Goal: Task Accomplishment & Management: Manage account settings

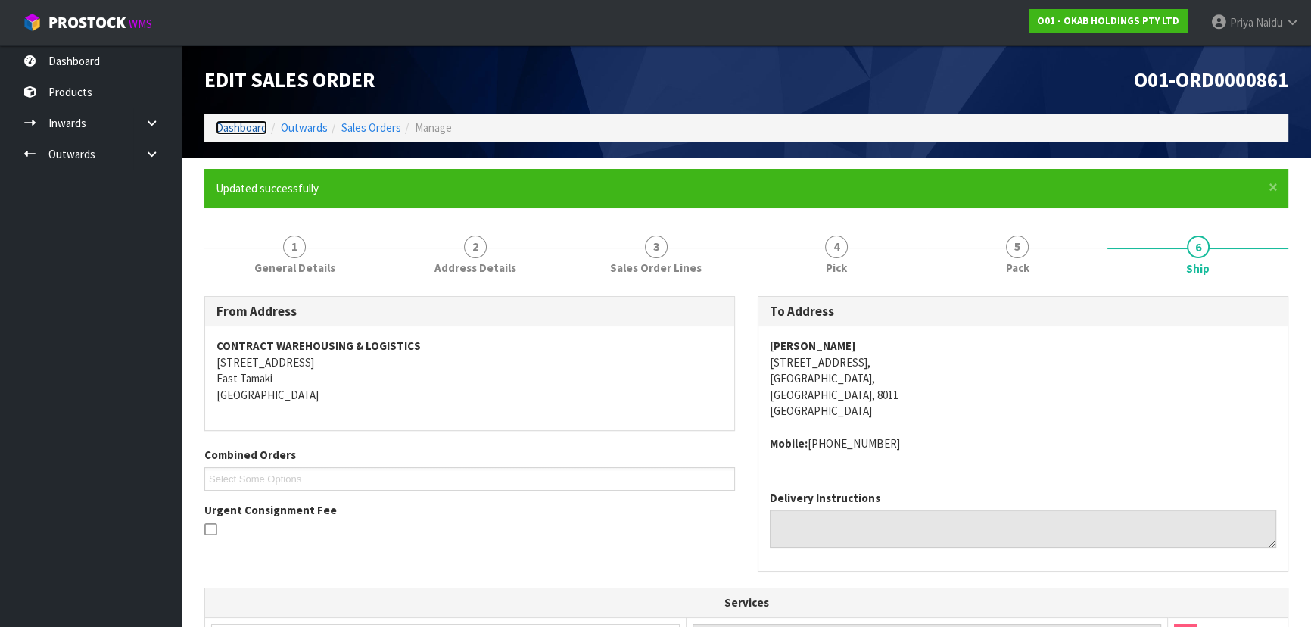
click at [239, 123] on link "Dashboard" at bounding box center [241, 127] width 51 height 14
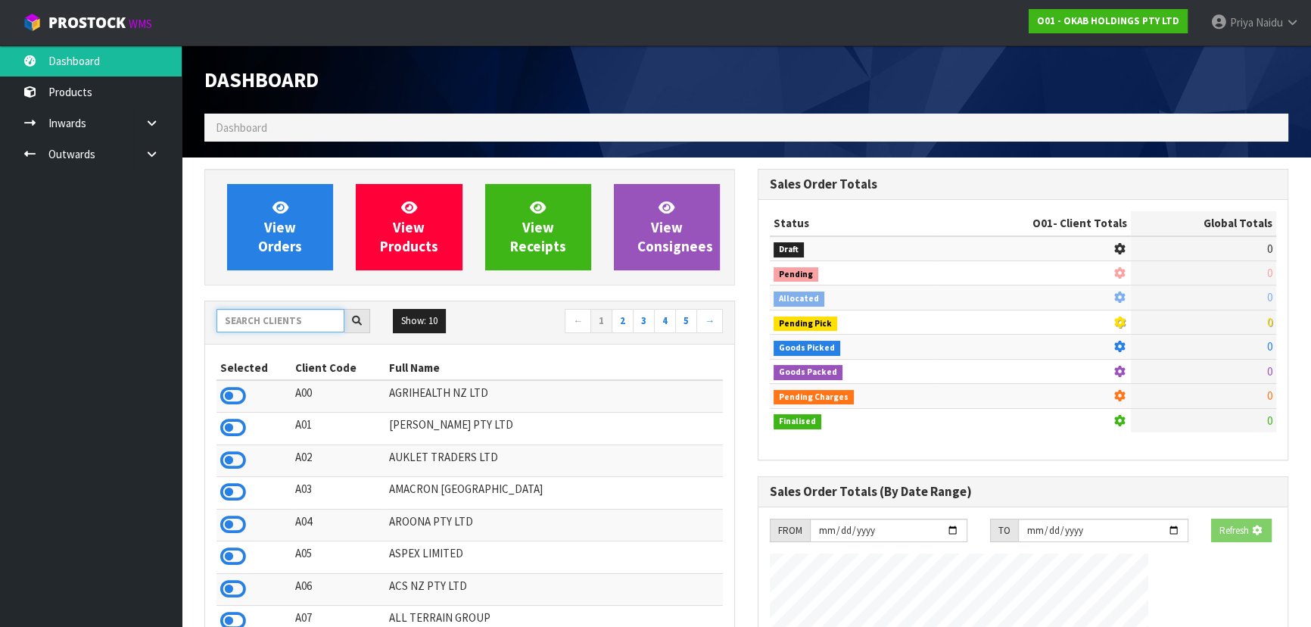
click at [255, 316] on input "text" at bounding box center [280, 320] width 128 height 23
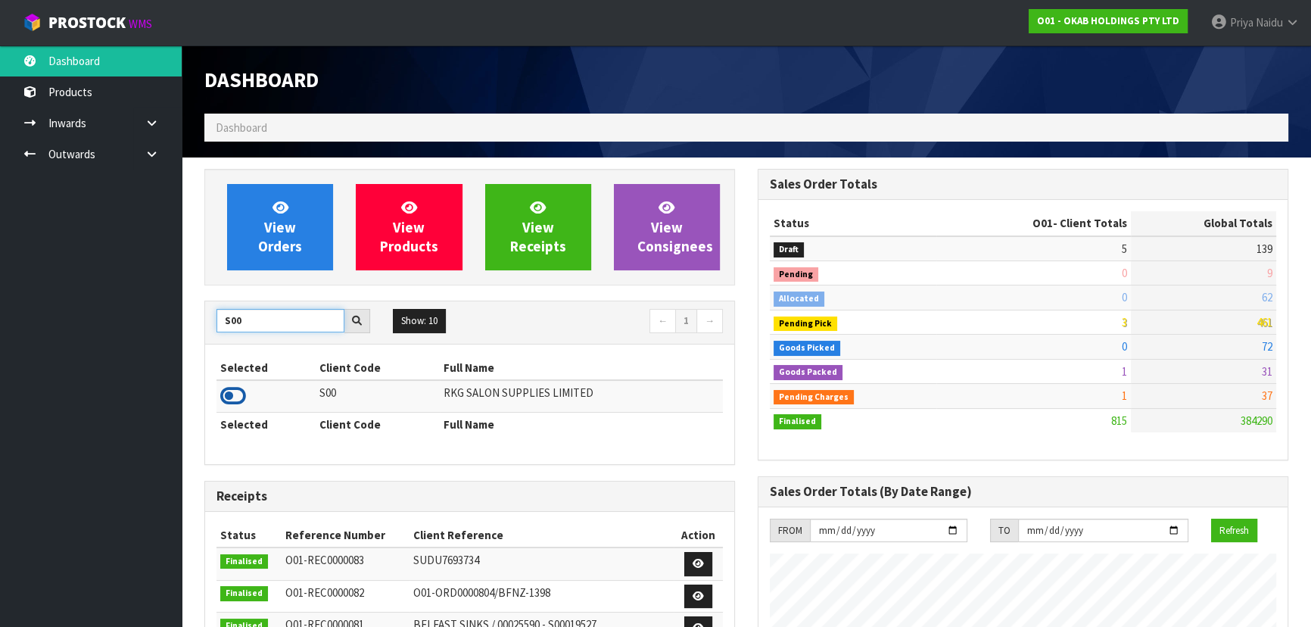
type input "S00"
click at [235, 399] on icon at bounding box center [233, 396] width 26 height 23
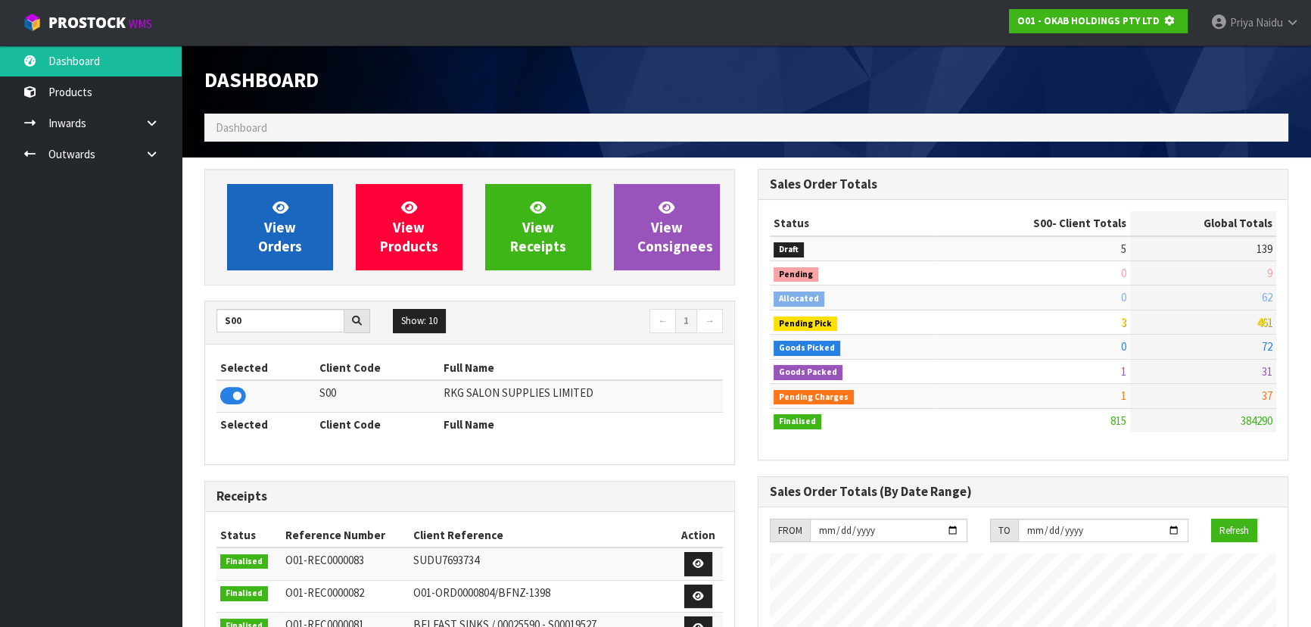
scroll to position [756028, 756417]
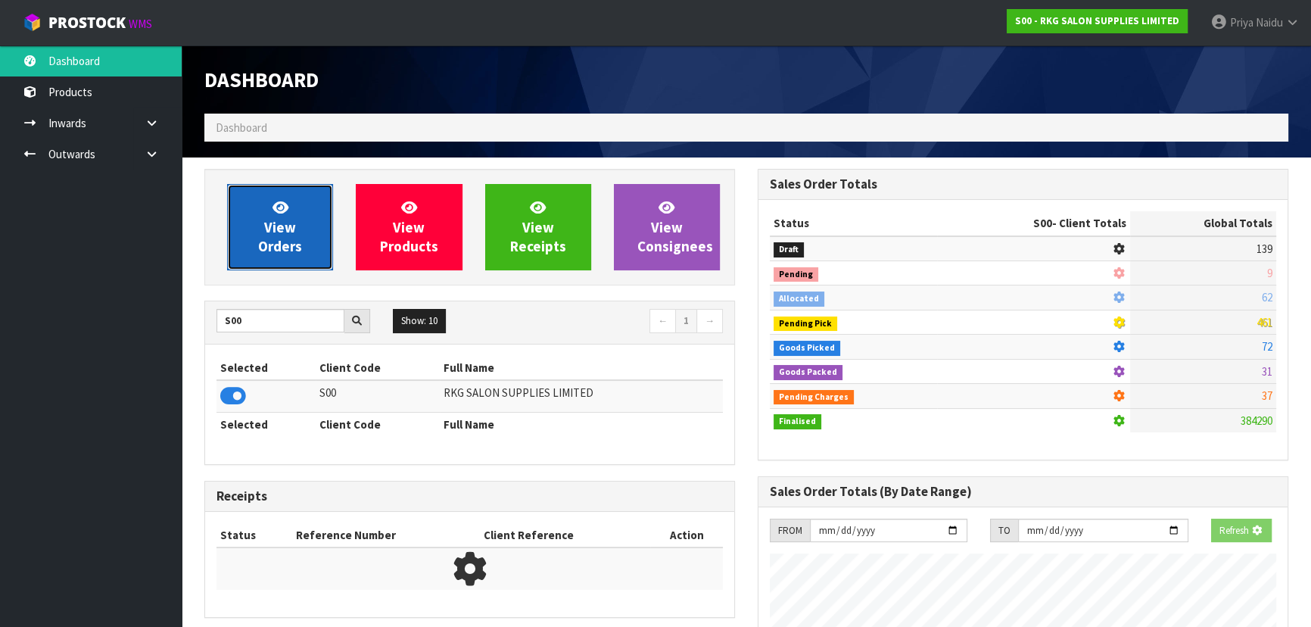
click at [264, 227] on link "View Orders" at bounding box center [280, 227] width 106 height 86
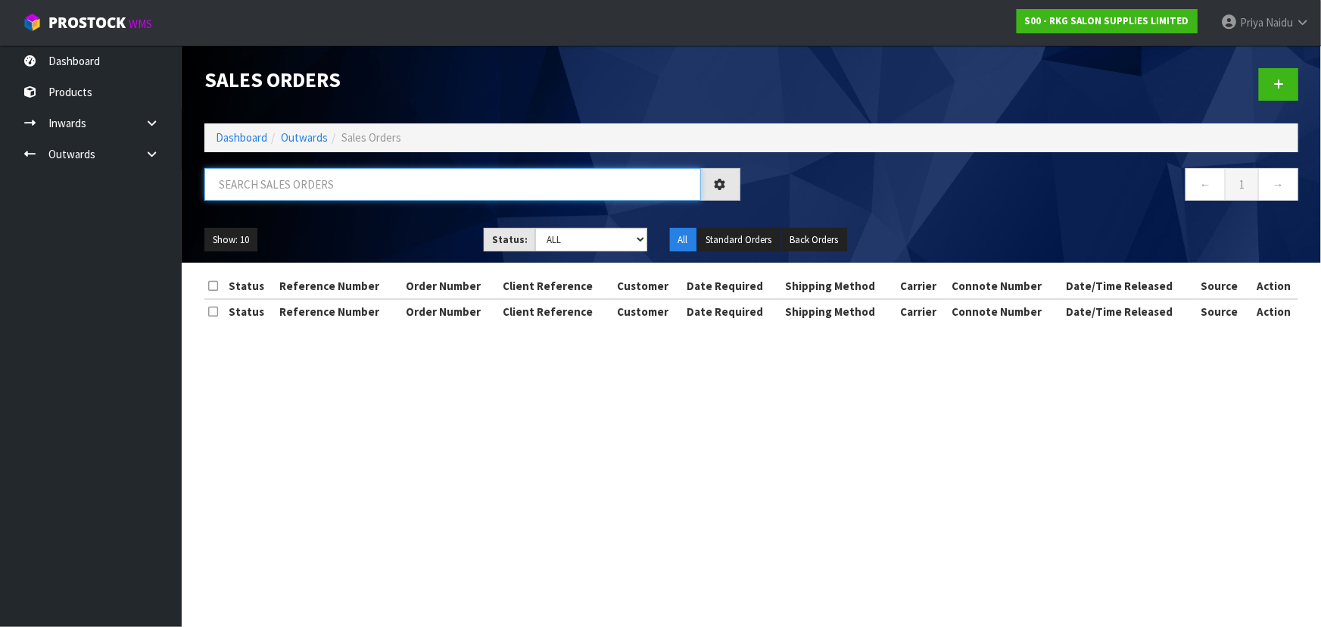
click at [302, 176] on input "text" at bounding box center [452, 184] width 497 height 33
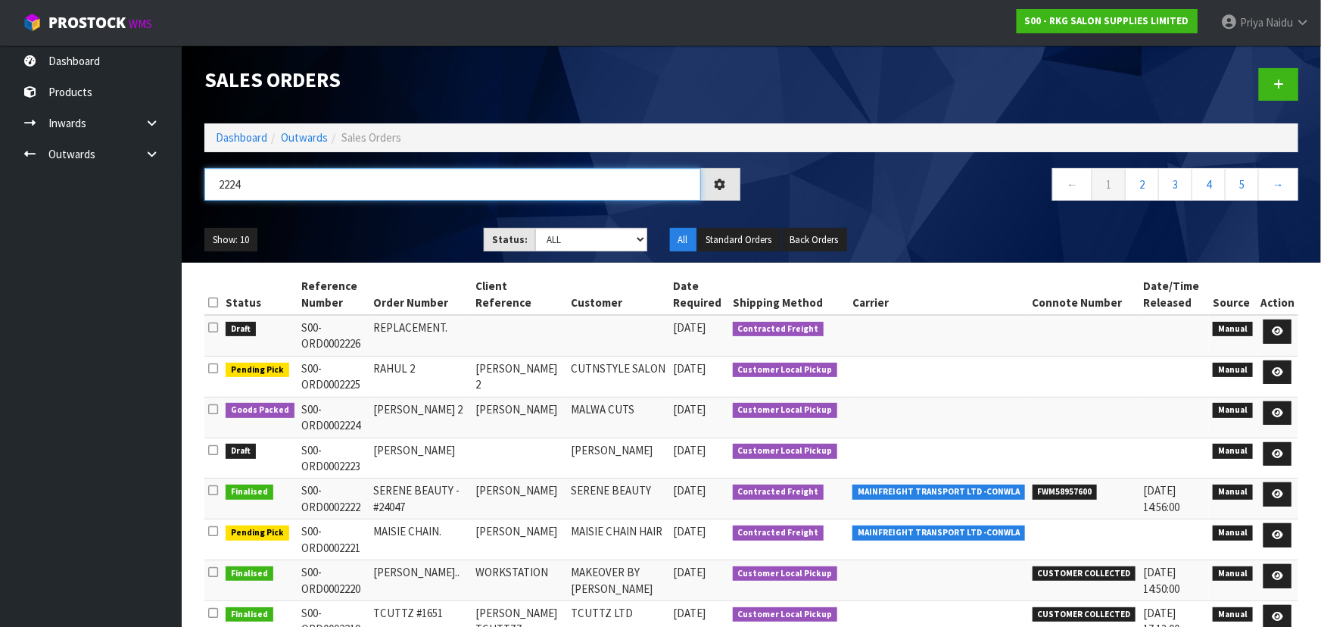
type input "2224"
click at [394, 211] on div "2224" at bounding box center [472, 190] width 559 height 44
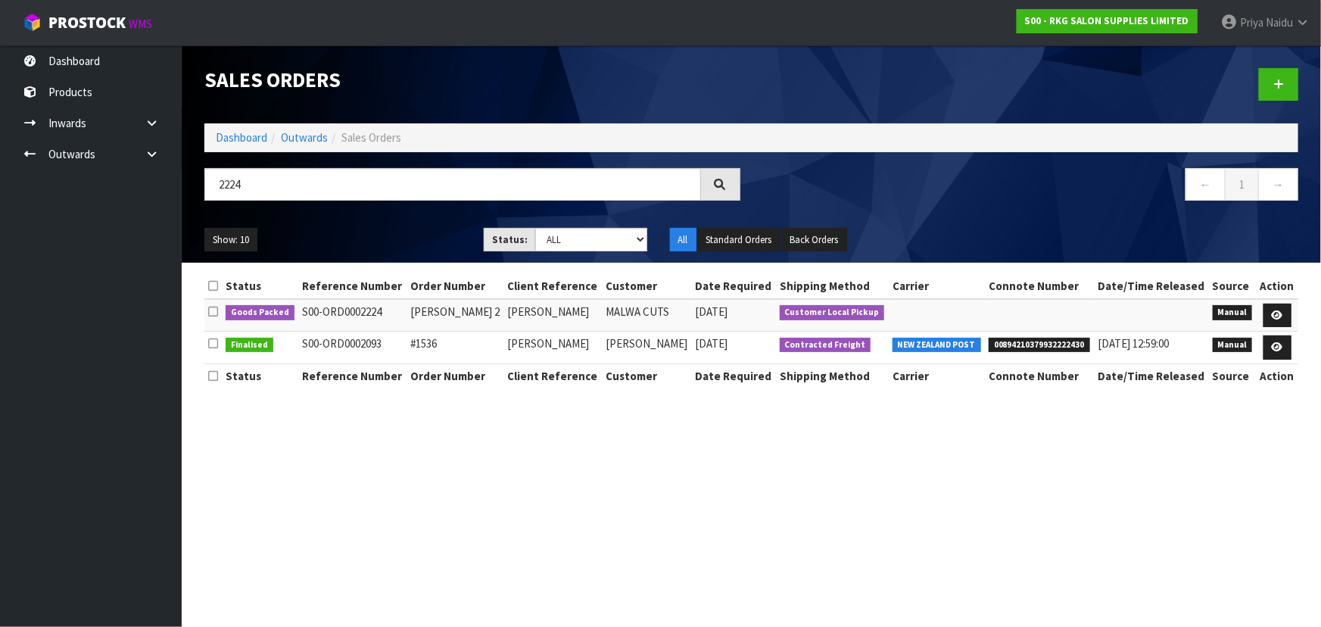
click at [394, 211] on div "2224" at bounding box center [472, 190] width 559 height 44
click at [1275, 311] on icon at bounding box center [1277, 315] width 11 height 10
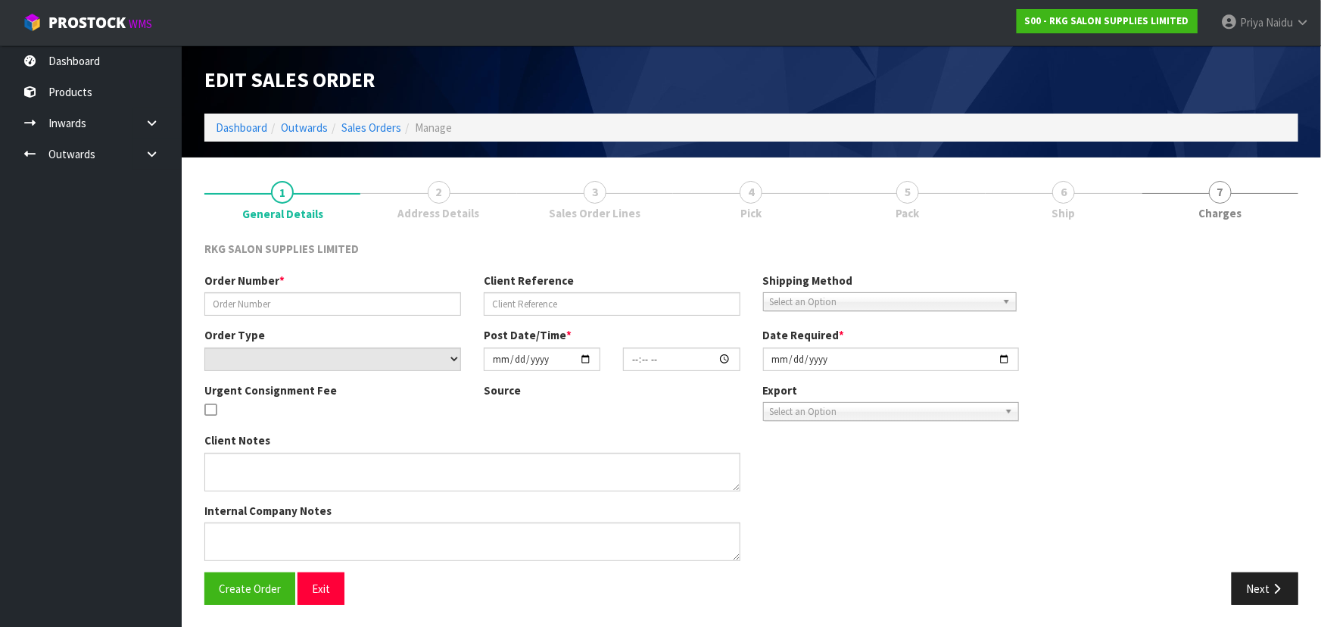
type input "[PERSON_NAME] 2"
type input "[PERSON_NAME]"
select select "number:0"
type input "[DATE]"
type input "00:00:00.000"
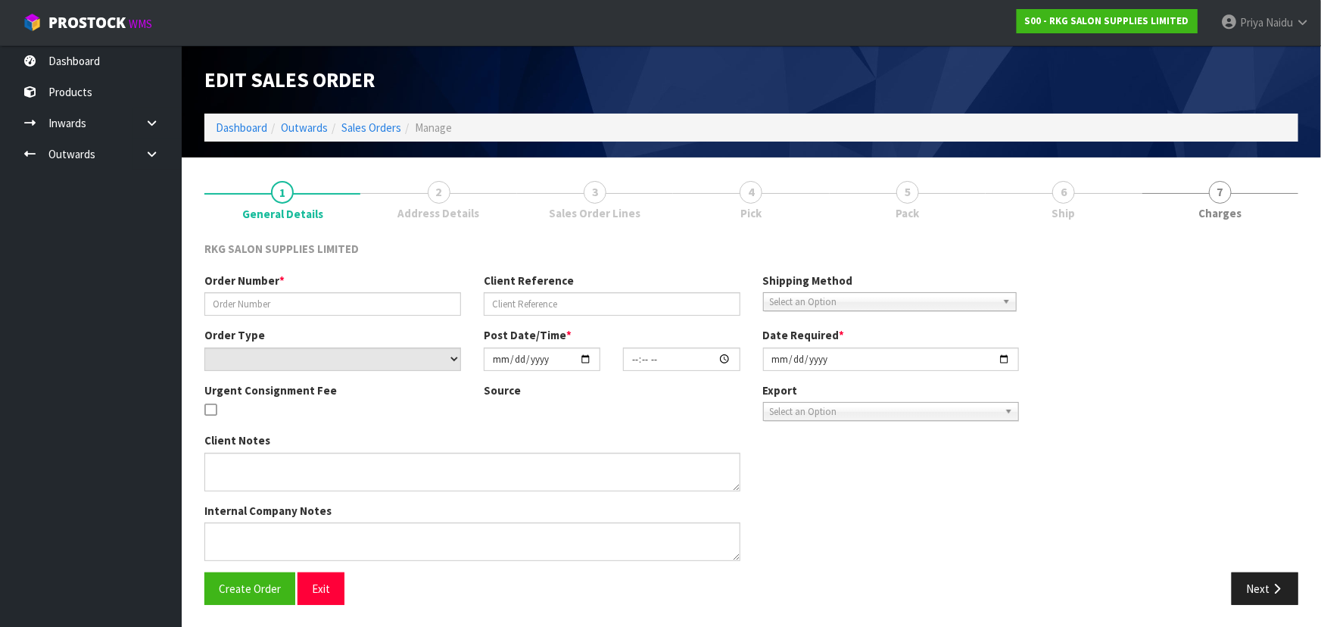
type input "[DATE]"
type textarea "FOR PICK UP - WAITING"
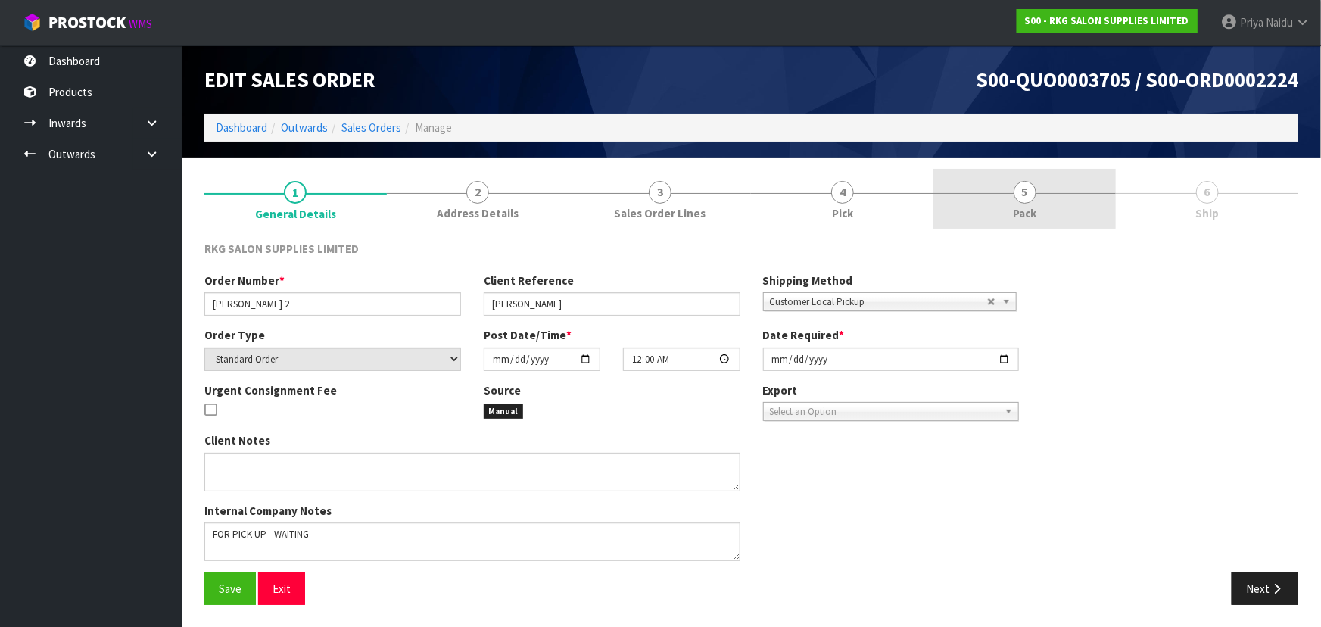
click at [1029, 197] on span "5" at bounding box center [1025, 192] width 23 height 23
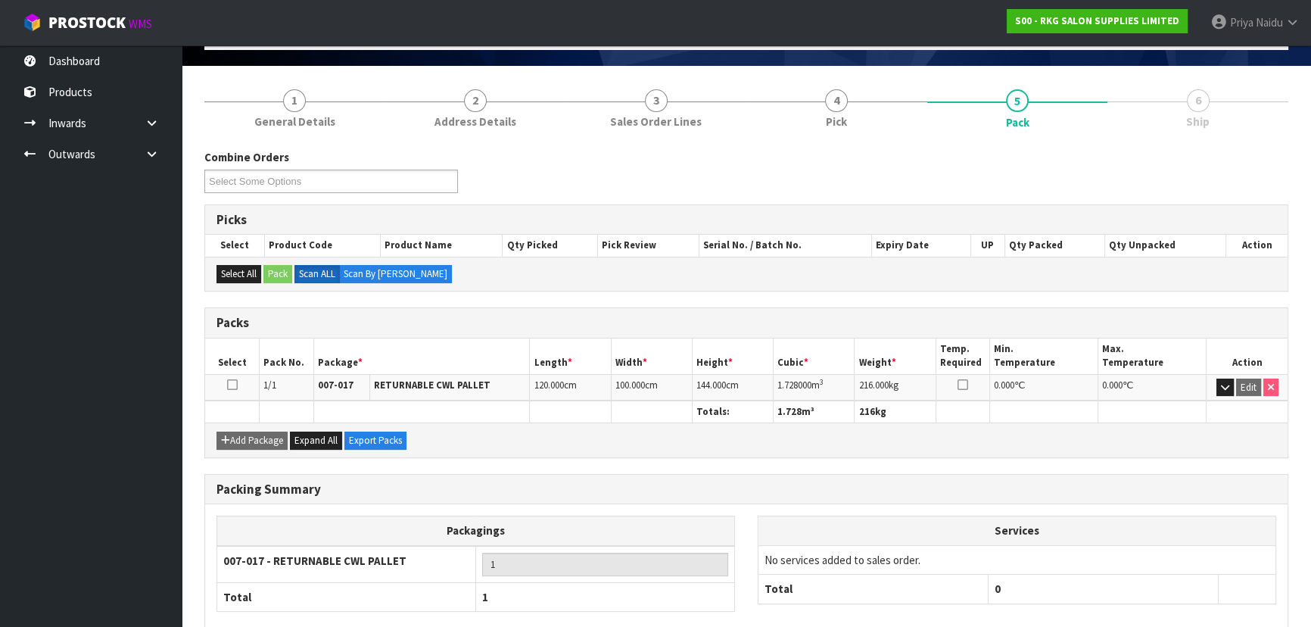
scroll to position [173, 0]
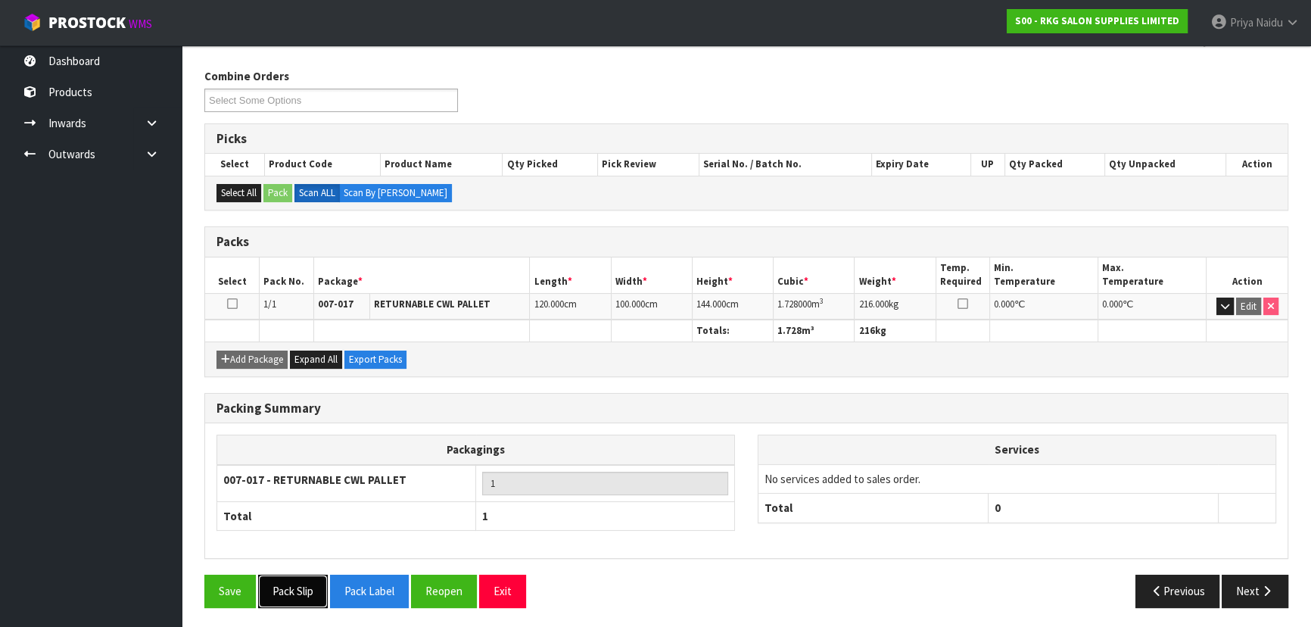
click at [328, 581] on button "Pack Slip" at bounding box center [293, 591] width 70 height 33
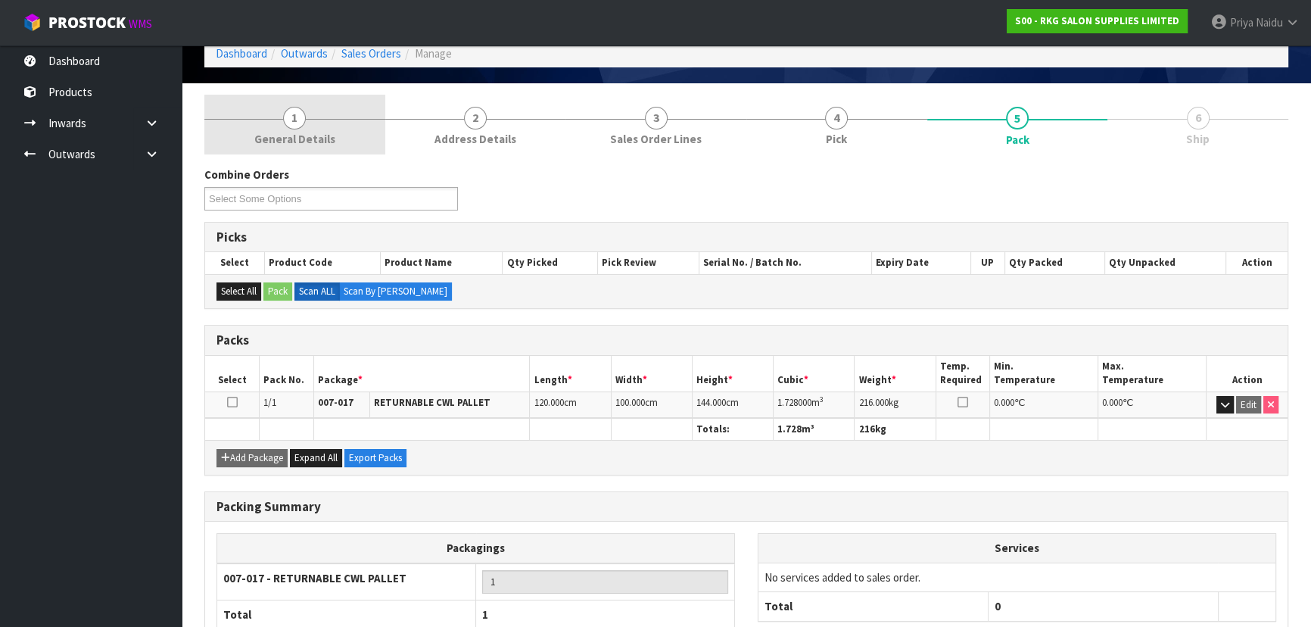
scroll to position [0, 0]
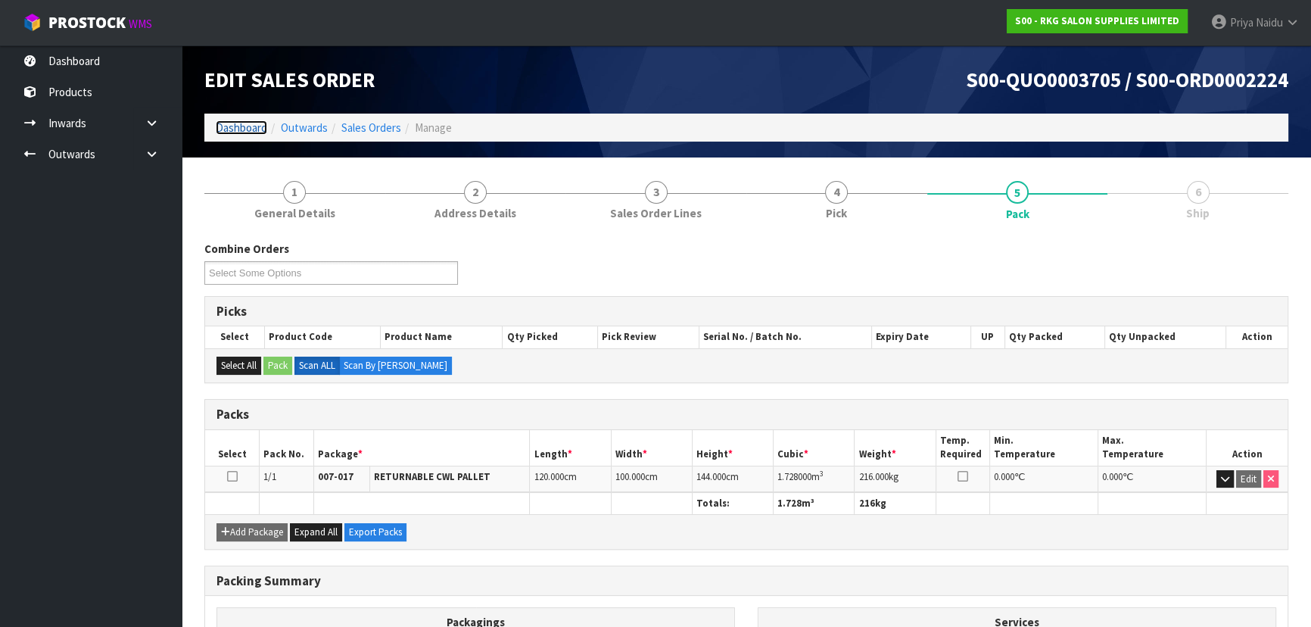
click at [244, 134] on link "Dashboard" at bounding box center [241, 127] width 51 height 14
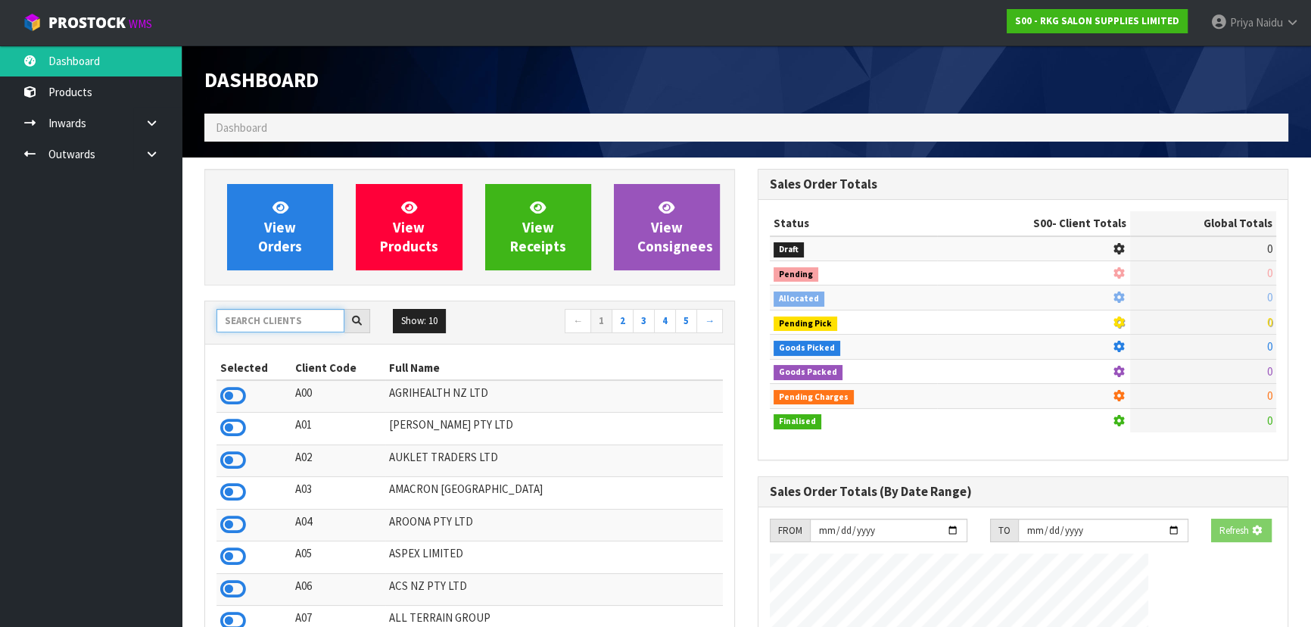
click at [285, 317] on input "text" at bounding box center [280, 320] width 128 height 23
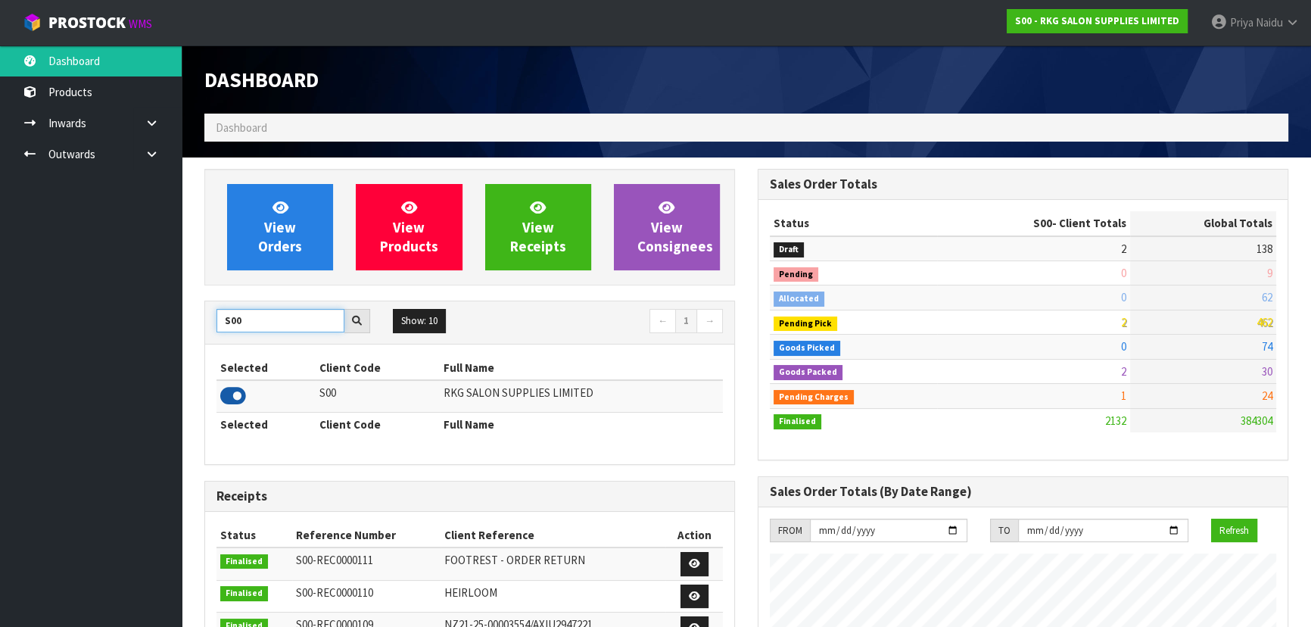
type input "S00"
click at [235, 391] on icon at bounding box center [233, 396] width 26 height 23
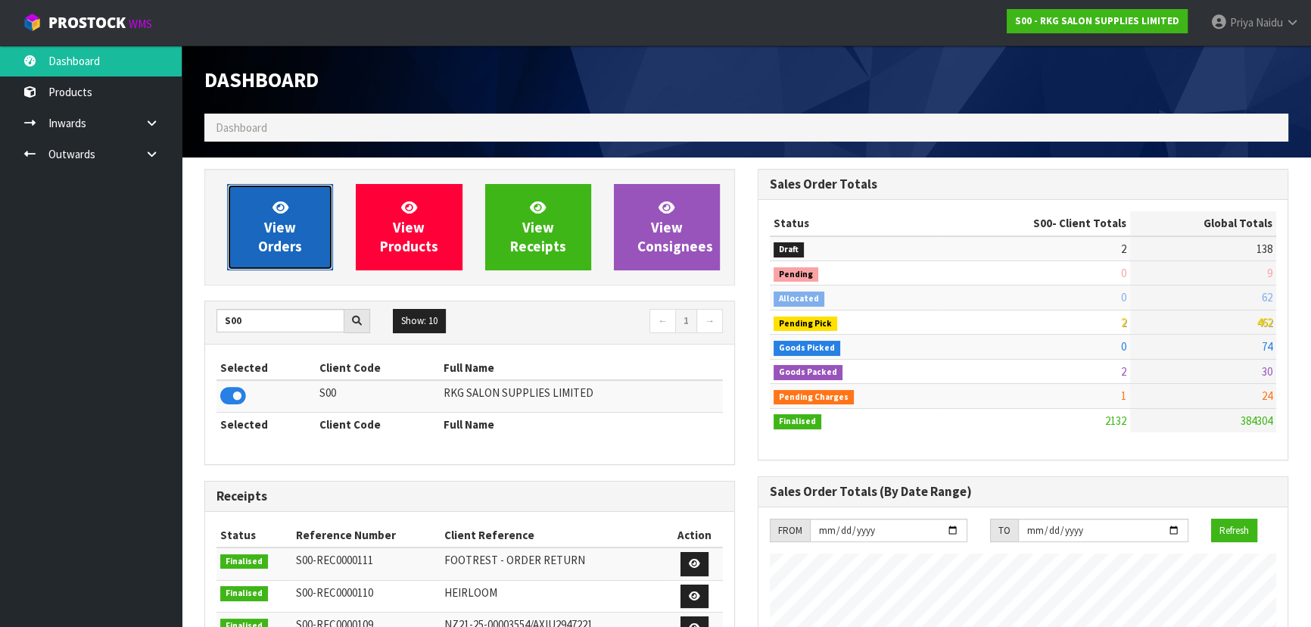
click at [299, 219] on link "View Orders" at bounding box center [280, 227] width 106 height 86
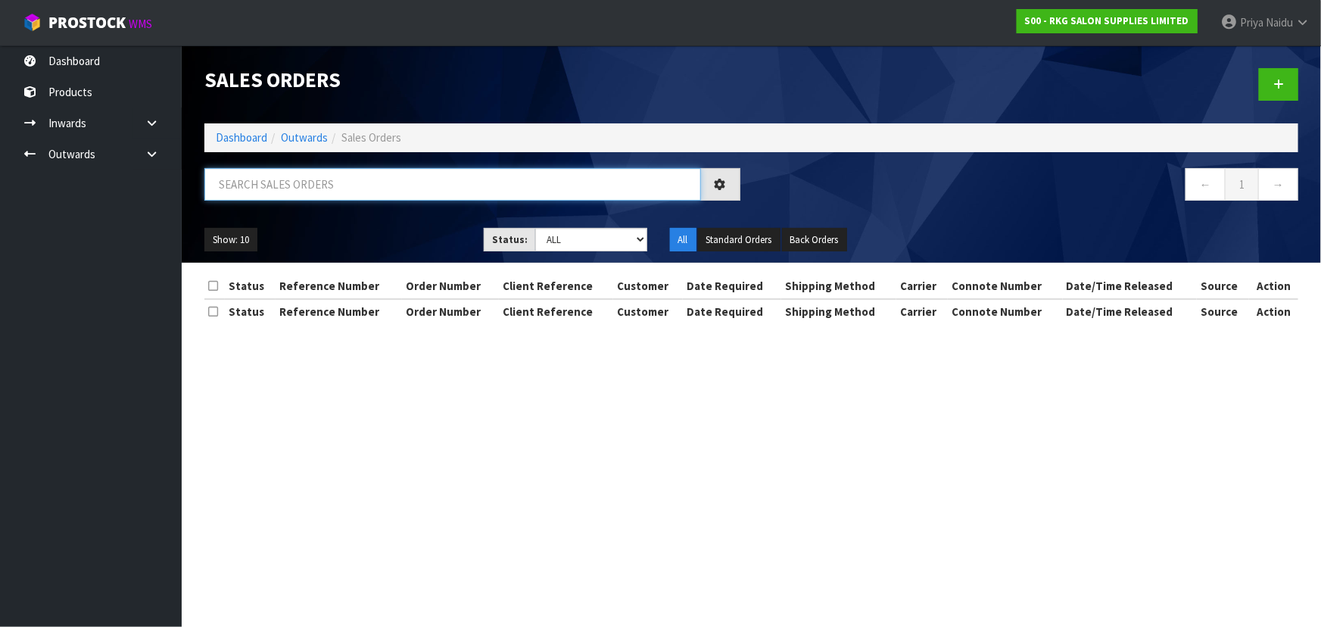
click at [322, 190] on input "text" at bounding box center [452, 184] width 497 height 33
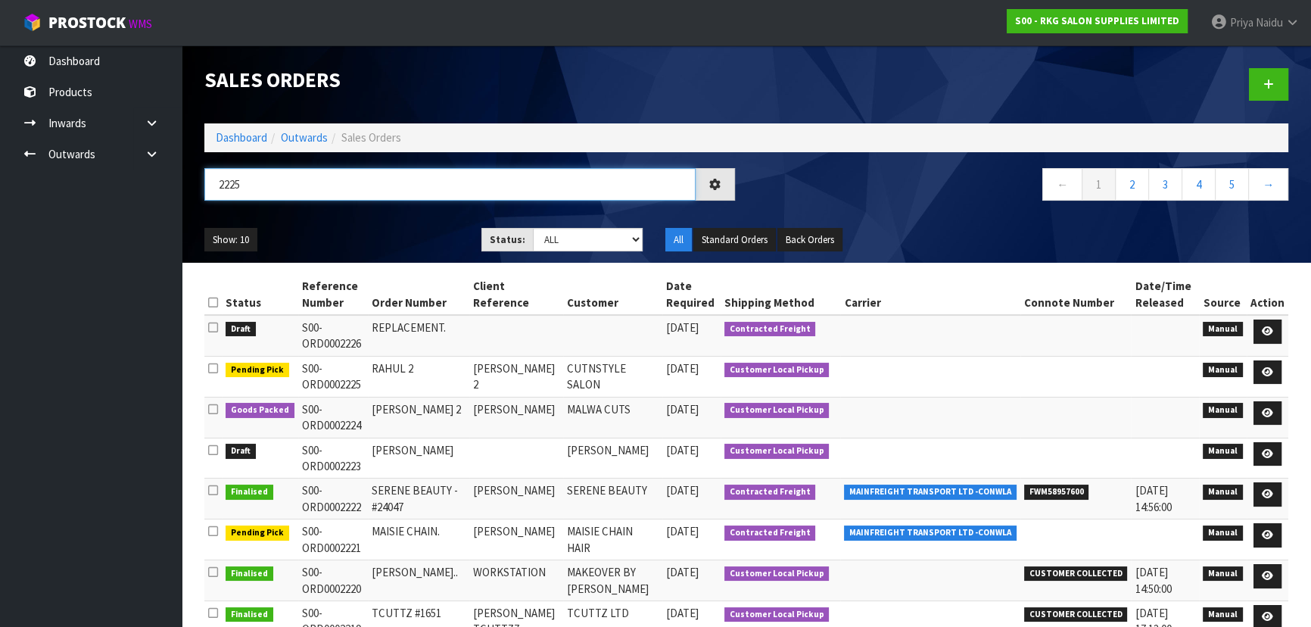
type input "2225"
click at [344, 216] on div "Show: 10 5 10 25 50 Status: Draft Pending Allocated Pending Pick Goods Picked G…" at bounding box center [746, 239] width 1107 height 47
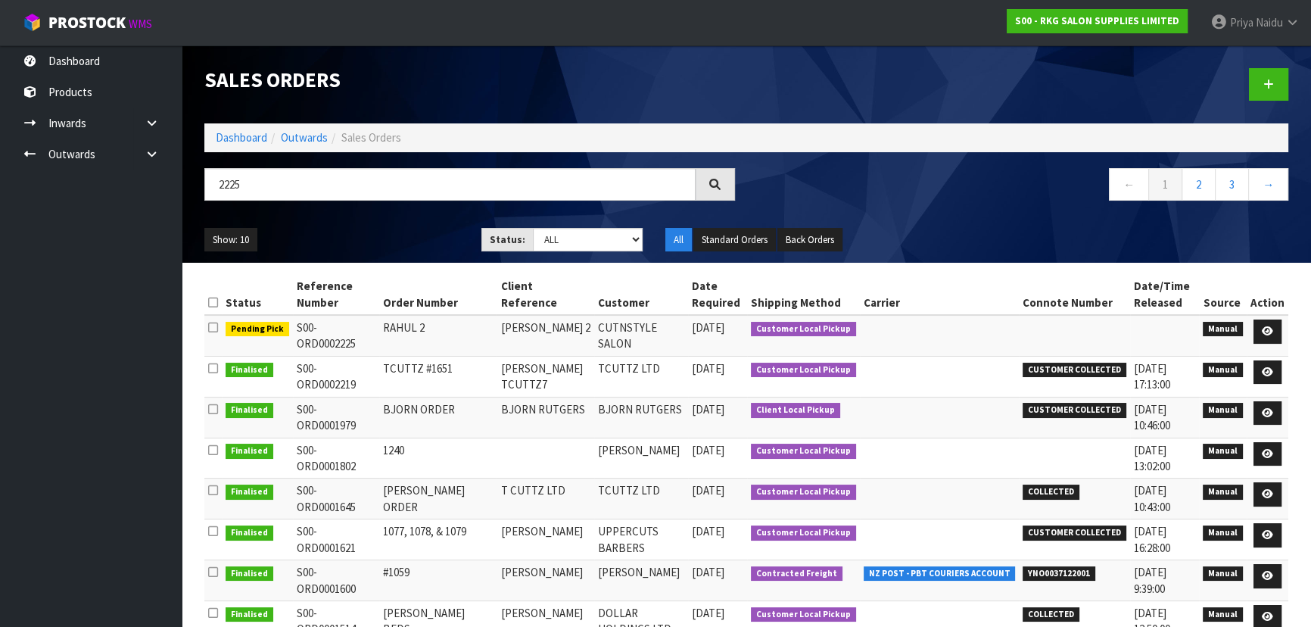
click at [344, 216] on div "Show: 10 5 10 25 50 Status: Draft Pending Allocated Pending Pick Goods Picked G…" at bounding box center [746, 239] width 1107 height 47
click at [1264, 320] on link at bounding box center [1268, 331] width 28 height 24
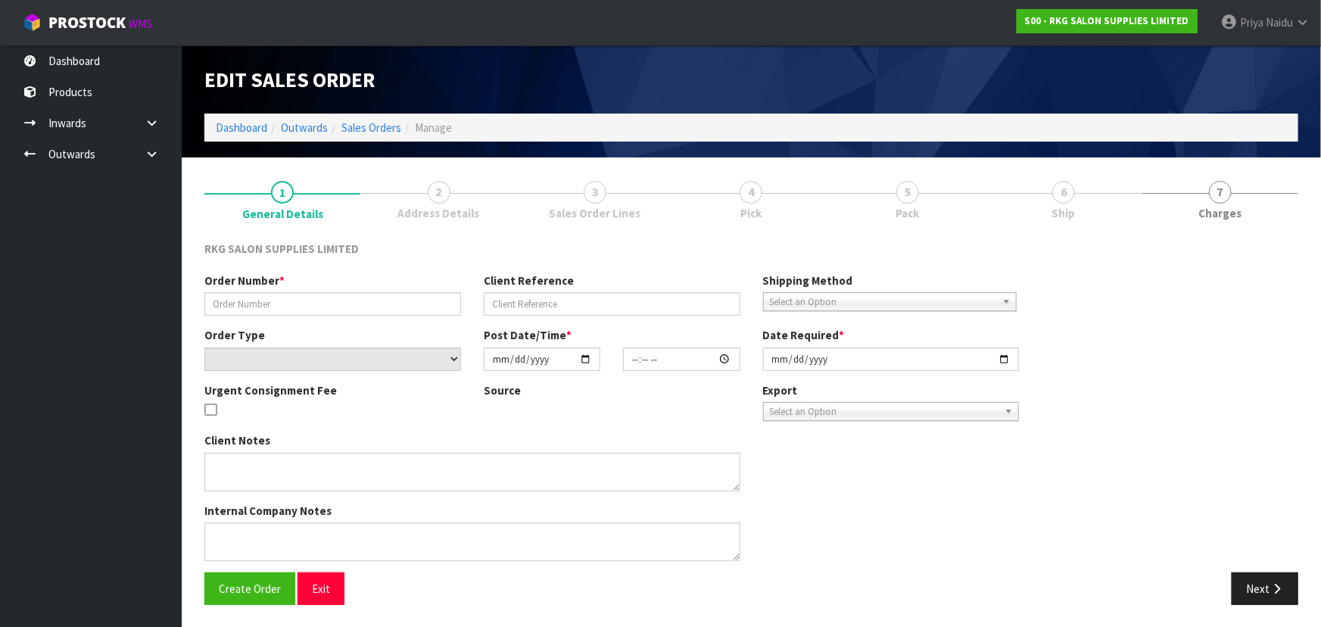
type input "RAHUL 2"
type input "[PERSON_NAME] 2"
select select "number:0"
type input "[DATE]"
type input "00:00:00.000"
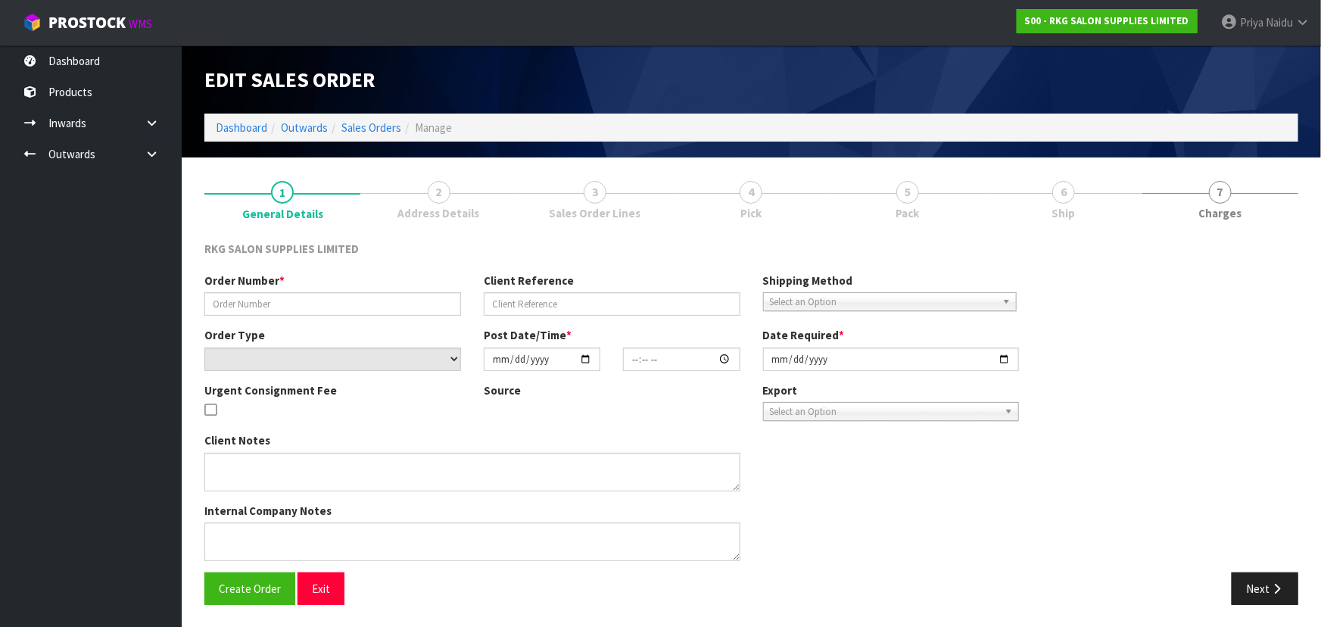
type input "[DATE]"
type textarea "FOR PICK UP - WAITING"
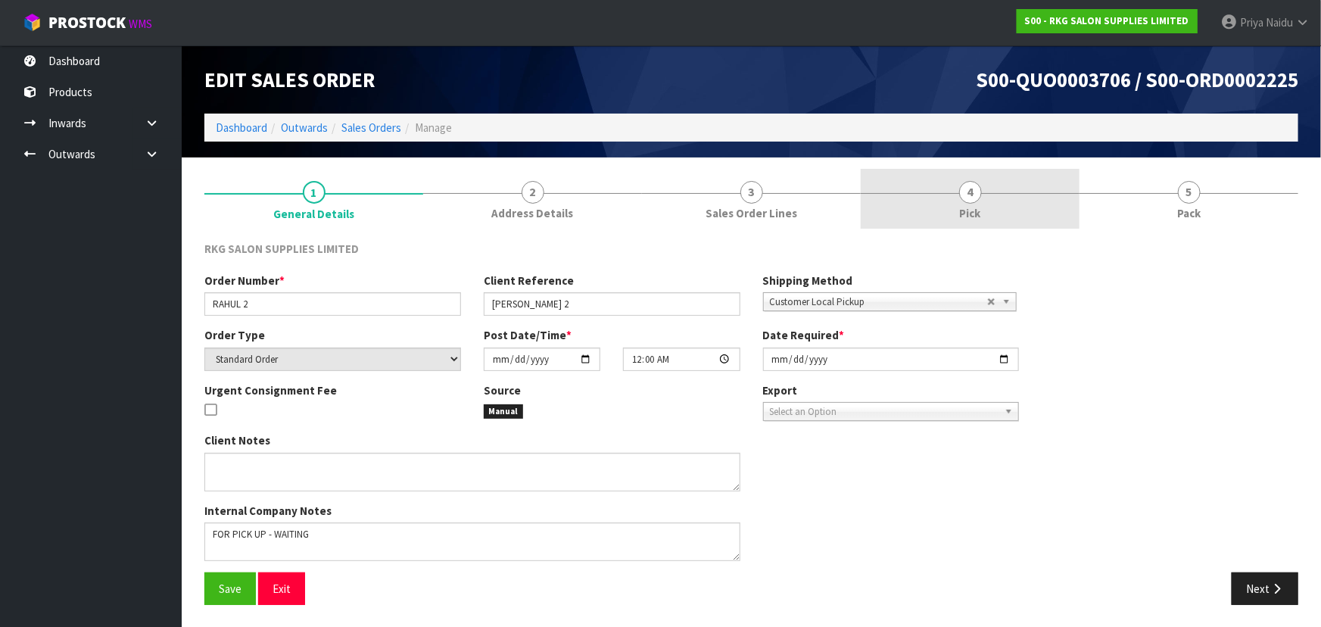
click at [985, 213] on link "4 Pick" at bounding box center [970, 199] width 219 height 60
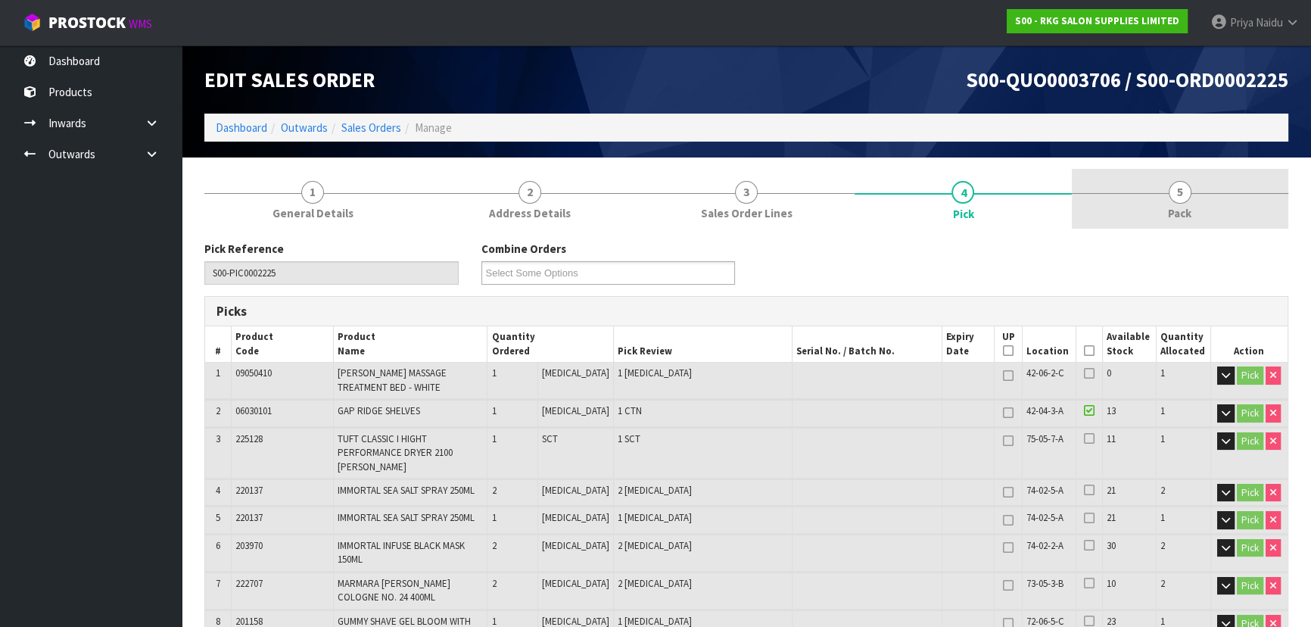
click at [1132, 207] on link "5 Pack" at bounding box center [1180, 199] width 216 height 60
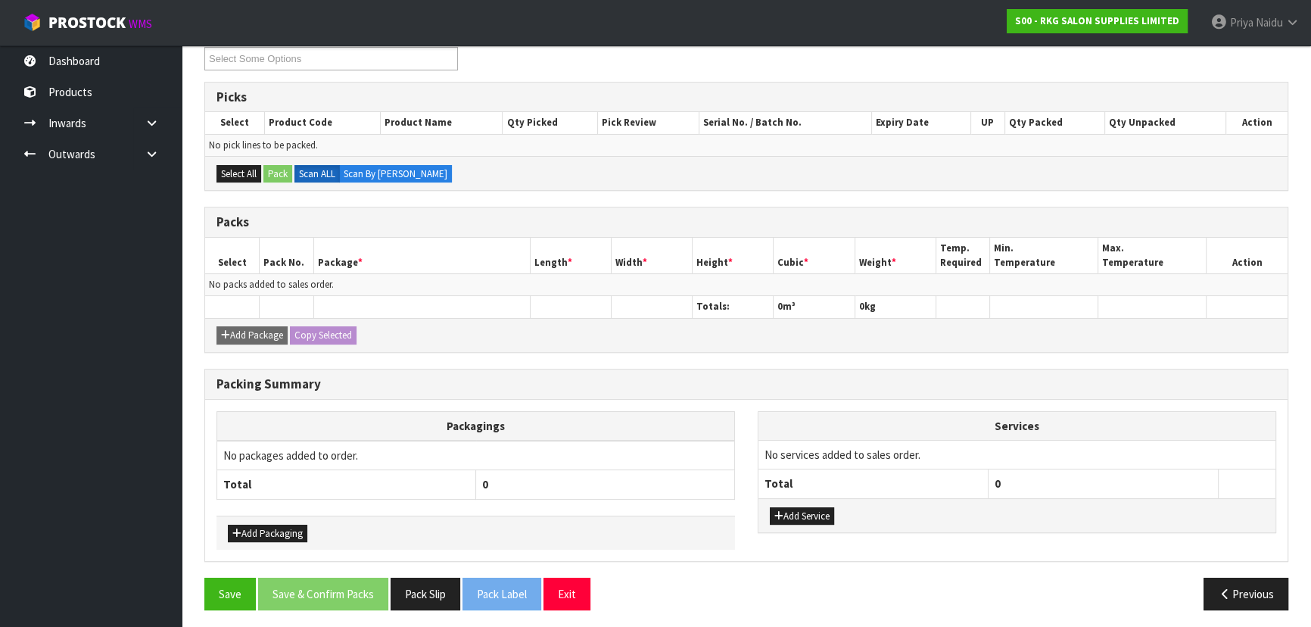
scroll to position [216, 0]
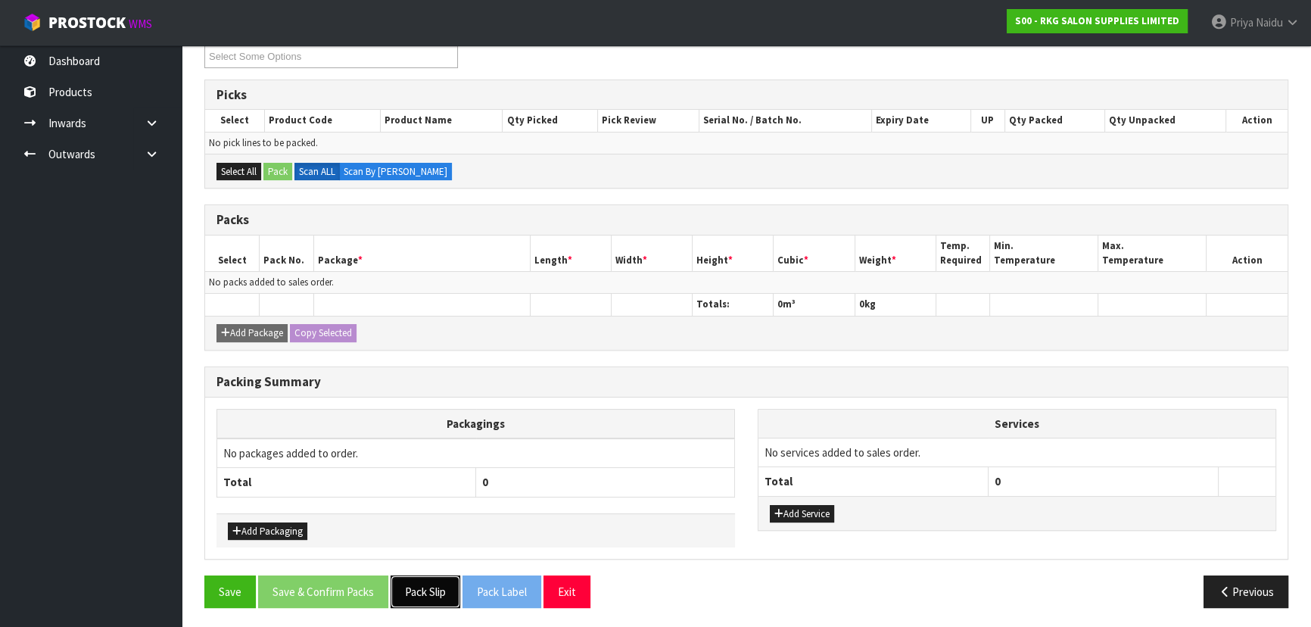
drag, startPoint x: 424, startPoint y: 590, endPoint x: 434, endPoint y: 580, distance: 14.5
click at [425, 590] on button "Pack Slip" at bounding box center [426, 591] width 70 height 33
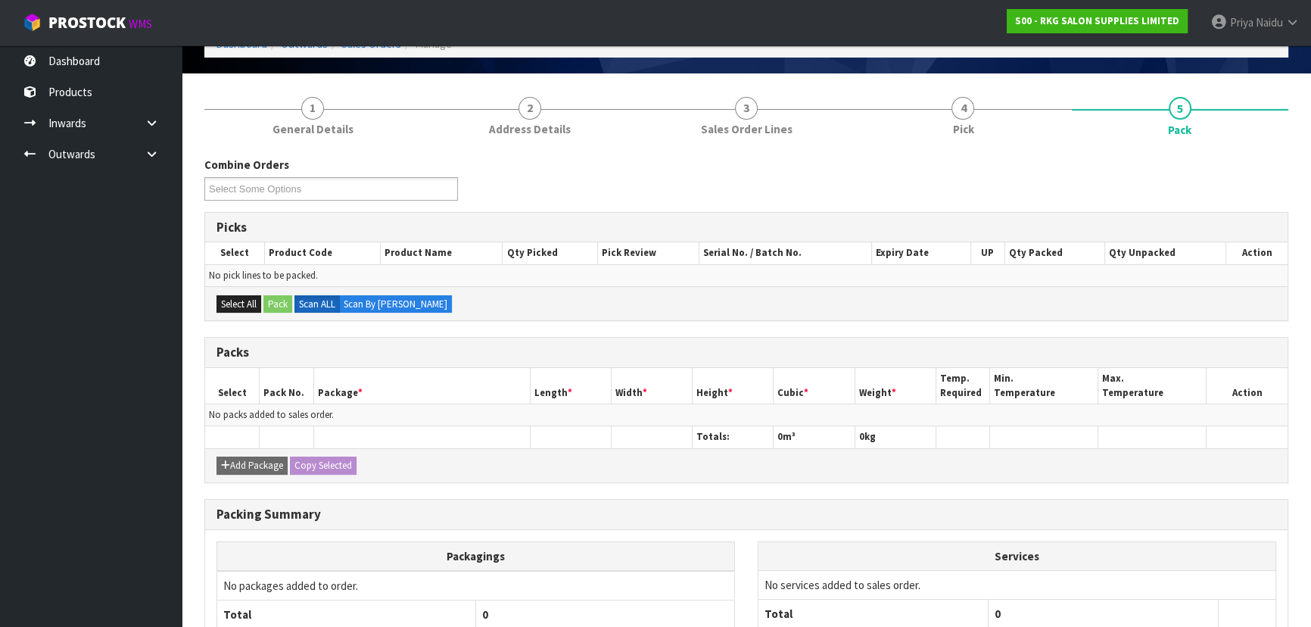
scroll to position [0, 0]
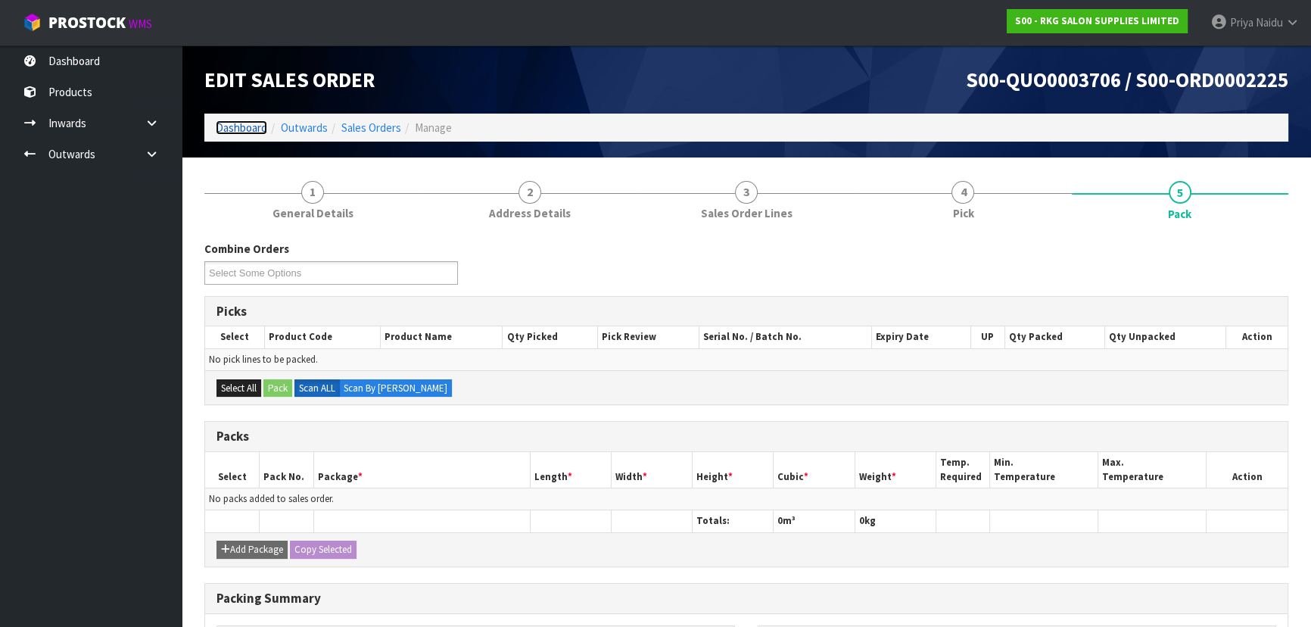
click at [235, 129] on link "Dashboard" at bounding box center [241, 127] width 51 height 14
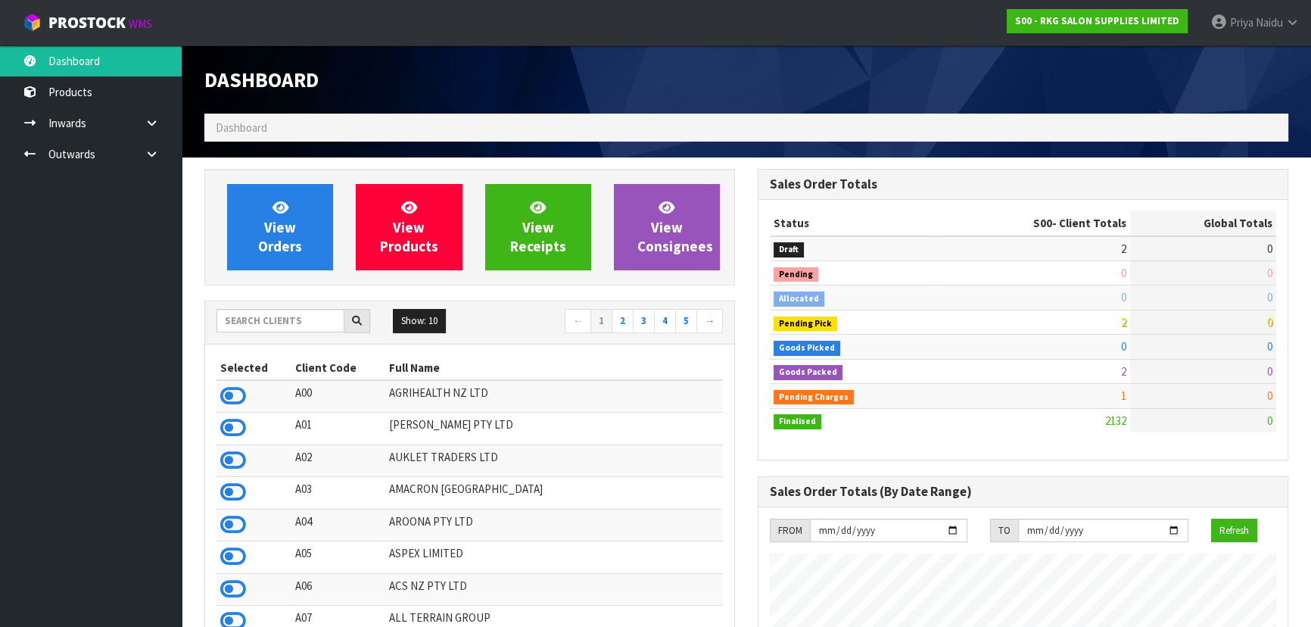
scroll to position [1145, 553]
click at [265, 325] on input "text" at bounding box center [280, 320] width 128 height 23
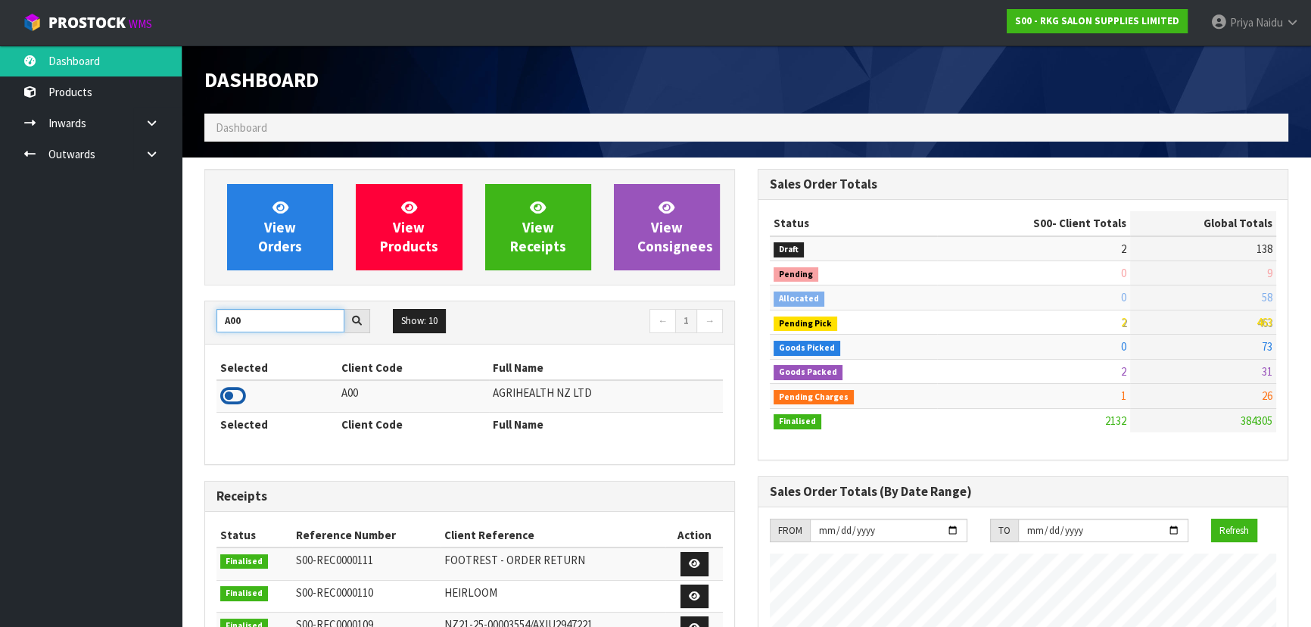
type input "A00"
click at [233, 390] on icon at bounding box center [233, 396] width 26 height 23
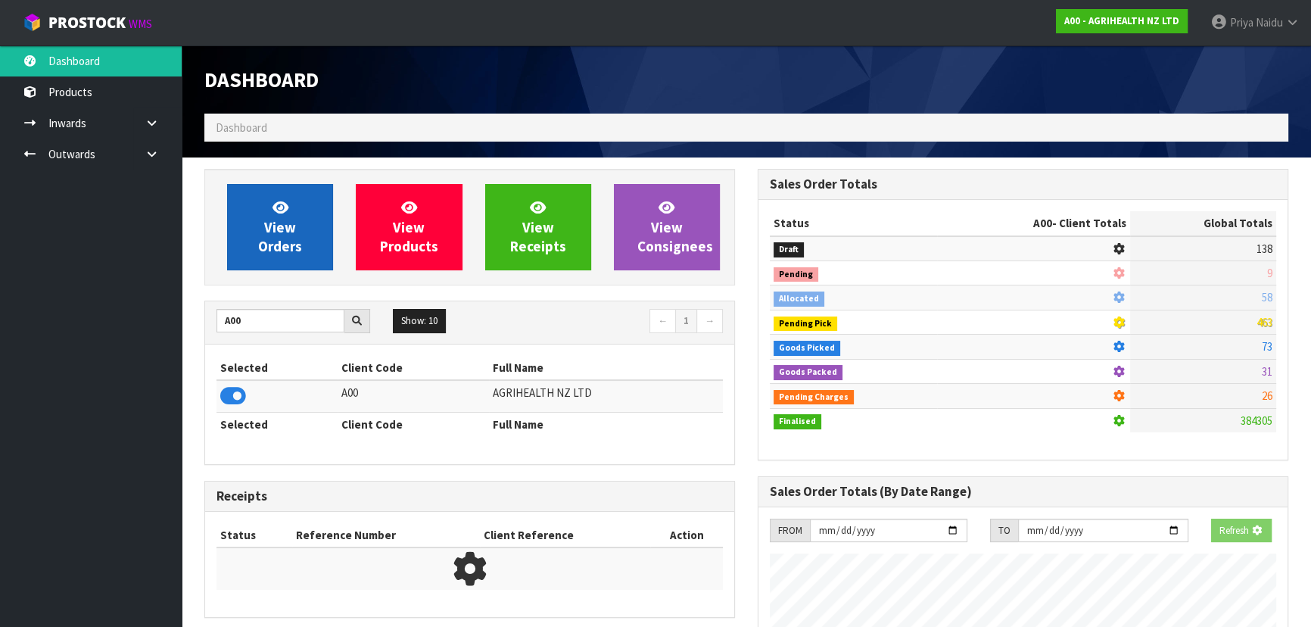
scroll to position [756028, 756417]
click at [279, 219] on span "View Orders" at bounding box center [280, 226] width 44 height 57
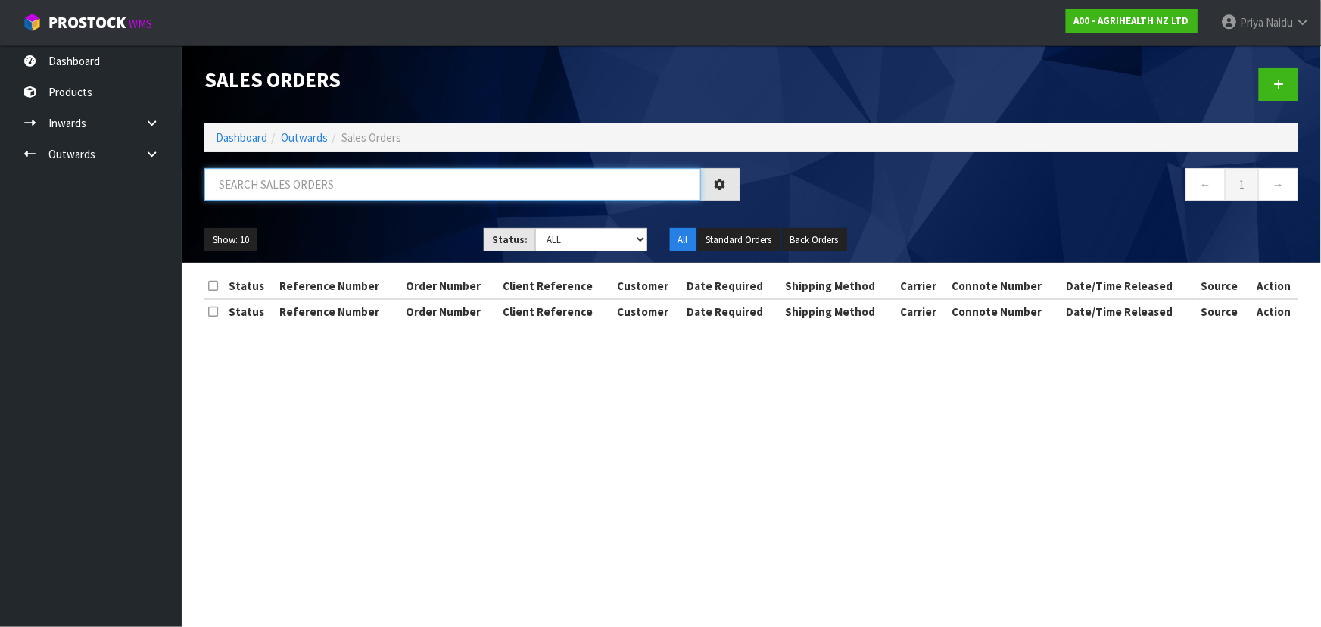
click at [303, 189] on input "text" at bounding box center [452, 184] width 497 height 33
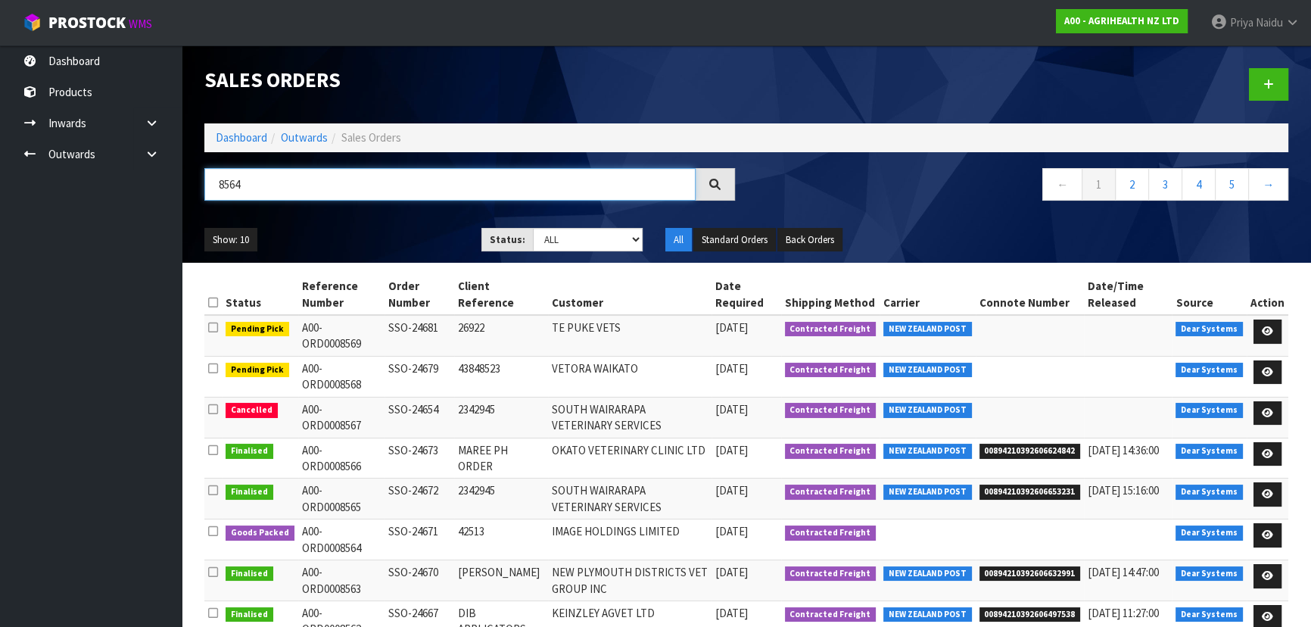
type input "8564"
click at [341, 209] on div "8564" at bounding box center [469, 190] width 553 height 44
click at [361, 223] on div "Show: 10 5 10 25 50 Status: Draft Pending Allocated Pending Pick Goods Picked G…" at bounding box center [746, 239] width 1107 height 47
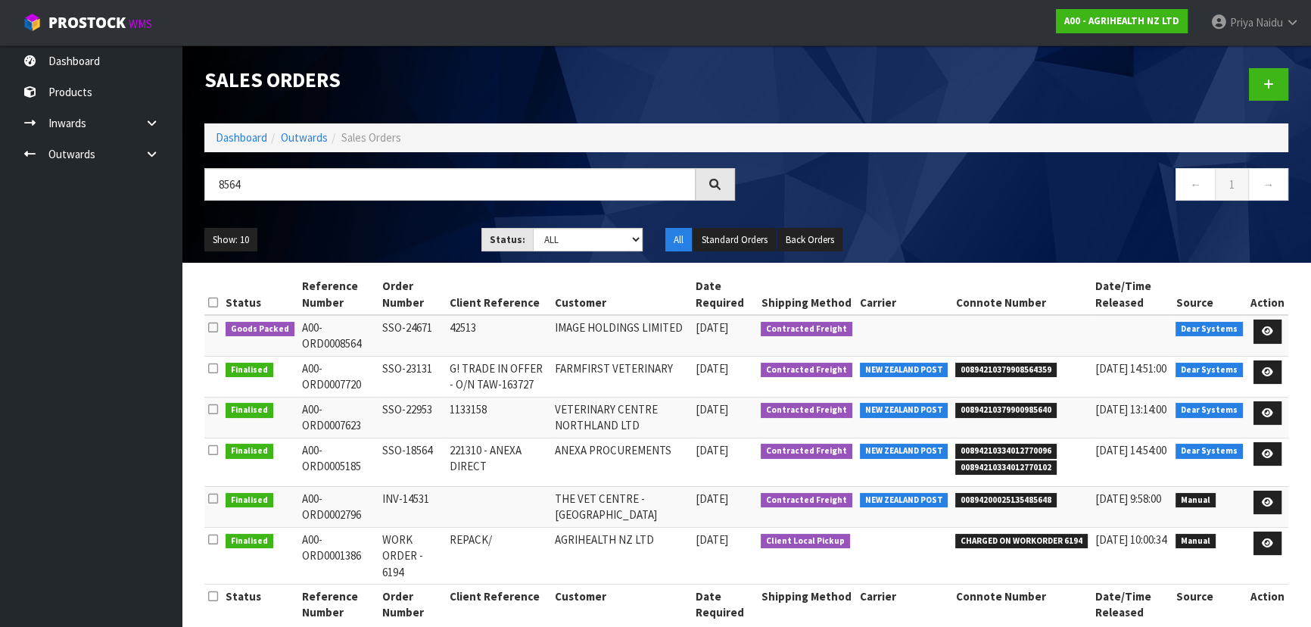
click at [361, 223] on div "Show: 10 5 10 25 50 Status: Draft Pending Allocated Pending Pick Goods Picked G…" at bounding box center [746, 239] width 1107 height 47
click at [378, 232] on ul "Show: 10 5 10 25 50" at bounding box center [331, 240] width 254 height 24
click at [1272, 328] on icon at bounding box center [1267, 331] width 11 height 10
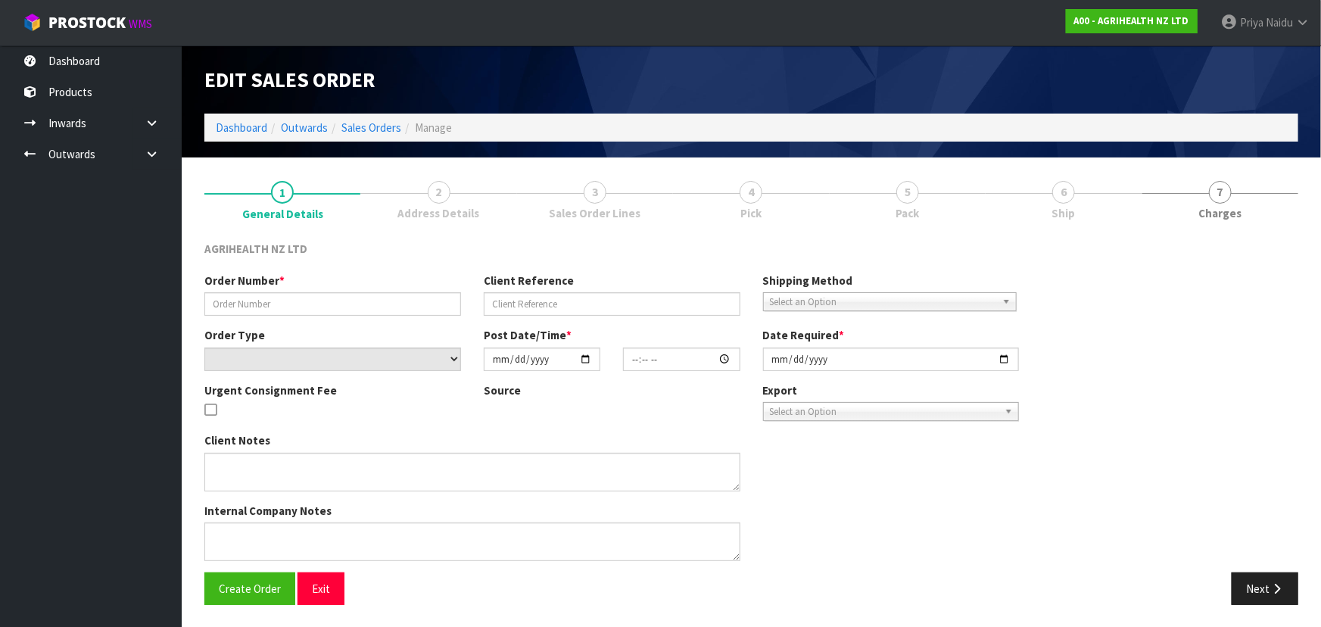
type input "SSO-24671"
type input "42513"
select select "number:0"
type input "[DATE]"
type input "10:14:45.000"
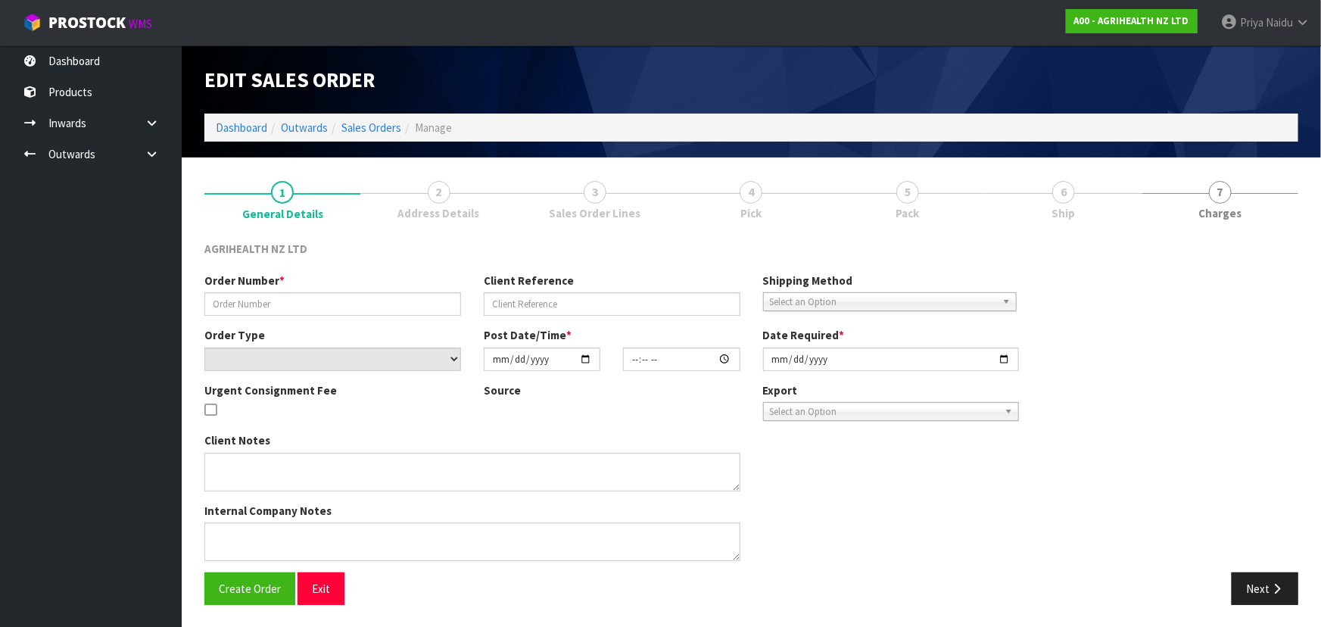
type input "[DATE]"
type textarea "SHIP BY: FREIGHT VIA FREIGHT/CWL TRUCK"
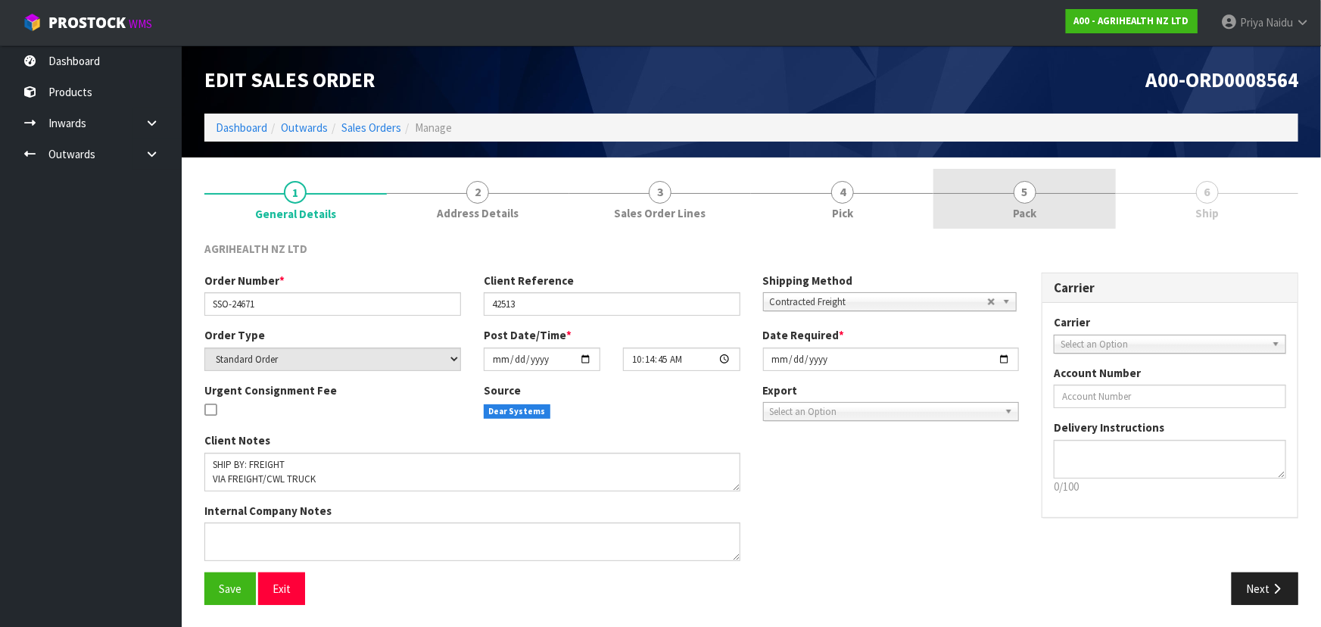
click at [1032, 194] on span "5" at bounding box center [1025, 192] width 23 height 23
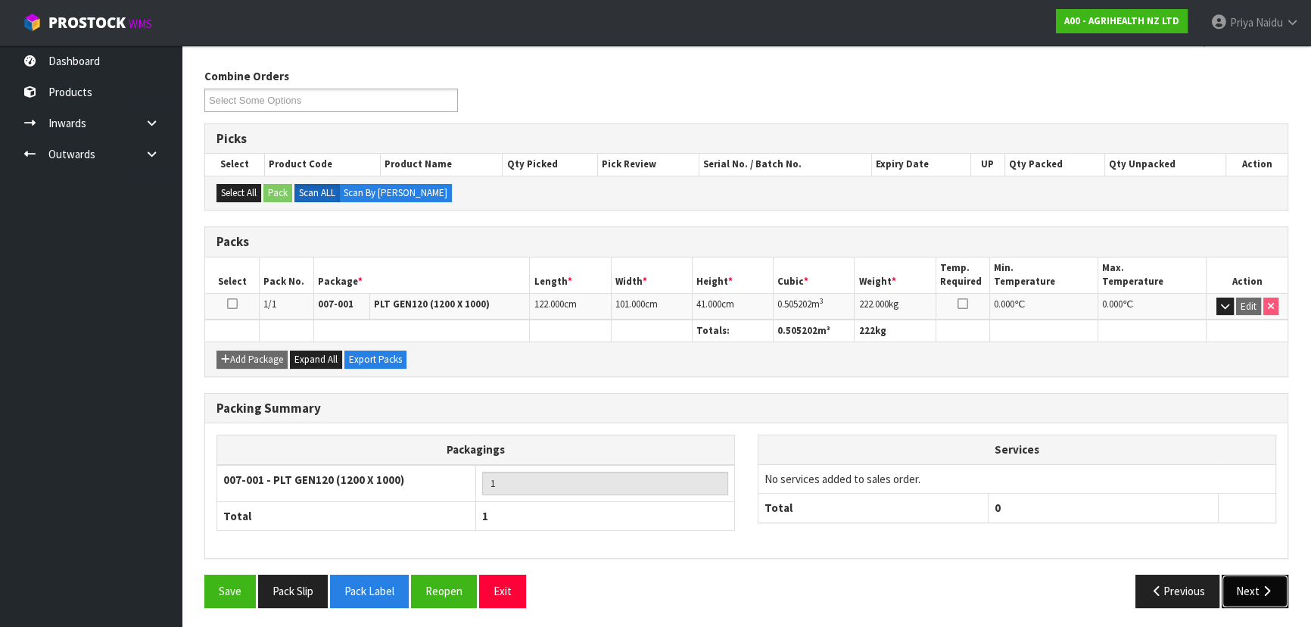
click at [1261, 588] on button "Next" at bounding box center [1255, 591] width 67 height 33
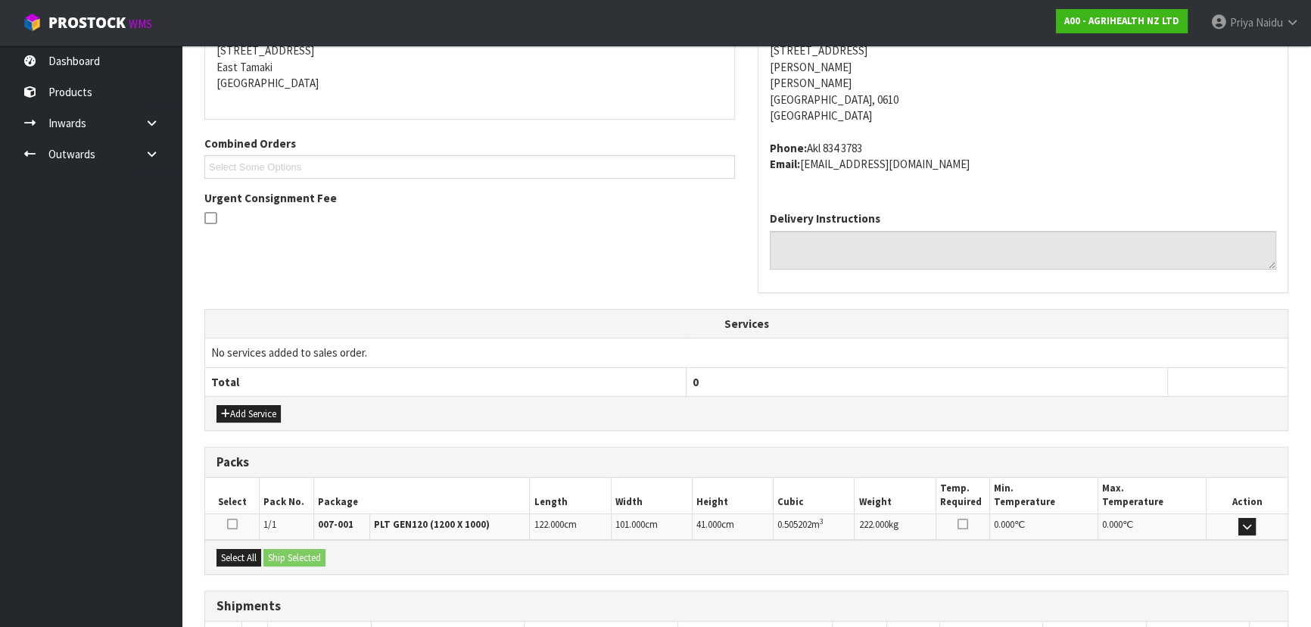
scroll to position [364, 0]
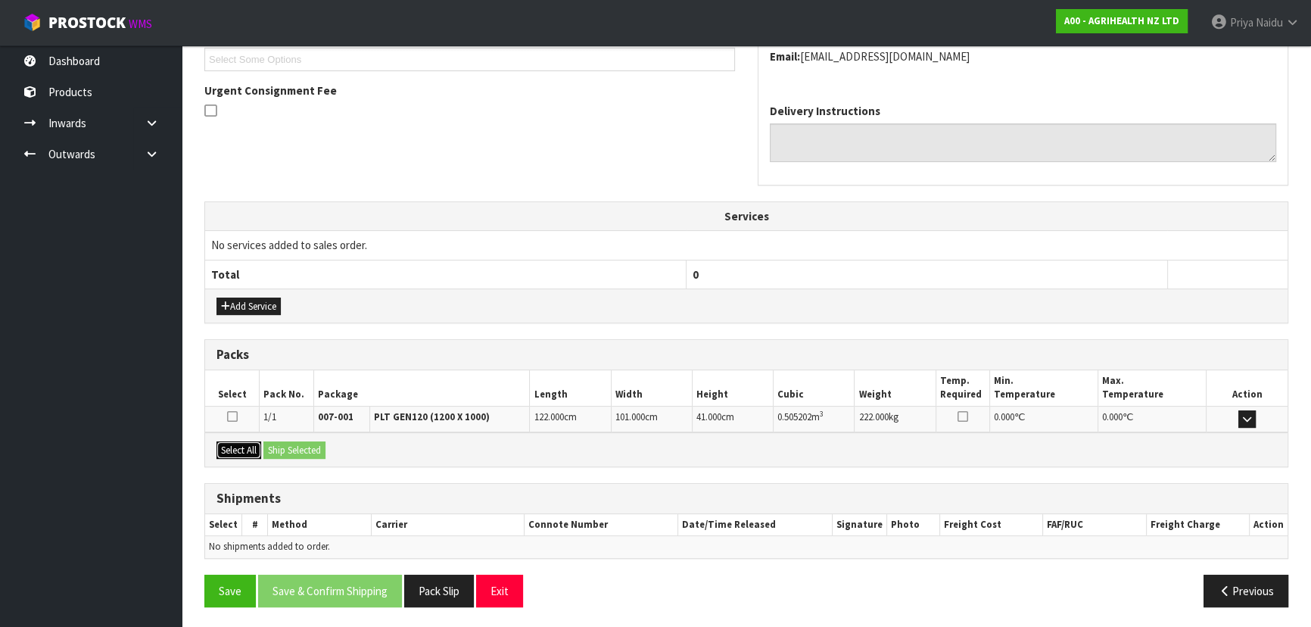
drag, startPoint x: 244, startPoint y: 444, endPoint x: 252, endPoint y: 444, distance: 8.3
click at [246, 444] on button "Select All" at bounding box center [238, 450] width 45 height 18
click at [280, 450] on button "Ship Selected" at bounding box center [294, 450] width 62 height 18
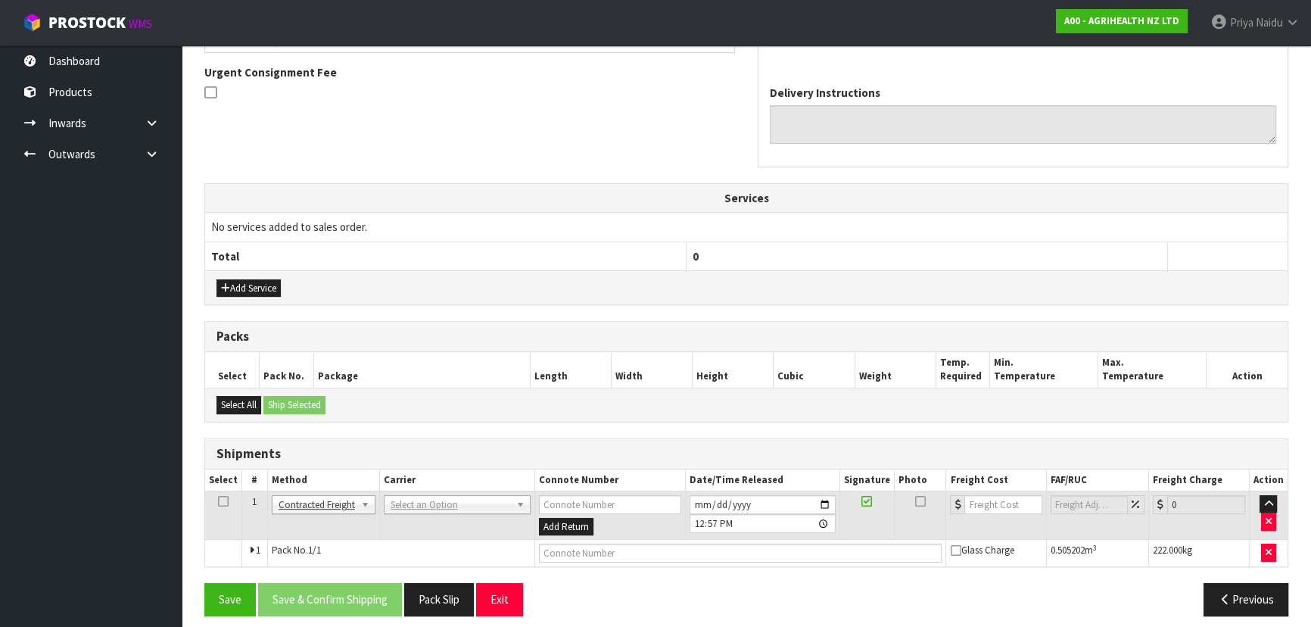
scroll to position [391, 0]
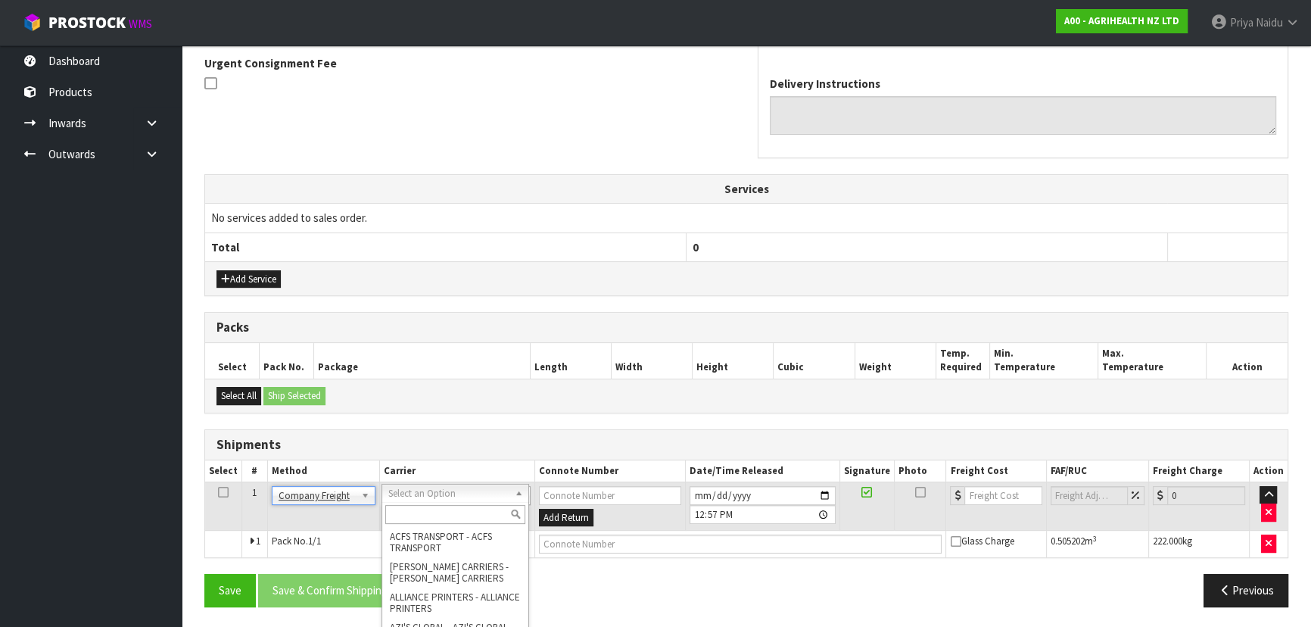
click at [424, 506] on input "text" at bounding box center [455, 514] width 140 height 19
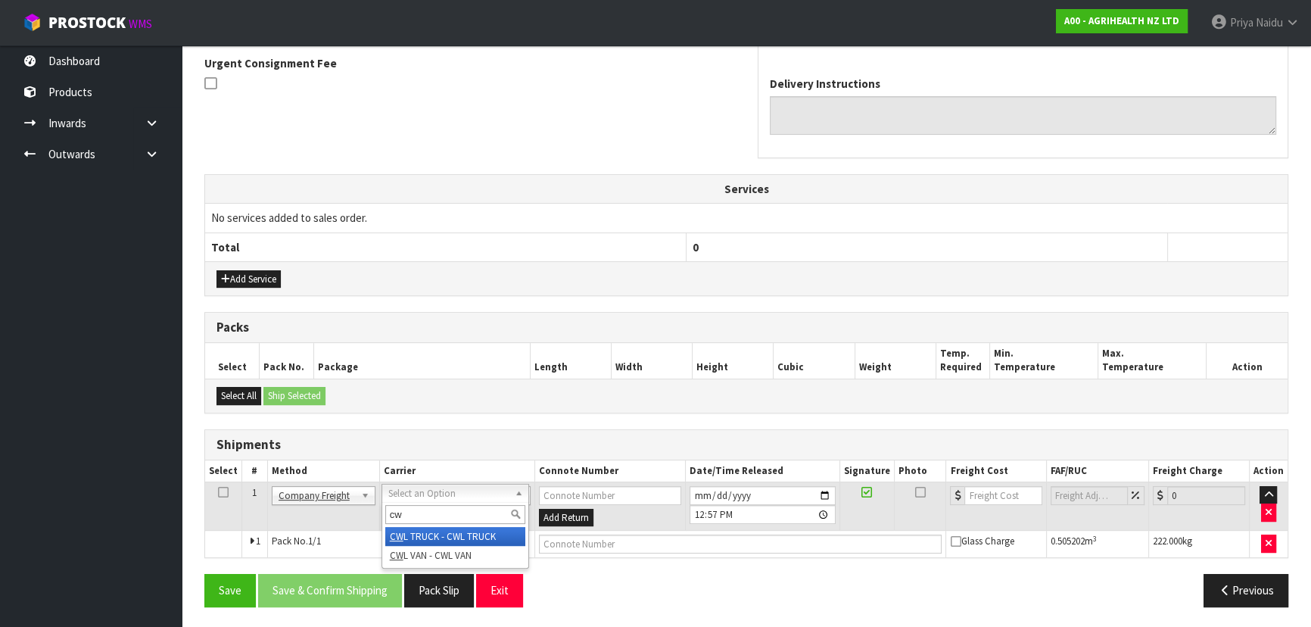
type input "cwl"
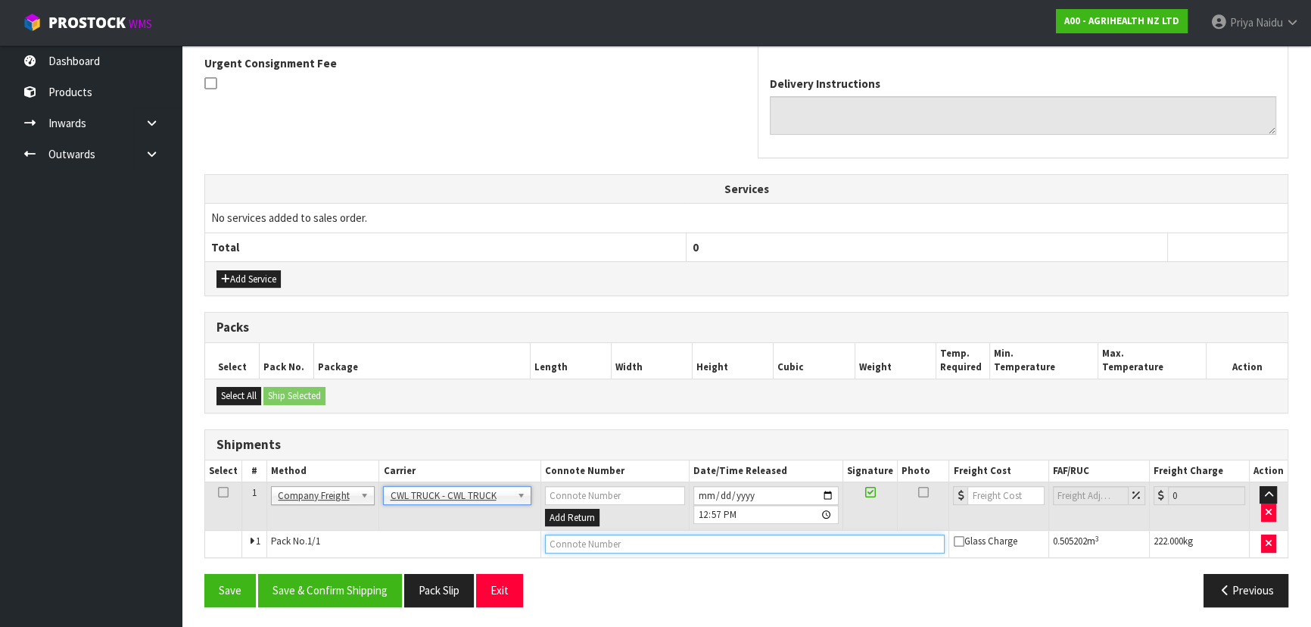
click at [579, 539] on input "text" at bounding box center [745, 543] width 400 height 19
type input "CWL TRUCK DELIVERY"
click at [366, 595] on button "Save & Confirm Shipping" at bounding box center [330, 590] width 144 height 33
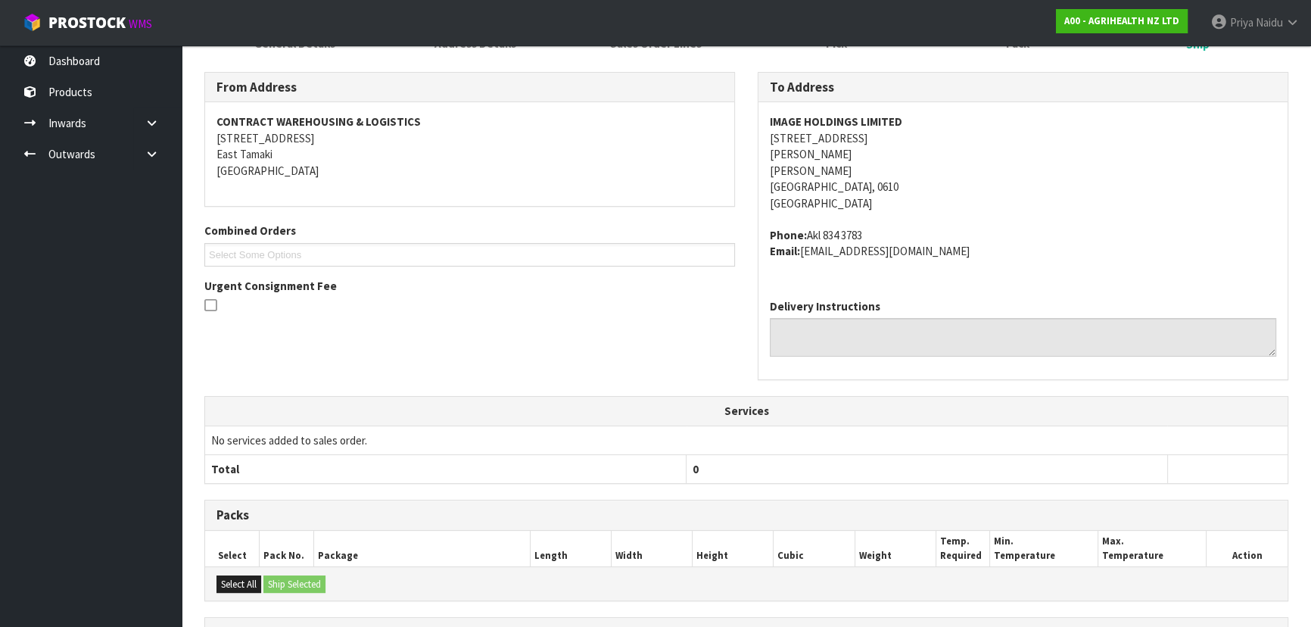
scroll to position [0, 0]
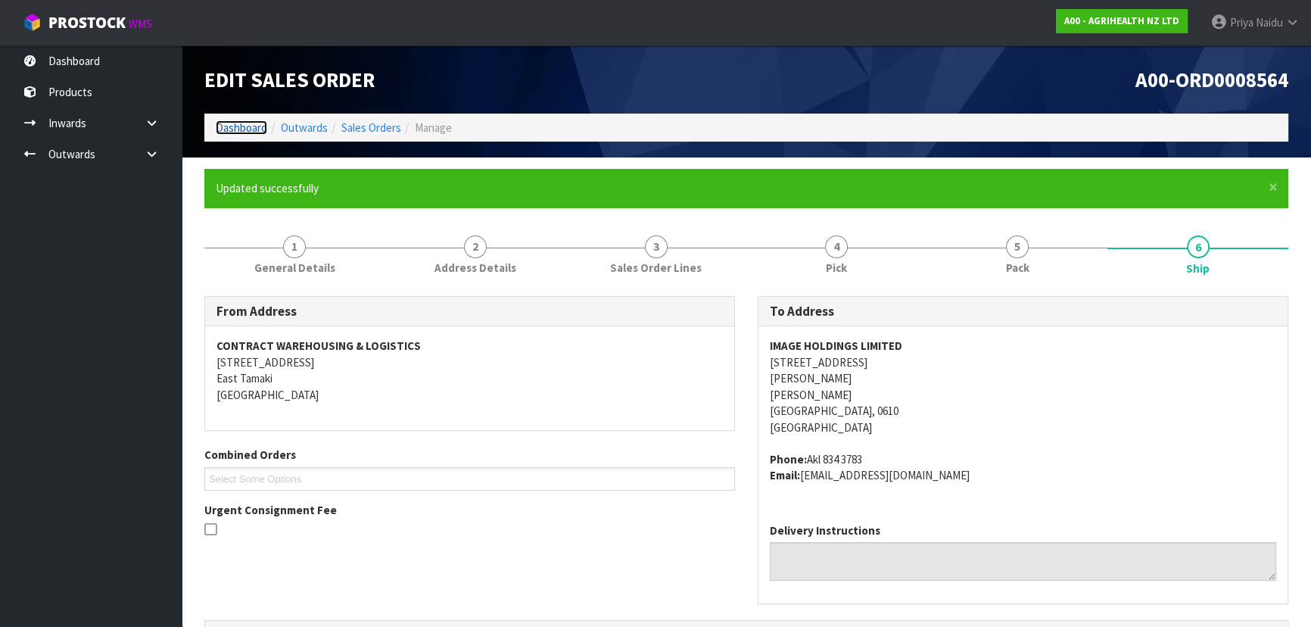
click at [254, 132] on link "Dashboard" at bounding box center [241, 127] width 51 height 14
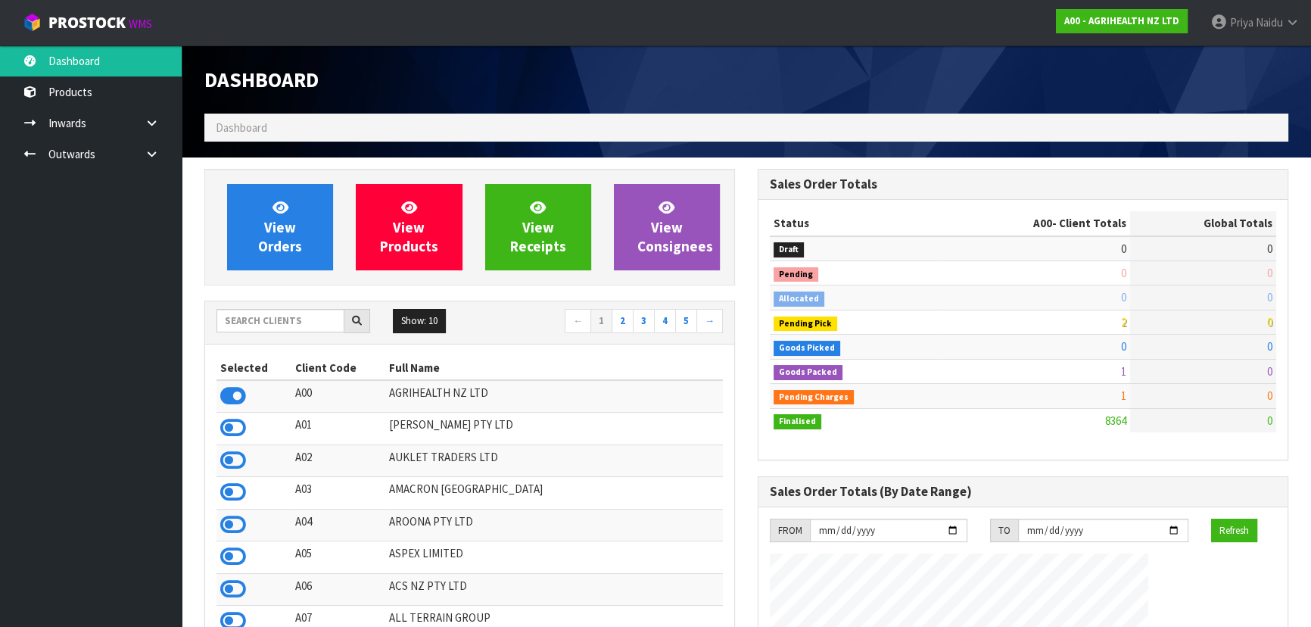
scroll to position [1145, 553]
click at [278, 315] on input "text" at bounding box center [280, 320] width 128 height 23
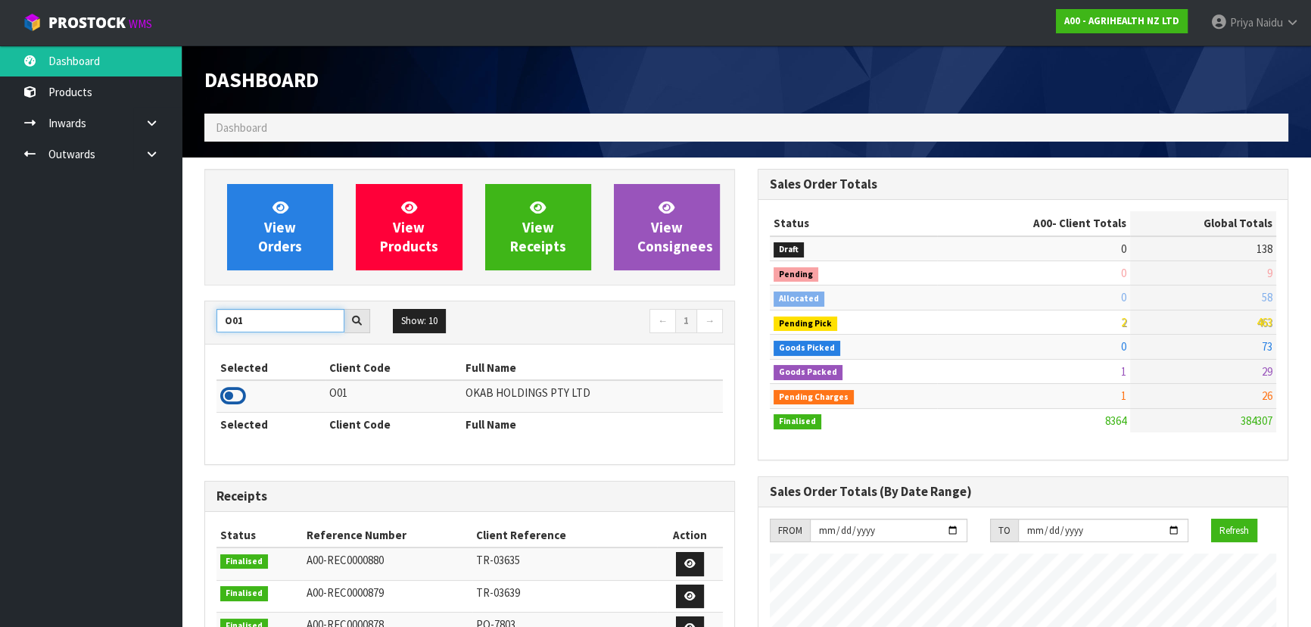
type input "O01"
click at [235, 393] on icon at bounding box center [233, 396] width 26 height 23
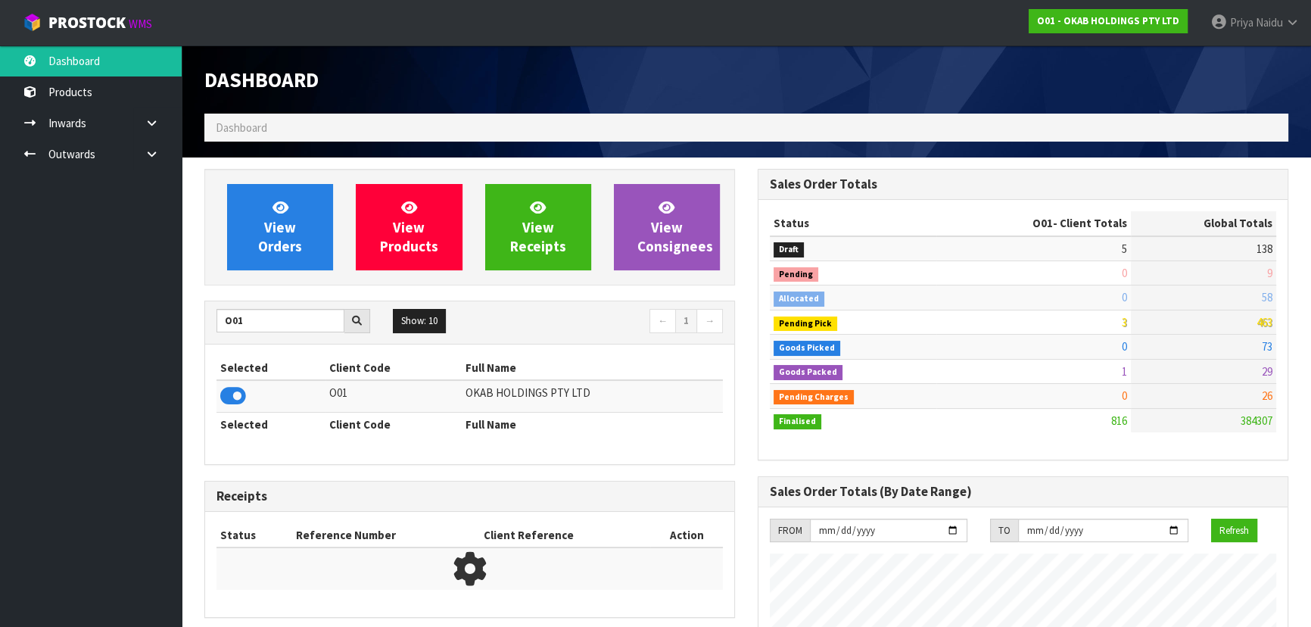
scroll to position [1209, 553]
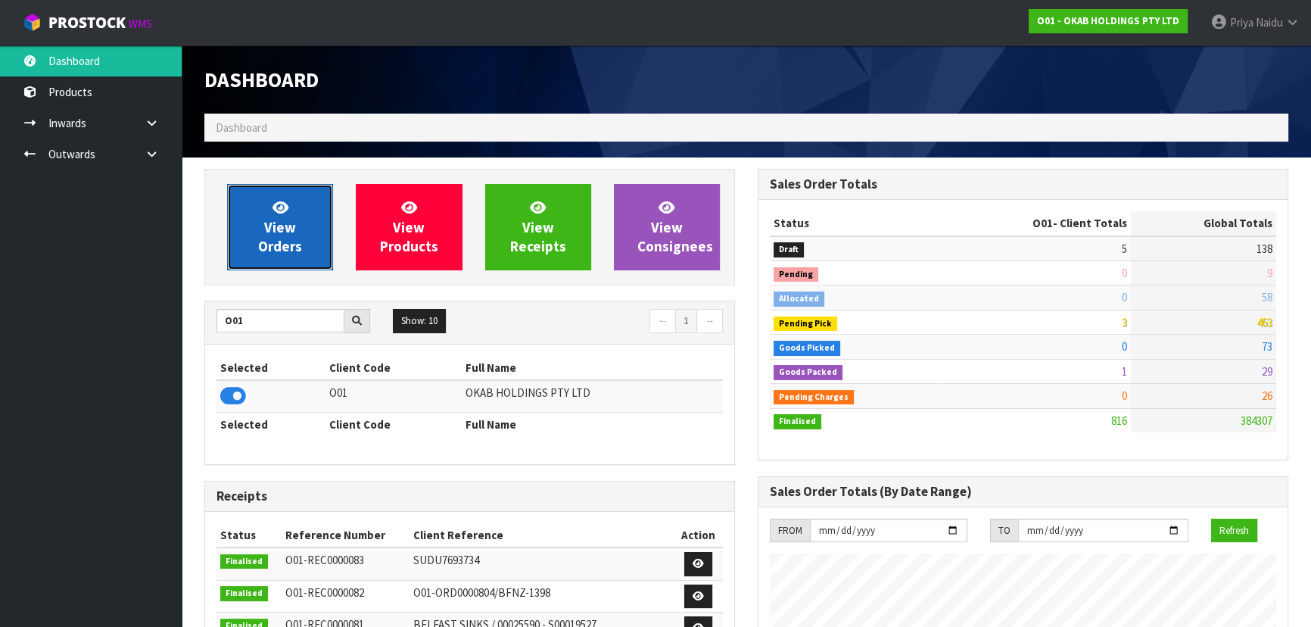
click at [282, 241] on span "View Orders" at bounding box center [280, 226] width 44 height 57
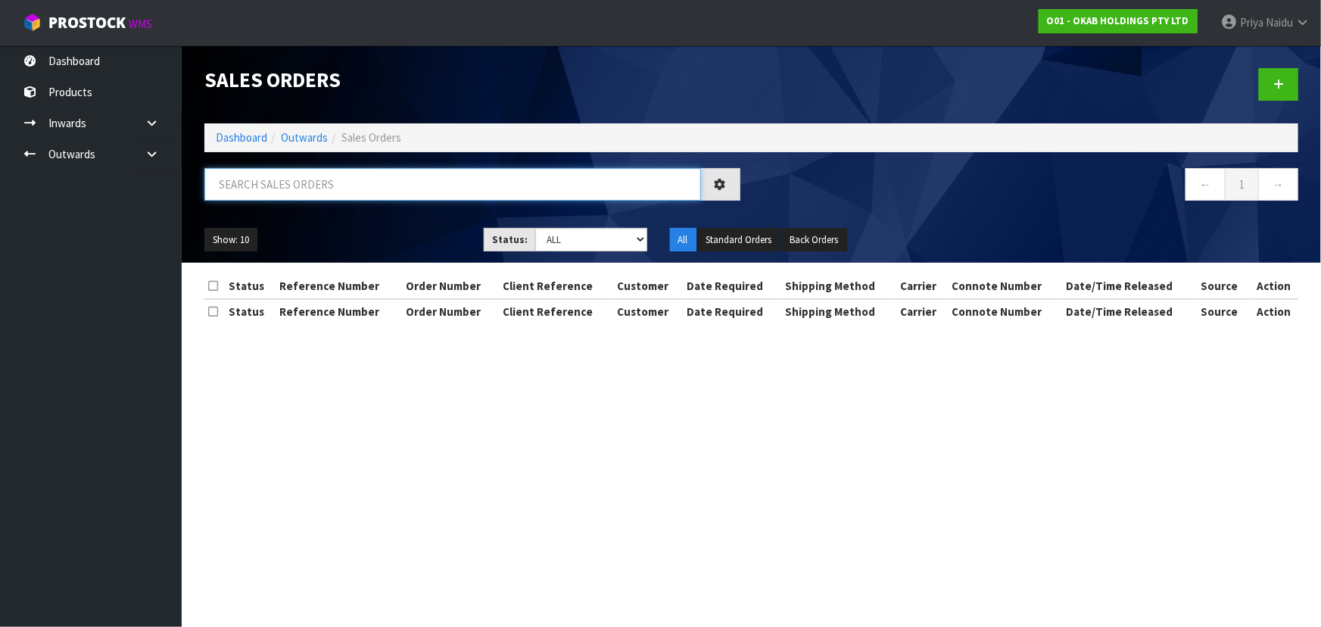
click at [337, 192] on input "text" at bounding box center [452, 184] width 497 height 33
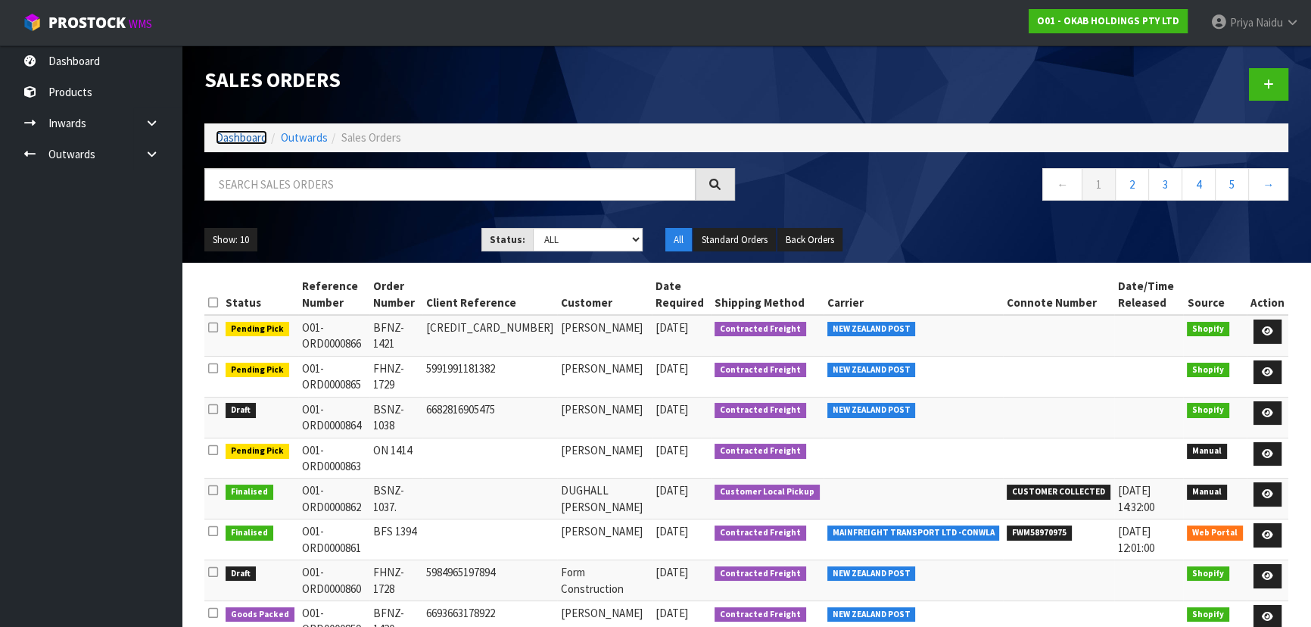
click at [240, 139] on link "Dashboard" at bounding box center [241, 137] width 51 height 14
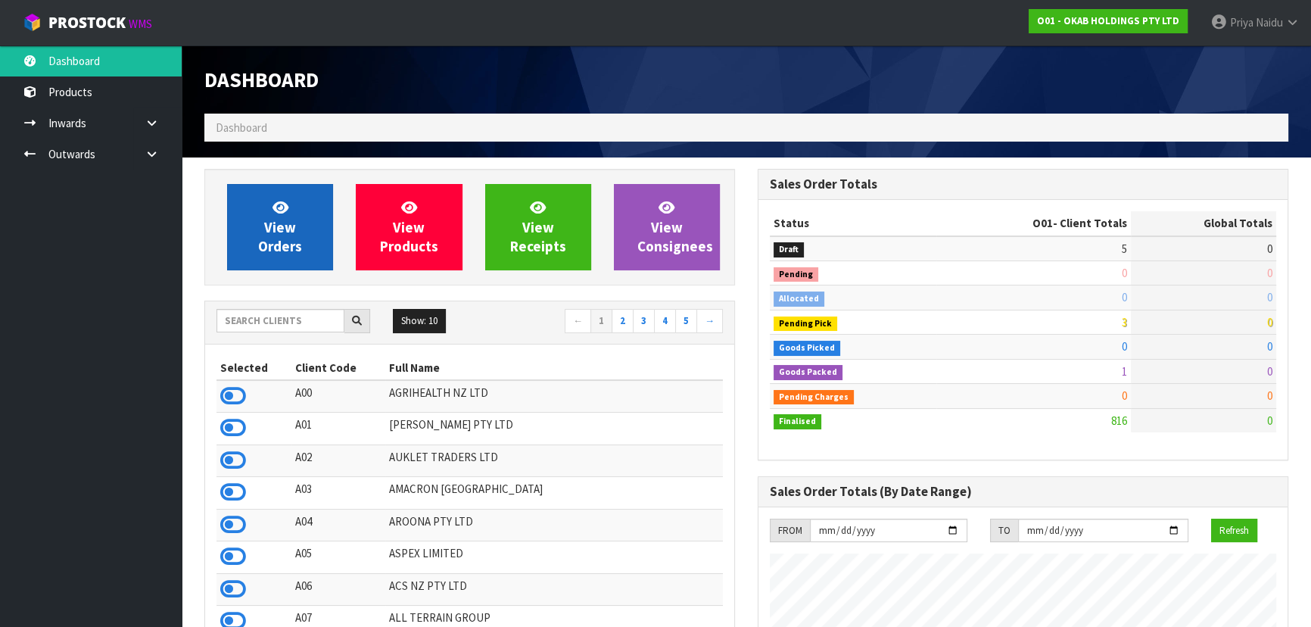
scroll to position [1209, 553]
click at [271, 227] on span "View Orders" at bounding box center [280, 226] width 44 height 57
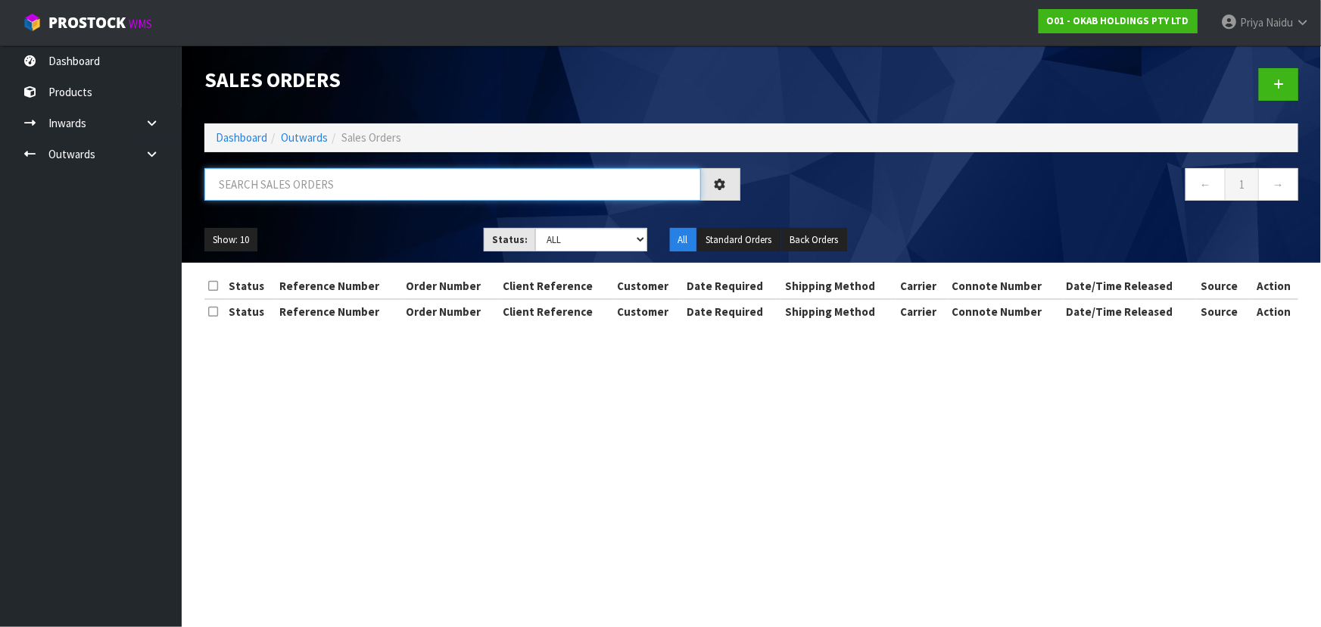
click at [284, 188] on input "text" at bounding box center [452, 184] width 497 height 33
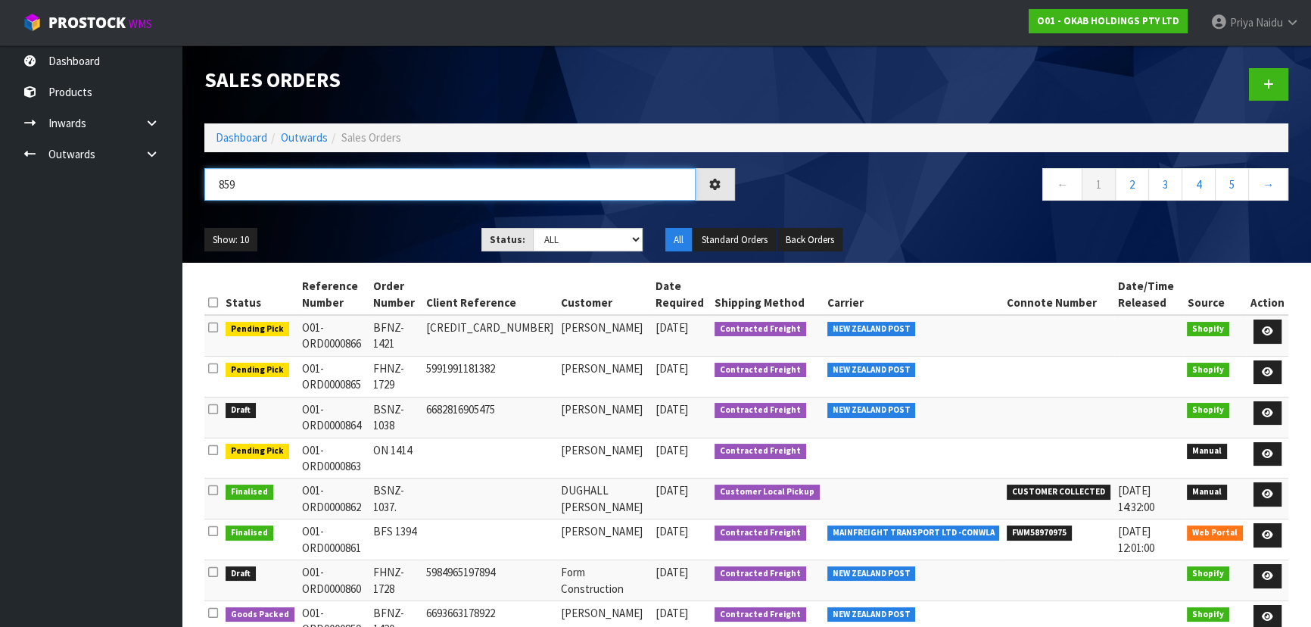
type input "859"
click at [347, 229] on ul "Show: 10 5 10 25 50" at bounding box center [331, 240] width 254 height 24
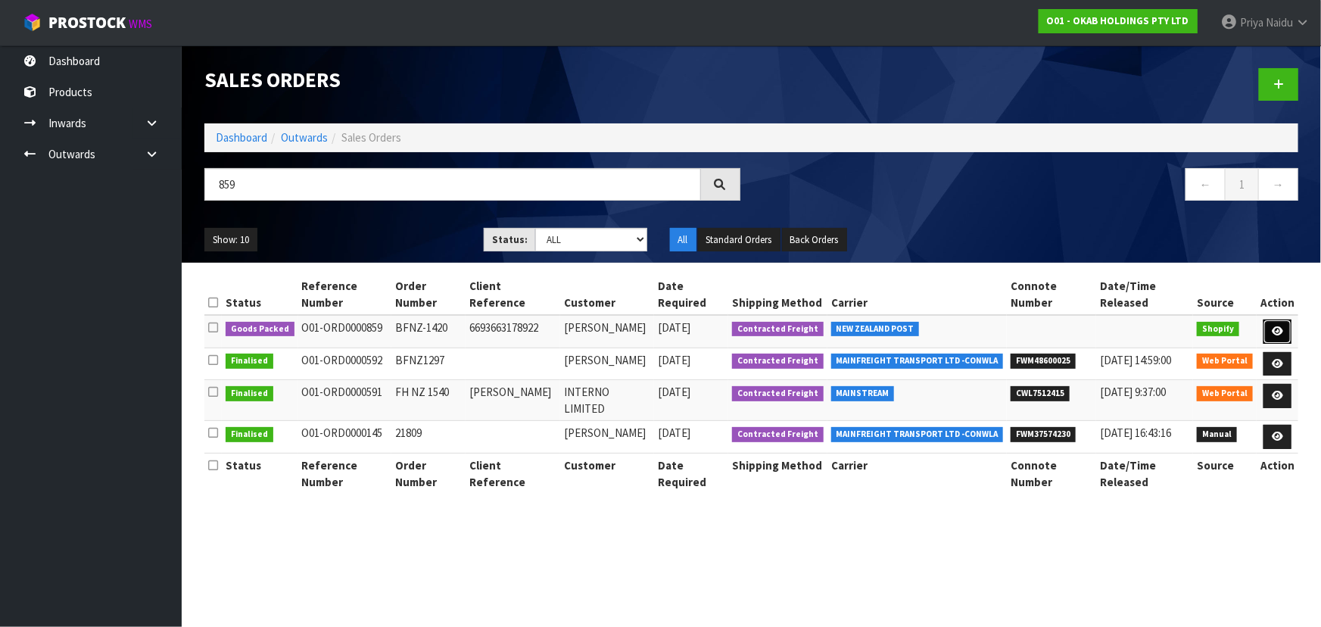
click at [1279, 325] on link at bounding box center [1277, 331] width 28 height 24
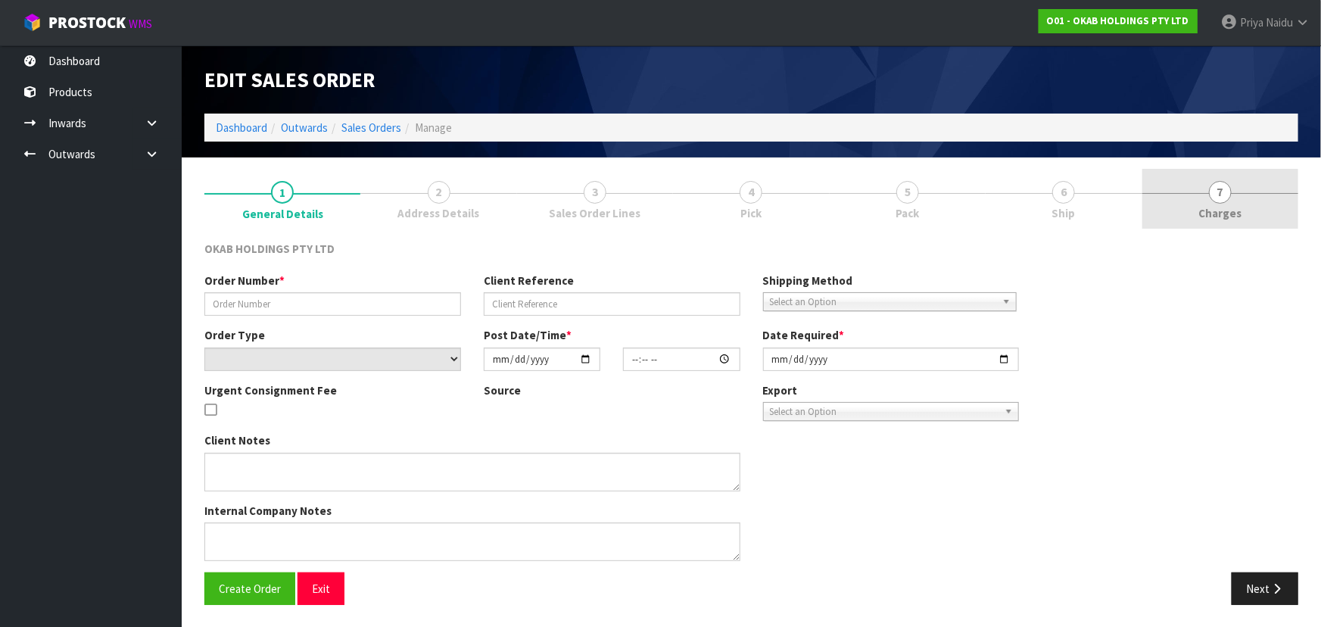
type input "BFNZ-1420"
type input "6693663178922"
select select "number:0"
type input "[DATE]"
type input "17:21:51.000"
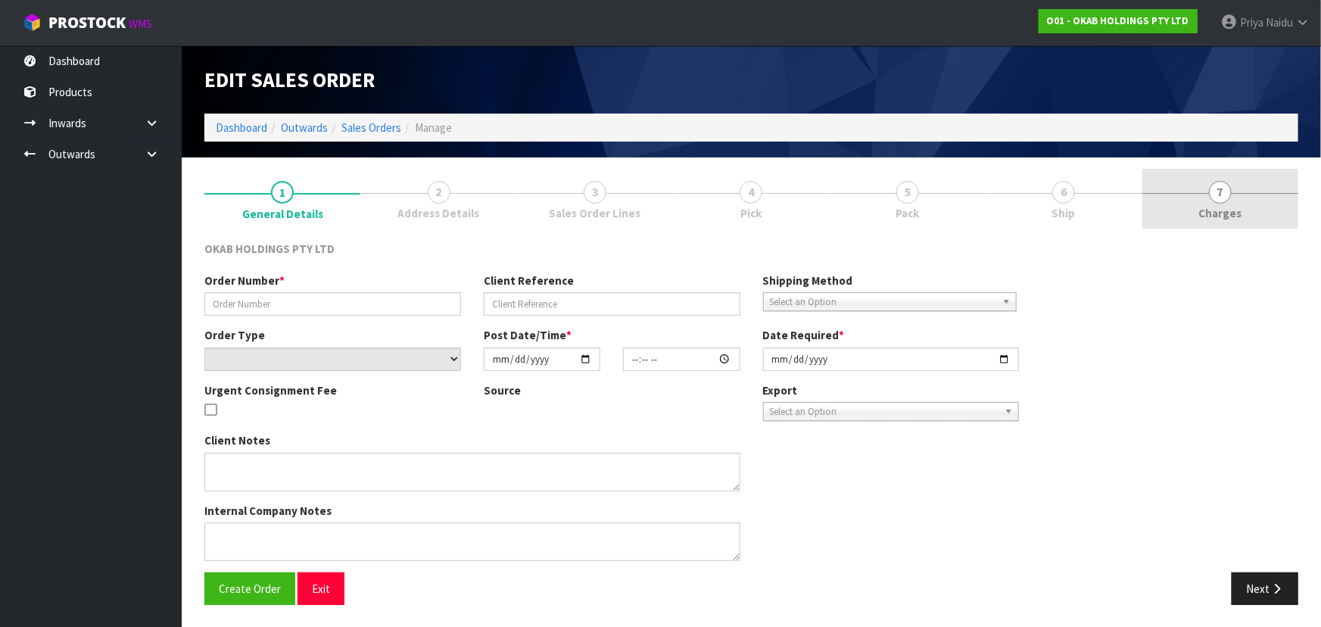
type input "[DATE]"
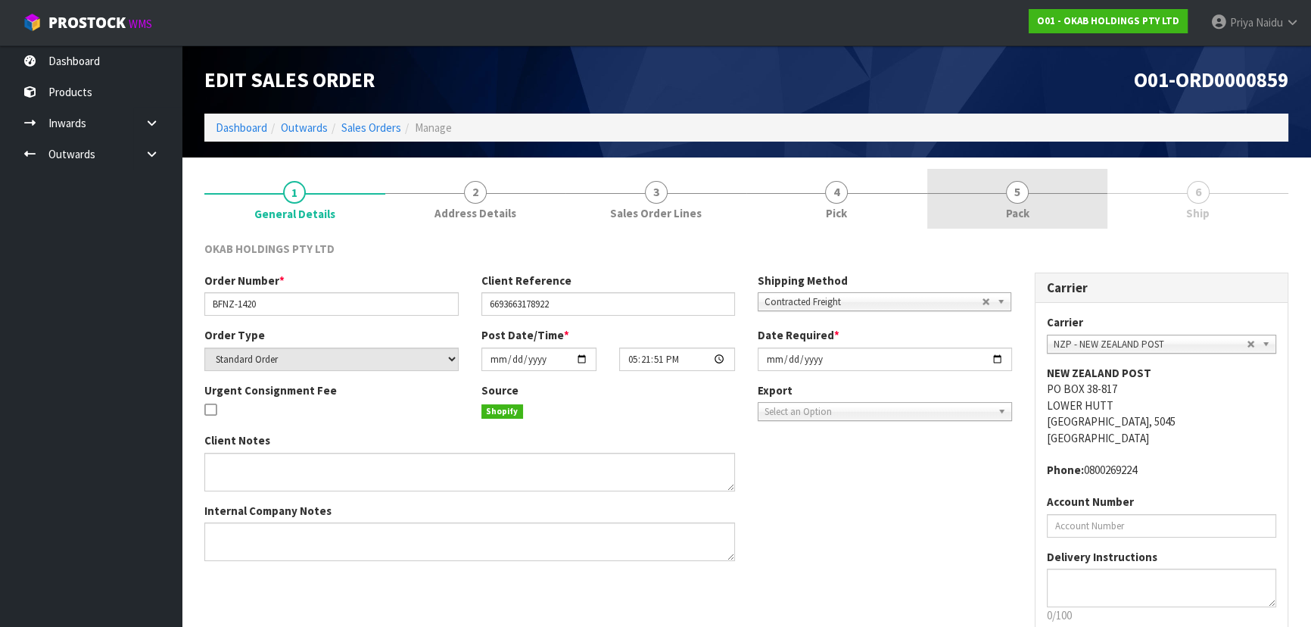
click at [1038, 195] on link "5 Pack" at bounding box center [1017, 199] width 181 height 60
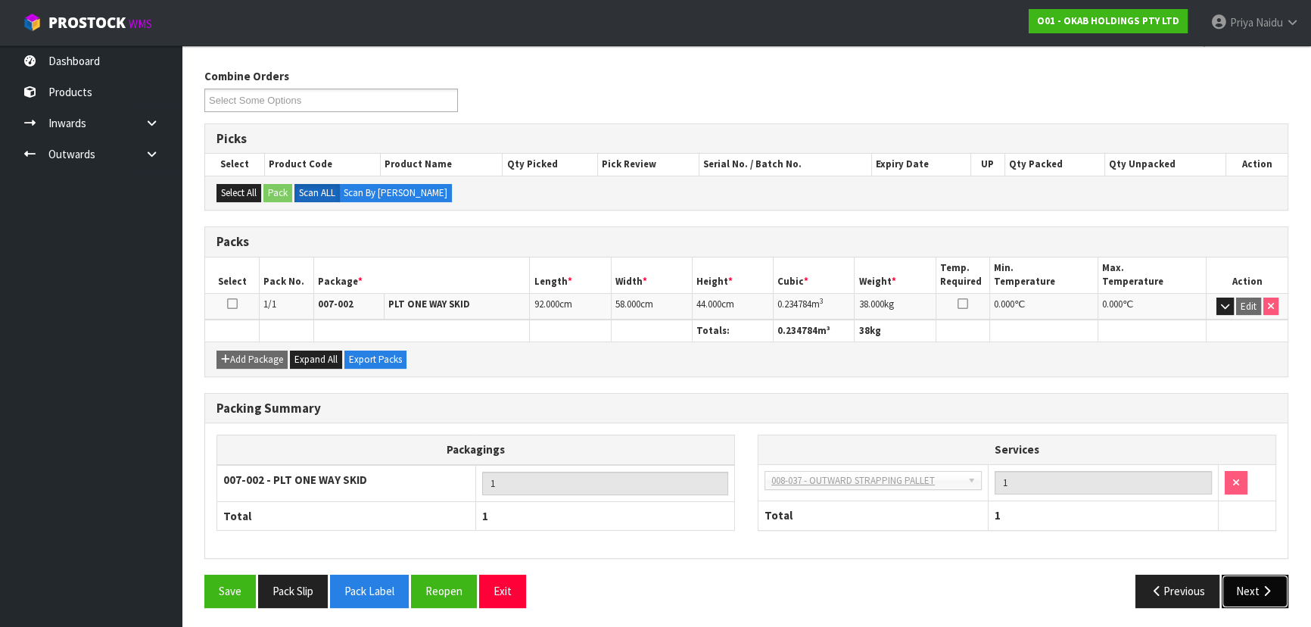
click at [1265, 587] on icon "button" at bounding box center [1267, 590] width 14 height 11
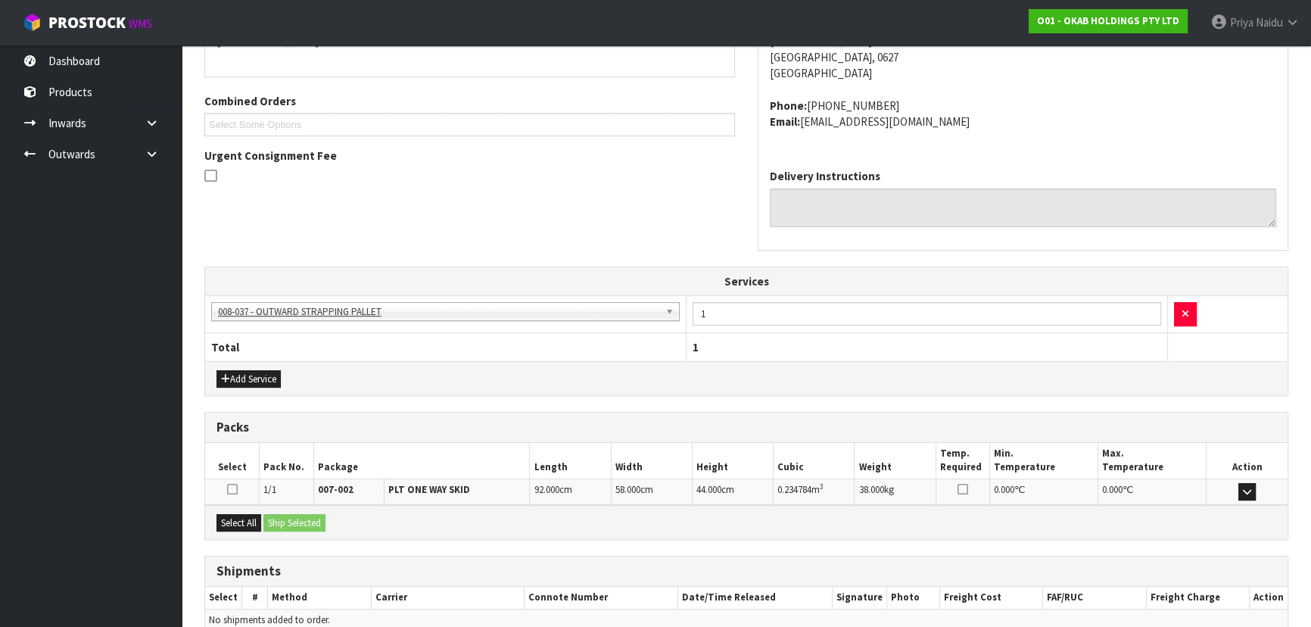
scroll to position [371, 0]
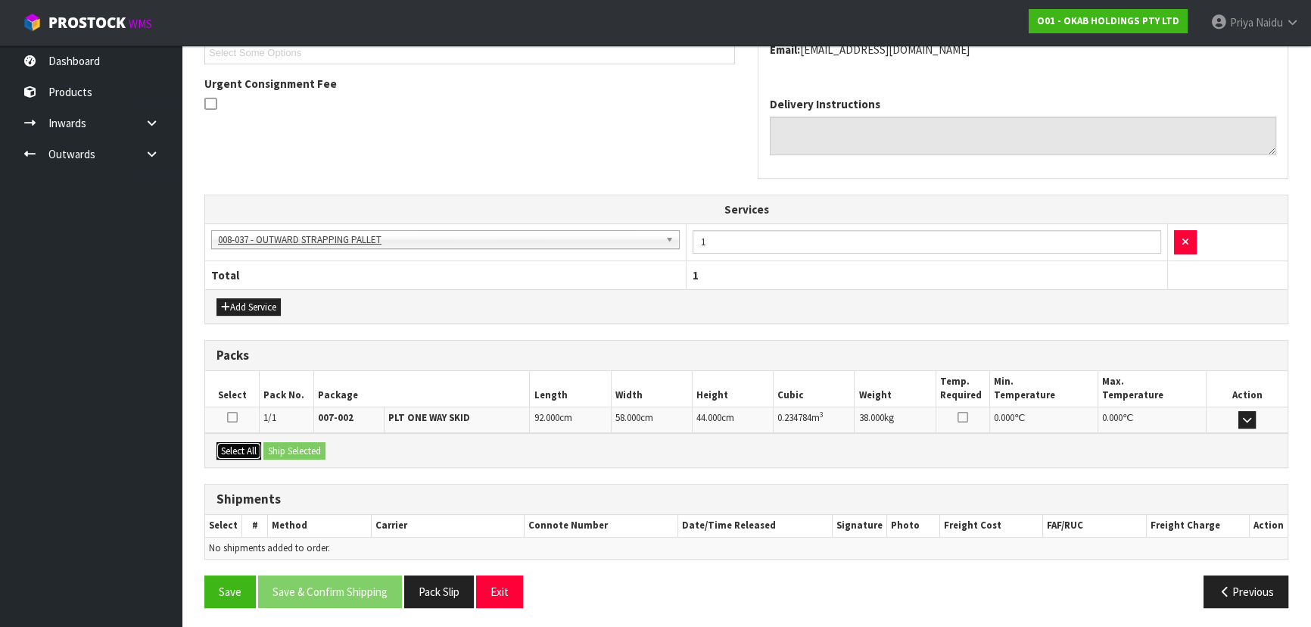
click at [241, 452] on button "Select All" at bounding box center [238, 451] width 45 height 18
drag, startPoint x: 268, startPoint y: 450, endPoint x: 291, endPoint y: 450, distance: 22.7
click at [270, 450] on div "Select All Ship Selected" at bounding box center [746, 450] width 1082 height 34
click at [297, 450] on button "Ship Selected" at bounding box center [294, 451] width 62 height 18
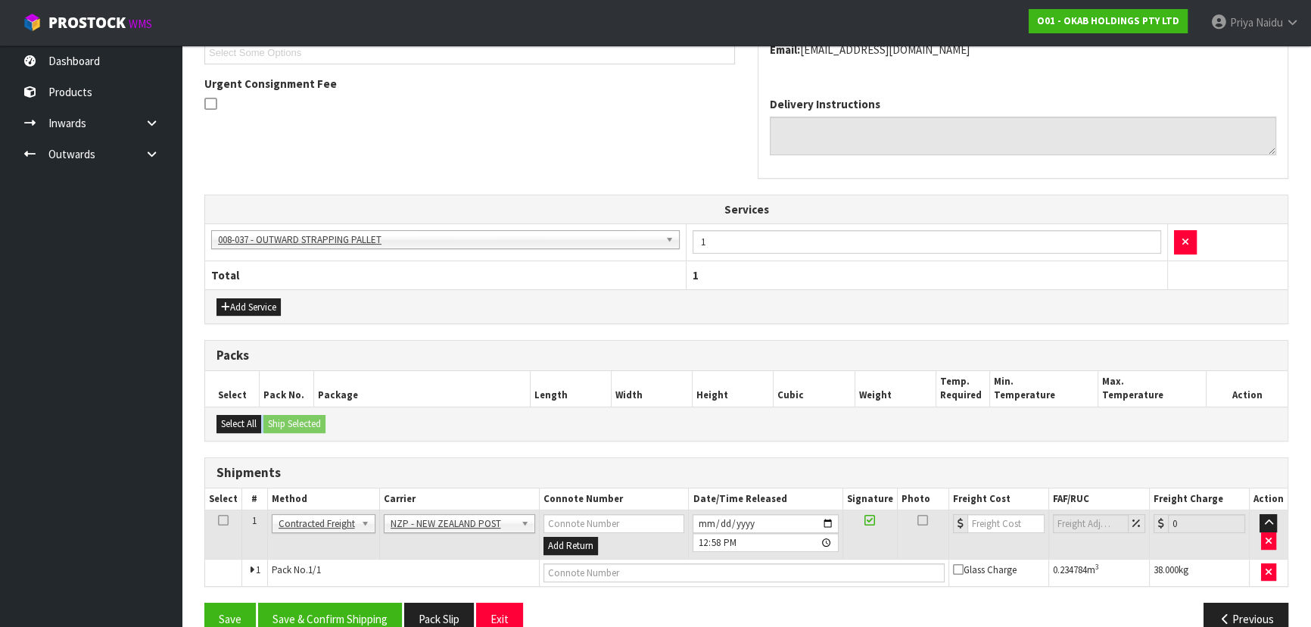
scroll to position [399, 0]
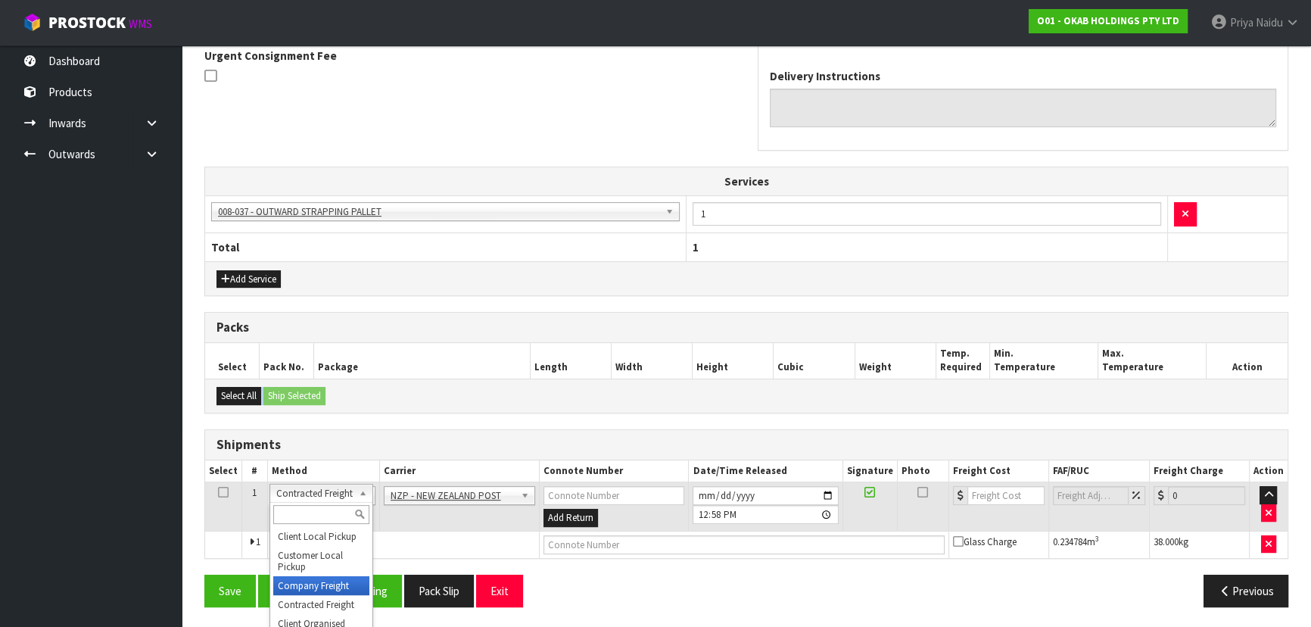
drag, startPoint x: 327, startPoint y: 579, endPoint x: 346, endPoint y: 545, distance: 39.0
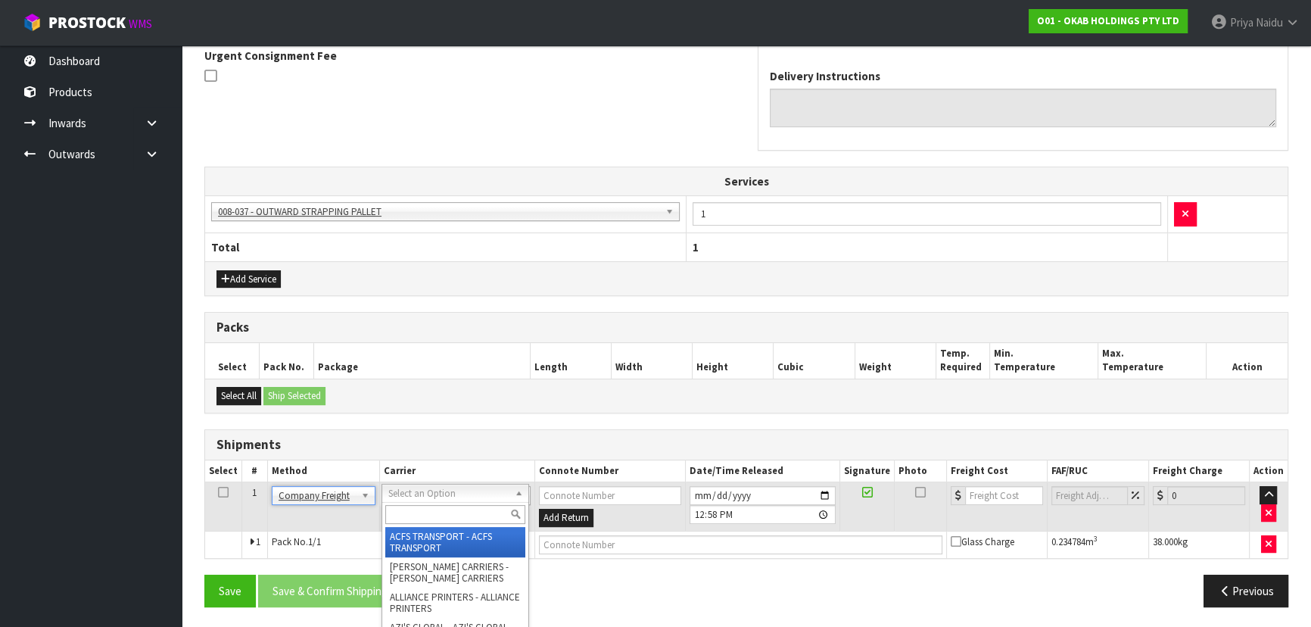
click at [409, 517] on input "text" at bounding box center [455, 514] width 140 height 19
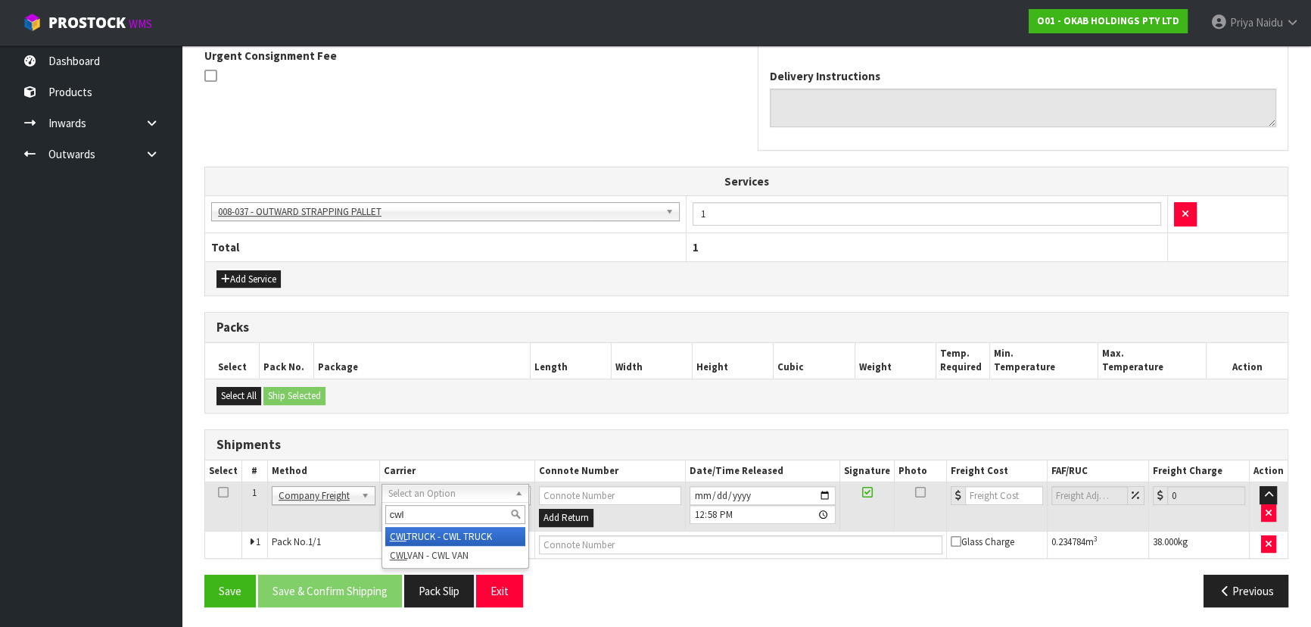
type input "cwl"
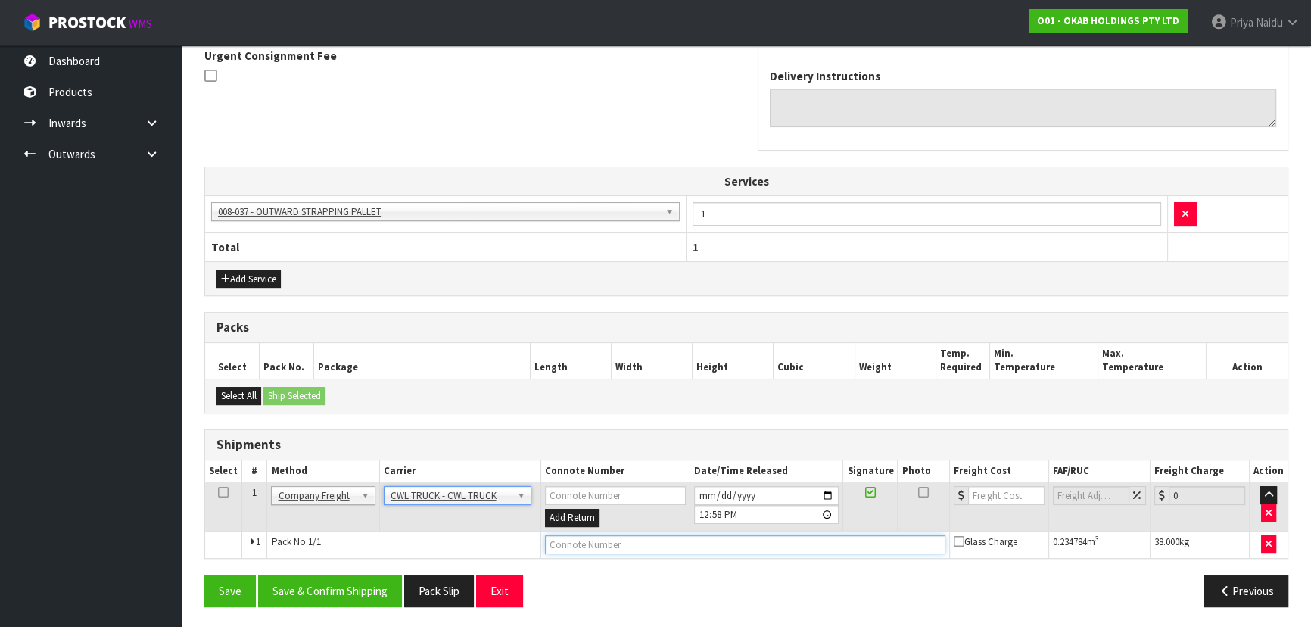
click at [568, 540] on input "text" at bounding box center [745, 544] width 400 height 19
type input "CWL TRUYCK DELIVERY"
click at [350, 581] on button "Save & Confirm Shipping" at bounding box center [330, 591] width 144 height 33
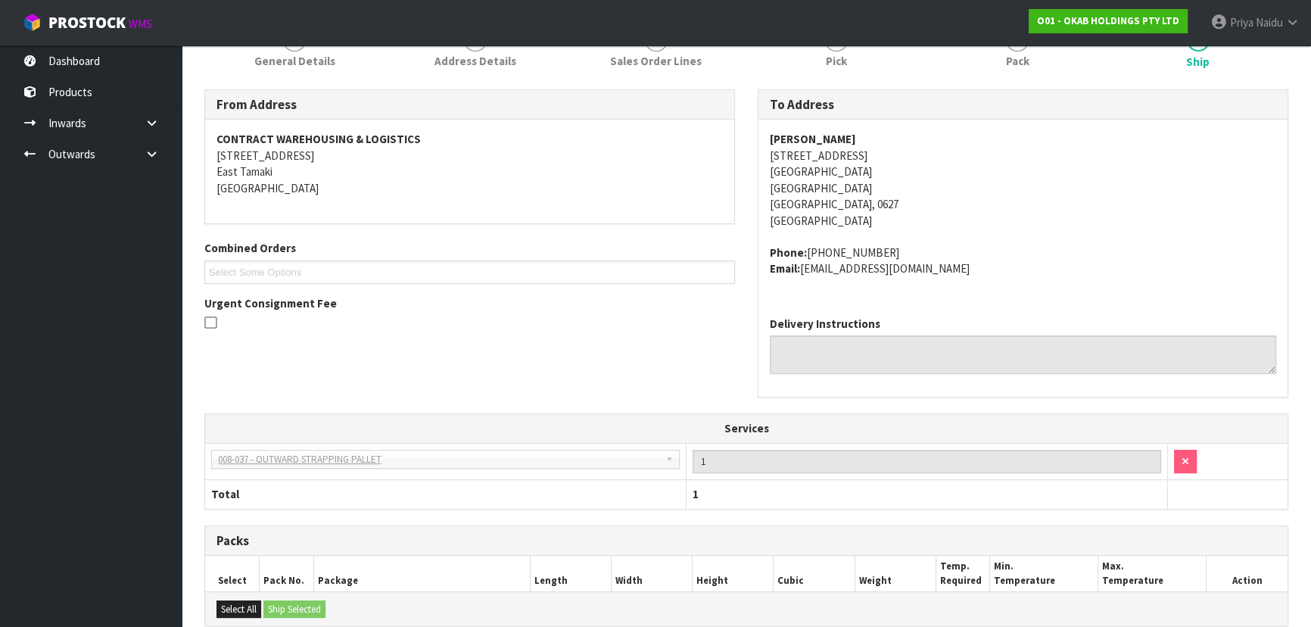
scroll to position [416, 0]
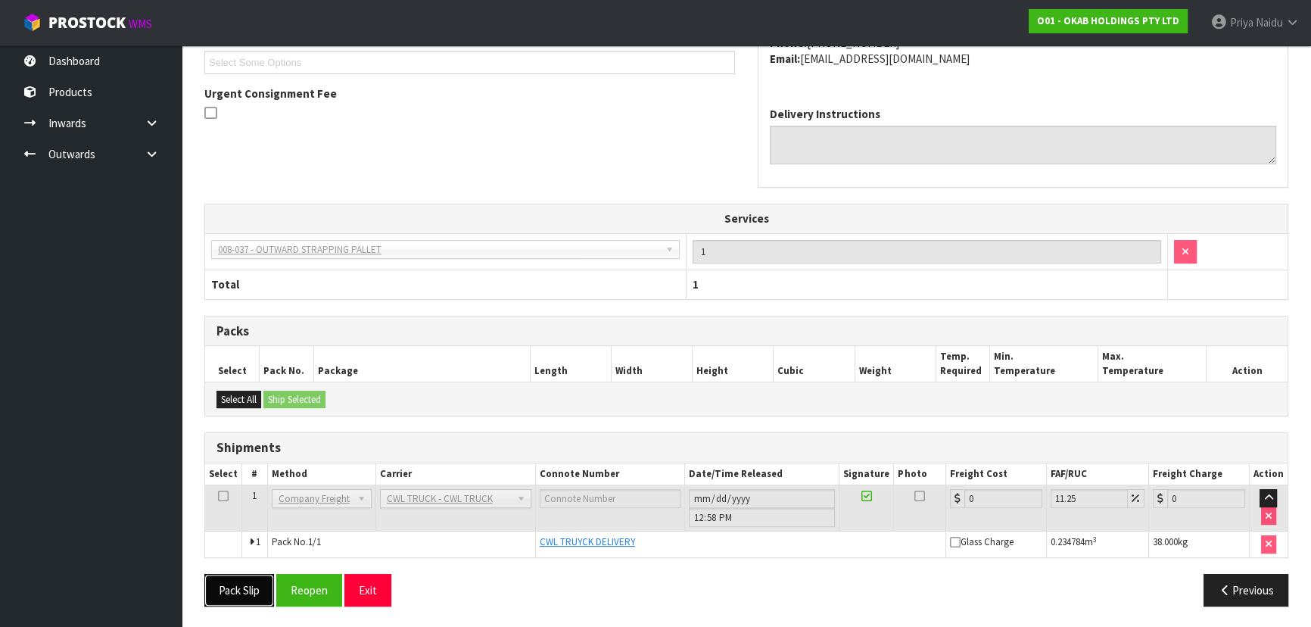
click at [240, 588] on button "Pack Slip" at bounding box center [239, 590] width 70 height 33
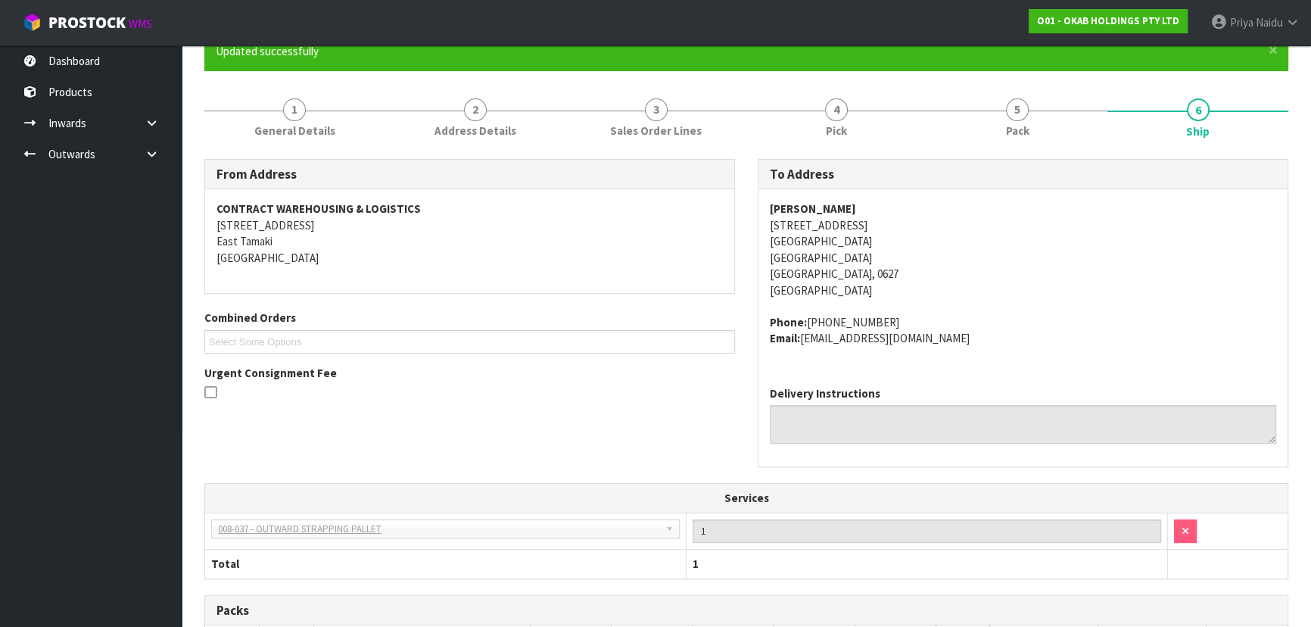
scroll to position [0, 0]
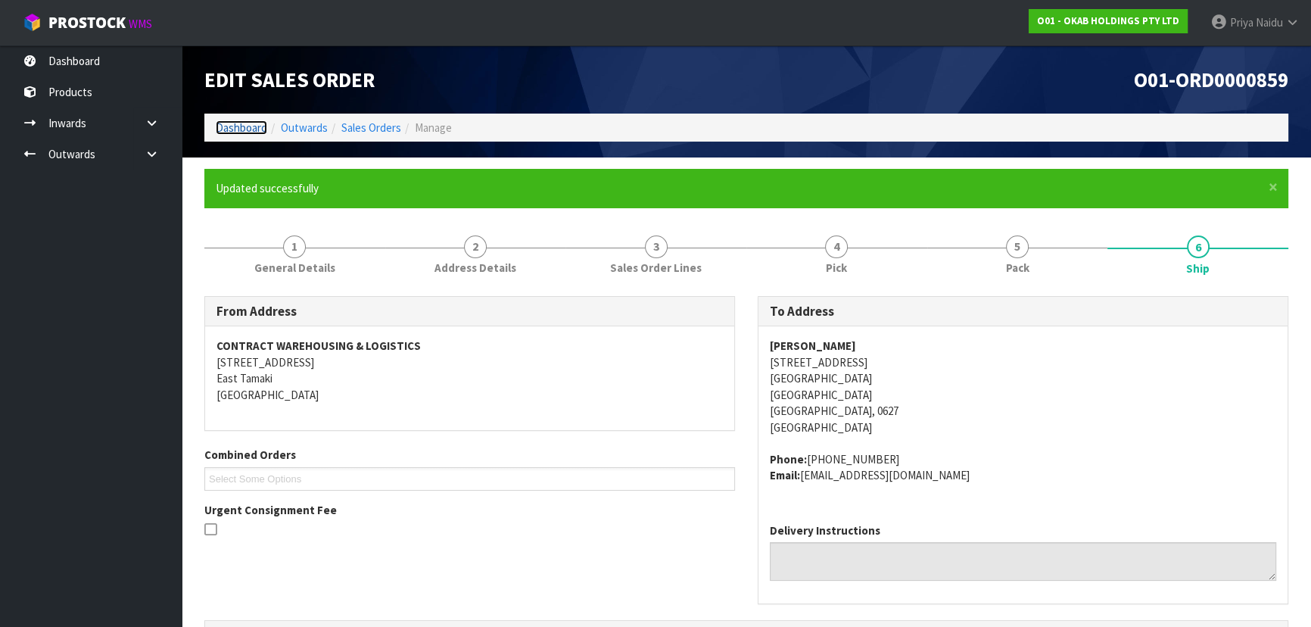
click at [244, 126] on link "Dashboard" at bounding box center [241, 127] width 51 height 14
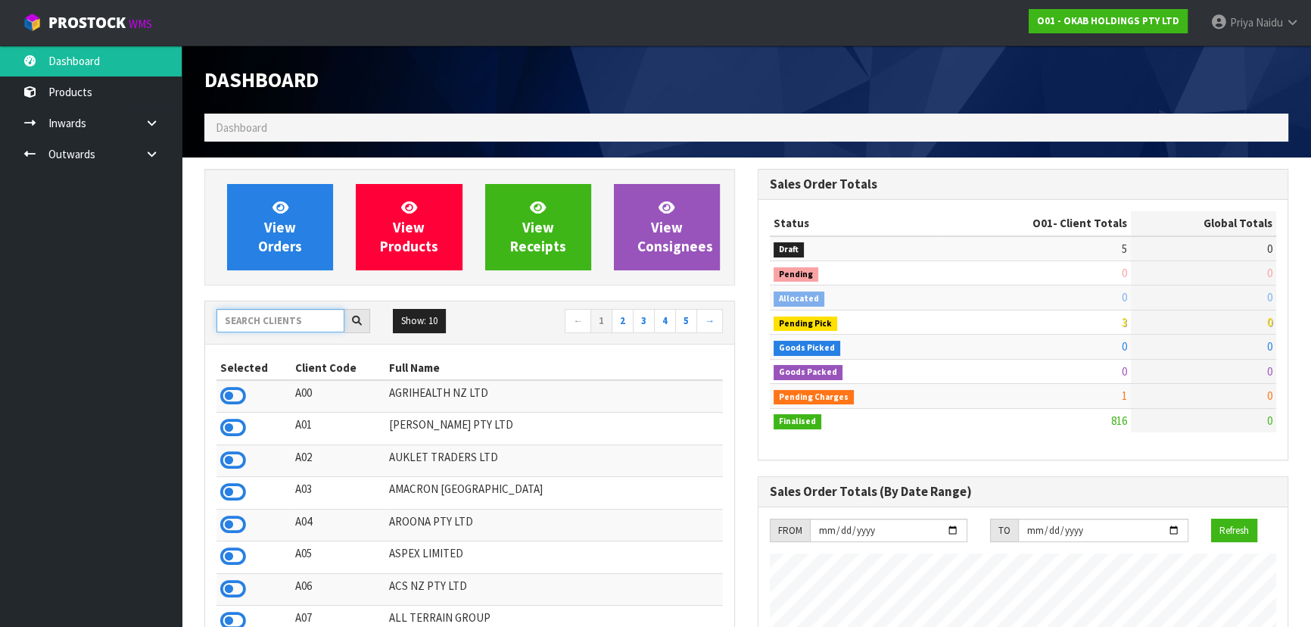
scroll to position [1209, 553]
drag, startPoint x: 254, startPoint y: 313, endPoint x: 269, endPoint y: 305, distance: 17.3
click at [254, 313] on input "text" at bounding box center [280, 320] width 128 height 23
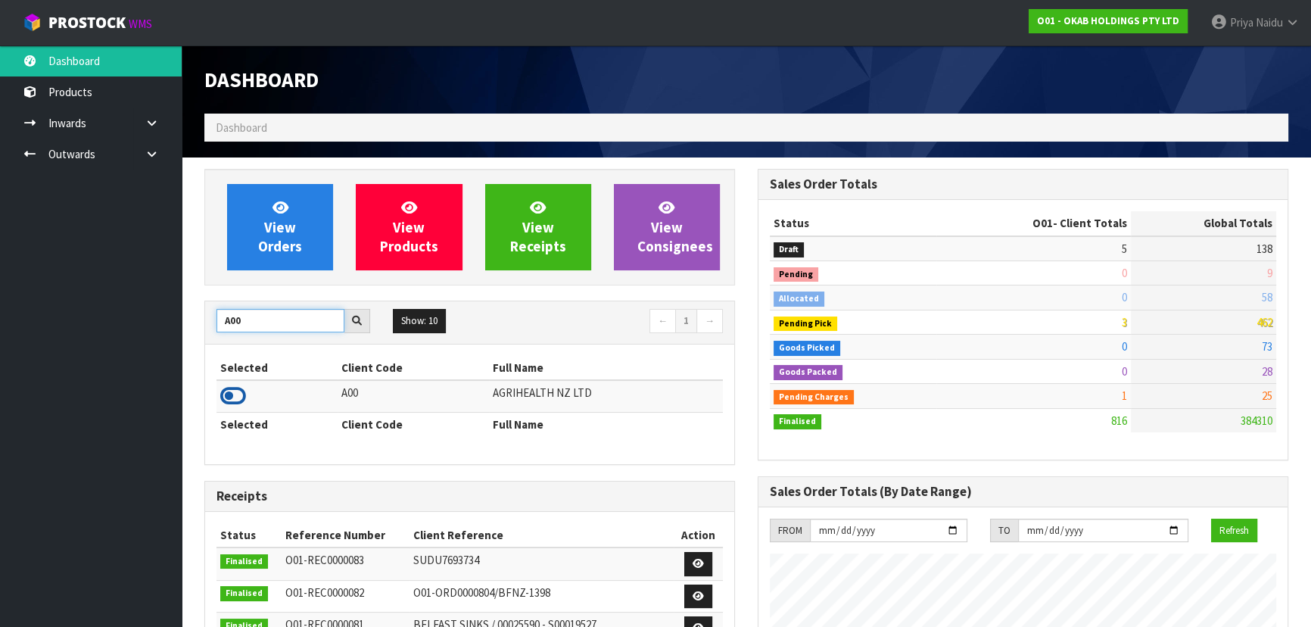
type input "A00"
click at [238, 393] on icon at bounding box center [233, 396] width 26 height 23
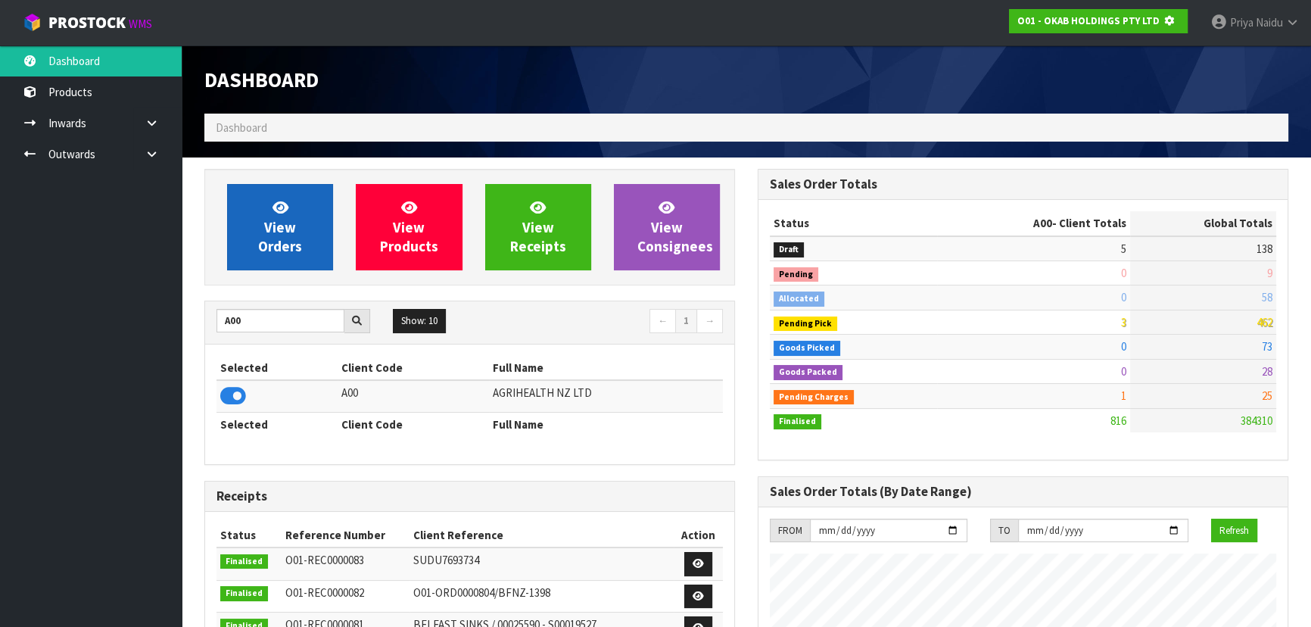
scroll to position [756028, 756417]
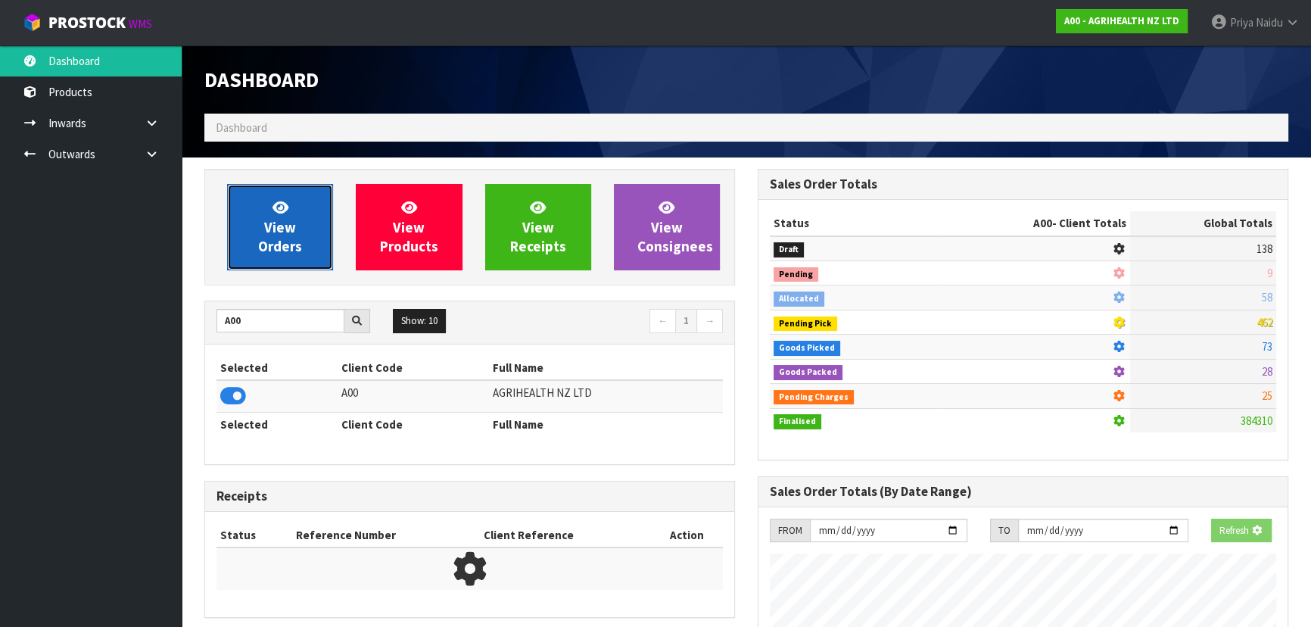
click at [299, 212] on link "View Orders" at bounding box center [280, 227] width 106 height 86
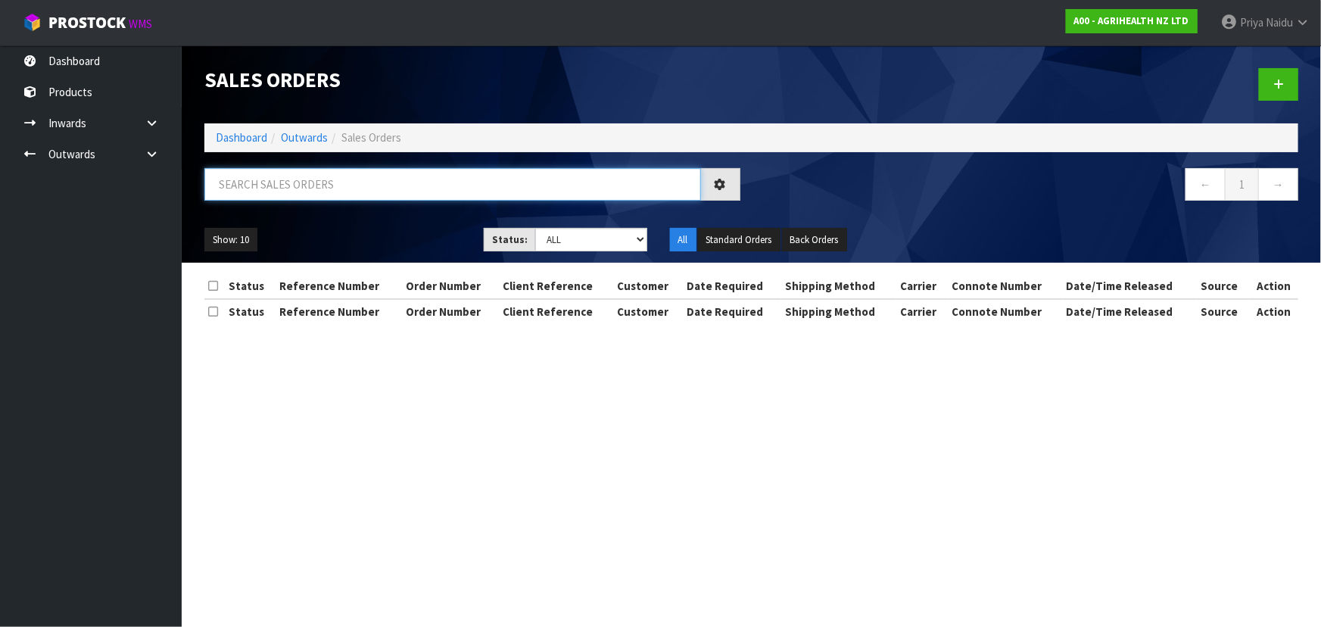
click at [319, 188] on input "text" at bounding box center [452, 184] width 497 height 33
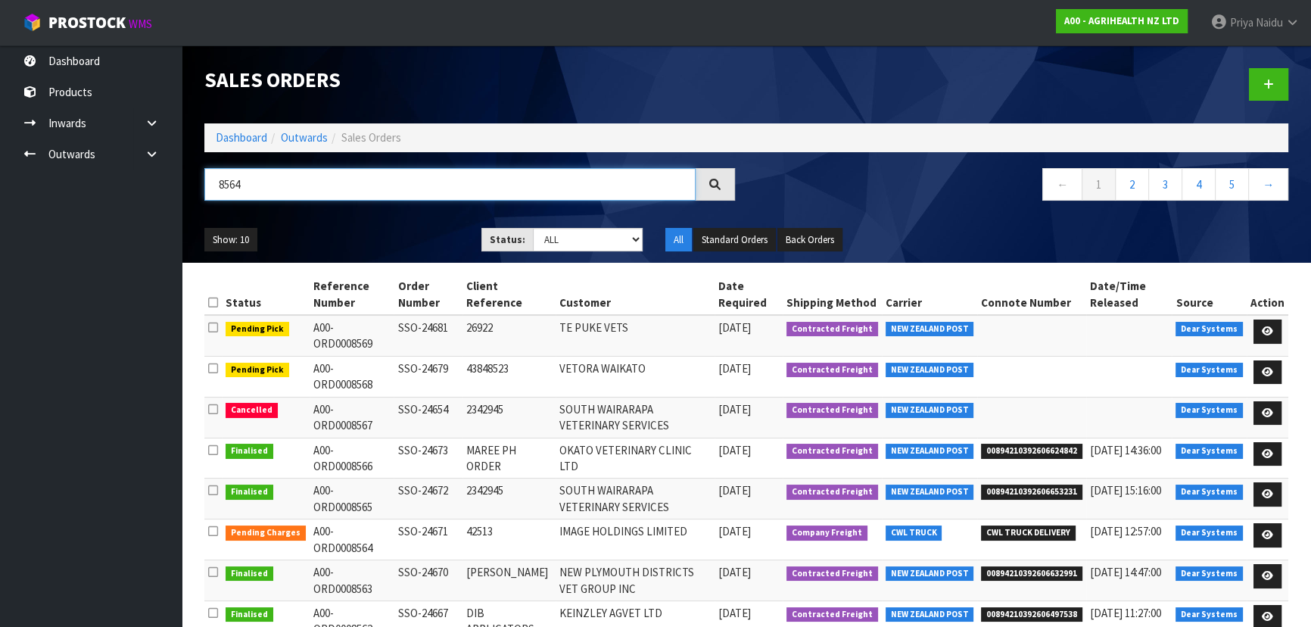
type input "8564"
click at [371, 228] on ul "Show: 10 5 10 25 50" at bounding box center [331, 240] width 254 height 24
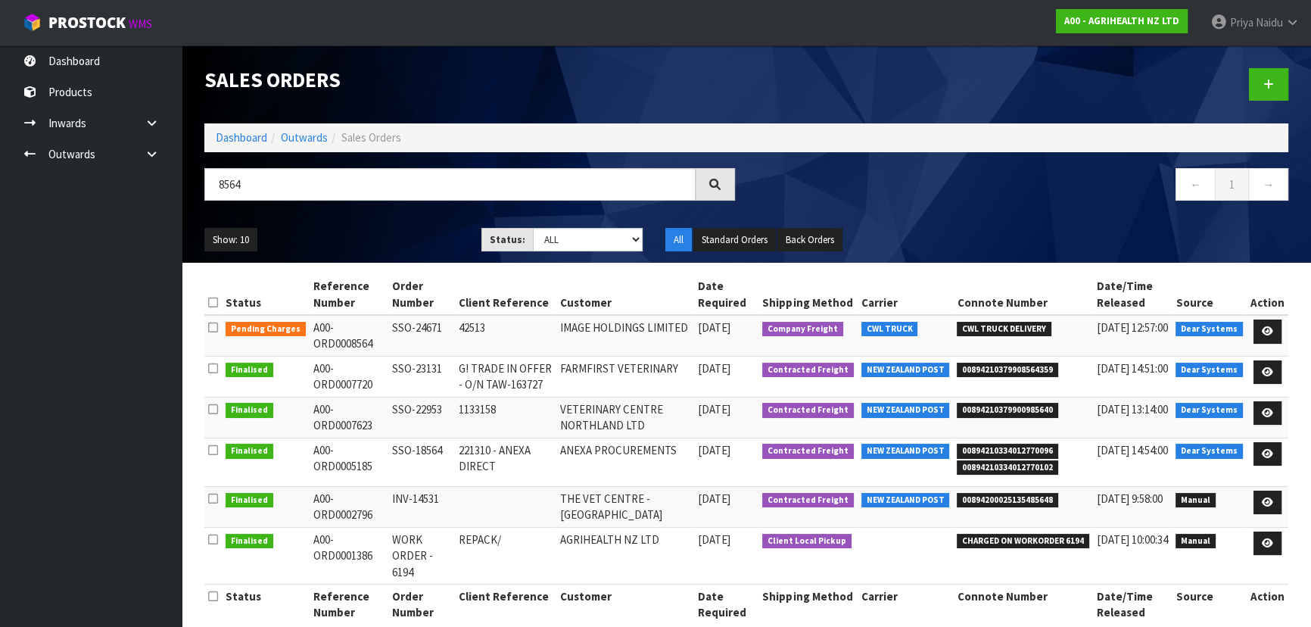
click at [394, 235] on ul "Show: 10 5 10 25 50" at bounding box center [331, 240] width 254 height 24
click at [1045, 230] on div "Show: 10 5 10 25 50 Status: Draft Pending Allocated Pending Pick Goods Picked G…" at bounding box center [746, 239] width 1107 height 47
click at [1264, 328] on icon at bounding box center [1267, 331] width 11 height 10
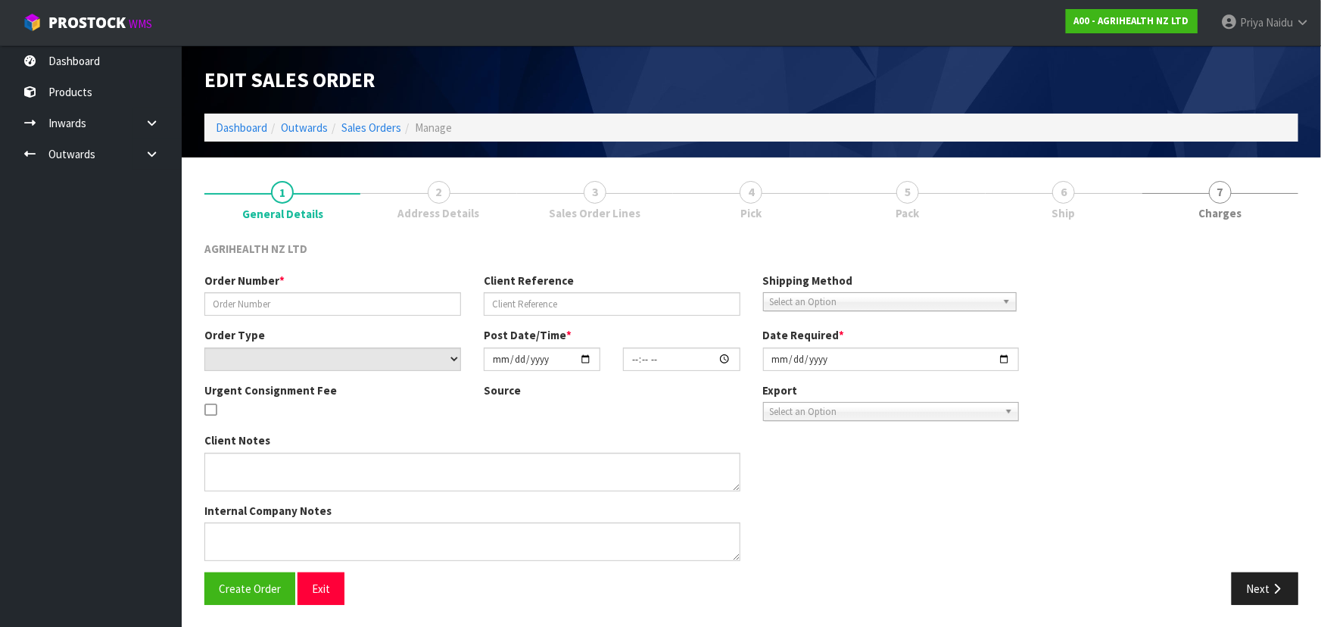
type input "SSO-24671"
type input "42513"
select select "number:0"
type input "[DATE]"
type input "10:14:45.000"
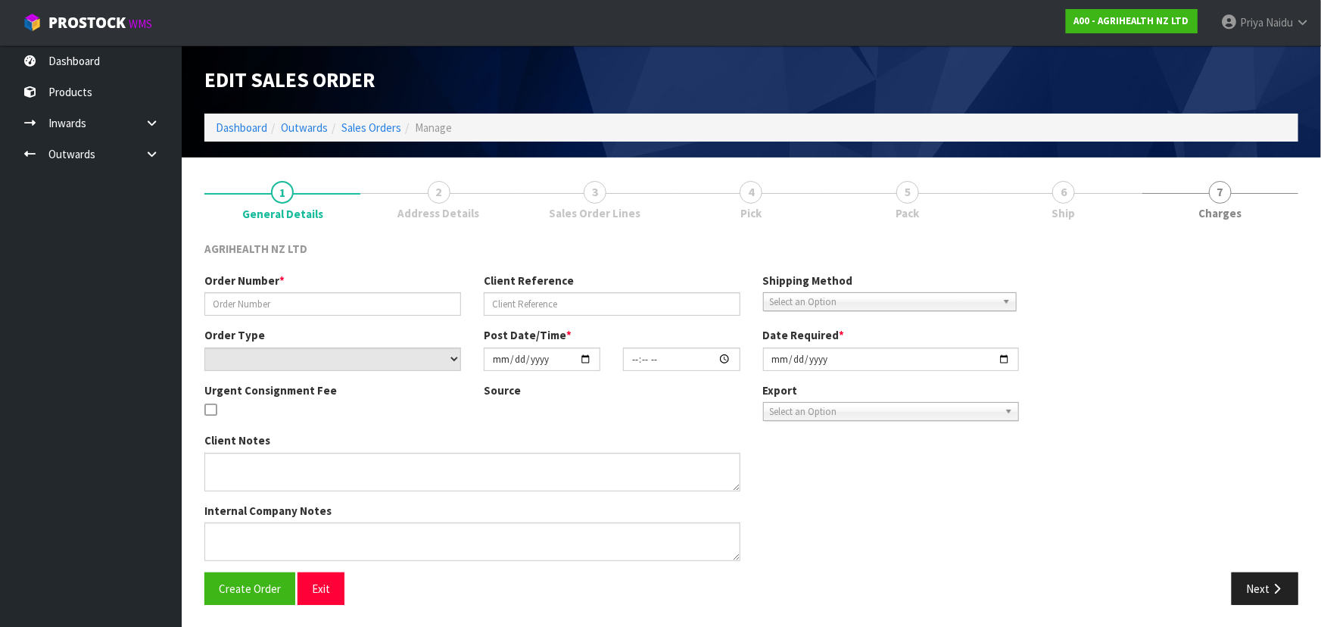
type input "[DATE]"
type textarea "SHIP BY: FREIGHT VIA FREIGHT/CWL TRUCK"
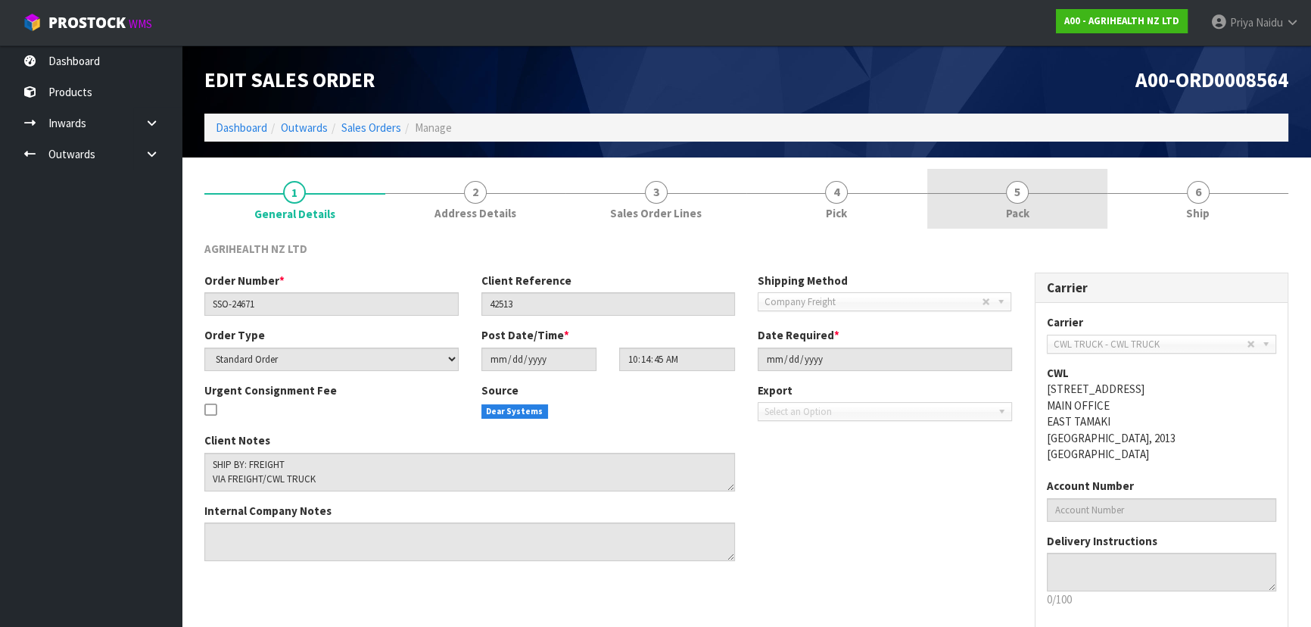
click at [1036, 193] on div at bounding box center [1017, 193] width 181 height 1
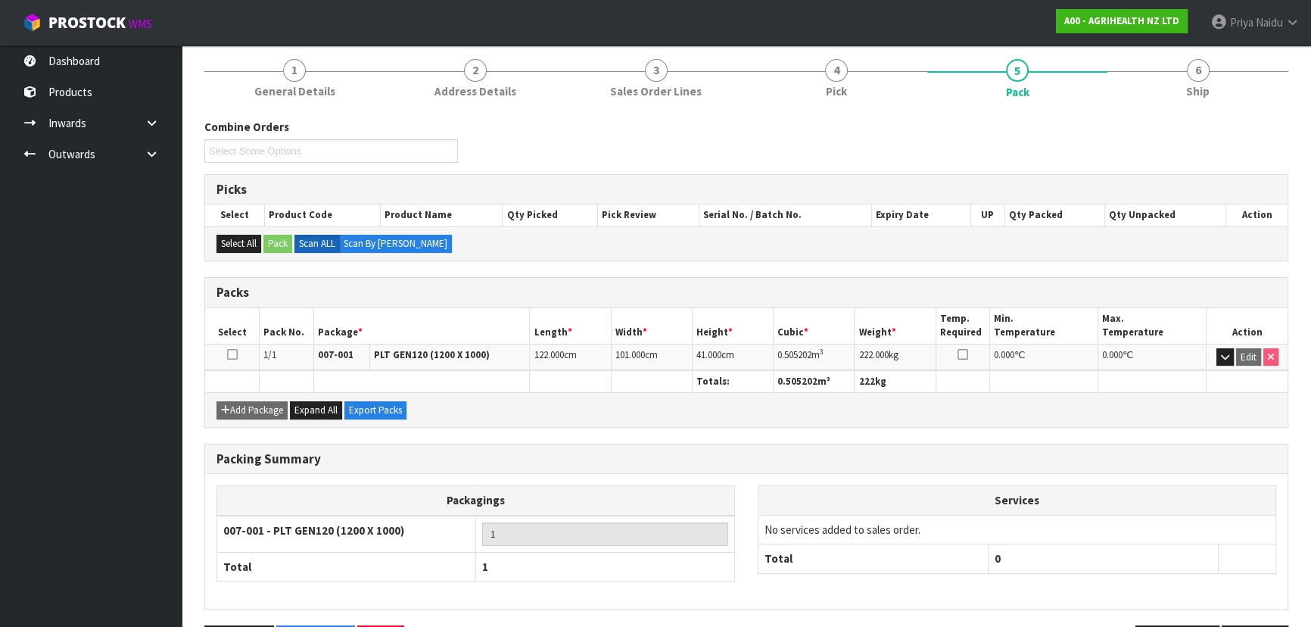
scroll to position [173, 0]
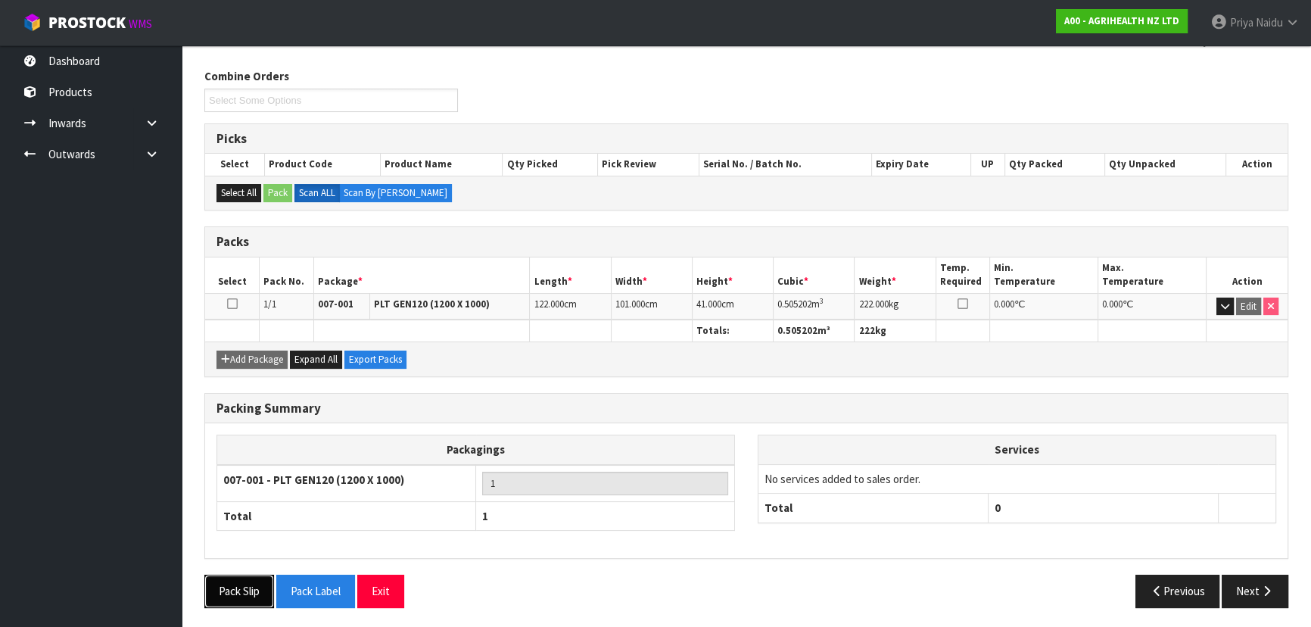
click at [222, 591] on button "Pack Slip" at bounding box center [239, 591] width 70 height 33
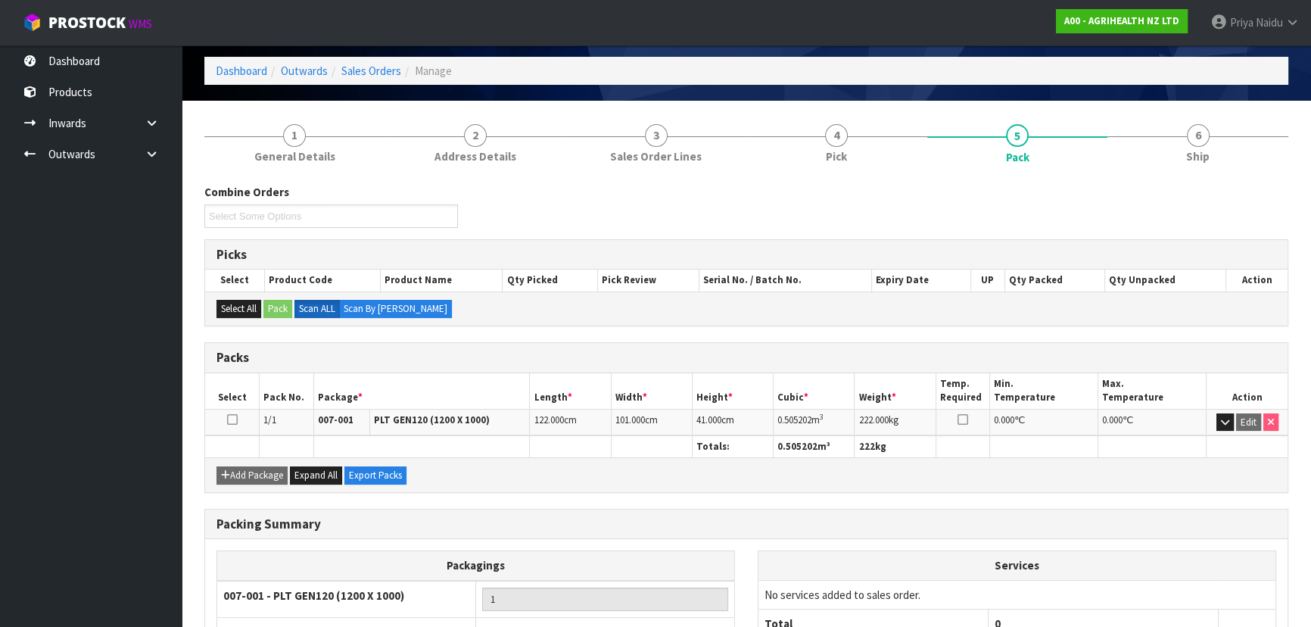
scroll to position [0, 0]
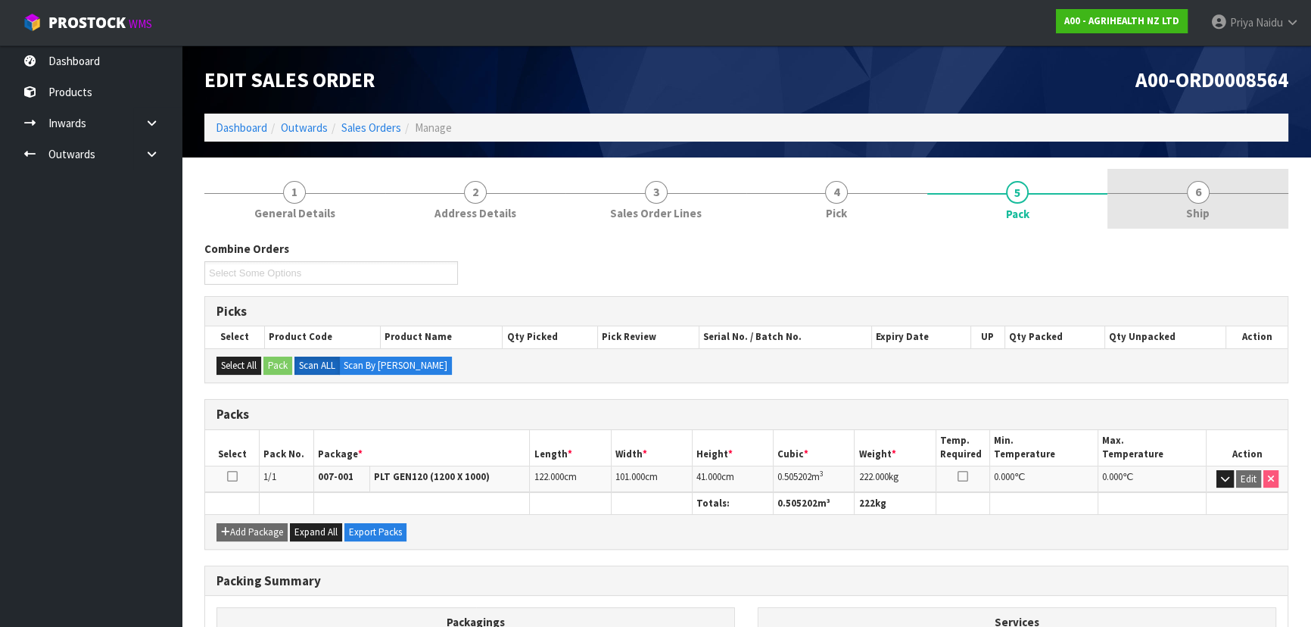
click at [1203, 182] on span "6" at bounding box center [1198, 192] width 23 height 23
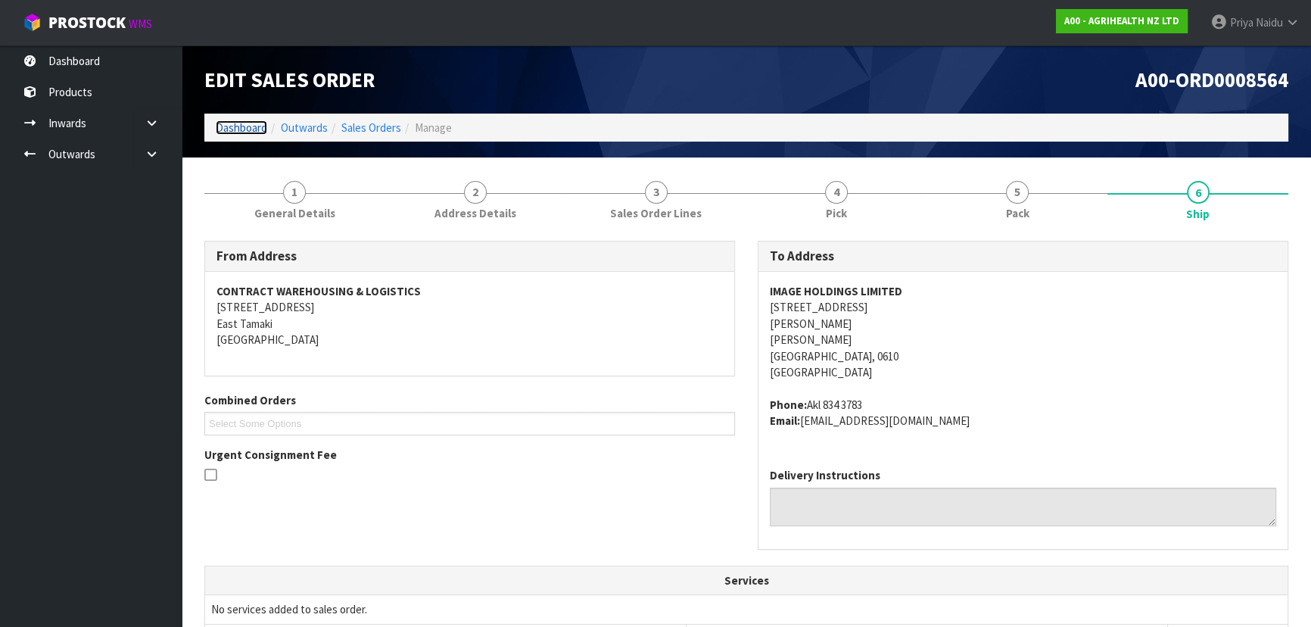
click at [251, 127] on link "Dashboard" at bounding box center [241, 127] width 51 height 14
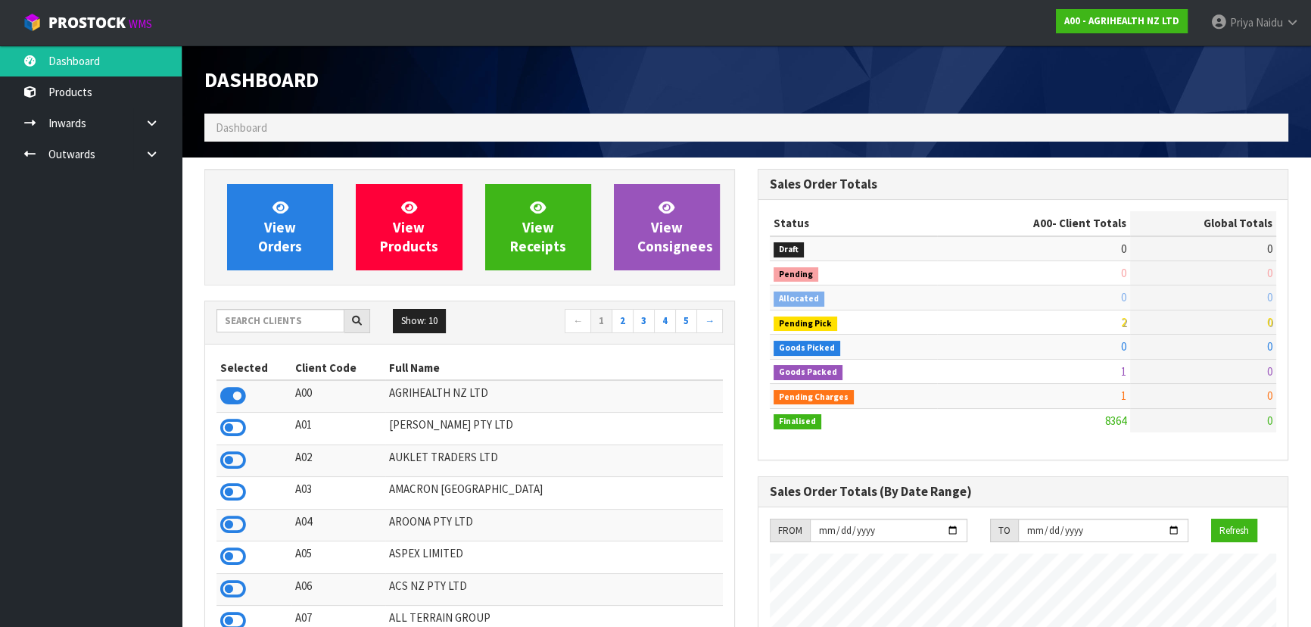
scroll to position [1145, 553]
click at [253, 325] on input "text" at bounding box center [280, 320] width 128 height 23
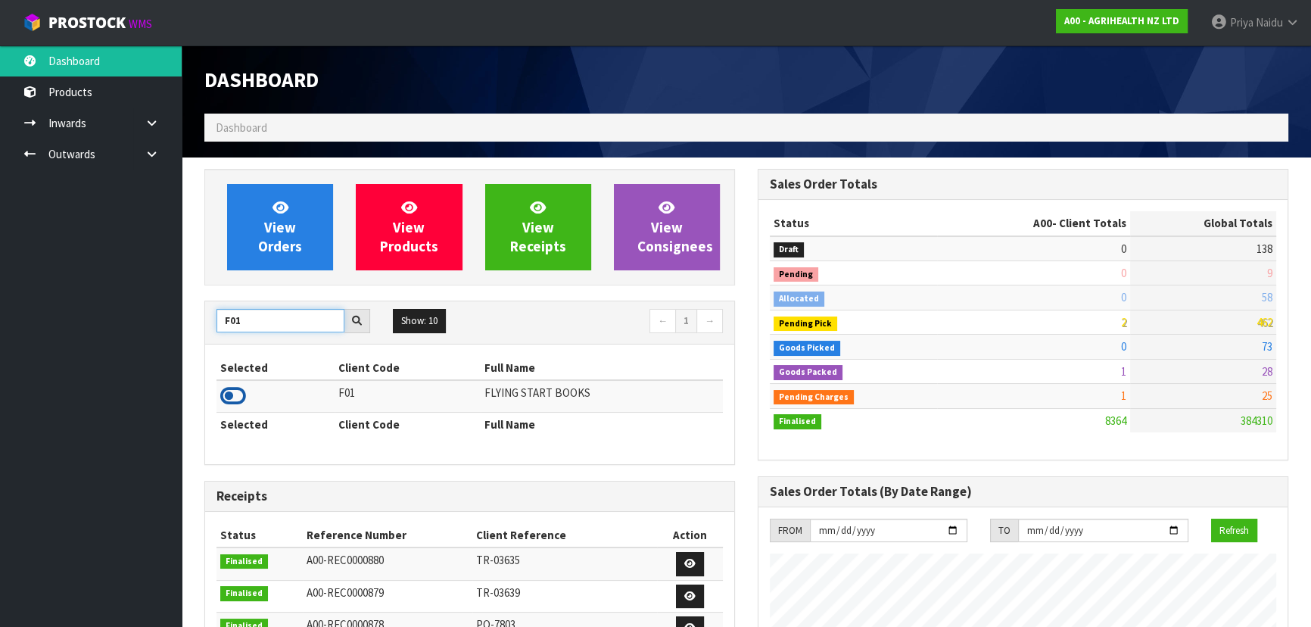
type input "F01"
click at [241, 399] on icon at bounding box center [233, 396] width 26 height 23
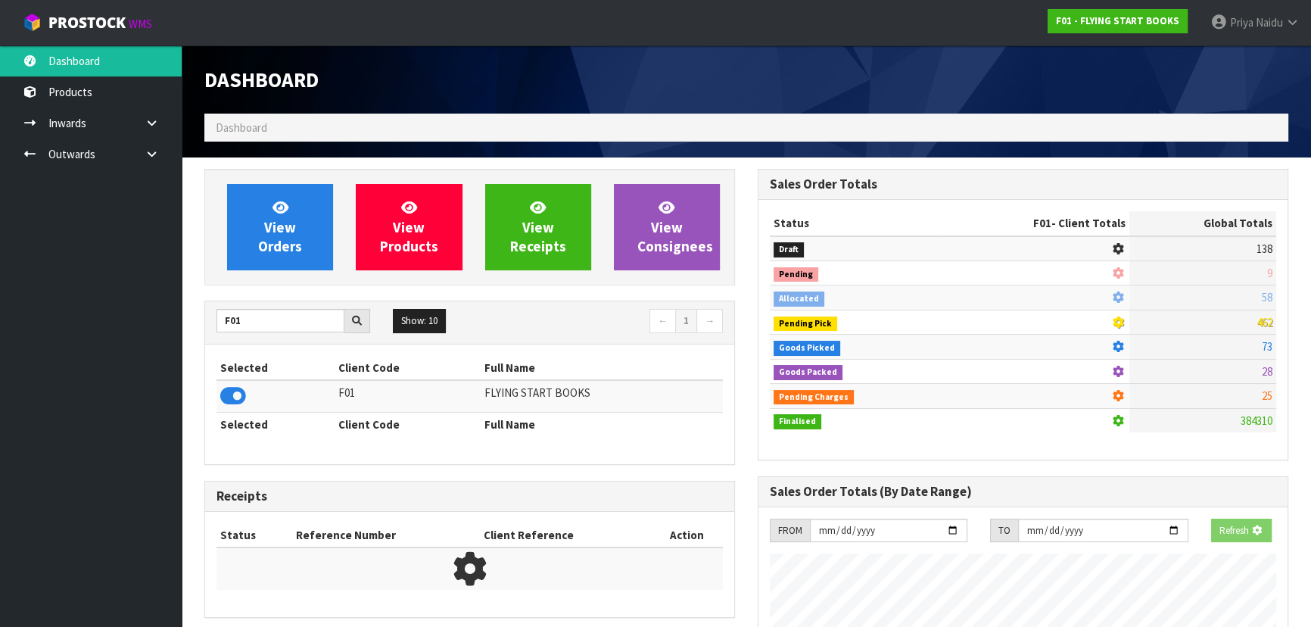
scroll to position [756028, 756417]
click at [291, 276] on div "View Orders View Products View Receipts View Consignees" at bounding box center [469, 227] width 531 height 117
click at [295, 258] on link "View Orders" at bounding box center [280, 227] width 106 height 86
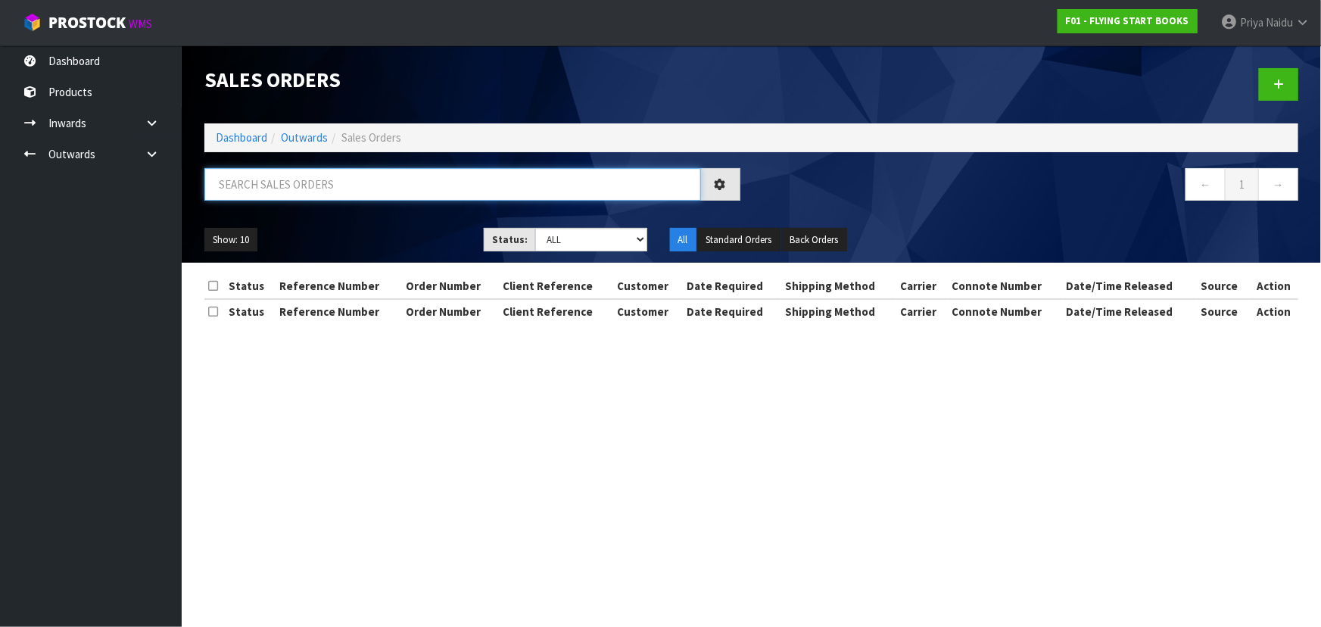
click at [307, 186] on input "text" at bounding box center [452, 184] width 497 height 33
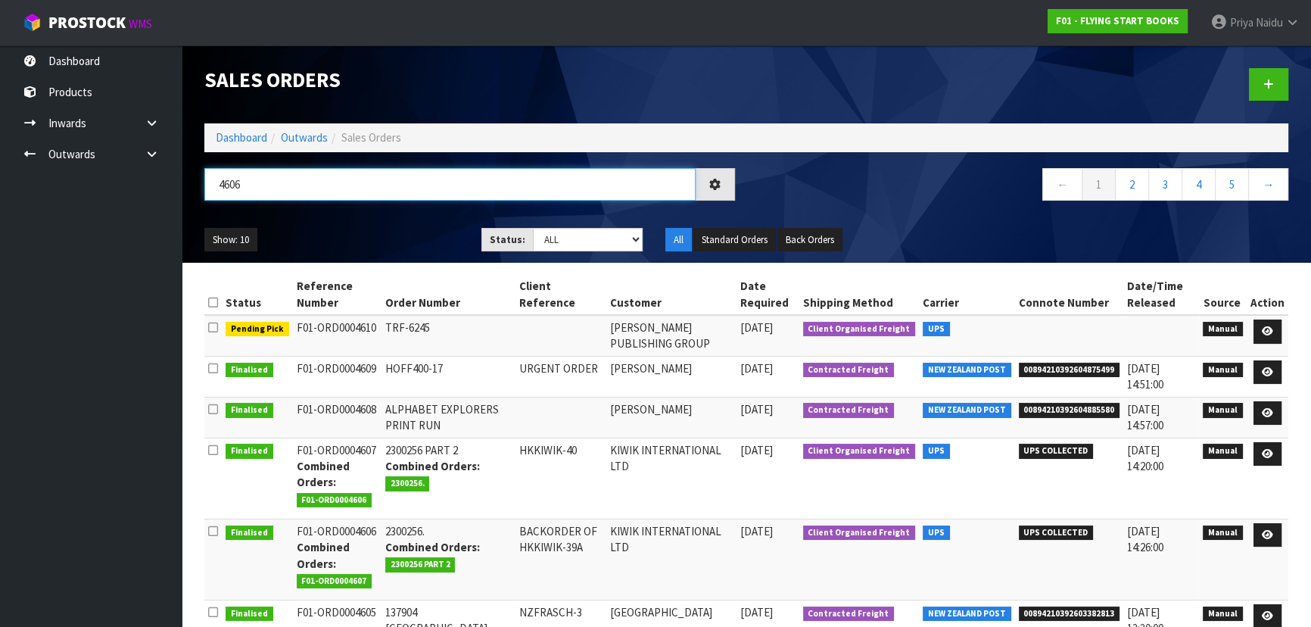
type input "4606"
click at [359, 232] on ul "Show: 10 5 10 25 50" at bounding box center [331, 240] width 254 height 24
click at [397, 226] on div "Show: 10 5 10 25 50 Status: Draft Pending Allocated Pending Pick Goods Picked G…" at bounding box center [746, 239] width 1107 height 47
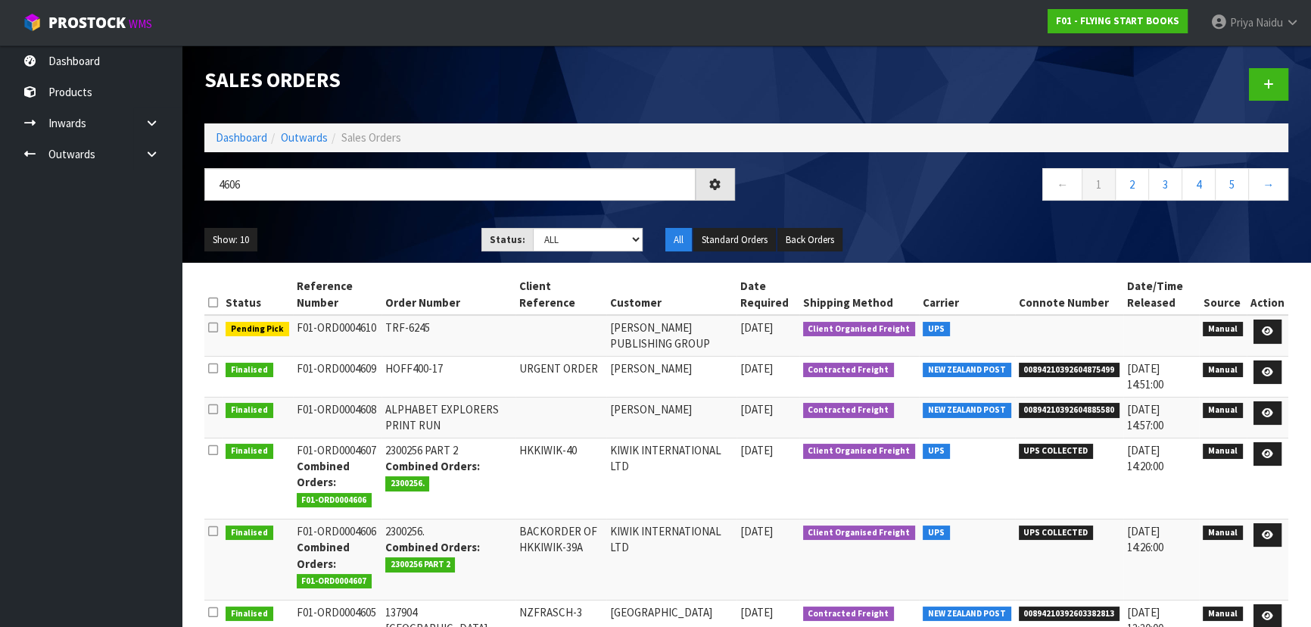
click at [397, 226] on div "Show: 10 5 10 25 50 Status: Draft Pending Allocated Pending Pick Goods Picked G…" at bounding box center [746, 239] width 1107 height 47
drag, startPoint x: 412, startPoint y: 414, endPoint x: 439, endPoint y: 435, distance: 34.5
click at [433, 438] on tbody "Pending Pick F01-ORD0004610 TRF-6245 [PERSON_NAME] PUBLISHING GROUP [DATE] Clie…" at bounding box center [746, 551] width 1084 height 472
click at [413, 225] on div "Show: 10 5 10 25 50 Status: Draft Pending Allocated Pending Pick Goods Picked G…" at bounding box center [746, 239] width 1107 height 47
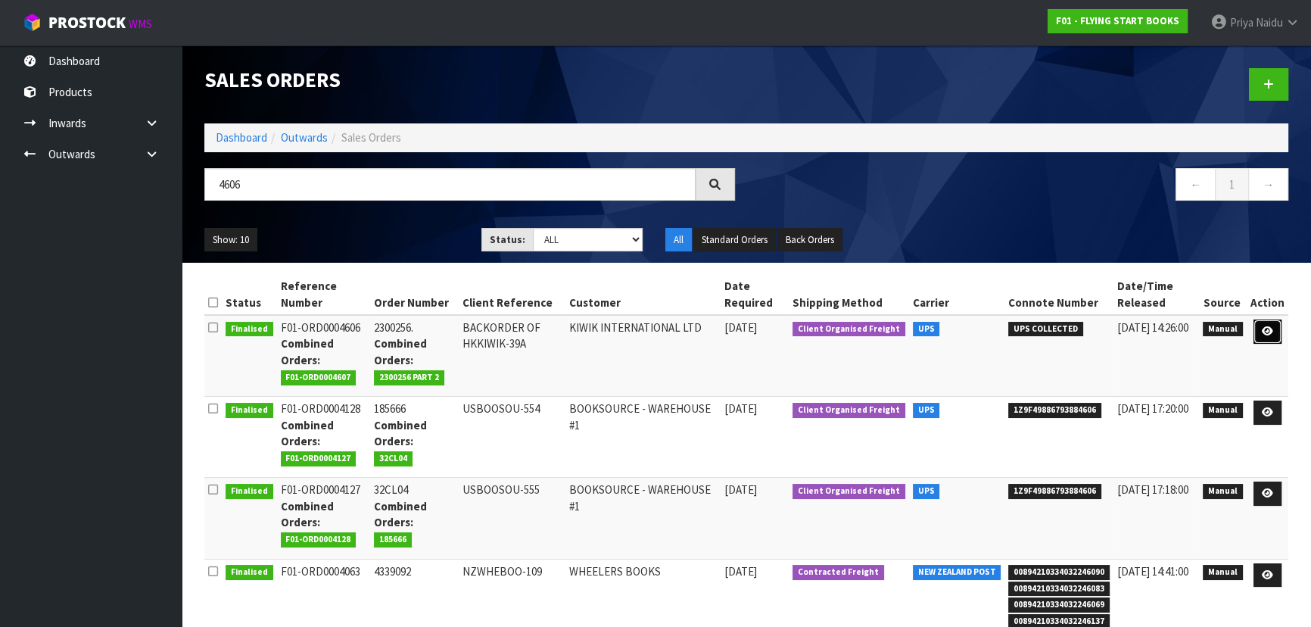
click at [1273, 328] on icon at bounding box center [1267, 331] width 11 height 10
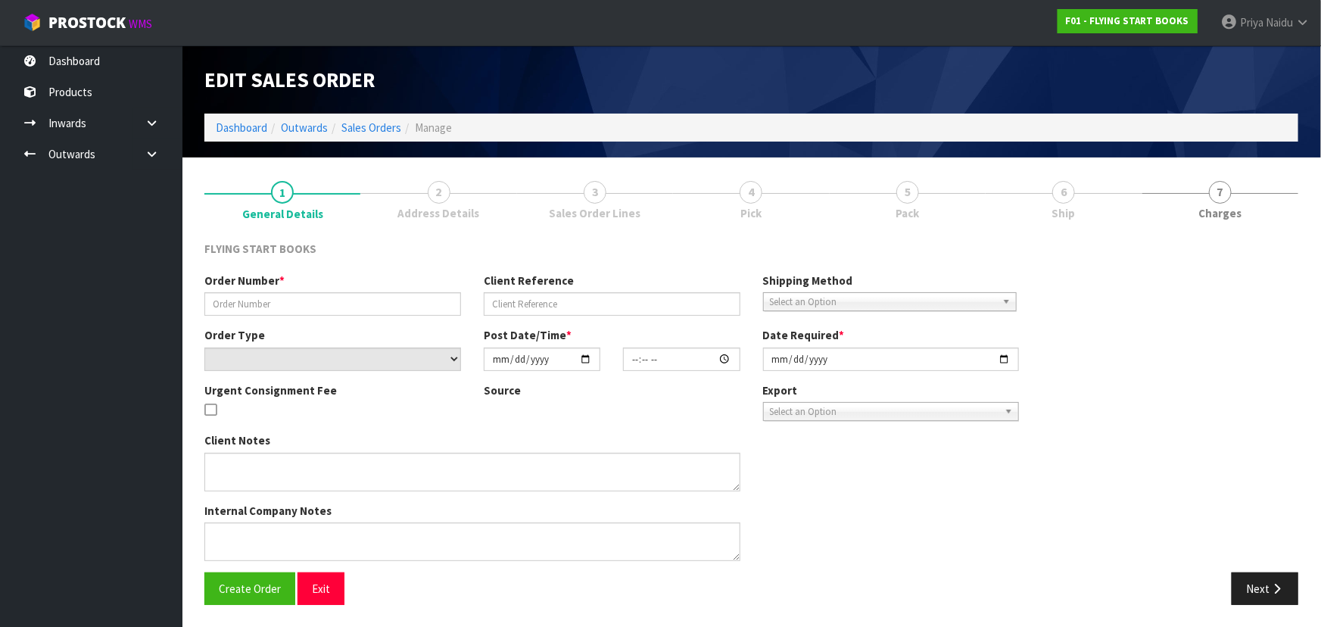
type input "2300256."
type input "BACKORDER OF HKKIWIK-39A"
select select "number:0"
type input "[DATE]"
type input "08:49:00.000"
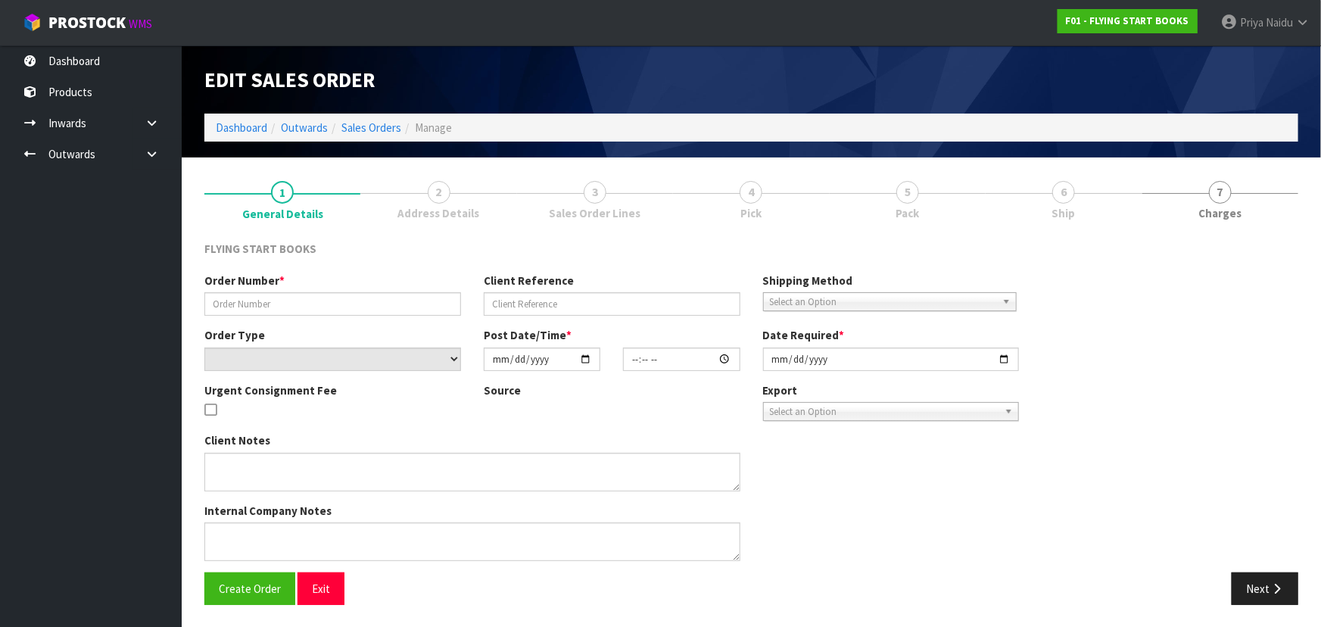
type input "[DATE]"
type textarea "PLEASE FIND ATTACHED [DATE] ORDER. THE NEW STOCK HAS ARRIVED SO THIS IS ABLE TO…"
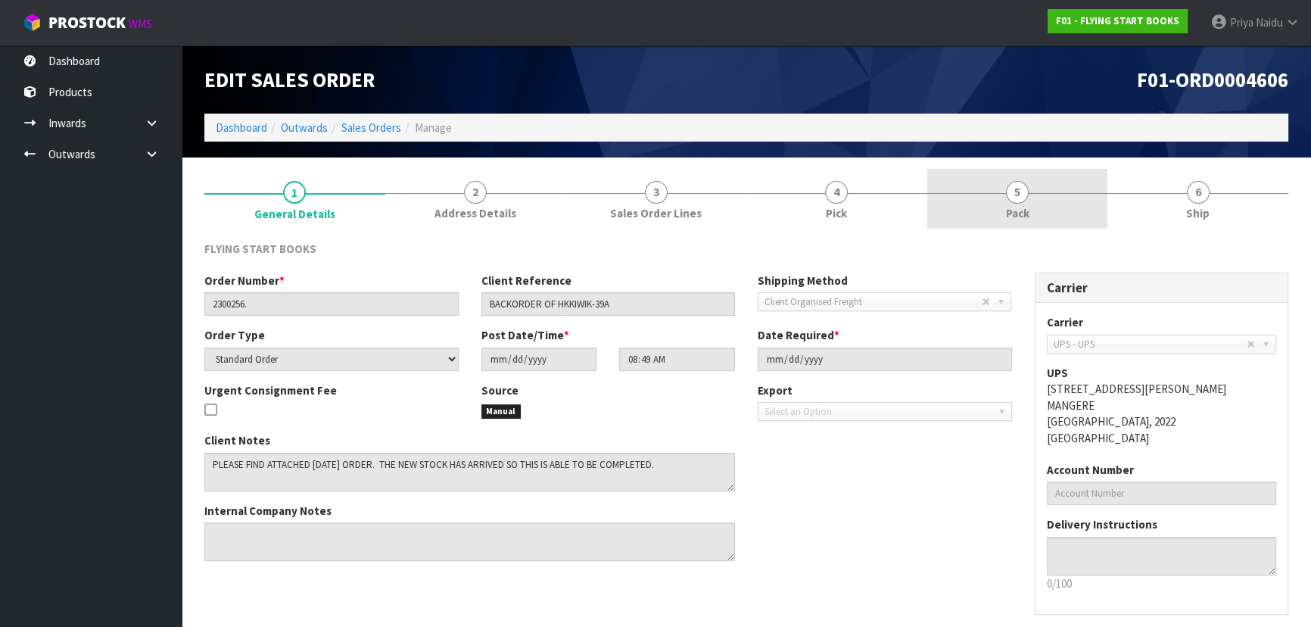
click at [1033, 212] on link "5 Pack" at bounding box center [1017, 199] width 181 height 60
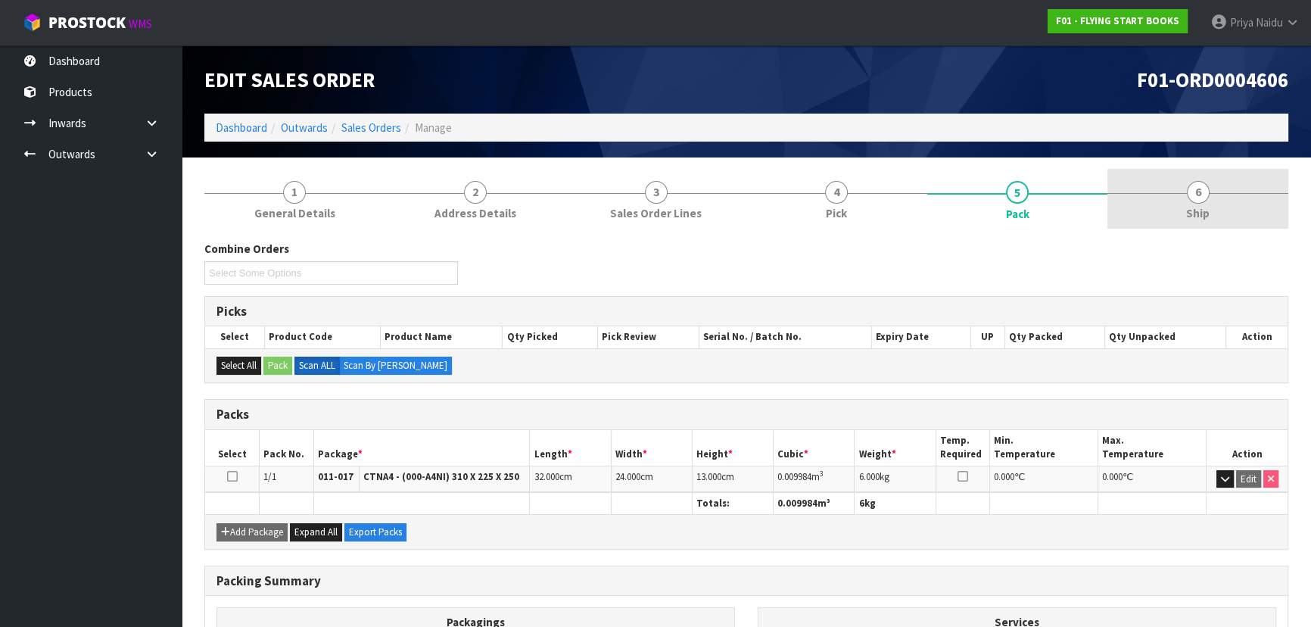
click at [1183, 216] on link "6 Ship" at bounding box center [1197, 199] width 181 height 60
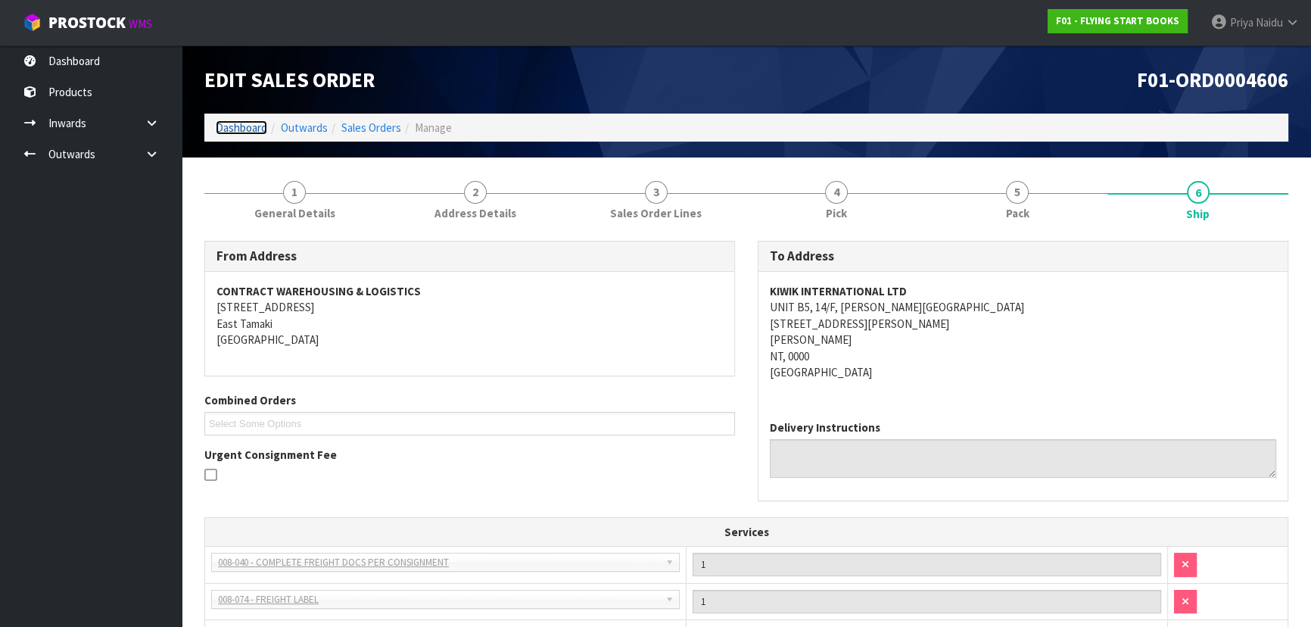
click at [235, 127] on link "Dashboard" at bounding box center [241, 127] width 51 height 14
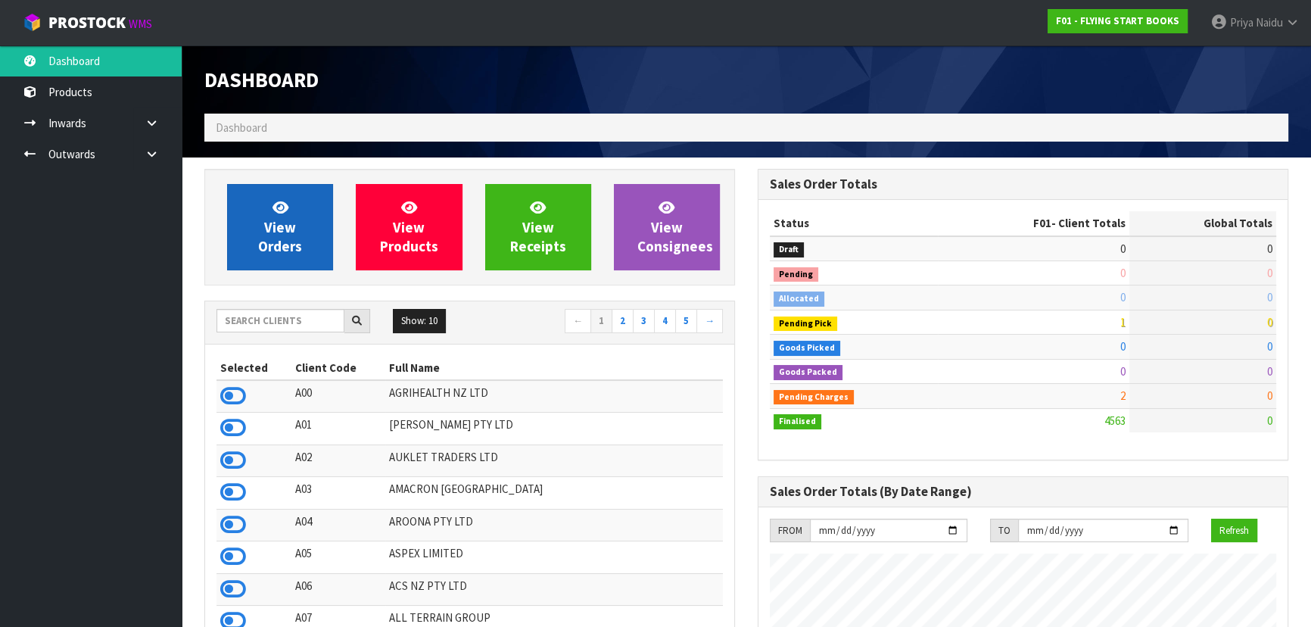
scroll to position [942, 553]
click at [291, 211] on link "View Orders" at bounding box center [280, 227] width 106 height 86
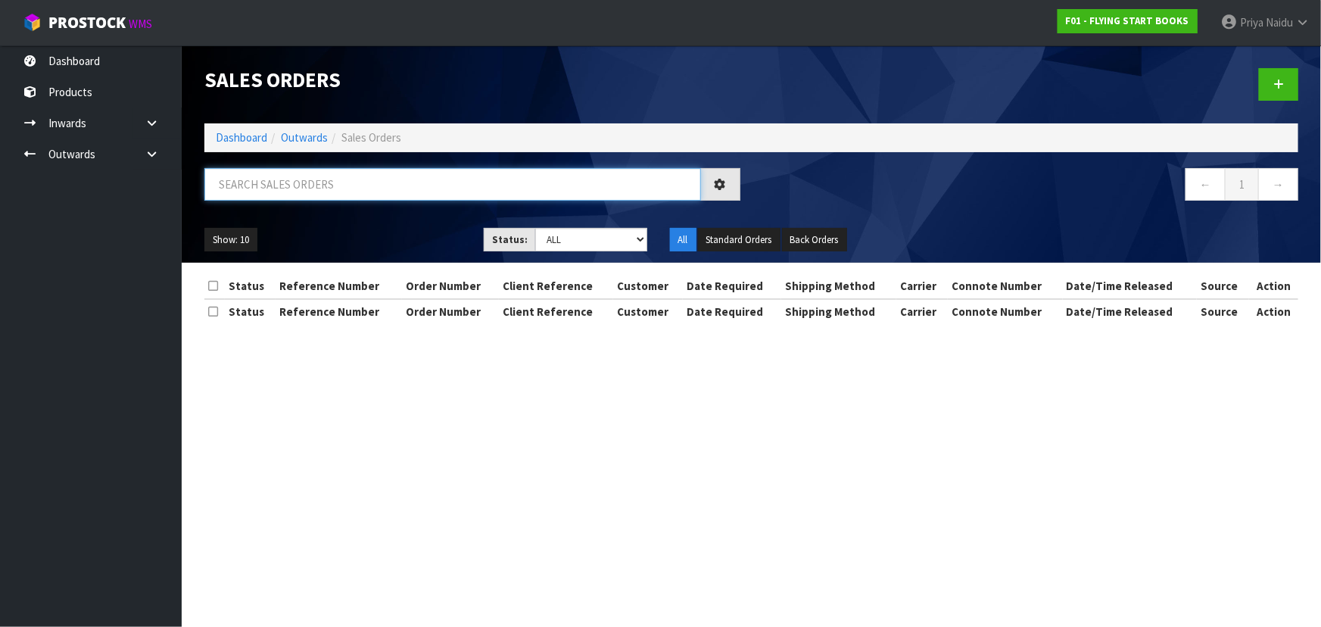
click at [310, 182] on input "text" at bounding box center [452, 184] width 497 height 33
type input "4606"
click at [370, 218] on div "Show: 10 5 10 25 50 Status: Draft Pending Allocated Pending Pick Goods Picked G…" at bounding box center [751, 239] width 1117 height 47
click at [406, 221] on div "Show: 10 5 10 25 50 Status: Draft Pending Allocated Pending Pick Goods Picked G…" at bounding box center [751, 239] width 1117 height 47
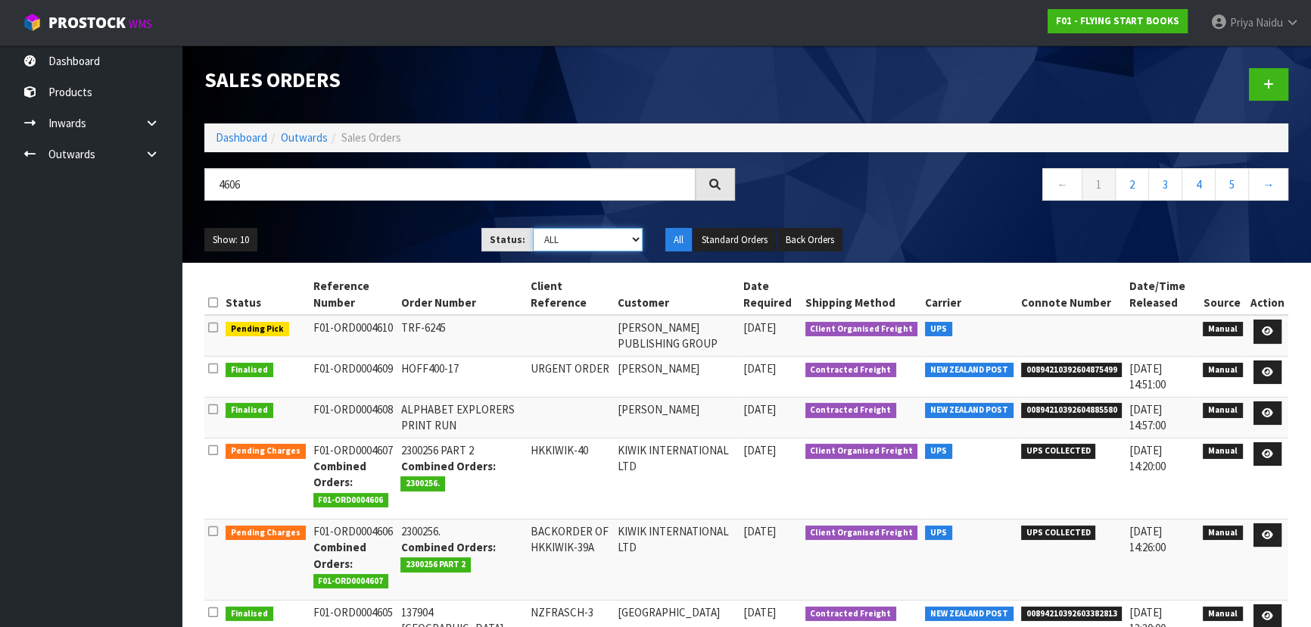
click at [575, 241] on select "Draft Pending Allocated Pending Pick Goods Picked Goods Packed Pending Charges …" at bounding box center [588, 239] width 111 height 23
click at [533, 228] on select "Draft Pending Allocated Pending Pick Goods Picked Goods Packed Pending Charges …" at bounding box center [588, 239] width 111 height 23
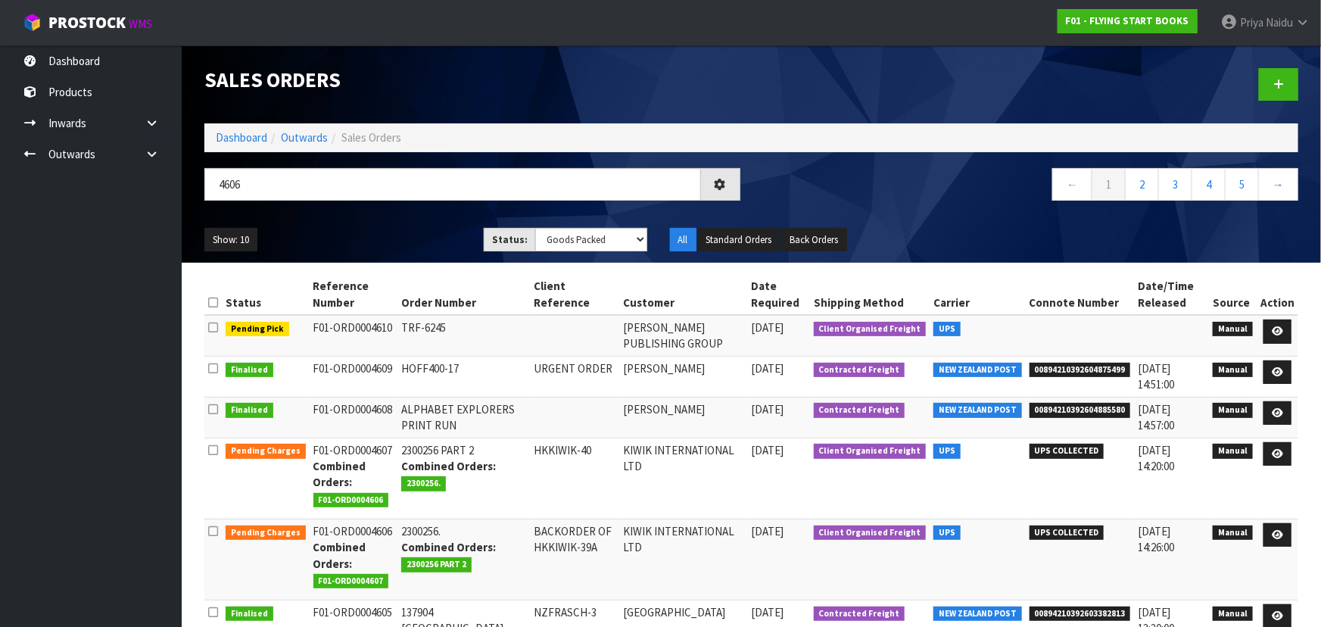
click at [375, 204] on div "4606" at bounding box center [472, 190] width 559 height 44
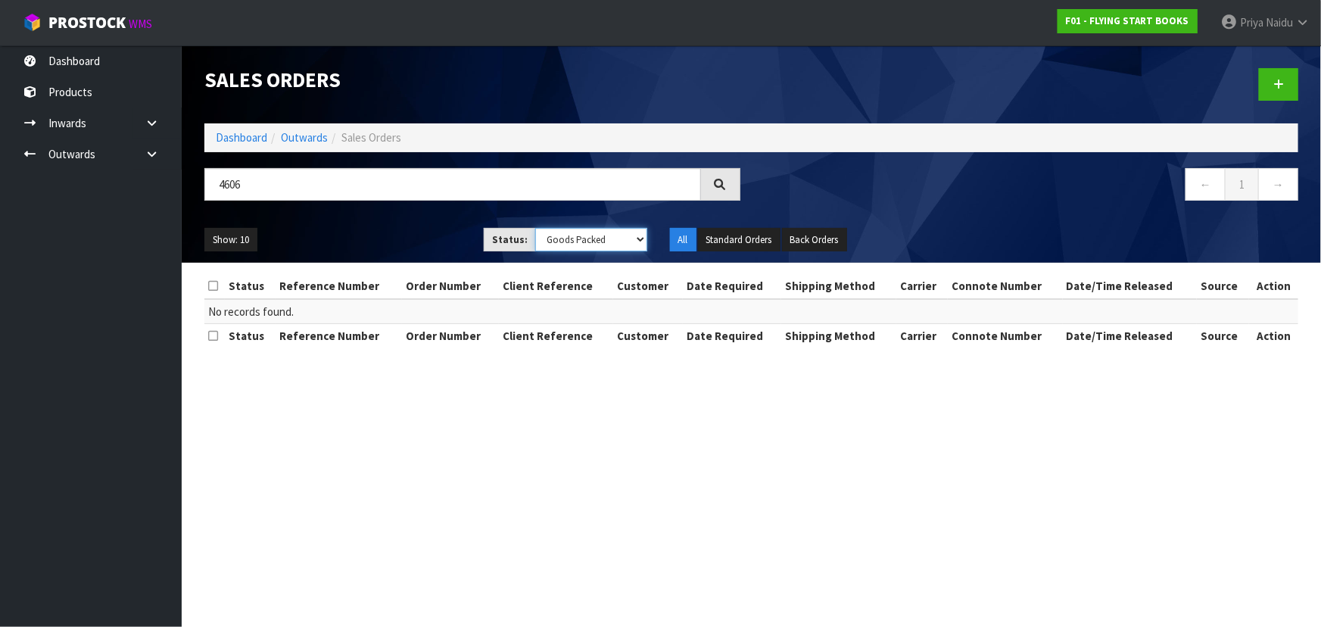
click at [550, 238] on select "Draft Pending Allocated Pending Pick Goods Picked Goods Packed Pending Charges …" at bounding box center [591, 239] width 112 height 23
select select "string:ALL"
click at [535, 228] on select "Draft Pending Allocated Pending Pick Goods Picked Goods Packed Pending Charges …" at bounding box center [591, 239] width 112 height 23
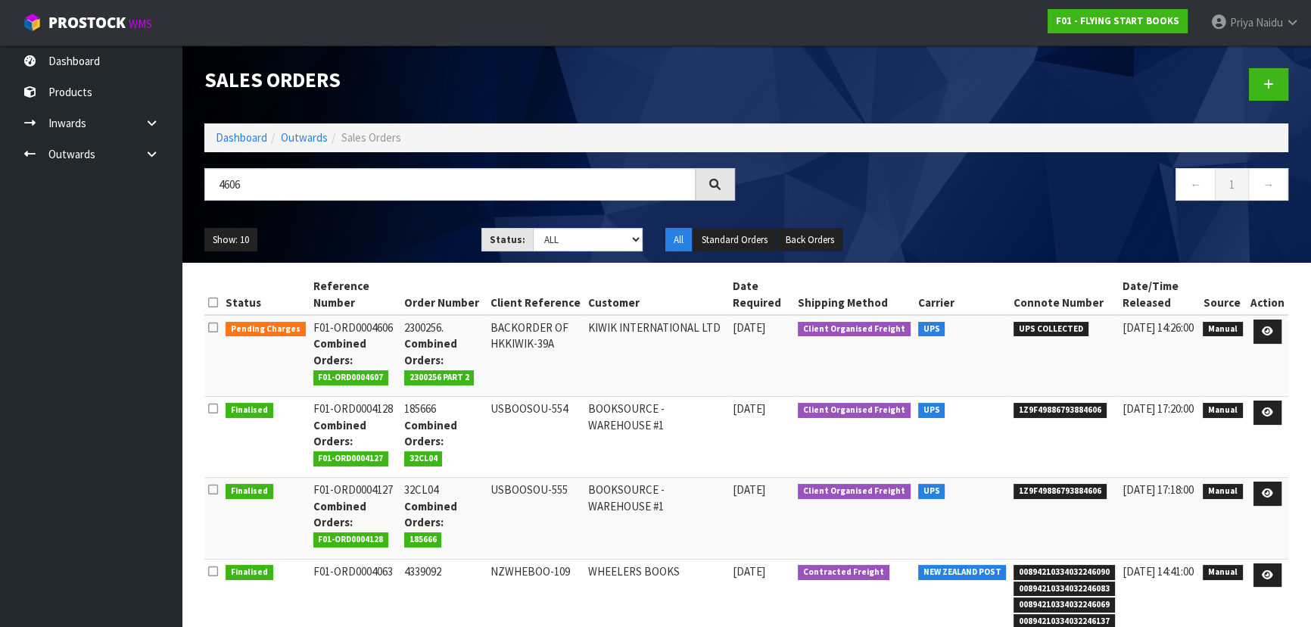
click at [380, 206] on div "4606" at bounding box center [469, 190] width 553 height 44
click at [1272, 328] on icon at bounding box center [1267, 331] width 11 height 10
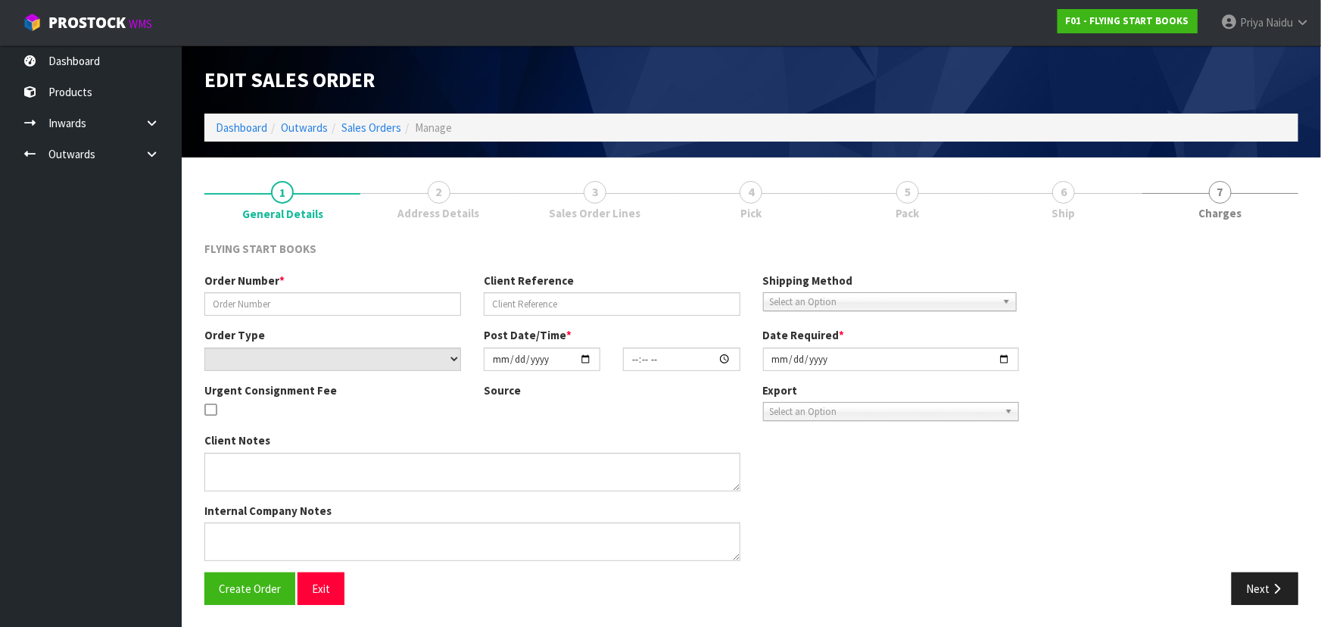
type input "2300256."
type input "BACKORDER OF HKKIWIK-39A"
select select "number:0"
type input "[DATE]"
type input "08:49:00.000"
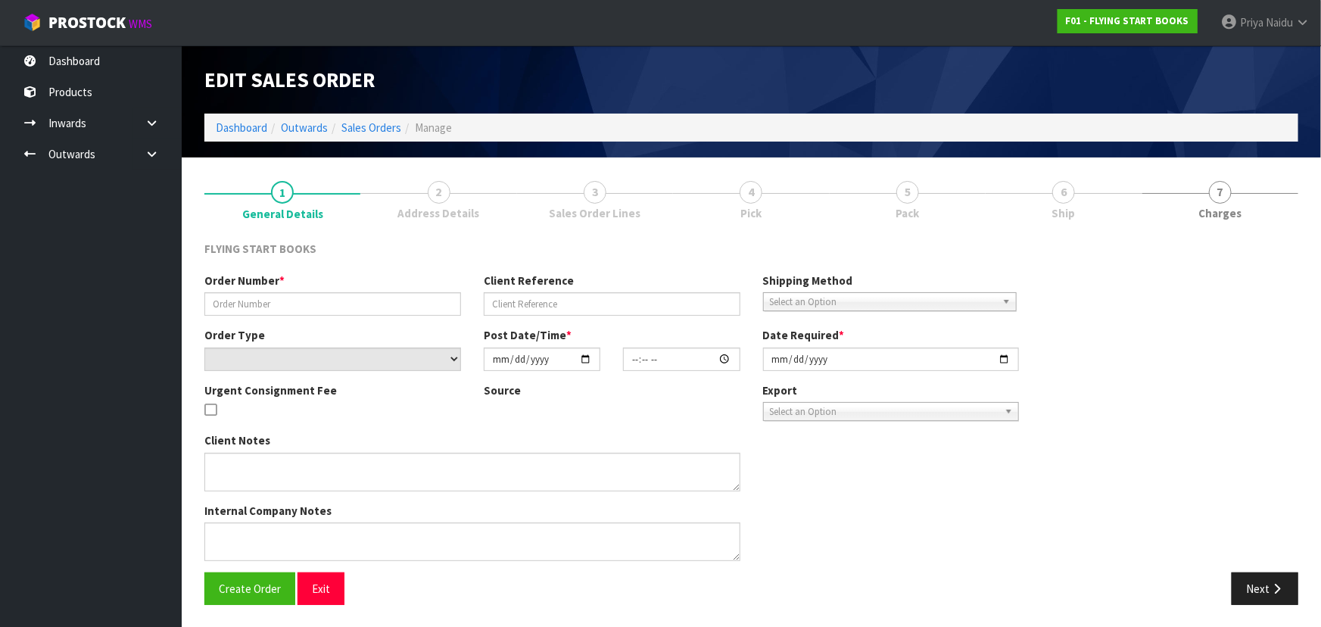
type input "[DATE]"
type textarea "PLEASE FIND ATTACHED [DATE] ORDER. THE NEW STOCK HAS ARRIVED SO THIS IS ABLE TO…"
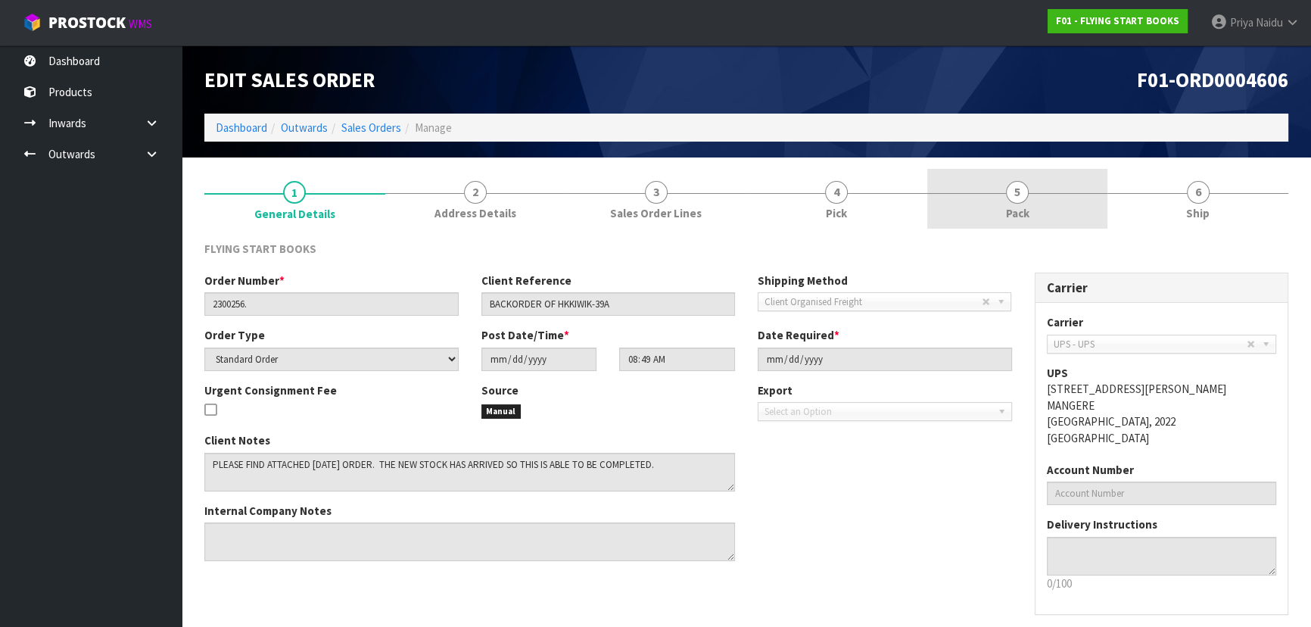
click at [1007, 205] on span "Pack" at bounding box center [1017, 213] width 23 height 16
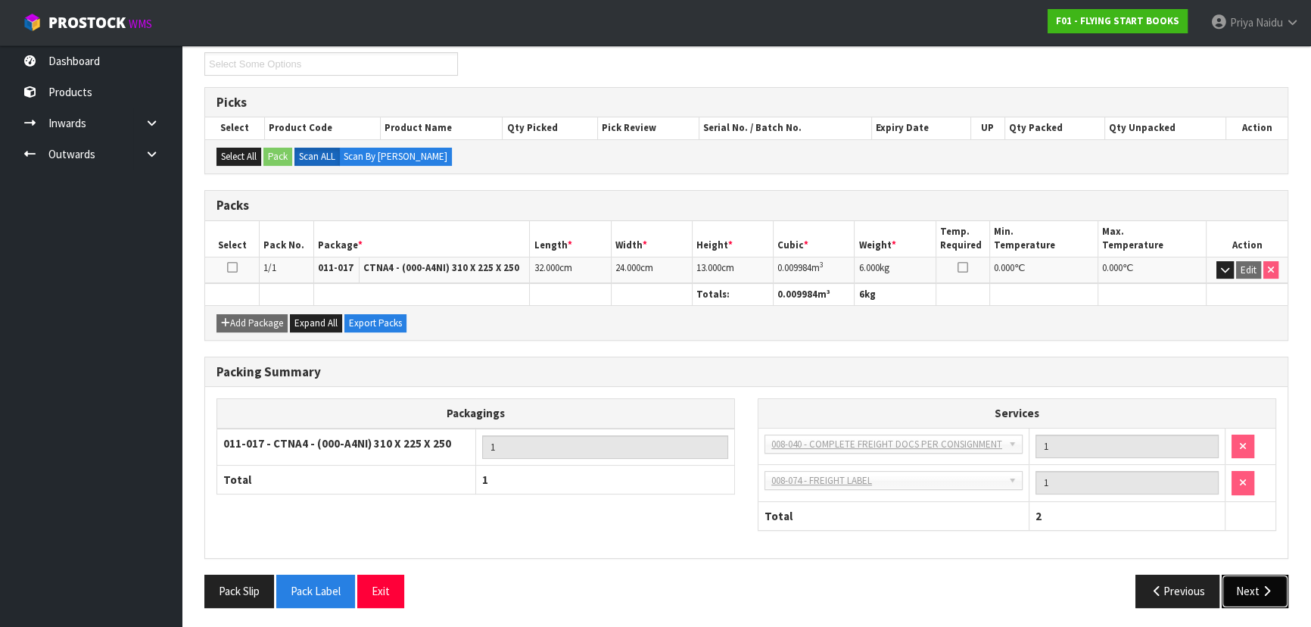
drag, startPoint x: 1250, startPoint y: 587, endPoint x: 1248, endPoint y: 578, distance: 8.5
click at [1248, 578] on button "Next" at bounding box center [1255, 591] width 67 height 33
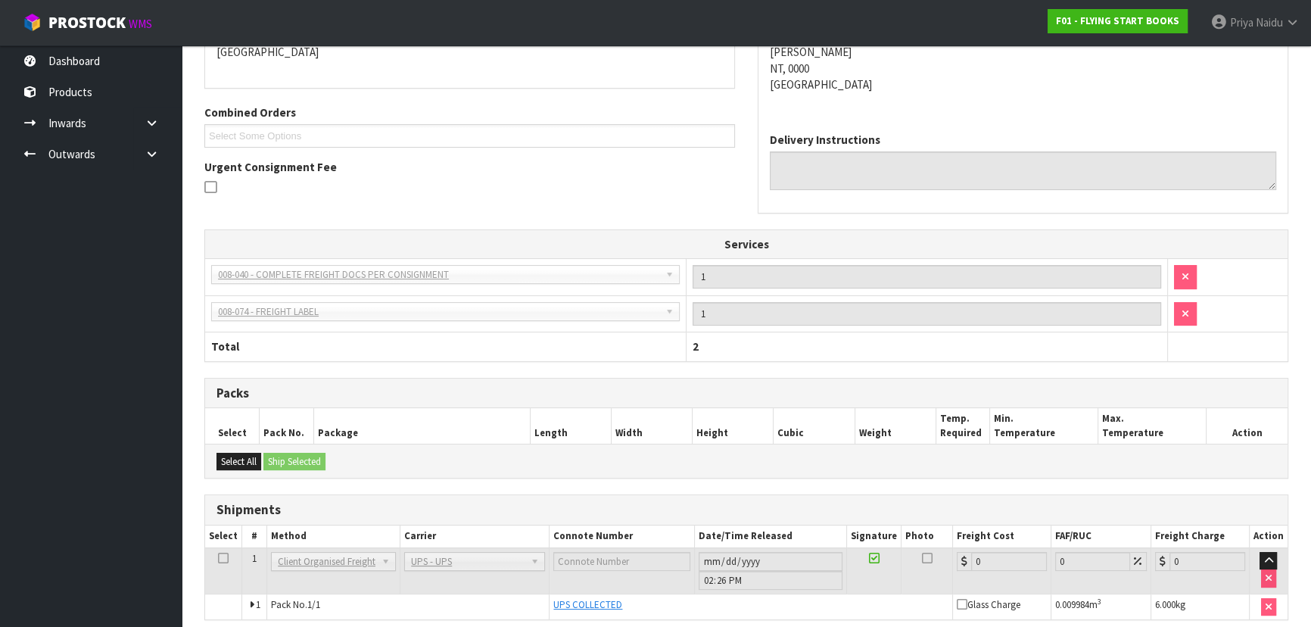
scroll to position [349, 0]
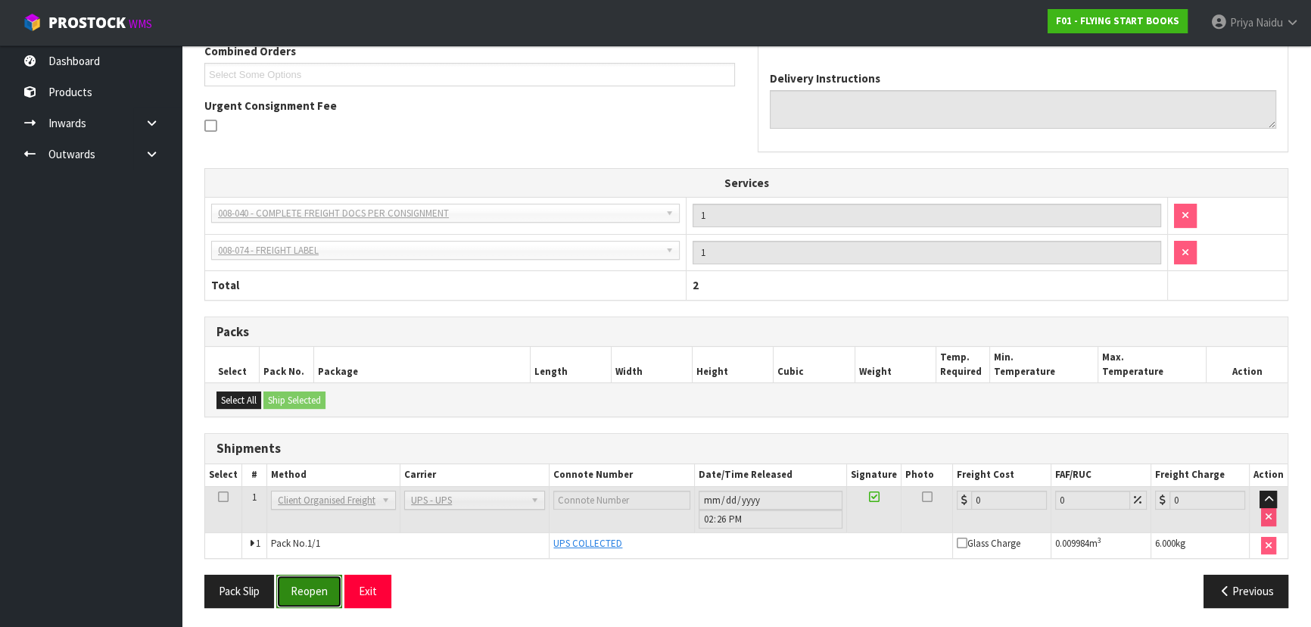
click at [314, 582] on button "Reopen" at bounding box center [309, 591] width 66 height 33
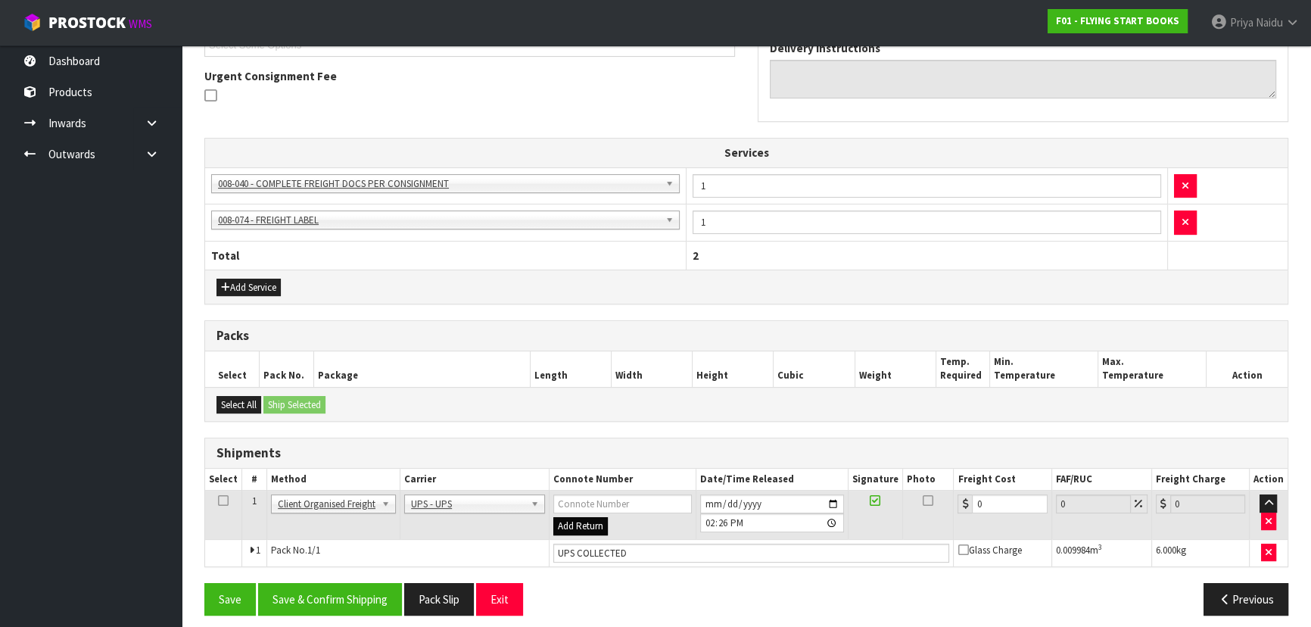
scroll to position [441, 0]
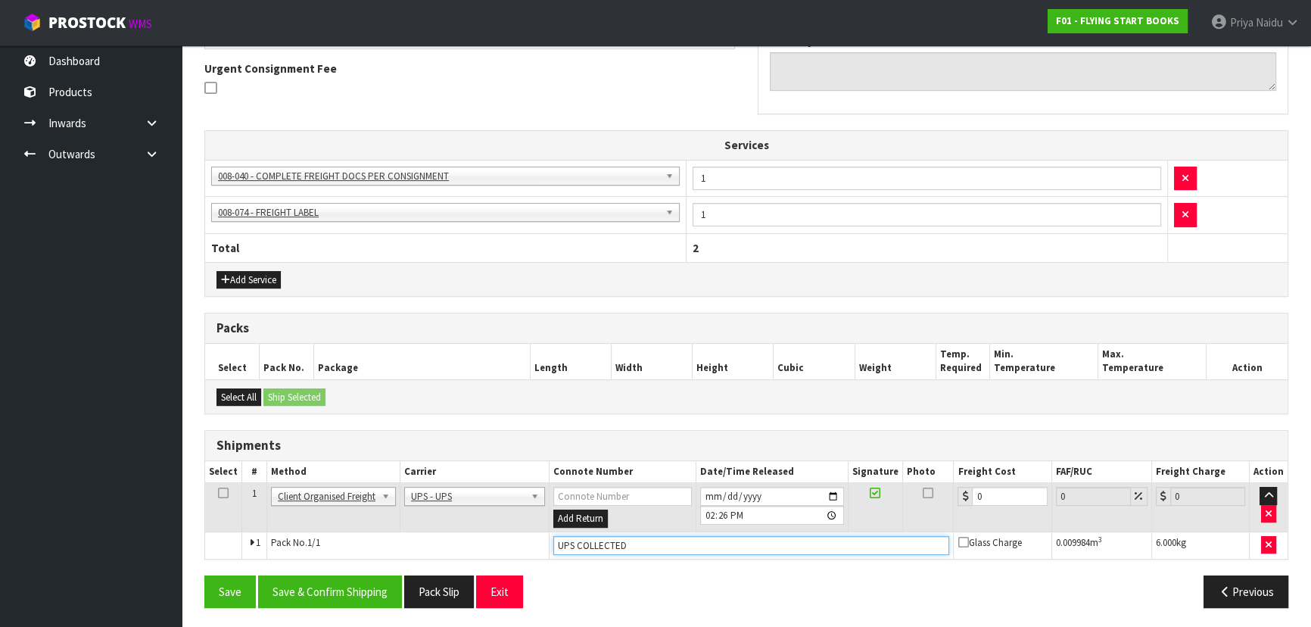
click at [662, 539] on input "UPS COLLECTED" at bounding box center [751, 545] width 397 height 19
type input "U"
type input "I"
type input "IZ9F49886799077209"
click at [344, 576] on button "Save & Confirm Shipping" at bounding box center [330, 591] width 144 height 33
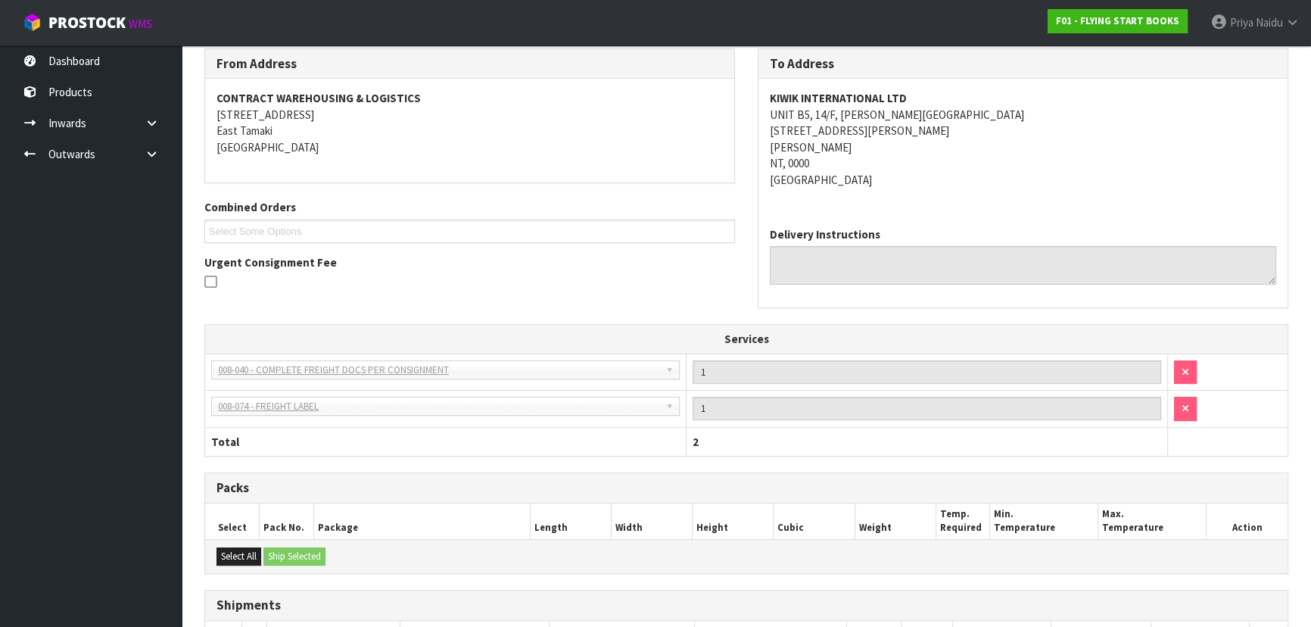
scroll to position [404, 0]
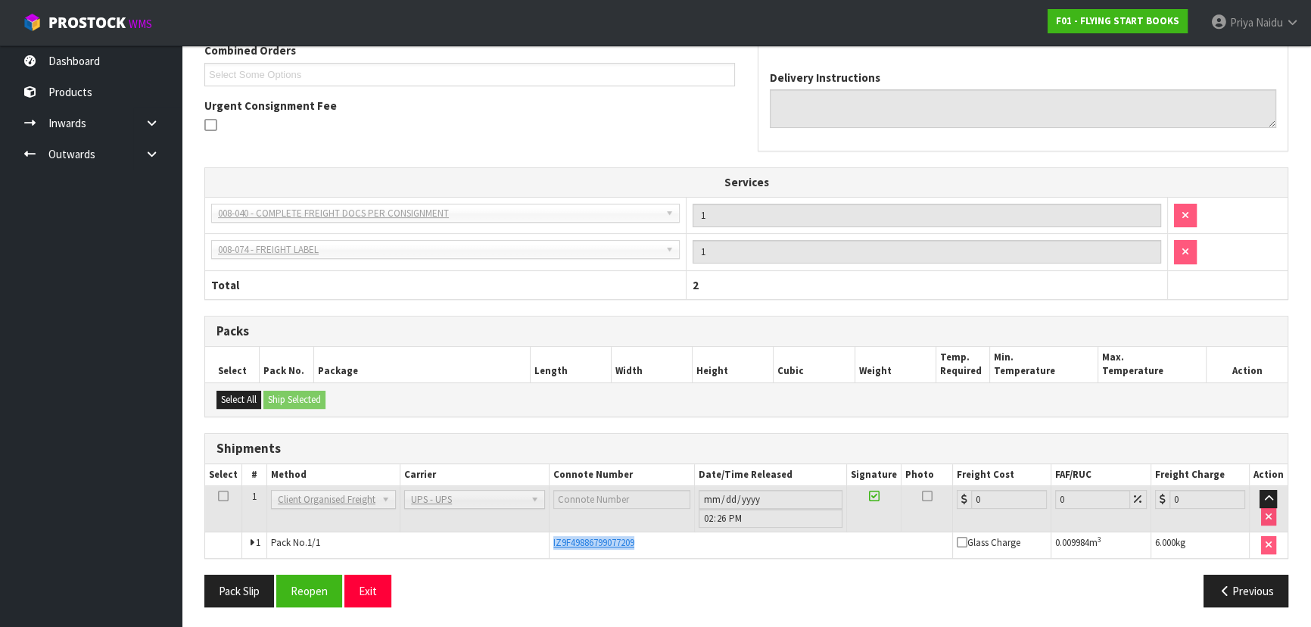
copy span "IZ9F49886799077209"
drag, startPoint x: 551, startPoint y: 540, endPoint x: 653, endPoint y: 540, distance: 101.4
click at [653, 540] on td "IZ9F49886799077209" at bounding box center [751, 545] width 403 height 26
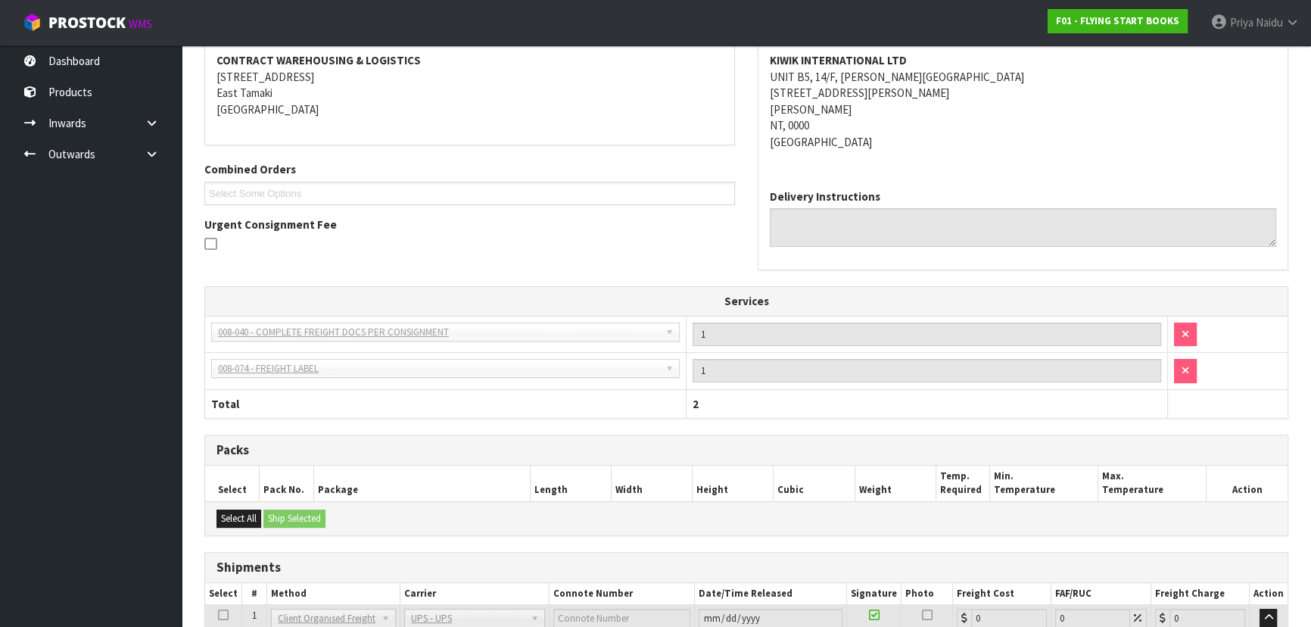
scroll to position [0, 0]
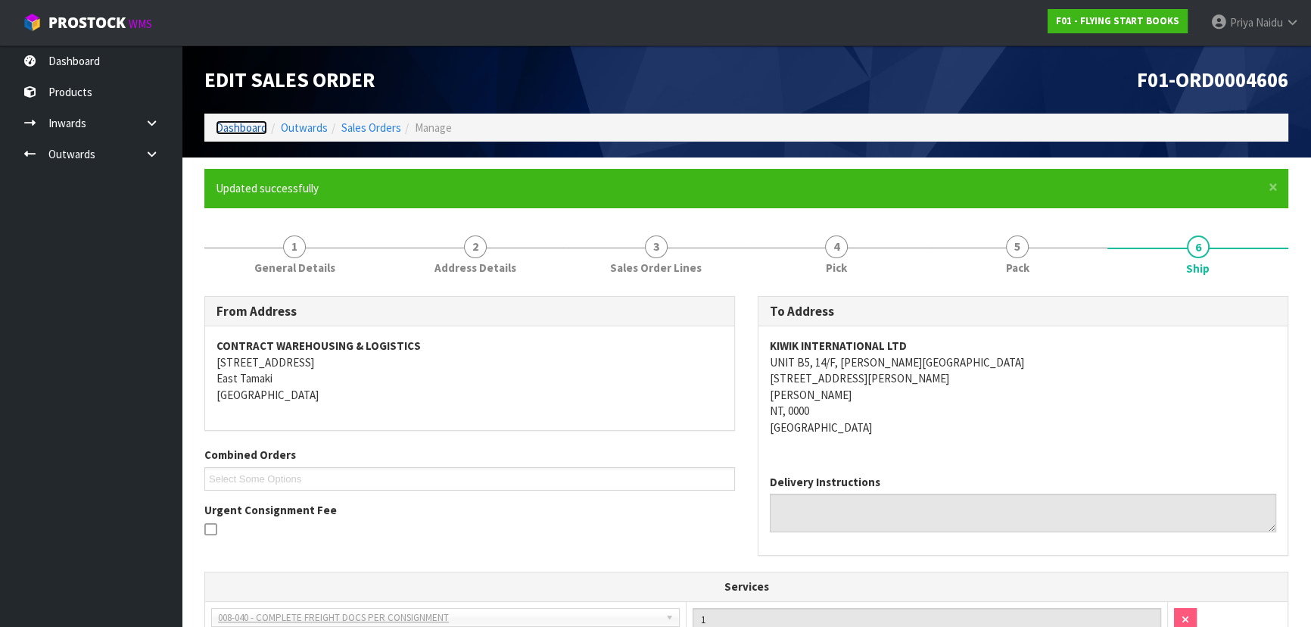
click at [250, 121] on link "Dashboard" at bounding box center [241, 127] width 51 height 14
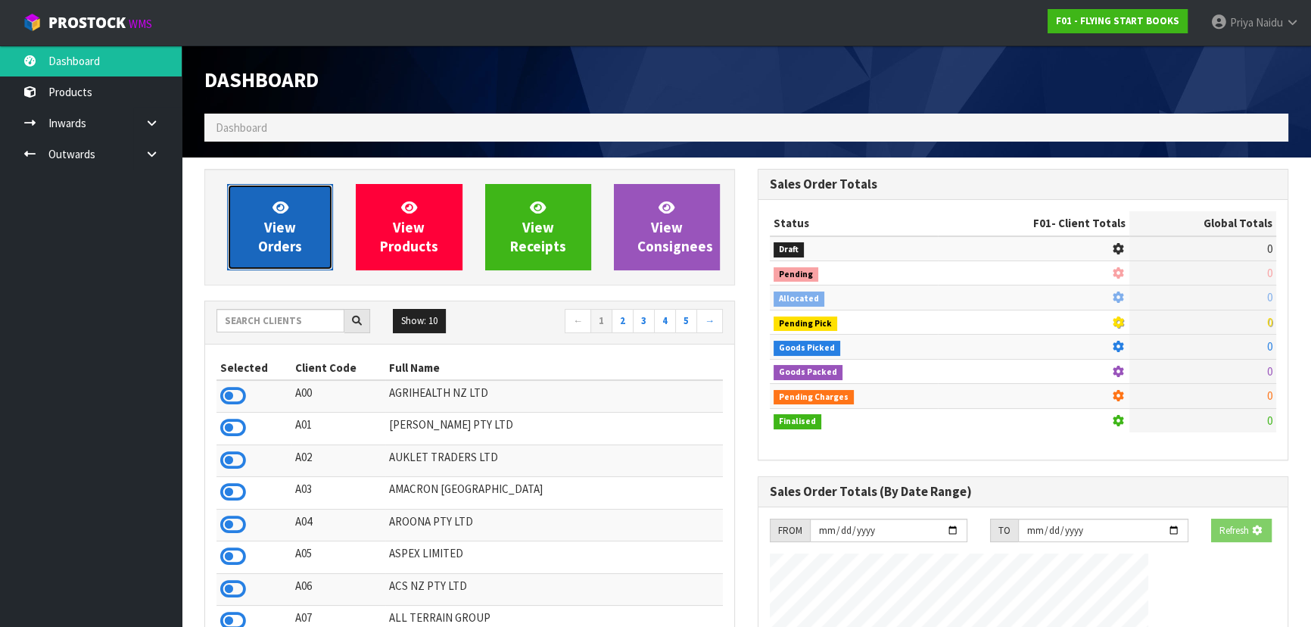
click at [288, 216] on span "View Orders" at bounding box center [280, 226] width 44 height 57
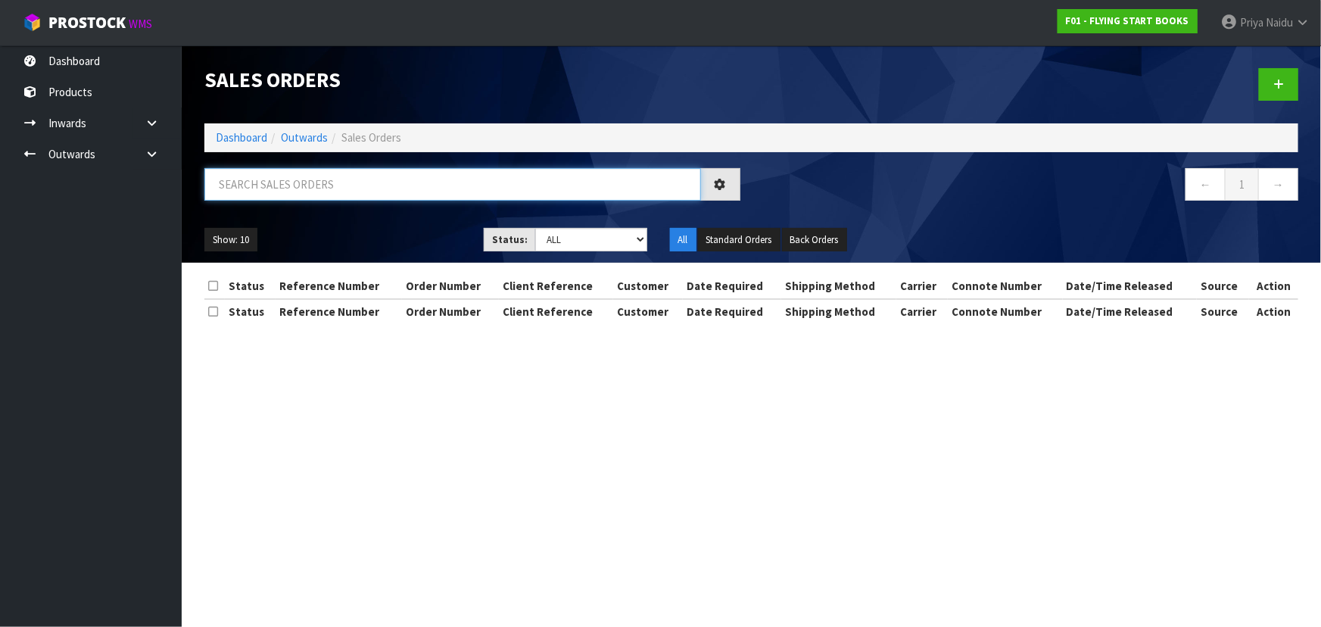
click at [304, 186] on input "text" at bounding box center [452, 184] width 497 height 33
type input "4607"
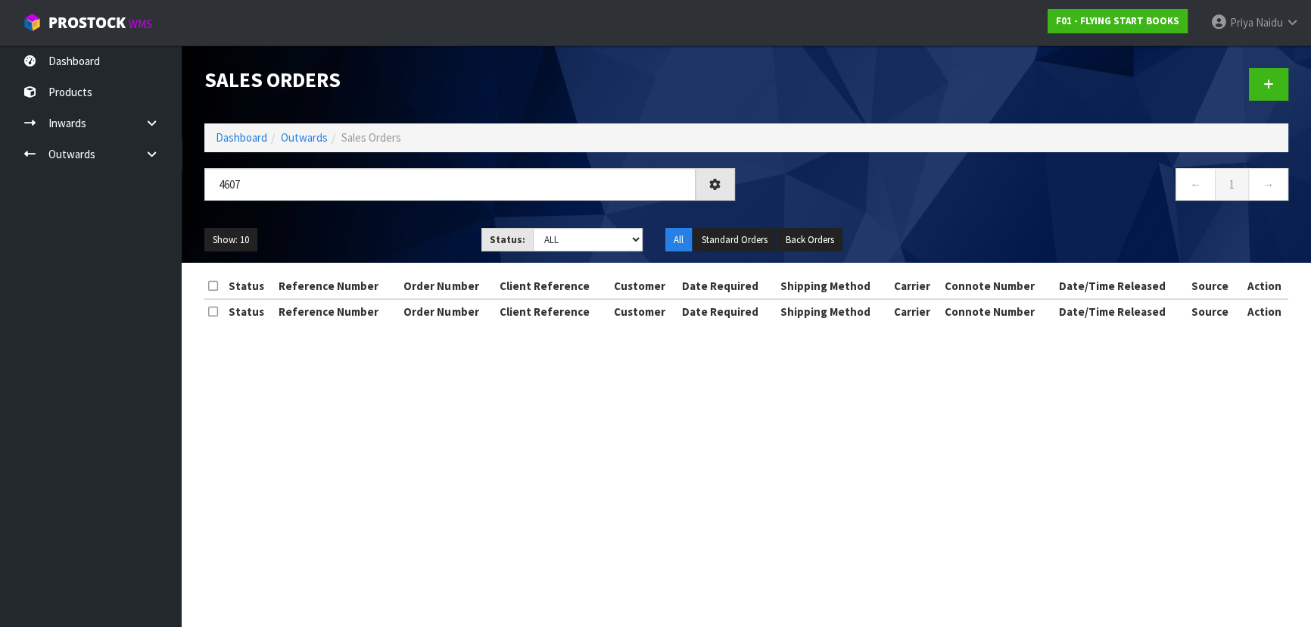
click at [424, 220] on div "Show: 10 5 10 25 50 Status: Draft Pending Allocated Pending Pick Goods Picked G…" at bounding box center [746, 239] width 1107 height 47
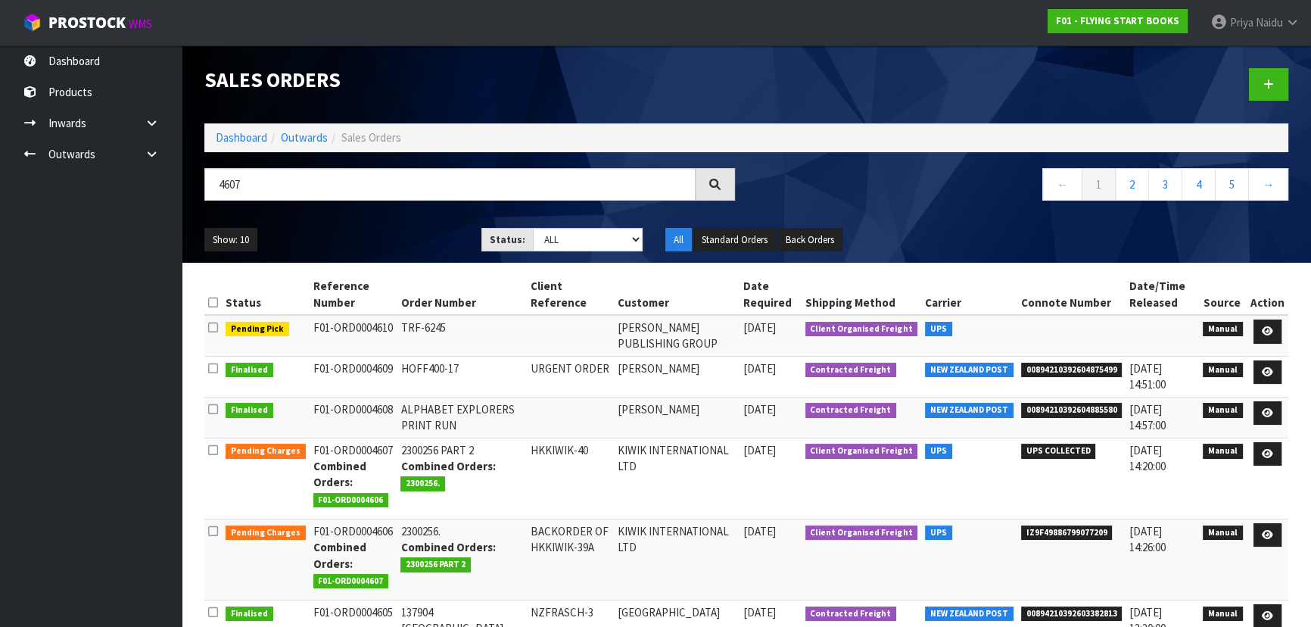
click at [377, 224] on div "Show: 10 5 10 25 50 Status: Draft Pending Allocated Pending Pick Goods Picked G…" at bounding box center [746, 239] width 1107 height 47
click at [1279, 454] on link at bounding box center [1268, 454] width 28 height 24
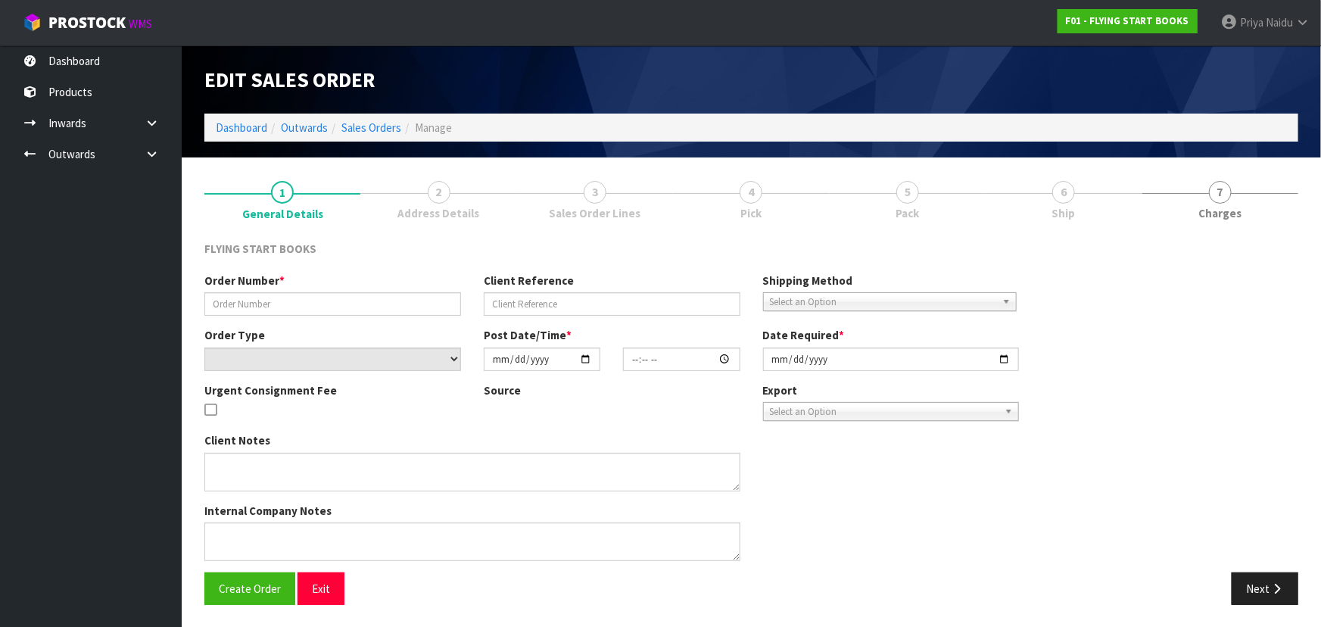
type input "2300256 PART 2"
type input "HKKIWIK-40"
select select "number:0"
type input "[DATE]"
type input "09:50:00.000"
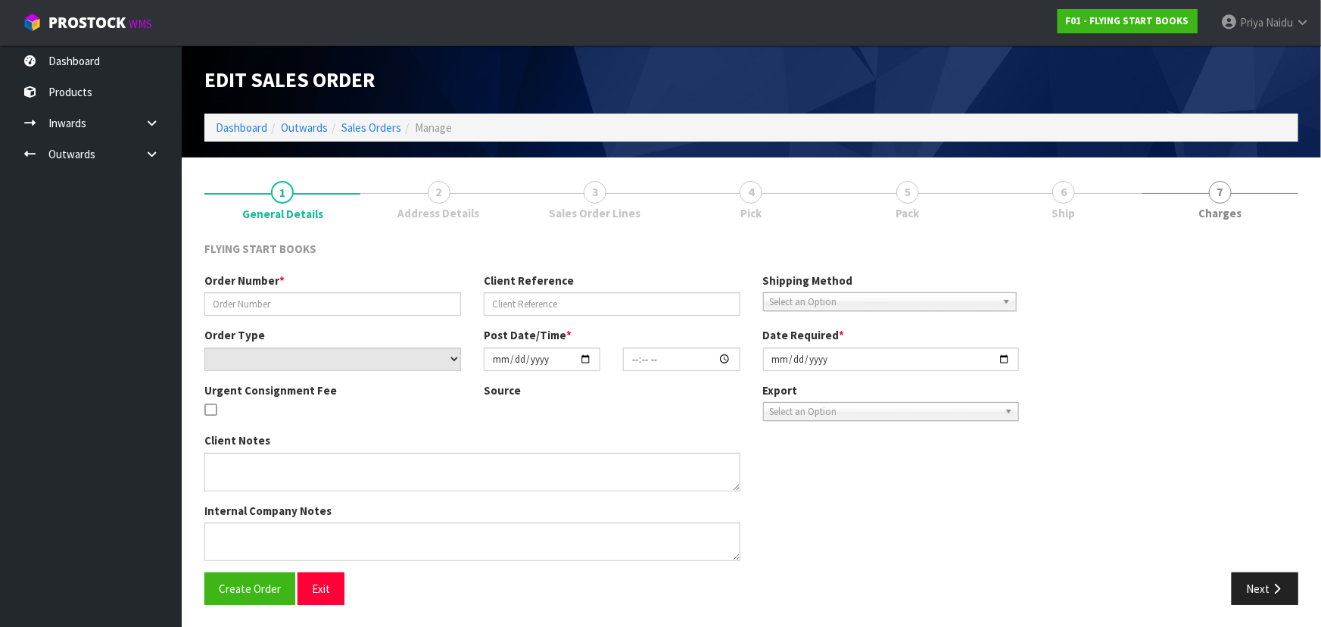
type input "[DATE]"
type textarea "THANKS FOR MAKING THIS HAPPEN. PLEASE FIND ATTACHED THE ADDITIONAL ORDER FOR KI…"
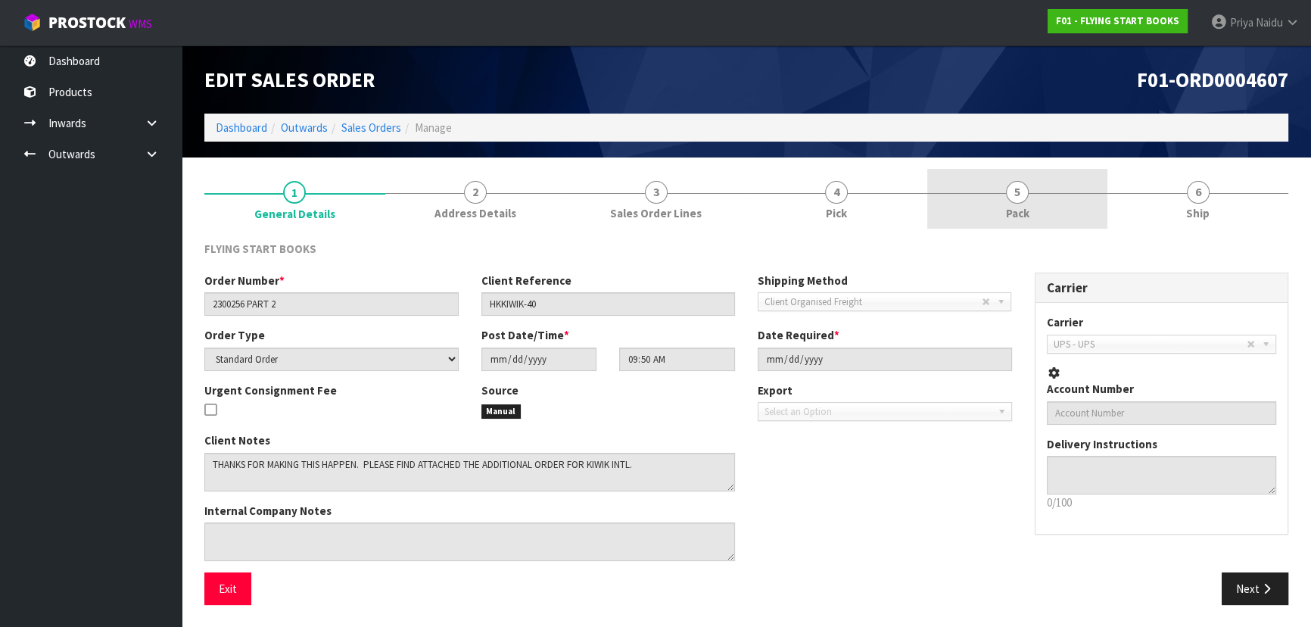
click at [993, 183] on link "5 Pack" at bounding box center [1017, 199] width 181 height 60
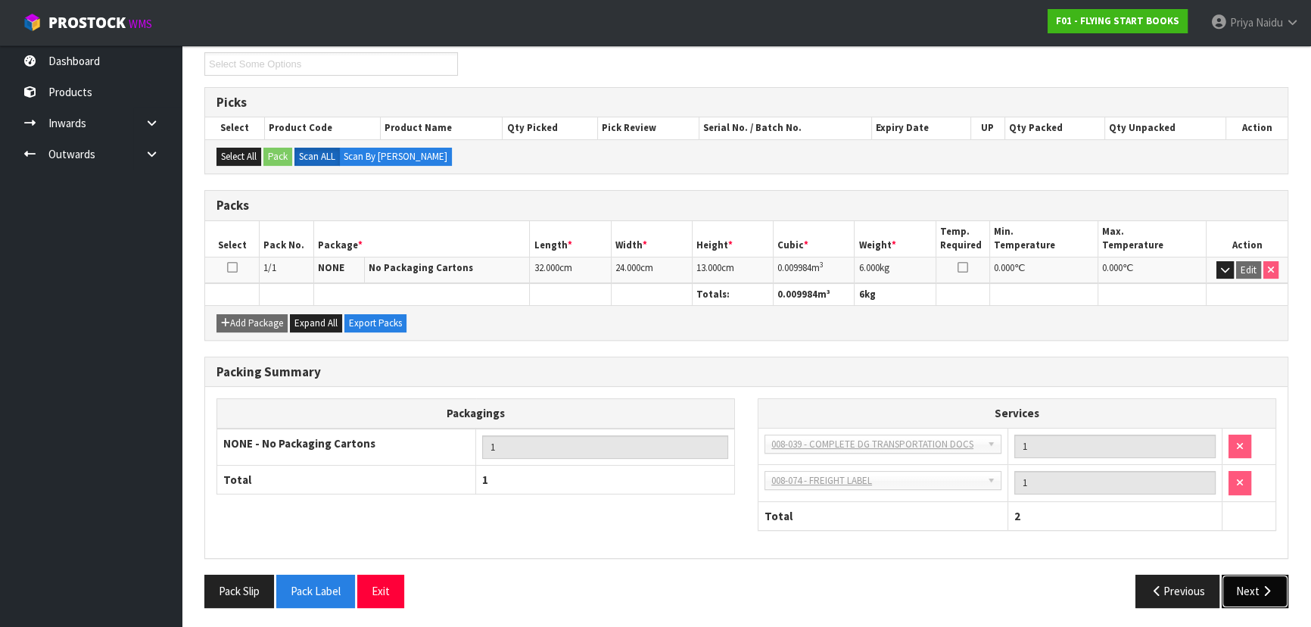
click at [1255, 601] on button "Next" at bounding box center [1255, 591] width 67 height 33
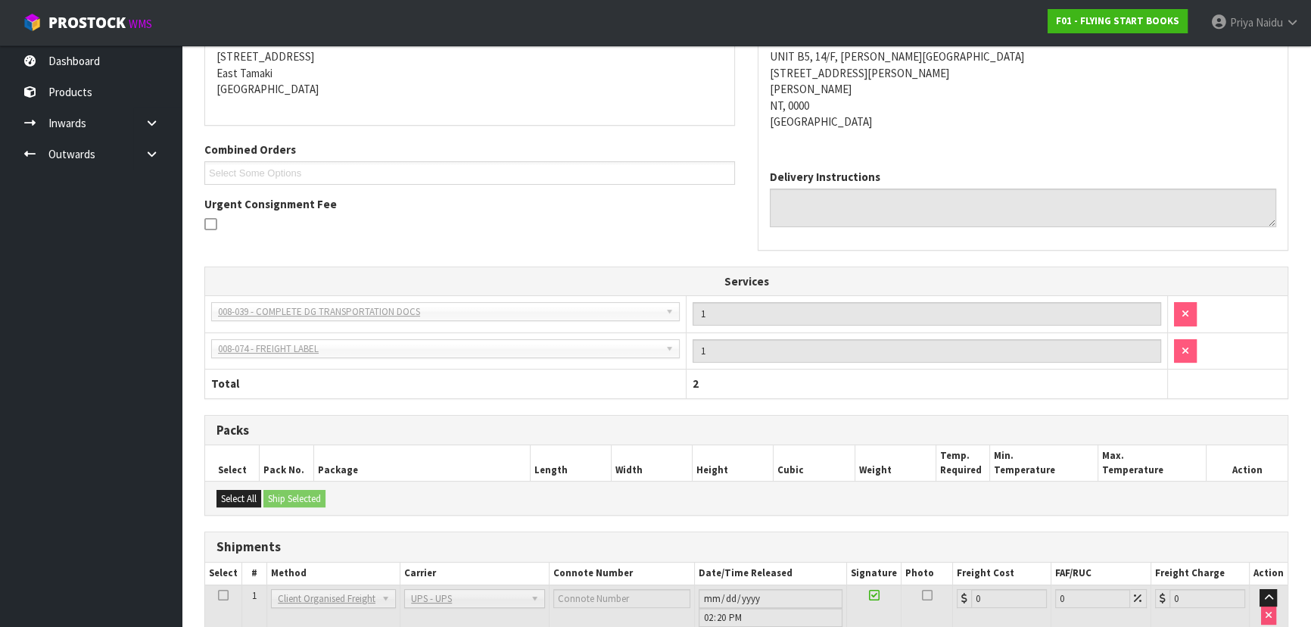
scroll to position [349, 0]
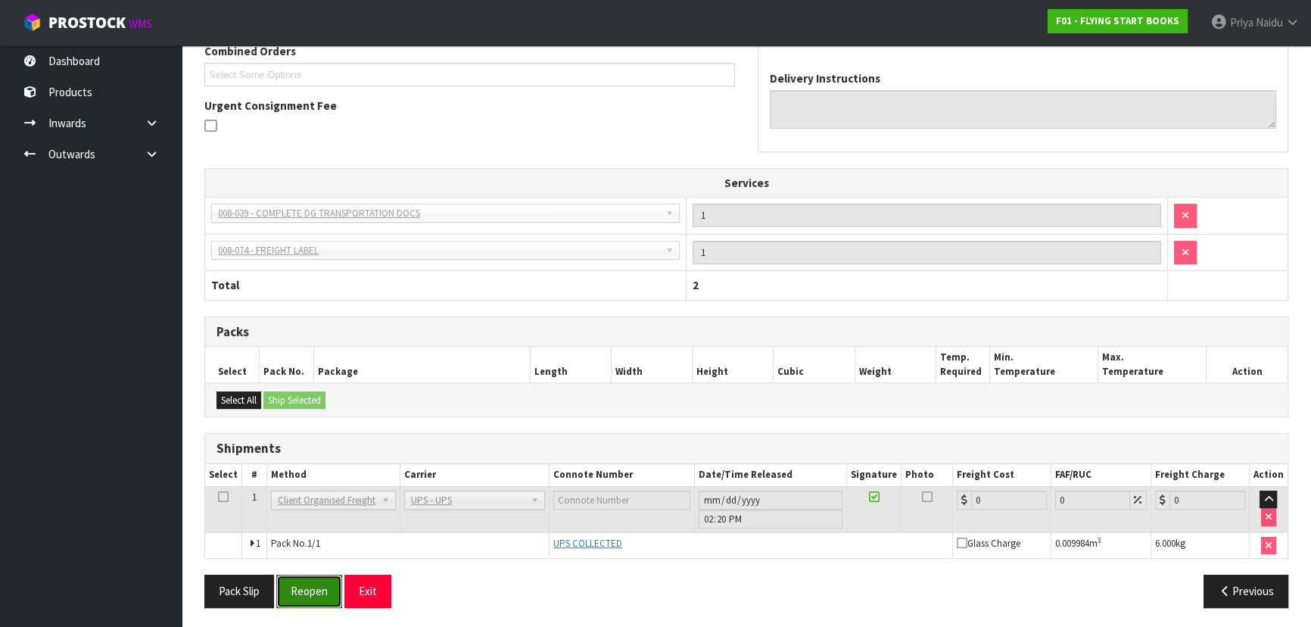
click at [318, 603] on button "Reopen" at bounding box center [309, 591] width 66 height 33
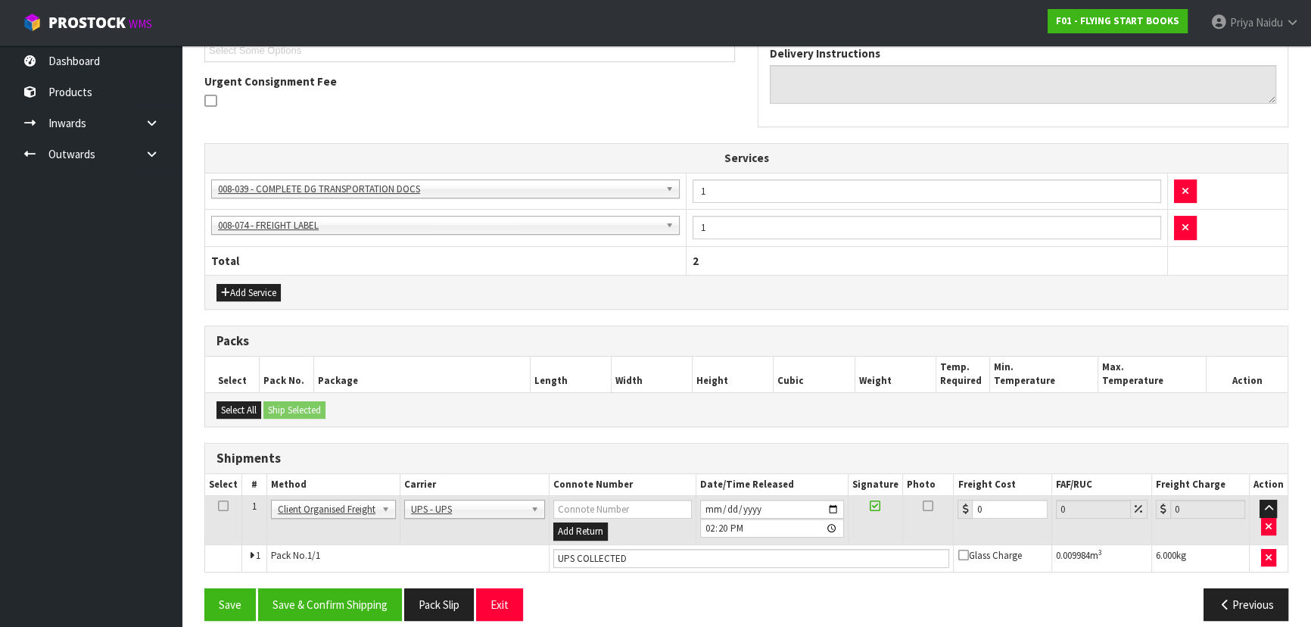
scroll to position [441, 0]
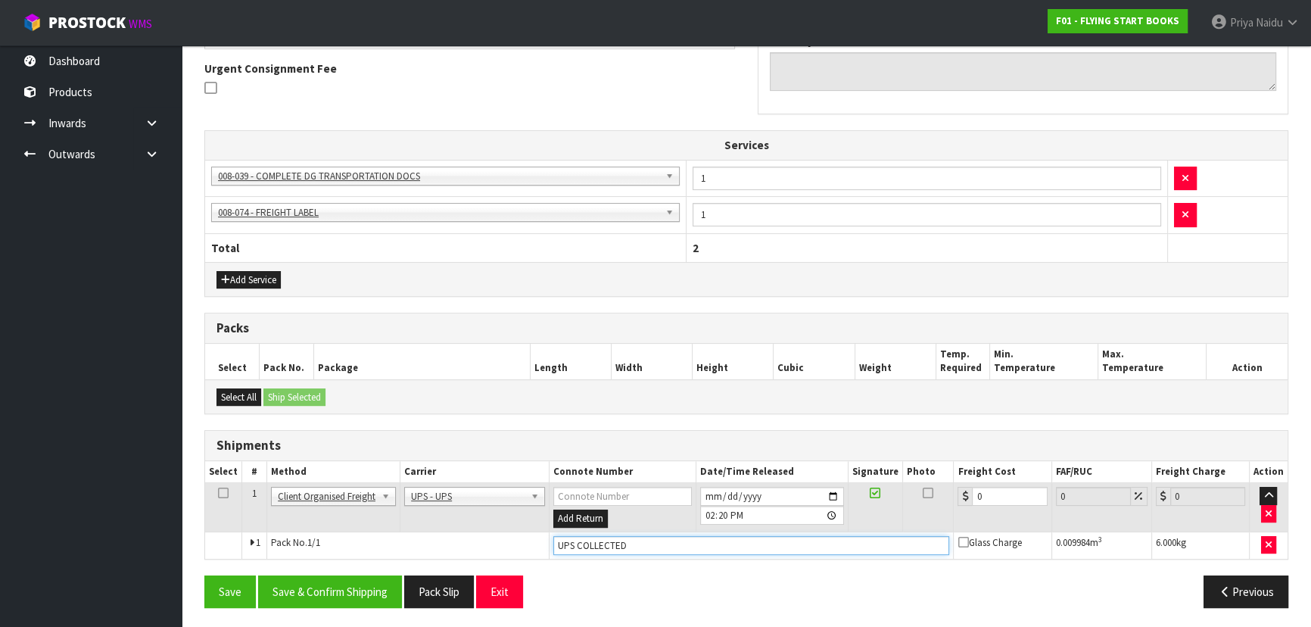
click at [646, 548] on input "UPS COLLECTED" at bounding box center [751, 545] width 397 height 19
type input "U"
paste input "IZ9F49886799077209"
type input "IZ9F49886799077209"
click at [353, 580] on button "Save & Confirm Shipping" at bounding box center [330, 591] width 144 height 33
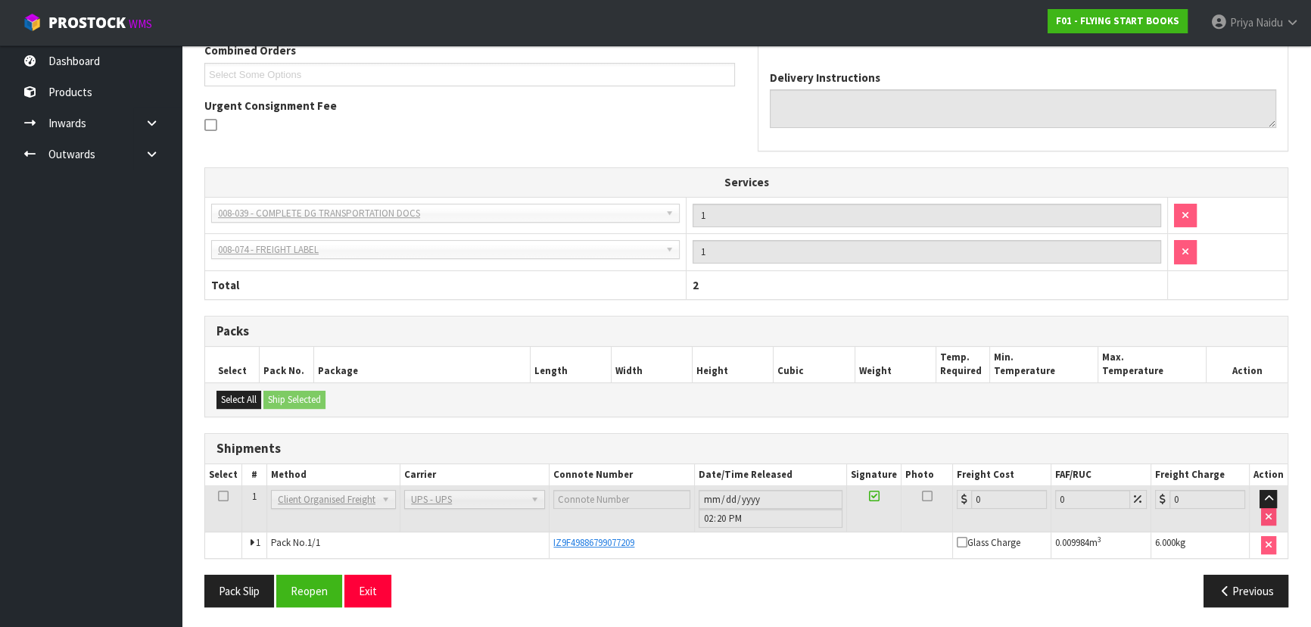
scroll to position [0, 0]
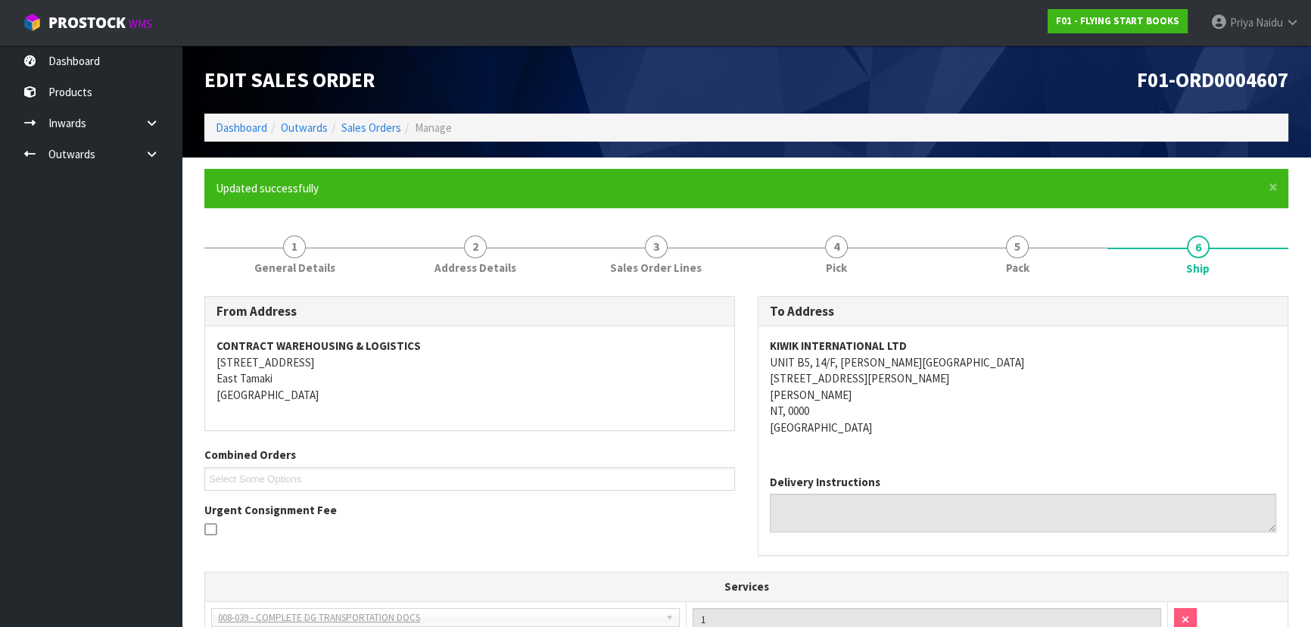
click at [238, 117] on ol "Dashboard Outwards Sales Orders Manage" at bounding box center [746, 128] width 1084 height 28
click at [238, 121] on link "Dashboard" at bounding box center [241, 127] width 51 height 14
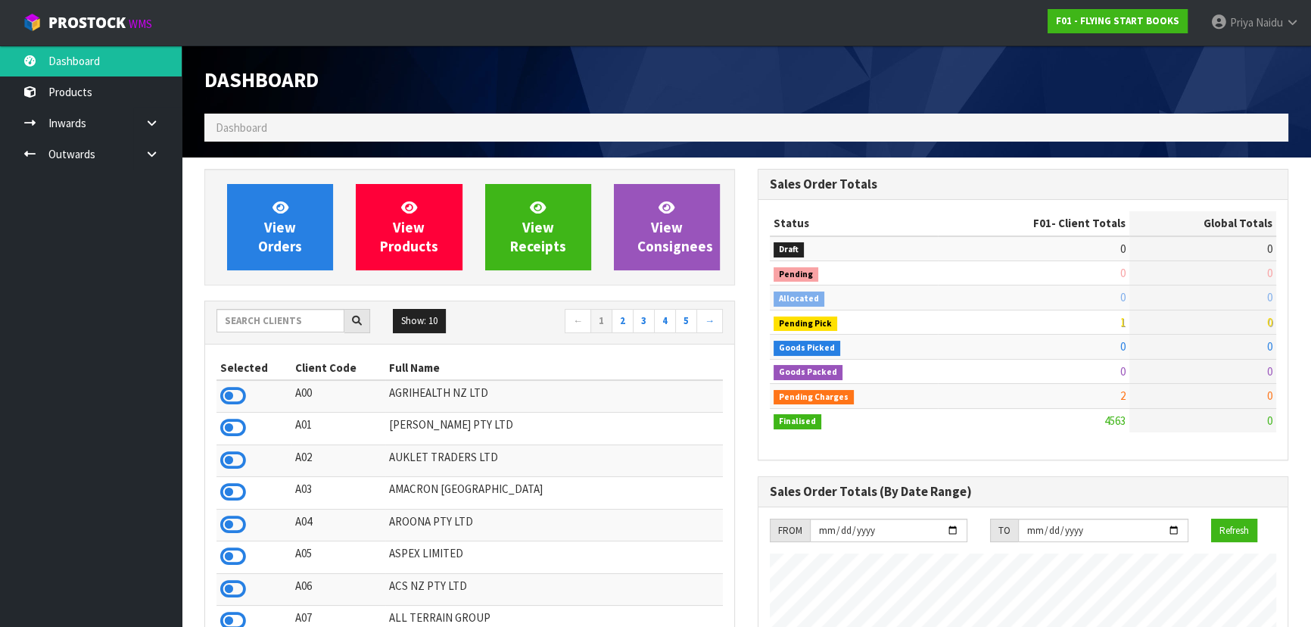
scroll to position [1209, 553]
click at [267, 321] on input "text" at bounding box center [280, 320] width 128 height 23
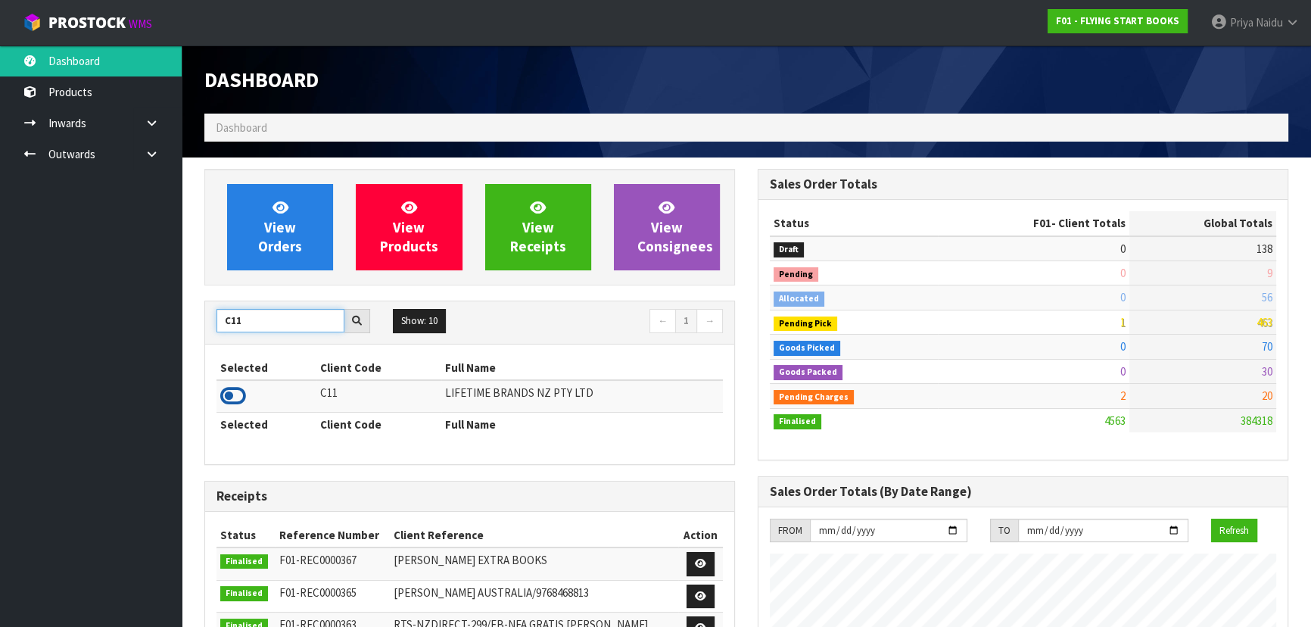
type input "C11"
click at [230, 393] on icon at bounding box center [233, 396] width 26 height 23
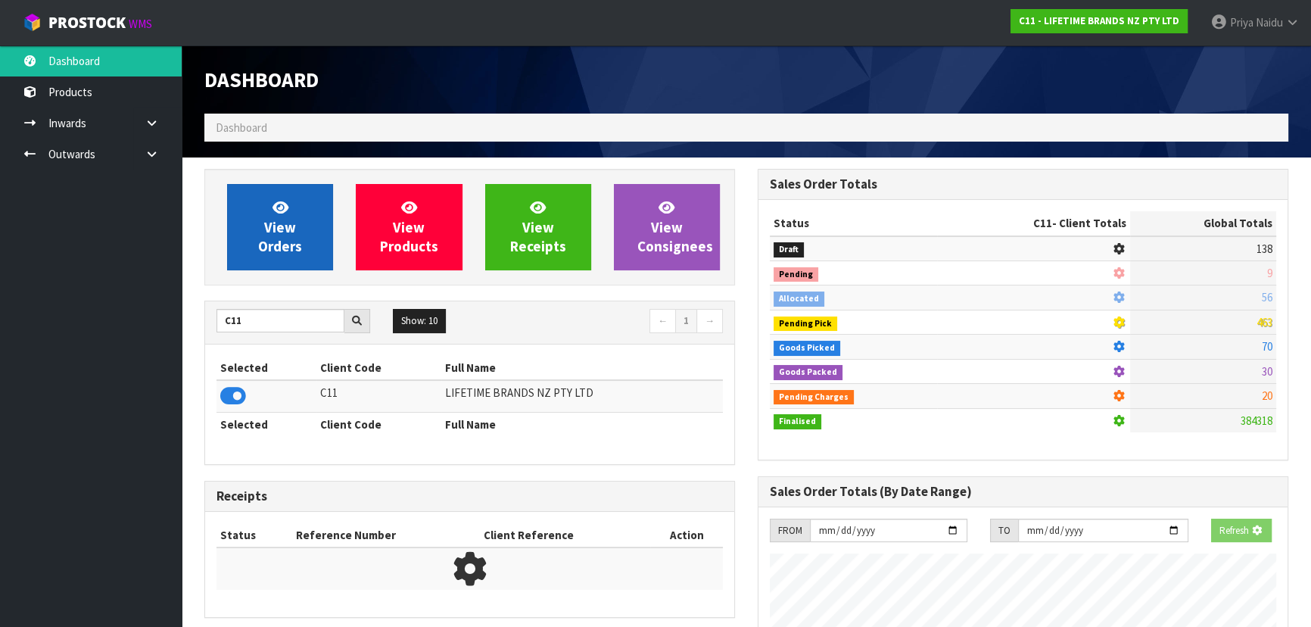
scroll to position [942, 553]
click at [281, 249] on span "View Orders" at bounding box center [280, 226] width 44 height 57
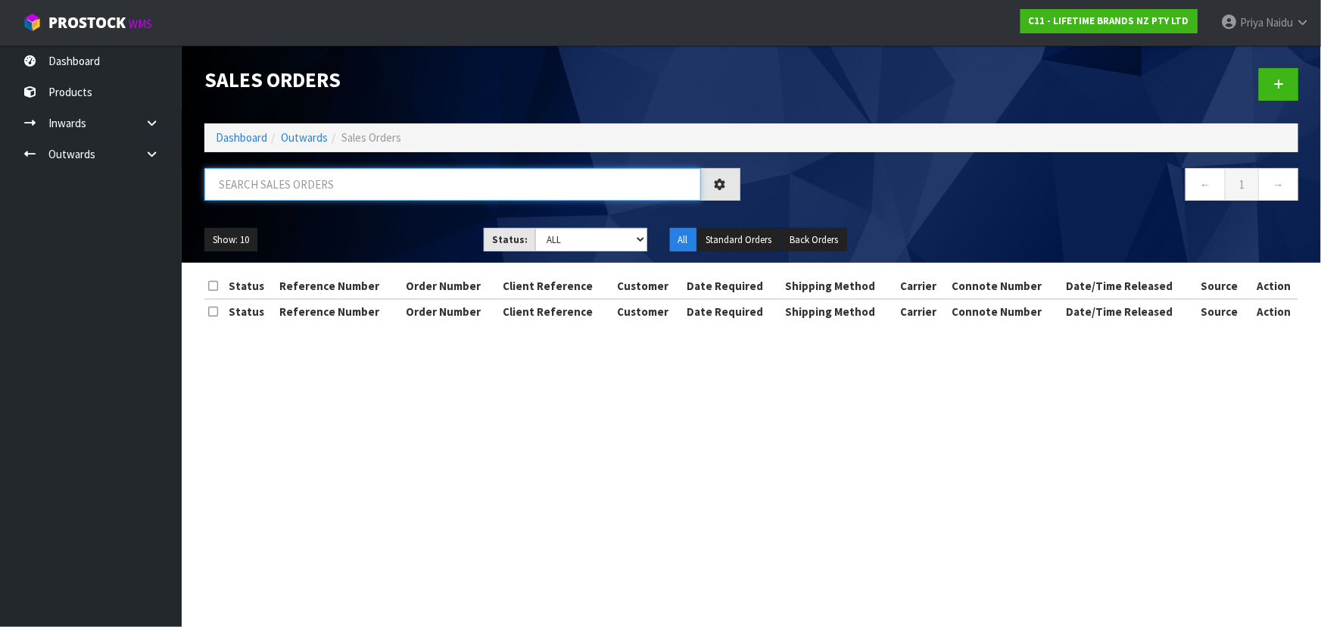
click at [303, 198] on input "text" at bounding box center [452, 184] width 497 height 33
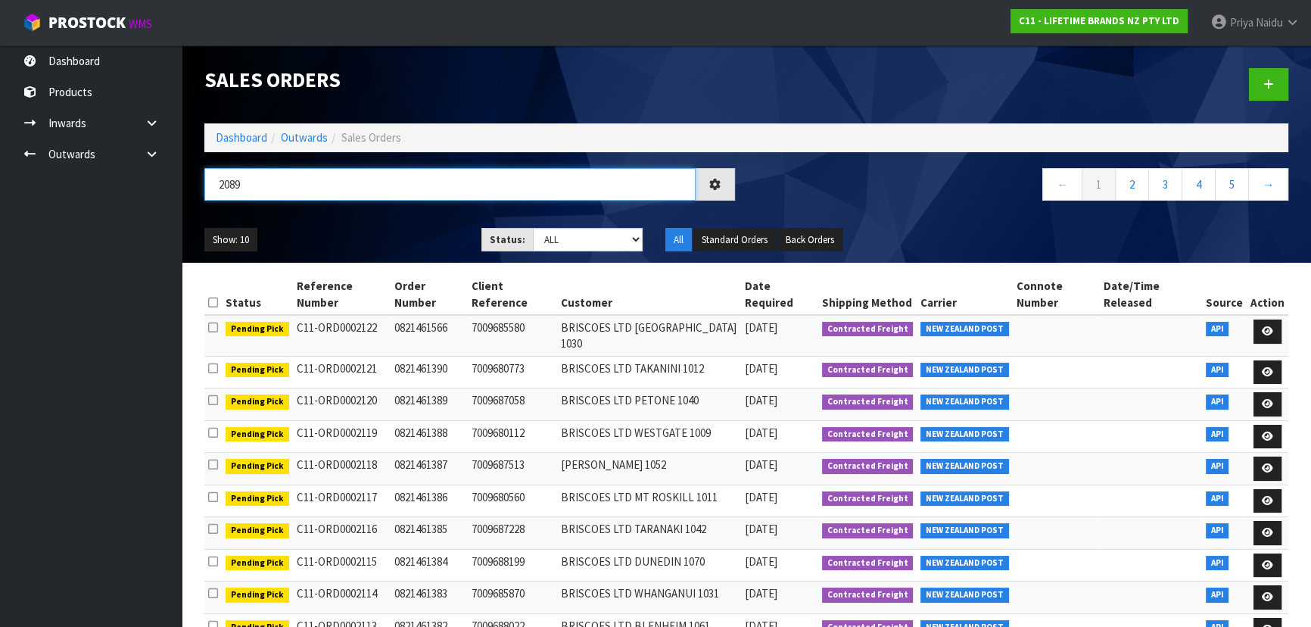
type input "2089"
click at [413, 233] on ul "Show: 10 5 10 25 50" at bounding box center [331, 240] width 254 height 24
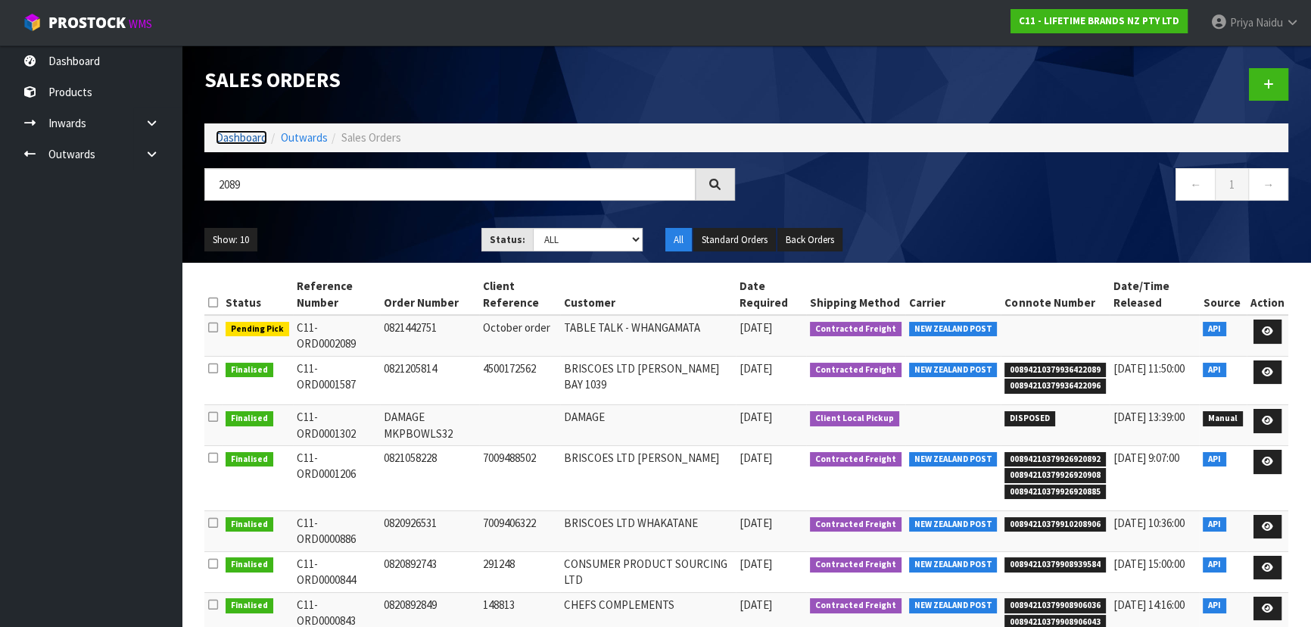
click at [247, 135] on link "Dashboard" at bounding box center [241, 137] width 51 height 14
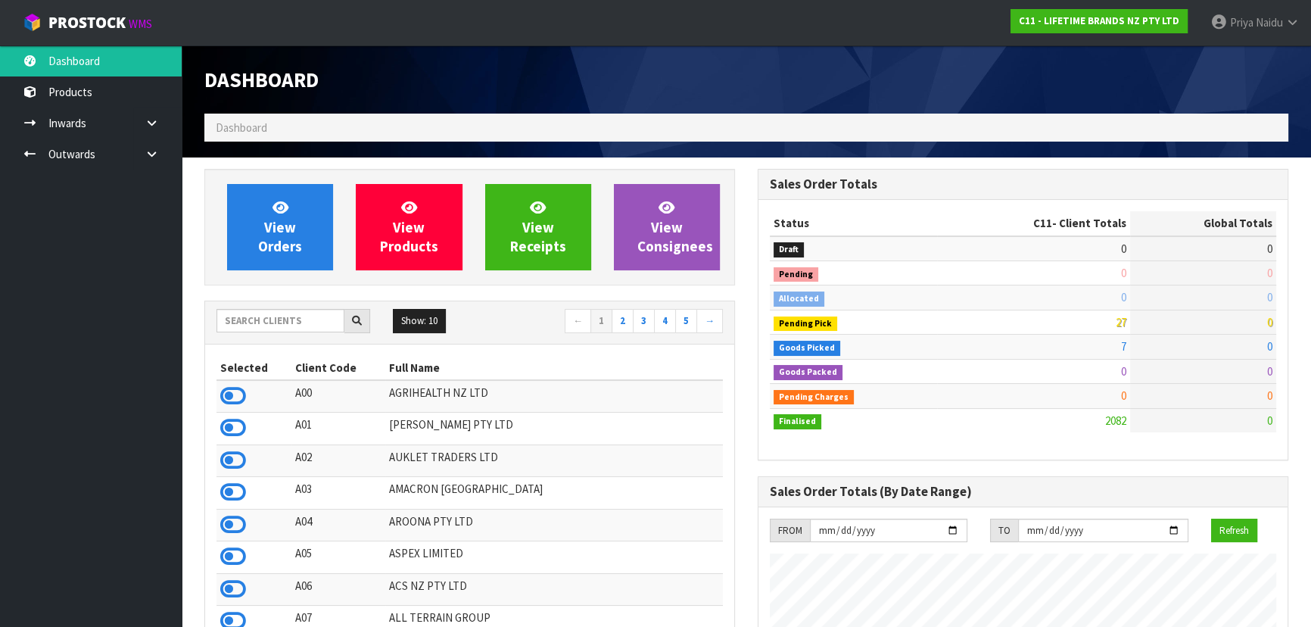
scroll to position [1145, 553]
click at [268, 314] on input "text" at bounding box center [280, 320] width 128 height 23
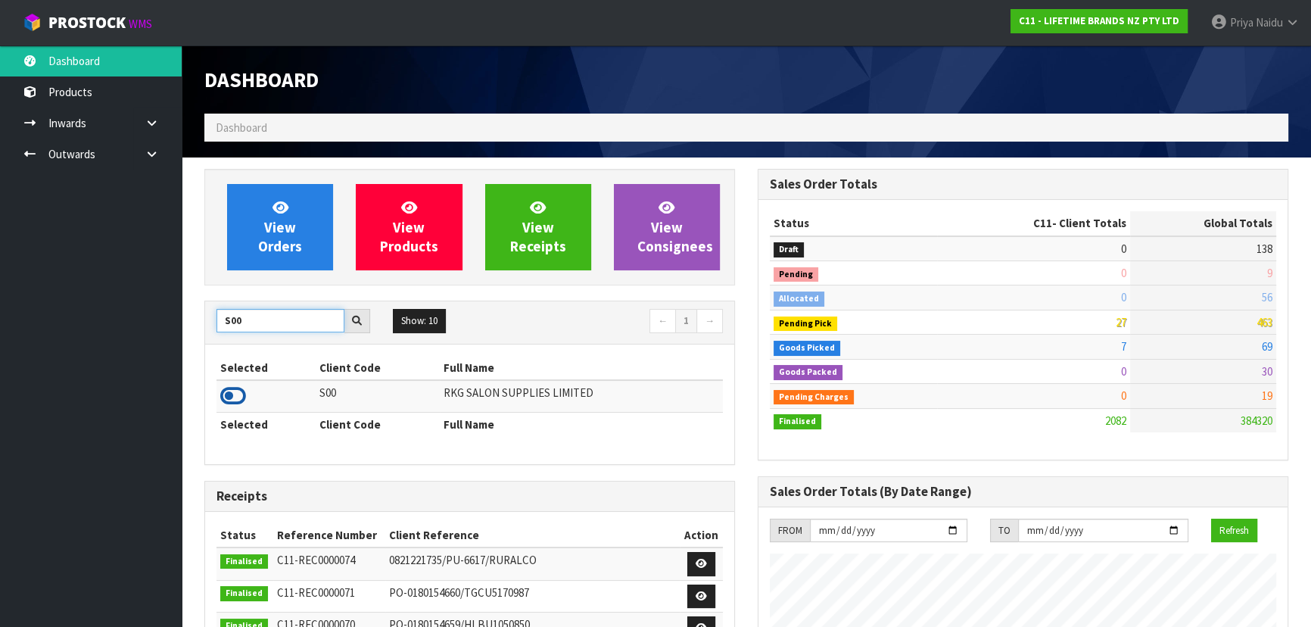
type input "S00"
click at [227, 392] on icon at bounding box center [233, 396] width 26 height 23
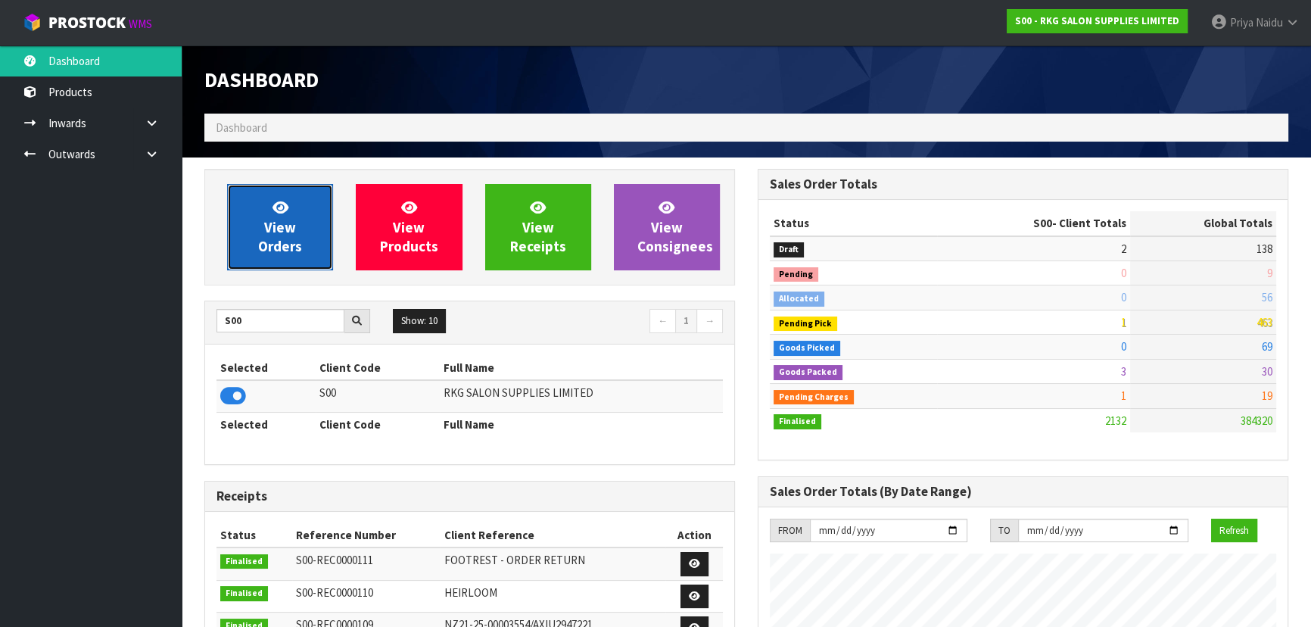
click at [301, 212] on link "View Orders" at bounding box center [280, 227] width 106 height 86
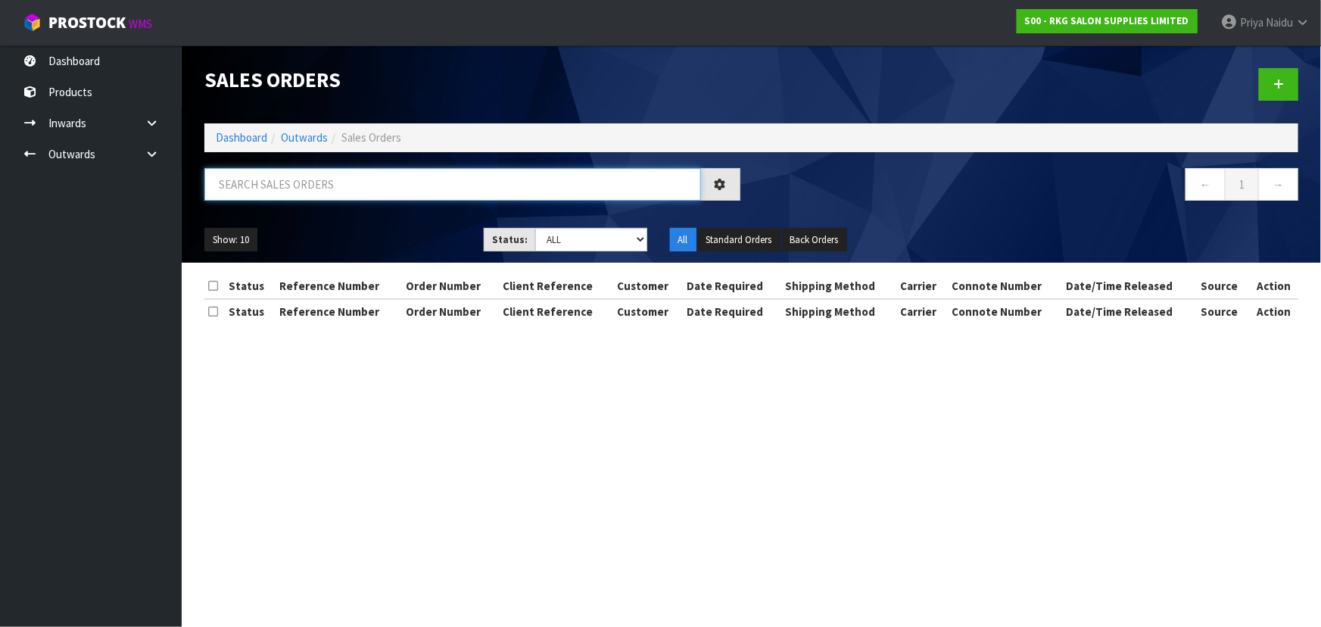
click at [308, 178] on input "text" at bounding box center [452, 184] width 497 height 33
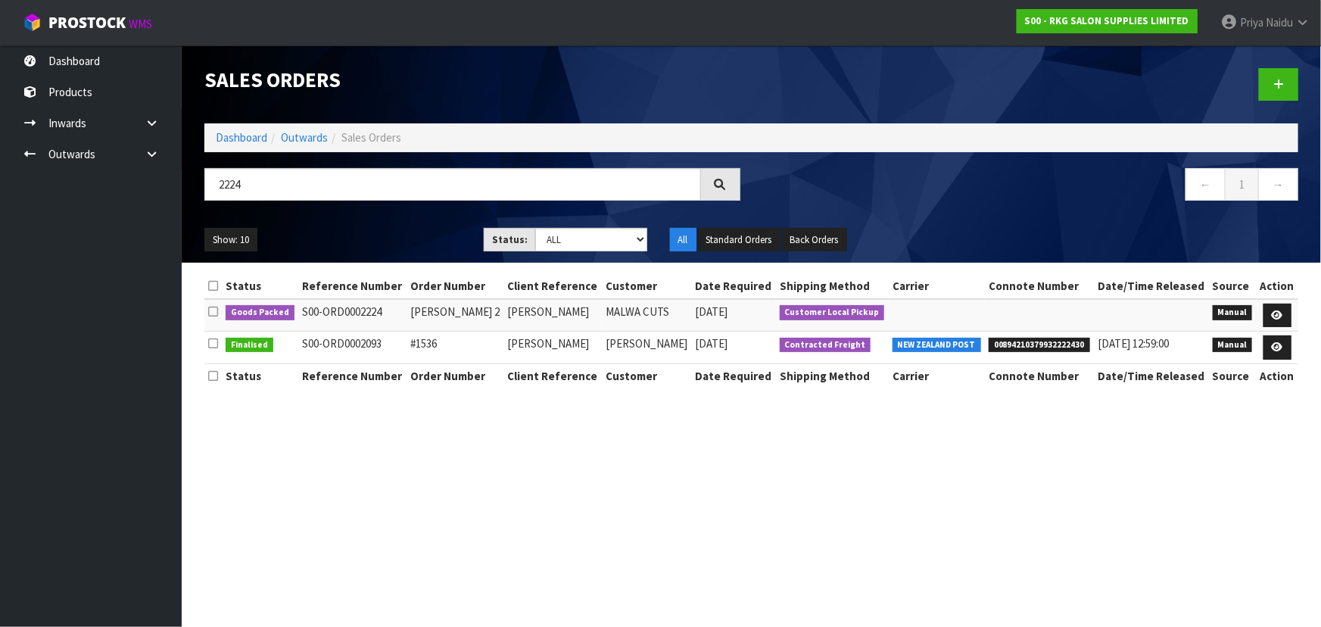
click at [339, 218] on div "Show: 10 5 10 25 50 Status: Draft Pending Allocated Pending Pick Goods Picked G…" at bounding box center [751, 239] width 1117 height 47
click at [268, 185] on input "2224" at bounding box center [452, 184] width 497 height 33
type input "2"
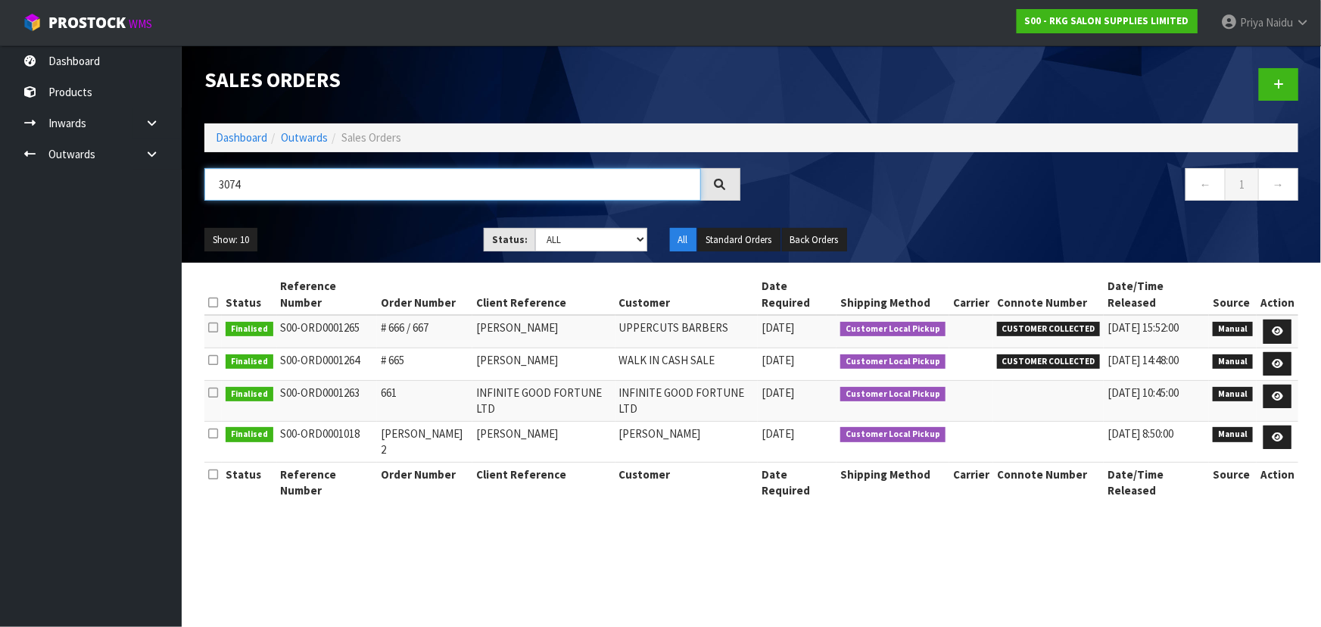
type input "3074"
click at [355, 226] on div "Show: 10 5 10 25 50 Status: Draft Pending Allocated Pending Pick Goods Picked G…" at bounding box center [751, 239] width 1117 height 47
click at [236, 138] on link "Dashboard" at bounding box center [241, 137] width 51 height 14
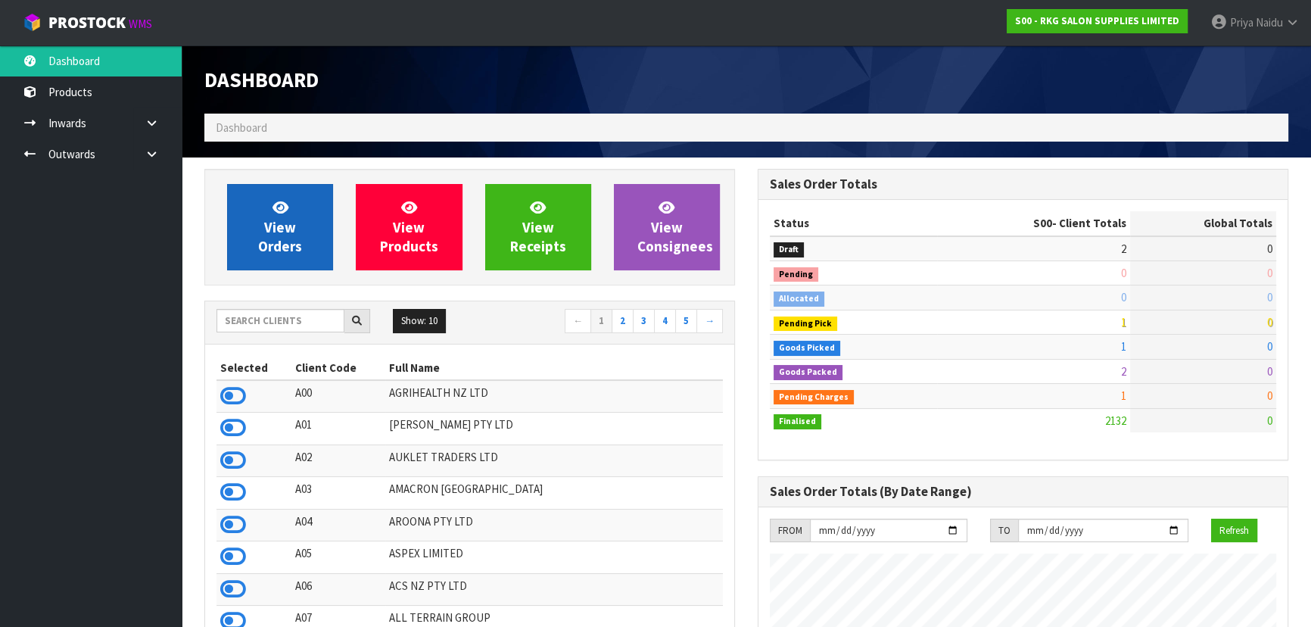
scroll to position [1145, 553]
click at [304, 209] on link "View Orders" at bounding box center [280, 227] width 106 height 86
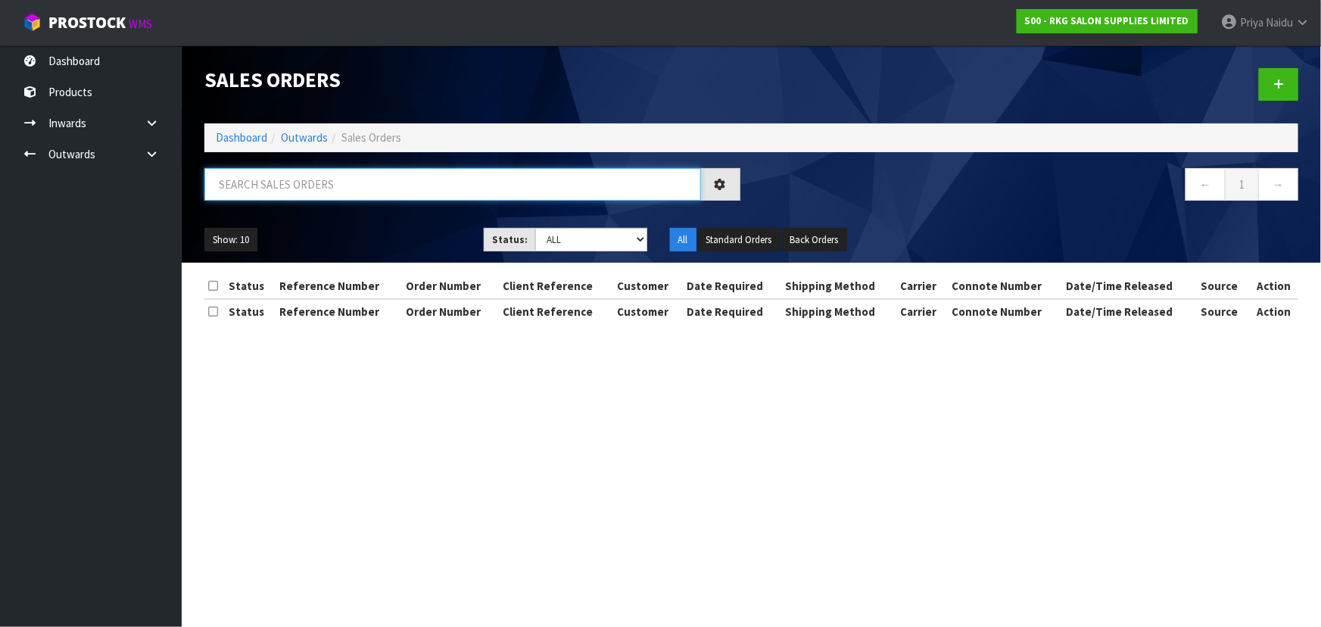
click at [315, 177] on input "text" at bounding box center [452, 184] width 497 height 33
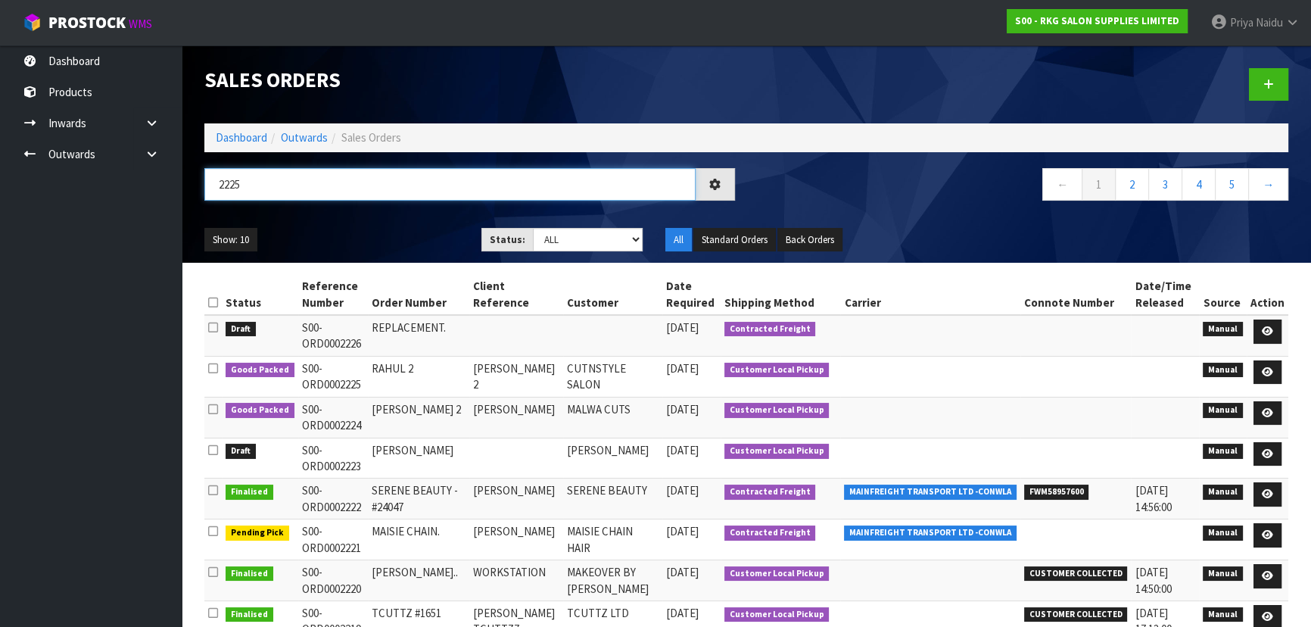
type input "2225"
click at [364, 242] on ul "Show: 10 5 10 25 50" at bounding box center [331, 240] width 254 height 24
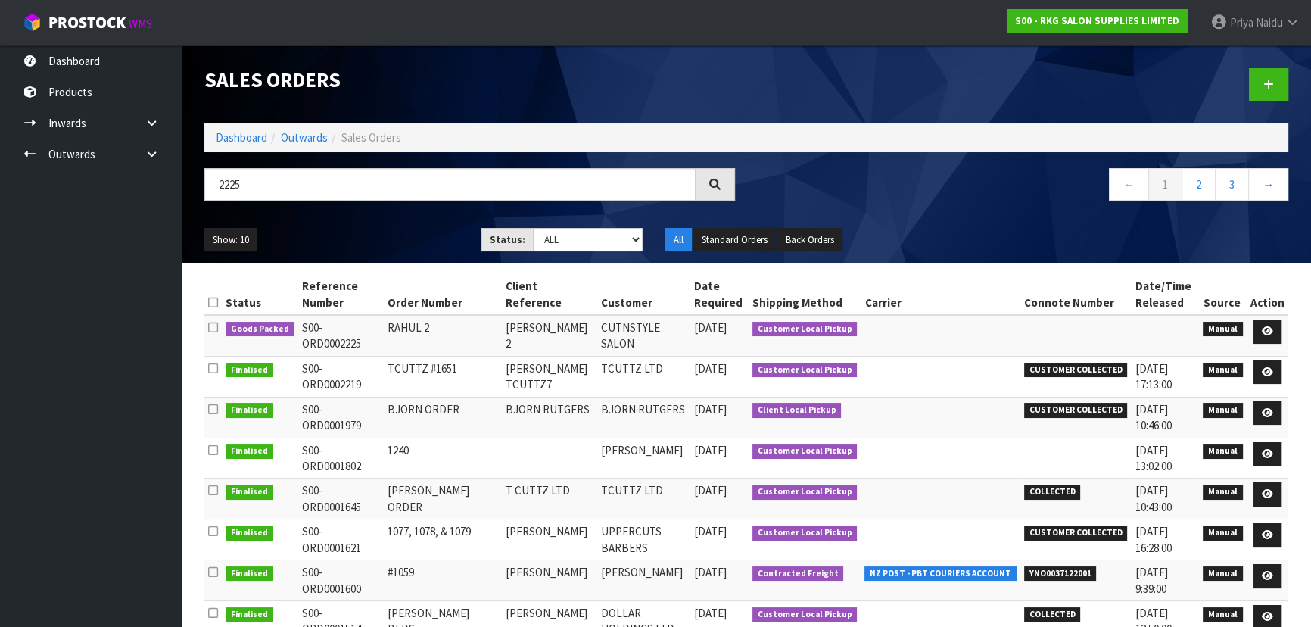
click at [381, 223] on div "Show: 10 5 10 25 50 Status: Draft Pending Allocated Pending Pick Goods Picked G…" at bounding box center [746, 239] width 1107 height 47
click at [1266, 326] on icon at bounding box center [1267, 331] width 11 height 10
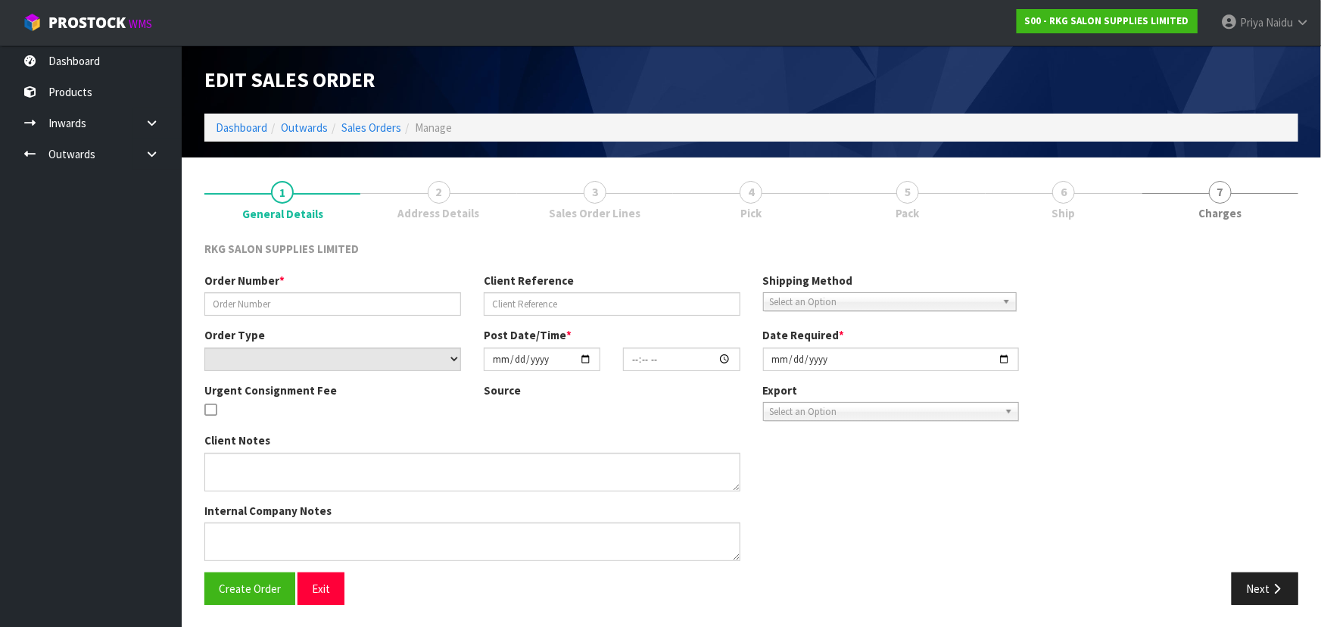
type input "RAHUL 2"
type input "[PERSON_NAME] 2"
select select "number:0"
type input "[DATE]"
type input "00:00:00.000"
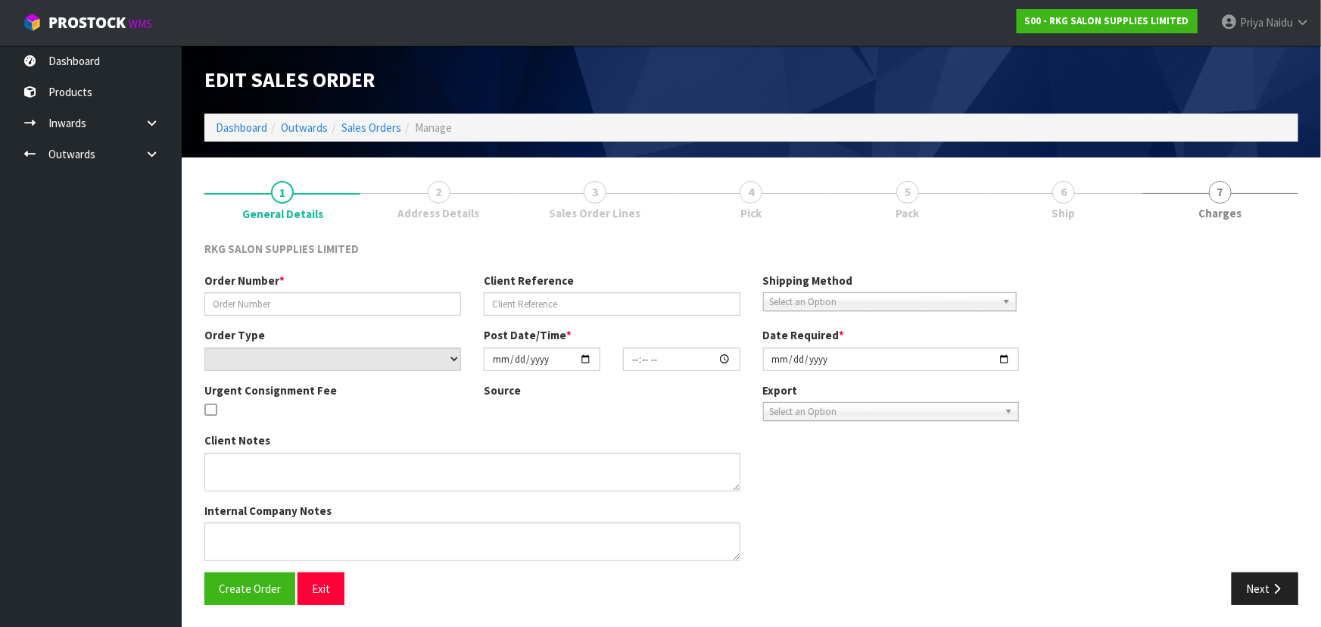
type input "[DATE]"
type textarea "FOR PICK UP - WAITING"
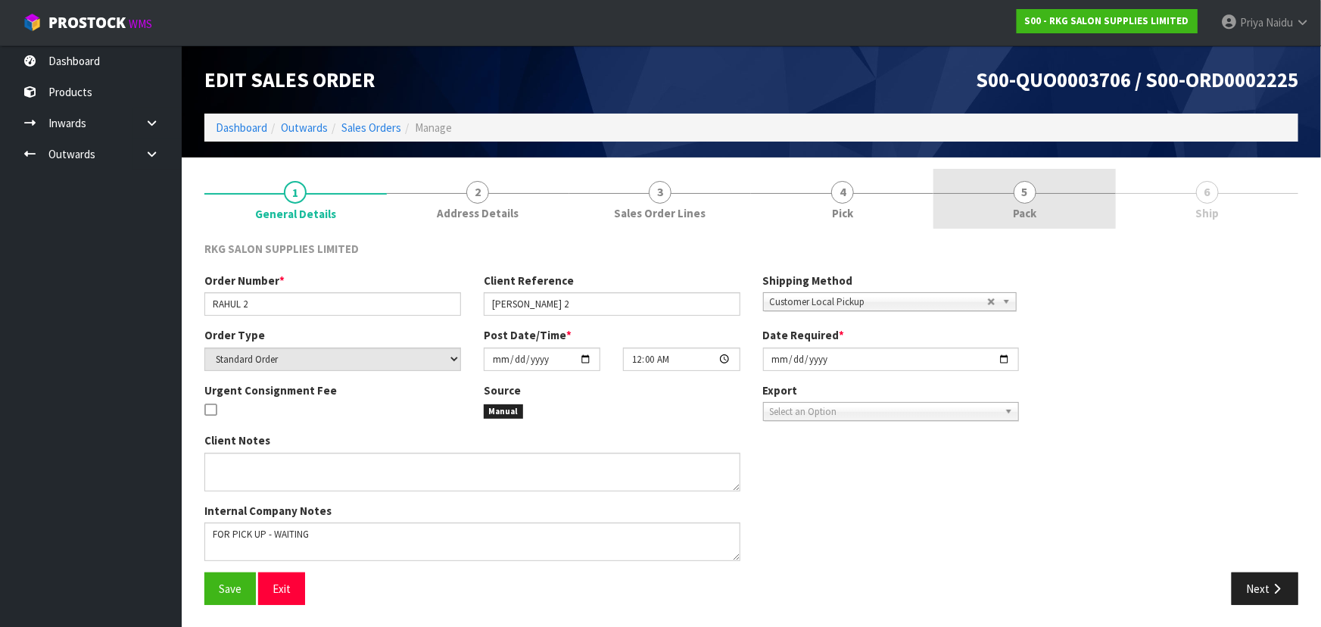
click at [1017, 197] on span "5" at bounding box center [1025, 192] width 23 height 23
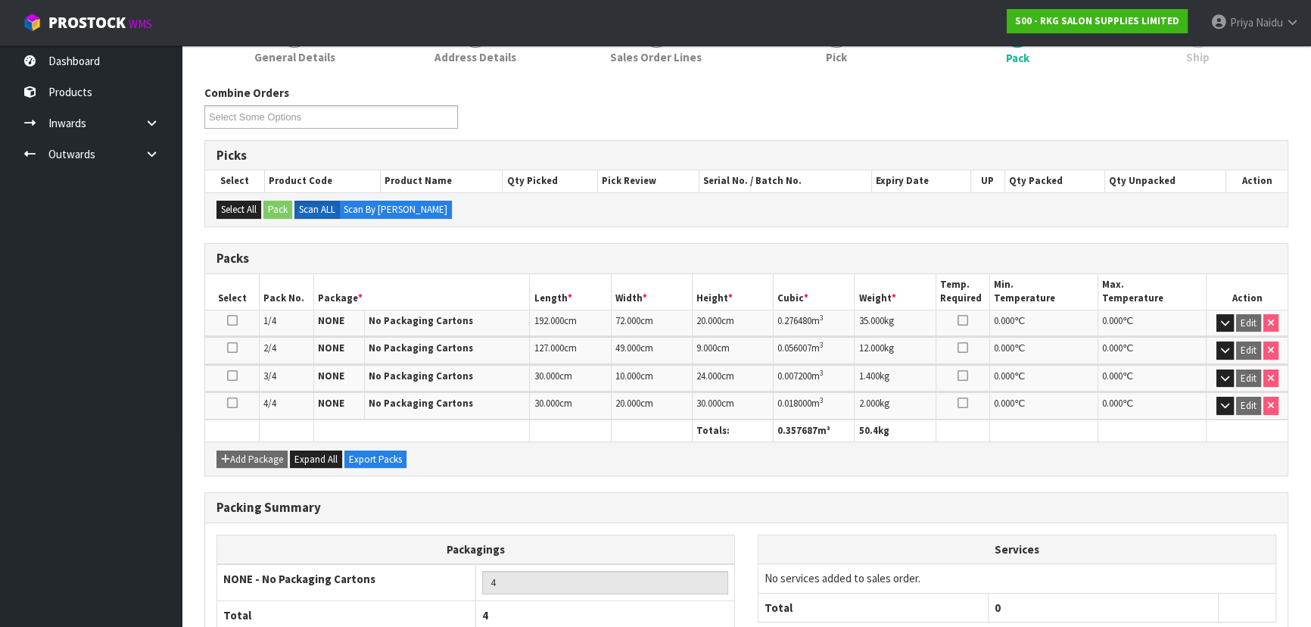
scroll to position [255, 0]
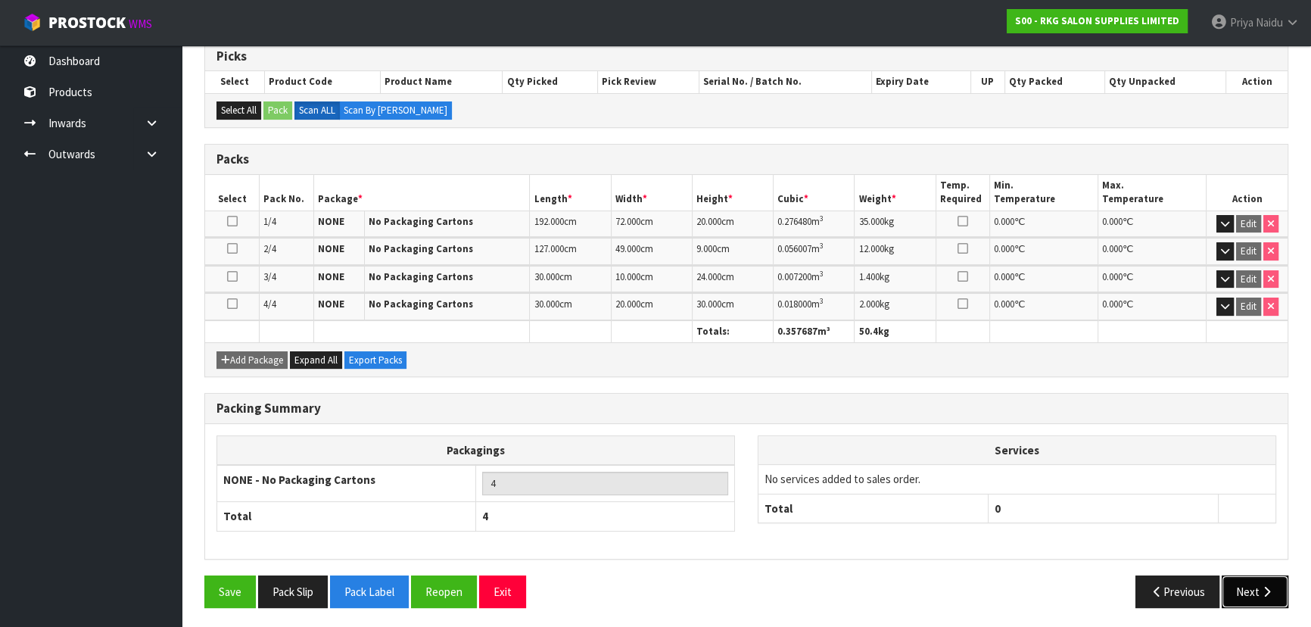
click at [1260, 590] on icon "button" at bounding box center [1267, 591] width 14 height 11
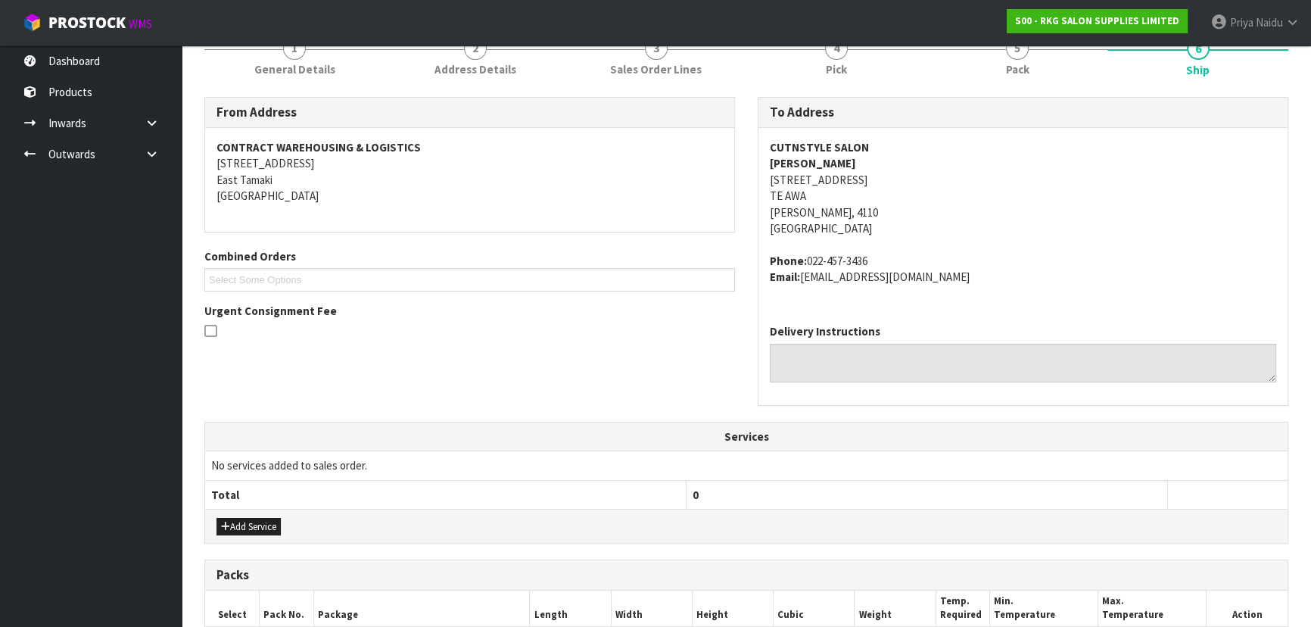
scroll to position [447, 0]
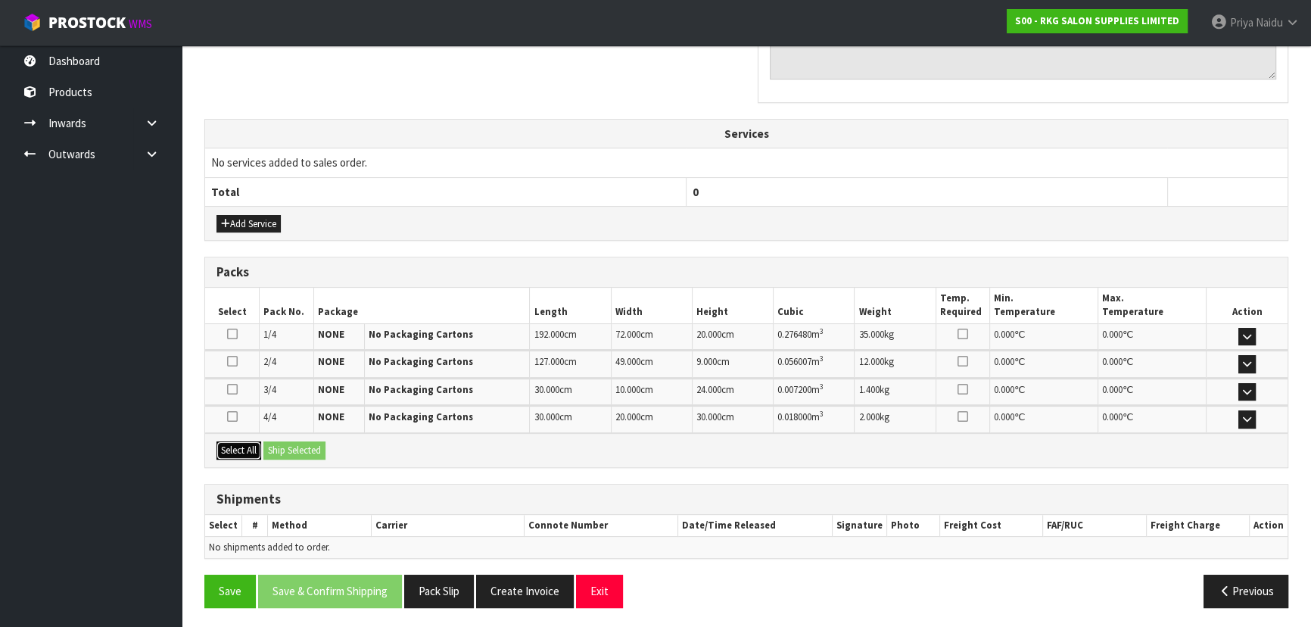
drag, startPoint x: 257, startPoint y: 451, endPoint x: 296, endPoint y: 451, distance: 39.4
click at [257, 450] on button "Select All" at bounding box center [238, 450] width 45 height 18
click at [297, 452] on button "Ship Selected" at bounding box center [294, 450] width 62 height 18
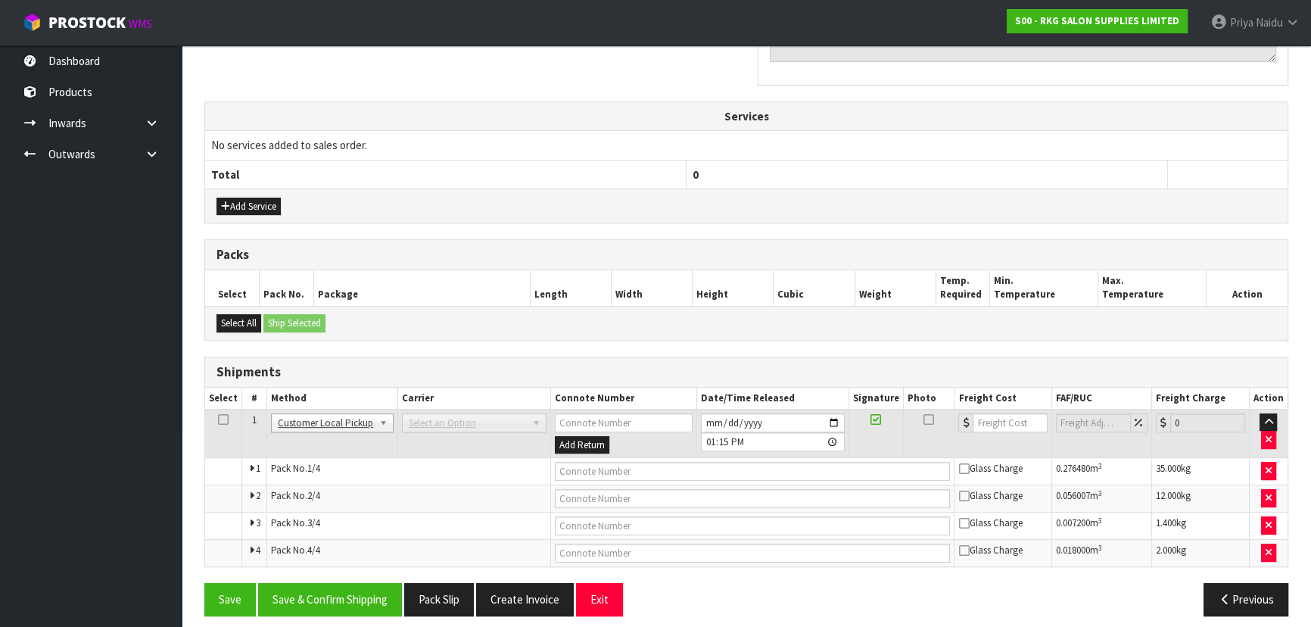
scroll to position [472, 0]
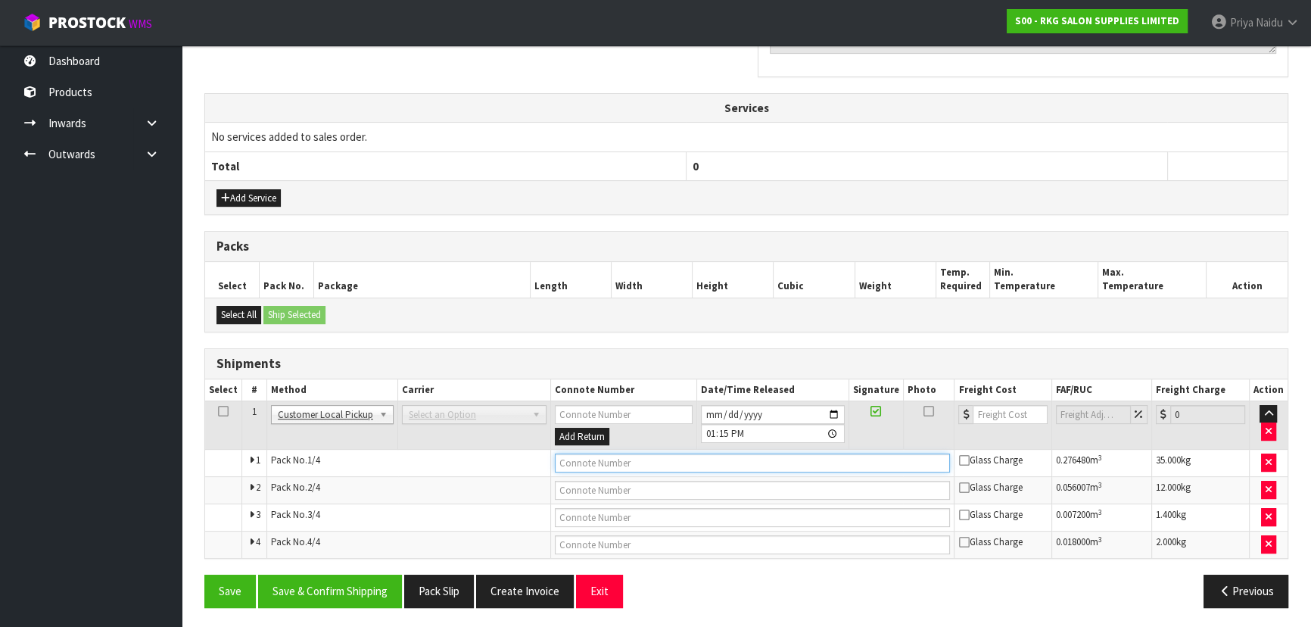
click at [583, 459] on input "text" at bounding box center [753, 462] width 396 height 19
type input "CUSTOMER COLLECTED"
click at [350, 586] on button "Save & Confirm Shipping" at bounding box center [330, 591] width 144 height 33
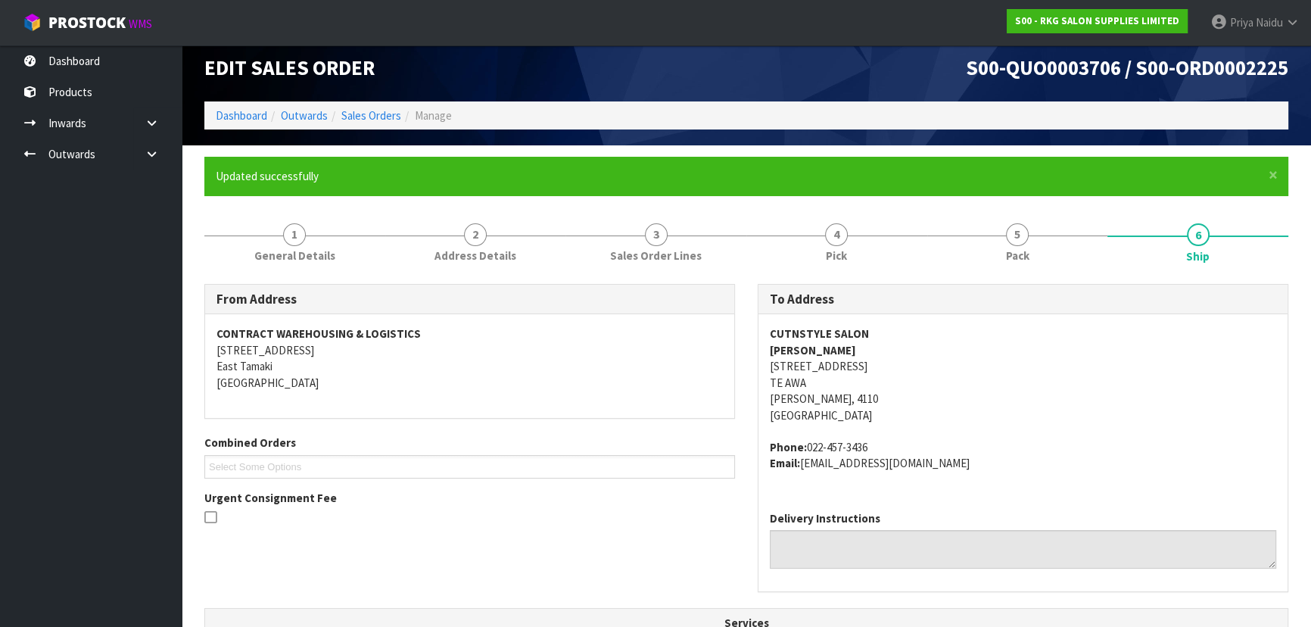
scroll to position [0, 0]
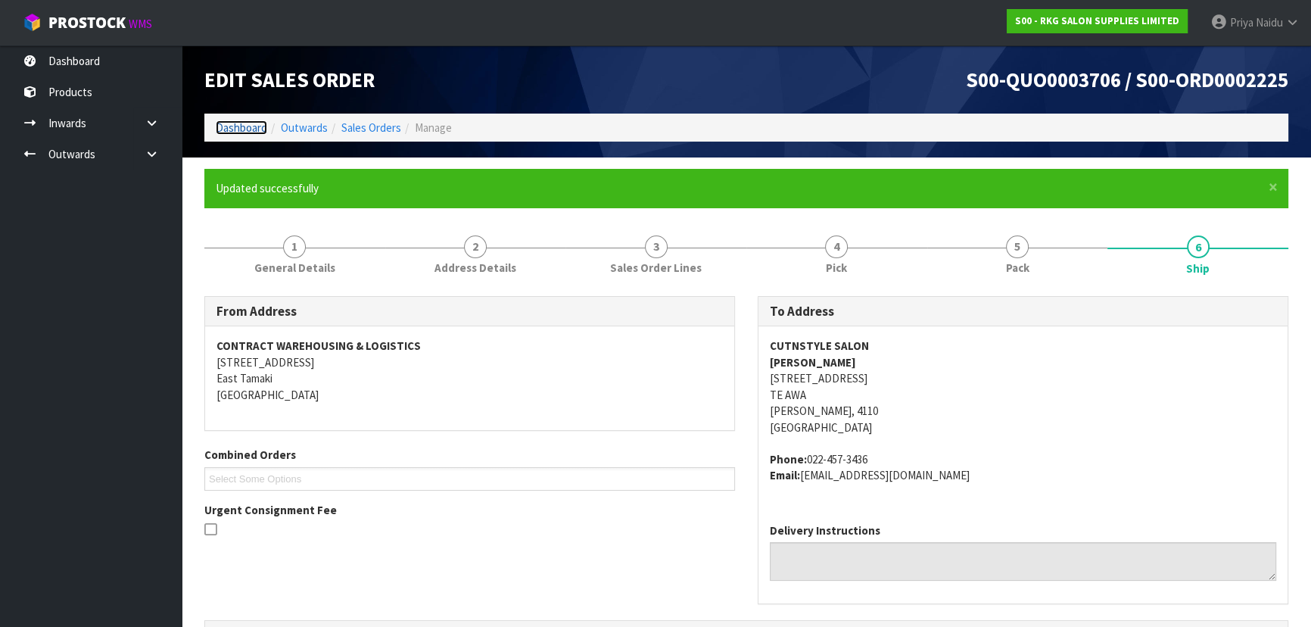
click at [218, 126] on link "Dashboard" at bounding box center [241, 127] width 51 height 14
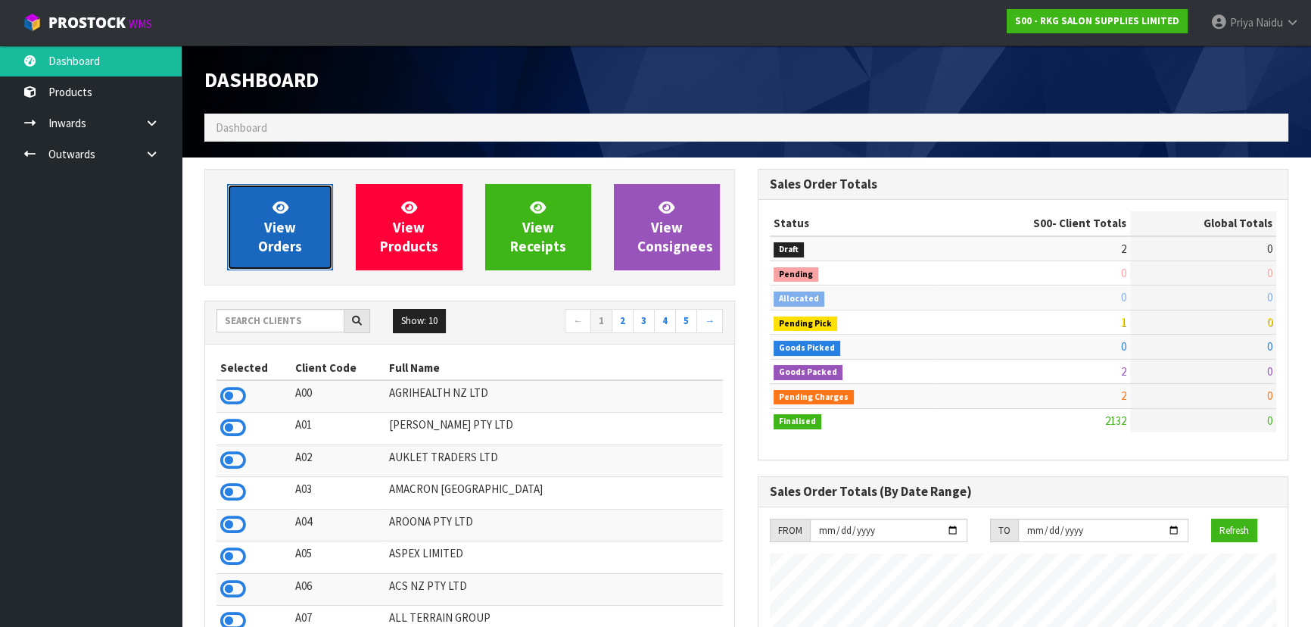
scroll to position [1145, 553]
click at [285, 211] on icon at bounding box center [281, 207] width 16 height 14
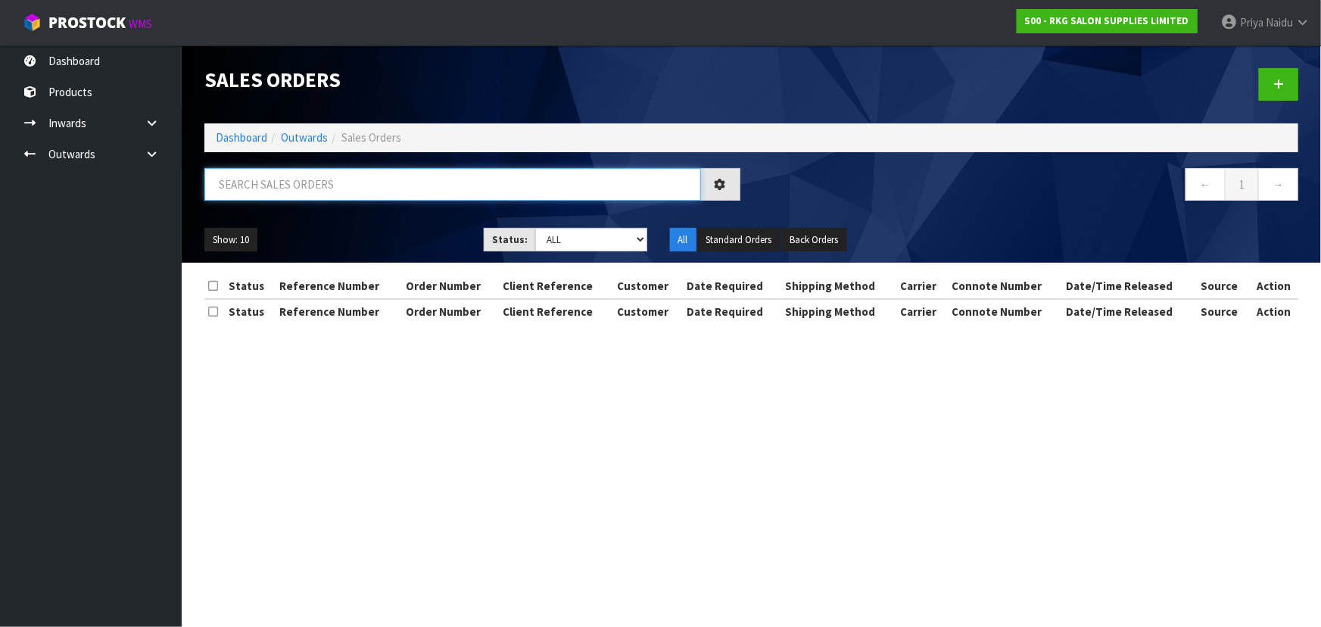
click at [299, 192] on input "text" at bounding box center [452, 184] width 497 height 33
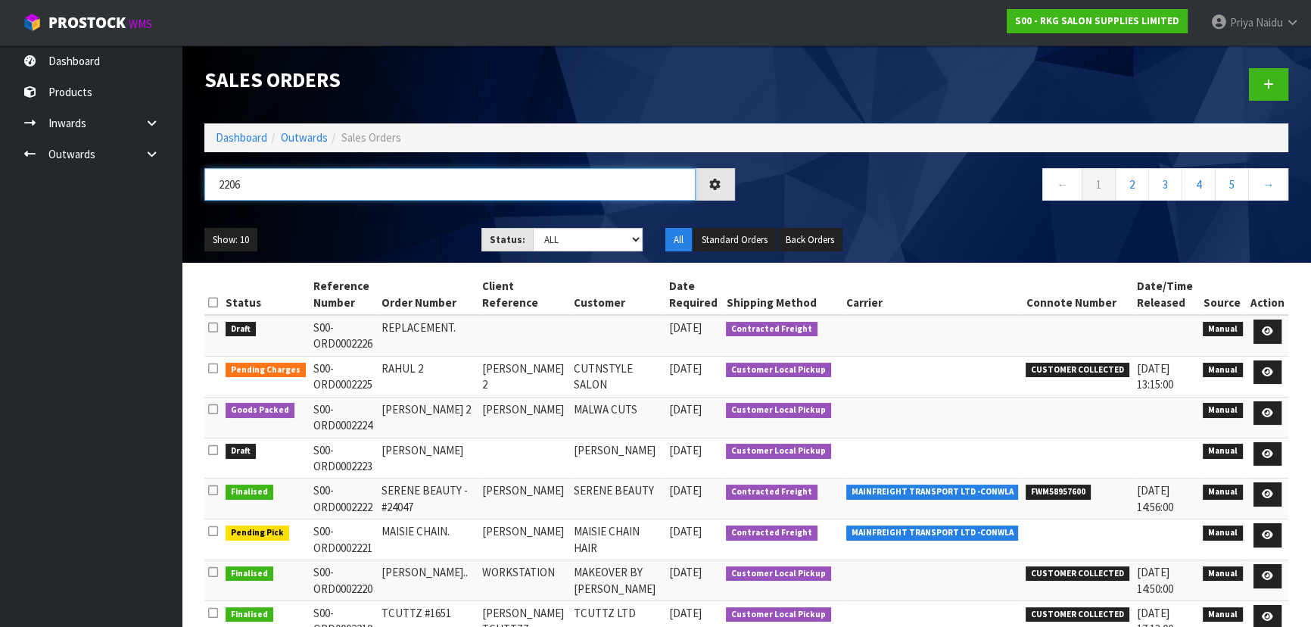
type input "2206"
click at [355, 225] on div "Show: 10 5 10 25 50 Status: Draft Pending Allocated Pending Pick Goods Picked G…" at bounding box center [746, 239] width 1107 height 47
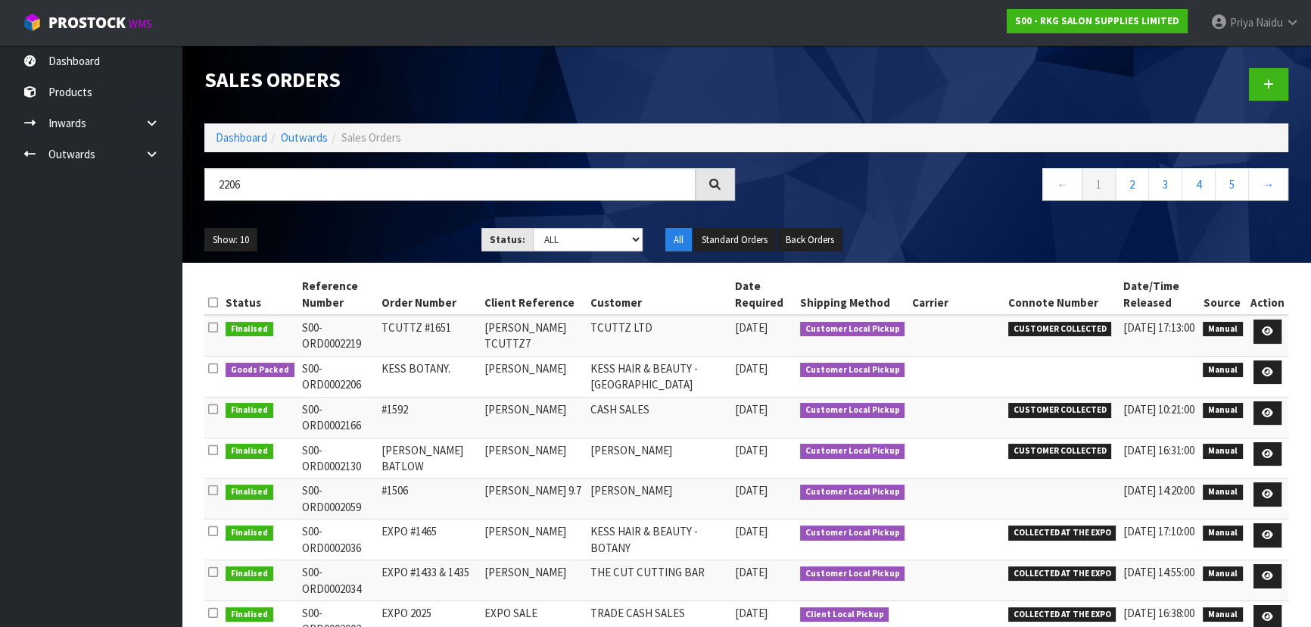
click at [394, 217] on div "Show: 10 5 10 25 50 Status: Draft Pending Allocated Pending Pick Goods Picked G…" at bounding box center [746, 239] width 1107 height 47
click at [1264, 369] on icon at bounding box center [1267, 372] width 11 height 10
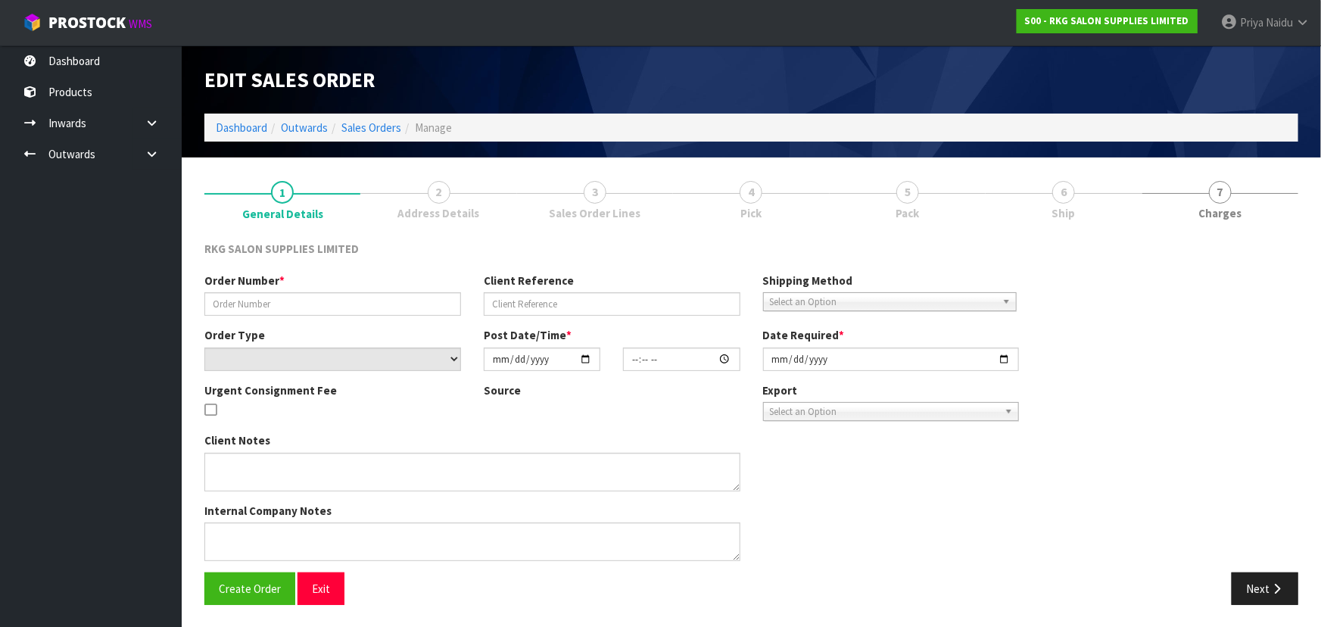
type input "KESS BOTANY."
type input "[PERSON_NAME]"
select select "number:0"
type input "[DATE]"
type input "08:46:00.000"
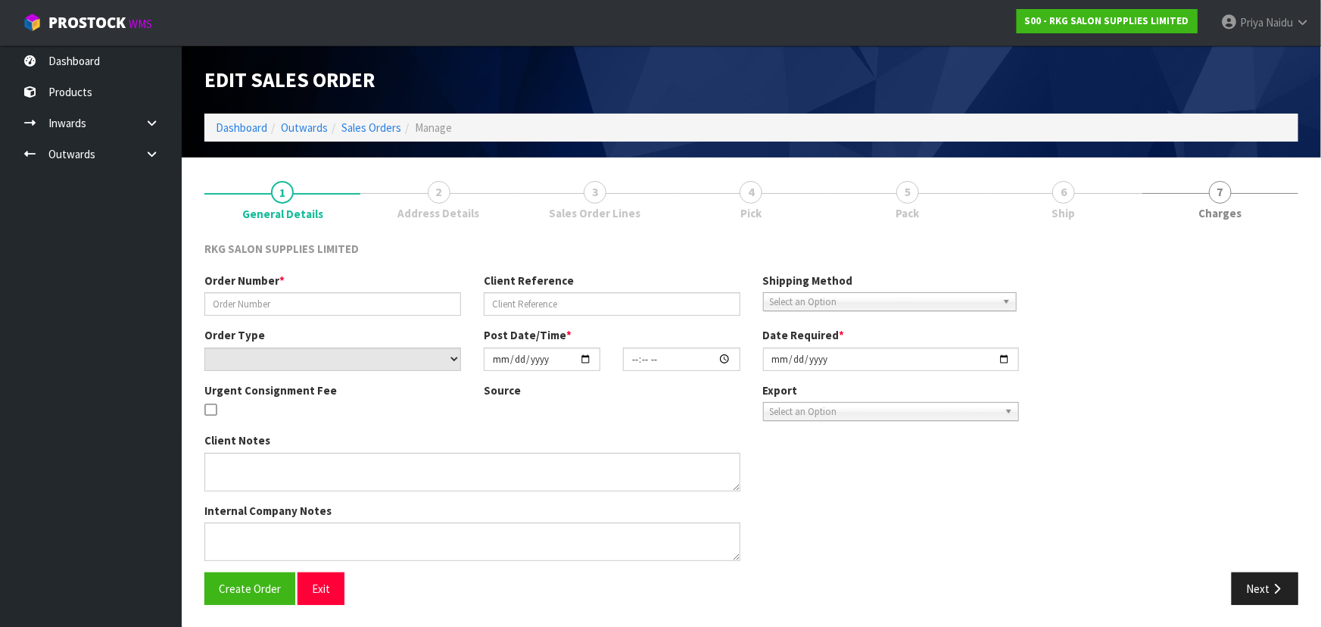
type input "[DATE]"
type textarea "FOR PICK UP [DATE]"
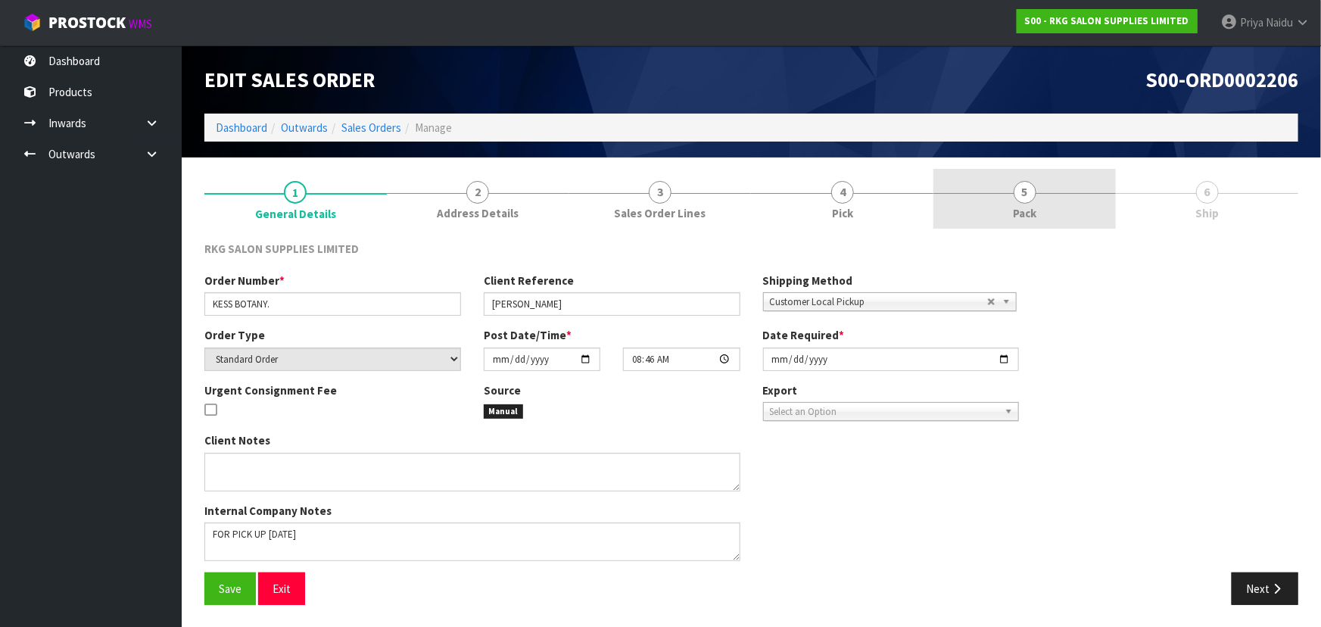
click at [998, 194] on link "5 Pack" at bounding box center [1024, 199] width 182 height 60
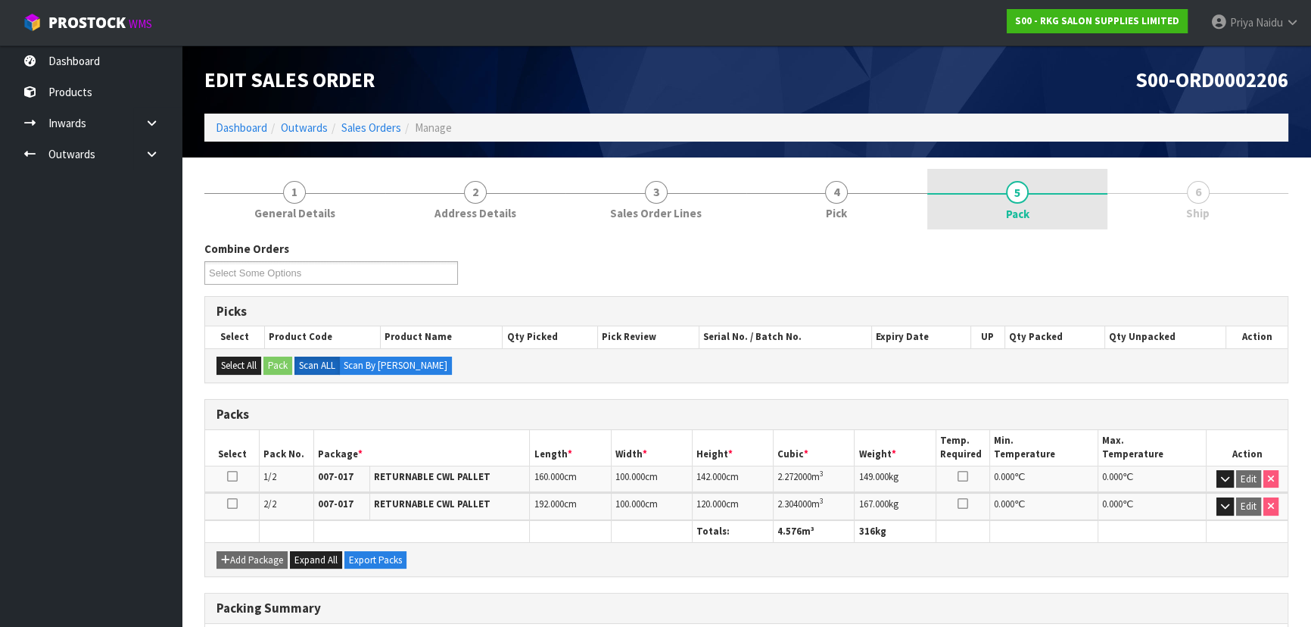
click at [1029, 209] on link "5 Pack" at bounding box center [1017, 199] width 181 height 61
drag, startPoint x: 1036, startPoint y: 414, endPoint x: 1037, endPoint y: 455, distance: 40.9
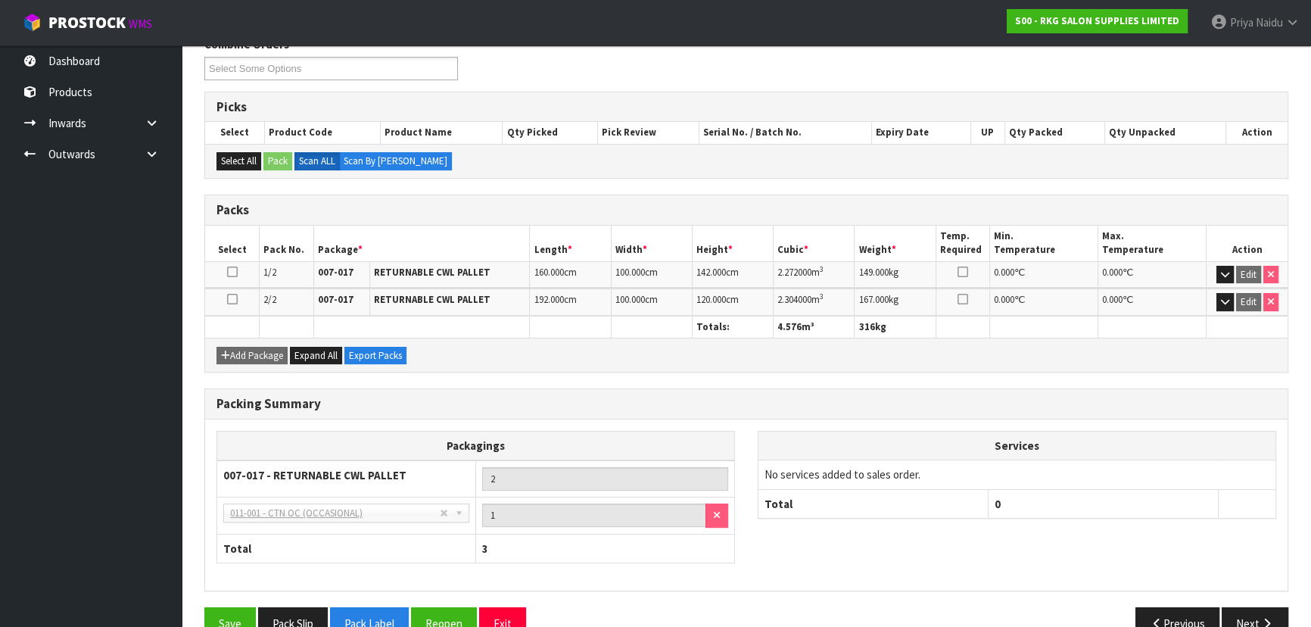
scroll to position [236, 0]
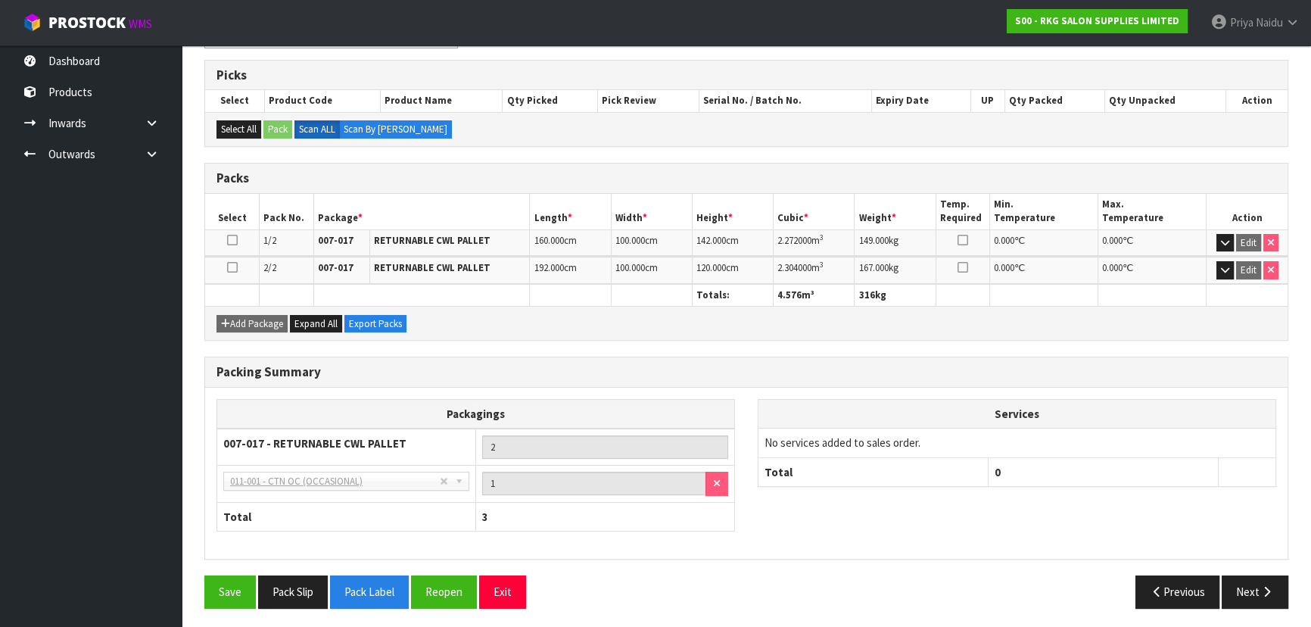
drag, startPoint x: 1037, startPoint y: 455, endPoint x: 1132, endPoint y: 514, distance: 111.5
click at [1132, 514] on div "Packagings 007-017 - RETURNABLE CWL PALLET 2 NONE - No Packaging Cartons 007-00…" at bounding box center [746, 473] width 1082 height 148
click at [1257, 580] on button "Next" at bounding box center [1255, 591] width 67 height 33
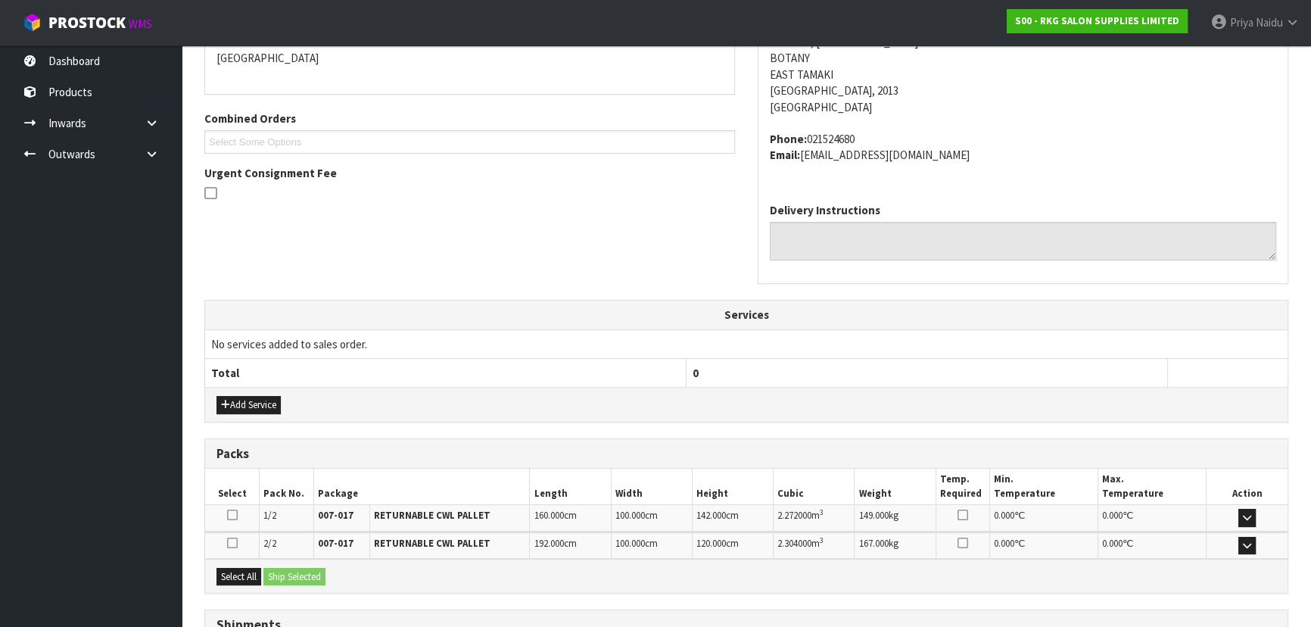
scroll to position [408, 0]
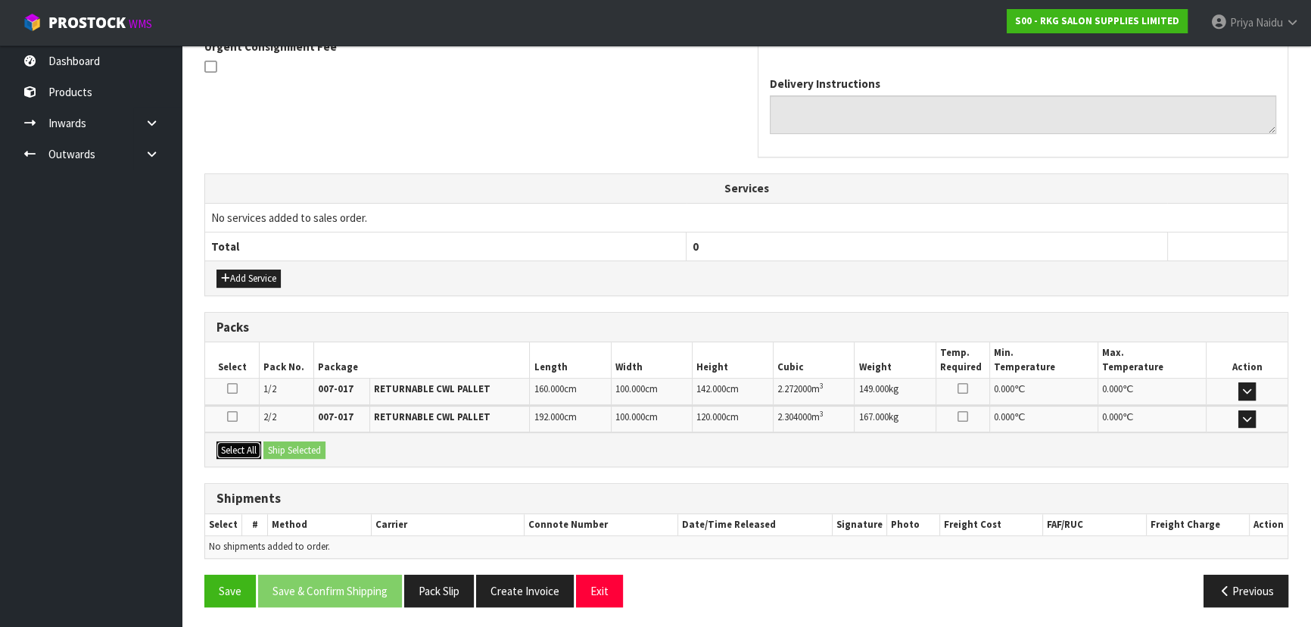
drag, startPoint x: 230, startPoint y: 447, endPoint x: 281, endPoint y: 441, distance: 51.0
click at [231, 447] on button "Select All" at bounding box center [238, 450] width 45 height 18
click at [288, 441] on button "Ship Selected" at bounding box center [294, 450] width 62 height 18
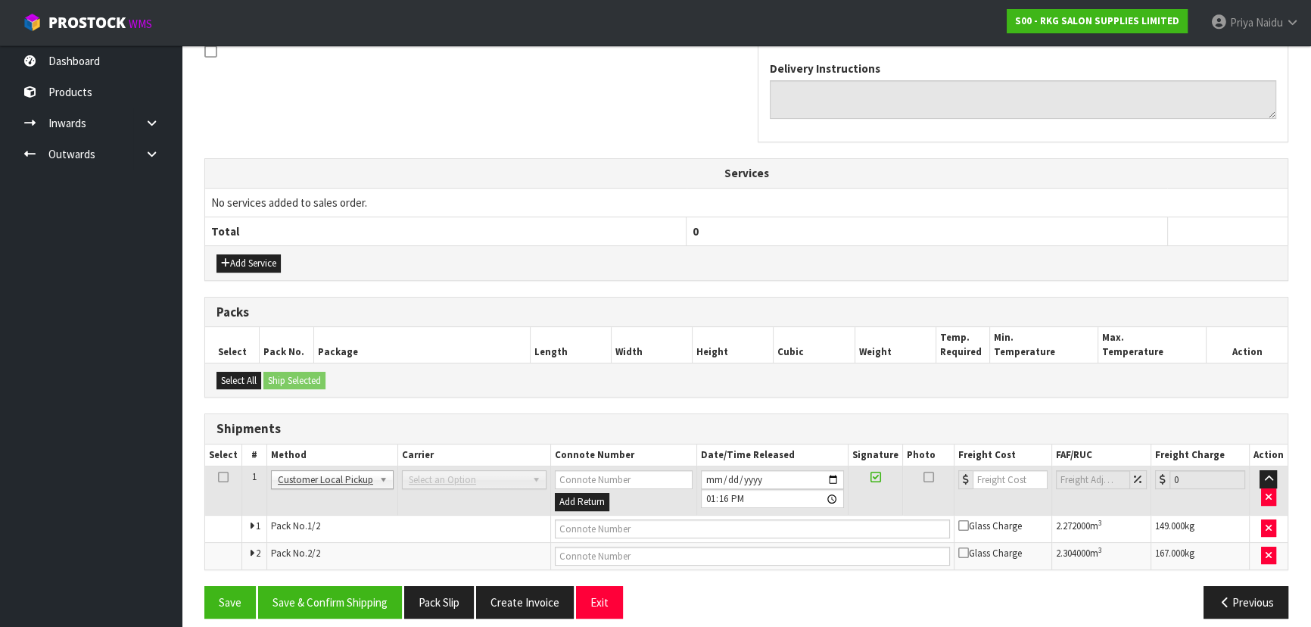
scroll to position [435, 0]
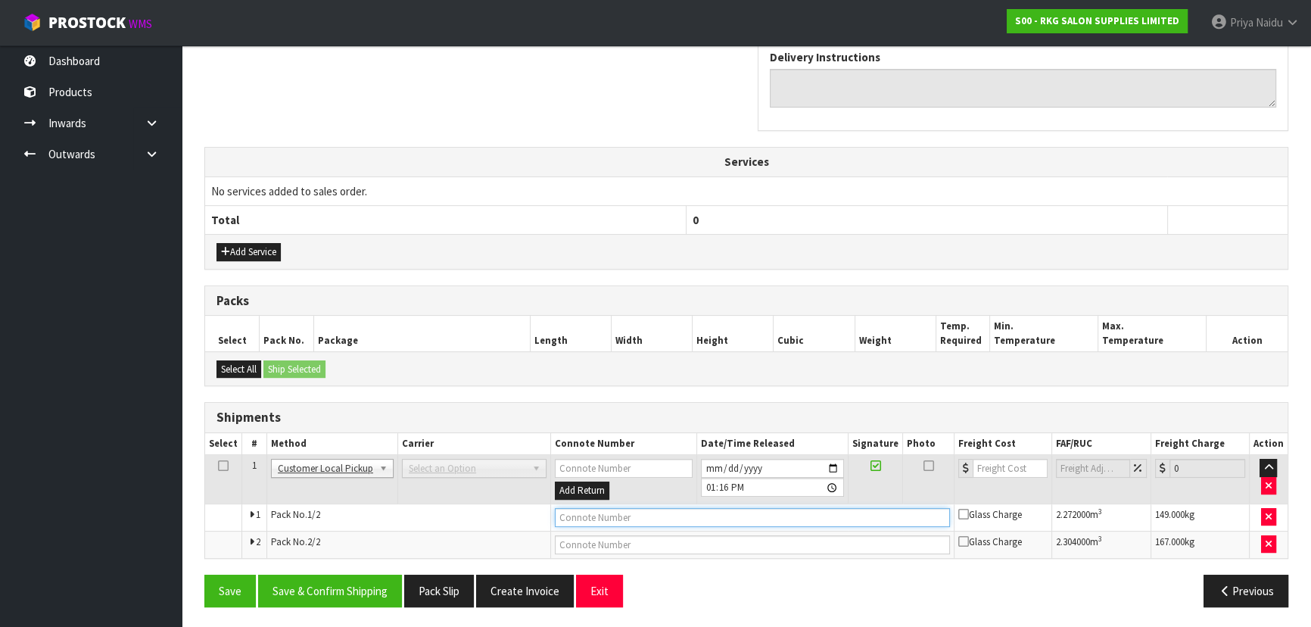
click at [598, 508] on input "text" at bounding box center [752, 517] width 395 height 19
type input "CUSTOMER COLLECTED"
click at [331, 596] on button "Save & Confirm Shipping" at bounding box center [330, 591] width 144 height 33
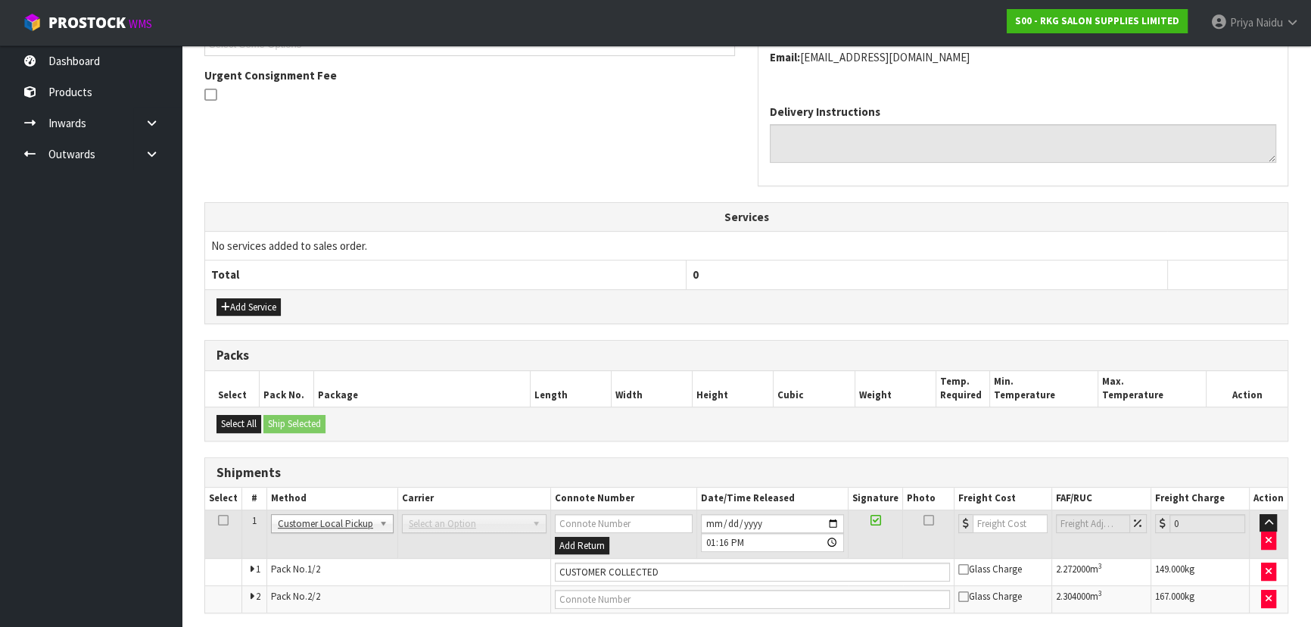
scroll to position [0, 0]
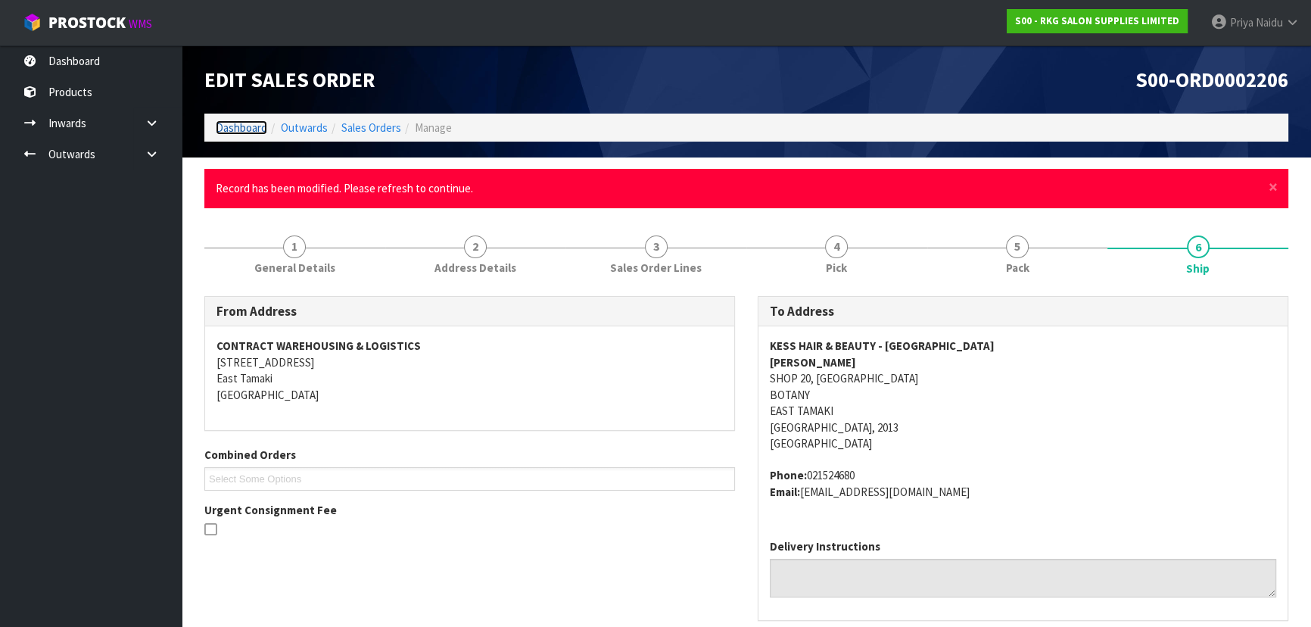
click at [247, 127] on link "Dashboard" at bounding box center [241, 127] width 51 height 14
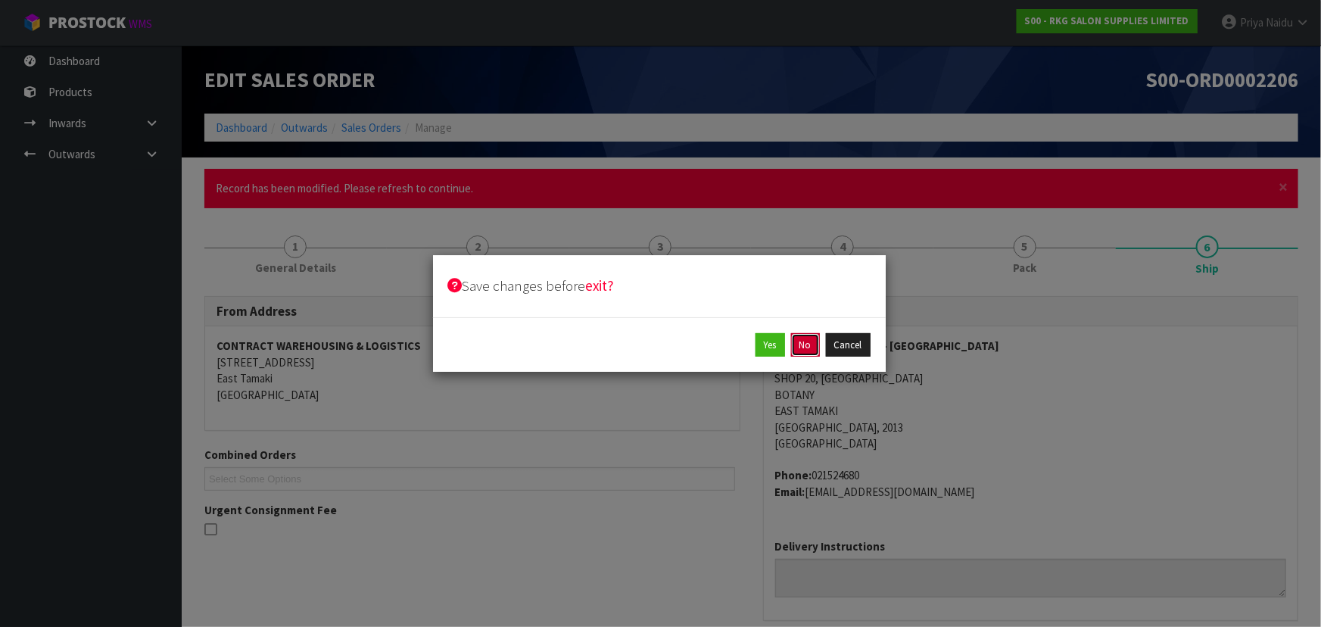
click at [801, 351] on button "No" at bounding box center [805, 345] width 29 height 24
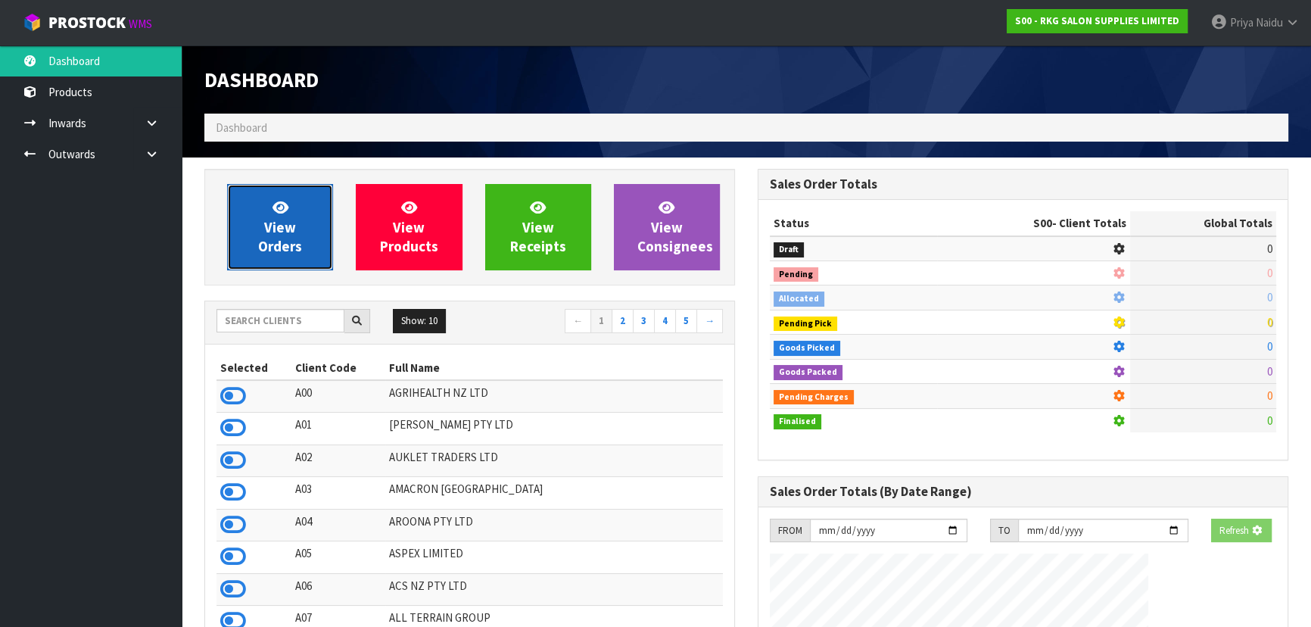
click at [263, 195] on link "View Orders" at bounding box center [280, 227] width 106 height 86
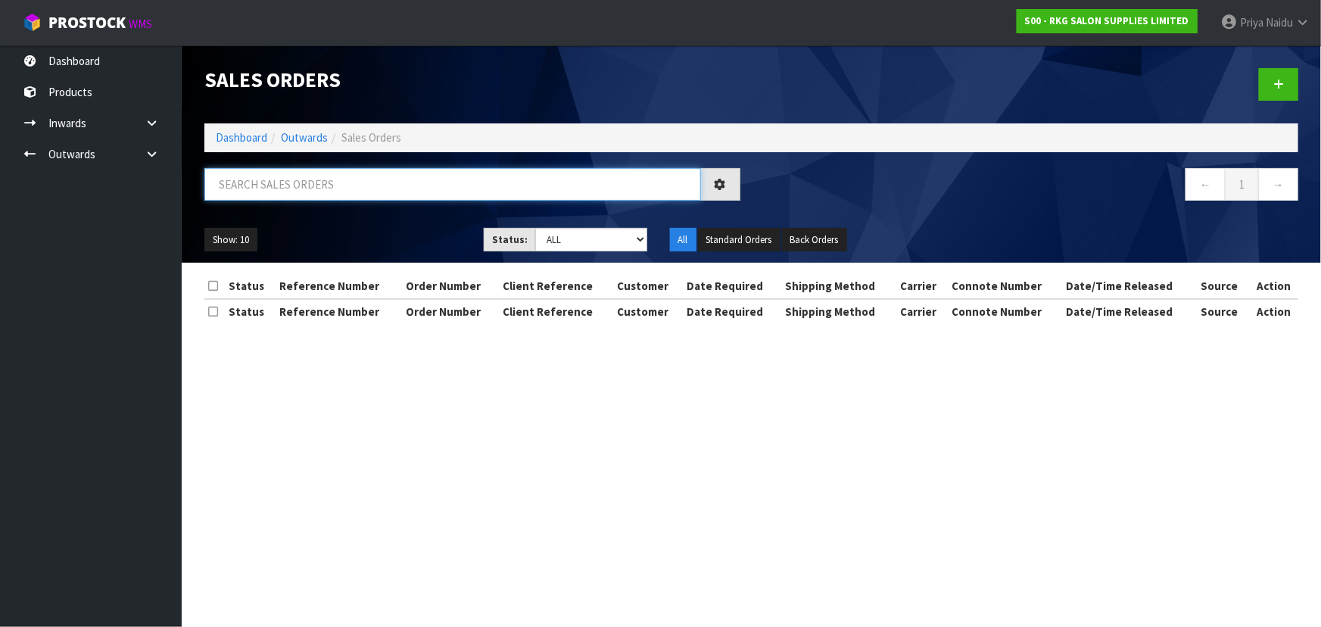
click at [311, 182] on input "text" at bounding box center [452, 184] width 497 height 33
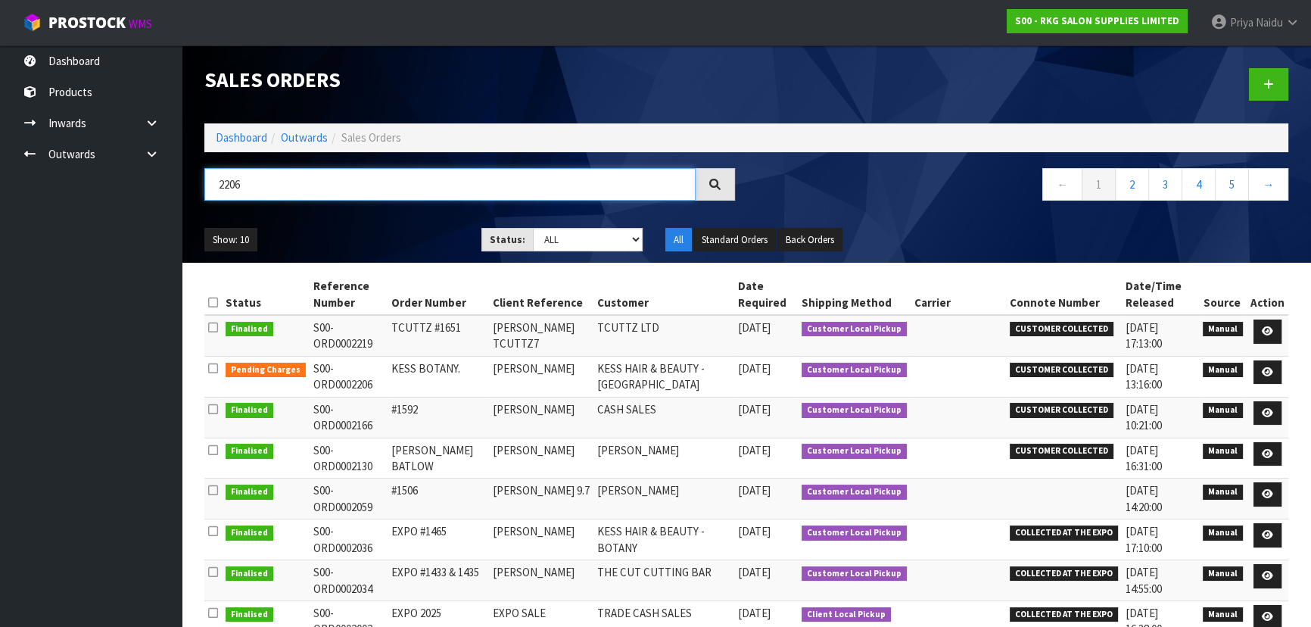
type input "2206"
click at [416, 235] on ul "Show: 10 5 10 25 50" at bounding box center [331, 240] width 254 height 24
click at [1267, 371] on icon at bounding box center [1267, 372] width 11 height 10
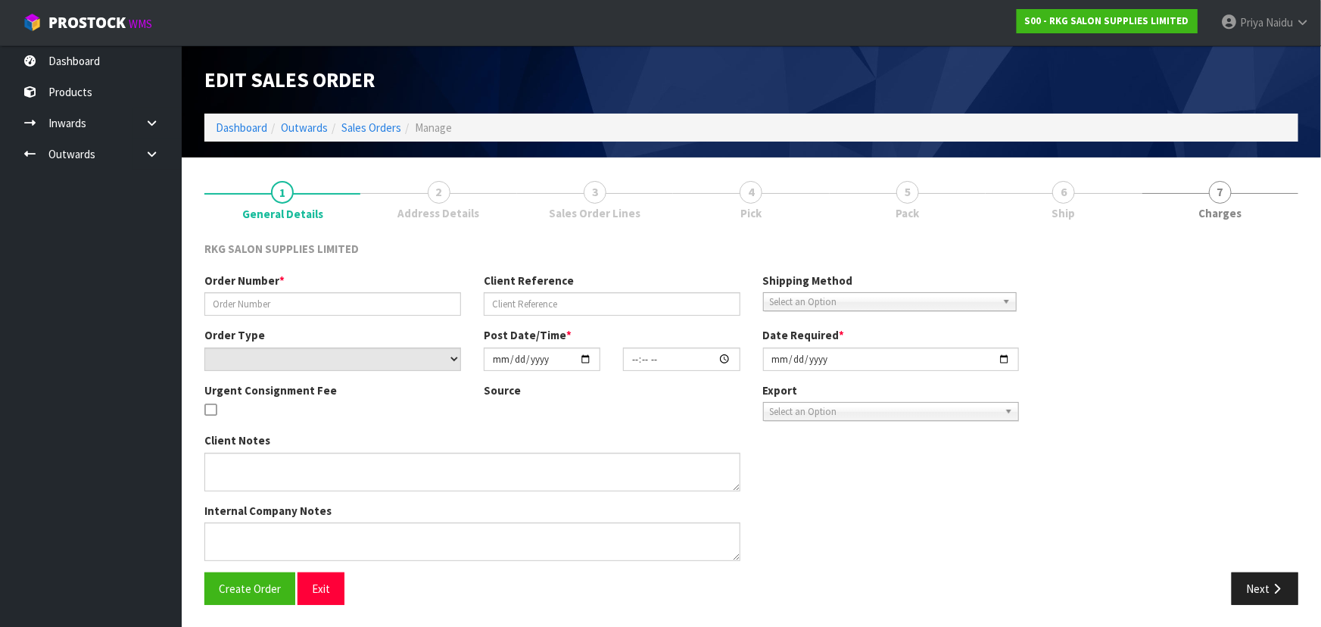
type input "KESS BOTANY."
type input "[PERSON_NAME]"
select select "number:0"
type input "[DATE]"
type input "08:46:00.000"
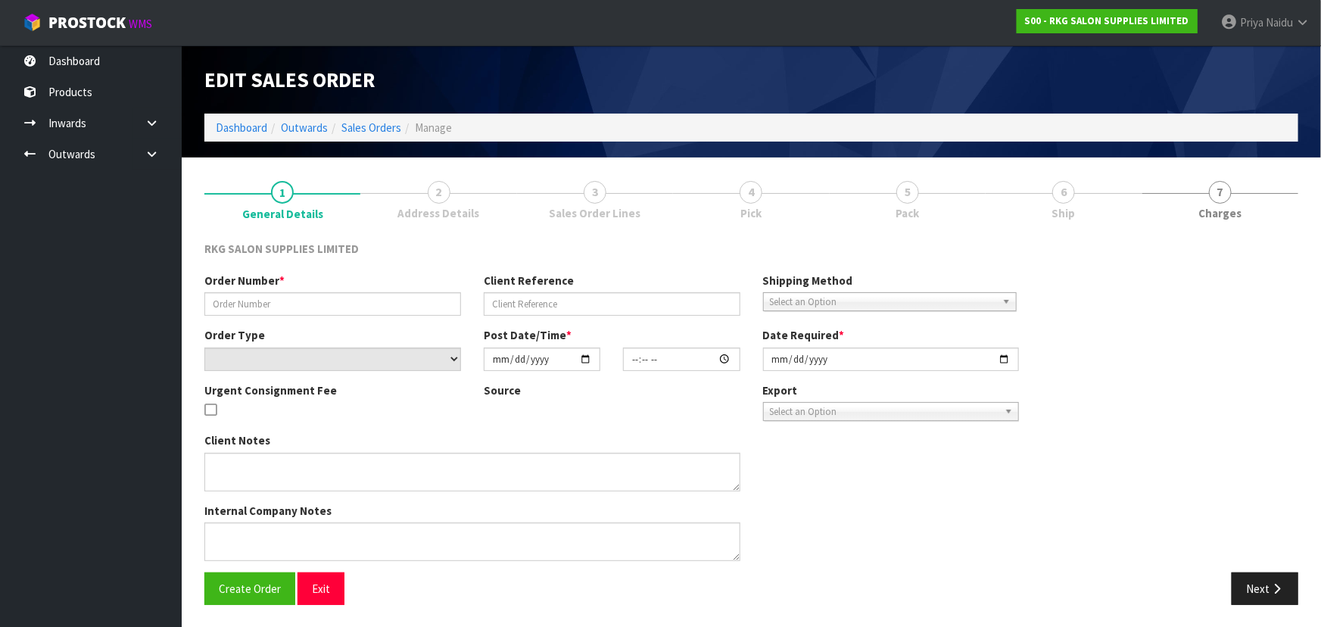
type input "[DATE]"
type textarea "FOR PICK UP [DATE]"
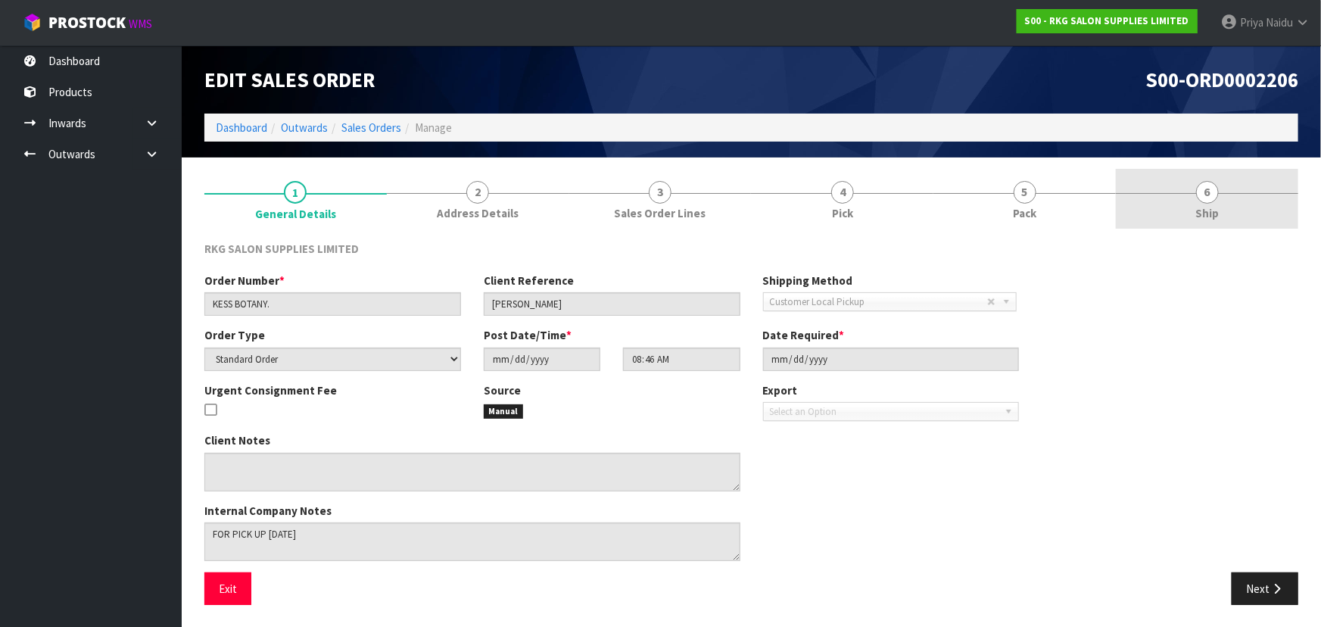
click at [1185, 209] on link "6 Ship" at bounding box center [1207, 199] width 182 height 60
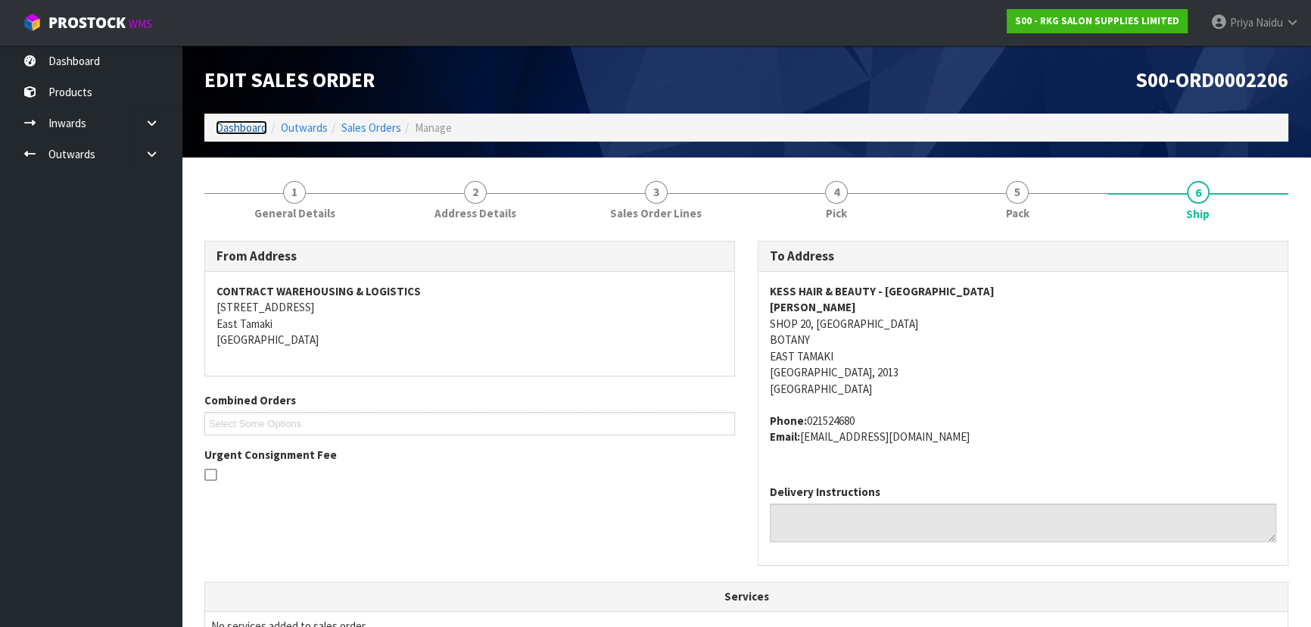
click at [222, 126] on link "Dashboard" at bounding box center [241, 127] width 51 height 14
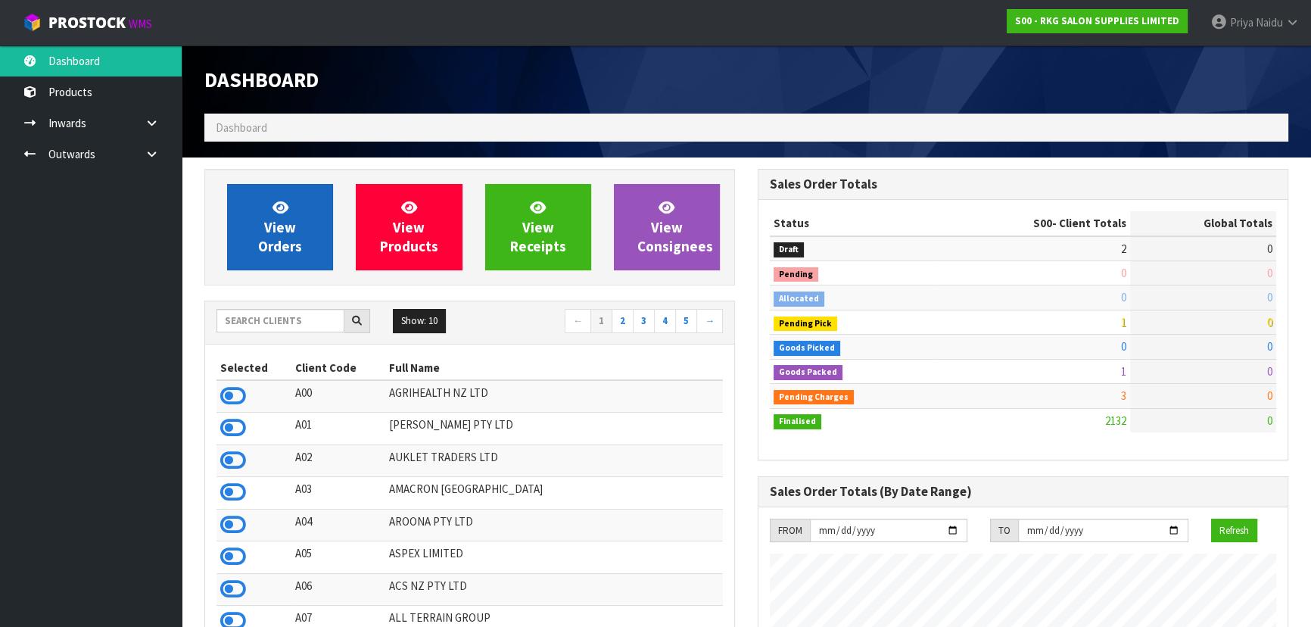
scroll to position [1145, 553]
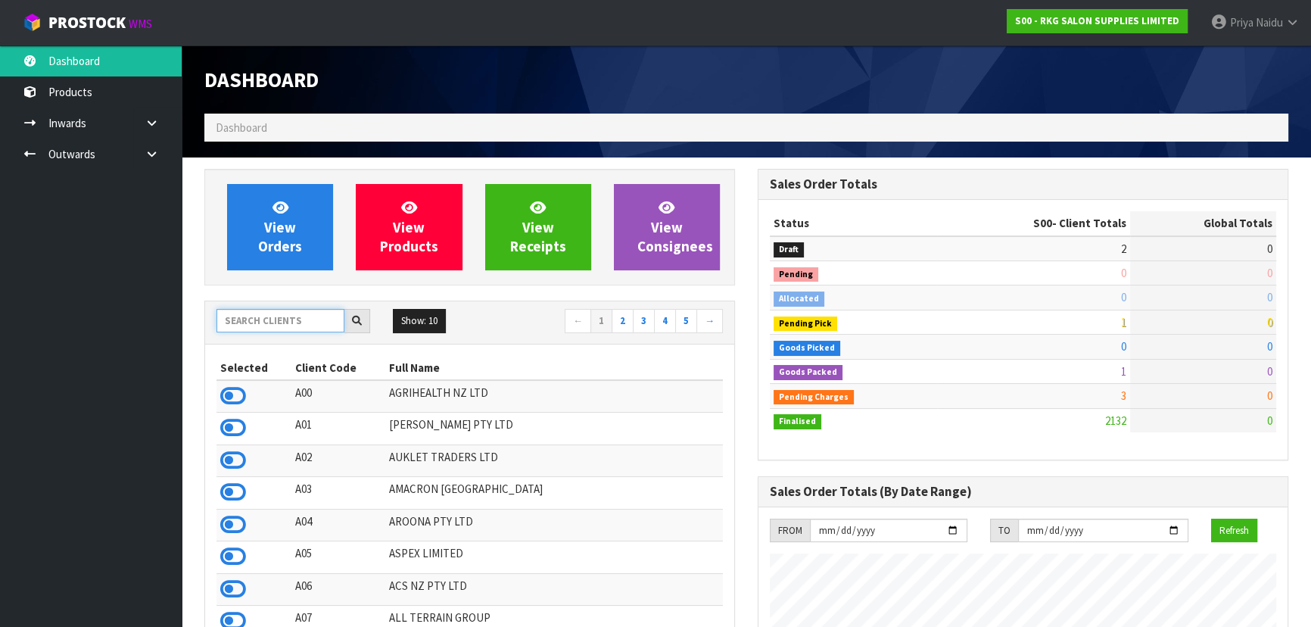
click at [279, 310] on input "text" at bounding box center [280, 320] width 128 height 23
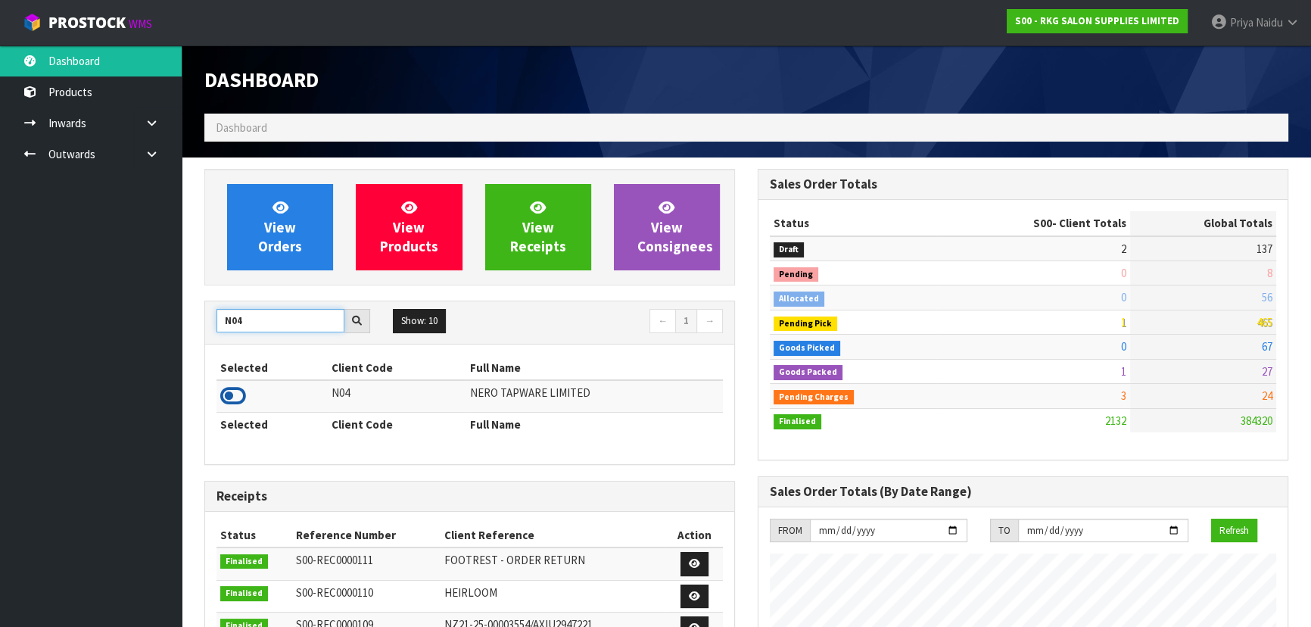
type input "N04"
click at [239, 398] on icon at bounding box center [233, 396] width 26 height 23
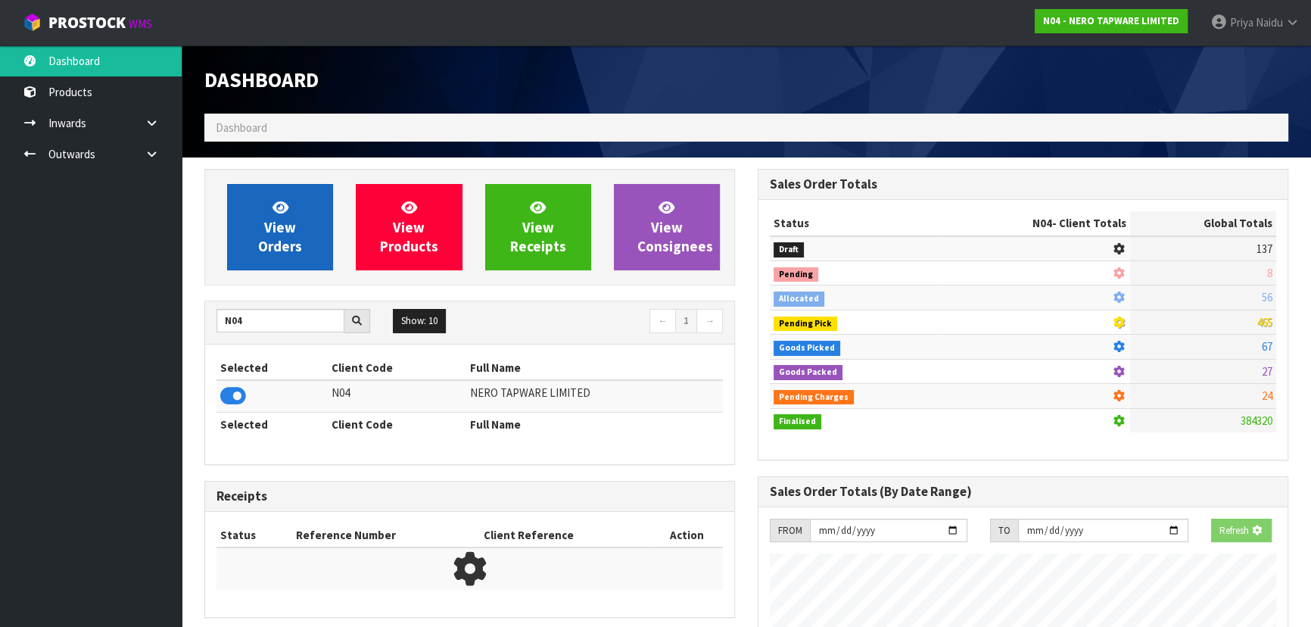
scroll to position [756028, 756417]
click at [269, 225] on span "View Orders" at bounding box center [280, 226] width 44 height 57
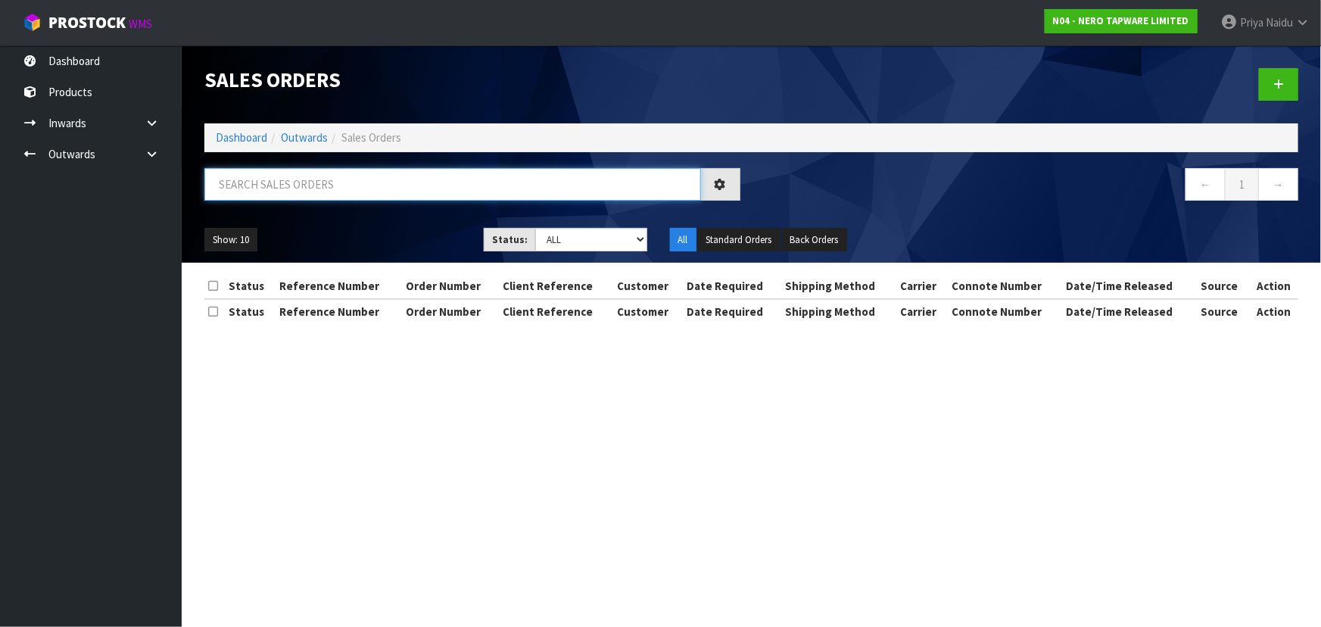
click at [285, 197] on input "text" at bounding box center [452, 184] width 497 height 33
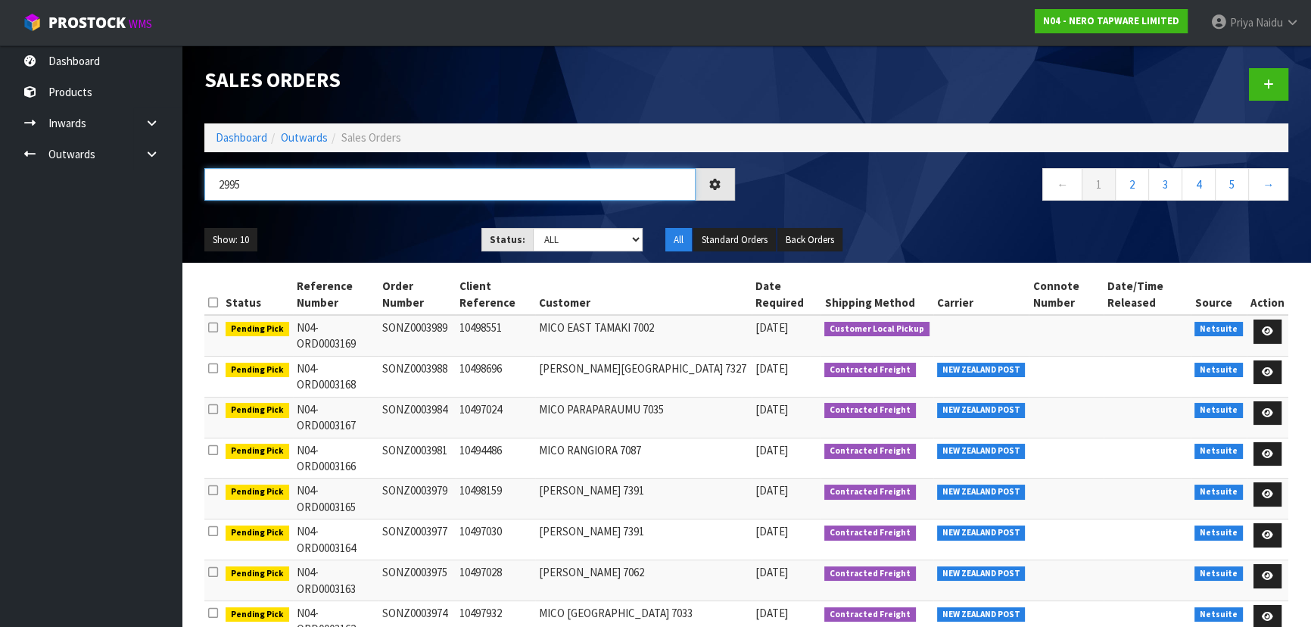
type input "2995"
click at [350, 234] on ul "Show: 10 5 10 25 50" at bounding box center [331, 240] width 254 height 24
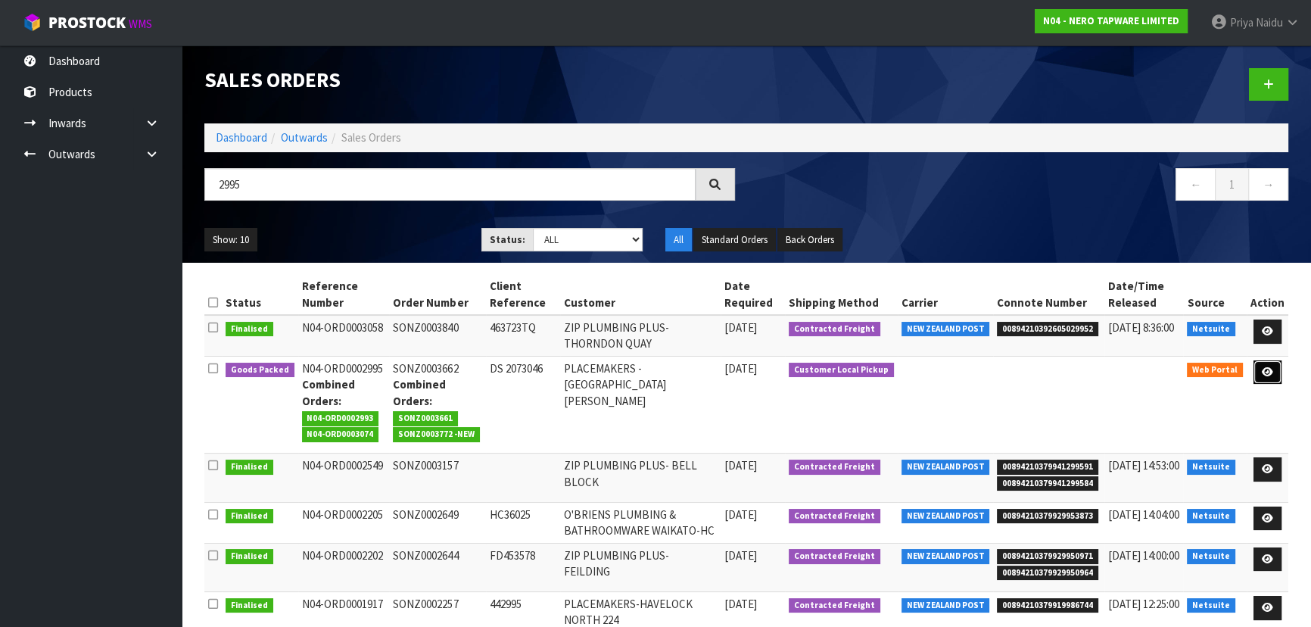
click at [1269, 371] on icon at bounding box center [1267, 372] width 11 height 10
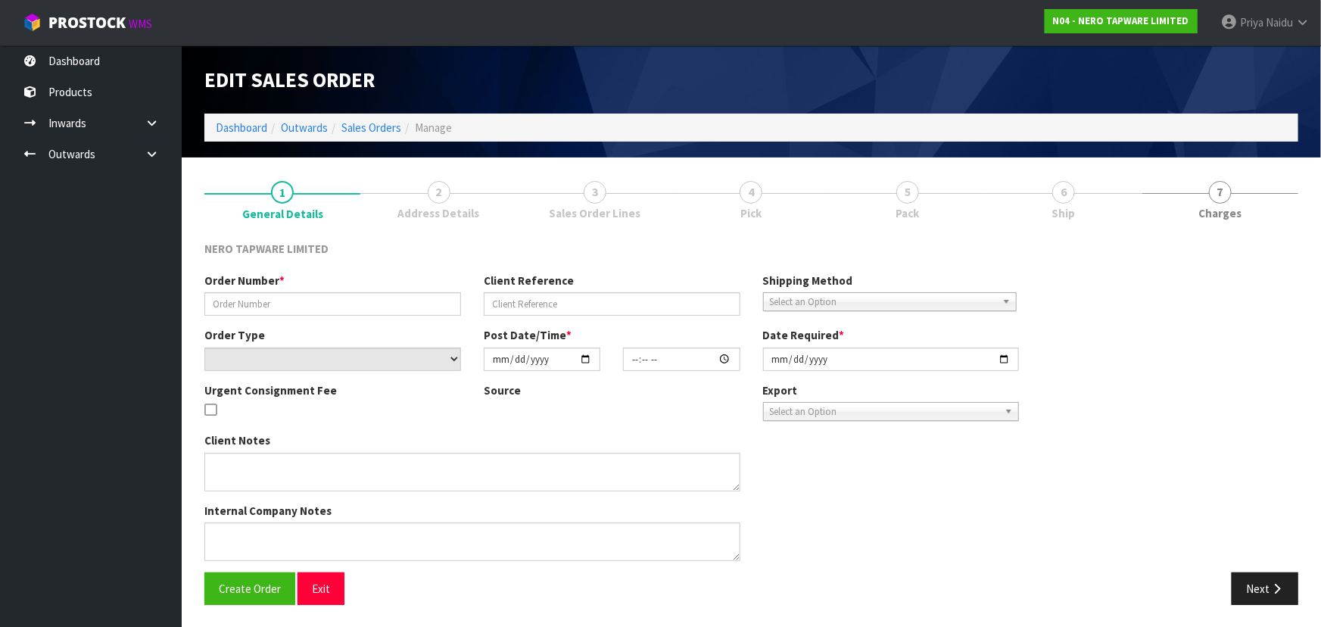
type input "SONZ0003662"
type input "DS 2073046"
select select "number:0"
type input "[DATE]"
type input "12:07:00.000"
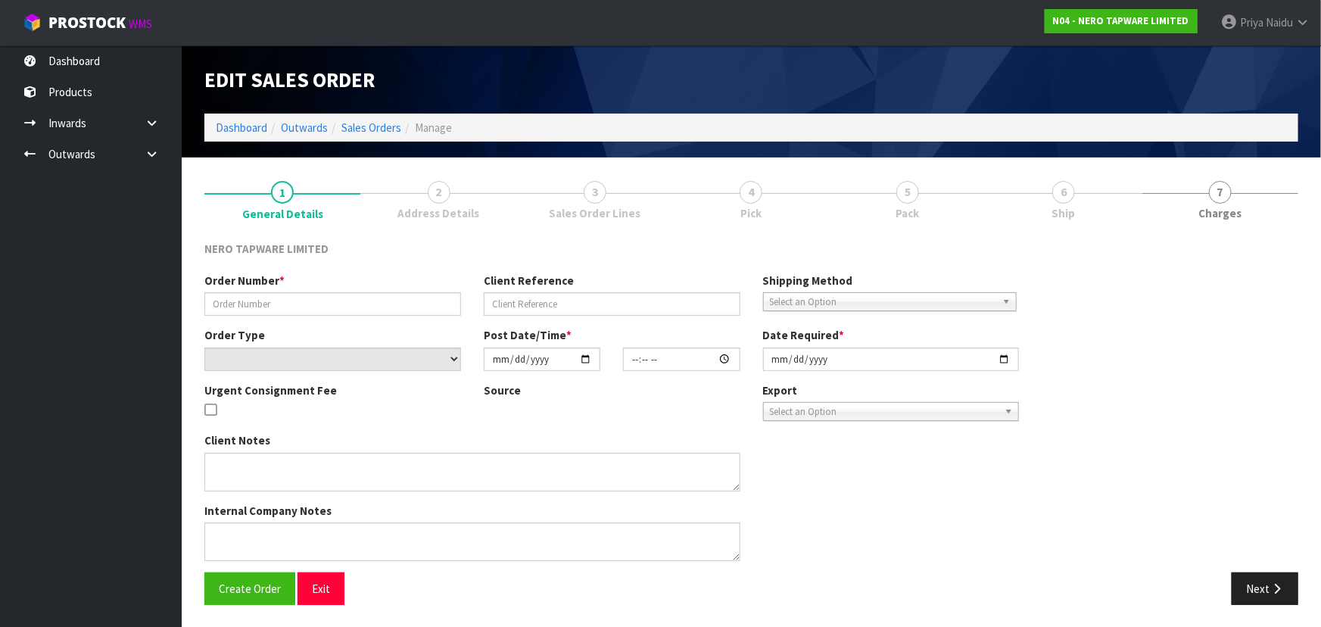
type input "[DATE]"
type textarea "PICK UP TOGETHER WITH SONZ0003661 25/09"
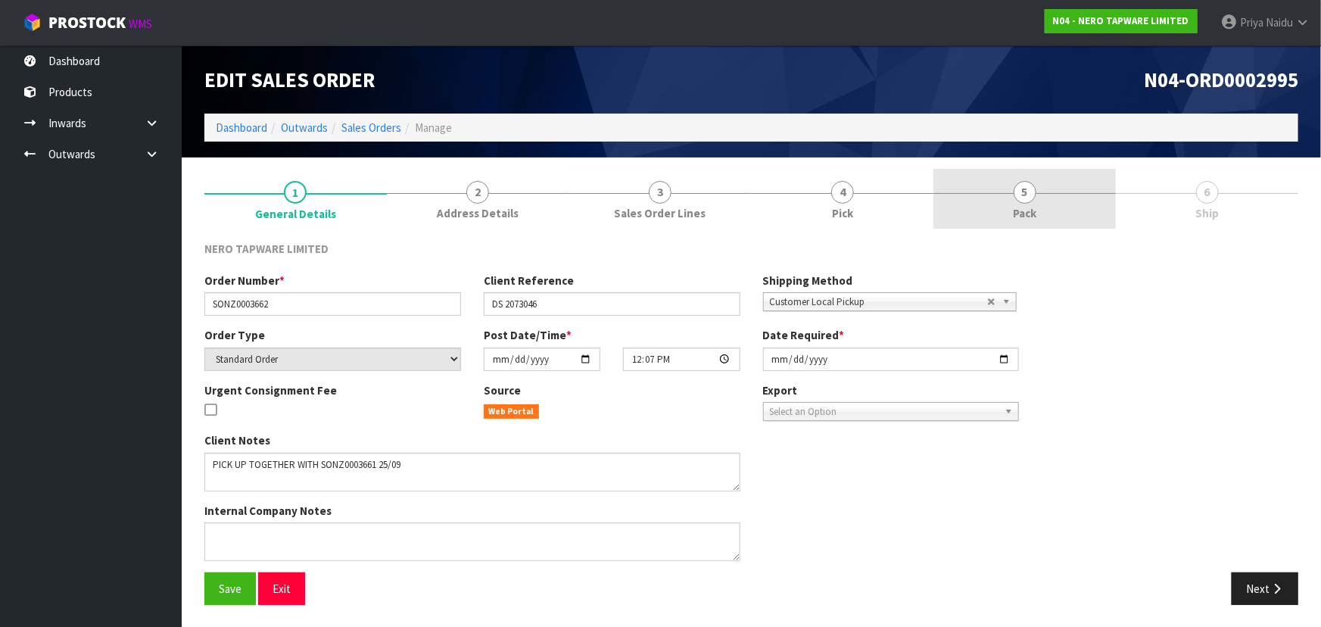
click at [1067, 188] on link "5 Pack" at bounding box center [1024, 199] width 182 height 60
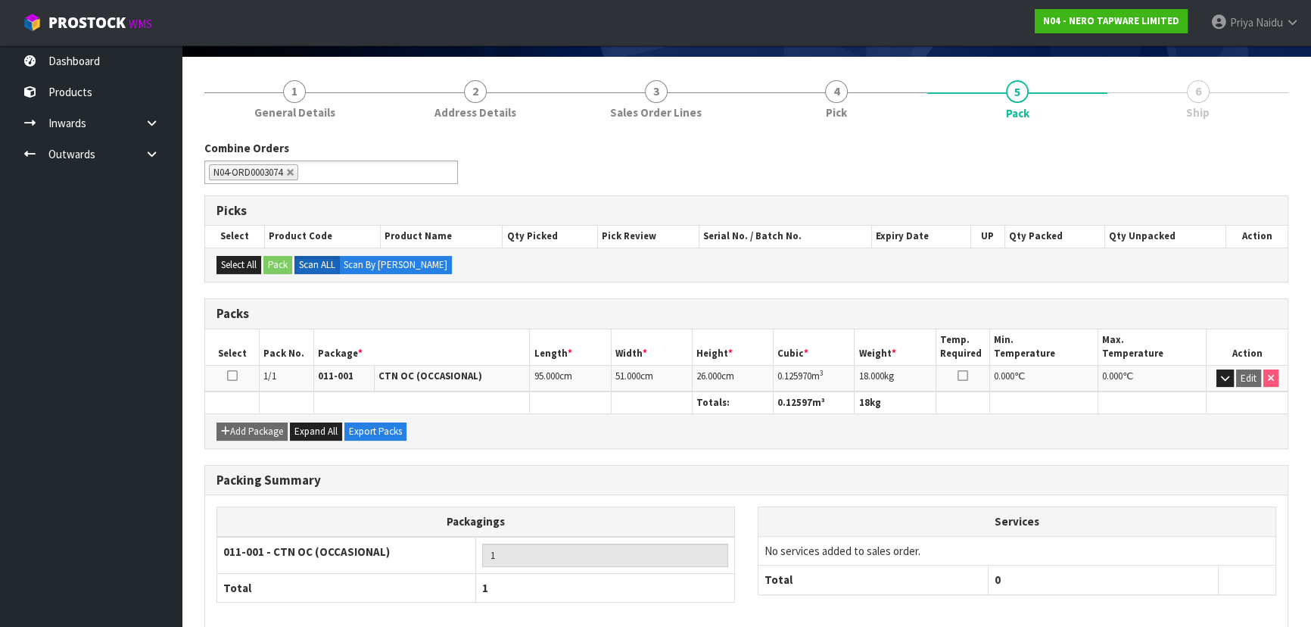
scroll to position [173, 0]
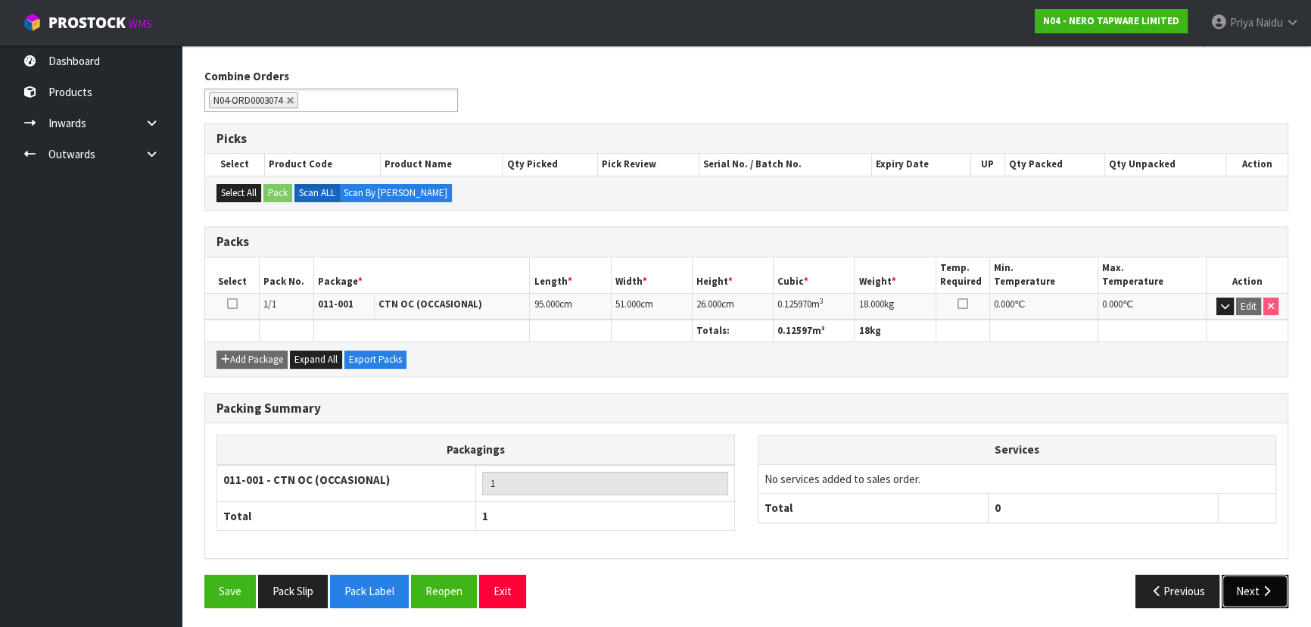
click at [1249, 575] on button "Next" at bounding box center [1255, 591] width 67 height 33
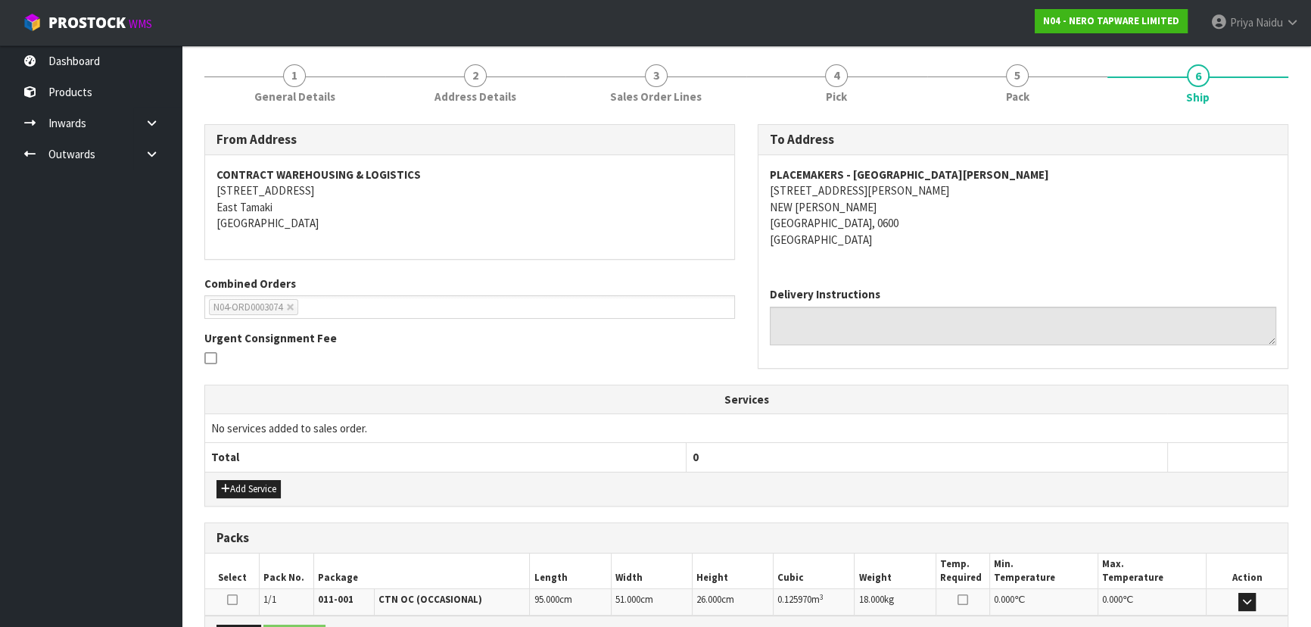
scroll to position [300, 0]
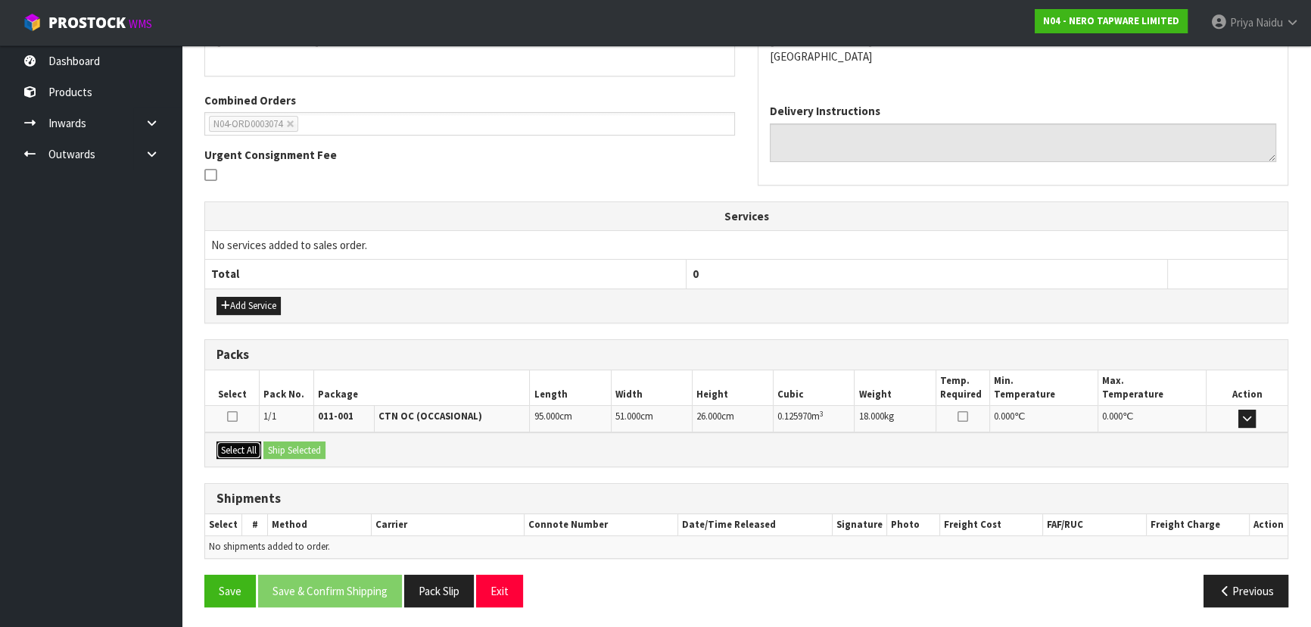
drag, startPoint x: 237, startPoint y: 444, endPoint x: 290, endPoint y: 454, distance: 54.0
click at [240, 444] on button "Select All" at bounding box center [238, 450] width 45 height 18
drag, startPoint x: 297, startPoint y: 454, endPoint x: 307, endPoint y: 453, distance: 9.9
click at [301, 454] on button "Ship Selected" at bounding box center [294, 450] width 62 height 18
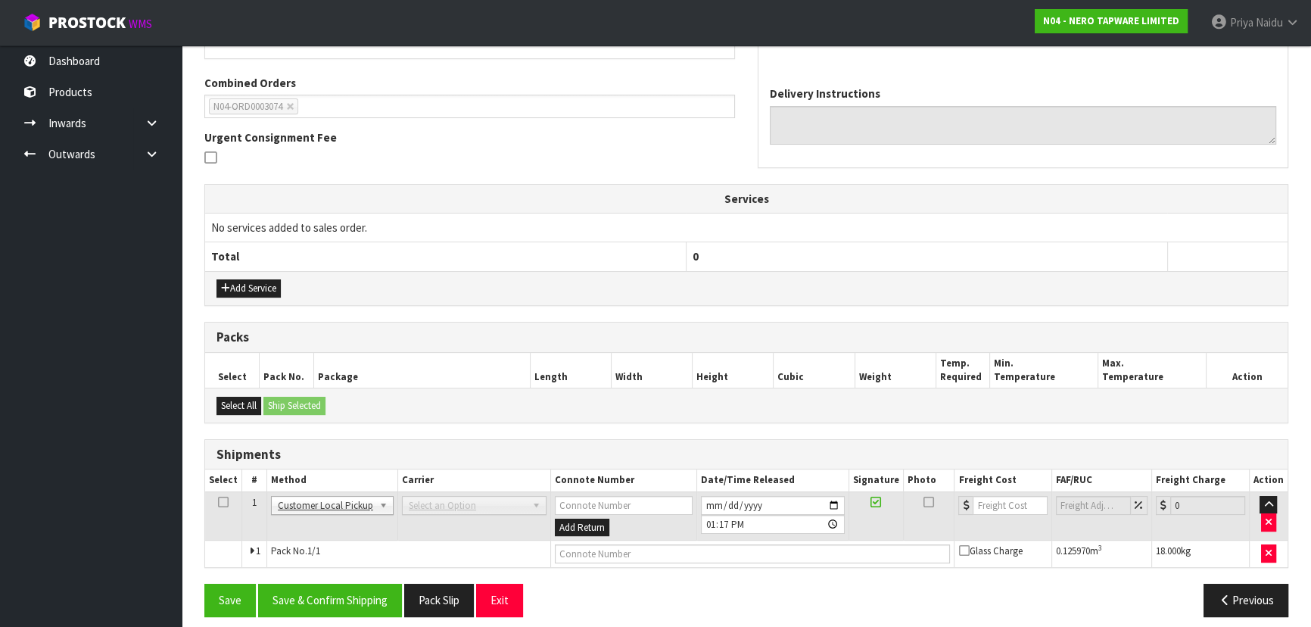
scroll to position [326, 0]
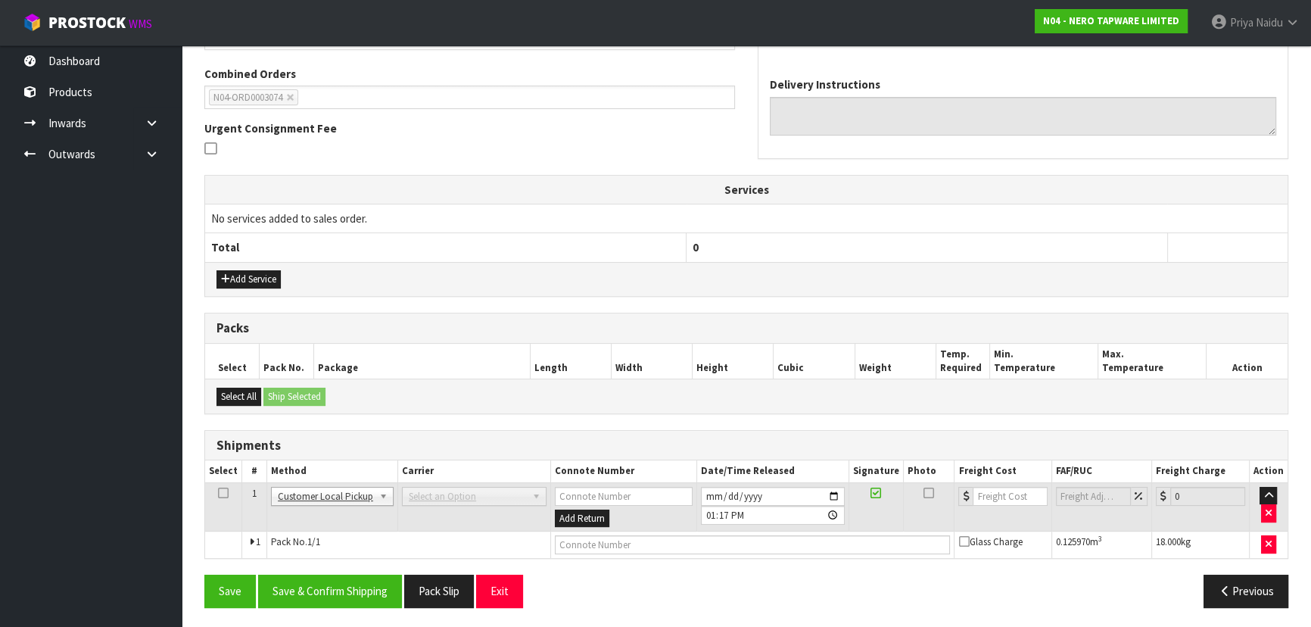
click at [578, 531] on td at bounding box center [752, 544] width 404 height 27
click at [619, 542] on input "text" at bounding box center [753, 544] width 396 height 19
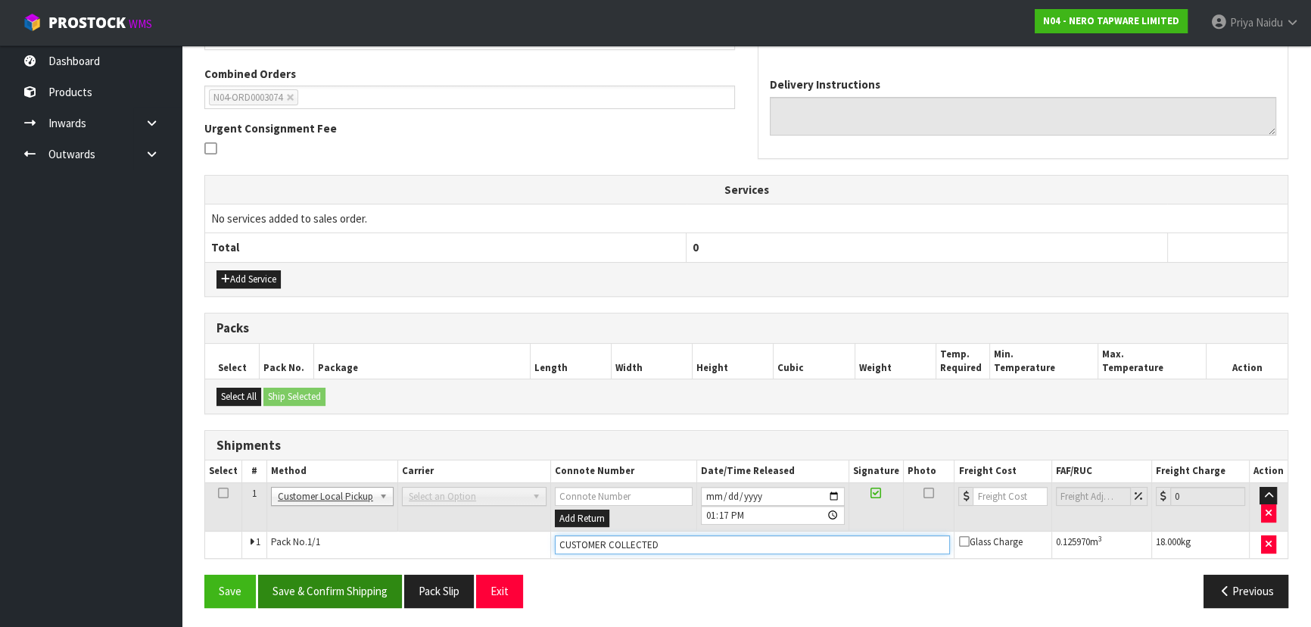
type input "CUSTOMER COLLECTED"
click at [347, 590] on button "Save & Confirm Shipping" at bounding box center [330, 591] width 144 height 33
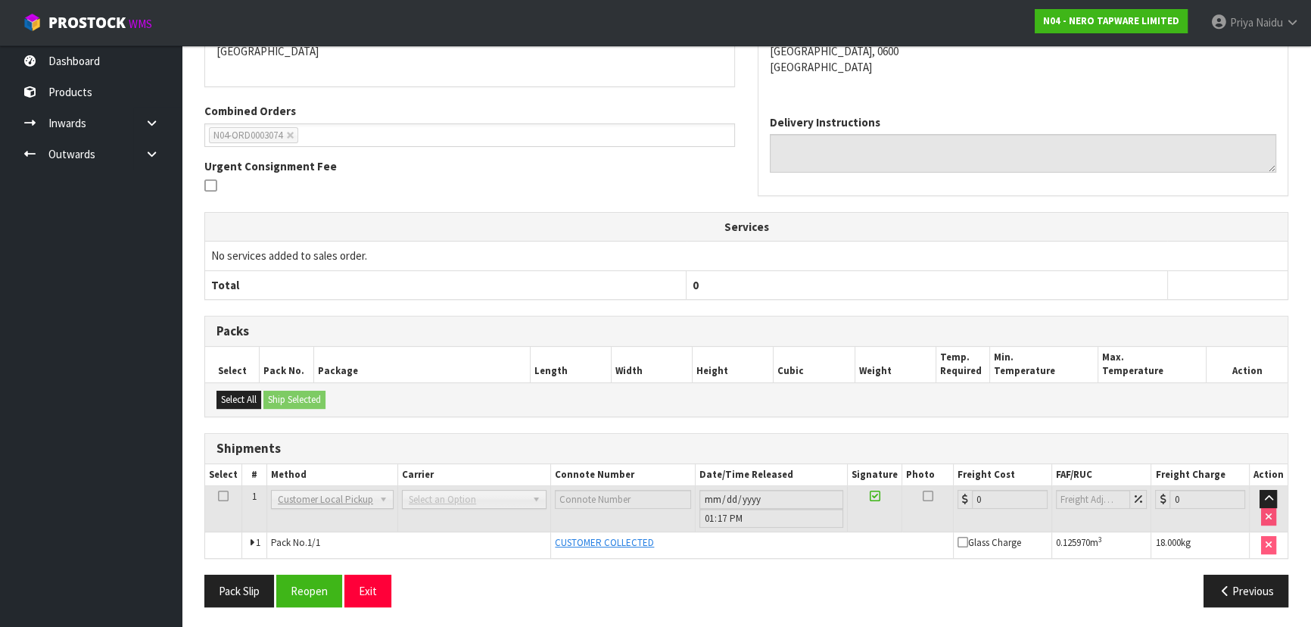
scroll to position [0, 0]
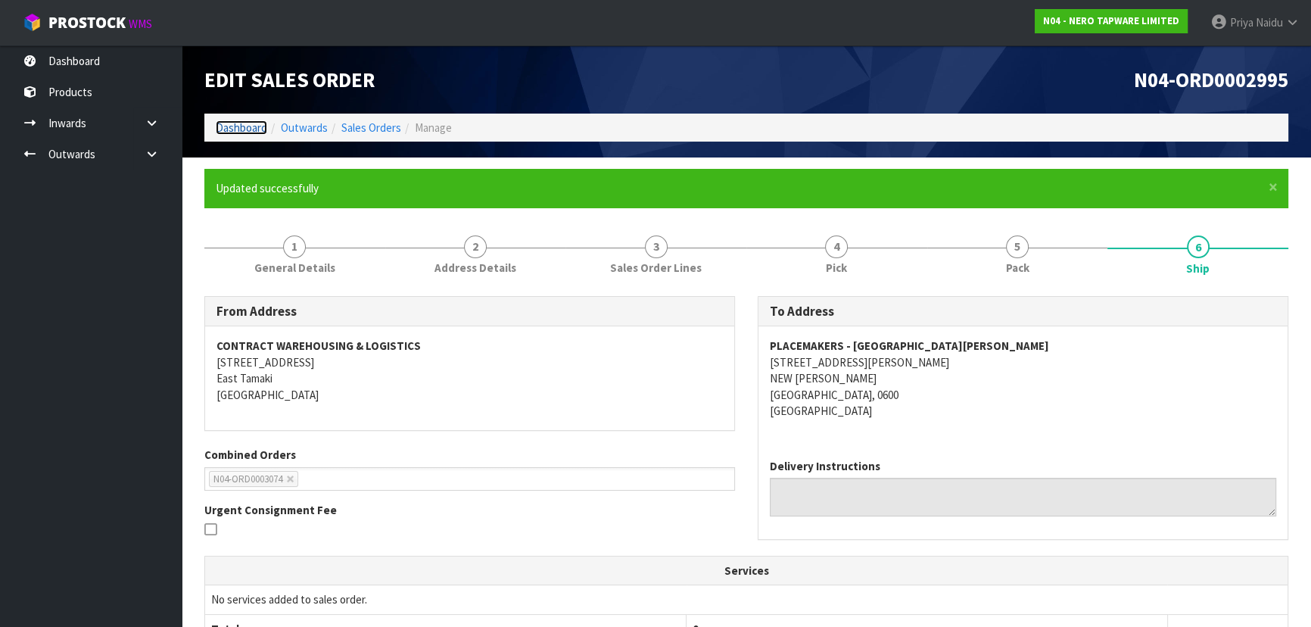
click at [231, 129] on link "Dashboard" at bounding box center [241, 127] width 51 height 14
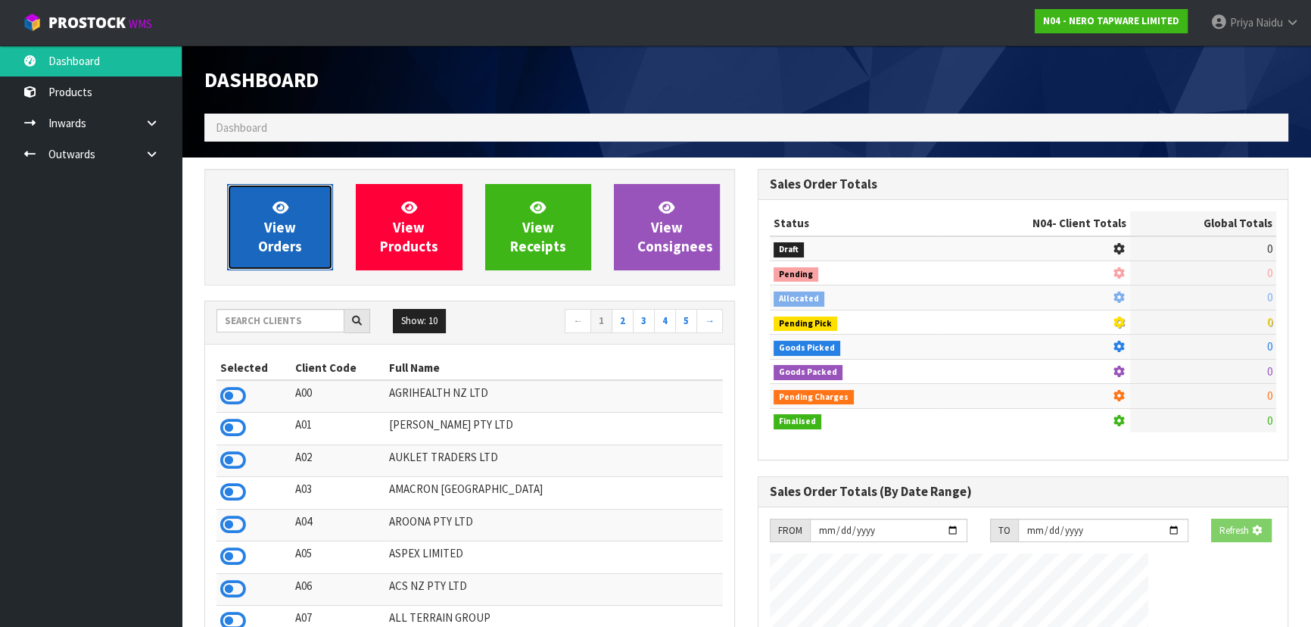
click at [249, 232] on link "View Orders" at bounding box center [280, 227] width 106 height 86
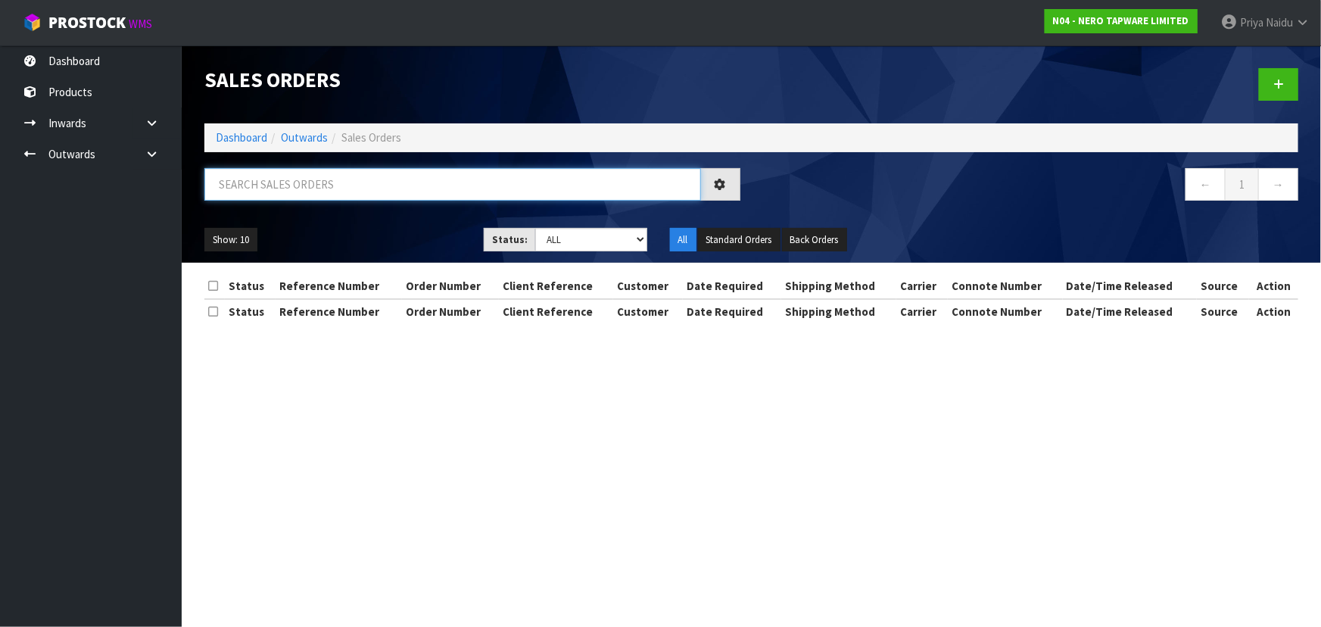
click at [310, 185] on input "text" at bounding box center [452, 184] width 497 height 33
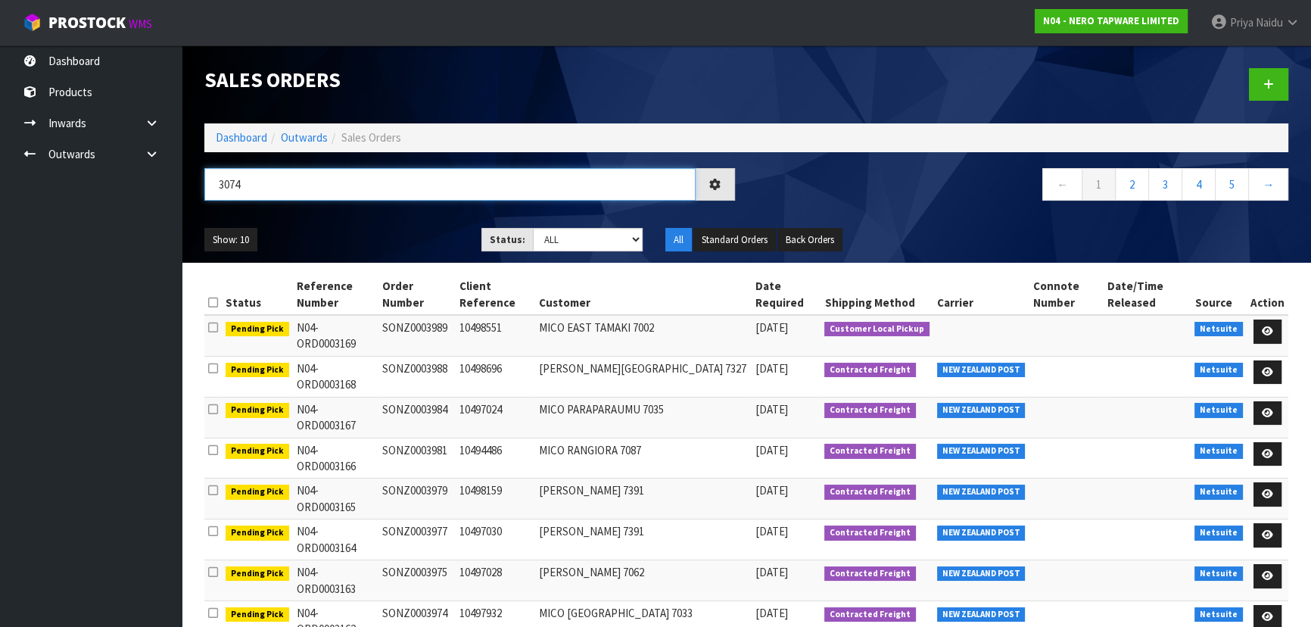
type input "3074"
click at [390, 235] on ul "Show: 10 5 10 25 50" at bounding box center [331, 240] width 254 height 24
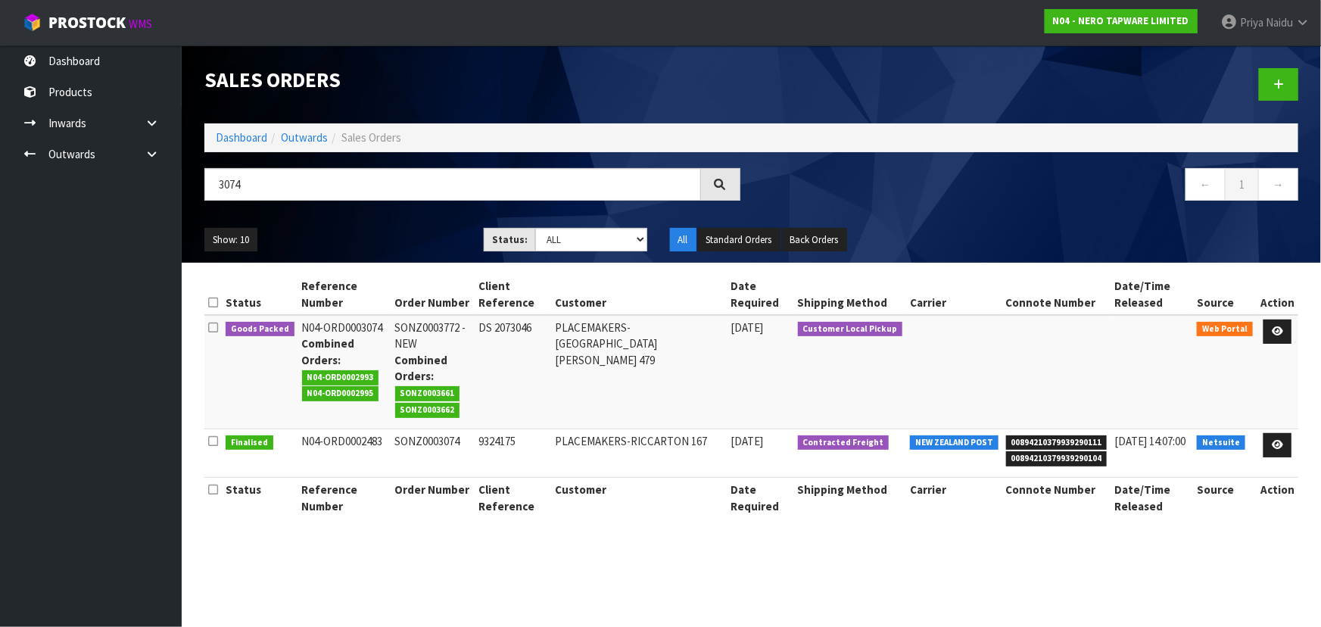
click at [395, 235] on ul "Show: 10 5 10 25 50" at bounding box center [332, 240] width 257 height 24
click at [391, 235] on ul "Show: 10 5 10 25 50" at bounding box center [332, 240] width 257 height 24
click at [1276, 336] on link at bounding box center [1277, 331] width 28 height 24
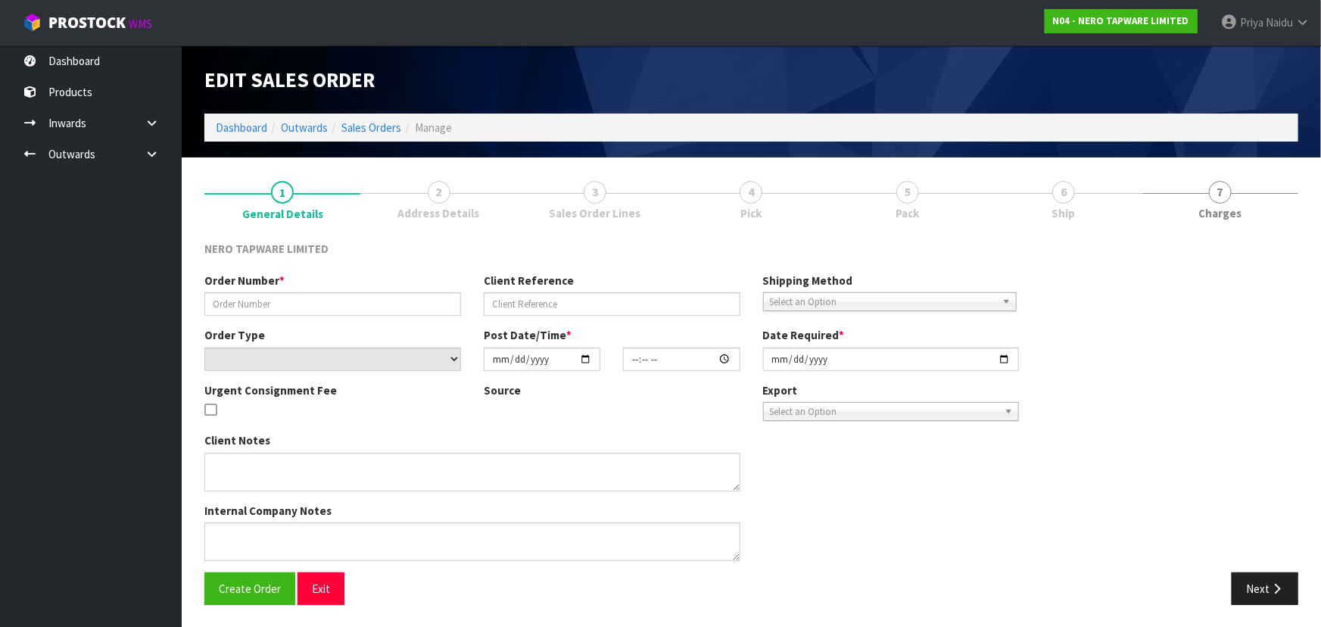
type input "SONZ0003772 -NEW"
type input "DS 2073046"
select select "number:0"
type input "[DATE]"
type input "10:13:00.000"
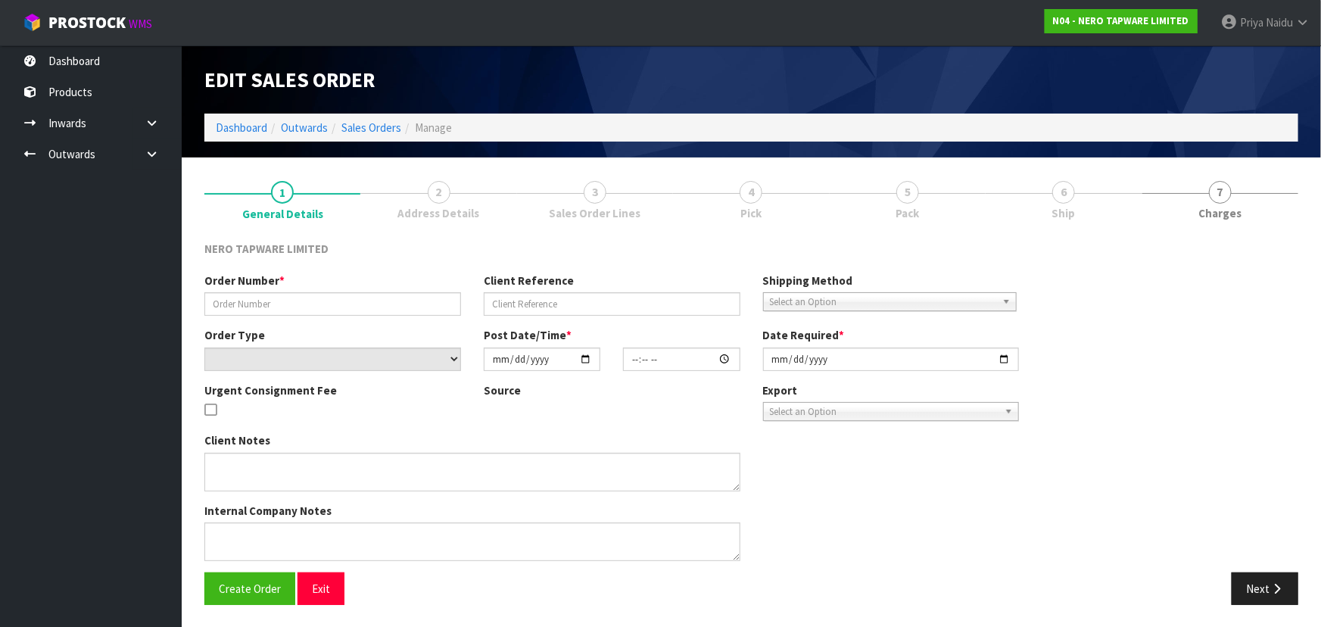
type input "[DATE]"
type textarea "PICK UP TOGETHER WITH SONZ0003661/3662"
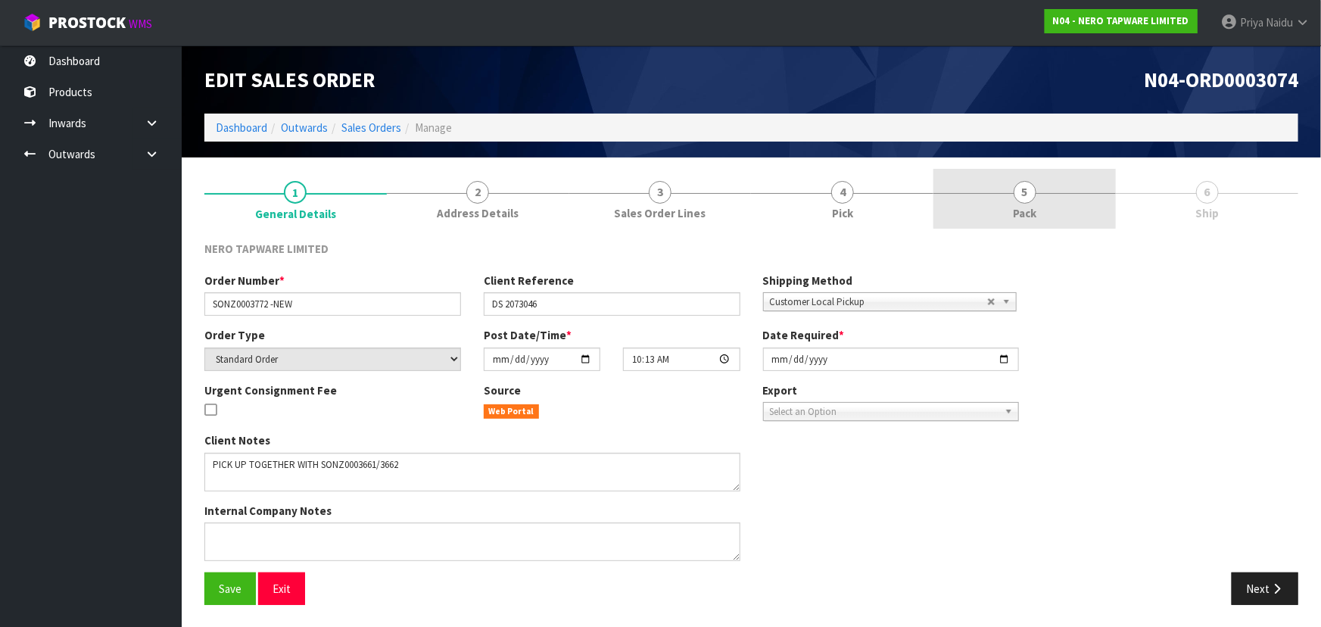
click at [1025, 201] on span "5" at bounding box center [1025, 192] width 23 height 23
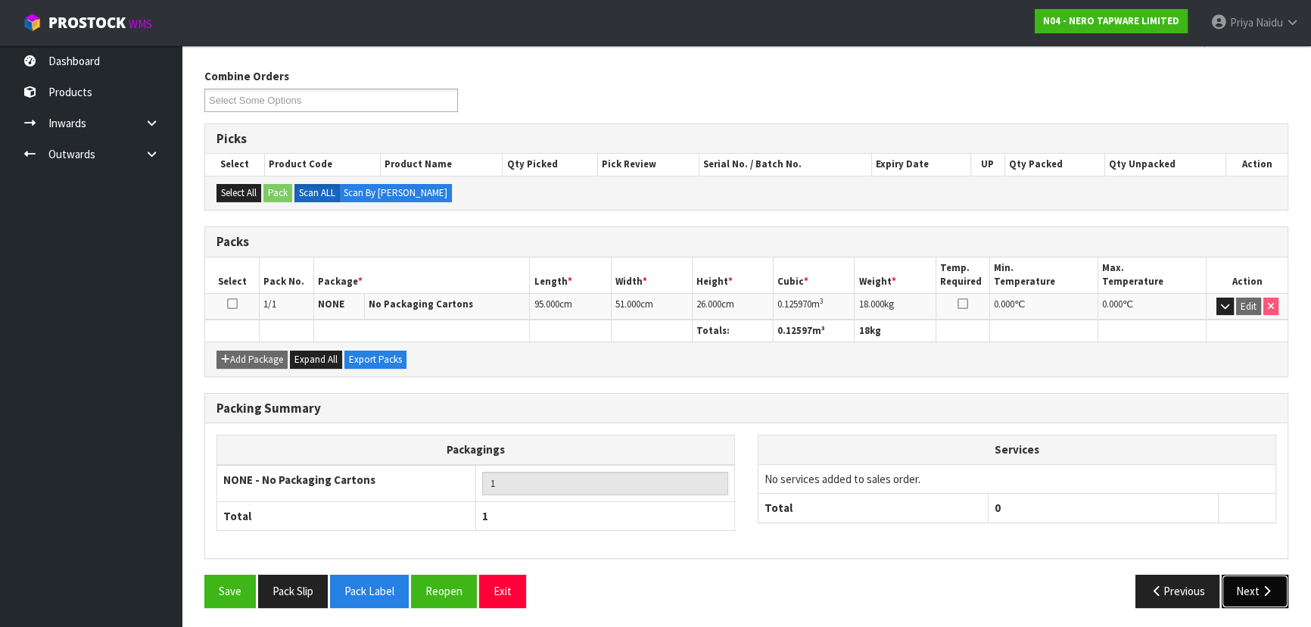
click at [1257, 581] on button "Next" at bounding box center [1255, 591] width 67 height 33
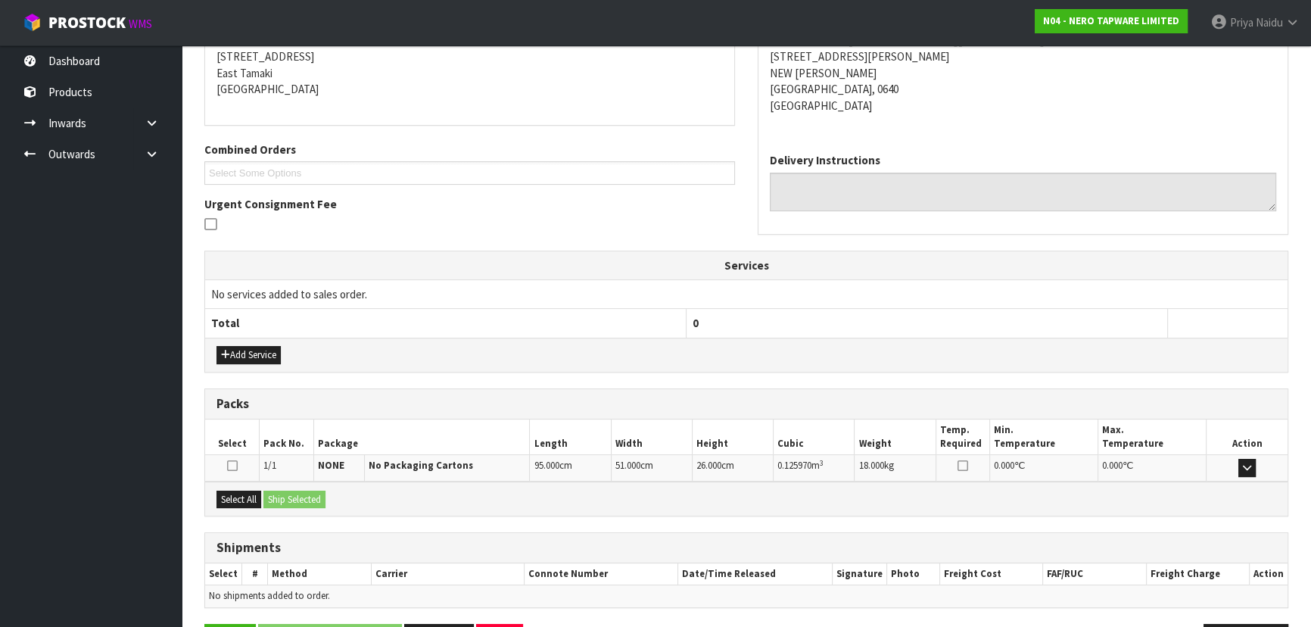
scroll to position [300, 0]
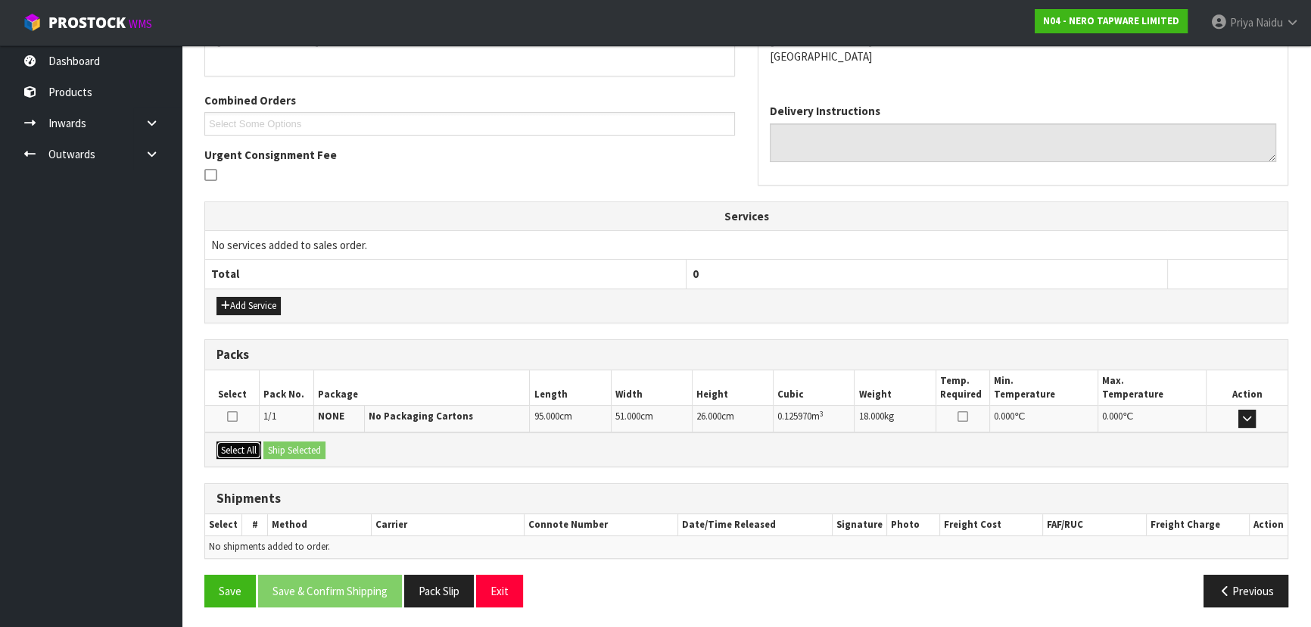
click at [251, 444] on button "Select All" at bounding box center [238, 450] width 45 height 18
drag, startPoint x: 294, startPoint y: 441, endPoint x: 310, endPoint y: 444, distance: 17.1
click at [296, 443] on button "Ship Selected" at bounding box center [294, 450] width 62 height 18
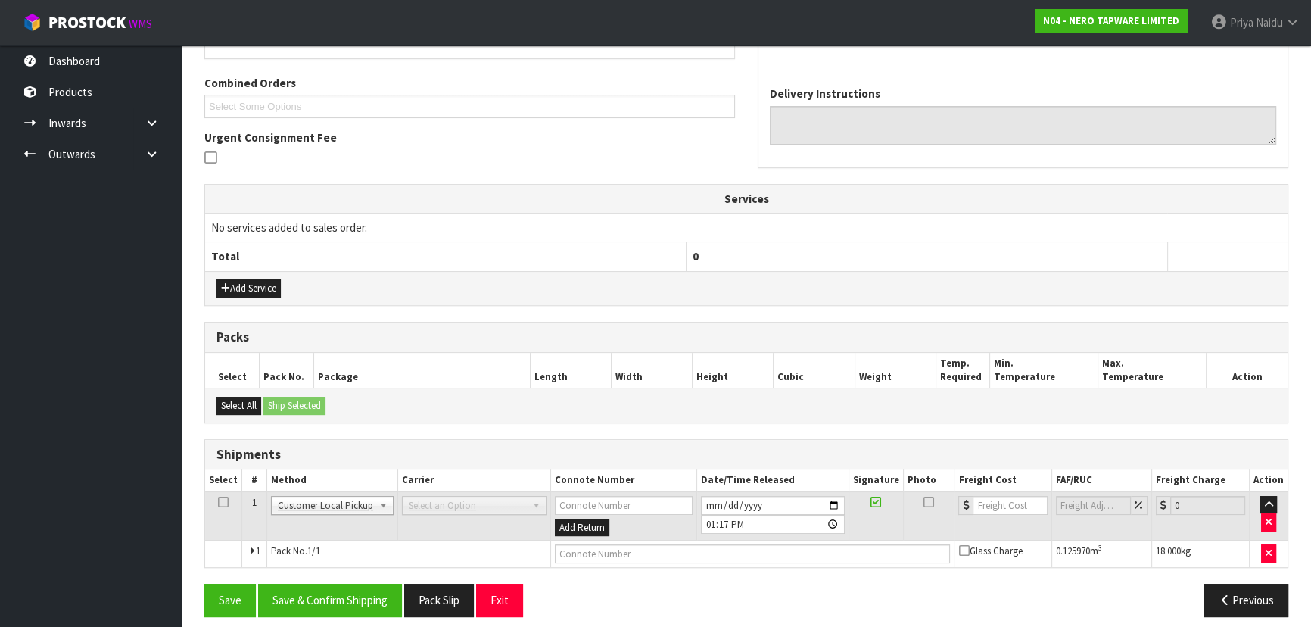
scroll to position [326, 0]
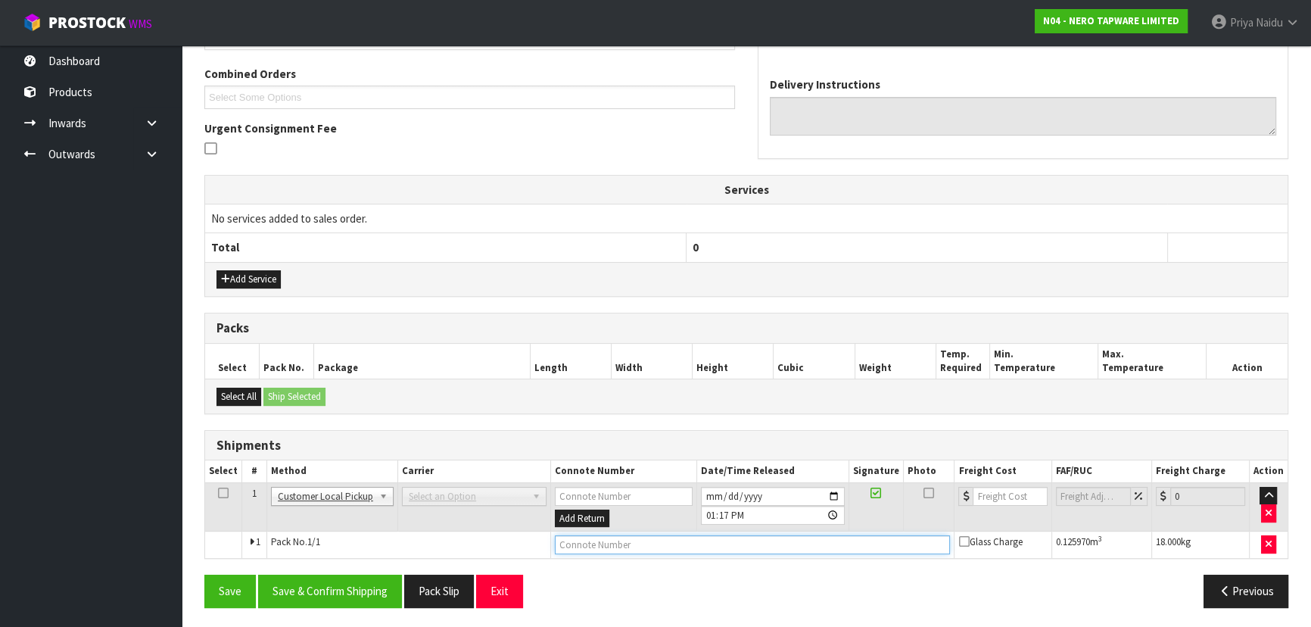
click at [587, 541] on input "text" at bounding box center [753, 544] width 396 height 19
type input "CUSTOMER COLLECTED"
click at [347, 581] on button "Save & Confirm Shipping" at bounding box center [330, 591] width 144 height 33
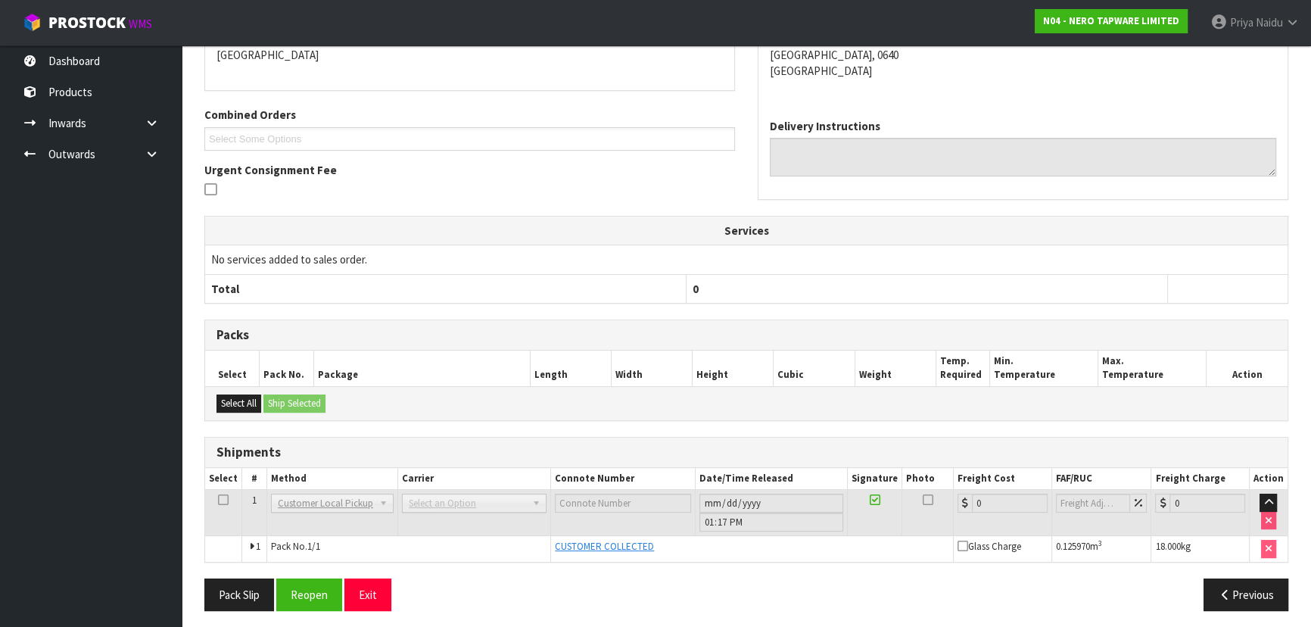
scroll to position [0, 0]
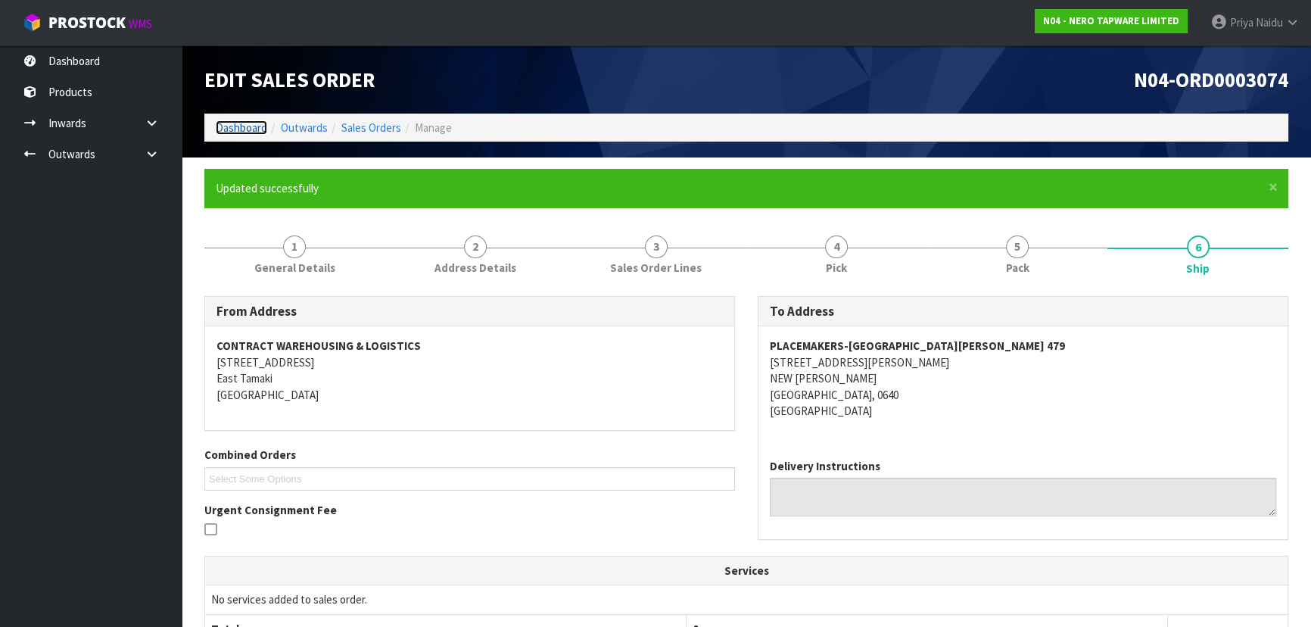
click at [250, 127] on link "Dashboard" at bounding box center [241, 127] width 51 height 14
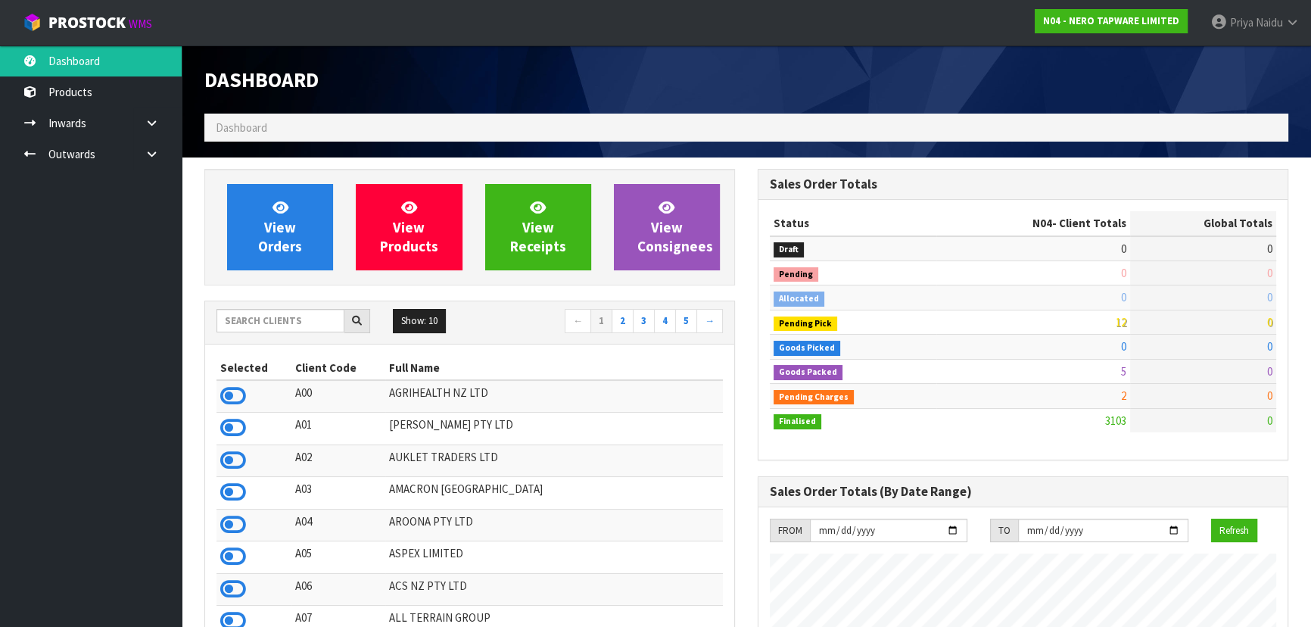
scroll to position [1177, 553]
click at [292, 227] on span "View Orders" at bounding box center [280, 226] width 44 height 57
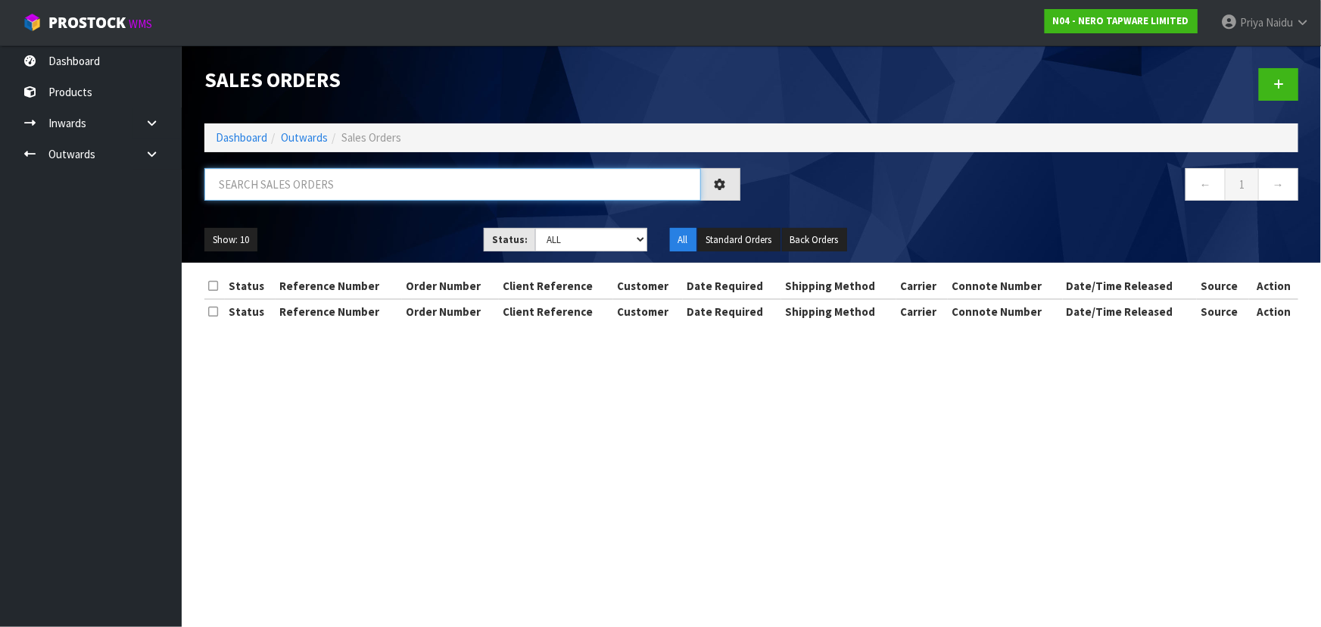
click at [315, 191] on input "text" at bounding box center [452, 184] width 497 height 33
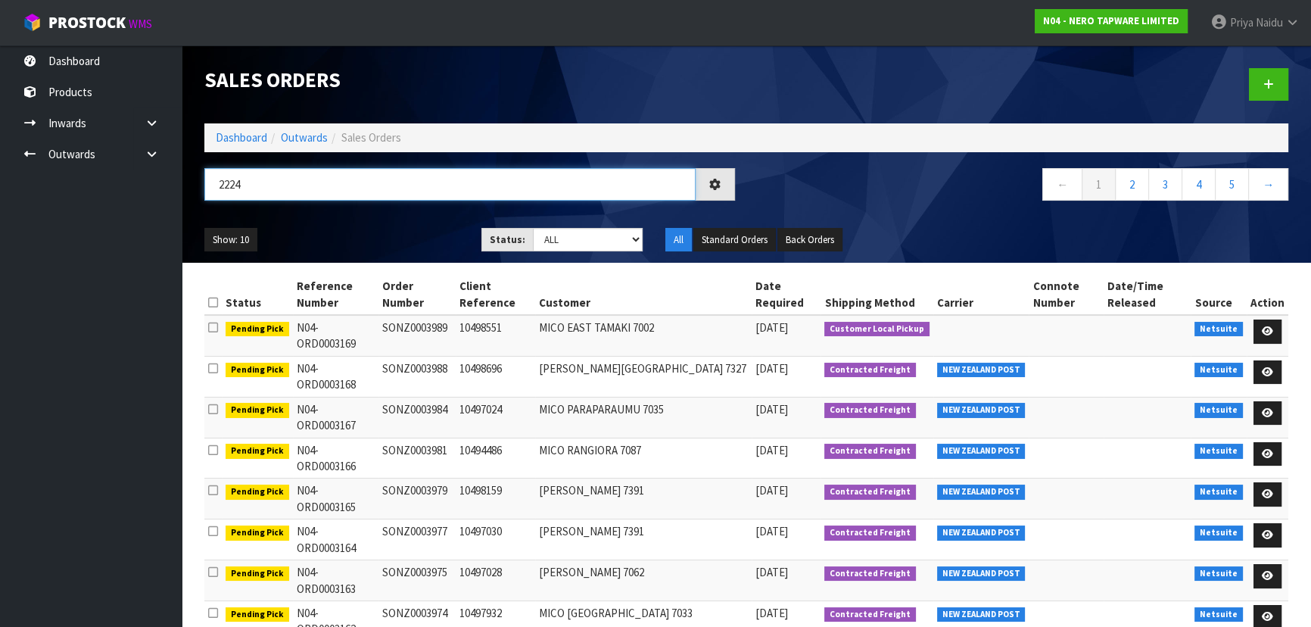
type input "2224"
click at [404, 231] on ul "Show: 10 5 10 25 50" at bounding box center [331, 240] width 254 height 24
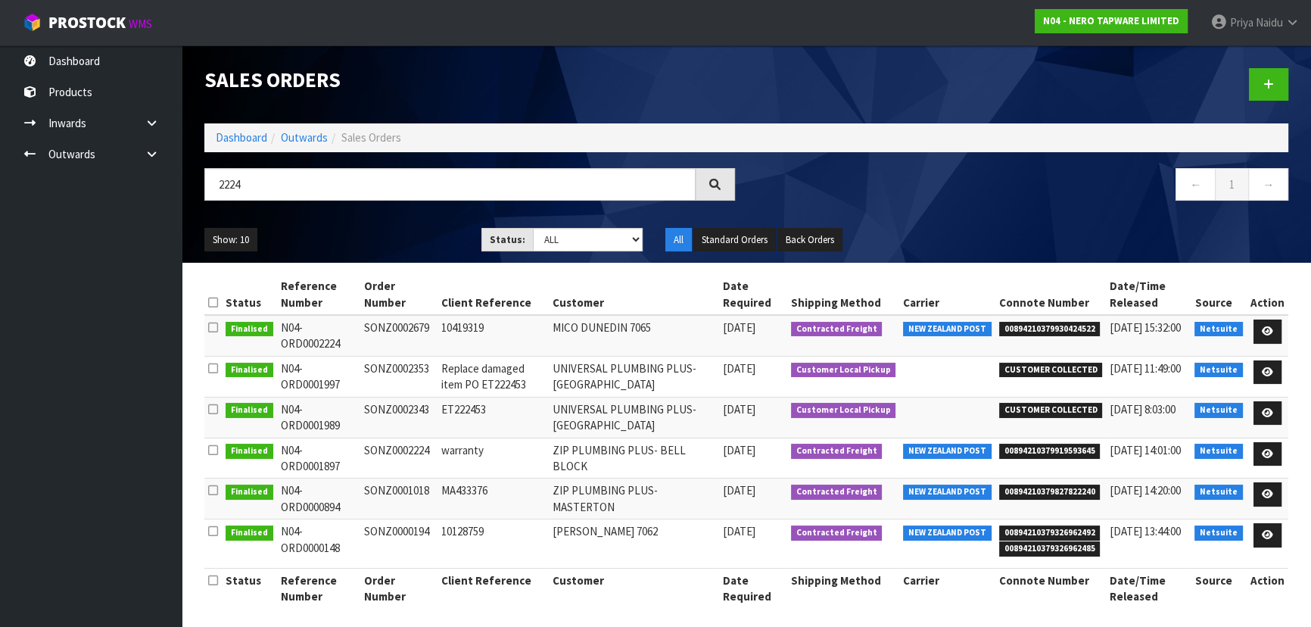
click at [404, 231] on ul "Show: 10 5 10 25 50" at bounding box center [331, 240] width 254 height 24
click at [258, 141] on link "Dashboard" at bounding box center [241, 137] width 51 height 14
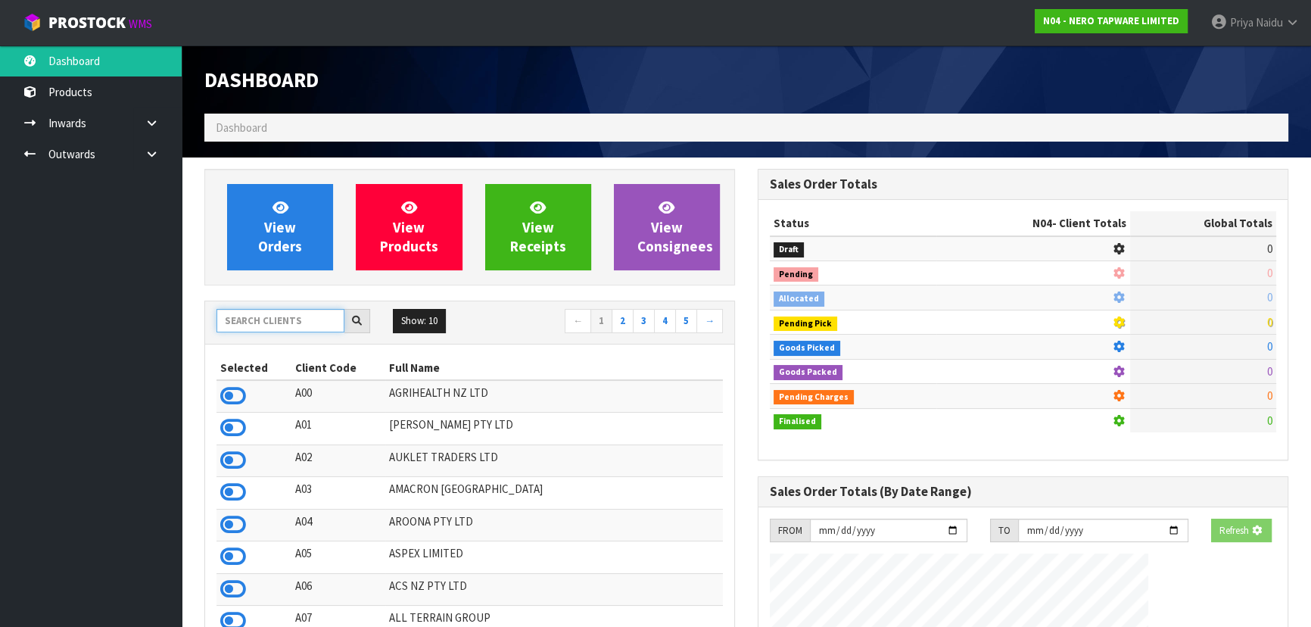
click at [272, 315] on input "text" at bounding box center [280, 320] width 128 height 23
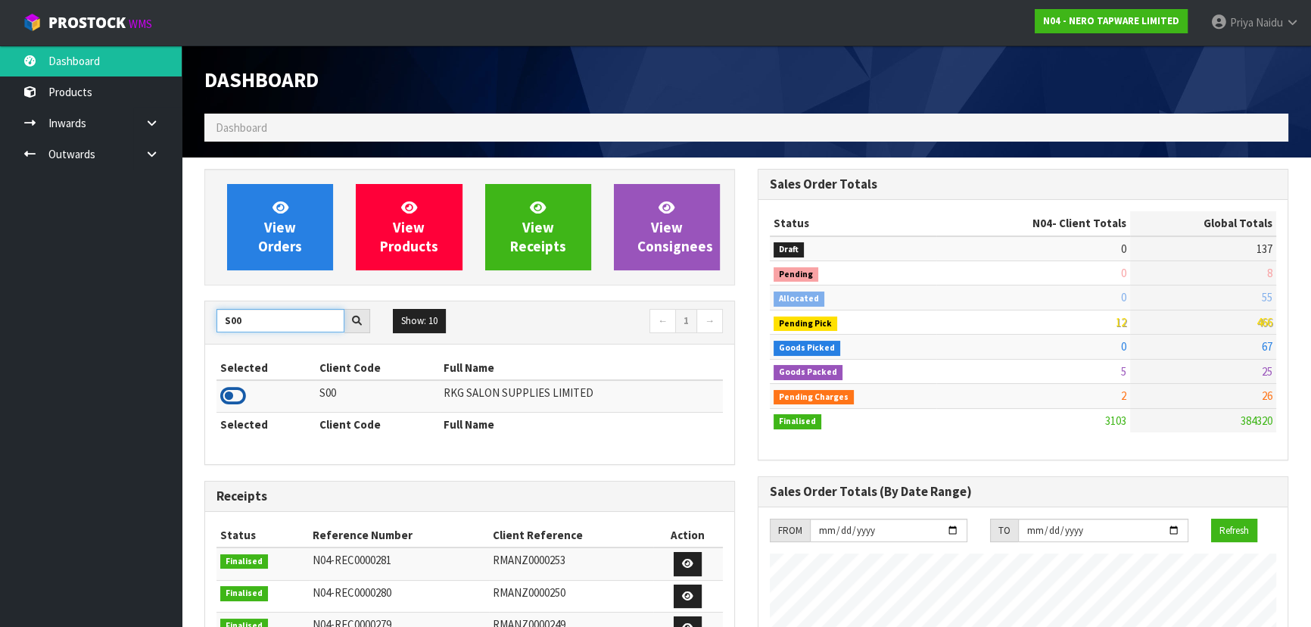
type input "S00"
drag, startPoint x: 233, startPoint y: 397, endPoint x: 235, endPoint y: 389, distance: 8.6
click at [234, 397] on icon at bounding box center [233, 396] width 26 height 23
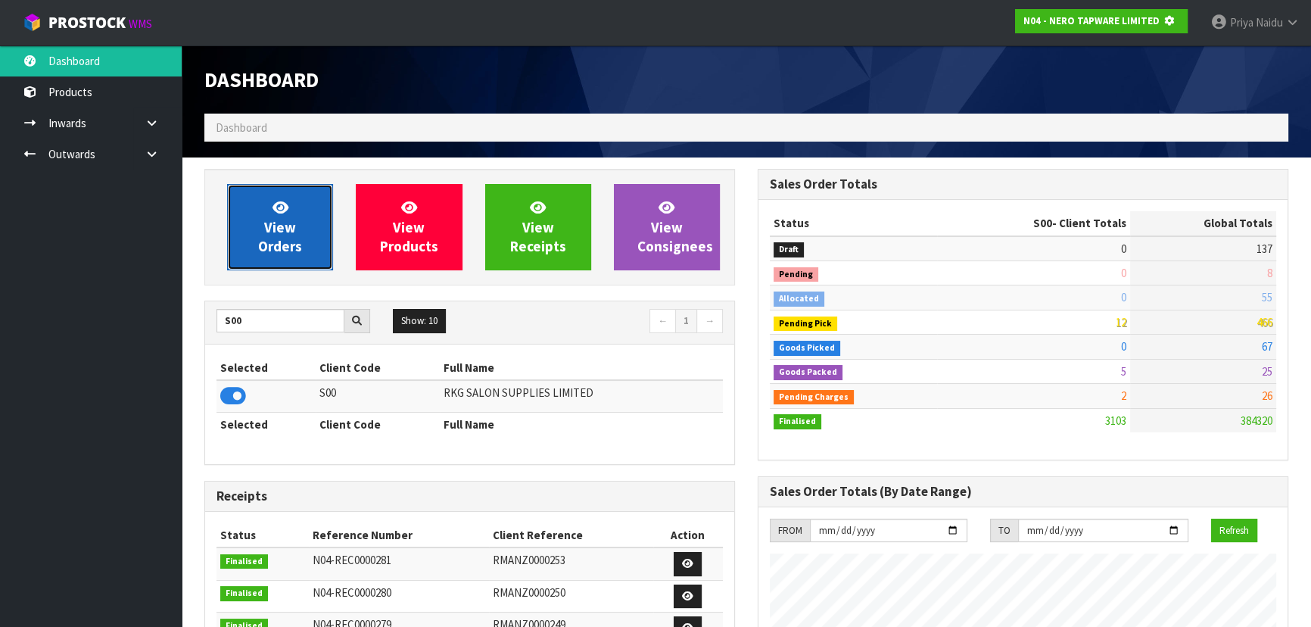
scroll to position [756028, 756417]
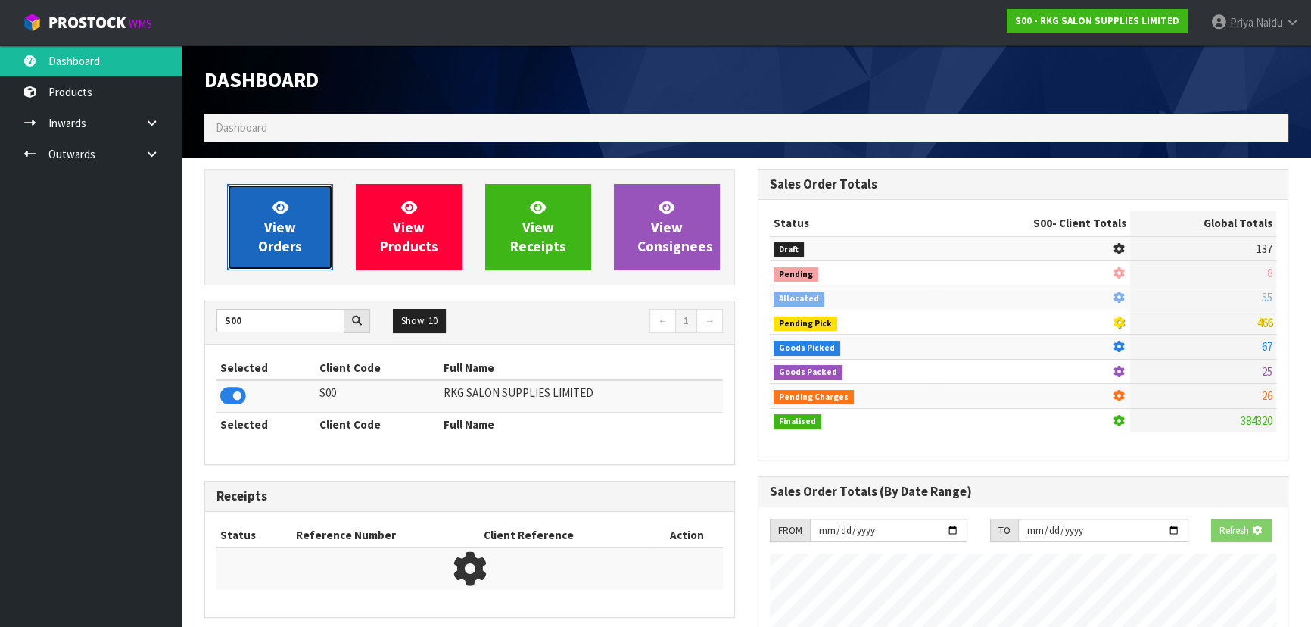
click at [273, 220] on span "View Orders" at bounding box center [280, 226] width 44 height 57
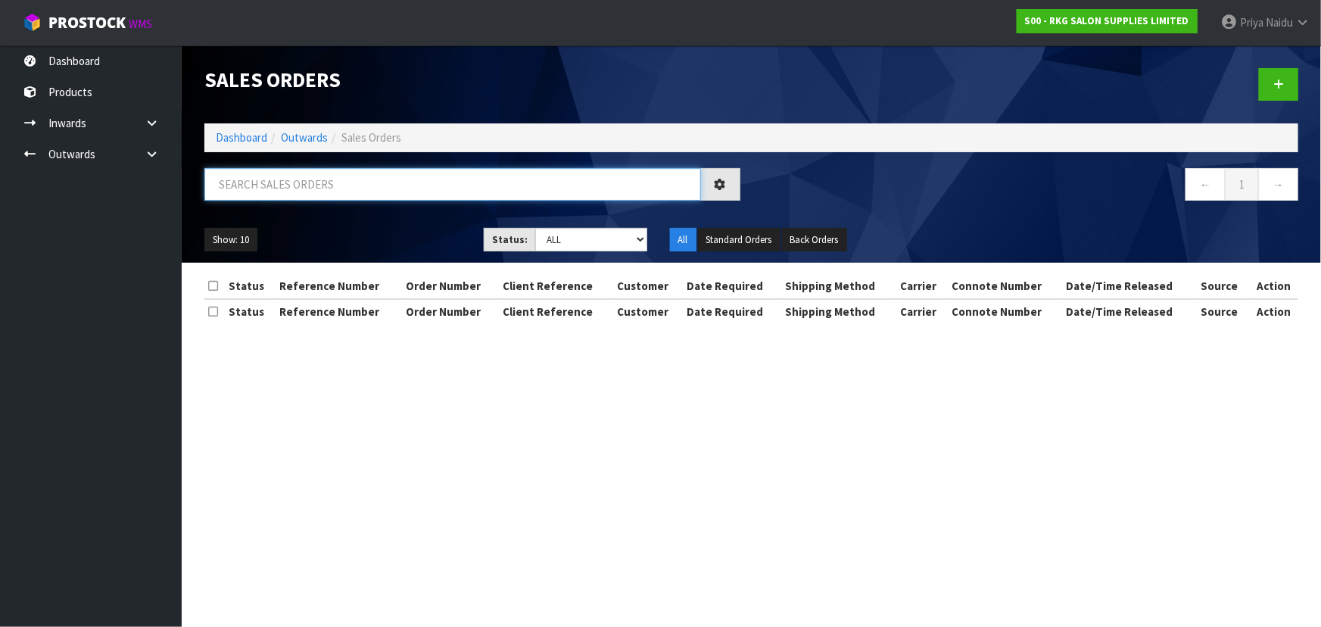
click at [306, 185] on input "text" at bounding box center [452, 184] width 497 height 33
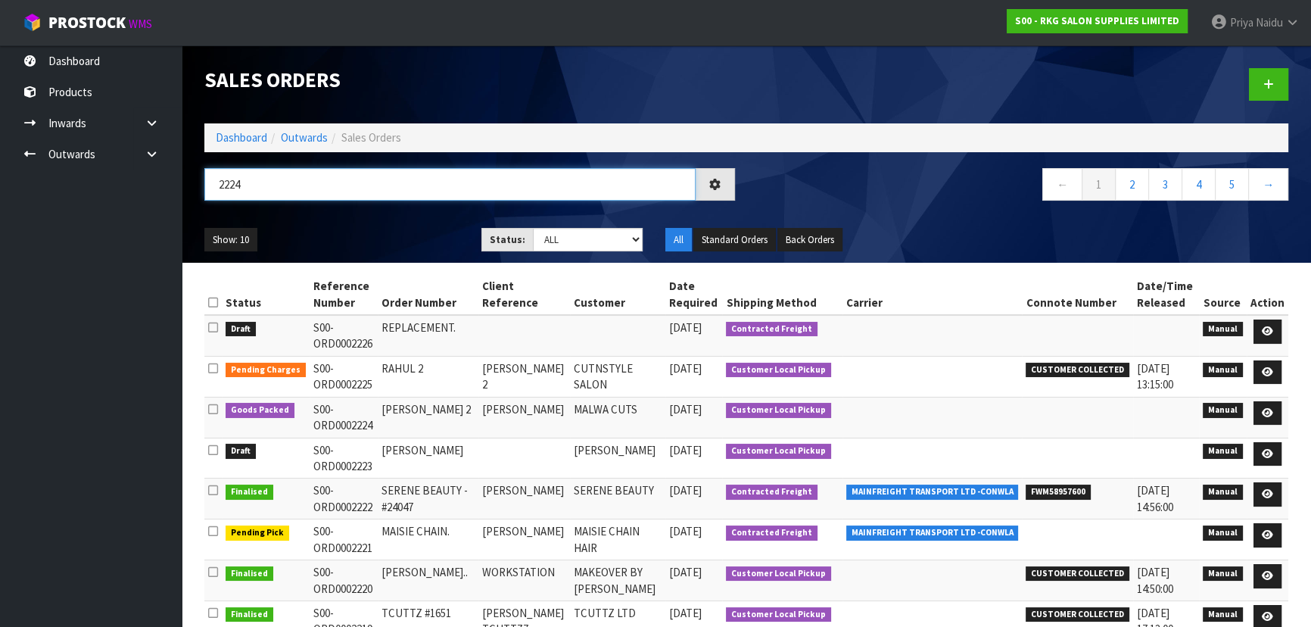
type input "2224"
click at [363, 235] on ul "Show: 10 5 10 25 50" at bounding box center [331, 240] width 254 height 24
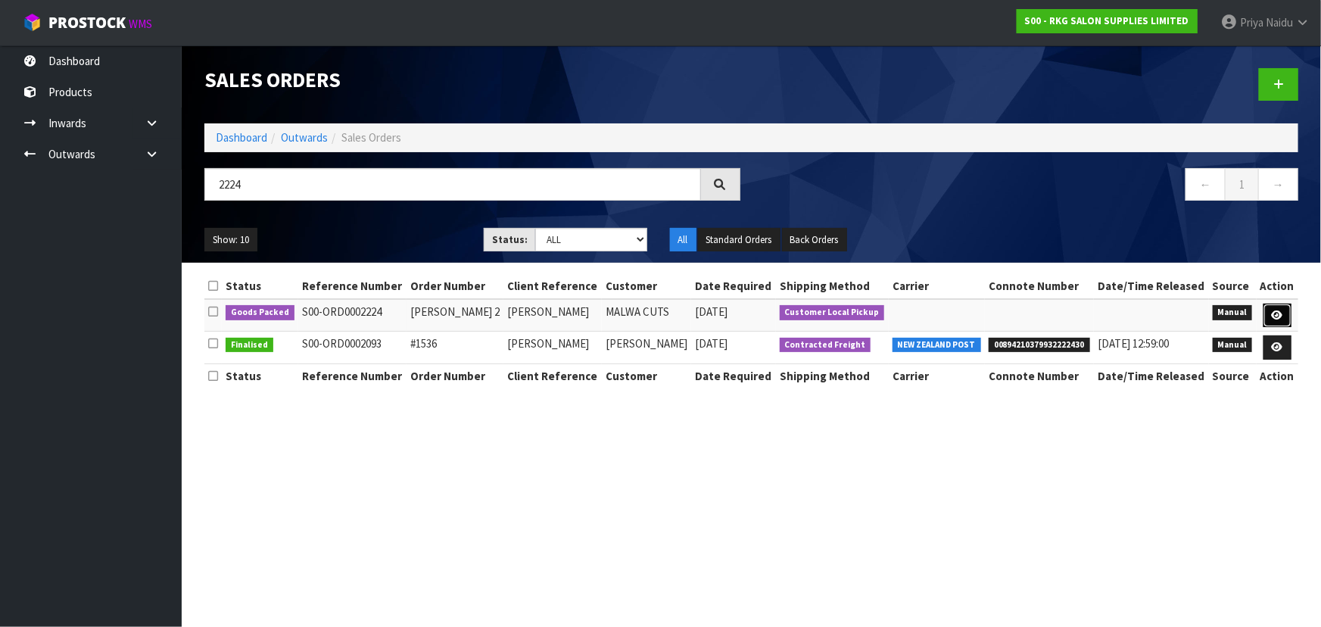
click at [1279, 308] on link at bounding box center [1277, 316] width 28 height 24
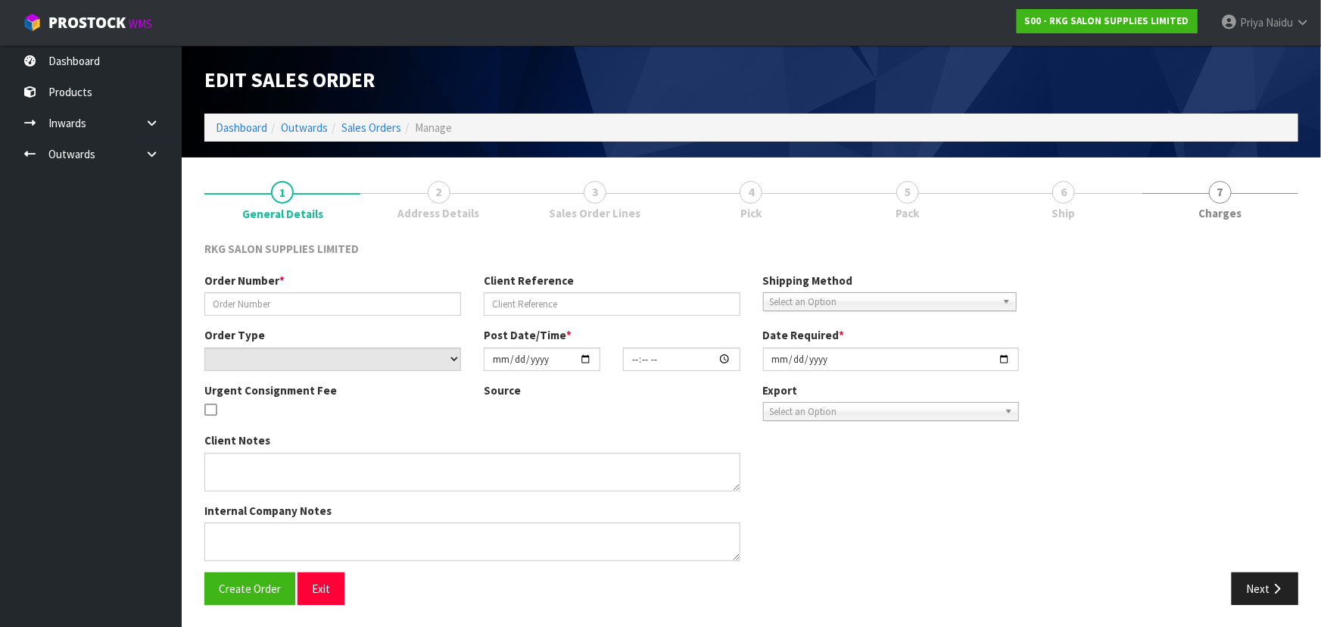
type input "[PERSON_NAME] 2"
type input "[PERSON_NAME]"
select select "number:0"
type input "[DATE]"
type input "00:00:00.000"
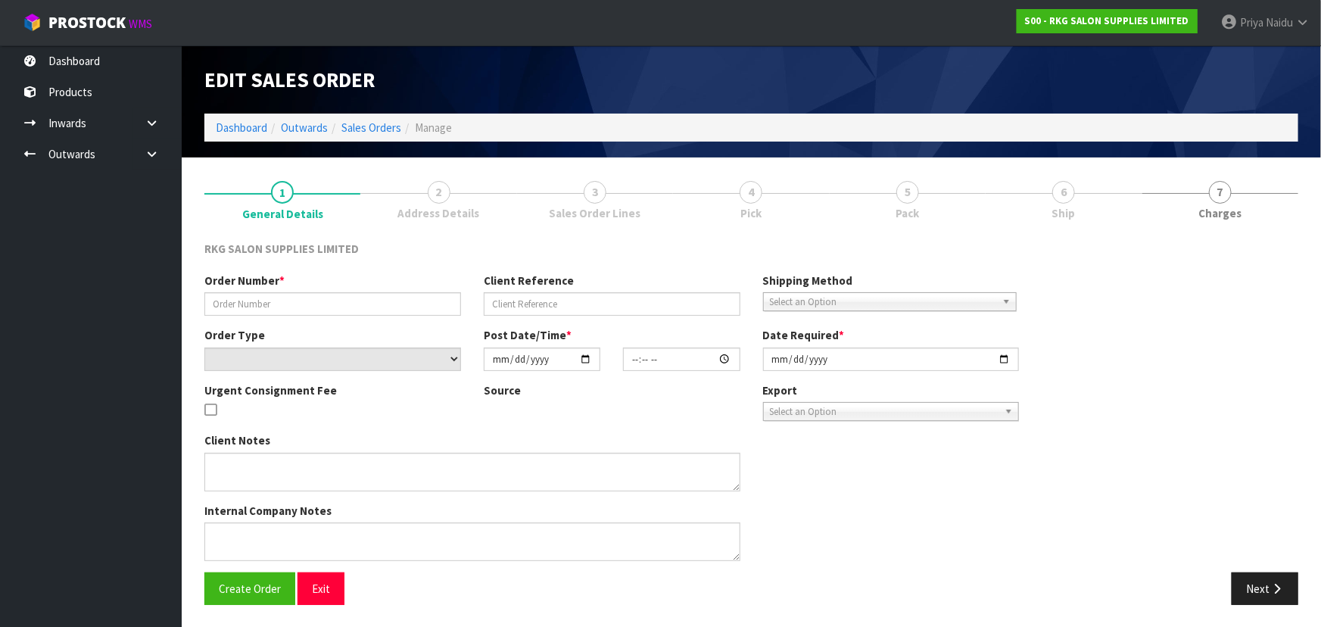
type input "[DATE]"
type textarea "FOR PICK UP - WAITING"
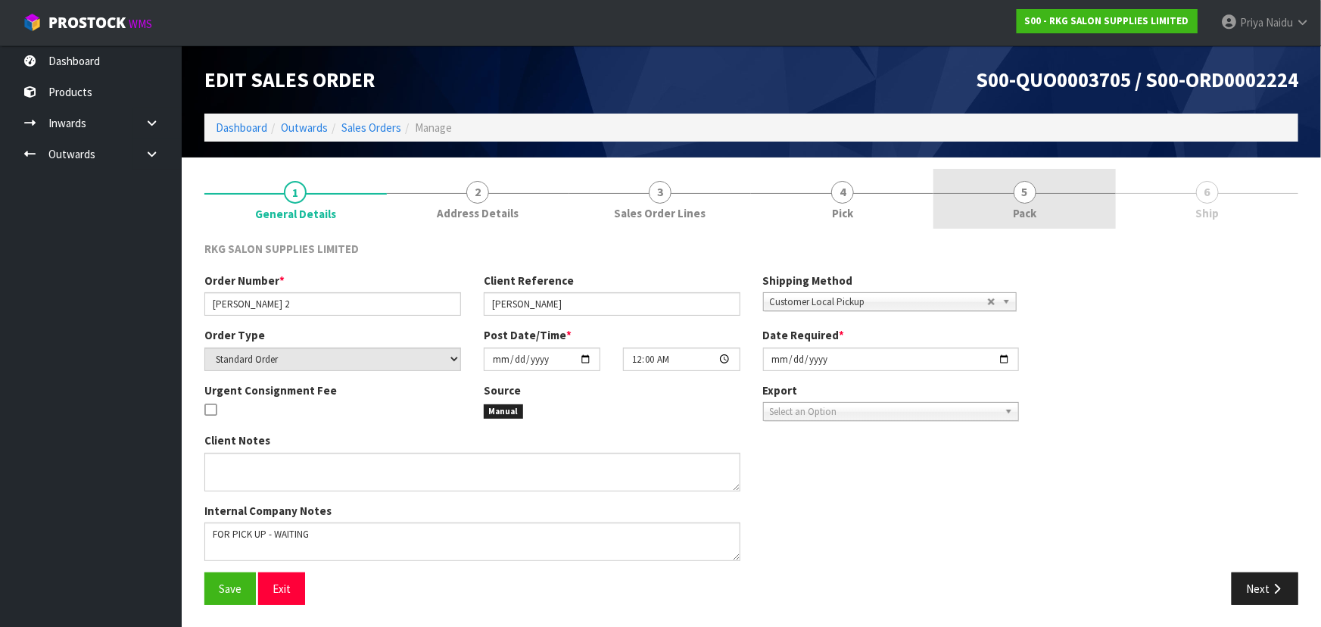
click at [1026, 207] on span "Pack" at bounding box center [1024, 213] width 23 height 16
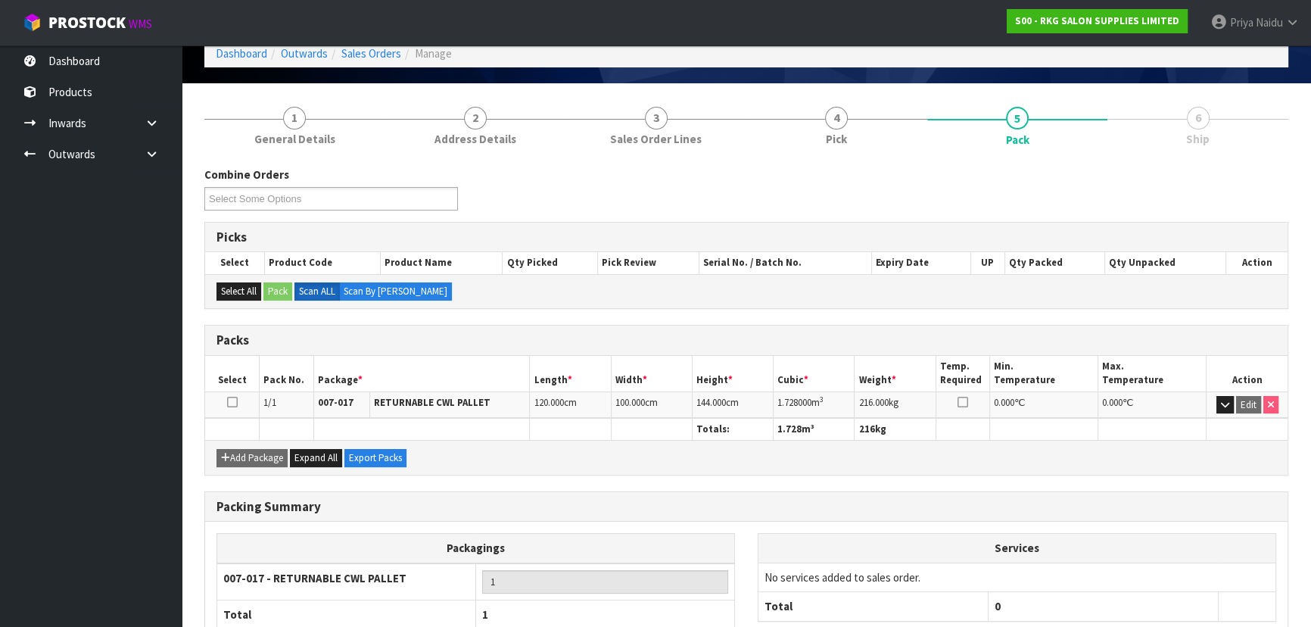
scroll to position [173, 0]
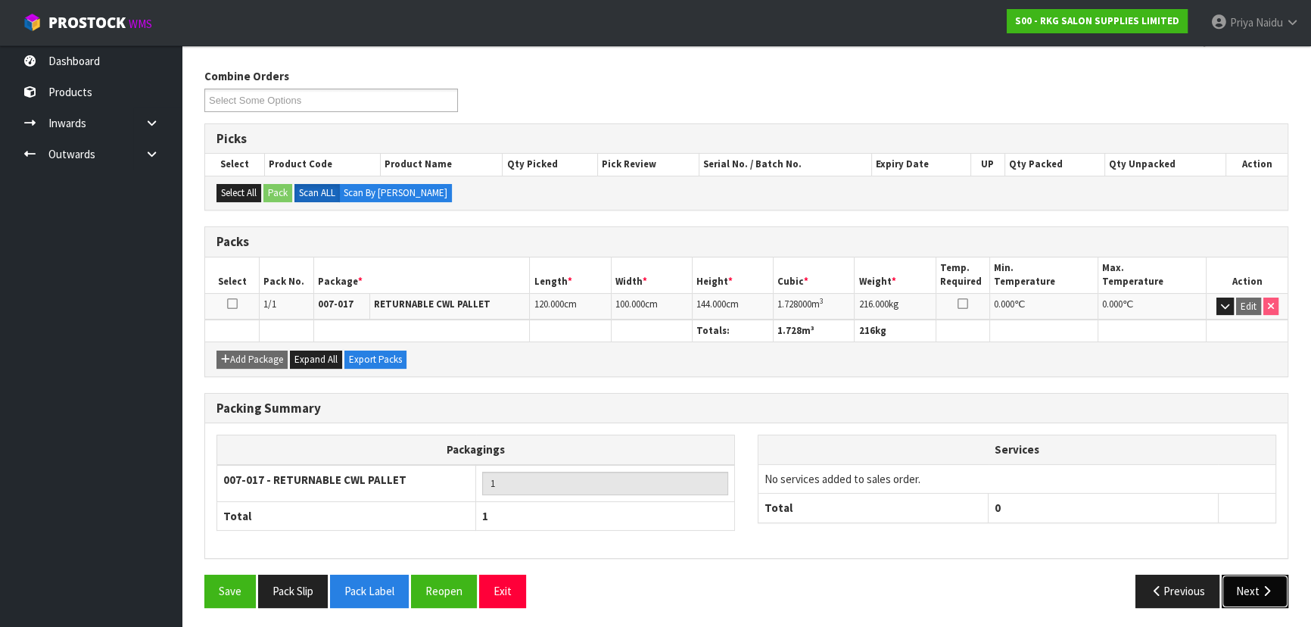
click at [1257, 583] on button "Next" at bounding box center [1255, 591] width 67 height 33
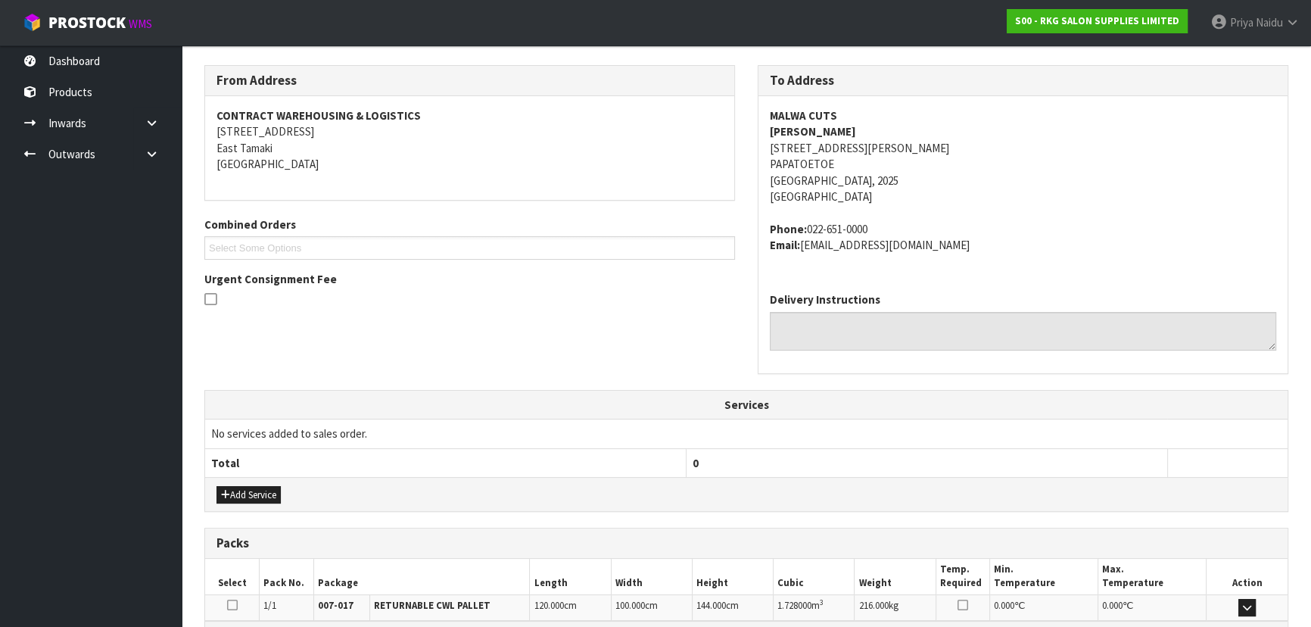
scroll to position [364, 0]
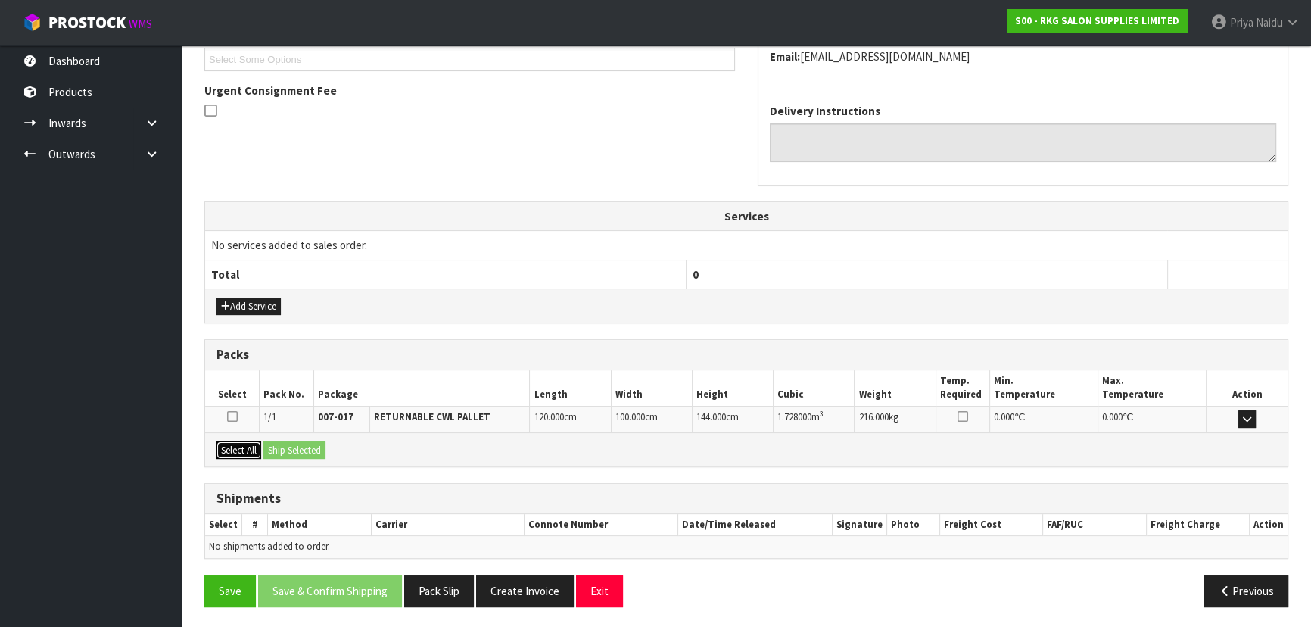
click at [242, 452] on button "Select All" at bounding box center [238, 450] width 45 height 18
drag, startPoint x: 302, startPoint y: 455, endPoint x: 342, endPoint y: 465, distance: 41.3
click at [304, 456] on div "Select All Ship Selected" at bounding box center [746, 449] width 1082 height 34
click at [304, 447] on button "Ship Selected" at bounding box center [294, 450] width 62 height 18
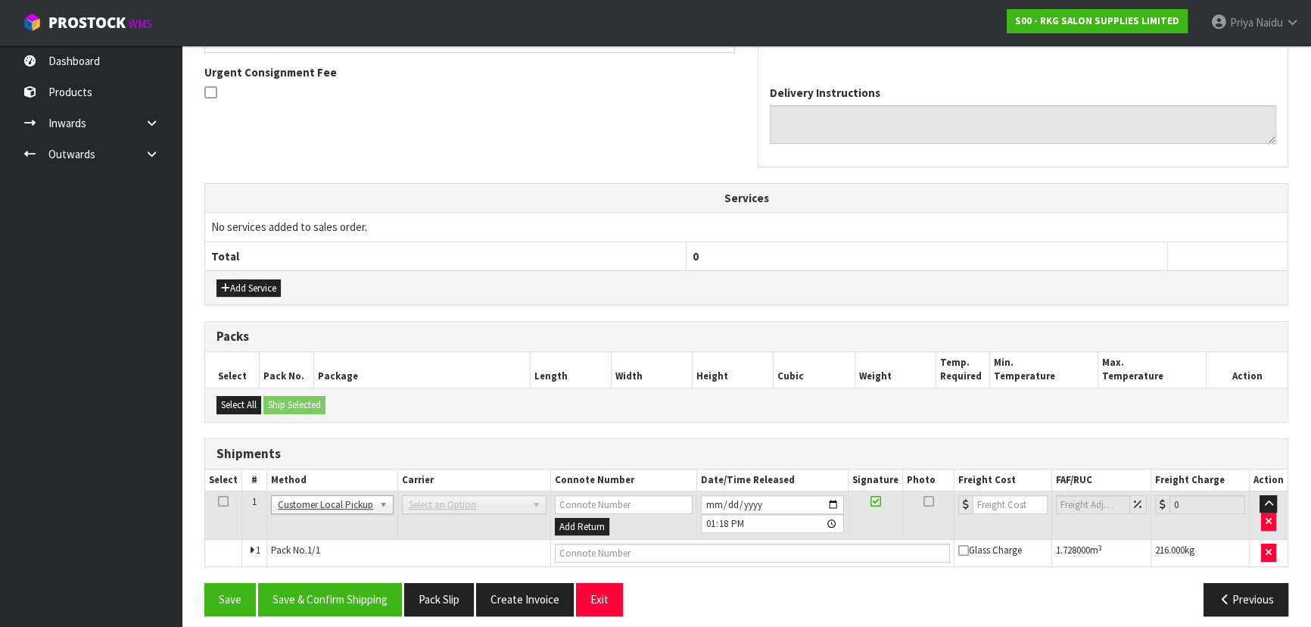
scroll to position [391, 0]
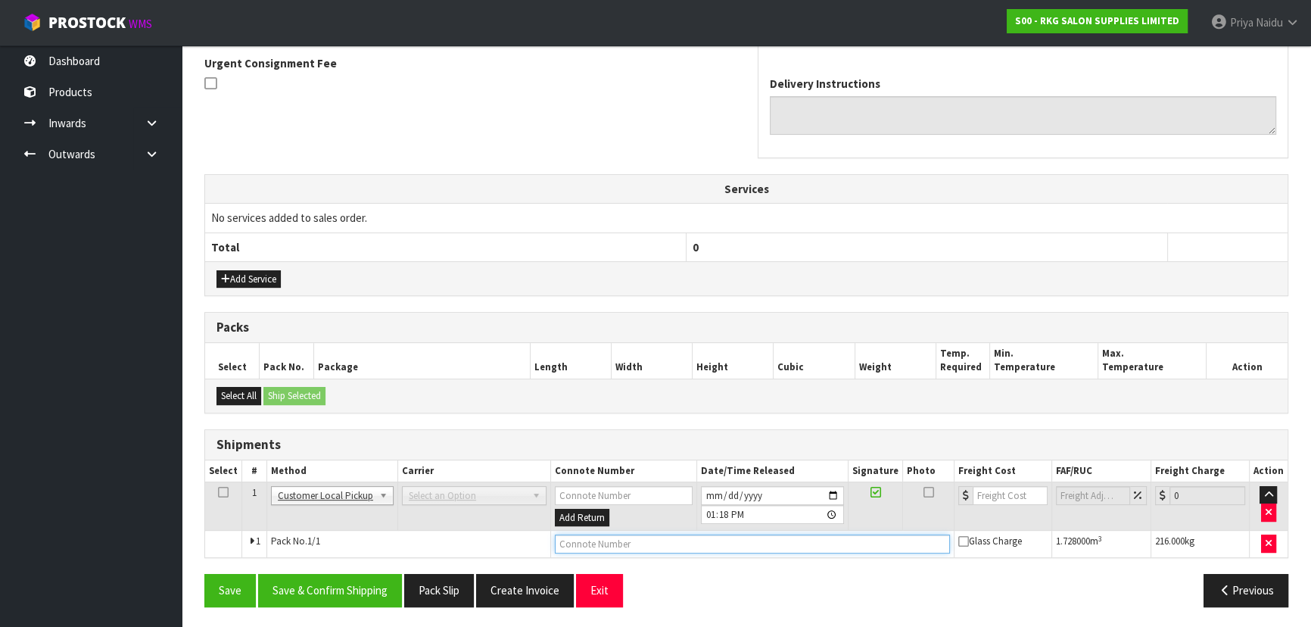
click at [605, 545] on input "text" at bounding box center [752, 543] width 395 height 19
click at [251, 540] on td "1" at bounding box center [254, 544] width 25 height 27
click at [298, 537] on td "Pack No. 1/1" at bounding box center [409, 544] width 284 height 27
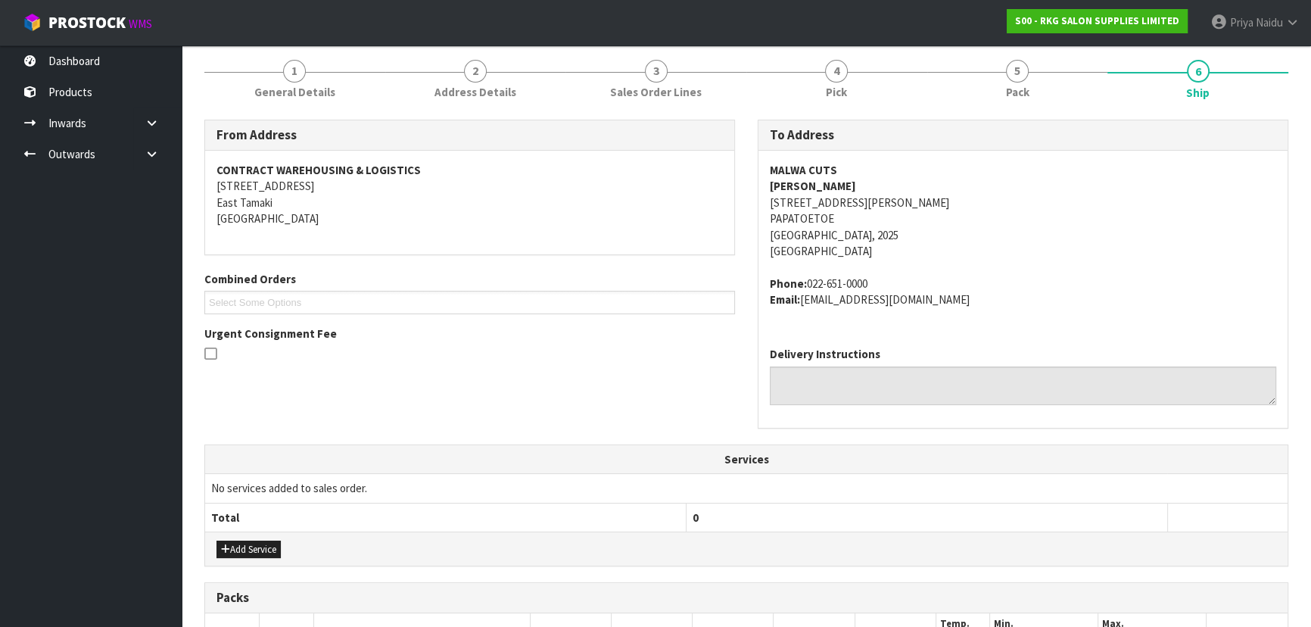
scroll to position [47, 0]
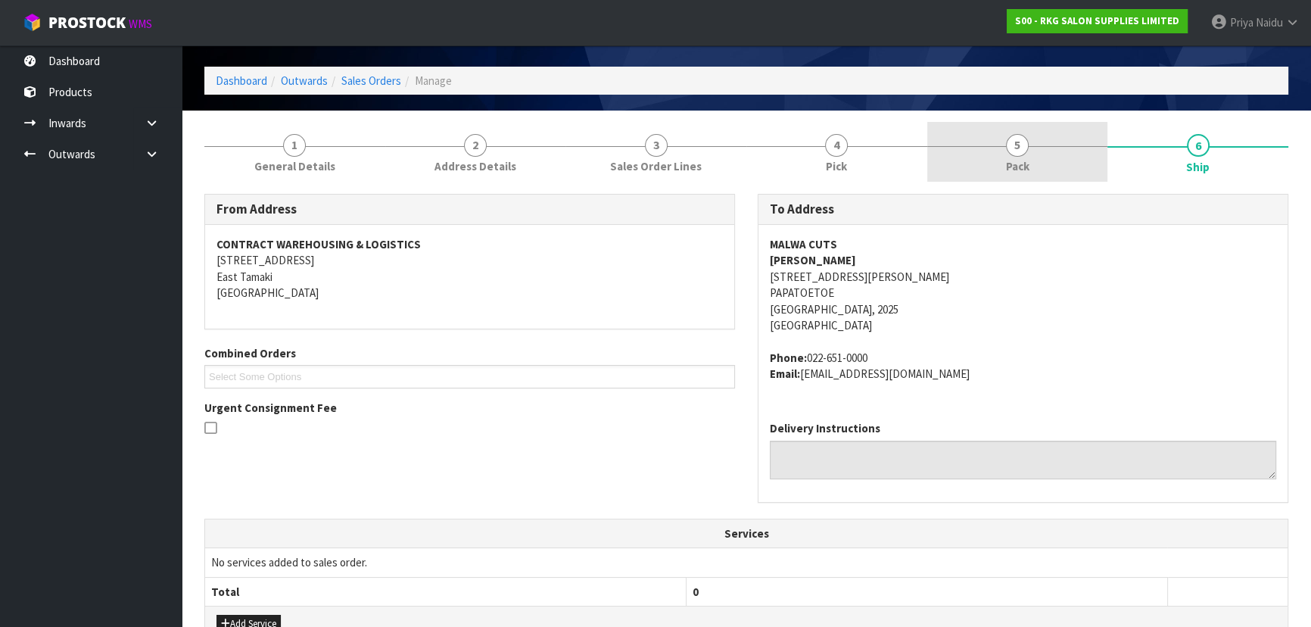
click at [1018, 167] on span "Pack" at bounding box center [1017, 166] width 23 height 16
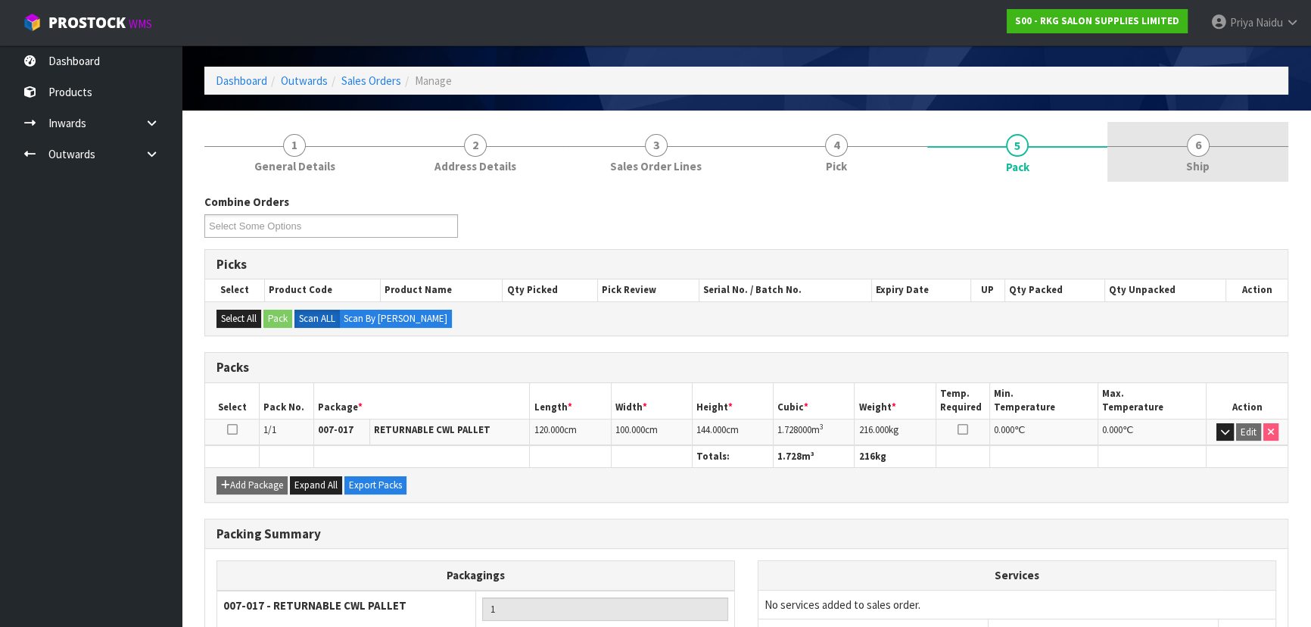
click at [1196, 165] on span "Ship" at bounding box center [1197, 166] width 23 height 16
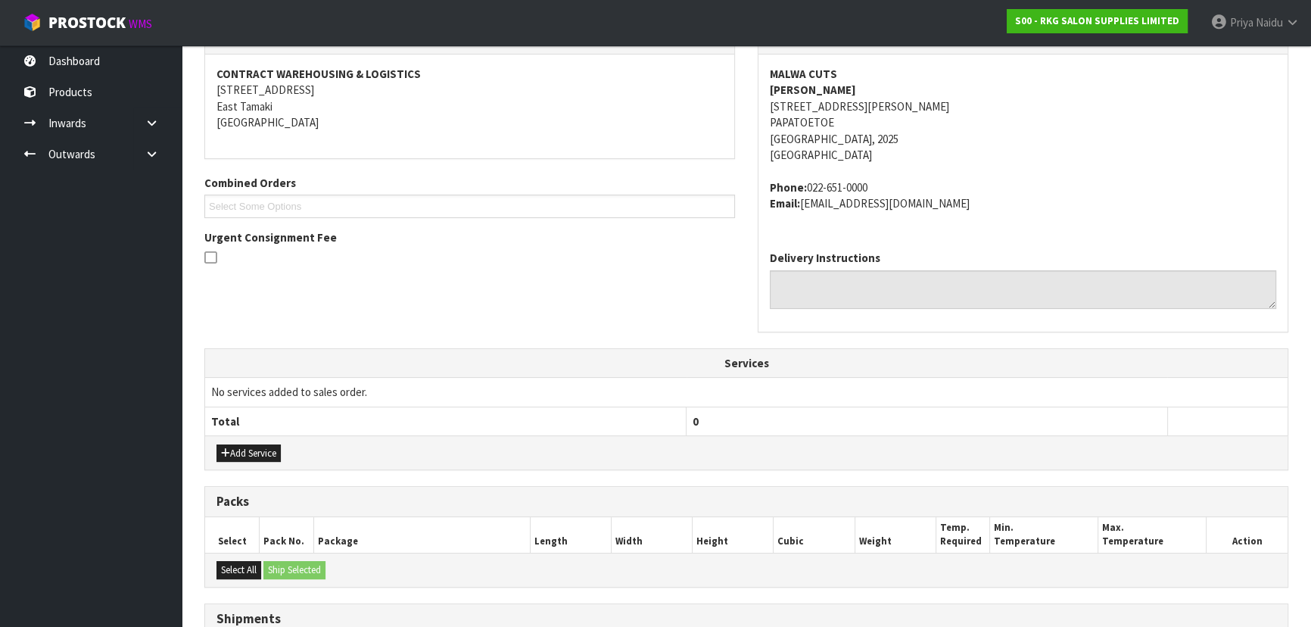
scroll to position [391, 0]
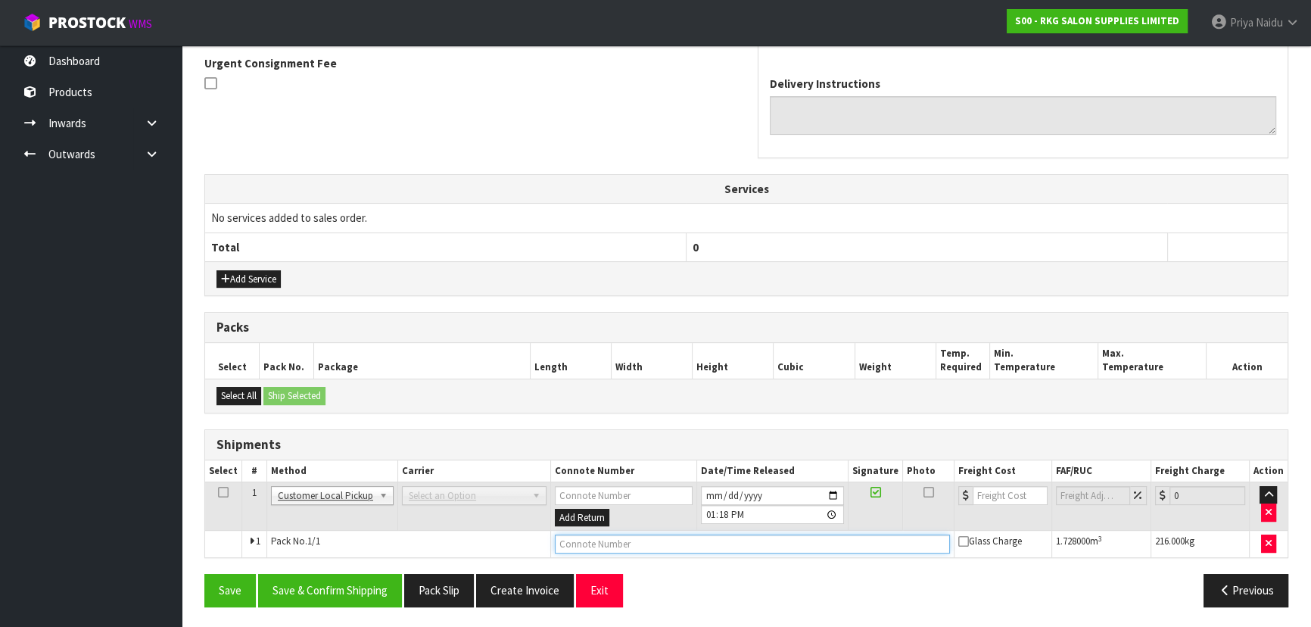
click at [596, 545] on input "text" at bounding box center [752, 543] width 395 height 19
type input "PARTIALLY COLLECTED"
click at [227, 581] on button "Save" at bounding box center [229, 590] width 51 height 33
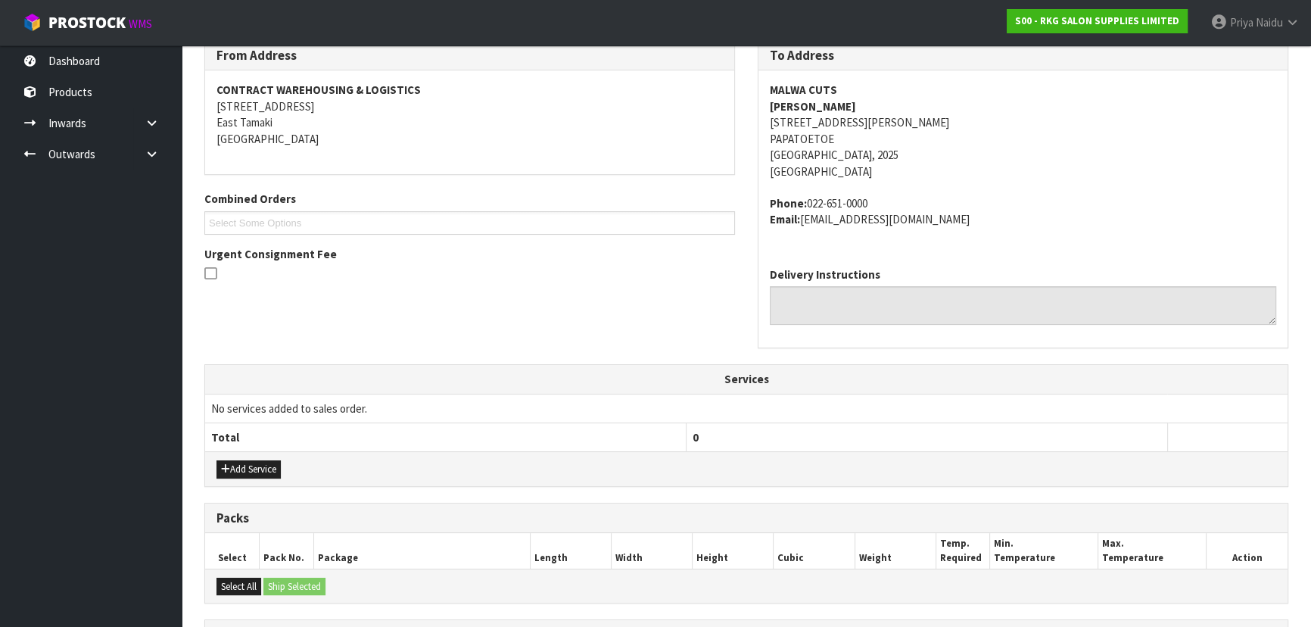
scroll to position [0, 0]
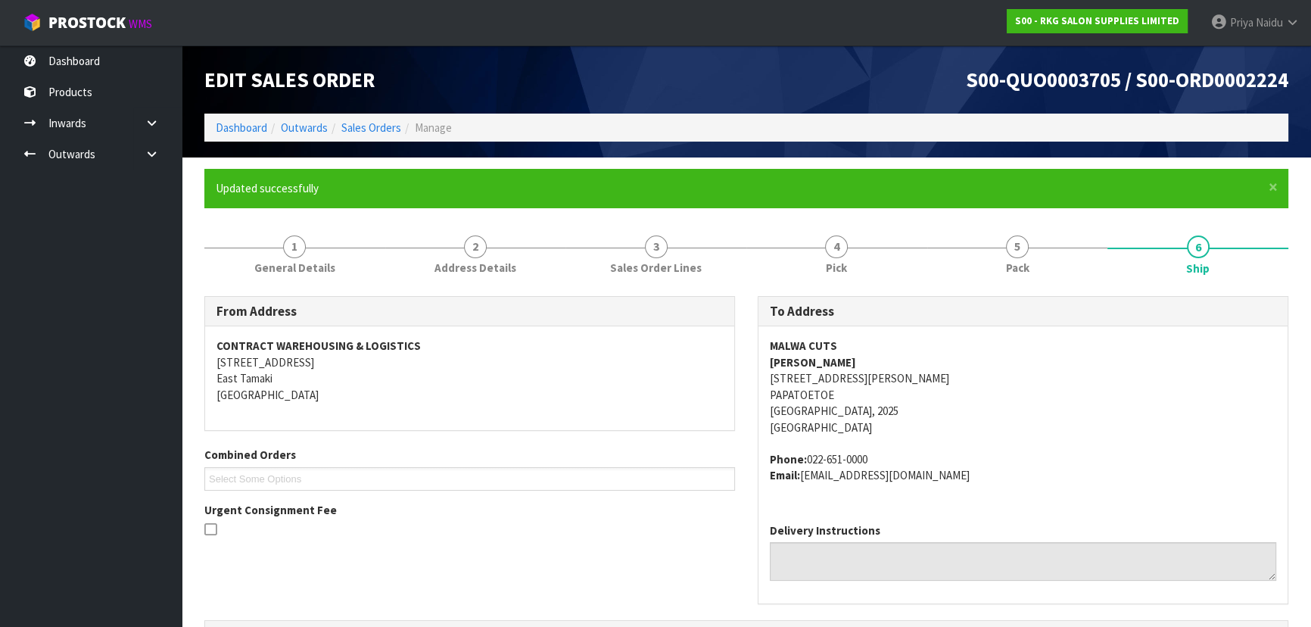
click at [239, 135] on li "Dashboard" at bounding box center [241, 128] width 51 height 16
click at [243, 129] on link "Dashboard" at bounding box center [241, 127] width 51 height 14
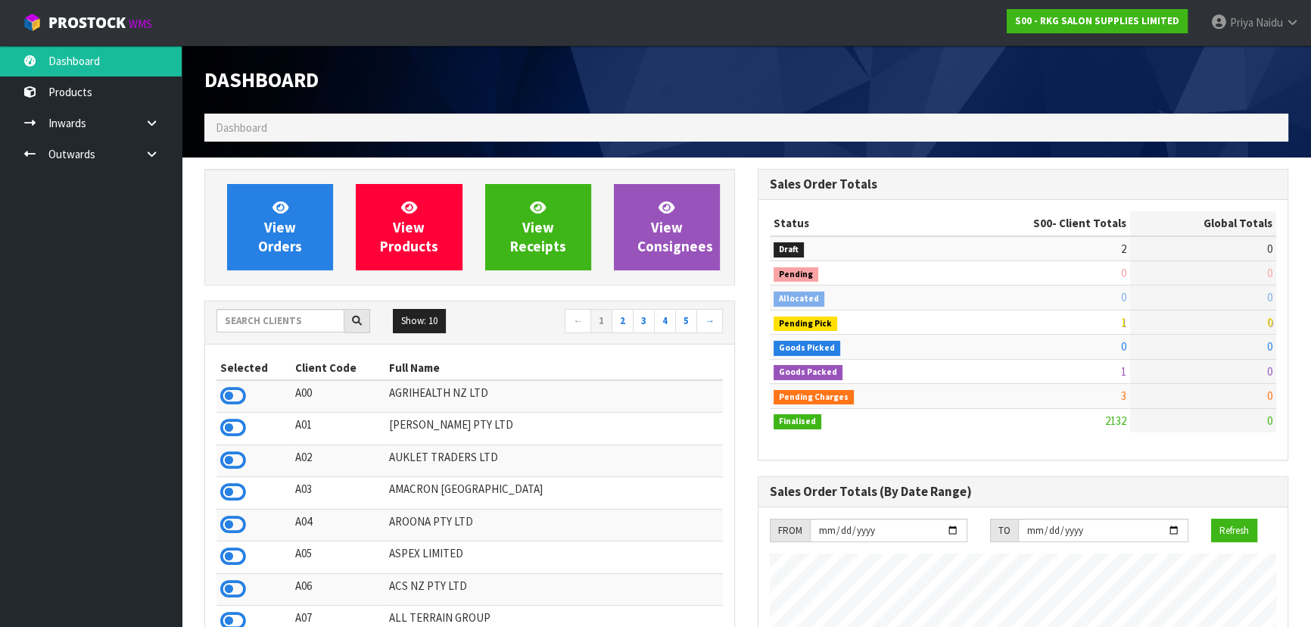
scroll to position [1145, 553]
click at [294, 228] on span "View Orders" at bounding box center [280, 226] width 44 height 57
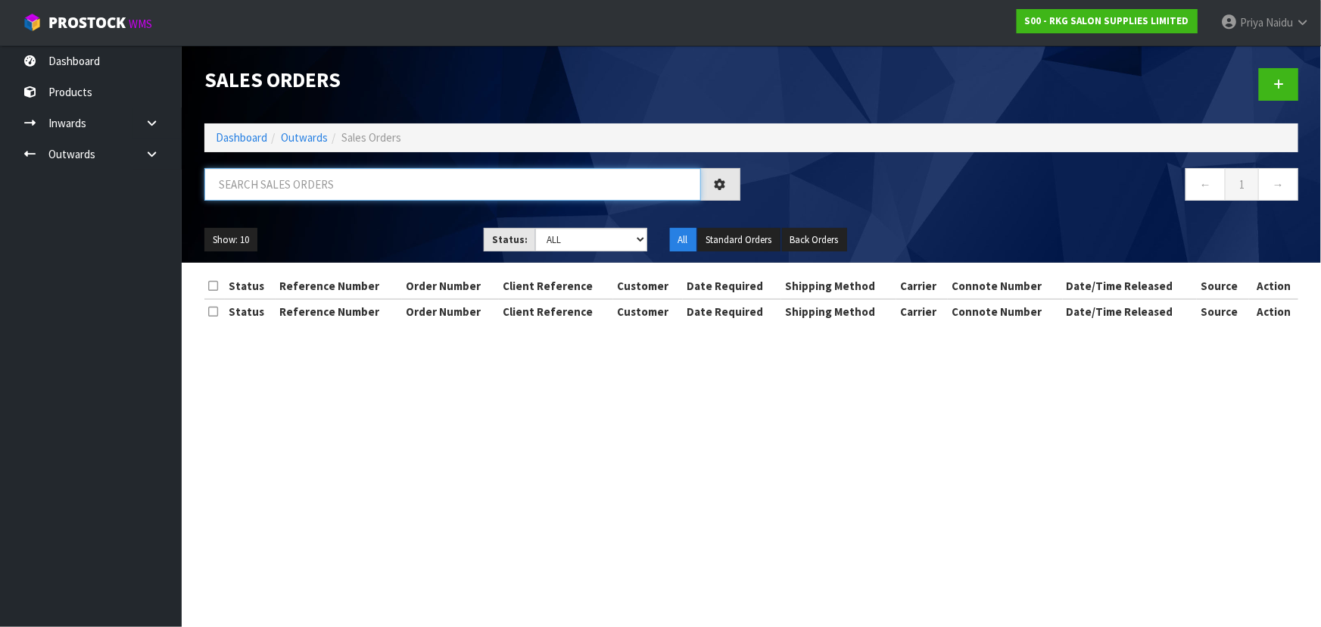
click at [337, 198] on input "text" at bounding box center [452, 184] width 497 height 33
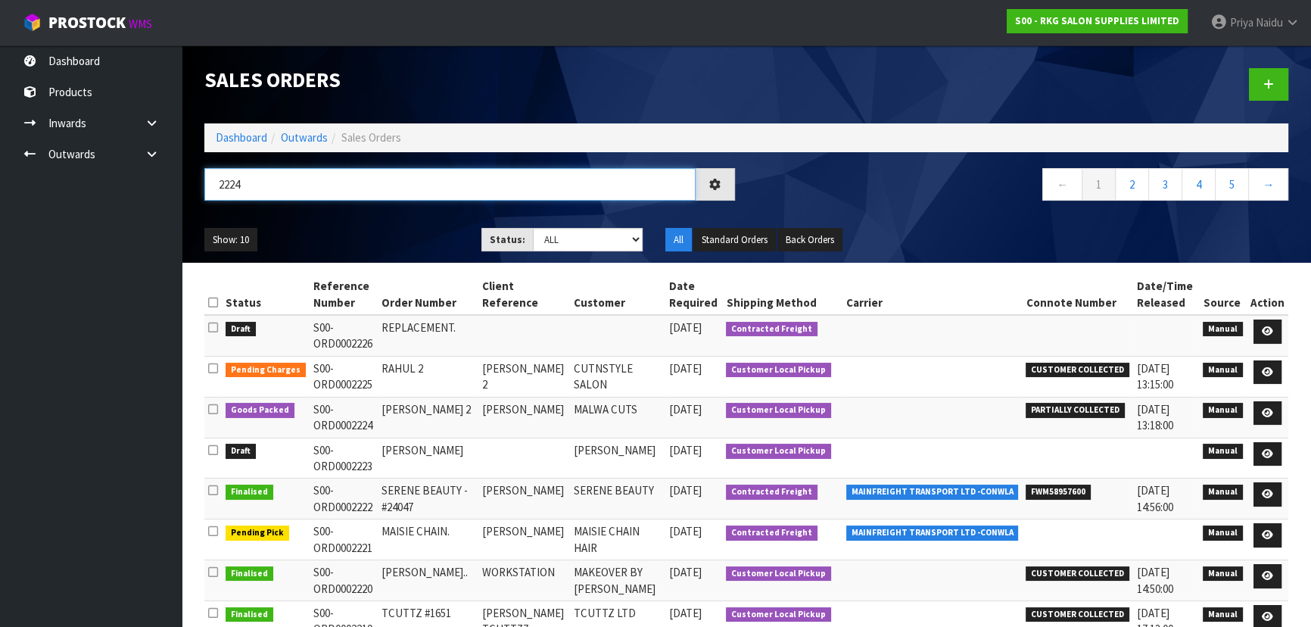
type input "2224"
click at [403, 251] on div "Show: 10 5 10 25 50 Status: Draft Pending Allocated Pending Pick Goods Picked G…" at bounding box center [746, 239] width 1107 height 47
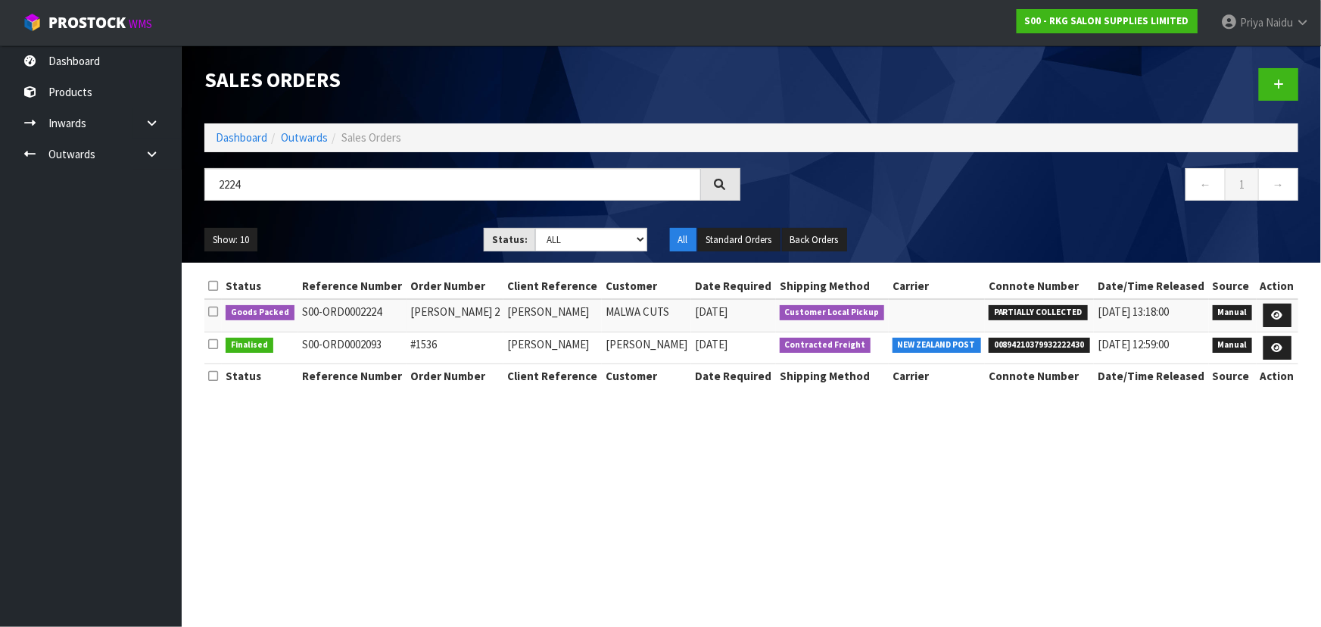
click at [404, 235] on ul "Show: 10 5 10 25 50" at bounding box center [332, 240] width 257 height 24
click at [640, 478] on section "Sales Orders Dashboard Outwards Sales Orders 2224 ← 1 → Show: 10 5 10 25 50 Sta…" at bounding box center [660, 313] width 1321 height 627
click at [641, 478] on section "Sales Orders Dashboard Outwards Sales Orders 2224 ← 1 → Show: 10 5 10 25 50 Sta…" at bounding box center [660, 313] width 1321 height 627
click at [642, 479] on section "Sales Orders Dashboard Outwards Sales Orders 2224 ← 1 → Show: 10 5 10 25 50 Sta…" at bounding box center [660, 313] width 1321 height 627
click at [245, 130] on link "Dashboard" at bounding box center [241, 137] width 51 height 14
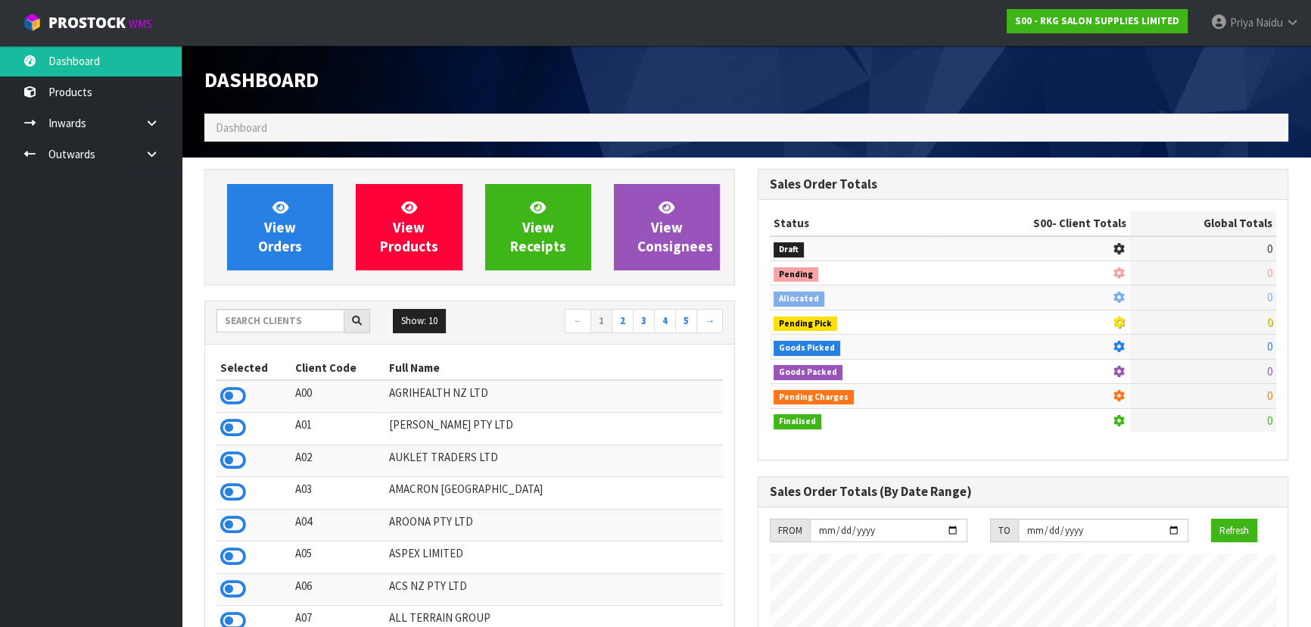
scroll to position [942, 553]
click at [265, 327] on input "text" at bounding box center [280, 320] width 128 height 23
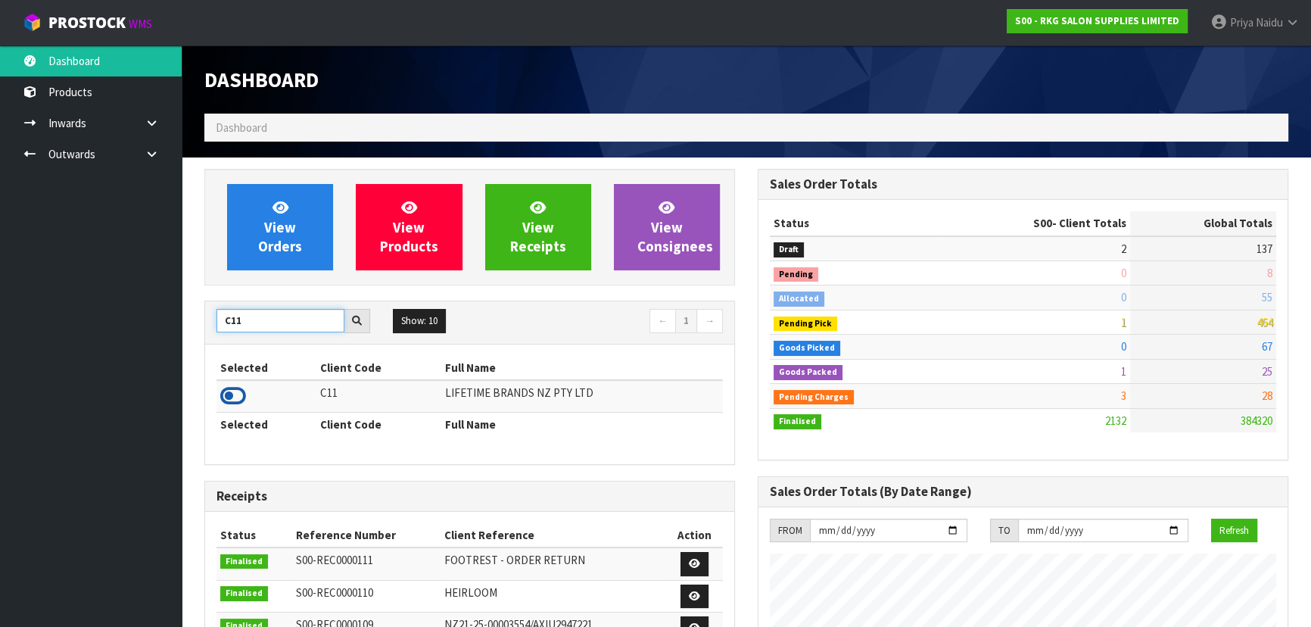
type input "C11"
click at [235, 397] on icon at bounding box center [233, 396] width 26 height 23
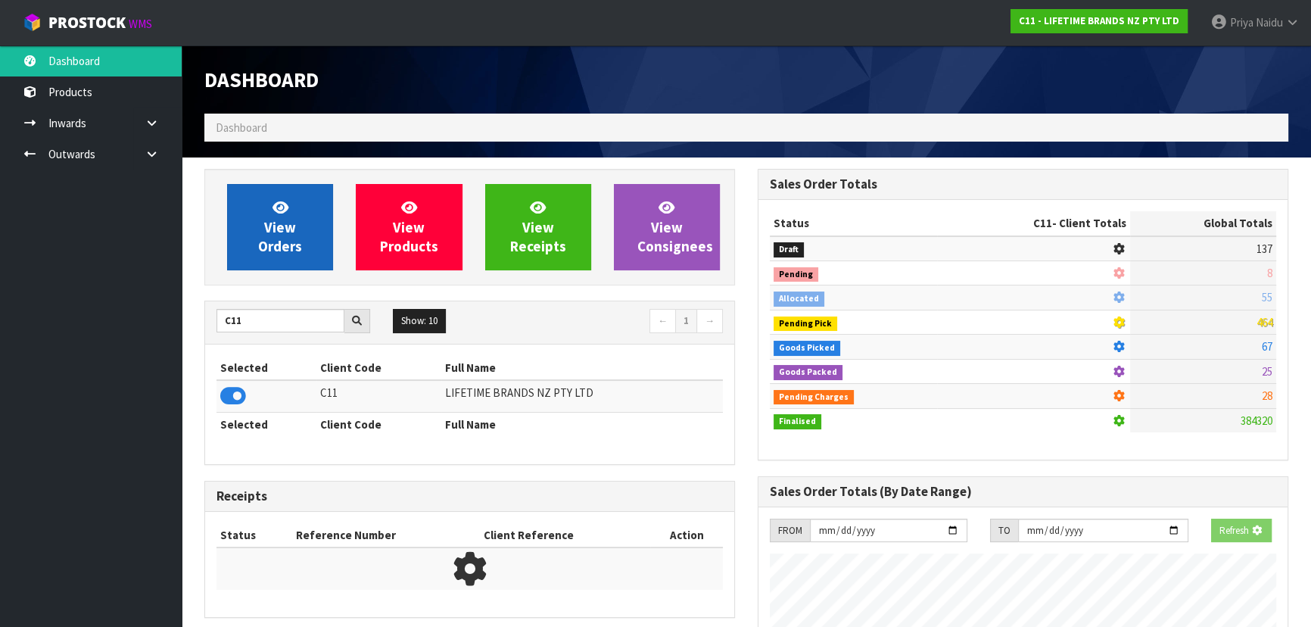
scroll to position [756028, 756417]
click at [282, 249] on span "View Orders" at bounding box center [280, 226] width 44 height 57
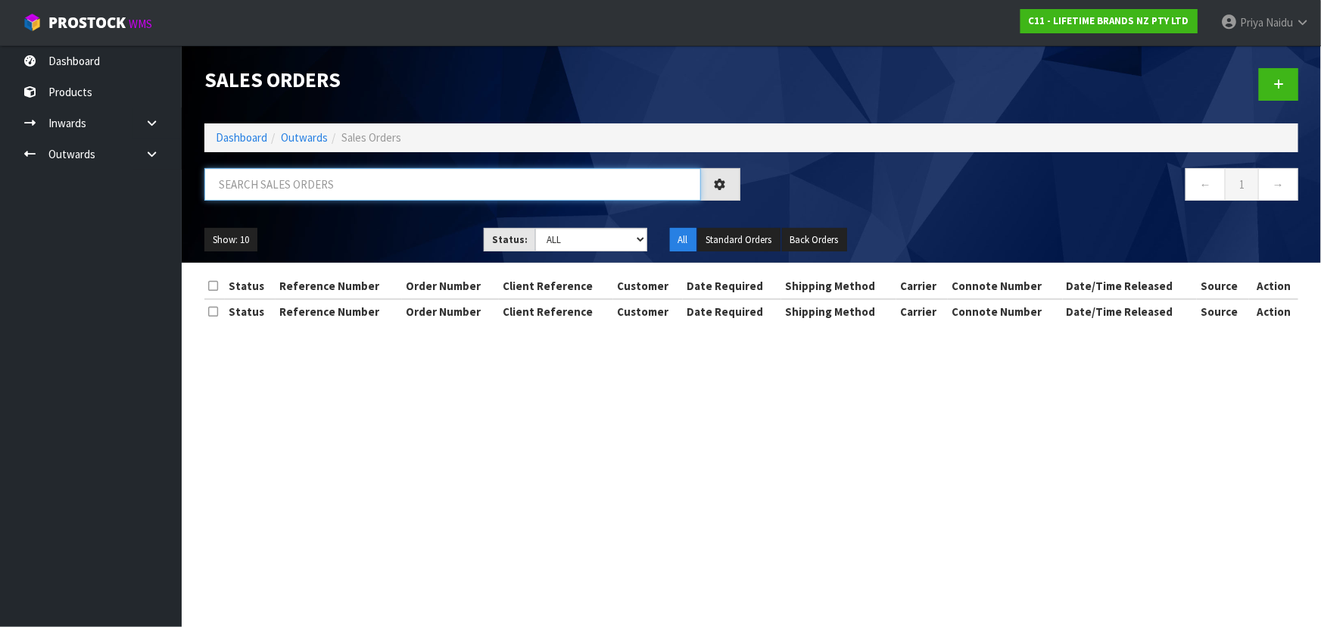
click at [306, 184] on input "text" at bounding box center [452, 184] width 497 height 33
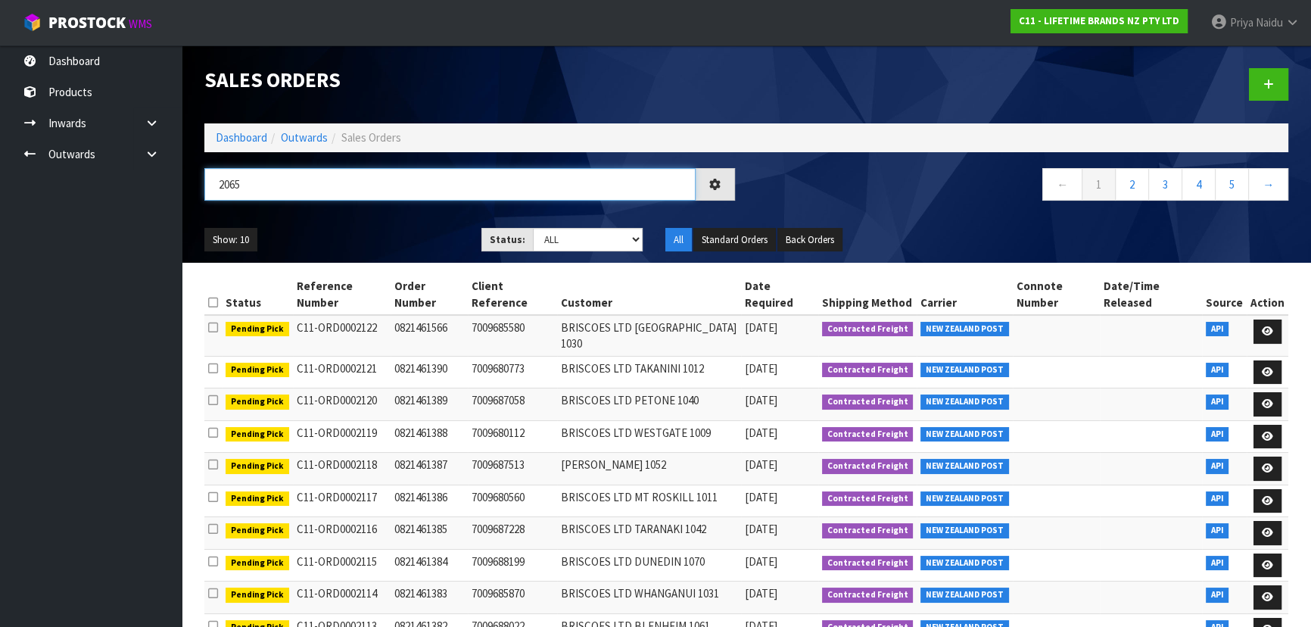
type input "2065"
click at [319, 212] on div "2065 ← 1 2 3 4 5 →" at bounding box center [746, 192] width 1107 height 48
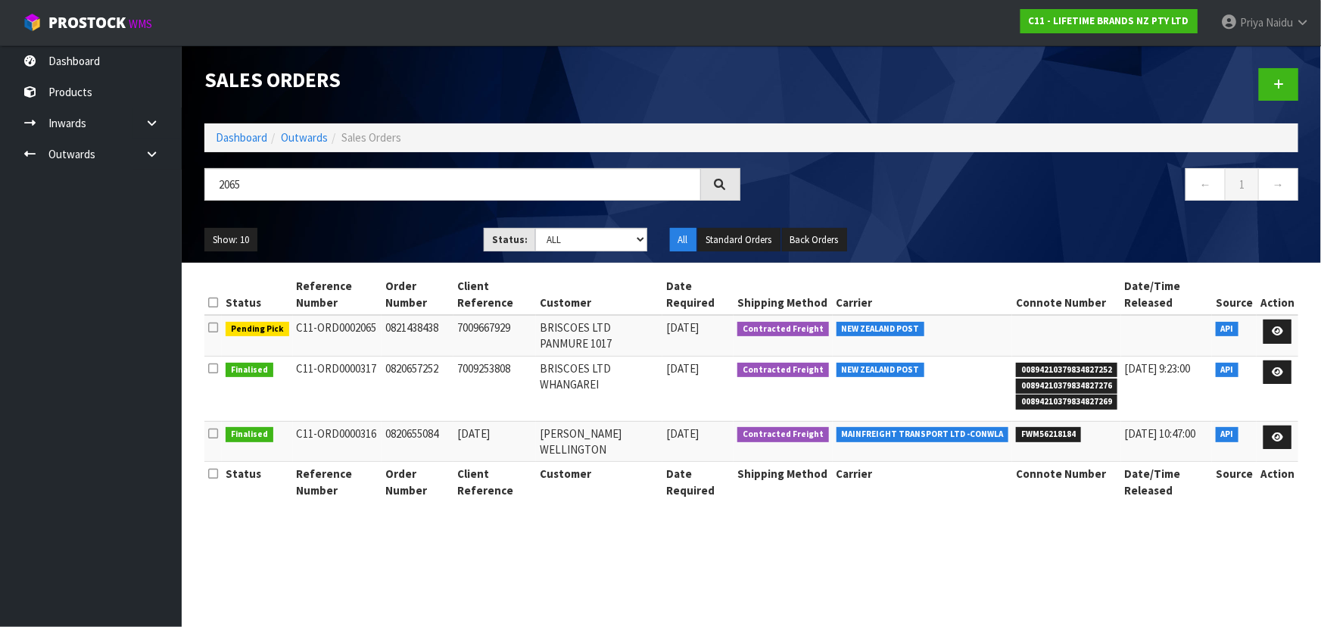
click at [347, 216] on div "Show: 10 5 10 25 50 Status: Draft Pending Allocated Pending Pick Goods Picked G…" at bounding box center [751, 239] width 1117 height 47
click at [972, 113] on div at bounding box center [1031, 84] width 559 height 78
click at [319, 221] on div "Show: 10 5 10 25 50 Status: Draft Pending Allocated Pending Pick Goods Picked G…" at bounding box center [751, 239] width 1117 height 47
click at [260, 134] on link "Dashboard" at bounding box center [241, 137] width 51 height 14
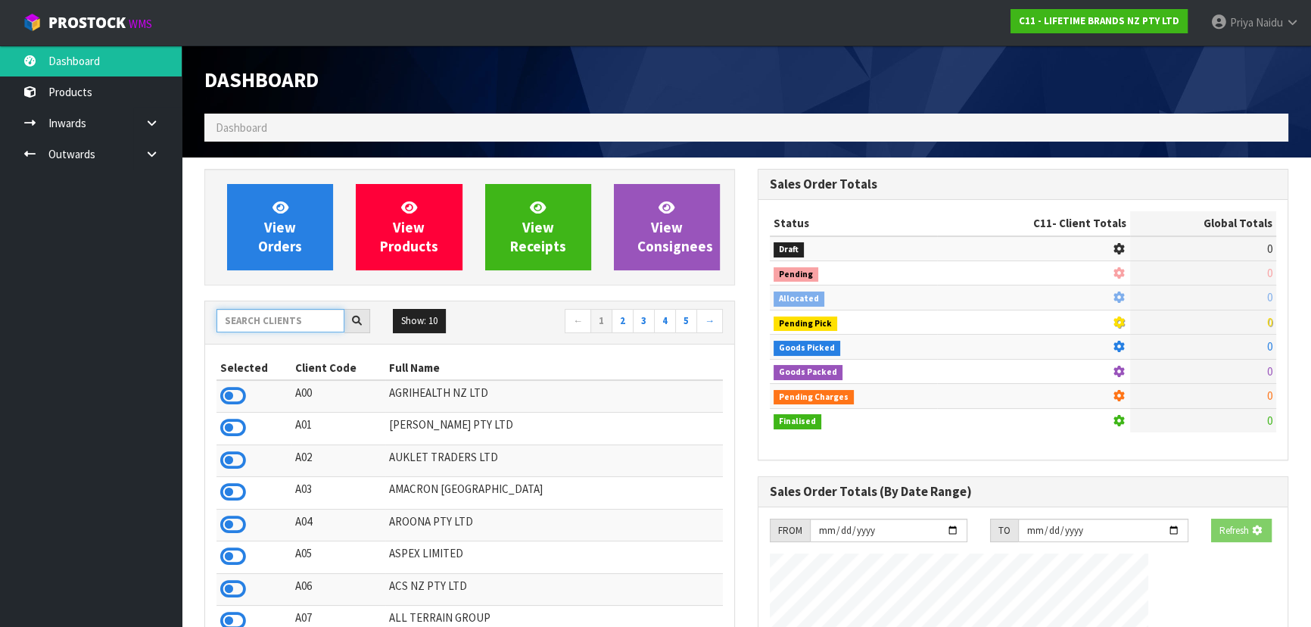
click at [293, 323] on input "text" at bounding box center [280, 320] width 128 height 23
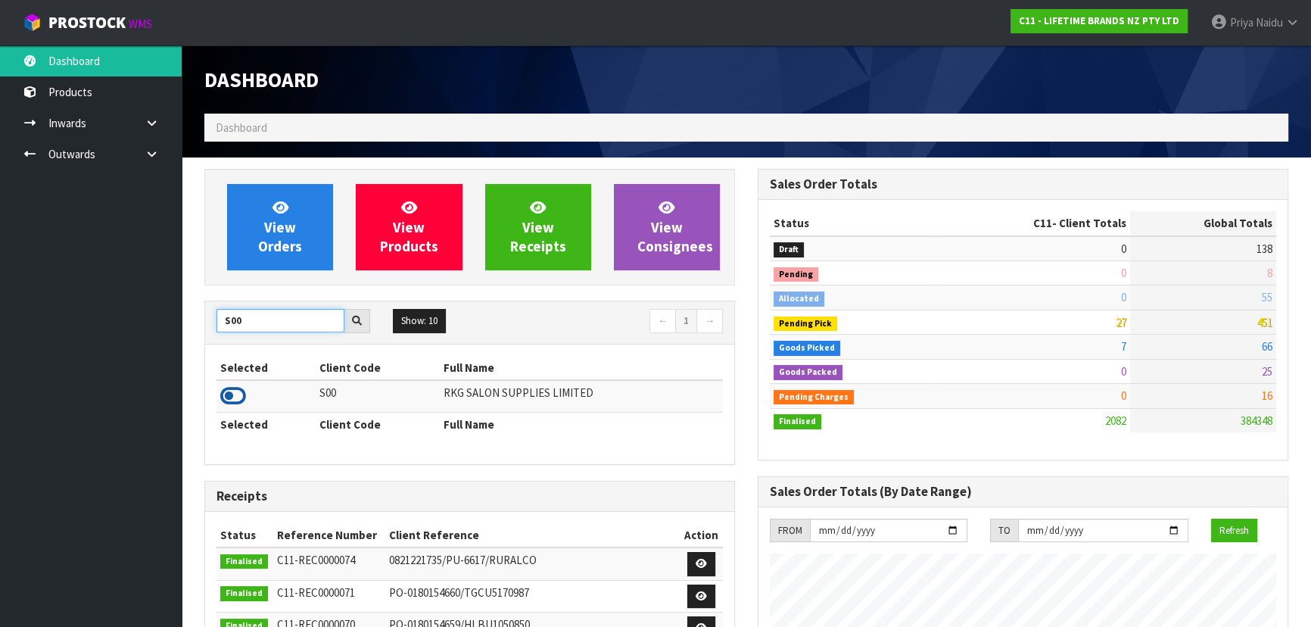
type input "S00"
click at [234, 389] on icon at bounding box center [233, 396] width 26 height 23
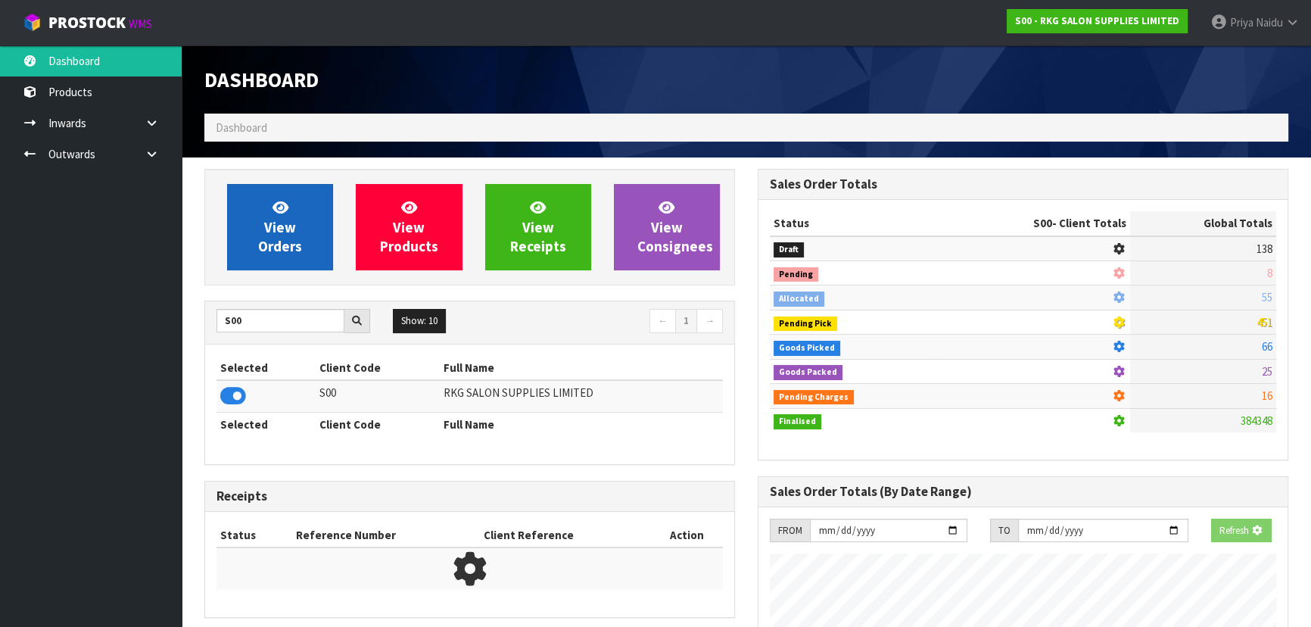
scroll to position [756028, 756417]
click at [288, 222] on span "View Orders" at bounding box center [280, 226] width 44 height 57
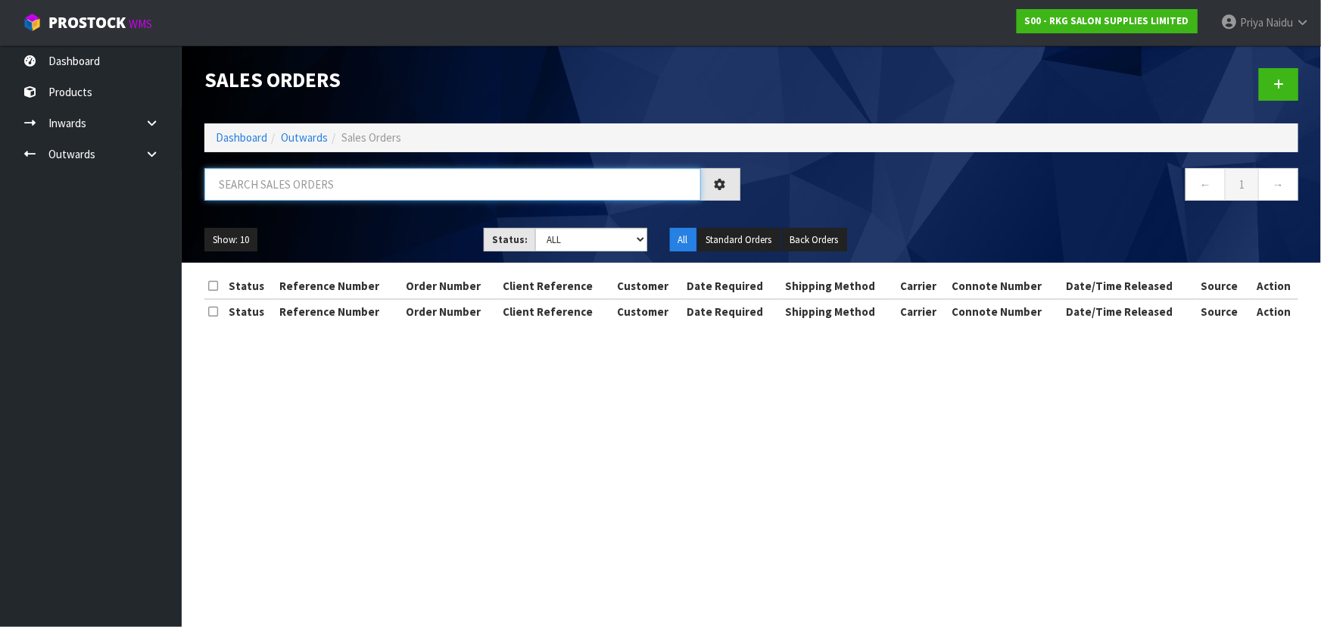
click at [313, 183] on input "text" at bounding box center [452, 184] width 497 height 33
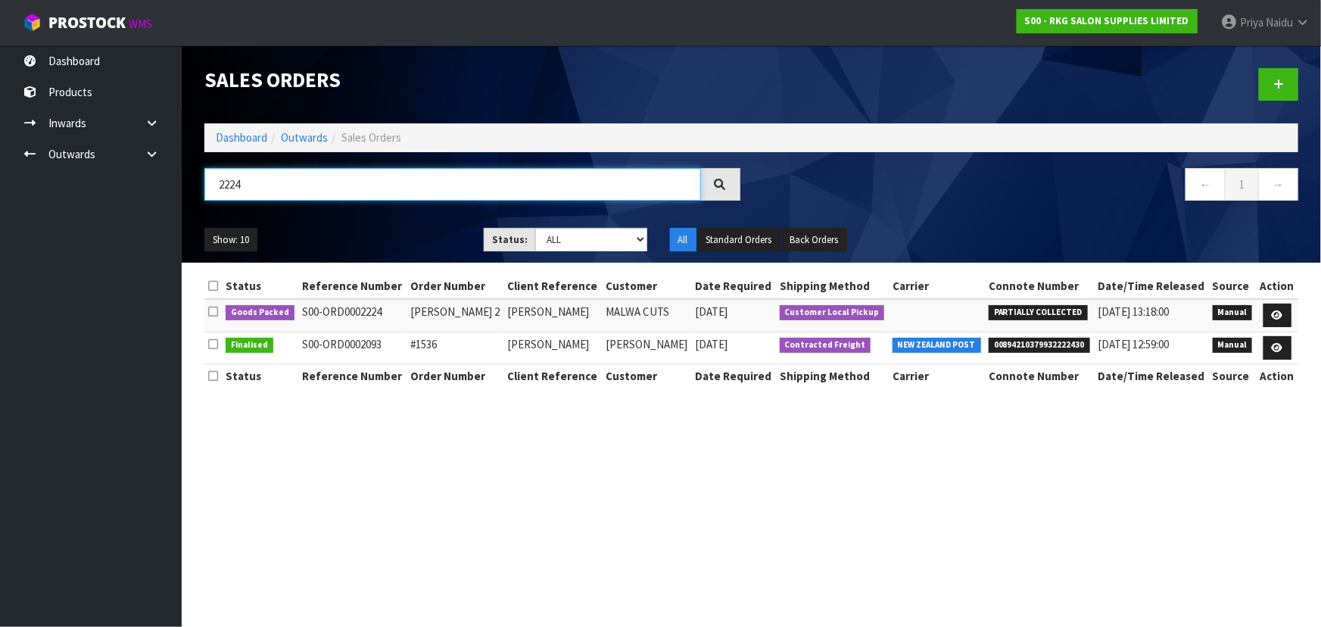
type input "2224"
click at [409, 215] on div "2224 ← 1 →" at bounding box center [751, 192] width 1117 height 48
click at [1272, 308] on link at bounding box center [1277, 316] width 28 height 24
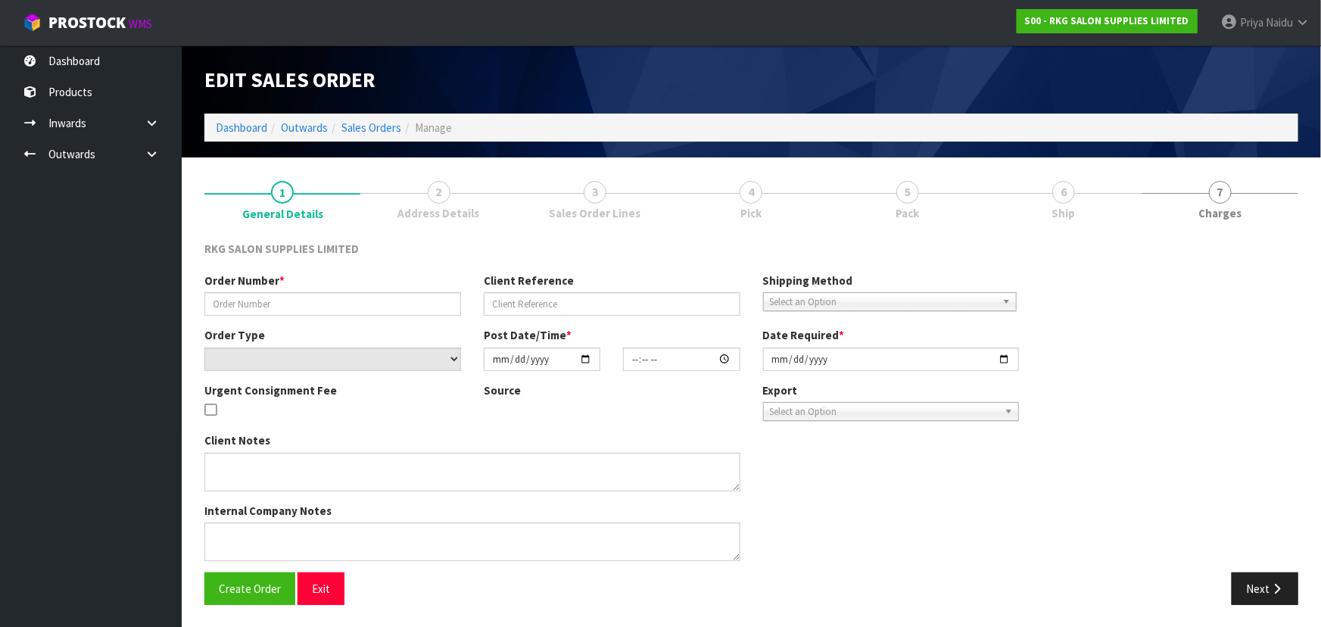
type input "[PERSON_NAME] 2"
type input "[PERSON_NAME]"
select select "number:0"
type input "[DATE]"
type input "00:00:00.000"
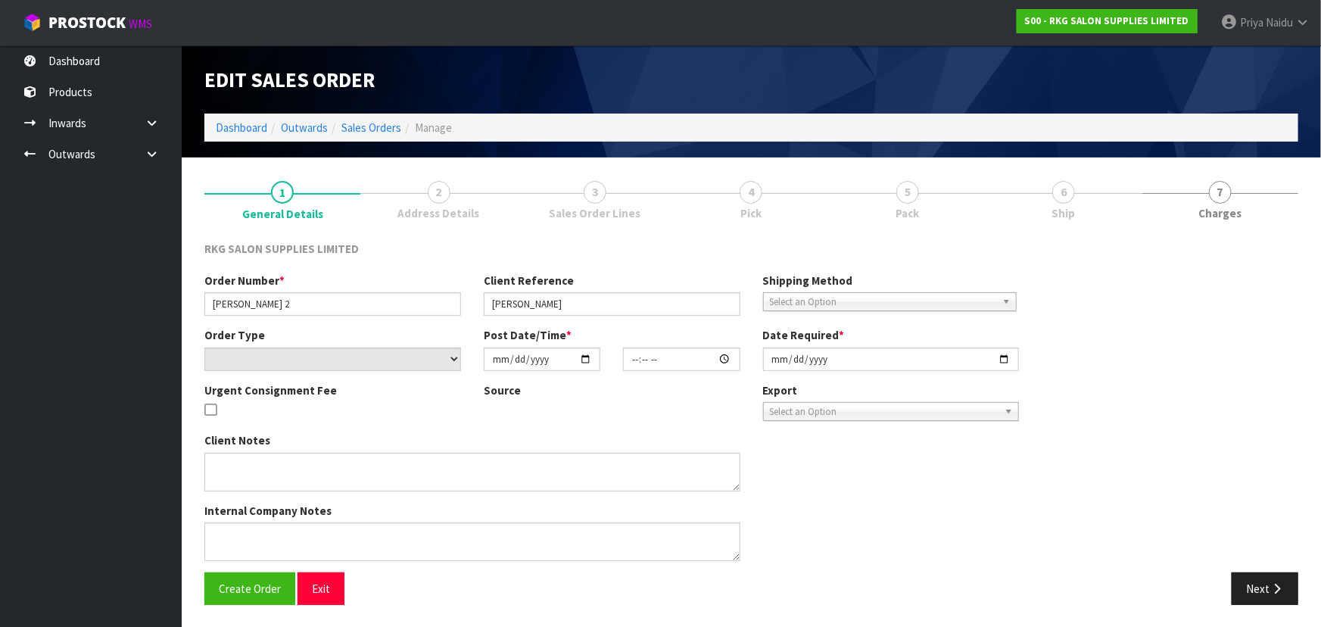
type input "[DATE]"
type textarea "FOR PICK UP - WAITING"
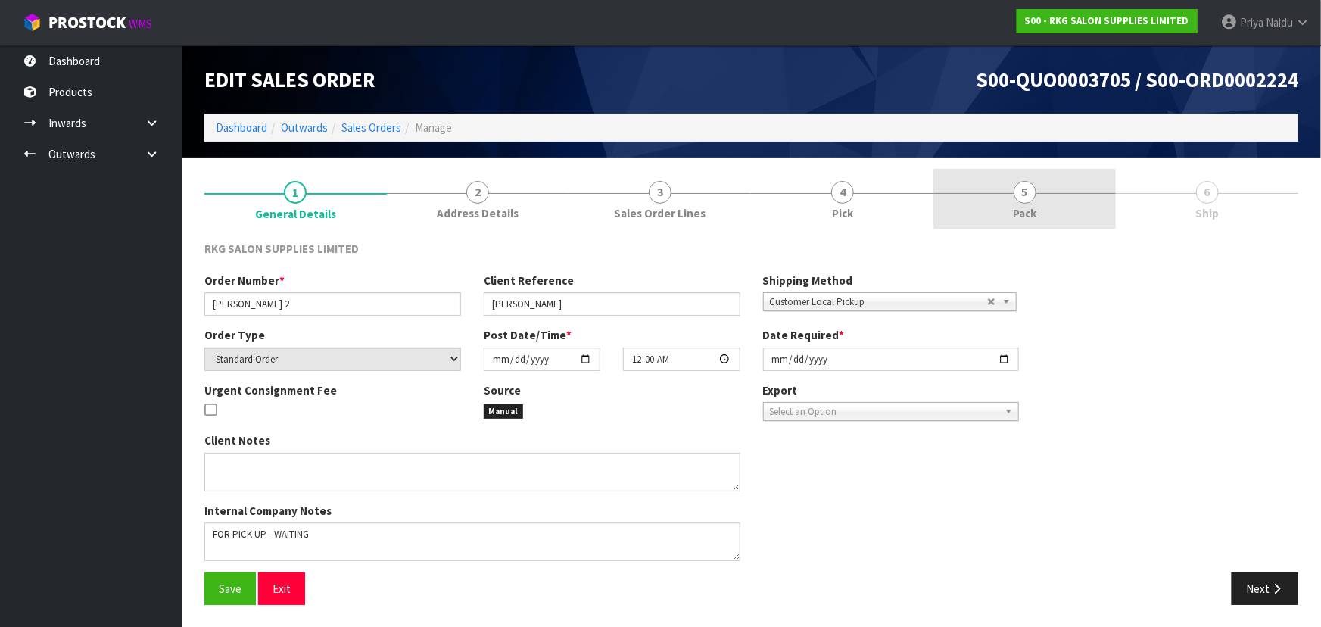
drag, startPoint x: 1048, startPoint y: 202, endPoint x: 1037, endPoint y: 203, distance: 10.6
click at [1046, 203] on link "5 Pack" at bounding box center [1024, 199] width 182 height 60
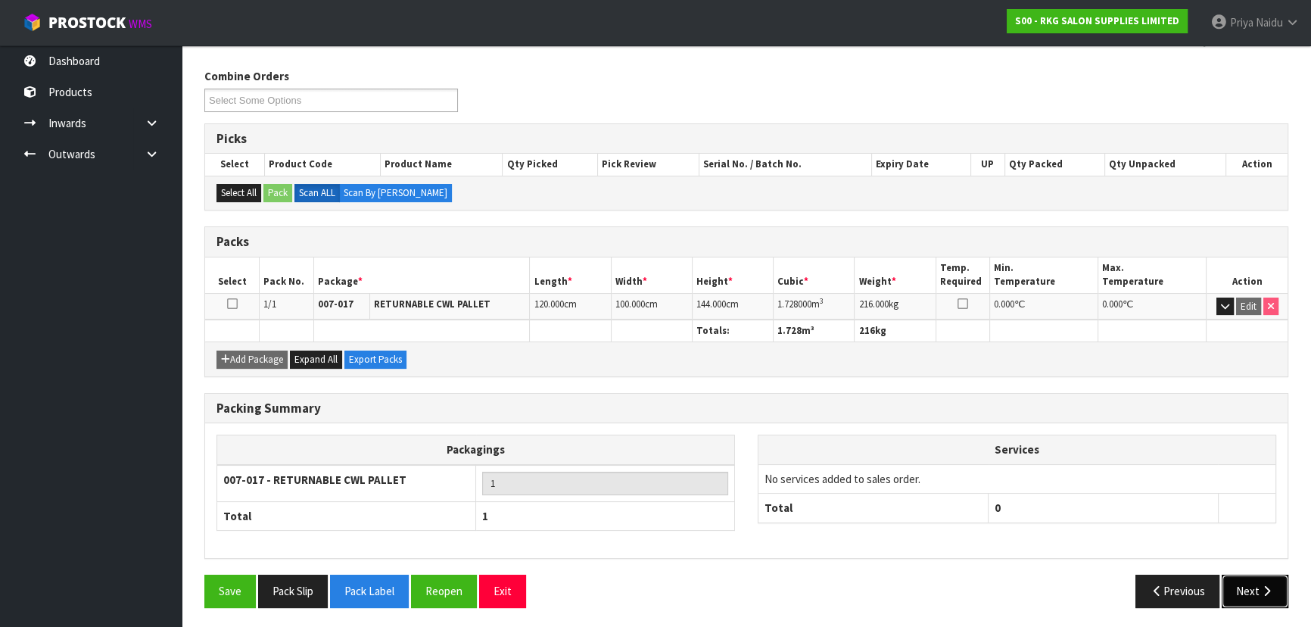
click at [1266, 587] on icon "button" at bounding box center [1267, 590] width 14 height 11
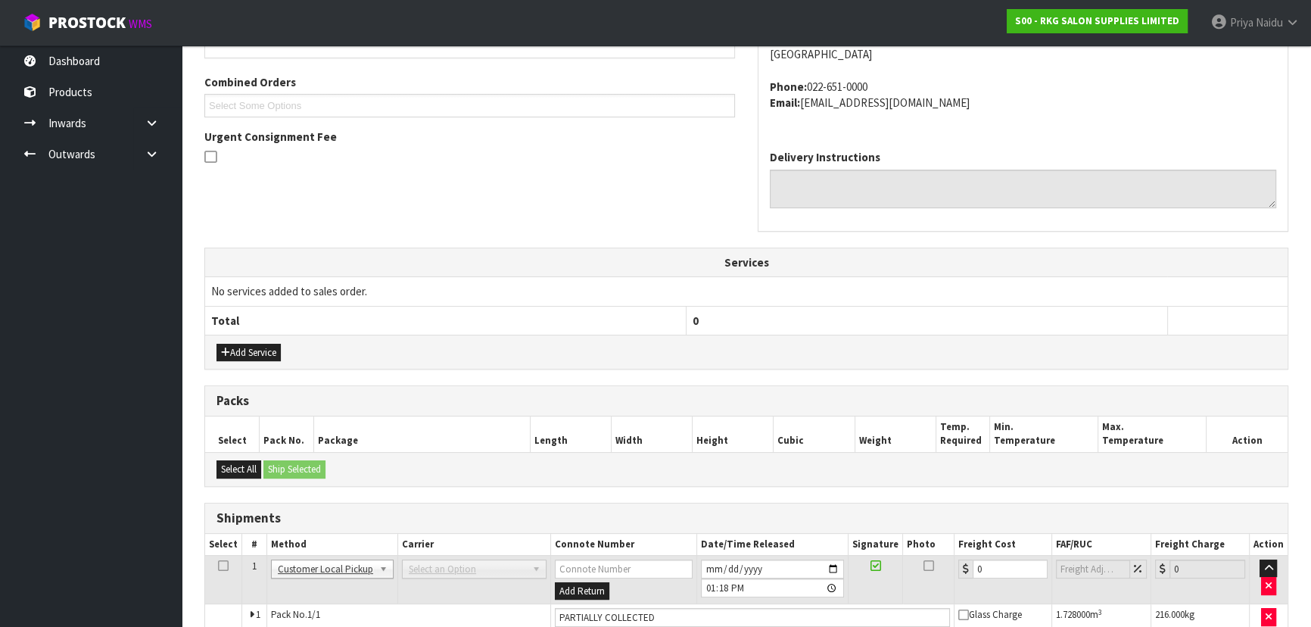
scroll to position [391, 0]
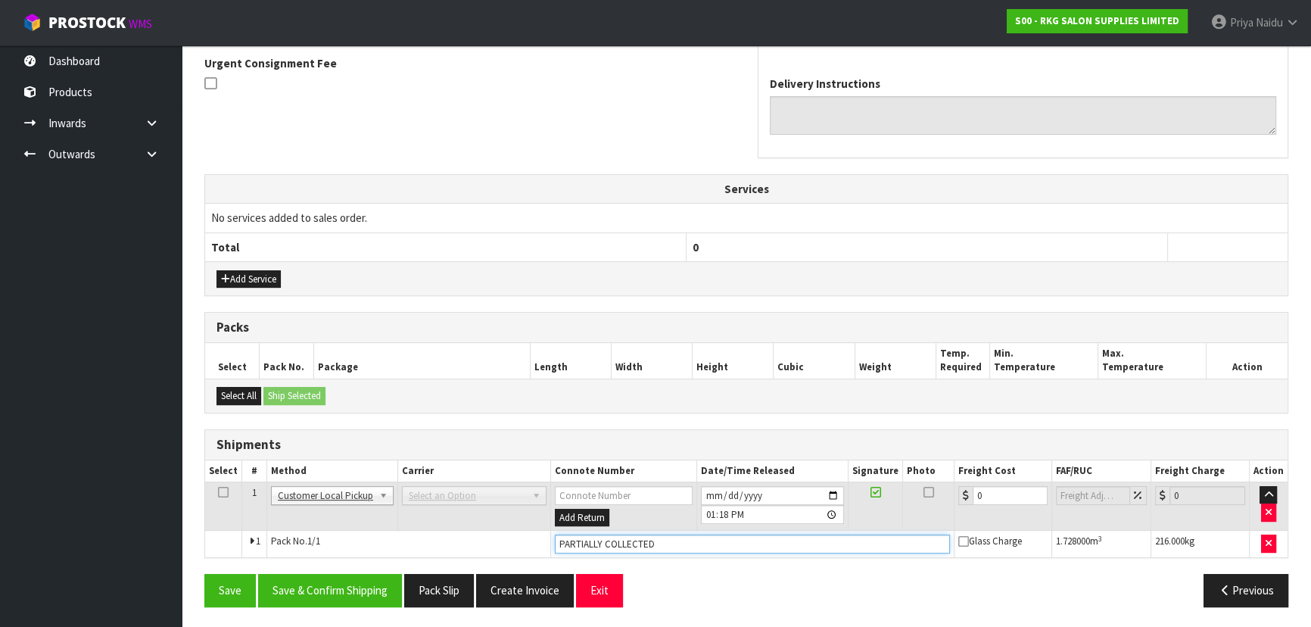
click at [671, 541] on input "PARTIALLY COLLECTED" at bounding box center [752, 543] width 395 height 19
type input "P"
type input "CUSTOMER COLLECTED"
click at [354, 598] on button "Save & Confirm Shipping" at bounding box center [330, 590] width 144 height 33
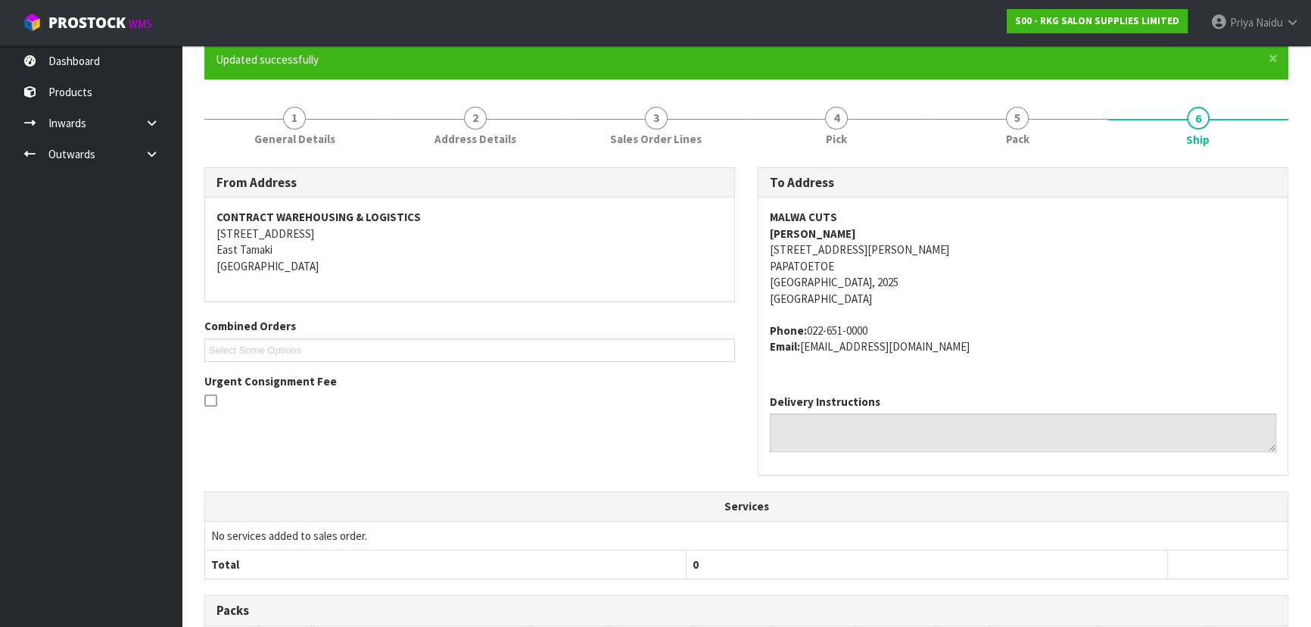
scroll to position [0, 0]
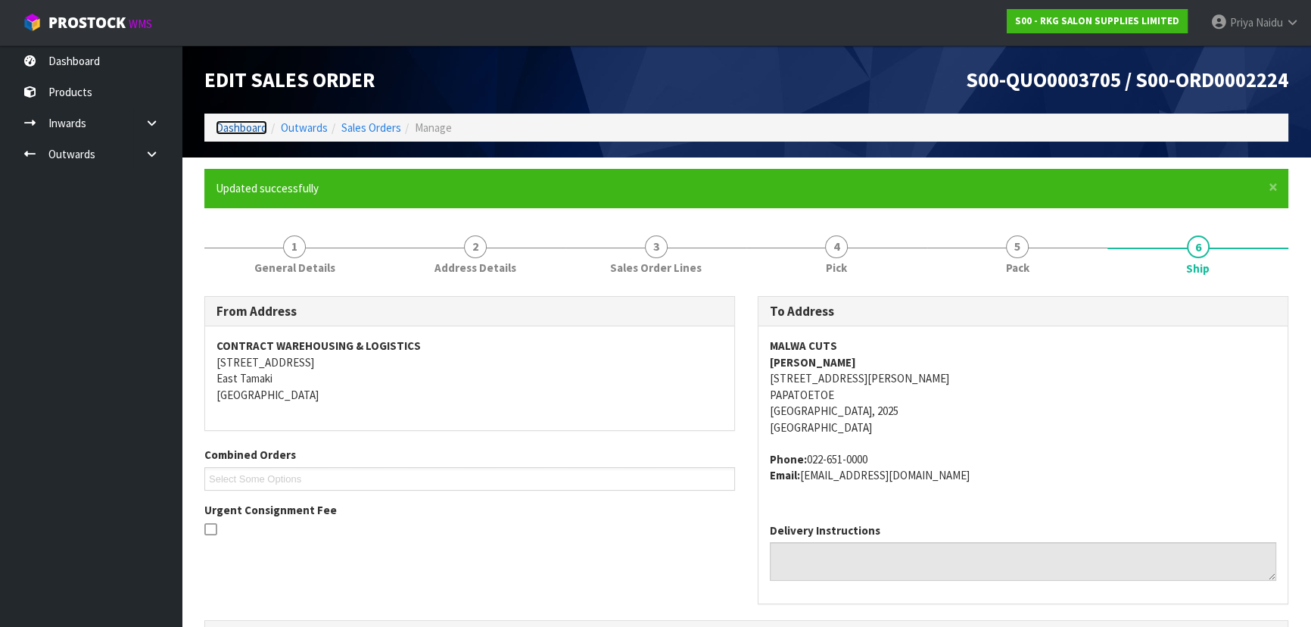
drag, startPoint x: 245, startPoint y: 130, endPoint x: 256, endPoint y: 121, distance: 14.0
click at [245, 129] on link "Dashboard" at bounding box center [241, 127] width 51 height 14
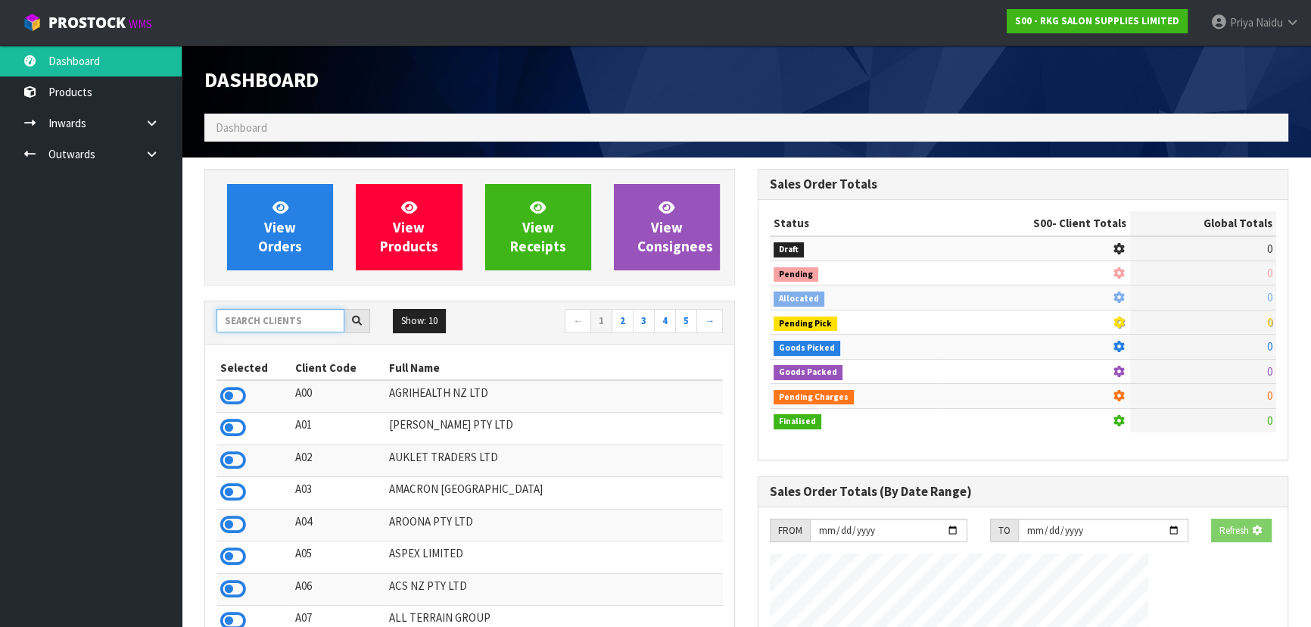
click at [260, 325] on input "text" at bounding box center [280, 320] width 128 height 23
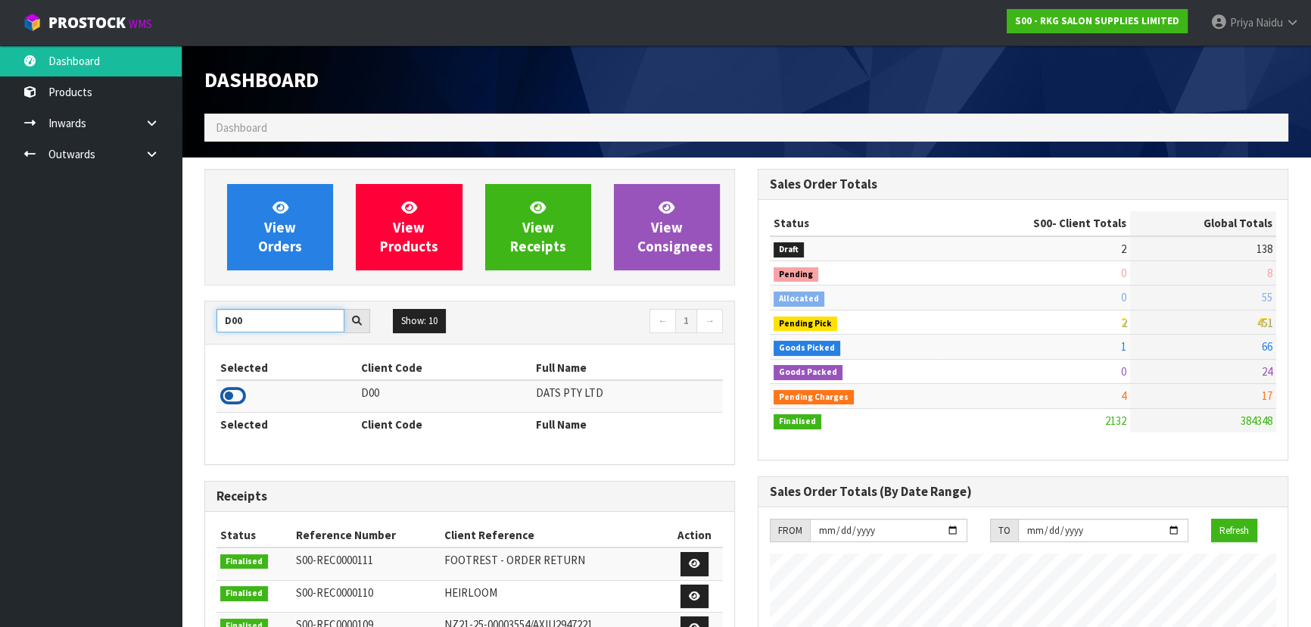
type input "D00"
click at [235, 403] on icon at bounding box center [233, 396] width 26 height 23
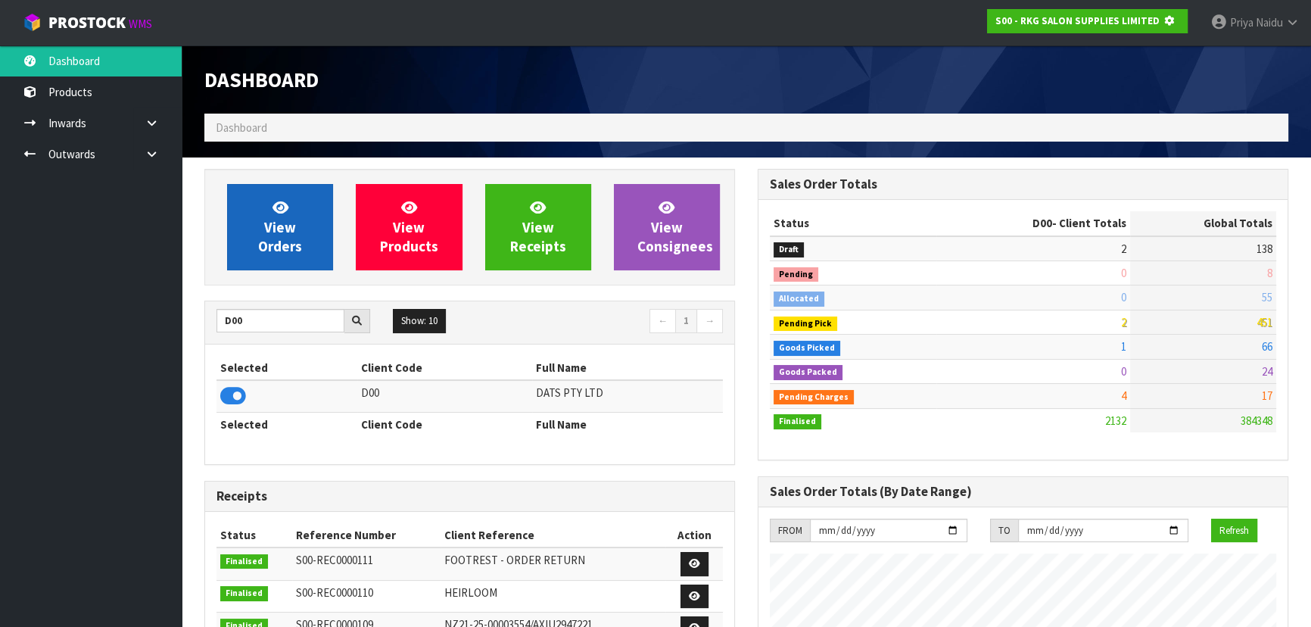
scroll to position [756028, 756417]
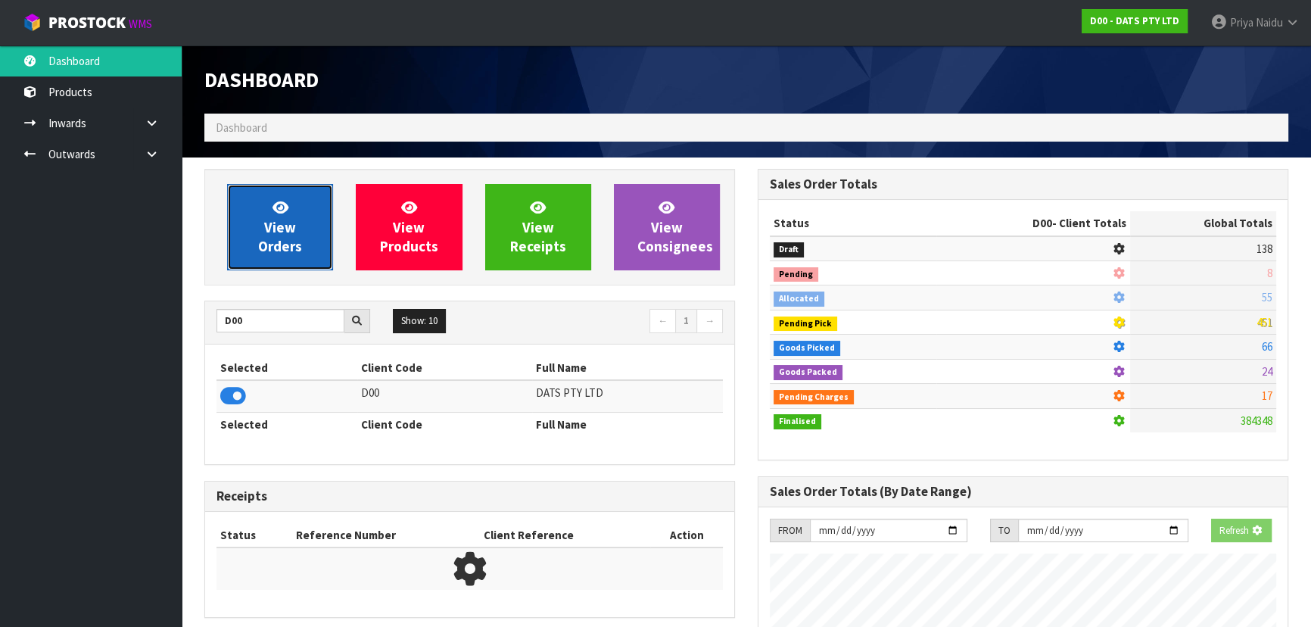
click at [266, 237] on span "View Orders" at bounding box center [280, 226] width 44 height 57
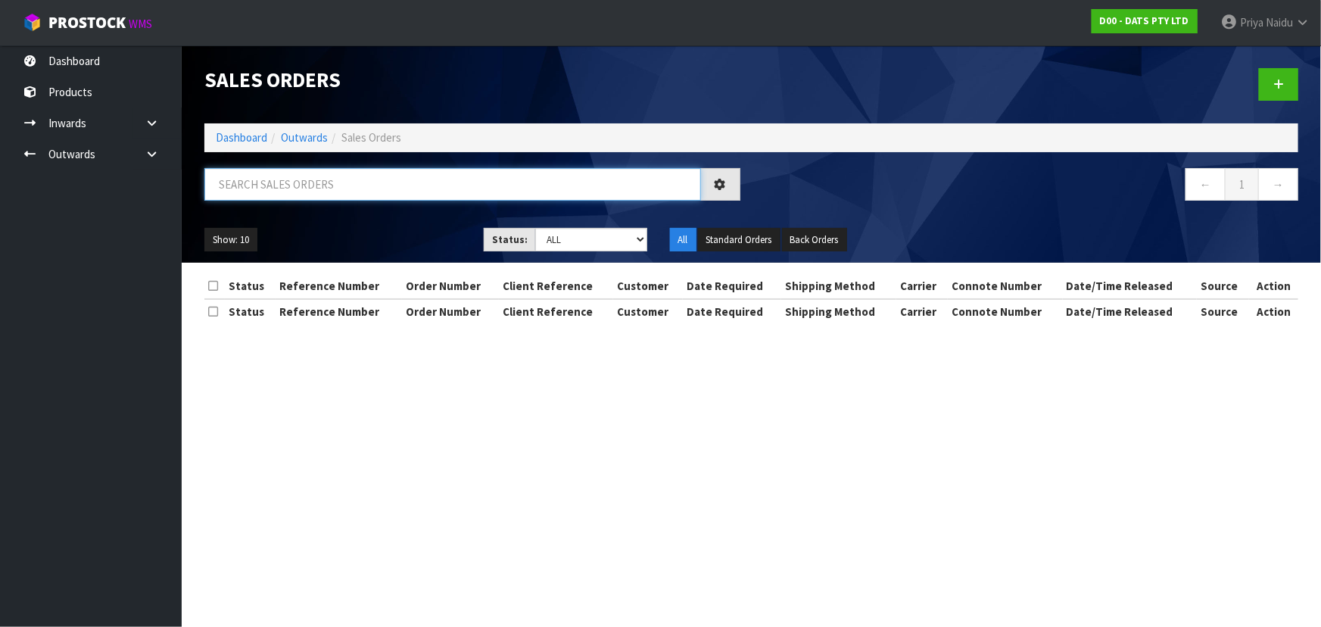
click at [309, 194] on input "text" at bounding box center [452, 184] width 497 height 33
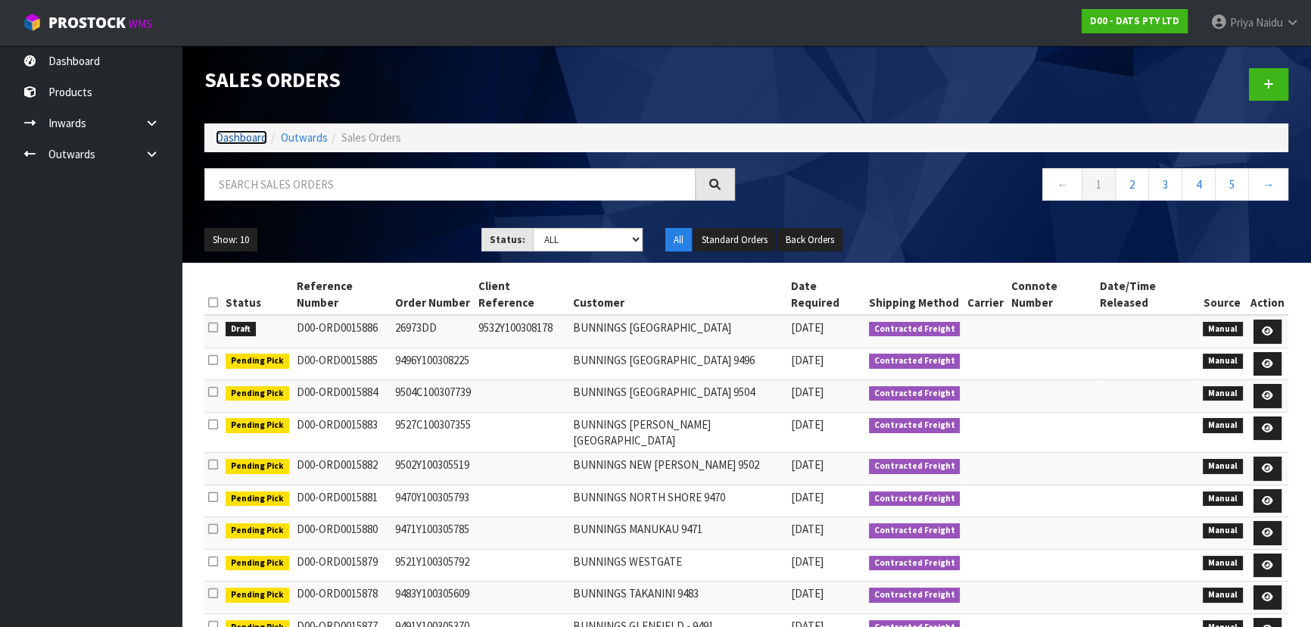
click at [247, 139] on link "Dashboard" at bounding box center [241, 137] width 51 height 14
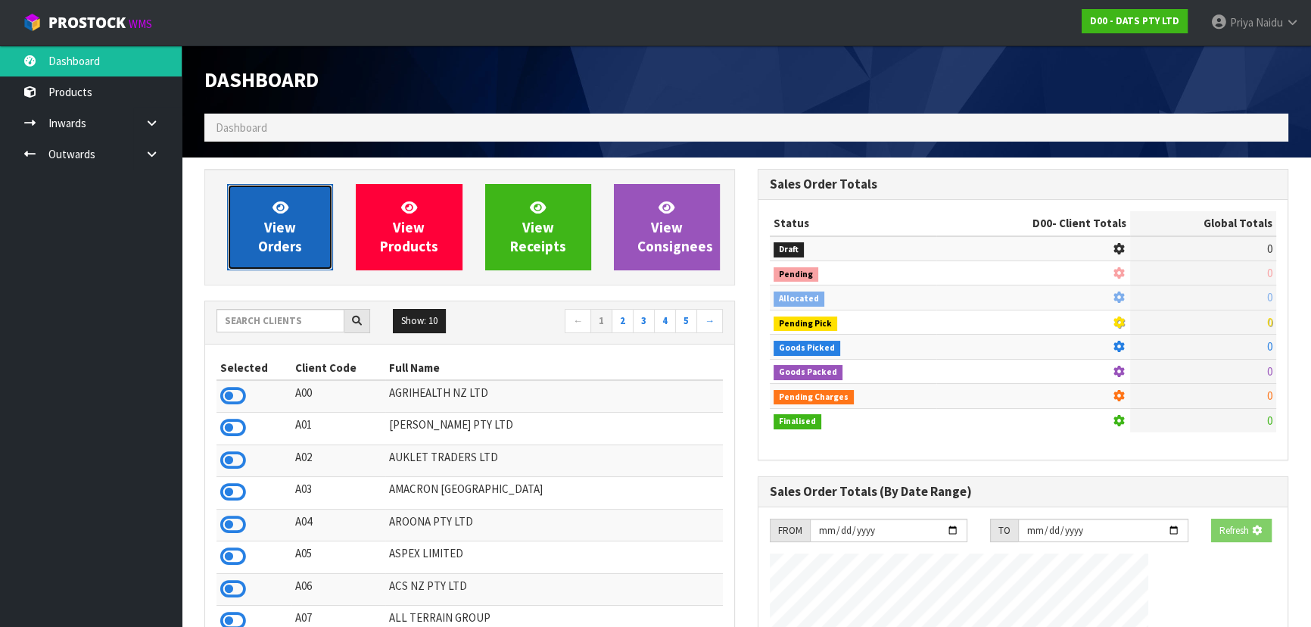
click at [276, 232] on span "View Orders" at bounding box center [280, 226] width 44 height 57
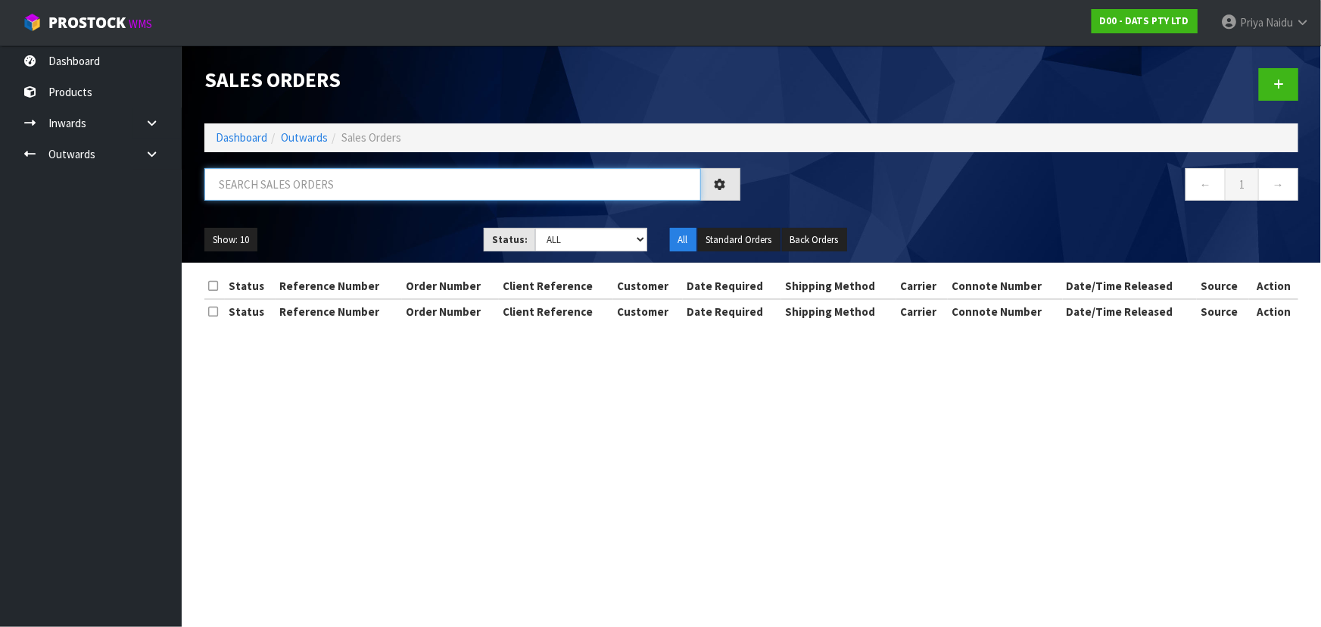
click at [290, 186] on input "text" at bounding box center [452, 184] width 497 height 33
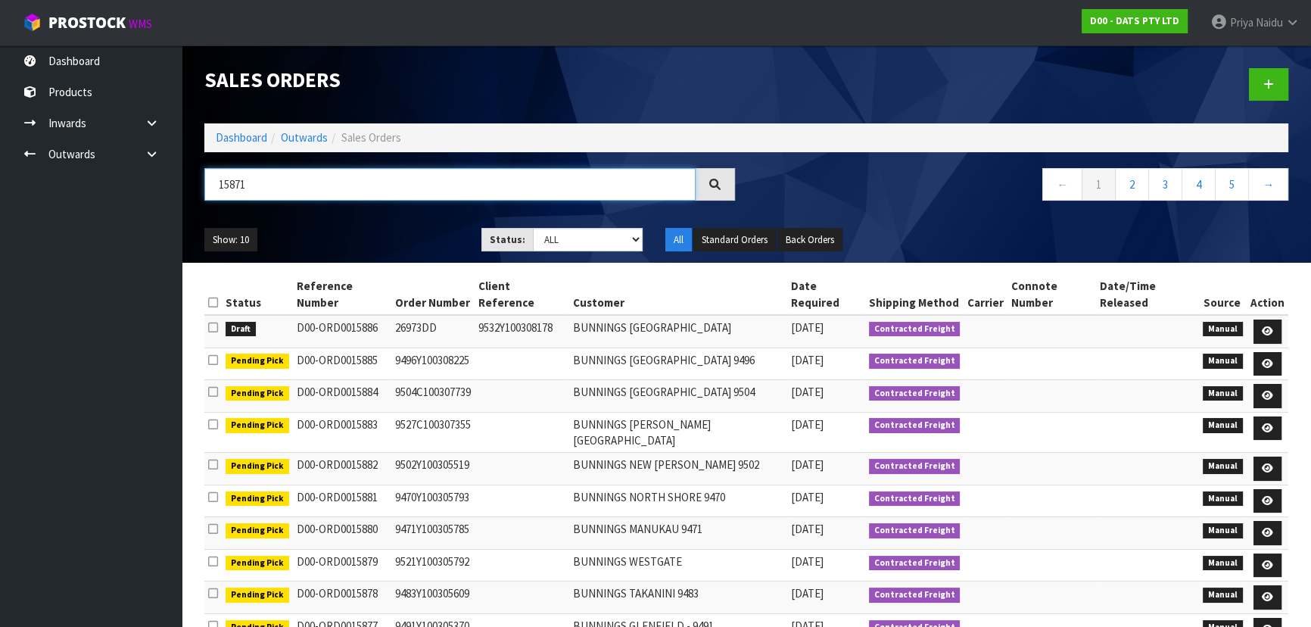
type input "15871"
click at [386, 231] on ul "Show: 10 5 10 25 50" at bounding box center [331, 240] width 254 height 24
drag, startPoint x: 559, startPoint y: 241, endPoint x: 561, endPoint y: 249, distance: 7.9
click at [559, 241] on select "Draft Pending Allocated Pending Pick Goods Picked Goods Packed Pending Charges …" at bounding box center [588, 239] width 111 height 23
select select "string:5"
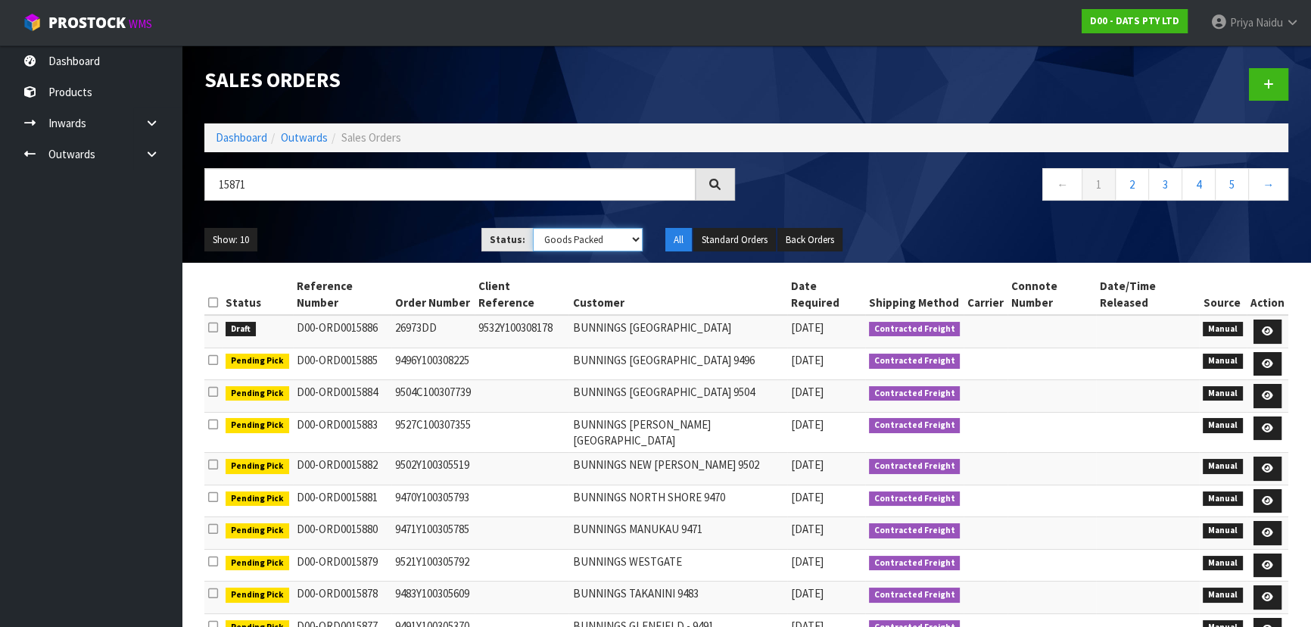
click at [533, 228] on select "Draft Pending Allocated Pending Pick Goods Picked Goods Packed Pending Charges …" at bounding box center [588, 239] width 111 height 23
click at [400, 201] on div "15871" at bounding box center [469, 190] width 553 height 44
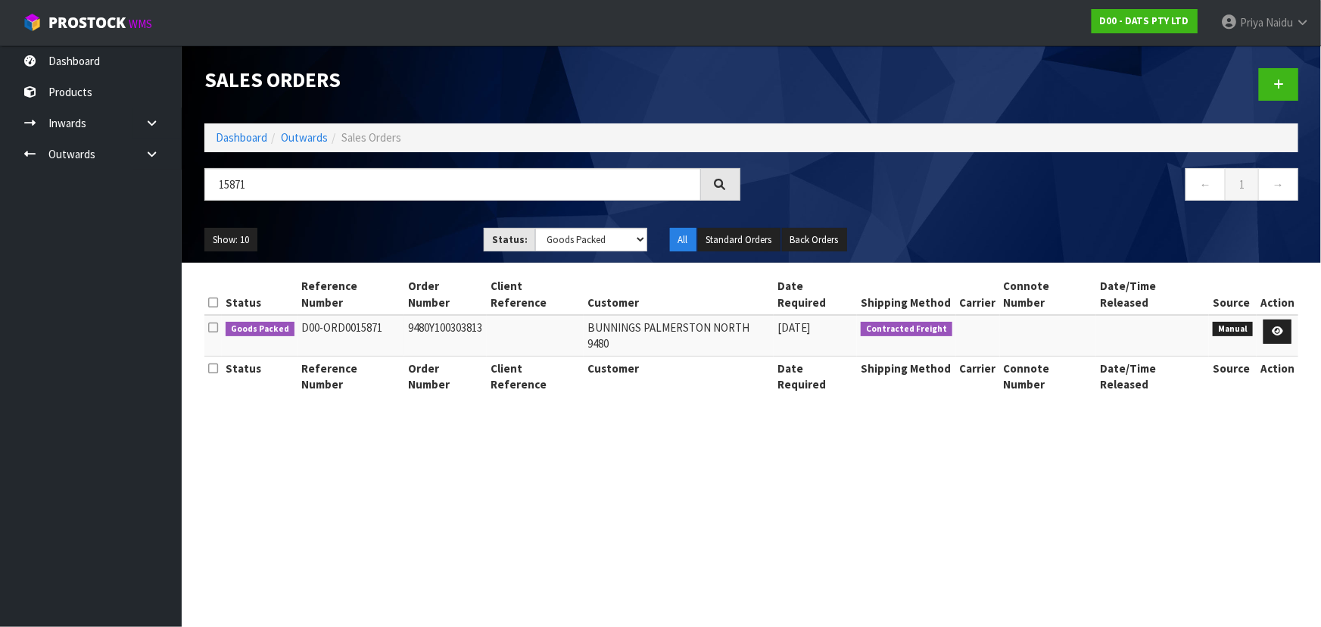
click at [404, 222] on div "Show: 10 5 10 25 50 Status: Draft Pending Allocated Pending Pick Goods Picked G…" at bounding box center [751, 239] width 1117 height 47
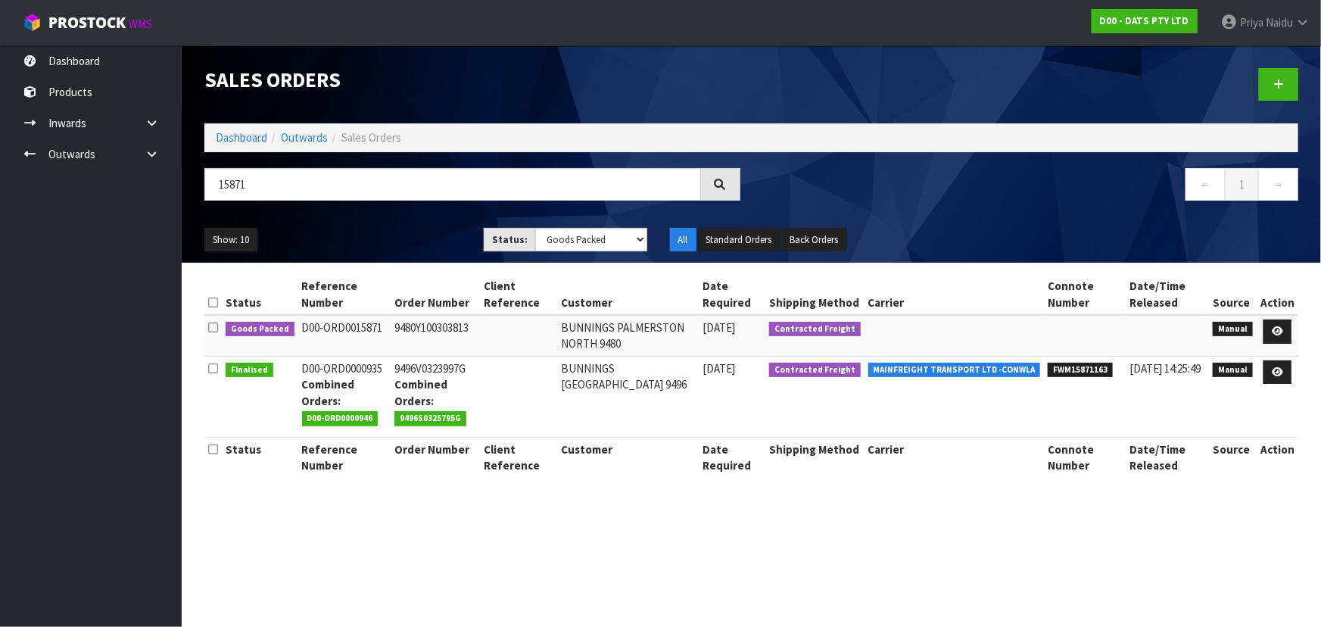
click at [406, 222] on div "Show: 10 5 10 25 50 Status: Draft Pending Allocated Pending Pick Goods Picked G…" at bounding box center [751, 239] width 1117 height 47
click at [225, 130] on link "Dashboard" at bounding box center [241, 137] width 51 height 14
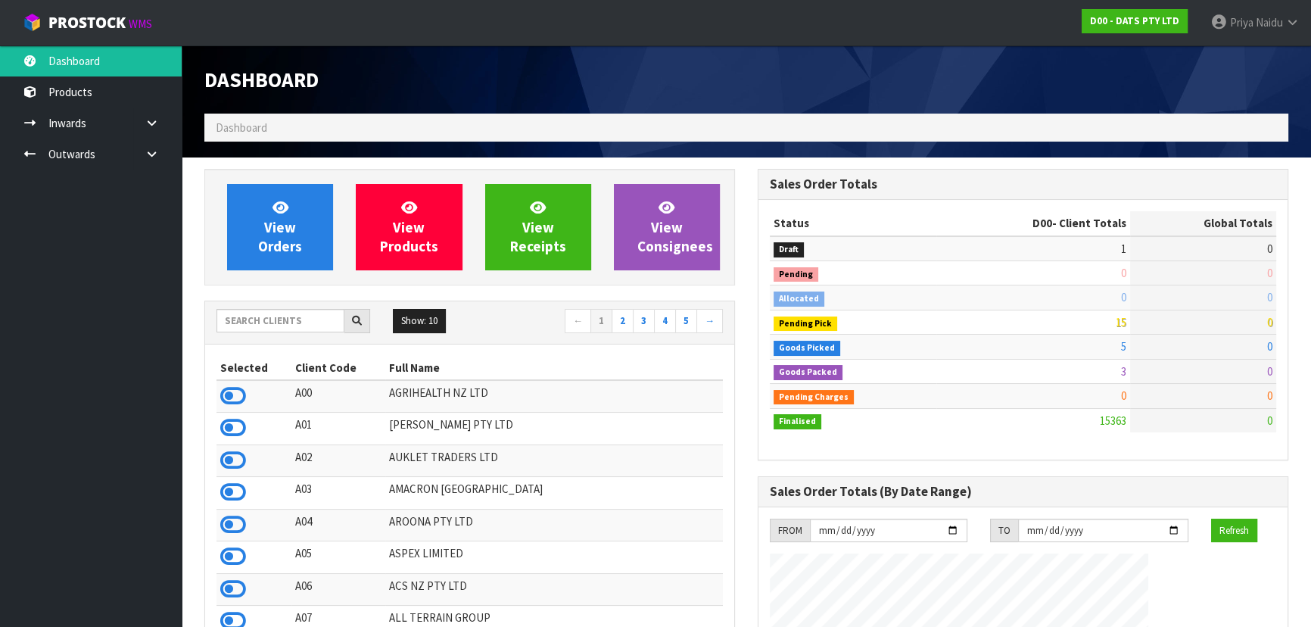
click at [281, 303] on div "Show: 10 5 10 25 50 ← 1 2 3 4 5 →" at bounding box center [469, 322] width 529 height 42
click at [285, 316] on input "text" at bounding box center [280, 320] width 128 height 23
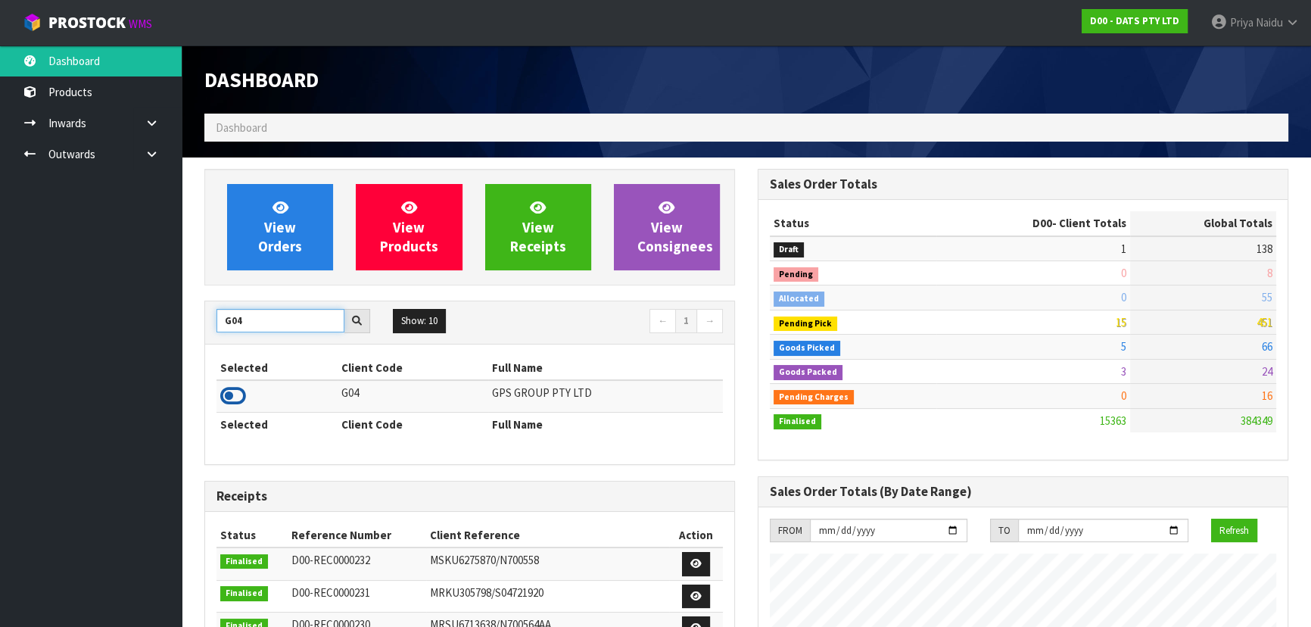
type input "G04"
click at [235, 393] on icon at bounding box center [233, 396] width 26 height 23
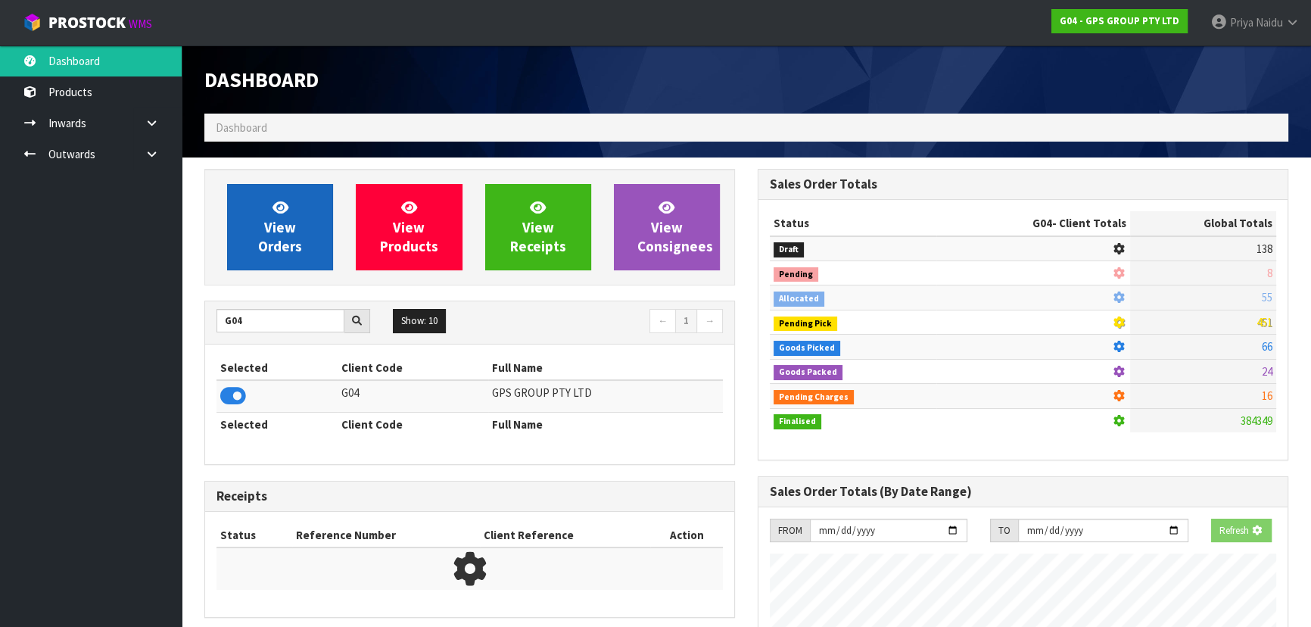
scroll to position [756028, 756417]
click at [273, 262] on link "View Orders" at bounding box center [280, 227] width 106 height 86
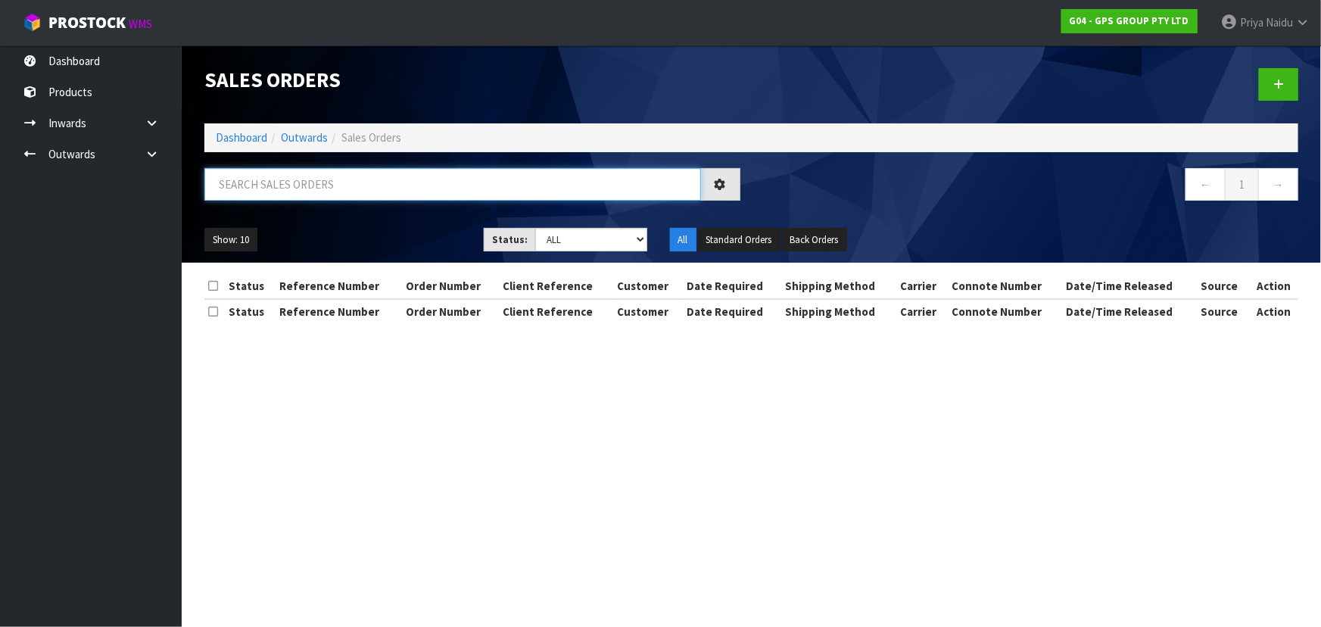
click at [307, 179] on input "text" at bounding box center [452, 184] width 497 height 33
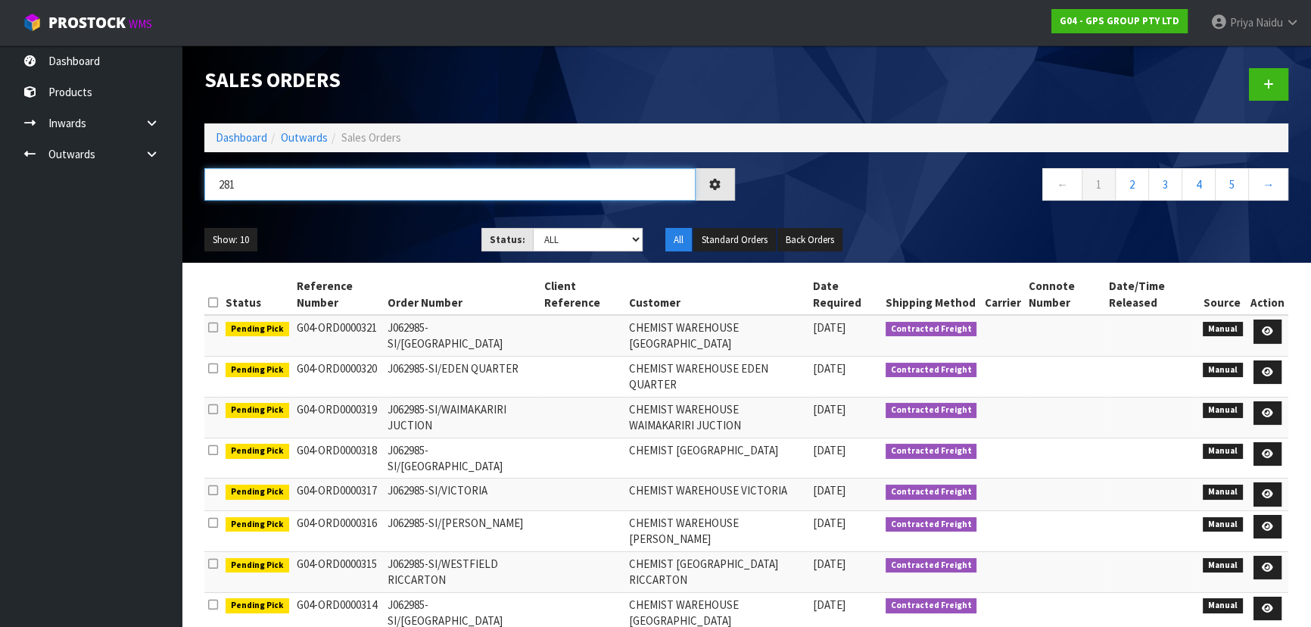
type input "281"
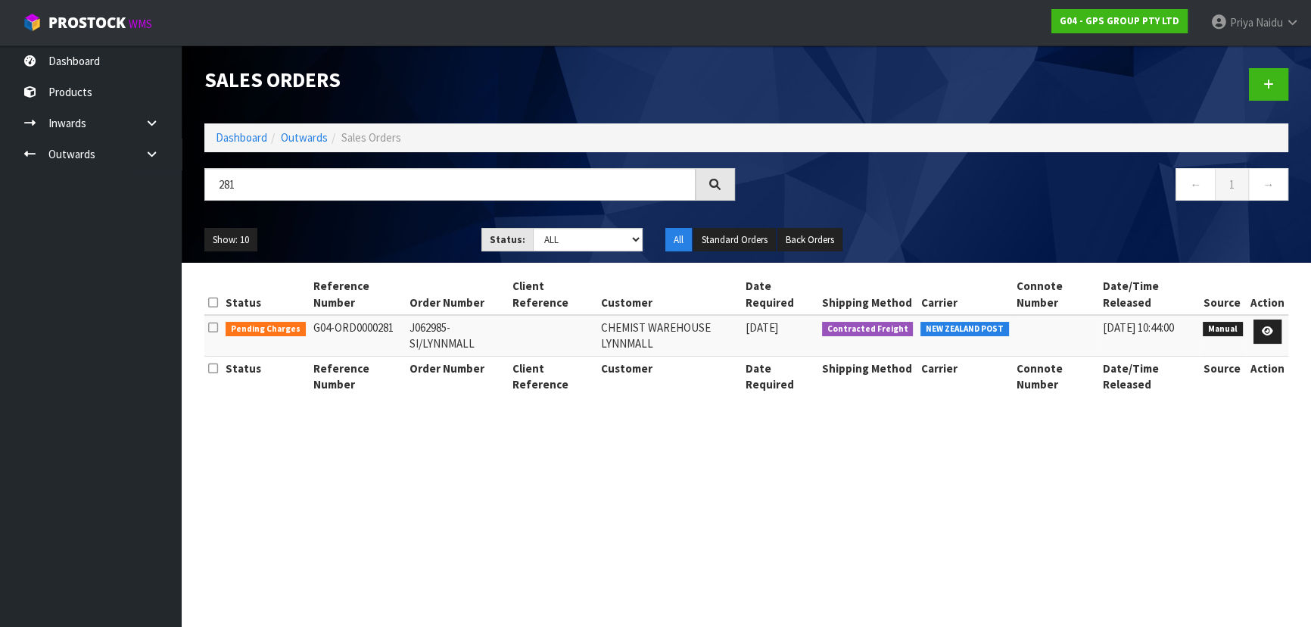
click at [354, 234] on ul "Show: 10 5 10 25 50" at bounding box center [331, 240] width 254 height 24
click at [1279, 326] on icon at bounding box center [1277, 331] width 11 height 10
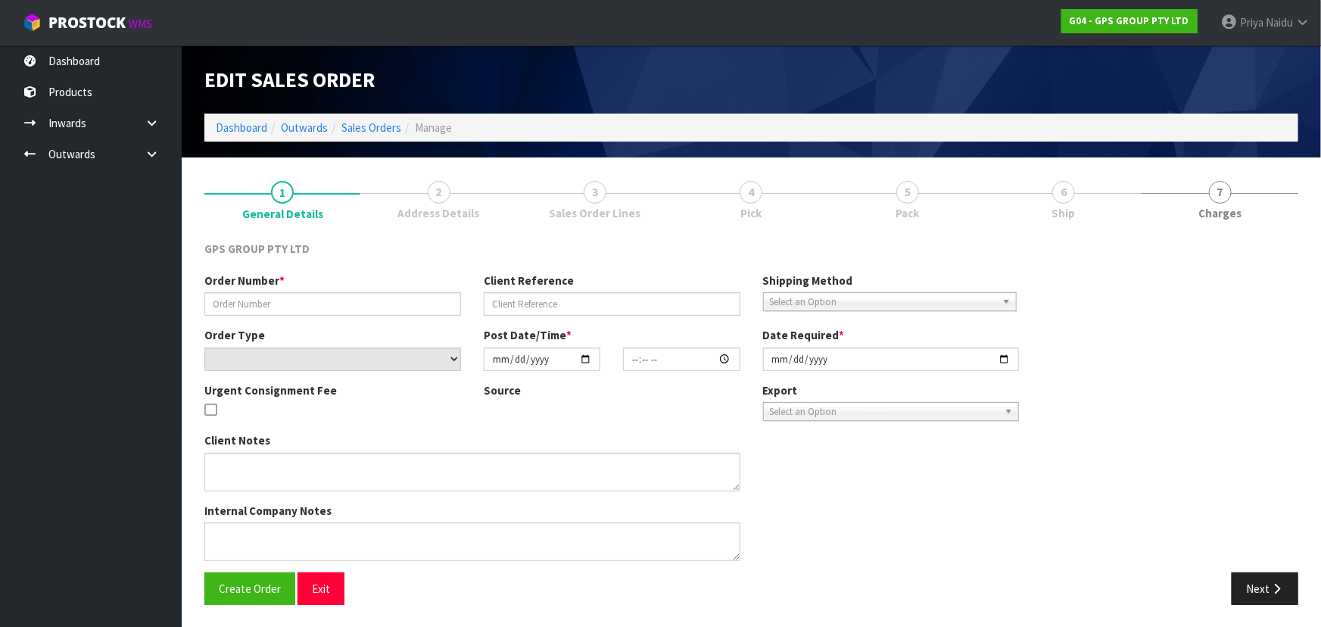
type input "J062985-SI/LYNNMALL"
select select "number:0"
type input "[DATE]"
type input "09:04:00.000"
type input "[DATE]"
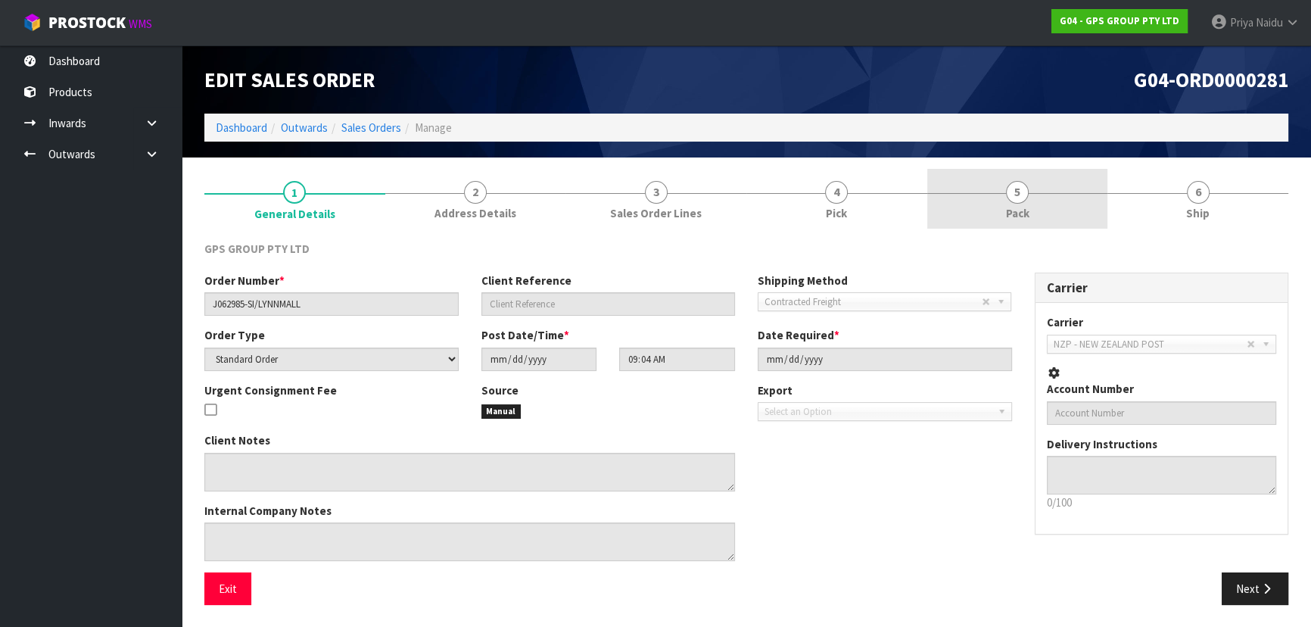
click at [1011, 211] on span "Pack" at bounding box center [1017, 213] width 23 height 16
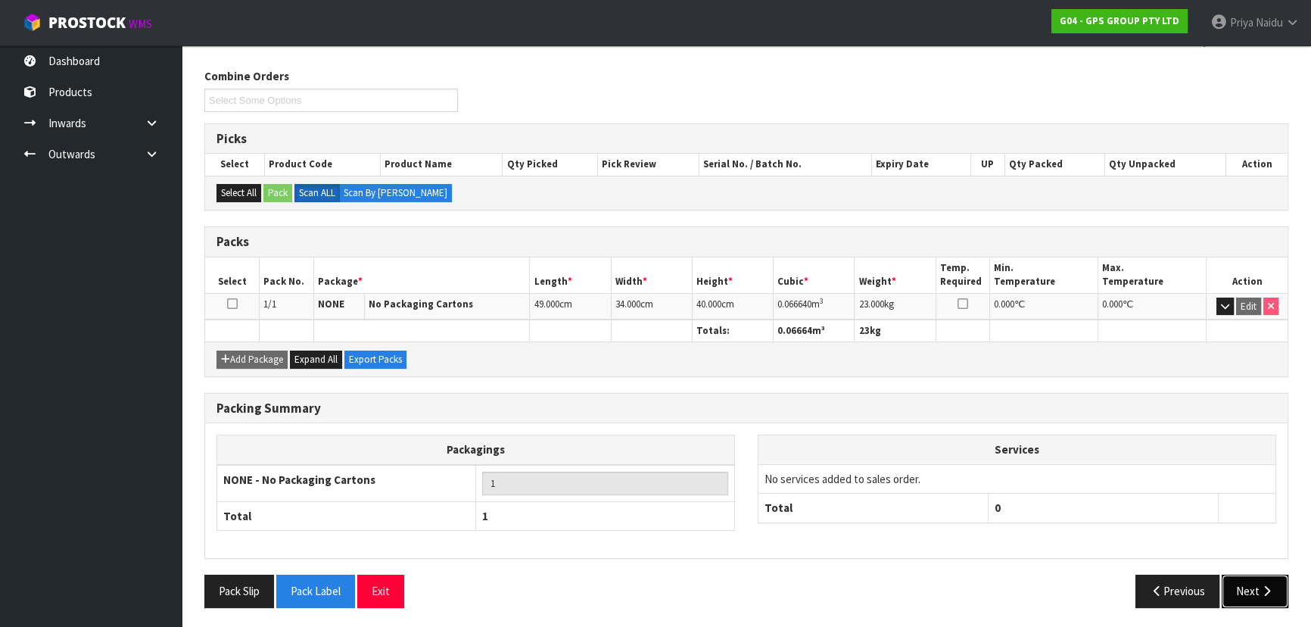
drag, startPoint x: 1244, startPoint y: 588, endPoint x: 1226, endPoint y: 580, distance: 19.3
click at [1240, 587] on button "Next" at bounding box center [1255, 591] width 67 height 33
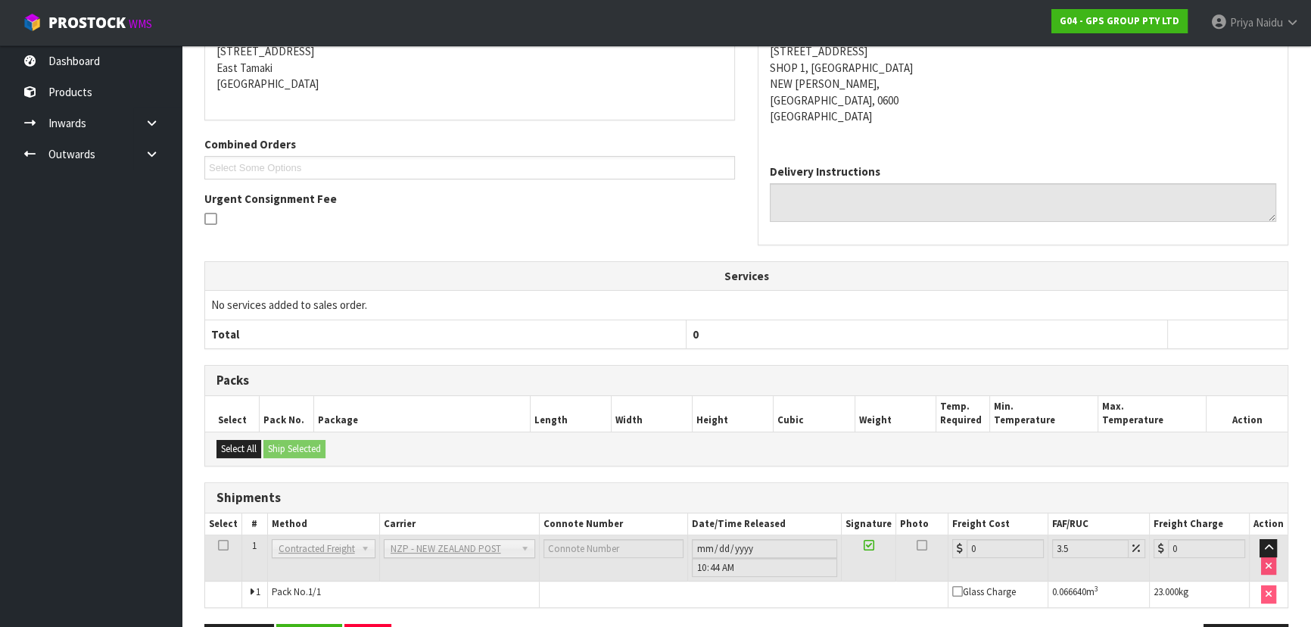
scroll to position [305, 0]
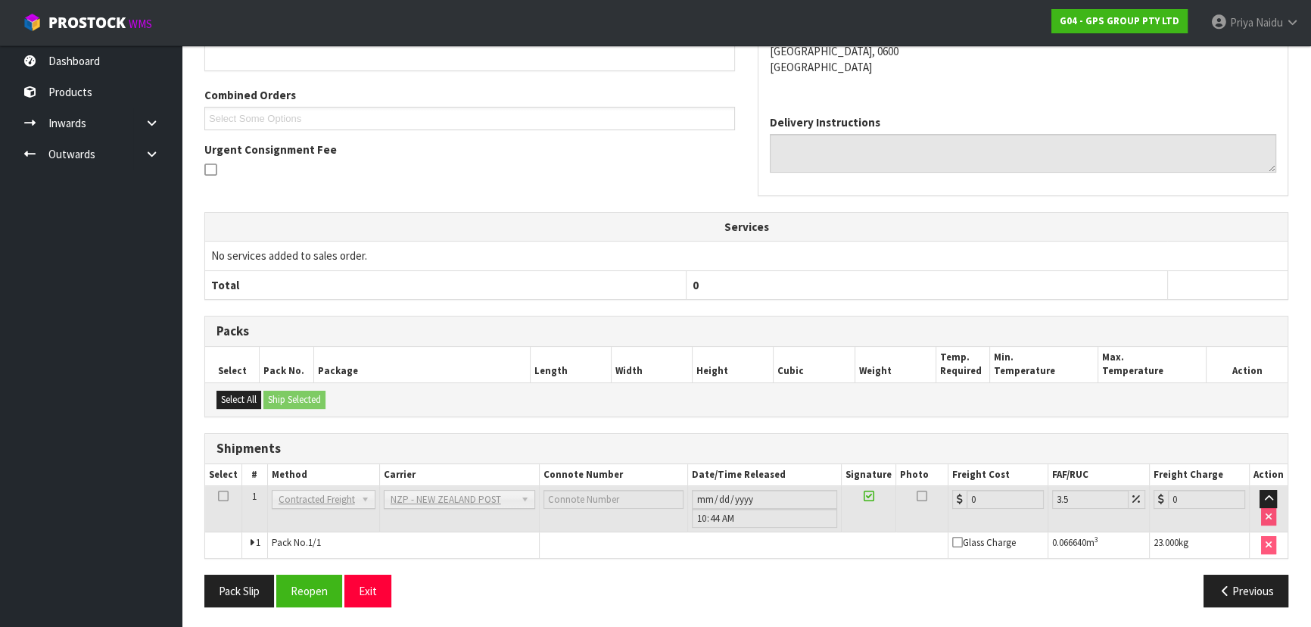
drag, startPoint x: 295, startPoint y: 509, endPoint x: 261, endPoint y: 552, distance: 54.4
click at [261, 552] on tbody "1 Client Local Pickup Customer Local Pickup Company Freight Contracted Freight …" at bounding box center [746, 522] width 1082 height 72
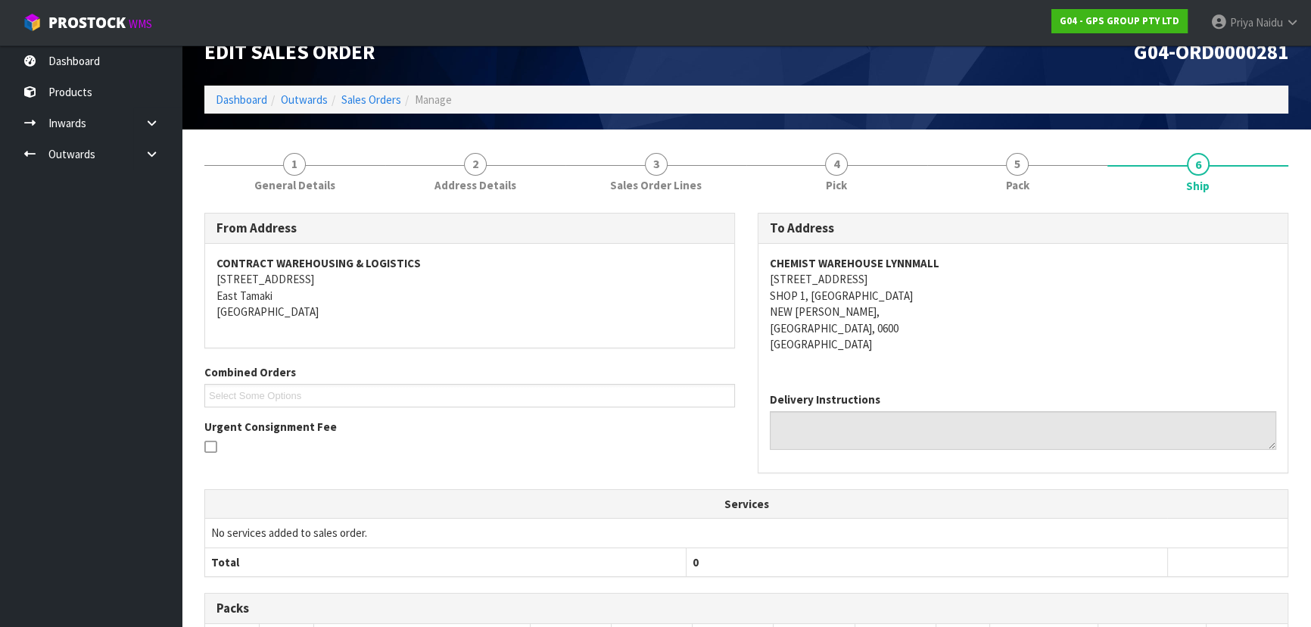
scroll to position [0, 0]
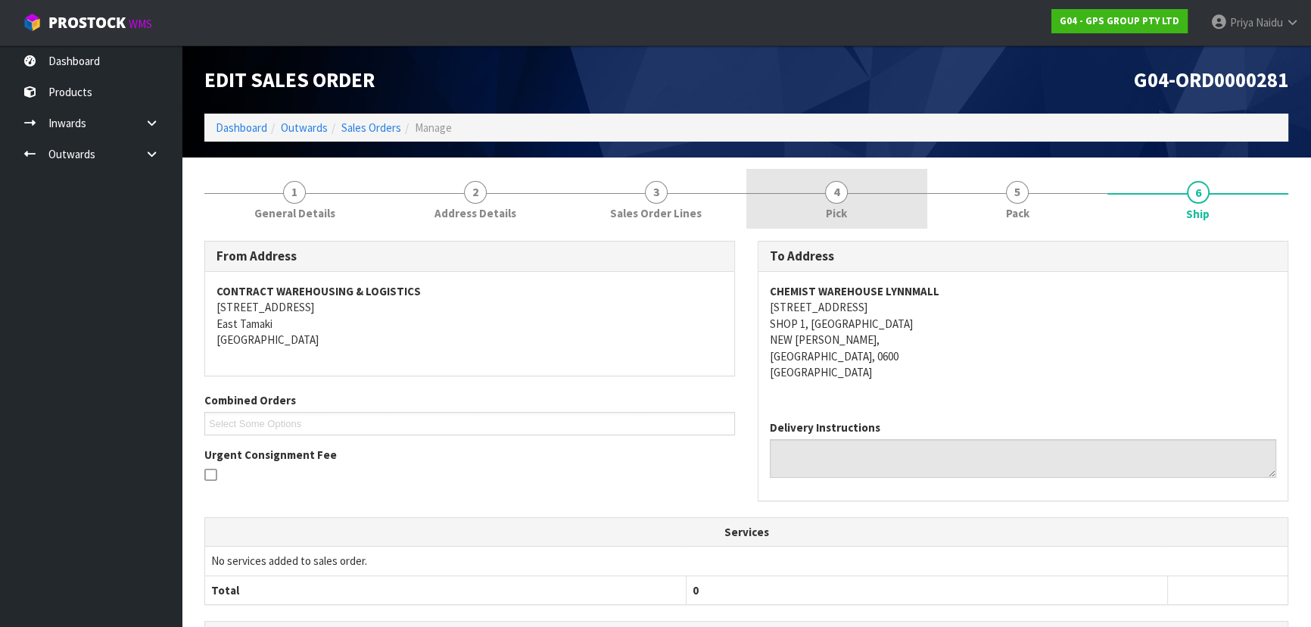
click at [814, 197] on link "4 Pick" at bounding box center [836, 199] width 181 height 60
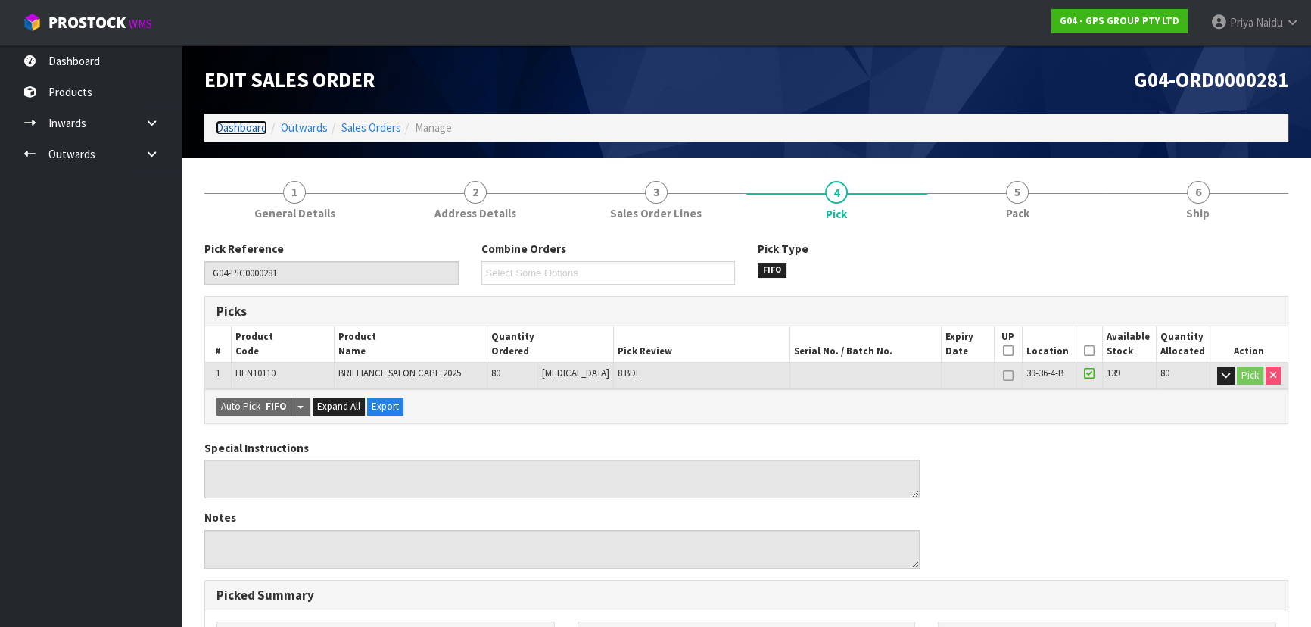
click at [232, 126] on link "Dashboard" at bounding box center [241, 127] width 51 height 14
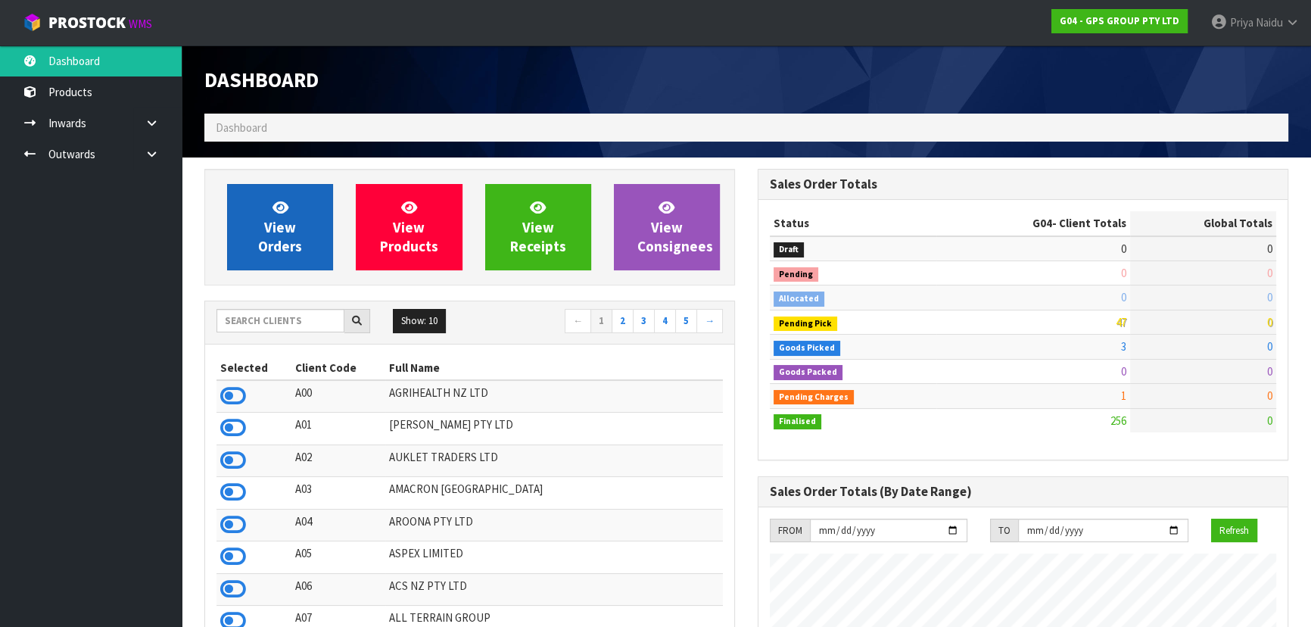
scroll to position [924, 553]
click at [270, 234] on span "View Orders" at bounding box center [280, 226] width 44 height 57
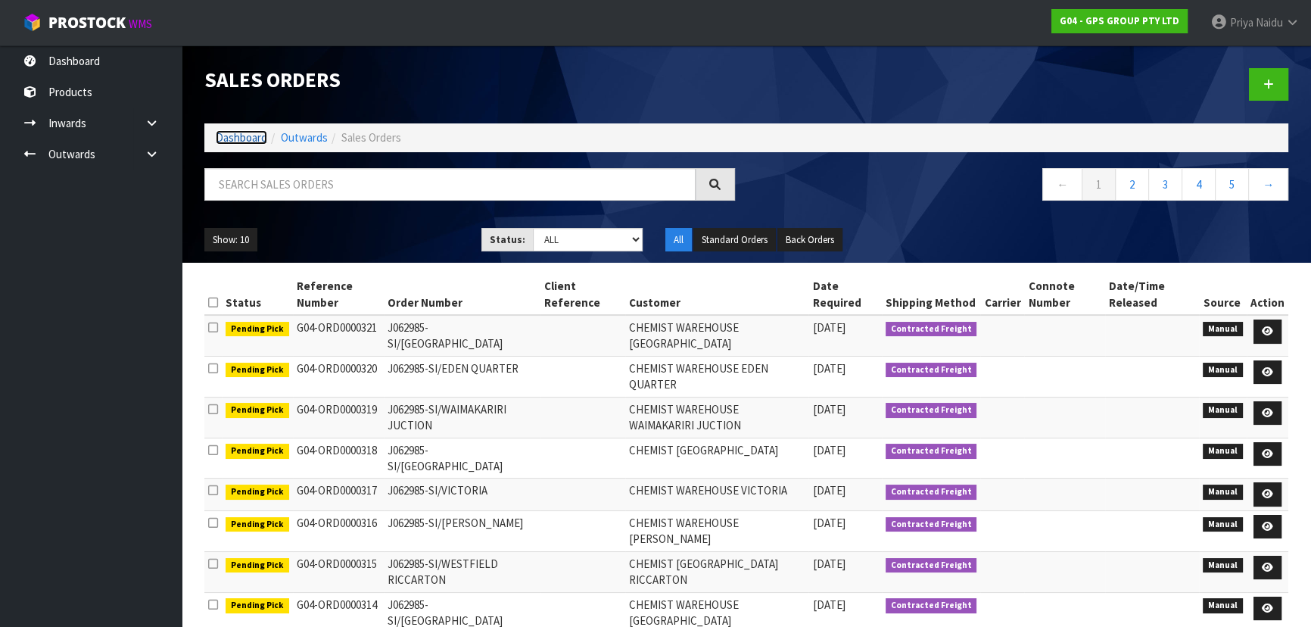
drag, startPoint x: 241, startPoint y: 130, endPoint x: 241, endPoint y: 141, distance: 10.6
click at [241, 132] on link "Dashboard" at bounding box center [241, 137] width 51 height 14
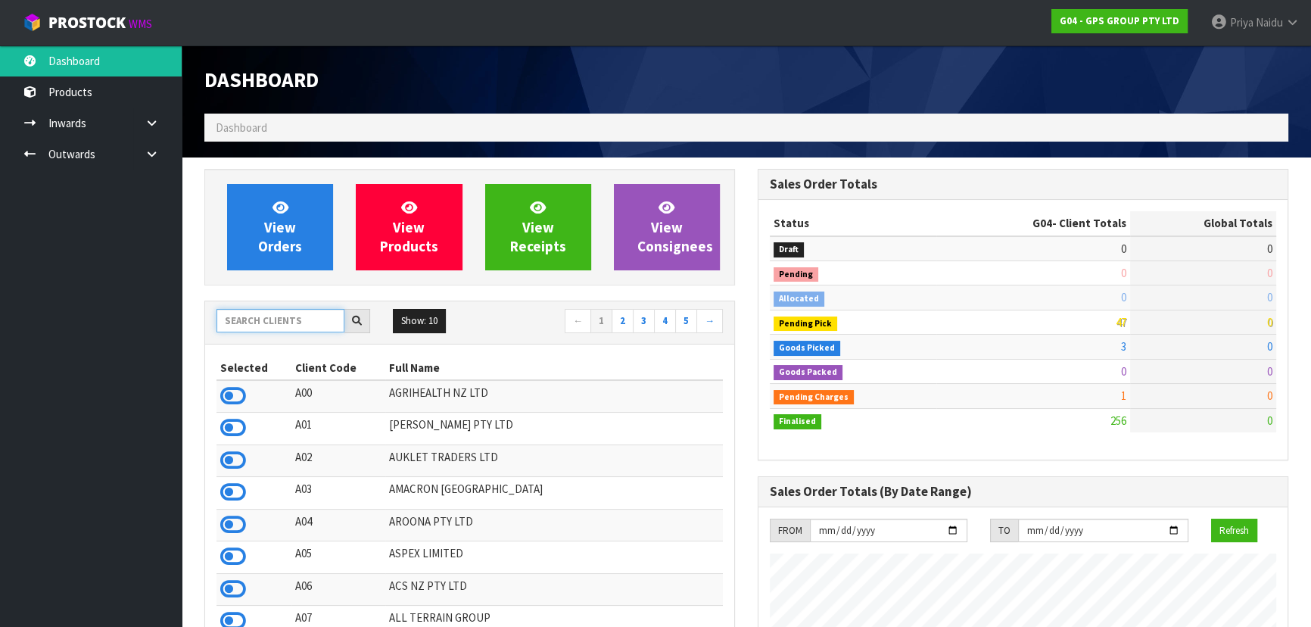
drag, startPoint x: 281, startPoint y: 322, endPoint x: 287, endPoint y: 314, distance: 9.7
click at [282, 320] on input "text" at bounding box center [280, 320] width 128 height 23
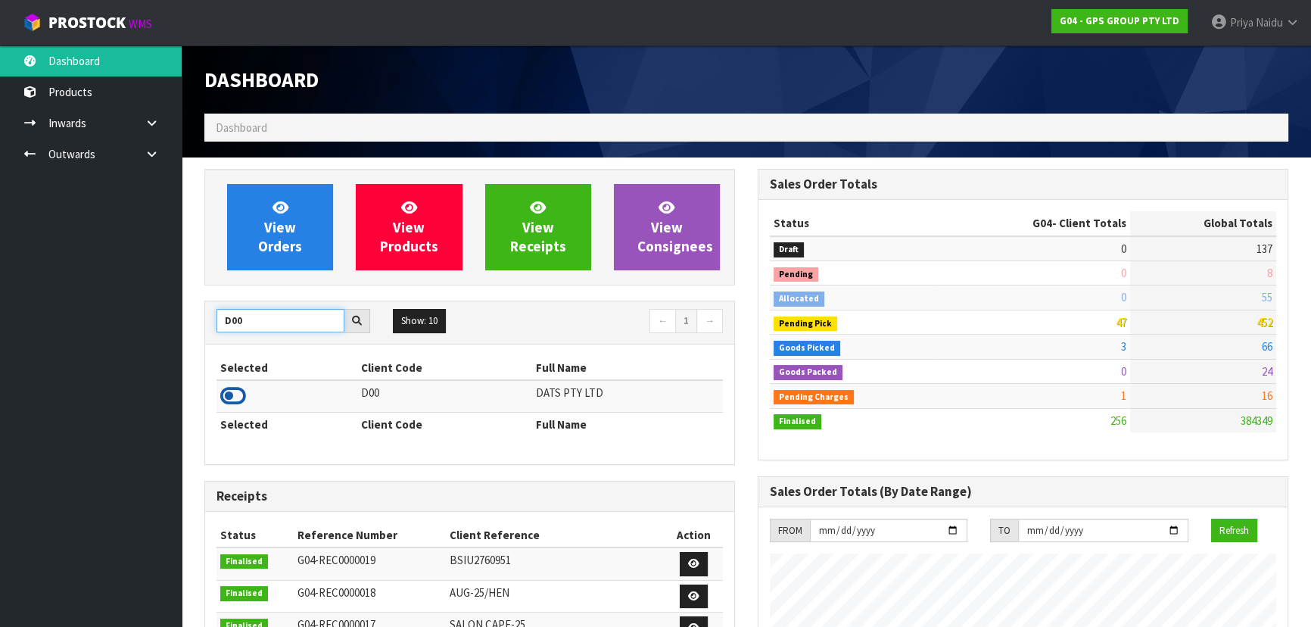
type input "D00"
click at [238, 397] on icon at bounding box center [233, 396] width 26 height 23
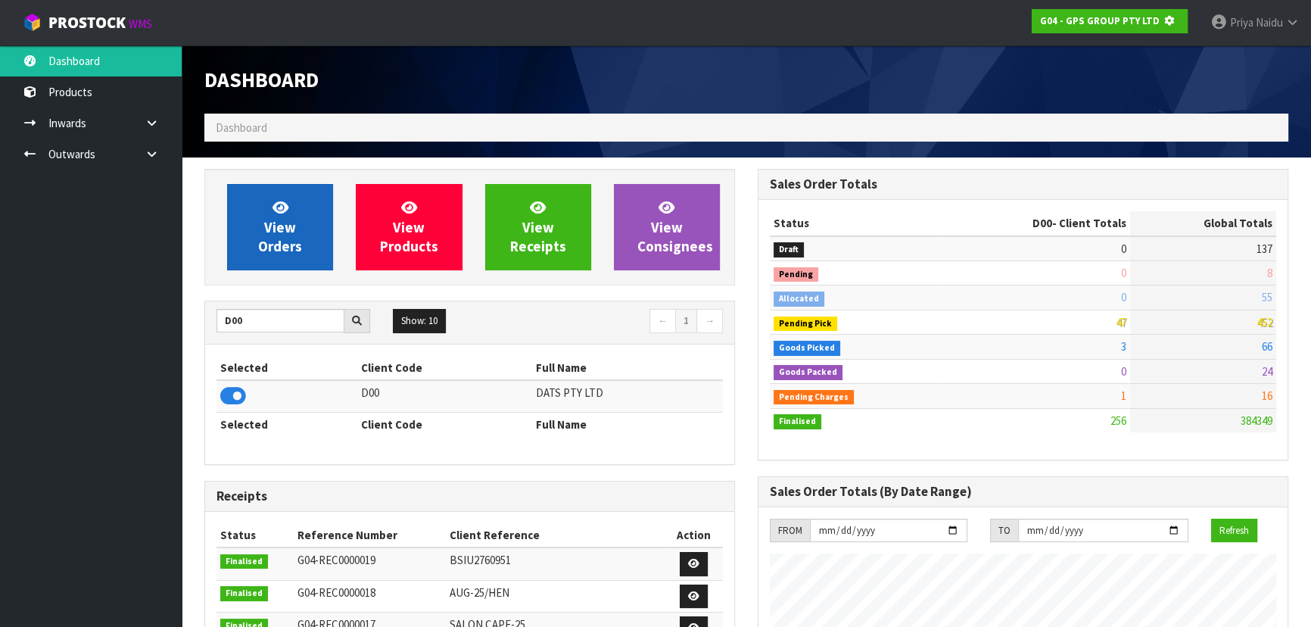
scroll to position [942, 553]
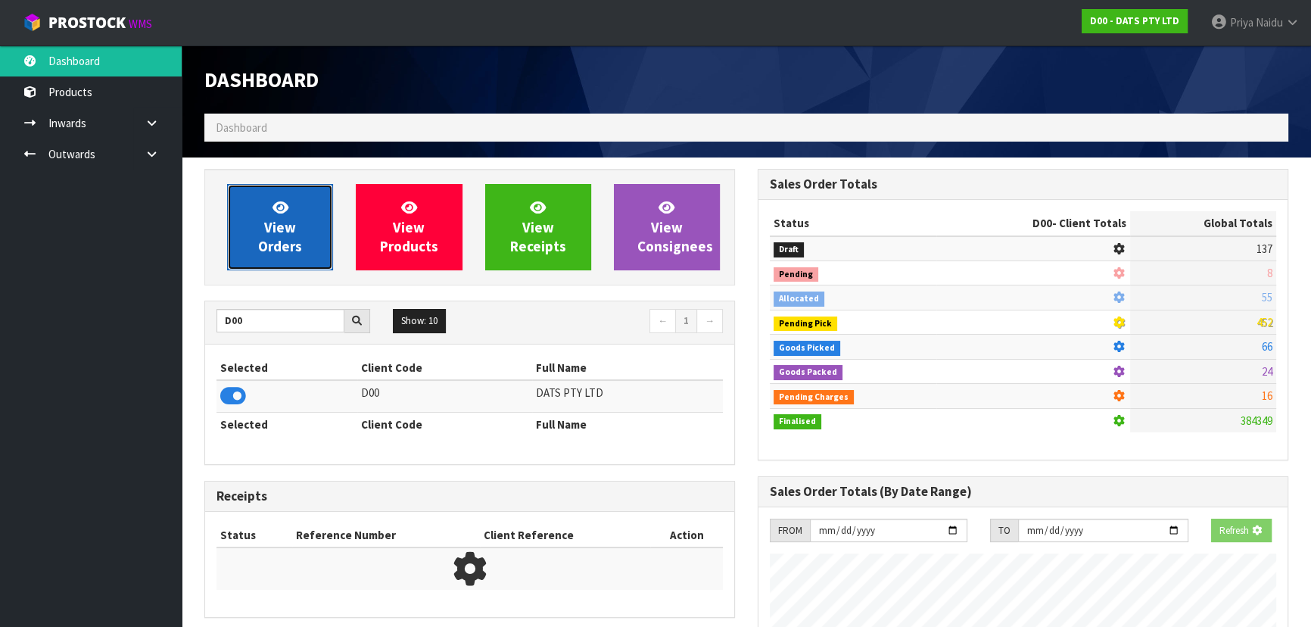
click at [270, 240] on span "View Orders" at bounding box center [280, 226] width 44 height 57
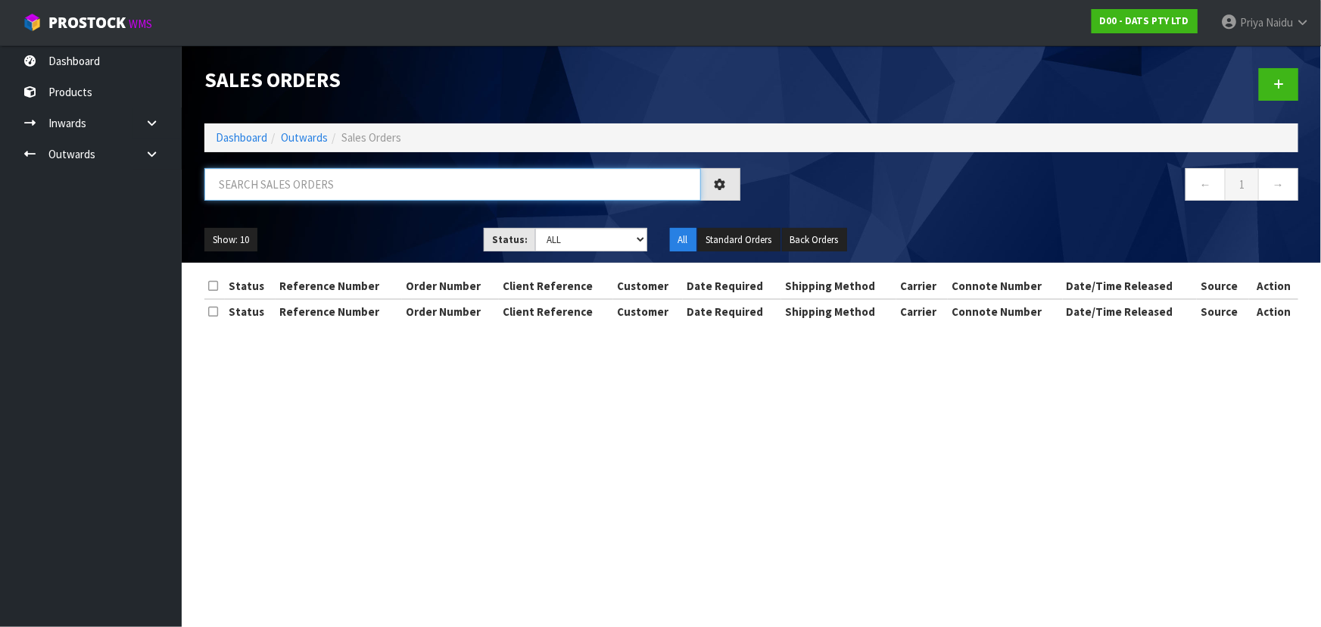
click at [309, 196] on input "text" at bounding box center [452, 184] width 497 height 33
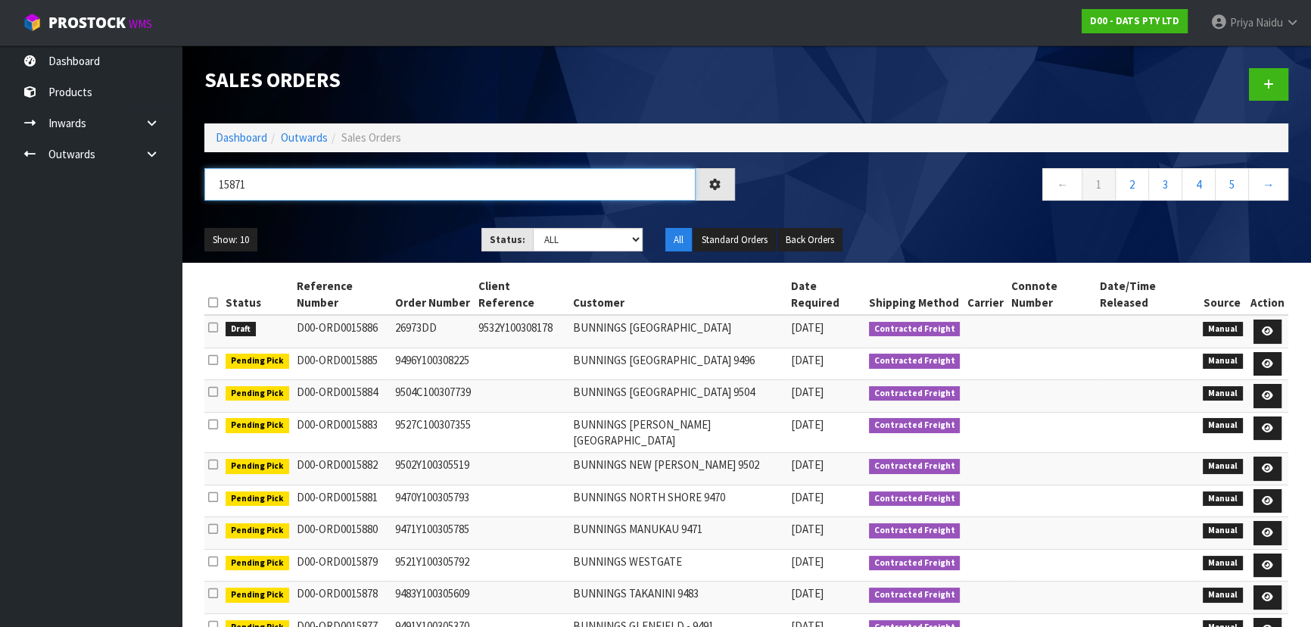
type input "15871"
click at [549, 240] on select "Draft Pending Allocated Pending Pick Goods Picked Goods Packed Pending Charges …" at bounding box center [588, 239] width 111 height 23
select select "string:5"
click at [533, 228] on select "Draft Pending Allocated Pending Pick Goods Picked Goods Packed Pending Charges …" at bounding box center [588, 239] width 111 height 23
click at [378, 213] on div "15871 ← 1 2 3 4 5 →" at bounding box center [746, 192] width 1107 height 48
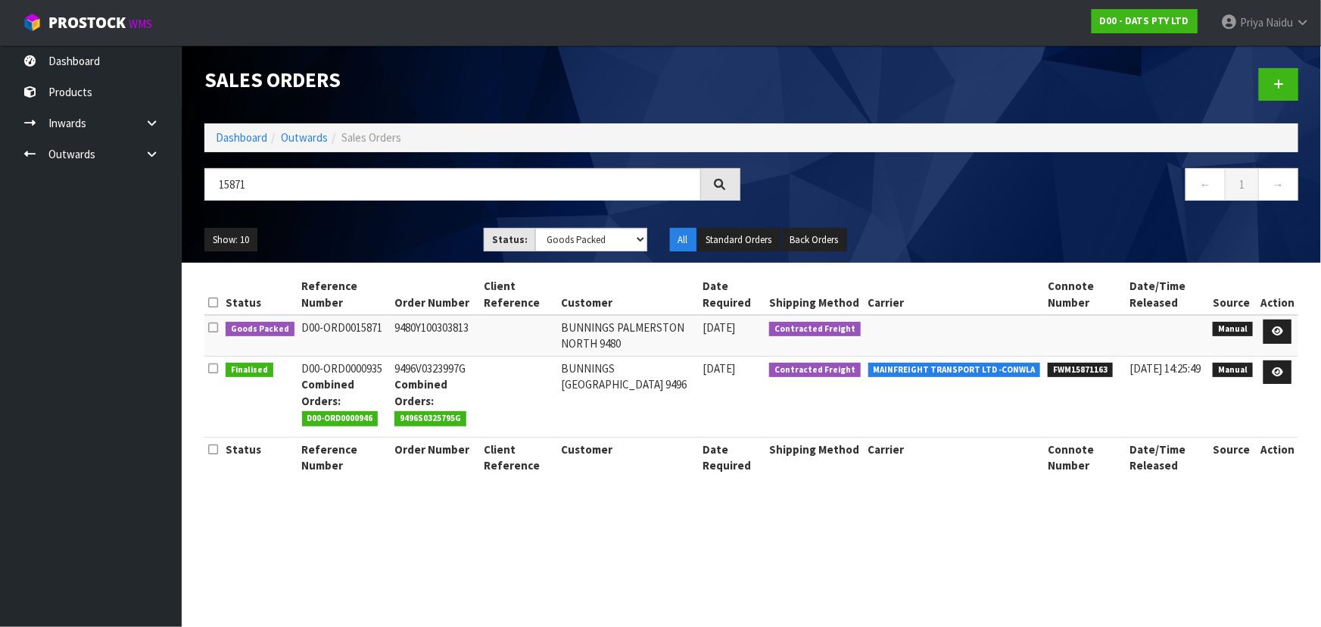
click at [402, 246] on ul "Show: 10 5 10 25 50" at bounding box center [332, 240] width 257 height 24
click at [402, 245] on ul "Show: 10 5 10 25 50" at bounding box center [332, 240] width 257 height 24
click at [402, 242] on ul "Show: 10 5 10 25 50" at bounding box center [332, 240] width 257 height 24
click at [1278, 327] on icon at bounding box center [1277, 331] width 11 height 10
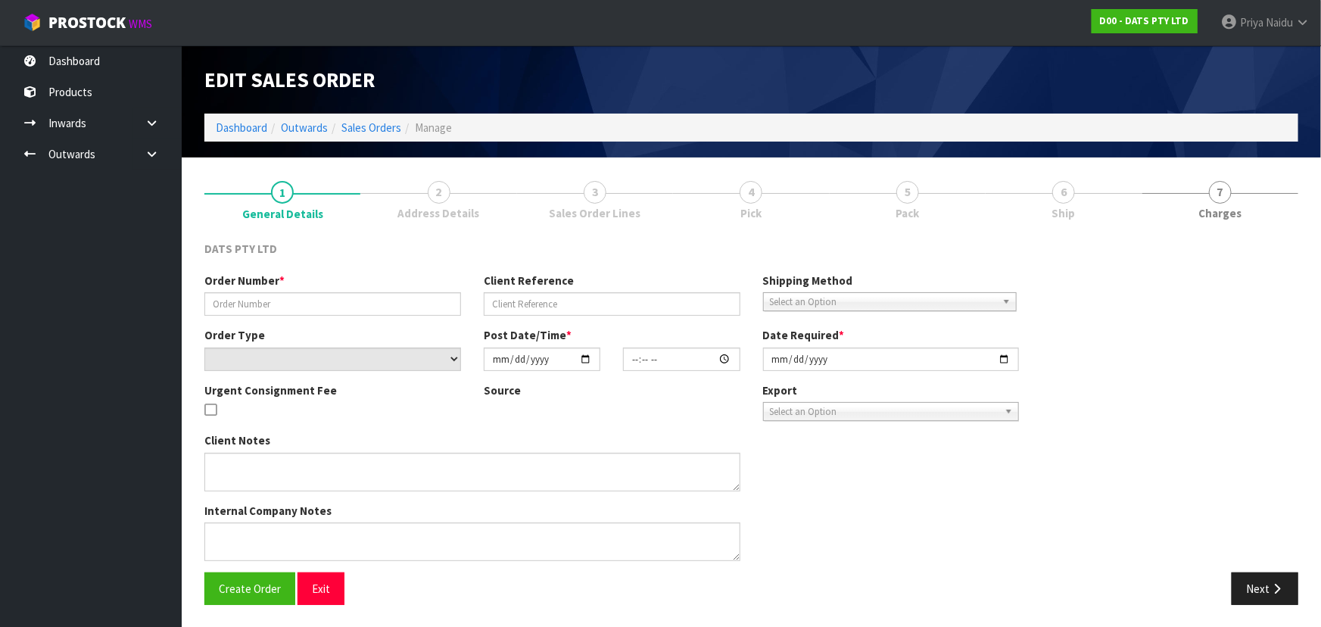
type input "9480Y100303813"
select select "number:0"
type input "[DATE]"
type input "10:59:00.000"
type input "[DATE]"
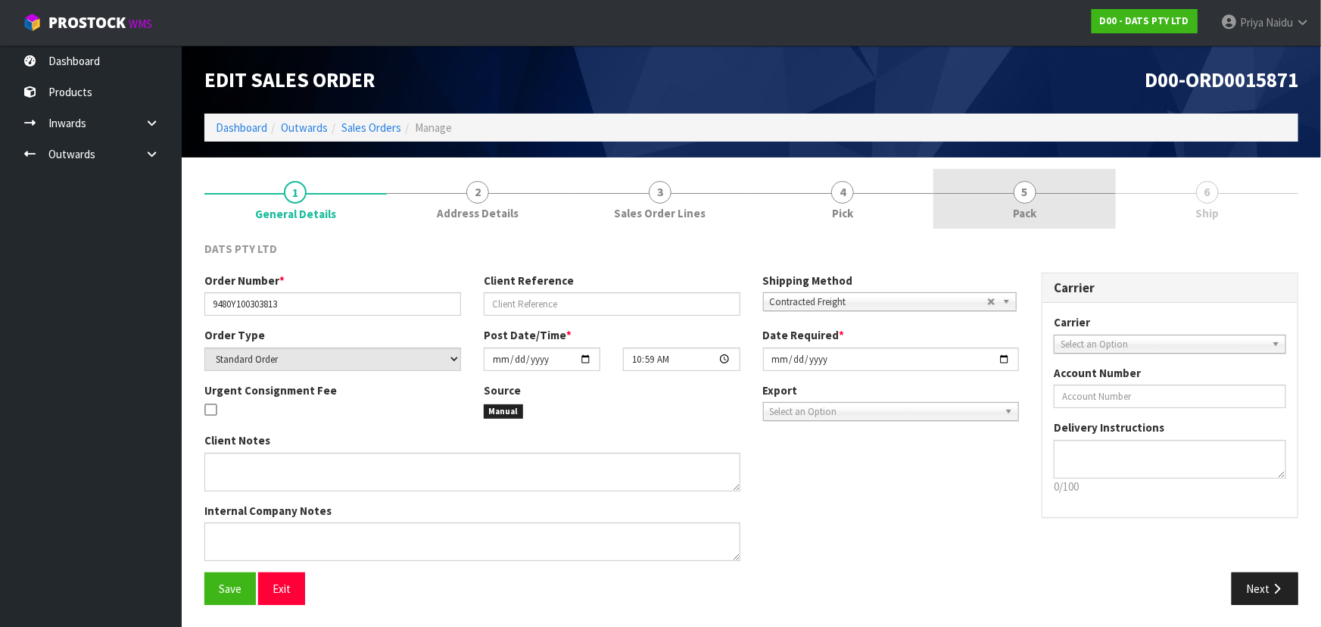
drag, startPoint x: 1071, startPoint y: 207, endPoint x: 1067, endPoint y: 222, distance: 15.6
click at [1070, 207] on link "5 Pack" at bounding box center [1024, 199] width 182 height 60
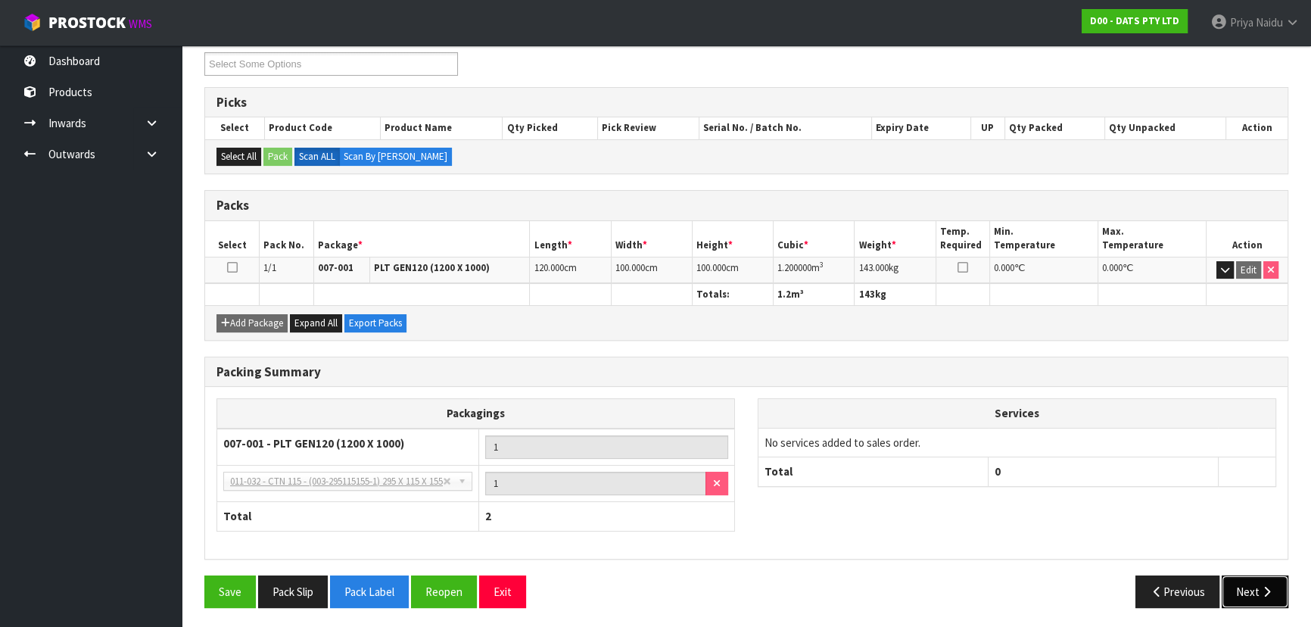
click at [1253, 584] on button "Next" at bounding box center [1255, 591] width 67 height 33
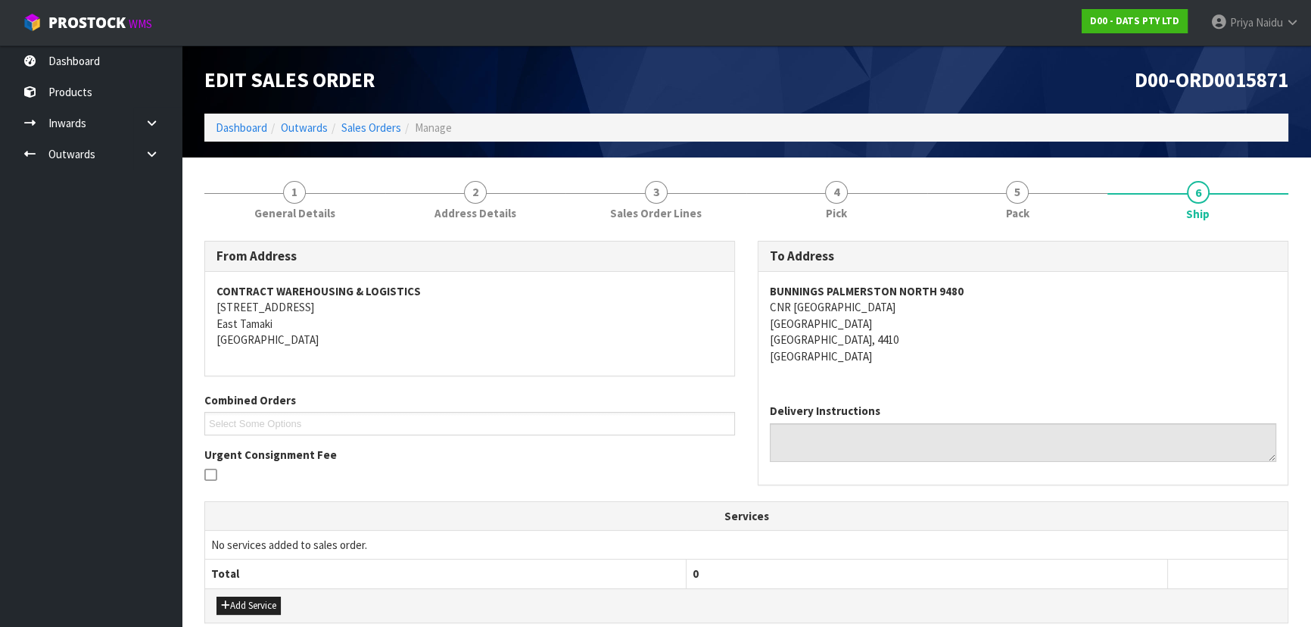
click at [762, 291] on div "BUNNINGS [GEOGRAPHIC_DATA] [STREET_ADDRESS]" at bounding box center [1022, 332] width 529 height 120
copy address "CNR [GEOGRAPHIC_DATA]"
drag, startPoint x: 768, startPoint y: 305, endPoint x: 948, endPoint y: 336, distance: 182.1
click at [948, 336] on div "BUNNINGS [GEOGRAPHIC_DATA] [STREET_ADDRESS]" at bounding box center [1022, 332] width 529 height 120
copy strong "BUNNINGS PALMERSTON NORTH 9480"
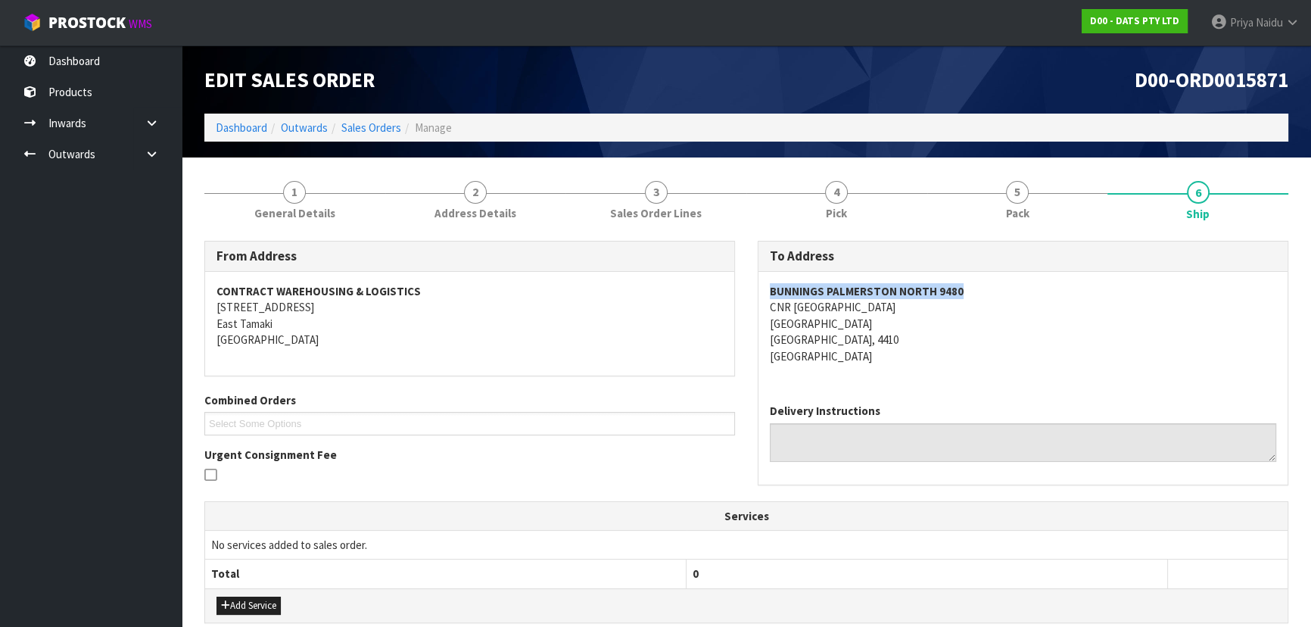
drag, startPoint x: 764, startPoint y: 291, endPoint x: 696, endPoint y: 288, distance: 68.2
click at [980, 288] on div "BUNNINGS [GEOGRAPHIC_DATA] [STREET_ADDRESS]" at bounding box center [1022, 332] width 529 height 120
copy address "CNR [GEOGRAPHIC_DATA]"
drag, startPoint x: 760, startPoint y: 304, endPoint x: 959, endPoint y: 305, distance: 199.1
click at [959, 305] on div "BUNNINGS [GEOGRAPHIC_DATA] [STREET_ADDRESS]" at bounding box center [1022, 332] width 529 height 120
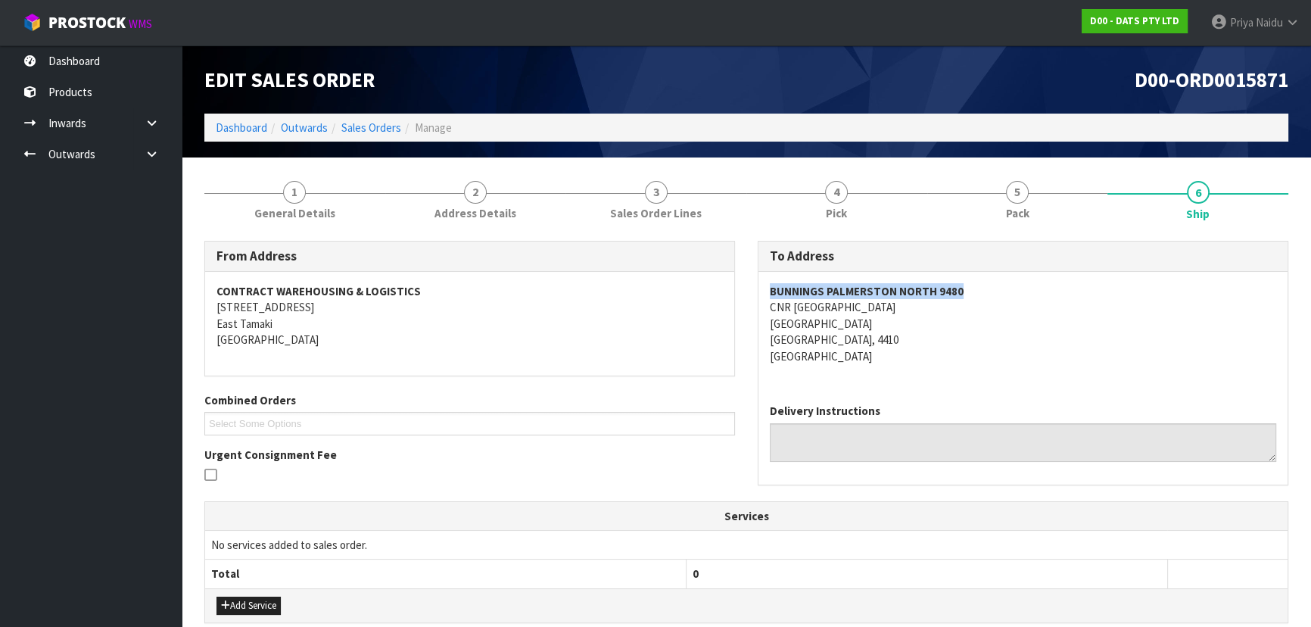
copy strong "BUNNINGS PALMERSTON NORTH 9480"
drag, startPoint x: 765, startPoint y: 289, endPoint x: 317, endPoint y: 294, distance: 448.2
click at [1037, 286] on div "BUNNINGS [GEOGRAPHIC_DATA] [STREET_ADDRESS]" at bounding box center [1022, 332] width 529 height 120
click at [243, 120] on link "Dashboard" at bounding box center [241, 127] width 51 height 14
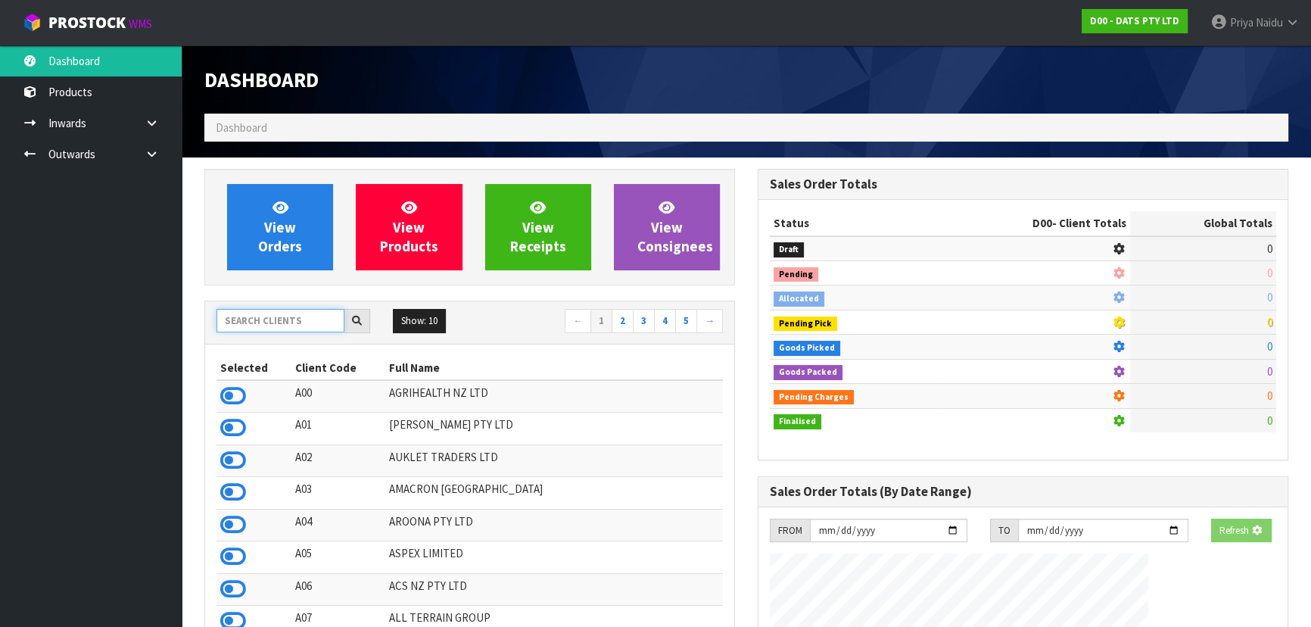
click at [285, 310] on input "text" at bounding box center [280, 320] width 128 height 23
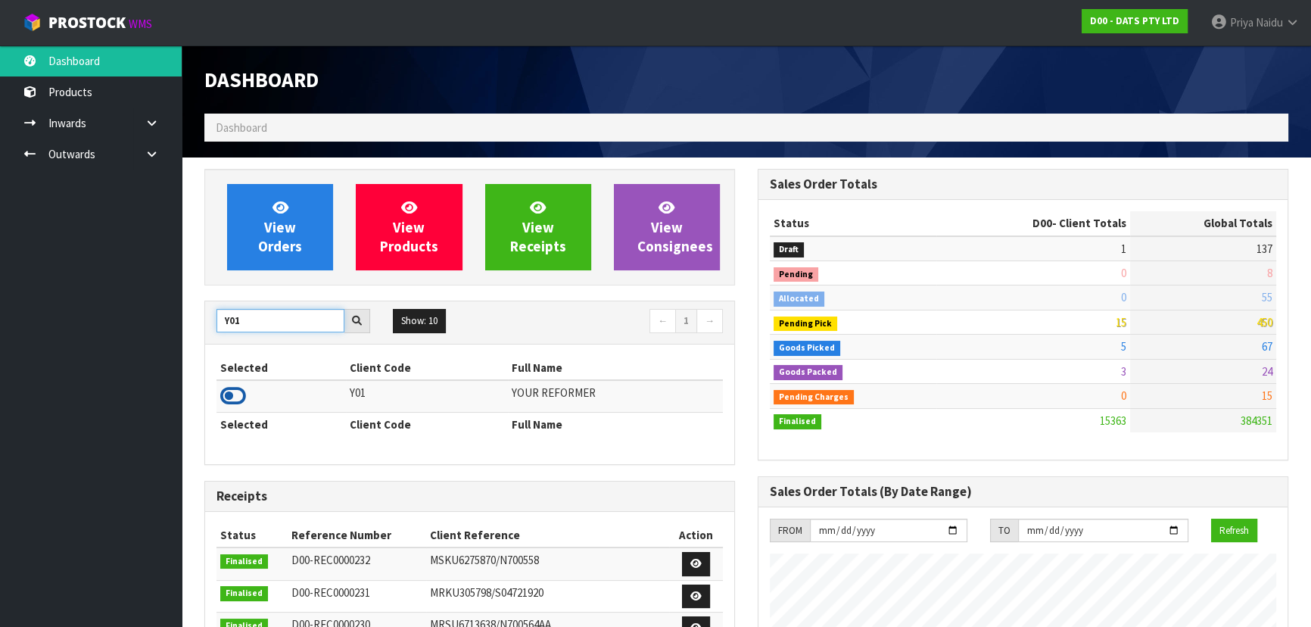
type input "Y01"
drag, startPoint x: 234, startPoint y: 393, endPoint x: 251, endPoint y: 369, distance: 29.2
click at [234, 392] on icon at bounding box center [233, 396] width 26 height 23
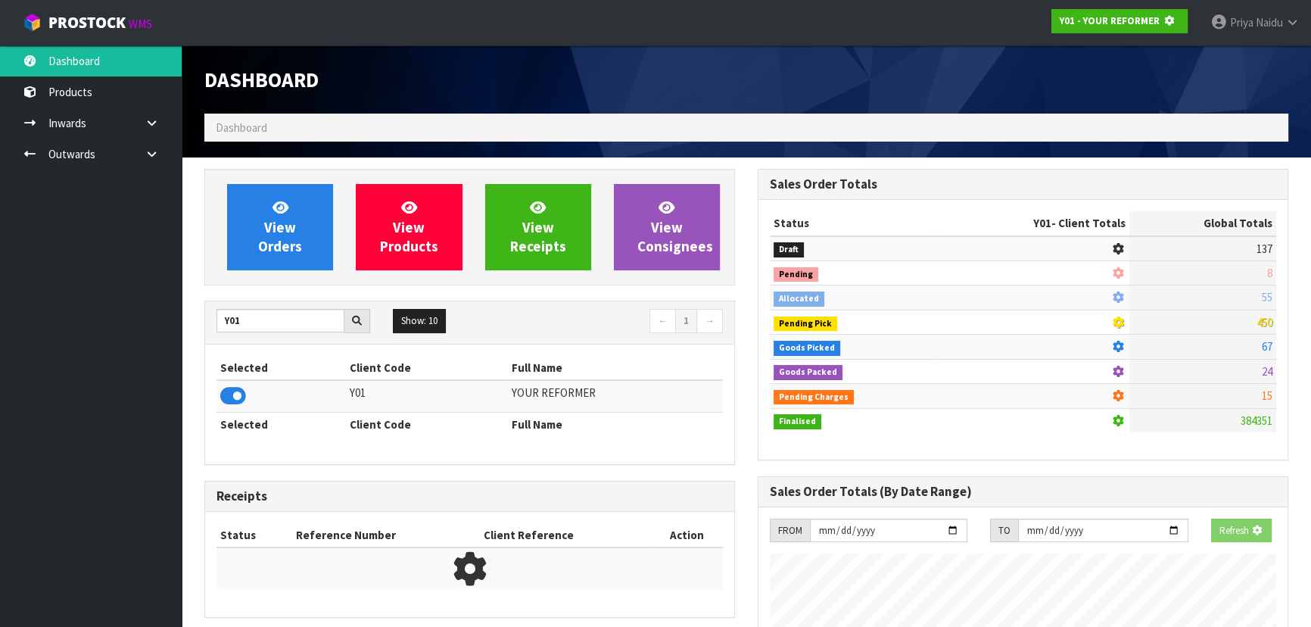
scroll to position [942, 553]
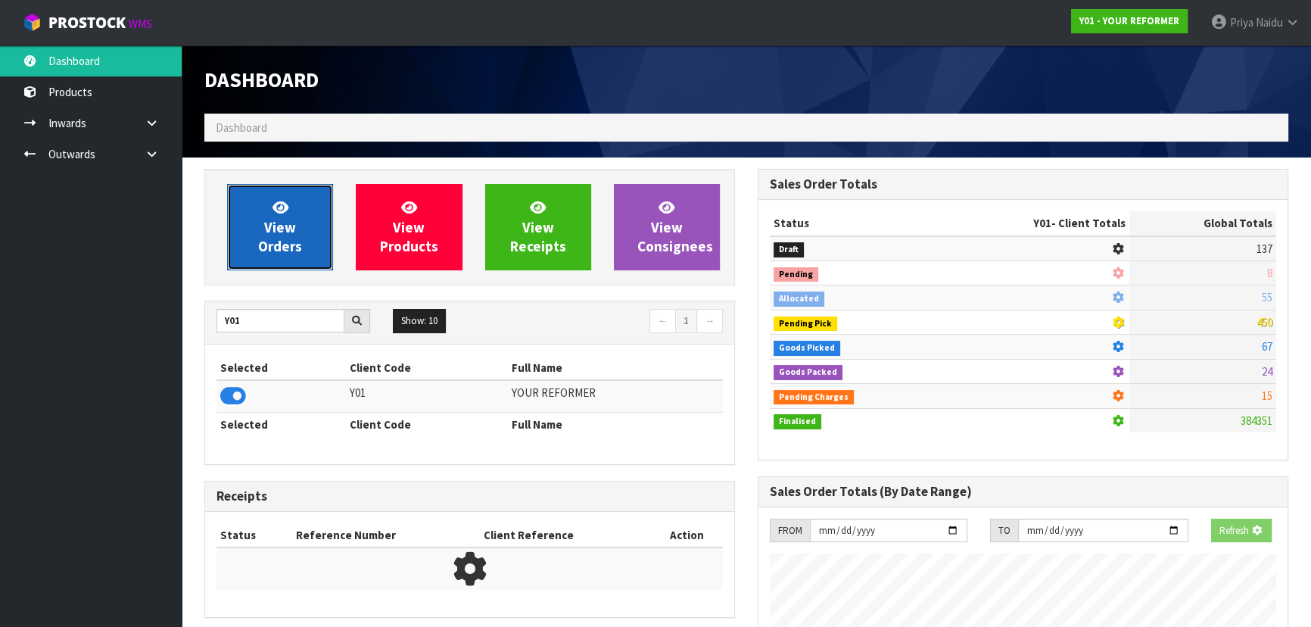
click at [273, 241] on span "View Orders" at bounding box center [280, 226] width 44 height 57
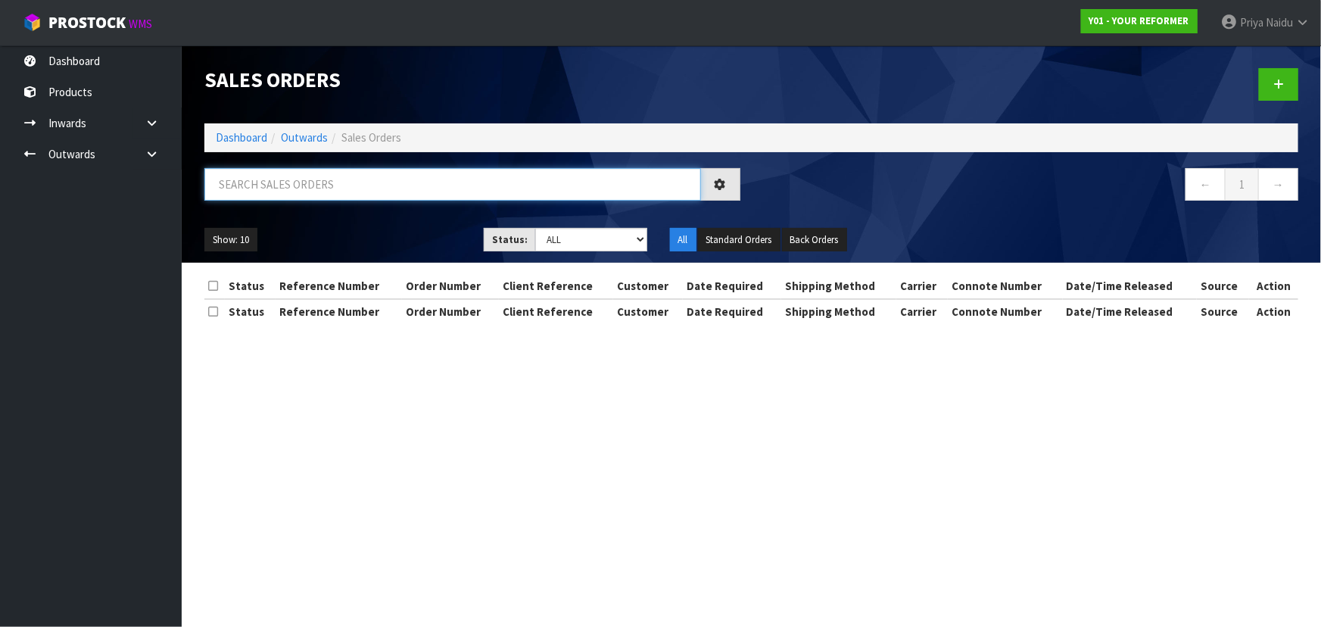
click at [318, 188] on input "text" at bounding box center [452, 184] width 497 height 33
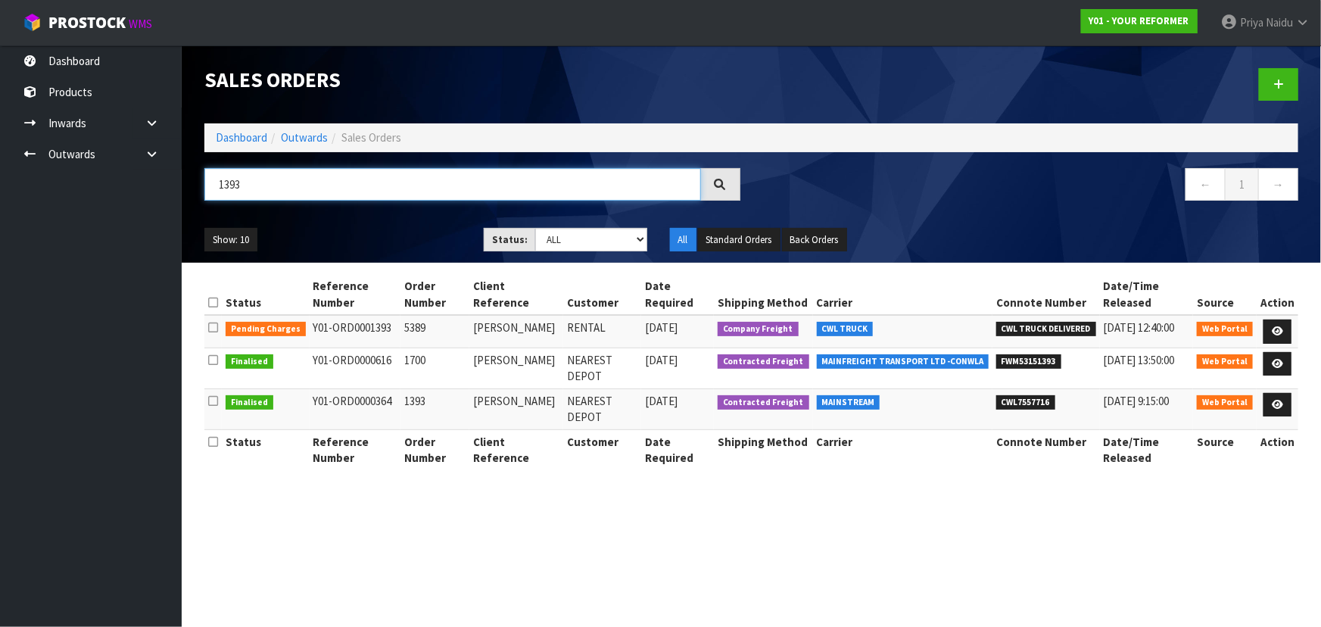
type input "1393"
click at [350, 214] on div "1393 ← 1 →" at bounding box center [751, 192] width 1117 height 48
click at [385, 250] on ul "Show: 10 5 10 25 50" at bounding box center [332, 240] width 257 height 24
click at [425, 247] on ul "Show: 10 5 10 25 50" at bounding box center [332, 240] width 257 height 24
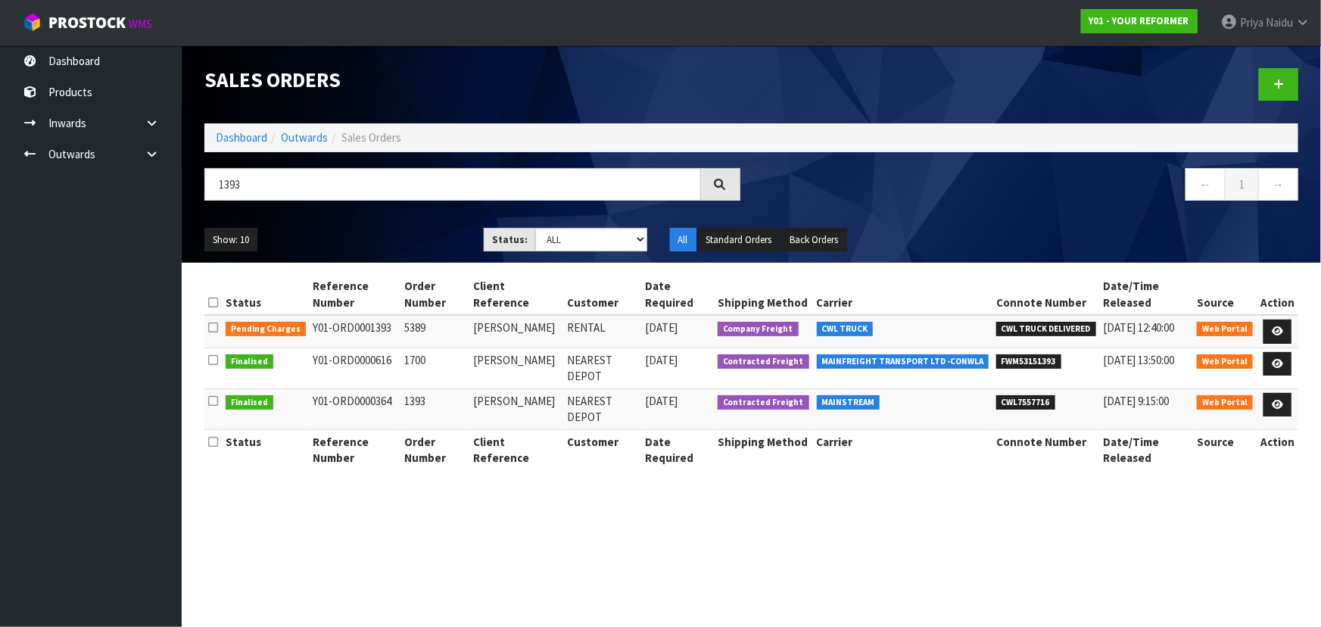
click at [422, 233] on ul "Show: 10 5 10 25 50" at bounding box center [332, 240] width 257 height 24
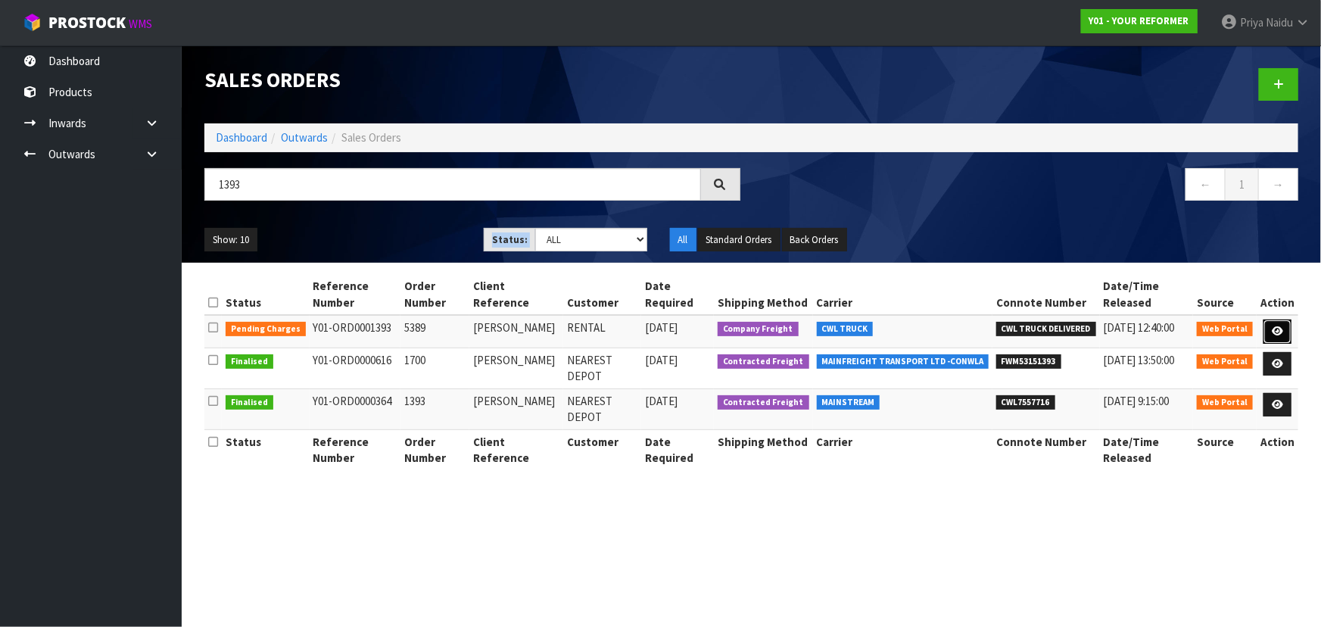
click at [1288, 322] on link at bounding box center [1277, 331] width 28 height 24
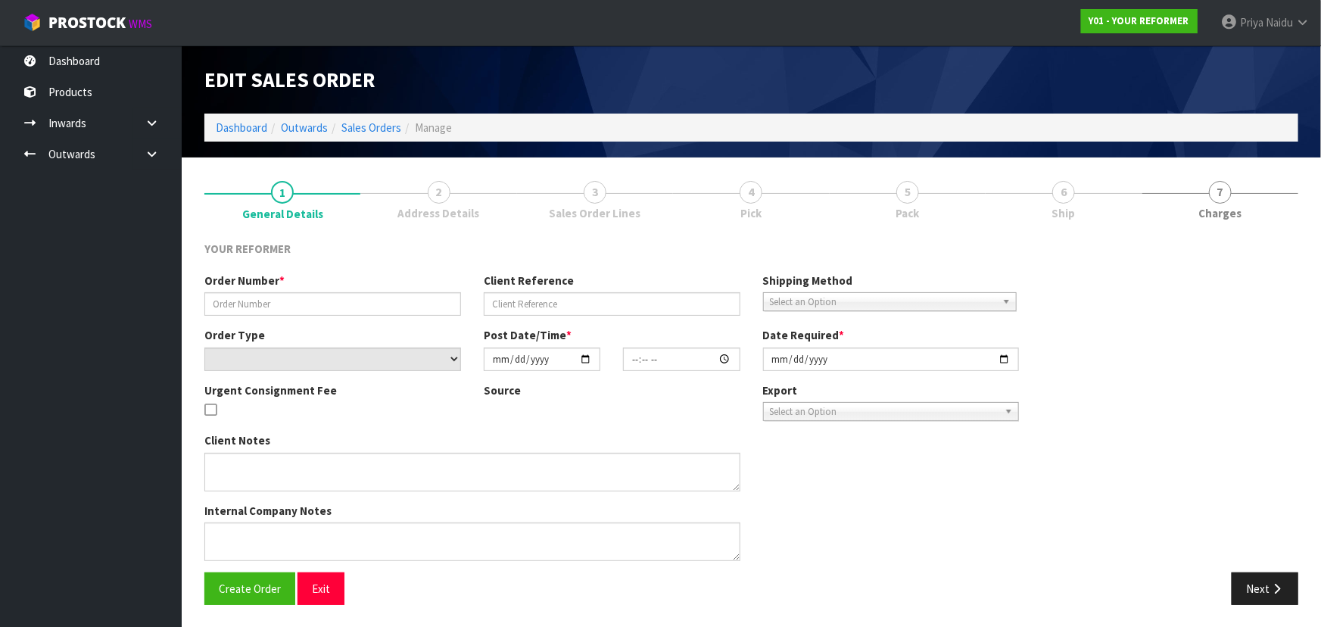
type input "5389"
type input "[PERSON_NAME]"
select select "number:0"
type input "[DATE]"
type input "13:40:00.000"
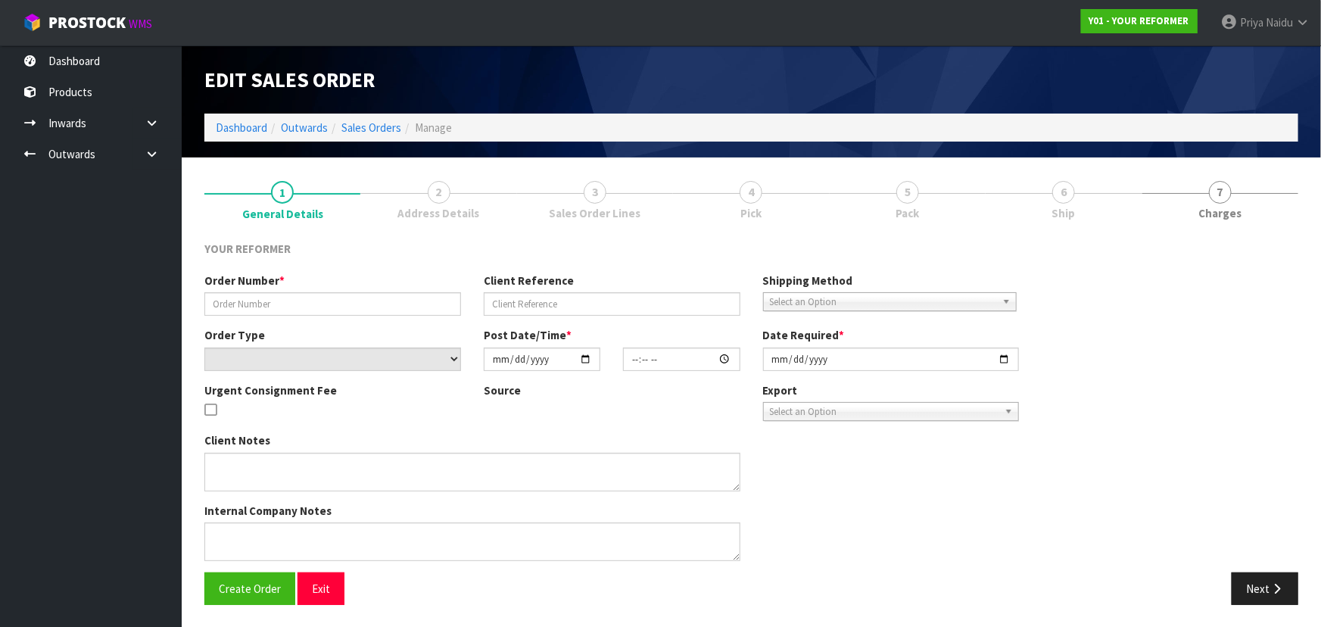
type input "[DATE]"
type textarea "[PERSON_NAME] [STREET_ADDRESS][PERSON_NAME] [PHONE_NUMBER]"
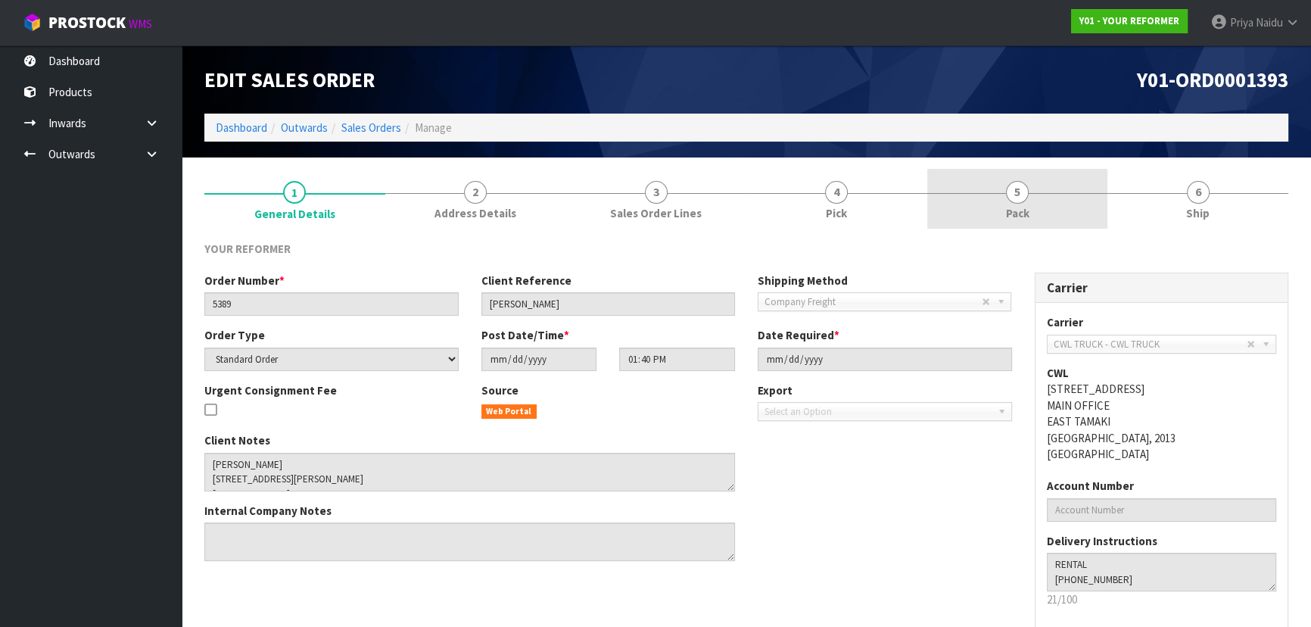
click at [1042, 205] on link "5 Pack" at bounding box center [1017, 199] width 181 height 60
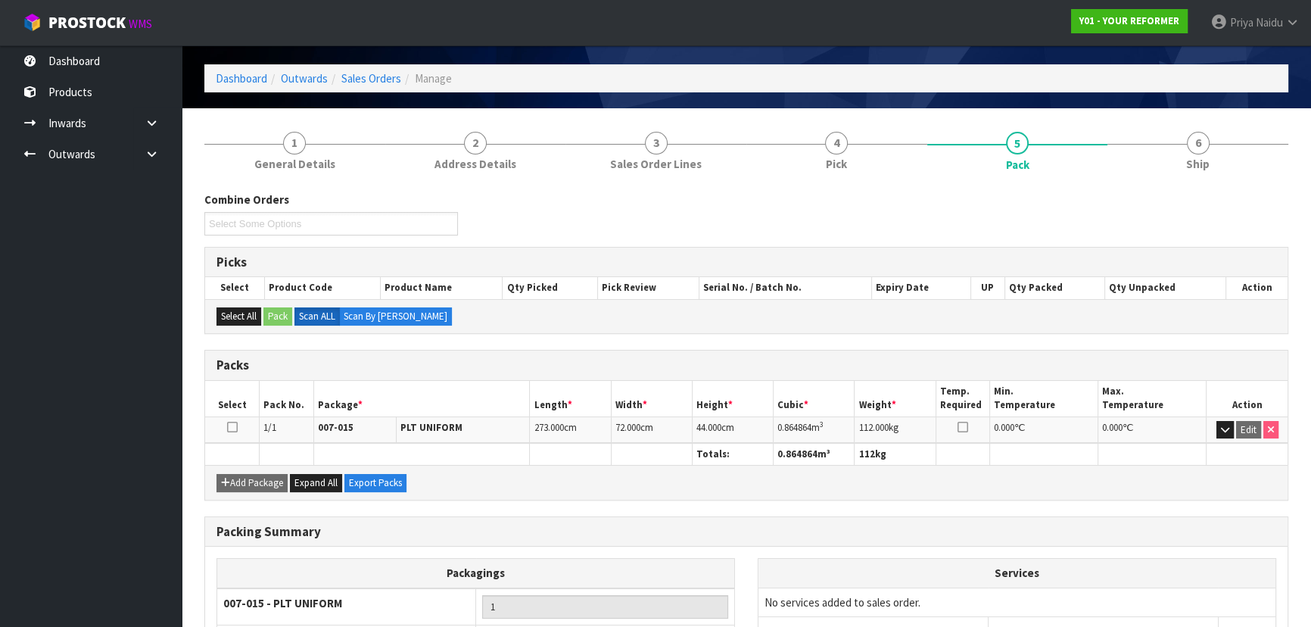
scroll to position [173, 0]
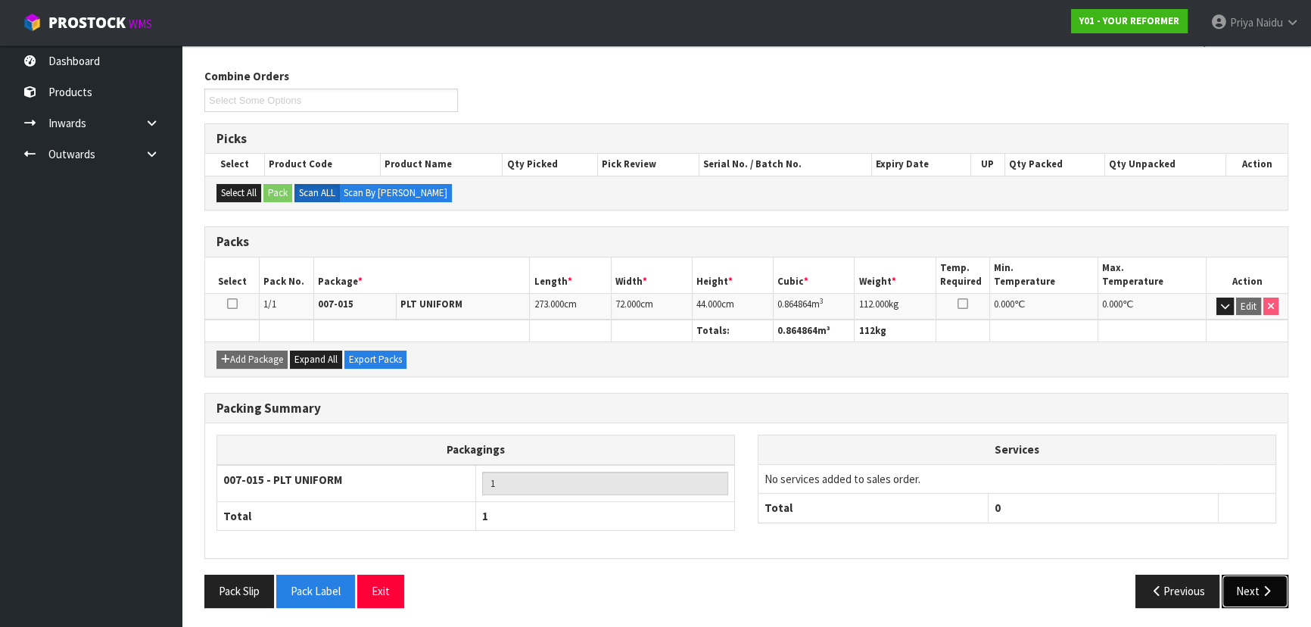
click at [1256, 600] on button "Next" at bounding box center [1255, 591] width 67 height 33
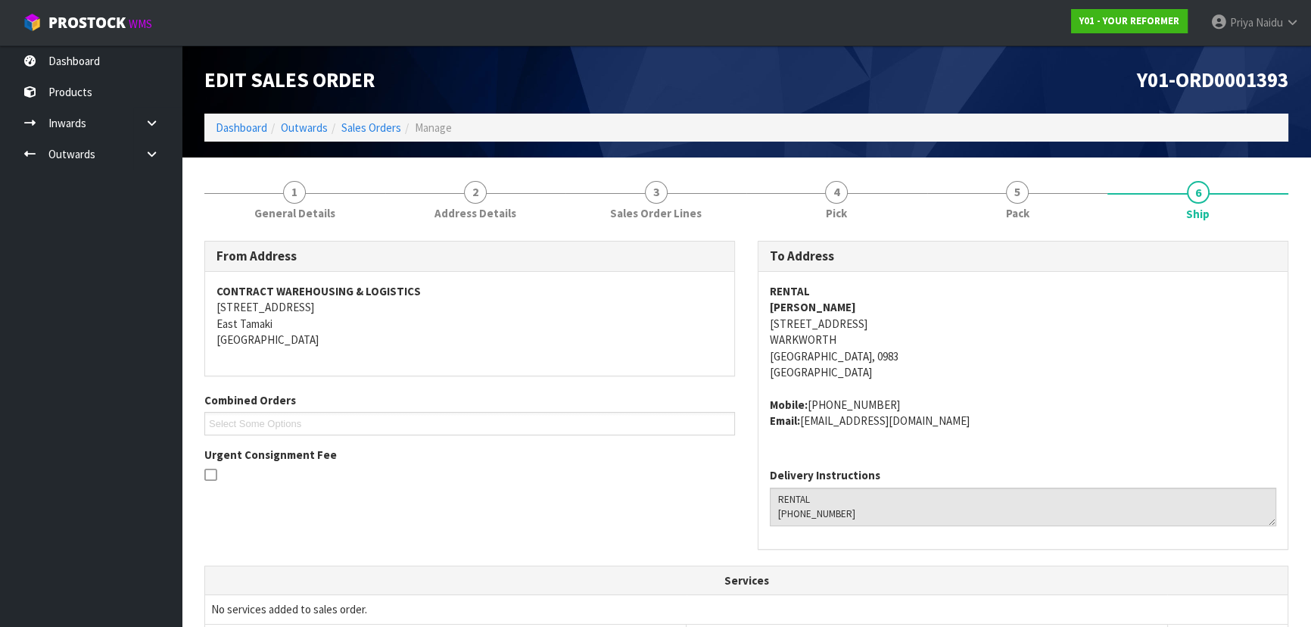
scroll to position [0, 0]
click at [245, 129] on link "Dashboard" at bounding box center [241, 127] width 51 height 14
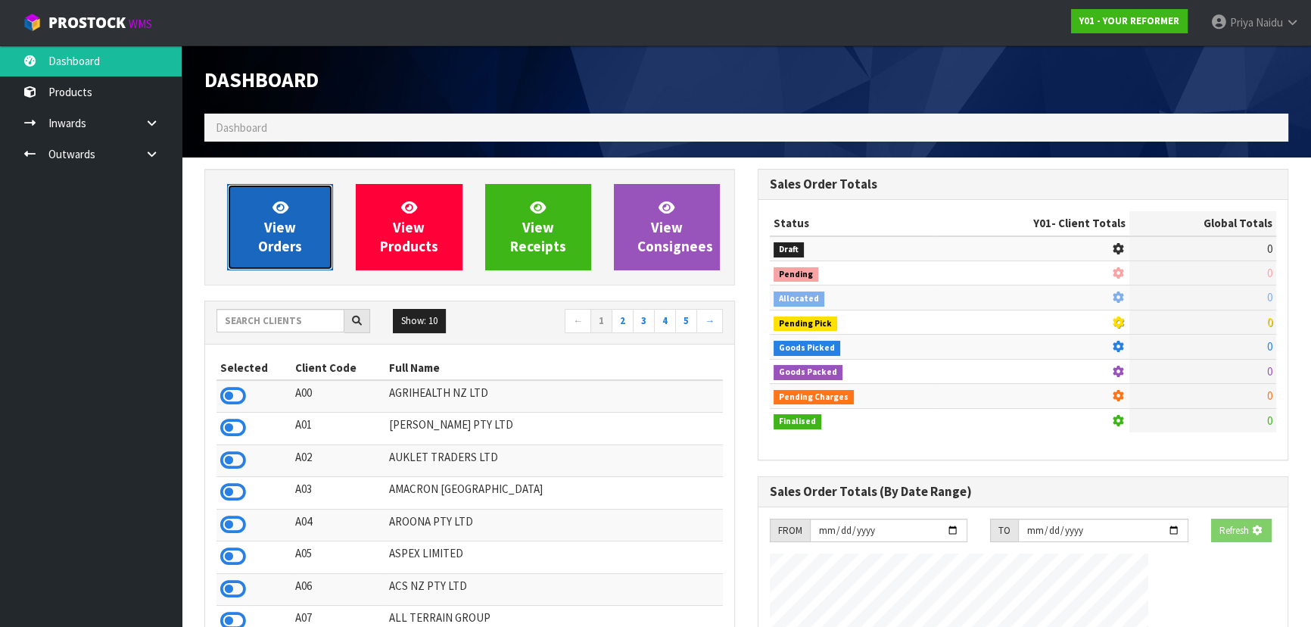
click at [236, 243] on link "View Orders" at bounding box center [280, 227] width 106 height 86
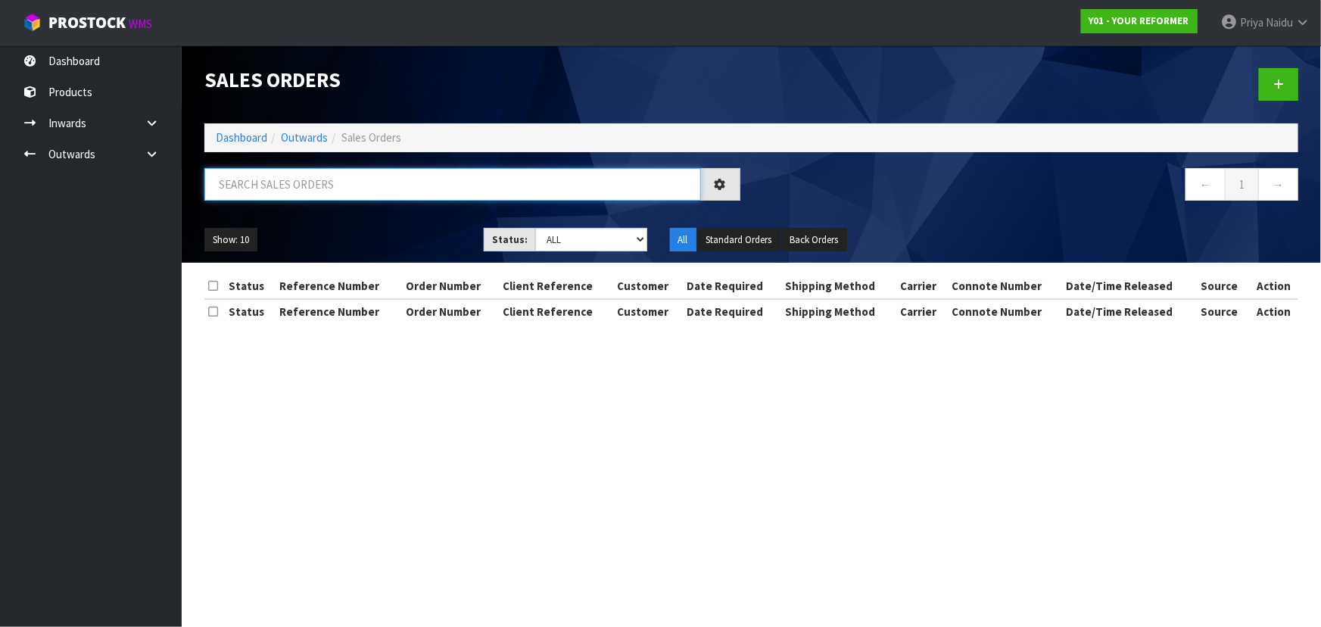
click at [294, 188] on input "text" at bounding box center [452, 184] width 497 height 33
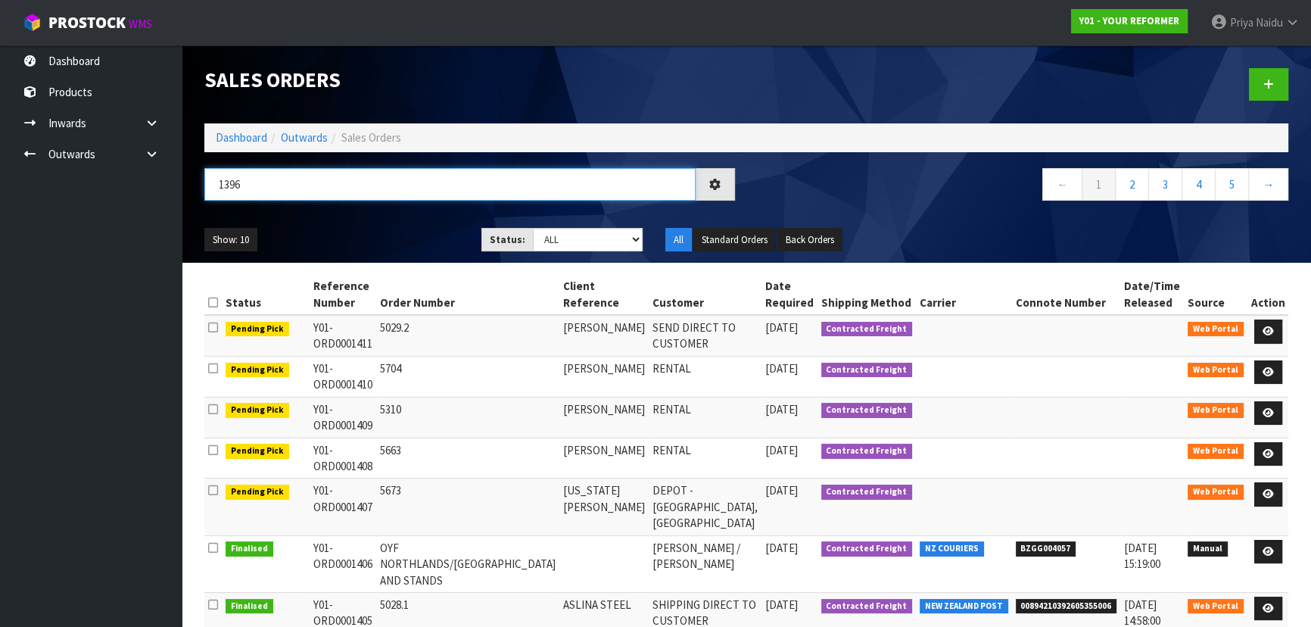
type input "1396"
click at [352, 226] on div "Show: 10 5 10 25 50 Status: Draft Pending Allocated Pending Pick Goods Picked G…" at bounding box center [746, 239] width 1107 height 47
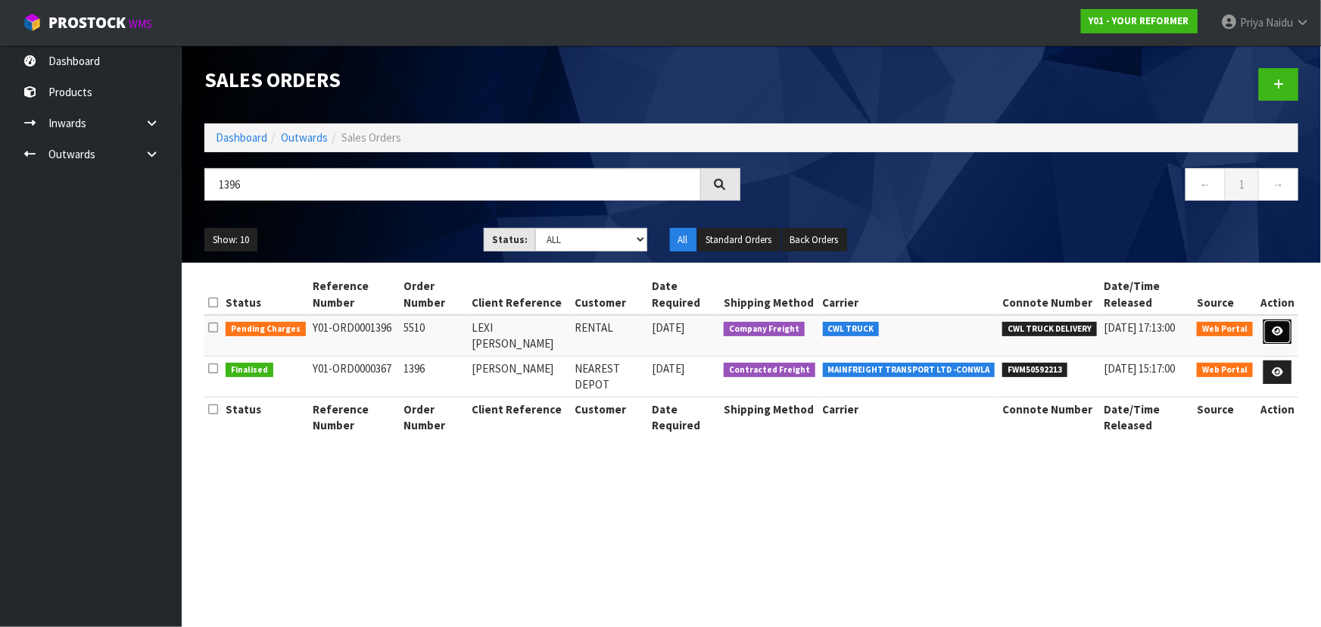
click at [1279, 330] on icon at bounding box center [1277, 331] width 11 height 10
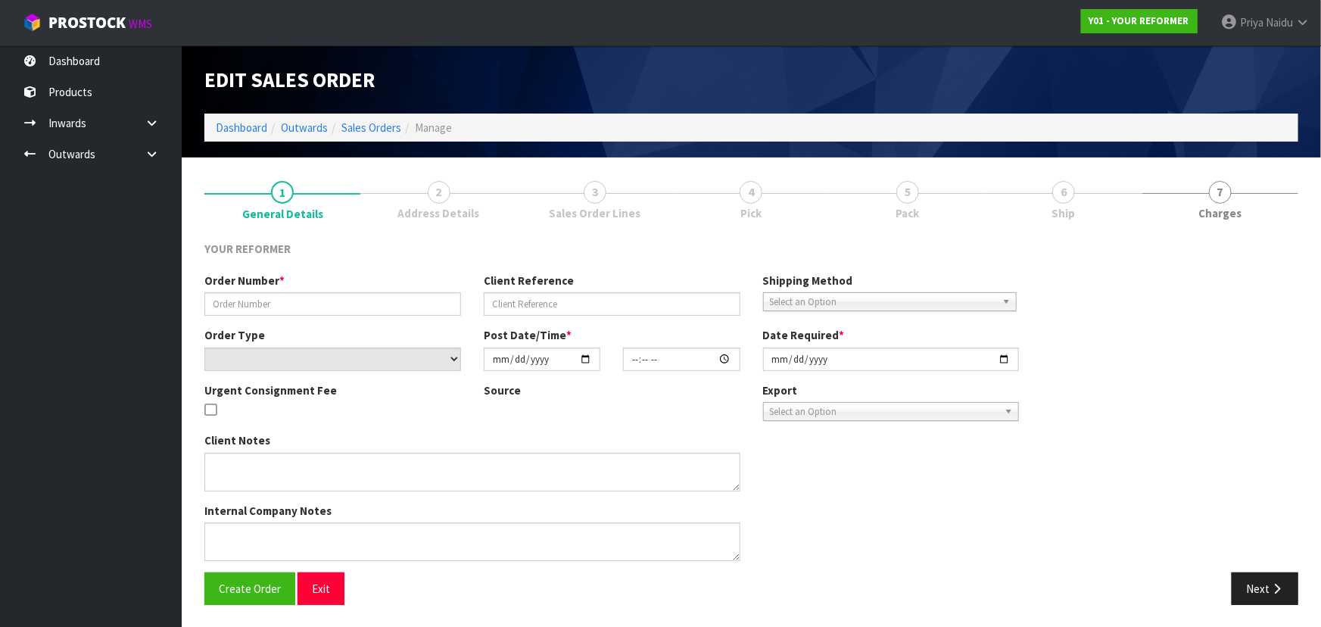
type input "5510"
type input "LEXI [PERSON_NAME]"
select select "number:0"
type input "[DATE]"
type input "13:53:00.000"
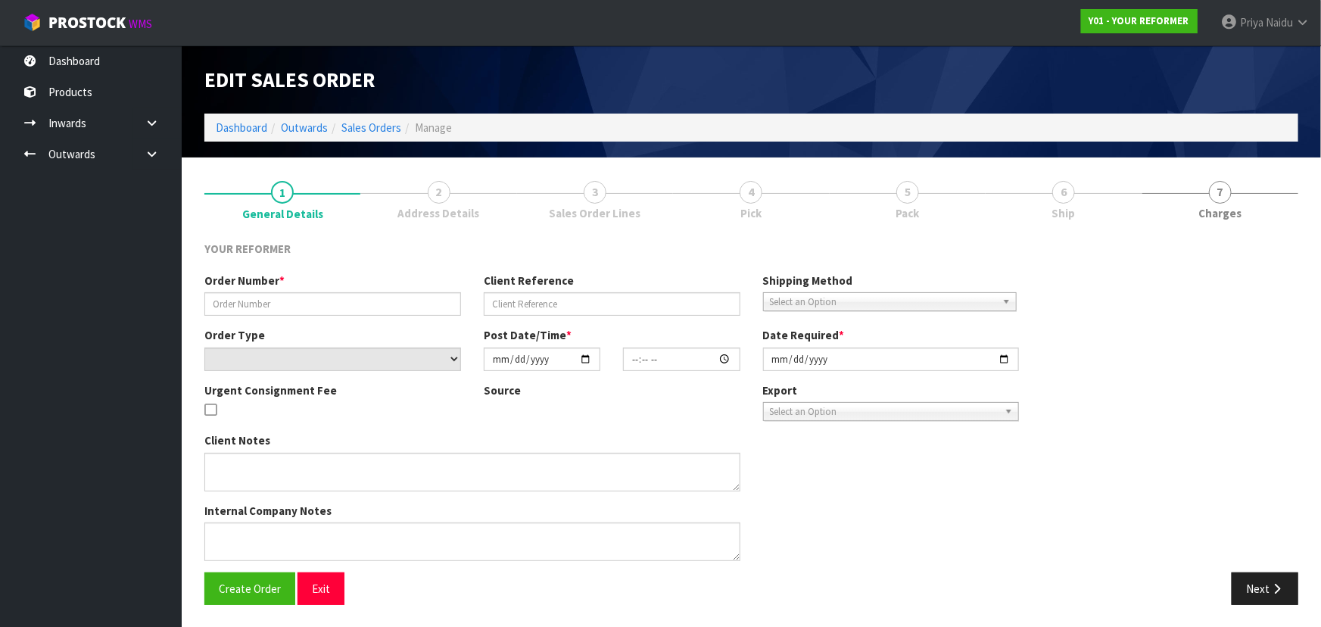
type input "[DATE]"
type textarea "LEXI [PERSON_NAME] [STREET_ADDRESS] [PHONE_NUMBER]"
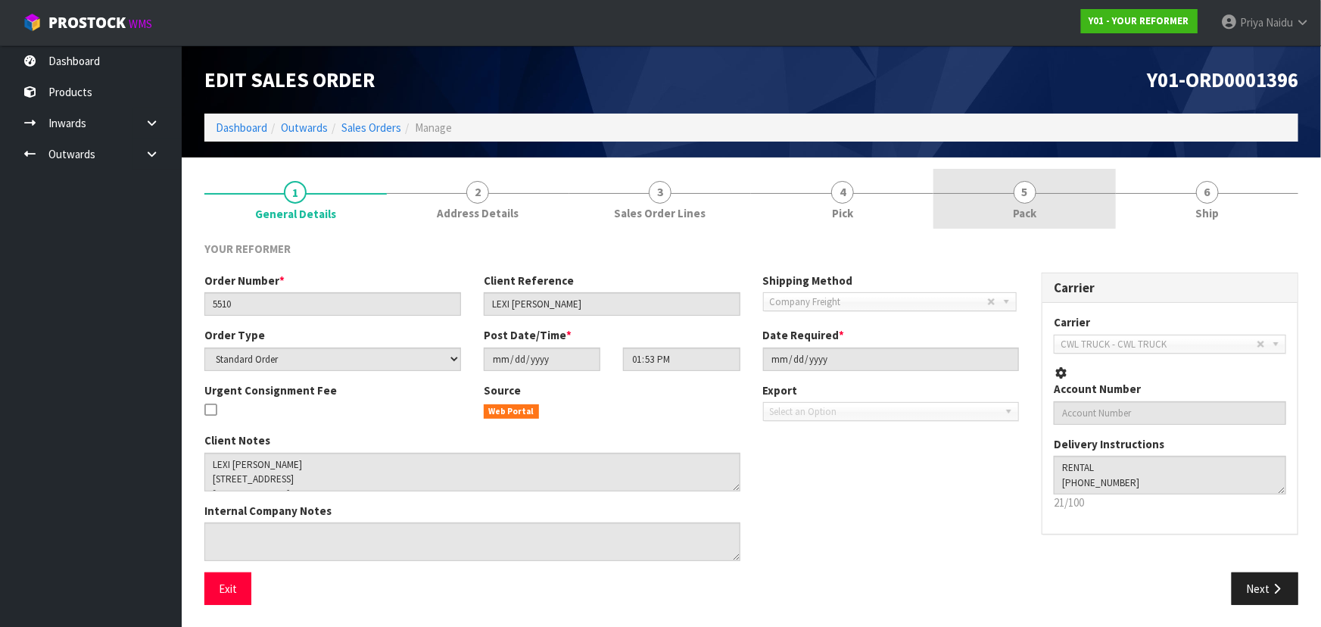
click at [1059, 201] on link "5 Pack" at bounding box center [1024, 199] width 182 height 60
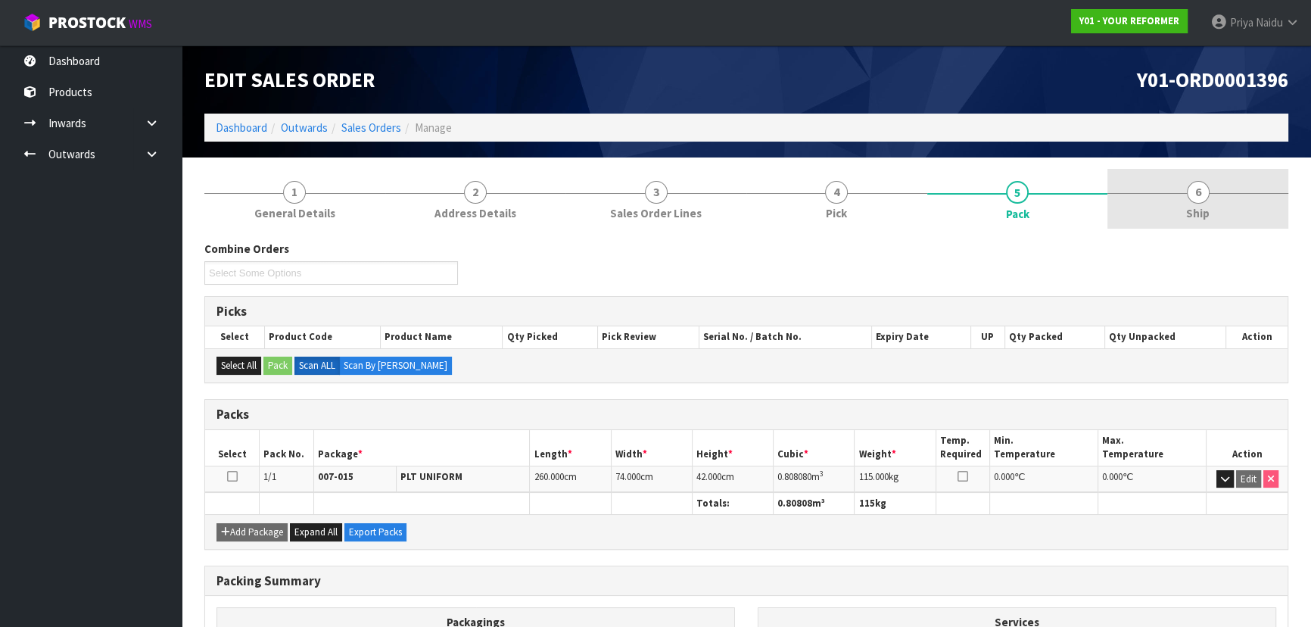
drag, startPoint x: 1177, startPoint y: 212, endPoint x: 1166, endPoint y: 212, distance: 11.4
click at [1173, 212] on link "6 Ship" at bounding box center [1197, 199] width 181 height 60
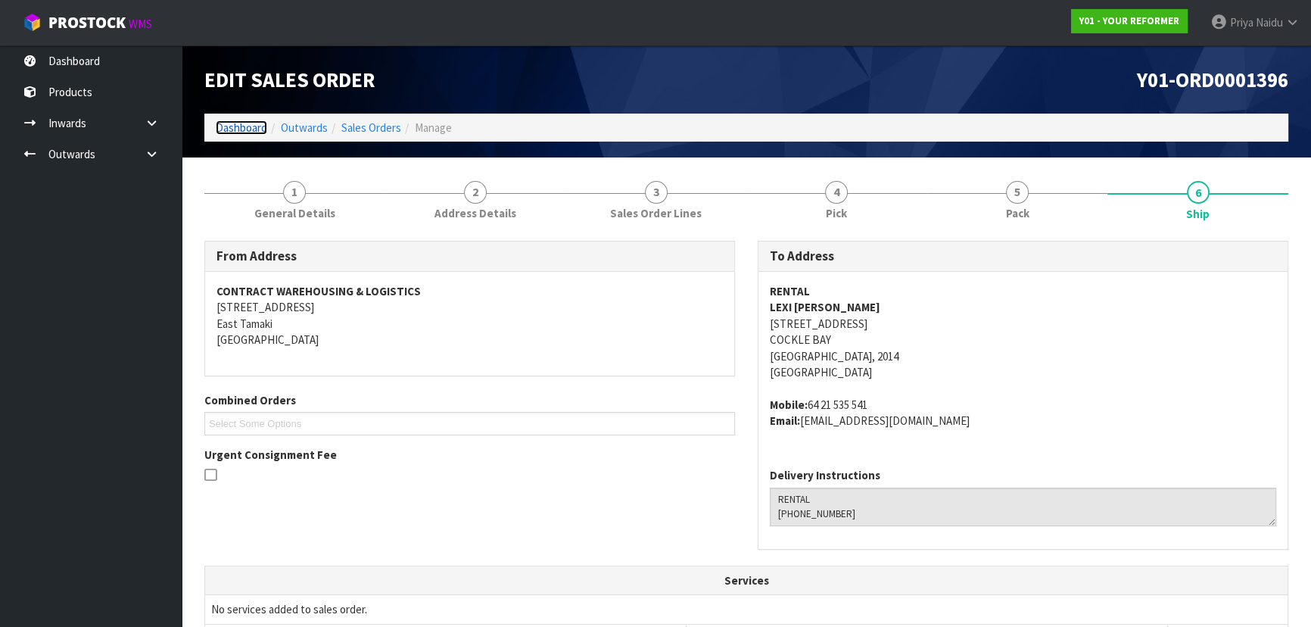
click at [238, 129] on link "Dashboard" at bounding box center [241, 127] width 51 height 14
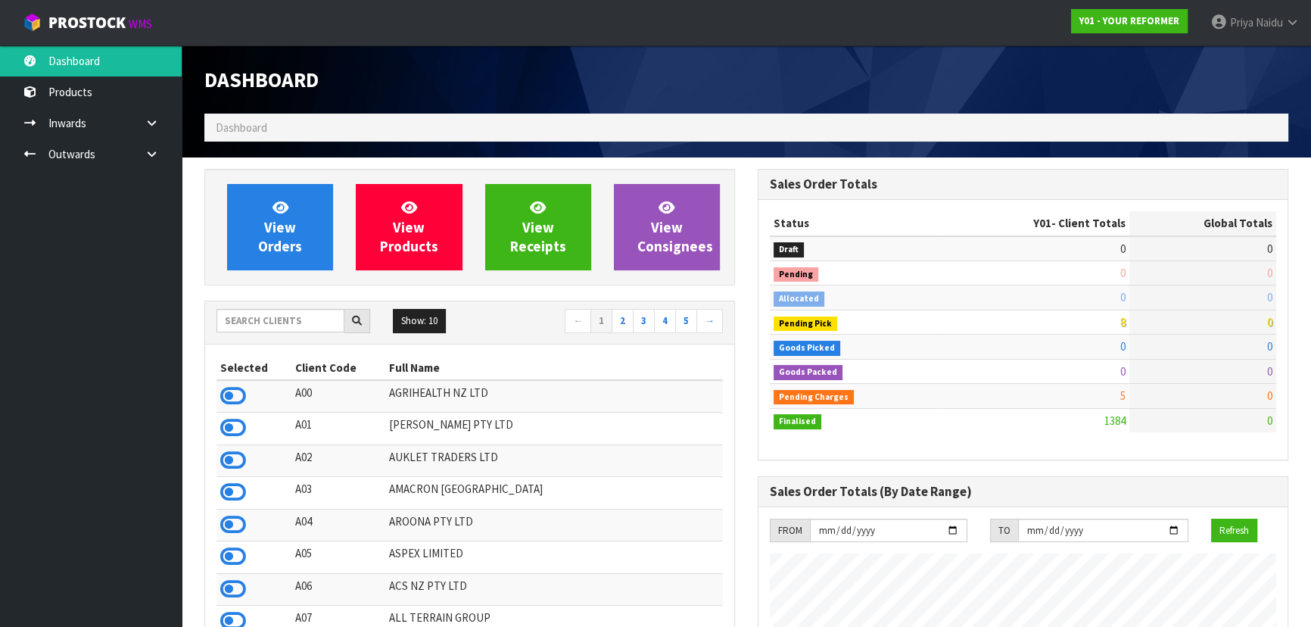
scroll to position [1095, 553]
click at [266, 313] on input "text" at bounding box center [280, 320] width 128 height 23
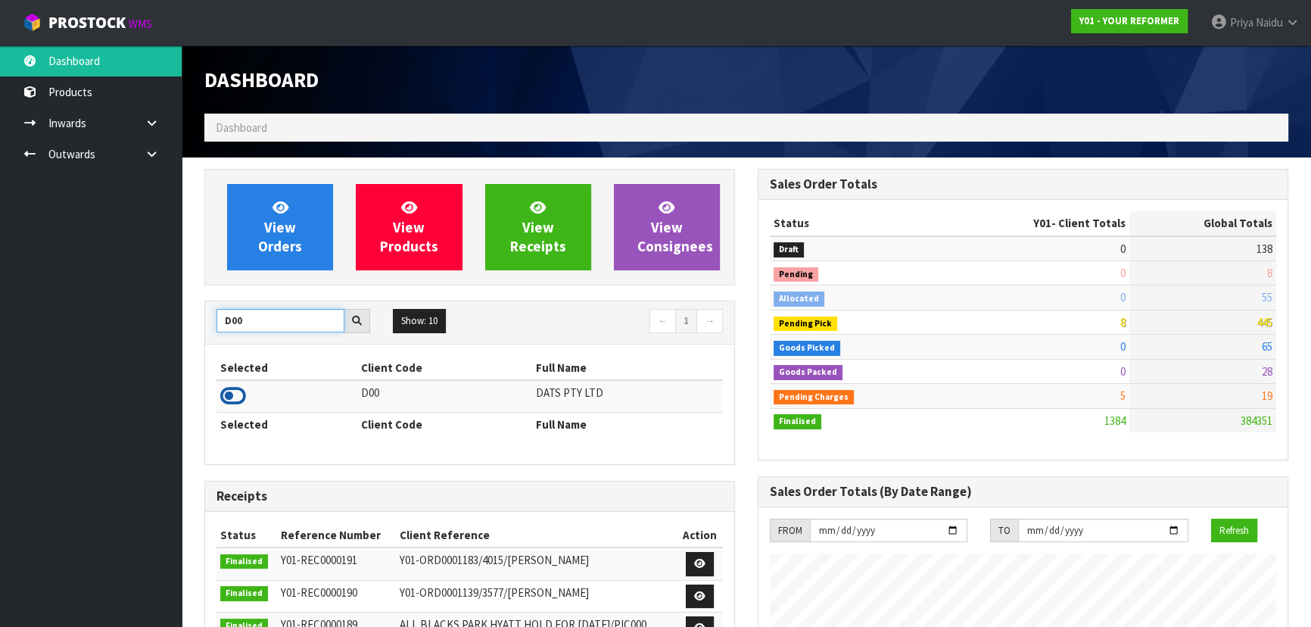
type input "D00"
click at [231, 390] on icon at bounding box center [233, 396] width 26 height 23
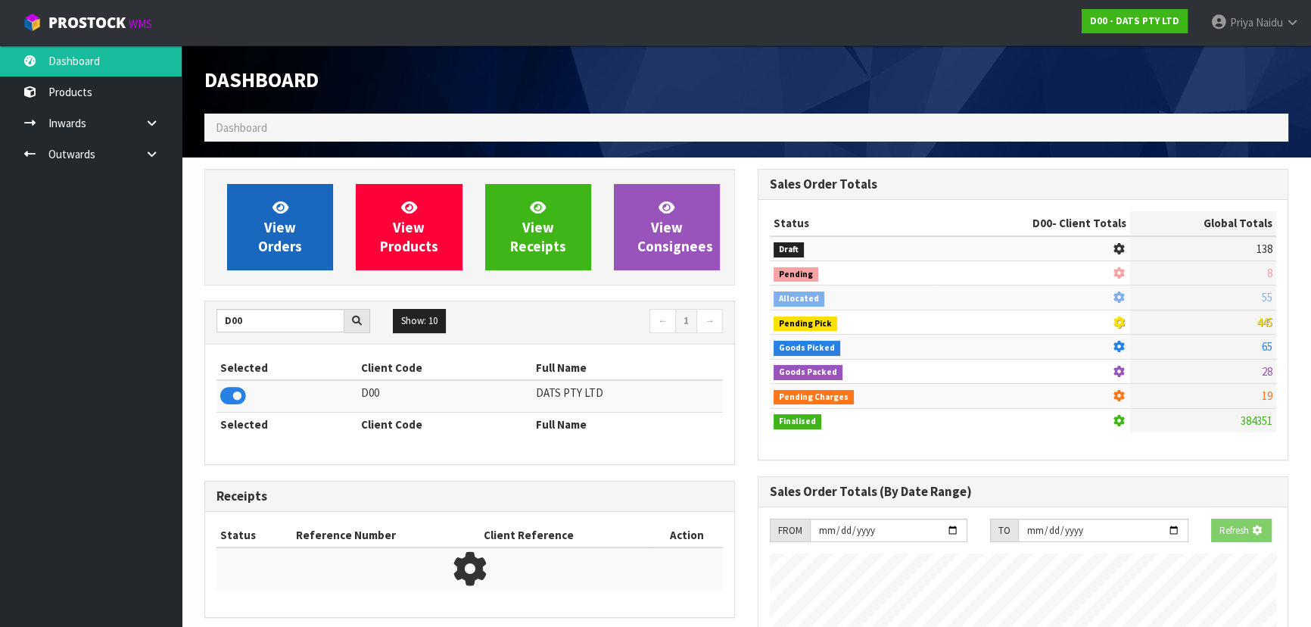
scroll to position [756028, 756417]
click at [285, 243] on span "View Orders" at bounding box center [280, 226] width 44 height 57
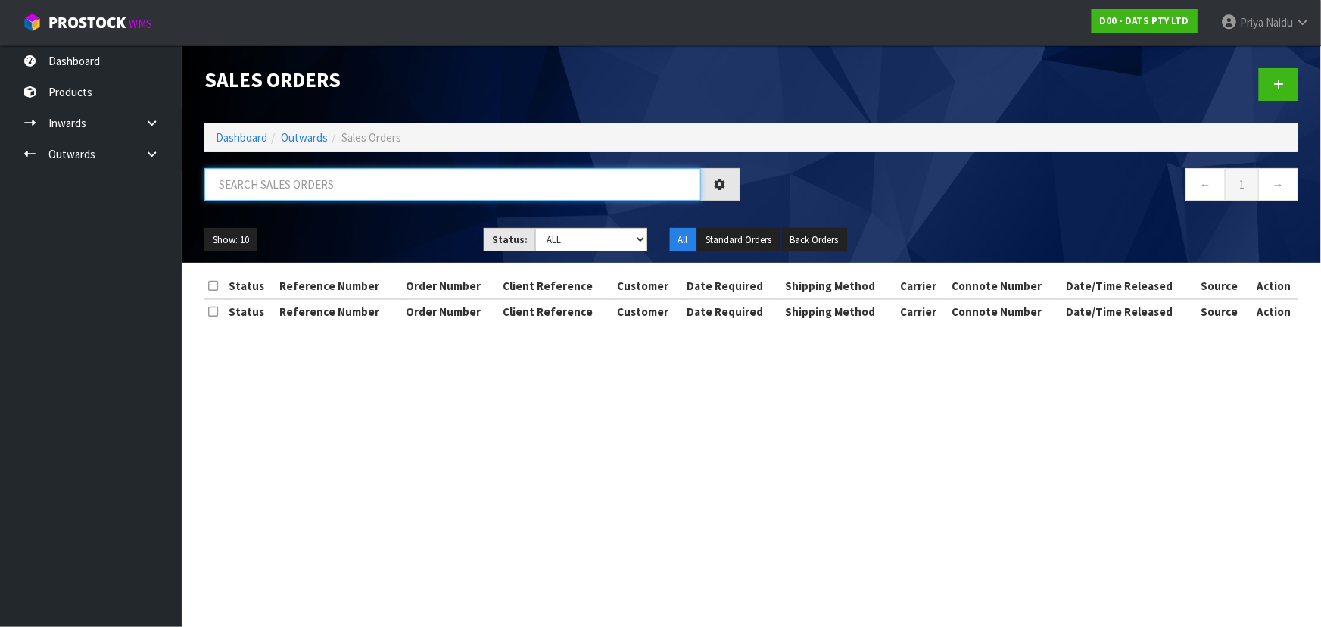
click at [307, 176] on input "text" at bounding box center [452, 184] width 497 height 33
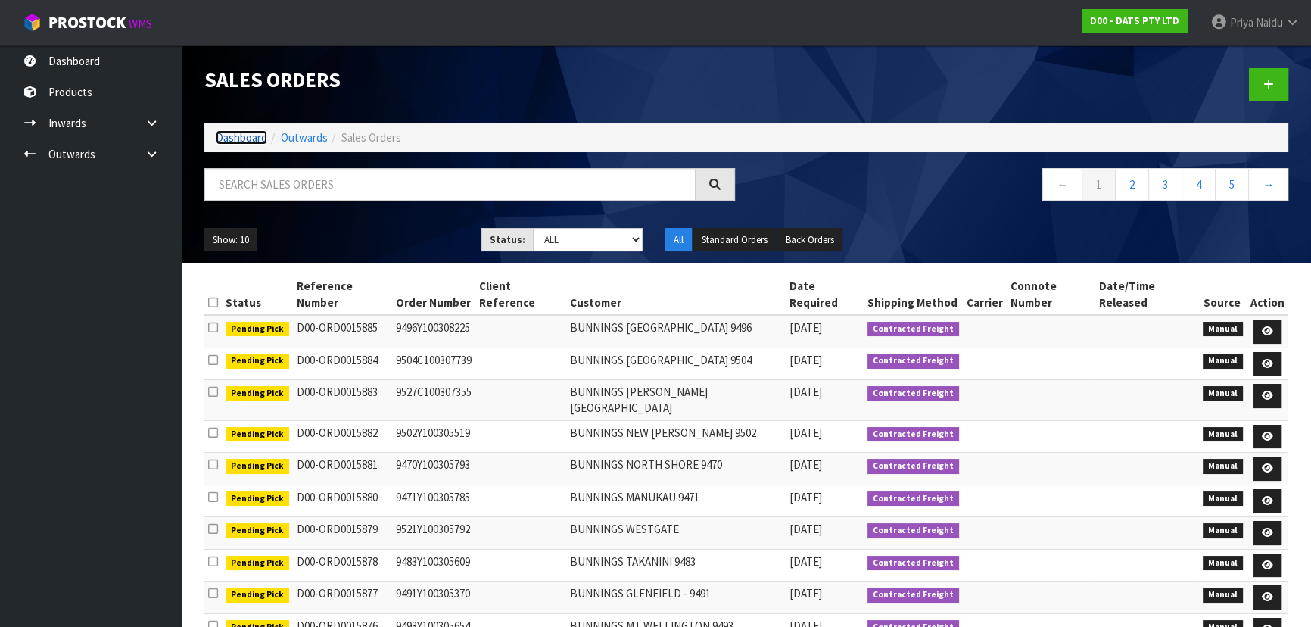
click at [251, 136] on link "Dashboard" at bounding box center [241, 137] width 51 height 14
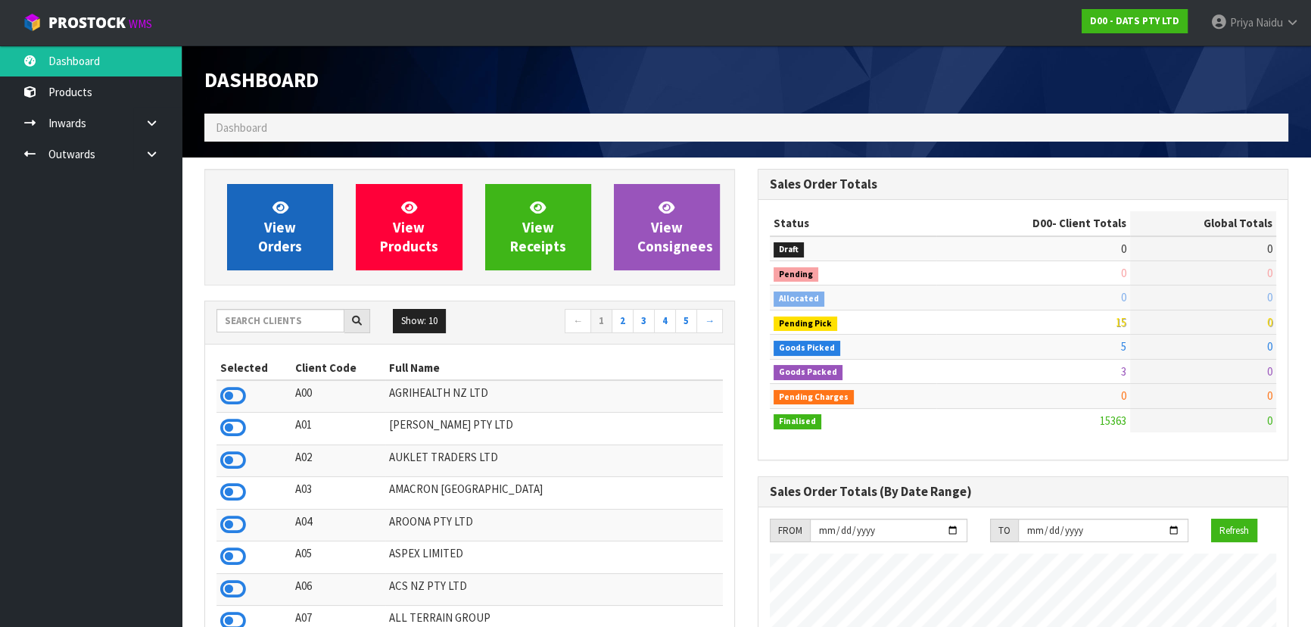
scroll to position [942, 553]
click at [279, 242] on span "View Orders" at bounding box center [280, 226] width 44 height 57
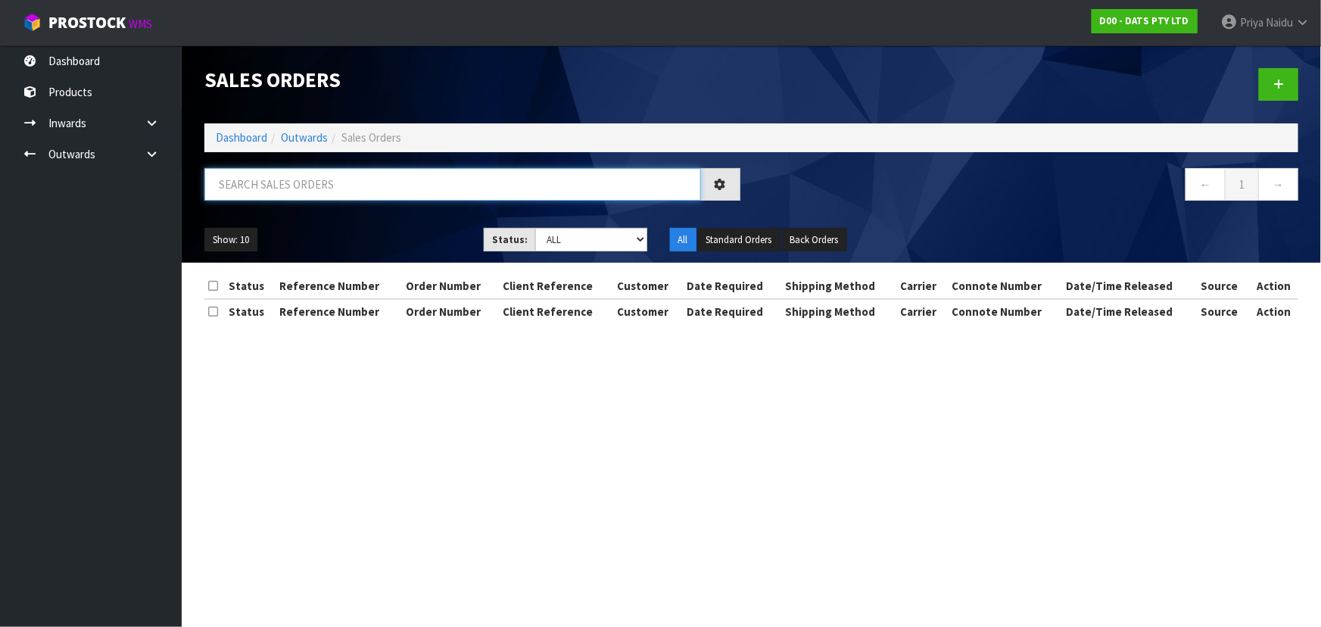
click at [323, 179] on input "text" at bounding box center [452, 184] width 497 height 33
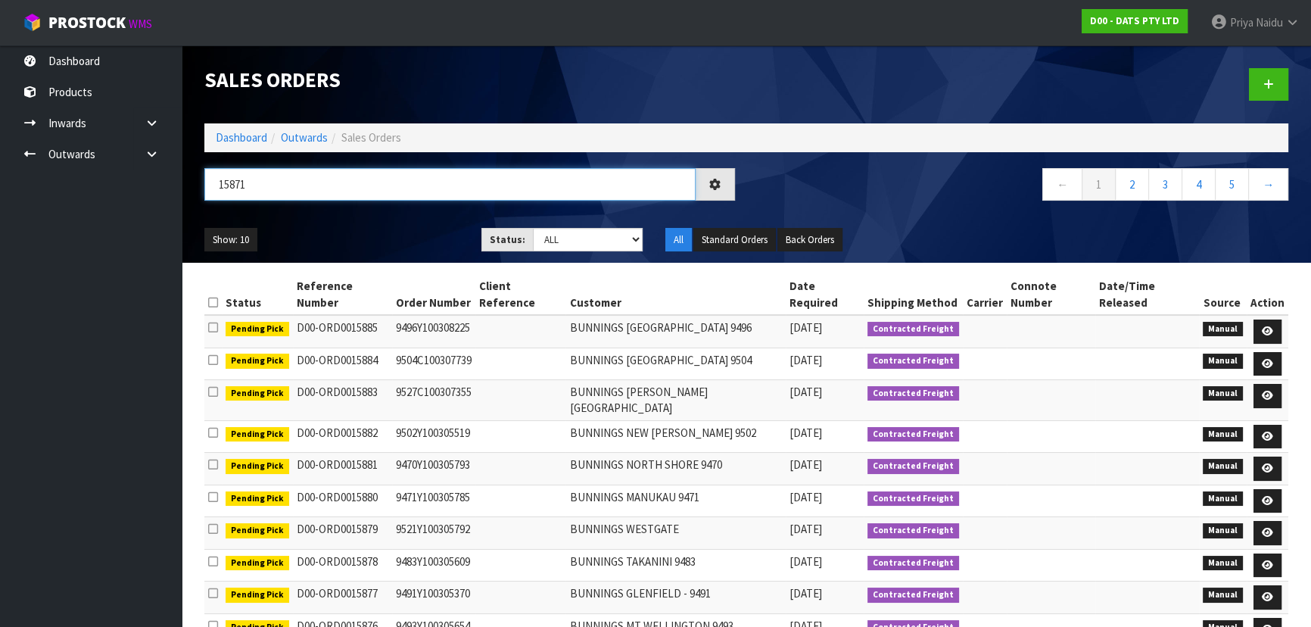
type input "15871"
drag, startPoint x: 560, startPoint y: 238, endPoint x: 560, endPoint y: 247, distance: 9.1
click at [560, 238] on select "Draft Pending Allocated Pending Pick Goods Picked Goods Packed Pending Charges …" at bounding box center [588, 239] width 111 height 23
select select "string:5"
click at [533, 228] on select "Draft Pending Allocated Pending Pick Goods Picked Goods Packed Pending Charges …" at bounding box center [588, 239] width 111 height 23
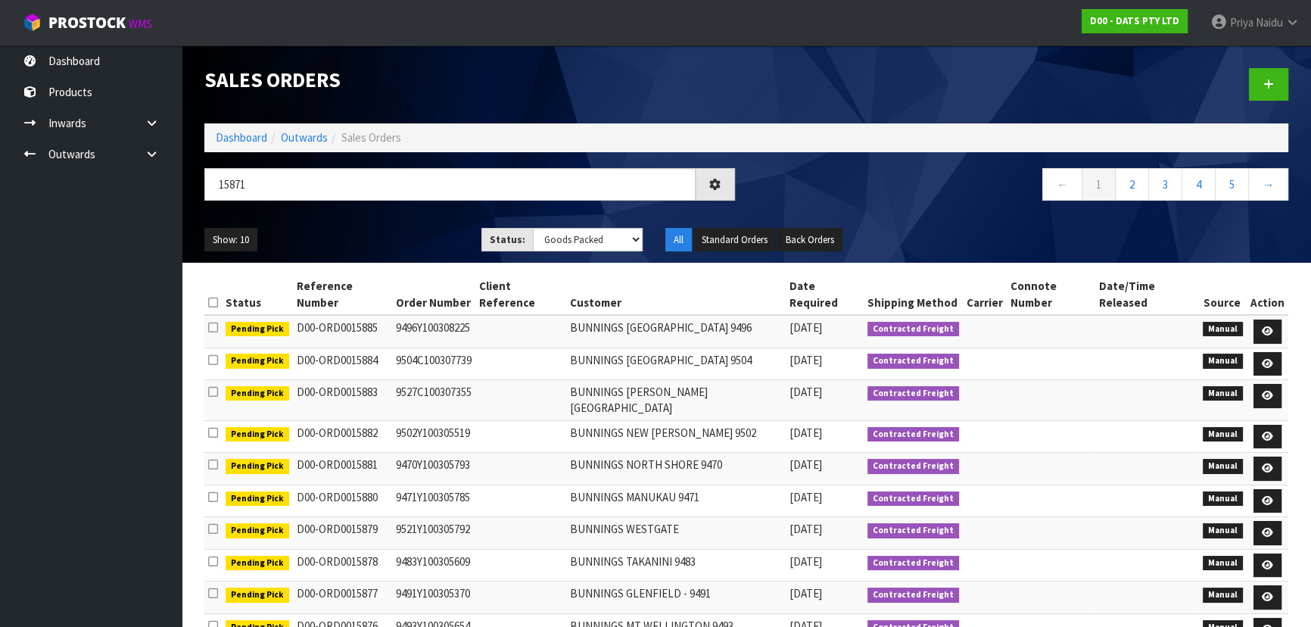
click at [405, 248] on ul "Show: 10 5 10 25 50" at bounding box center [331, 240] width 254 height 24
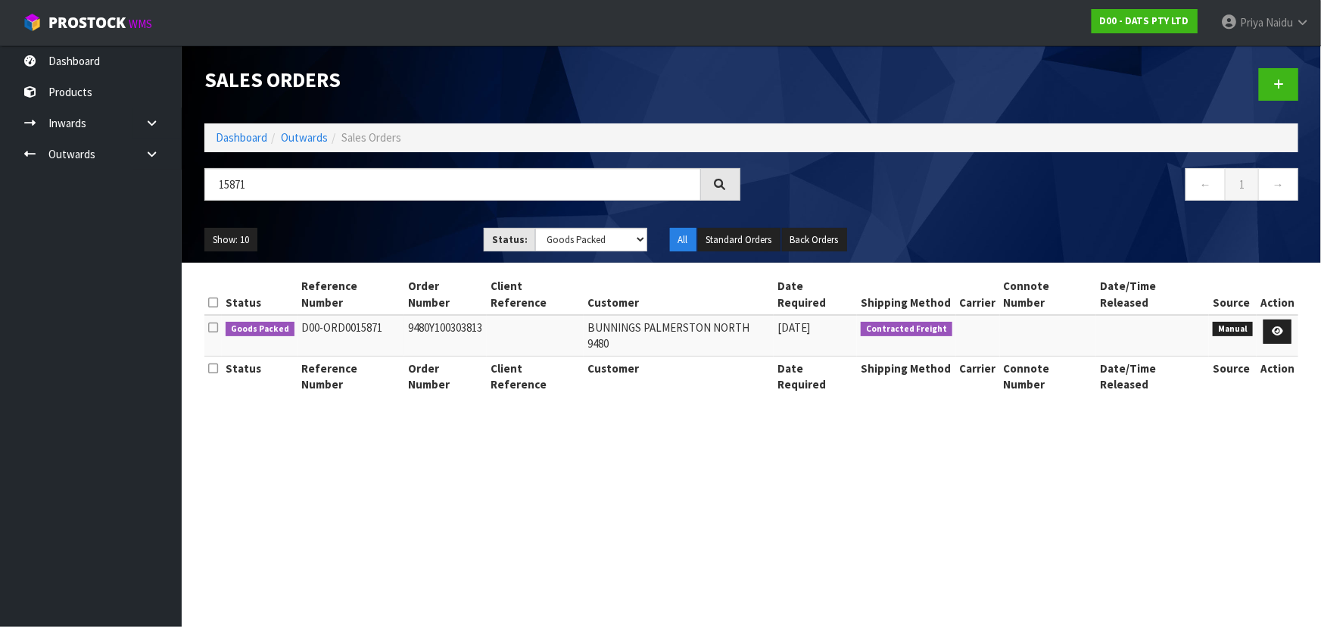
click at [394, 224] on div "Show: 10 5 10 25 50 Status: Draft Pending Allocated Pending Pick Goods Picked G…" at bounding box center [751, 239] width 1117 height 47
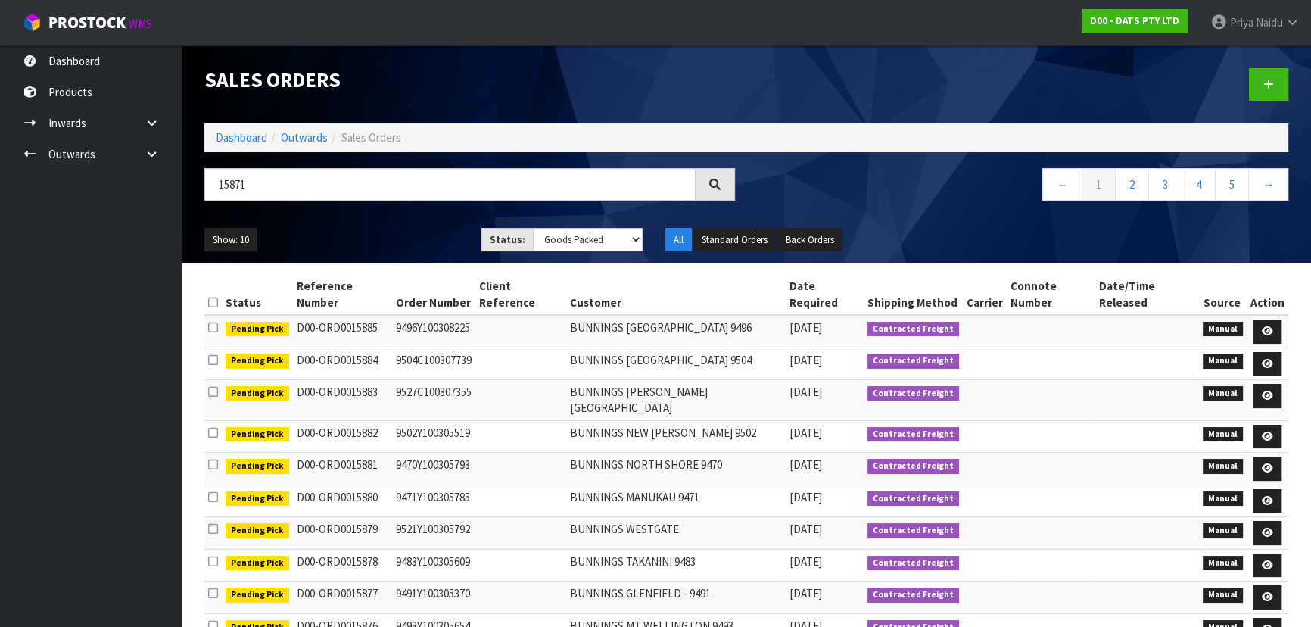
click at [405, 216] on div "Show: 10 5 10 25 50 Status: Draft Pending Allocated Pending Pick Goods Picked G…" at bounding box center [746, 239] width 1107 height 47
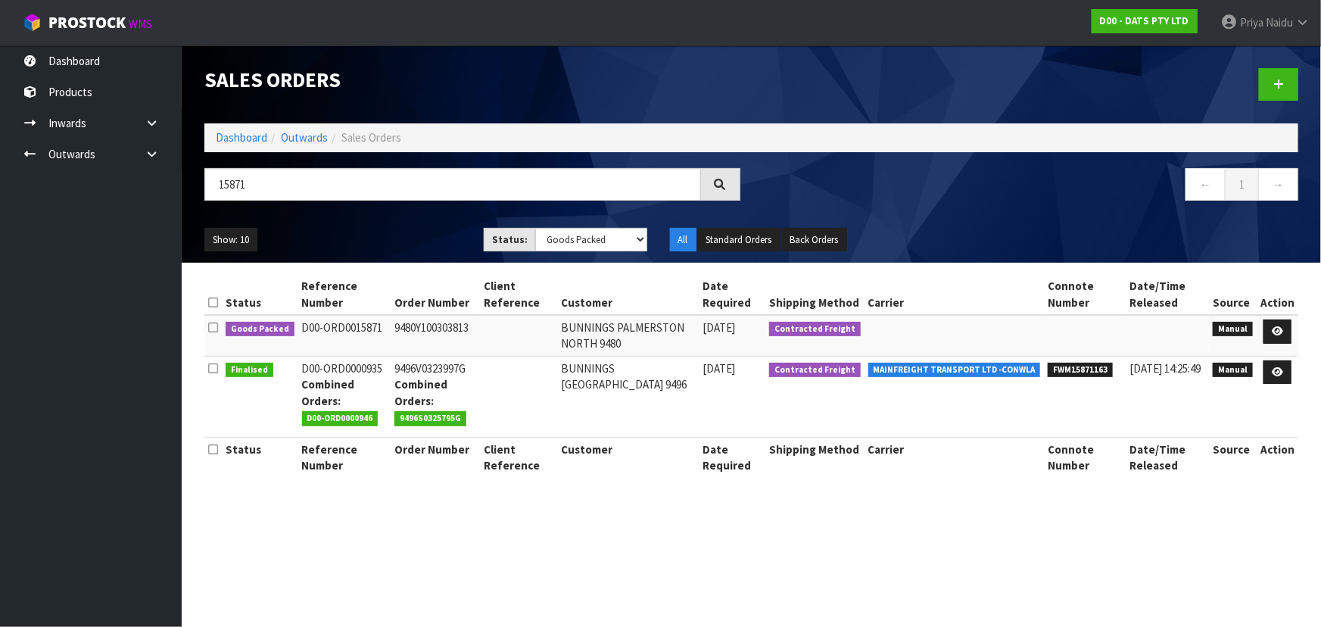
click at [405, 216] on div "Show: 10 5 10 25 50 Status: Draft Pending Allocated Pending Pick Goods Picked G…" at bounding box center [751, 239] width 1117 height 47
click at [403, 242] on ul "Show: 10 5 10 25 50" at bounding box center [332, 240] width 257 height 24
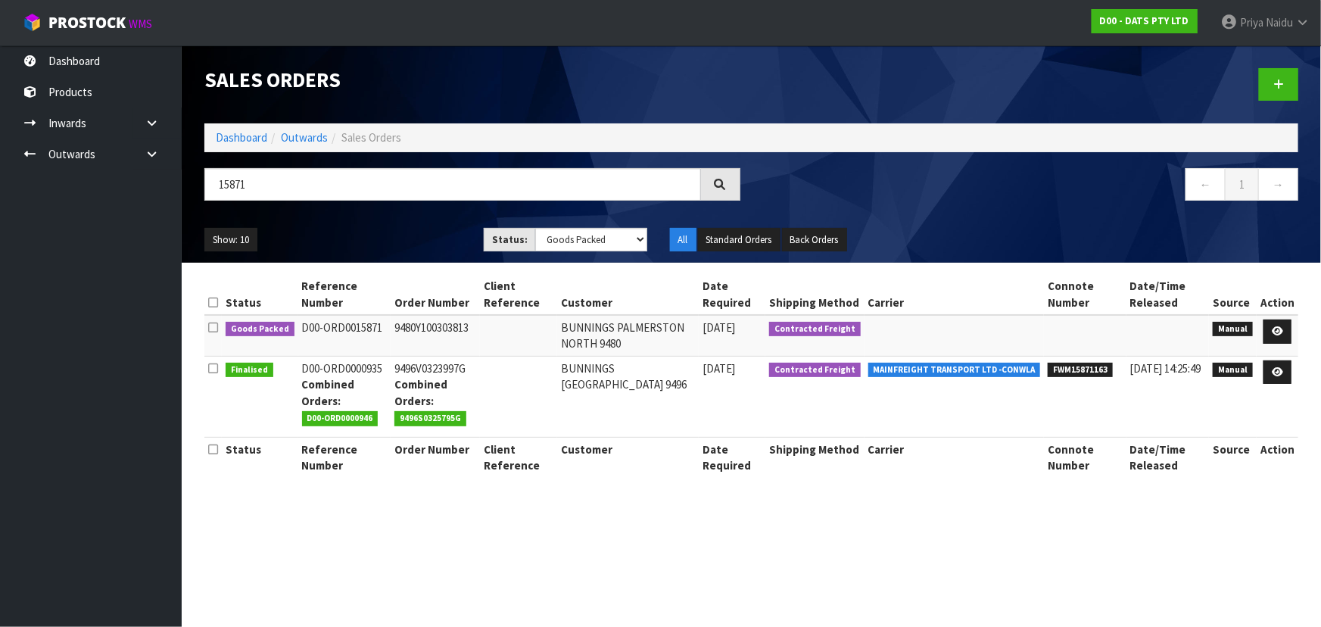
click at [403, 242] on ul "Show: 10 5 10 25 50" at bounding box center [332, 240] width 257 height 24
click at [388, 232] on ul "Show: 10 5 10 25 50" at bounding box center [332, 240] width 257 height 24
click at [388, 234] on ul "Show: 10 5 10 25 50" at bounding box center [332, 240] width 257 height 24
click at [385, 232] on ul "Show: 10 5 10 25 50" at bounding box center [332, 240] width 257 height 24
click at [1283, 330] on icon at bounding box center [1277, 331] width 11 height 10
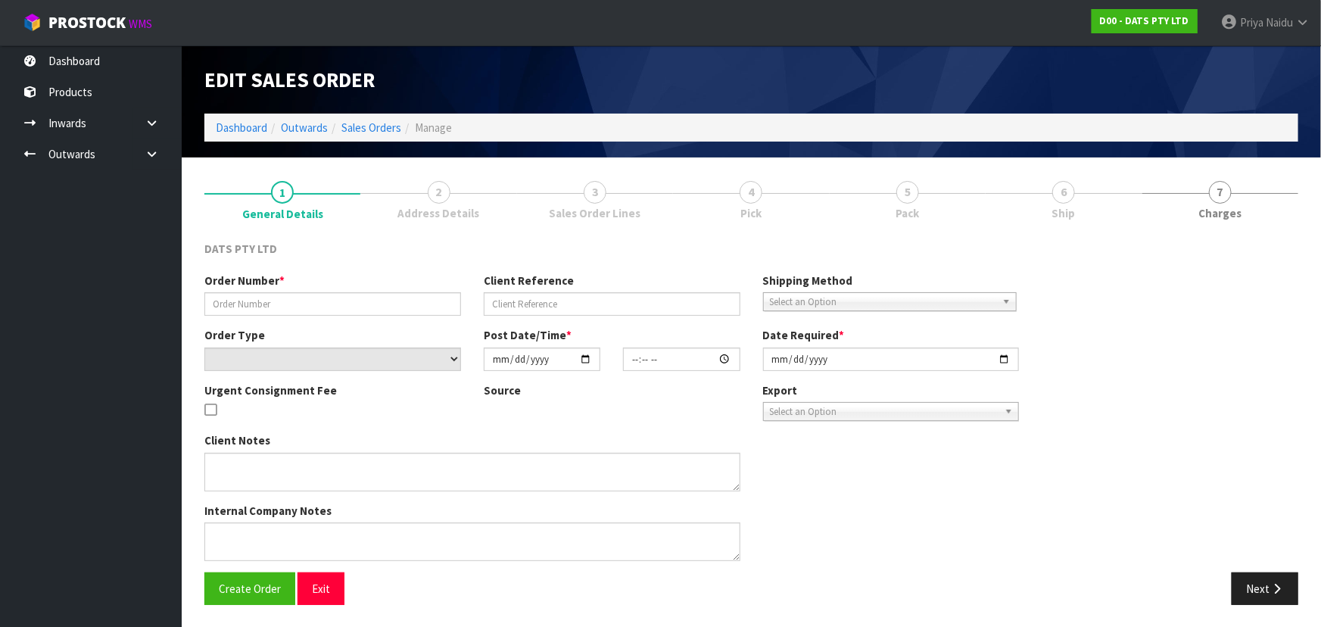
type input "9480Y100303813"
select select "number:0"
type input "[DATE]"
type input "10:59:00.000"
type input "[DATE]"
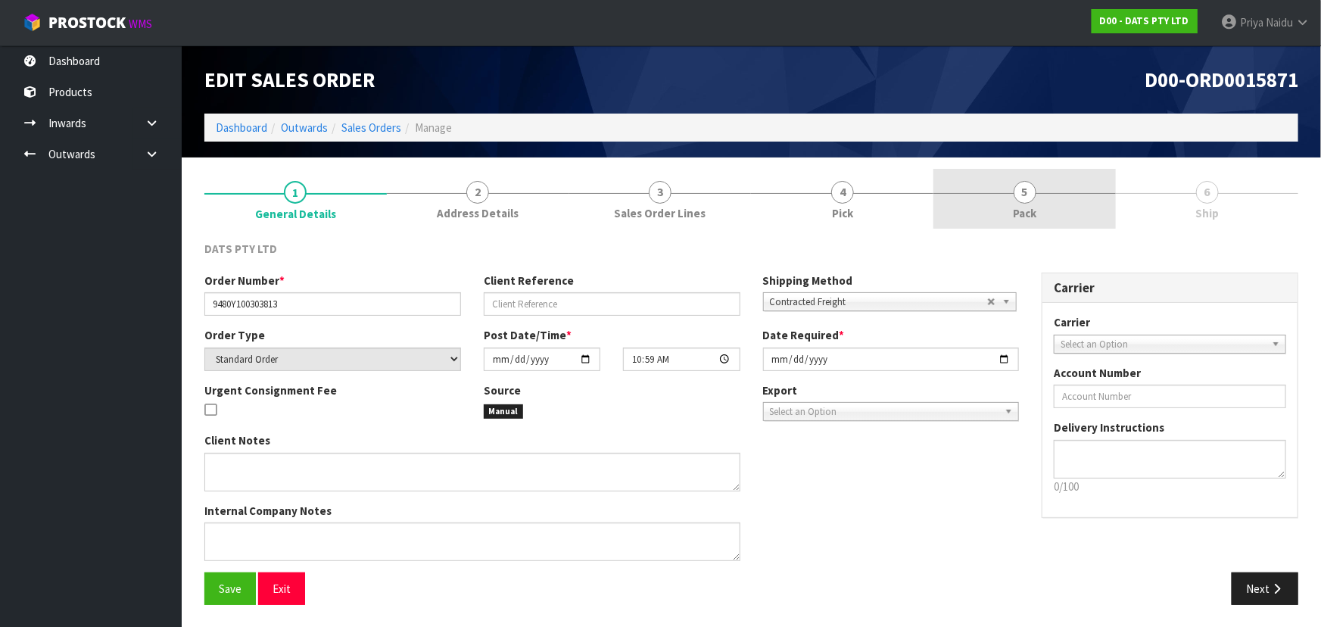
click at [1042, 195] on link "5 Pack" at bounding box center [1024, 199] width 182 height 60
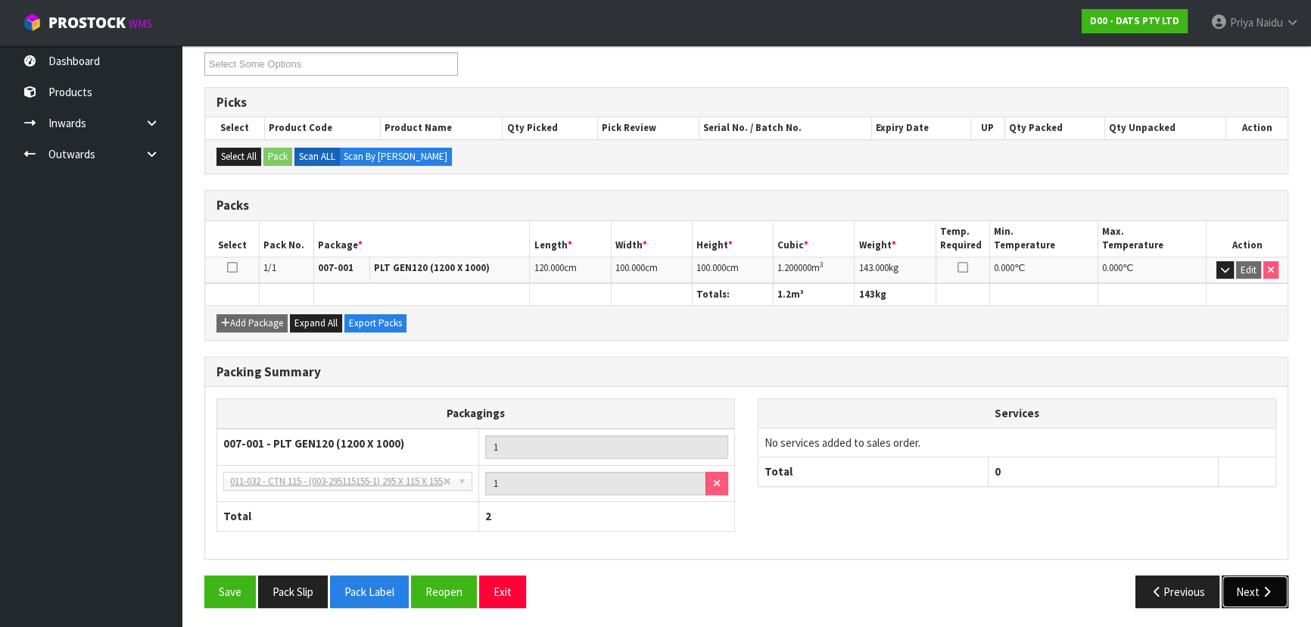
click at [1253, 581] on button "Next" at bounding box center [1255, 591] width 67 height 33
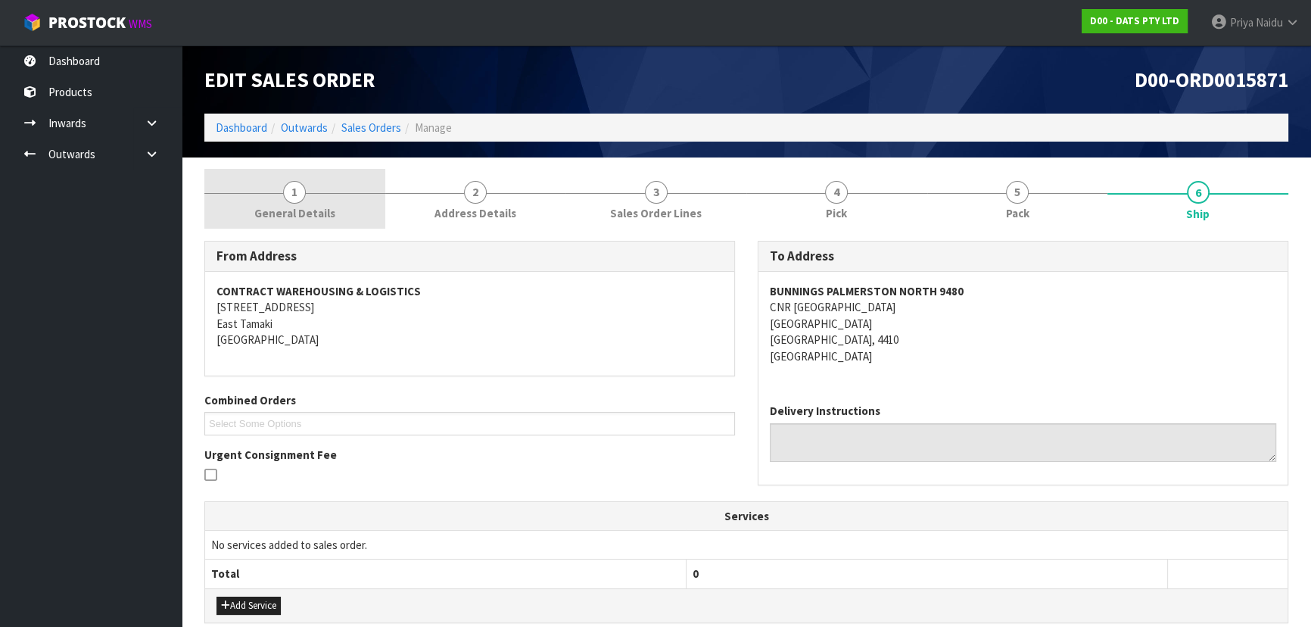
drag, startPoint x: 332, startPoint y: 193, endPoint x: 324, endPoint y: 207, distance: 16.6
click at [330, 198] on link "1 General Details" at bounding box center [294, 199] width 181 height 60
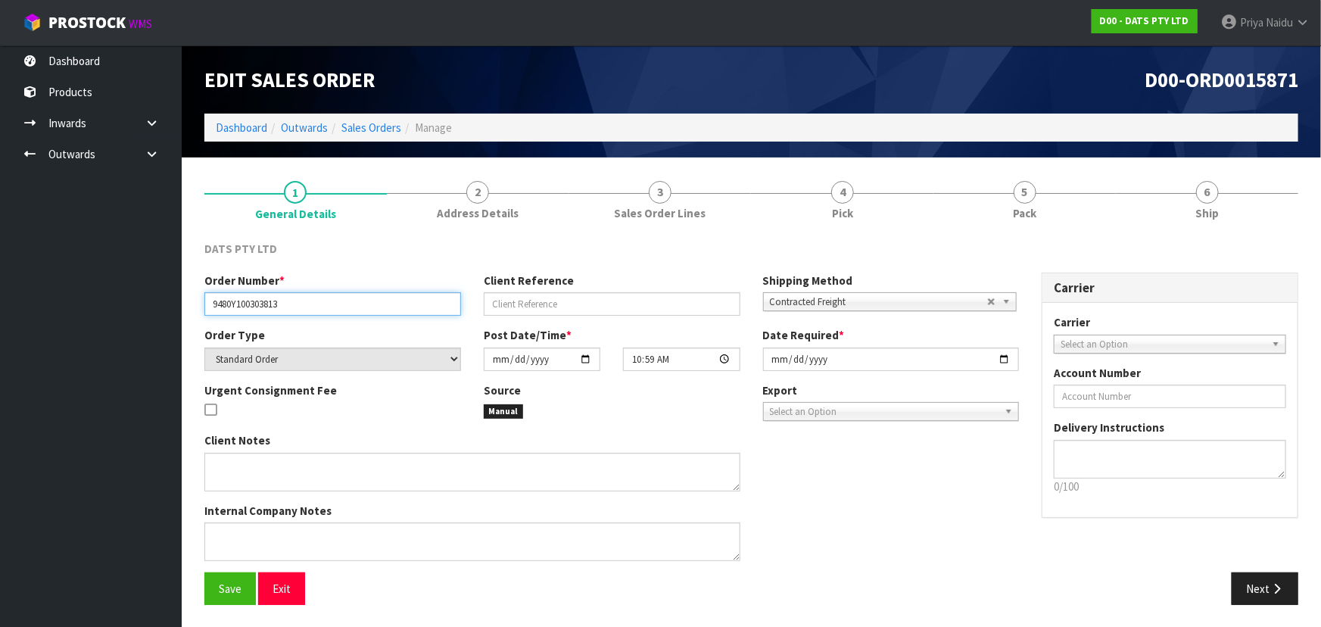
drag, startPoint x: 220, startPoint y: 310, endPoint x: 316, endPoint y: 310, distance: 96.1
click at [316, 310] on input "9480Y100303813" at bounding box center [332, 303] width 257 height 23
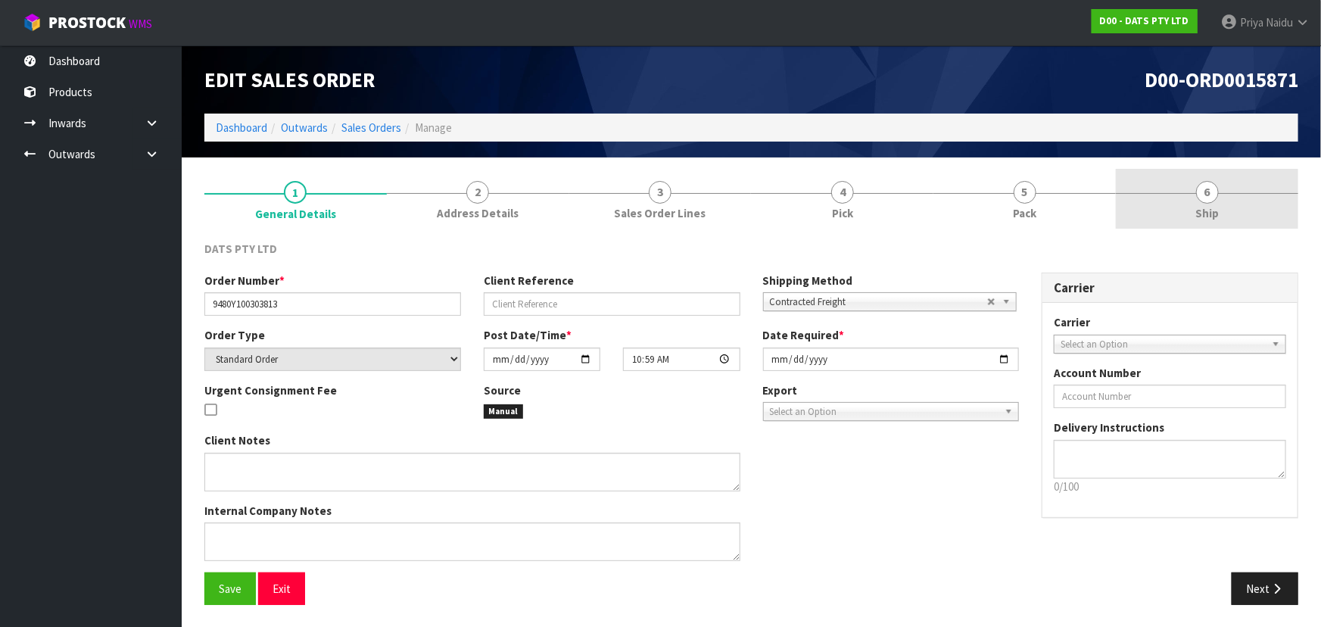
drag, startPoint x: 1224, startPoint y: 220, endPoint x: 1208, endPoint y: 226, distance: 17.0
click at [1224, 220] on link "6 Ship" at bounding box center [1207, 199] width 182 height 60
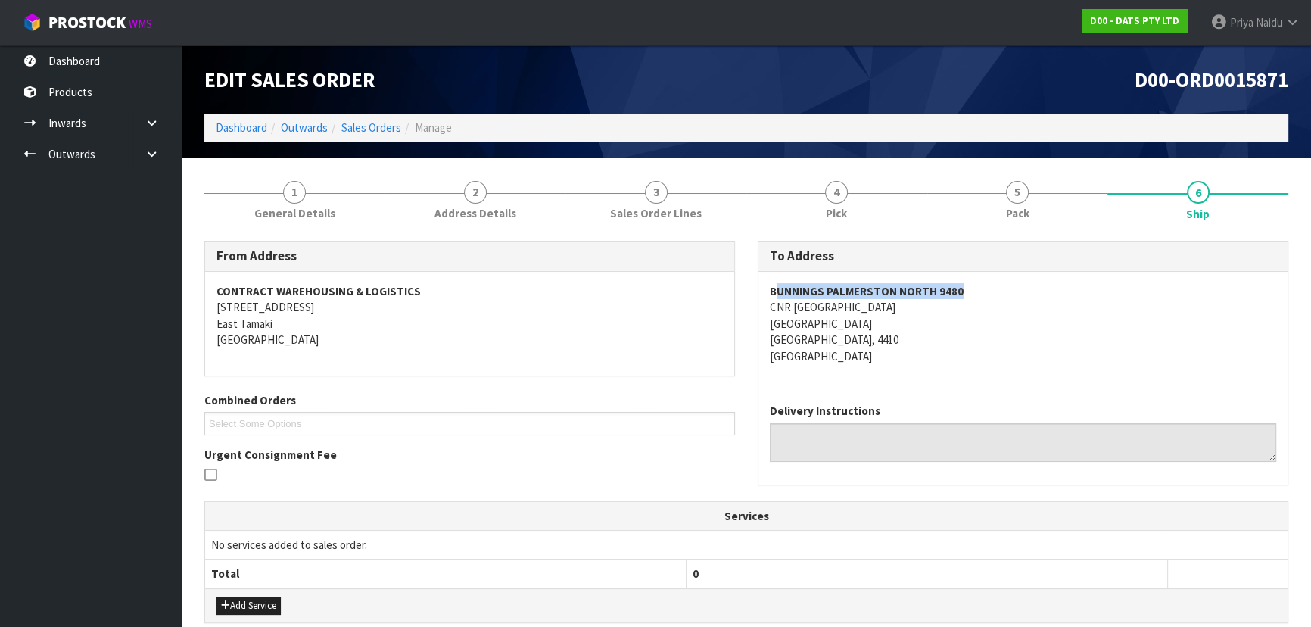
drag, startPoint x: 774, startPoint y: 293, endPoint x: 986, endPoint y: 287, distance: 212.0
click at [986, 287] on address "BUNNINGS [GEOGRAPHIC_DATA] [STREET_ADDRESS]" at bounding box center [1023, 323] width 506 height 81
copy strong "BUNNINGS PALMERSTON NORTH 9480"
drag, startPoint x: 759, startPoint y: 288, endPoint x: 980, endPoint y: 295, distance: 220.4
click at [980, 294] on div "BUNNINGS [GEOGRAPHIC_DATA] [STREET_ADDRESS]" at bounding box center [1022, 332] width 529 height 120
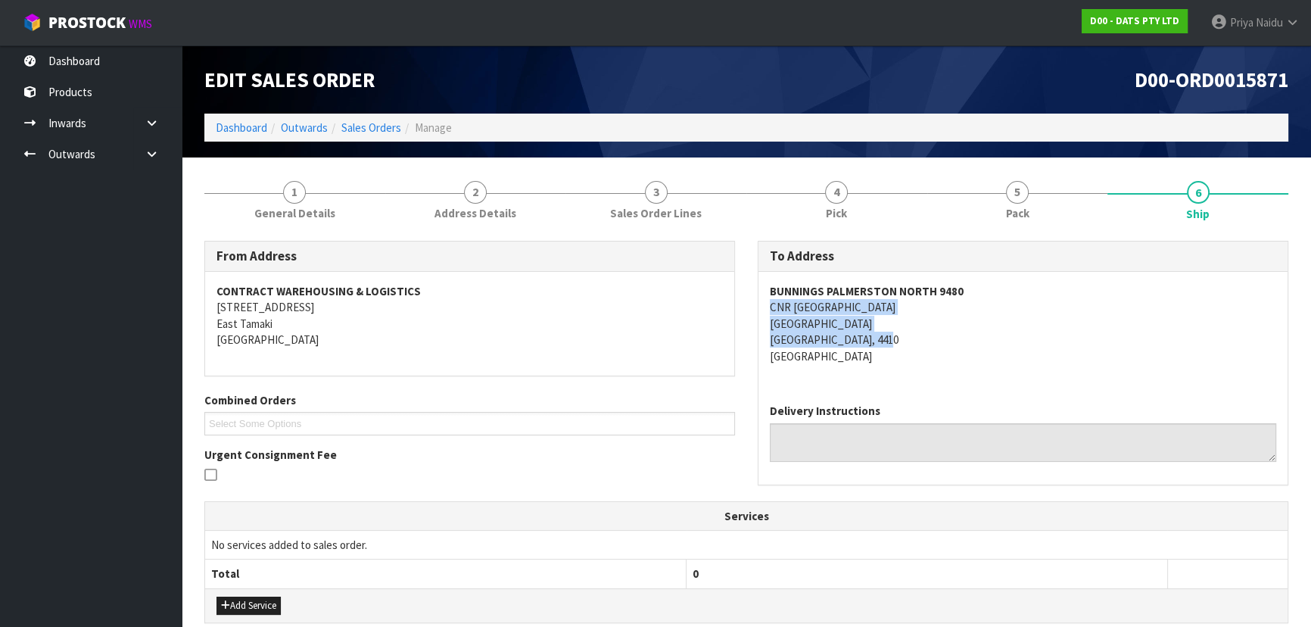
drag, startPoint x: 762, startPoint y: 310, endPoint x: 960, endPoint y: 338, distance: 199.4
click at [960, 338] on div "BUNNINGS [GEOGRAPHIC_DATA] [STREET_ADDRESS]" at bounding box center [1022, 332] width 529 height 120
click at [758, 304] on div "To Address [GEOGRAPHIC_DATA] [STREET_ADDRESS] Delivery Instructions" at bounding box center [1023, 363] width 531 height 244
copy address "CNR [GEOGRAPHIC_DATA]"
drag, startPoint x: 759, startPoint y: 302, endPoint x: 972, endPoint y: 328, distance: 214.3
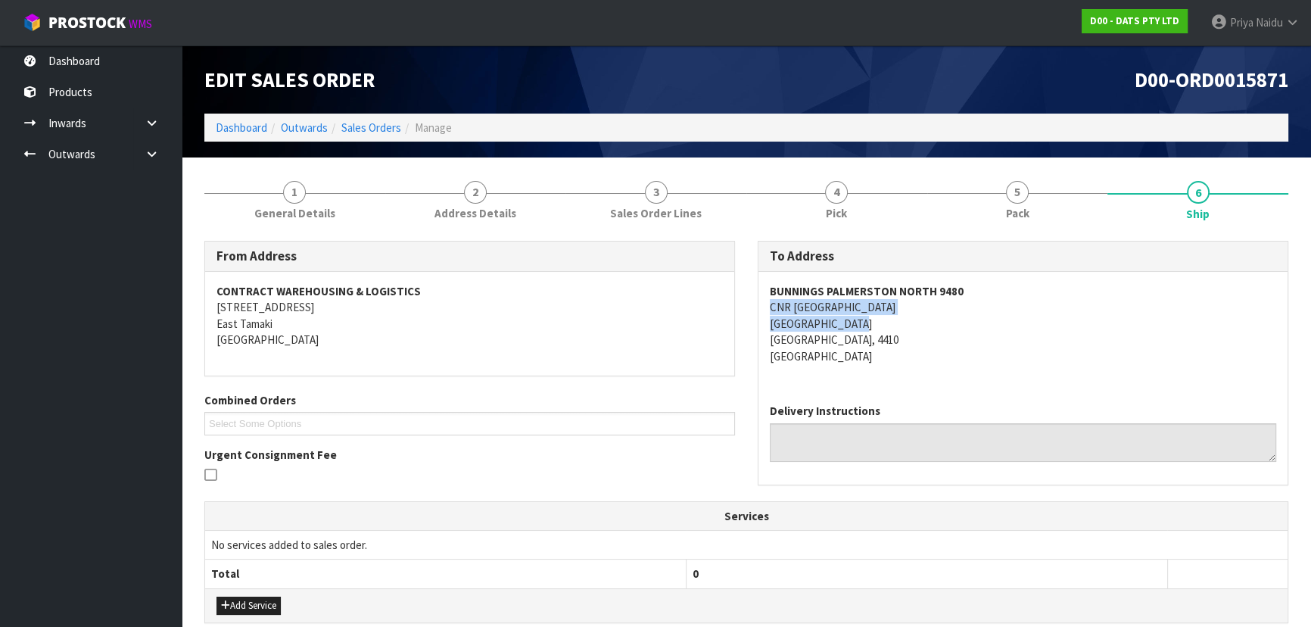
click at [972, 328] on div "BUNNINGS [GEOGRAPHIC_DATA] [STREET_ADDRESS]" at bounding box center [1022, 332] width 529 height 120
click at [1075, 325] on address "BUNNINGS [GEOGRAPHIC_DATA] [STREET_ADDRESS]" at bounding box center [1023, 323] width 506 height 81
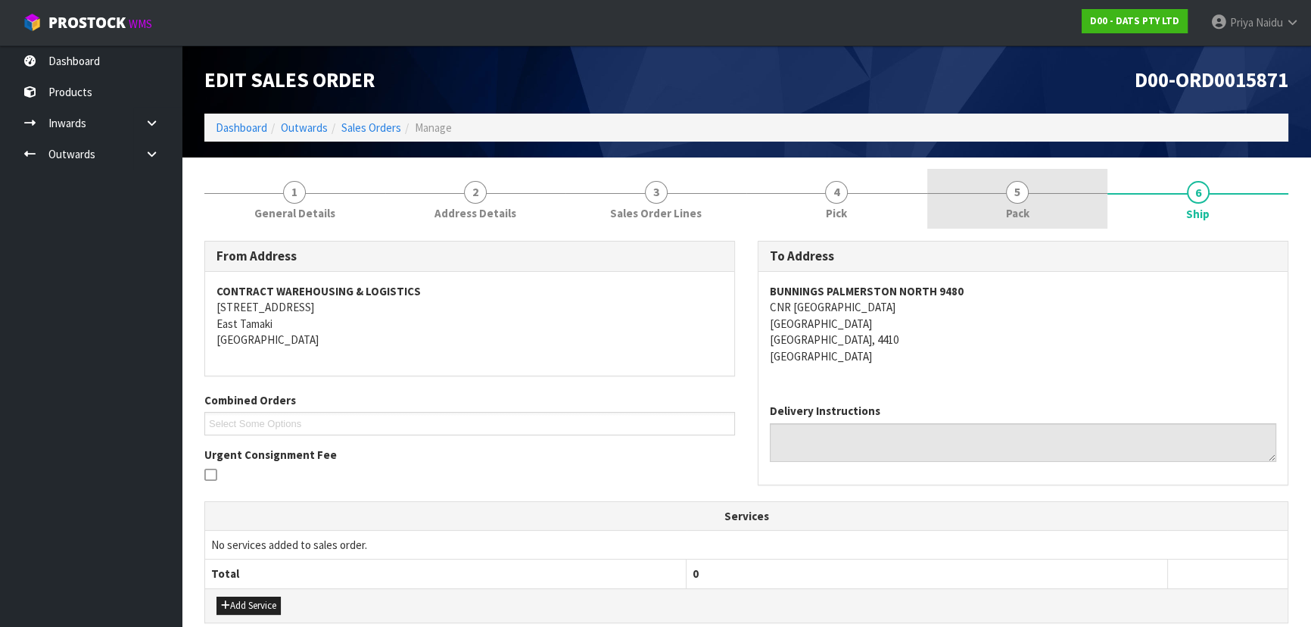
click at [973, 211] on link "5 Pack" at bounding box center [1017, 199] width 181 height 60
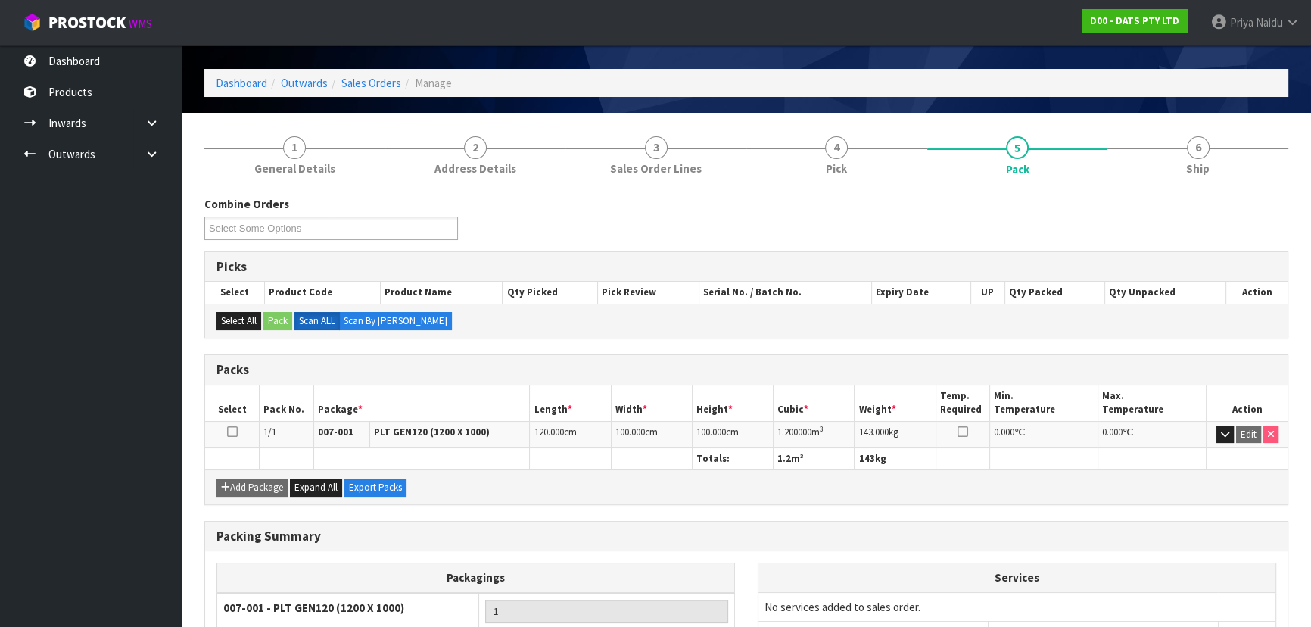
scroll to position [68, 0]
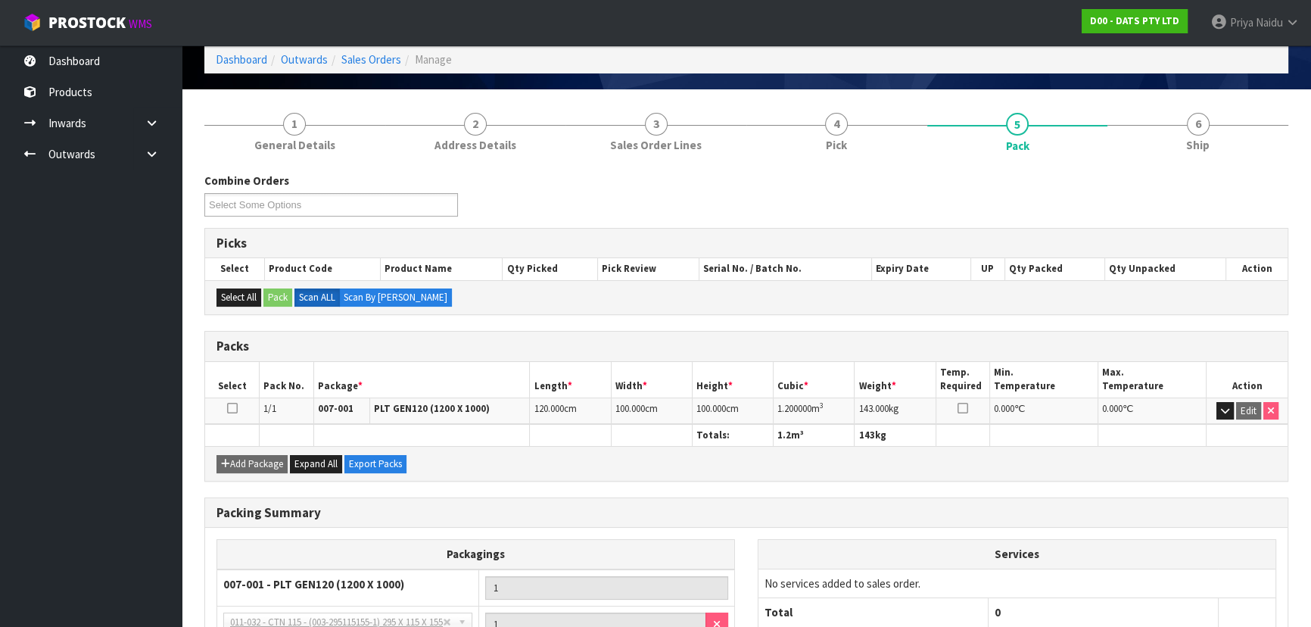
copy tr "1.200000 m 3"
drag, startPoint x: 771, startPoint y: 409, endPoint x: 833, endPoint y: 409, distance: 61.3
click at [833, 409] on tr "1/1 007-001 PLT GEN120 (1200 X 1000) 120.000 cm 100.000 cm 100.000 cm 1.200000 …" at bounding box center [746, 410] width 1082 height 26
click at [1232, 126] on link "6 Ship" at bounding box center [1197, 131] width 181 height 60
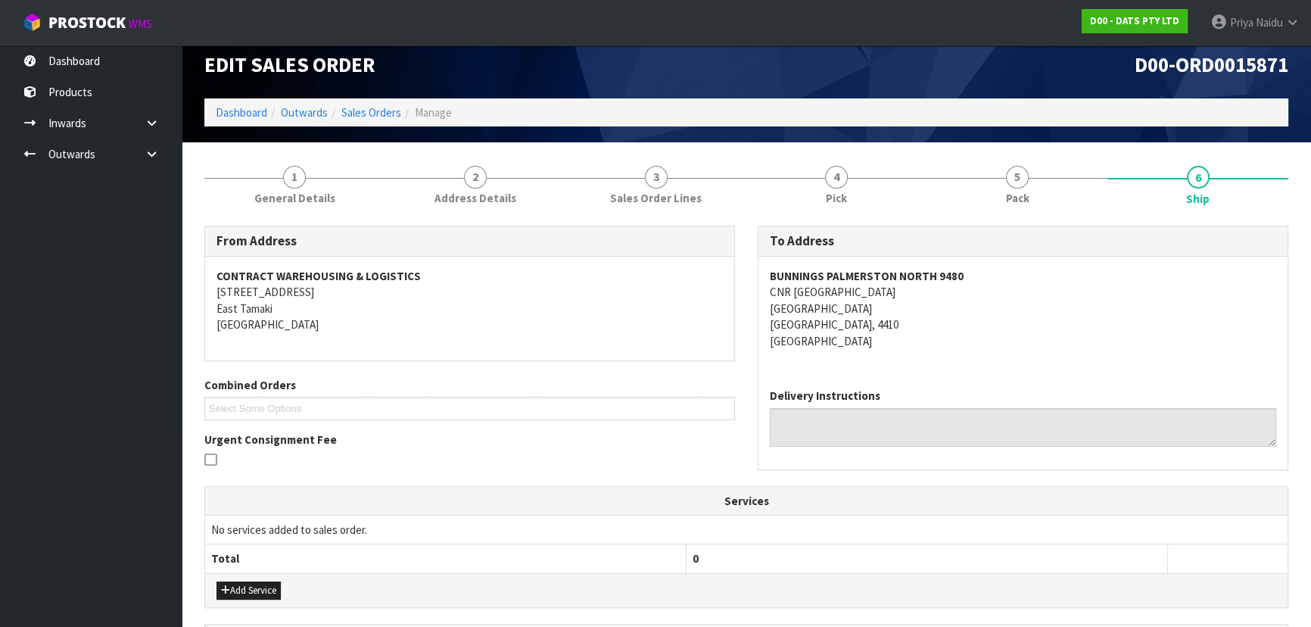
scroll to position [0, 0]
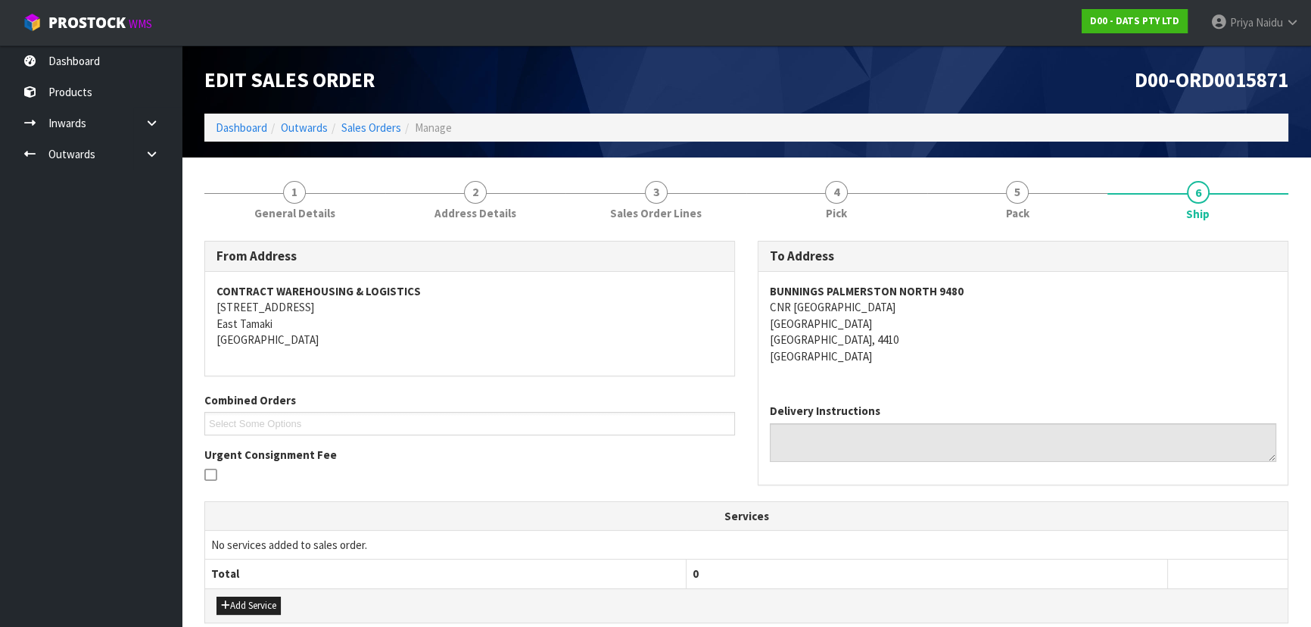
click at [944, 363] on div "BUNNINGS [GEOGRAPHIC_DATA] [STREET_ADDRESS]" at bounding box center [1022, 332] width 529 height 120
copy address "CNR [GEOGRAPHIC_DATA]"
drag, startPoint x: 764, startPoint y: 308, endPoint x: 980, endPoint y: 325, distance: 216.4
click at [1007, 338] on div "BUNNINGS [GEOGRAPHIC_DATA] [STREET_ADDRESS]" at bounding box center [1022, 332] width 529 height 120
copy strong "BUNNINGS [GEOGRAPHIC_DATA]"
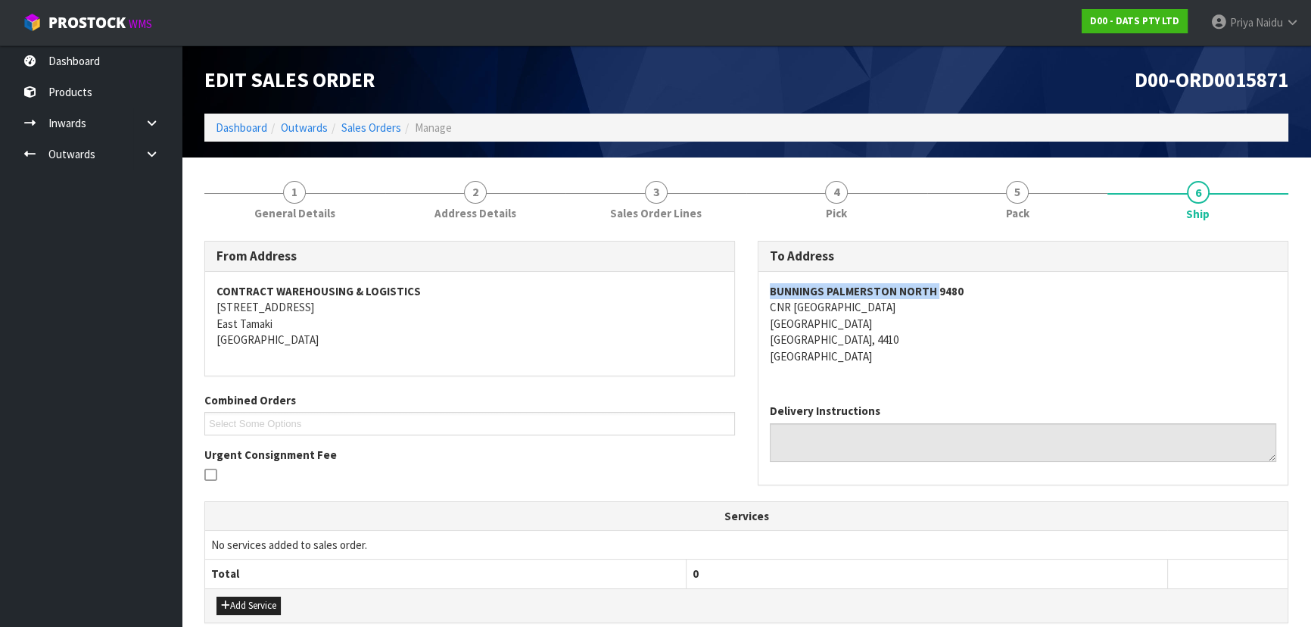
drag, startPoint x: 770, startPoint y: 290, endPoint x: 934, endPoint y: 291, distance: 164.3
click at [934, 291] on strong "BUNNINGS PALMERSTON NORTH 9480" at bounding box center [867, 291] width 194 height 14
click at [1086, 342] on address "BUNNINGS [GEOGRAPHIC_DATA] [STREET_ADDRESS]" at bounding box center [1023, 323] width 506 height 81
click at [1085, 367] on div "BUNNINGS [GEOGRAPHIC_DATA] [STREET_ADDRESS]" at bounding box center [1022, 332] width 529 height 120
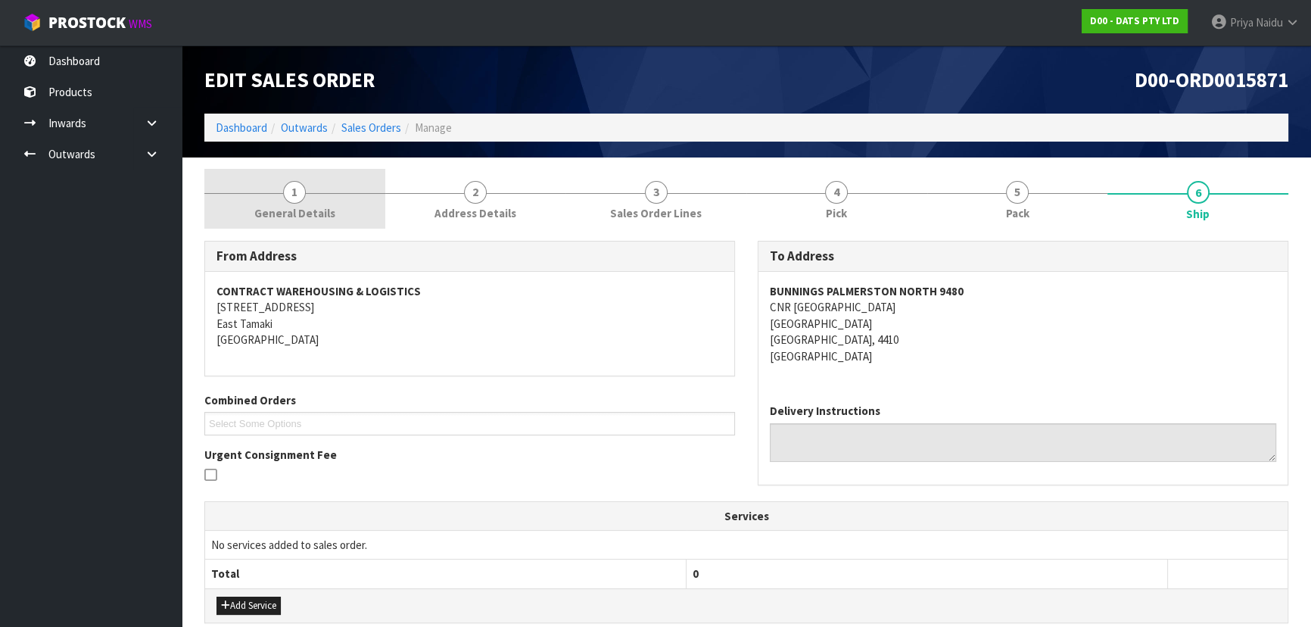
drag, startPoint x: 766, startPoint y: 304, endPoint x: 307, endPoint y: 223, distance: 465.7
click at [988, 311] on div "BUNNINGS [GEOGRAPHIC_DATA] [STREET_ADDRESS]" at bounding box center [1022, 332] width 529 height 120
click at [934, 377] on div "BUNNINGS [GEOGRAPHIC_DATA] [STREET_ADDRESS]" at bounding box center [1022, 332] width 529 height 120
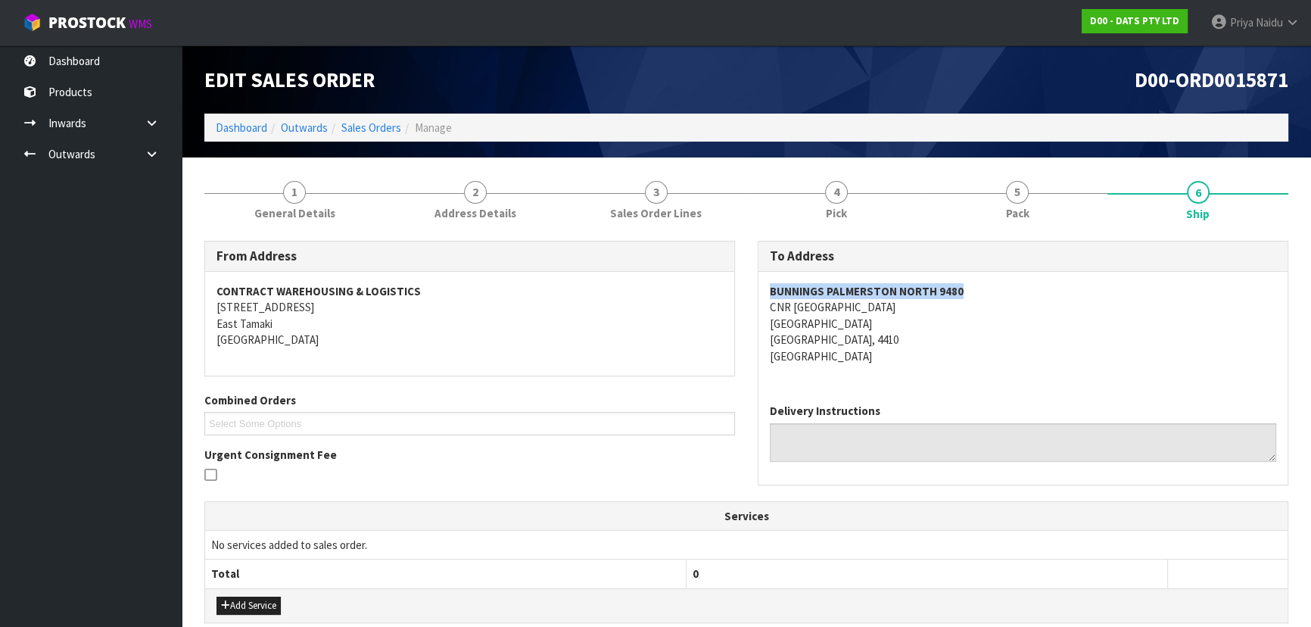
drag, startPoint x: 758, startPoint y: 288, endPoint x: 983, endPoint y: 290, distance: 225.6
click at [983, 290] on div "BUNNINGS [GEOGRAPHIC_DATA] [STREET_ADDRESS]" at bounding box center [1022, 332] width 529 height 120
click at [1014, 319] on address "BUNNINGS [GEOGRAPHIC_DATA] [STREET_ADDRESS]" at bounding box center [1023, 323] width 506 height 81
drag, startPoint x: 768, startPoint y: 303, endPoint x: 921, endPoint y: 321, distance: 154.0
click at [928, 321] on div "BUNNINGS [GEOGRAPHIC_DATA] [STREET_ADDRESS]" at bounding box center [1022, 332] width 529 height 120
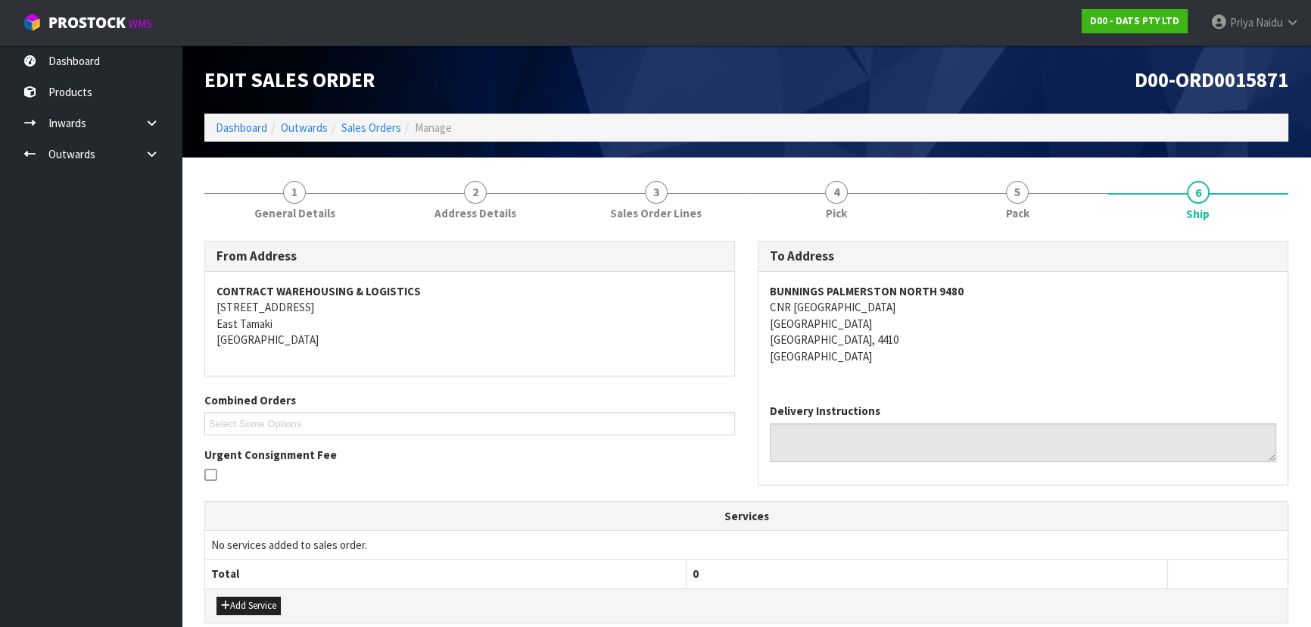
click at [763, 287] on div "BUNNINGS [GEOGRAPHIC_DATA] [STREET_ADDRESS]" at bounding box center [1022, 332] width 529 height 120
drag, startPoint x: 765, startPoint y: 287, endPoint x: 931, endPoint y: 292, distance: 166.6
click at [969, 292] on div "BUNNINGS [GEOGRAPHIC_DATA] [STREET_ADDRESS]" at bounding box center [1022, 332] width 529 height 120
drag, startPoint x: 765, startPoint y: 310, endPoint x: 595, endPoint y: 373, distance: 181.5
click at [935, 310] on div "BUNNINGS [GEOGRAPHIC_DATA] [STREET_ADDRESS]" at bounding box center [1022, 332] width 529 height 120
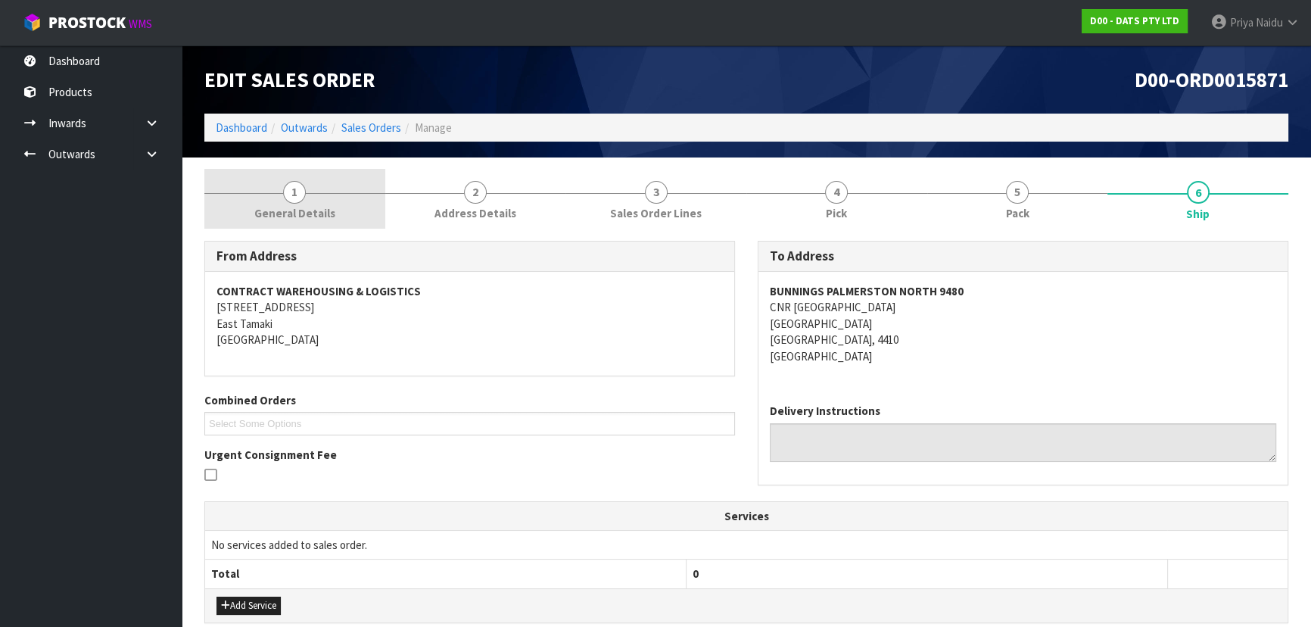
drag, startPoint x: 316, startPoint y: 200, endPoint x: 285, endPoint y: 226, distance: 40.9
click at [316, 200] on link "1 General Details" at bounding box center [294, 199] width 181 height 60
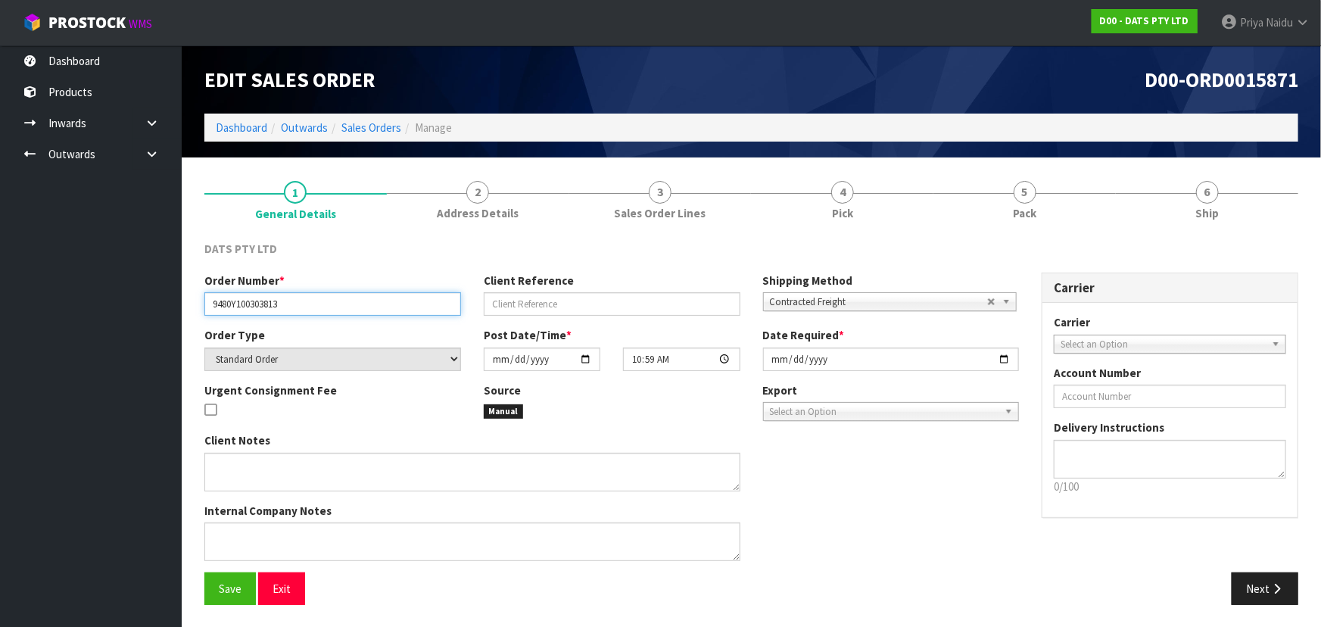
drag, startPoint x: 210, startPoint y: 304, endPoint x: 305, endPoint y: 303, distance: 94.6
click at [305, 303] on input "9480Y100303813" at bounding box center [332, 303] width 257 height 23
click at [1014, 204] on link "5 Pack" at bounding box center [1024, 199] width 182 height 60
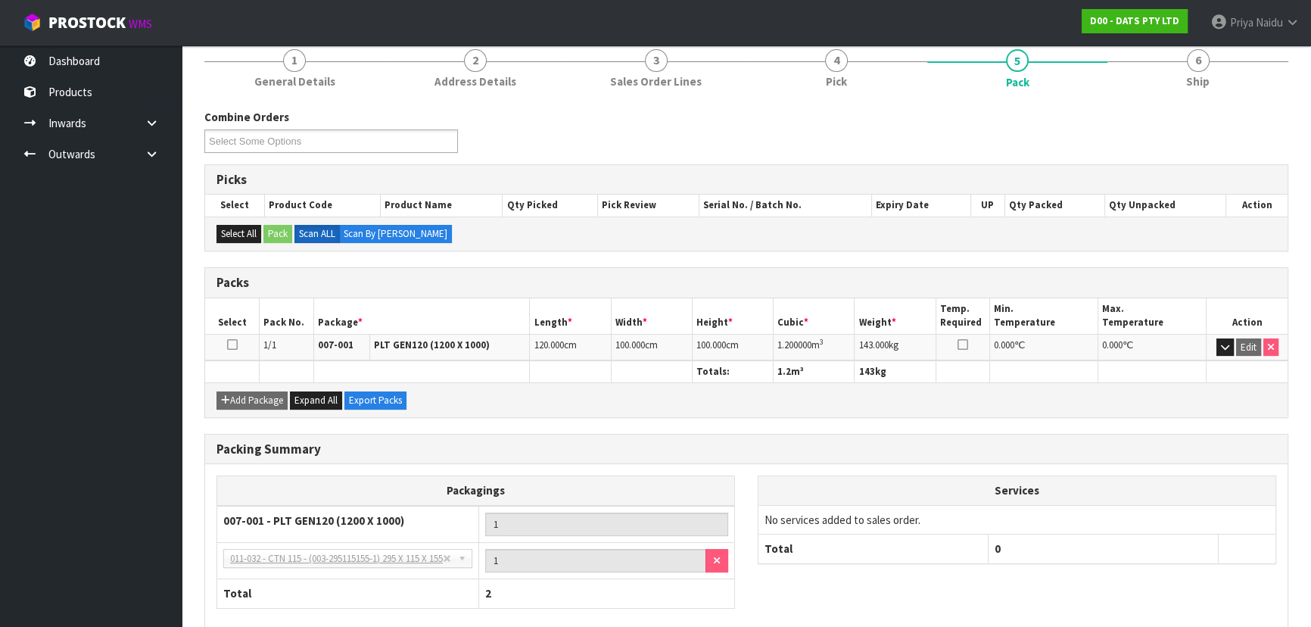
scroll to position [137, 0]
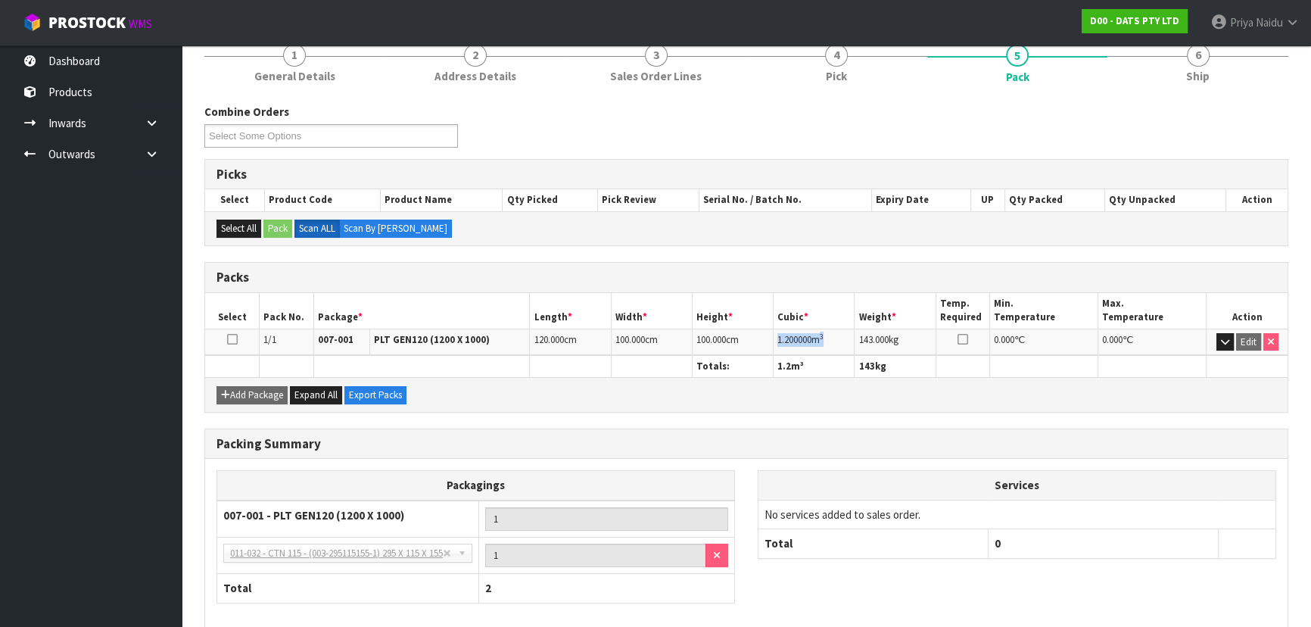
drag, startPoint x: 774, startPoint y: 340, endPoint x: 841, endPoint y: 334, distance: 67.6
click at [841, 334] on td "1.200000 m 3" at bounding box center [814, 342] width 81 height 26
drag, startPoint x: 1182, startPoint y: 85, endPoint x: 1173, endPoint y: 87, distance: 9.4
click at [1182, 85] on link "6 Ship" at bounding box center [1197, 62] width 181 height 60
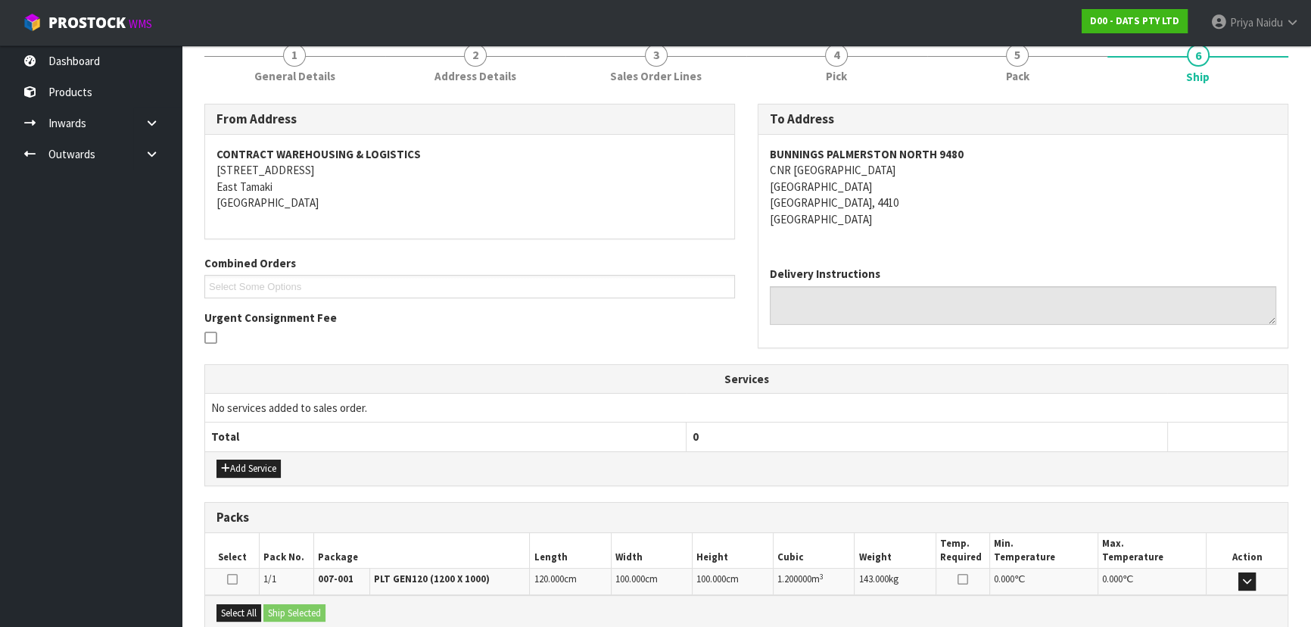
scroll to position [0, 0]
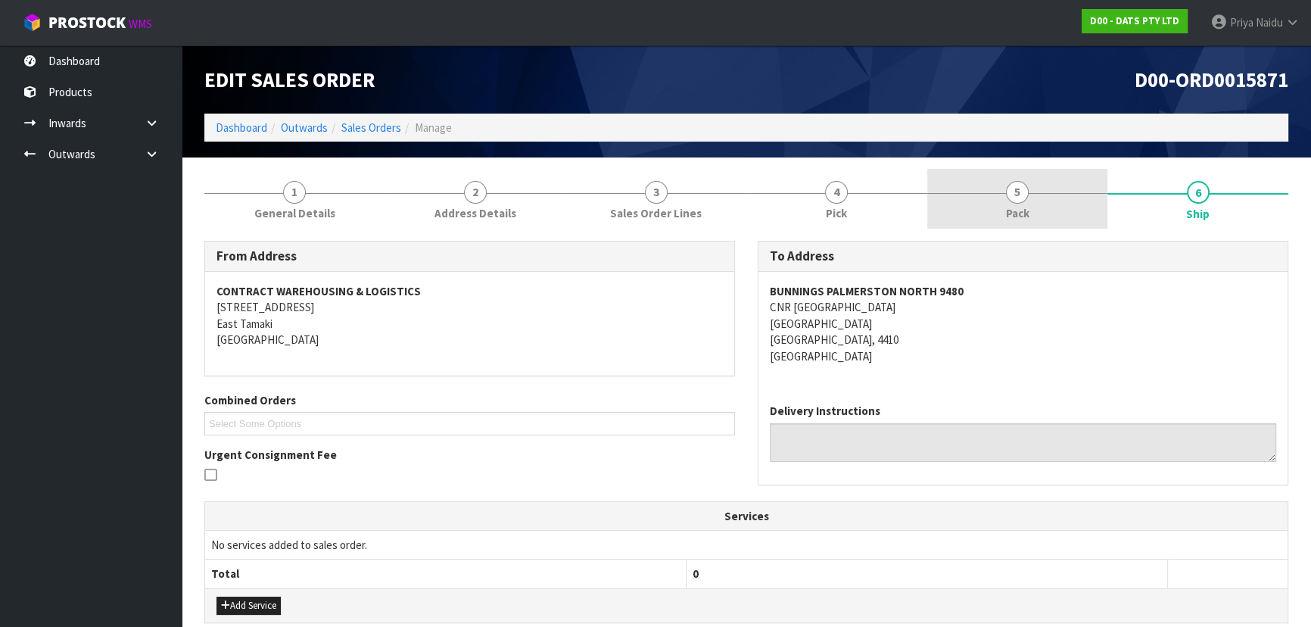
click at [983, 204] on link "5 Pack" at bounding box center [1017, 199] width 181 height 60
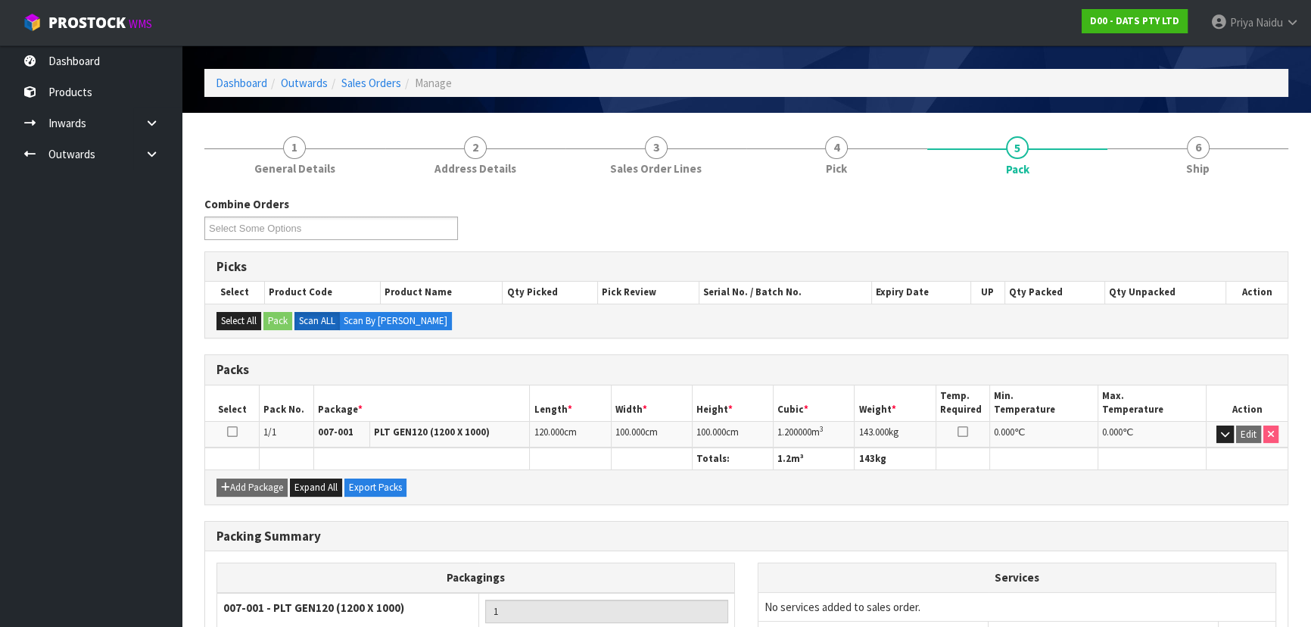
scroll to position [68, 0]
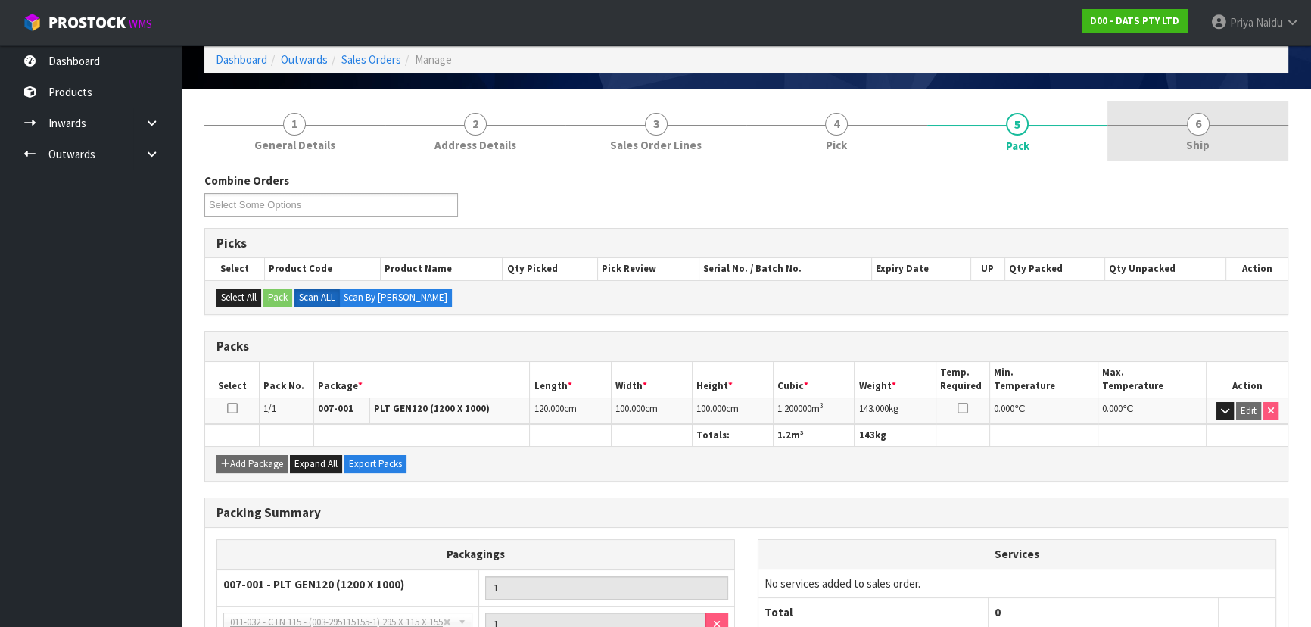
drag, startPoint x: 1256, startPoint y: 114, endPoint x: 1170, endPoint y: 155, distance: 95.8
click at [1247, 118] on link "6 Ship" at bounding box center [1197, 131] width 181 height 60
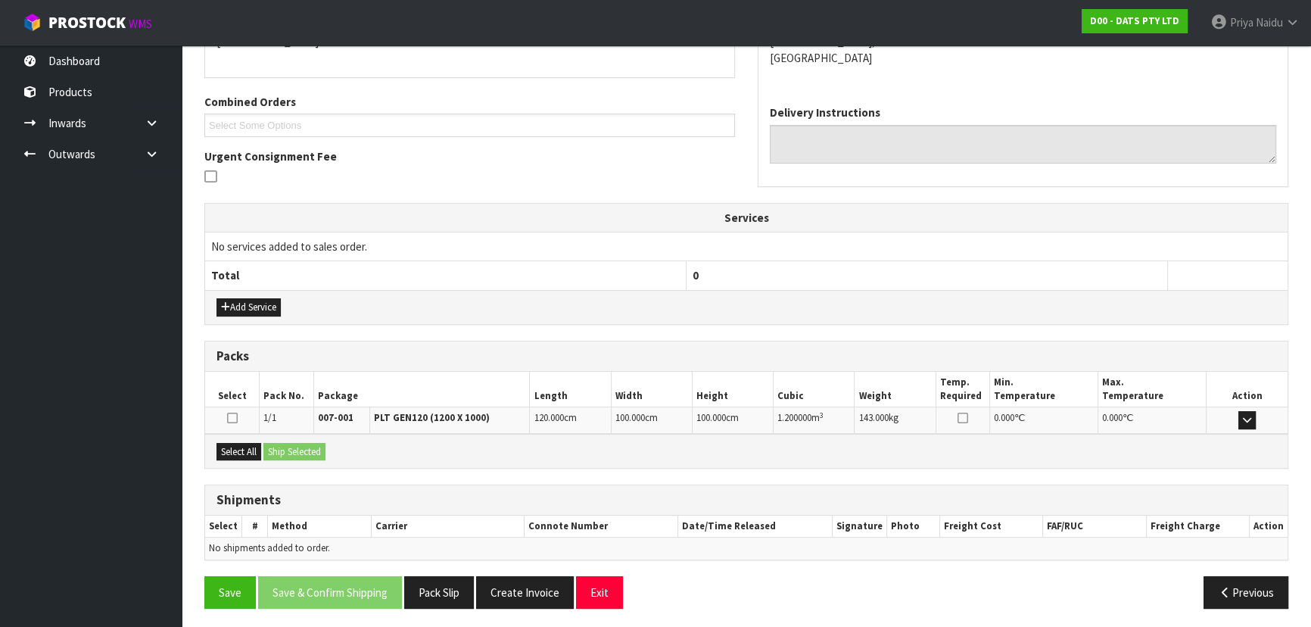
scroll to position [300, 0]
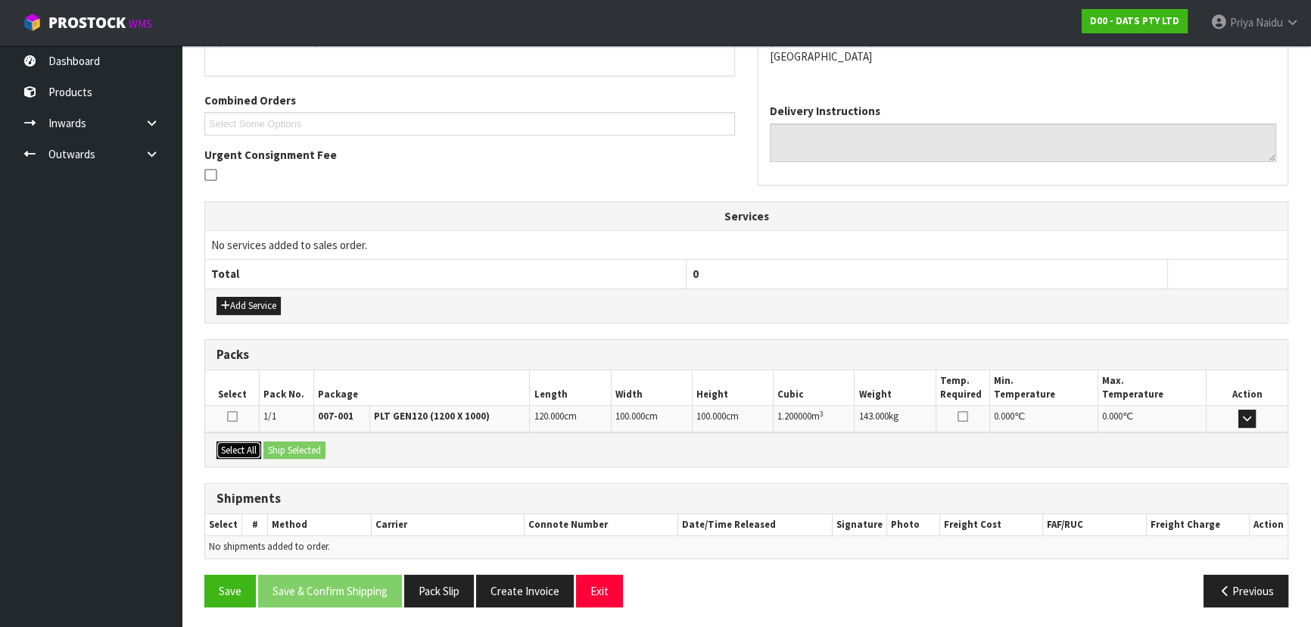
click at [242, 450] on button "Select All" at bounding box center [238, 450] width 45 height 18
click at [301, 450] on button "Ship Selected" at bounding box center [294, 450] width 62 height 18
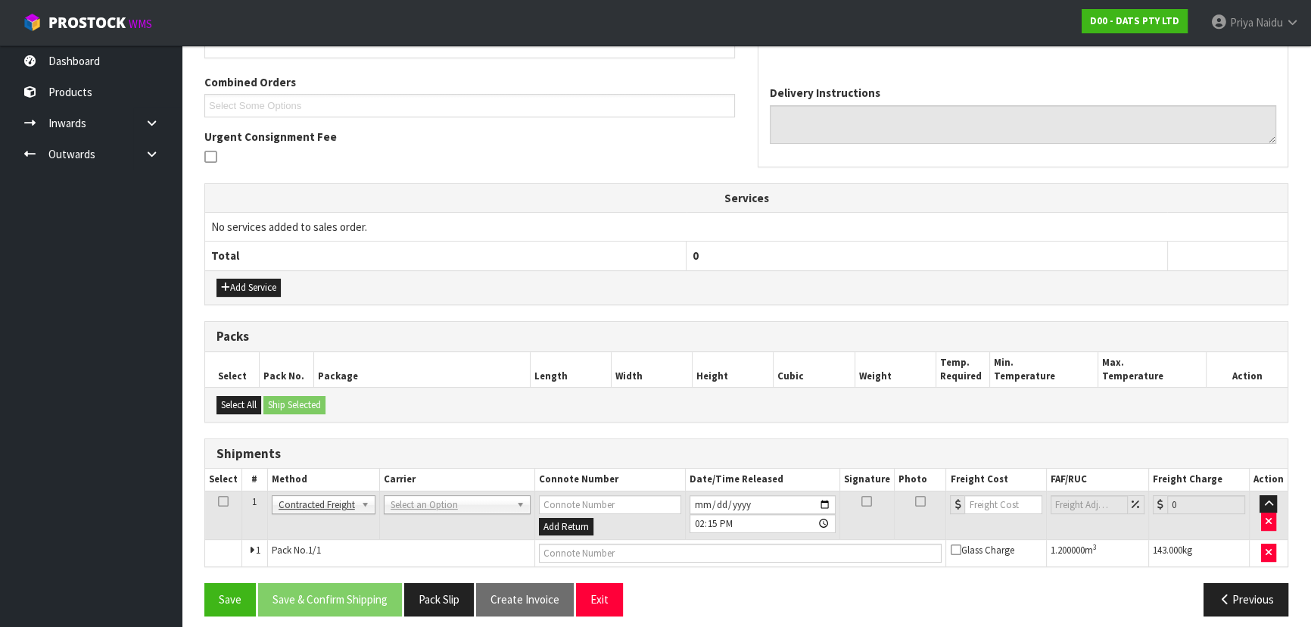
scroll to position [326, 0]
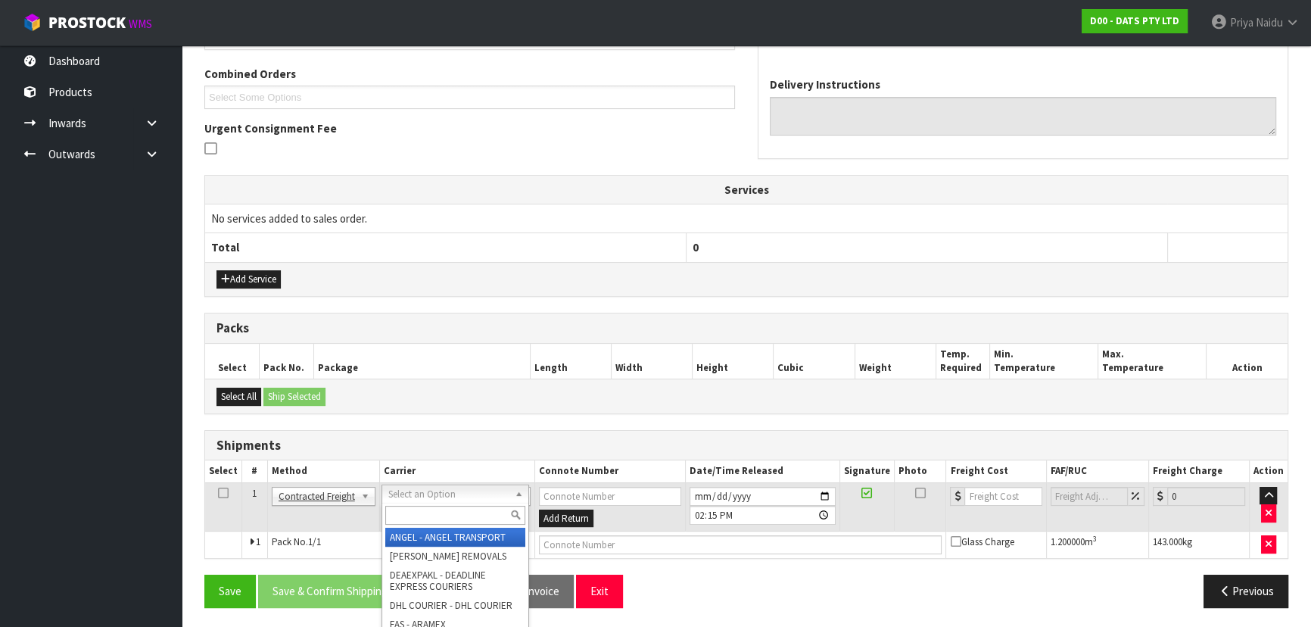
click at [399, 510] on input "text" at bounding box center [455, 515] width 140 height 19
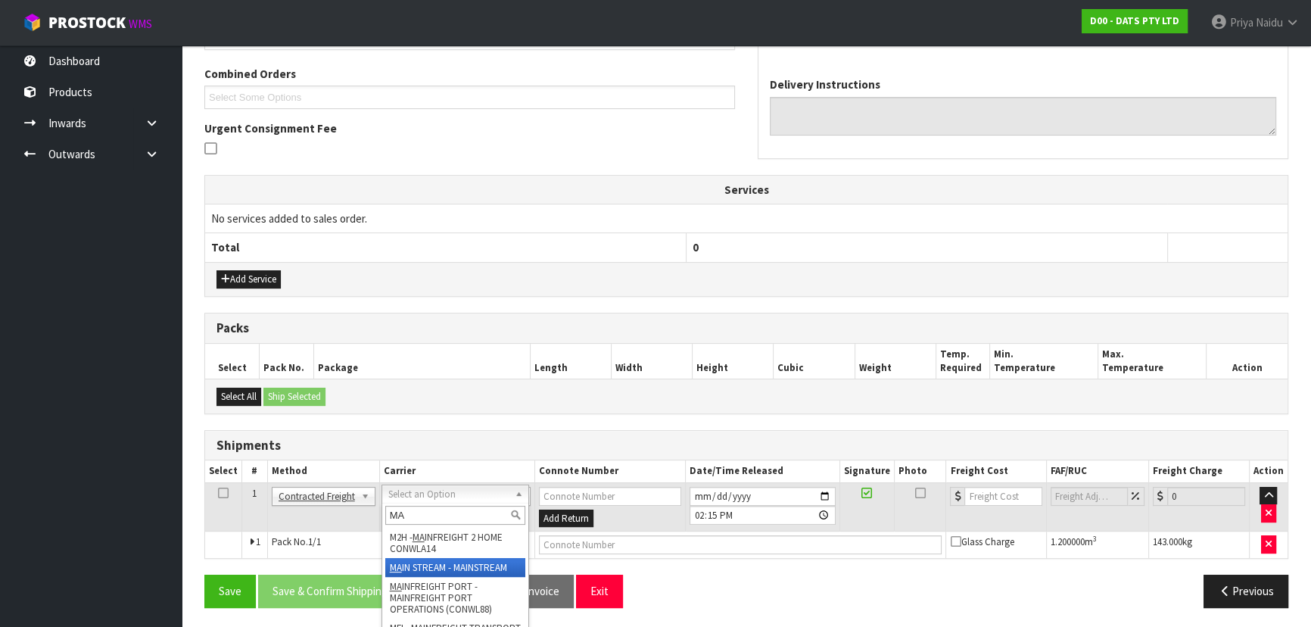
type input "MA"
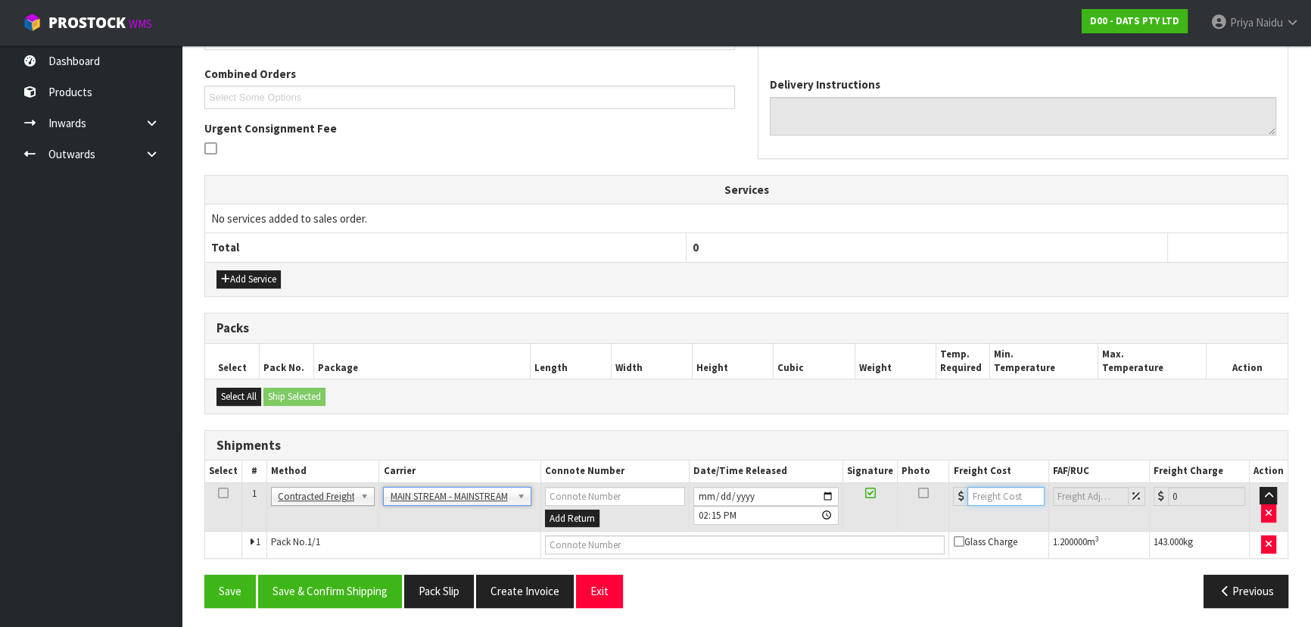
click at [993, 492] on input "number" at bounding box center [1005, 496] width 76 height 19
type input "69.60"
click at [568, 537] on input "text" at bounding box center [745, 544] width 400 height 19
paste input "CWL7730902"
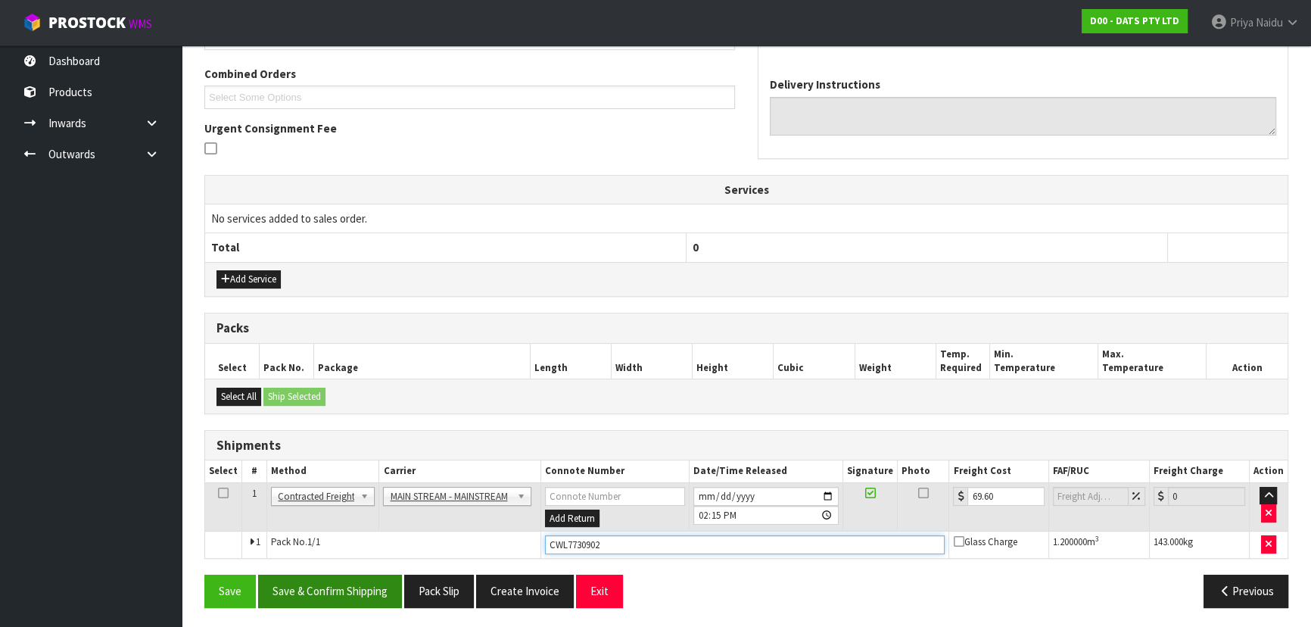
type input "CWL7730902"
click at [332, 590] on button "Save & Confirm Shipping" at bounding box center [330, 591] width 144 height 33
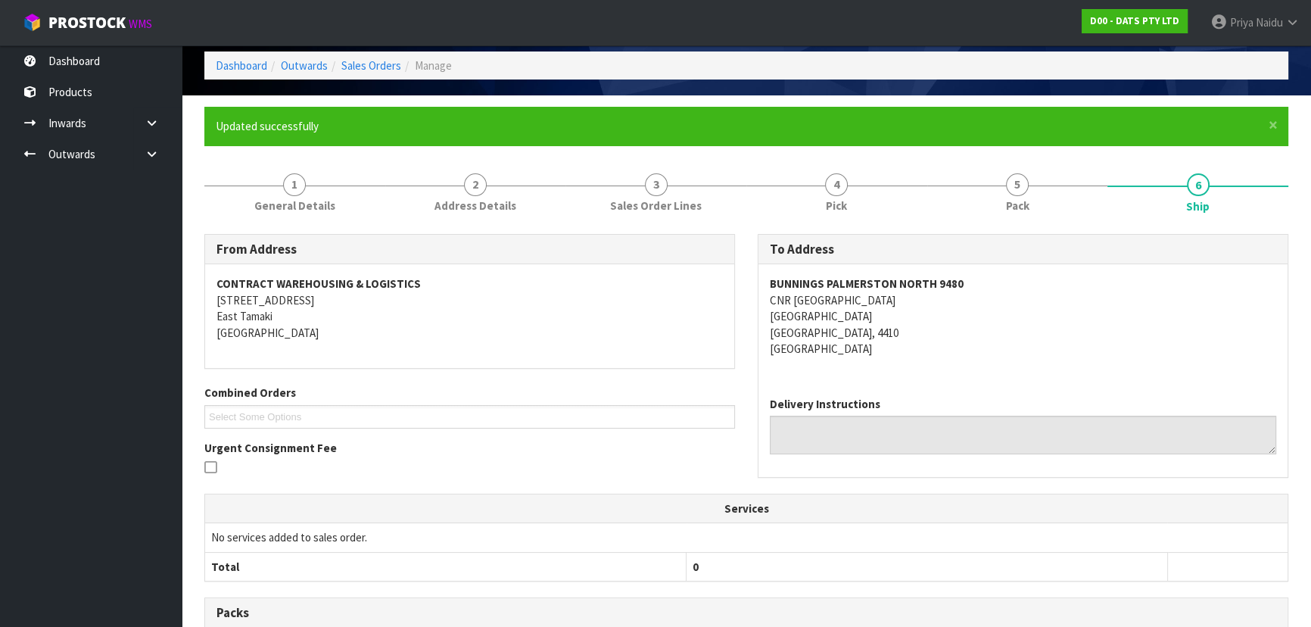
scroll to position [0, 0]
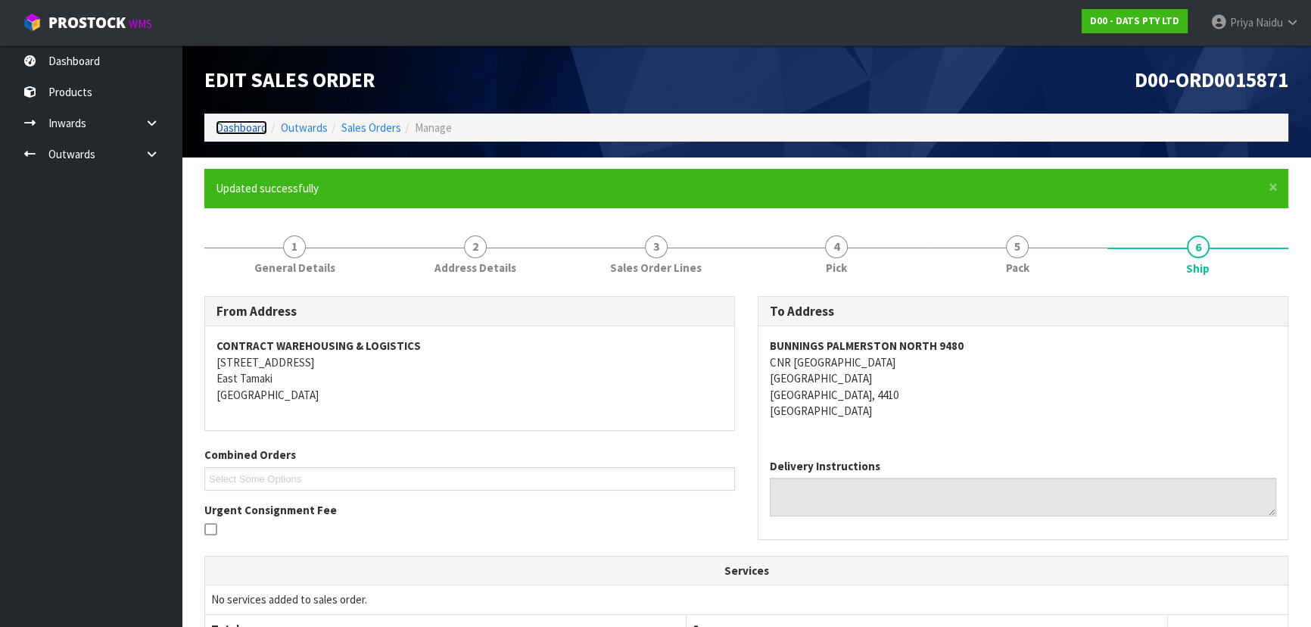
click at [249, 128] on link "Dashboard" at bounding box center [241, 127] width 51 height 14
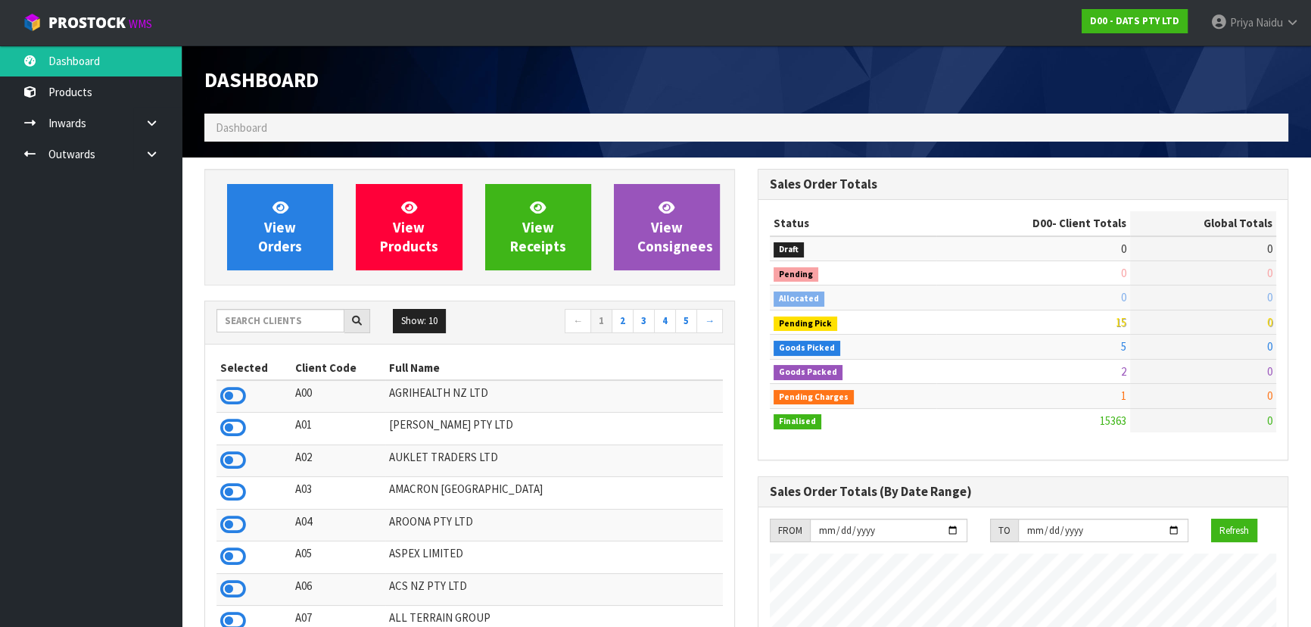
scroll to position [1193, 553]
drag, startPoint x: 288, startPoint y: 241, endPoint x: 294, endPoint y: 213, distance: 28.7
click at [289, 240] on span "View Orders" at bounding box center [280, 226] width 44 height 57
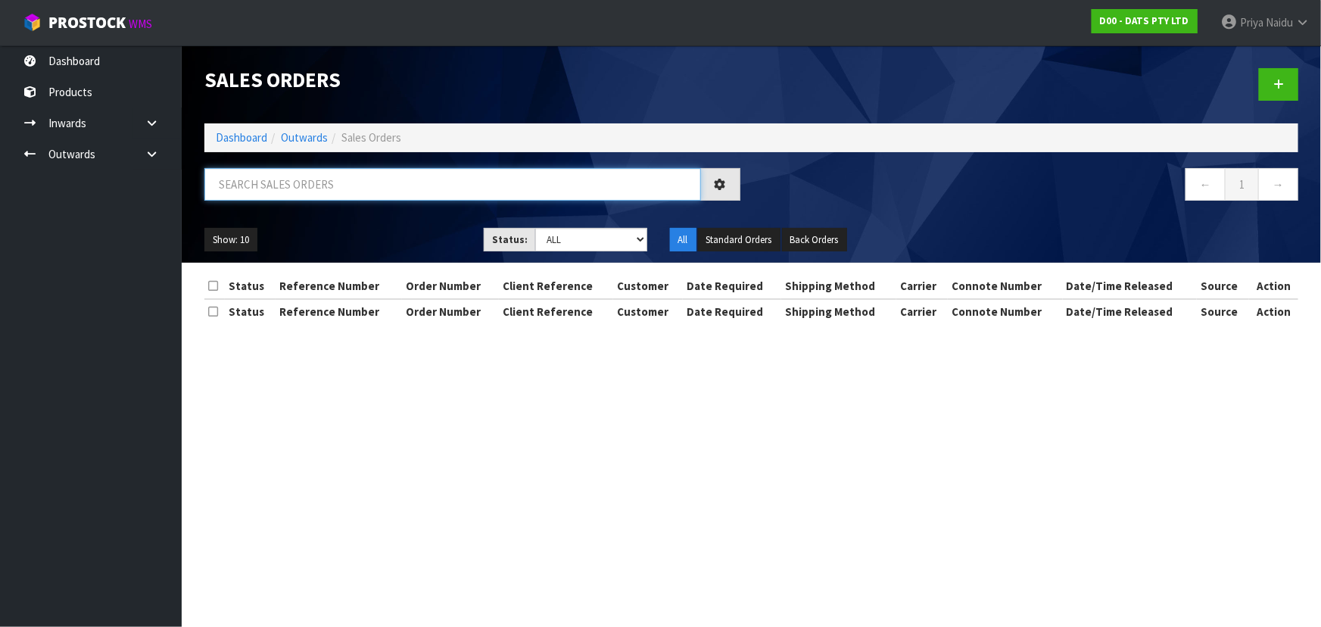
click at [320, 182] on input "text" at bounding box center [452, 184] width 497 height 33
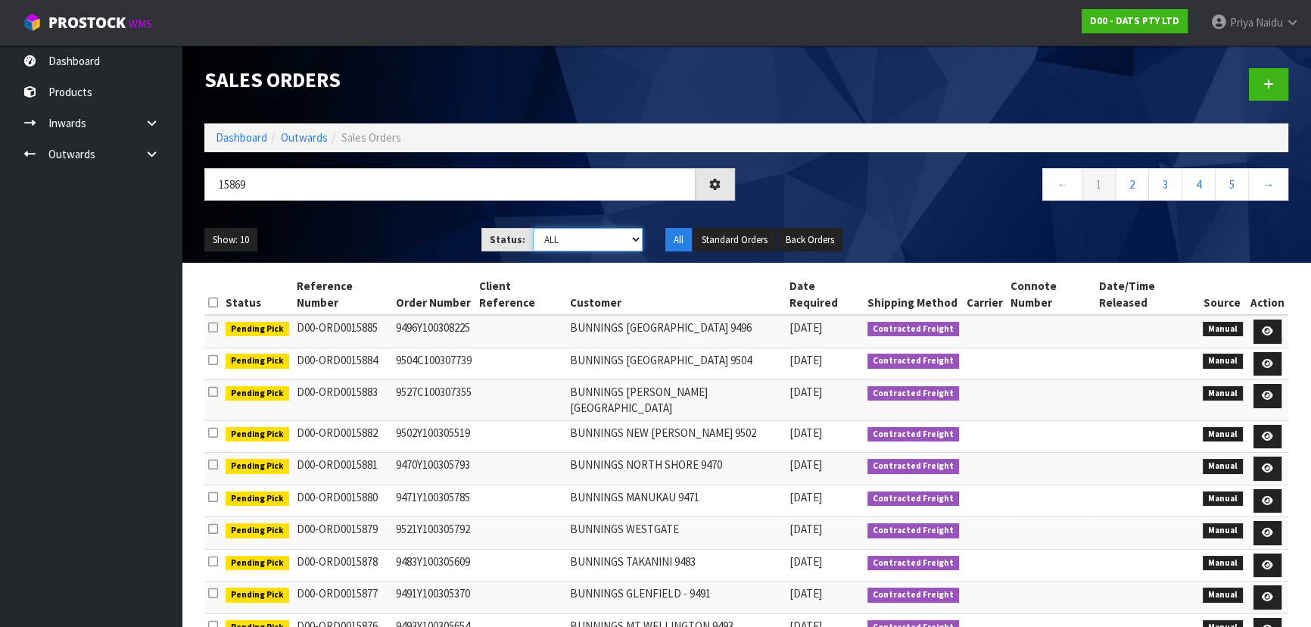
drag, startPoint x: 571, startPoint y: 235, endPoint x: 569, endPoint y: 242, distance: 7.7
click at [571, 235] on select "Draft Pending Allocated Pending Pick Goods Picked Goods Packed Pending Charges …" at bounding box center [588, 239] width 111 height 23
click at [533, 228] on select "Draft Pending Allocated Pending Pick Goods Picked Goods Packed Pending Charges …" at bounding box center [588, 239] width 111 height 23
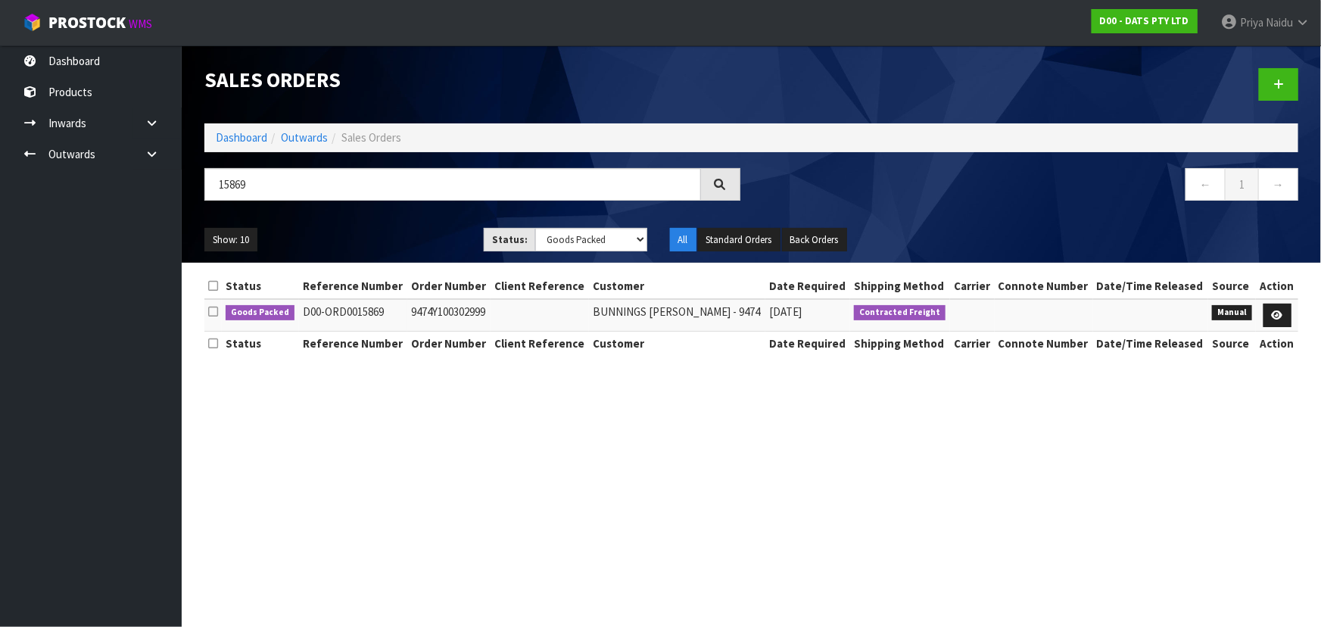
click at [397, 242] on ul "Show: 10 5 10 25 50" at bounding box center [332, 240] width 257 height 24
click at [1272, 313] on icon at bounding box center [1277, 315] width 11 height 10
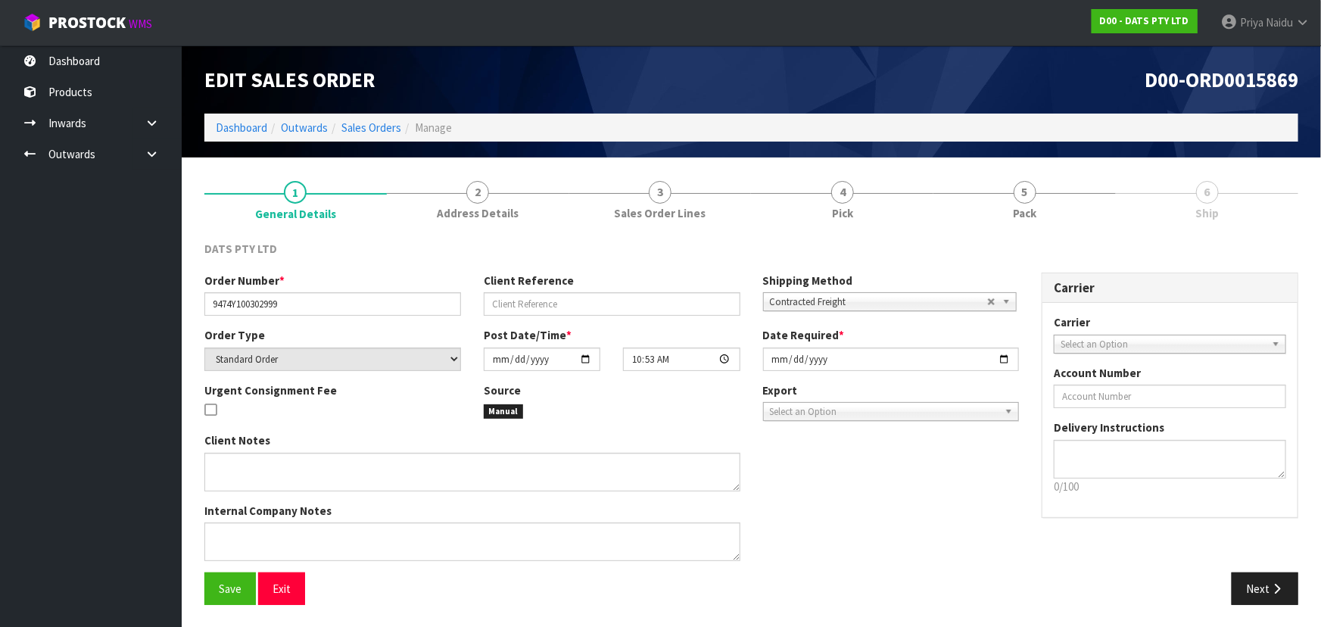
drag, startPoint x: 1032, startPoint y: 205, endPoint x: 1034, endPoint y: 237, distance: 31.9
click at [1031, 207] on span "Pack" at bounding box center [1024, 213] width 23 height 16
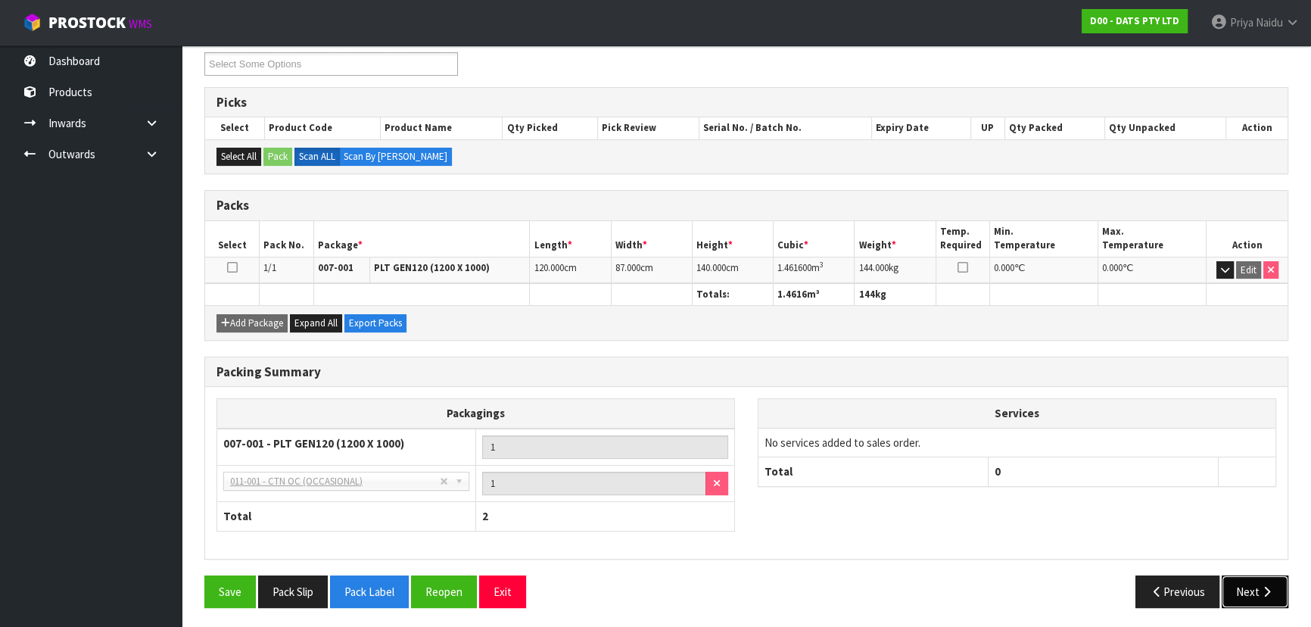
click at [1234, 575] on button "Next" at bounding box center [1255, 591] width 67 height 33
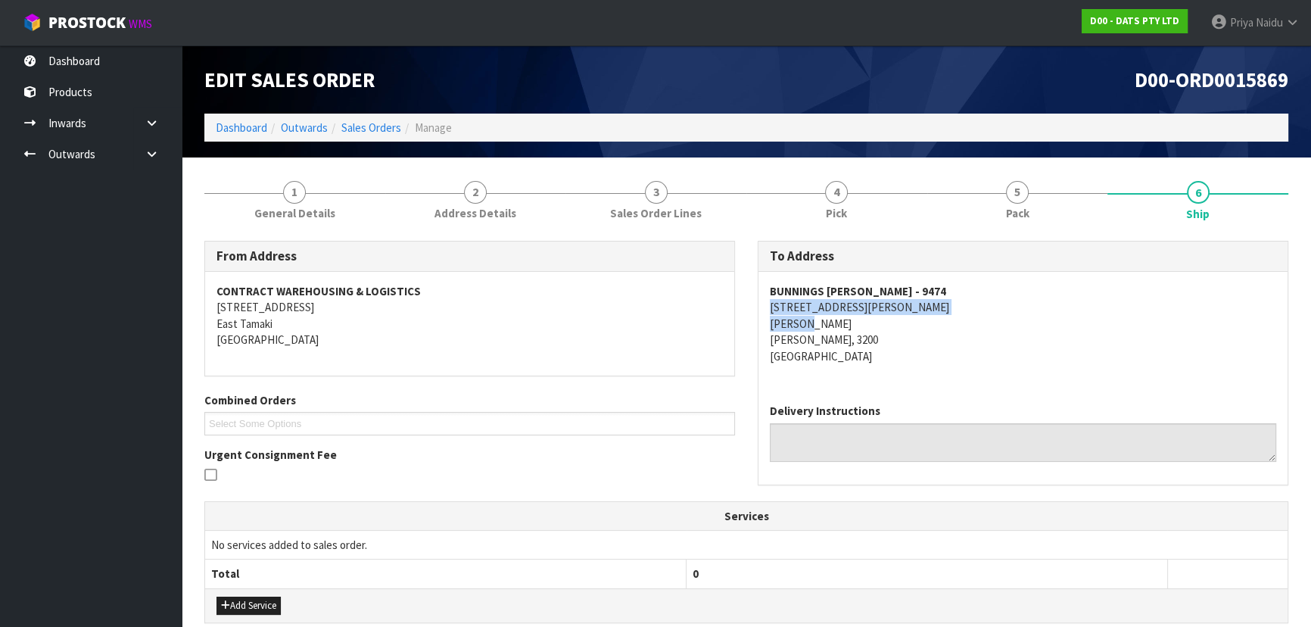
drag, startPoint x: 764, startPoint y: 304, endPoint x: 680, endPoint y: 332, distance: 88.6
click at [848, 323] on div "BUNNINGS [PERSON_NAME] - 9474 [STREET_ADDRESS][PERSON_NAME][PERSON_NAME][PERSON…" at bounding box center [1022, 332] width 529 height 120
drag, startPoint x: 768, startPoint y: 295, endPoint x: 207, endPoint y: 332, distance: 562.1
click at [901, 295] on div "BUNNINGS [PERSON_NAME] - 9474 [STREET_ADDRESS][PERSON_NAME][PERSON_NAME][PERSON…" at bounding box center [1022, 332] width 529 height 120
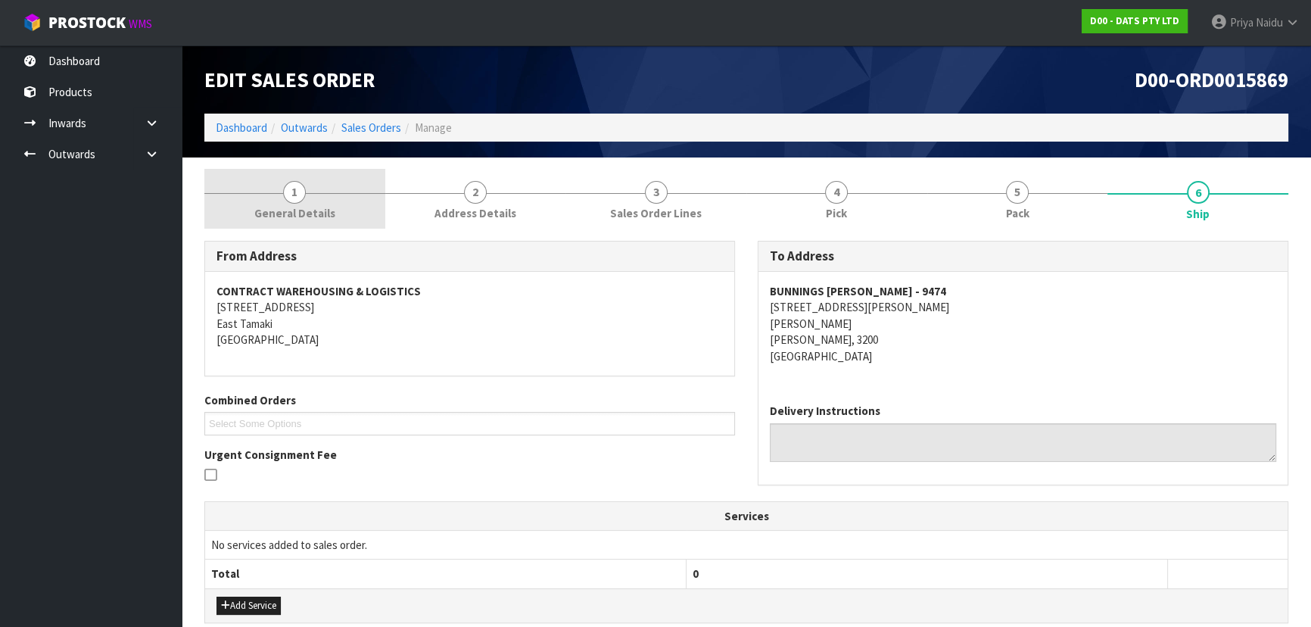
click at [287, 191] on span "1" at bounding box center [294, 192] width 23 height 23
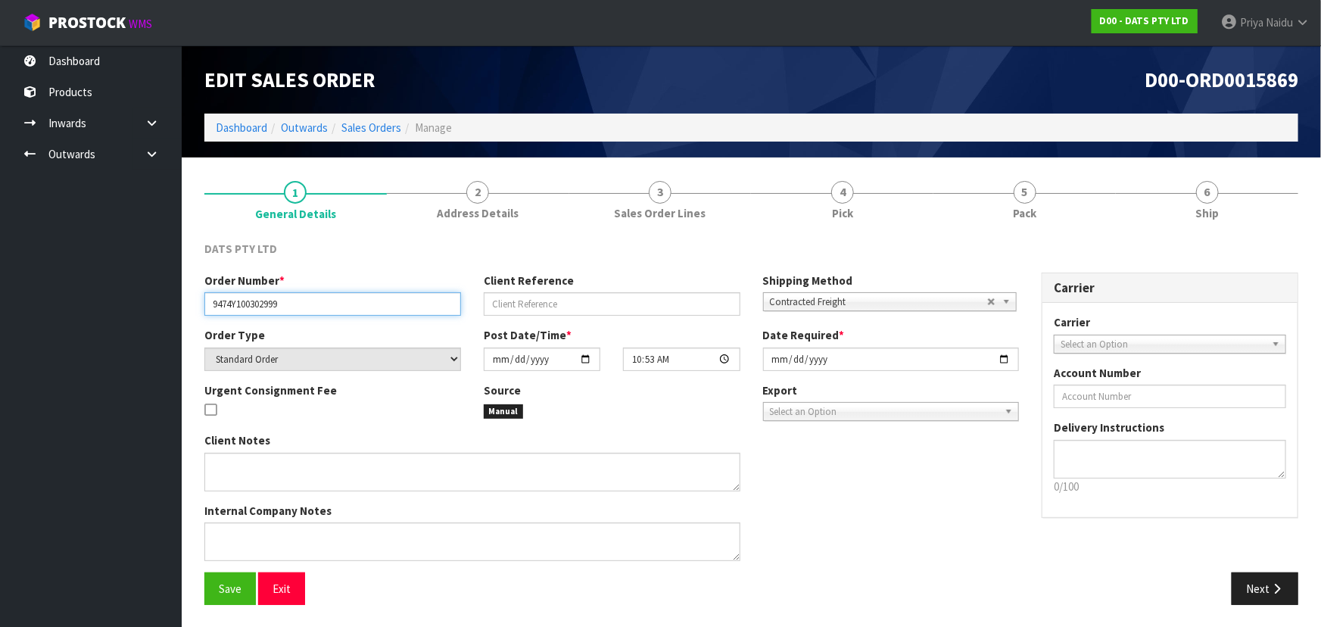
drag, startPoint x: 210, startPoint y: 305, endPoint x: 277, endPoint y: 340, distance: 75.2
click at [320, 324] on div "Order Number * 9474Y100302999 Client Reference Shipping Method Client Local Pic…" at bounding box center [611, 300] width 837 height 55
click at [984, 215] on link "5 Pack" at bounding box center [1024, 199] width 182 height 60
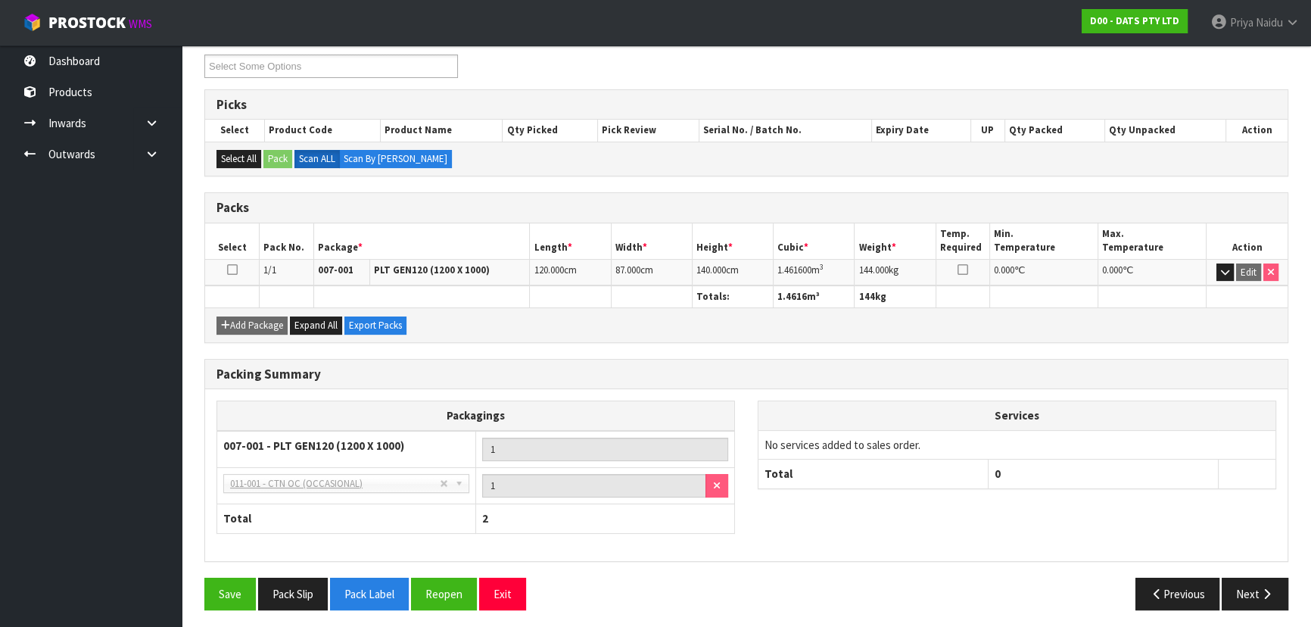
scroll to position [209, 0]
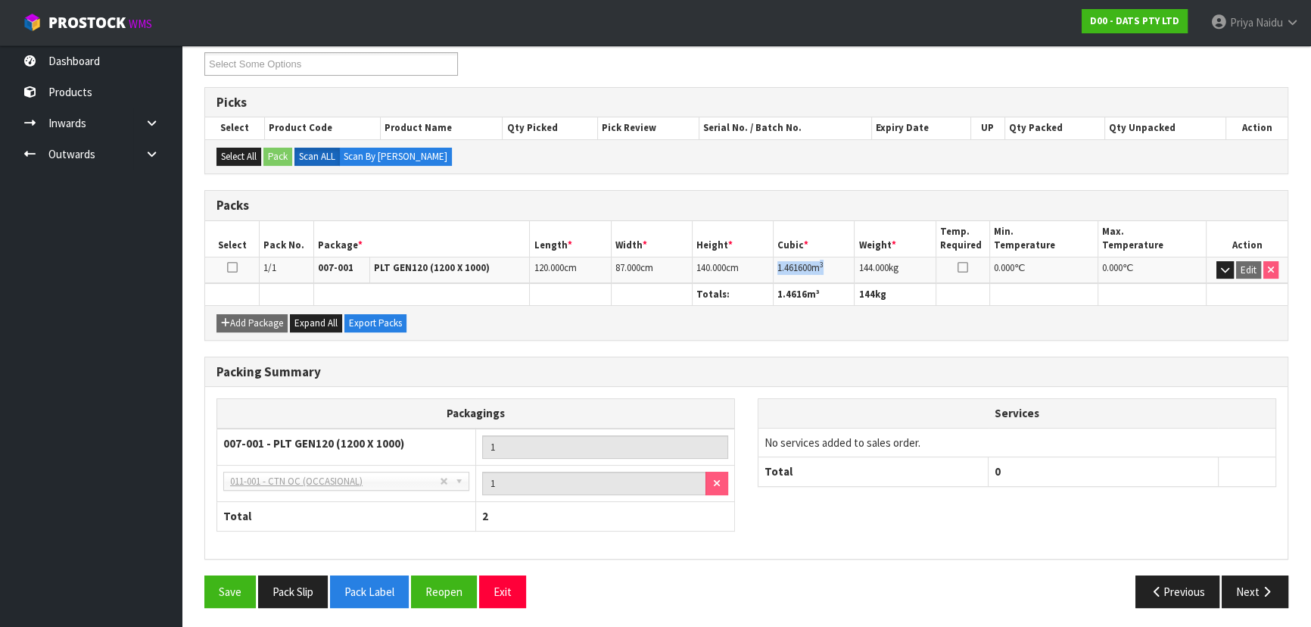
drag, startPoint x: 775, startPoint y: 268, endPoint x: 848, endPoint y: 266, distance: 72.7
click at [848, 266] on td "1.461600 m 3" at bounding box center [814, 270] width 81 height 26
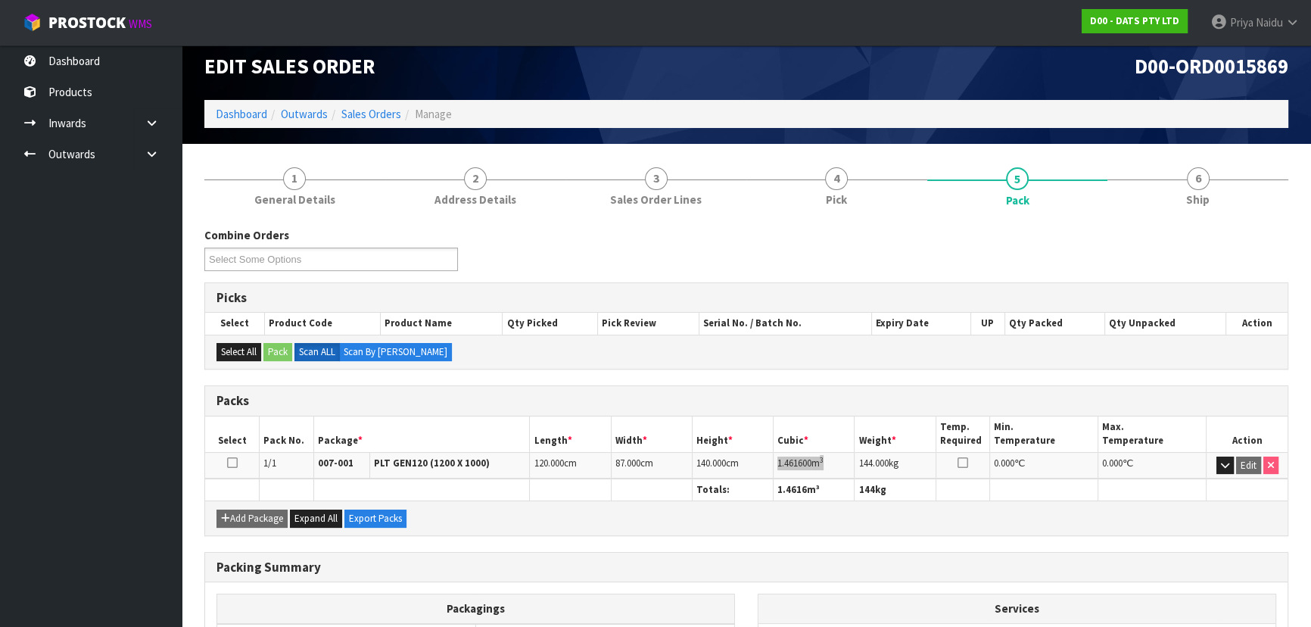
scroll to position [2, 0]
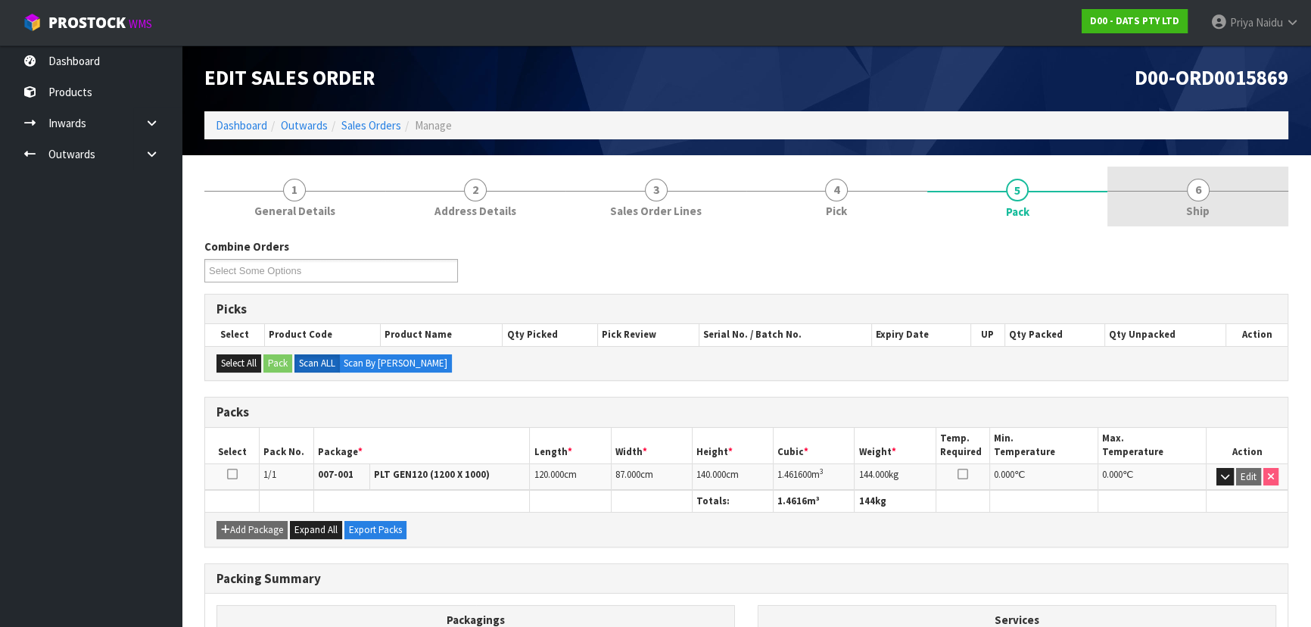
drag, startPoint x: 1184, startPoint y: 181, endPoint x: 1144, endPoint y: 191, distance: 41.3
click at [1184, 181] on link "6 Ship" at bounding box center [1197, 197] width 181 height 60
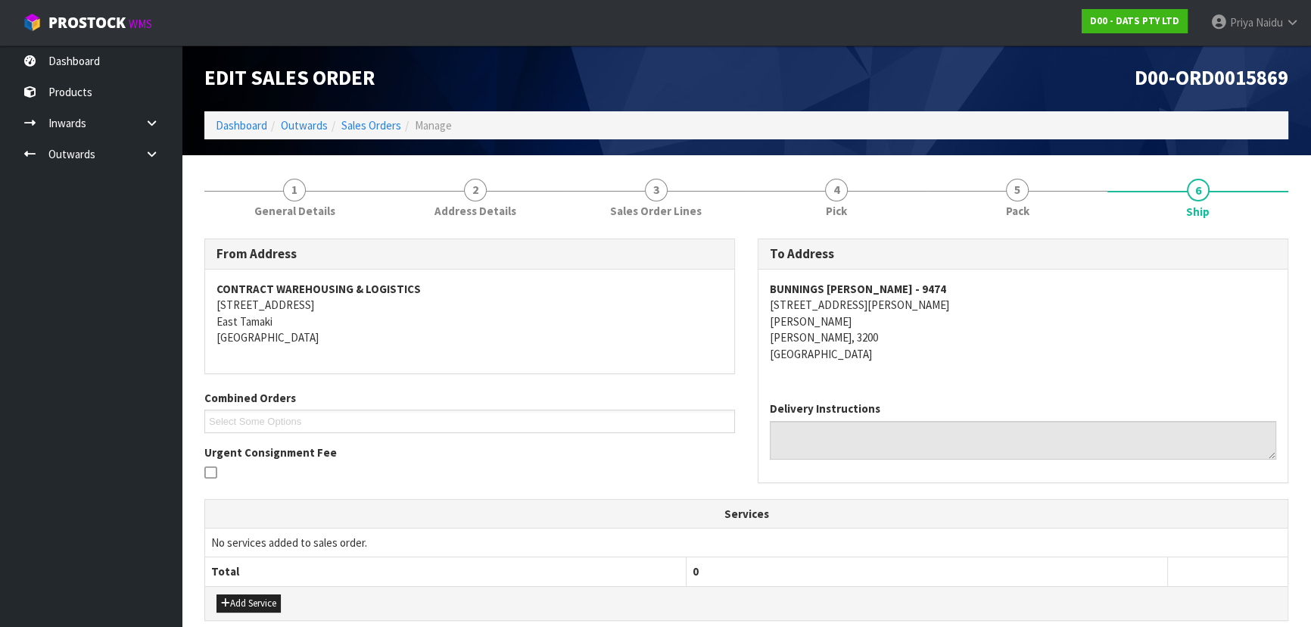
scroll to position [0, 0]
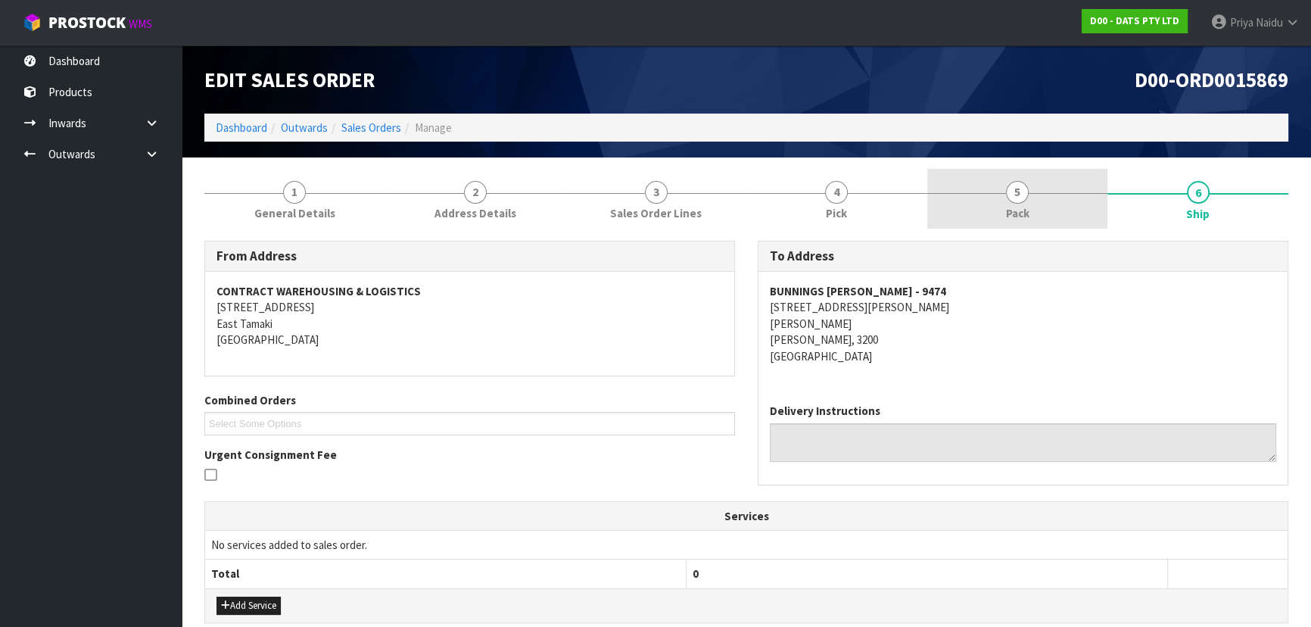
click at [994, 216] on link "5 Pack" at bounding box center [1017, 199] width 181 height 60
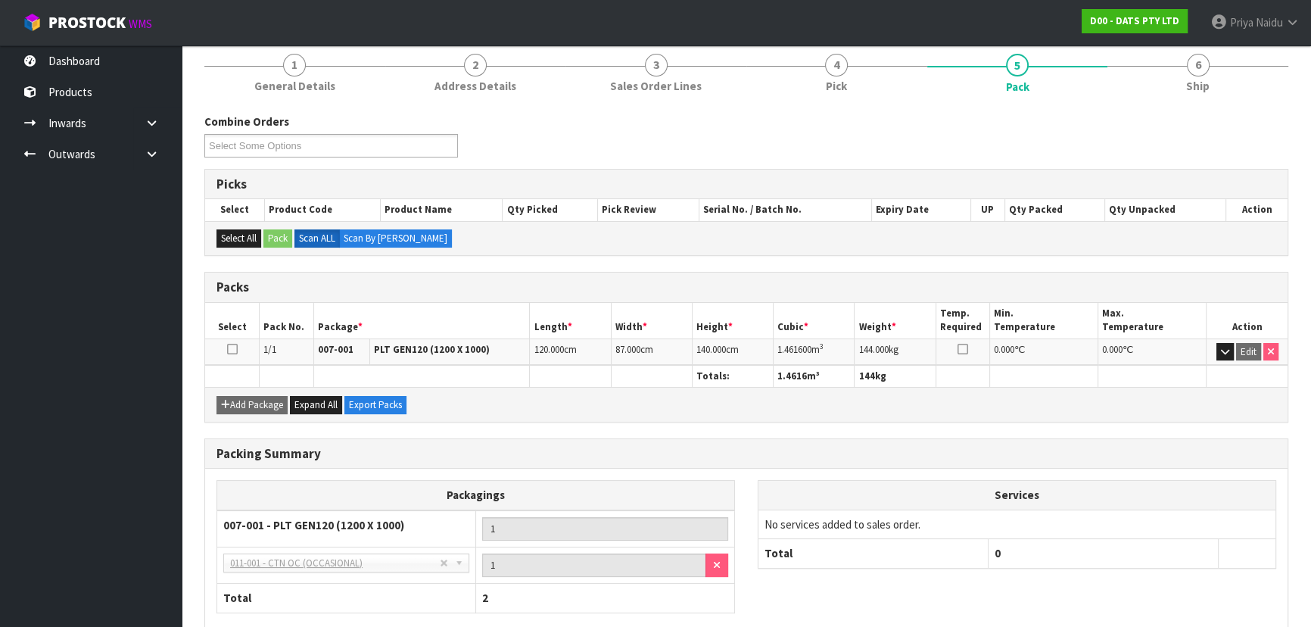
scroll to position [137, 0]
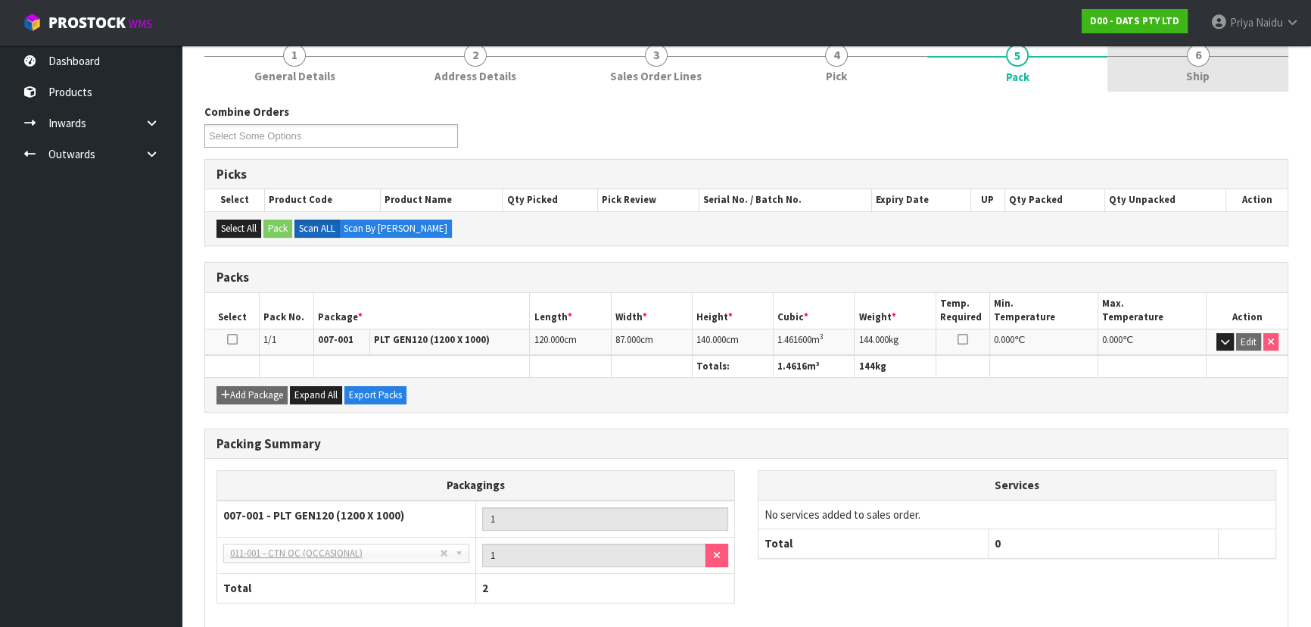
click at [1191, 79] on span "Ship" at bounding box center [1197, 76] width 23 height 16
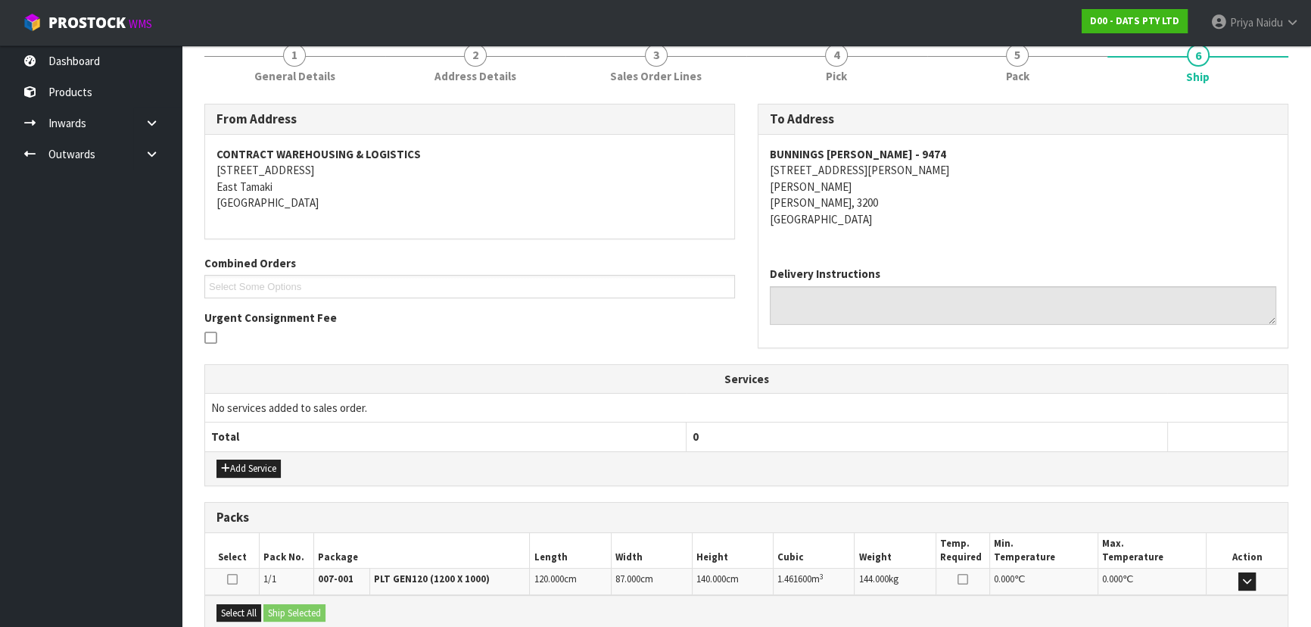
drag, startPoint x: 447, startPoint y: 353, endPoint x: 435, endPoint y: 369, distance: 20.6
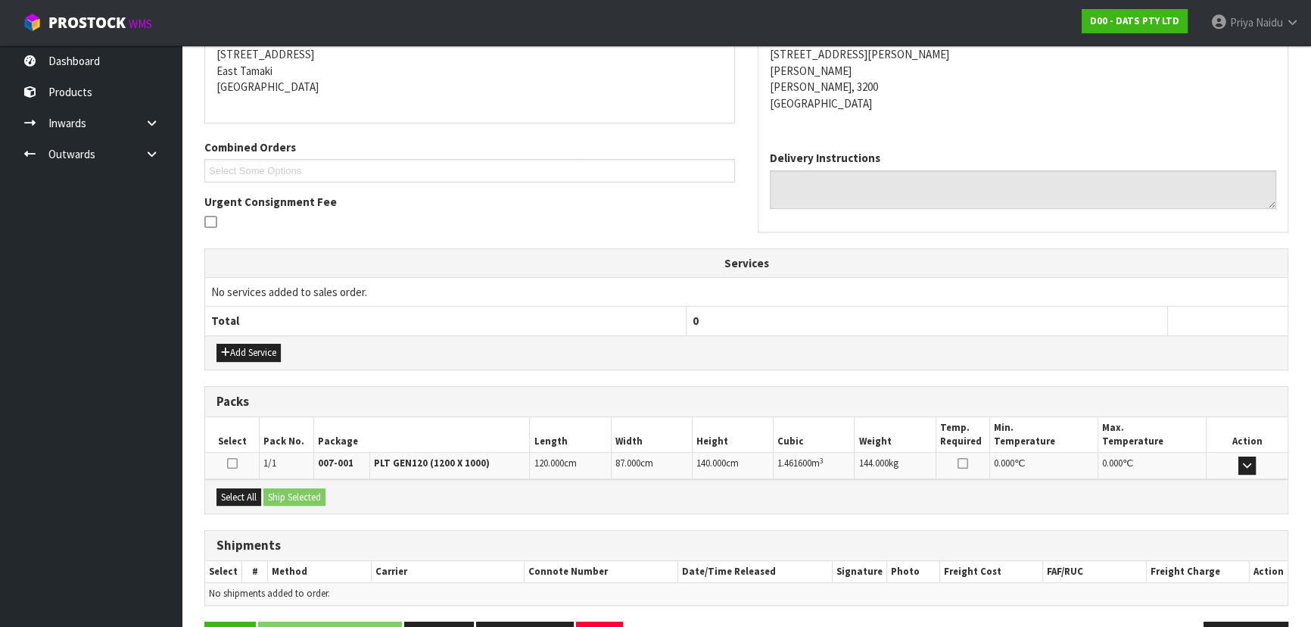
scroll to position [300, 0]
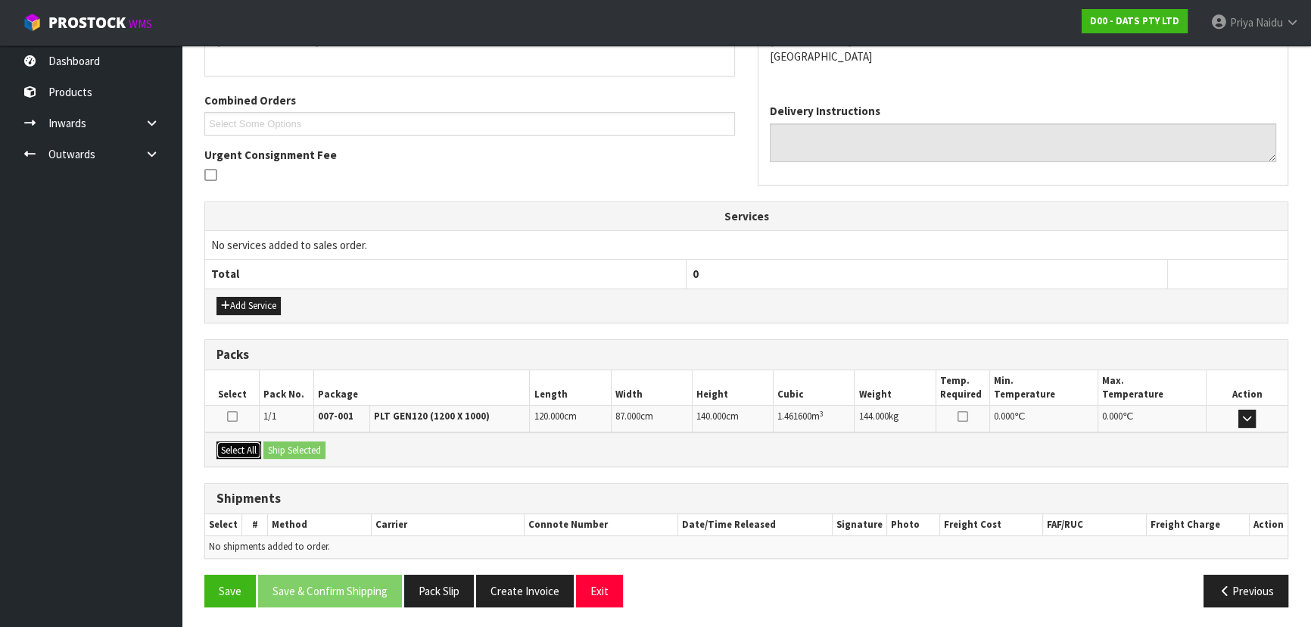
drag, startPoint x: 246, startPoint y: 450, endPoint x: 306, endPoint y: 453, distance: 59.9
click at [248, 450] on button "Select All" at bounding box center [238, 450] width 45 height 18
click at [306, 453] on button "Ship Selected" at bounding box center [294, 450] width 62 height 18
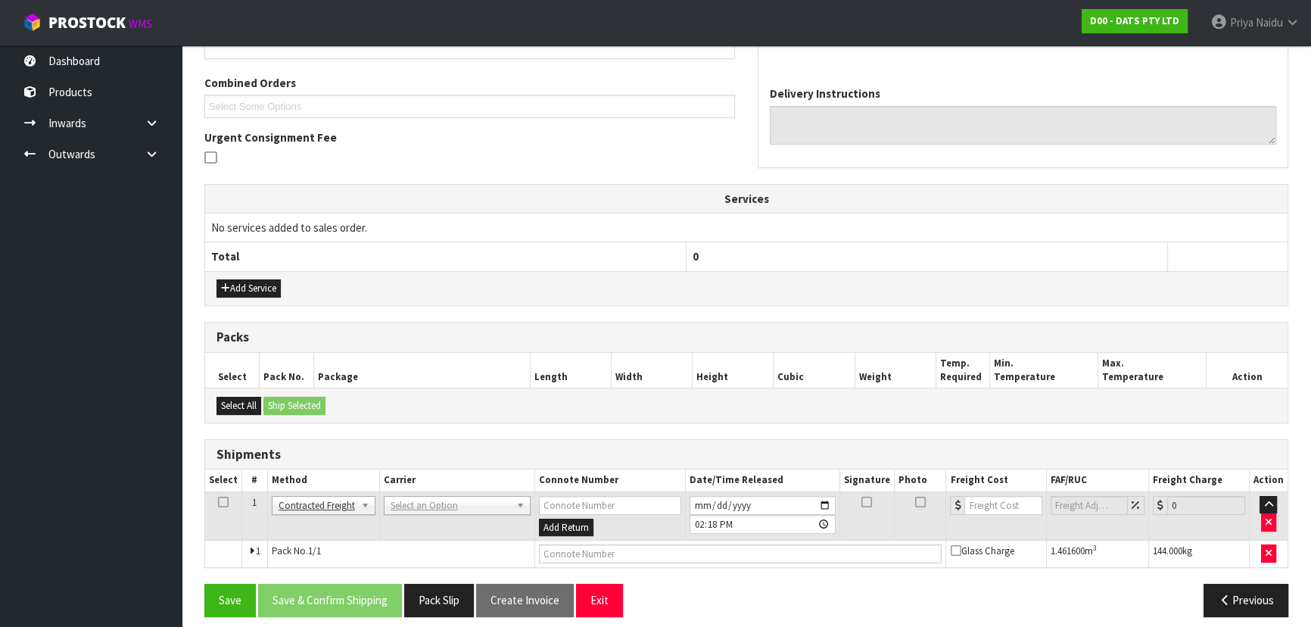
scroll to position [326, 0]
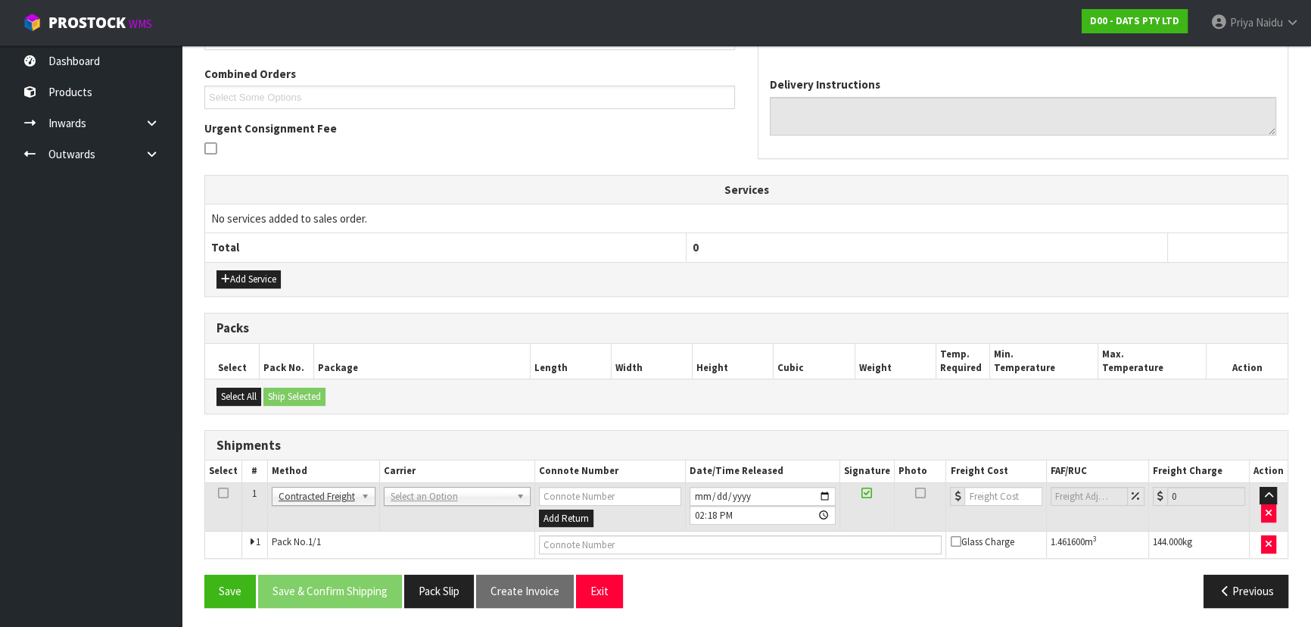
drag, startPoint x: 433, startPoint y: 494, endPoint x: 414, endPoint y: 522, distance: 34.4
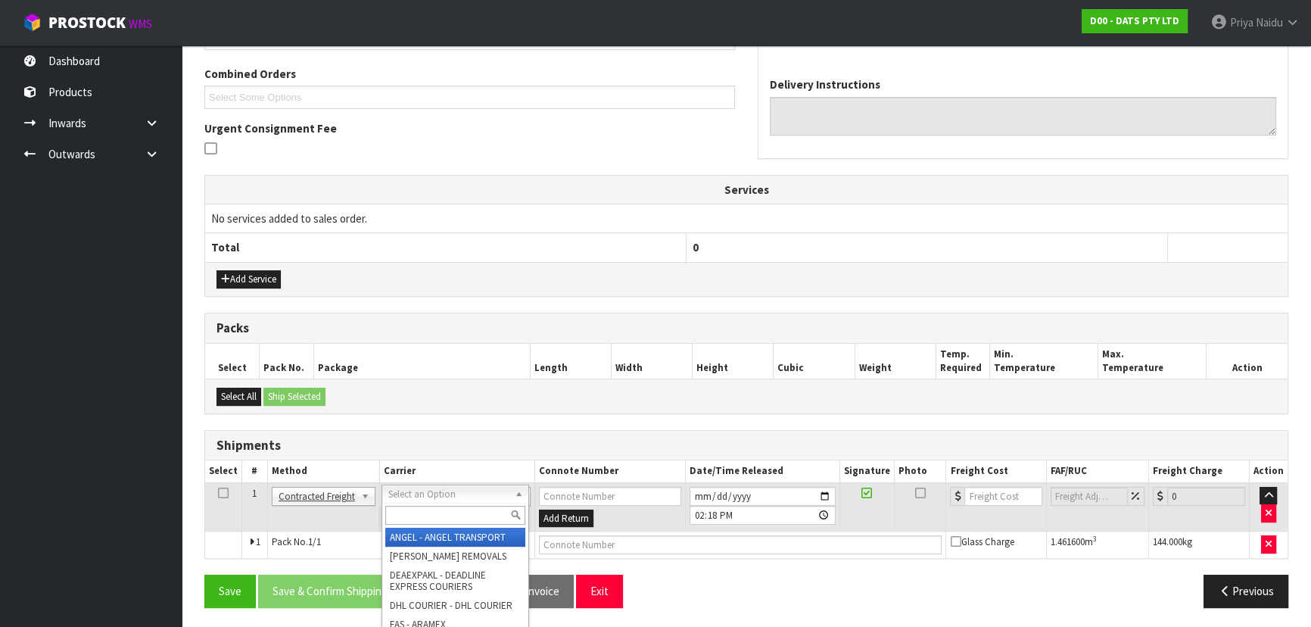
click at [419, 512] on input "text" at bounding box center [455, 515] width 140 height 19
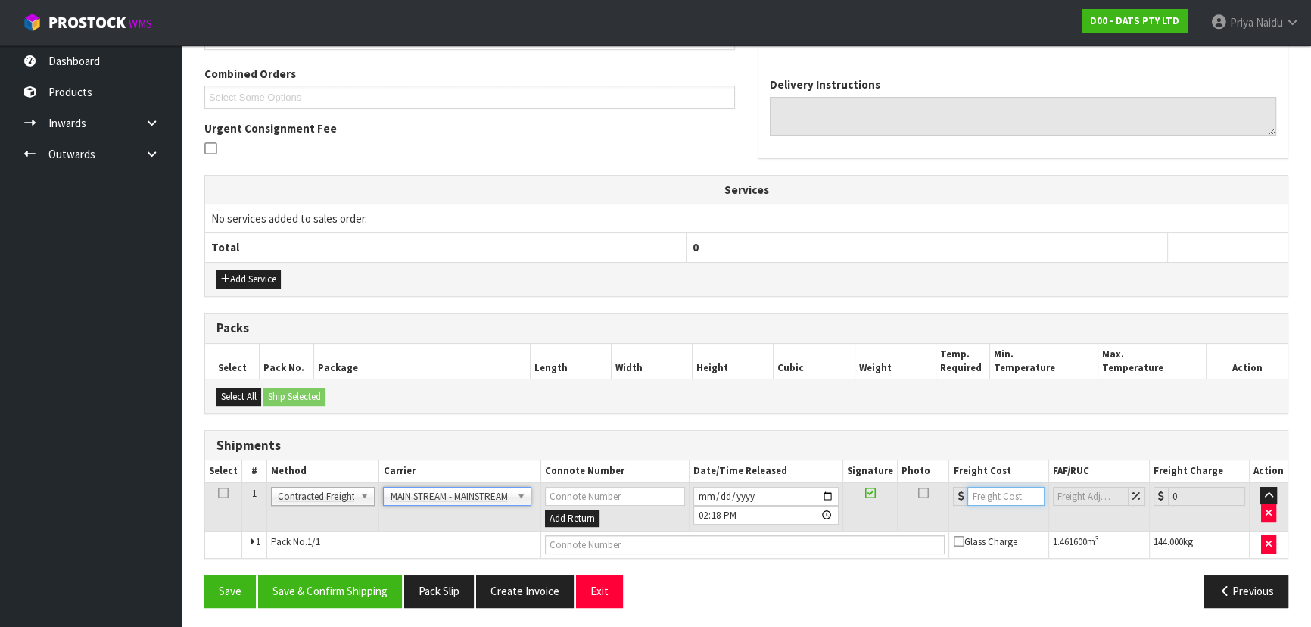
click at [993, 491] on input "number" at bounding box center [1005, 496] width 76 height 19
click at [653, 547] on input "text" at bounding box center [745, 544] width 400 height 19
paste input "CWL7730908"
click at [319, 587] on button "Save & Confirm Shipping" at bounding box center [330, 591] width 144 height 33
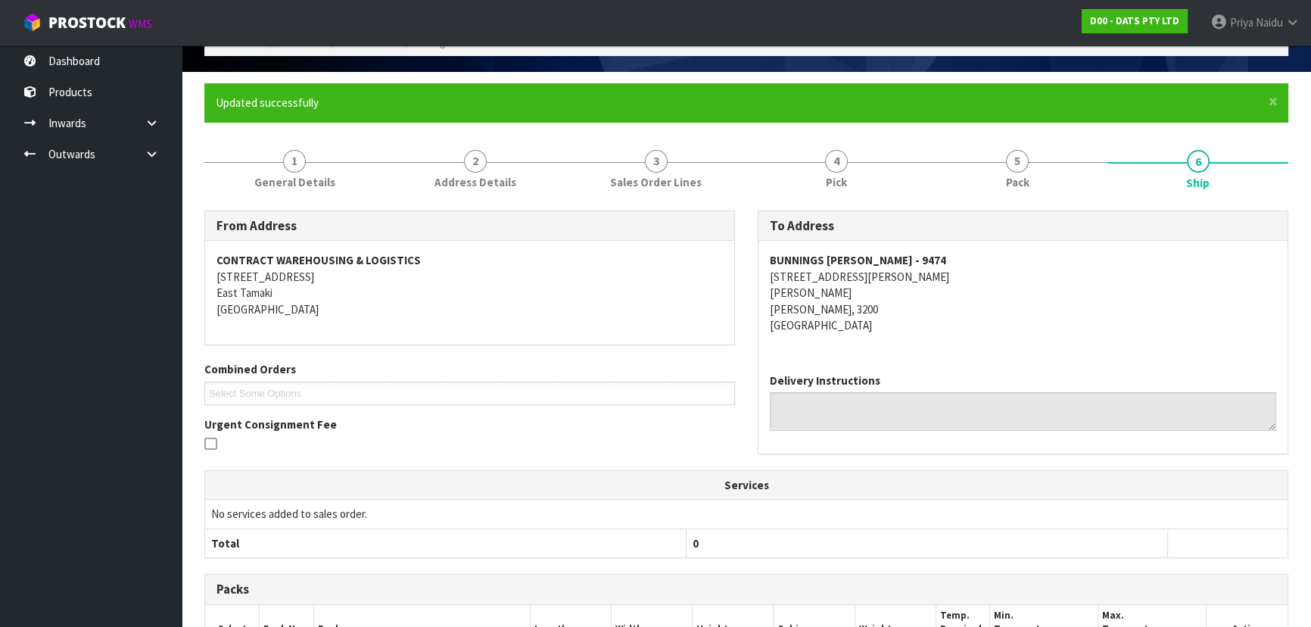
scroll to position [0, 0]
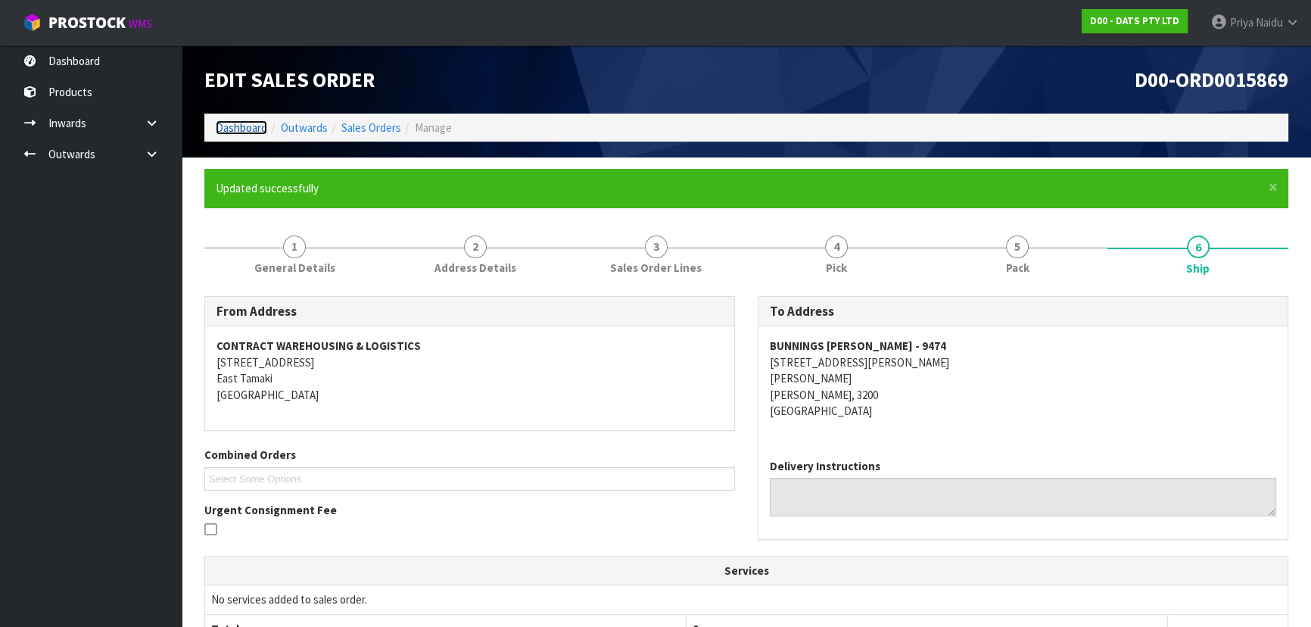
click at [237, 129] on link "Dashboard" at bounding box center [241, 127] width 51 height 14
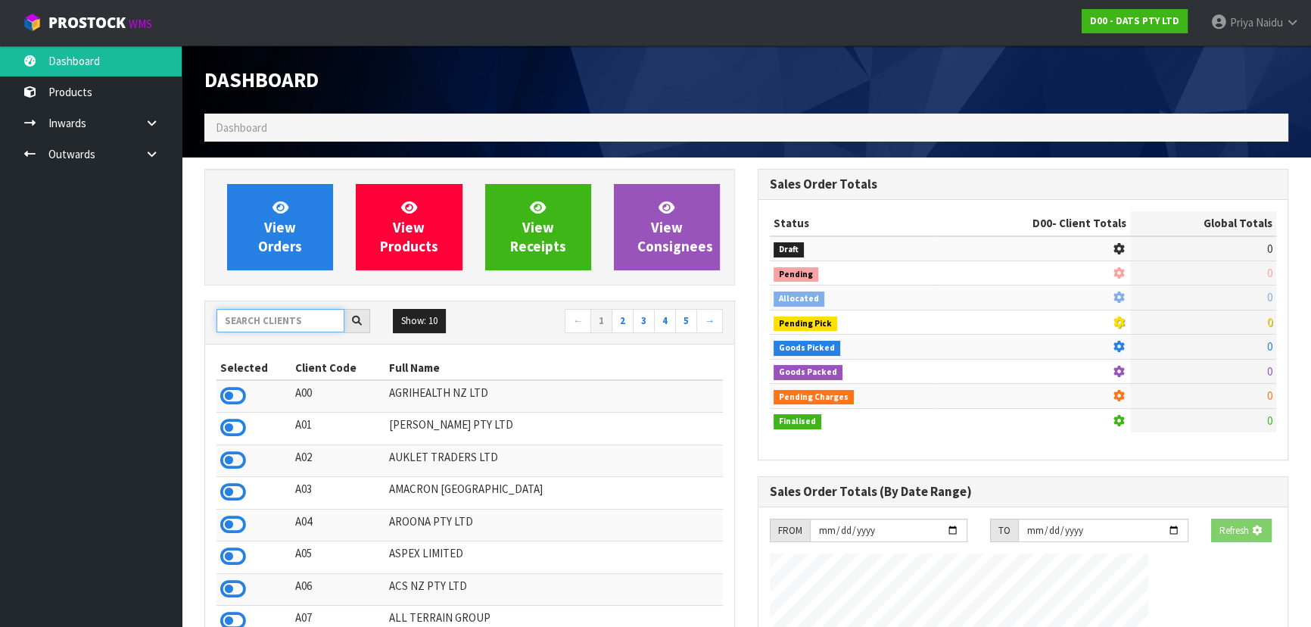
click at [268, 318] on input "text" at bounding box center [280, 320] width 128 height 23
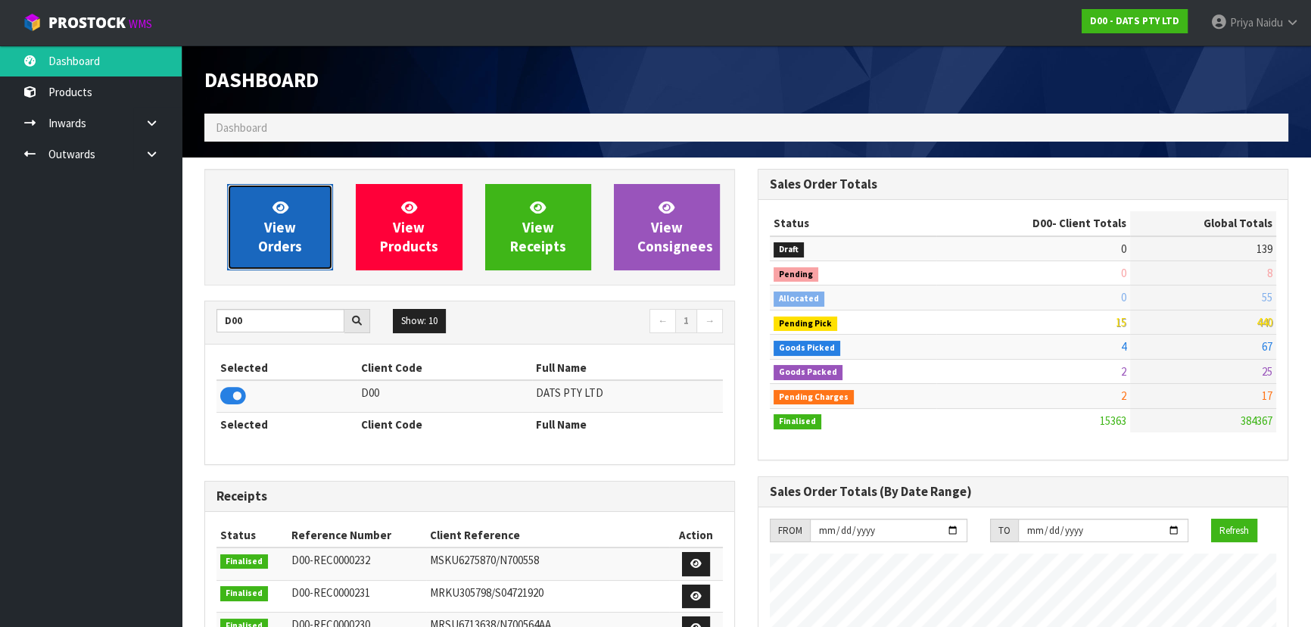
click at [292, 218] on span "View Orders" at bounding box center [280, 226] width 44 height 57
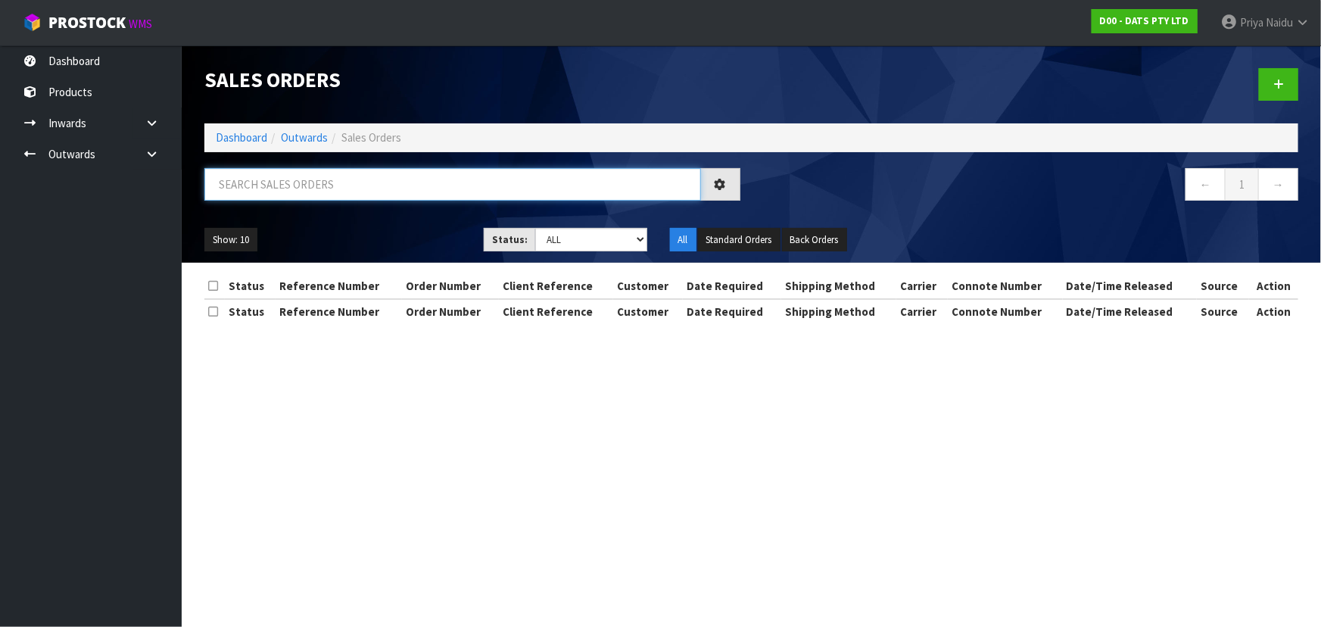
click at [310, 190] on input "text" at bounding box center [452, 184] width 497 height 33
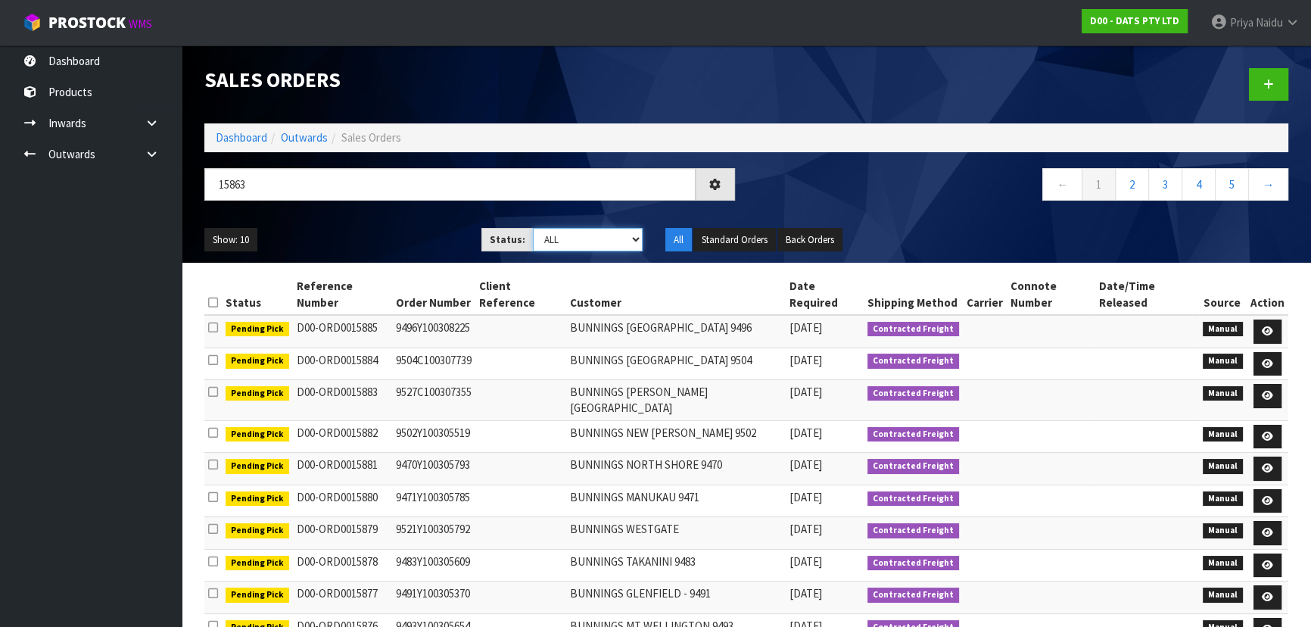
click at [556, 235] on select "Draft Pending Allocated Pending Pick Goods Picked Goods Packed Pending Charges …" at bounding box center [588, 239] width 111 height 23
click at [533, 228] on select "Draft Pending Allocated Pending Pick Goods Picked Goods Packed Pending Charges …" at bounding box center [588, 239] width 111 height 23
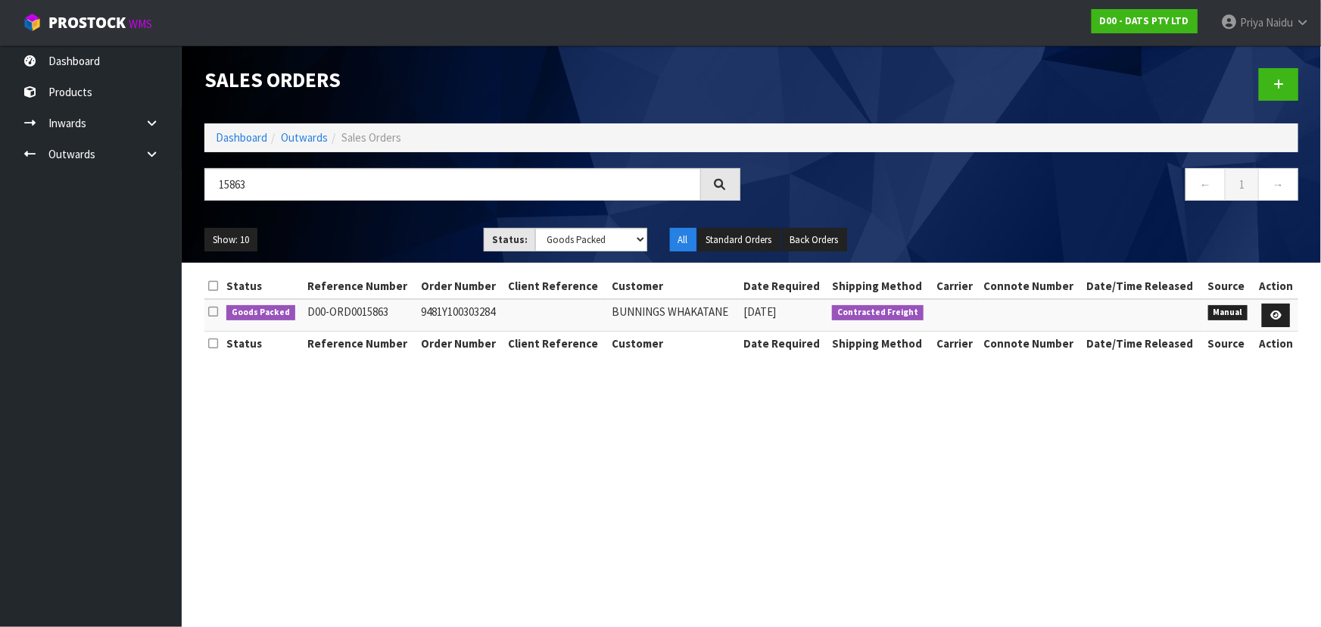
click at [385, 226] on div "Show: 10 5 10 25 50 Status: Draft Pending Allocated Pending Pick Goods Picked G…" at bounding box center [751, 239] width 1117 height 47
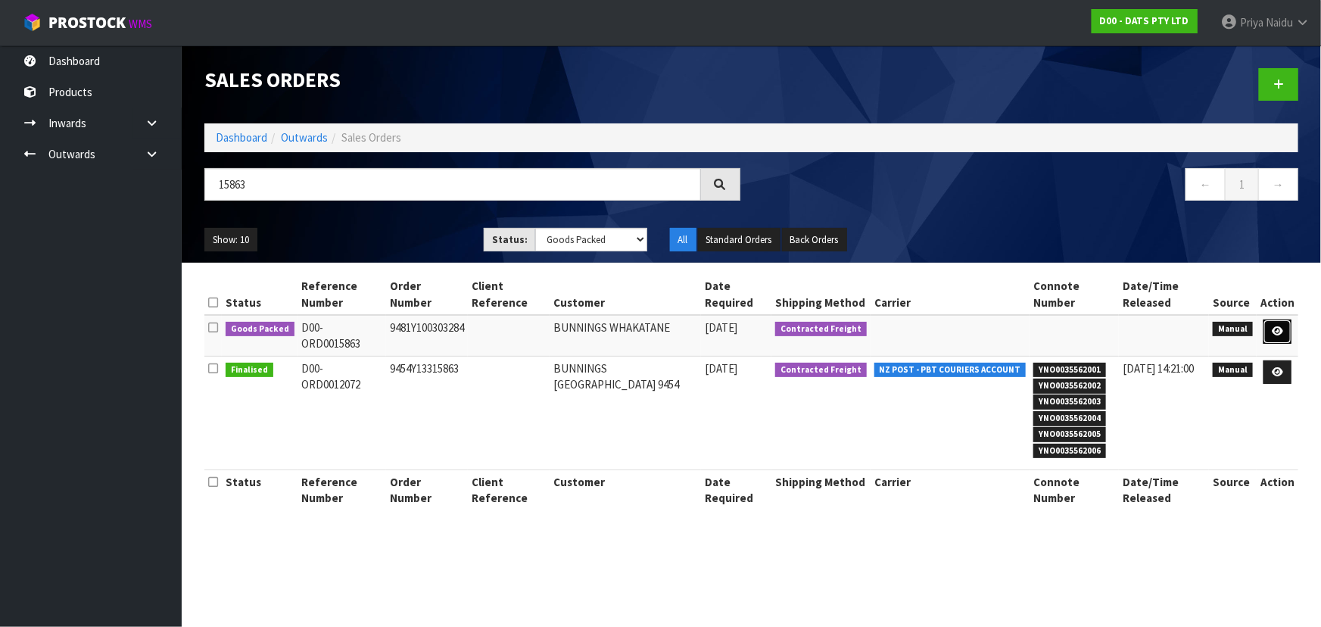
click at [1274, 332] on icon at bounding box center [1277, 331] width 11 height 10
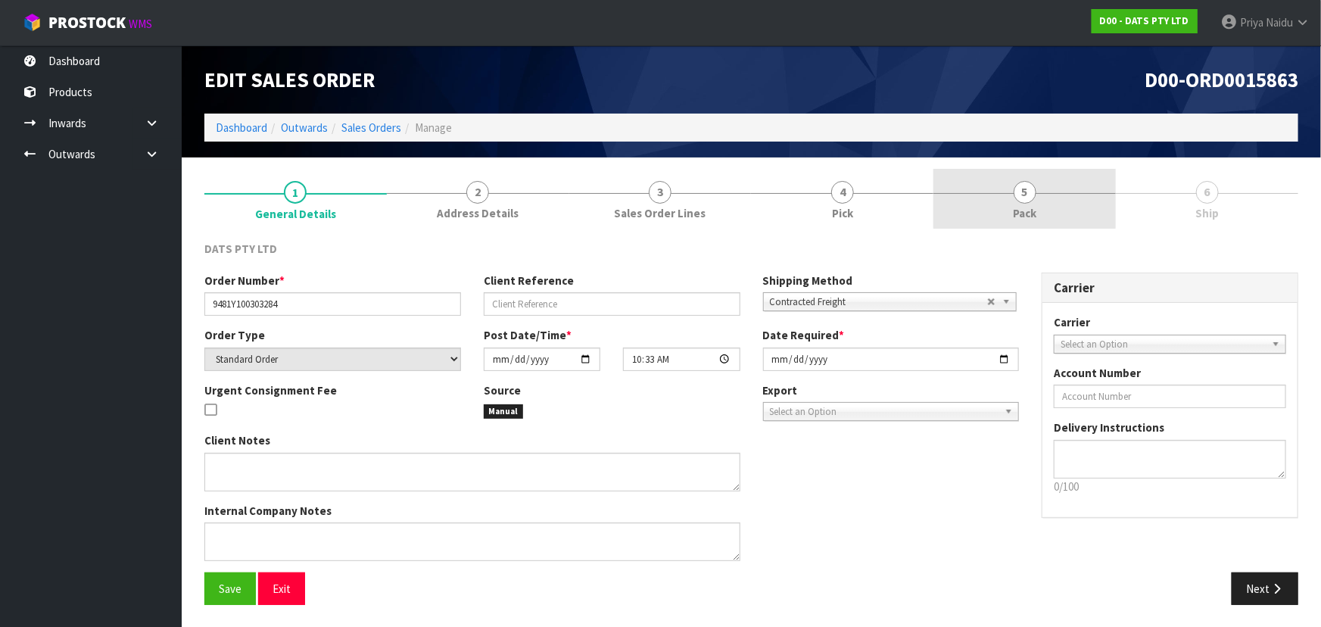
click at [1076, 221] on link "5 Pack" at bounding box center [1024, 199] width 182 height 60
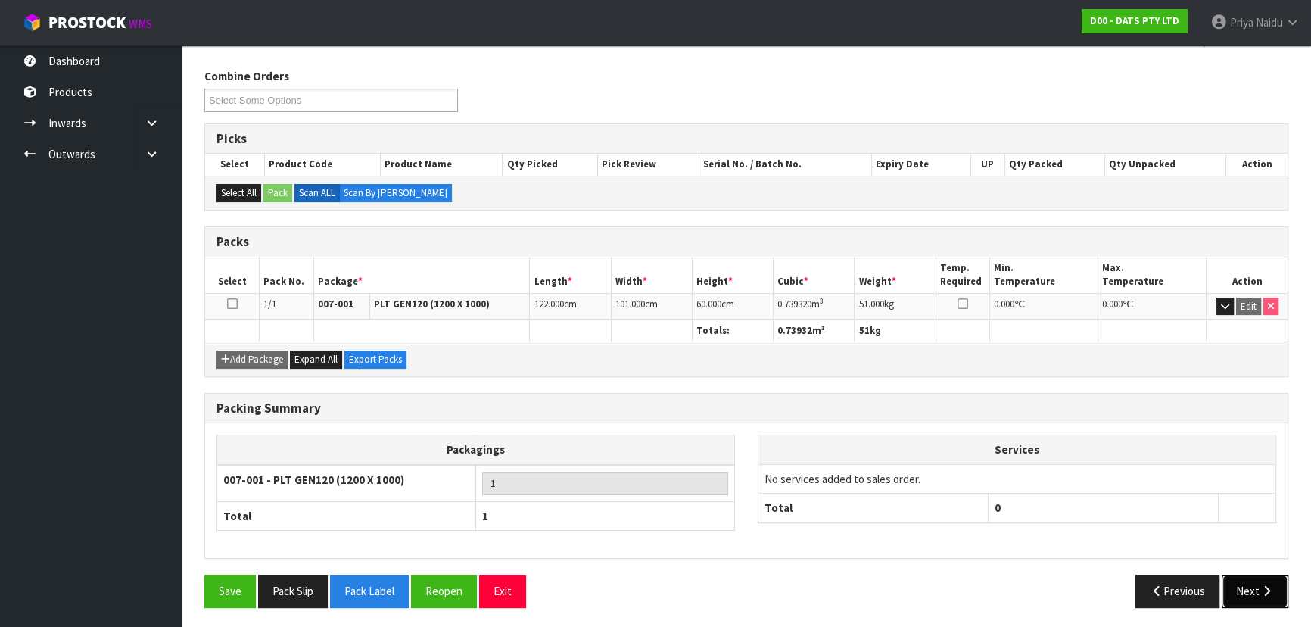
click at [1247, 593] on button "Next" at bounding box center [1255, 591] width 67 height 33
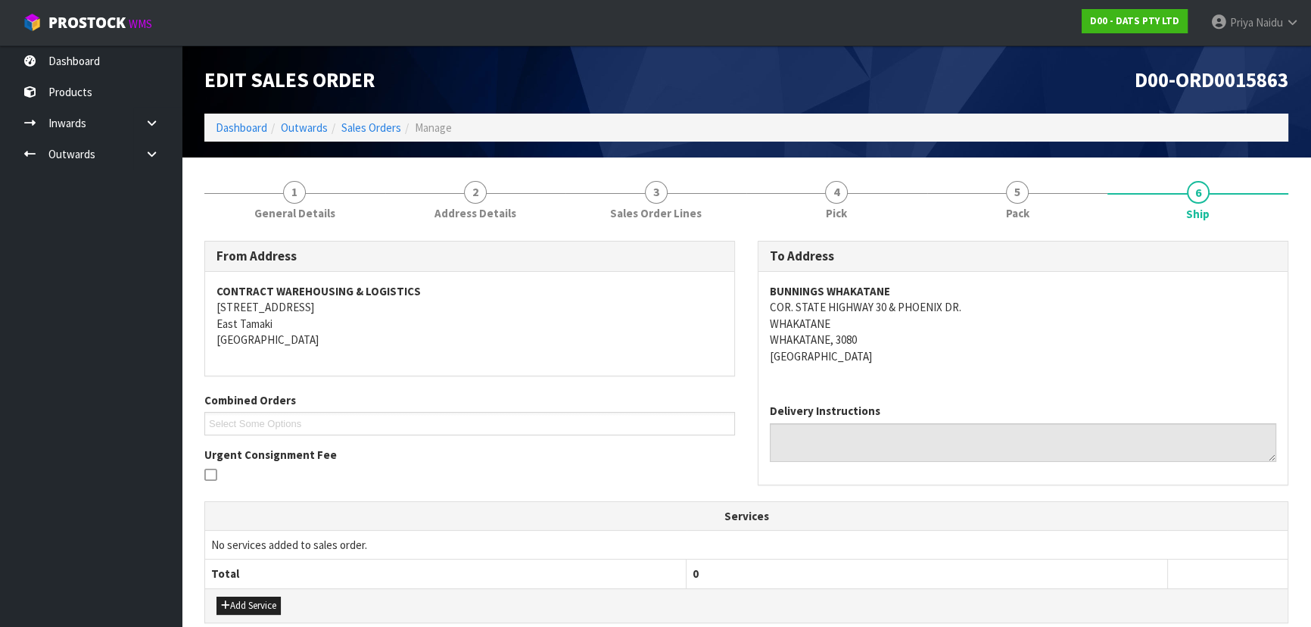
drag, startPoint x: 765, startPoint y: 288, endPoint x: 762, endPoint y: 299, distance: 11.6
click at [766, 288] on div "BUNNINGS WHAKATANE COR. STATE HIGHWAY 30 & PHOENIX DR. [GEOGRAPHIC_DATA], 3080 …" at bounding box center [1022, 332] width 529 height 120
drag, startPoint x: 762, startPoint y: 301, endPoint x: 980, endPoint y: 335, distance: 220.0
click at [980, 335] on div "BUNNINGS WHAKATANE COR. STATE HIGHWAY 30 & PHOENIX DR. [GEOGRAPHIC_DATA], 3080 …" at bounding box center [1022, 332] width 529 height 120
drag, startPoint x: 764, startPoint y: 286, endPoint x: 122, endPoint y: 459, distance: 664.7
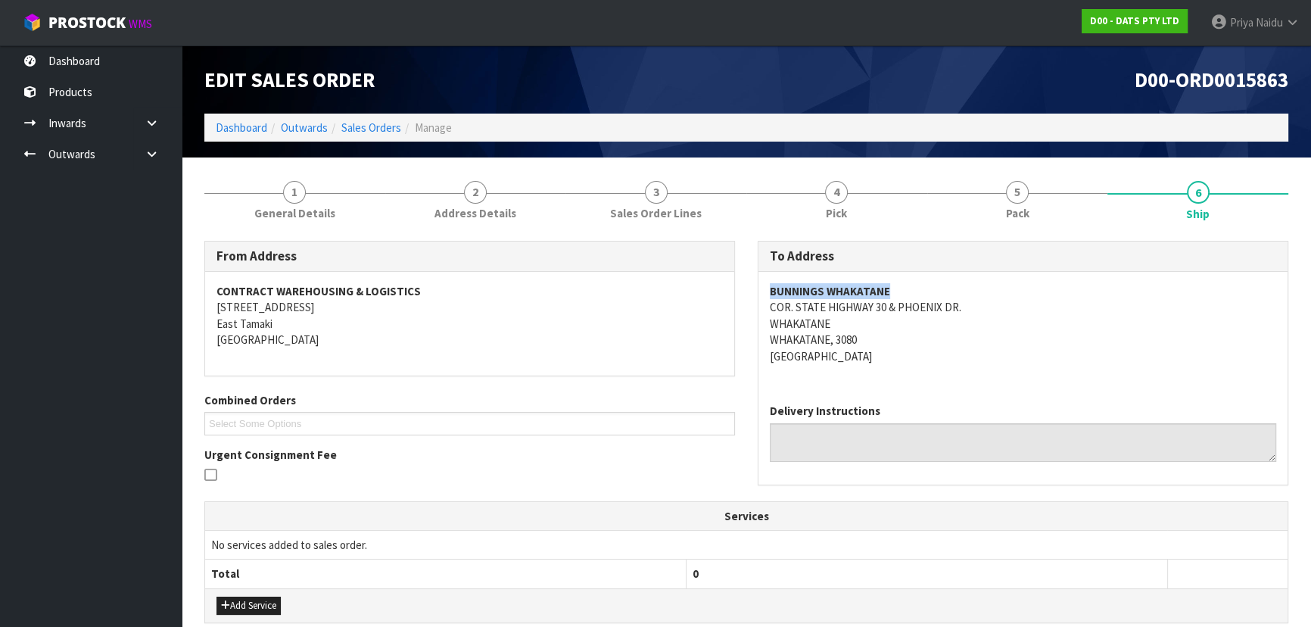
click at [911, 289] on div "BUNNINGS WHAKATANE COR. STATE HIGHWAY 30 & PHOENIX DR. [GEOGRAPHIC_DATA], 3080 …" at bounding box center [1022, 332] width 529 height 120
drag, startPoint x: 768, startPoint y: 310, endPoint x: 488, endPoint y: 382, distance: 289.2
click at [950, 324] on div "BUNNINGS WHAKATANE COR. STATE HIGHWAY 30 & PHOENIX DR. [GEOGRAPHIC_DATA], 3080 …" at bounding box center [1022, 332] width 529 height 120
drag, startPoint x: 767, startPoint y: 297, endPoint x: 297, endPoint y: 324, distance: 470.1
click at [902, 289] on div "BUNNINGS WHAKATANE COR. STATE HIGHWAY 30 & PHOENIX DR. [GEOGRAPHIC_DATA], 3080 …" at bounding box center [1022, 332] width 529 height 120
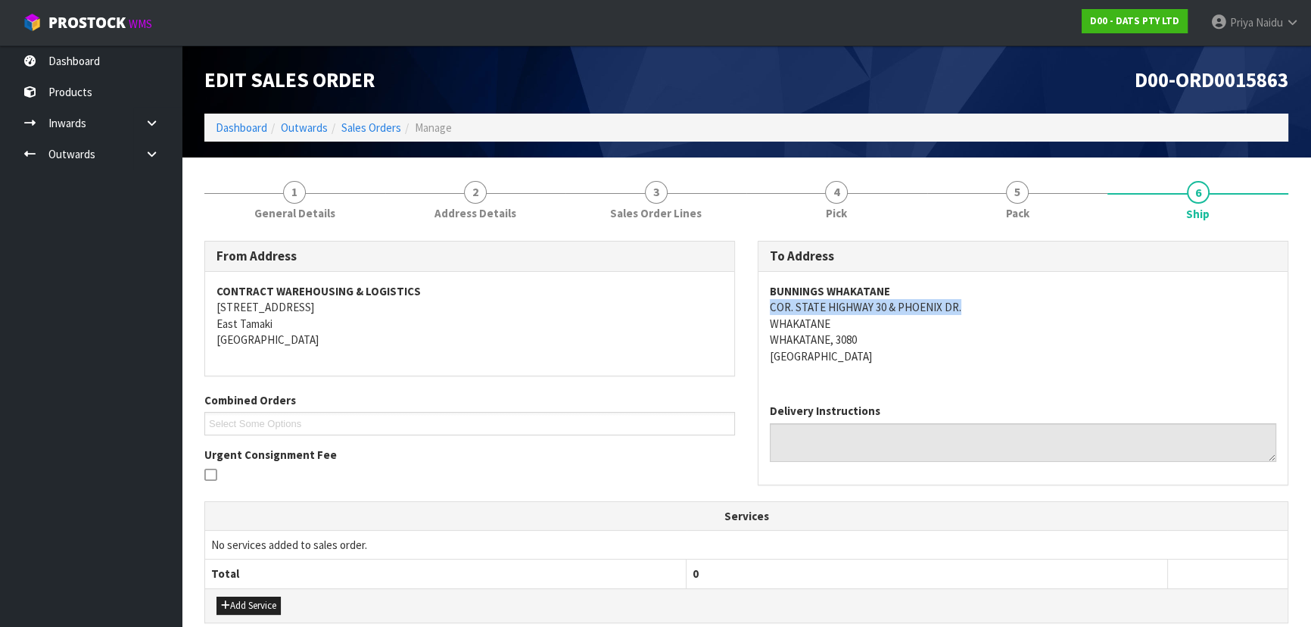
drag, startPoint x: 771, startPoint y: 305, endPoint x: 982, endPoint y: 314, distance: 210.6
click at [982, 314] on address "BUNNINGS WHAKATANE COR. STATE HIGHWAY 30 & PHOENIX DR. [GEOGRAPHIC_DATA], 3080 …" at bounding box center [1023, 323] width 506 height 81
drag, startPoint x: 754, startPoint y: 286, endPoint x: 905, endPoint y: 281, distance: 151.5
click at [910, 278] on div "To Address BUNNINGS WHAKATANE COR. STATE HIGHWAY 30 & PHOENIX DR. [GEOGRAPHIC_D…" at bounding box center [1022, 371] width 553 height 260
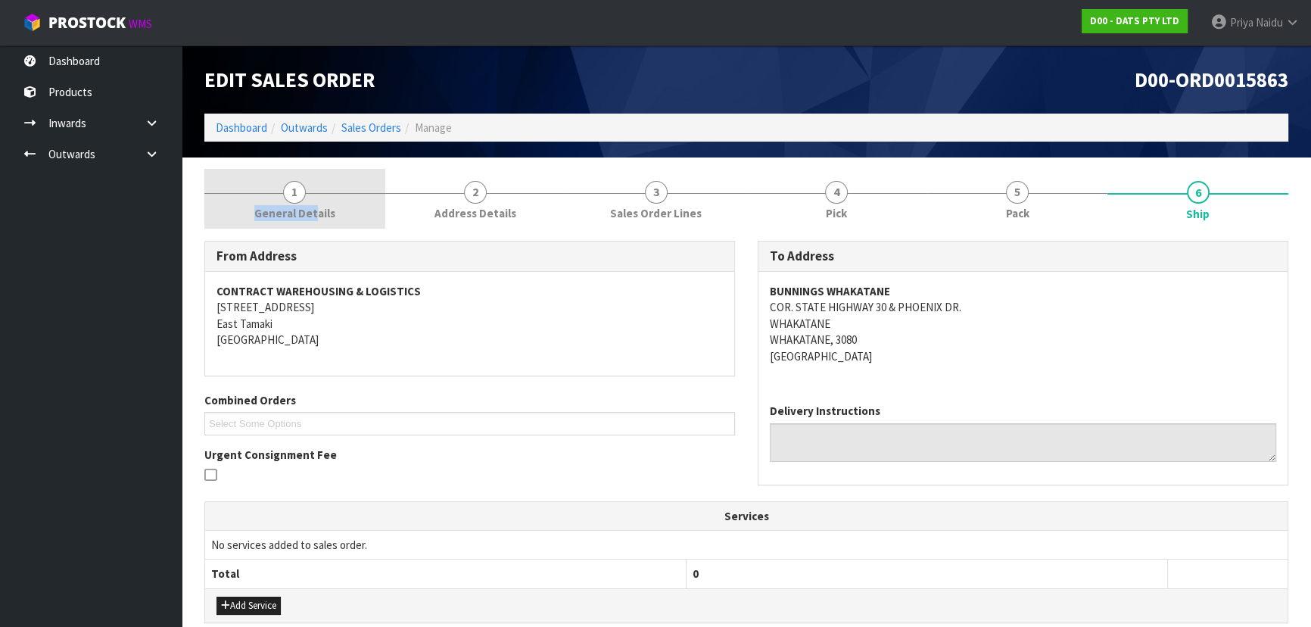
click at [316, 205] on link "1 General Details" at bounding box center [294, 199] width 181 height 60
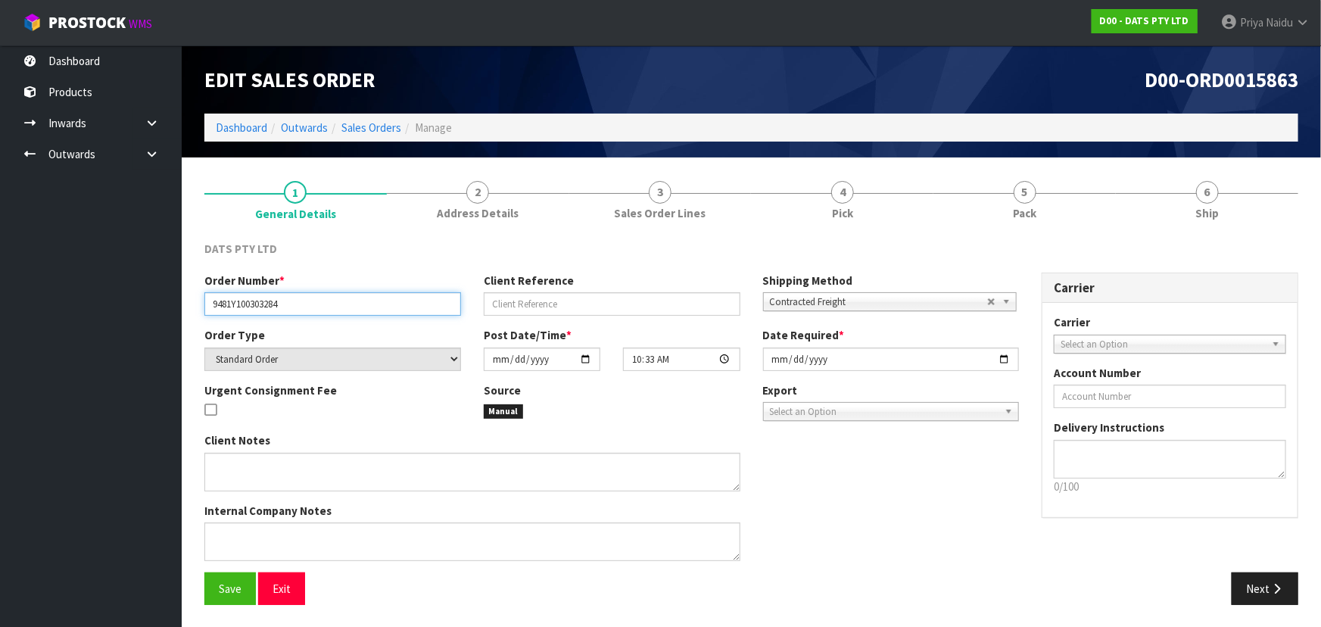
drag, startPoint x: 210, startPoint y: 307, endPoint x: 332, endPoint y: 306, distance: 121.9
click at [332, 306] on input "9481Y100303284" at bounding box center [332, 303] width 257 height 23
click at [1042, 229] on li "5 Pack" at bounding box center [1024, 199] width 182 height 61
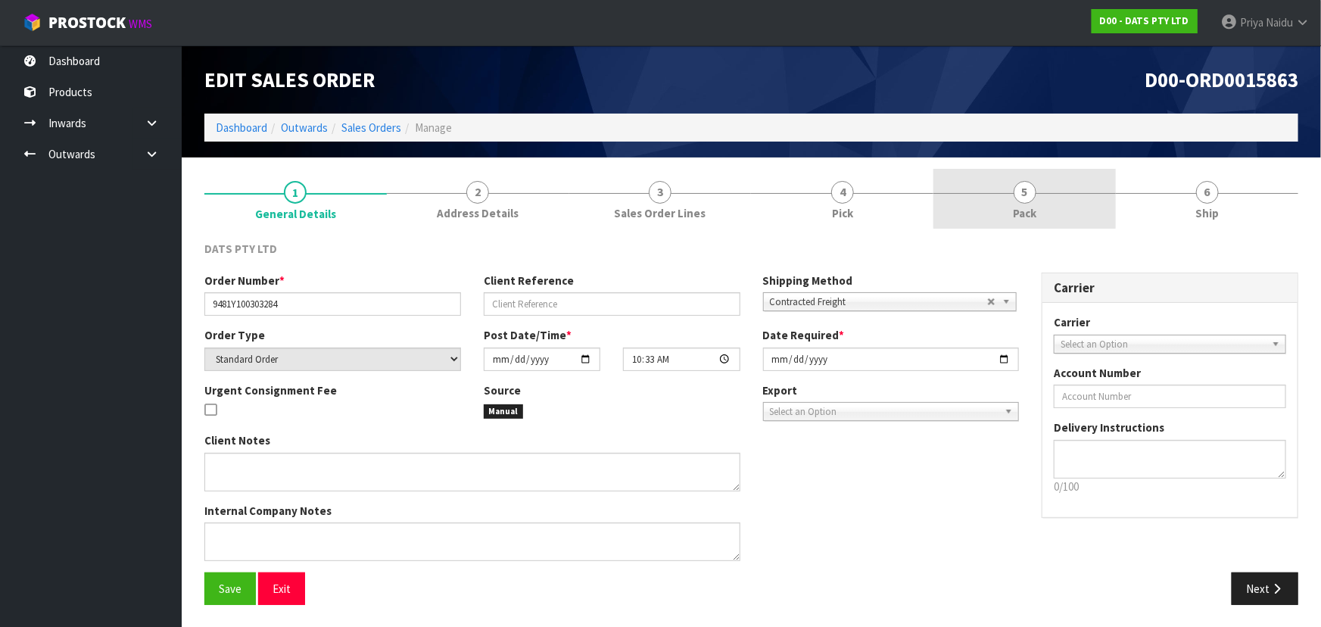
click at [1033, 206] on span "Pack" at bounding box center [1024, 213] width 23 height 16
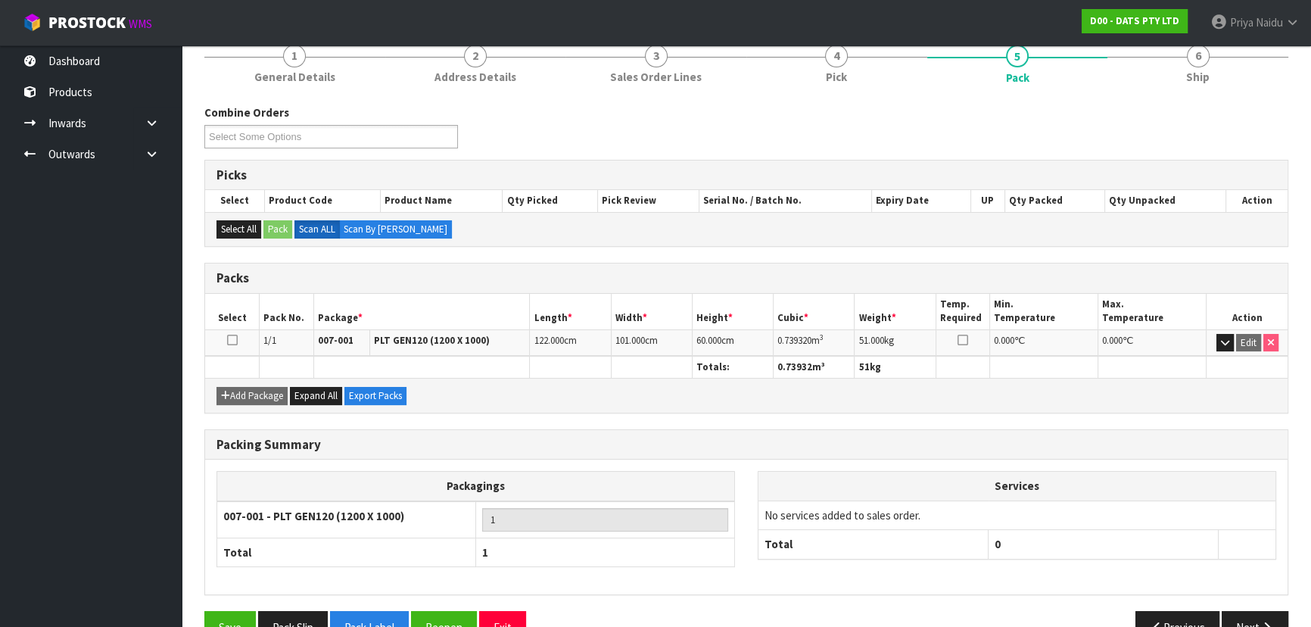
scroll to position [137, 0]
drag, startPoint x: 780, startPoint y: 338, endPoint x: 839, endPoint y: 339, distance: 59.8
click at [839, 339] on td "0.739320 m 3" at bounding box center [814, 342] width 81 height 26
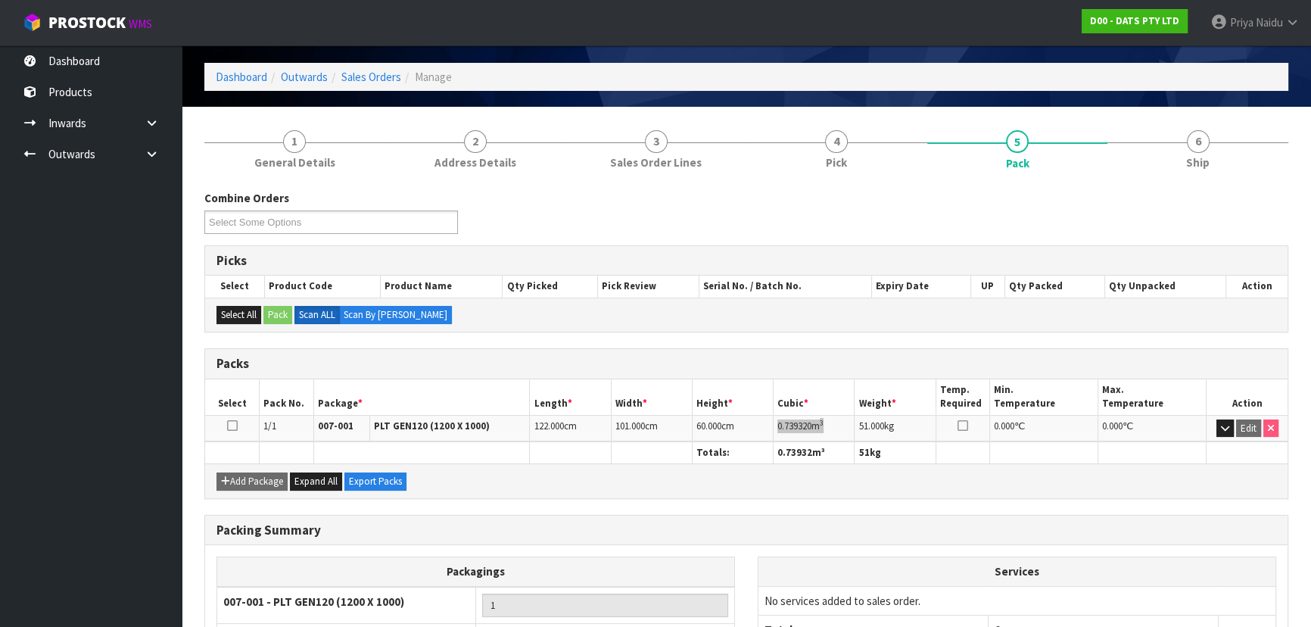
scroll to position [0, 0]
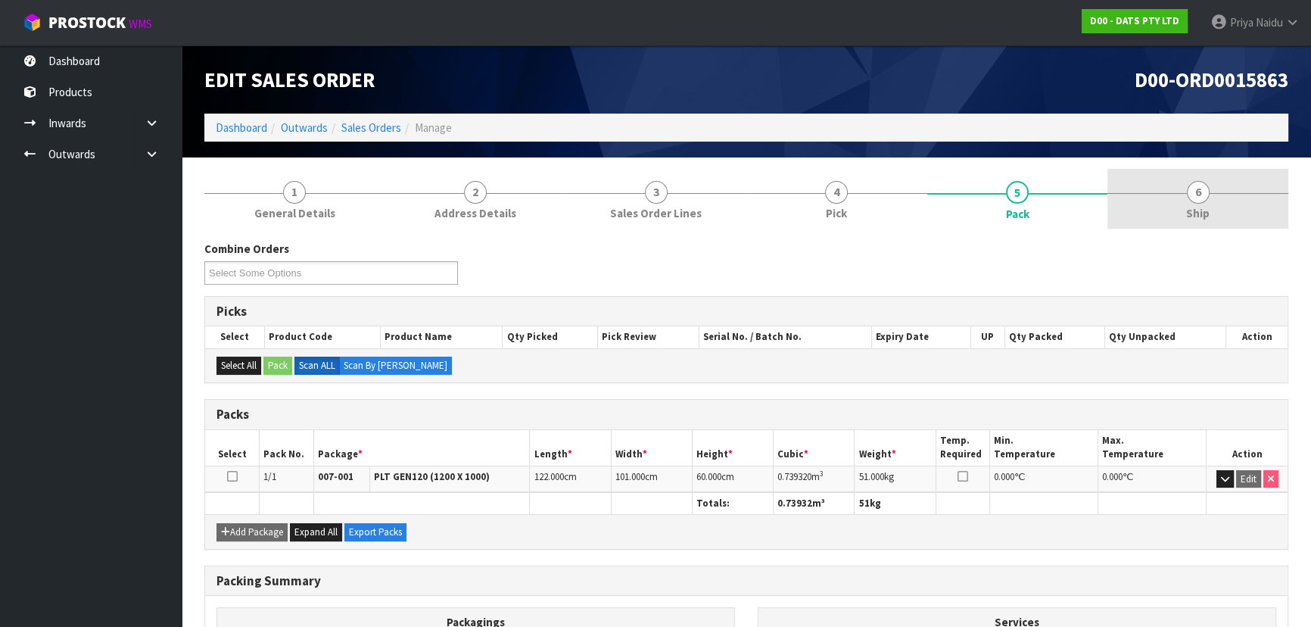
click at [1170, 204] on link "6 Ship" at bounding box center [1197, 199] width 181 height 60
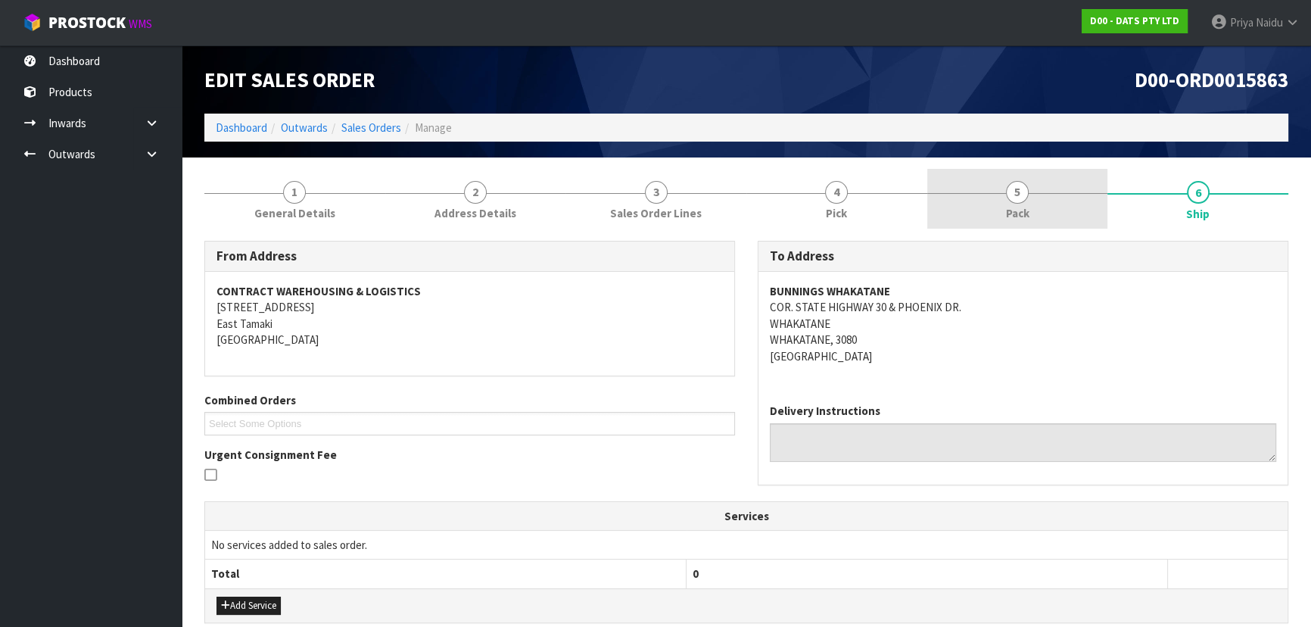
click at [1015, 198] on span "5" at bounding box center [1017, 192] width 23 height 23
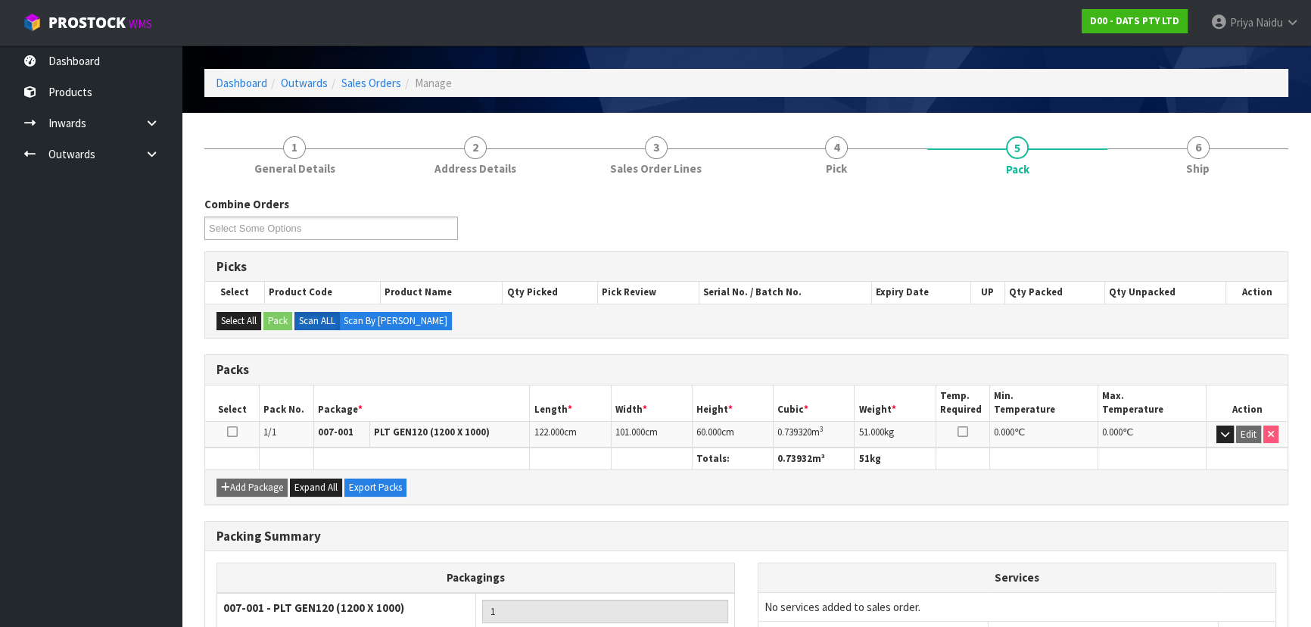
scroll to position [68, 0]
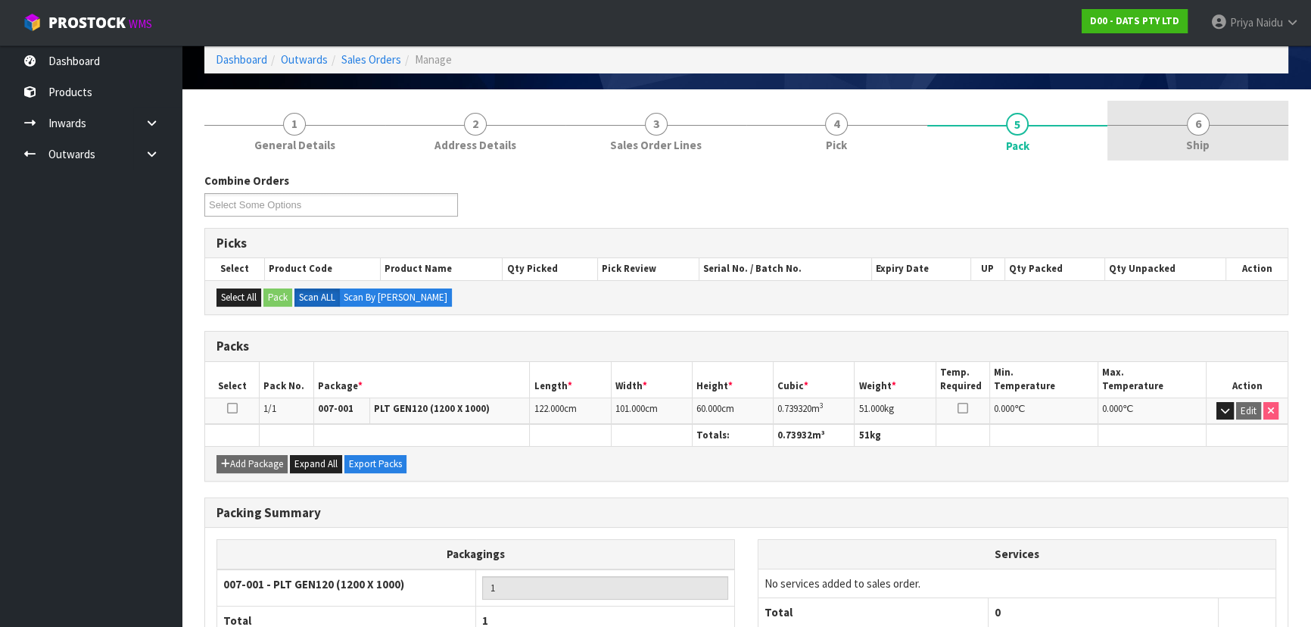
click at [1212, 124] on link "6 Ship" at bounding box center [1197, 131] width 181 height 60
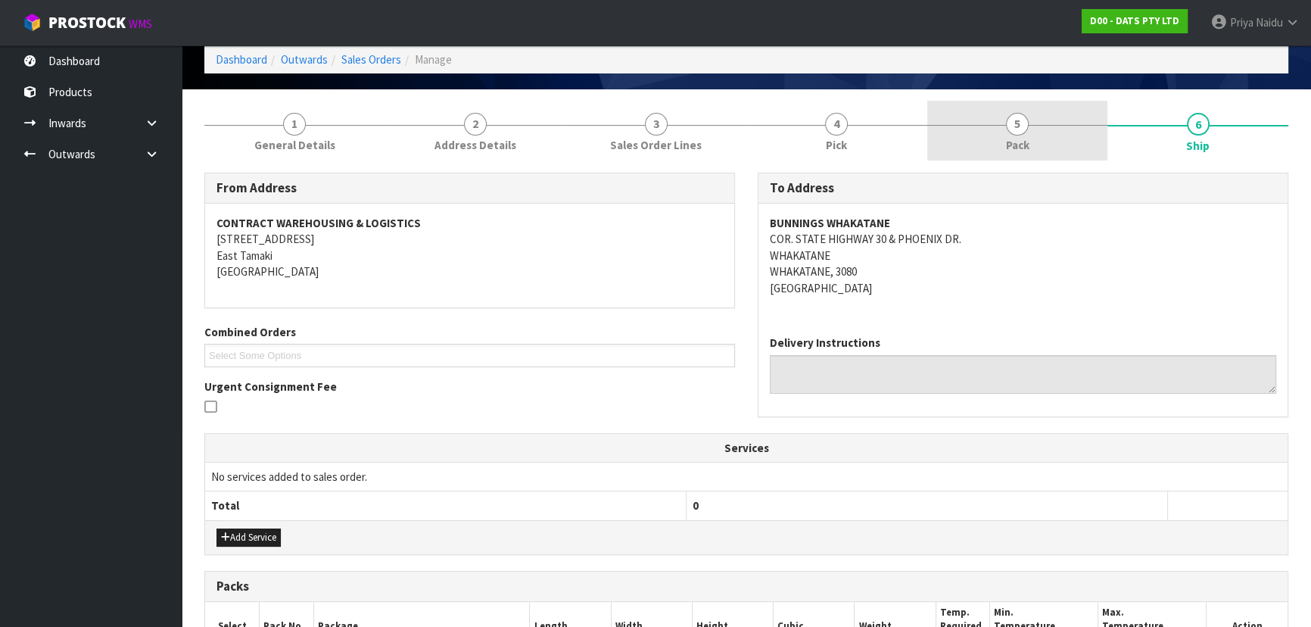
click at [956, 144] on link "5 Pack" at bounding box center [1017, 131] width 181 height 60
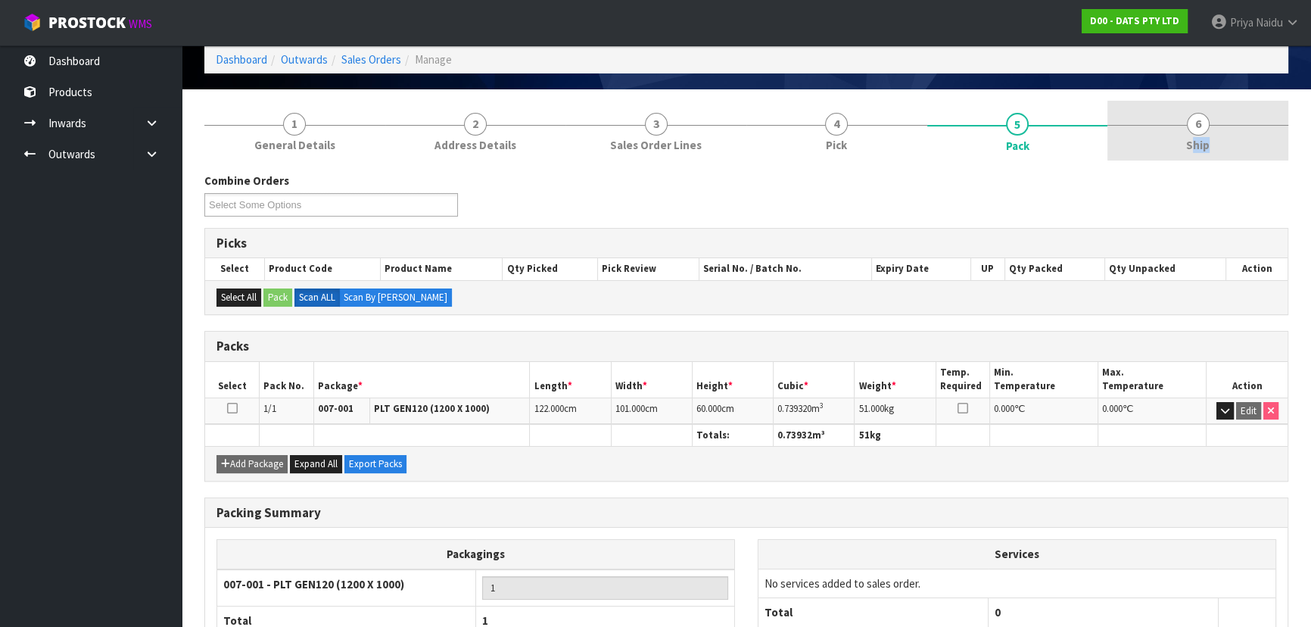
drag, startPoint x: 1194, startPoint y: 114, endPoint x: 1189, endPoint y: 94, distance: 20.9
click at [1193, 98] on section "1 General Details 2 Address Details 3 Sales Order Lines 4 Pick 5 Pack 6 Ship Co…" at bounding box center [746, 411] width 1129 height 645
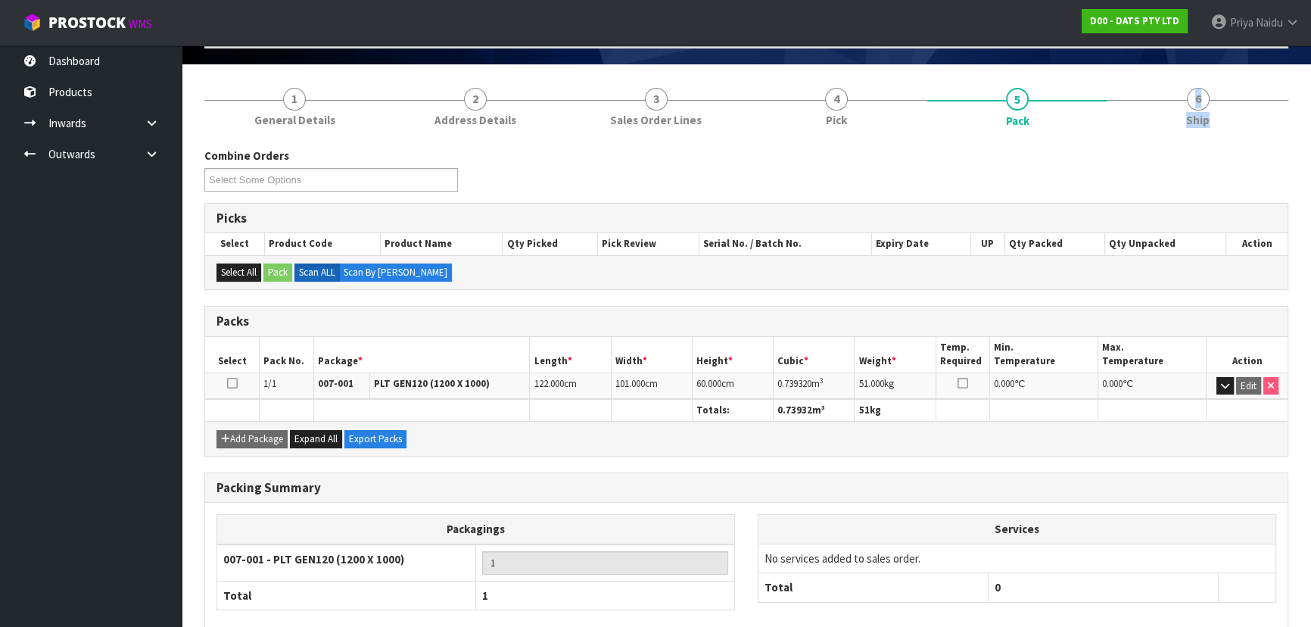
scroll to position [0, 0]
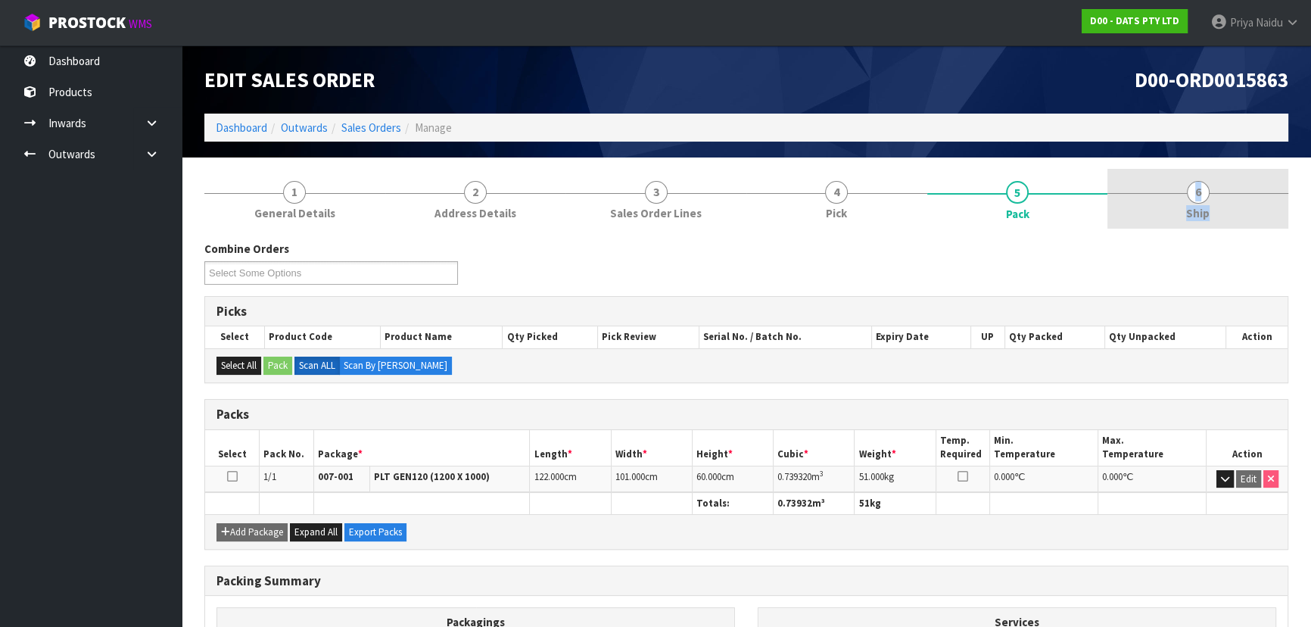
click at [1172, 210] on link "6 Ship" at bounding box center [1197, 199] width 181 height 60
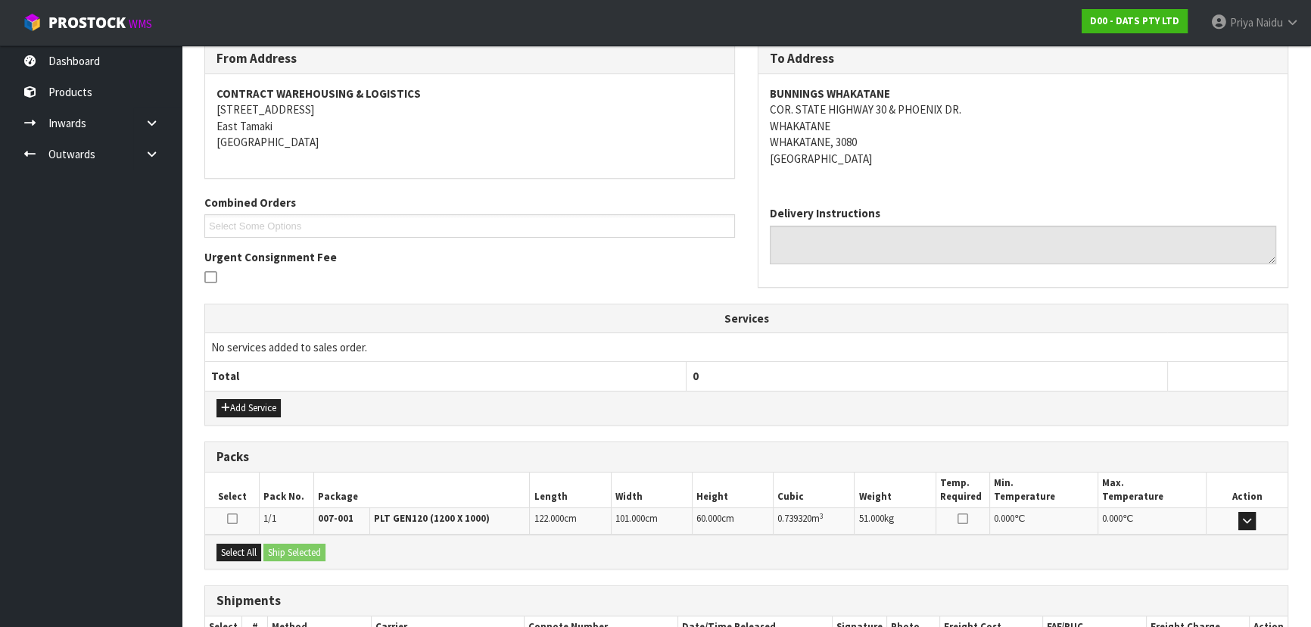
scroll to position [300, 0]
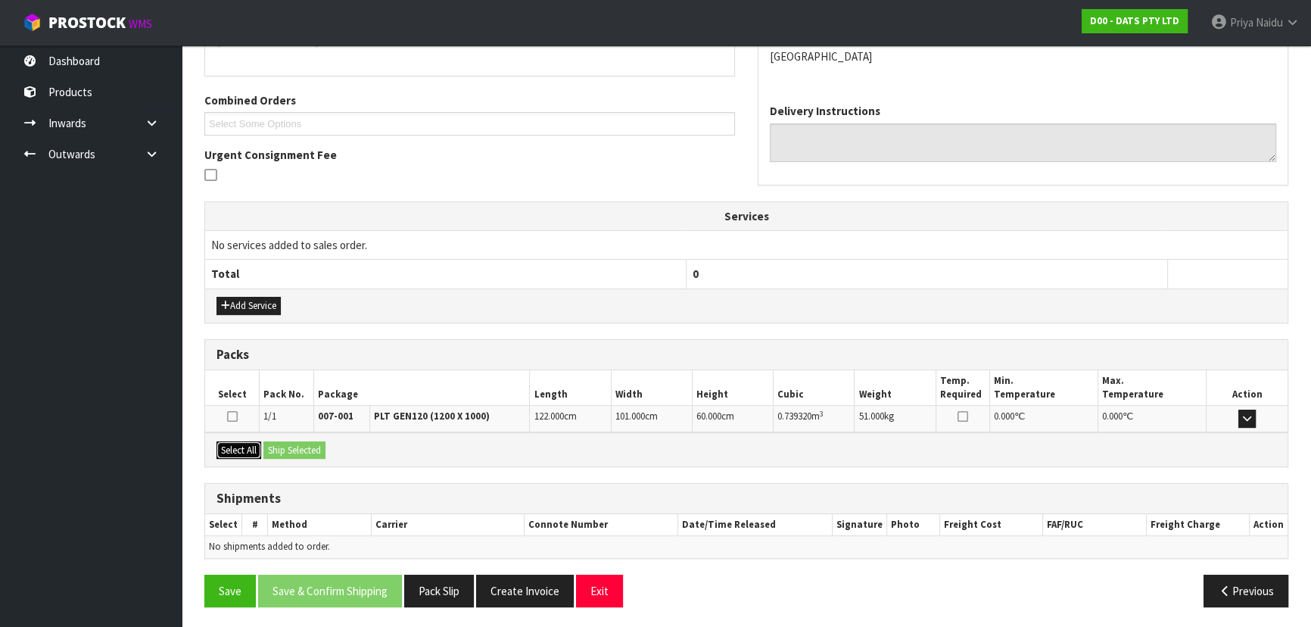
click at [240, 447] on button "Select All" at bounding box center [238, 450] width 45 height 18
click at [307, 446] on button "Ship Selected" at bounding box center [294, 450] width 62 height 18
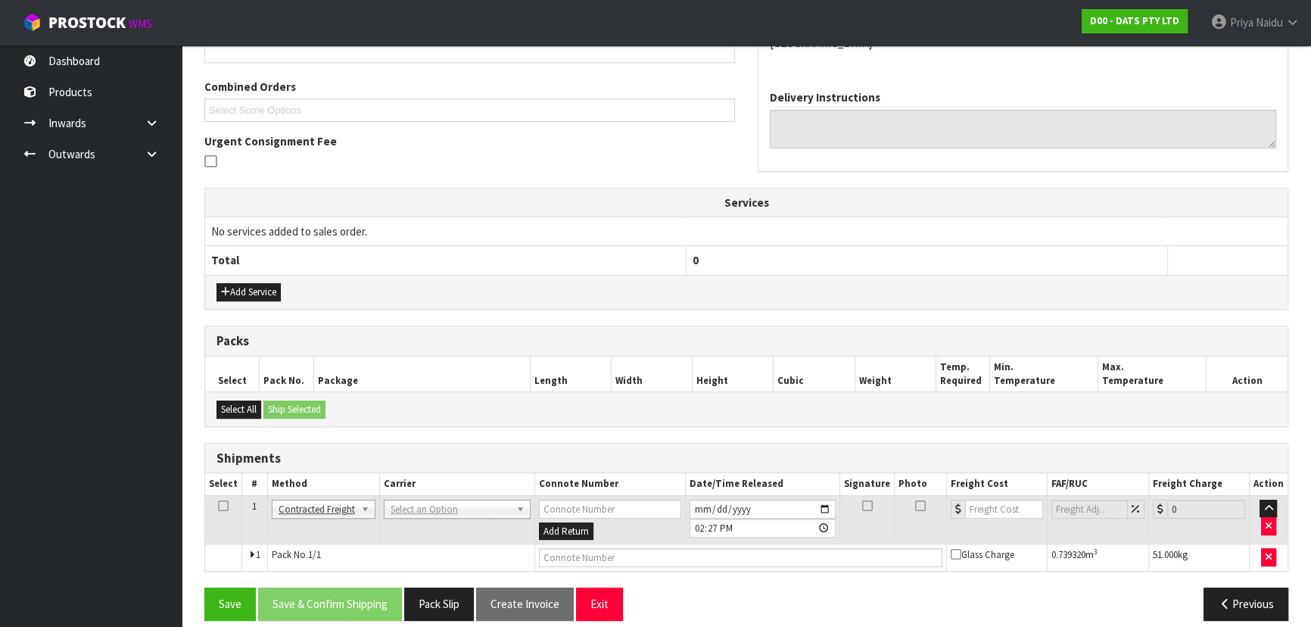
scroll to position [326, 0]
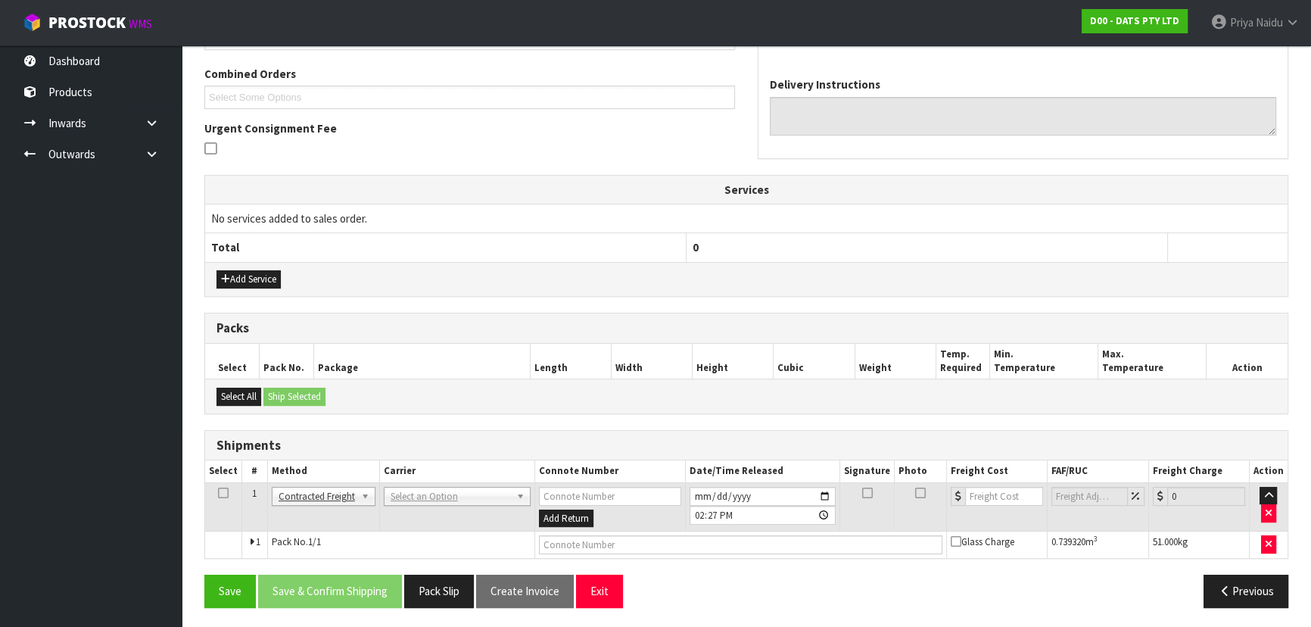
drag, startPoint x: 442, startPoint y: 484, endPoint x: 451, endPoint y: 507, distance: 24.5
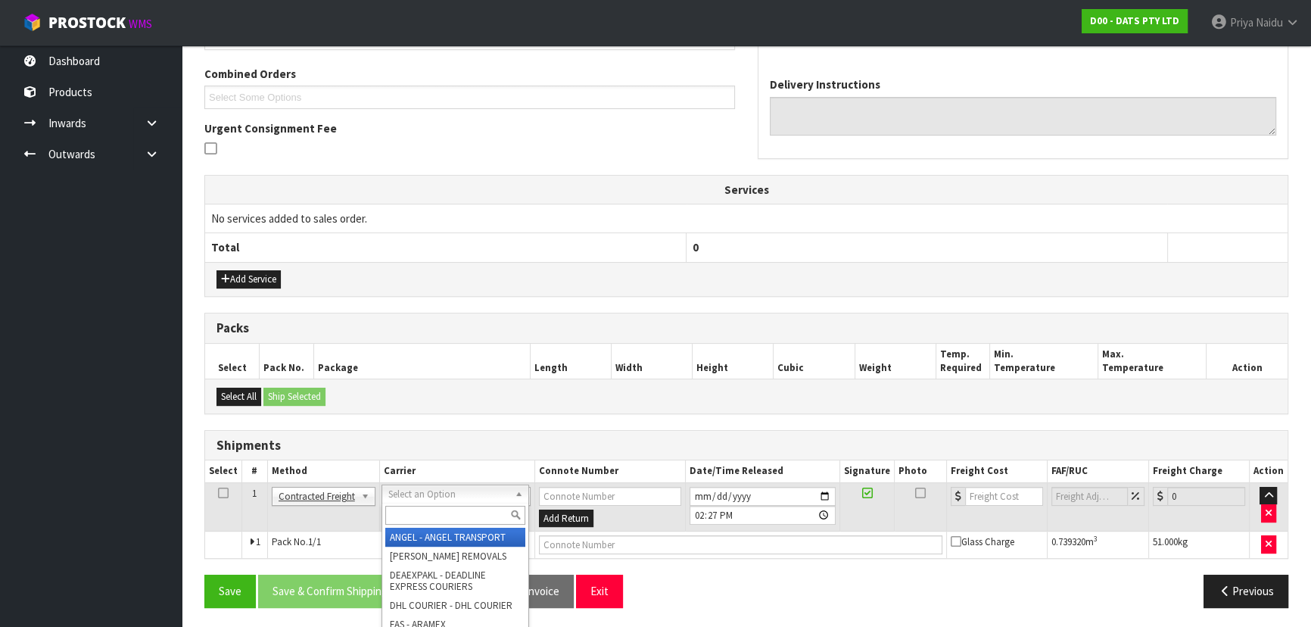
click at [451, 508] on input "text" at bounding box center [455, 515] width 140 height 19
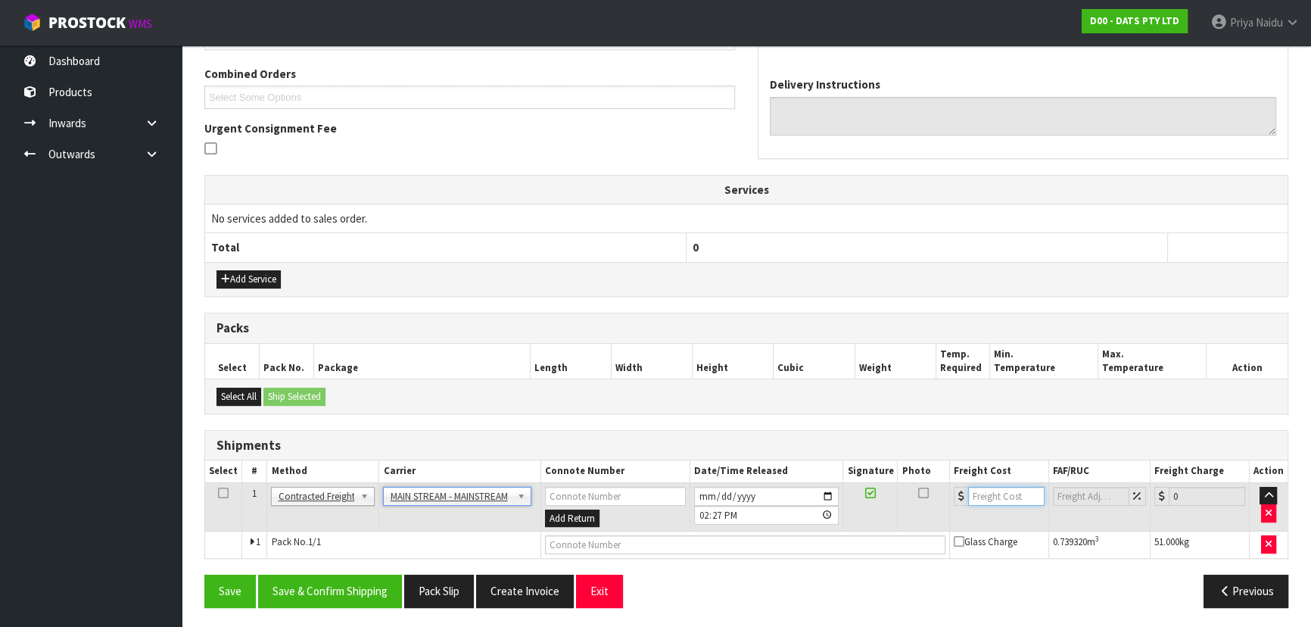
click at [989, 489] on input "number" at bounding box center [1006, 496] width 76 height 19
click at [572, 538] on input "text" at bounding box center [745, 544] width 400 height 19
paste input "CWL7730912"
click at [1011, 500] on input "number" at bounding box center [1006, 496] width 76 height 19
click at [380, 565] on div "From Address CONTRACT WAREHOUSING & LOGISTICS [STREET_ADDRESS] Combined Orders …" at bounding box center [746, 266] width 1084 height 704
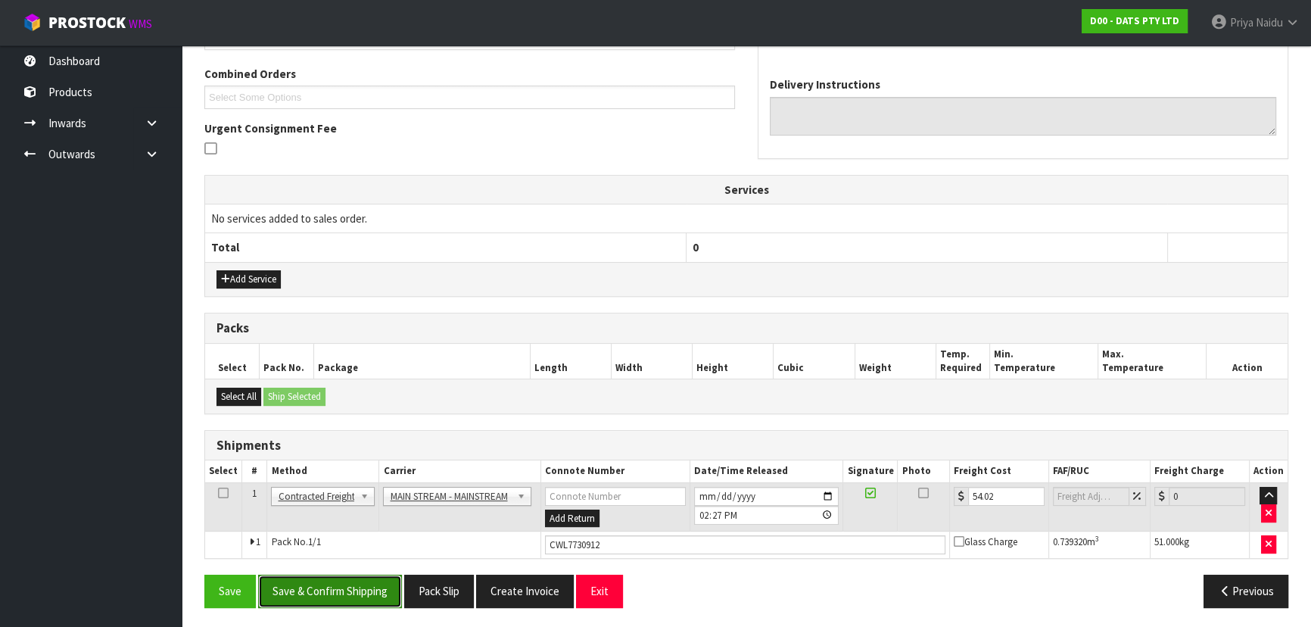
click at [369, 576] on button "Save & Confirm Shipping" at bounding box center [330, 591] width 144 height 33
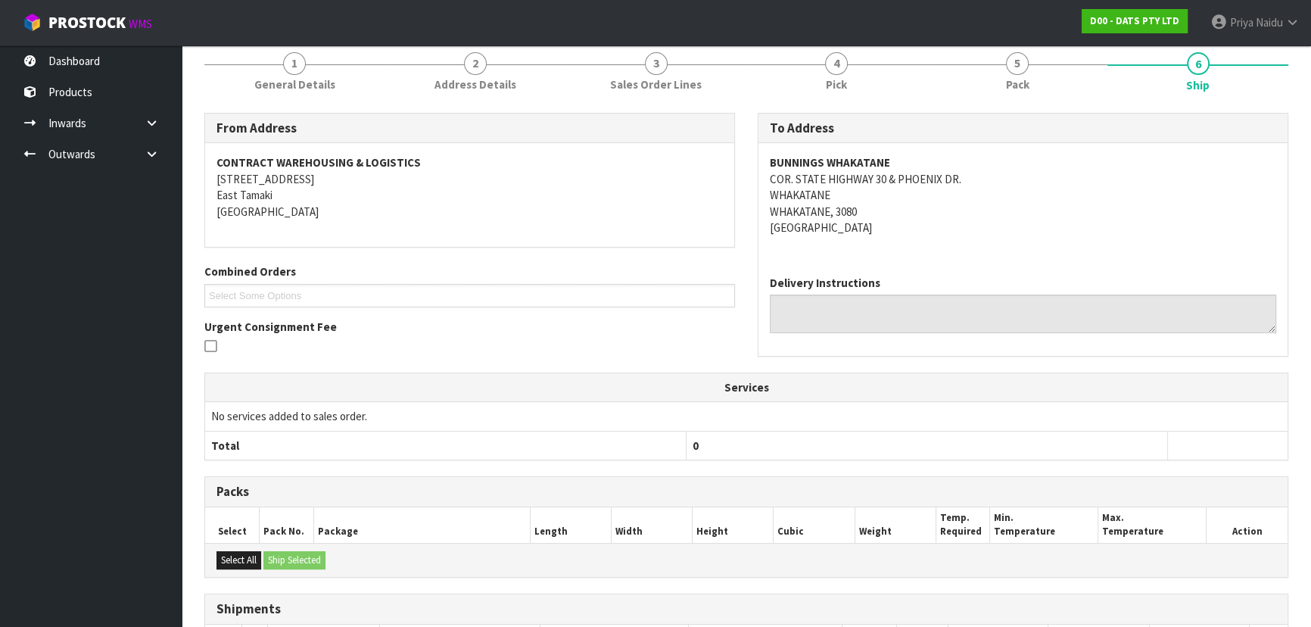
scroll to position [0, 0]
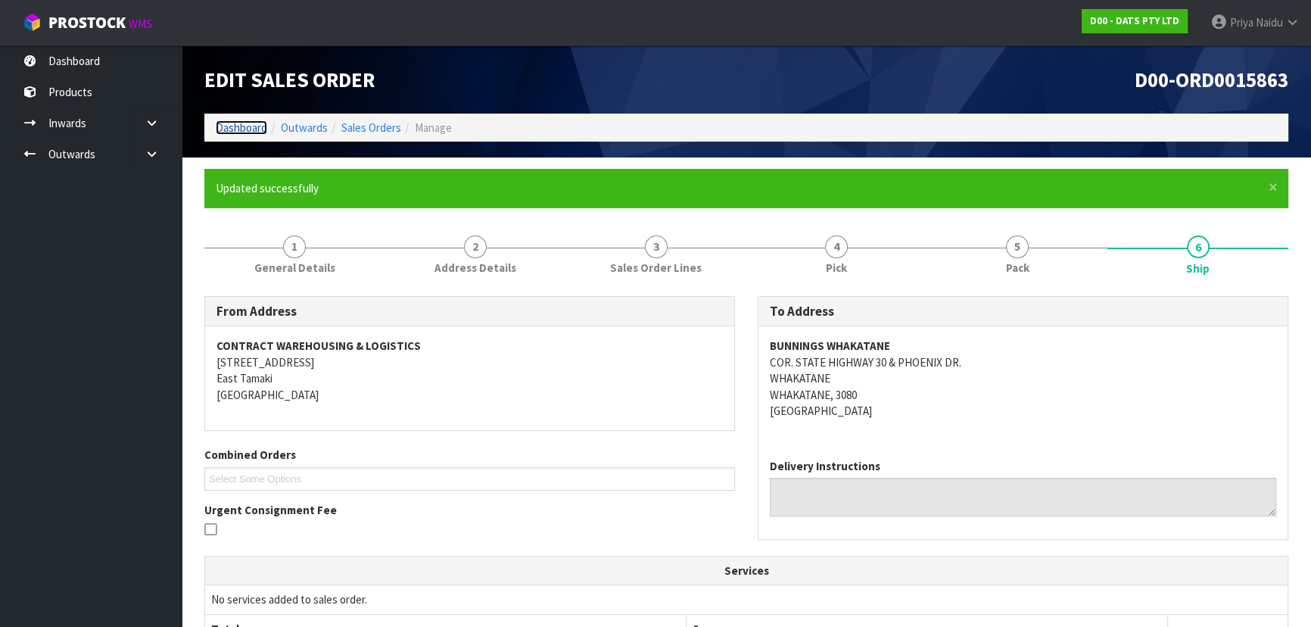
click at [248, 121] on link "Dashboard" at bounding box center [241, 127] width 51 height 14
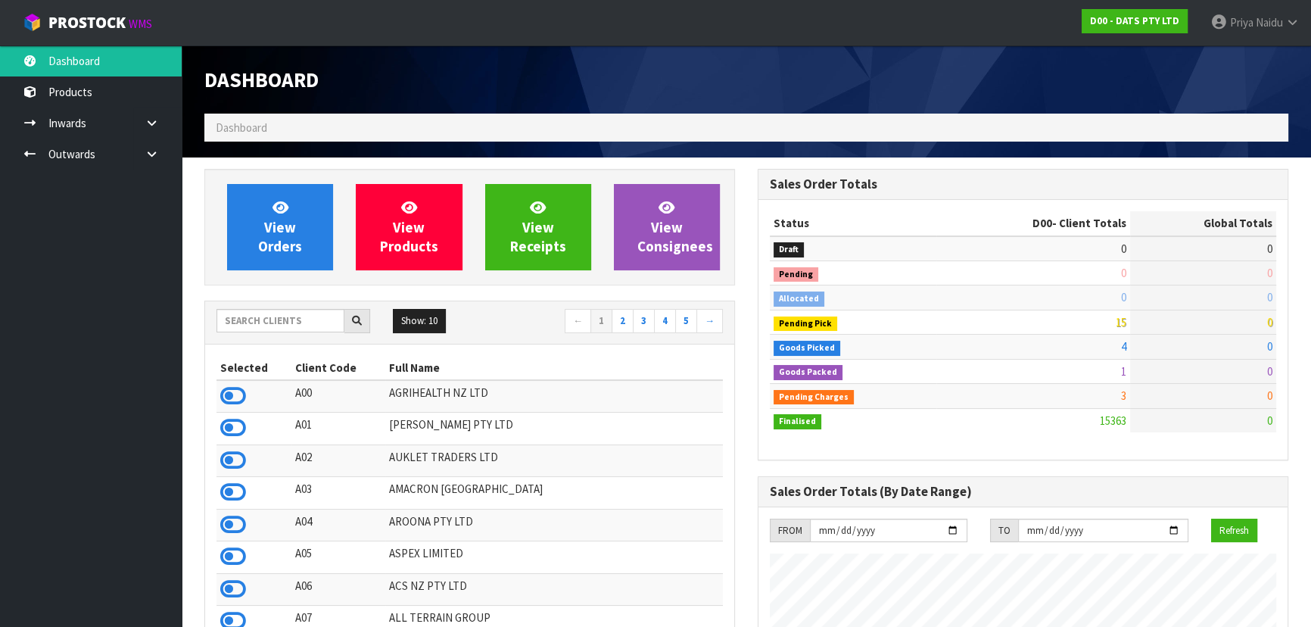
scroll to position [1193, 553]
click at [306, 325] on input "text" at bounding box center [280, 320] width 128 height 23
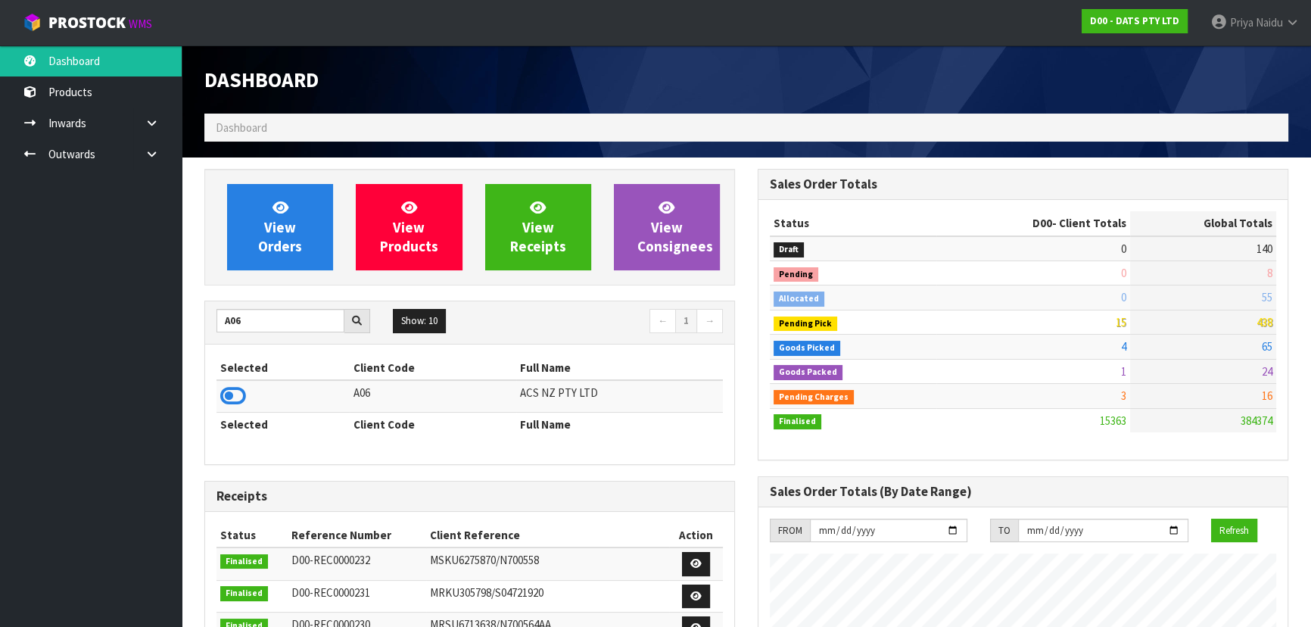
drag, startPoint x: 236, startPoint y: 392, endPoint x: 264, endPoint y: 303, distance: 93.6
click at [236, 391] on icon at bounding box center [233, 396] width 26 height 23
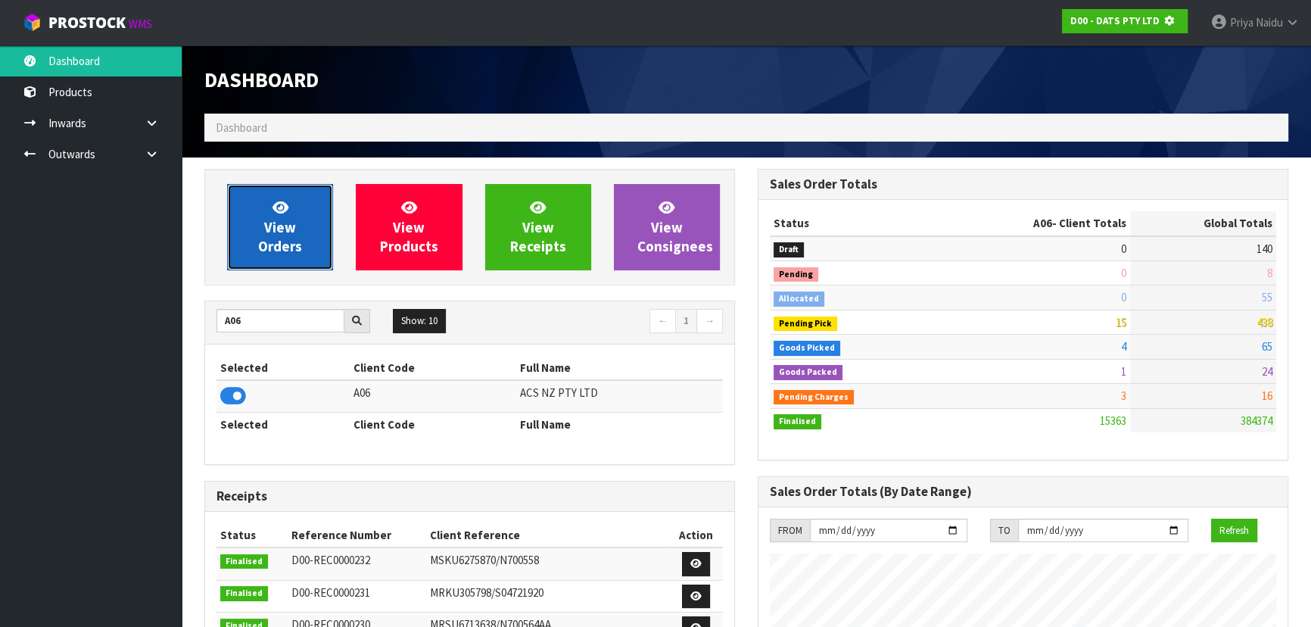
scroll to position [756028, 756417]
click at [288, 232] on span "View Orders" at bounding box center [280, 226] width 44 height 57
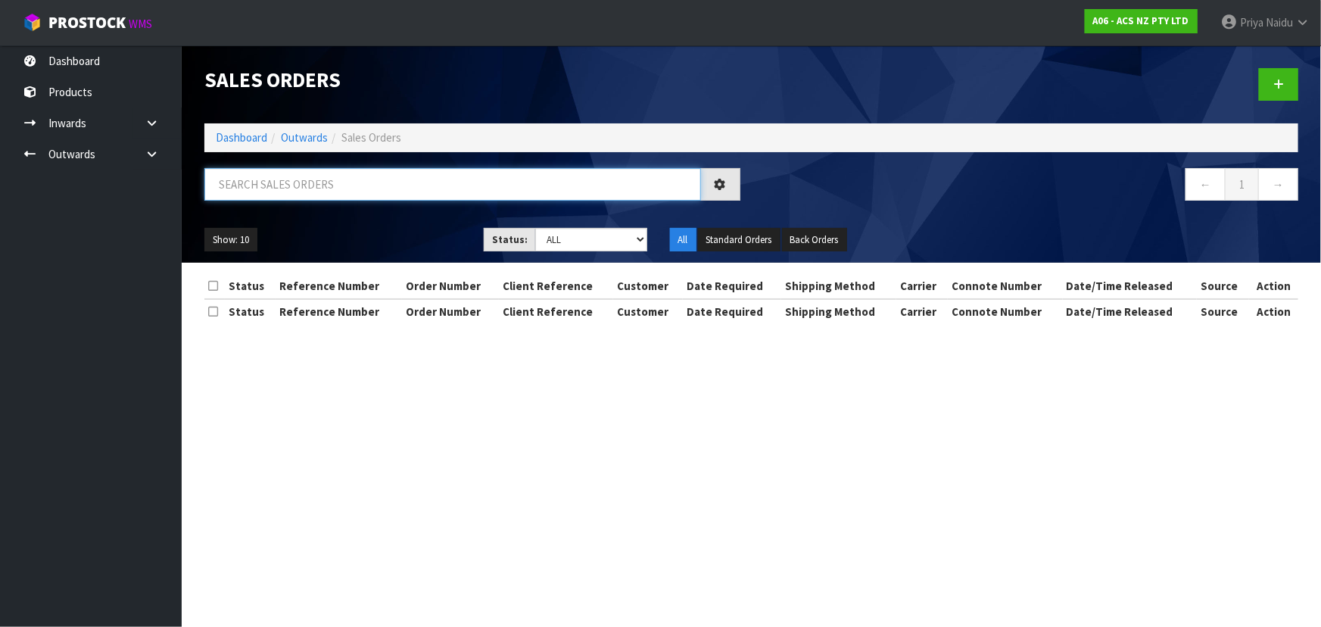
click at [311, 182] on input "text" at bounding box center [452, 184] width 497 height 33
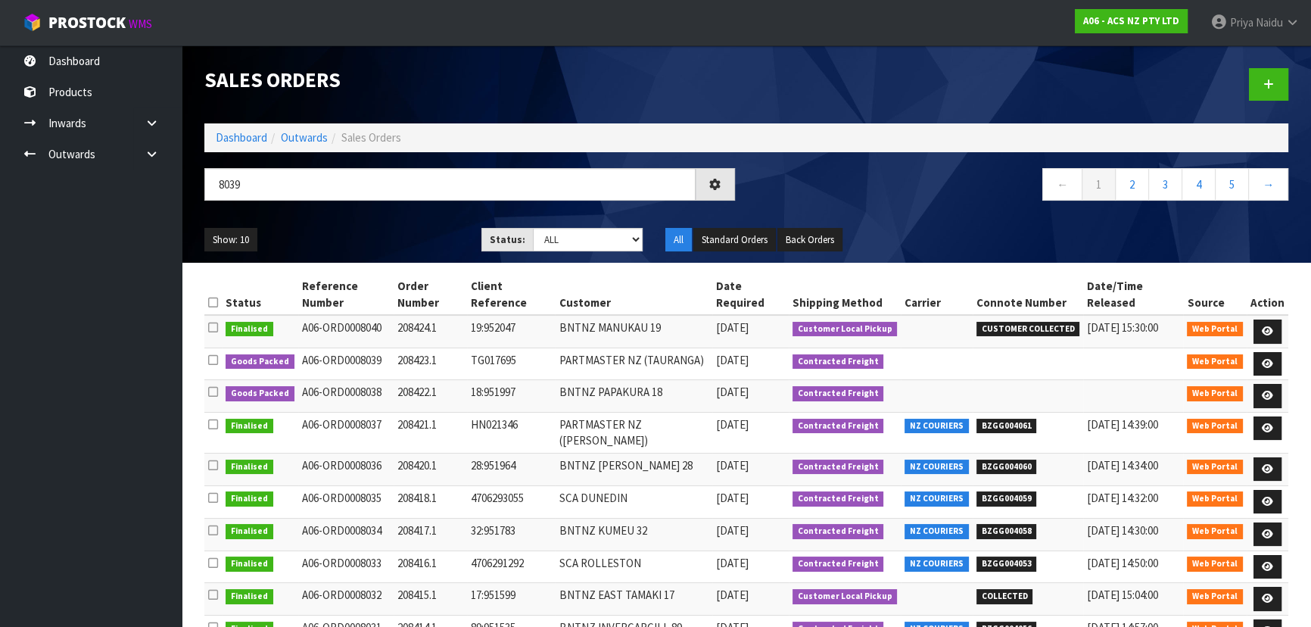
click at [347, 211] on div "8039" at bounding box center [469, 190] width 553 height 44
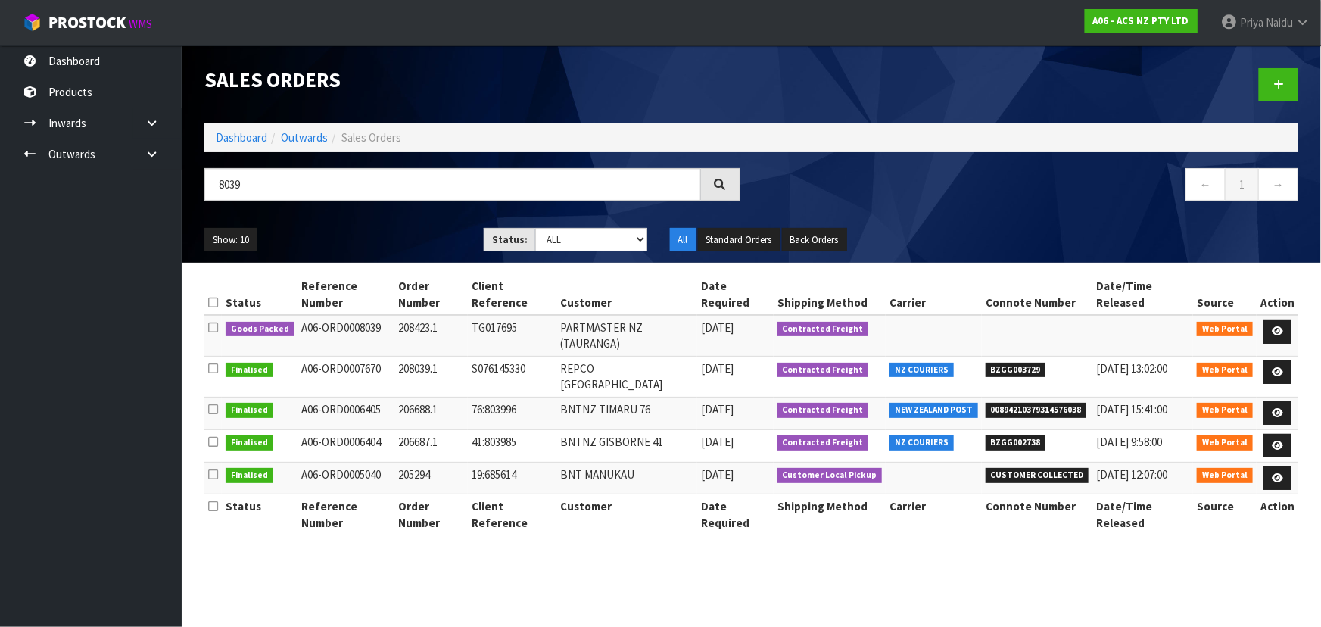
click at [366, 226] on div "Show: 10 5 10 25 50 Status: Draft Pending Allocated Pending Pick Goods Picked G…" at bounding box center [751, 239] width 1117 height 47
click at [1275, 326] on icon at bounding box center [1277, 331] width 11 height 10
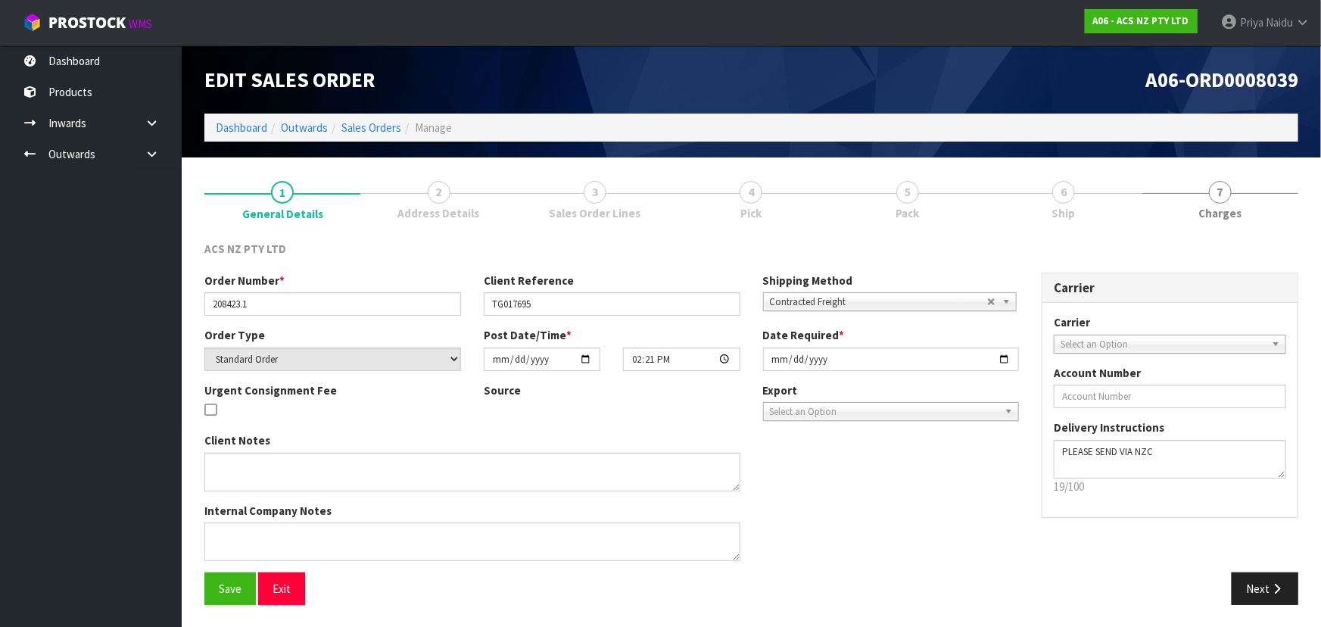
click at [919, 182] on span "5" at bounding box center [907, 192] width 23 height 23
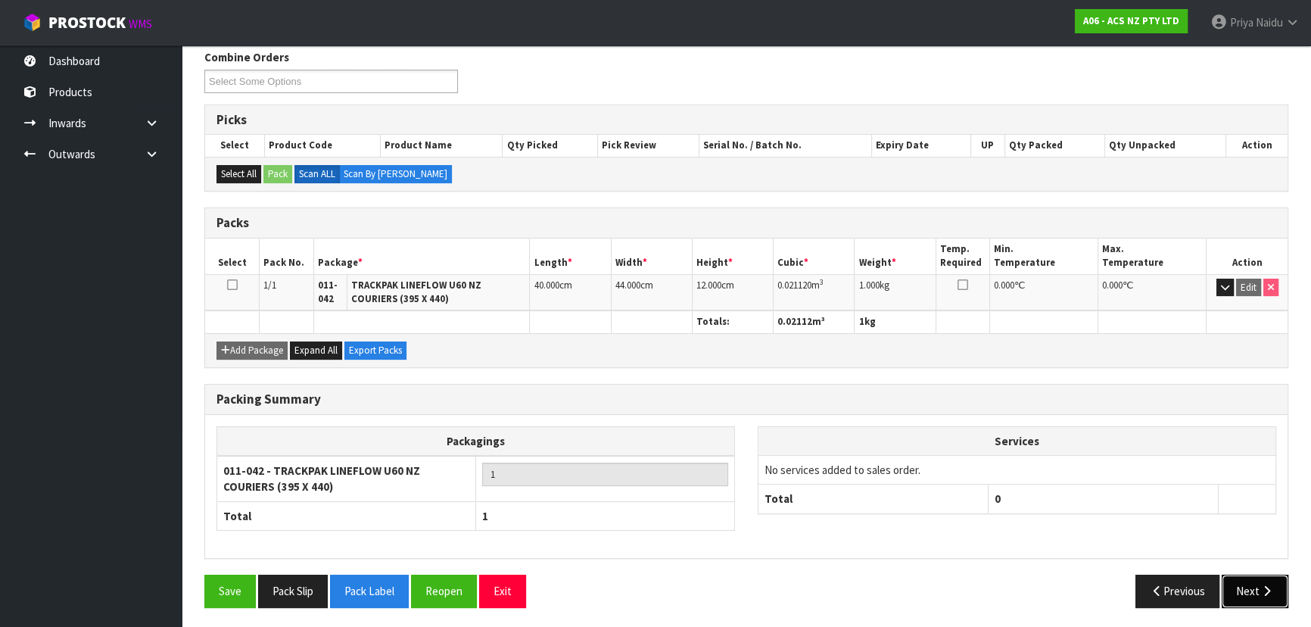
click at [1263, 585] on icon "button" at bounding box center [1267, 590] width 14 height 11
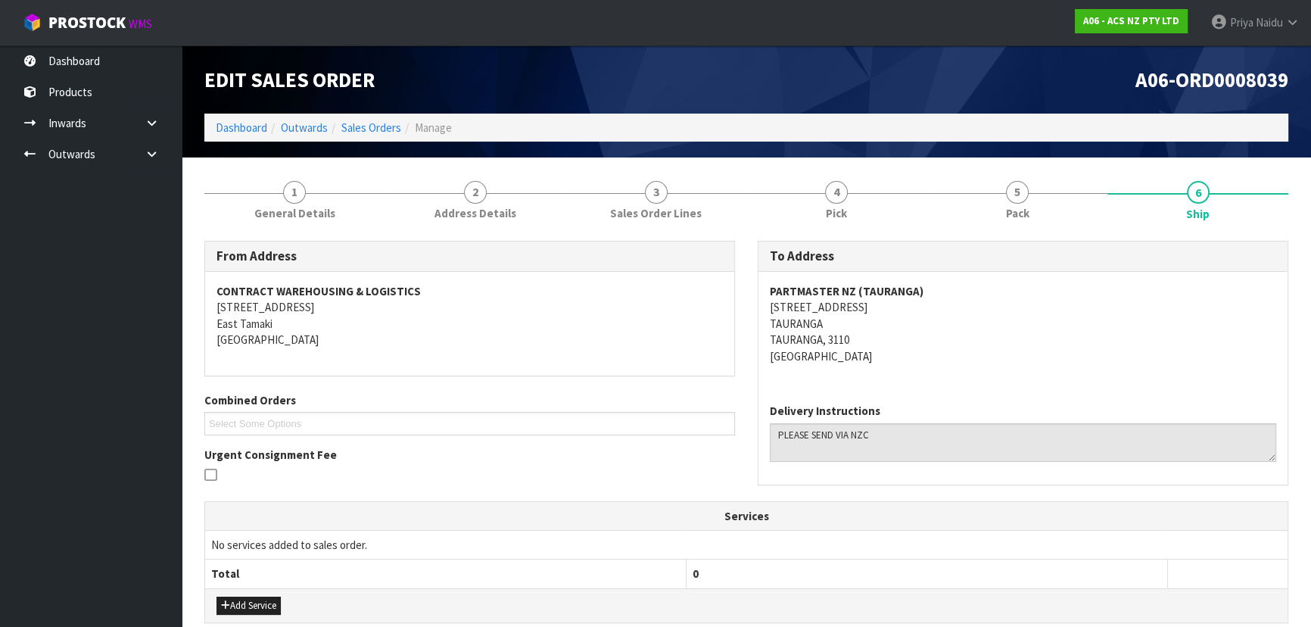
click at [754, 310] on div "To Address PARTMASTER NZ ([GEOGRAPHIC_DATA]) [STREET_ADDRESS] Delivery Instruct…" at bounding box center [1022, 371] width 553 height 260
drag, startPoint x: 760, startPoint y: 289, endPoint x: 949, endPoint y: 273, distance: 190.0
click at [949, 273] on div "PARTMASTER NZ (TAURANGA) [STREET_ADDRESS]" at bounding box center [1022, 332] width 529 height 120
drag, startPoint x: 761, startPoint y: 307, endPoint x: 889, endPoint y: 311, distance: 128.0
click at [889, 311] on div "PARTMASTER NZ (TAURANGA) [STREET_ADDRESS]" at bounding box center [1022, 332] width 529 height 120
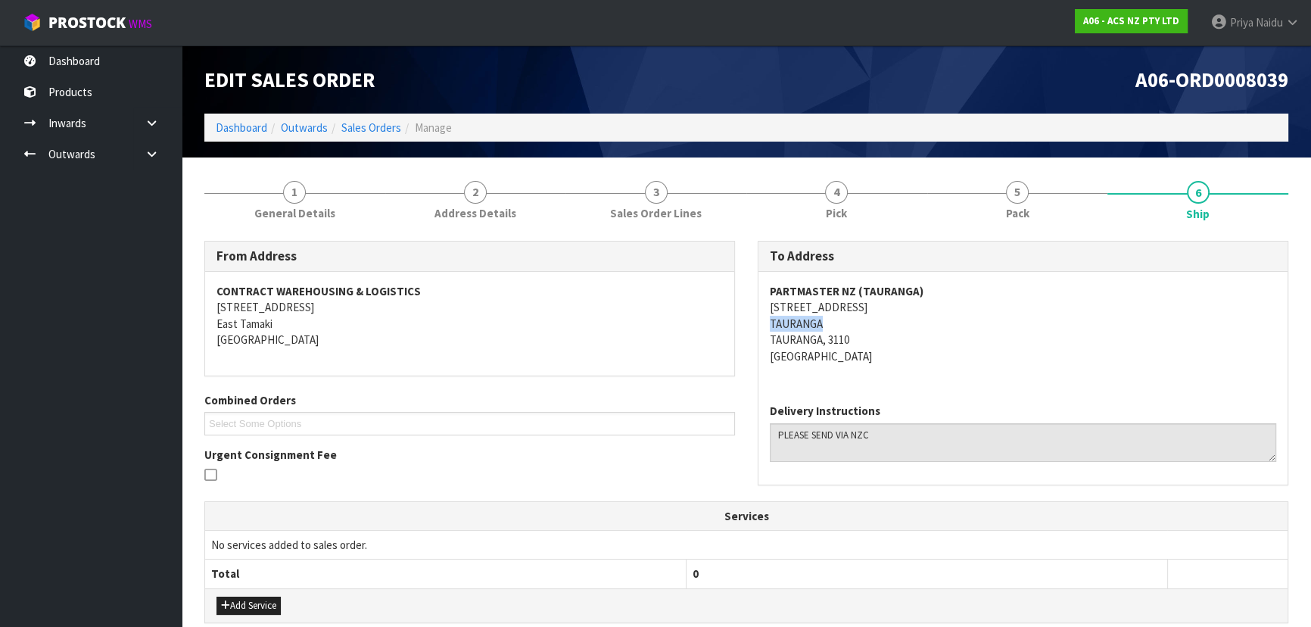
drag, startPoint x: 763, startPoint y: 329, endPoint x: 829, endPoint y: 319, distance: 66.6
click at [829, 319] on div "PARTMASTER NZ (TAURANGA) [STREET_ADDRESS]" at bounding box center [1022, 332] width 529 height 120
drag, startPoint x: 283, startPoint y: 209, endPoint x: 288, endPoint y: 228, distance: 19.5
click at [282, 209] on span "General Details" at bounding box center [294, 213] width 81 height 16
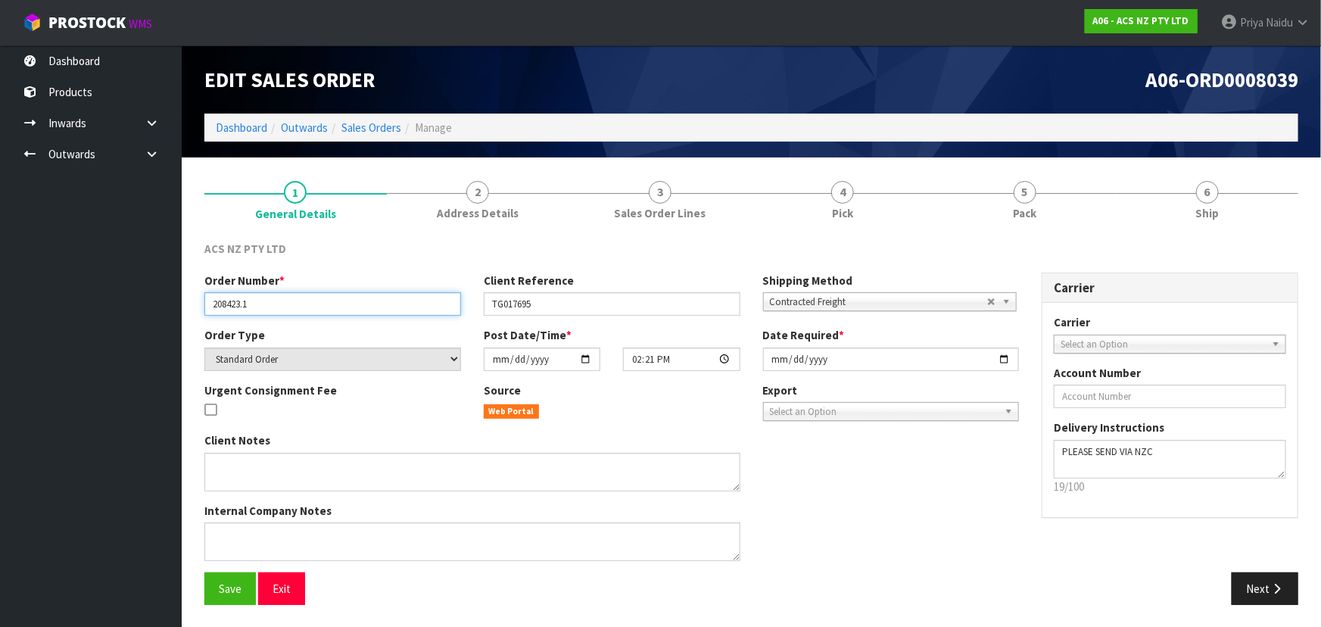
drag, startPoint x: 206, startPoint y: 301, endPoint x: 302, endPoint y: 302, distance: 96.1
click at [302, 302] on input "208423.1" at bounding box center [332, 303] width 257 height 23
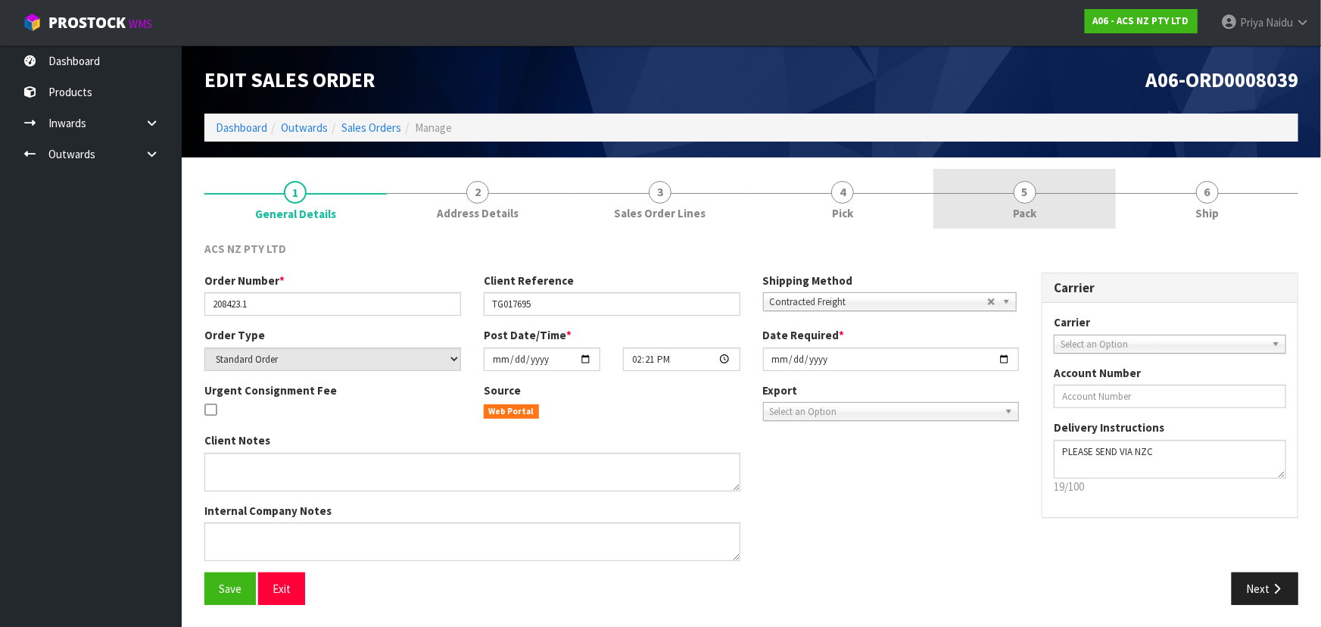
click at [1017, 202] on link "5 Pack" at bounding box center [1024, 199] width 182 height 60
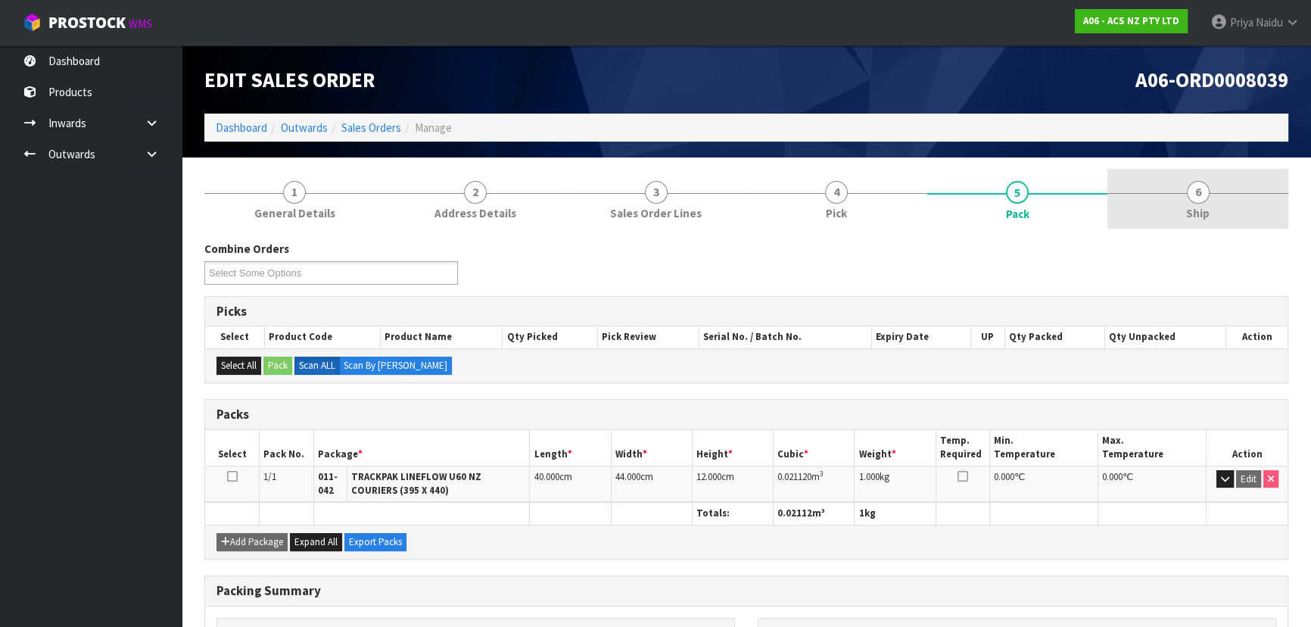
drag, startPoint x: 1235, startPoint y: 192, endPoint x: 1216, endPoint y: 229, distance: 41.0
click at [1235, 193] on div at bounding box center [1197, 193] width 181 height 1
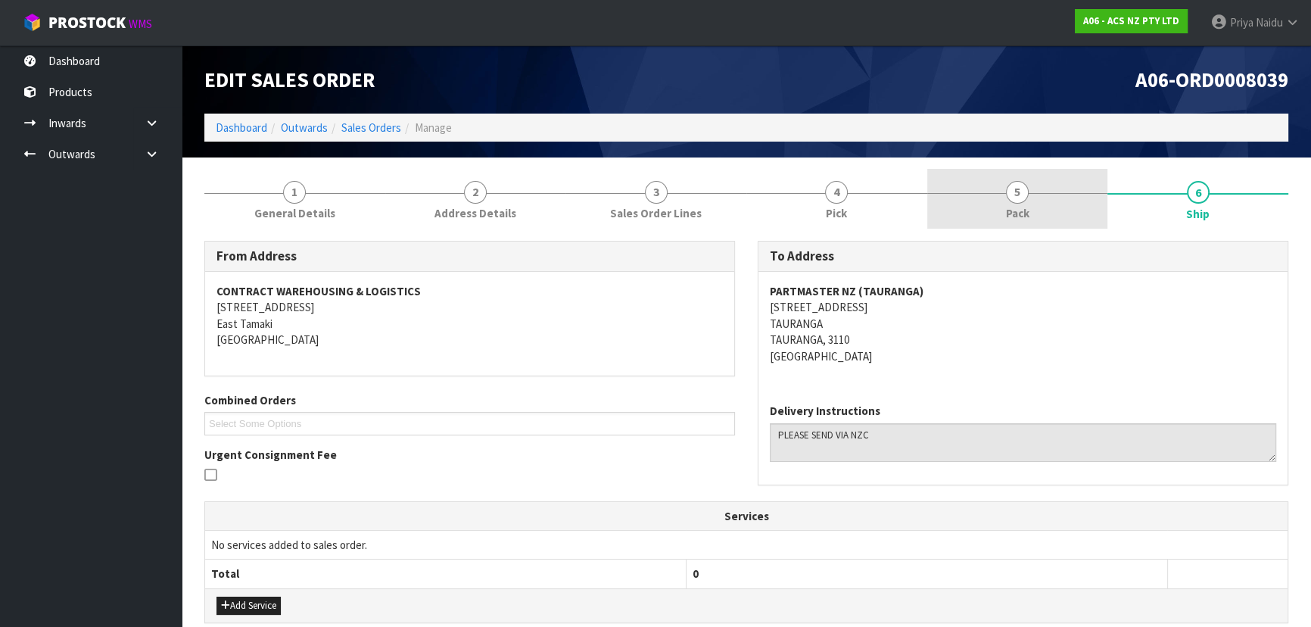
click at [1012, 214] on span "Pack" at bounding box center [1017, 213] width 23 height 16
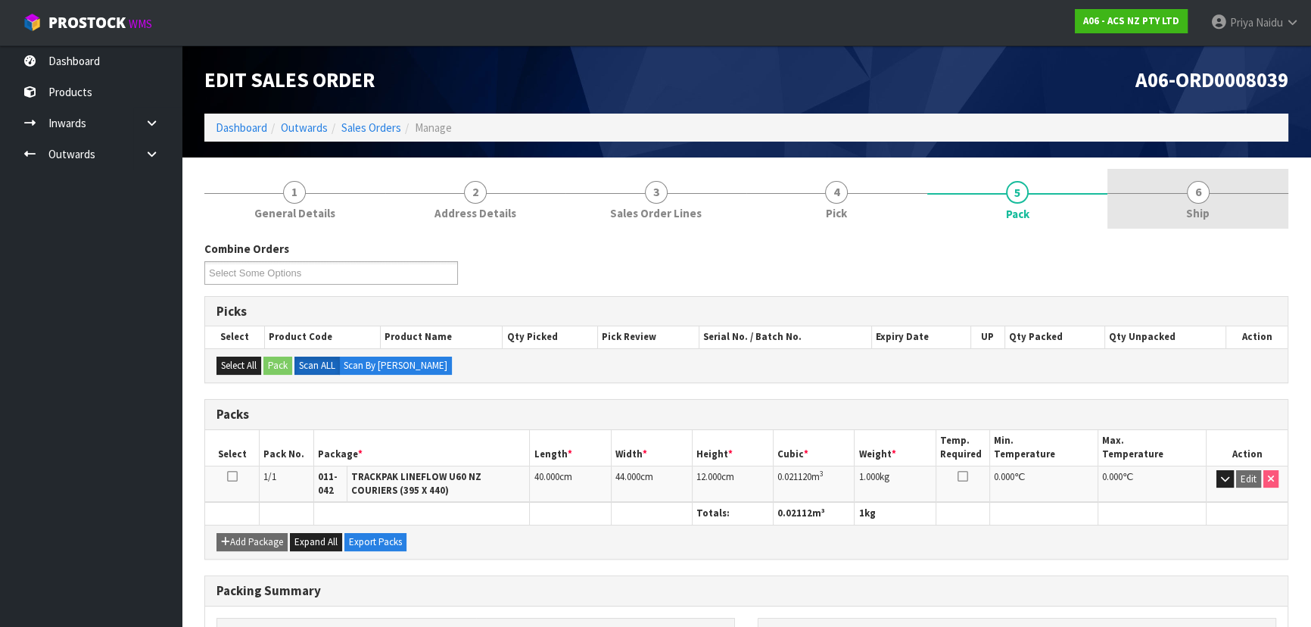
click at [1210, 178] on link "6 Ship" at bounding box center [1197, 199] width 181 height 60
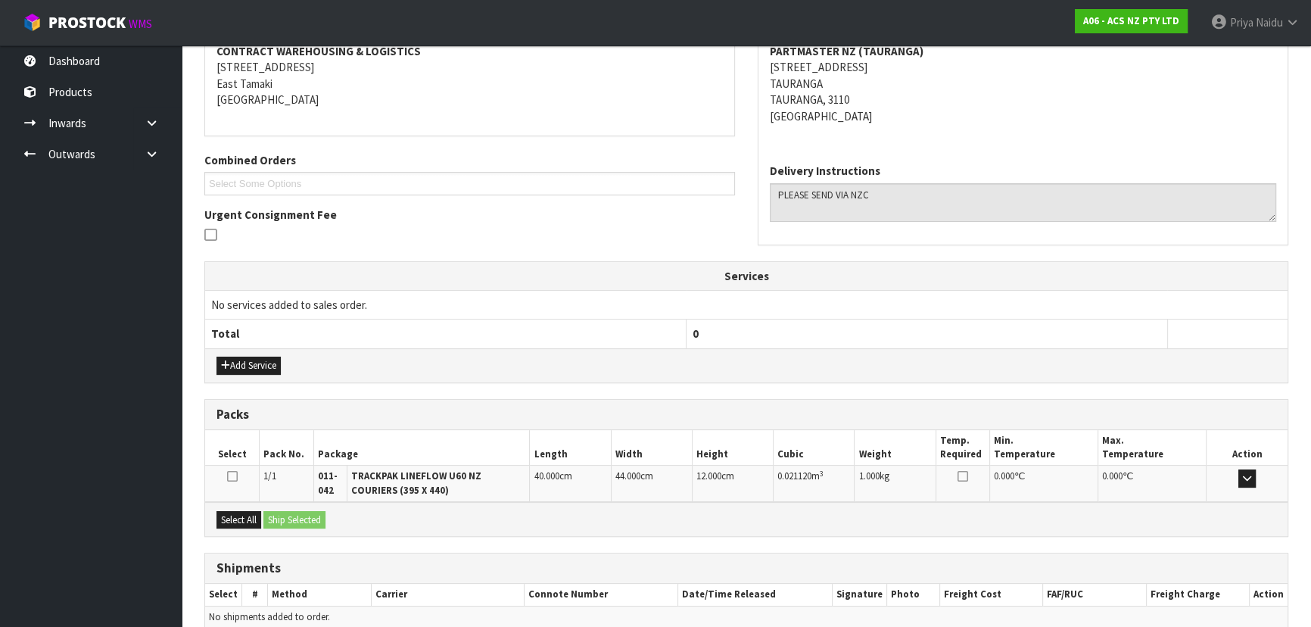
scroll to position [310, 0]
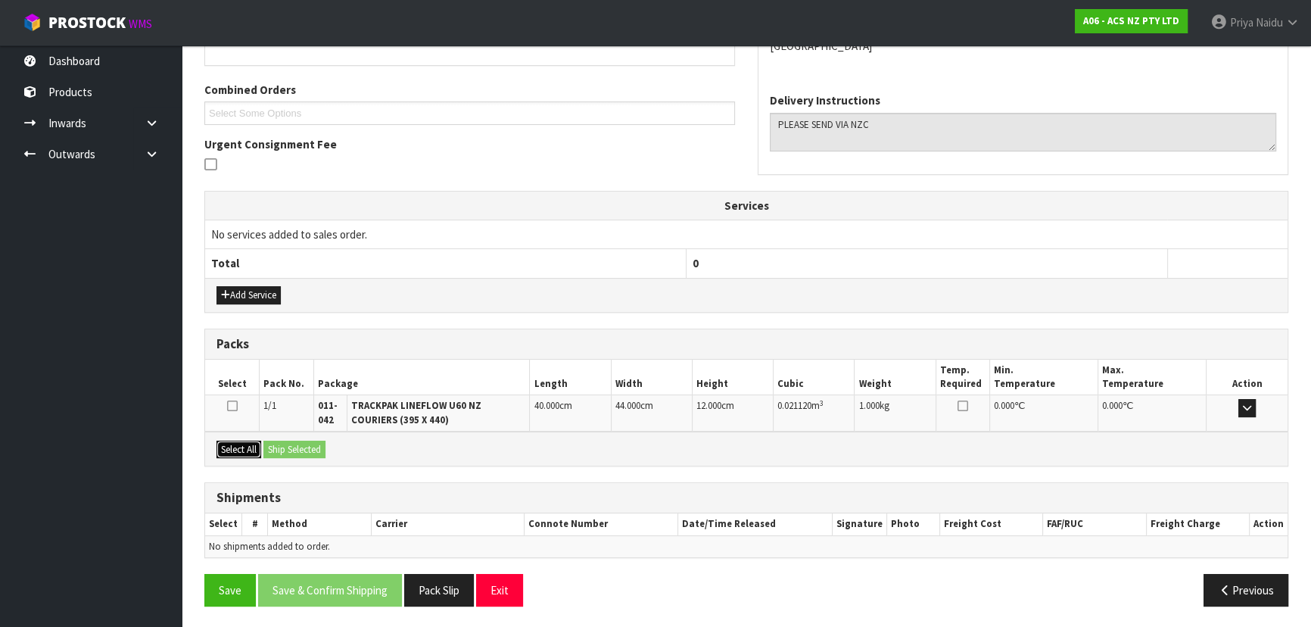
click at [251, 447] on button "Select All" at bounding box center [238, 450] width 45 height 18
drag, startPoint x: 292, startPoint y: 450, endPoint x: 301, endPoint y: 452, distance: 8.5
click at [293, 450] on button "Ship Selected" at bounding box center [294, 450] width 62 height 18
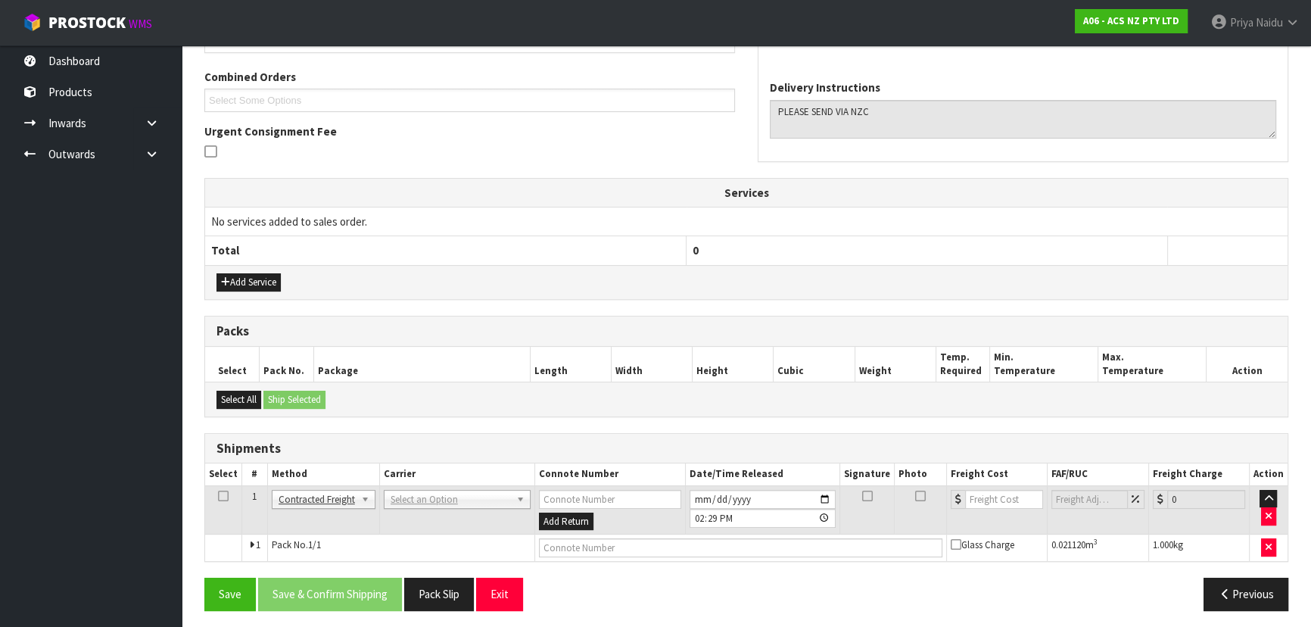
scroll to position [326, 0]
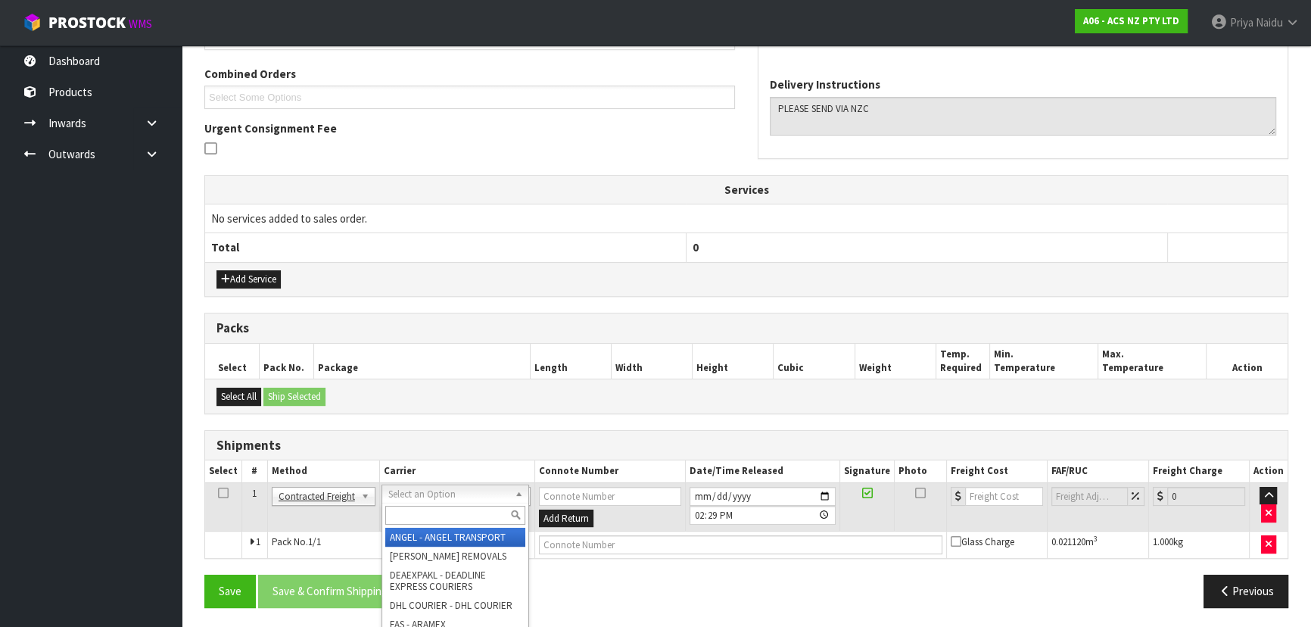
click at [419, 511] on input "text" at bounding box center [455, 515] width 140 height 19
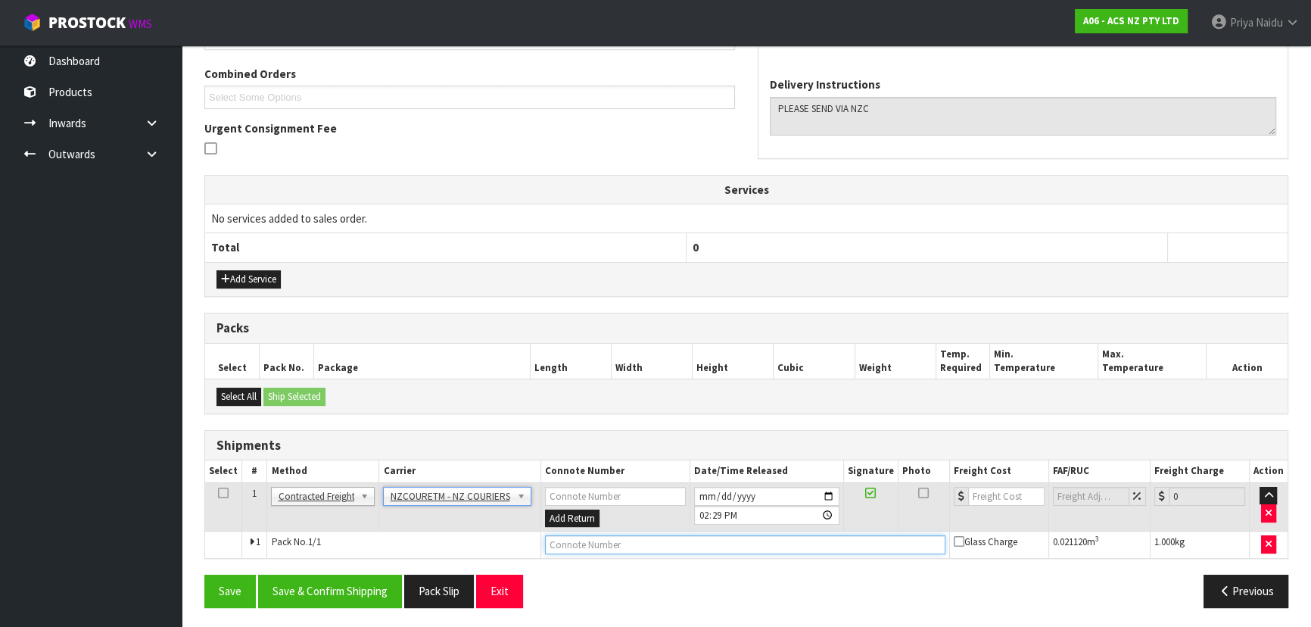
click at [563, 542] on input "text" at bounding box center [745, 544] width 400 height 19
paste input "BZGG004062"
click at [1011, 496] on input "number" at bounding box center [1006, 496] width 76 height 19
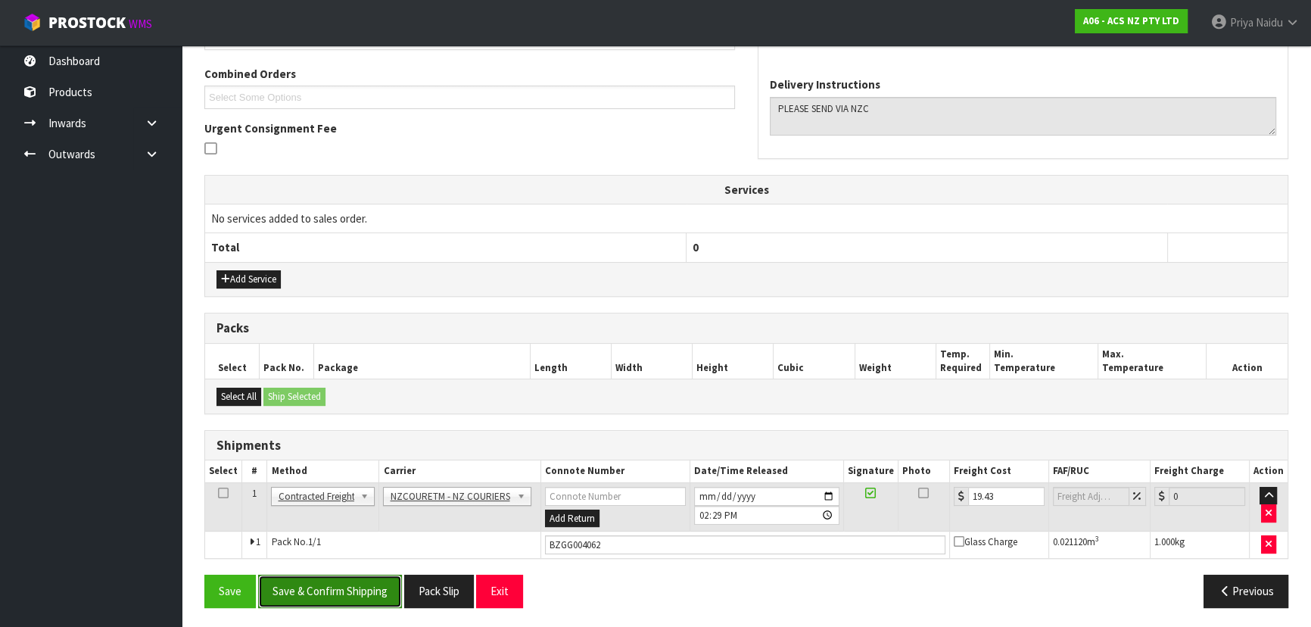
click at [357, 586] on button "Save & Confirm Shipping" at bounding box center [330, 591] width 144 height 33
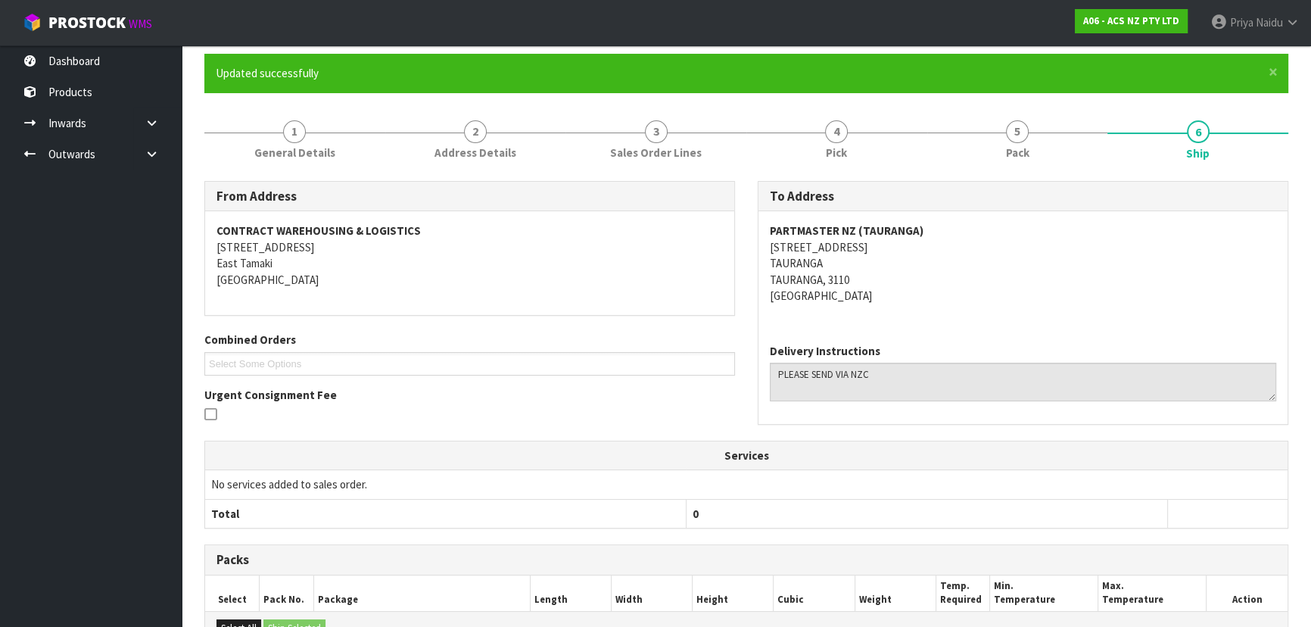
scroll to position [0, 0]
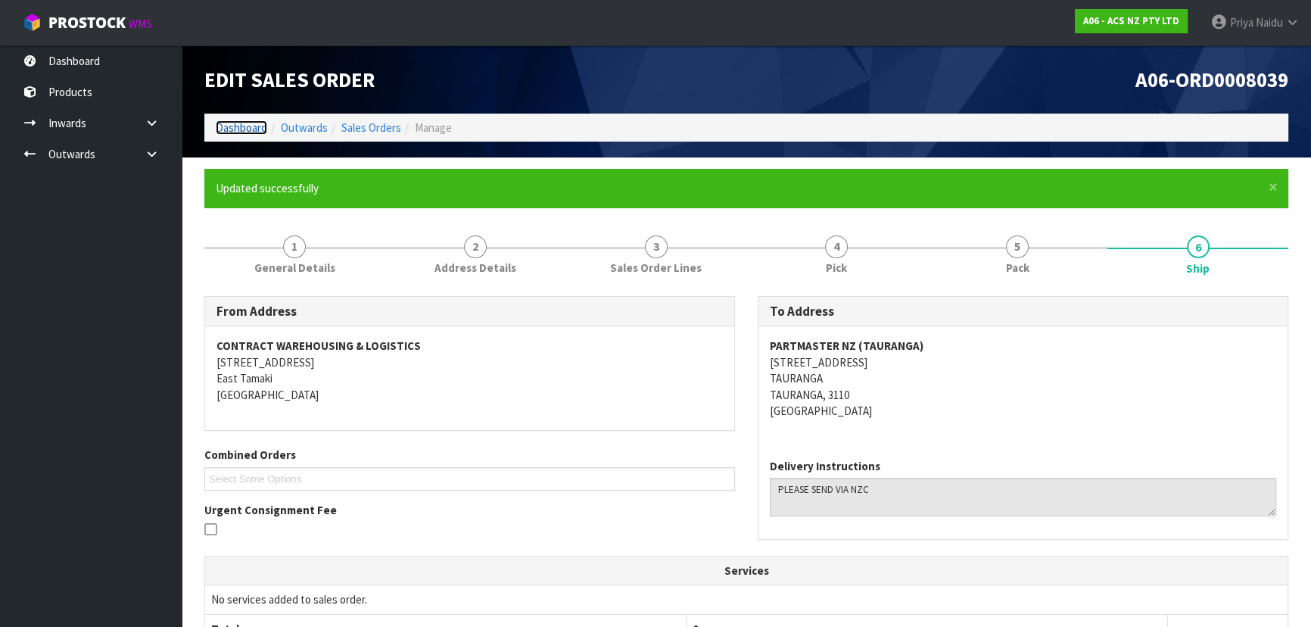
click at [261, 129] on link "Dashboard" at bounding box center [241, 127] width 51 height 14
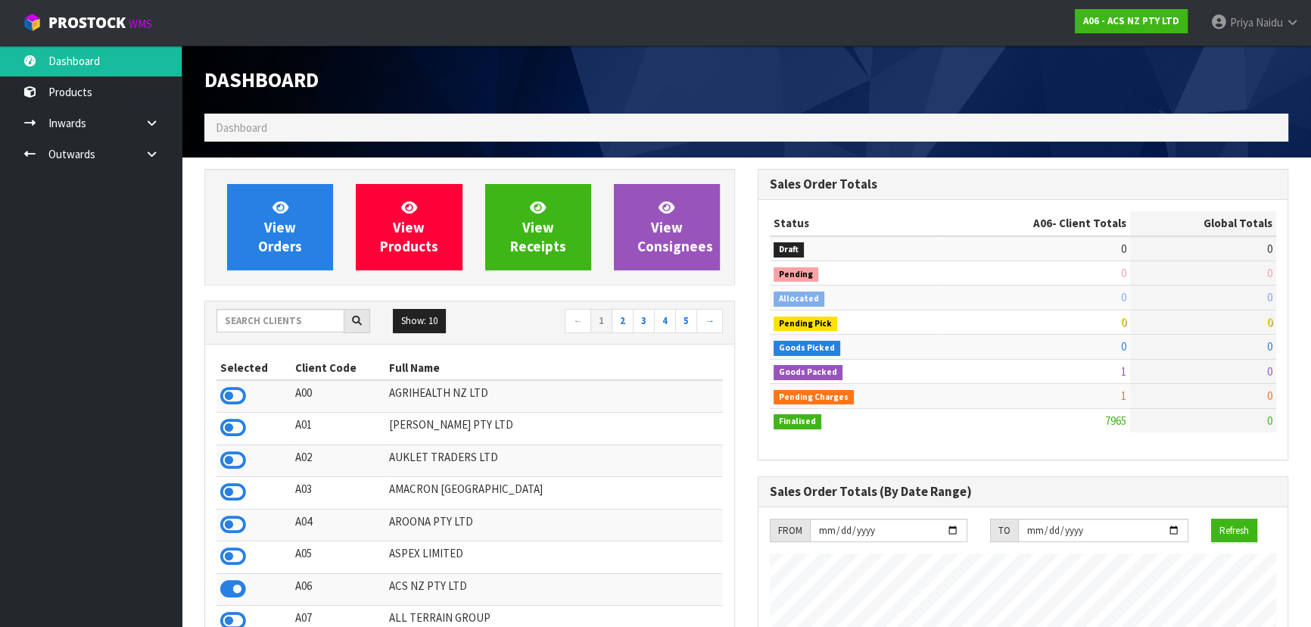
scroll to position [1145, 553]
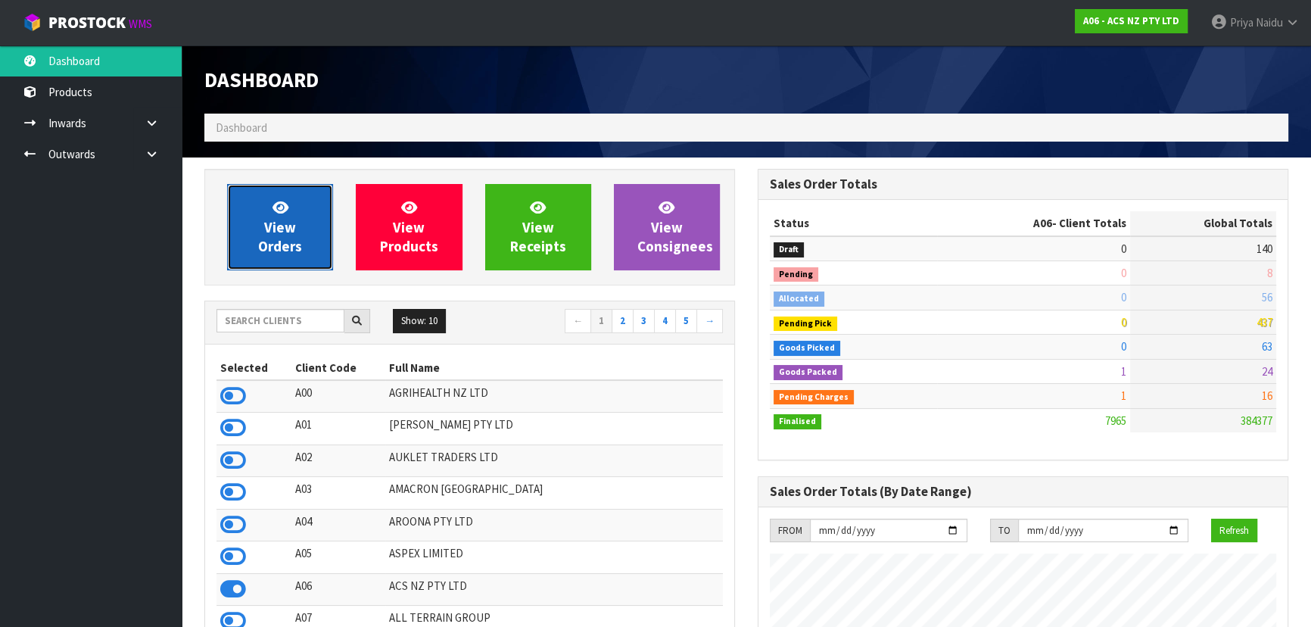
click at [257, 211] on link "View Orders" at bounding box center [280, 227] width 106 height 86
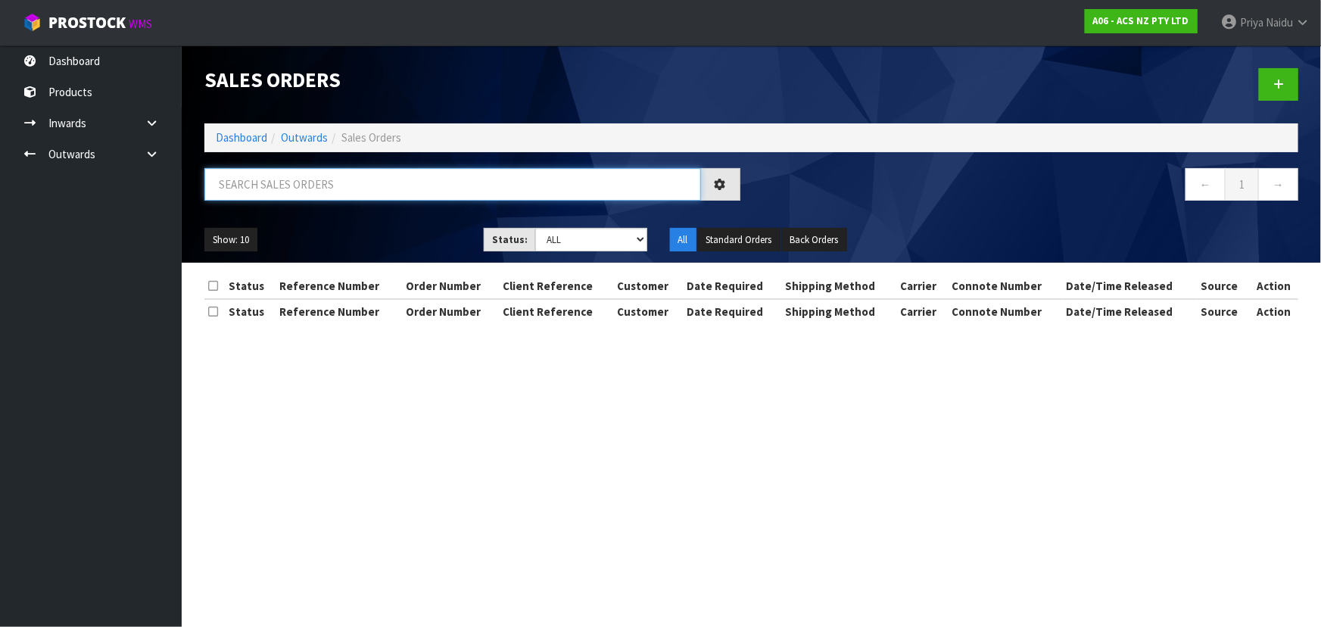
click at [319, 178] on input "text" at bounding box center [452, 184] width 497 height 33
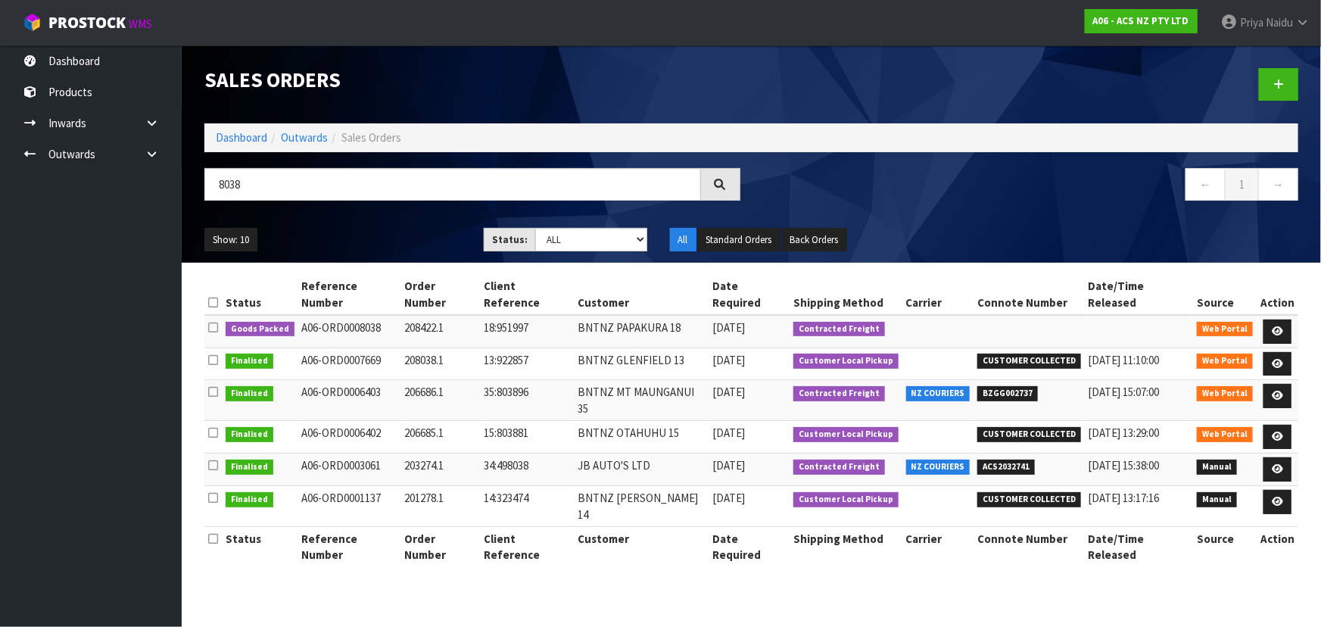
click at [402, 223] on div "Show: 10 5 10 25 50 Status: Draft Pending Allocated Pending Pick Goods Picked G…" at bounding box center [751, 239] width 1117 height 47
click at [1281, 326] on icon at bounding box center [1277, 331] width 11 height 10
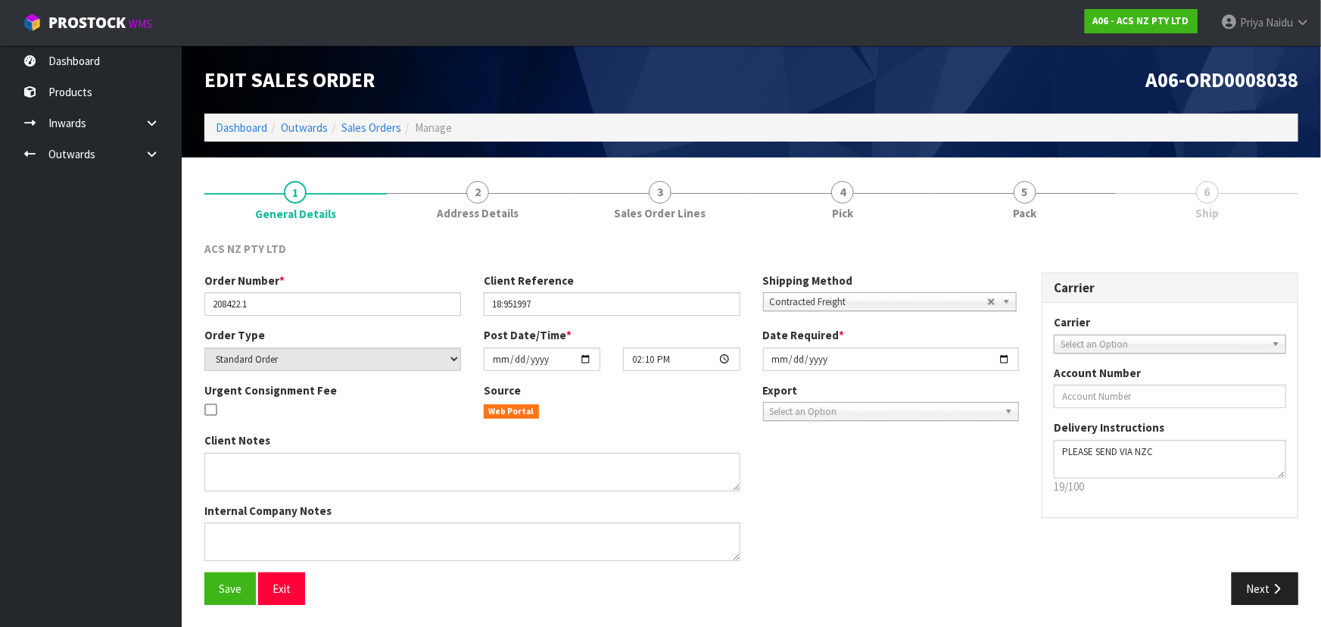
click at [1042, 213] on link "5 Pack" at bounding box center [1024, 199] width 182 height 60
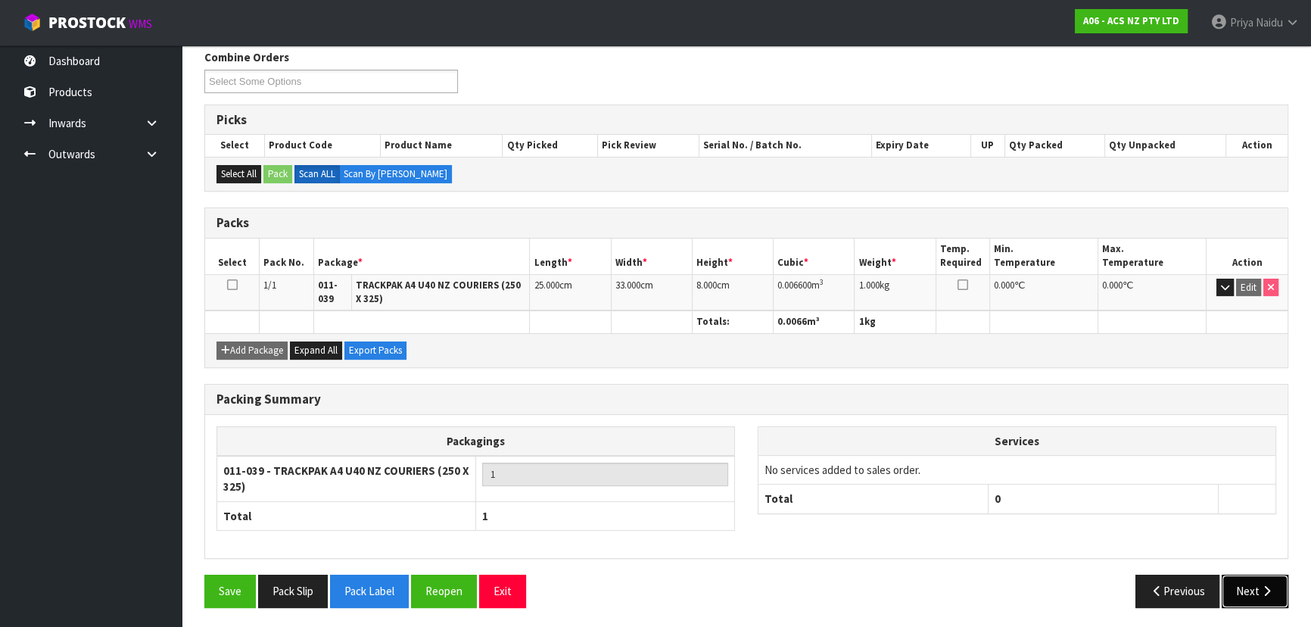
click at [1258, 584] on button "Next" at bounding box center [1255, 591] width 67 height 33
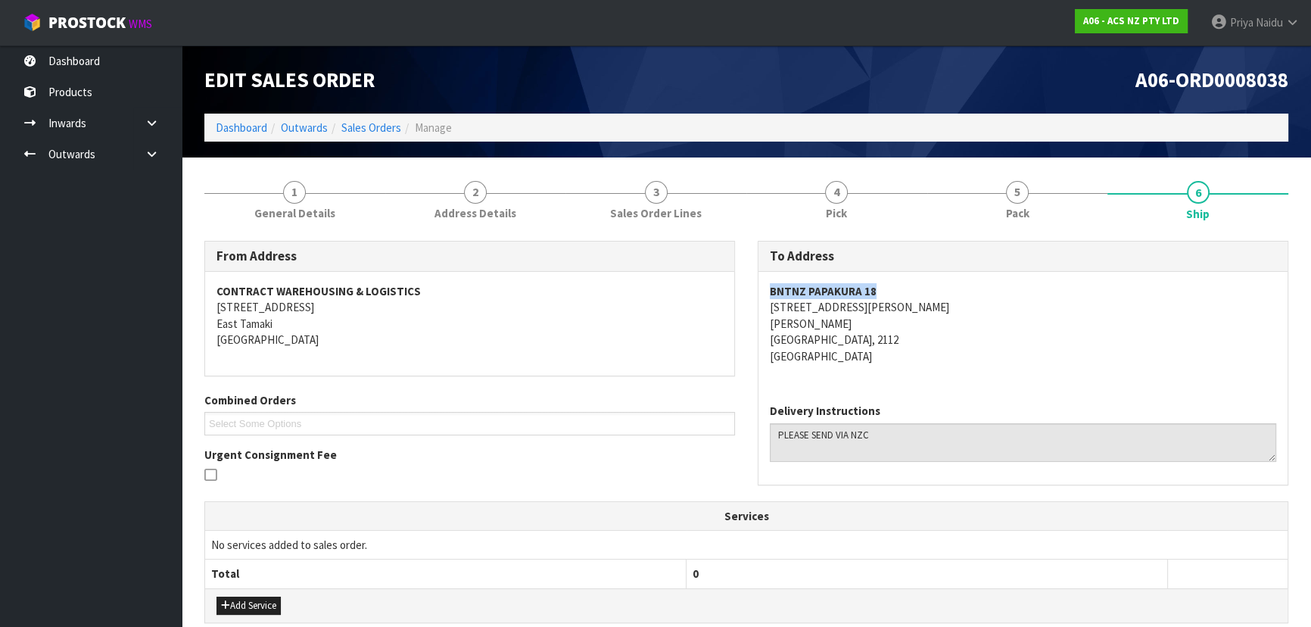
drag, startPoint x: 765, startPoint y: 292, endPoint x: 915, endPoint y: 294, distance: 149.9
click at [915, 294] on div "BNTNZ PAPAKURA [STREET_ADDRESS][PERSON_NAME]" at bounding box center [1022, 332] width 529 height 120
drag, startPoint x: 765, startPoint y: 306, endPoint x: 864, endPoint y: 311, distance: 99.3
click at [864, 311] on div "BNTNZ PAPAKURA [STREET_ADDRESS][PERSON_NAME]" at bounding box center [1022, 332] width 529 height 120
drag, startPoint x: 765, startPoint y: 323, endPoint x: 816, endPoint y: 323, distance: 50.7
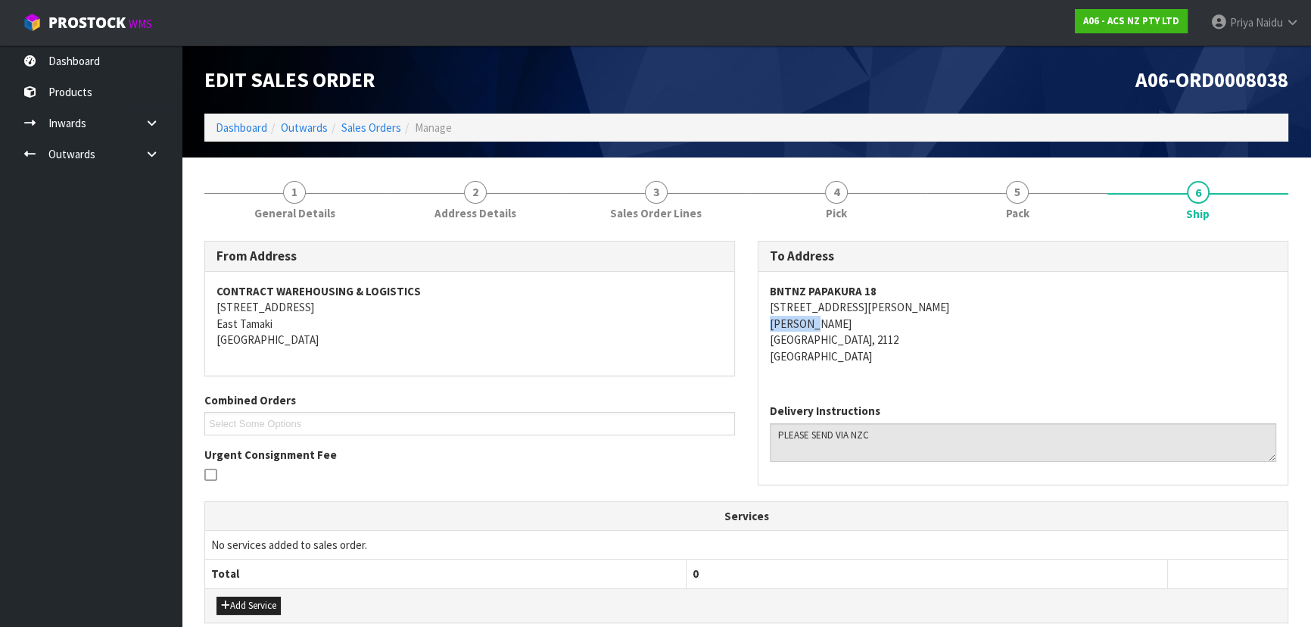
click at [816, 323] on div "BNTNZ PAPAKURA [STREET_ADDRESS][PERSON_NAME]" at bounding box center [1022, 332] width 529 height 120
click at [320, 218] on span "General Details" at bounding box center [294, 213] width 81 height 16
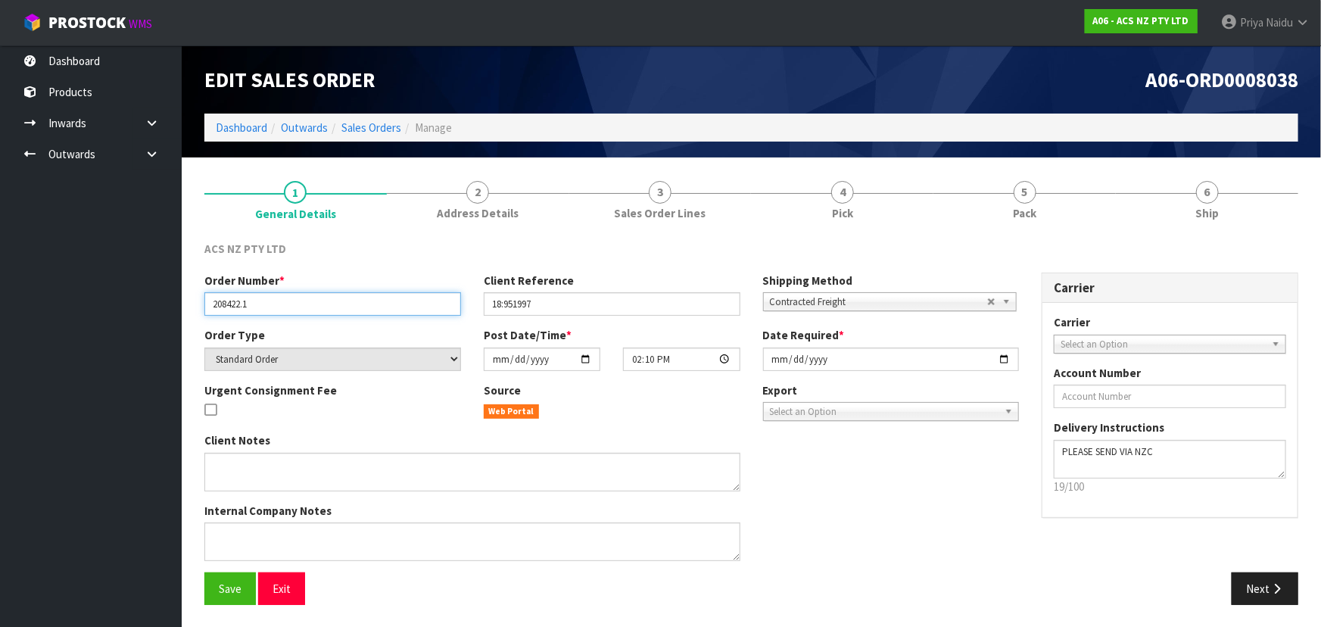
drag, startPoint x: 210, startPoint y: 304, endPoint x: 276, endPoint y: 304, distance: 65.1
click at [276, 304] on input "208422.1" at bounding box center [332, 303] width 257 height 23
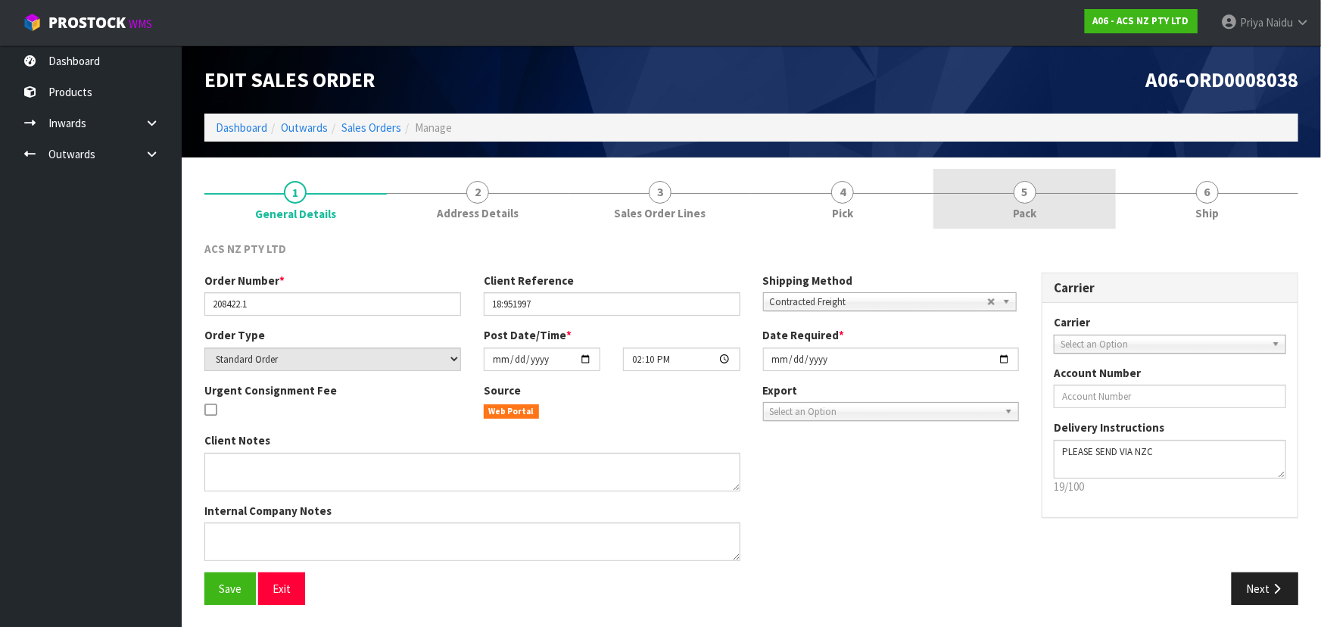
click at [1036, 188] on span "5" at bounding box center [1025, 192] width 23 height 23
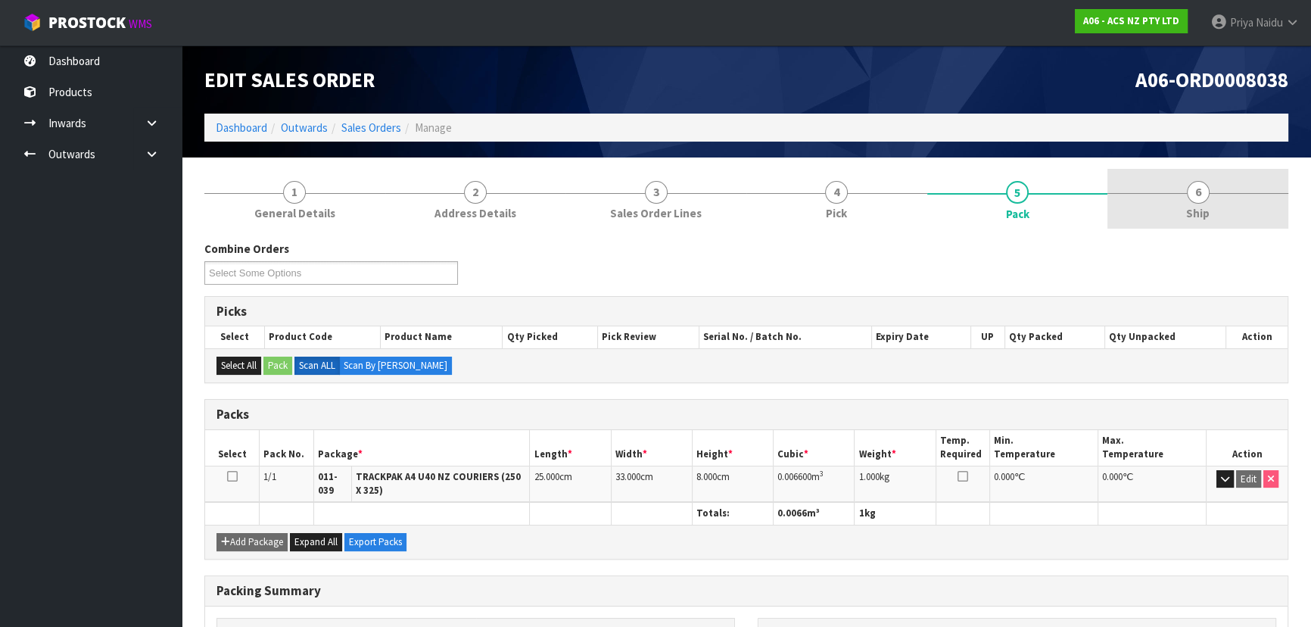
click at [1254, 188] on link "6 Ship" at bounding box center [1197, 199] width 181 height 60
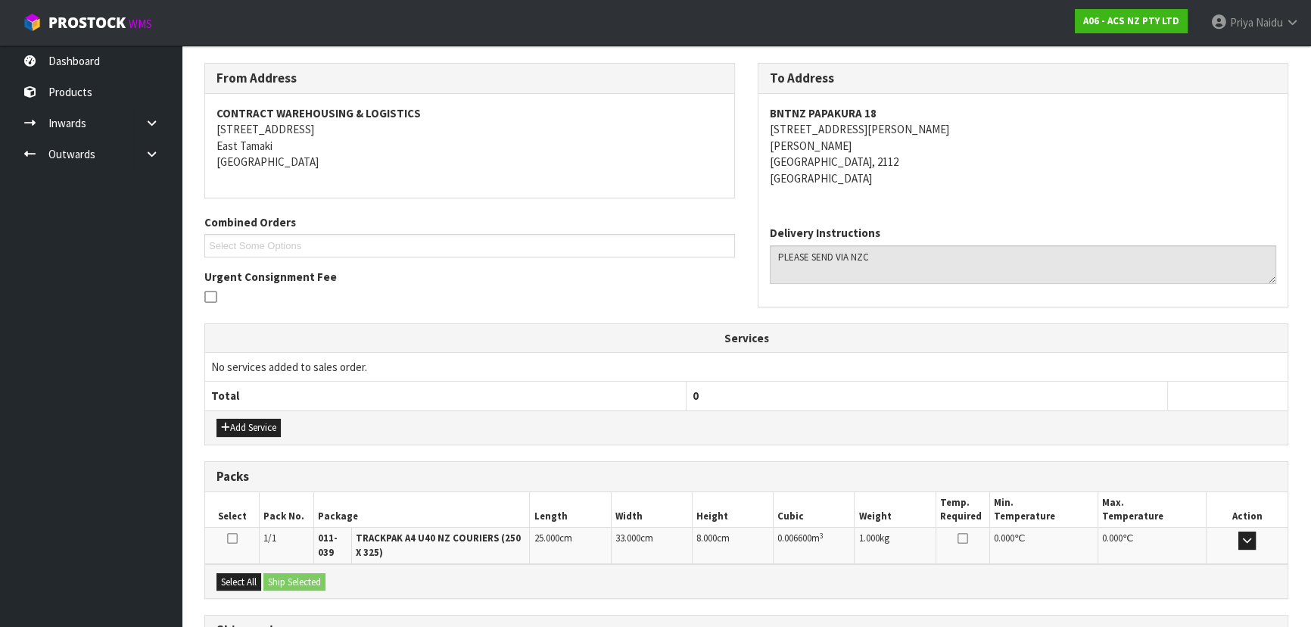
scroll to position [310, 0]
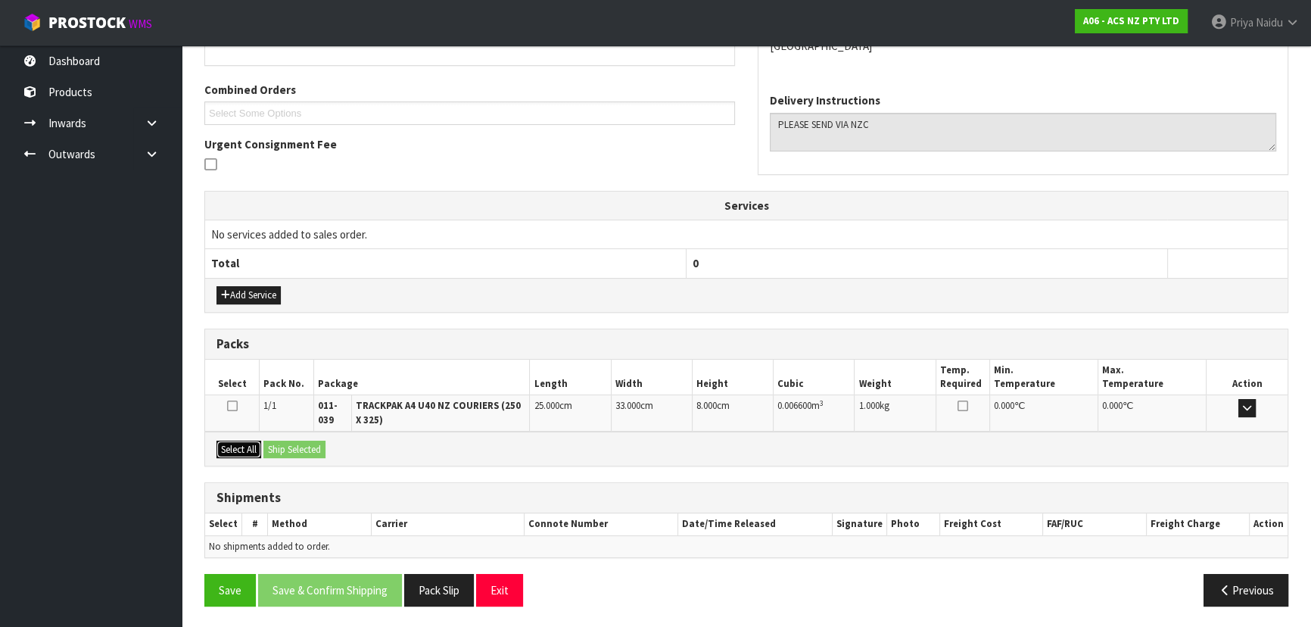
click at [235, 441] on button "Select All" at bounding box center [238, 450] width 45 height 18
click at [313, 450] on button "Ship Selected" at bounding box center [294, 450] width 62 height 18
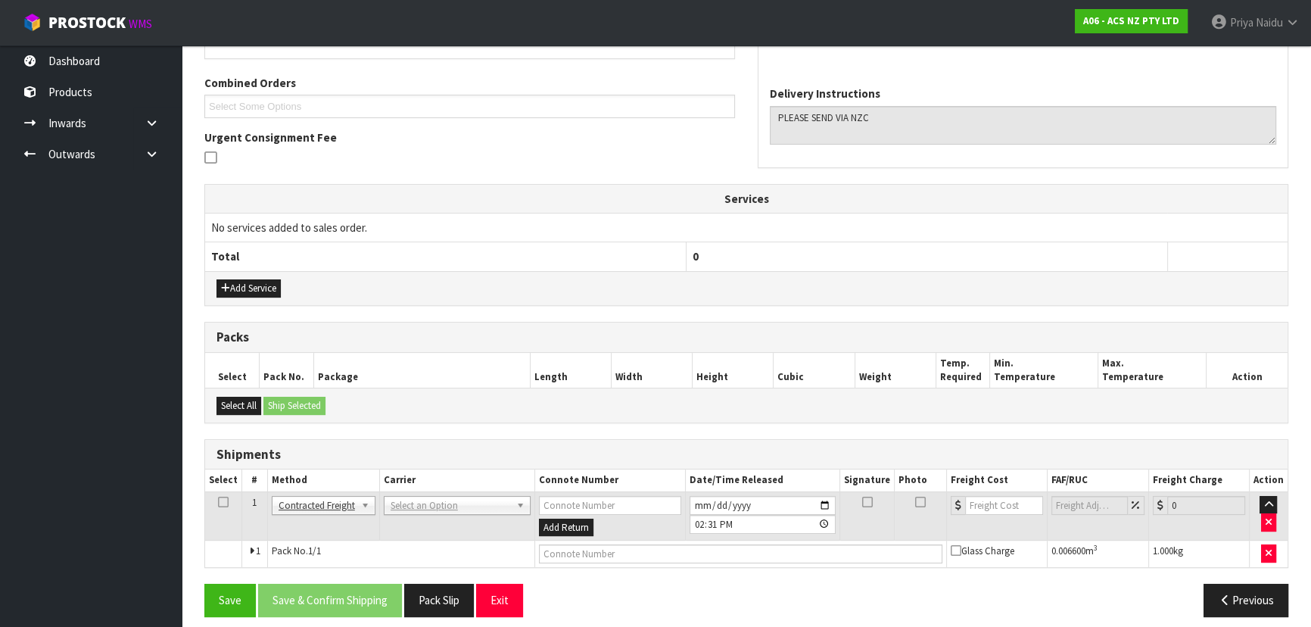
scroll to position [326, 0]
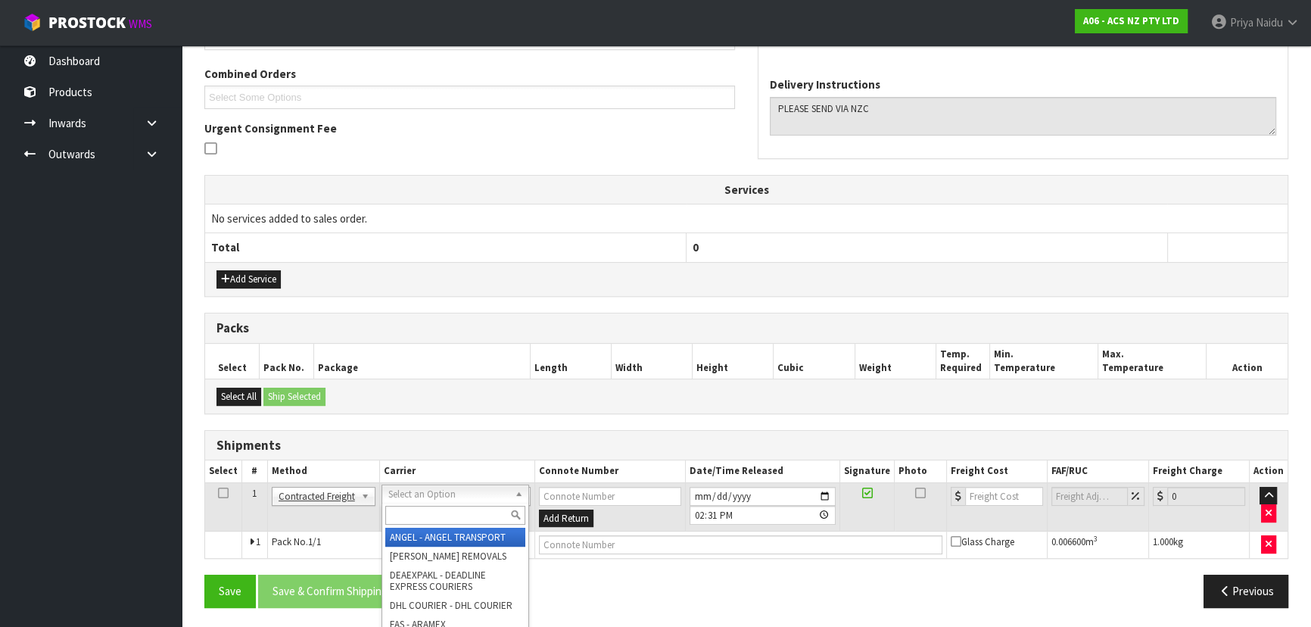
click at [431, 506] on input "text" at bounding box center [455, 515] width 140 height 19
drag, startPoint x: 483, startPoint y: 541, endPoint x: 527, endPoint y: 548, distance: 44.4
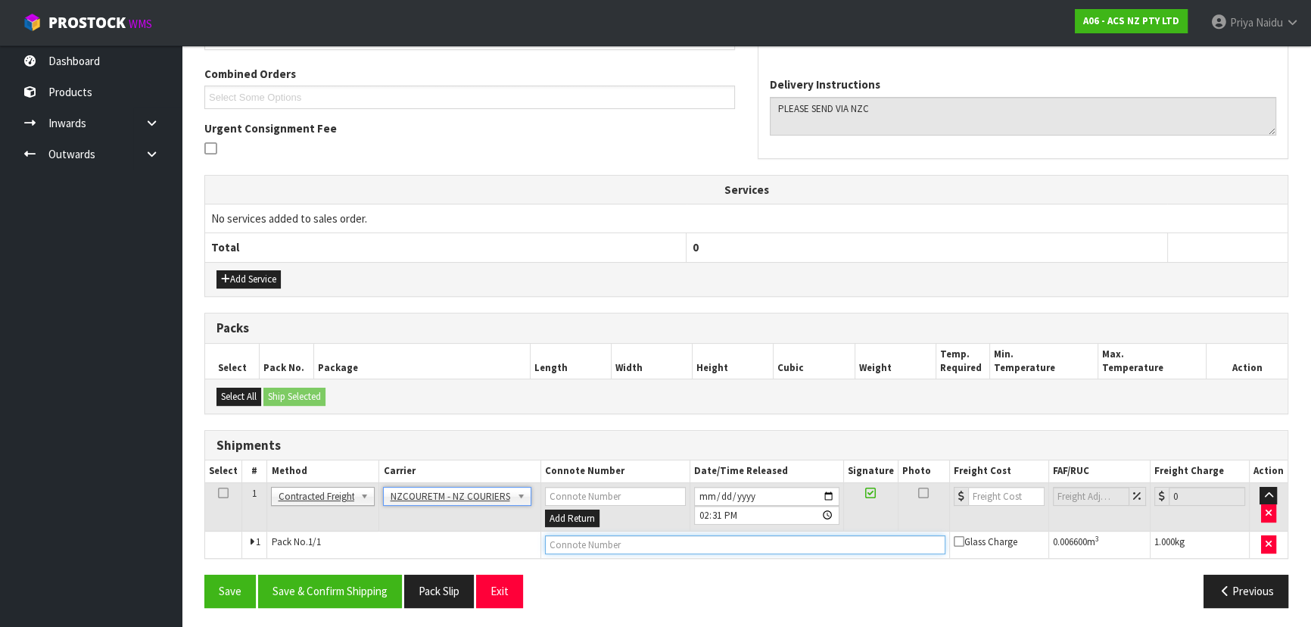
click at [577, 550] on input "text" at bounding box center [745, 544] width 400 height 19
paste input "BZGG004063"
click at [995, 495] on input "number" at bounding box center [1006, 496] width 76 height 19
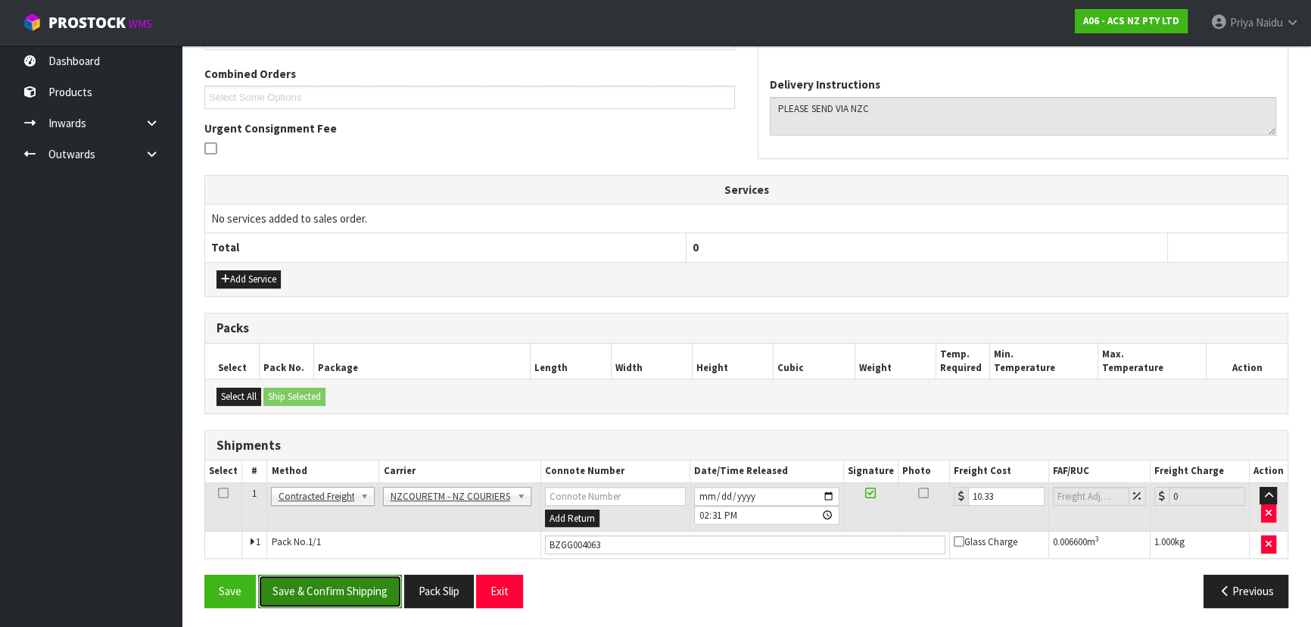
click at [346, 579] on button "Save & Confirm Shipping" at bounding box center [330, 591] width 144 height 33
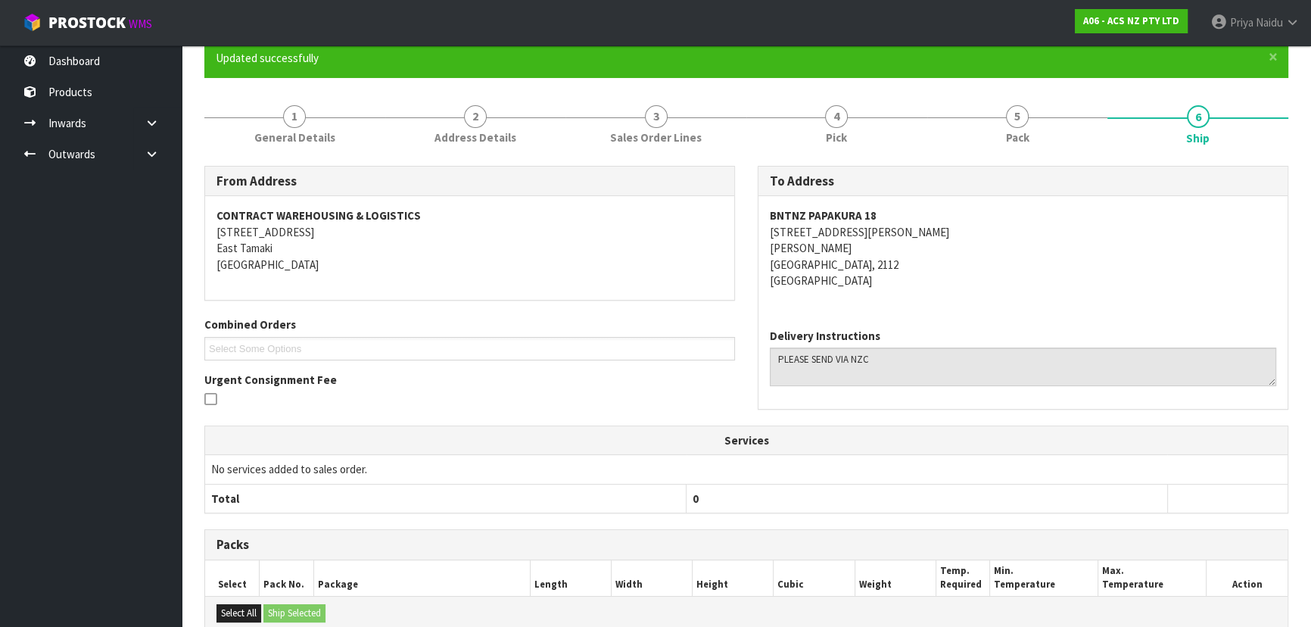
scroll to position [0, 0]
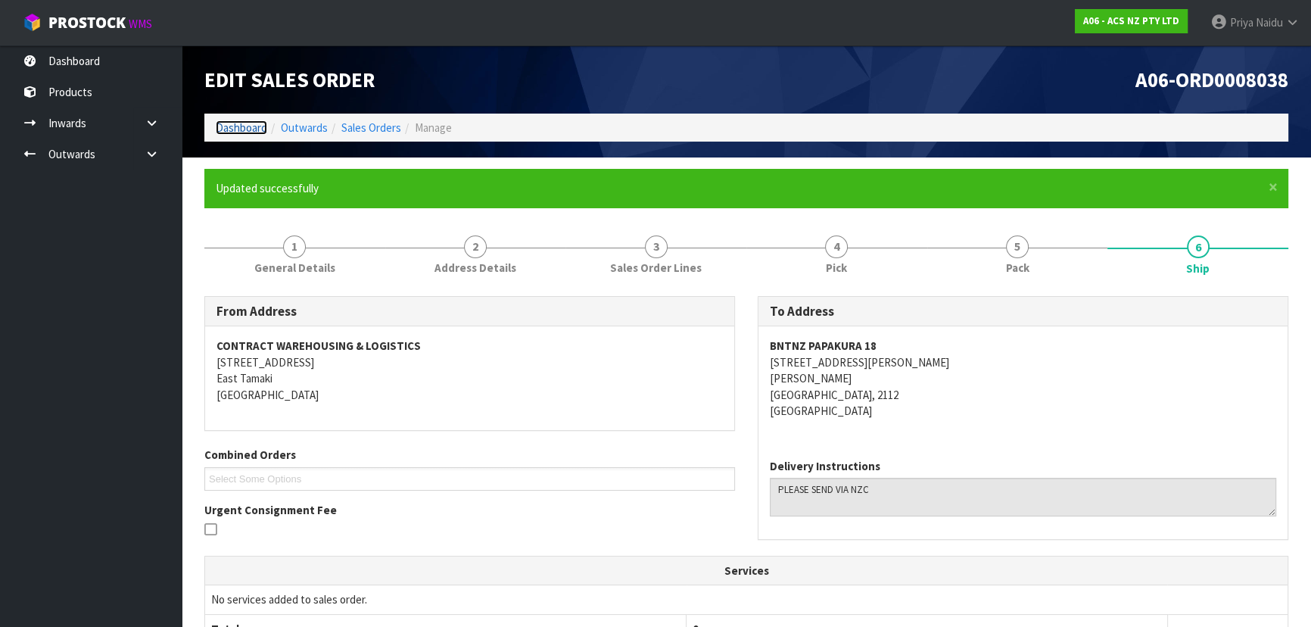
click at [235, 131] on link "Dashboard" at bounding box center [241, 127] width 51 height 14
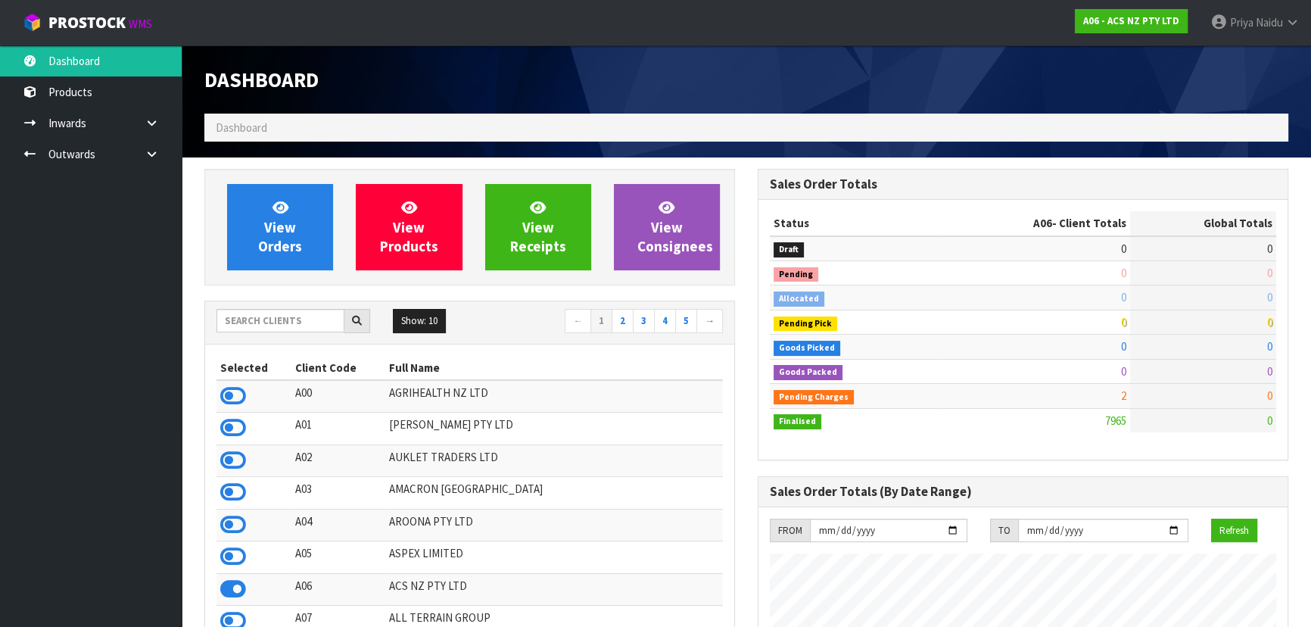
scroll to position [1145, 553]
click at [328, 316] on input "text" at bounding box center [280, 320] width 128 height 23
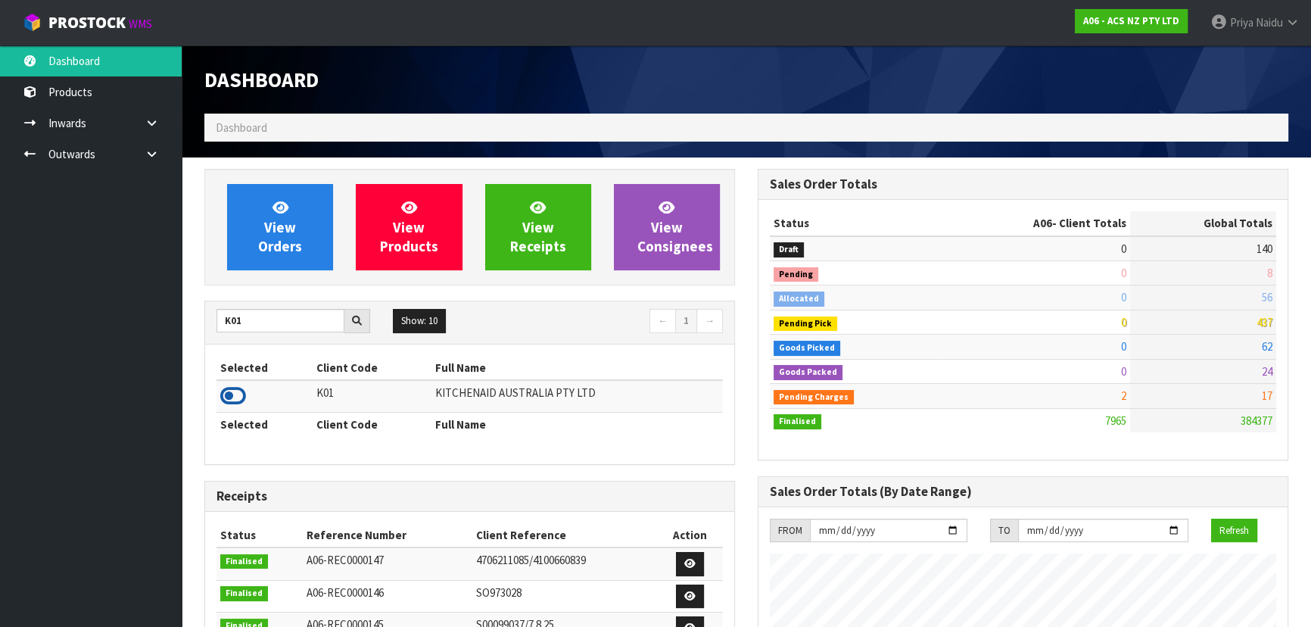
click at [238, 395] on icon at bounding box center [233, 396] width 26 height 23
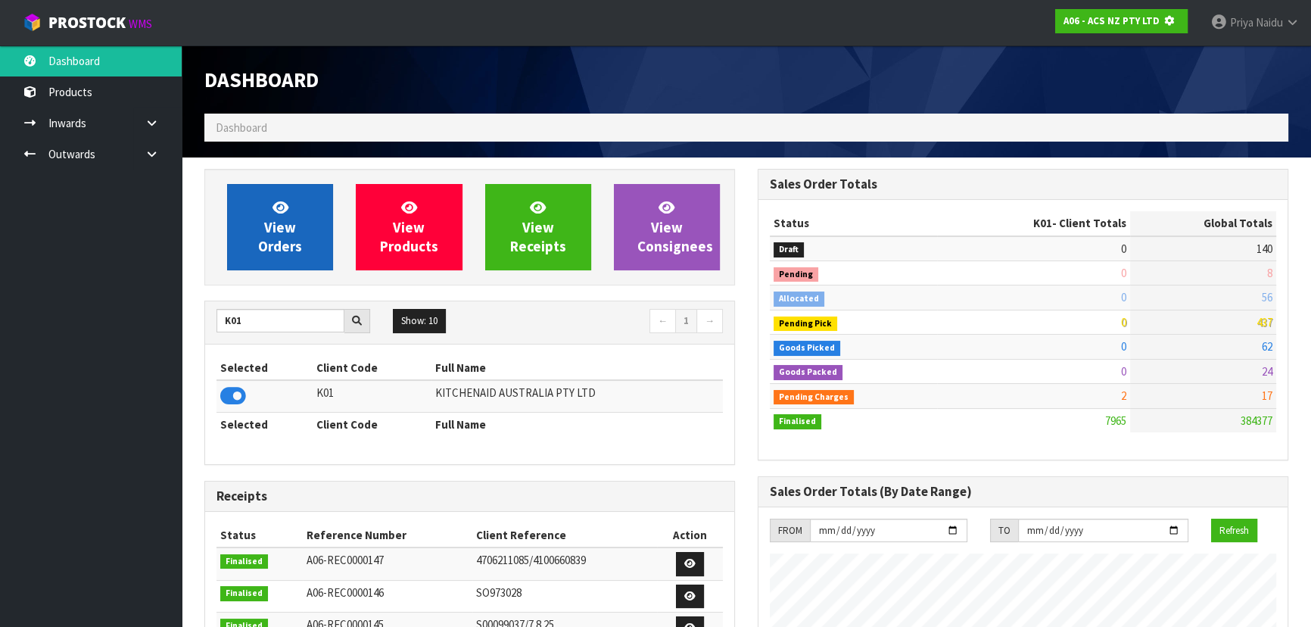
scroll to position [756028, 756417]
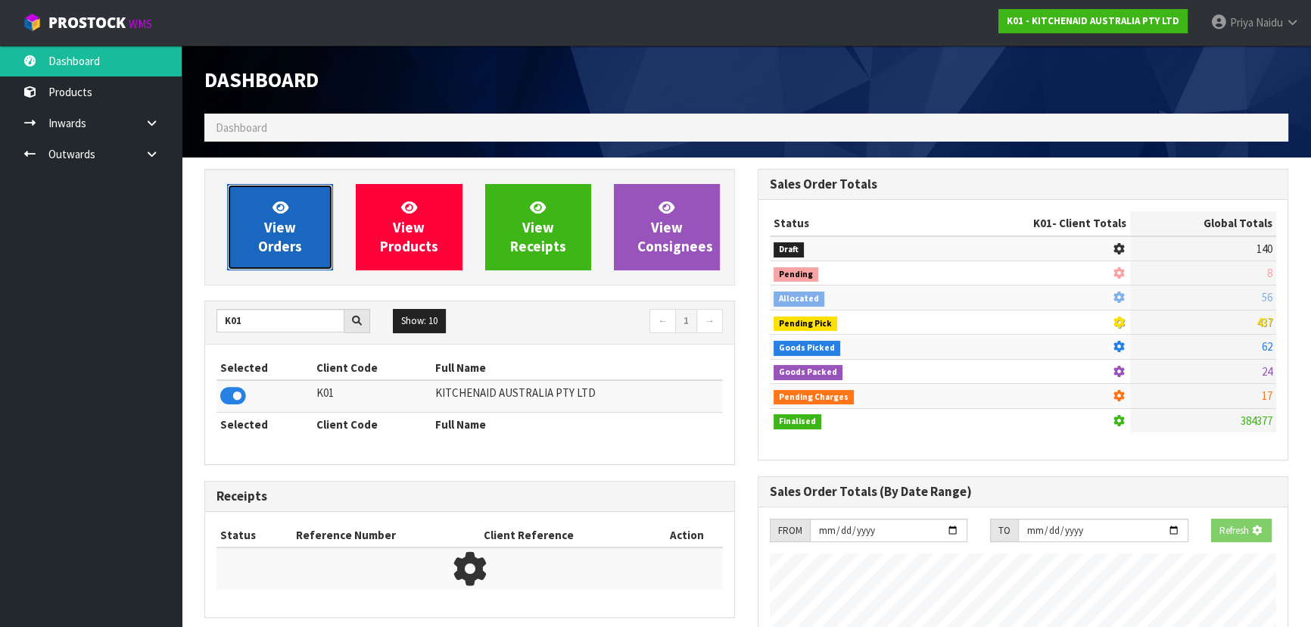
click at [294, 220] on span "View Orders" at bounding box center [280, 226] width 44 height 57
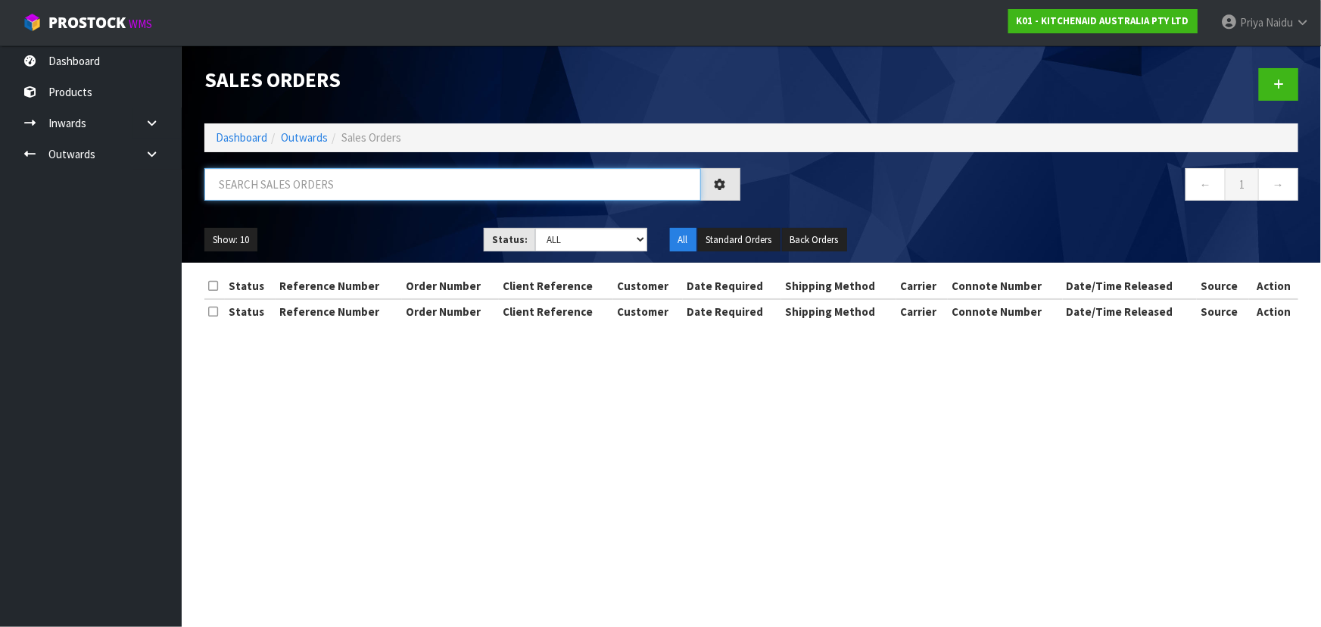
click at [318, 193] on input "text" at bounding box center [452, 184] width 497 height 33
click at [560, 245] on select "Draft Pending Allocated Pending Pick Goods Picked Goods Packed Pending Charges …" at bounding box center [591, 239] width 112 height 23
click at [535, 228] on select "Draft Pending Allocated Pending Pick Goods Picked Goods Packed Pending Charges …" at bounding box center [591, 239] width 112 height 23
click at [431, 229] on ul "Show: 10 5 10 25 50" at bounding box center [332, 240] width 257 height 24
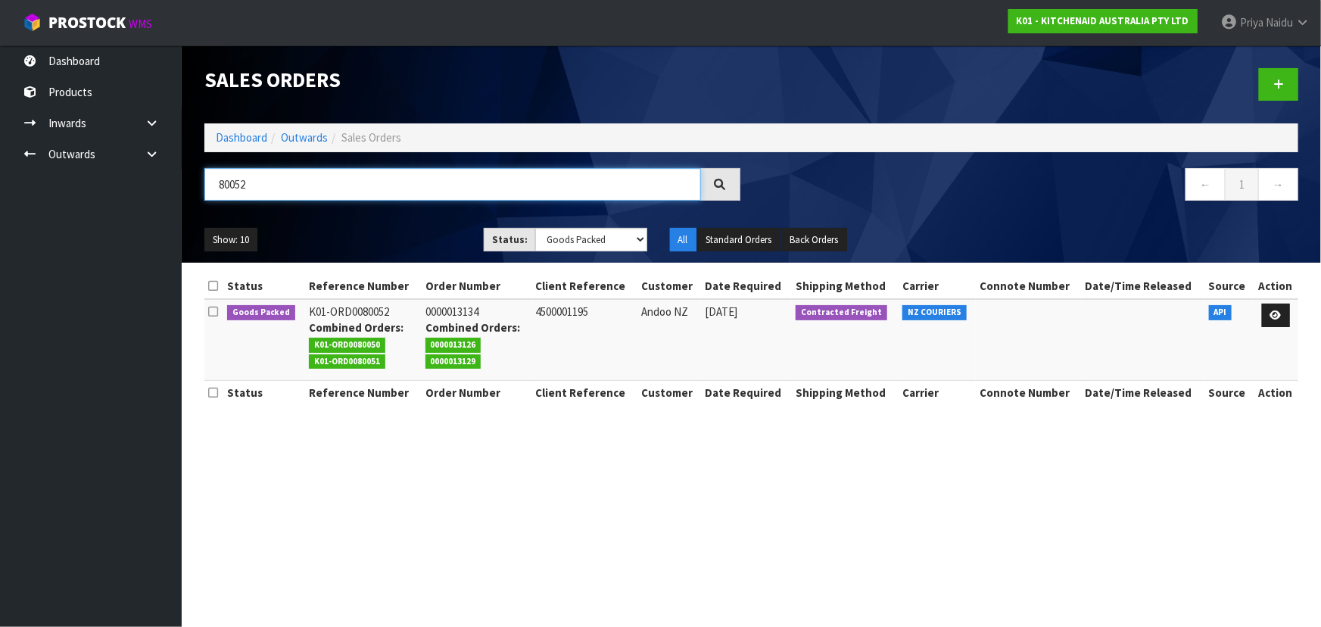
click at [407, 200] on input "80052" at bounding box center [452, 184] width 497 height 33
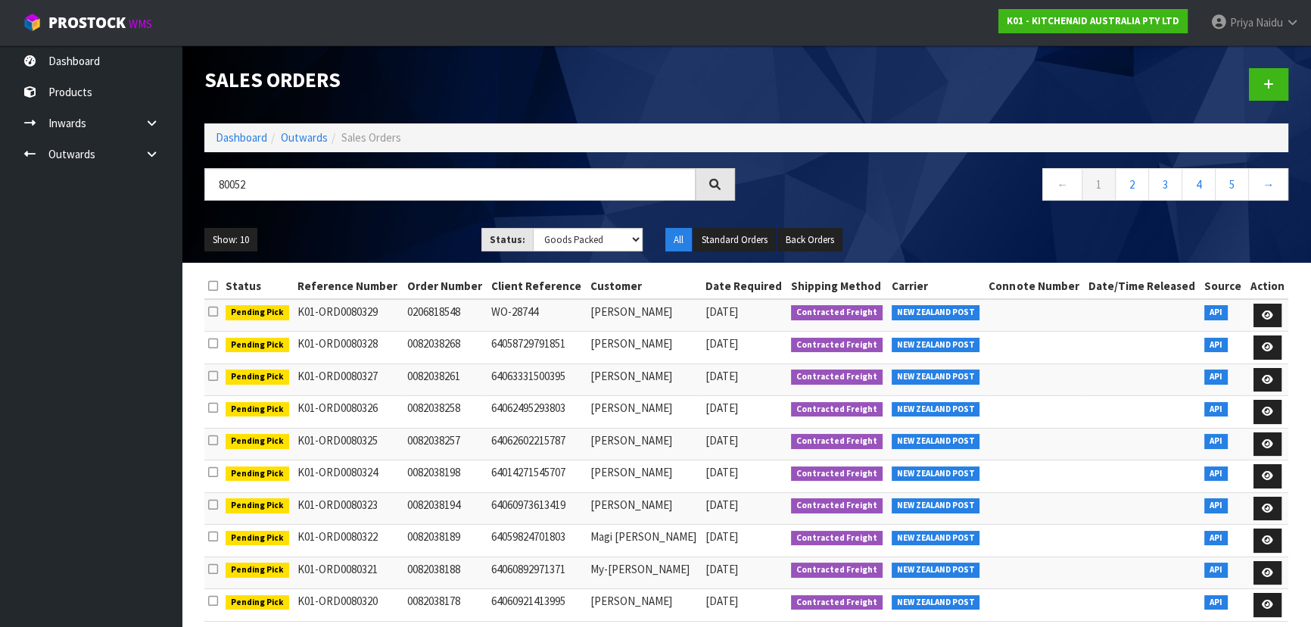
click at [406, 218] on div "Show: 10 5 10 25 50 Status: Draft Pending Allocated Pending Pick Goods Picked G…" at bounding box center [746, 239] width 1107 height 47
click at [405, 223] on div "Show: 10 5 10 25 50 Status: Draft Pending Allocated Pending Pick Goods Picked G…" at bounding box center [746, 239] width 1107 height 47
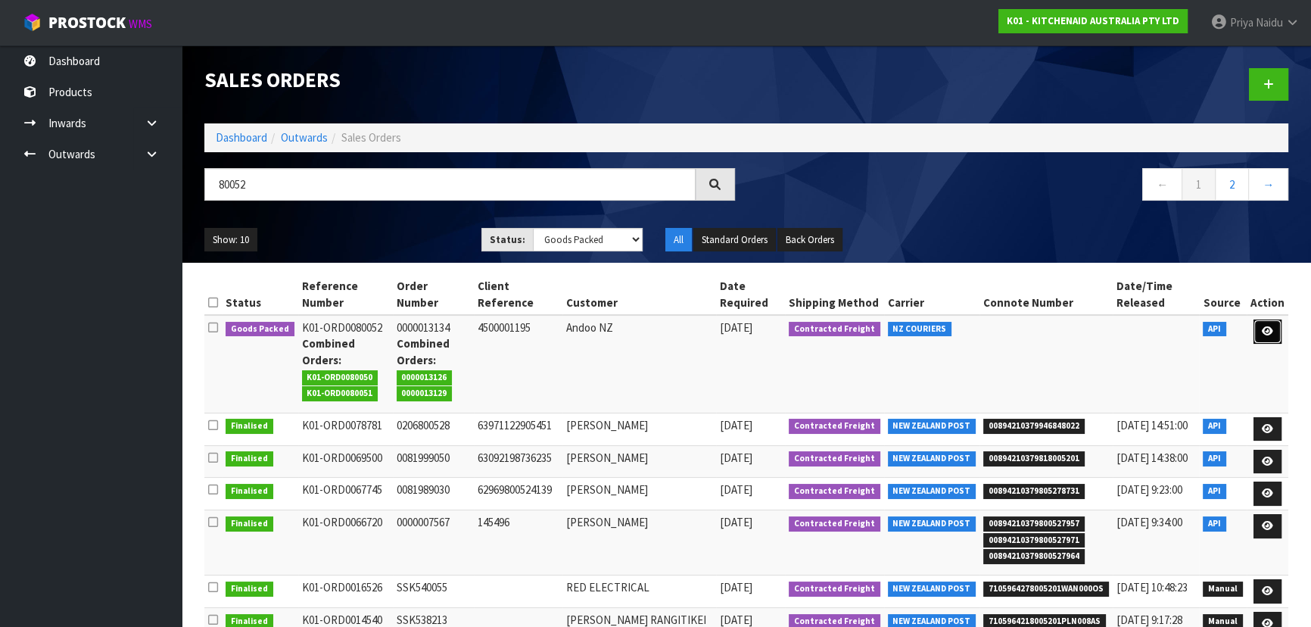
click at [1272, 329] on icon at bounding box center [1267, 331] width 11 height 10
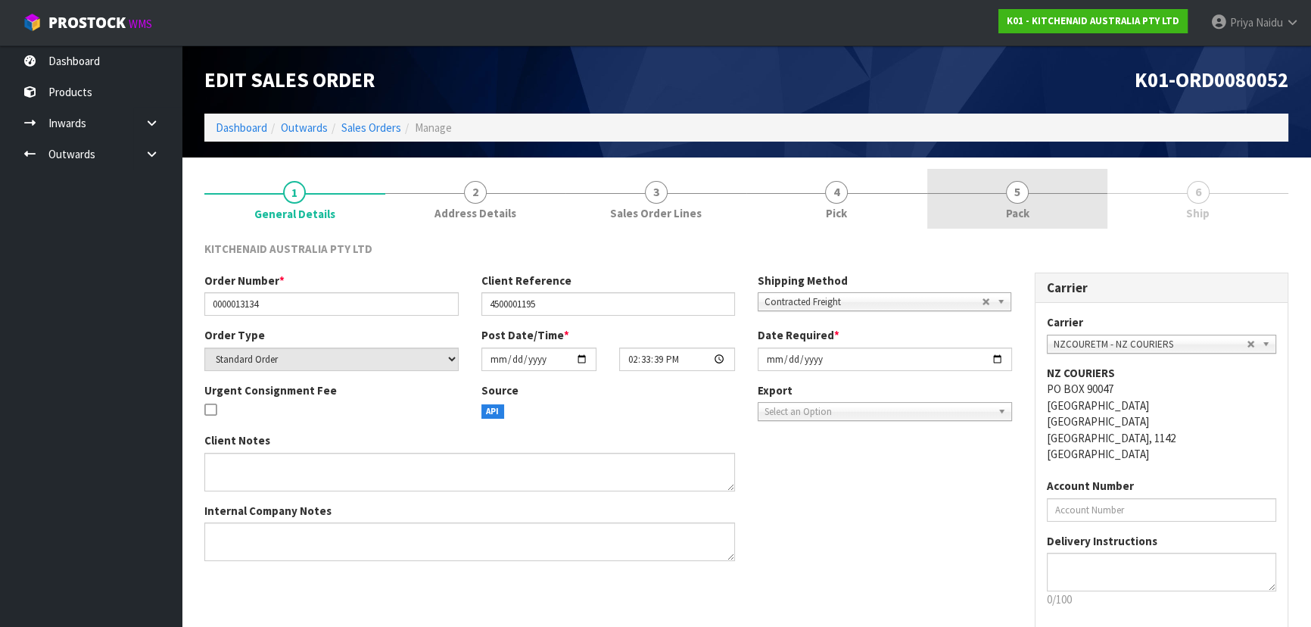
click at [1006, 225] on link "5 Pack" at bounding box center [1017, 199] width 181 height 60
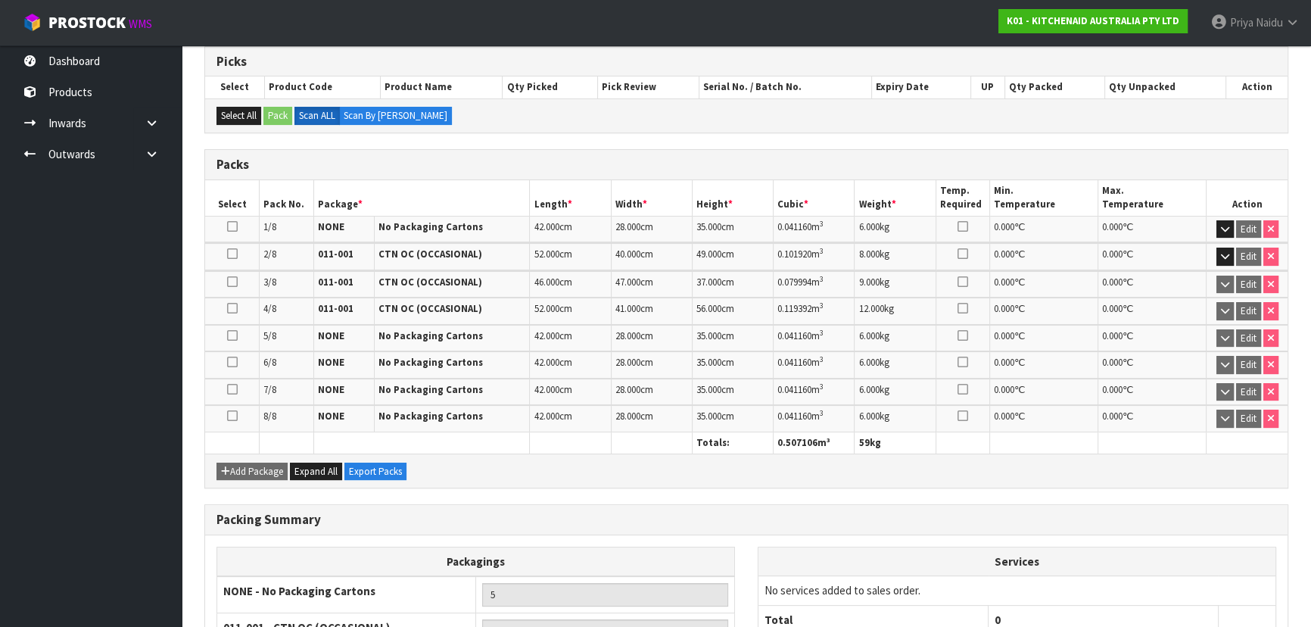
scroll to position [396, 0]
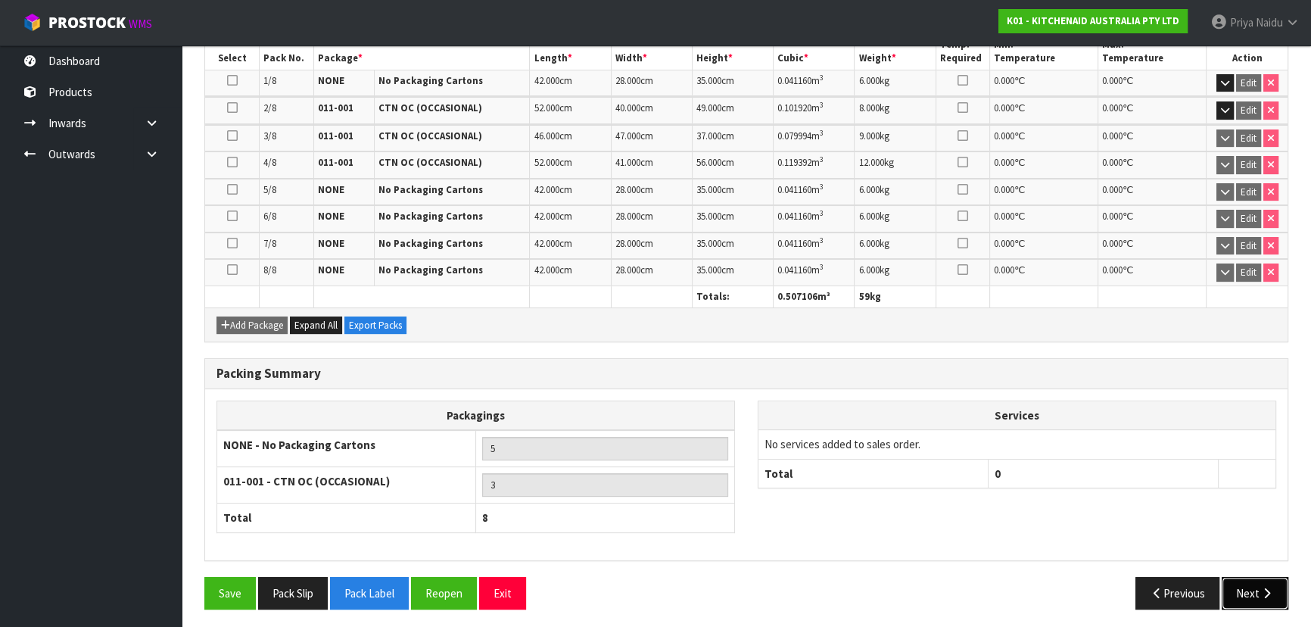
click at [1241, 587] on button "Next" at bounding box center [1255, 593] width 67 height 33
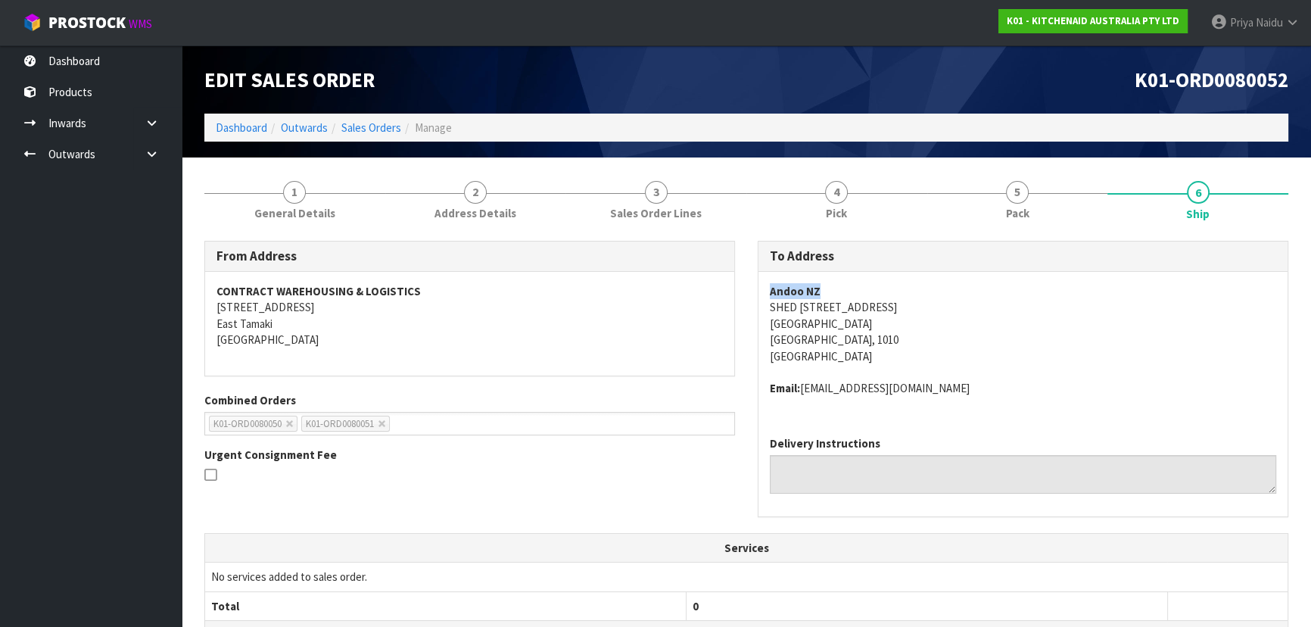
drag, startPoint x: 758, startPoint y: 286, endPoint x: 842, endPoint y: 285, distance: 83.3
click at [842, 285] on div "Andoo NZ SHED 2, [GEOGRAPHIC_DATA] Entrance Ports of [GEOGRAPHIC_DATA] [GEOGRAP…" at bounding box center [1022, 348] width 529 height 152
click at [773, 308] on address "Andoo NZ SHED 2, [GEOGRAPHIC_DATA] Entrance Ports of [GEOGRAPHIC_DATA] [GEOGRAP…" at bounding box center [1023, 323] width 506 height 81
drag, startPoint x: 765, startPoint y: 306, endPoint x: 1036, endPoint y: 308, distance: 270.2
click at [1036, 308] on div "Andoo NZ SHED 2, [GEOGRAPHIC_DATA] Entrance Ports of [GEOGRAPHIC_DATA] [GEOGRAP…" at bounding box center [1022, 348] width 529 height 152
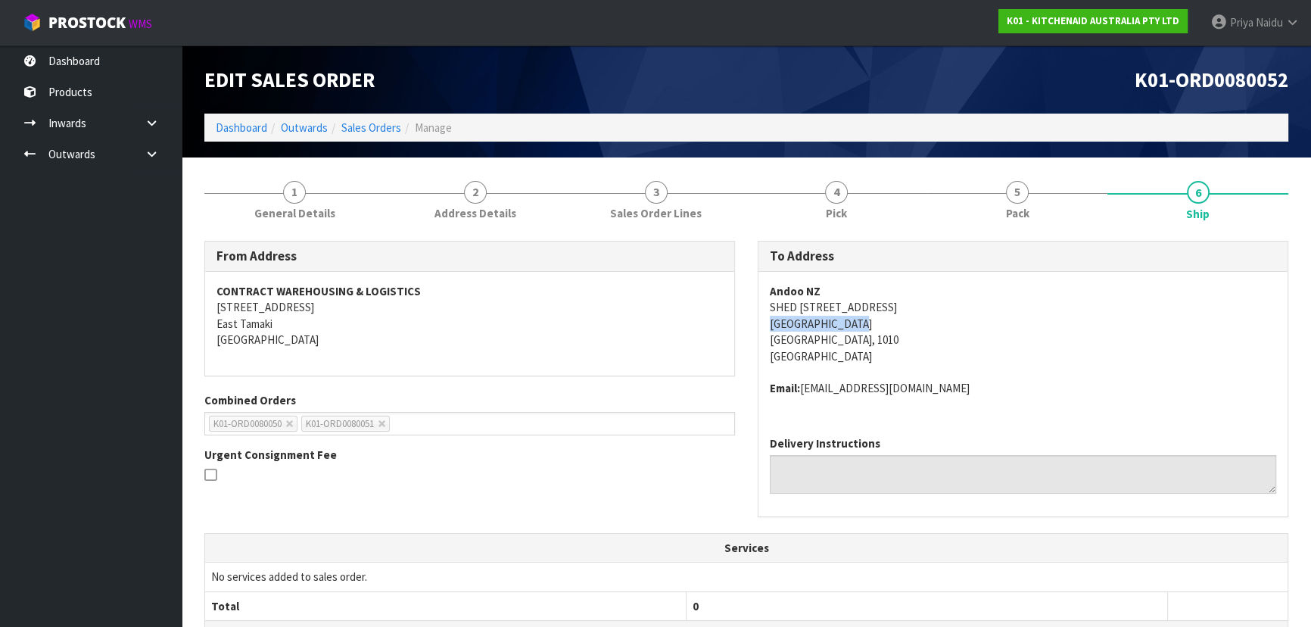
drag, startPoint x: 761, startPoint y: 328, endPoint x: 892, endPoint y: 321, distance: 131.1
click at [892, 321] on div "Andoo NZ SHED 2, [GEOGRAPHIC_DATA] Entrance Ports of [GEOGRAPHIC_DATA] [GEOGRAP…" at bounding box center [1022, 348] width 529 height 152
drag, startPoint x: 803, startPoint y: 392, endPoint x: 949, endPoint y: 390, distance: 146.1
click at [949, 390] on address "Email: [EMAIL_ADDRESS][DOMAIN_NAME]" at bounding box center [1023, 388] width 506 height 16
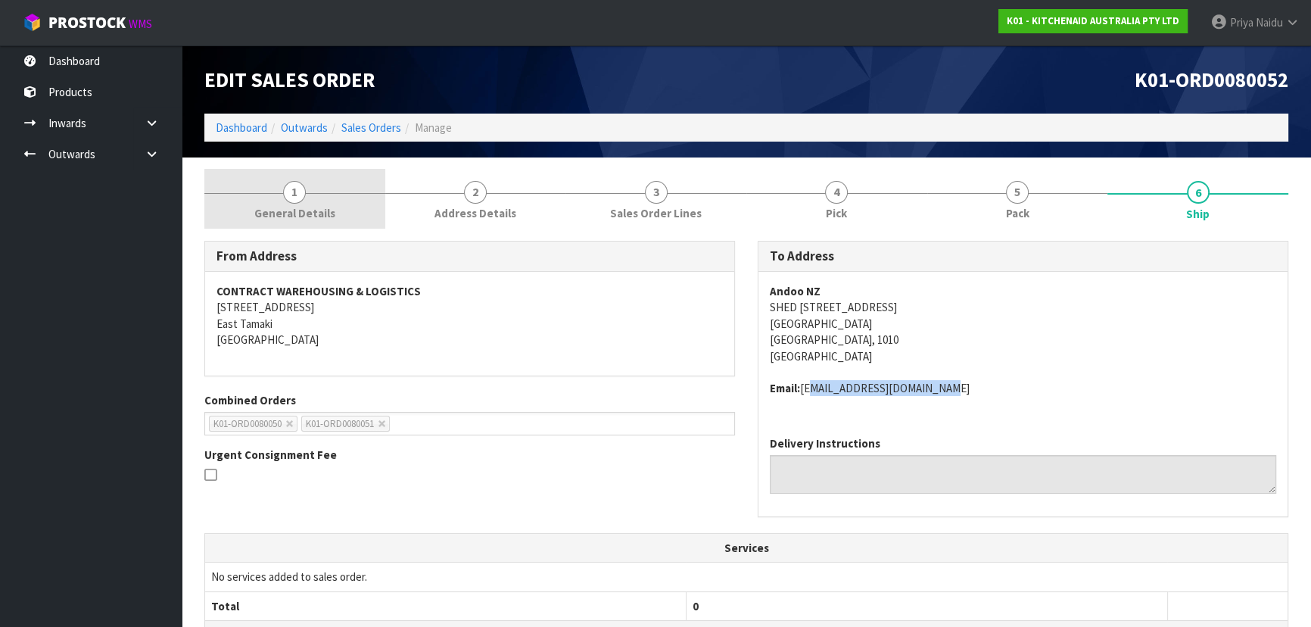
click at [284, 217] on span "General Details" at bounding box center [294, 213] width 81 height 16
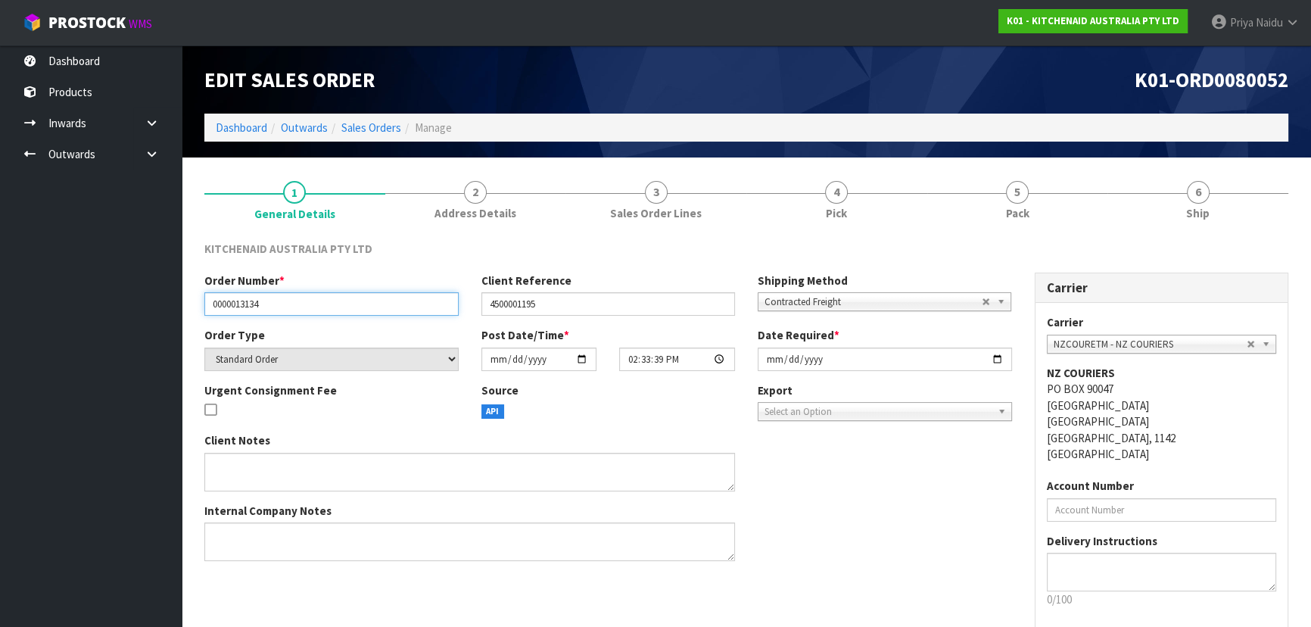
drag, startPoint x: 209, startPoint y: 304, endPoint x: 293, endPoint y: 303, distance: 84.0
click at [293, 303] on input "0000013134" at bounding box center [331, 303] width 254 height 23
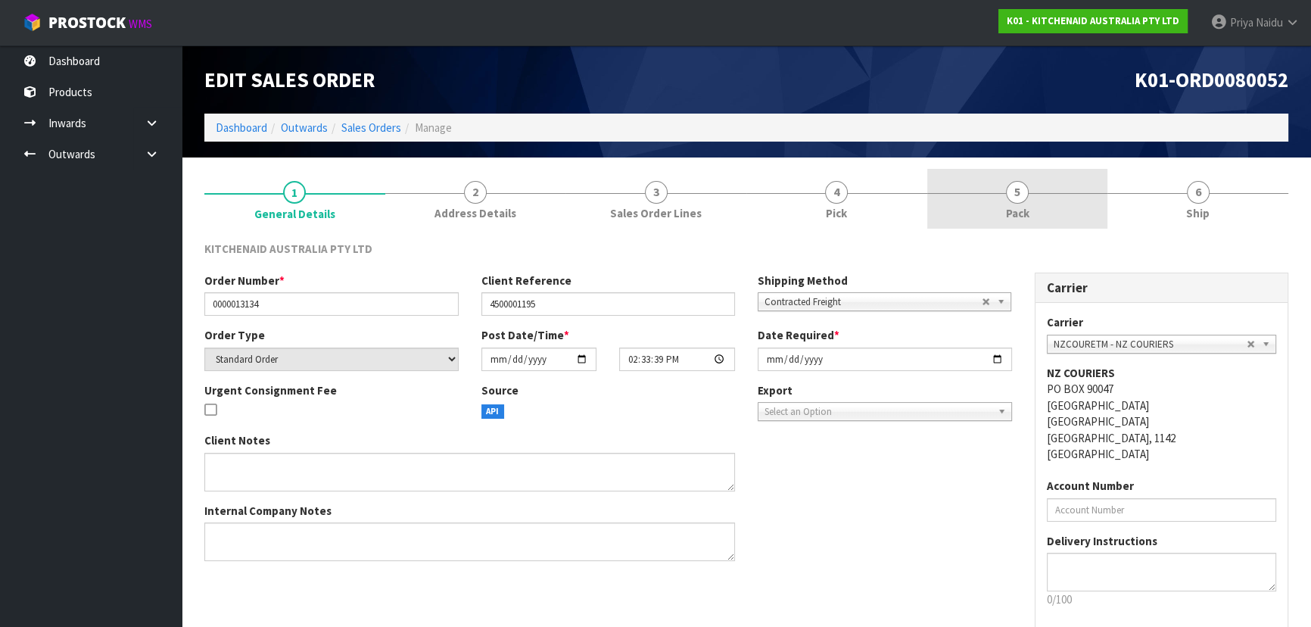
click at [1064, 221] on link "5 Pack" at bounding box center [1017, 199] width 181 height 60
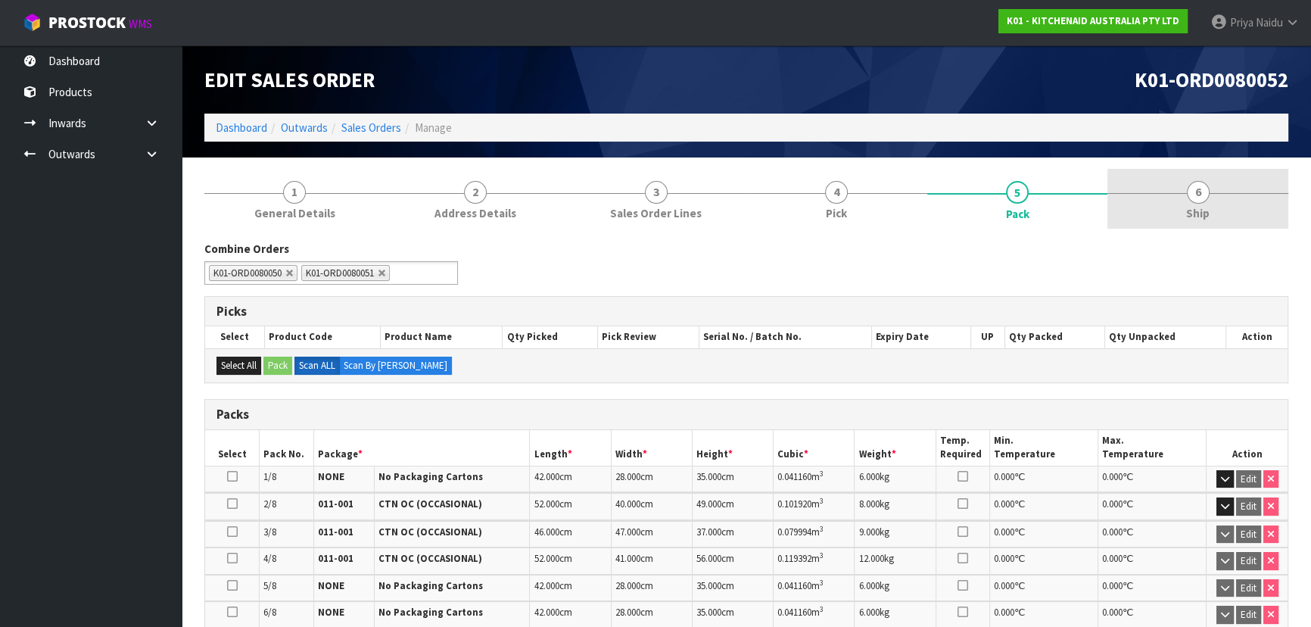
drag, startPoint x: 1220, startPoint y: 204, endPoint x: 1144, endPoint y: 226, distance: 79.3
click at [1220, 204] on link "6 Ship" at bounding box center [1197, 199] width 181 height 60
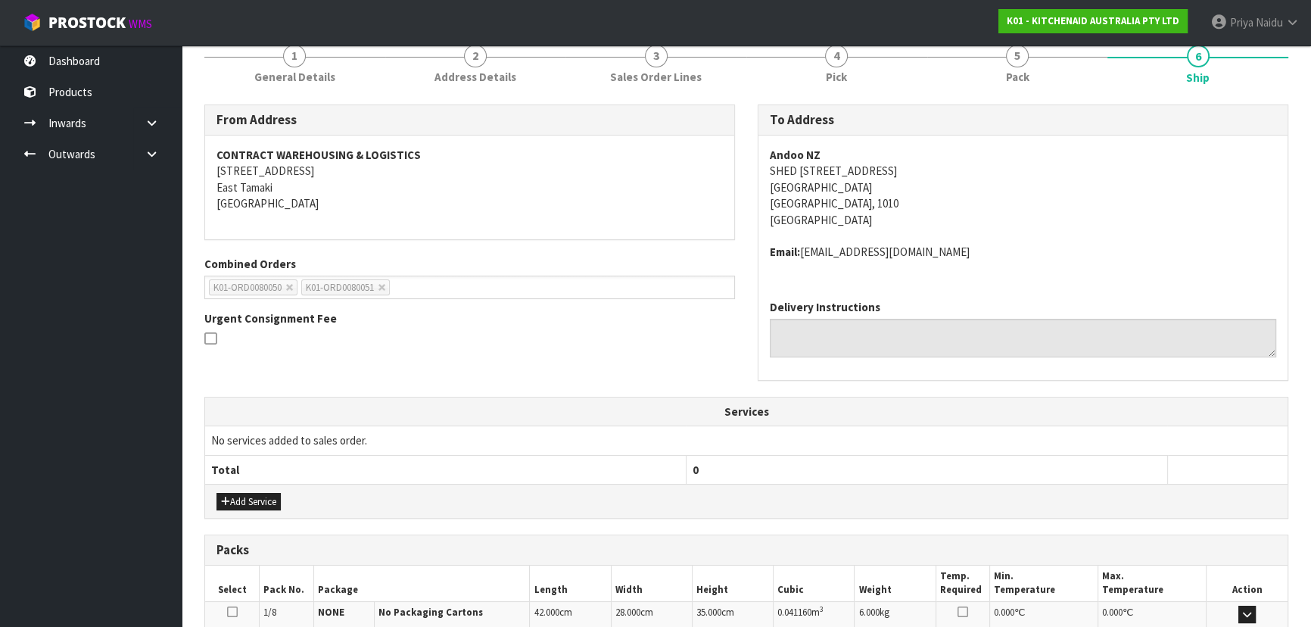
scroll to position [137, 0]
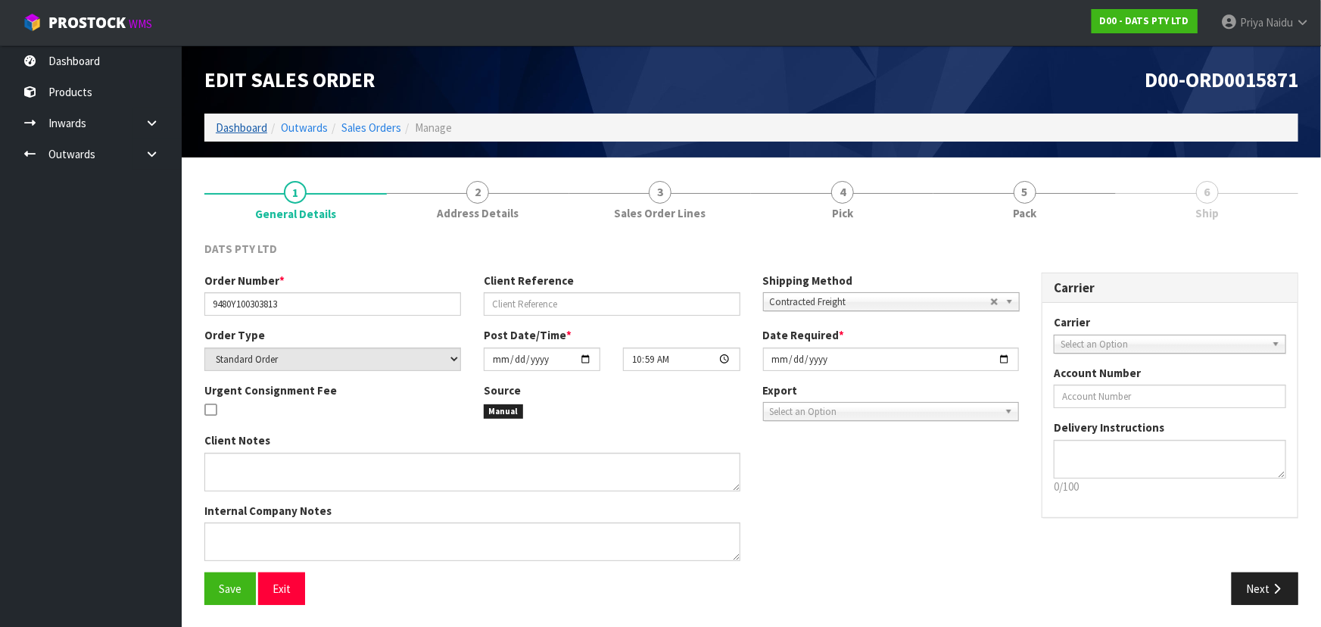
click at [248, 135] on li "Dashboard" at bounding box center [241, 128] width 51 height 16
click at [243, 129] on link "Dashboard" at bounding box center [241, 127] width 51 height 14
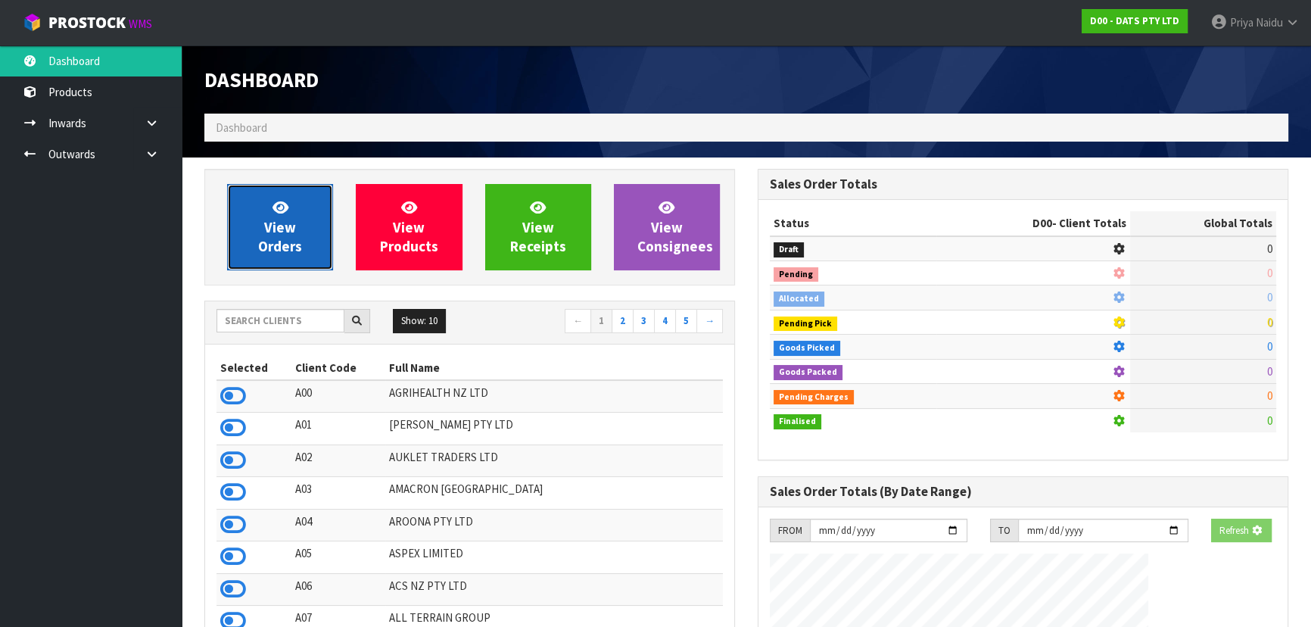
click at [295, 220] on link "View Orders" at bounding box center [280, 227] width 106 height 86
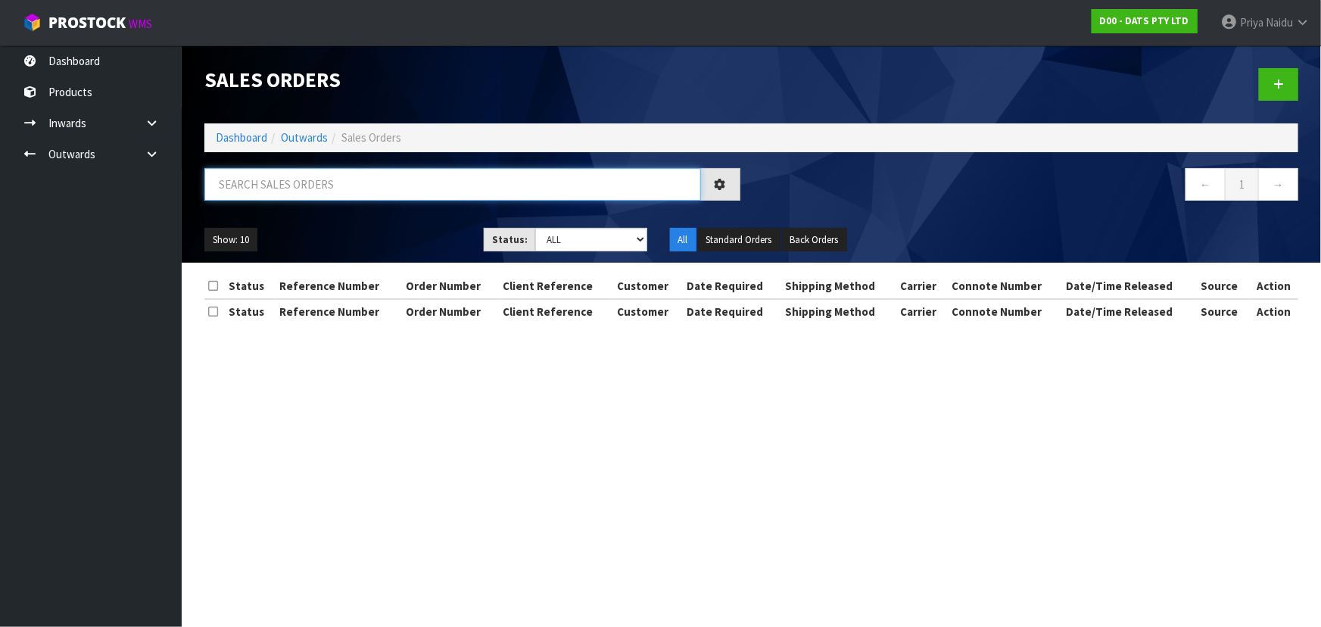
click at [322, 178] on input "text" at bounding box center [452, 184] width 497 height 33
paste input "BUNNINGS PALMERSTON NORTH 9480"
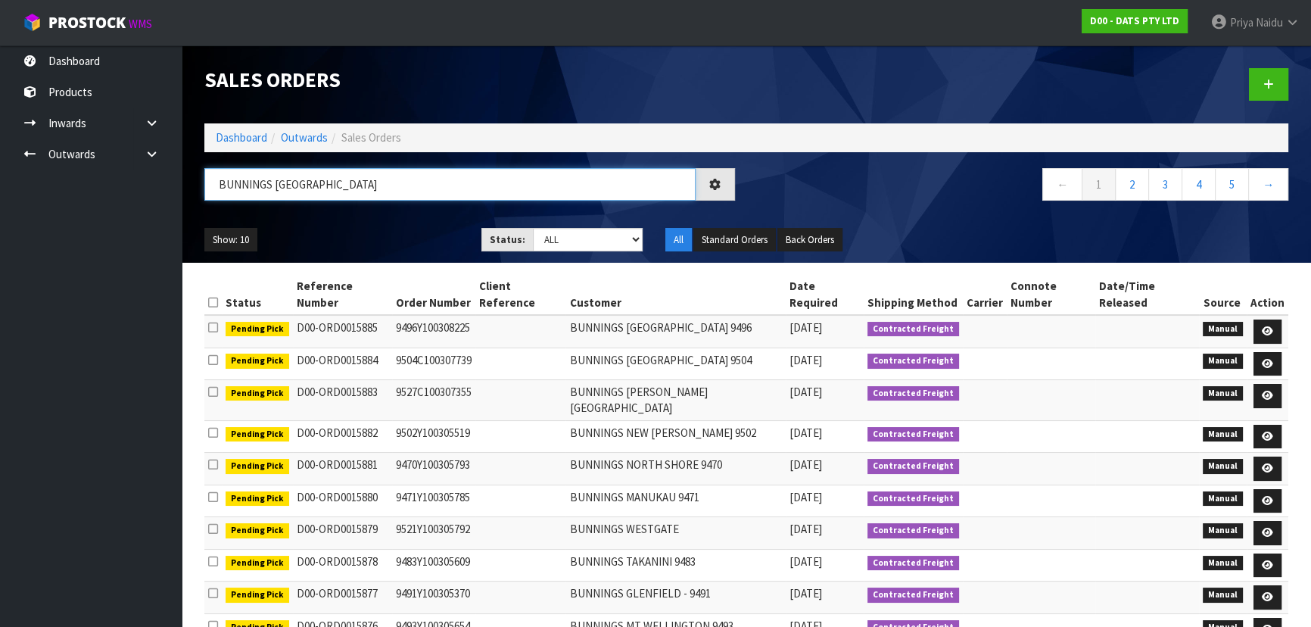
type input "BUNNINGS PALMERSTON NORTH"
click at [402, 235] on ul "Show: 10 5 10 25 50" at bounding box center [331, 240] width 254 height 24
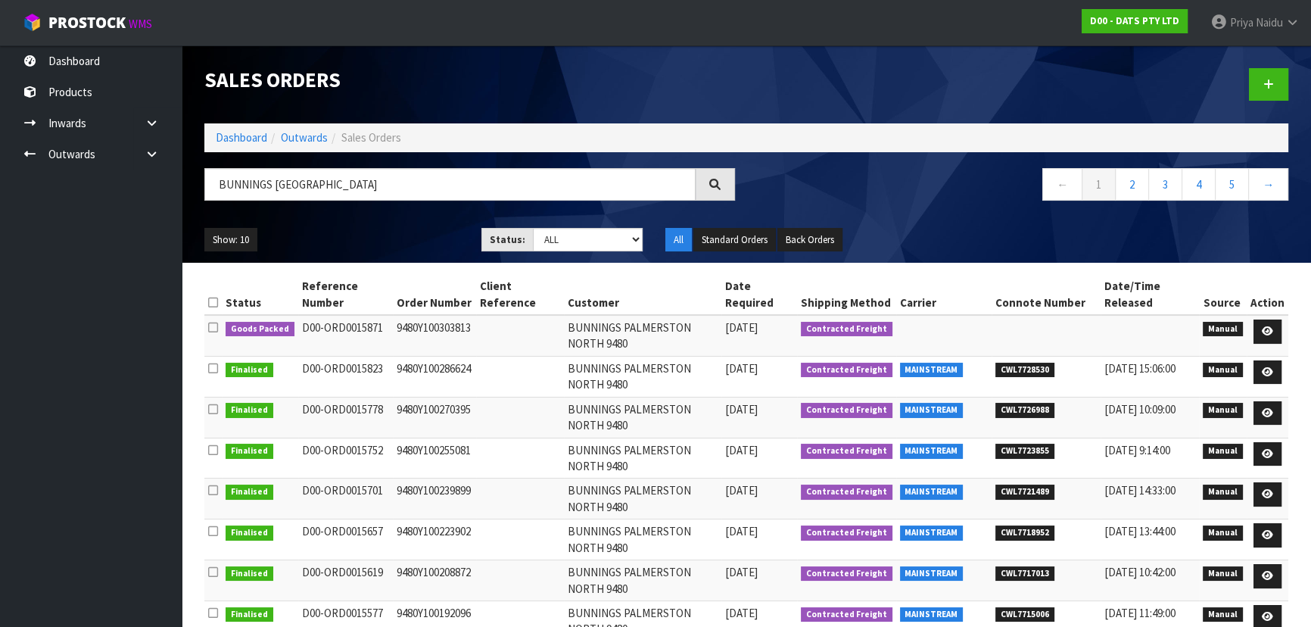
click at [391, 228] on ul "Show: 10 5 10 25 50" at bounding box center [331, 240] width 254 height 24
click at [1269, 369] on icon at bounding box center [1267, 372] width 11 height 10
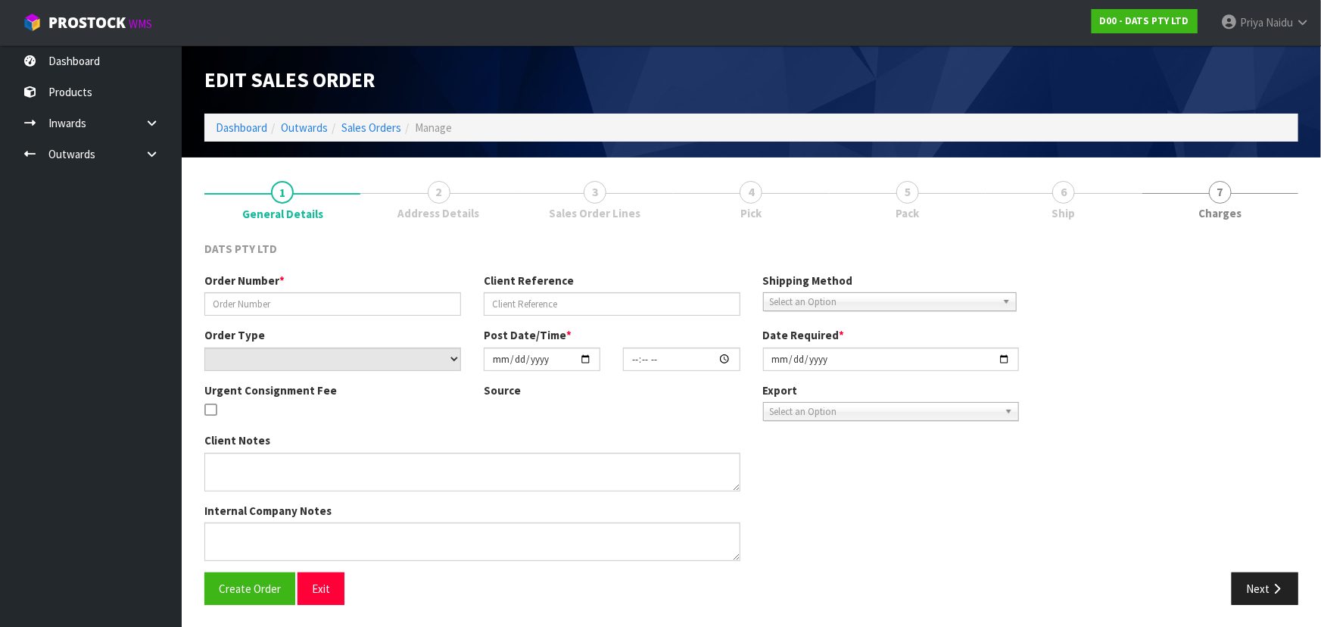
type input "9480Y100286624"
select select "number:0"
type input "2025-09-25"
type input "10:15:00.000"
type input "2025-09-25"
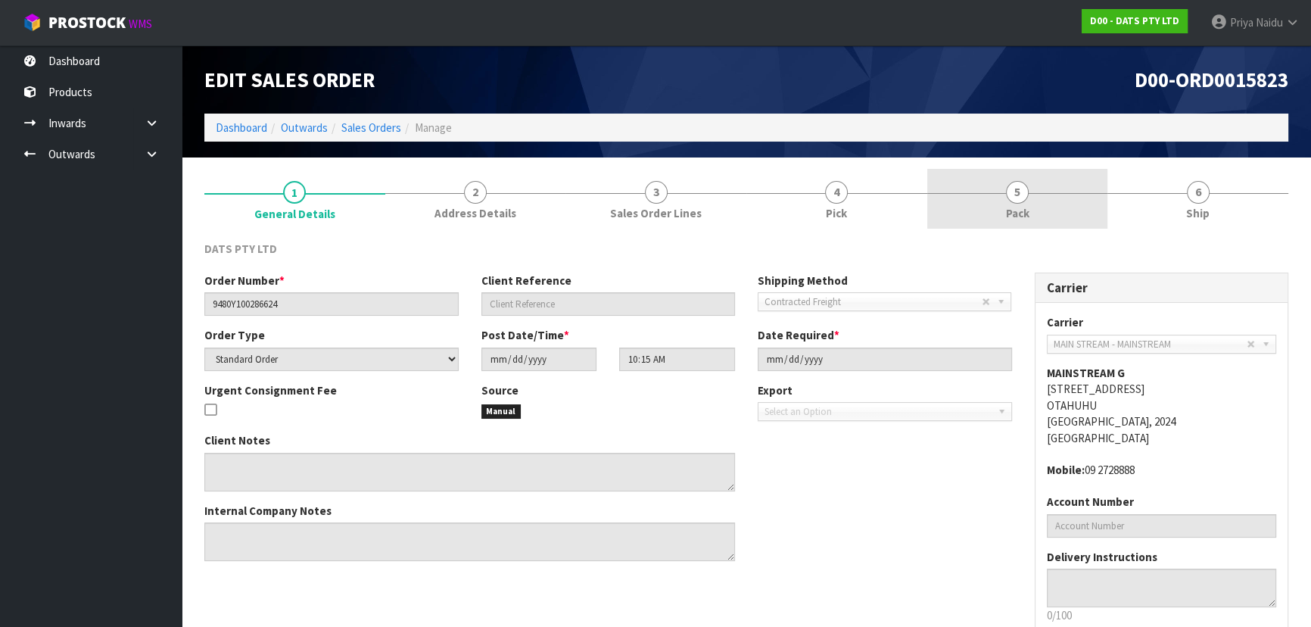
click at [1011, 198] on span "5" at bounding box center [1017, 192] width 23 height 23
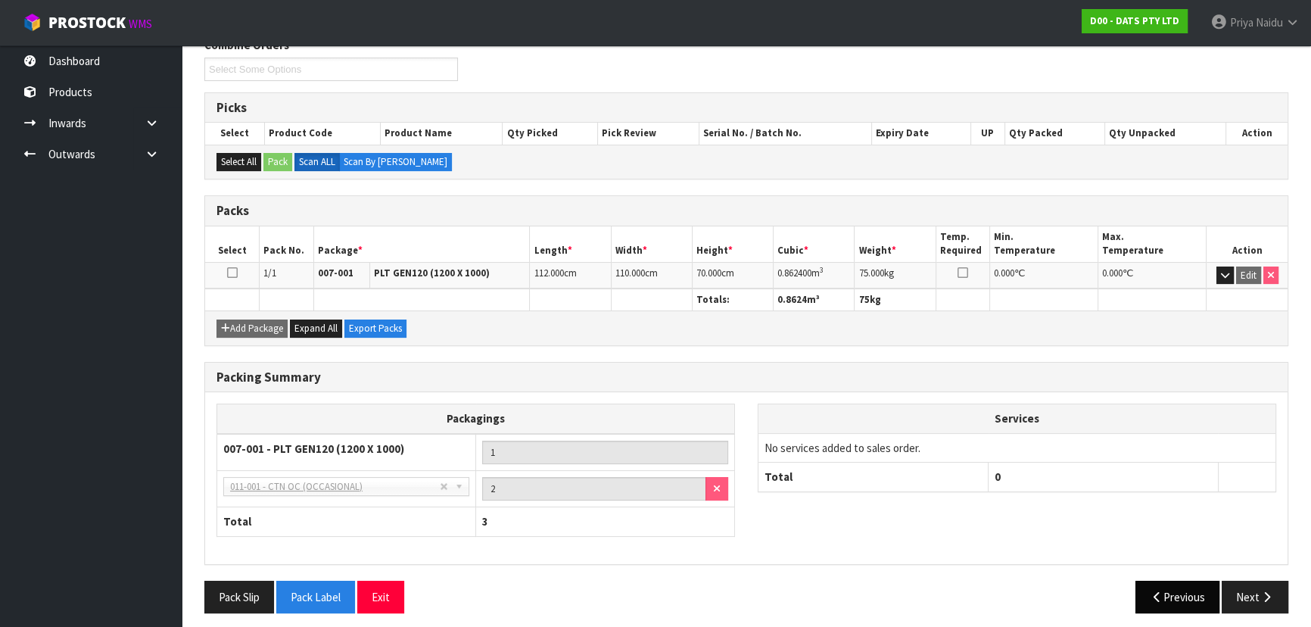
scroll to position [209, 0]
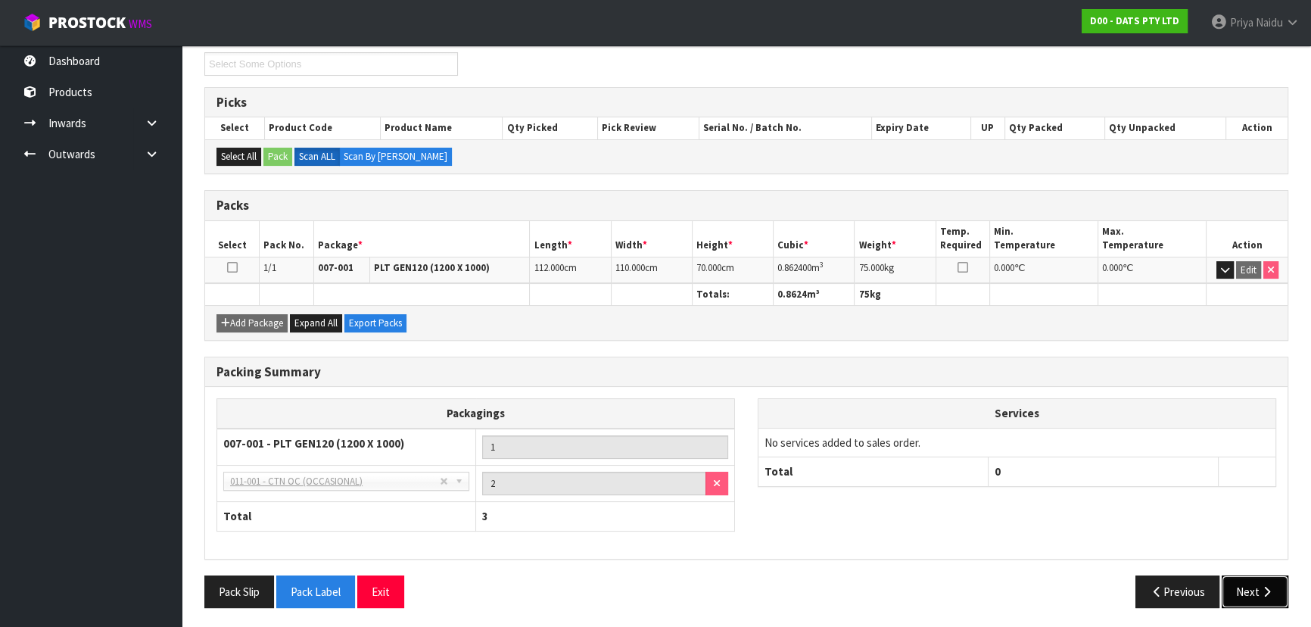
click at [1223, 575] on button "Next" at bounding box center [1255, 591] width 67 height 33
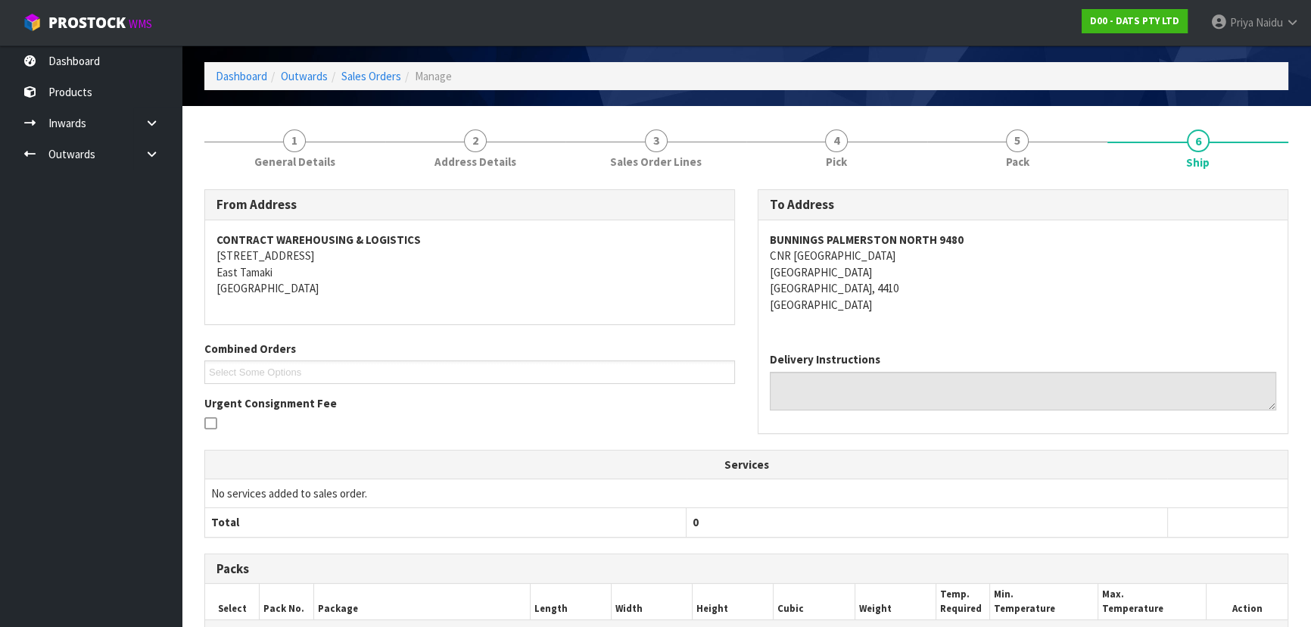
scroll to position [289, 0]
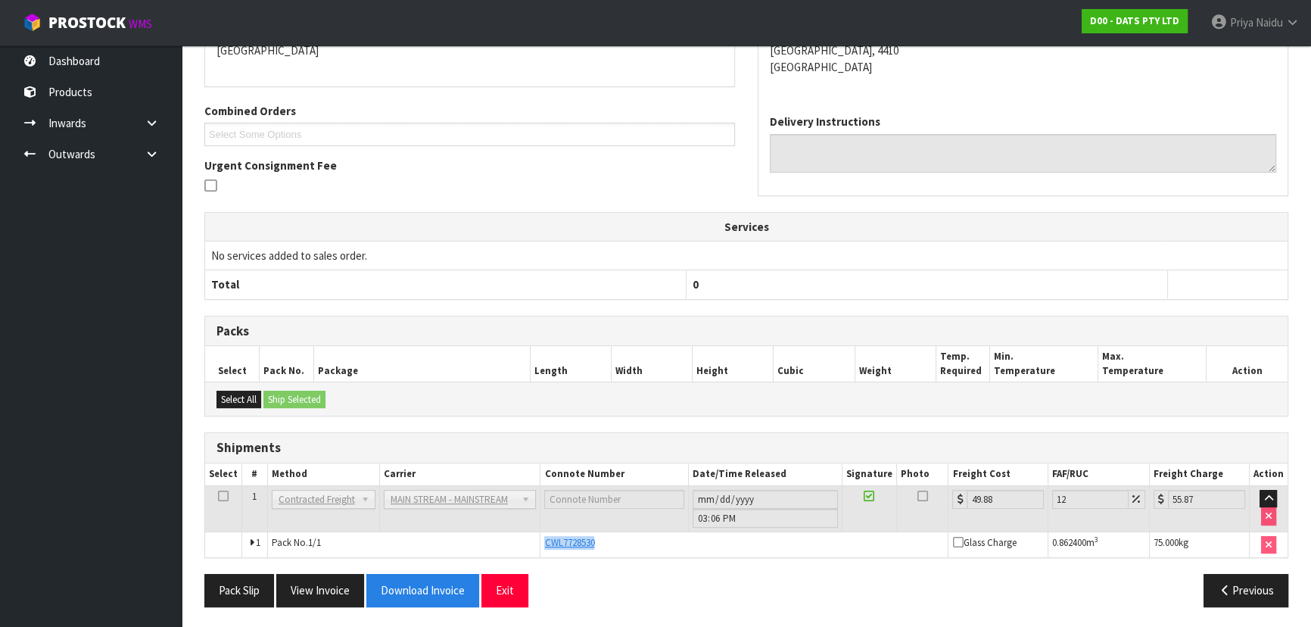
copy span "CWL7728530"
drag, startPoint x: 541, startPoint y: 537, endPoint x: 621, endPoint y: 527, distance: 80.2
click at [621, 531] on td "CWL7728530" at bounding box center [744, 544] width 408 height 26
click at [656, 589] on div "Pack Slip View Invoice Download Invoice Exit" at bounding box center [469, 590] width 553 height 33
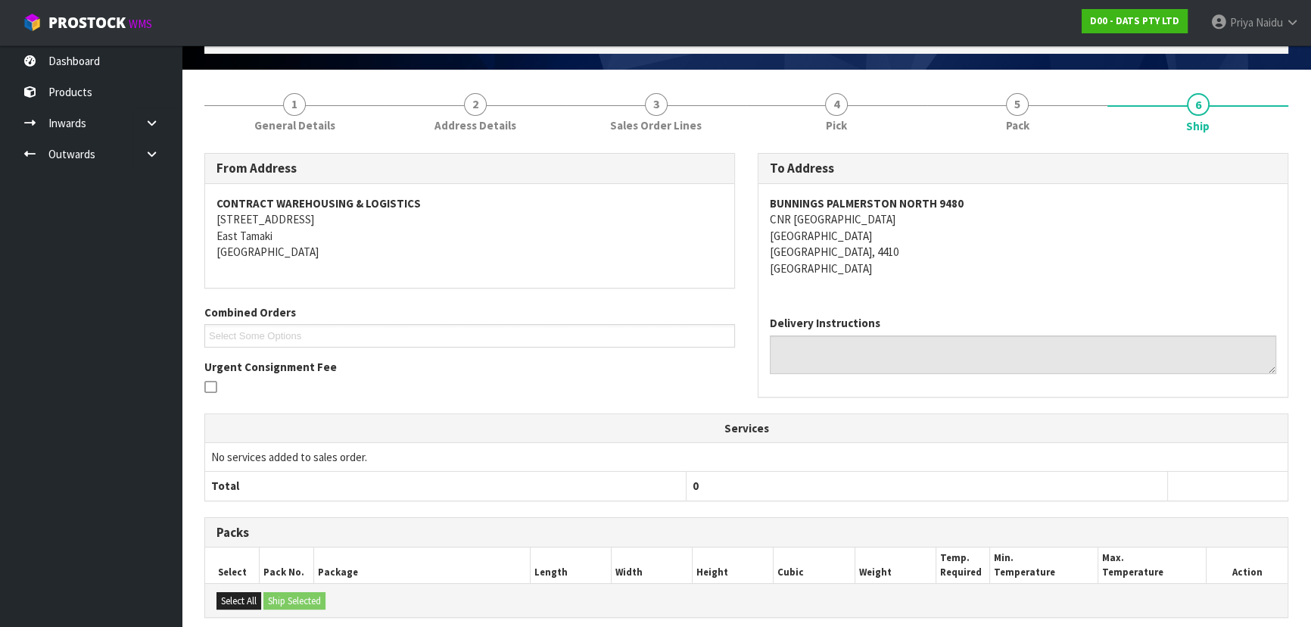
scroll to position [0, 0]
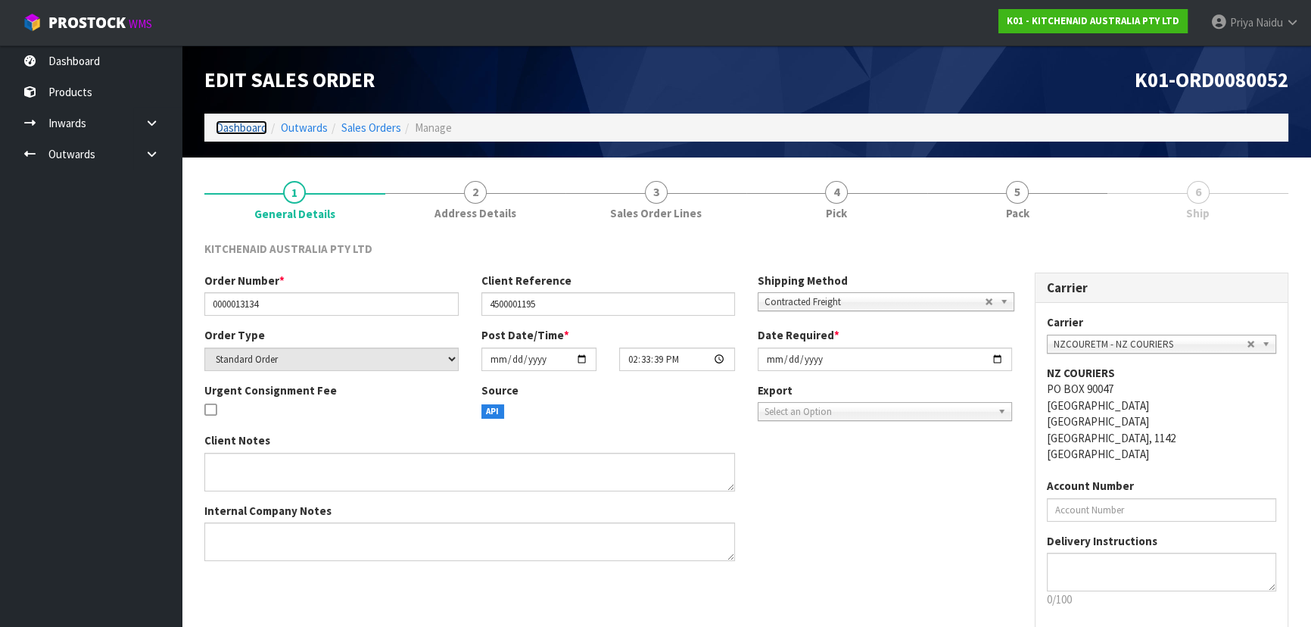
click at [257, 129] on link "Dashboard" at bounding box center [241, 127] width 51 height 14
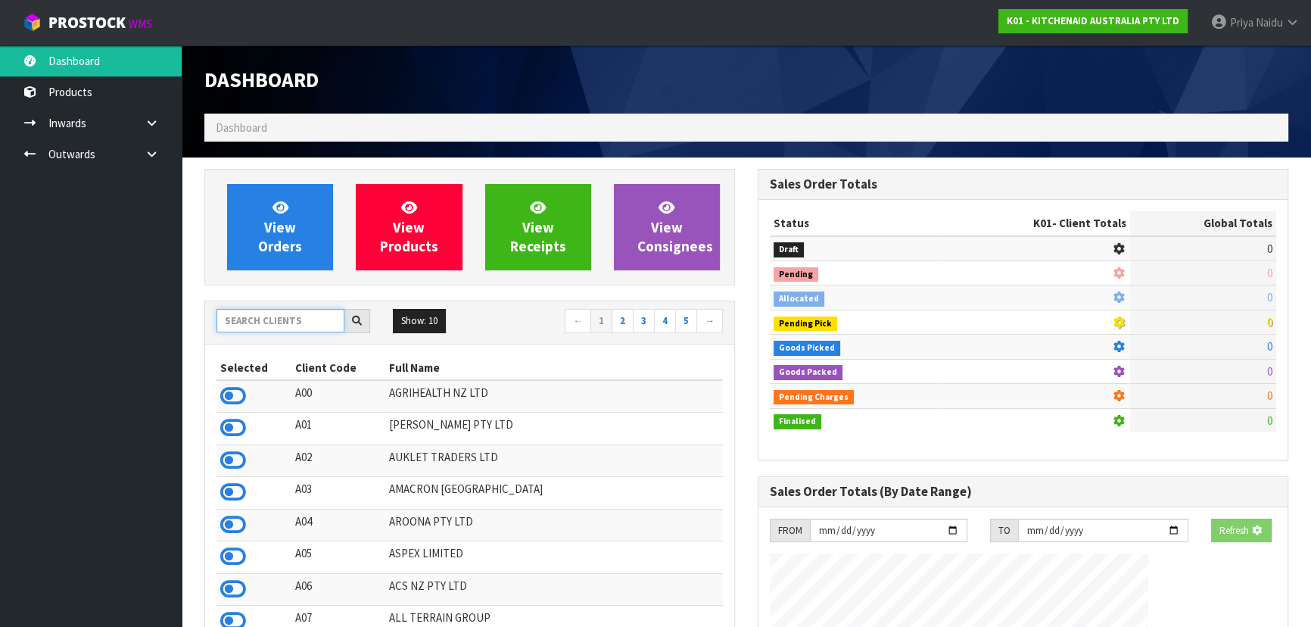
click at [269, 324] on input "text" at bounding box center [280, 320] width 128 height 23
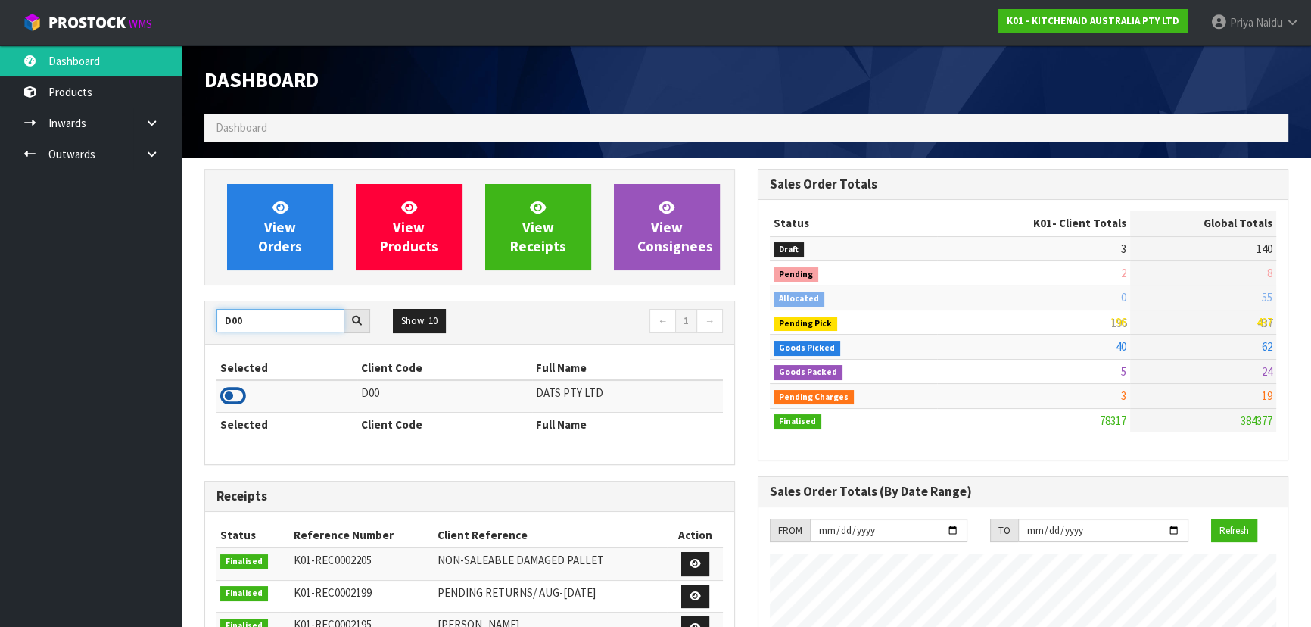
type input "D00"
drag, startPoint x: 229, startPoint y: 394, endPoint x: 234, endPoint y: 386, distance: 8.8
click at [229, 392] on icon at bounding box center [233, 396] width 26 height 23
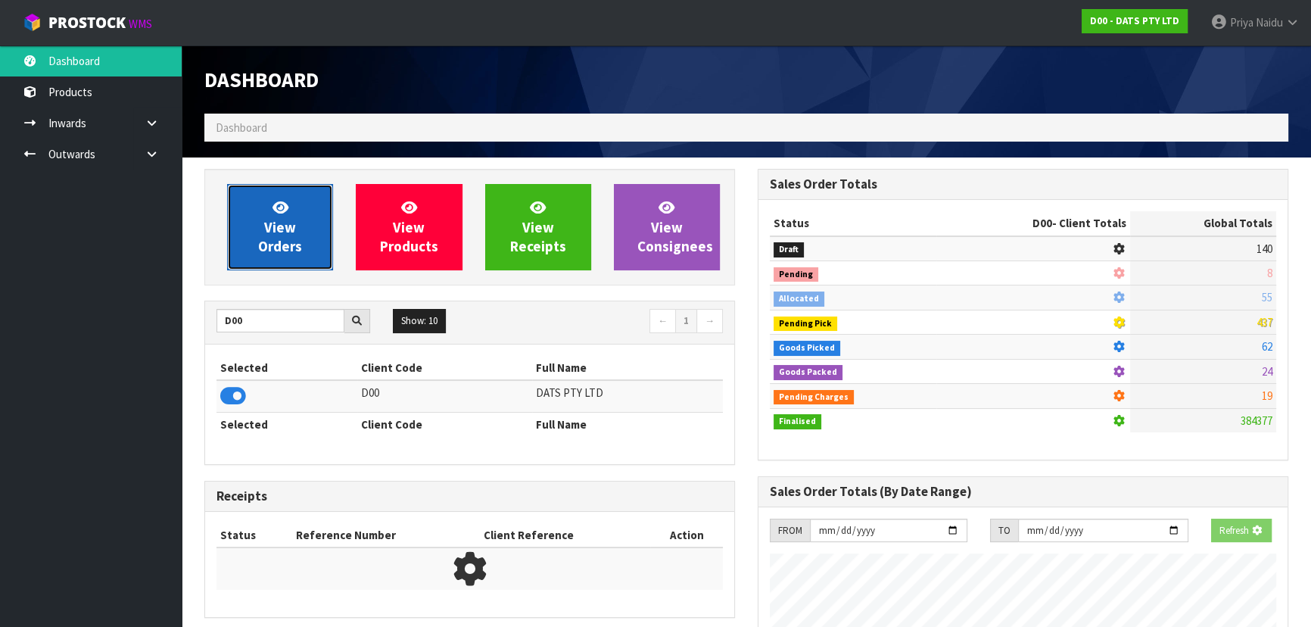
scroll to position [756028, 756417]
click at [301, 209] on link "View Orders" at bounding box center [280, 227] width 106 height 86
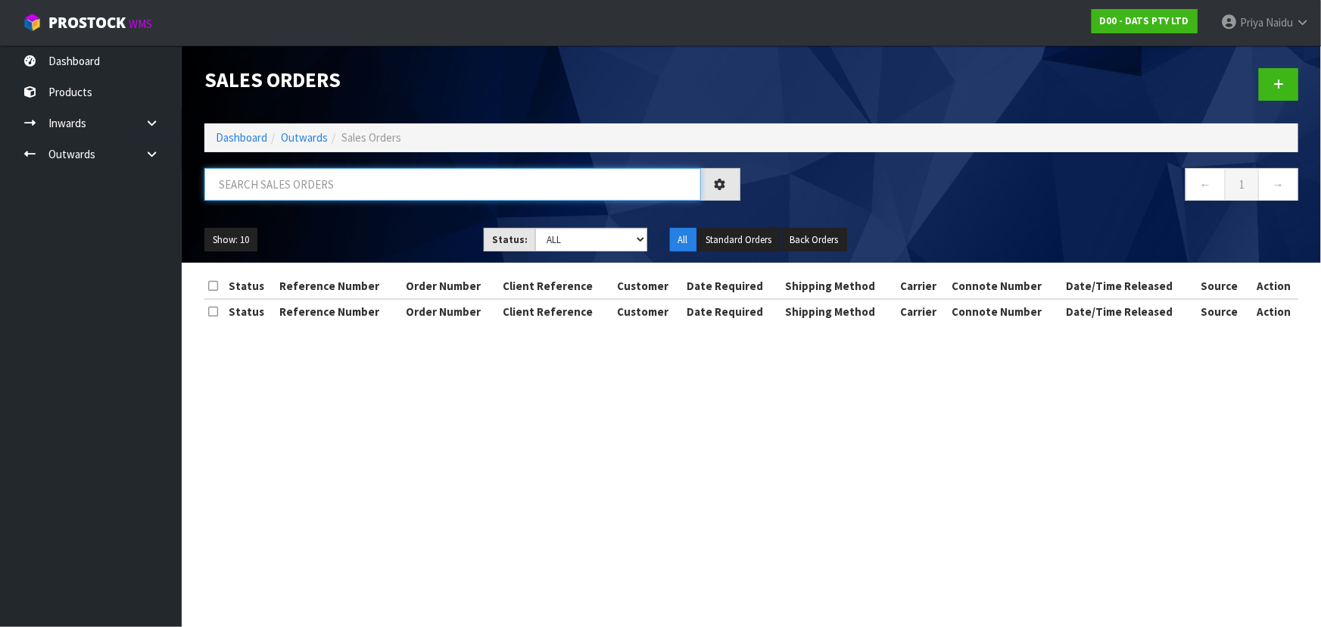
click at [312, 182] on input "text" at bounding box center [452, 184] width 497 height 33
type input "15864"
click at [561, 235] on select "Draft Pending Allocated Pending Pick Goods Picked Goods Packed Pending Charges …" at bounding box center [591, 239] width 112 height 23
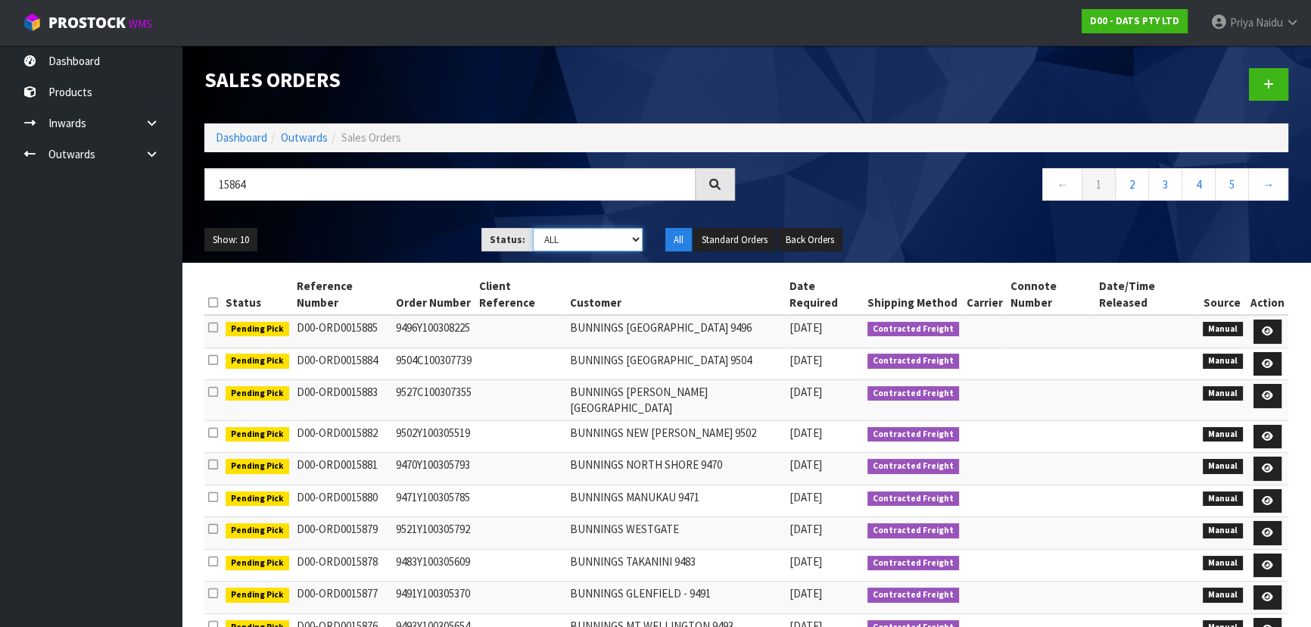
select select "string:5"
click at [533, 228] on select "Draft Pending Allocated Pending Pick Goods Picked Goods Packed Pending Charges …" at bounding box center [588, 239] width 111 height 23
click at [391, 237] on ul "Show: 10 5 10 25 50" at bounding box center [331, 240] width 254 height 24
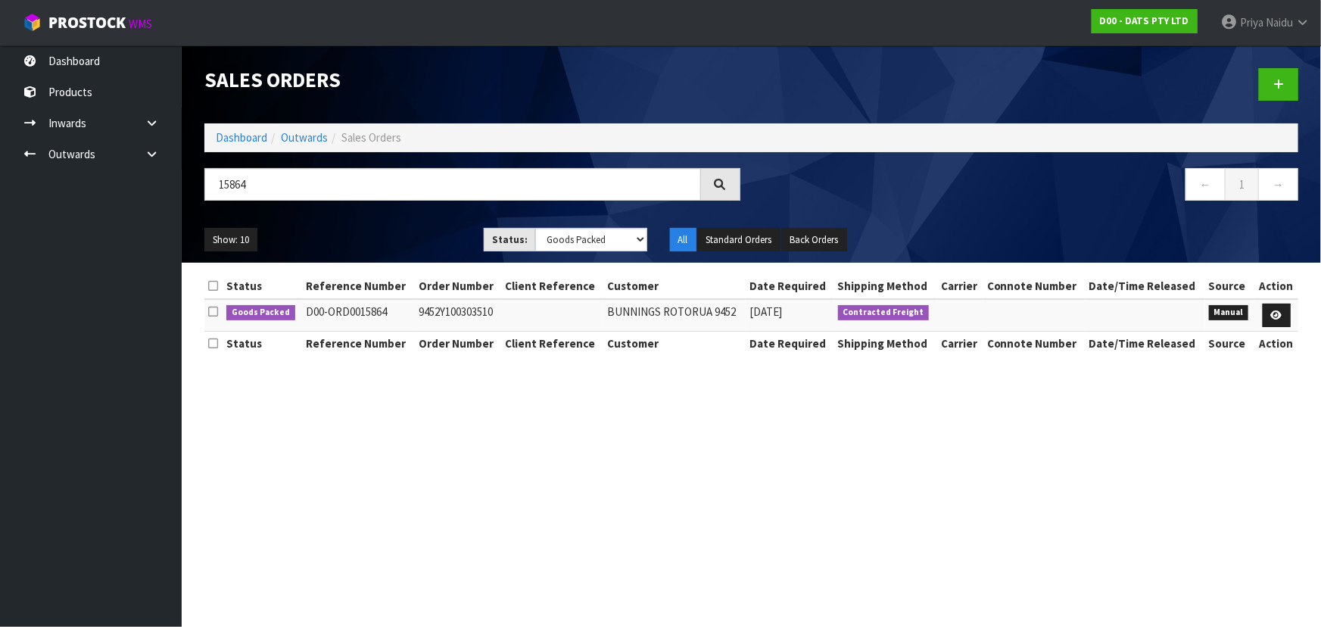
click at [391, 237] on ul "Show: 10 5 10 25 50" at bounding box center [332, 240] width 257 height 24
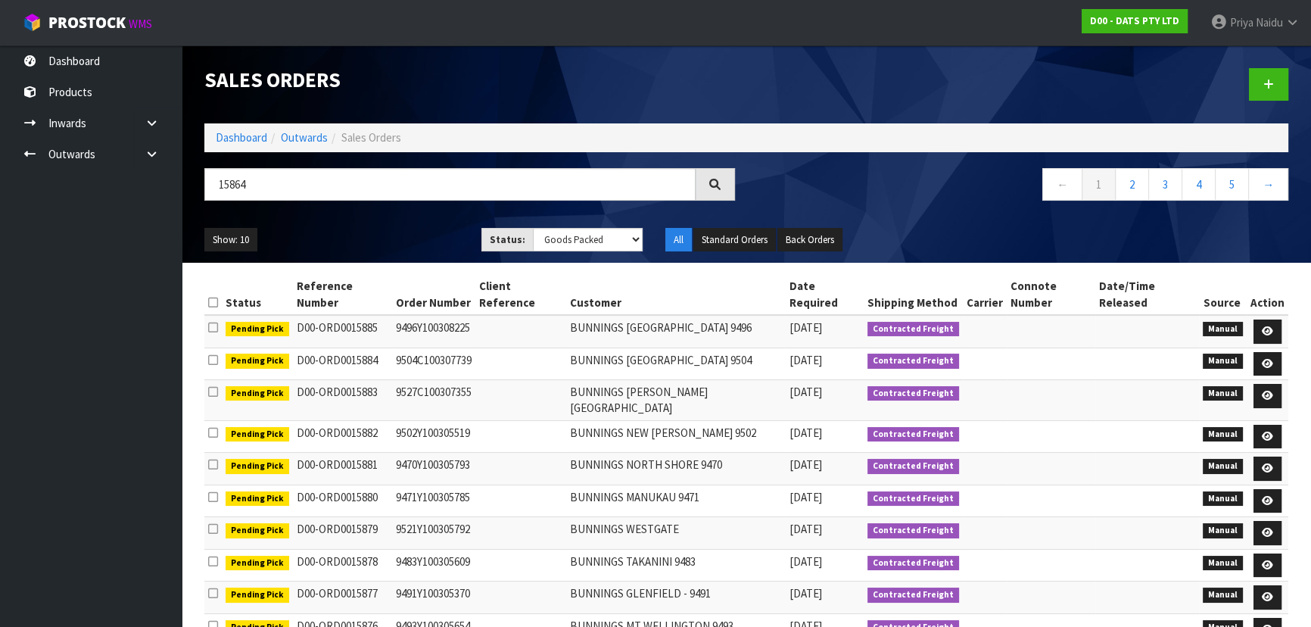
click at [399, 232] on ul "Show: 10 5 10 25 50" at bounding box center [331, 240] width 254 height 24
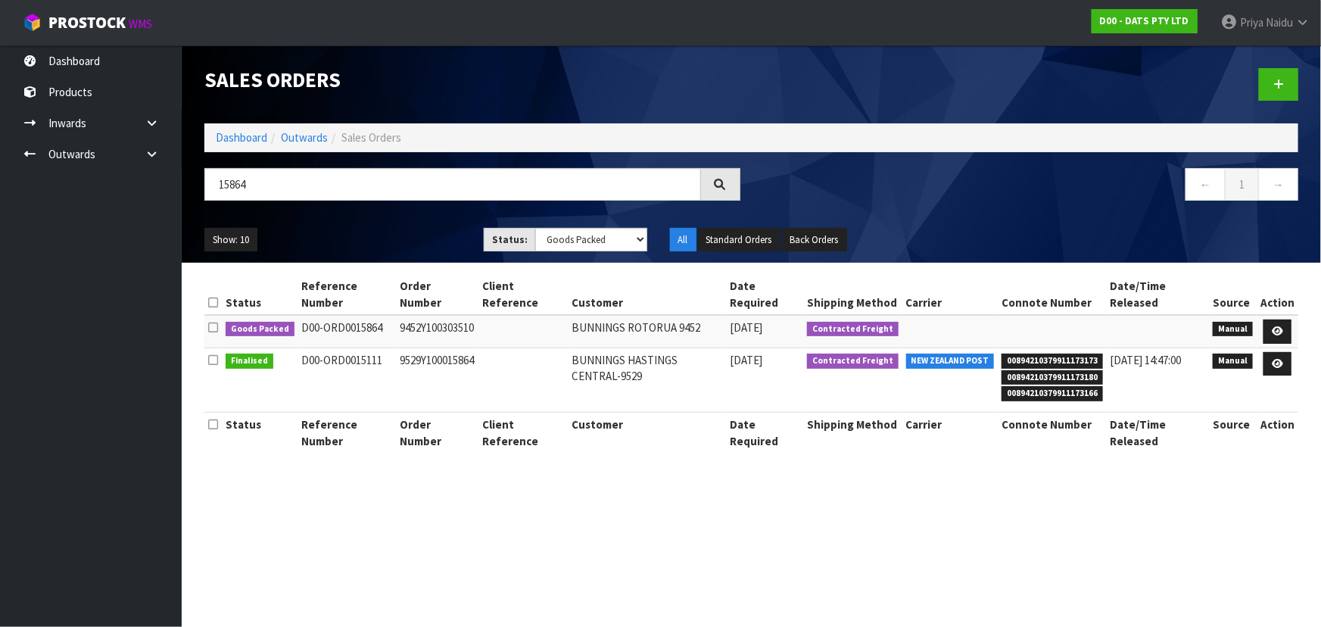
click at [399, 232] on ul "Show: 10 5 10 25 50" at bounding box center [332, 240] width 257 height 24
click at [1279, 323] on link at bounding box center [1277, 331] width 28 height 24
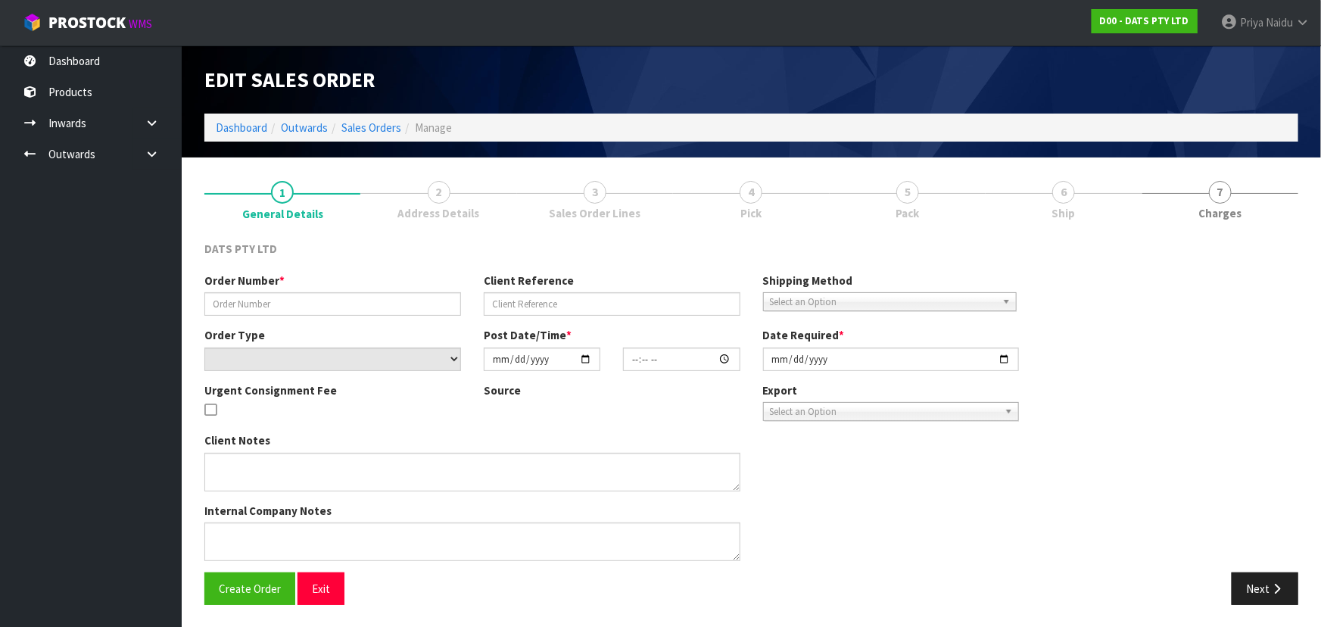
type input "9452Y100303510"
select select "number:0"
type input "[DATE]"
type input "10:36:00.000"
type input "[DATE]"
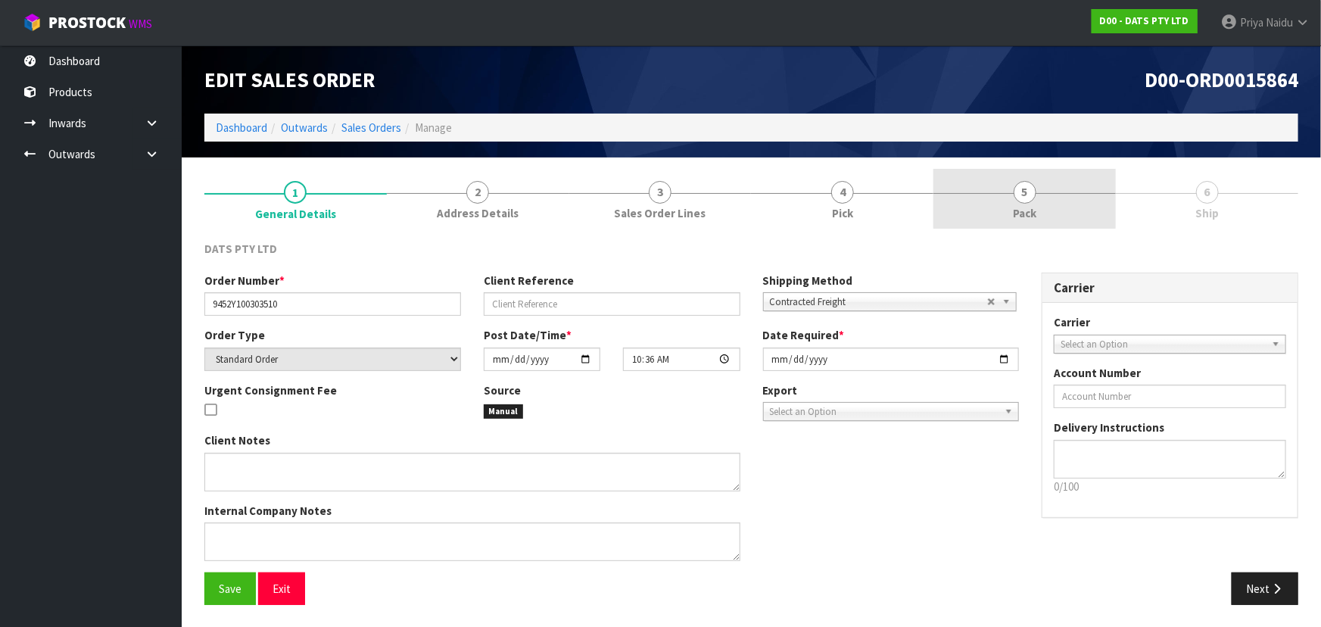
click at [1022, 187] on span "5" at bounding box center [1025, 192] width 23 height 23
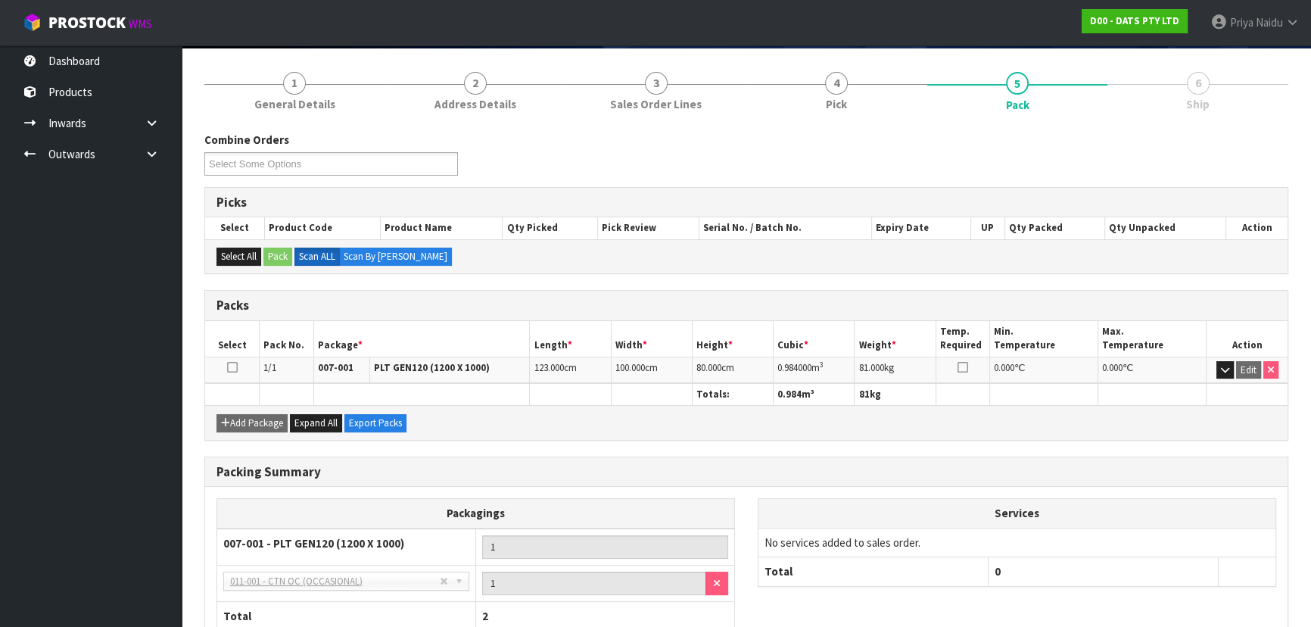
scroll to position [209, 0]
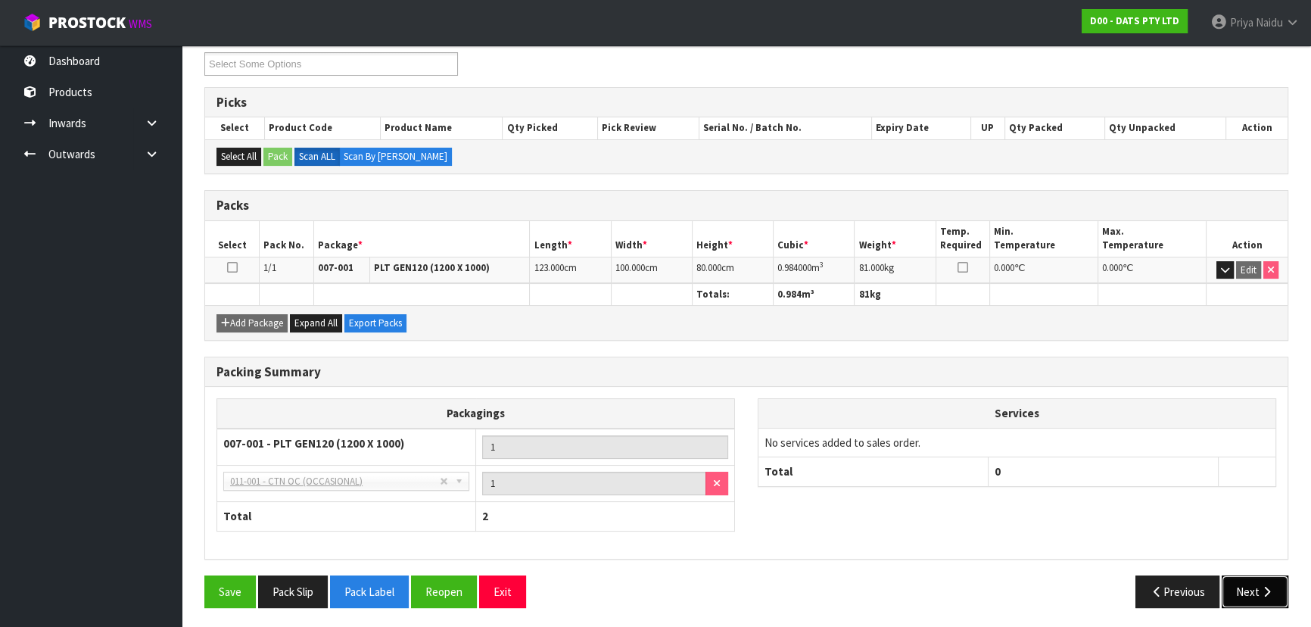
click at [1251, 578] on button "Next" at bounding box center [1255, 591] width 67 height 33
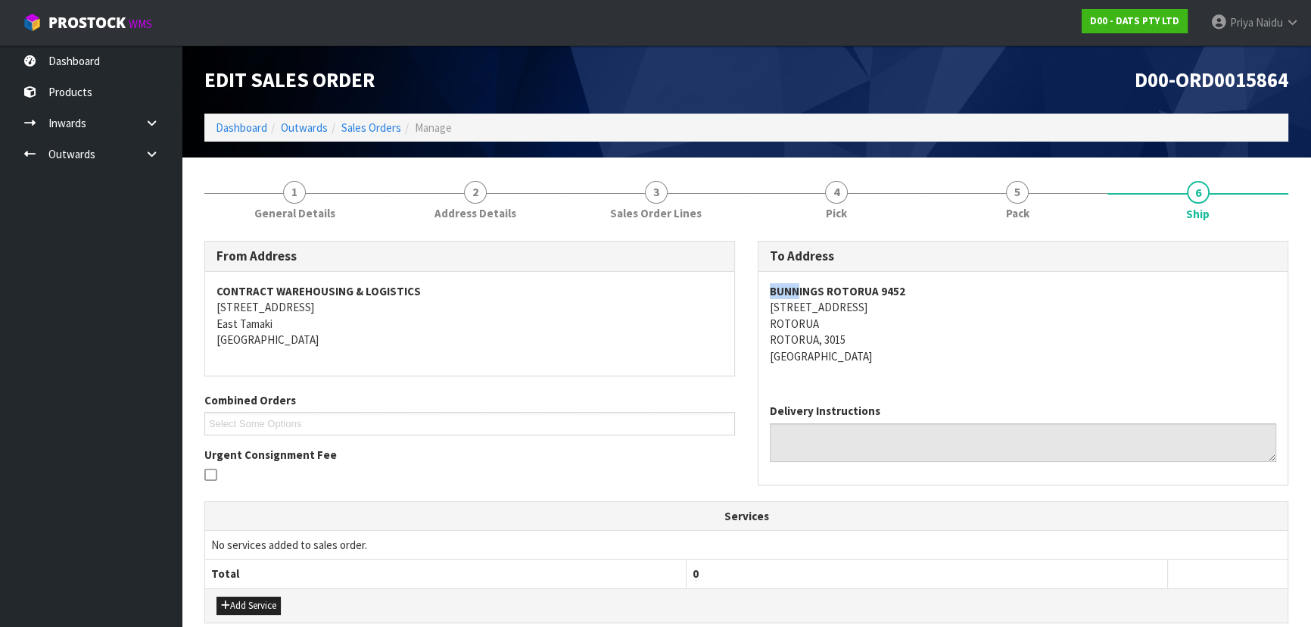
drag, startPoint x: 762, startPoint y: 294, endPoint x: 796, endPoint y: 293, distance: 33.3
click at [797, 293] on div "BUNNINGS ROTORUA 9452 24-48 OLD TAUPO ROAD ROTORUA ROTORUA, 3015 New Zealand" at bounding box center [1022, 332] width 529 height 120
copy address "24-48 OLD TAUPO ROAD ROTORUA ROTORUA, 3015"
drag, startPoint x: 766, startPoint y: 308, endPoint x: 946, endPoint y: 336, distance: 182.3
click at [946, 336] on div "BUNNINGS ROTORUA 9452 24-48 OLD TAUPO ROAD ROTORUA ROTORUA, 3015 New Zealand" at bounding box center [1022, 332] width 529 height 120
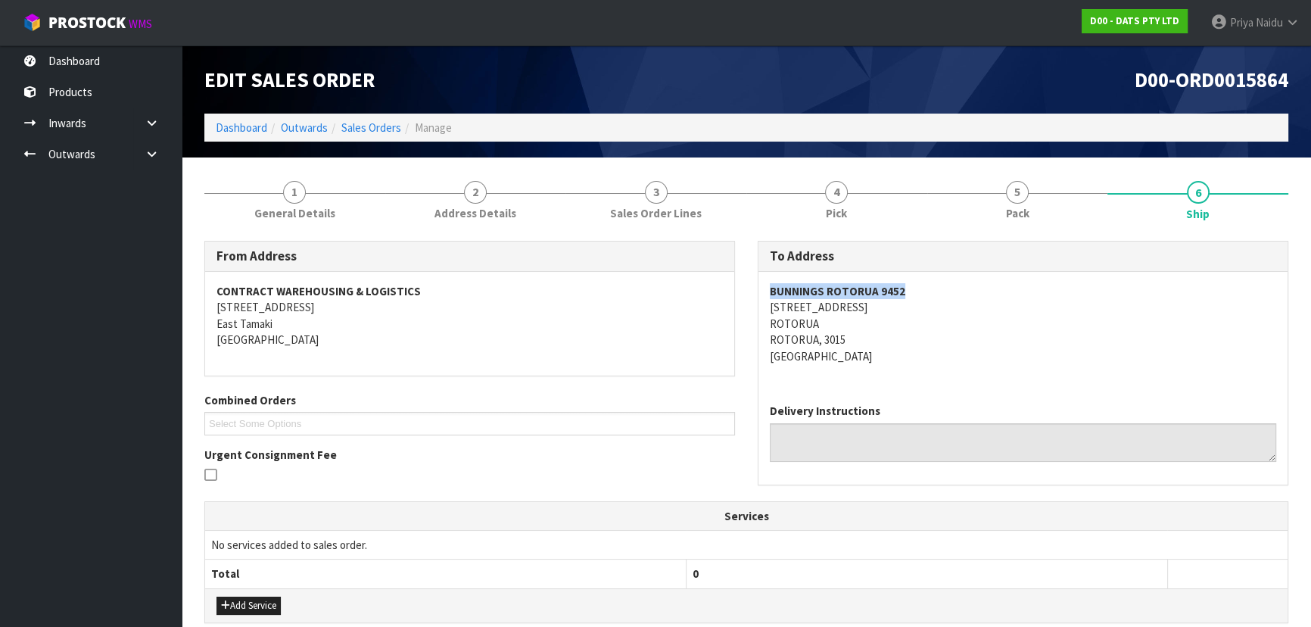
copy strong "BUNNINGS ROTORUA 9452"
drag, startPoint x: 755, startPoint y: 288, endPoint x: 848, endPoint y: 303, distance: 93.5
click at [922, 284] on div "To Address BUNNINGS ROTORUA 9452 24-48 OLD TAUPO ROAD ROTORUA ROTORUA, 3015 New…" at bounding box center [1022, 371] width 553 height 260
copy address "24-48 OLD TAUPO ROAD ROTORUA"
drag, startPoint x: 756, startPoint y: 302, endPoint x: 137, endPoint y: 323, distance: 619.6
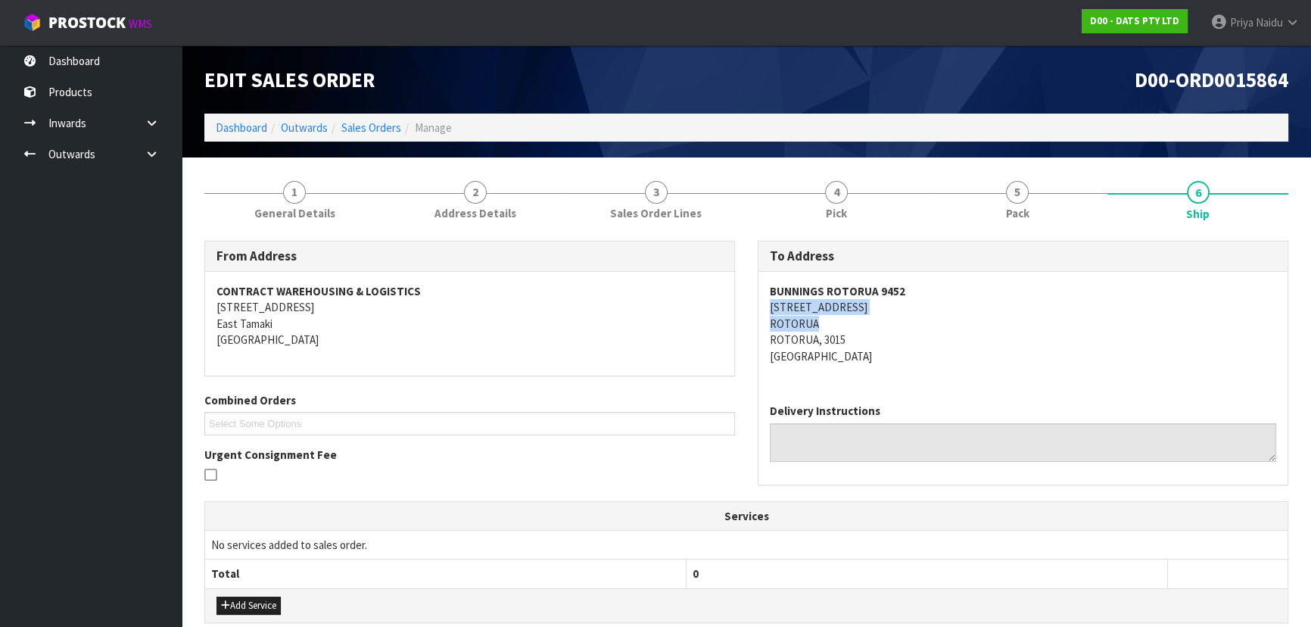
click at [892, 322] on div "To Address BUNNINGS ROTORUA 9452 24-48 OLD TAUPO ROAD ROTORUA ROTORUA, 3015 New…" at bounding box center [1022, 371] width 553 height 260
copy strong "BUNNINGS ROTORUA 9452"
drag, startPoint x: 764, startPoint y: 289, endPoint x: 958, endPoint y: 294, distance: 193.9
click at [958, 294] on div "BUNNINGS ROTORUA 9452 24-48 OLD TAUPO ROAD ROTORUA ROTORUA, 3015 New Zealand" at bounding box center [1022, 332] width 529 height 120
copy address "24-48 OLD TAUPO ROAD ROTORUA ROTORUA, 3015"
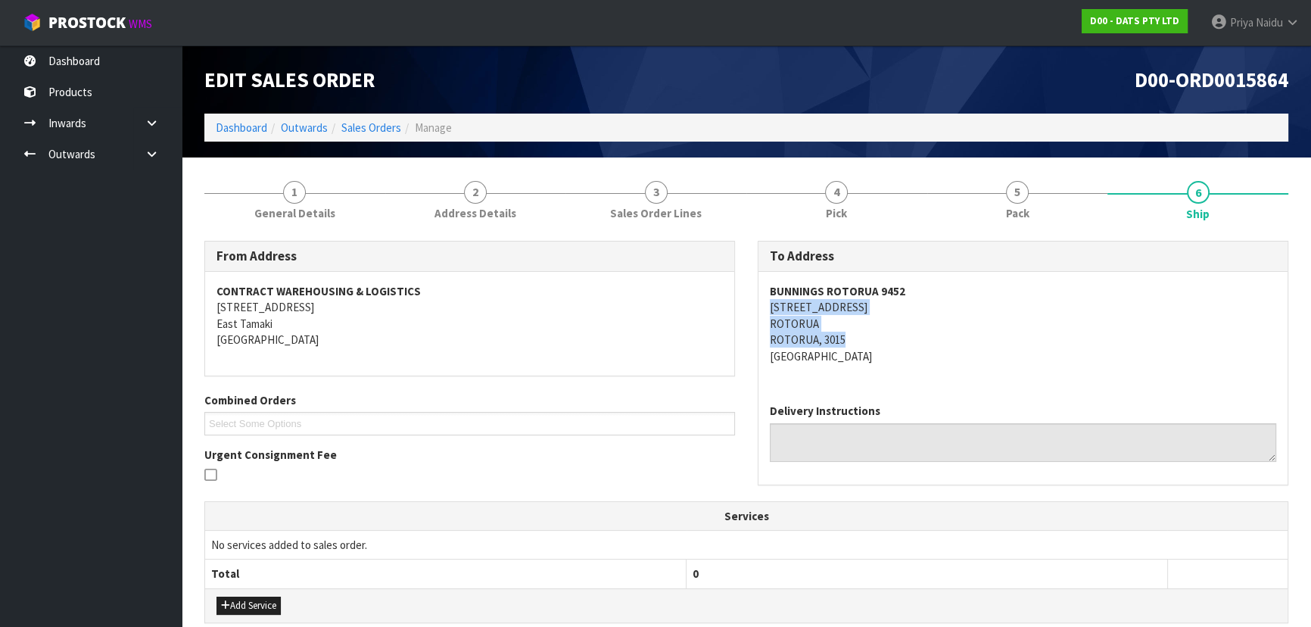
drag, startPoint x: 768, startPoint y: 311, endPoint x: 890, endPoint y: 328, distance: 123.8
click at [908, 336] on div "BUNNINGS ROTORUA 9452 24-48 OLD TAUPO ROAD ROTORUA ROTORUA, 3015 New Zealand" at bounding box center [1022, 332] width 529 height 120
click at [1041, 333] on address "BUNNINGS ROTORUA 9452 24-48 OLD TAUPO ROAD ROTORUA ROTORUA, 3015 New Zealand" at bounding box center [1023, 323] width 506 height 81
copy strong "BUNNINGS ROTORUA 9452"
drag, startPoint x: 768, startPoint y: 285, endPoint x: 942, endPoint y: 285, distance: 174.1
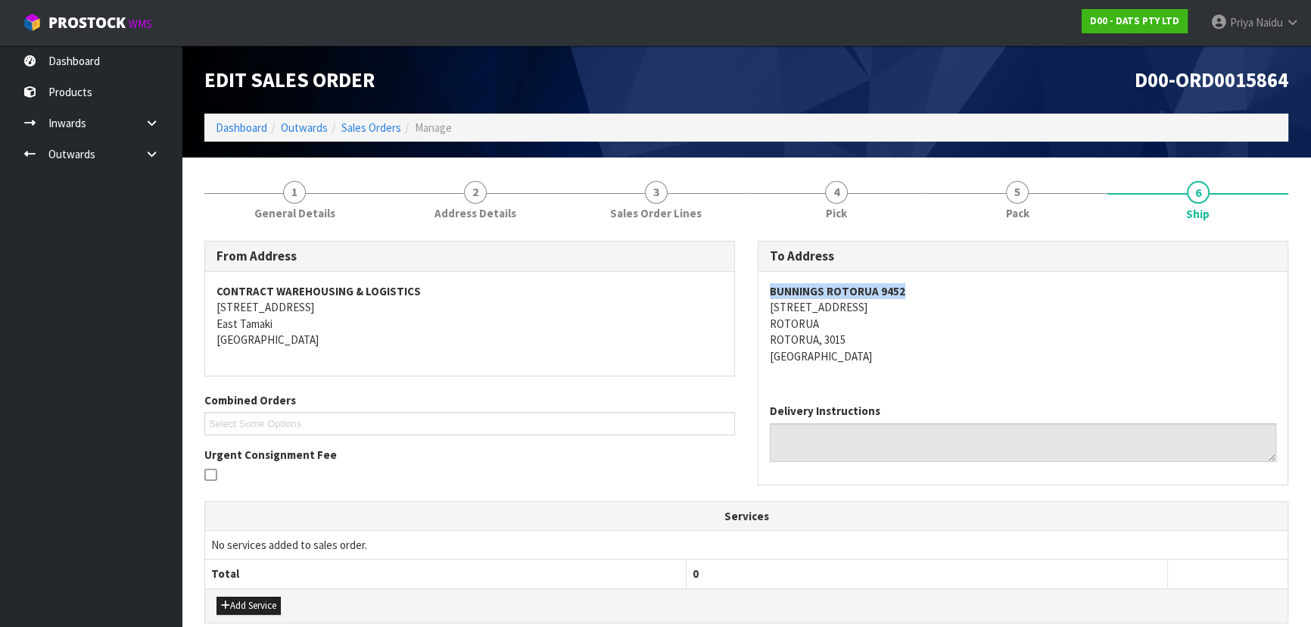
click at [942, 285] on div "BUNNINGS ROTORUA 9452 24-48 OLD TAUPO ROAD ROTORUA ROTORUA, 3015 New Zealand" at bounding box center [1022, 332] width 529 height 120
copy address "24-48 OLD TAUPO ROAD"
drag, startPoint x: 751, startPoint y: 310, endPoint x: 913, endPoint y: 303, distance: 162.2
click at [913, 303] on div "To Address BUNNINGS ROTORUA 9452 24-48 OLD TAUPO ROAD ROTORUA ROTORUA, 3015 New…" at bounding box center [1022, 371] width 553 height 260
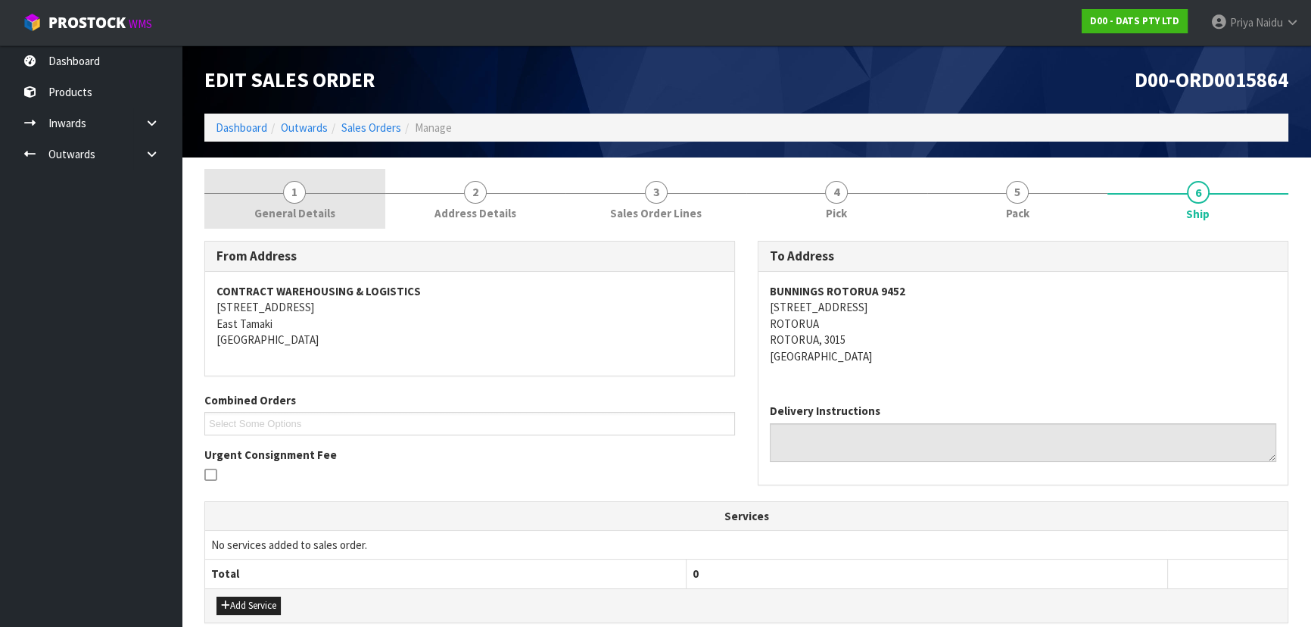
click at [289, 207] on span "General Details" at bounding box center [294, 213] width 81 height 16
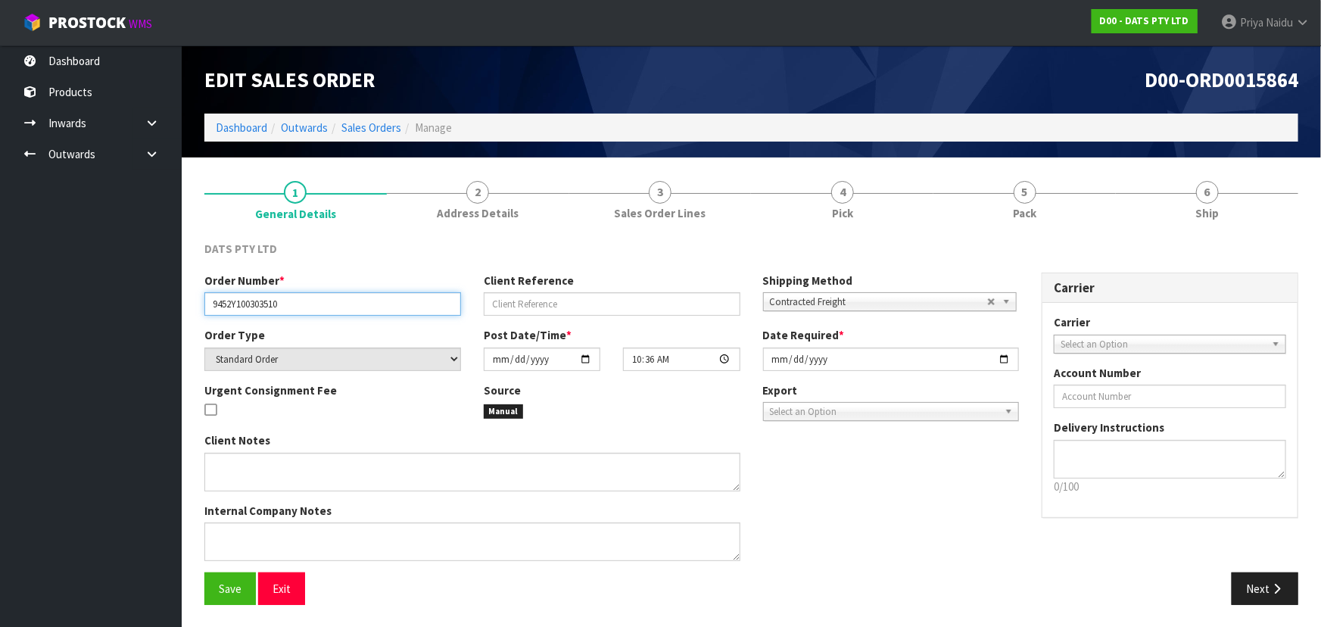
drag, startPoint x: 207, startPoint y: 299, endPoint x: 315, endPoint y: 296, distance: 108.3
click at [315, 296] on input "9452Y100303510" at bounding box center [332, 303] width 257 height 23
click at [1042, 193] on link "5 Pack" at bounding box center [1024, 199] width 182 height 60
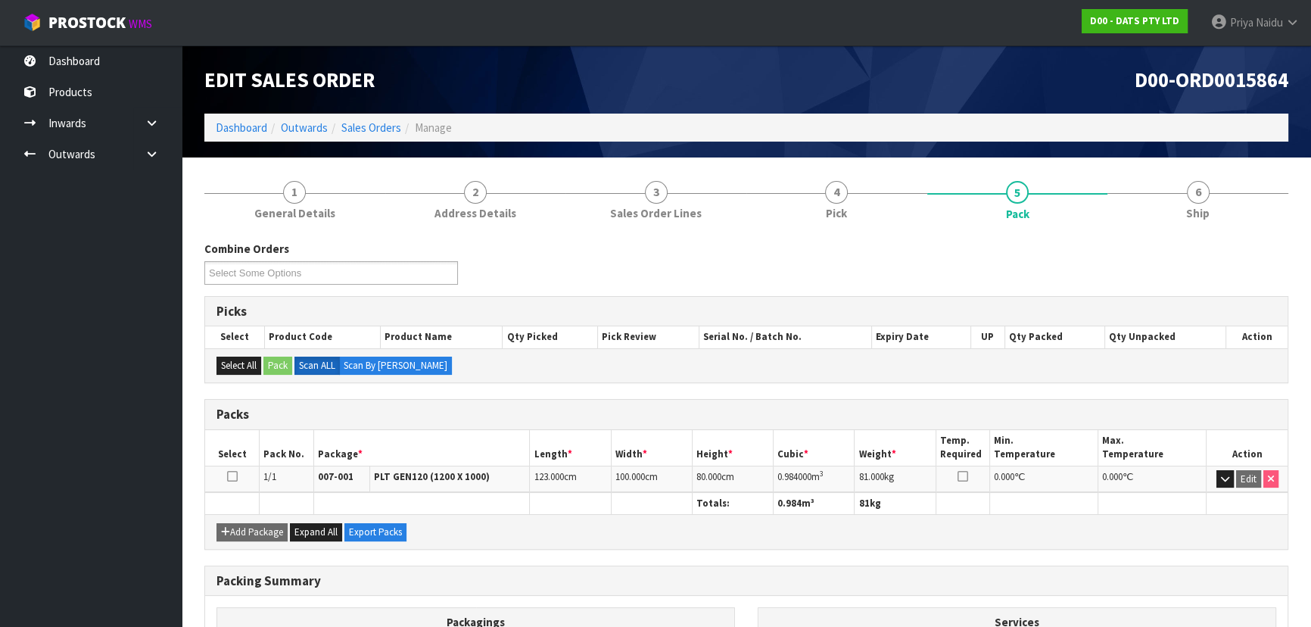
scroll to position [206, 0]
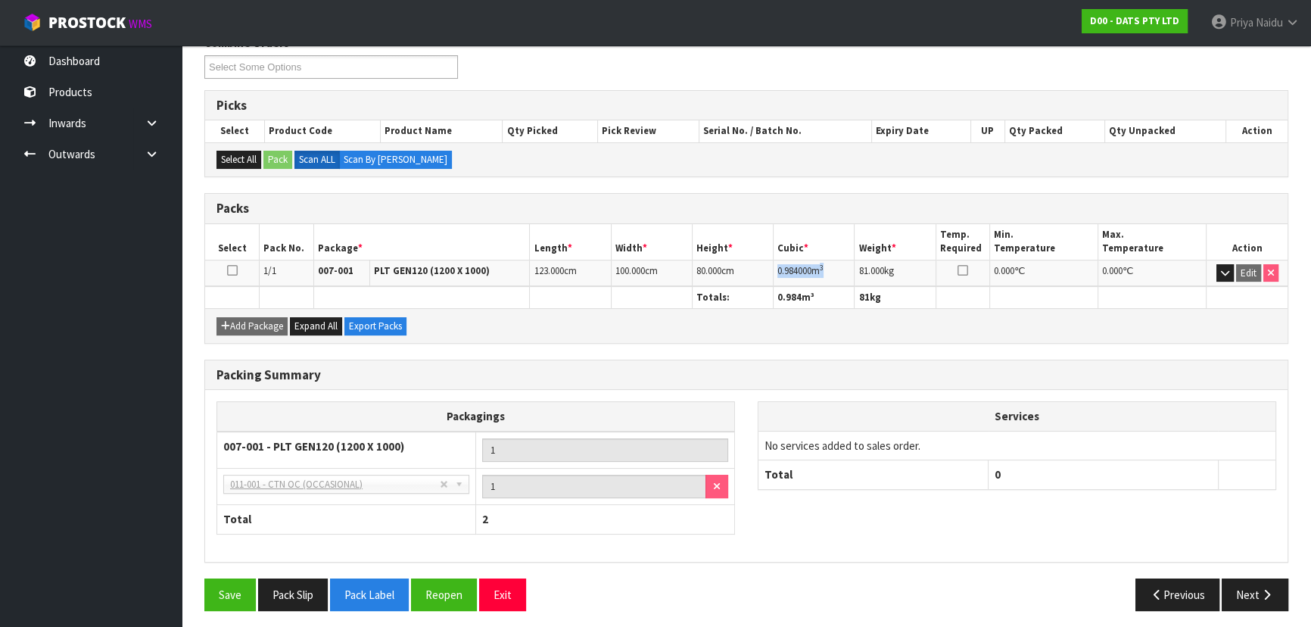
copy td "0.984000 m 3"
drag, startPoint x: 773, startPoint y: 266, endPoint x: 833, endPoint y: 268, distance: 59.8
click at [833, 268] on td "0.984000 m 3" at bounding box center [814, 273] width 81 height 26
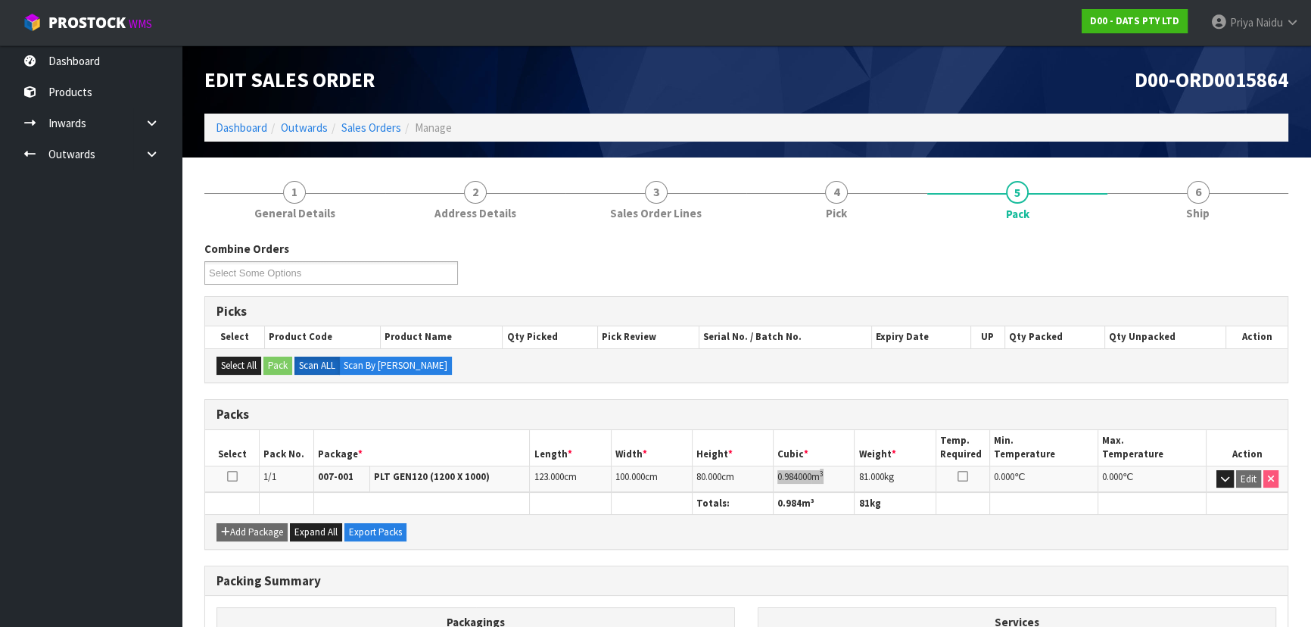
scroll to position [0, 0]
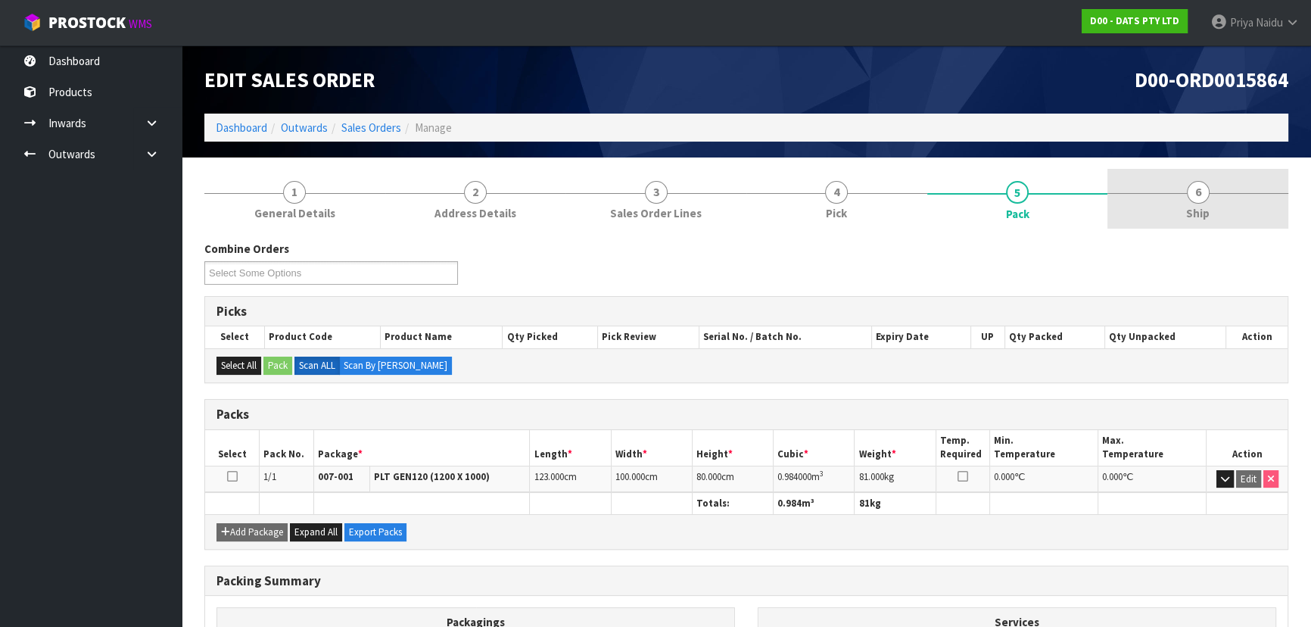
click at [1206, 209] on span "Ship" at bounding box center [1197, 213] width 23 height 16
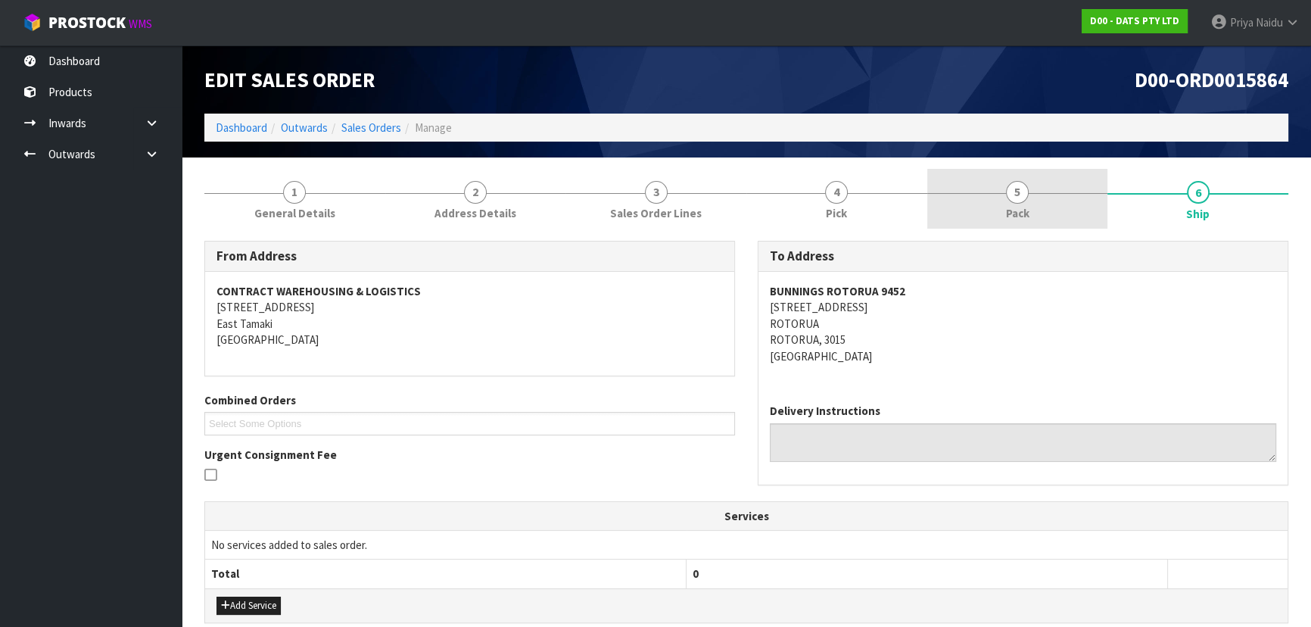
click at [1020, 183] on span "5" at bounding box center [1017, 192] width 23 height 23
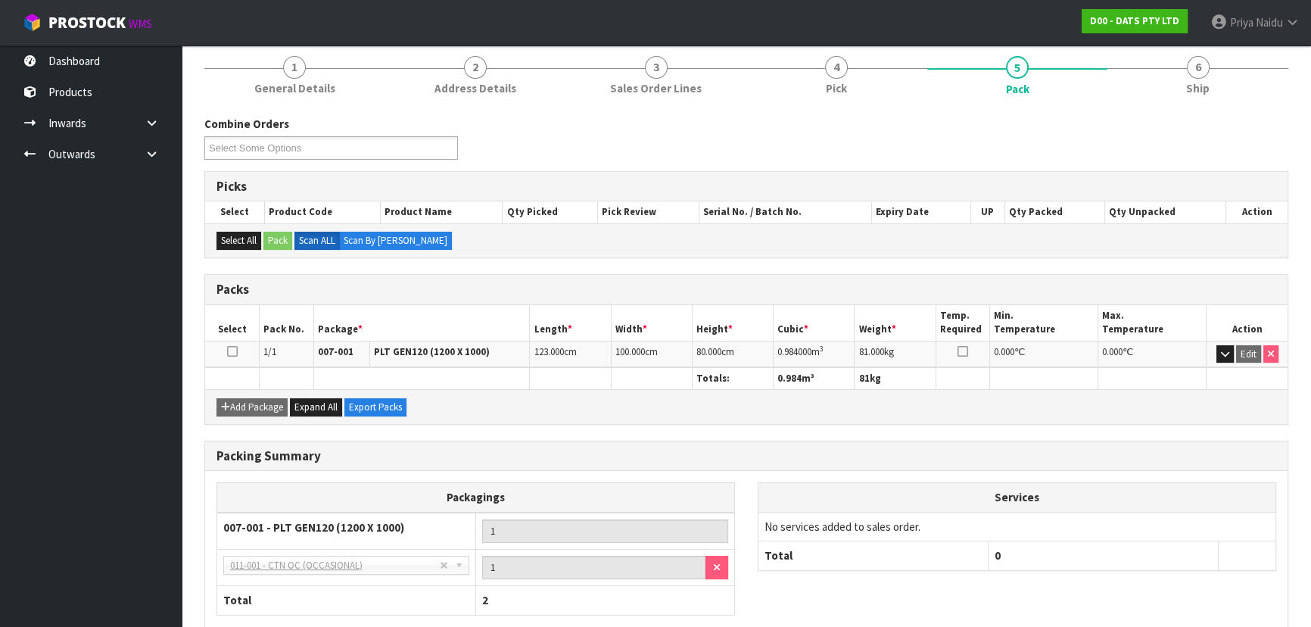
scroll to position [137, 0]
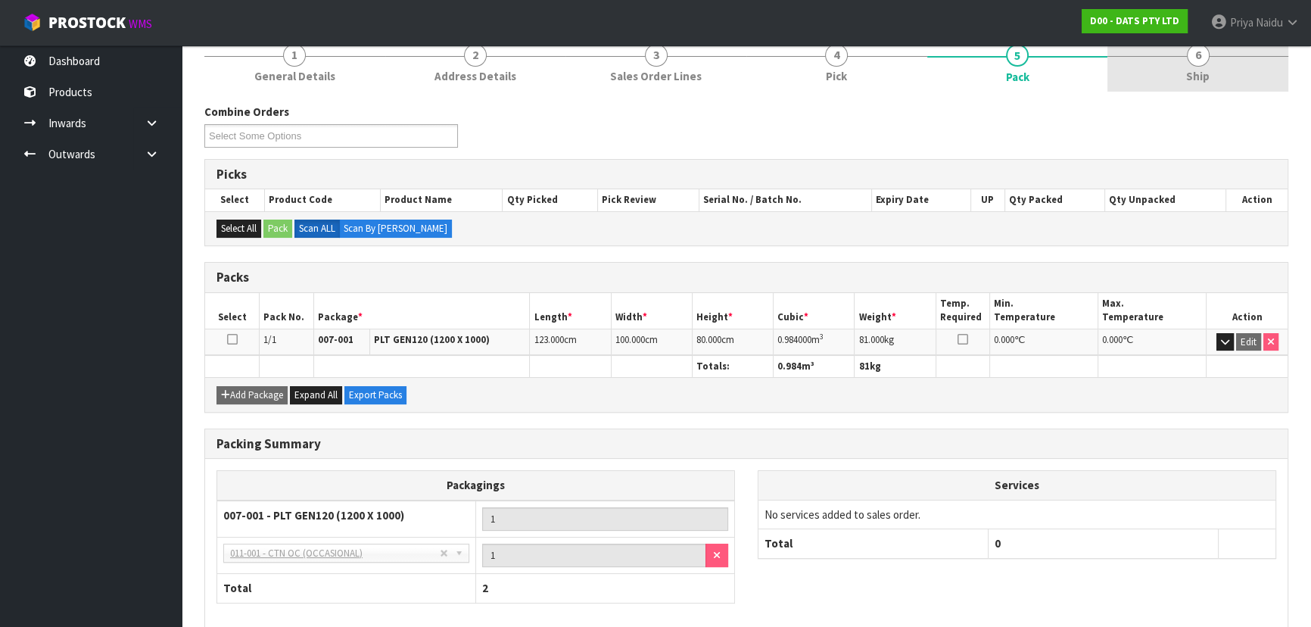
drag, startPoint x: 1175, startPoint y: 73, endPoint x: 1153, endPoint y: 73, distance: 22.0
click at [1173, 73] on link "6 Ship" at bounding box center [1197, 62] width 181 height 60
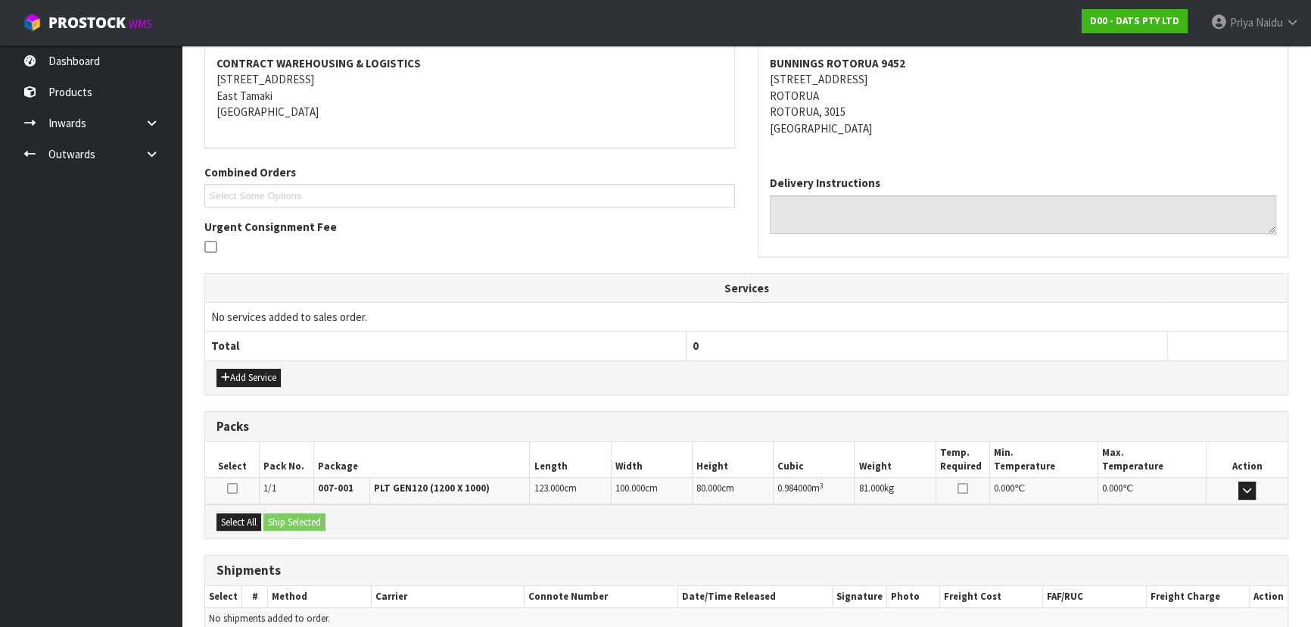
scroll to position [300, 0]
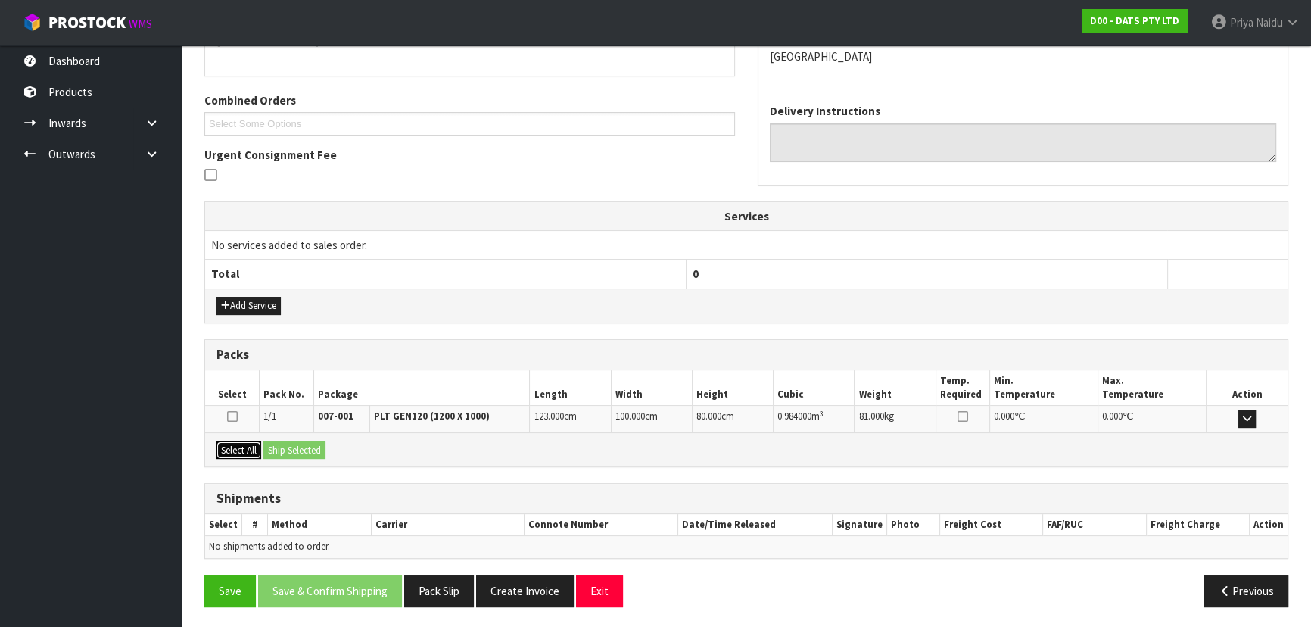
click at [243, 448] on button "Select All" at bounding box center [238, 450] width 45 height 18
click at [276, 449] on button "Ship Selected" at bounding box center [294, 450] width 62 height 18
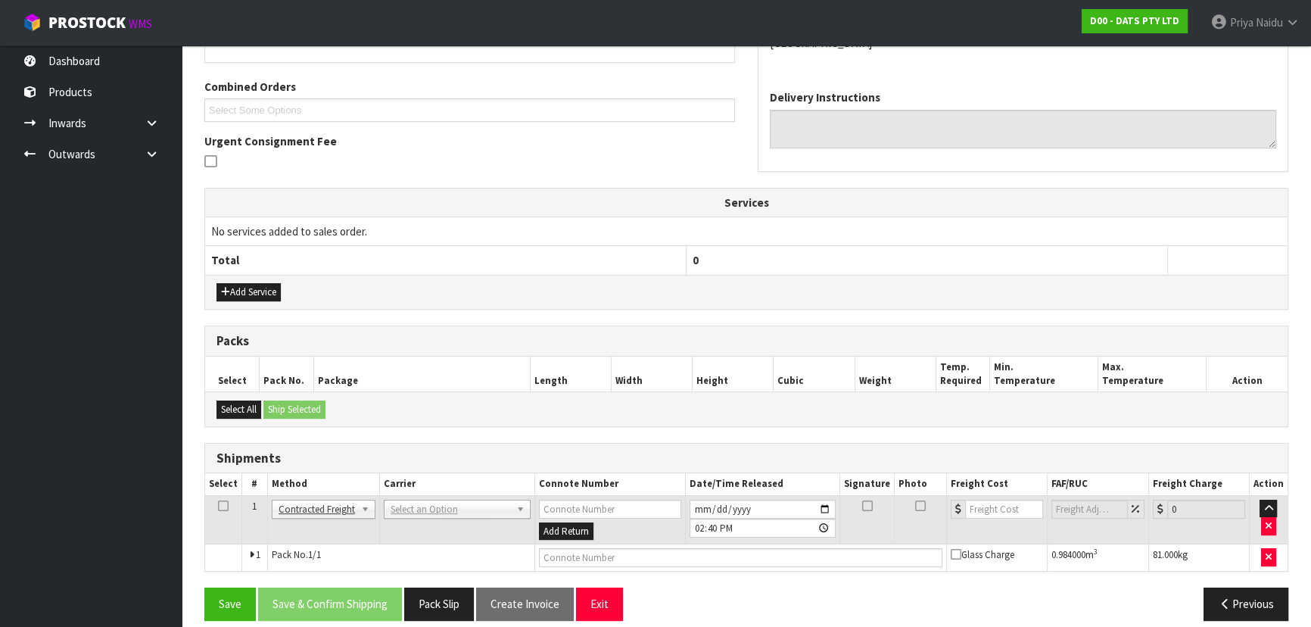
scroll to position [326, 0]
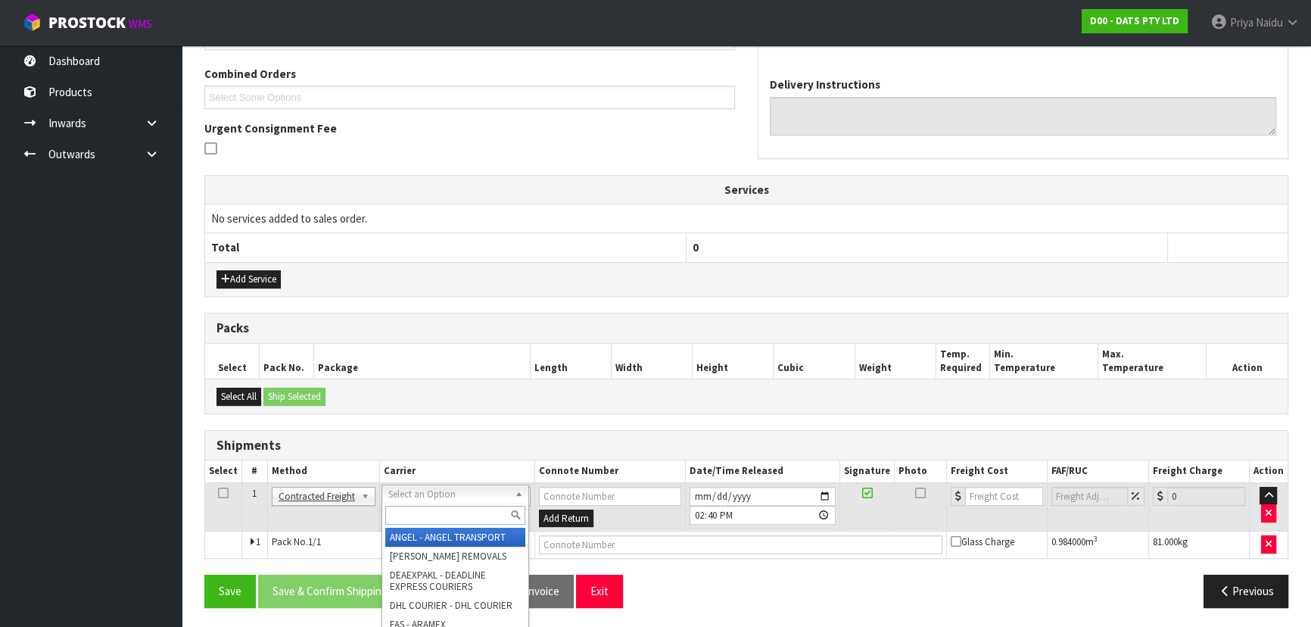
click at [431, 512] on input "text" at bounding box center [455, 515] width 140 height 19
type input "MA"
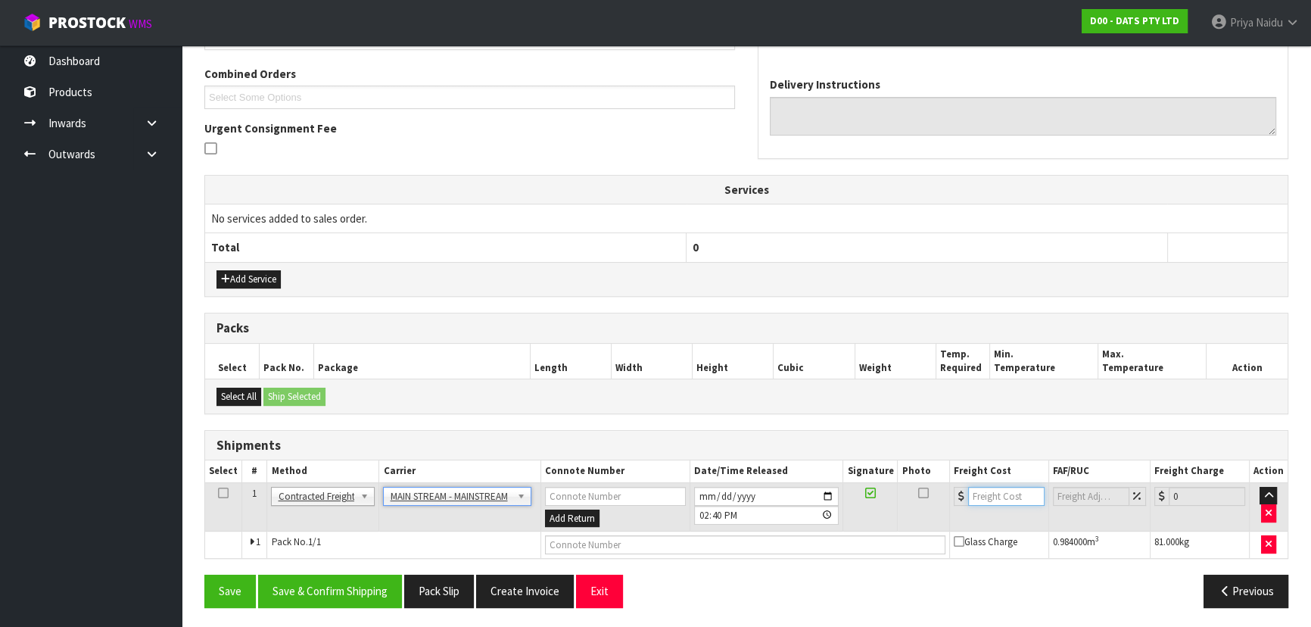
click at [979, 490] on input "number" at bounding box center [1006, 496] width 76 height 19
type input "44.10"
click at [649, 537] on input "text" at bounding box center [745, 544] width 400 height 19
paste input "CWL7730930"
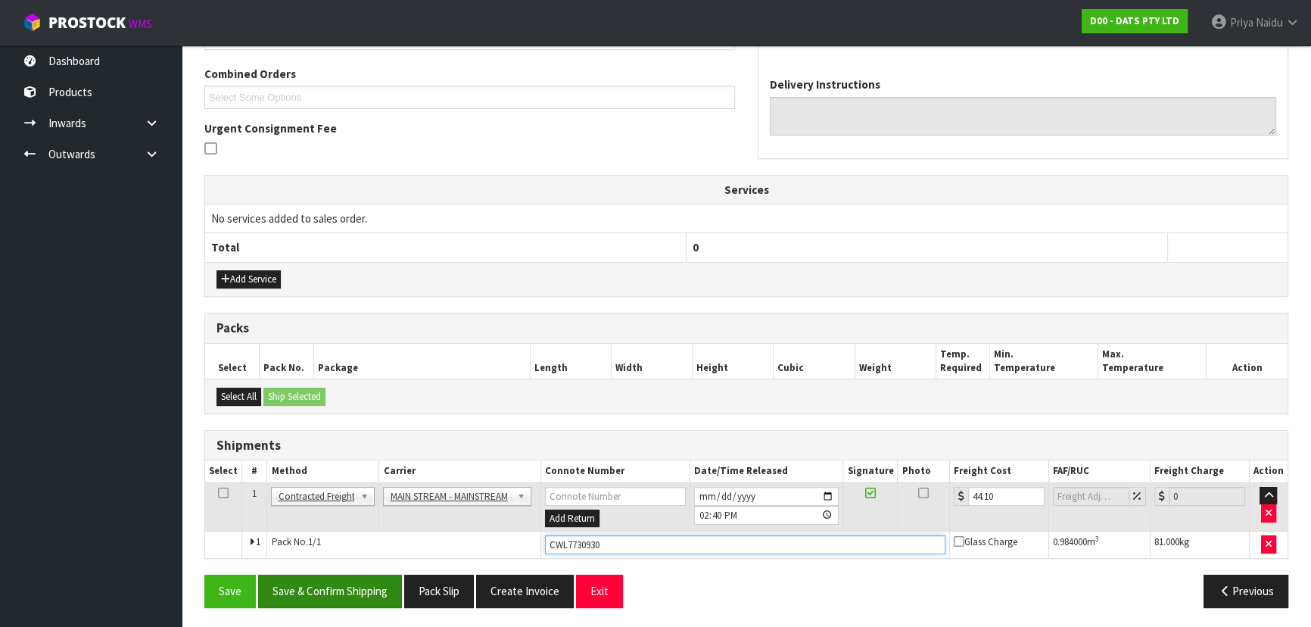
type input "CWL7730930"
click at [349, 587] on button "Save & Confirm Shipping" at bounding box center [330, 591] width 144 height 33
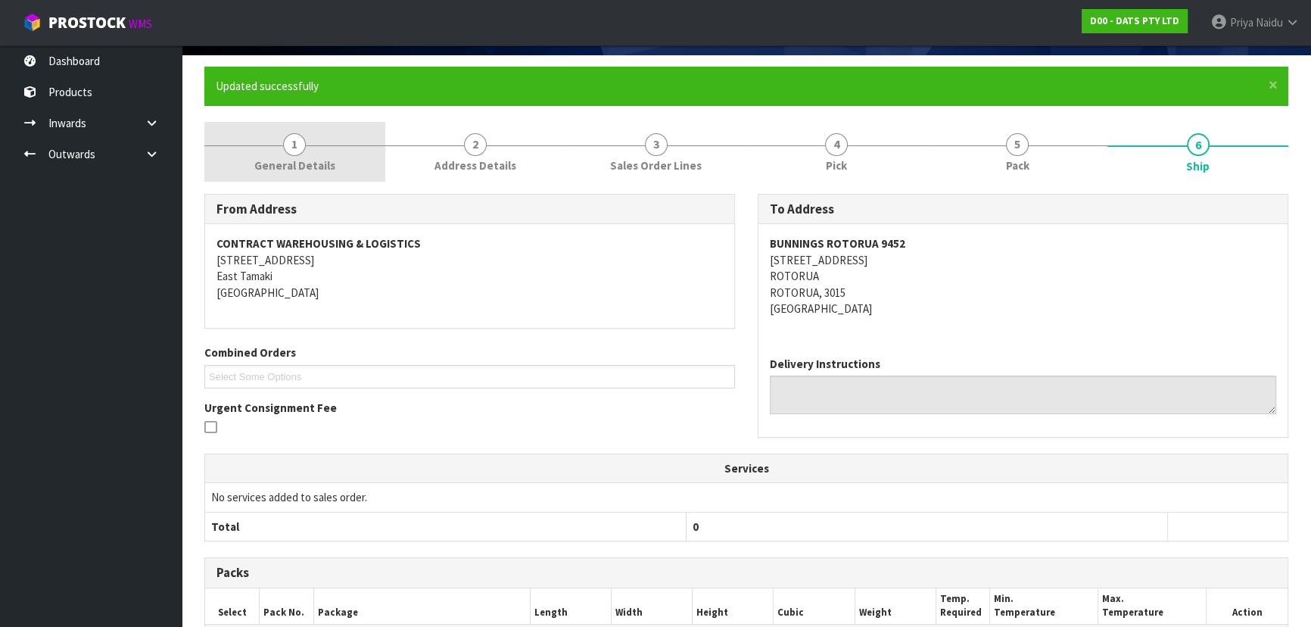
scroll to position [0, 0]
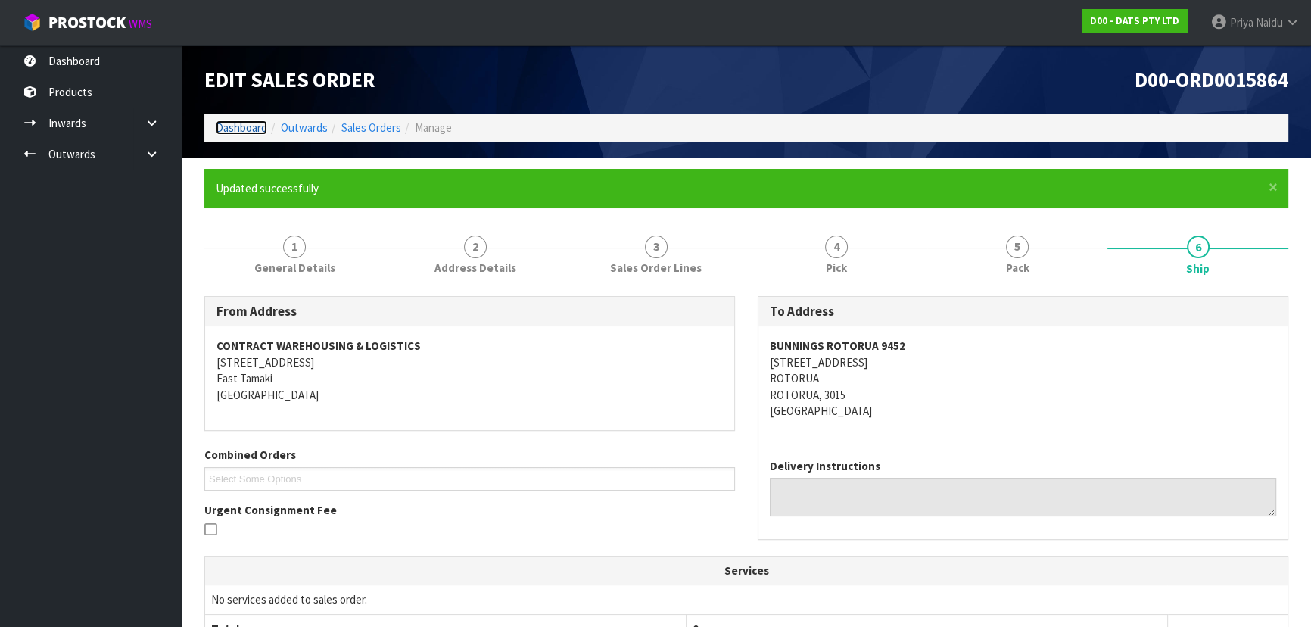
click at [257, 129] on link "Dashboard" at bounding box center [241, 127] width 51 height 14
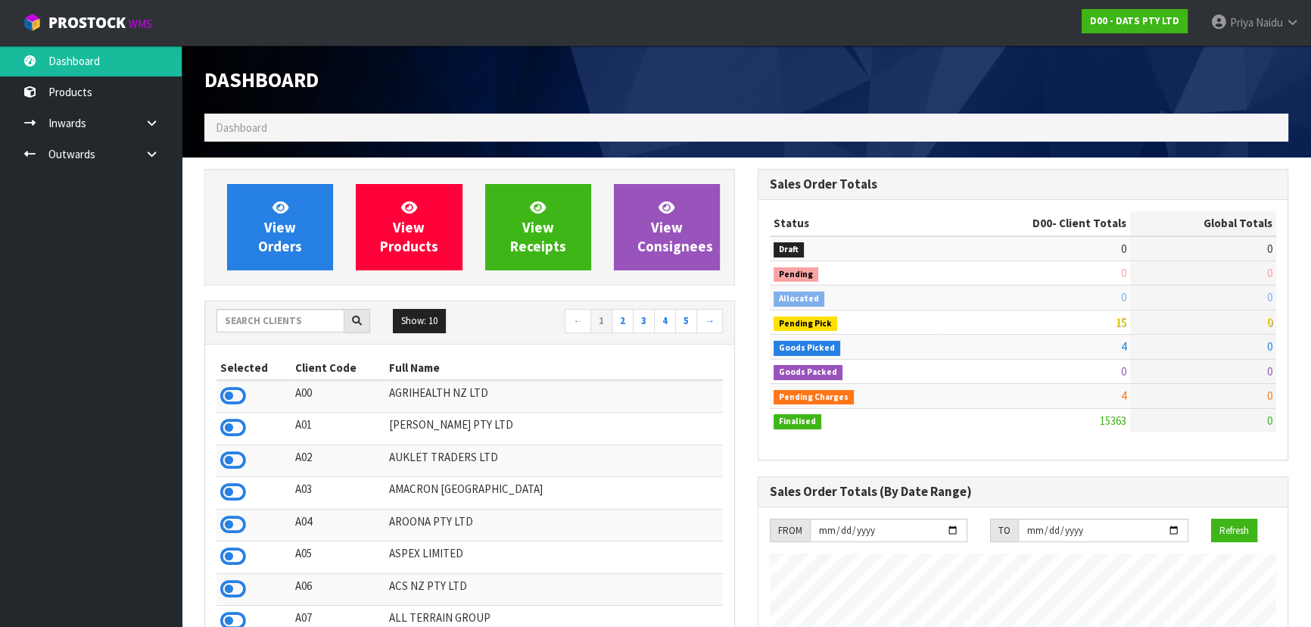
scroll to position [1193, 553]
click at [276, 309] on input "text" at bounding box center [280, 320] width 128 height 23
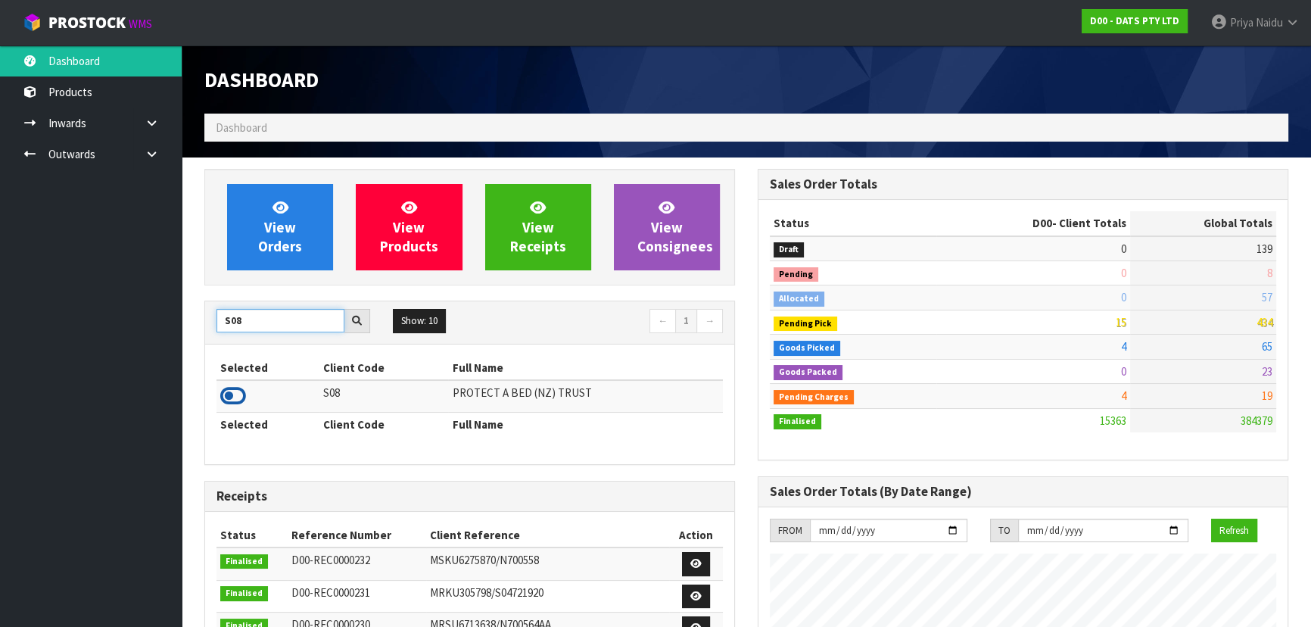
type input "S08"
click at [237, 391] on icon at bounding box center [233, 396] width 26 height 23
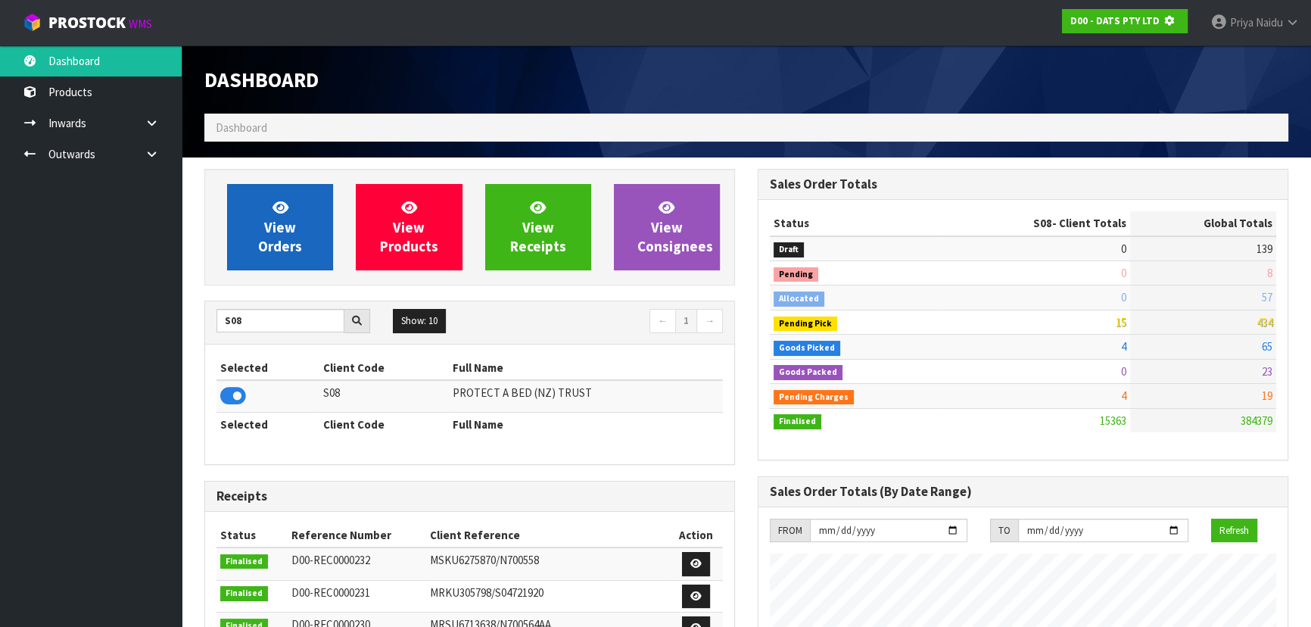
scroll to position [756028, 756417]
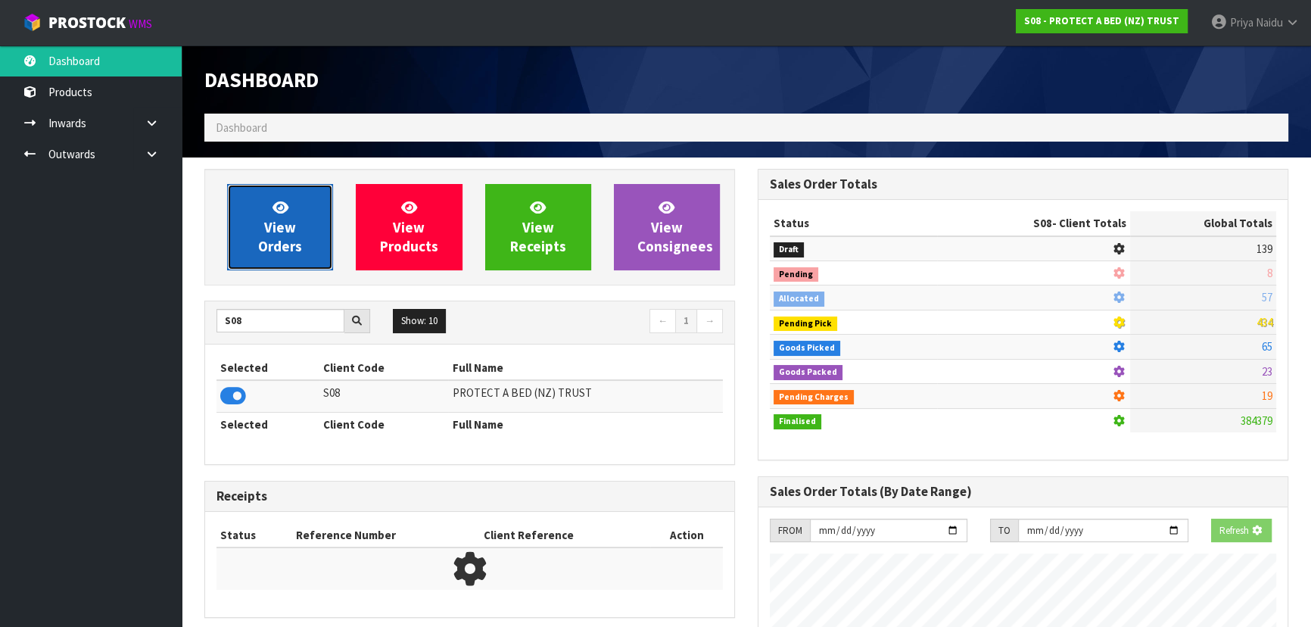
click at [295, 234] on link "View Orders" at bounding box center [280, 227] width 106 height 86
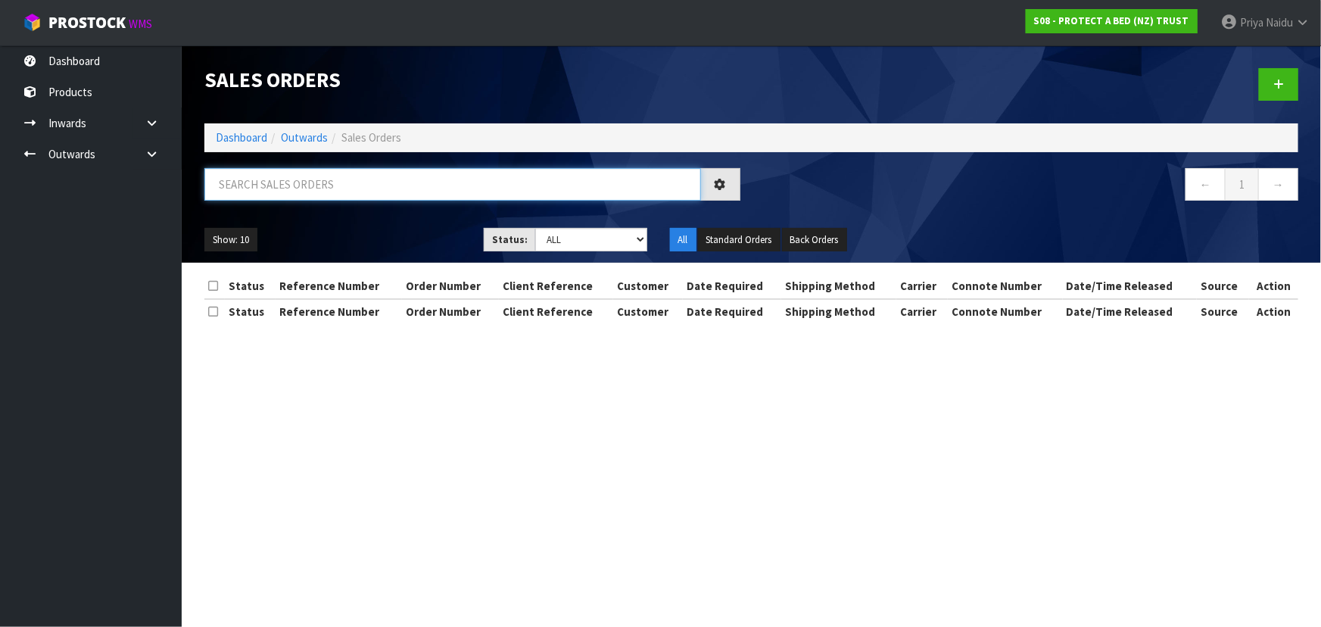
click at [307, 188] on input "text" at bounding box center [452, 184] width 497 height 33
type input "33627"
click at [581, 243] on select "Draft Pending Allocated Pending Pick Goods Picked Goods Packed Pending Charges …" at bounding box center [591, 239] width 112 height 23
select select "string:5"
click at [535, 228] on select "Draft Pending Allocated Pending Pick Goods Picked Goods Packed Pending Charges …" at bounding box center [591, 239] width 112 height 23
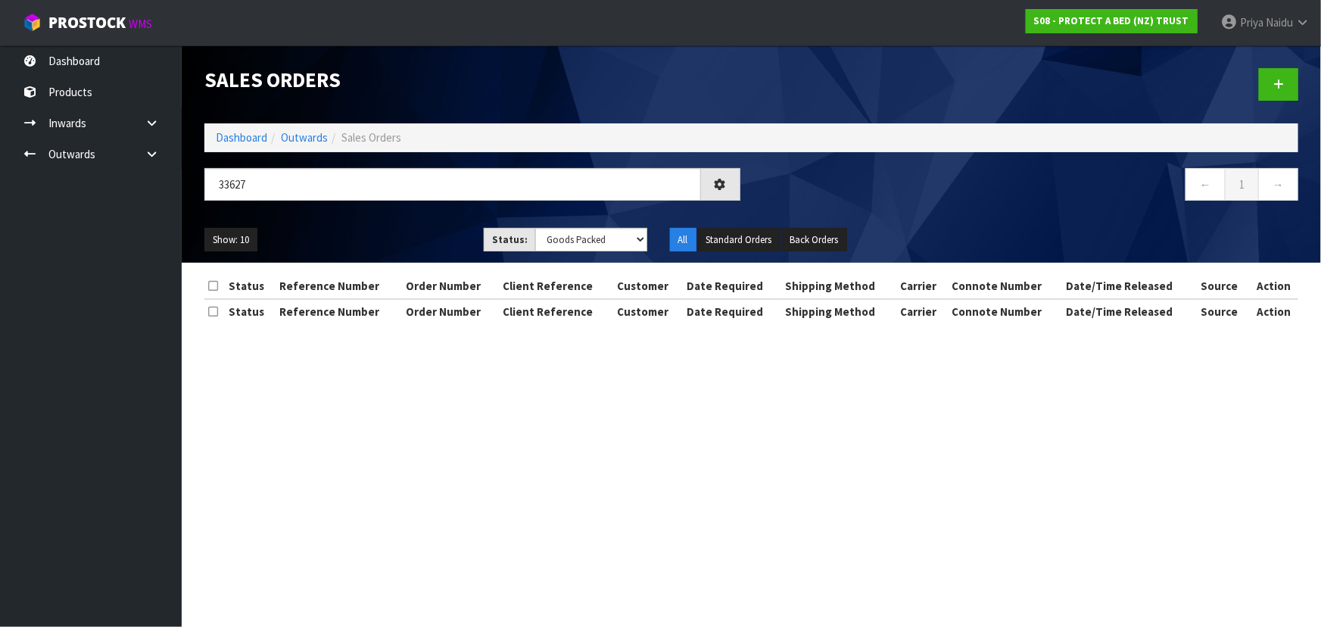
click at [397, 241] on ul "Show: 10 5 10 25 50" at bounding box center [332, 240] width 257 height 24
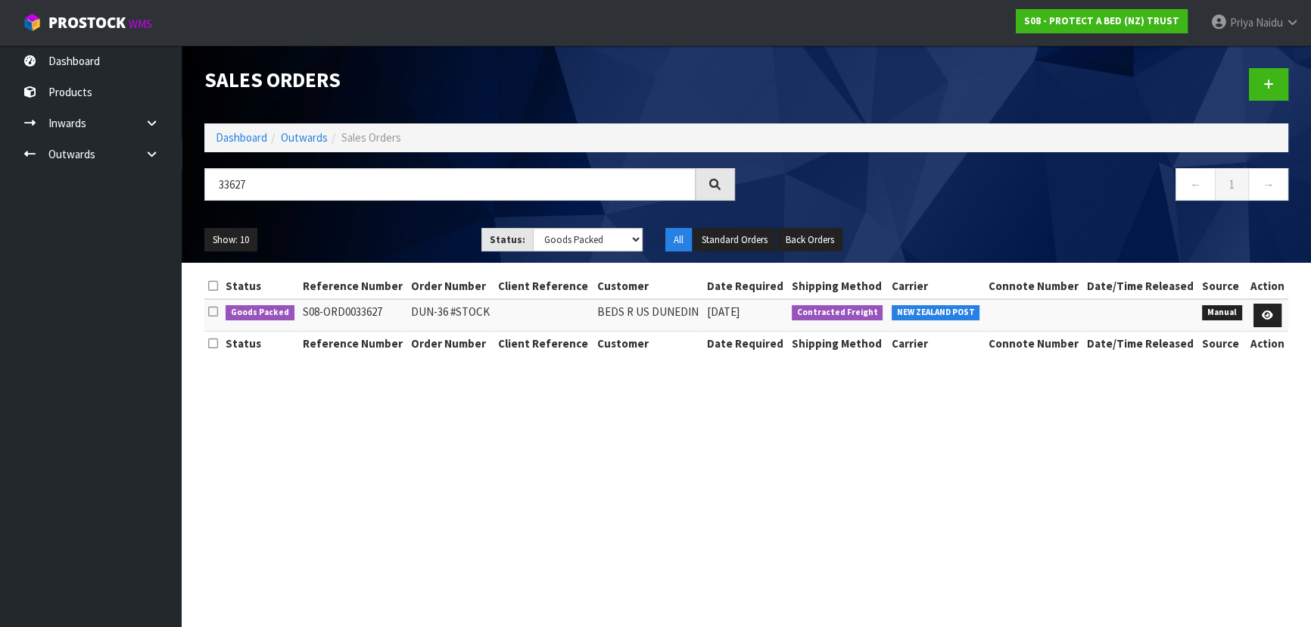
click at [397, 241] on ul "Show: 10 5 10 25 50" at bounding box center [331, 240] width 254 height 24
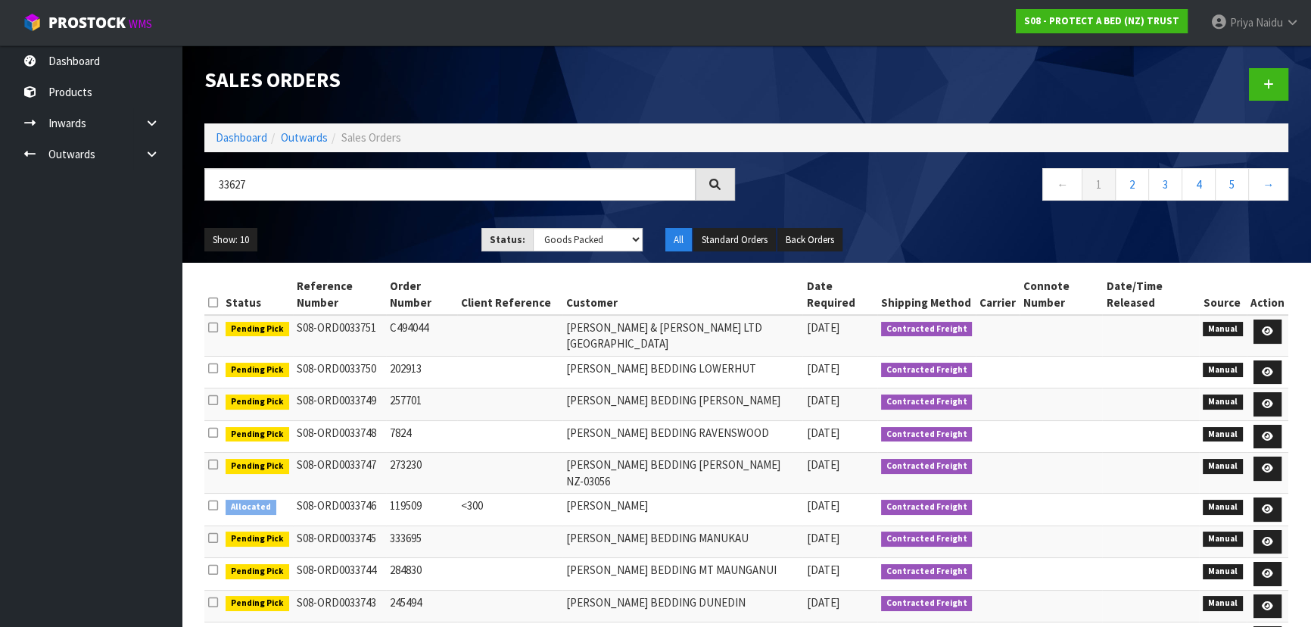
click at [411, 232] on ul "Show: 10 5 10 25 50" at bounding box center [331, 240] width 254 height 24
click at [411, 236] on ul "Show: 10 5 10 25 50" at bounding box center [331, 240] width 254 height 24
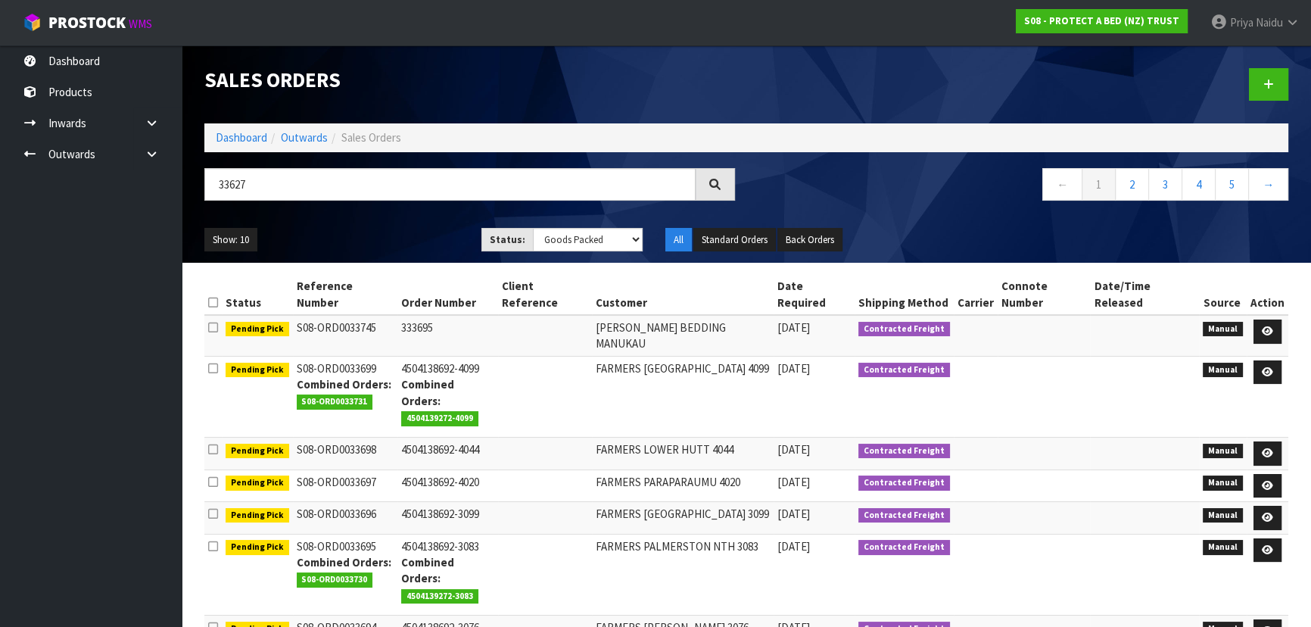
click at [411, 236] on ul "Show: 10 5 10 25 50" at bounding box center [331, 240] width 254 height 24
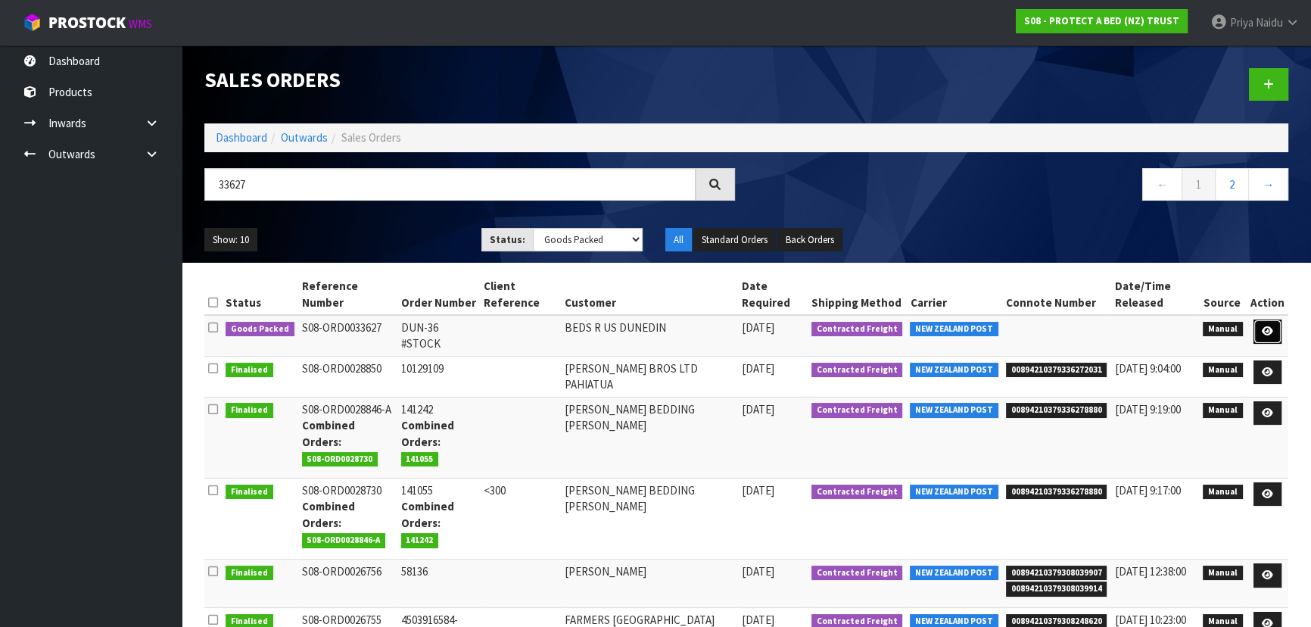
click at [1264, 330] on icon at bounding box center [1267, 331] width 11 height 10
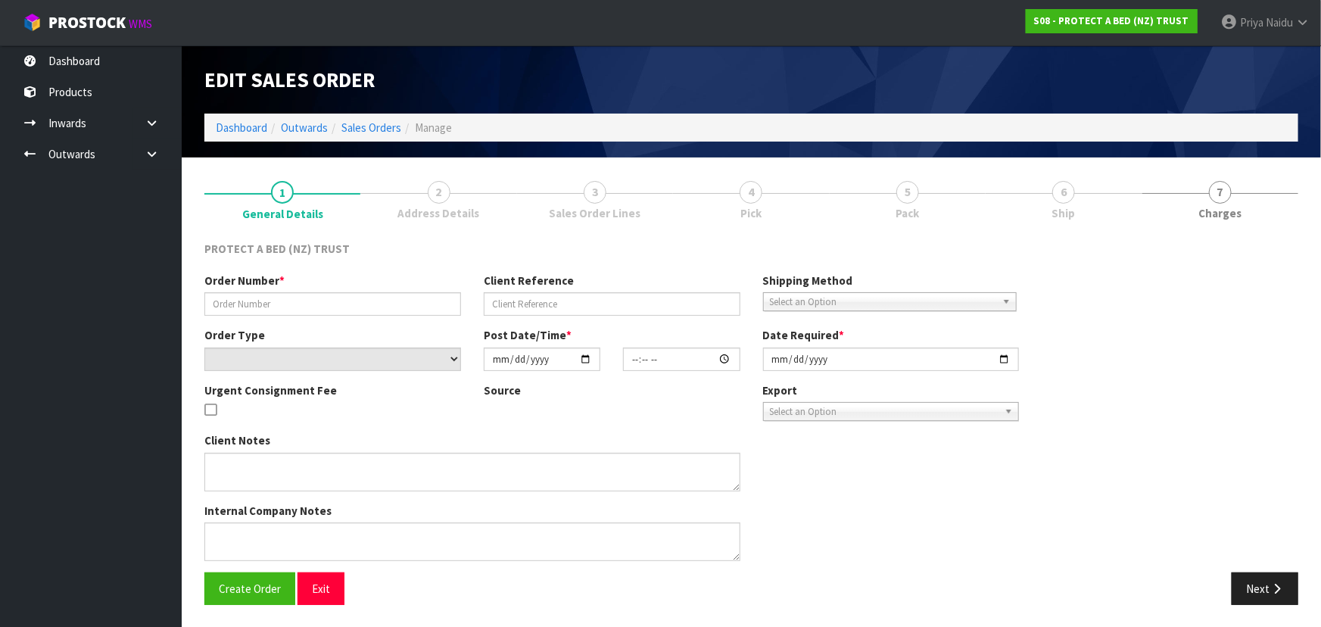
type input "DUN-36 #STOCK"
select select "number:0"
type input "[DATE]"
type input "10:12:00.000"
type input "[DATE]"
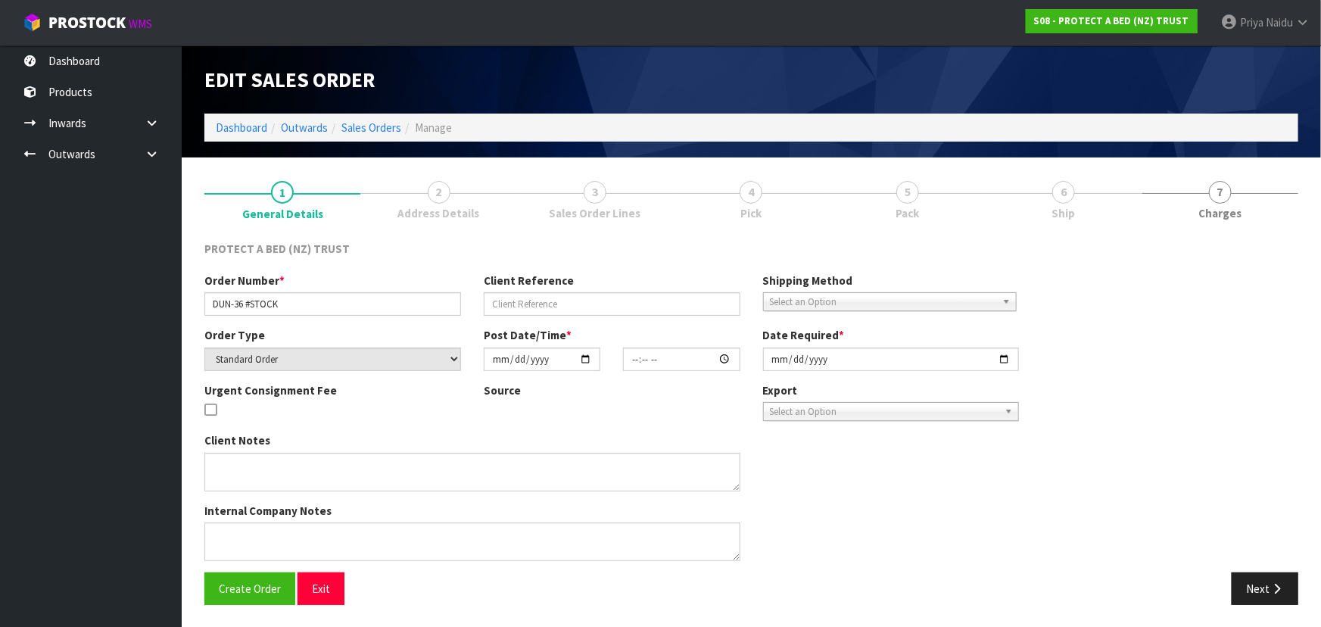
type textarea "I HAVE PUT IT IN THIS EMAIL WE ARE HAPPY IF THEY ARE THE 40CM ONES IF YOU HAVE …"
type textarea "SILKY TOUCH SPECIAL DISCOUNT"
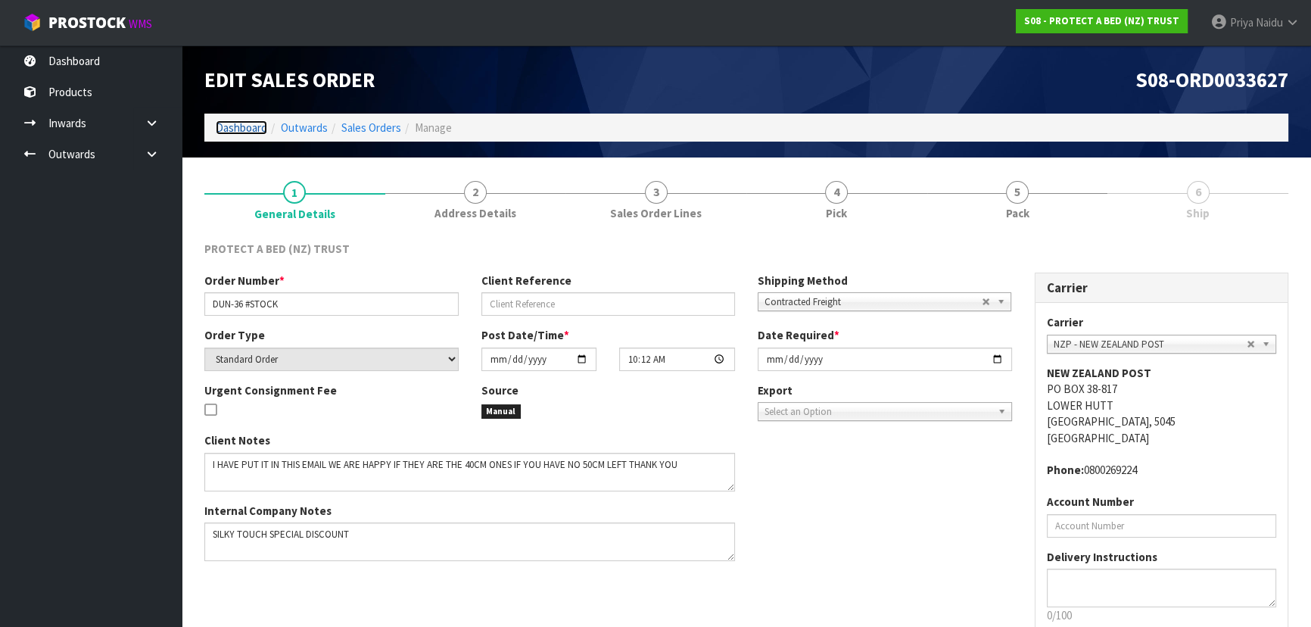
click at [225, 126] on link "Dashboard" at bounding box center [241, 127] width 51 height 14
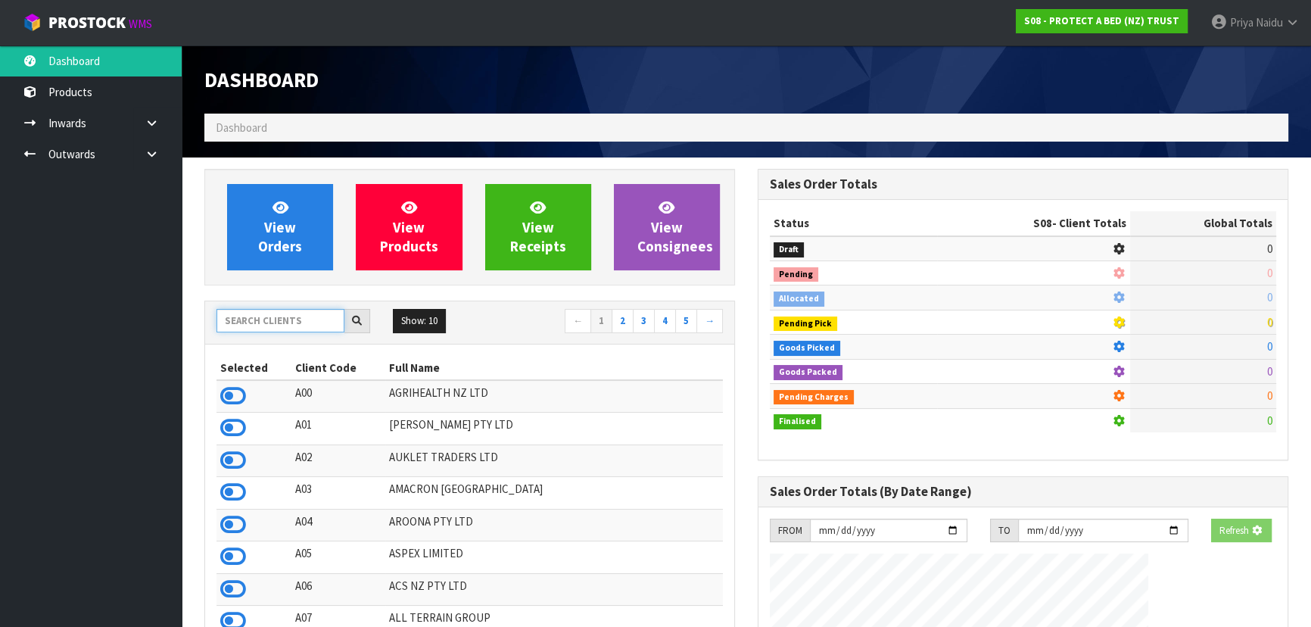
click at [257, 312] on input "text" at bounding box center [280, 320] width 128 height 23
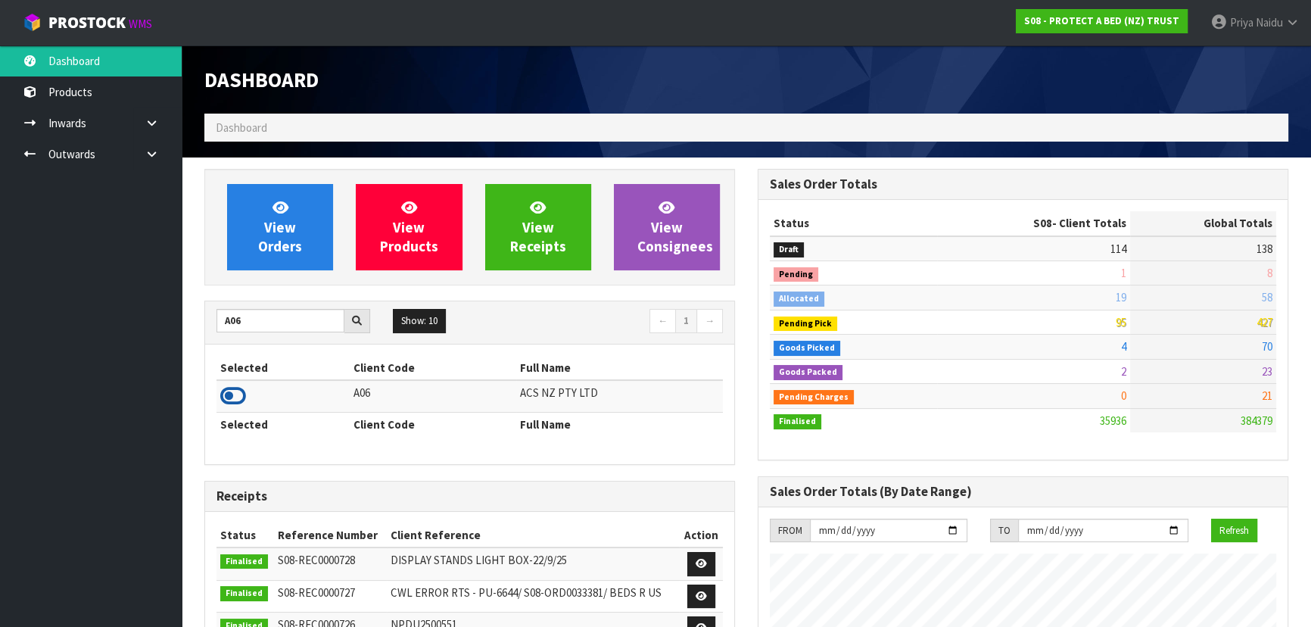
click at [232, 398] on icon at bounding box center [233, 396] width 26 height 23
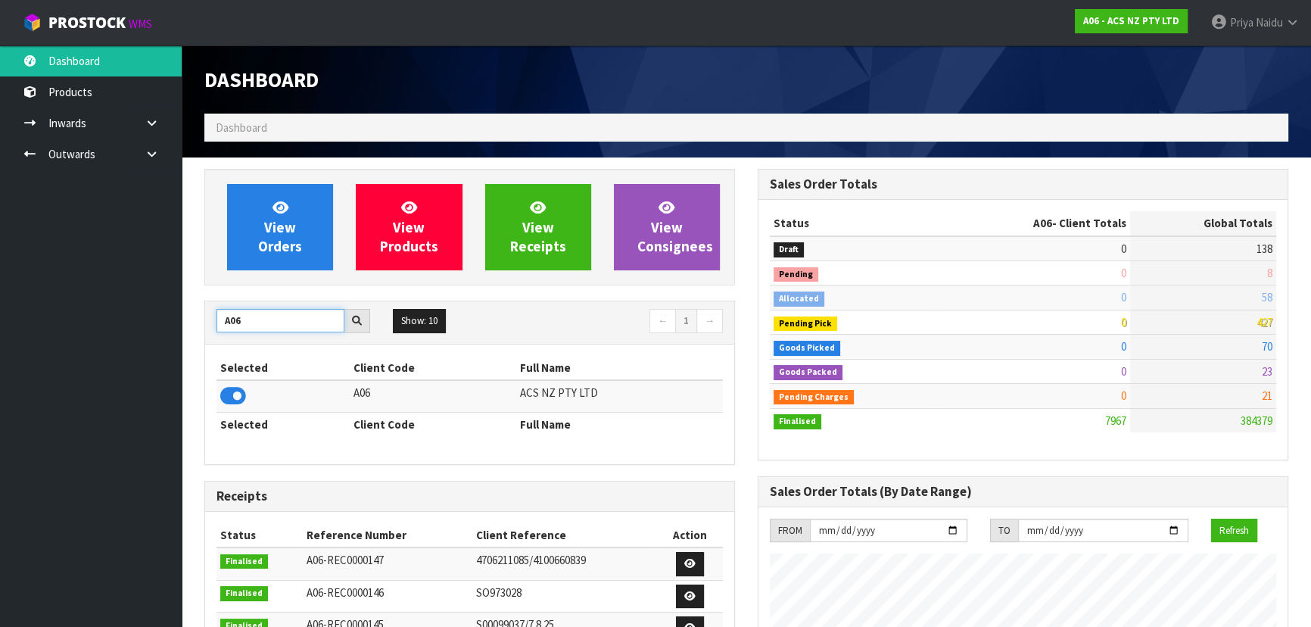
drag, startPoint x: 263, startPoint y: 320, endPoint x: 274, endPoint y: 317, distance: 11.8
click at [263, 320] on input "A06" at bounding box center [280, 320] width 128 height 23
type input "A"
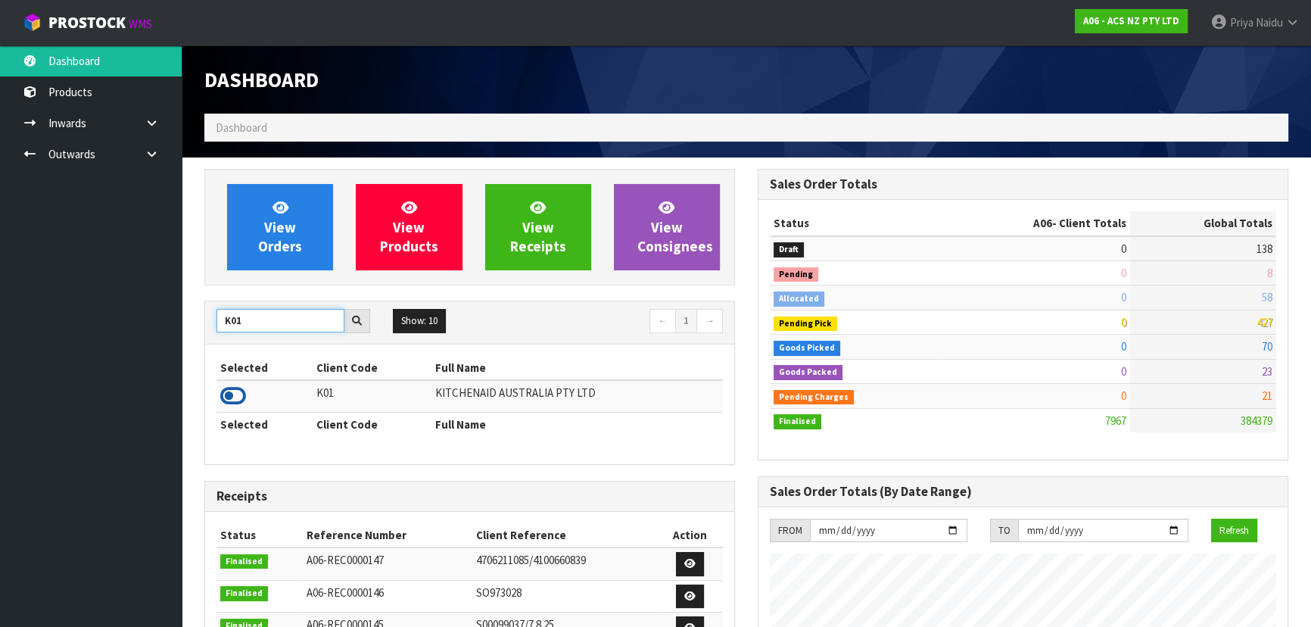
type input "K01"
click at [235, 394] on icon at bounding box center [233, 396] width 26 height 23
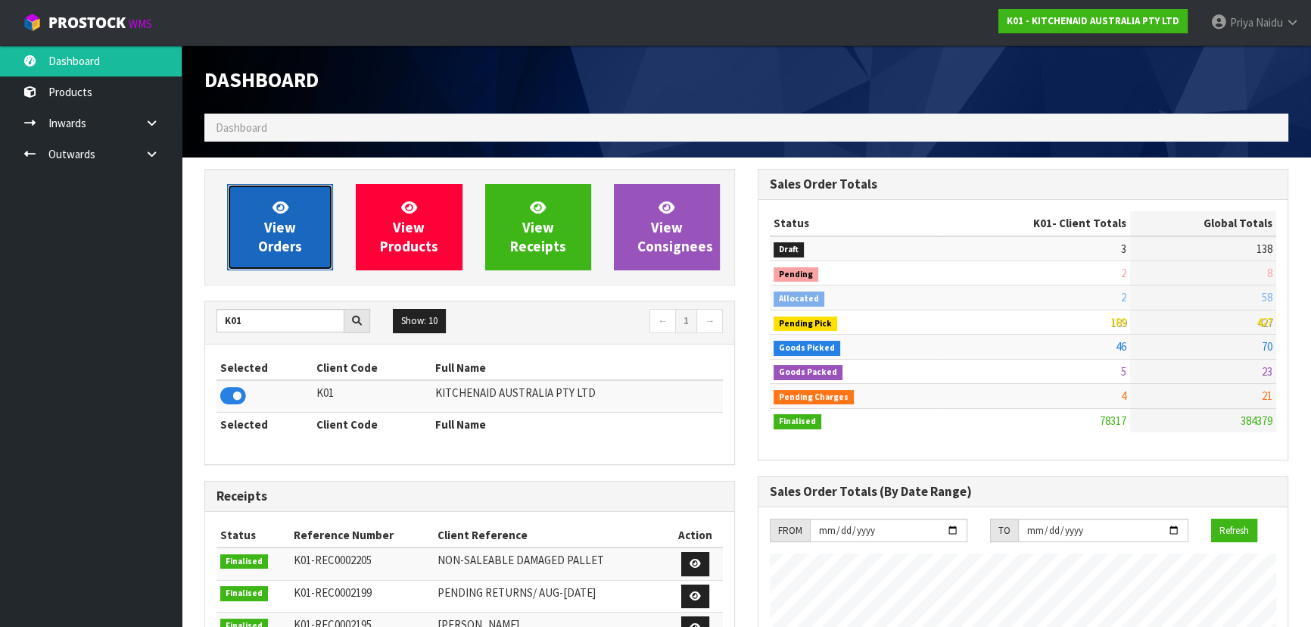
click at [297, 236] on span "View Orders" at bounding box center [280, 226] width 44 height 57
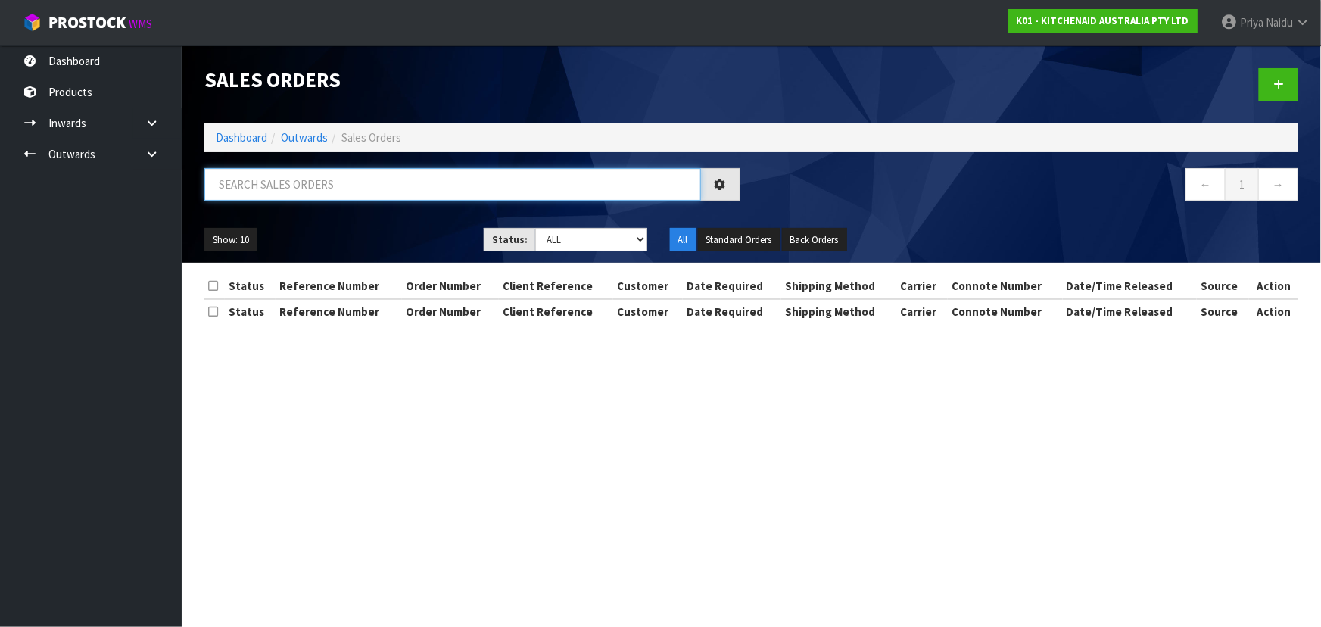
click at [320, 185] on input "text" at bounding box center [452, 184] width 497 height 33
type input "80021"
click at [553, 235] on select "Draft Pending Allocated Pending Pick Goods Picked Goods Packed Pending Charges …" at bounding box center [591, 239] width 112 height 23
select select "string:5"
click at [535, 228] on select "Draft Pending Allocated Pending Pick Goods Picked Goods Packed Pending Charges …" at bounding box center [591, 239] width 112 height 23
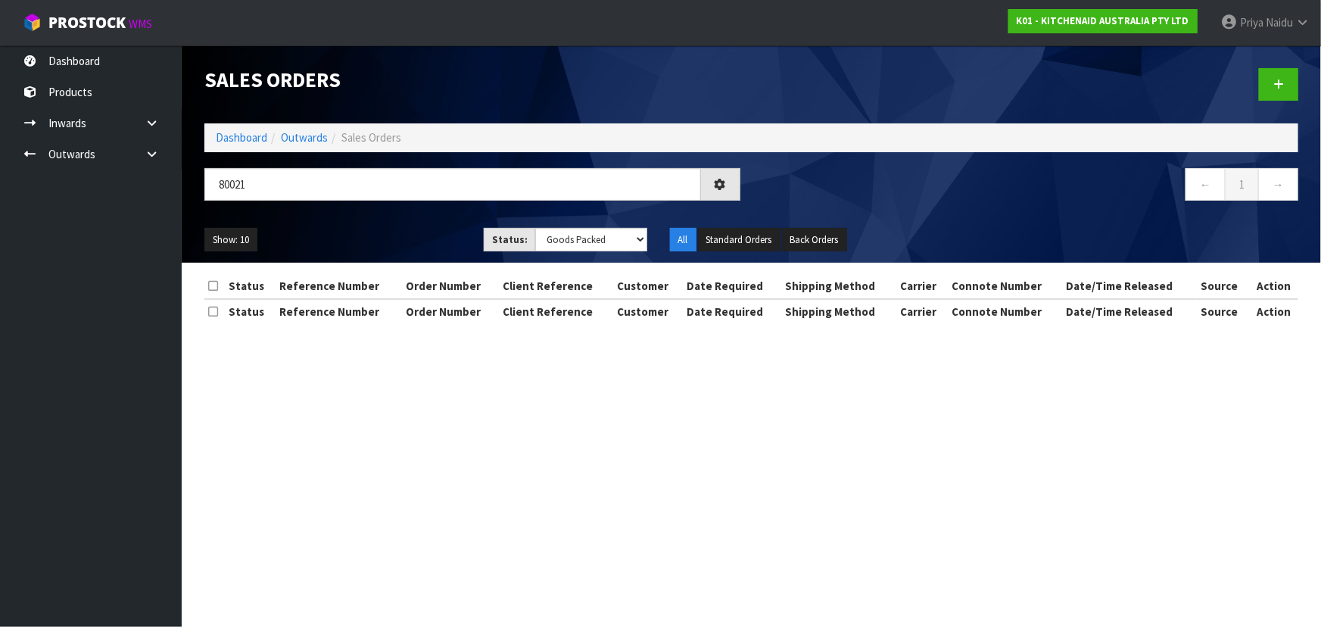
click at [419, 228] on ul "Show: 10 5 10 25 50" at bounding box center [332, 240] width 257 height 24
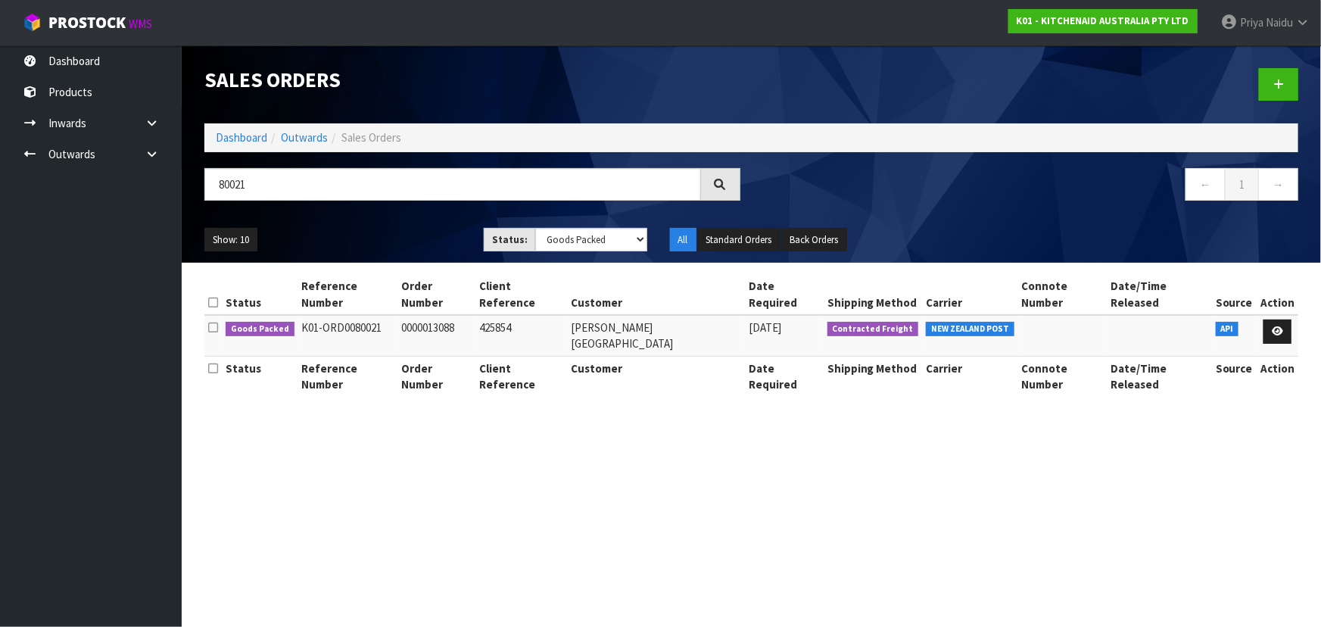
click at [419, 228] on ul "Show: 10 5 10 25 50" at bounding box center [332, 240] width 257 height 24
click at [417, 229] on ul "Show: 10 5 10 25 50" at bounding box center [332, 240] width 257 height 24
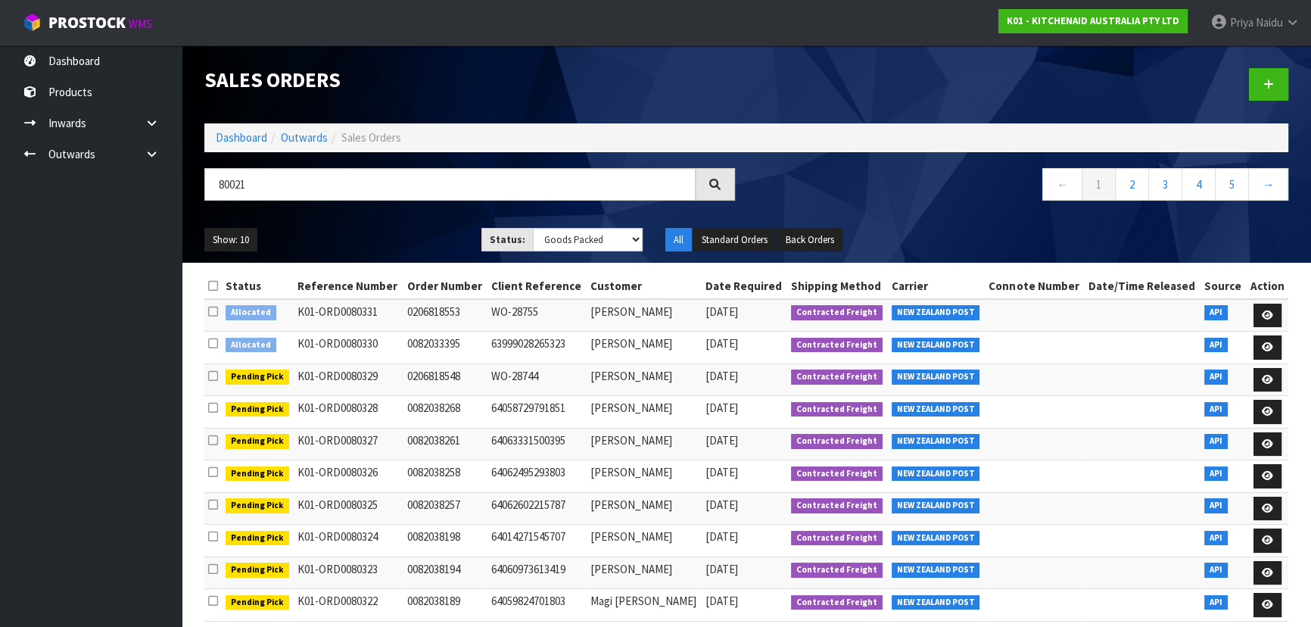
click at [409, 219] on div "Show: 10 5 10 25 50 Status: Draft Pending Allocated Pending Pick Goods Picked G…" at bounding box center [746, 239] width 1107 height 47
click at [407, 228] on ul "Show: 10 5 10 25 50" at bounding box center [331, 240] width 254 height 24
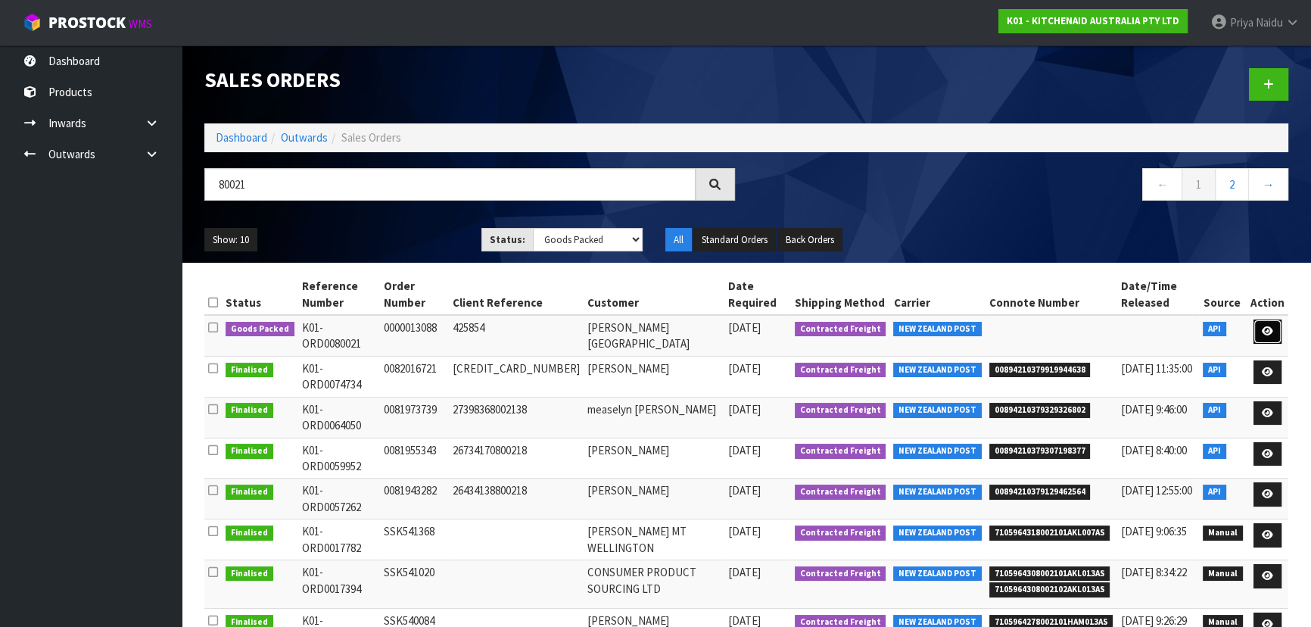
click at [1267, 325] on link at bounding box center [1268, 331] width 28 height 24
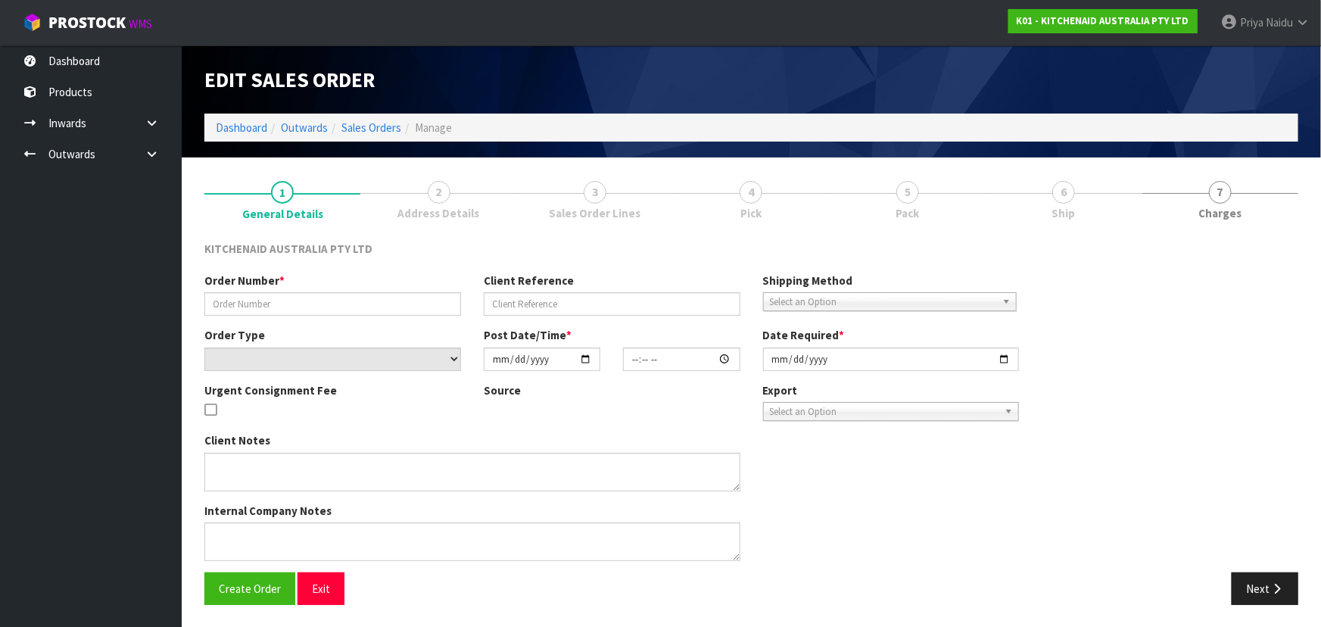
type input "0000013088"
type input "425854"
select select "number:0"
type input "[DATE]"
type input "10:34:55.000"
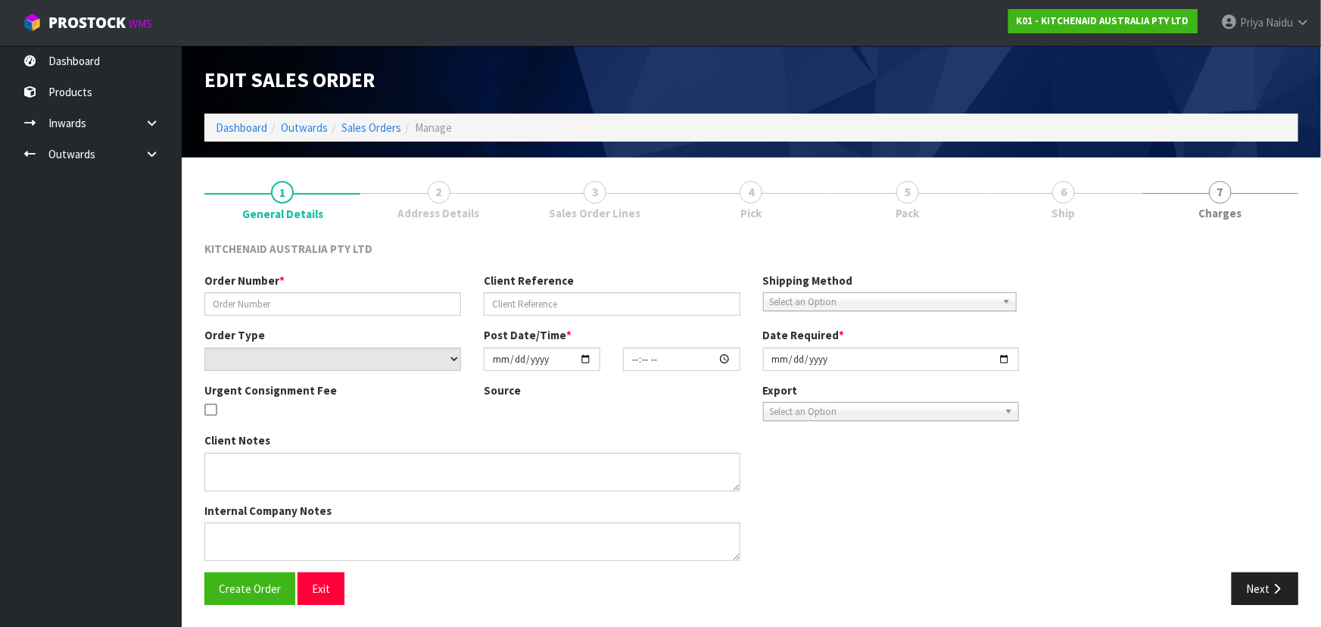
type input "[DATE]"
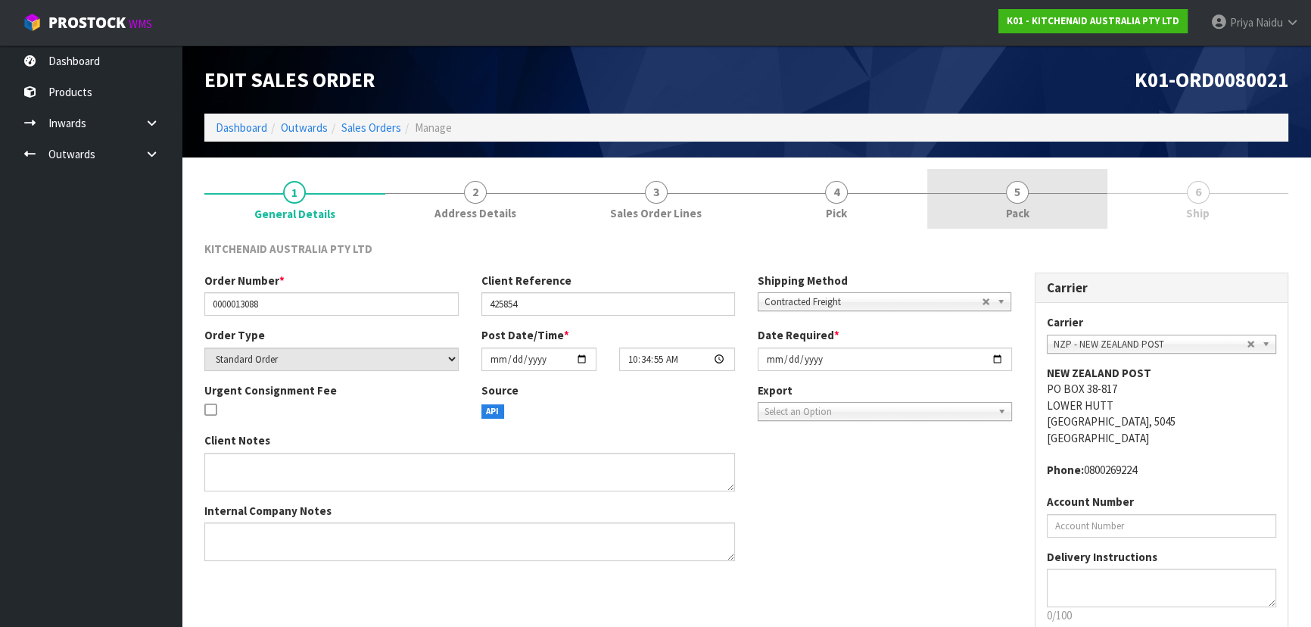
click at [1020, 202] on span "5" at bounding box center [1017, 192] width 23 height 23
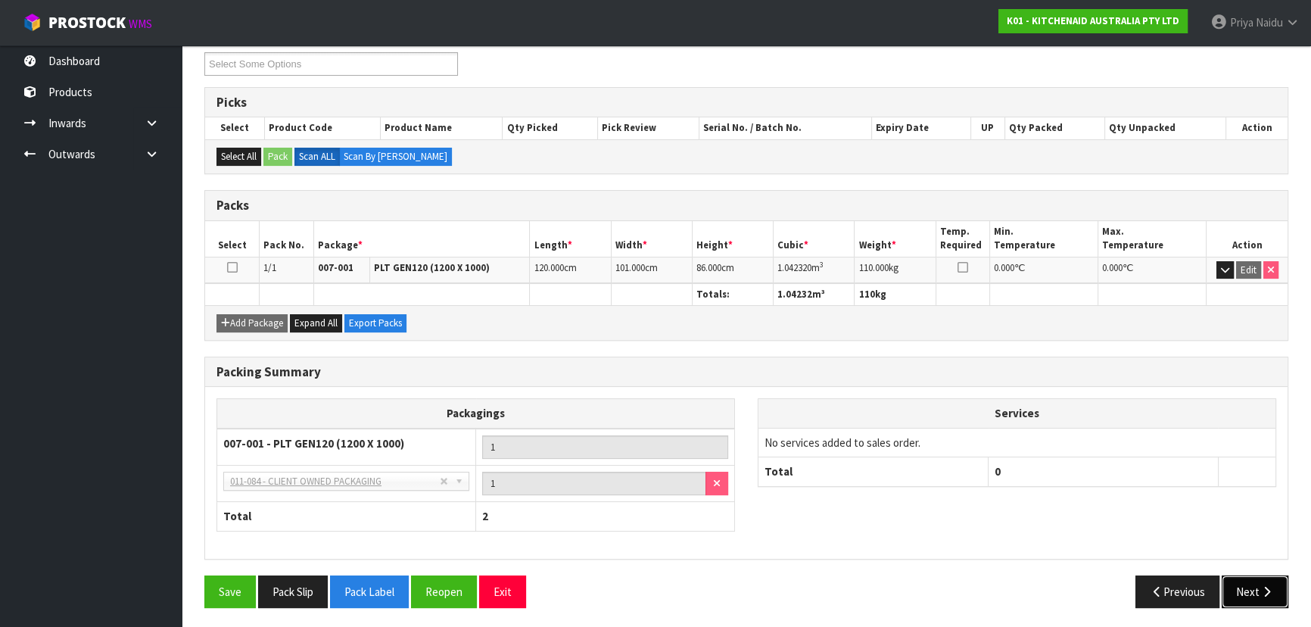
click at [1237, 590] on button "Next" at bounding box center [1255, 591] width 67 height 33
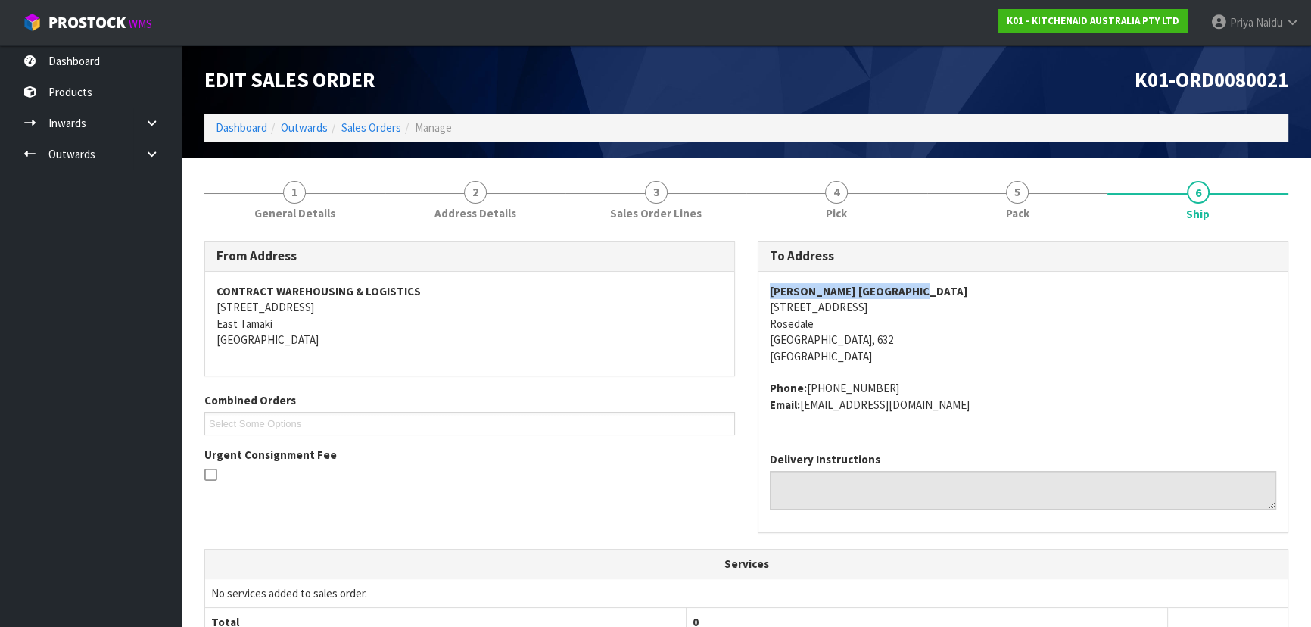
copy strong "Harvey Norman Wairau Park"
drag, startPoint x: 765, startPoint y: 289, endPoint x: 958, endPoint y: 288, distance: 193.0
click at [958, 288] on div "Harvey Norman Wairau Park 225 Albany Highway Rosedale Auckland, 632 New Zealand…" at bounding box center [1022, 356] width 529 height 168
copy address "225 Albany Highway Rosedale Auckland, 632"
drag, startPoint x: 762, startPoint y: 304, endPoint x: 923, endPoint y: 341, distance: 165.6
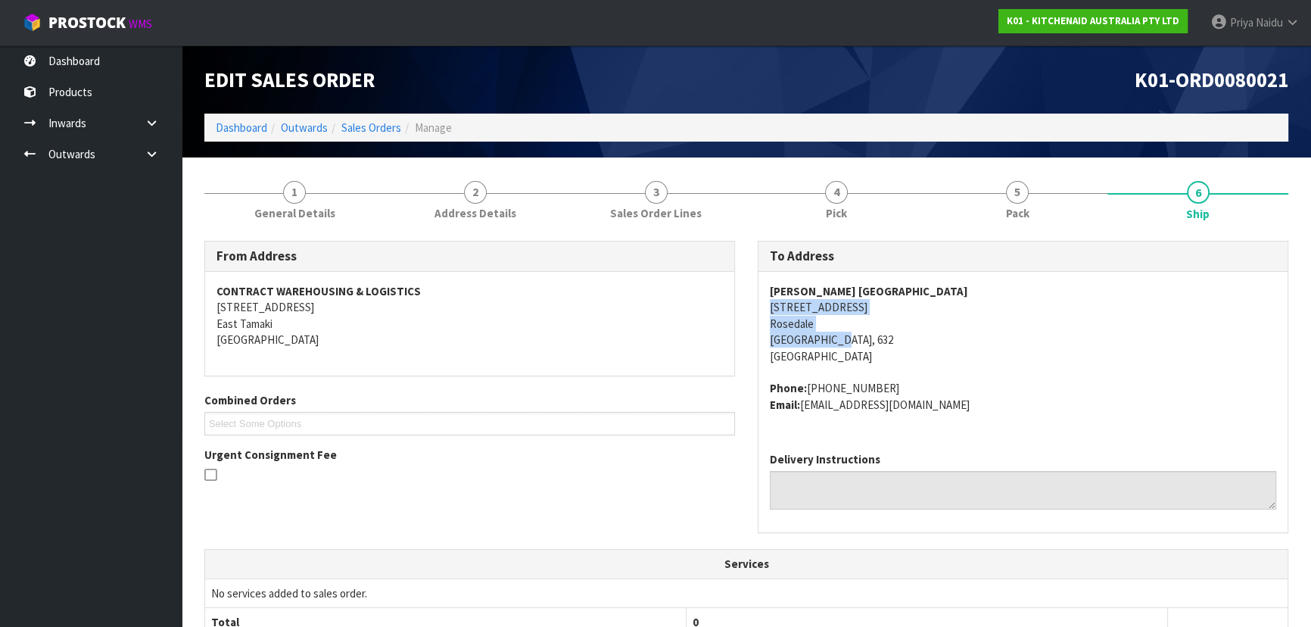
click at [923, 341] on div "Harvey Norman Wairau Park 225 Albany Highway Rosedale Auckland, 632 New Zealand…" at bounding box center [1022, 356] width 529 height 168
click at [768, 304] on div "Harvey Norman Wairau Park 225 Albany Highway Rosedale Auckland, 632 New Zealand…" at bounding box center [1022, 356] width 529 height 168
drag, startPoint x: 768, startPoint y: 304, endPoint x: 897, endPoint y: 314, distance: 129.1
click at [897, 314] on div "Harvey Norman Wairau Park 225 Albany Highway Rosedale Auckland, 632 New Zealand…" at bounding box center [1022, 356] width 529 height 168
drag, startPoint x: 808, startPoint y: 388, endPoint x: 905, endPoint y: 378, distance: 97.4
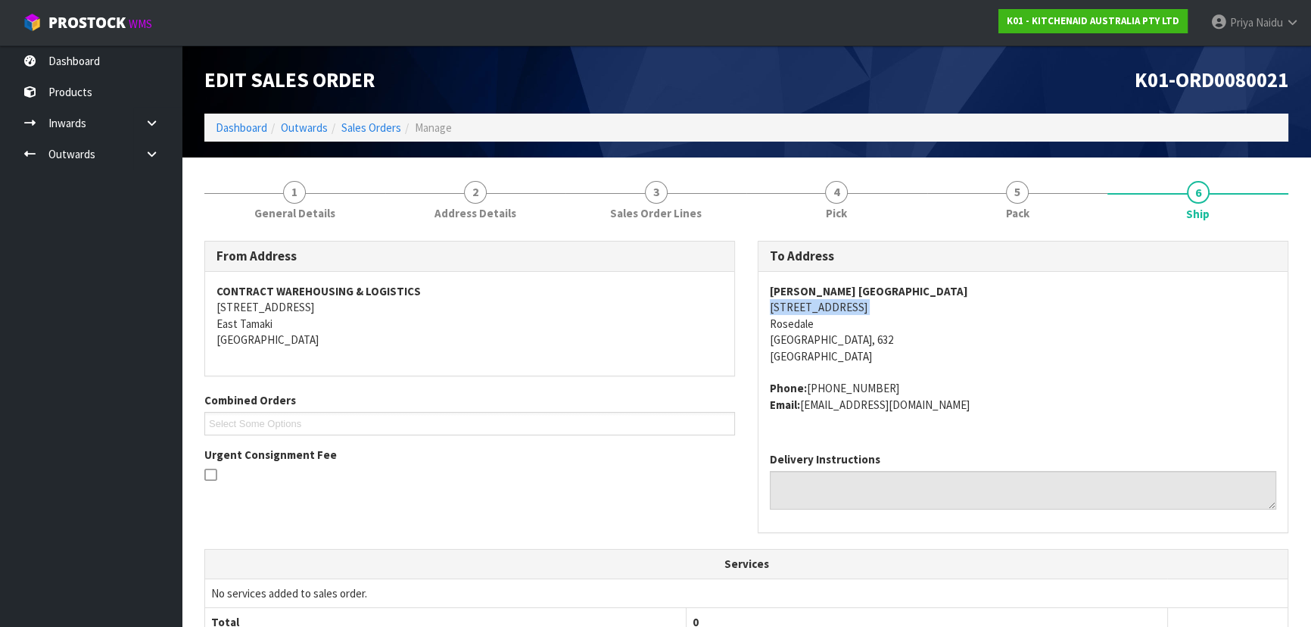
click at [905, 378] on span "Harvey Norman Wairau Park 225 Albany Highway Rosedale Auckland, 632 New Zealand…" at bounding box center [1023, 347] width 506 height 129
drag, startPoint x: 801, startPoint y: 405, endPoint x: 962, endPoint y: 415, distance: 161.5
click at [962, 415] on div "Harvey Norman Wairau Park 225 Albany Highway Rosedale Auckland, 632 New Zealand…" at bounding box center [1022, 356] width 529 height 168
click at [305, 227] on link "1 General Details" at bounding box center [294, 199] width 181 height 60
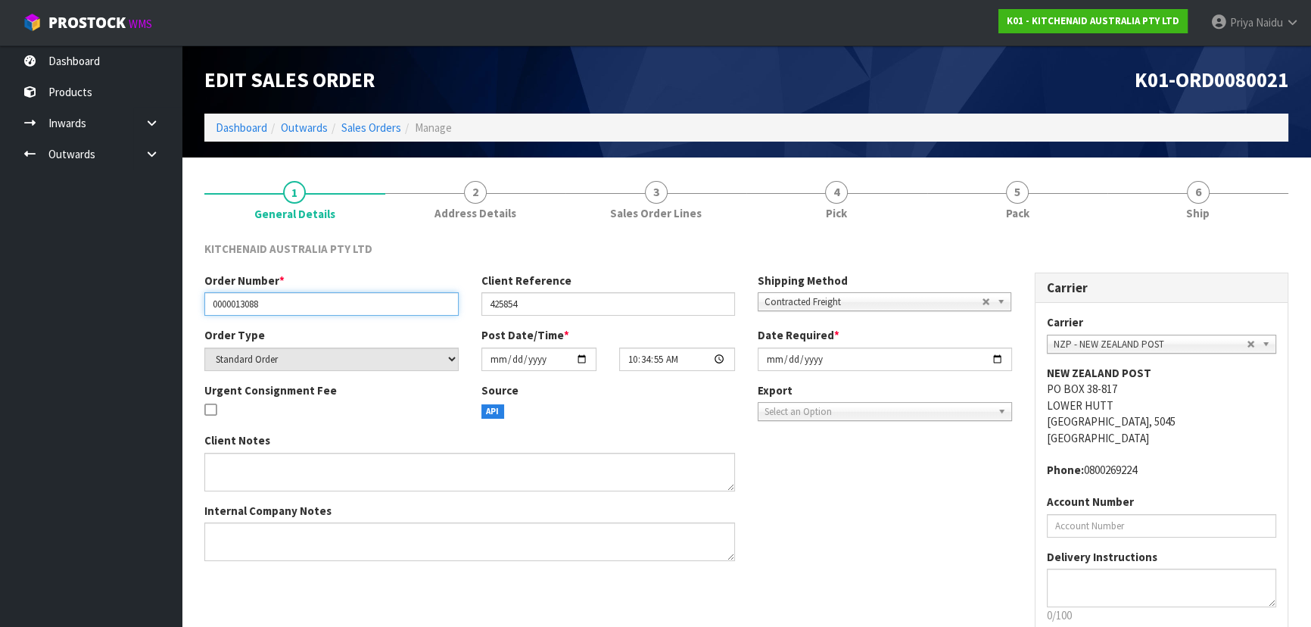
drag, startPoint x: 213, startPoint y: 303, endPoint x: 282, endPoint y: 301, distance: 68.9
click at [282, 301] on input "0000013088" at bounding box center [331, 303] width 254 height 23
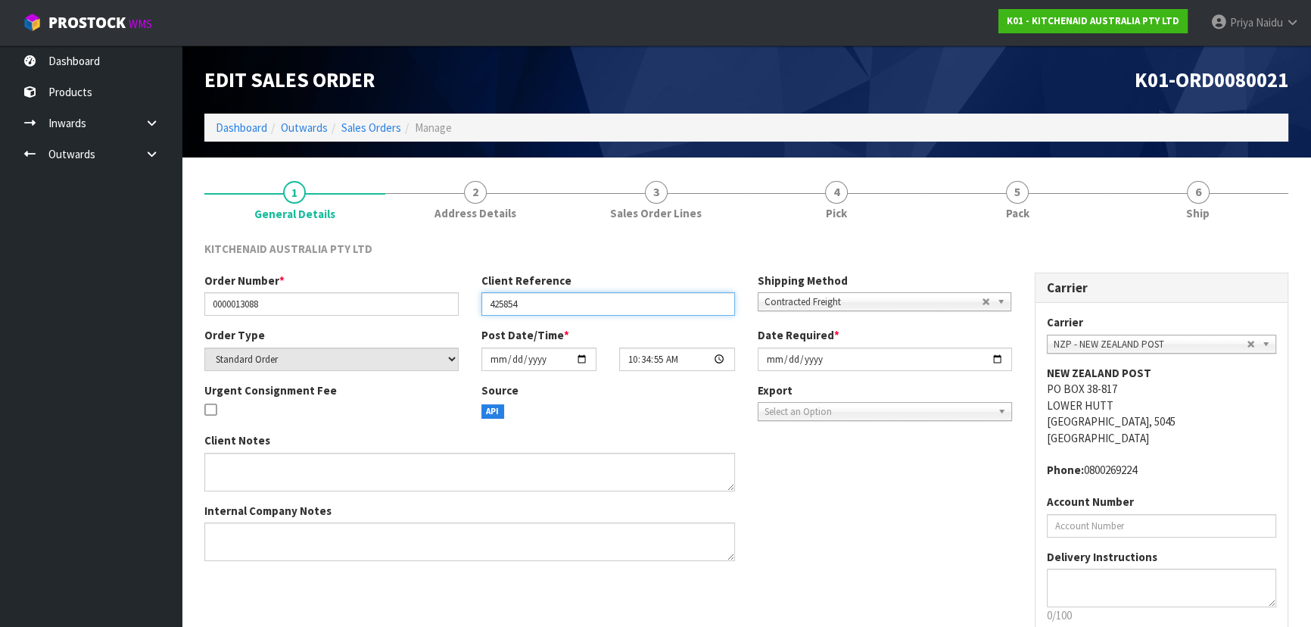
drag, startPoint x: 487, startPoint y: 307, endPoint x: 553, endPoint y: 304, distance: 65.9
click at [553, 304] on input "425854" at bounding box center [608, 303] width 254 height 23
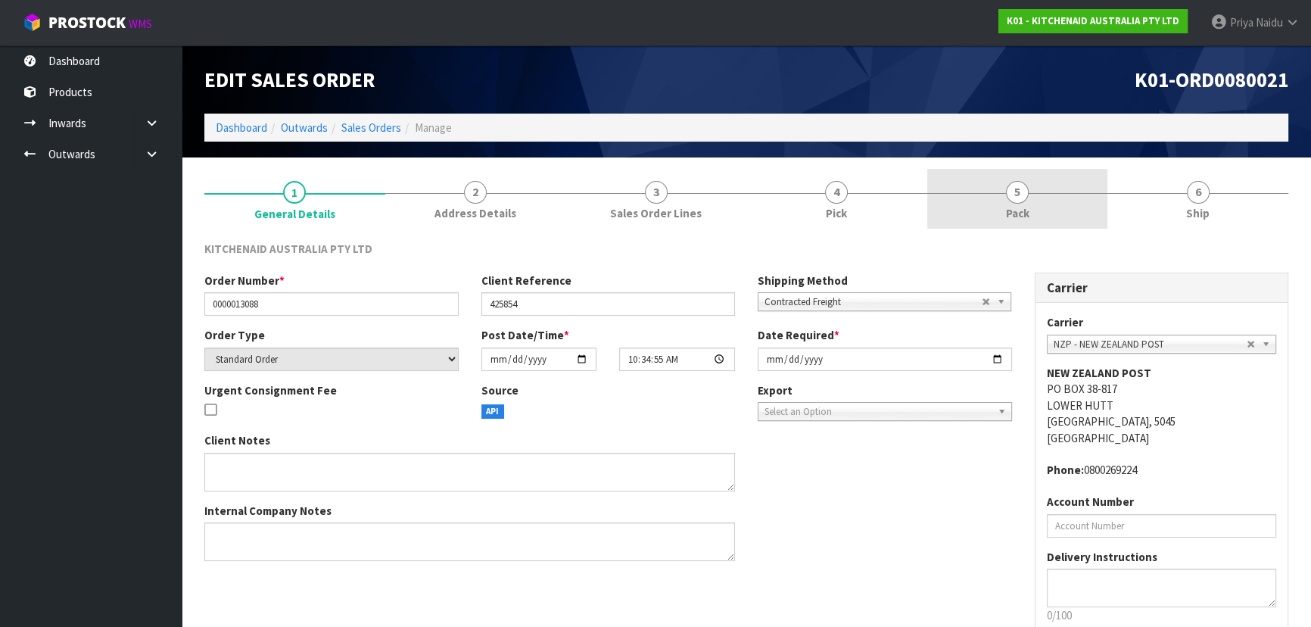
drag, startPoint x: 1014, startPoint y: 184, endPoint x: 1002, endPoint y: 193, distance: 14.5
click at [1013, 184] on span "5" at bounding box center [1017, 192] width 23 height 23
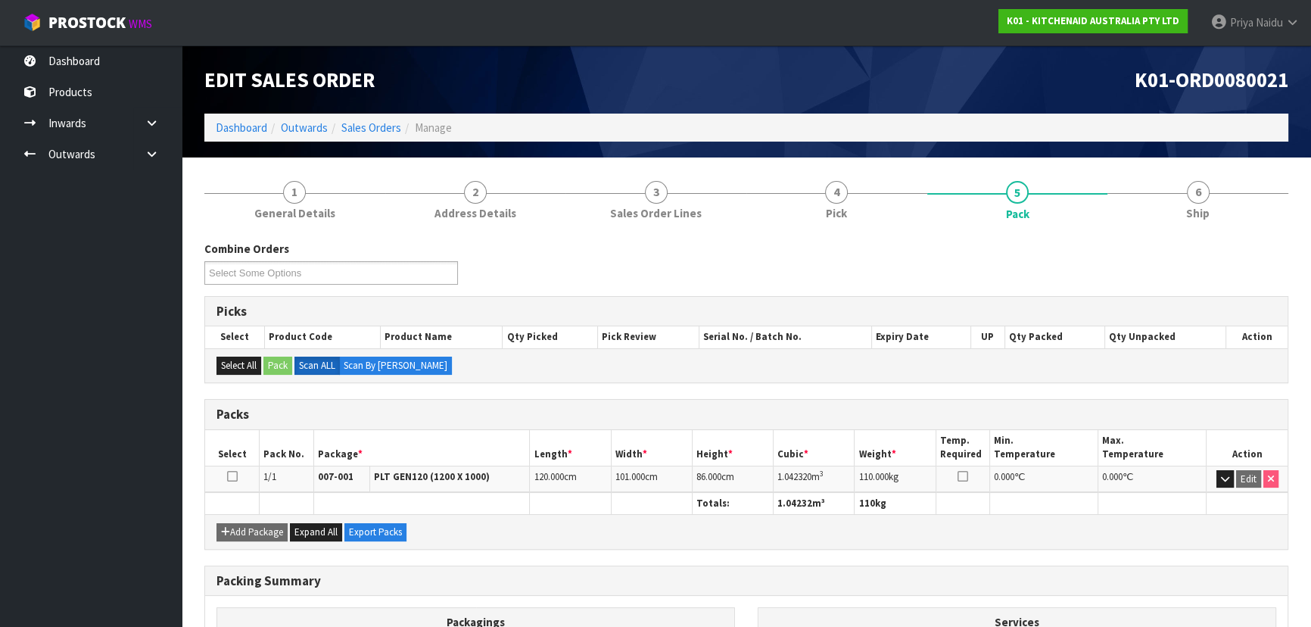
click at [1159, 229] on li "6 Ship" at bounding box center [1197, 199] width 181 height 61
click at [1145, 224] on link "6 Ship" at bounding box center [1197, 199] width 181 height 60
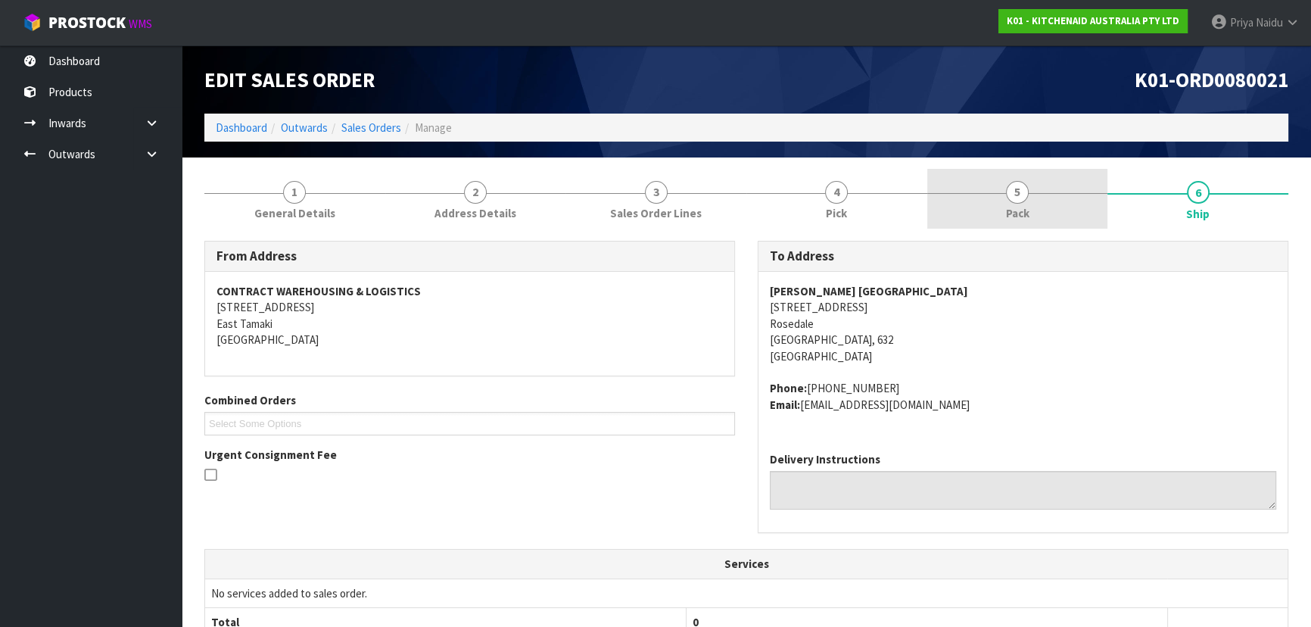
click at [1012, 205] on span "Pack" at bounding box center [1017, 213] width 23 height 16
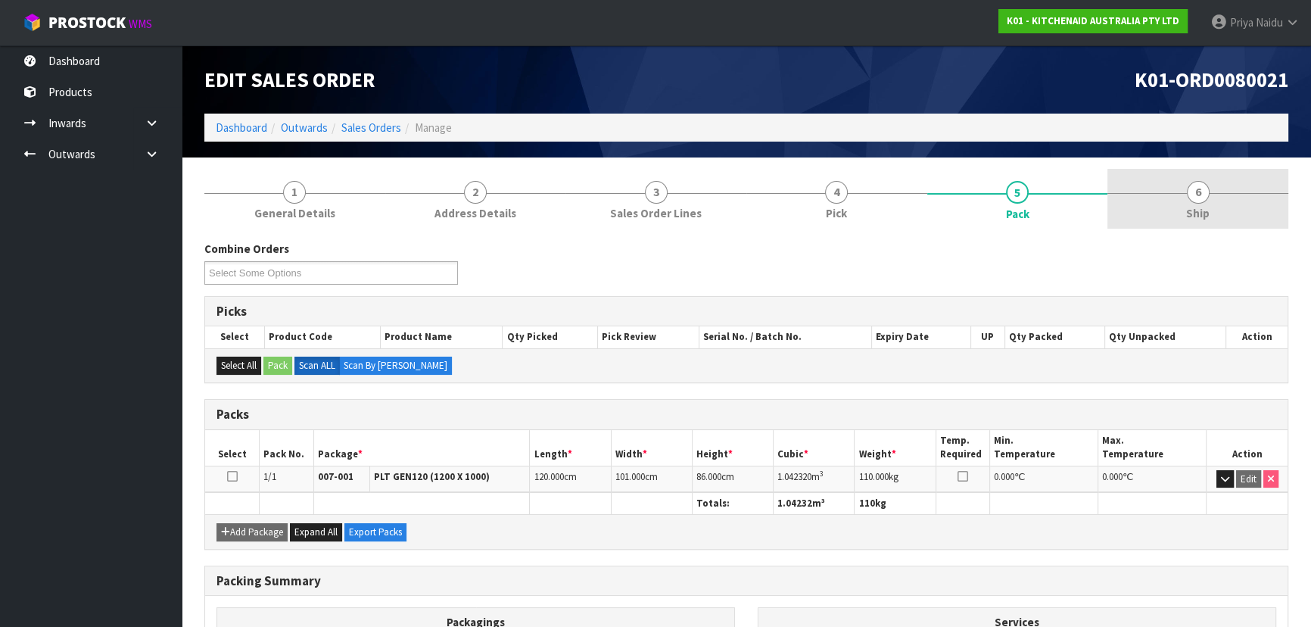
click at [1210, 212] on link "6 Ship" at bounding box center [1197, 199] width 181 height 60
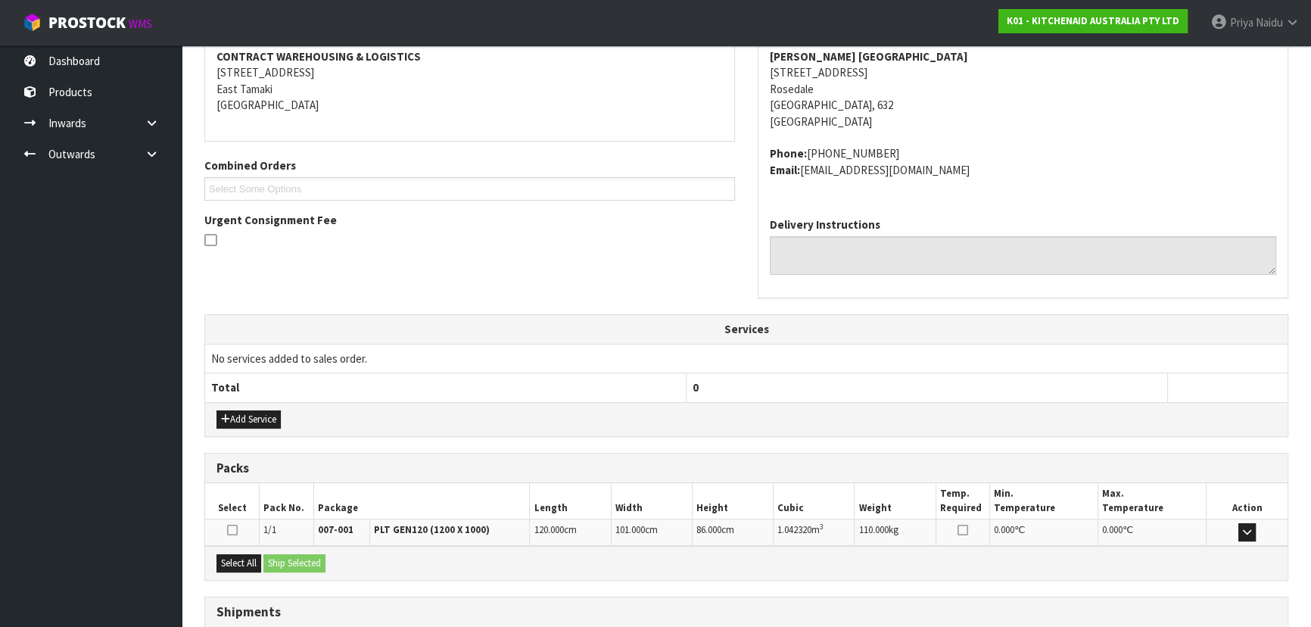
scroll to position [348, 0]
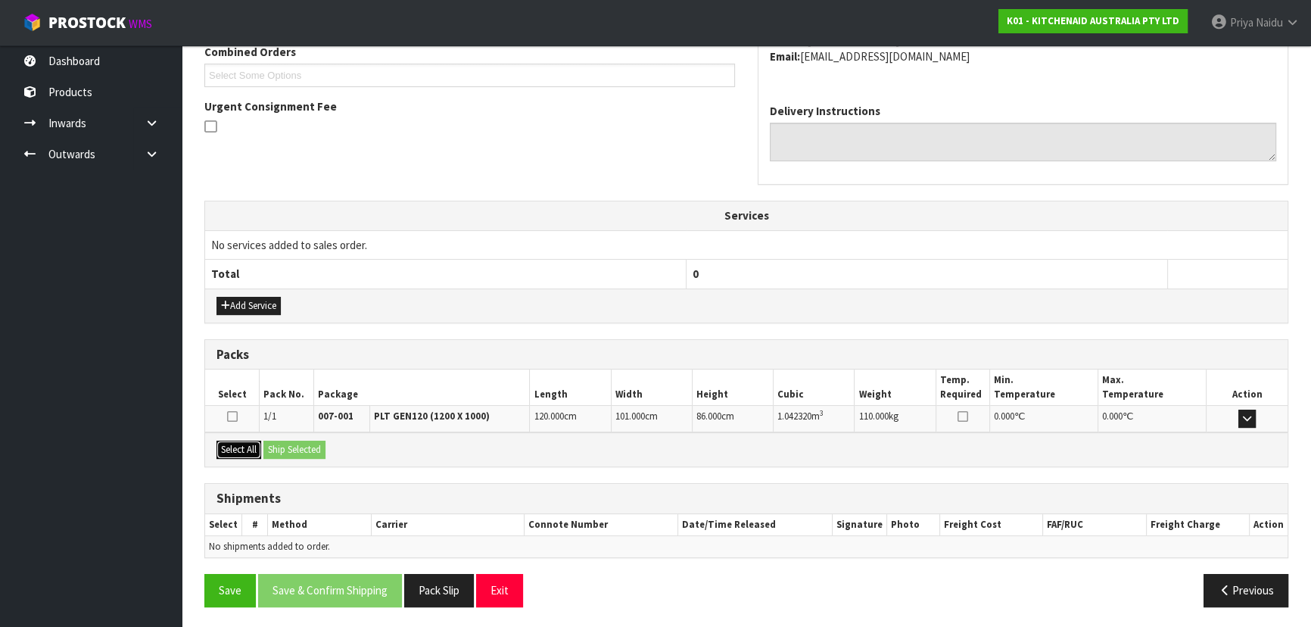
drag, startPoint x: 245, startPoint y: 450, endPoint x: 279, endPoint y: 444, distance: 33.9
click at [248, 450] on button "Select All" at bounding box center [238, 450] width 45 height 18
drag, startPoint x: 285, startPoint y: 444, endPoint x: 295, endPoint y: 444, distance: 10.6
click at [288, 444] on button "Ship Selected" at bounding box center [294, 450] width 62 height 18
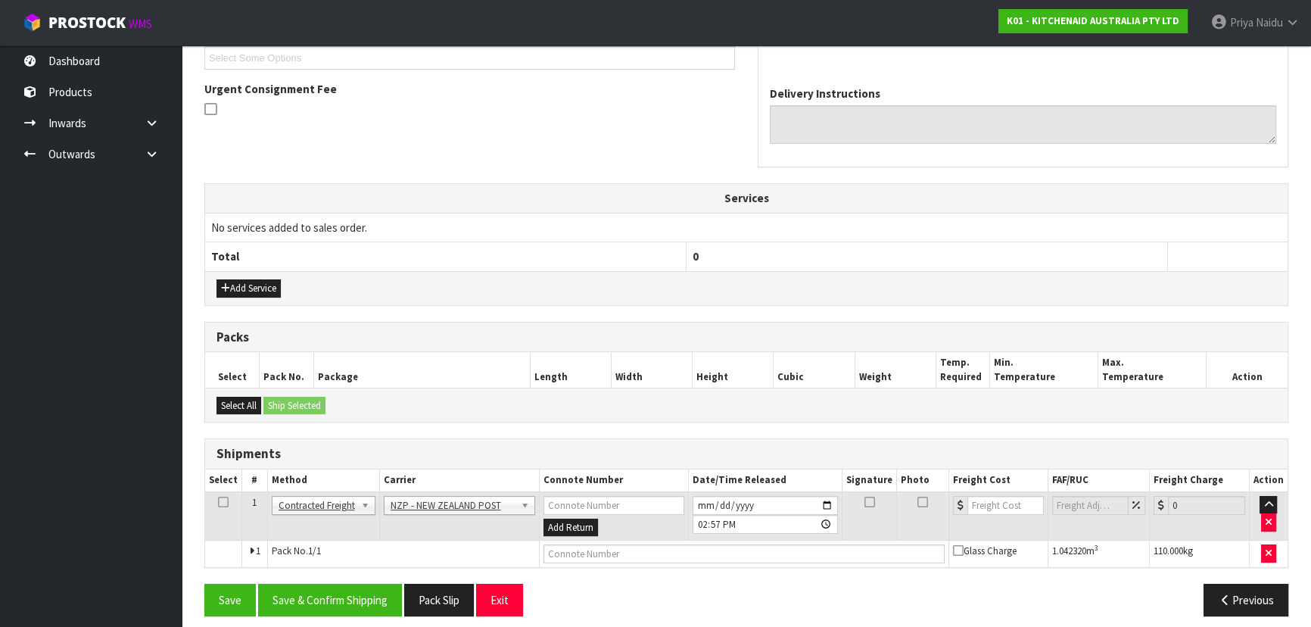
scroll to position [375, 0]
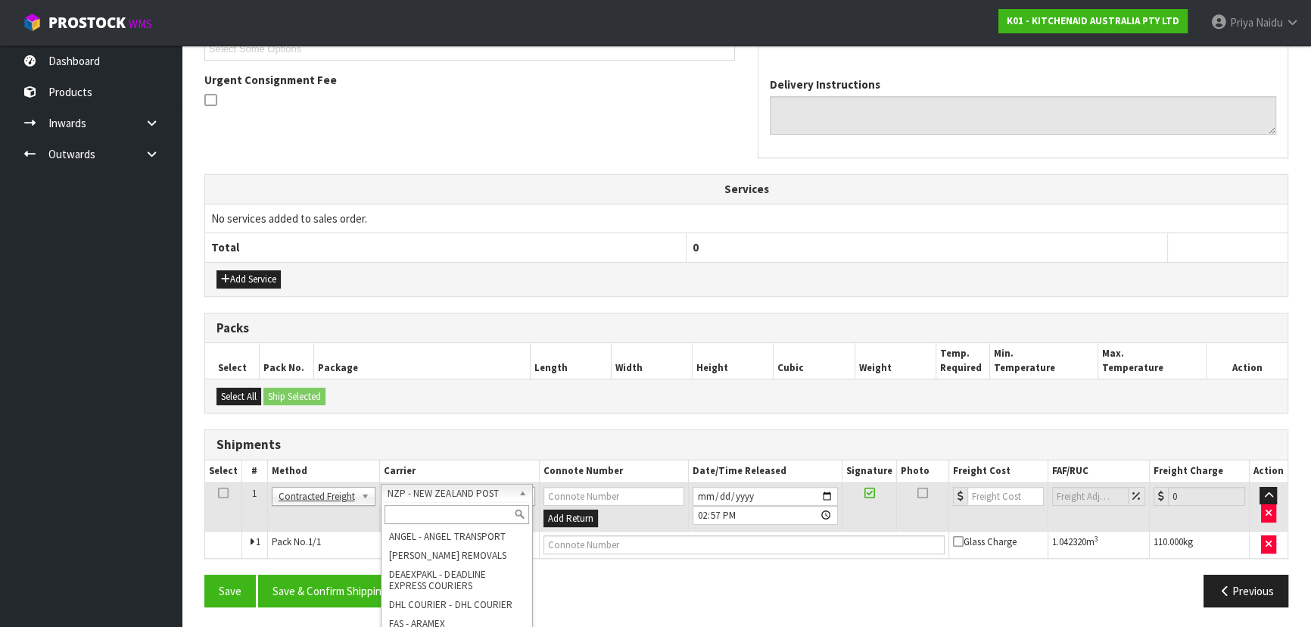
click at [398, 512] on input "text" at bounding box center [457, 514] width 145 height 19
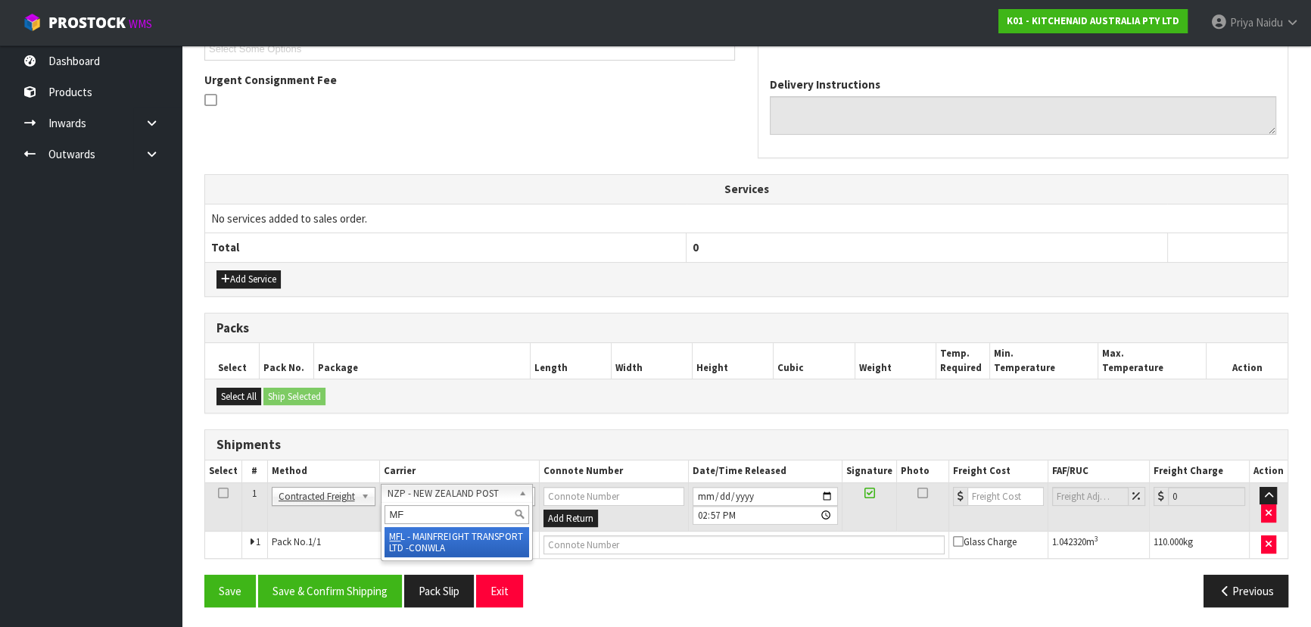
type input "MF"
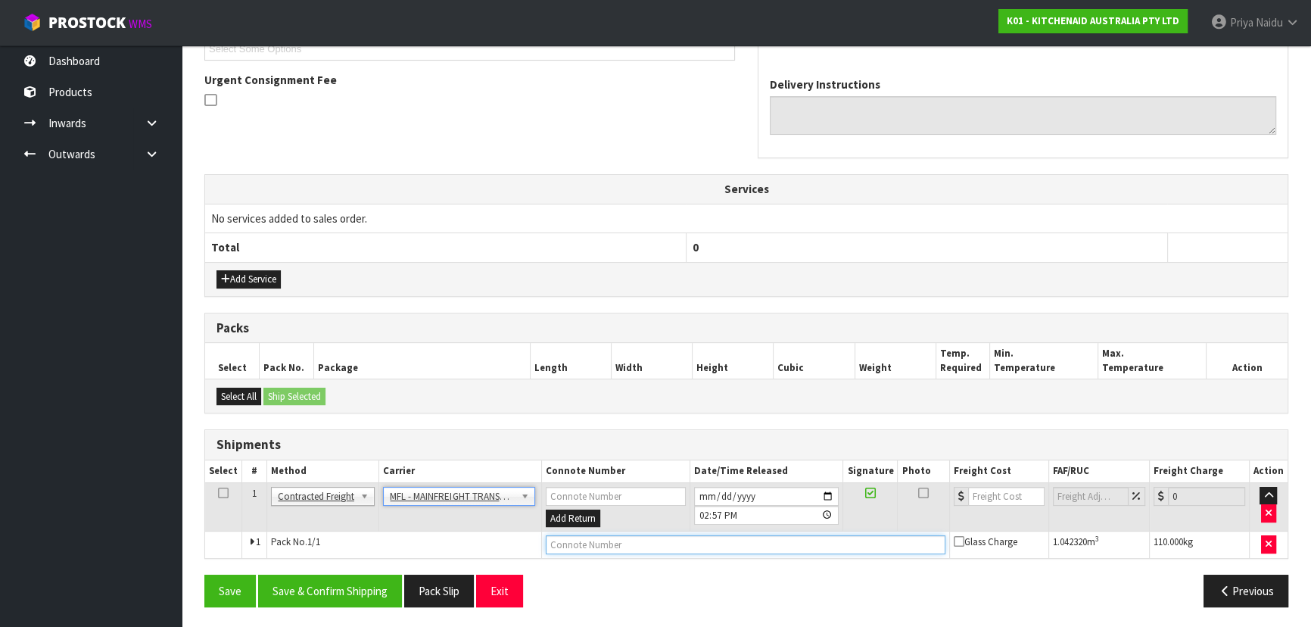
click at [581, 540] on input "text" at bounding box center [746, 544] width 400 height 19
paste input "FWM58976924"
type input "FWM58976924"
click at [1000, 500] on input "number" at bounding box center [1006, 496] width 76 height 19
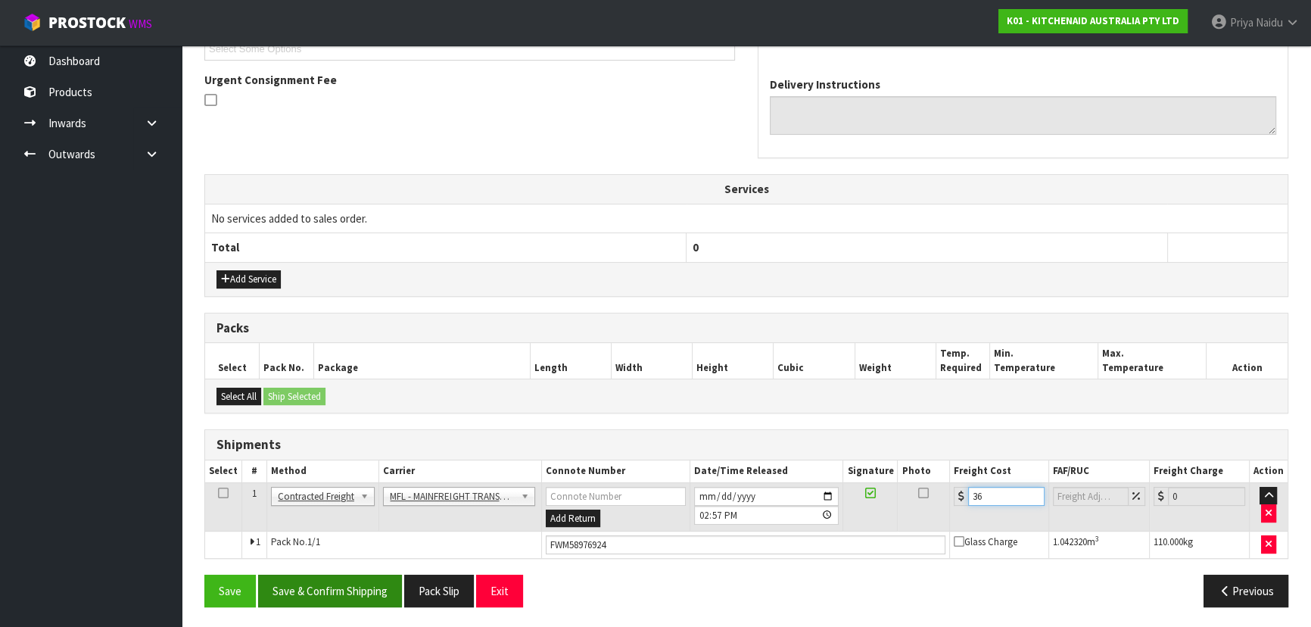
type input "36"
click at [327, 596] on button "Save & Confirm Shipping" at bounding box center [330, 591] width 144 height 33
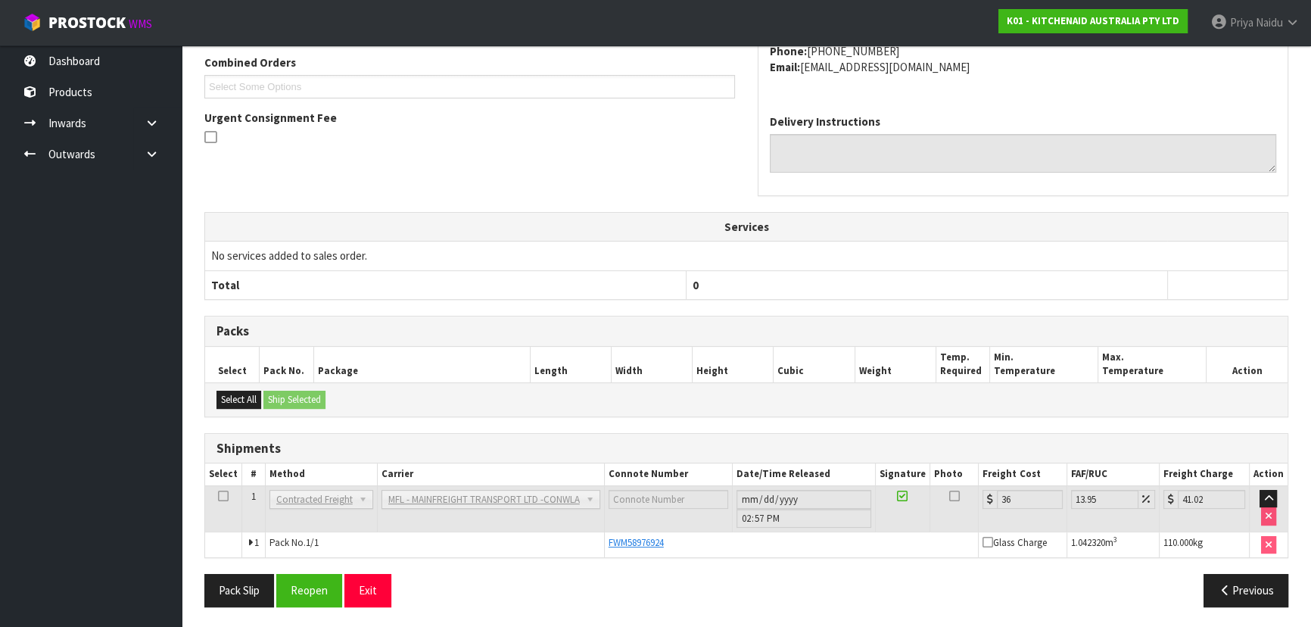
scroll to position [0, 0]
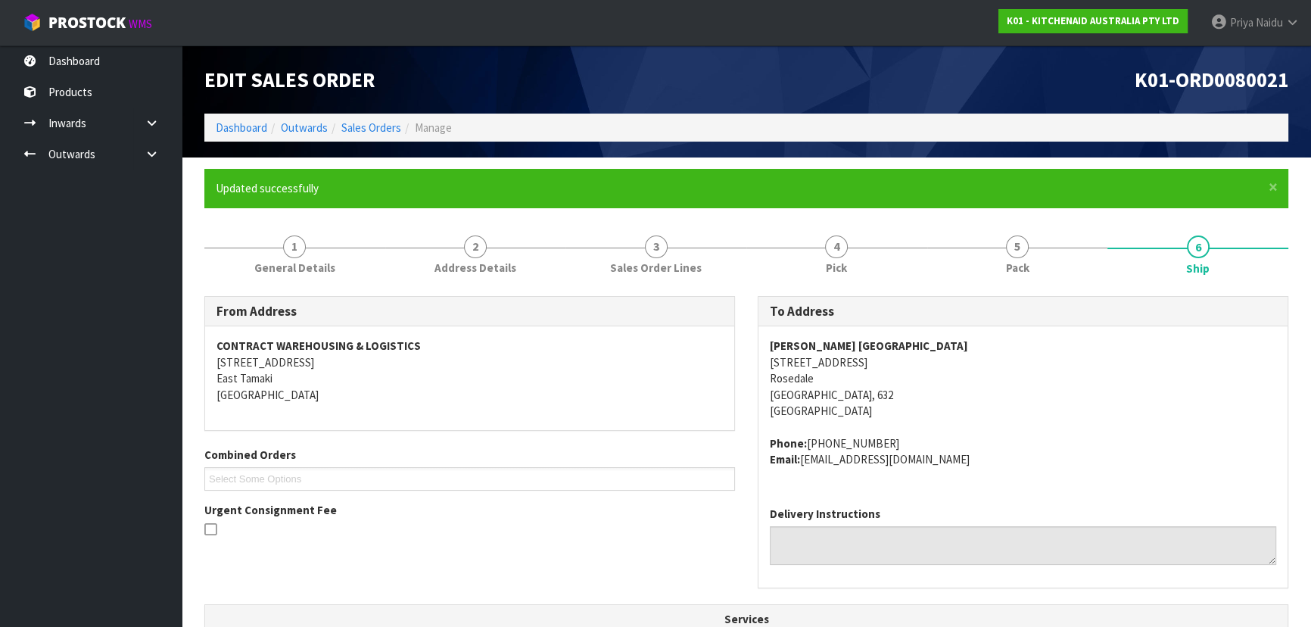
click at [497, 429] on div "CONTRACT WAREHOUSING & LOGISTICS 17 Allens Road East Tamaki Auckland" at bounding box center [469, 378] width 529 height 104
click at [254, 126] on link "Dashboard" at bounding box center [241, 127] width 51 height 14
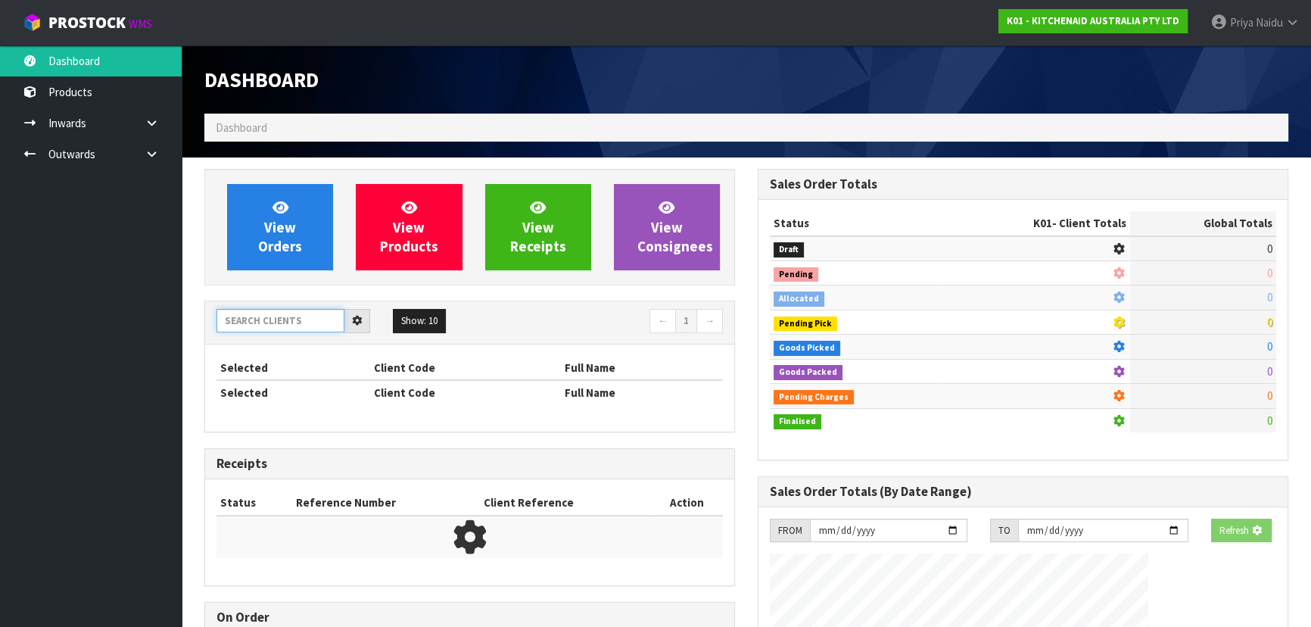
drag, startPoint x: 269, startPoint y: 332, endPoint x: 277, endPoint y: 322, distance: 11.8
click at [270, 332] on input "text" at bounding box center [280, 320] width 128 height 23
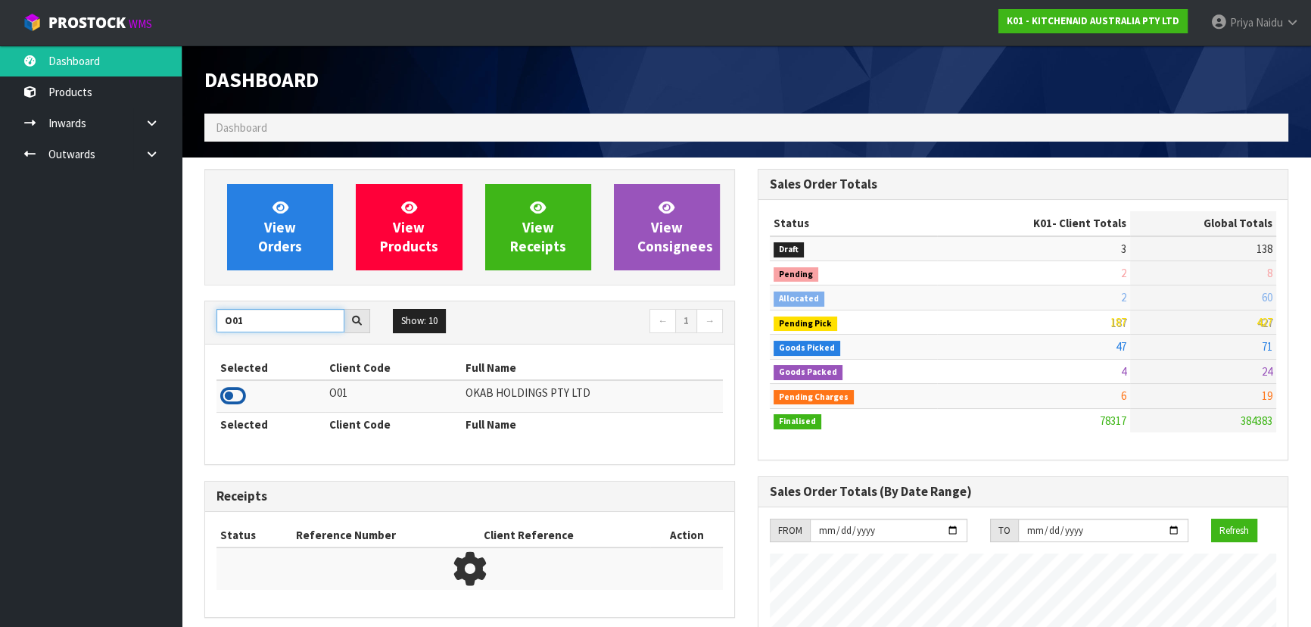
type input "O01"
click at [235, 394] on icon at bounding box center [233, 396] width 26 height 23
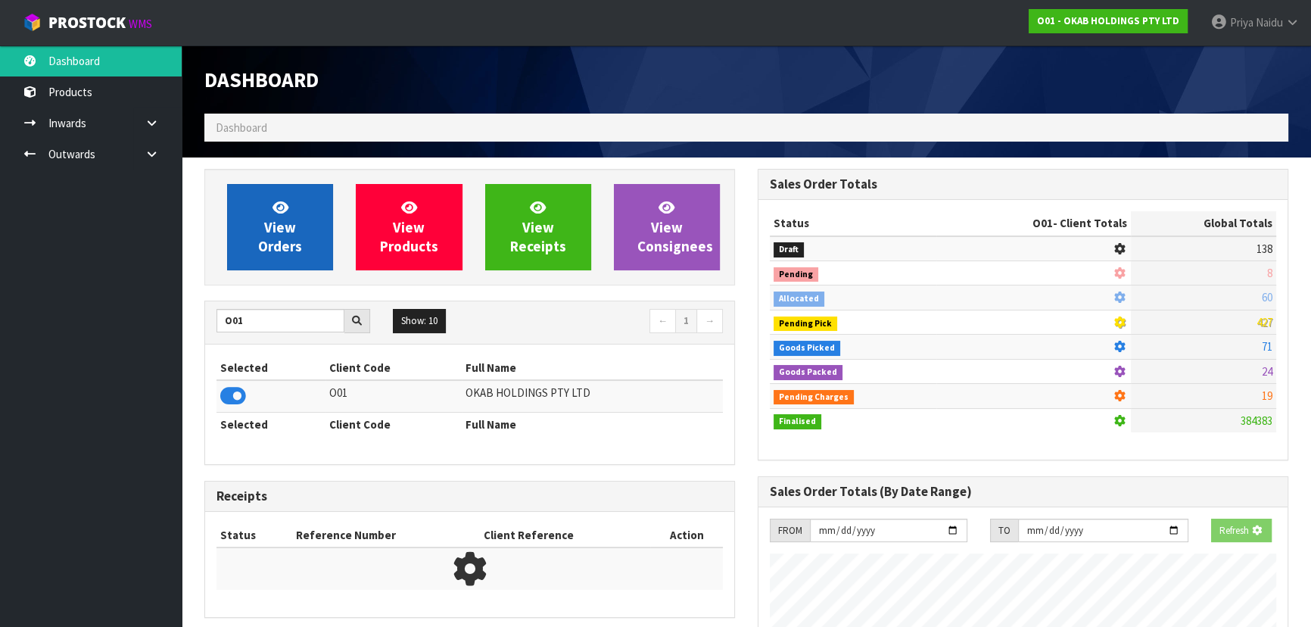
scroll to position [756028, 756417]
click at [281, 249] on span "View Orders" at bounding box center [280, 226] width 44 height 57
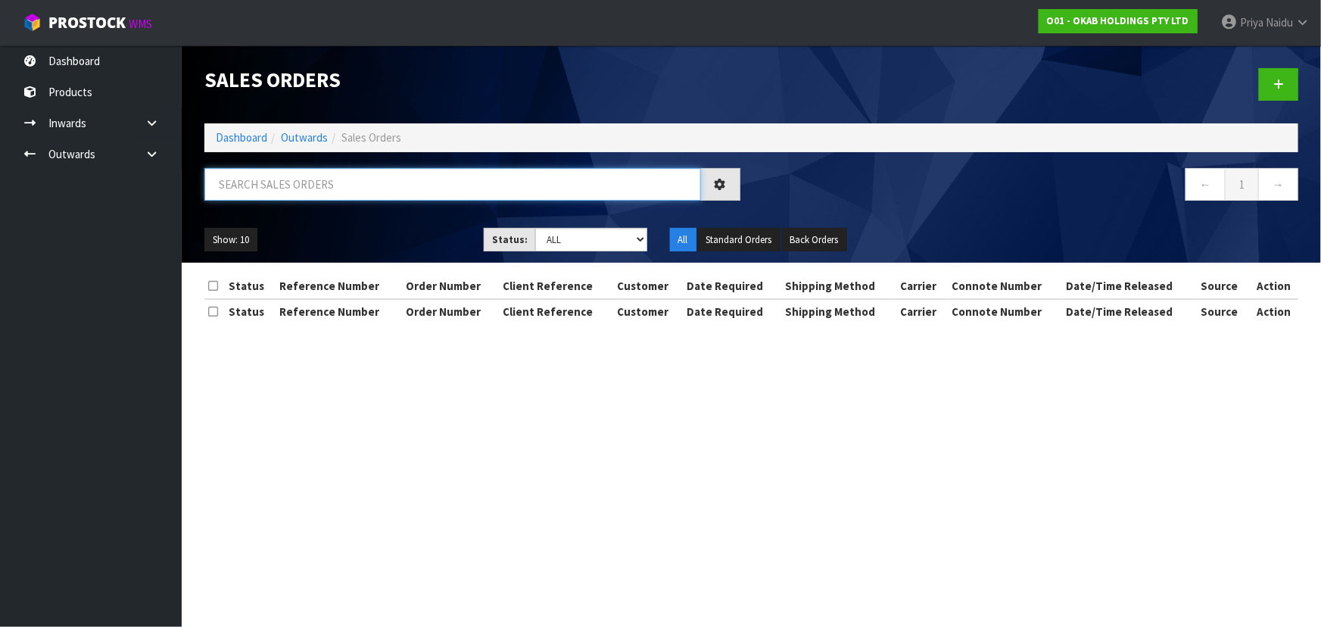
click at [313, 180] on input "text" at bounding box center [452, 184] width 497 height 33
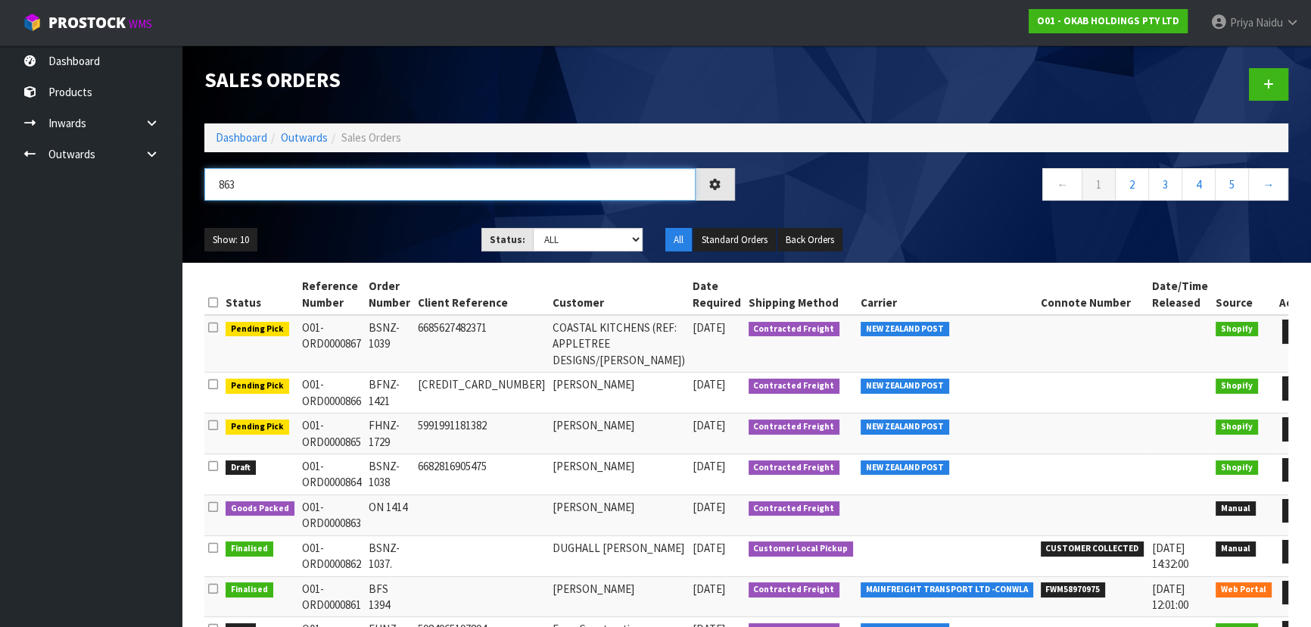
type input "863"
click at [360, 220] on div "Show: 10 5 10 25 50 Status: Draft Pending Allocated Pending Pick Goods Picked G…" at bounding box center [746, 239] width 1107 height 47
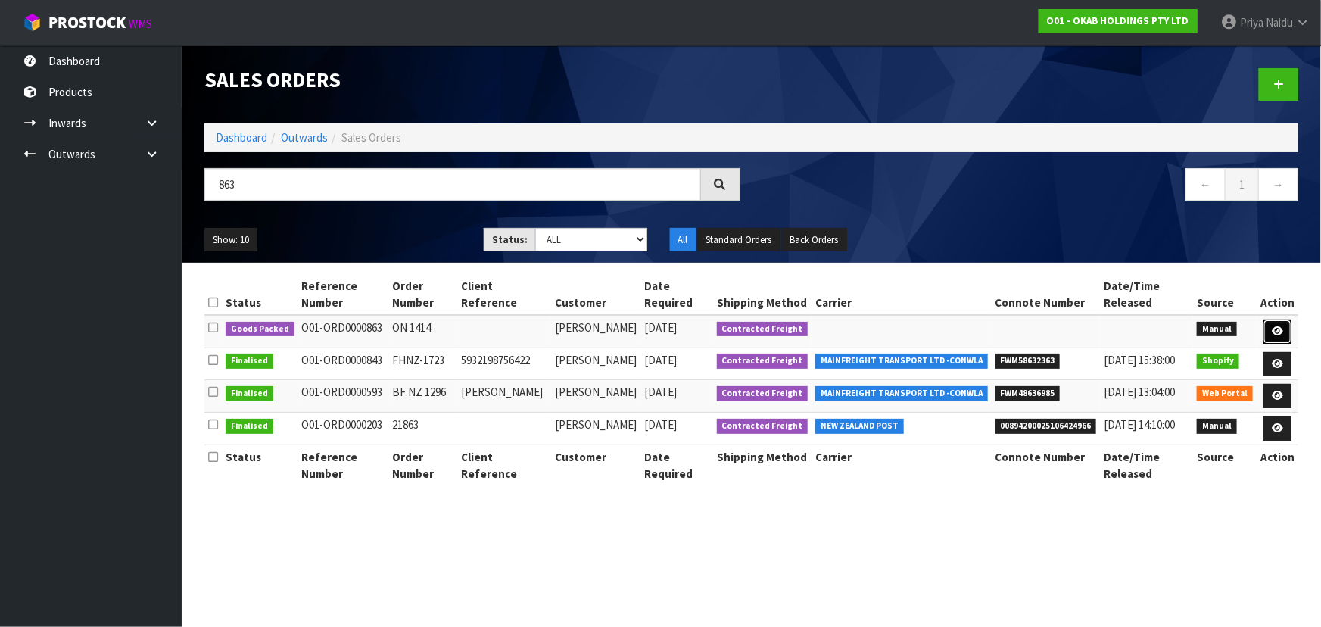
click at [1279, 326] on icon at bounding box center [1277, 331] width 11 height 10
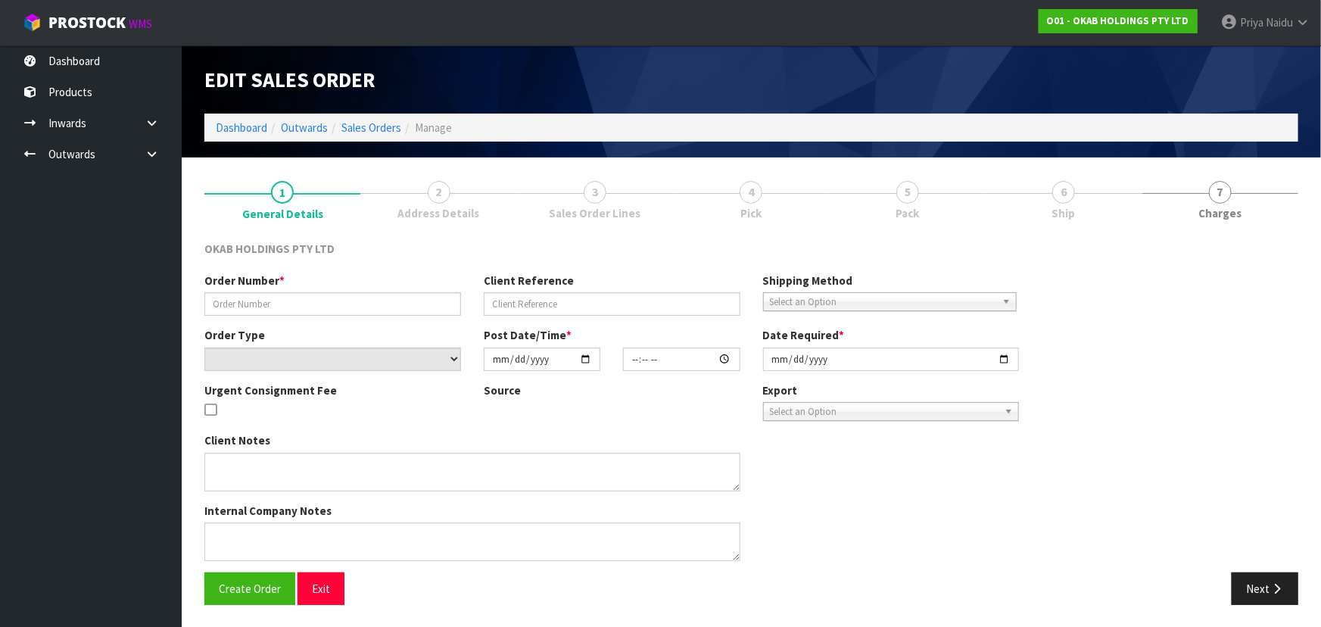
type input "ON 1414"
select select "number:0"
type input "[DATE]"
type input "16:57:00.000"
type input "[DATE]"
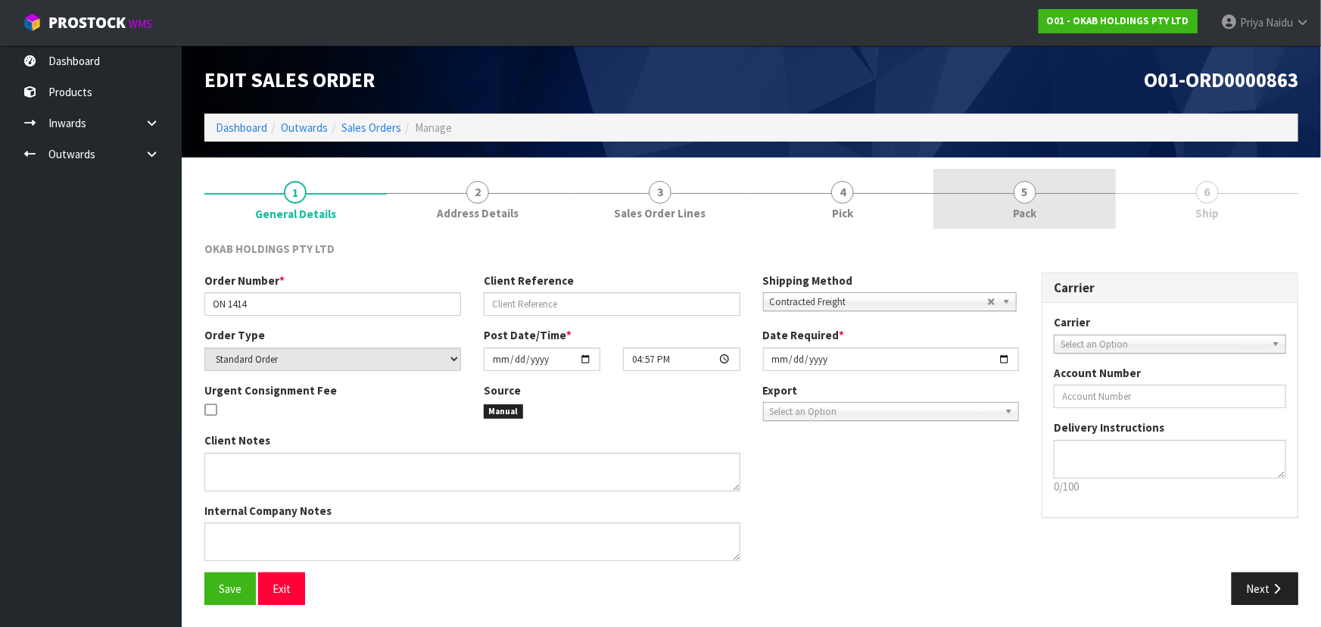
click at [1001, 179] on link "5 Pack" at bounding box center [1024, 199] width 182 height 60
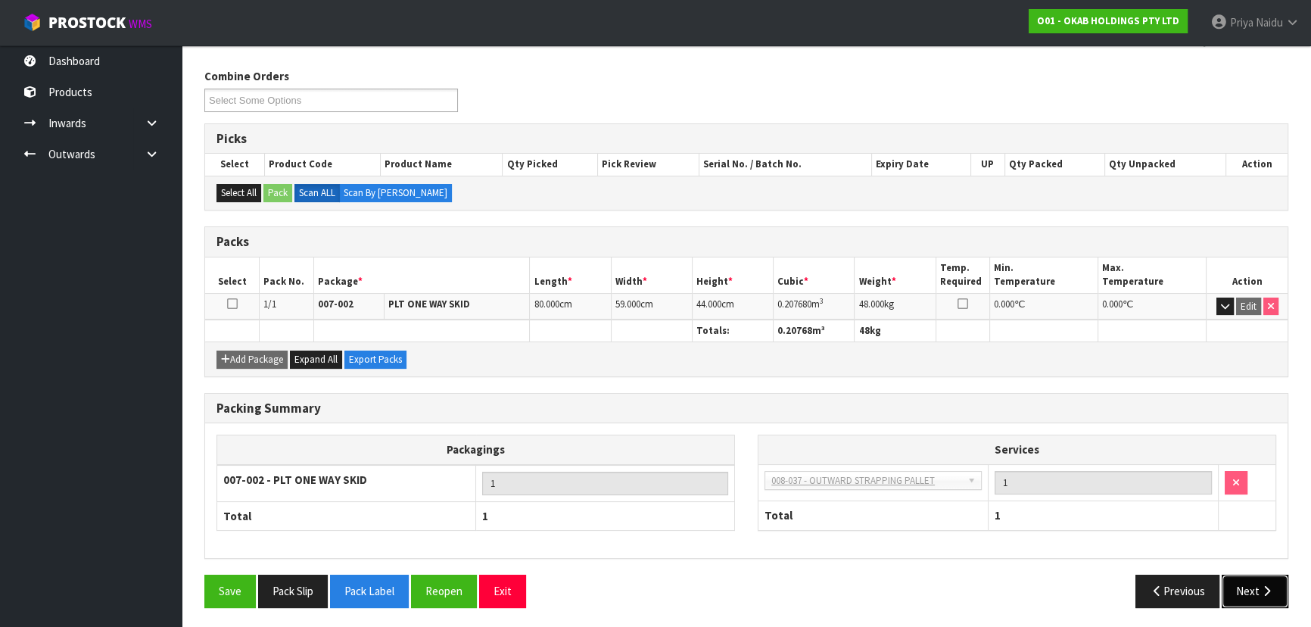
drag, startPoint x: 1254, startPoint y: 592, endPoint x: 1248, endPoint y: 581, distance: 11.8
click at [1248, 581] on button "Next" at bounding box center [1255, 591] width 67 height 33
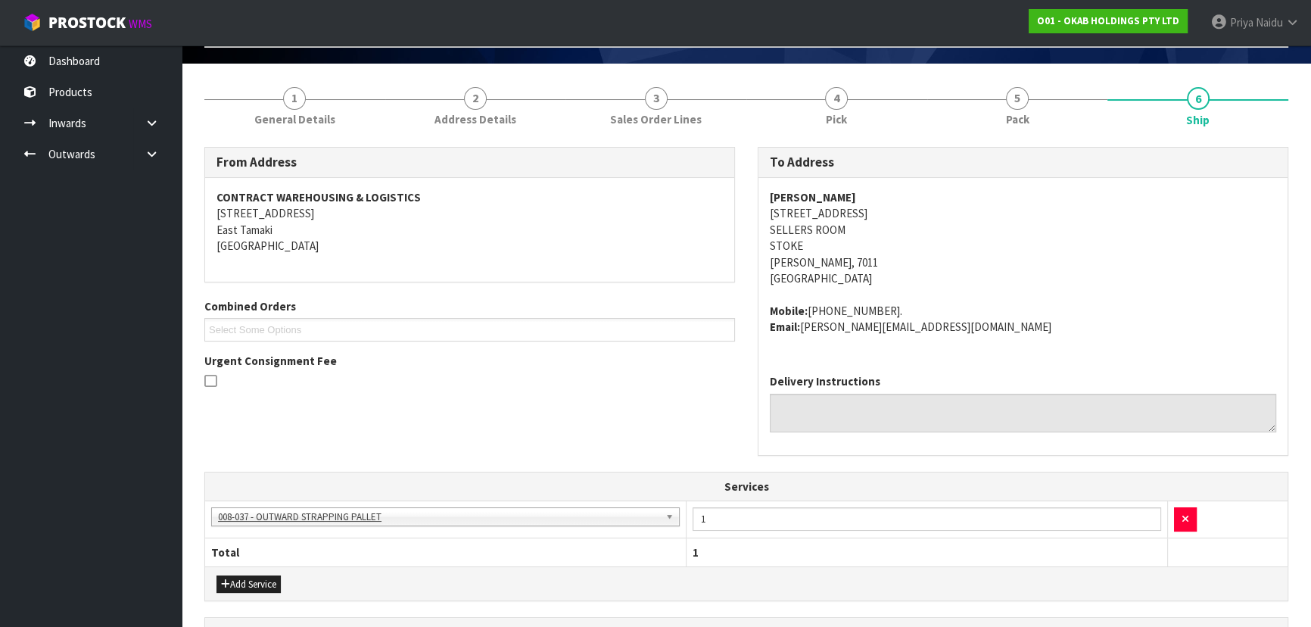
scroll to position [68, 0]
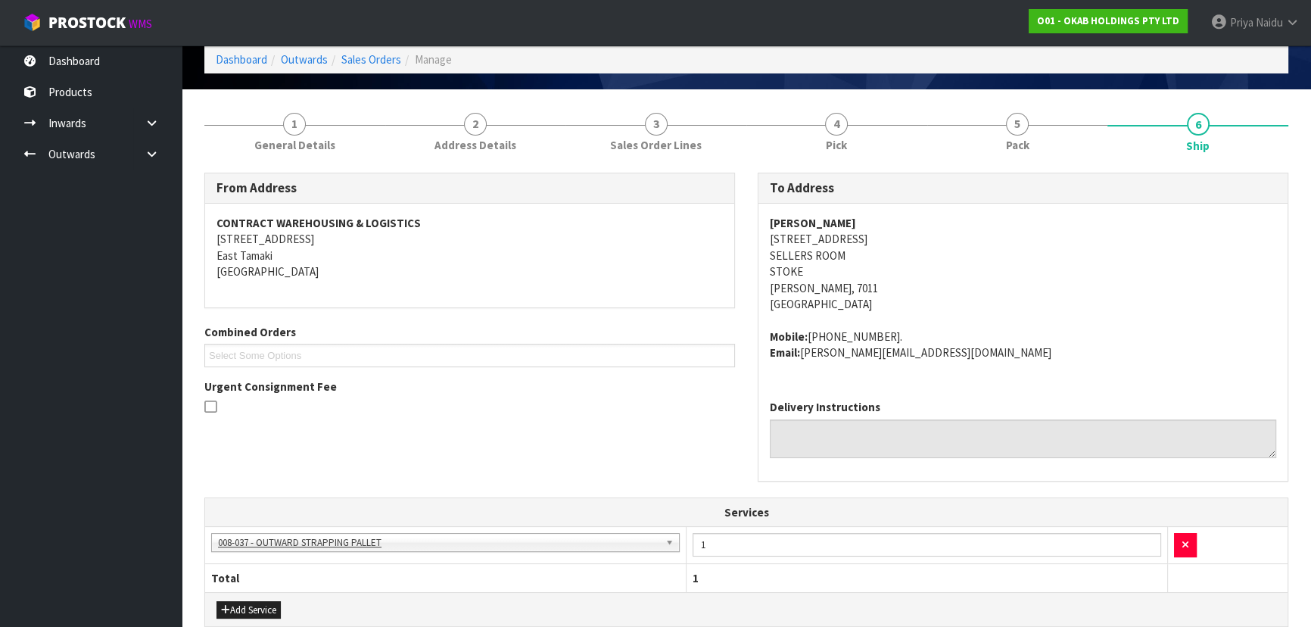
drag, startPoint x: 763, startPoint y: 216, endPoint x: 880, endPoint y: 210, distance: 116.7
click at [880, 210] on div "CRAIG PENGELLY 9 ECHODALE PLACE SELLERS ROOM STOKE Nelson, 7011 New Zealand Mob…" at bounding box center [1022, 296] width 529 height 184
drag, startPoint x: 762, startPoint y: 239, endPoint x: 871, endPoint y: 292, distance: 120.5
click at [871, 292] on div "CRAIG PENGELLY 9 ECHODALE PLACE SELLERS ROOM STOKE Nelson, 7011 New Zealand Mob…" at bounding box center [1022, 296] width 529 height 184
drag, startPoint x: 966, startPoint y: 266, endPoint x: 920, endPoint y: 255, distance: 46.6
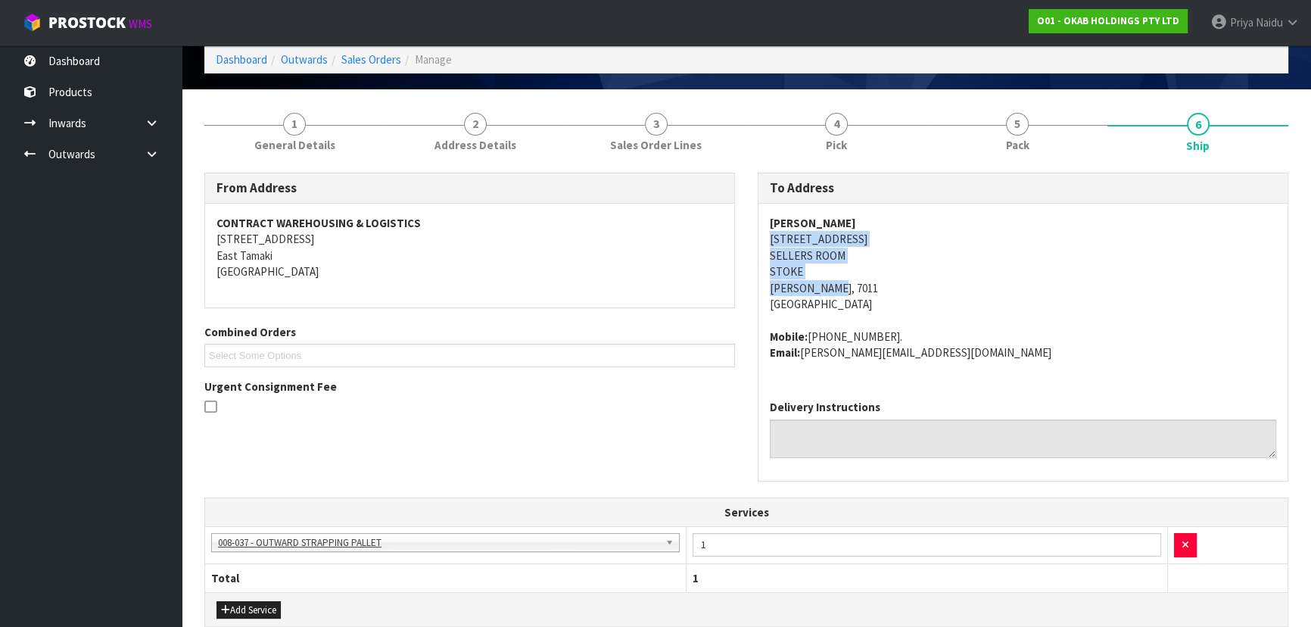
click at [966, 266] on address "CRAIG PENGELLY 9 ECHODALE PLACE SELLERS ROOM STOKE Nelson, 7011 New Zealand" at bounding box center [1023, 264] width 506 height 98
drag, startPoint x: 765, startPoint y: 241, endPoint x: 727, endPoint y: 241, distance: 37.9
click at [893, 241] on div "CRAIG PENGELLY 9 ECHODALE PLACE SELLERS ROOM STOKE Nelson, 7011 New Zealand Mob…" at bounding box center [1022, 296] width 529 height 184
click at [916, 297] on address "CRAIG PENGELLY 9 ECHODALE PLACE SELLERS ROOM STOKE Nelson, 7011 New Zealand" at bounding box center [1023, 264] width 506 height 98
drag, startPoint x: 793, startPoint y: 255, endPoint x: 905, endPoint y: 255, distance: 112.0
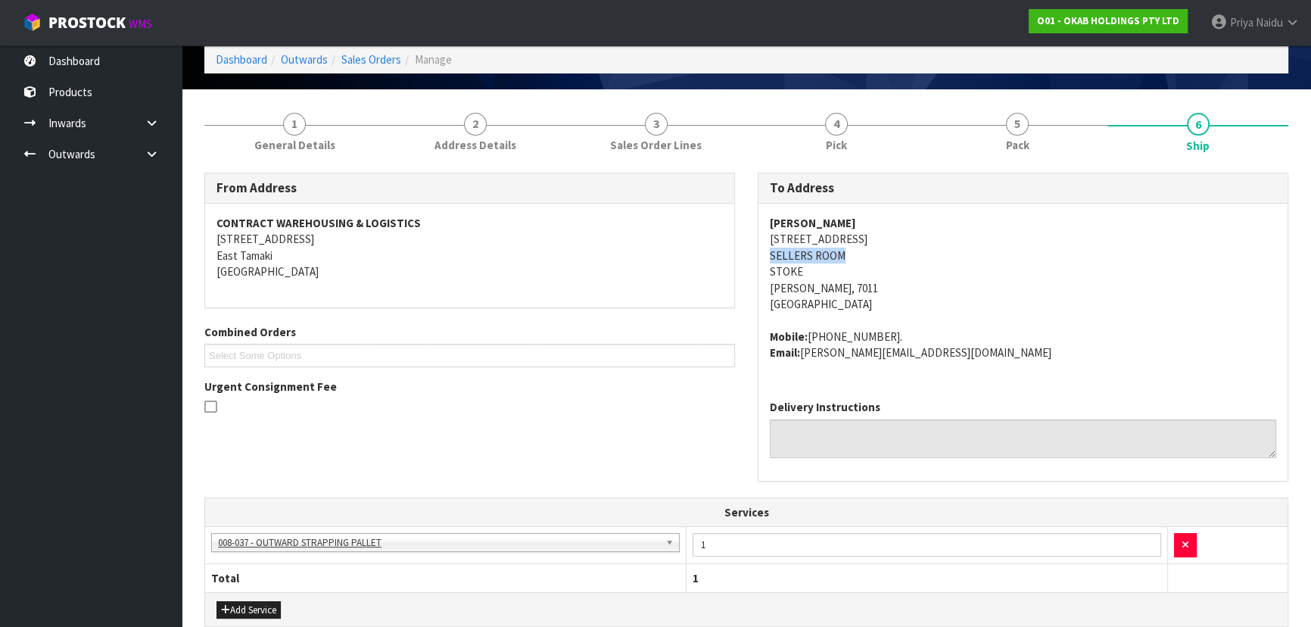
click at [905, 255] on div "CRAIG PENGELLY 9 ECHODALE PLACE SELLERS ROOM STOKE Nelson, 7011 New Zealand Mob…" at bounding box center [1022, 296] width 529 height 184
click at [905, 255] on address "CRAIG PENGELLY 9 ECHODALE PLACE SELLERS ROOM STOKE Nelson, 7011 New Zealand" at bounding box center [1023, 264] width 506 height 98
drag, startPoint x: 765, startPoint y: 254, endPoint x: 816, endPoint y: 254, distance: 50.7
click at [860, 254] on div "CRAIG PENGELLY 9 ECHODALE PLACE SELLERS ROOM STOKE Nelson, 7011 New Zealand Mob…" at bounding box center [1022, 296] width 529 height 184
click at [1039, 296] on address "CRAIG PENGELLY 9 ECHODALE PLACE SELLERS ROOM STOKE Nelson, 7011 New Zealand" at bounding box center [1023, 264] width 506 height 98
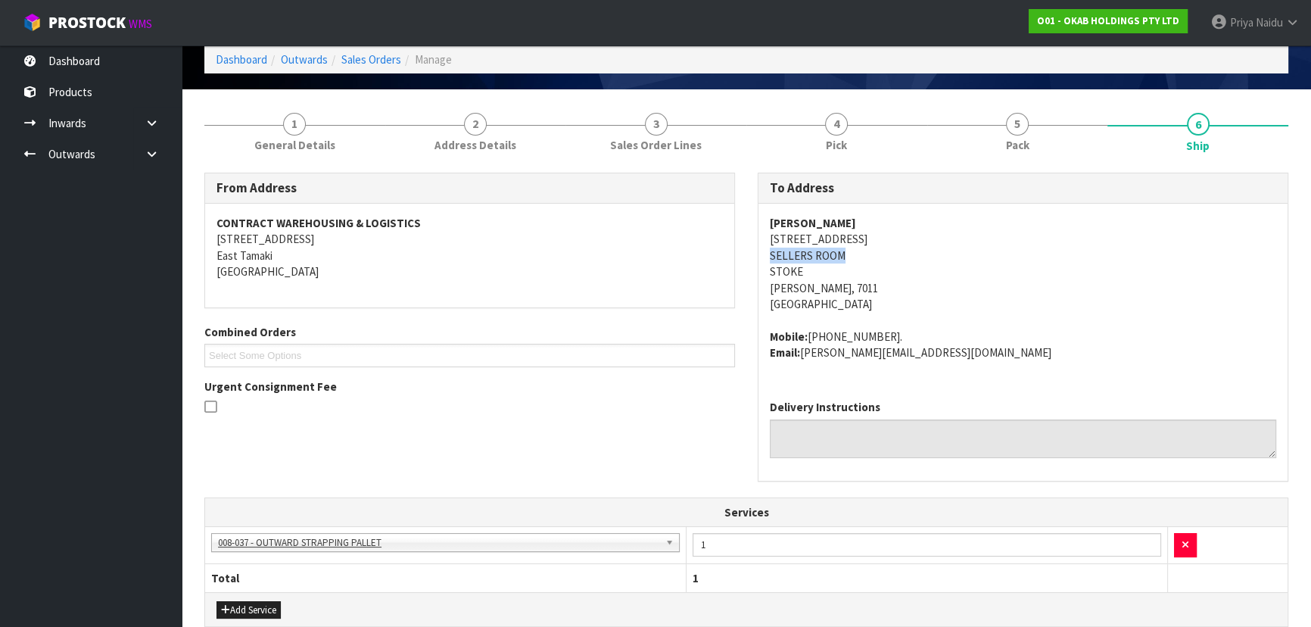
drag, startPoint x: 811, startPoint y: 333, endPoint x: 901, endPoint y: 330, distance: 90.1
click at [901, 330] on address "Mobile: +64 272 800 144. Email: craig@sellersroom.co.nz" at bounding box center [1023, 345] width 506 height 33
drag, startPoint x: 802, startPoint y: 354, endPoint x: 385, endPoint y: 409, distance: 420.7
click at [945, 375] on div "CRAIG PENGELLY 9 ECHODALE PLACE SELLERS ROOM STOKE Nelson, 7011 New Zealand Mob…" at bounding box center [1022, 296] width 529 height 184
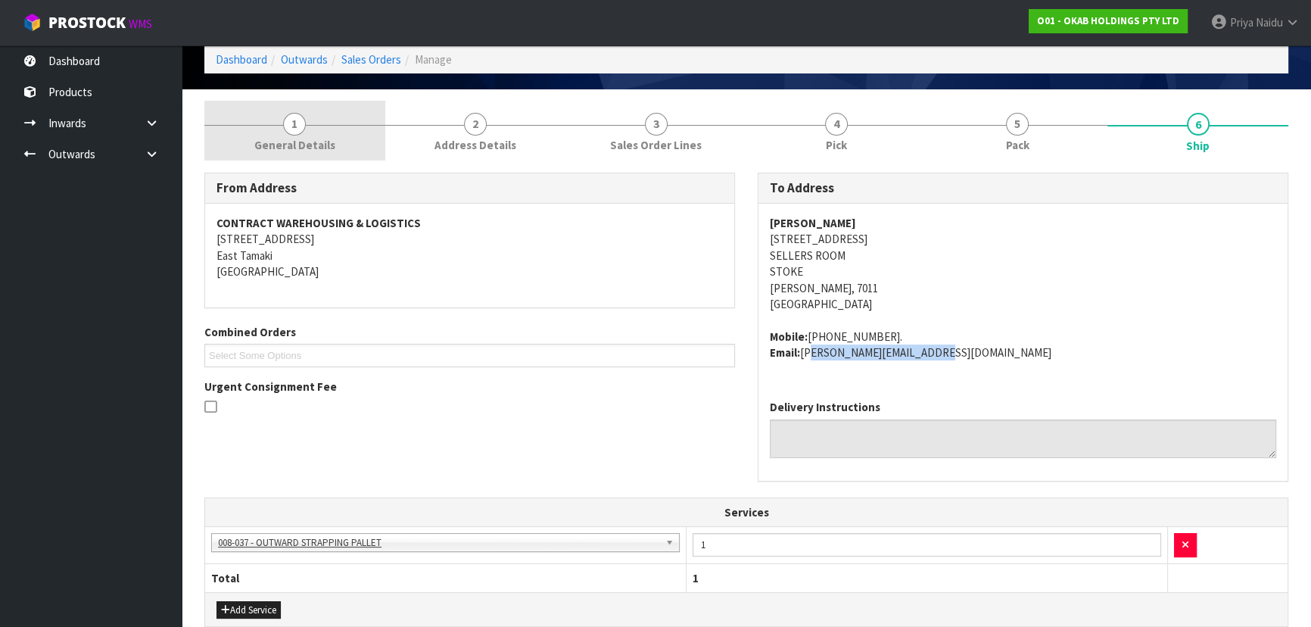
drag, startPoint x: 292, startPoint y: 142, endPoint x: 273, endPoint y: 172, distance: 35.5
click at [292, 142] on span "General Details" at bounding box center [294, 145] width 81 height 16
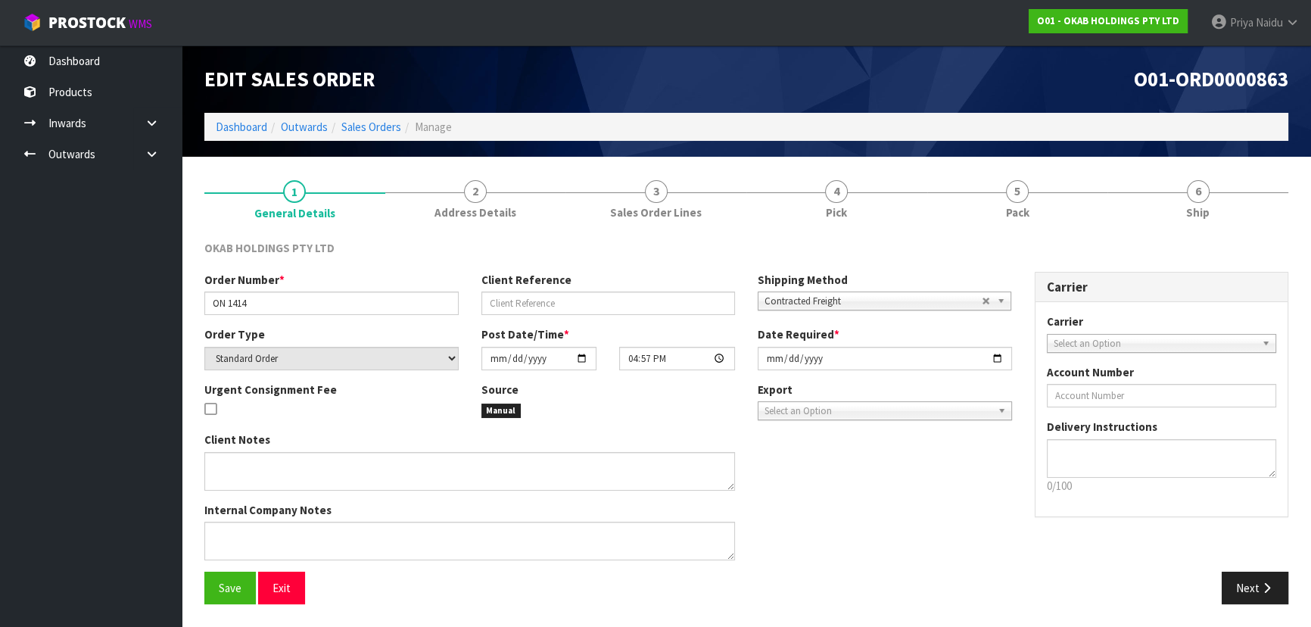
scroll to position [0, 0]
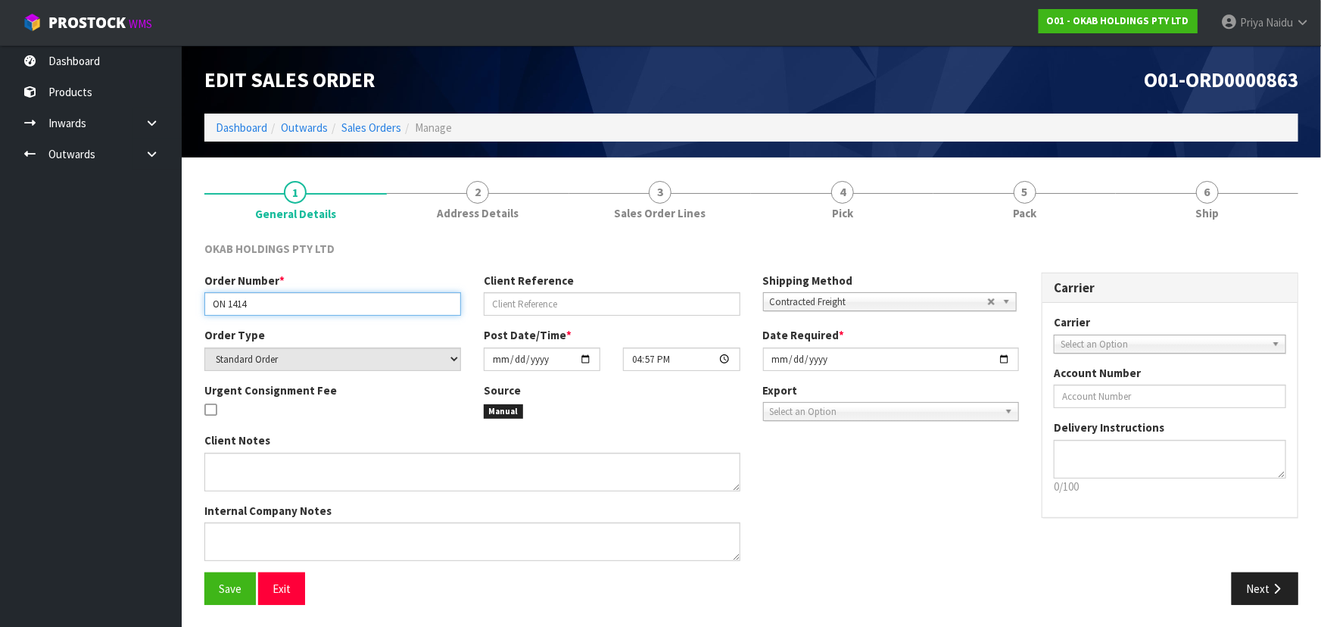
drag, startPoint x: 205, startPoint y: 293, endPoint x: 276, endPoint y: 310, distance: 73.1
click at [276, 310] on input "ON 1414" at bounding box center [332, 303] width 257 height 23
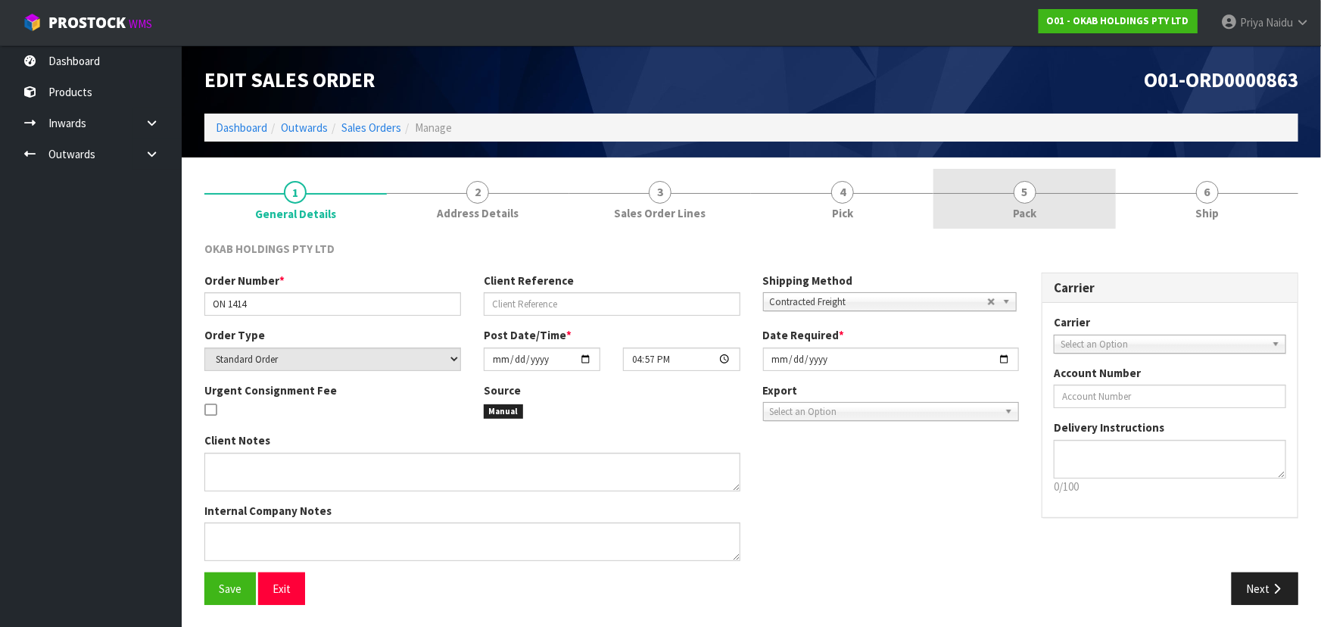
click at [1060, 200] on link "5 Pack" at bounding box center [1024, 199] width 182 height 60
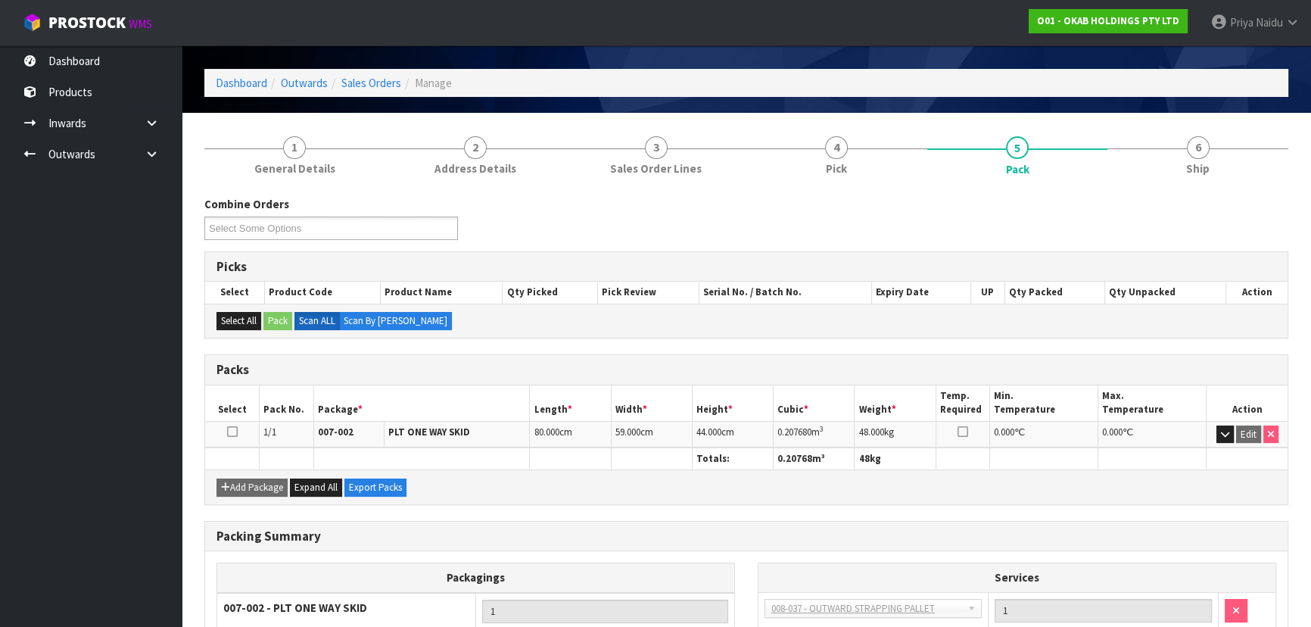
scroll to position [68, 0]
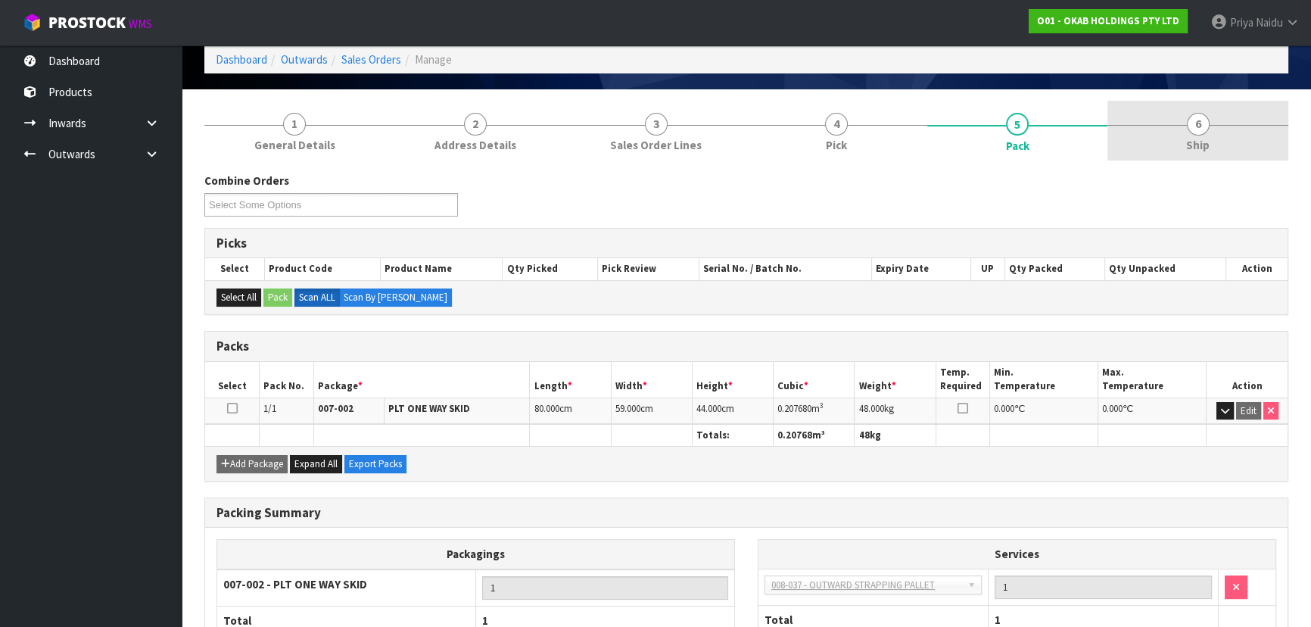
click at [1199, 144] on span "Ship" at bounding box center [1197, 145] width 23 height 16
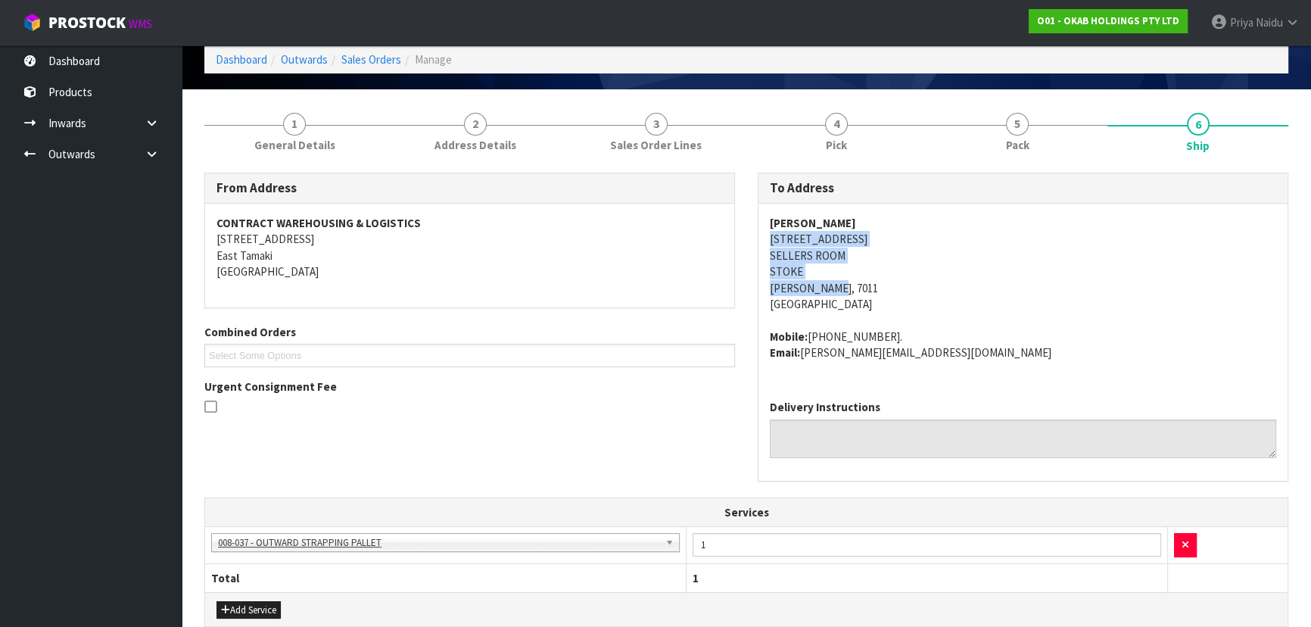
drag, startPoint x: 746, startPoint y: 240, endPoint x: 889, endPoint y: 282, distance: 148.5
click at [889, 287] on div "To Address CRAIG PENGELLY 9 ECHODALE PLACE SELLERS ROOM STOKE Nelson, 7011 New …" at bounding box center [1022, 335] width 553 height 324
click at [1029, 282] on address "CRAIG PENGELLY 9 ECHODALE PLACE SELLERS ROOM STOKE Nelson, 7011 New Zealand" at bounding box center [1023, 264] width 506 height 98
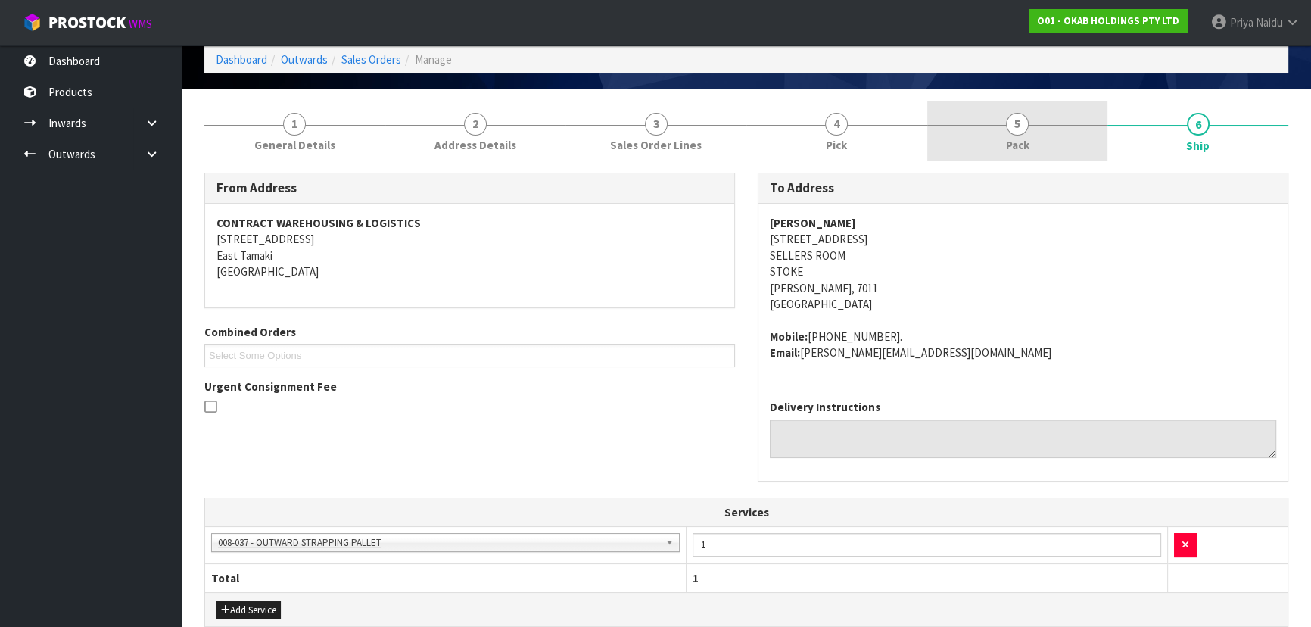
drag, startPoint x: 1052, startPoint y: 136, endPoint x: 1041, endPoint y: 145, distance: 14.5
click at [1051, 136] on link "5 Pack" at bounding box center [1017, 131] width 181 height 60
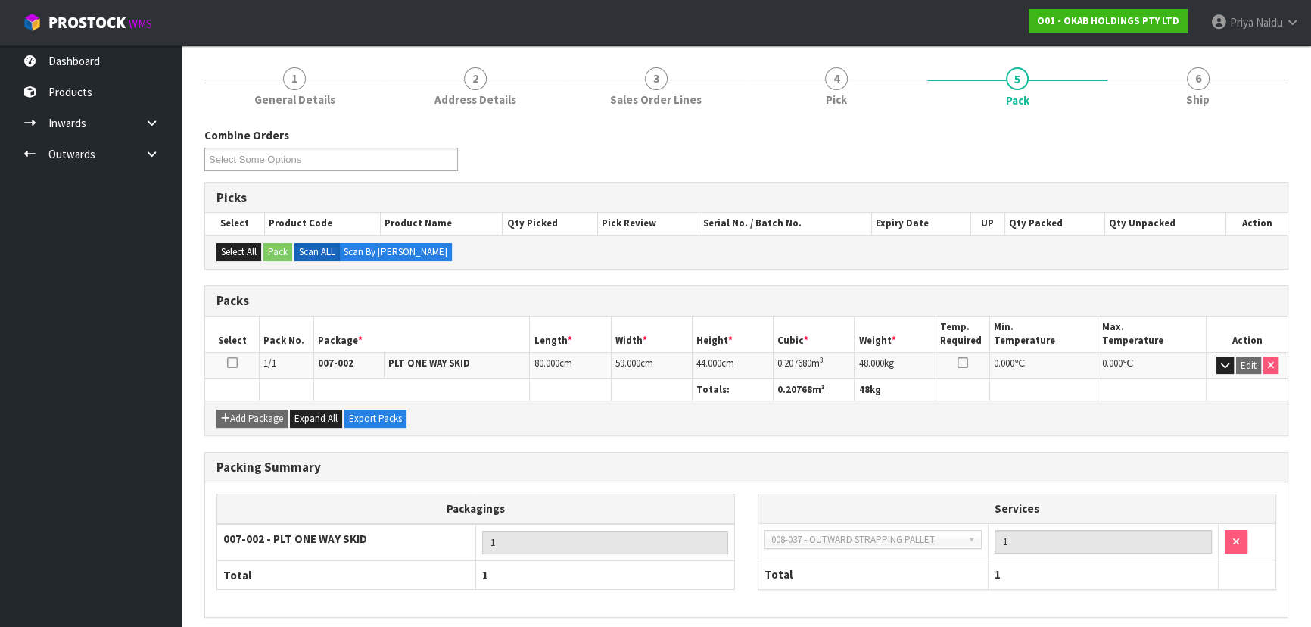
scroll to position [137, 0]
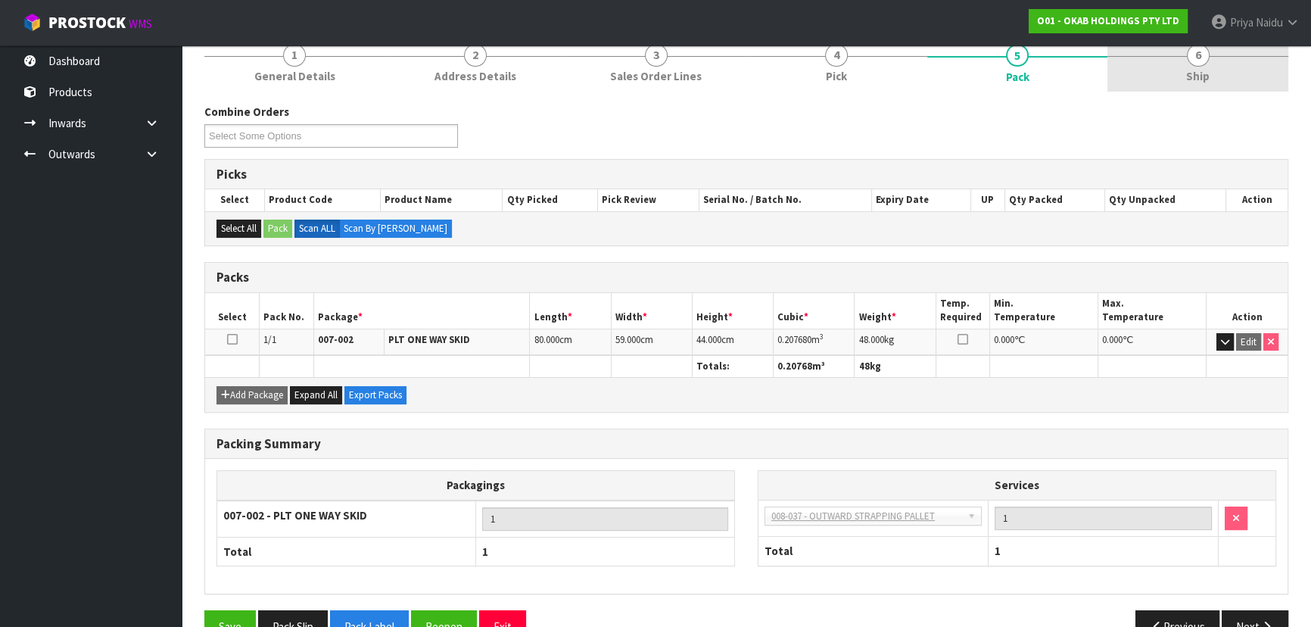
click at [1211, 56] on div at bounding box center [1197, 56] width 181 height 1
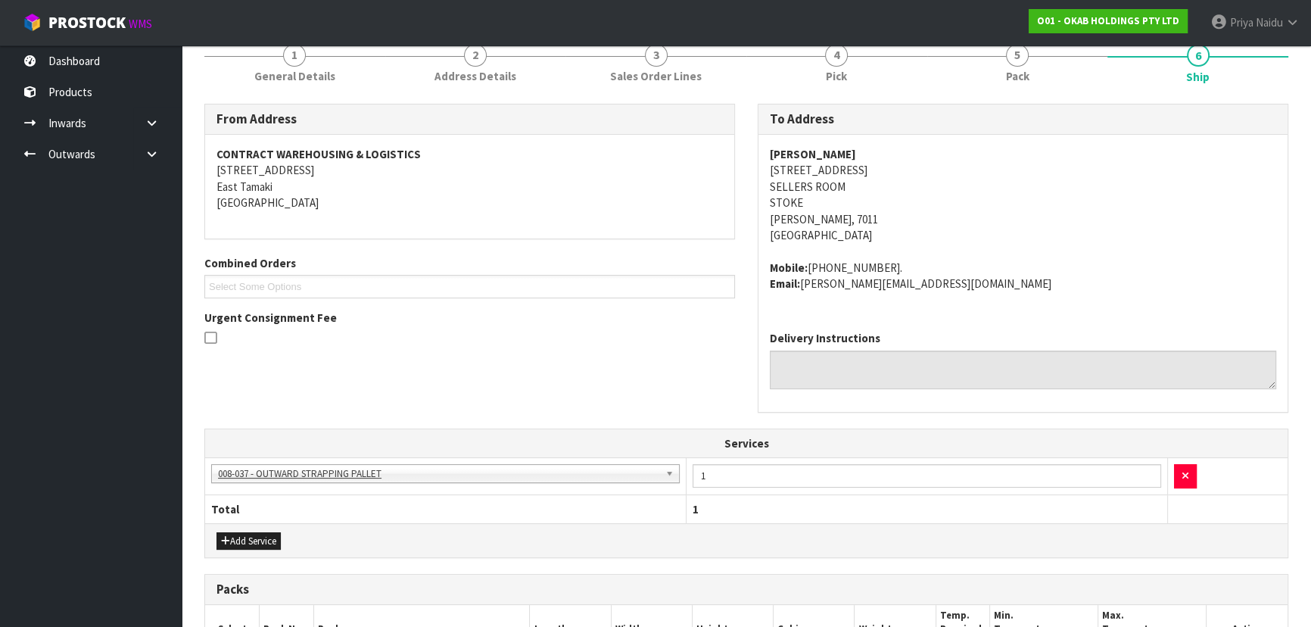
drag, startPoint x: 762, startPoint y: 149, endPoint x: 905, endPoint y: 151, distance: 143.8
click at [905, 151] on div "CRAIG PENGELLY 9 ECHODALE PLACE SELLERS ROOM STOKE Nelson, 7011 New Zealand Mob…" at bounding box center [1022, 227] width 529 height 184
drag, startPoint x: 761, startPoint y: 265, endPoint x: 977, endPoint y: 293, distance: 218.3
click at [980, 293] on div "CRAIG PENGELLY 9 ECHODALE PLACE SELLERS ROOM STOKE Nelson, 7011 New Zealand Mob…" at bounding box center [1022, 227] width 529 height 184
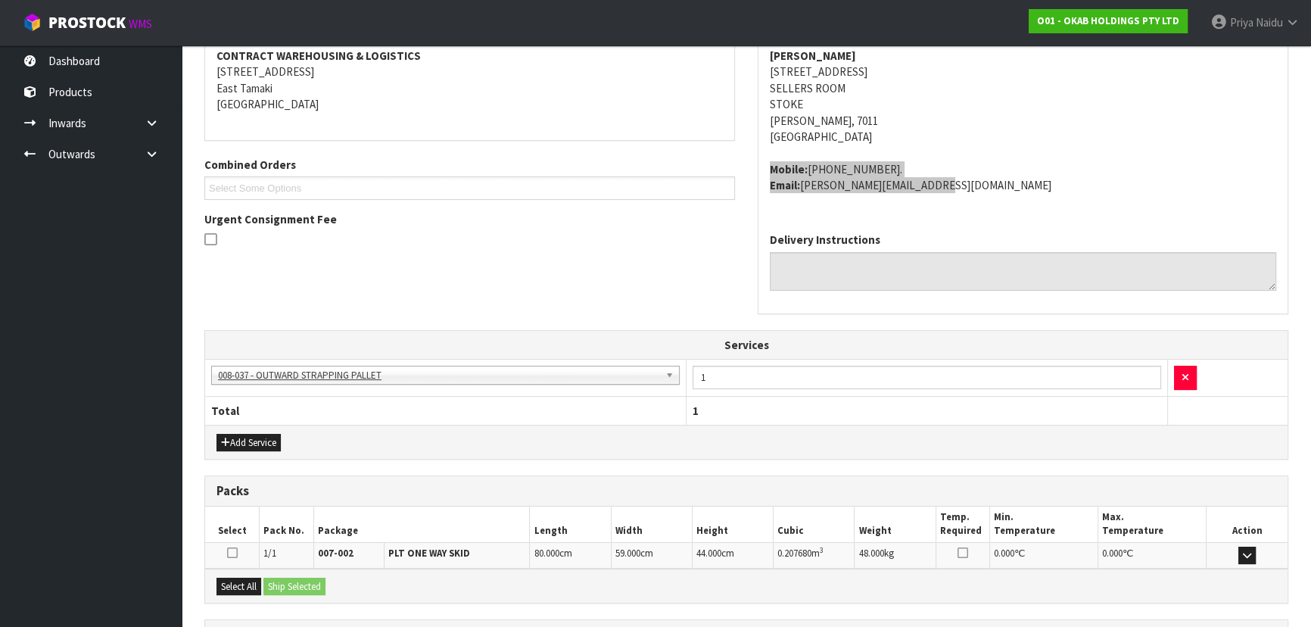
scroll to position [371, 0]
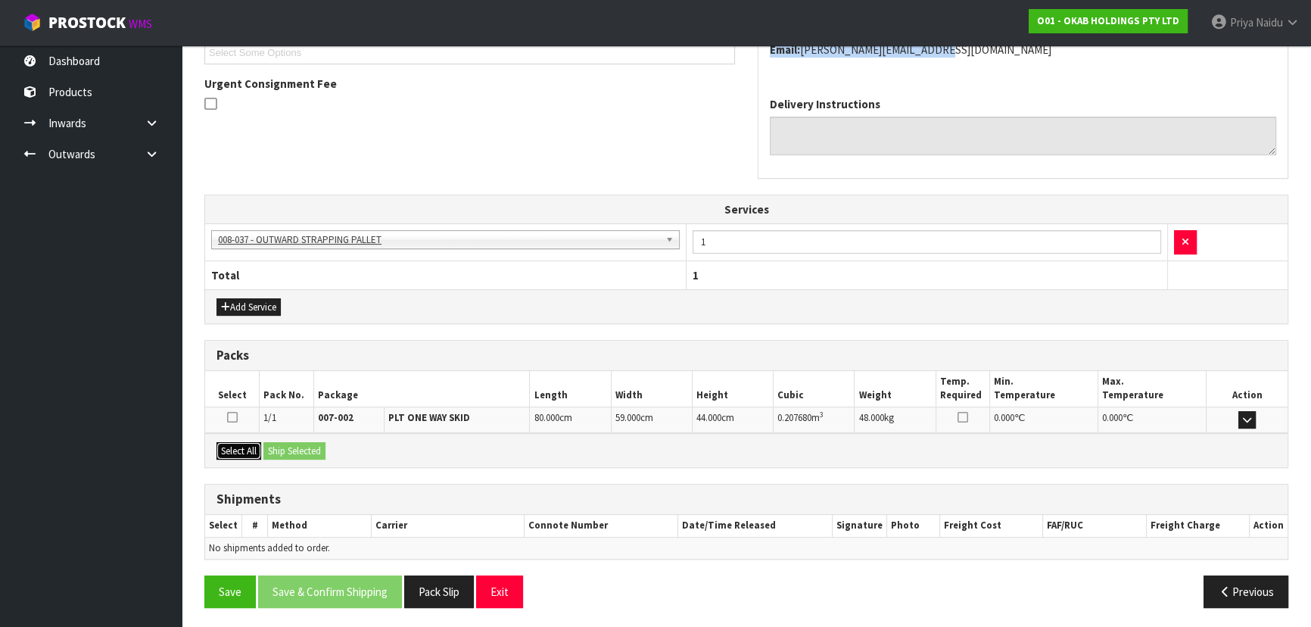
drag, startPoint x: 248, startPoint y: 446, endPoint x: 298, endPoint y: 444, distance: 50.0
click at [250, 446] on button "Select All" at bounding box center [238, 451] width 45 height 18
click at [298, 444] on button "Ship Selected" at bounding box center [294, 451] width 62 height 18
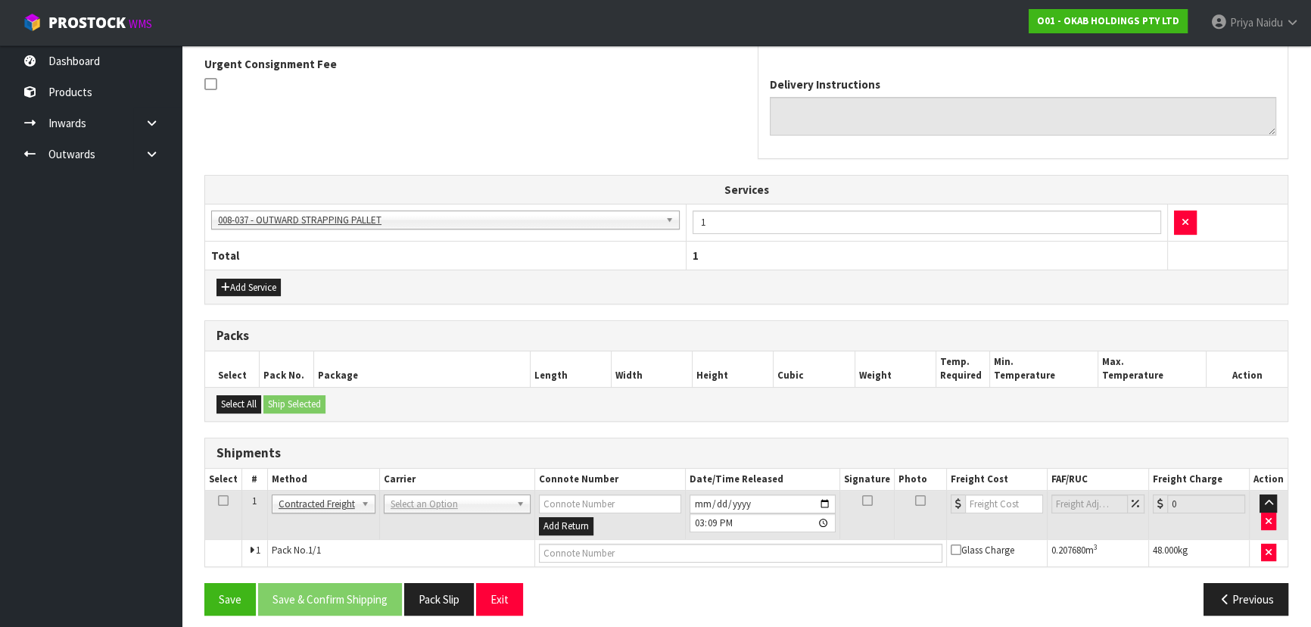
scroll to position [399, 0]
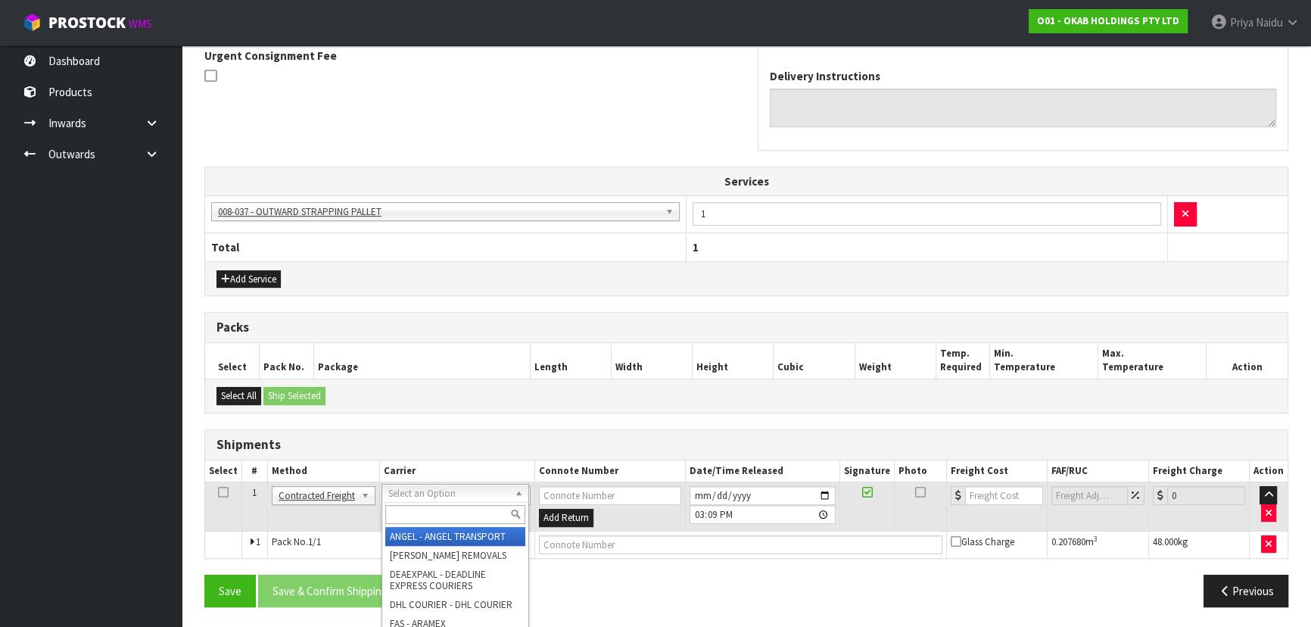
click at [418, 505] on input "text" at bounding box center [455, 514] width 140 height 19
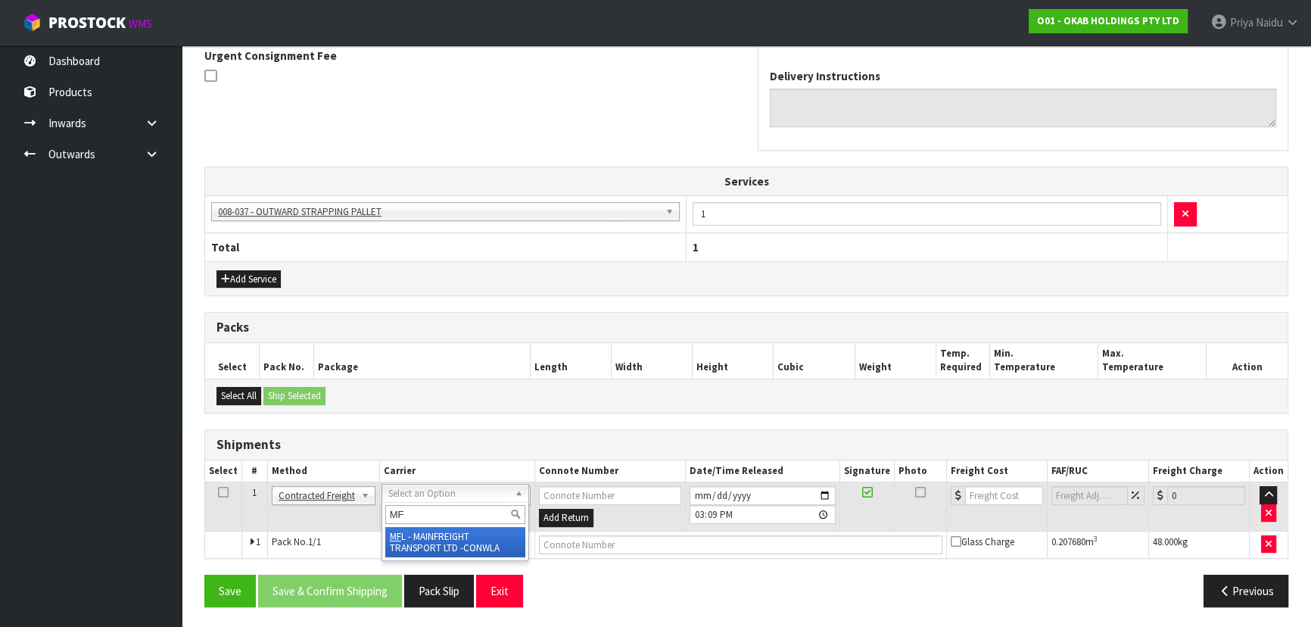
type input "MF"
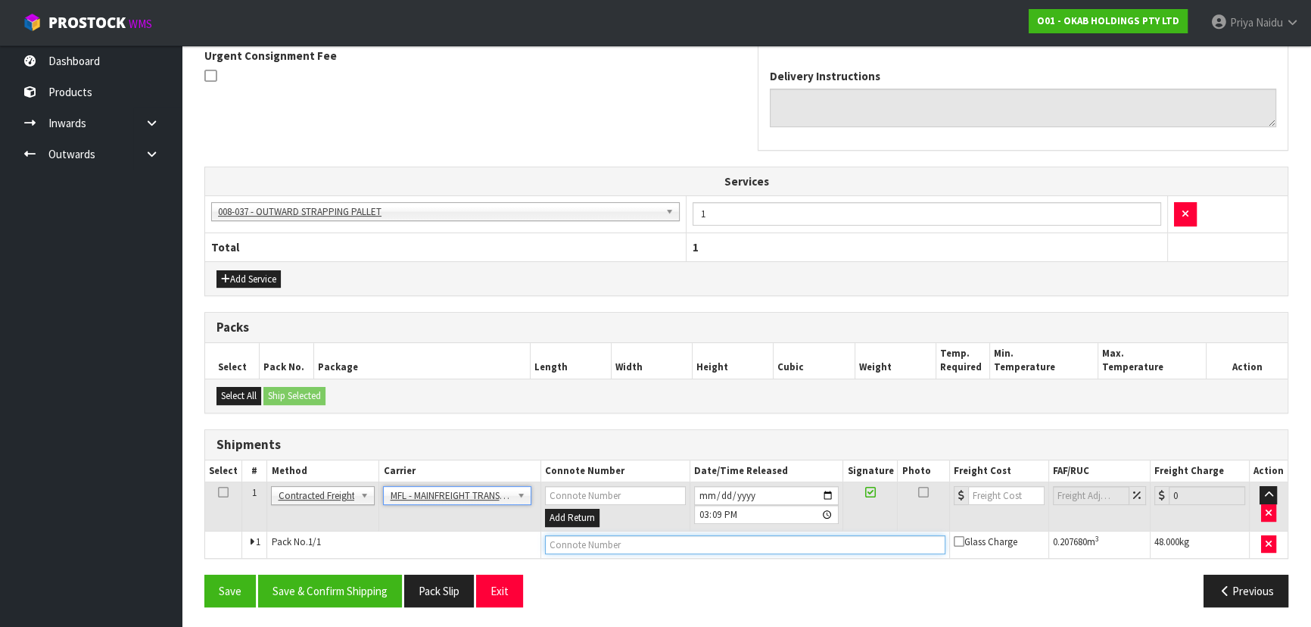
click at [573, 539] on input "text" at bounding box center [745, 544] width 400 height 19
paste input "FWM58977196"
type input "FWM58977196"
click at [1000, 494] on input "number" at bounding box center [1006, 495] width 76 height 19
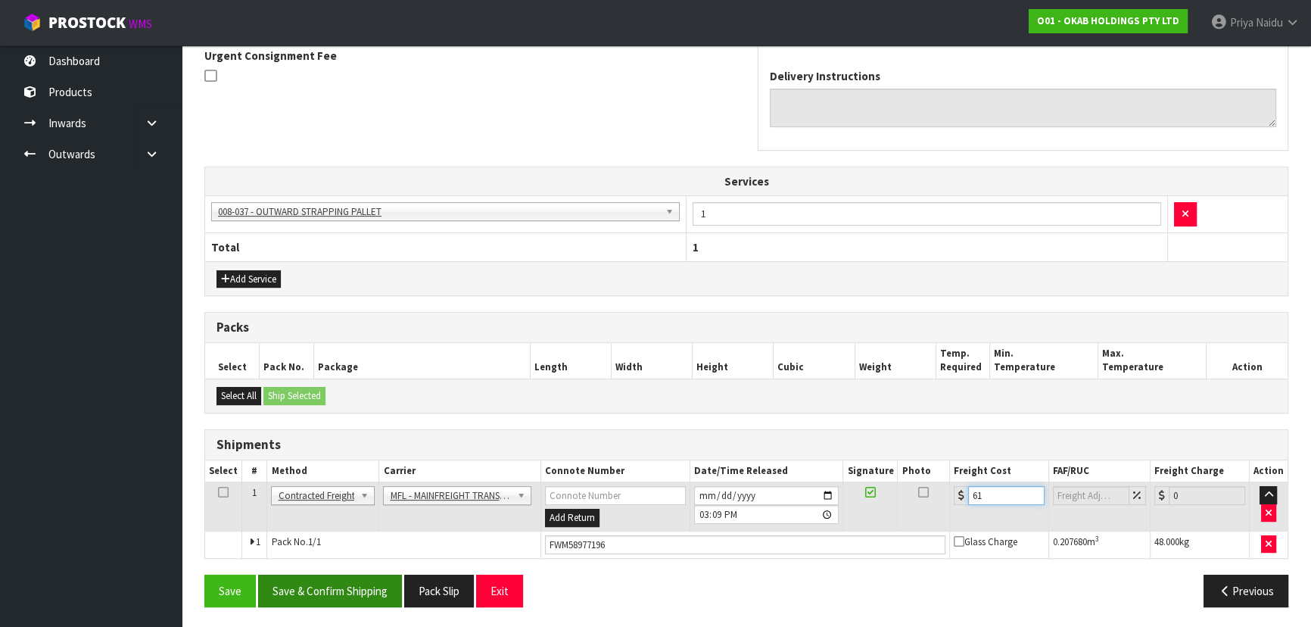
type input "61"
click at [319, 581] on button "Save & Confirm Shipping" at bounding box center [330, 591] width 144 height 33
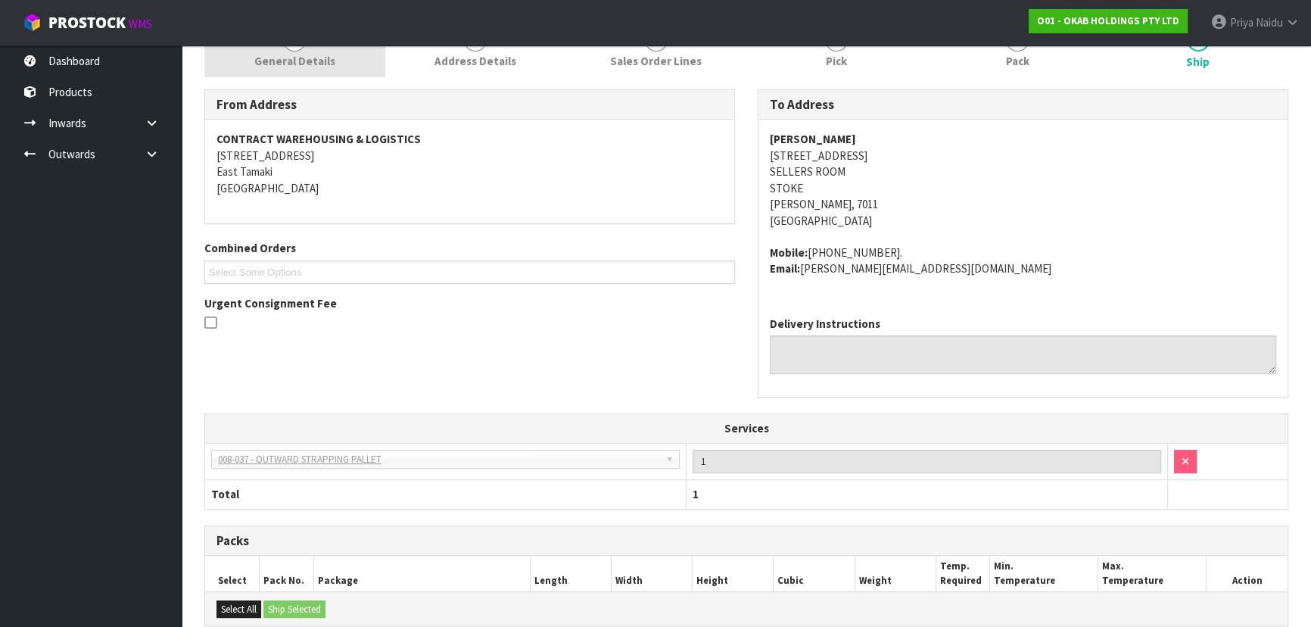
scroll to position [0, 0]
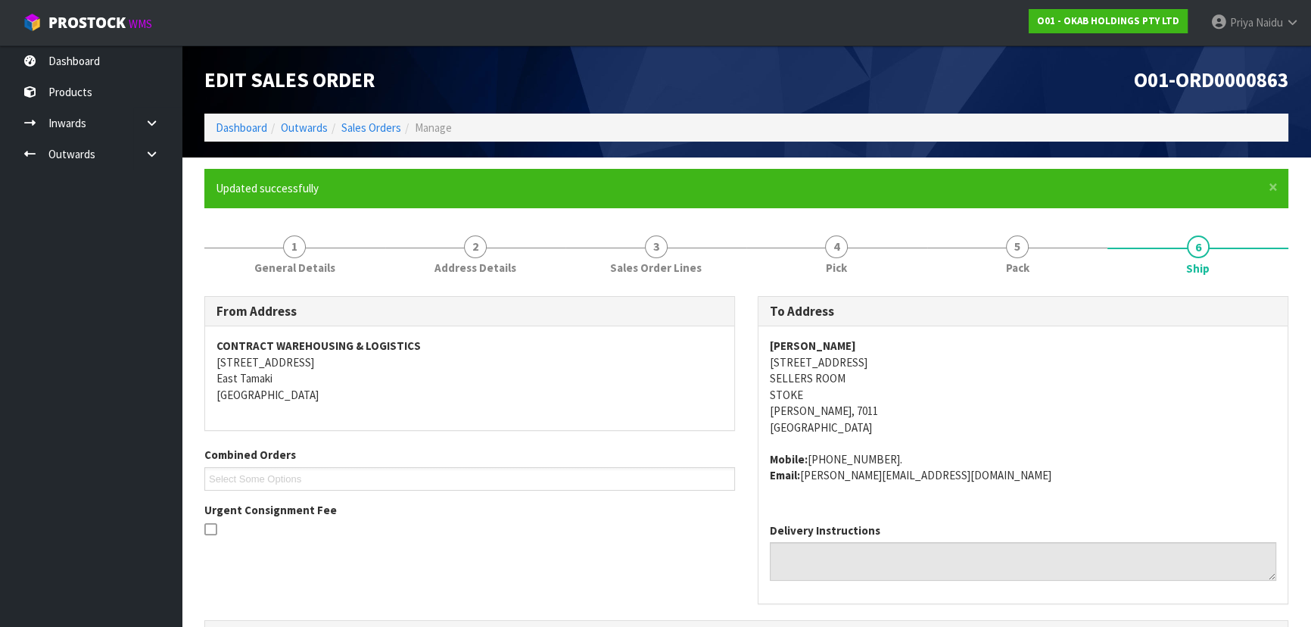
click at [503, 464] on div "Combined Orders O01-ORD0000863 O01-ORD0000865 O01-ORD0000866 O01-ORD0000867 Sel…" at bounding box center [469, 468] width 553 height 43
click at [236, 123] on link "Dashboard" at bounding box center [241, 127] width 51 height 14
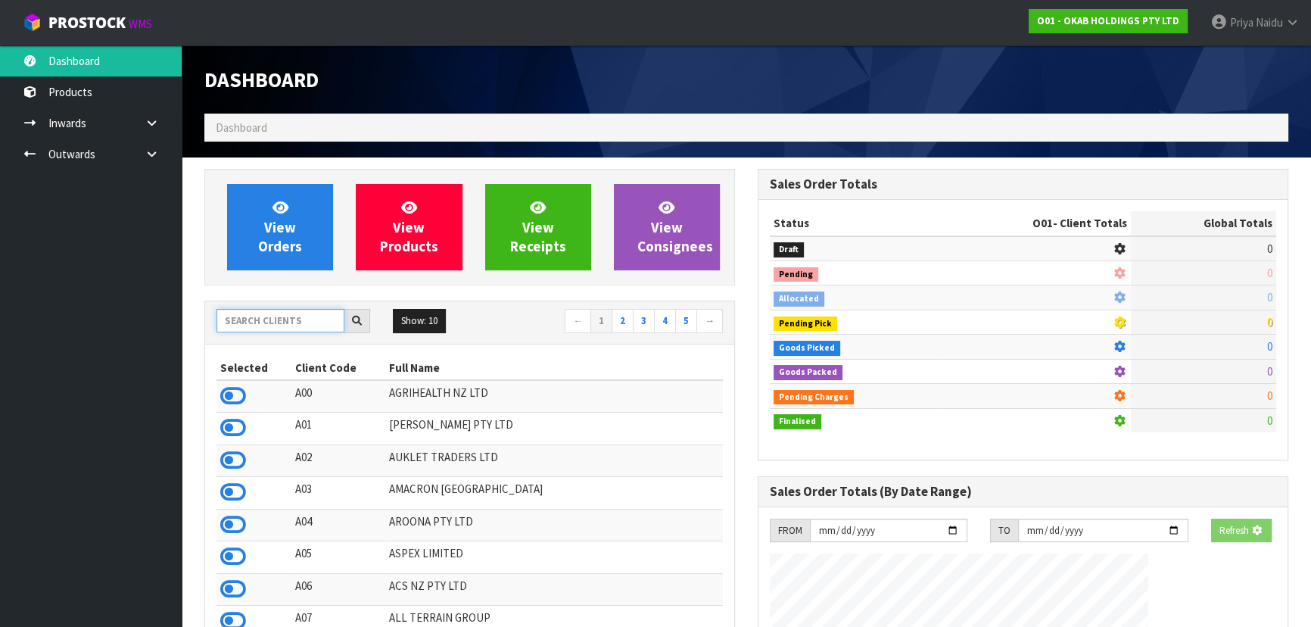
click at [283, 330] on input "text" at bounding box center [280, 320] width 128 height 23
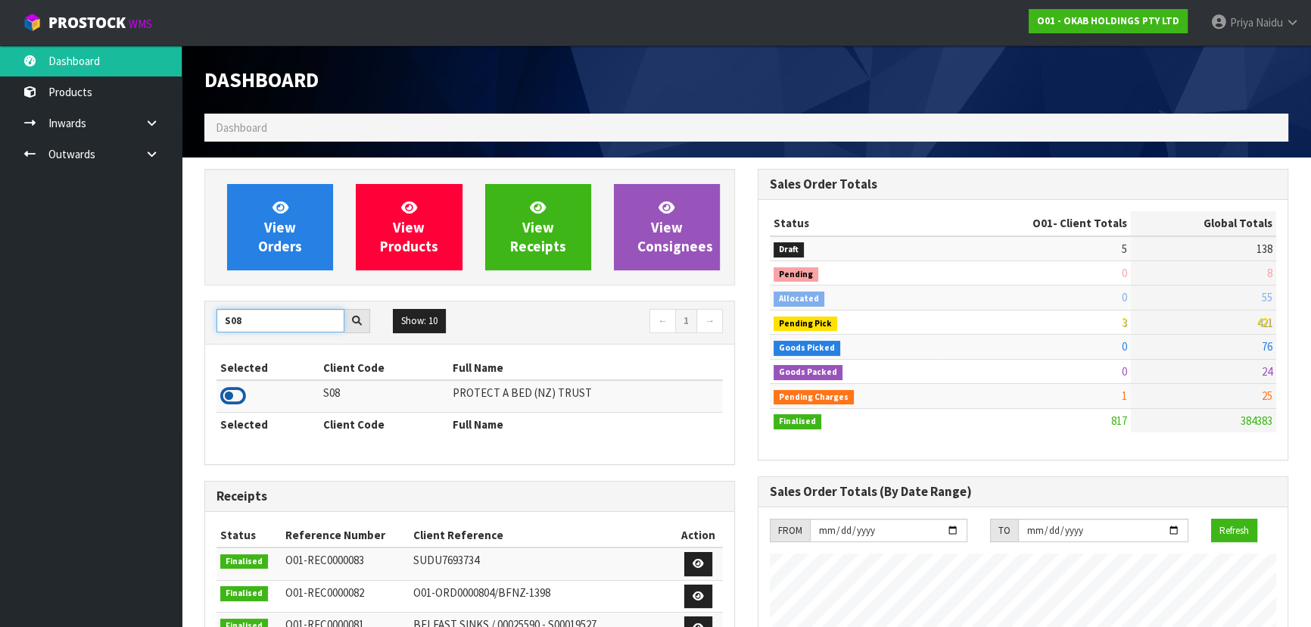
type input "S08"
click at [233, 393] on icon at bounding box center [233, 396] width 26 height 23
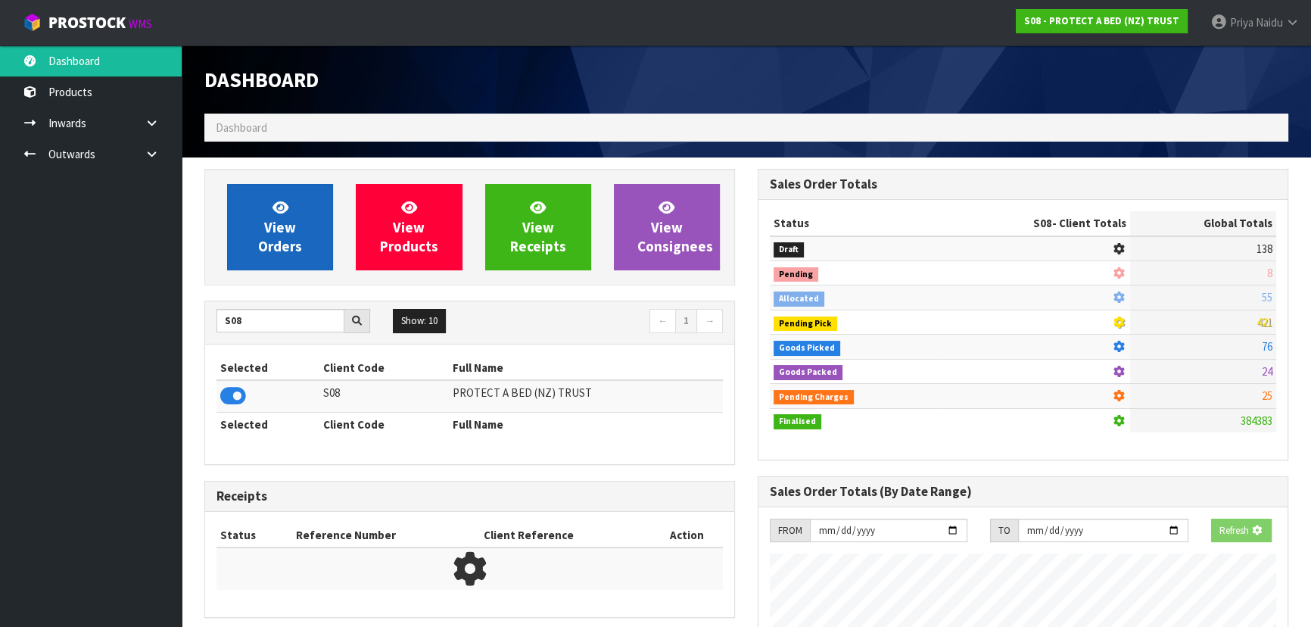
scroll to position [756028, 756417]
click at [283, 230] on span "View Orders" at bounding box center [280, 226] width 44 height 57
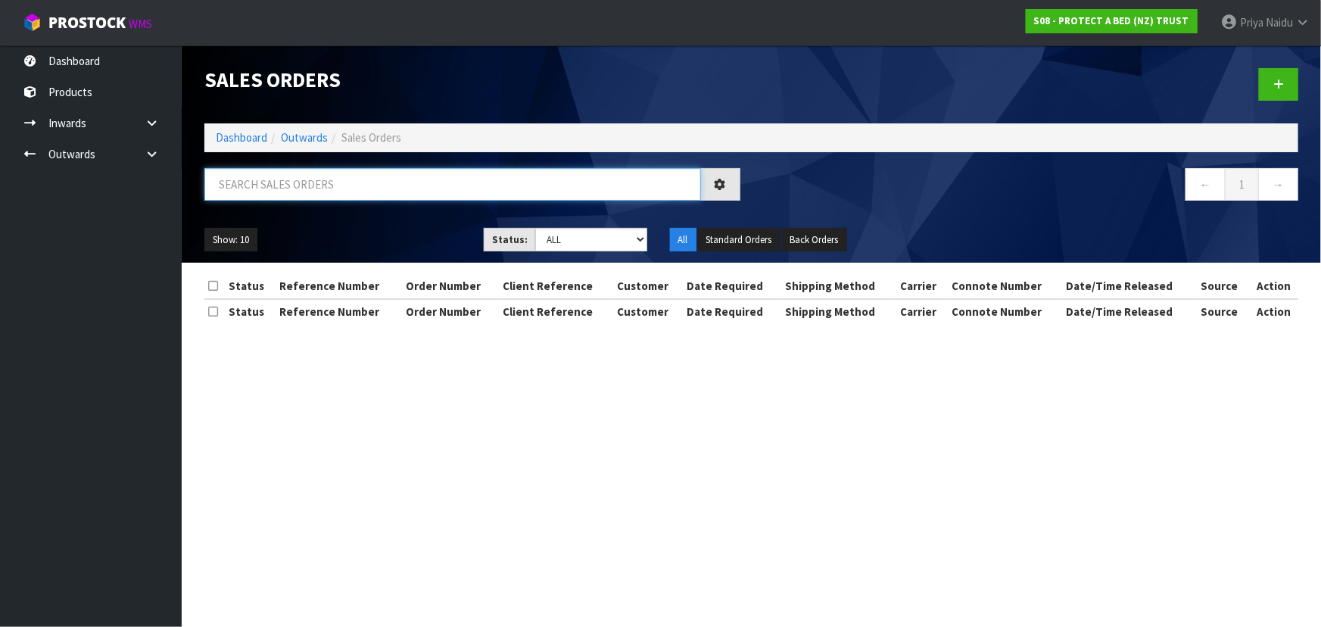
click at [301, 179] on input "text" at bounding box center [452, 184] width 497 height 33
type input "33627"
drag, startPoint x: 568, startPoint y: 229, endPoint x: 571, endPoint y: 250, distance: 20.7
click at [568, 229] on select "Draft Pending Allocated Pending Pick Goods Picked Goods Packed Pending Charges …" at bounding box center [591, 239] width 112 height 23
select select "string:5"
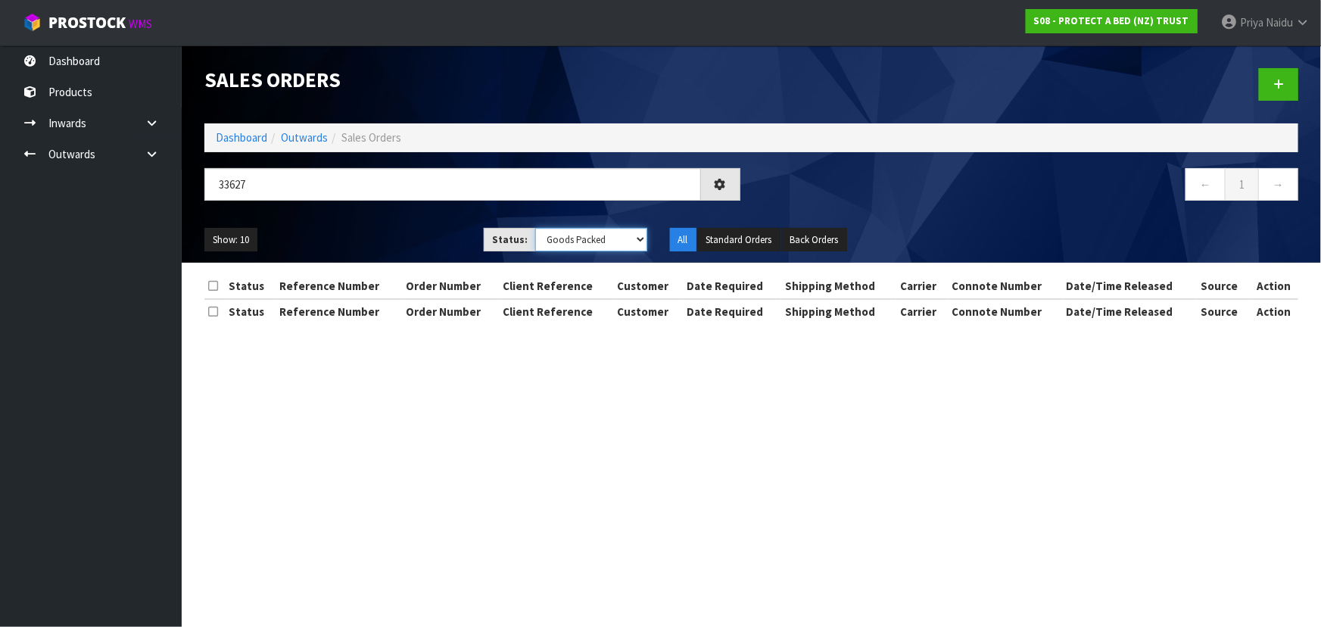
click at [535, 228] on select "Draft Pending Allocated Pending Pick Goods Picked Goods Packed Pending Charges …" at bounding box center [591, 239] width 112 height 23
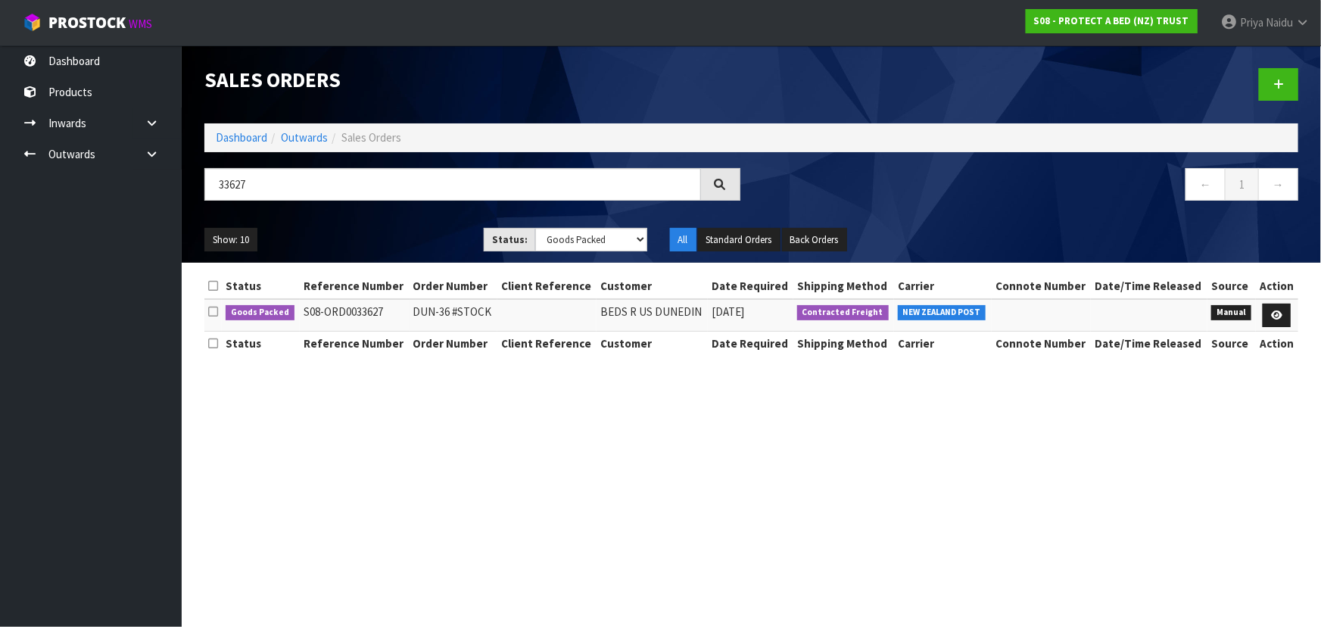
click at [422, 235] on ul "Show: 10 5 10 25 50" at bounding box center [332, 240] width 257 height 24
click at [421, 235] on ul "Show: 10 5 10 25 50" at bounding box center [332, 240] width 257 height 24
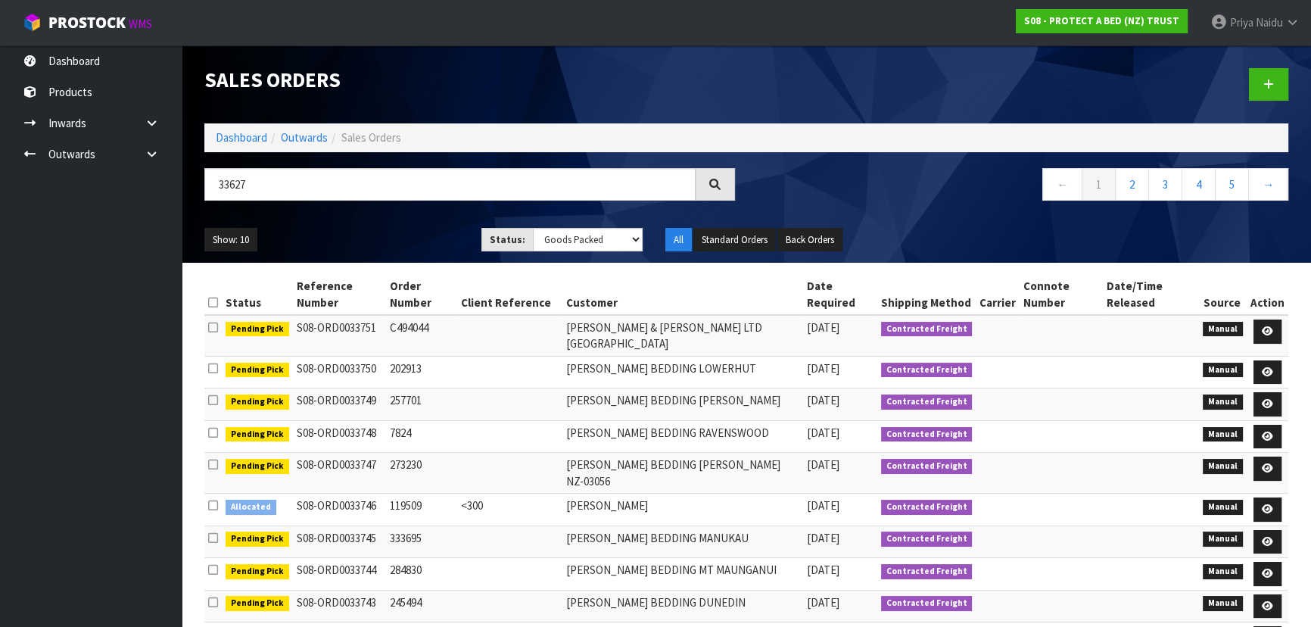
click at [421, 235] on ul "Show: 10 5 10 25 50" at bounding box center [331, 240] width 254 height 24
click at [395, 235] on ul "Show: 10 5 10 25 50" at bounding box center [331, 240] width 254 height 24
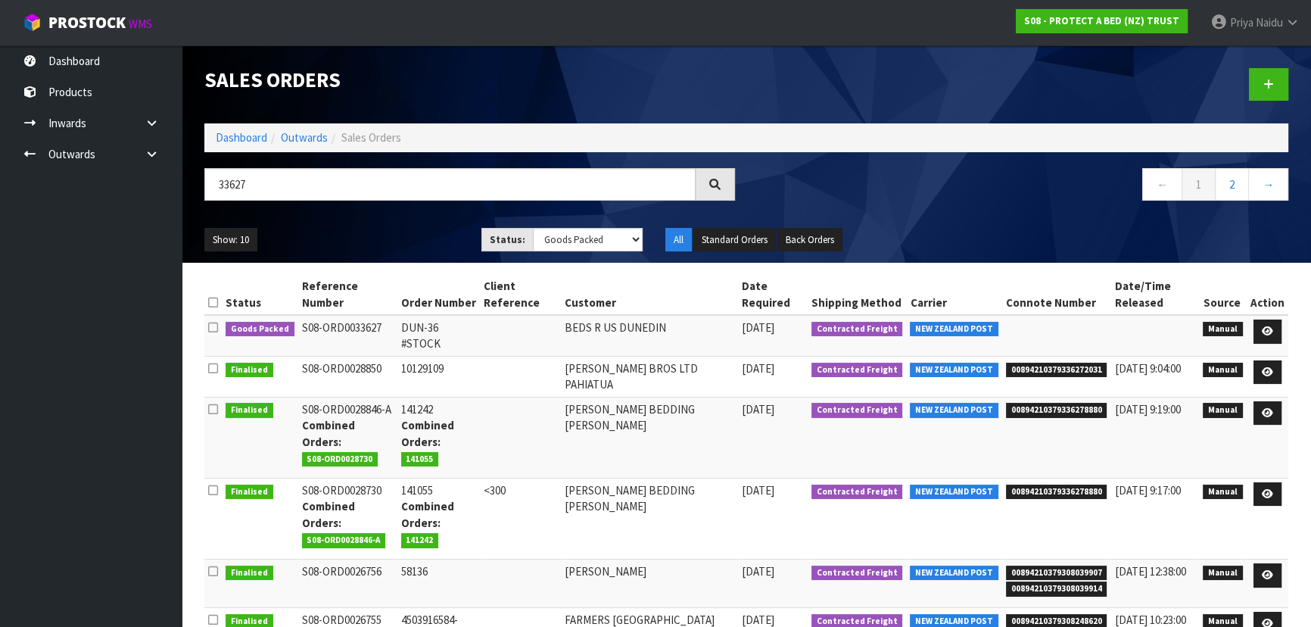
click at [395, 235] on ul "Show: 10 5 10 25 50" at bounding box center [331, 240] width 254 height 24
click at [401, 233] on ul "Show: 10 5 10 25 50" at bounding box center [331, 240] width 254 height 24
click at [1266, 328] on icon at bounding box center [1267, 331] width 11 height 10
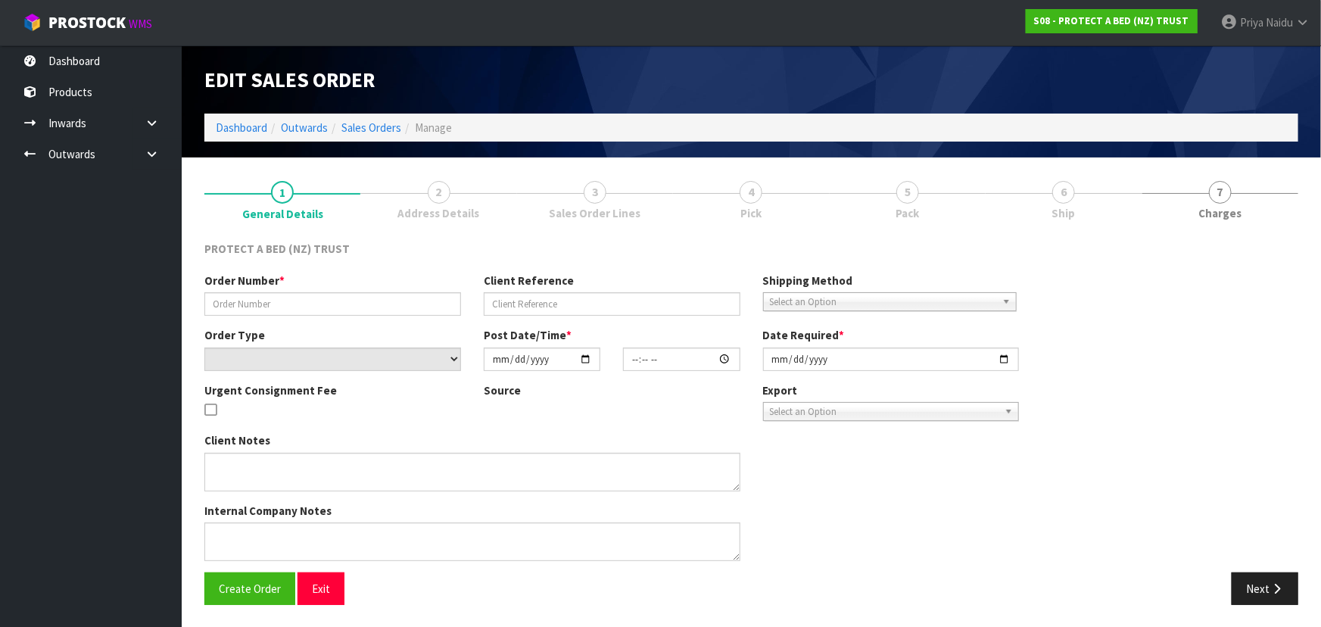
type input "DUN-36 #STOCK"
select select "number:0"
type input "[DATE]"
type input "10:12:00.000"
type input "[DATE]"
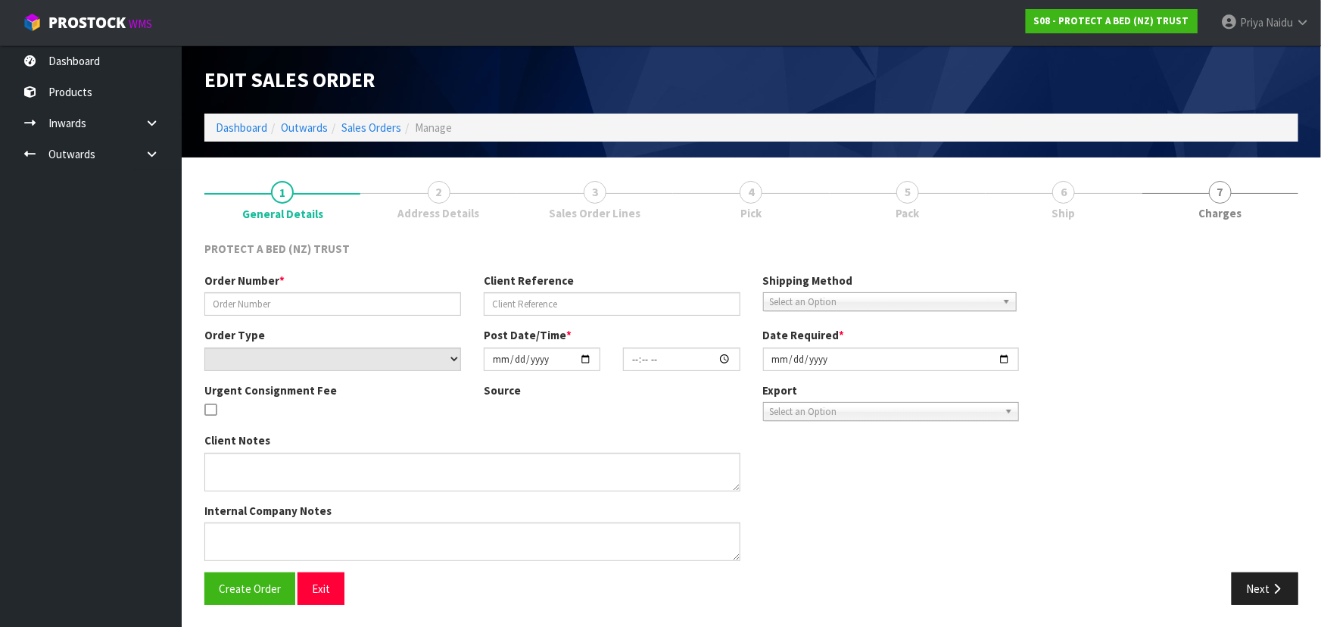
type textarea "I HAVE PUT IT IN THIS EMAIL WE ARE HAPPY IF THEY ARE THE 40CM ONES IF YOU HAVE …"
type textarea "SILKY TOUCH SPECIAL DISCOUNT"
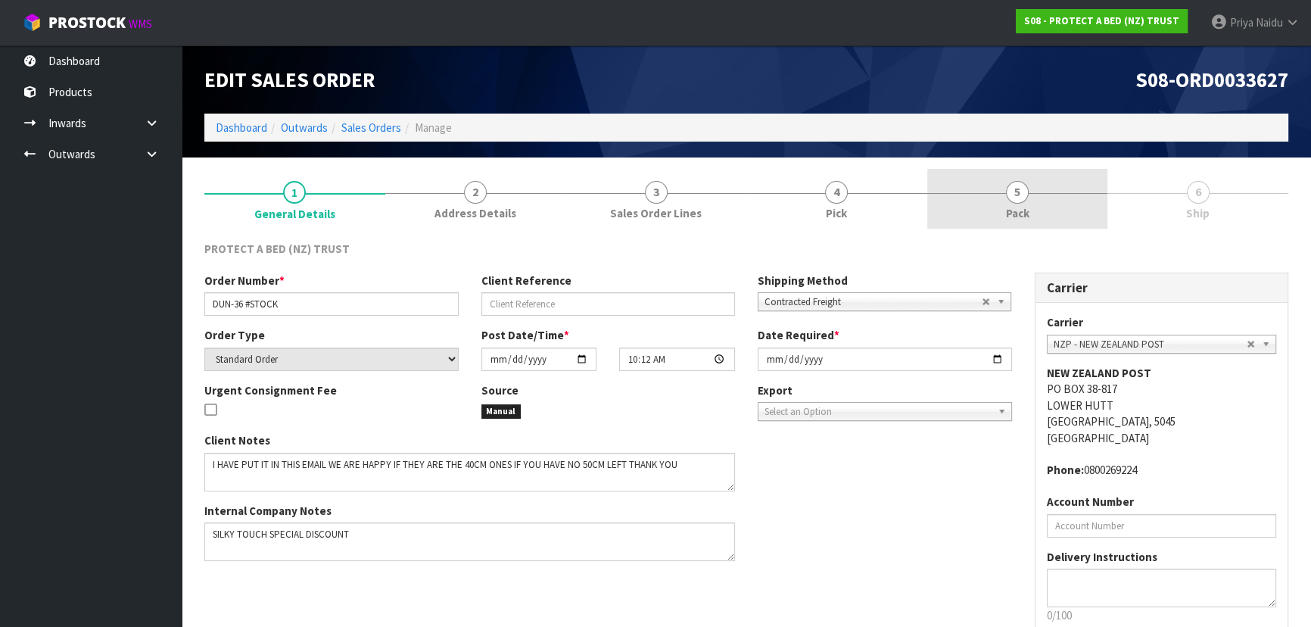
click at [1009, 220] on span "Pack" at bounding box center [1017, 213] width 23 height 16
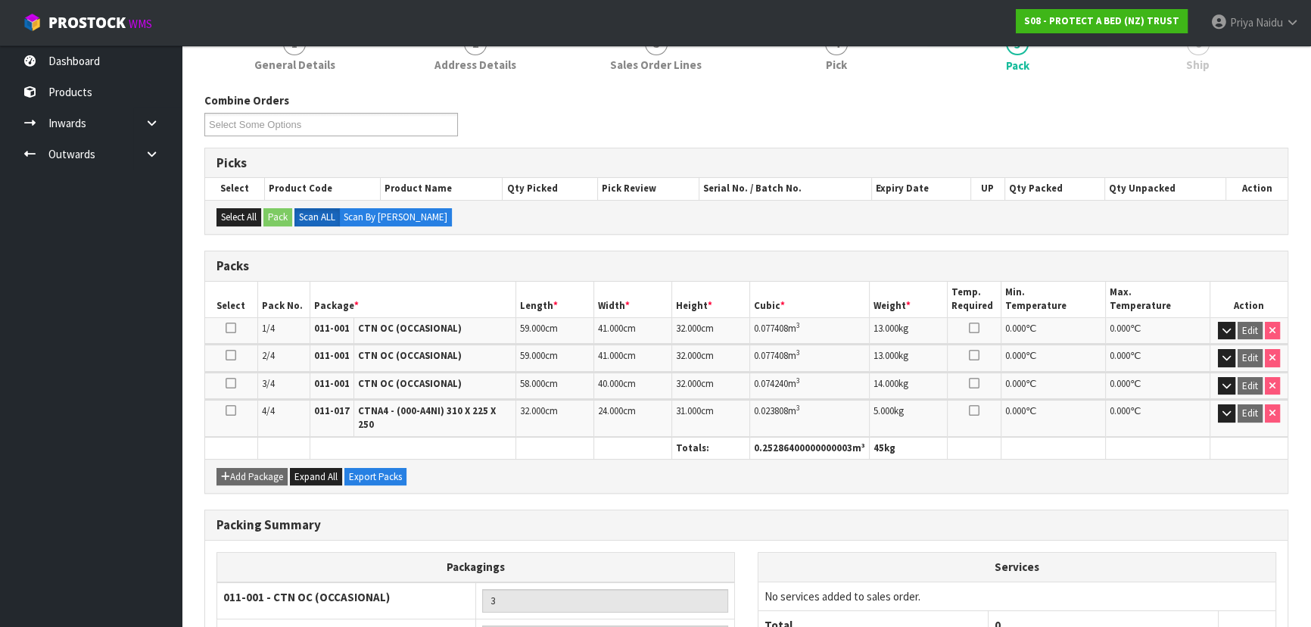
scroll to position [291, 0]
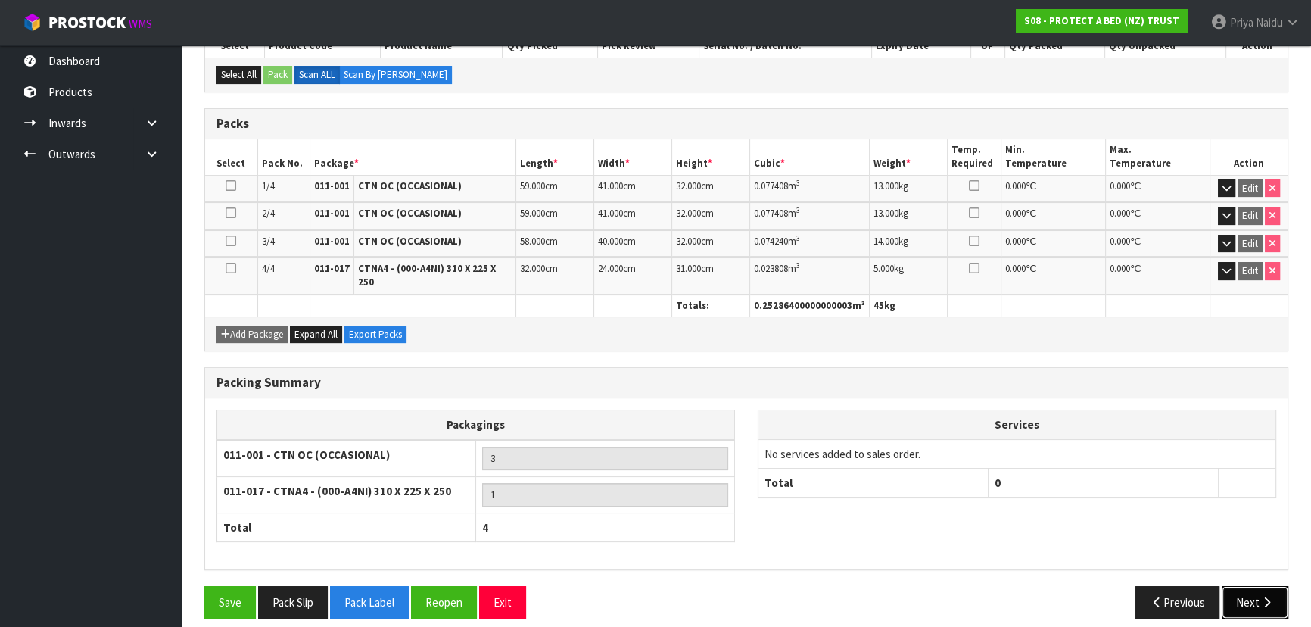
click at [1250, 592] on button "Next" at bounding box center [1255, 602] width 67 height 33
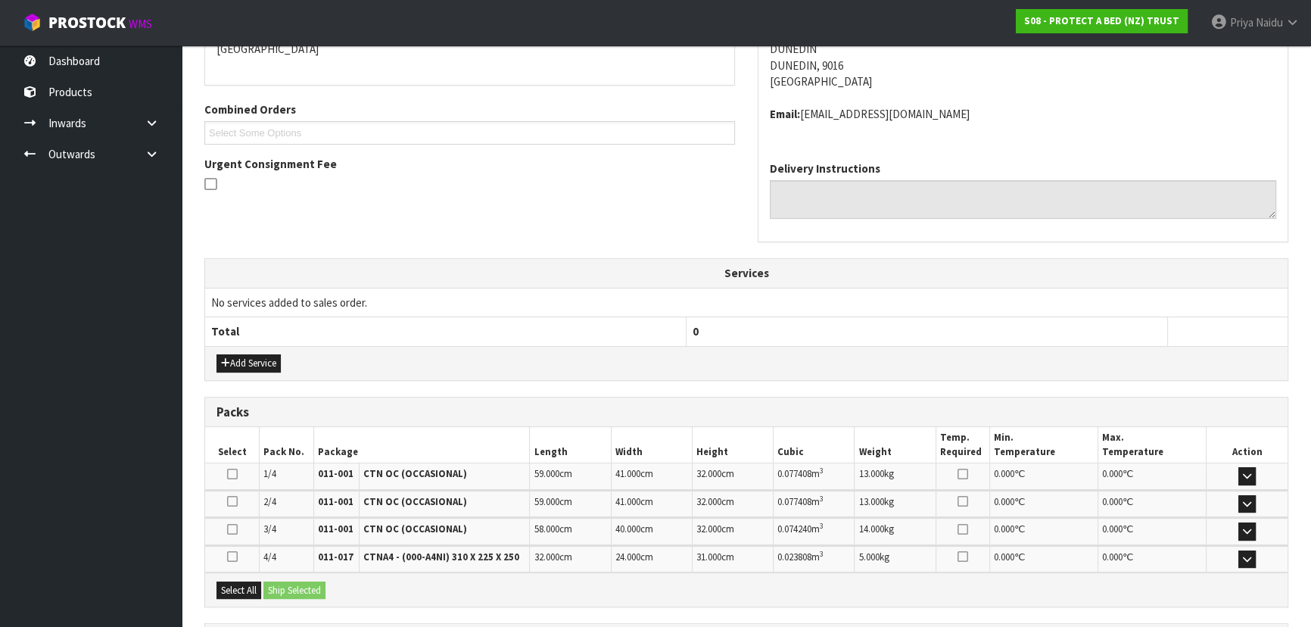
scroll to position [0, 0]
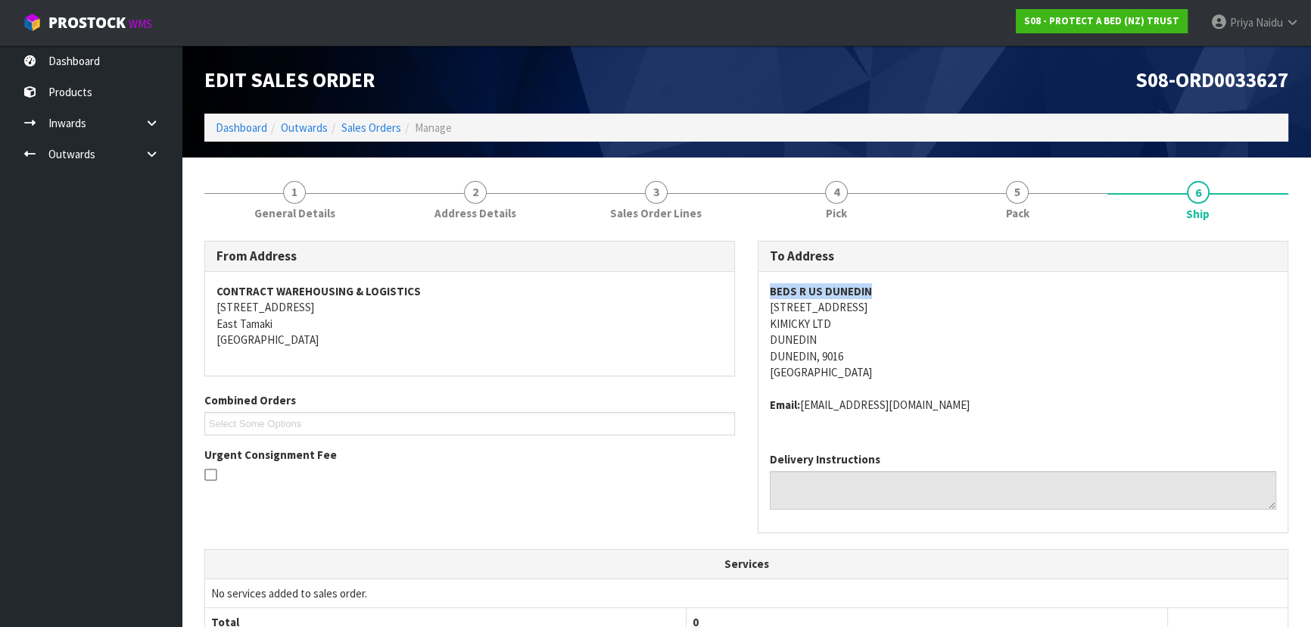
drag, startPoint x: 799, startPoint y: 282, endPoint x: 886, endPoint y: 280, distance: 87.1
click at [886, 280] on div "BEDS R US DUNEDIN 505 PRINCES STREET KIMICKY LTD DUNEDIN DUNEDIN, 9016 New Zeal…" at bounding box center [1022, 356] width 529 height 168
click at [1001, 326] on address "BEDS R US DUNEDIN 505 PRINCES STREET KIMICKY LTD DUNEDIN DUNEDIN, 9016 New Zeal…" at bounding box center [1023, 332] width 506 height 98
drag, startPoint x: 762, startPoint y: 308, endPoint x: 890, endPoint y: 315, distance: 128.1
click at [890, 315] on div "BEDS R US DUNEDIN 505 PRINCES STREET KIMICKY LTD DUNEDIN DUNEDIN, 9016 New Zeal…" at bounding box center [1022, 356] width 529 height 168
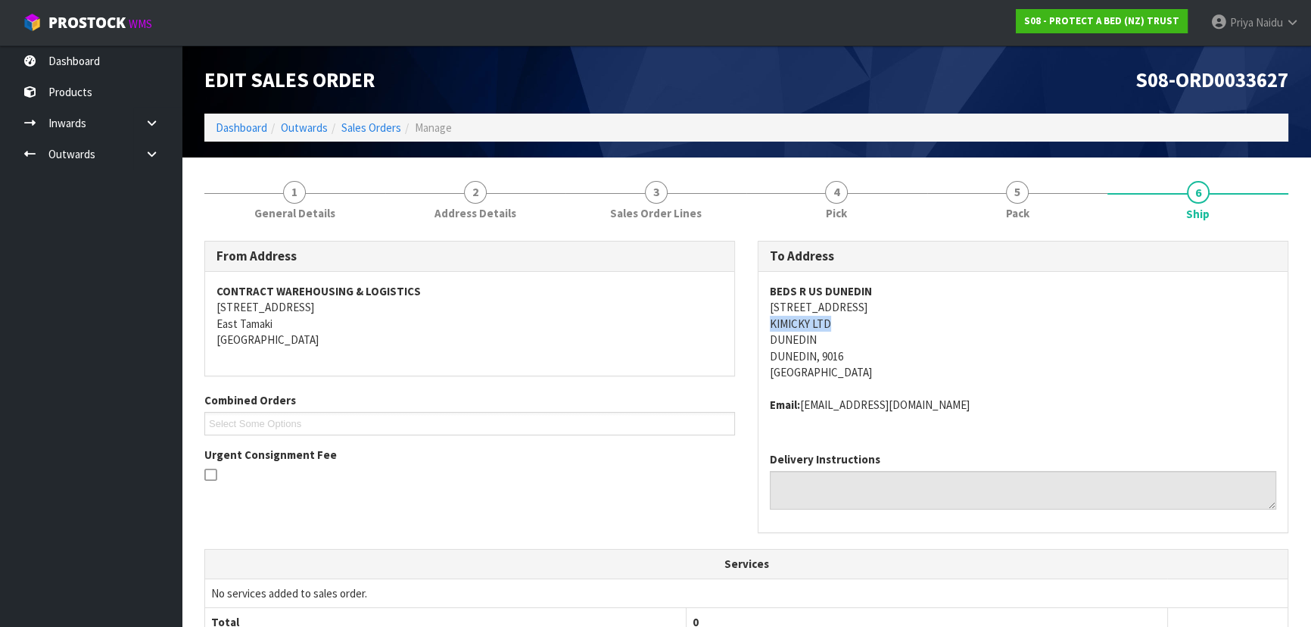
drag, startPoint x: 765, startPoint y: 322, endPoint x: 855, endPoint y: 326, distance: 90.2
click at [858, 326] on div "BEDS R US DUNEDIN 505 PRINCES STREET KIMICKY LTD DUNEDIN DUNEDIN, 9016 New Zeal…" at bounding box center [1022, 356] width 529 height 168
drag, startPoint x: 765, startPoint y: 291, endPoint x: 556, endPoint y: 317, distance: 211.3
click at [878, 295] on div "BEDS R US DUNEDIN 505 PRINCES STREET KIMICKY LTD DUNEDIN DUNEDIN, 9016 New Zeal…" at bounding box center [1022, 356] width 529 height 168
drag, startPoint x: 804, startPoint y: 403, endPoint x: 955, endPoint y: 416, distance: 151.9
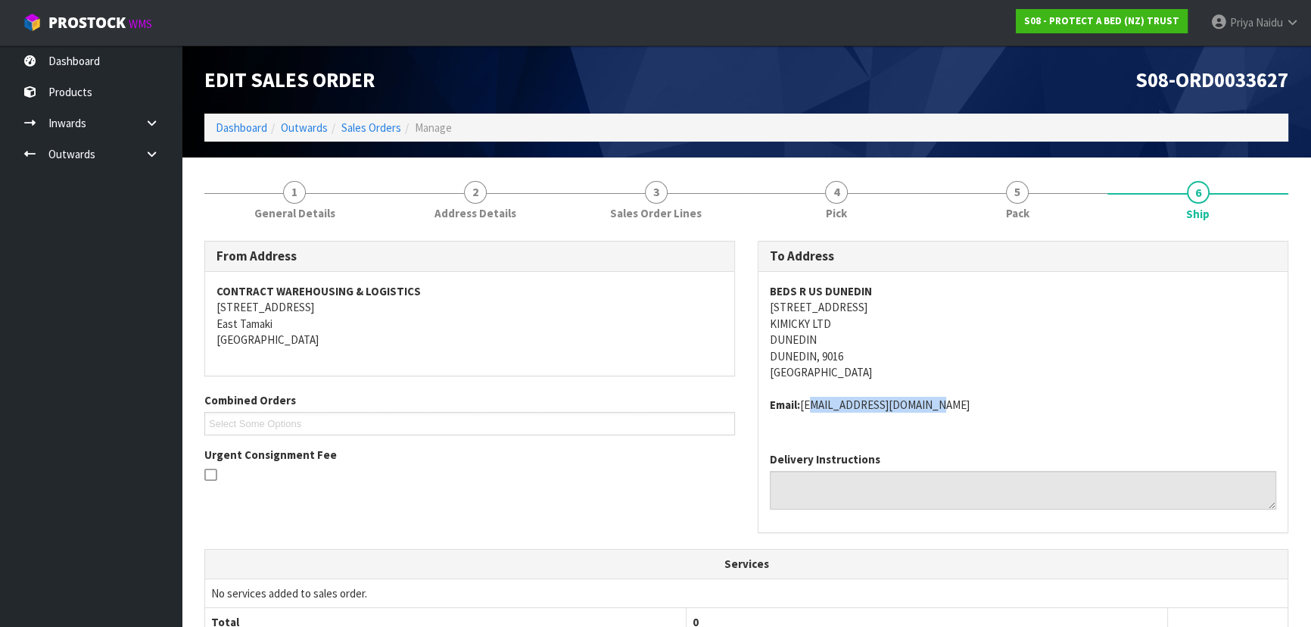
click at [955, 416] on div "BEDS R US DUNEDIN 505 PRINCES STREET KIMICKY LTD DUNEDIN DUNEDIN, 9016 New Zeal…" at bounding box center [1022, 356] width 529 height 168
drag, startPoint x: 278, startPoint y: 184, endPoint x: 260, endPoint y: 206, distance: 28.5
click at [278, 184] on link "1 General Details" at bounding box center [294, 199] width 181 height 60
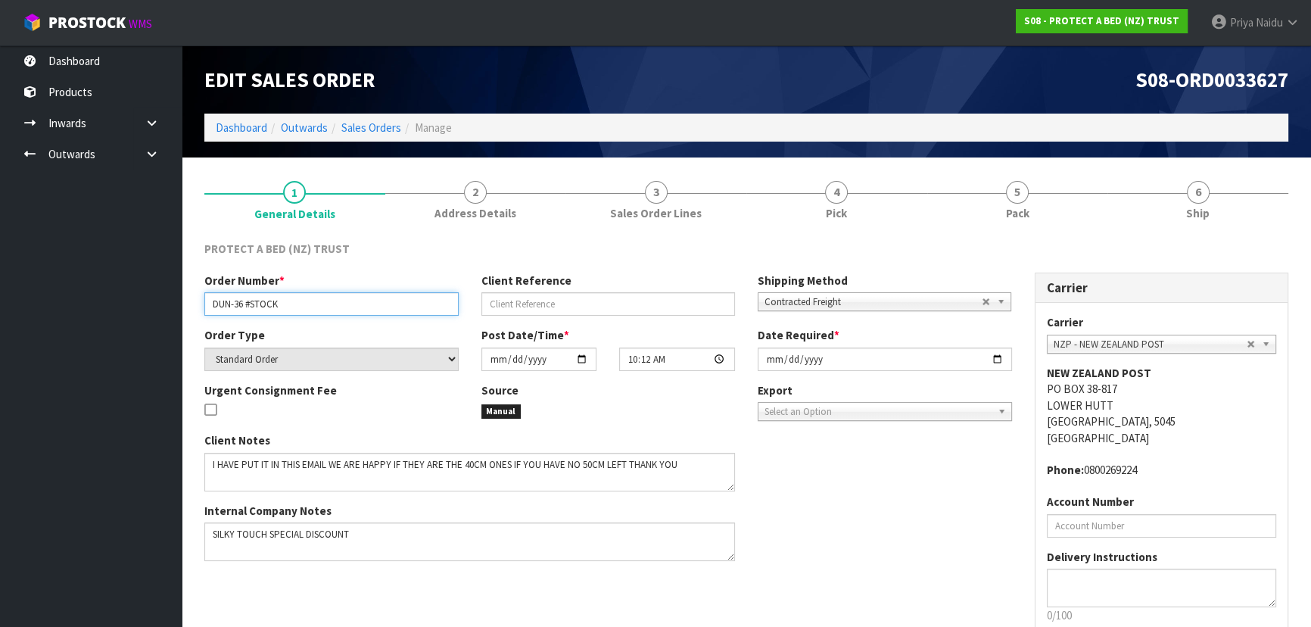
drag, startPoint x: 211, startPoint y: 298, endPoint x: 288, endPoint y: 307, distance: 76.9
click at [288, 307] on input "DUN-36 #STOCK" at bounding box center [331, 303] width 254 height 23
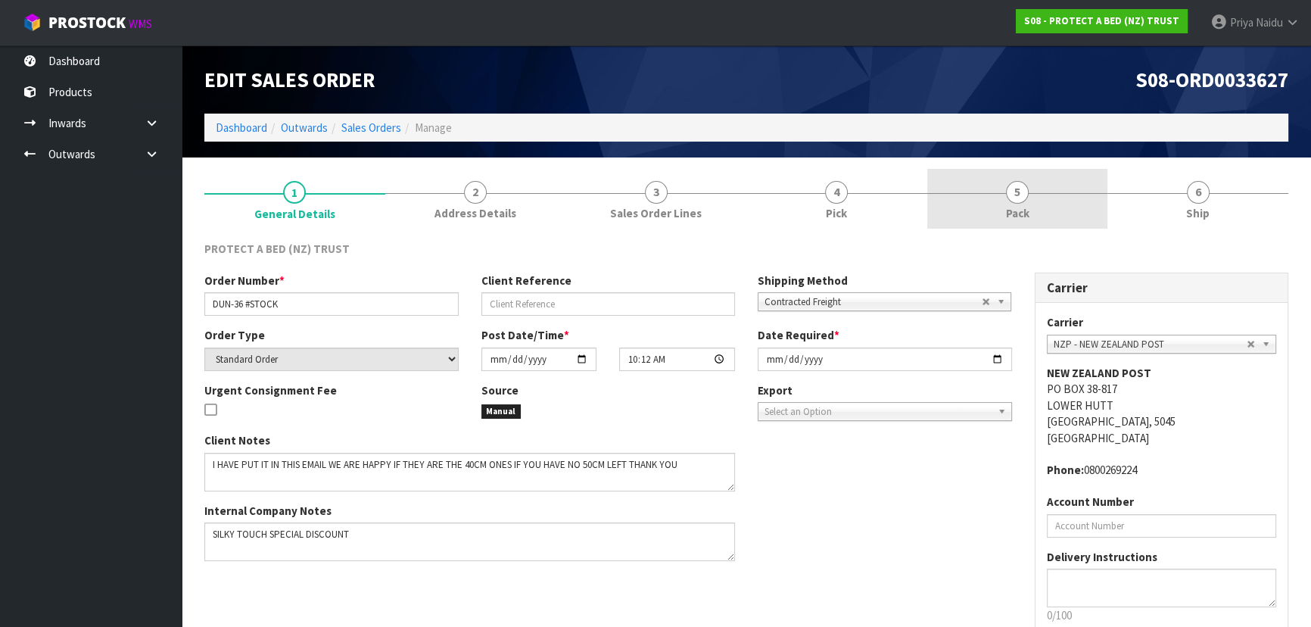
click at [969, 181] on link "5 Pack" at bounding box center [1017, 199] width 181 height 60
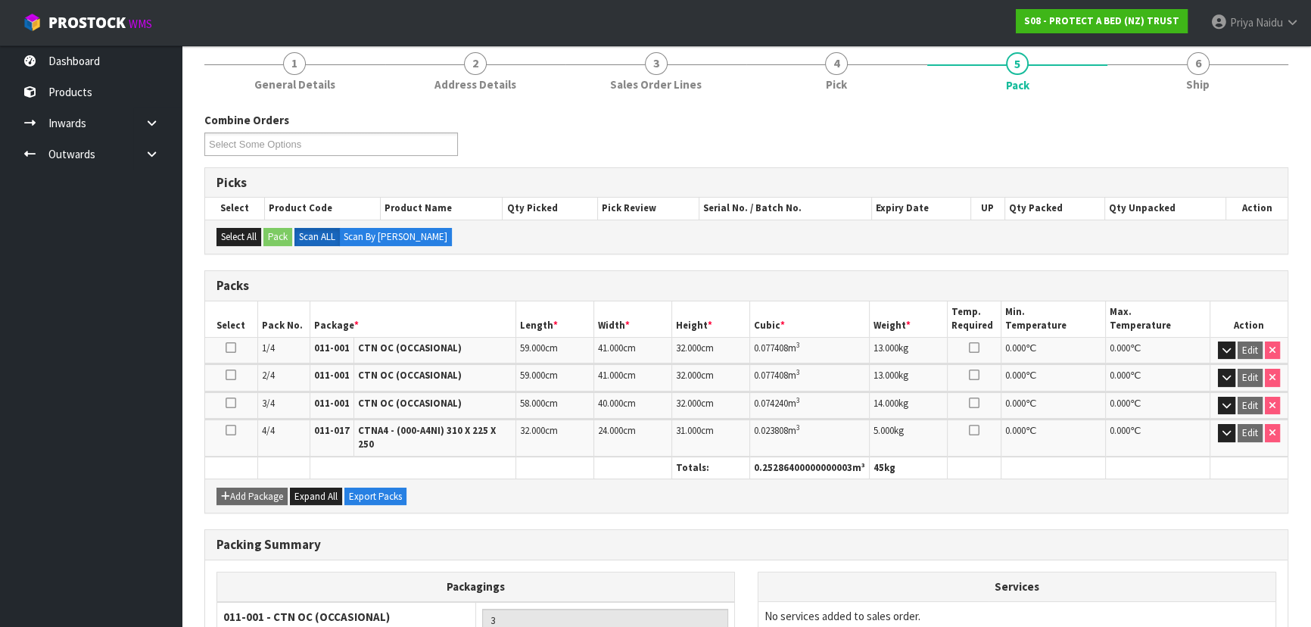
scroll to position [137, 0]
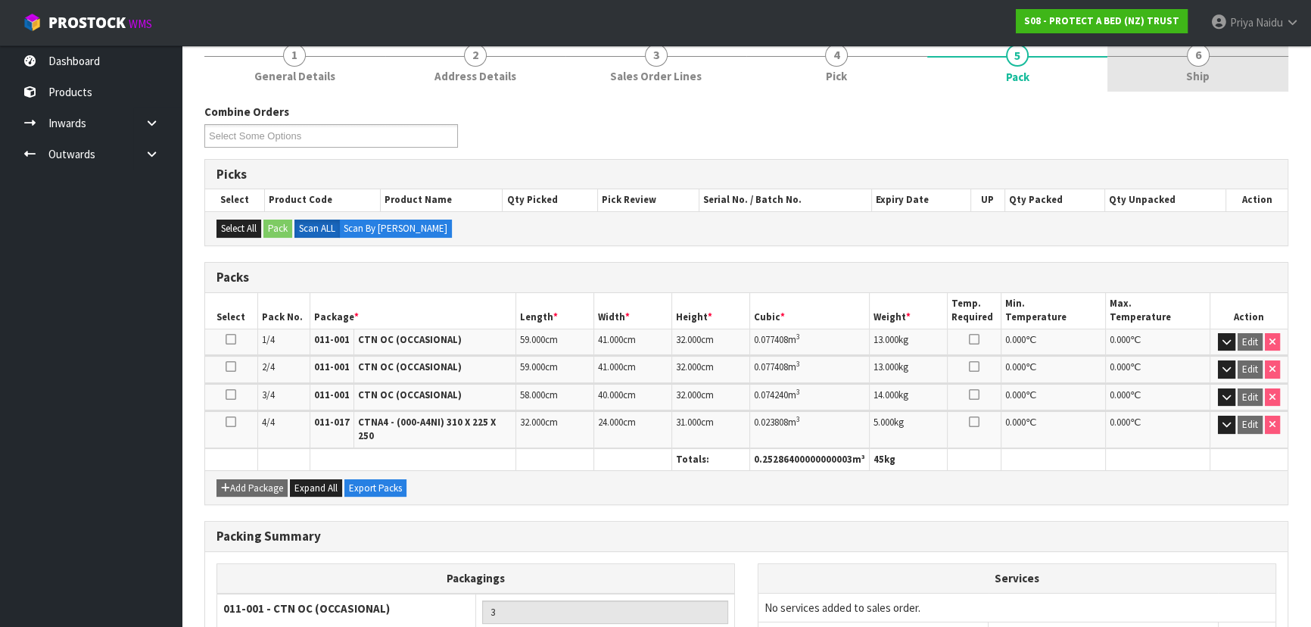
click at [1185, 74] on link "6 Ship" at bounding box center [1197, 62] width 181 height 60
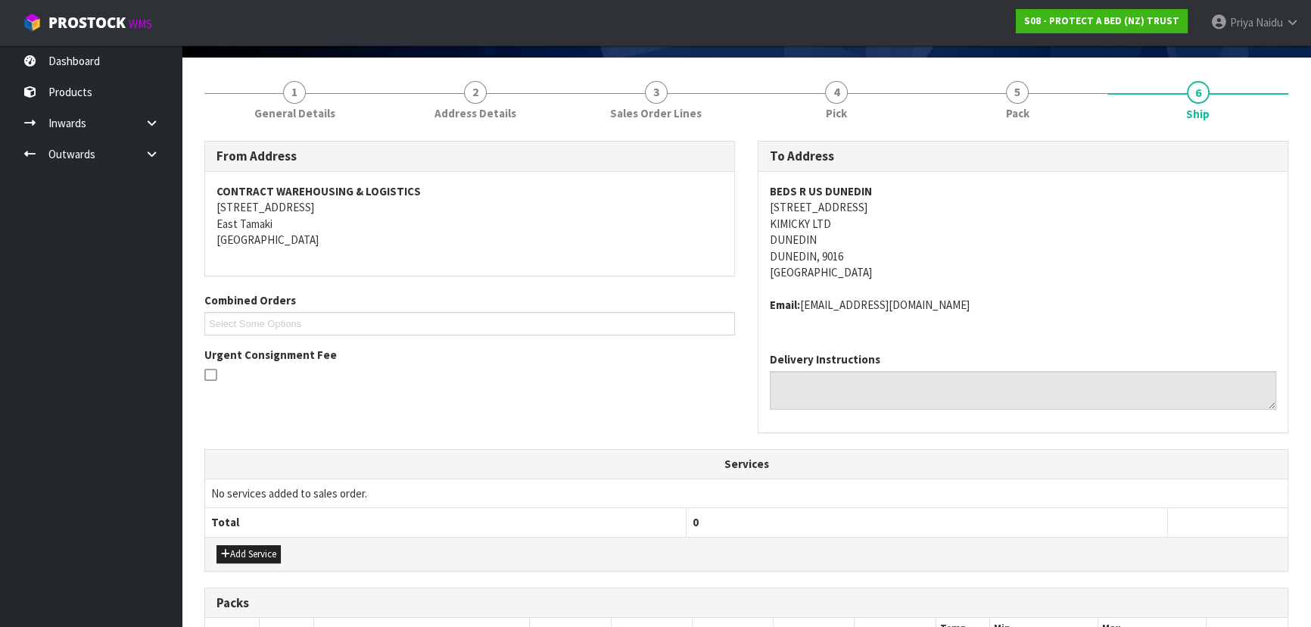
scroll to position [0, 0]
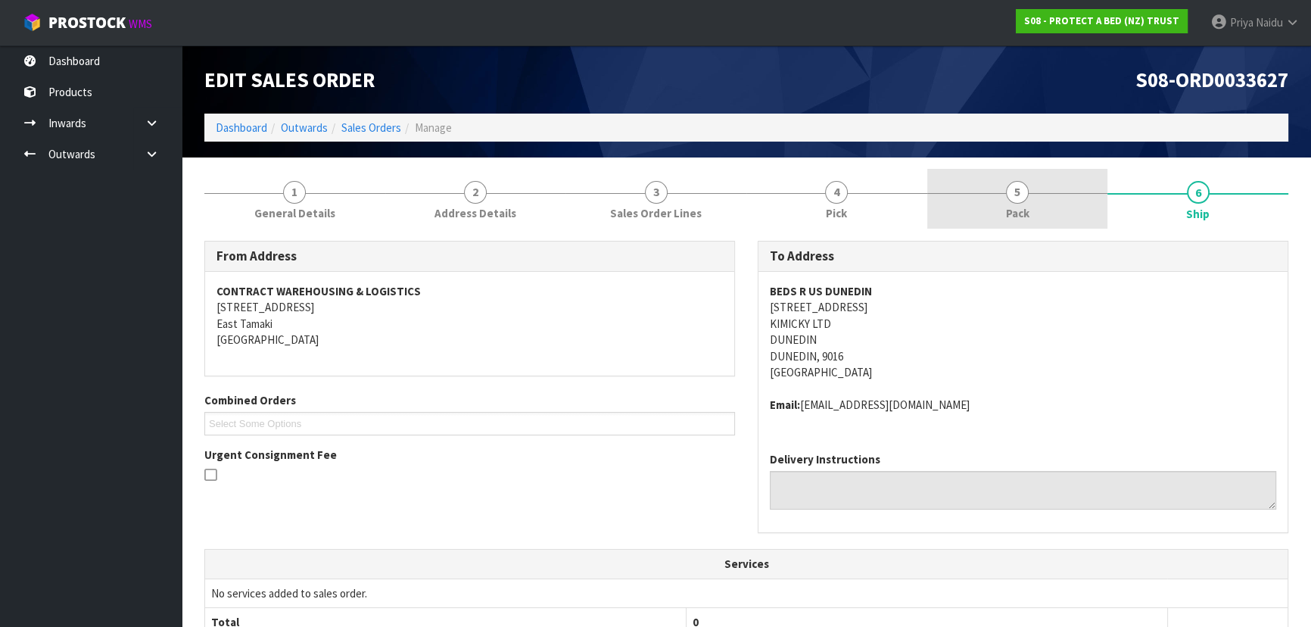
click at [1022, 205] on span "Pack" at bounding box center [1017, 213] width 23 height 16
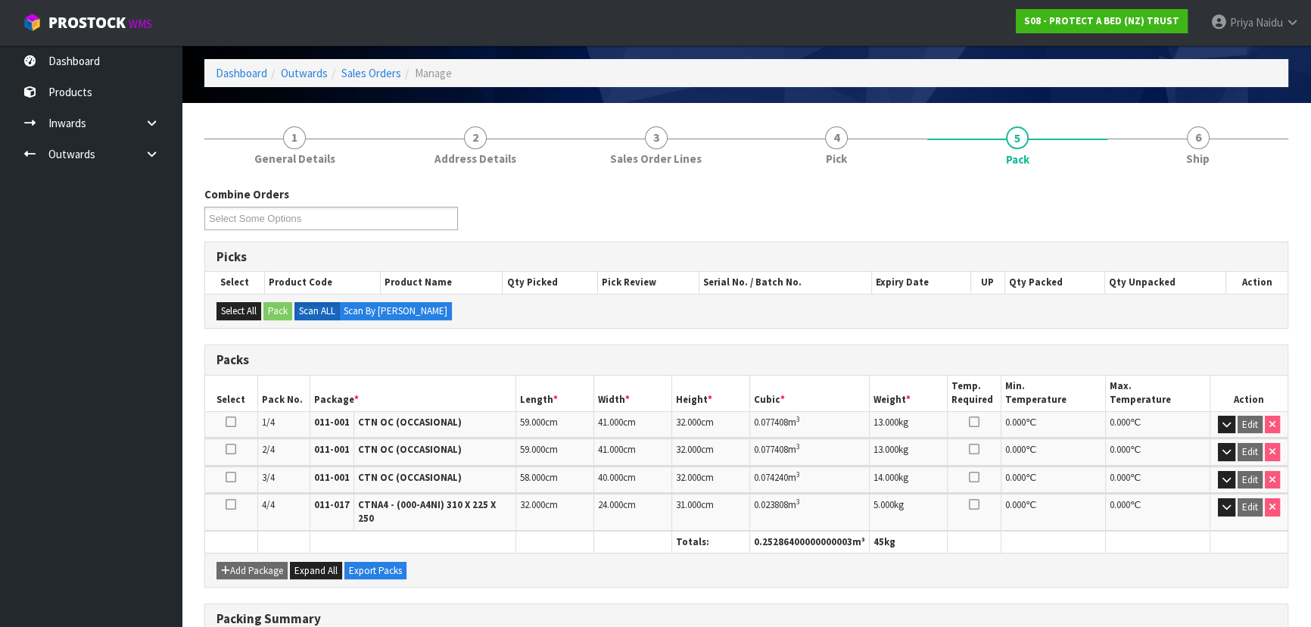
scroll to position [137, 0]
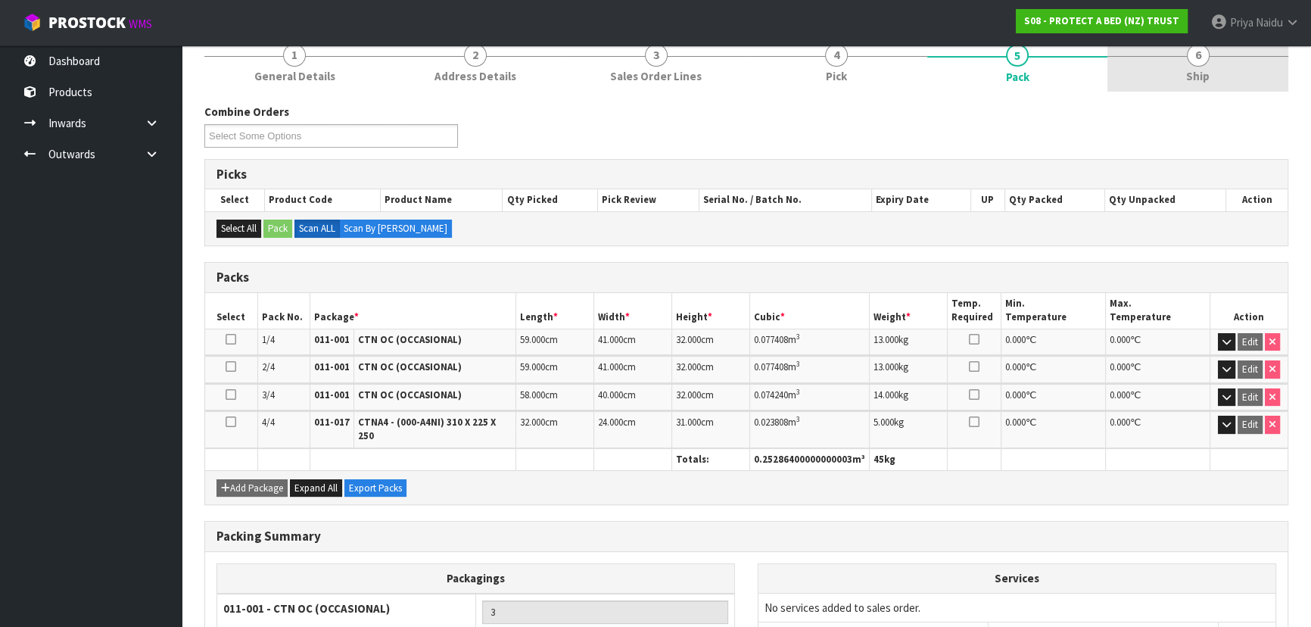
click at [1201, 68] on span "Ship" at bounding box center [1197, 76] width 23 height 16
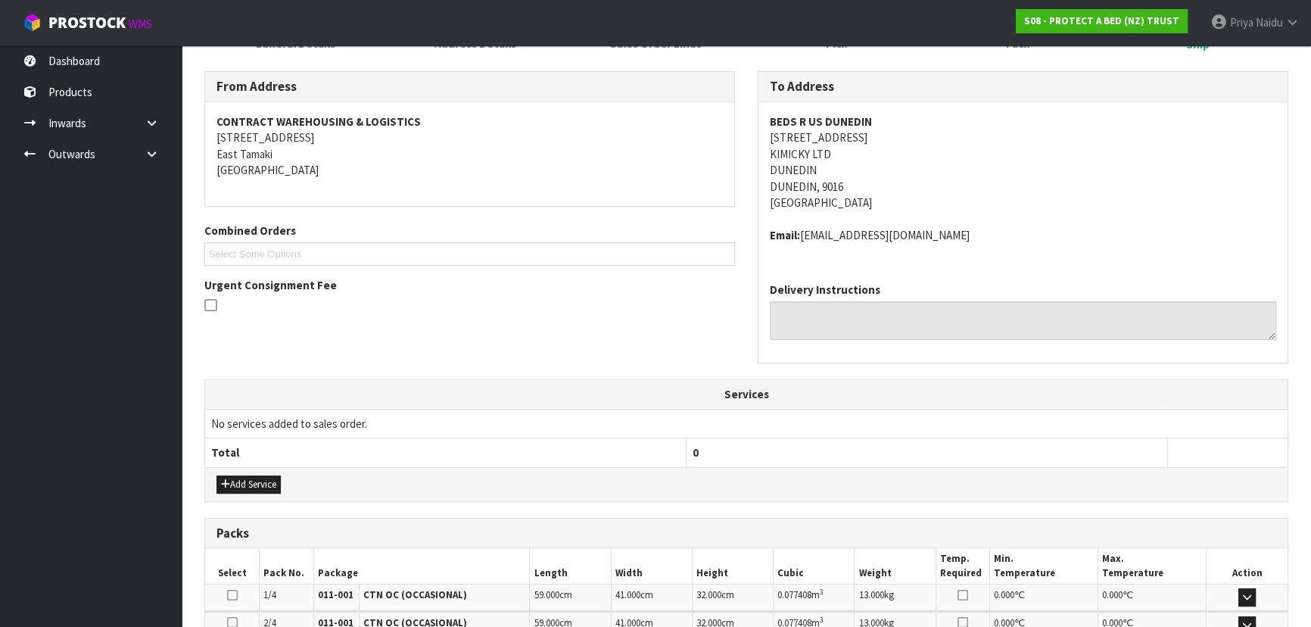
scroll to position [430, 0]
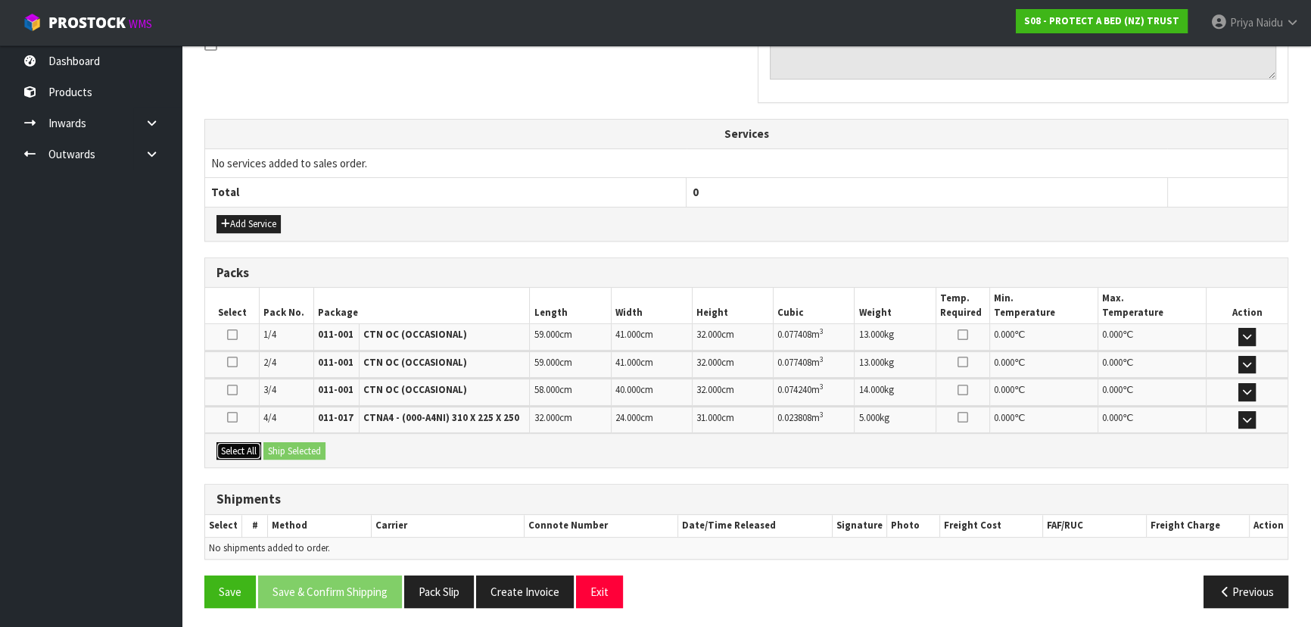
click at [248, 450] on button "Select All" at bounding box center [238, 451] width 45 height 18
click at [288, 447] on button "Ship Selected" at bounding box center [294, 451] width 62 height 18
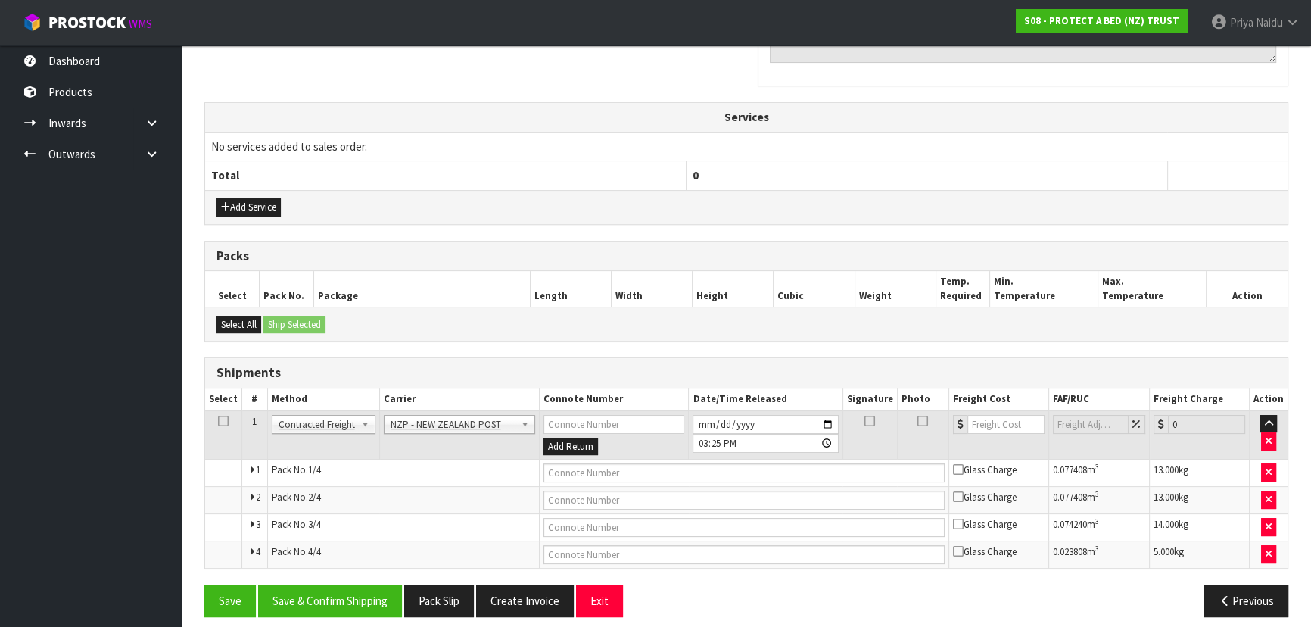
scroll to position [456, 0]
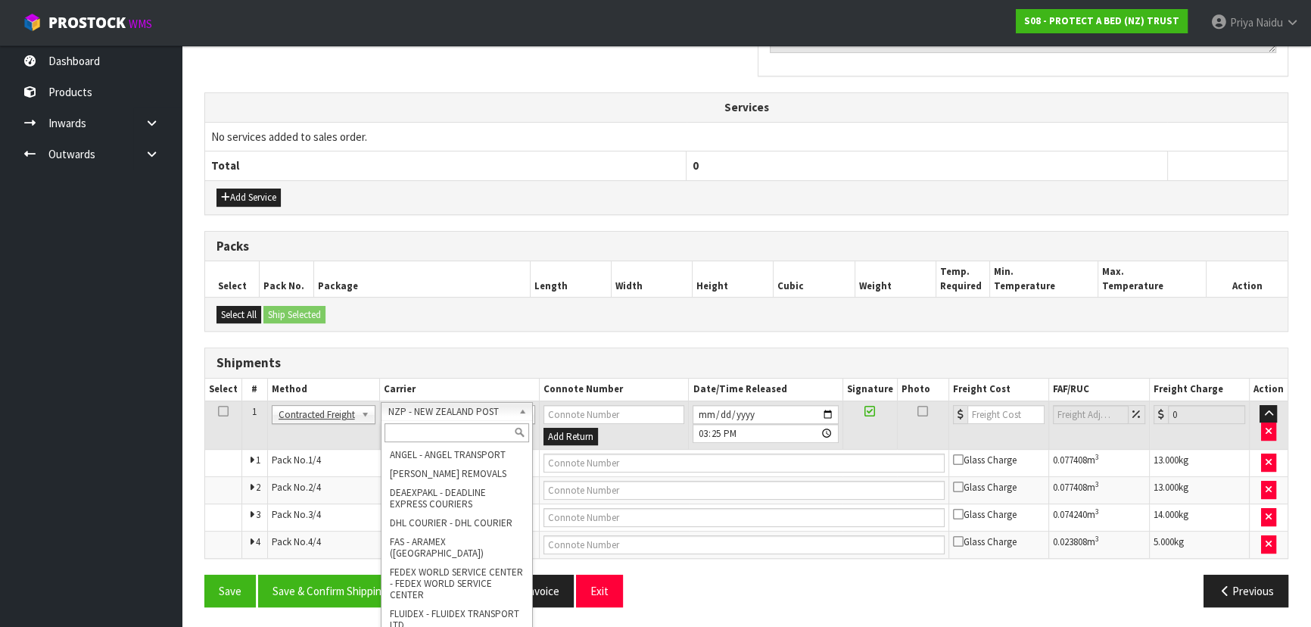
click at [426, 427] on input "text" at bounding box center [457, 432] width 145 height 19
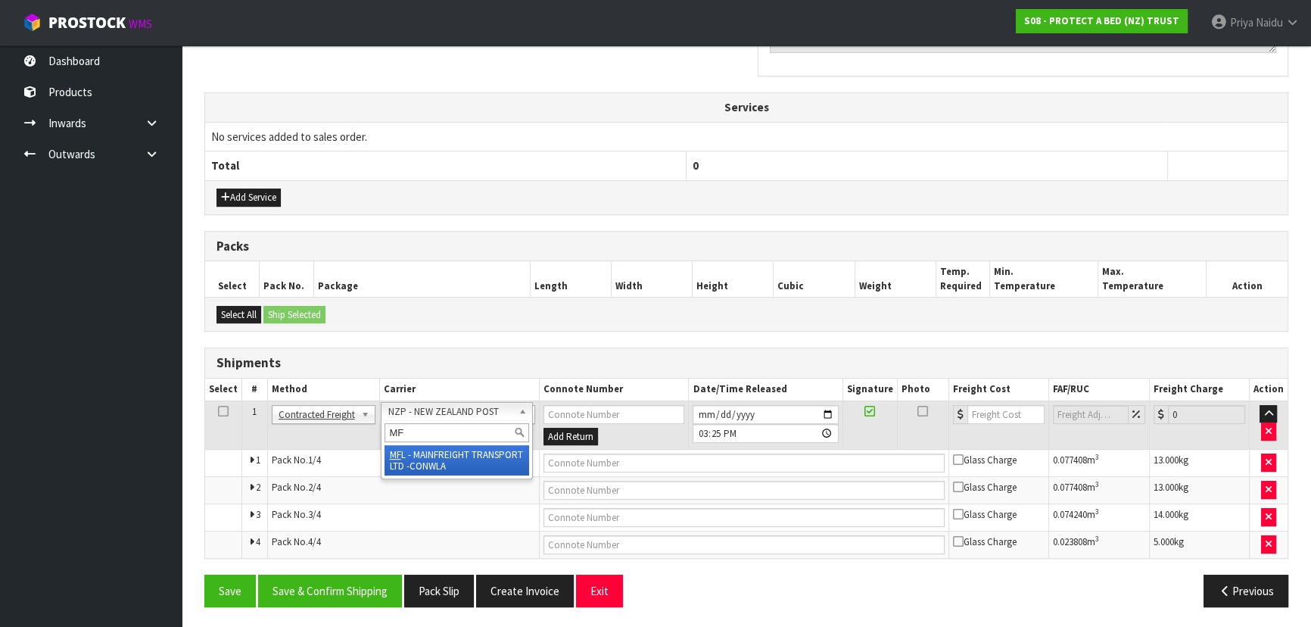
type input "MF"
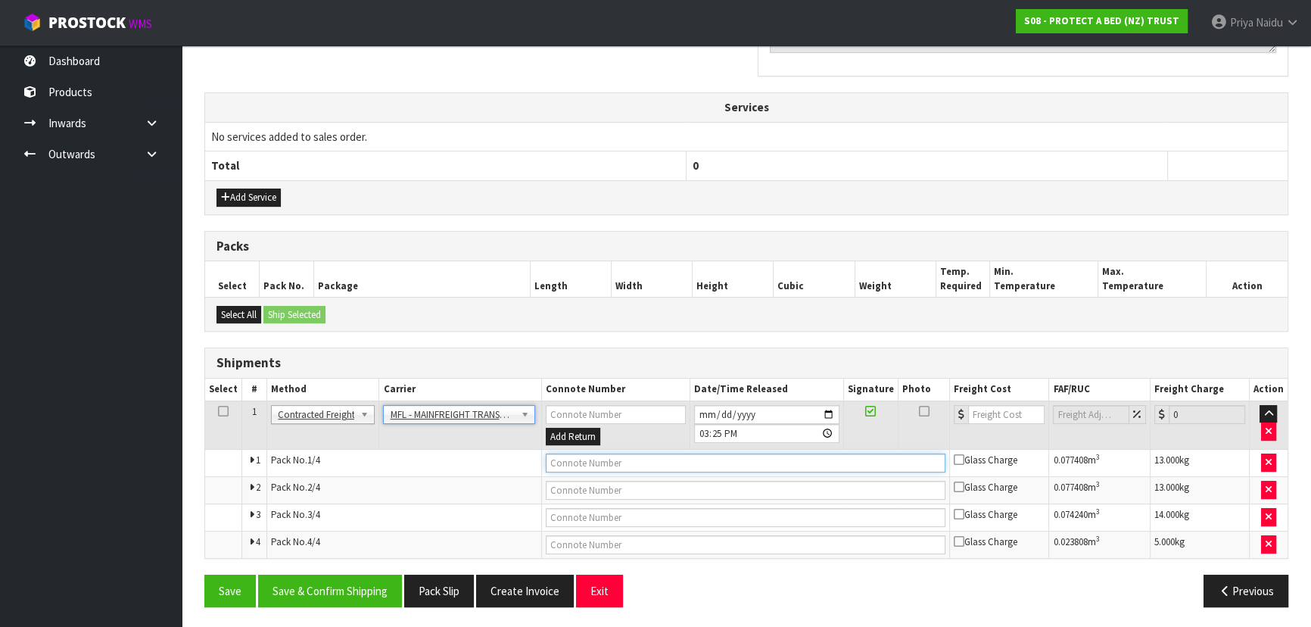
click at [579, 468] on input "text" at bounding box center [746, 462] width 400 height 19
paste input "FWM58977483"
type input "FWM58977483"
click at [987, 416] on input "number" at bounding box center [1006, 414] width 76 height 19
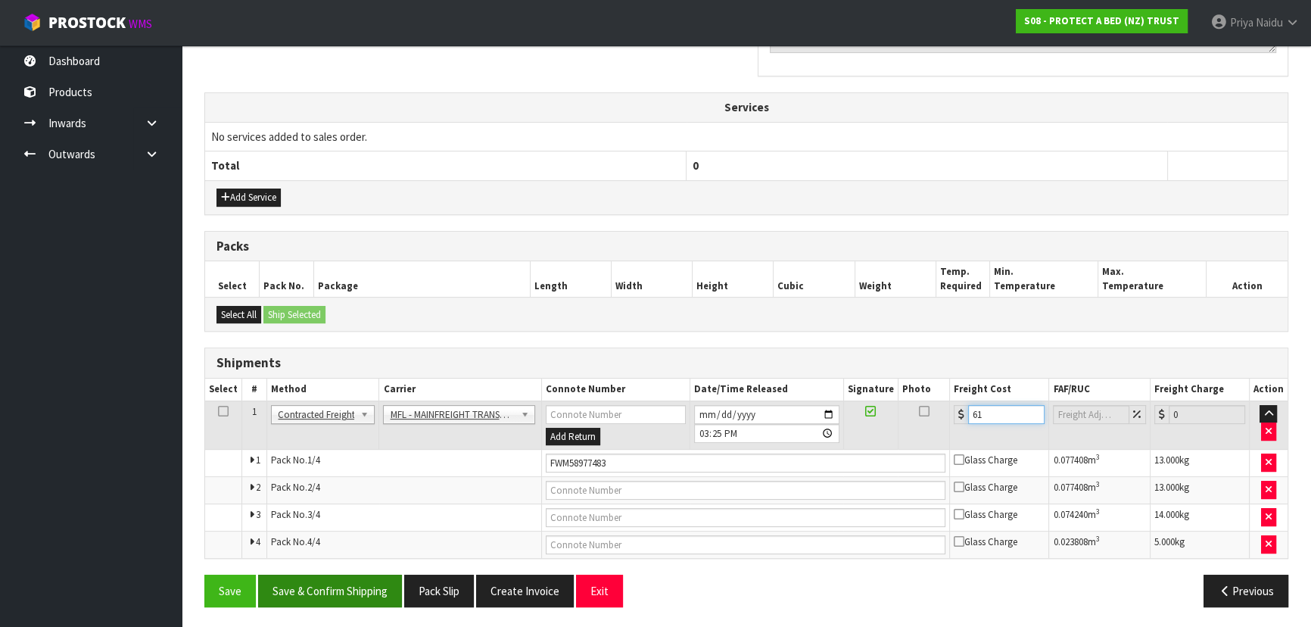
type input "61"
click at [317, 589] on button "Save & Confirm Shipping" at bounding box center [330, 591] width 144 height 33
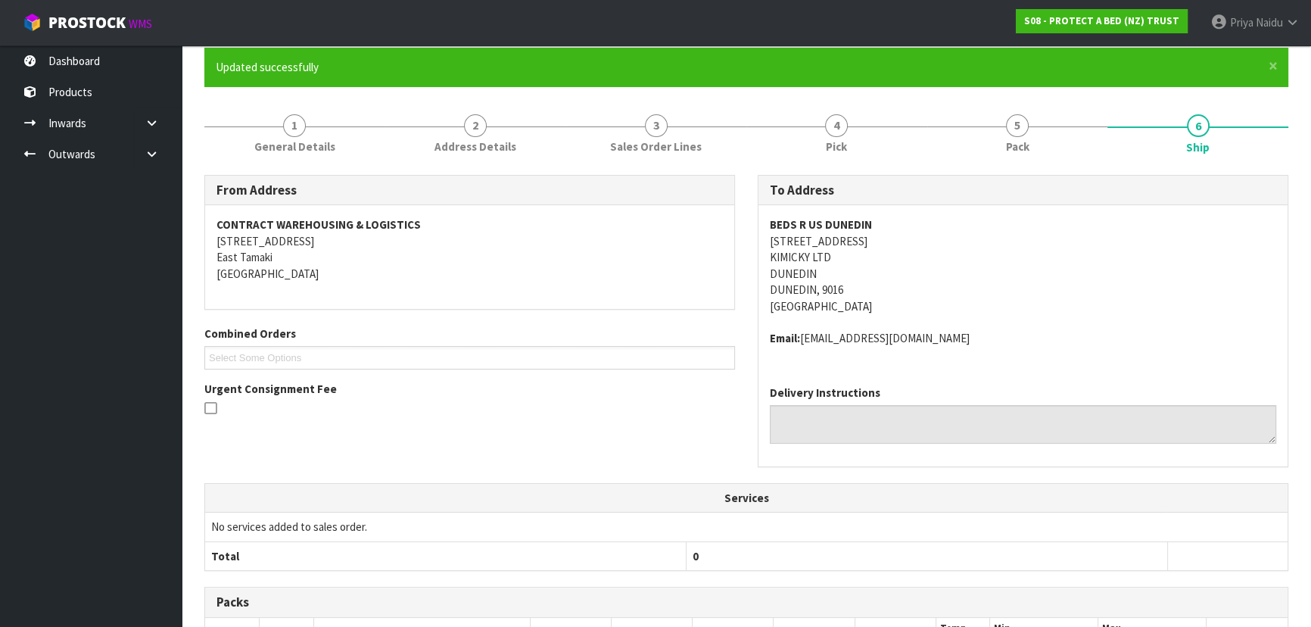
scroll to position [0, 0]
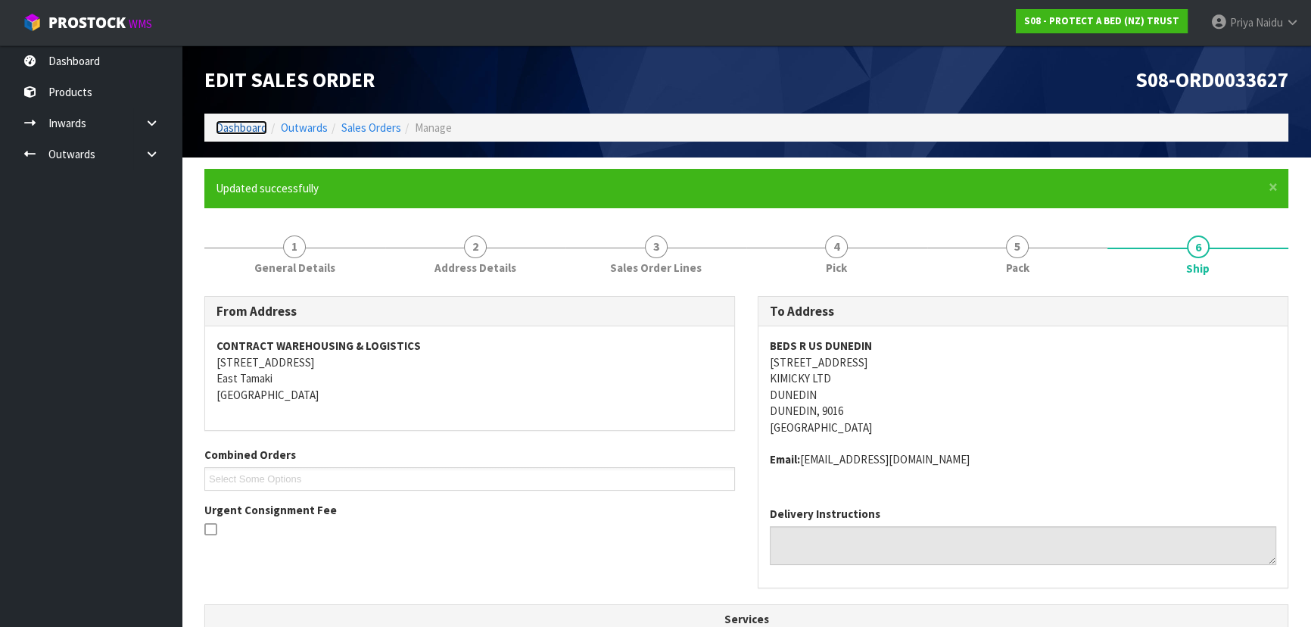
click at [230, 126] on link "Dashboard" at bounding box center [241, 127] width 51 height 14
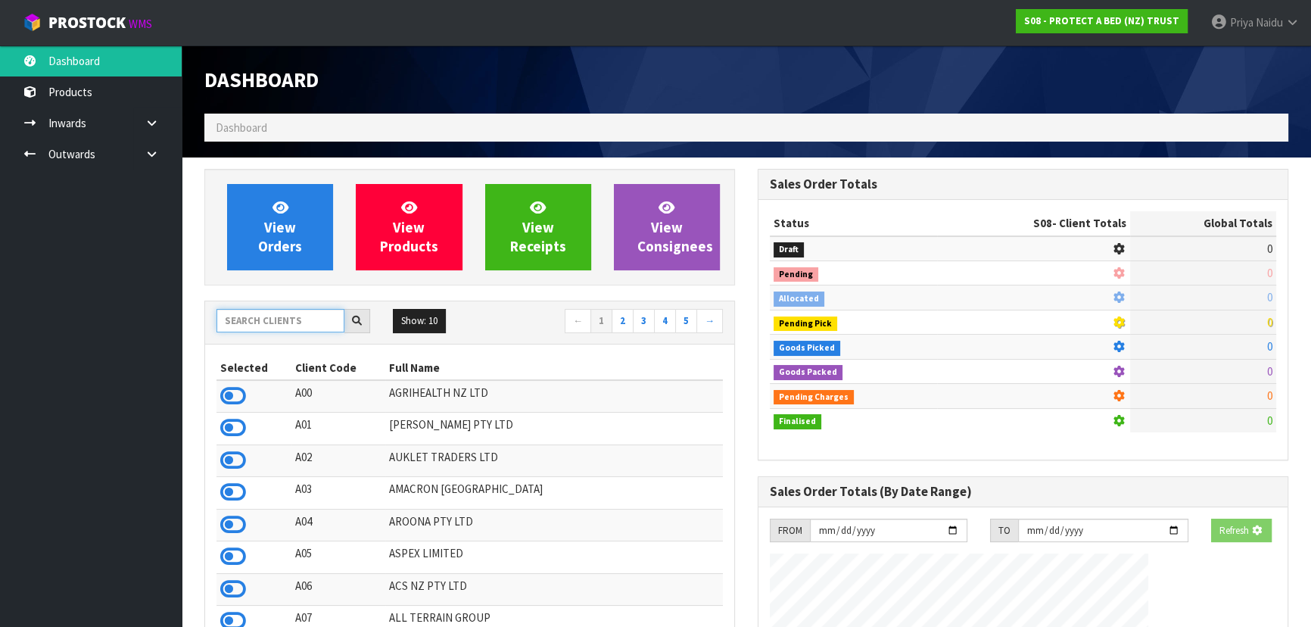
click at [276, 325] on input "text" at bounding box center [280, 320] width 128 height 23
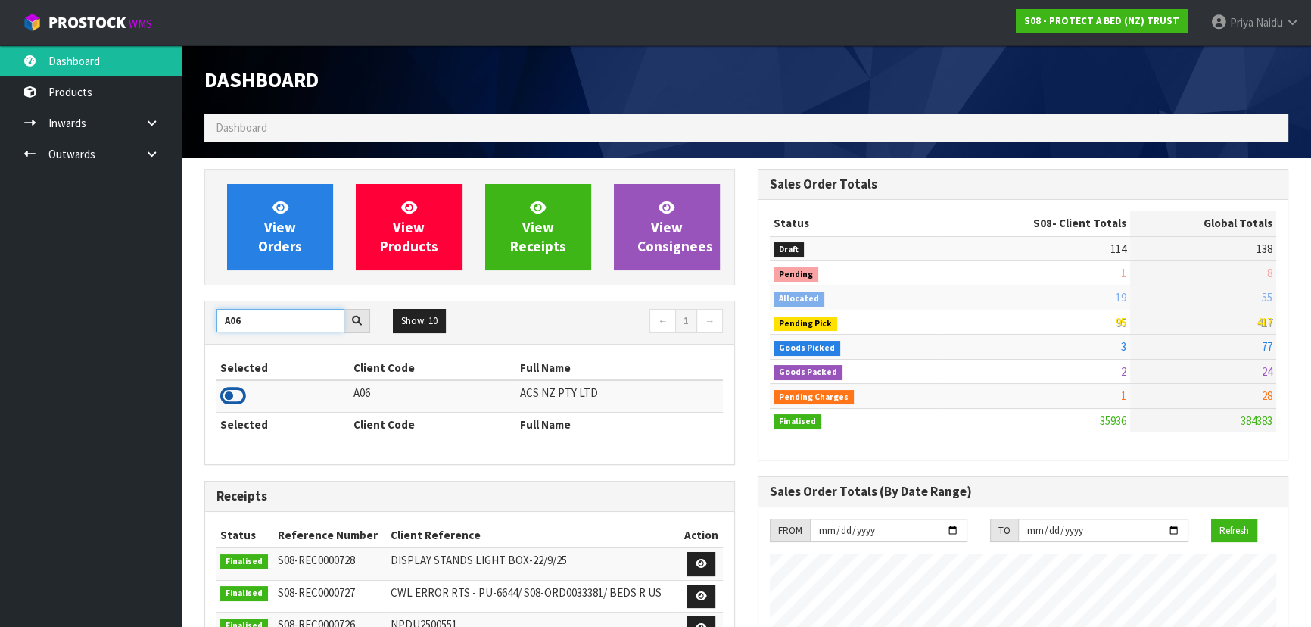
type input "A06"
click at [235, 391] on icon at bounding box center [233, 396] width 26 height 23
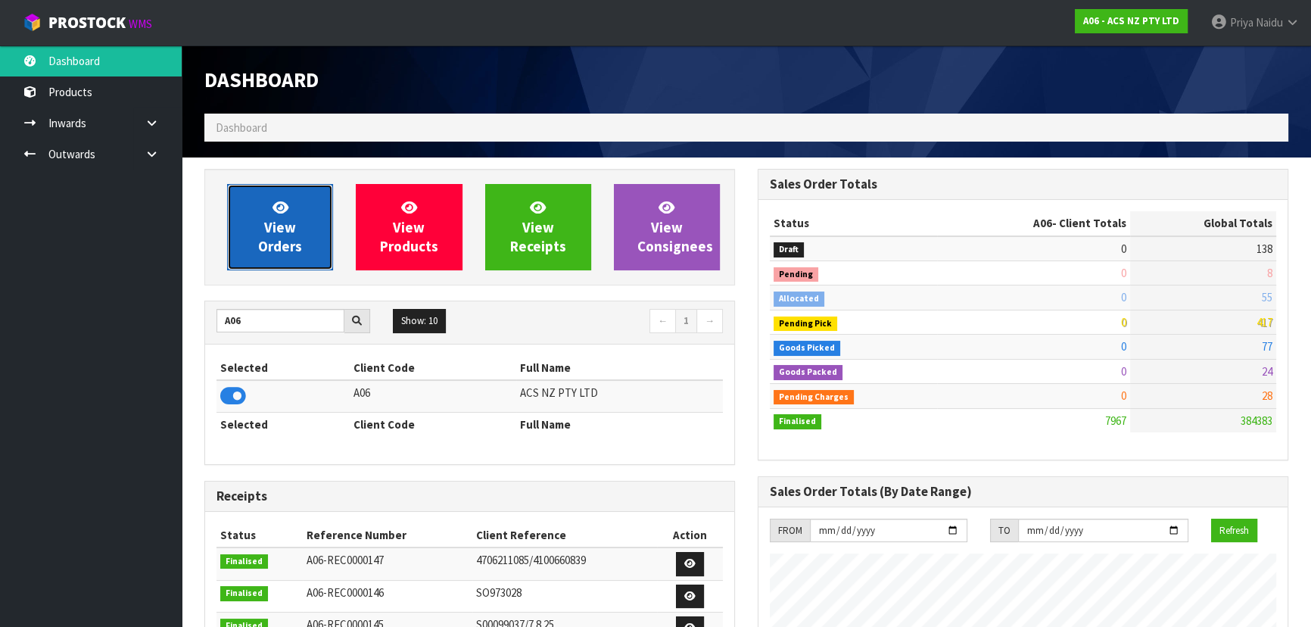
click at [280, 242] on span "View Orders" at bounding box center [280, 226] width 44 height 57
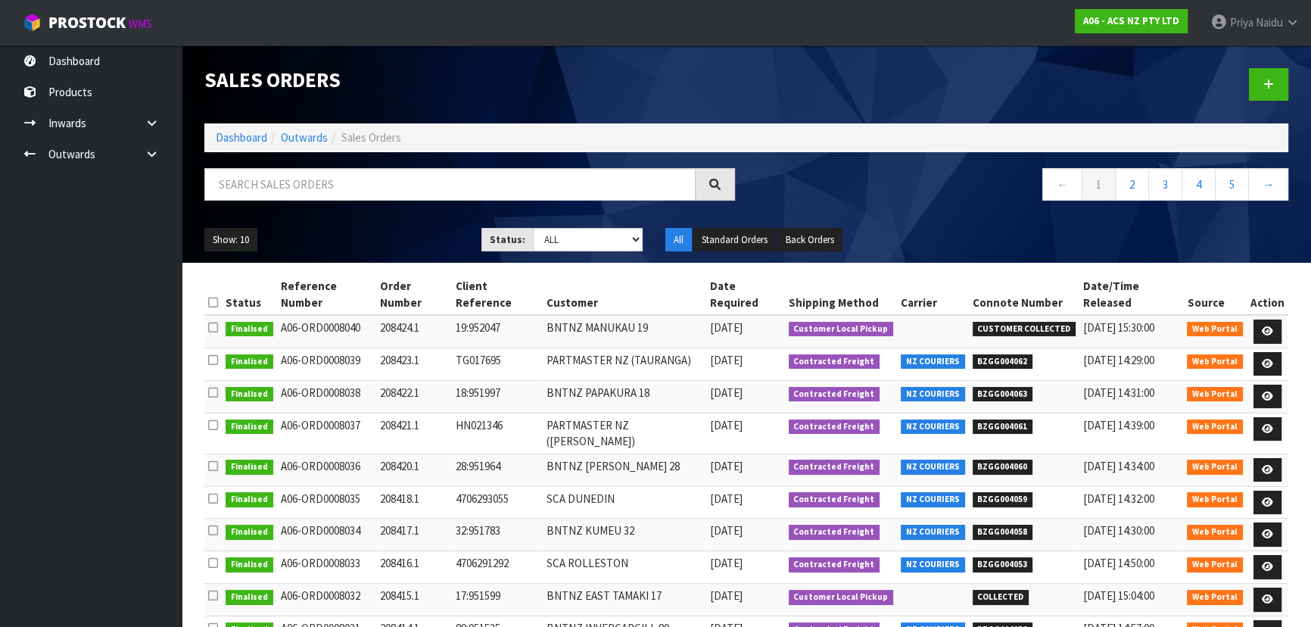
click at [338, 230] on ul "Show: 10 5 10 25 50" at bounding box center [331, 240] width 254 height 24
click at [375, 232] on ul "Show: 10 5 10 25 50" at bounding box center [331, 240] width 254 height 24
click at [379, 232] on ul "Show: 10 5 10 25 50" at bounding box center [331, 240] width 254 height 24
click at [244, 179] on input "text" at bounding box center [449, 184] width 491 height 33
click at [256, 135] on link "Dashboard" at bounding box center [241, 137] width 51 height 14
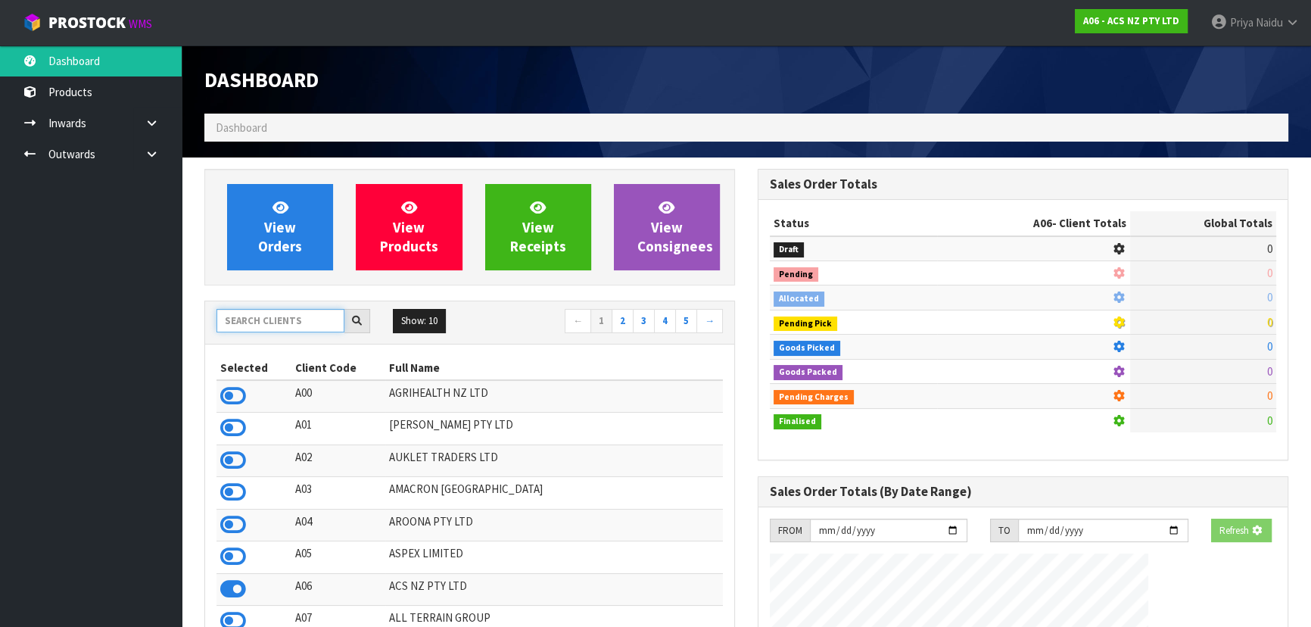
click at [282, 313] on input "text" at bounding box center [280, 320] width 128 height 23
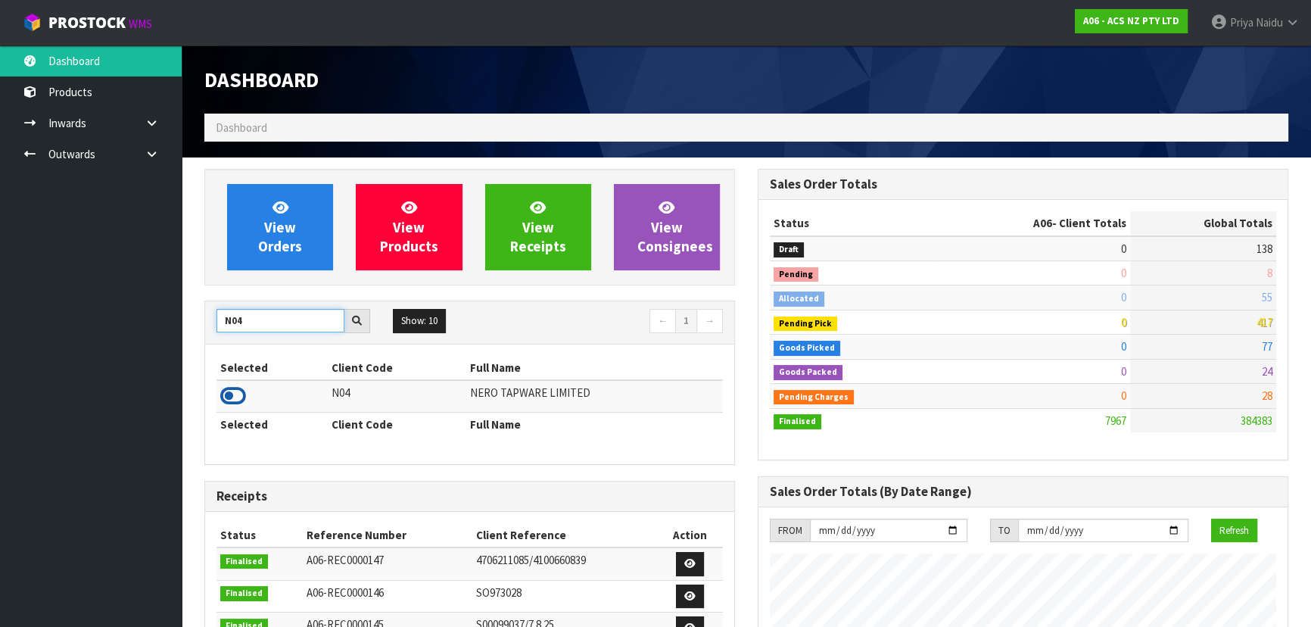
type input "N04"
click at [235, 397] on icon at bounding box center [233, 396] width 26 height 23
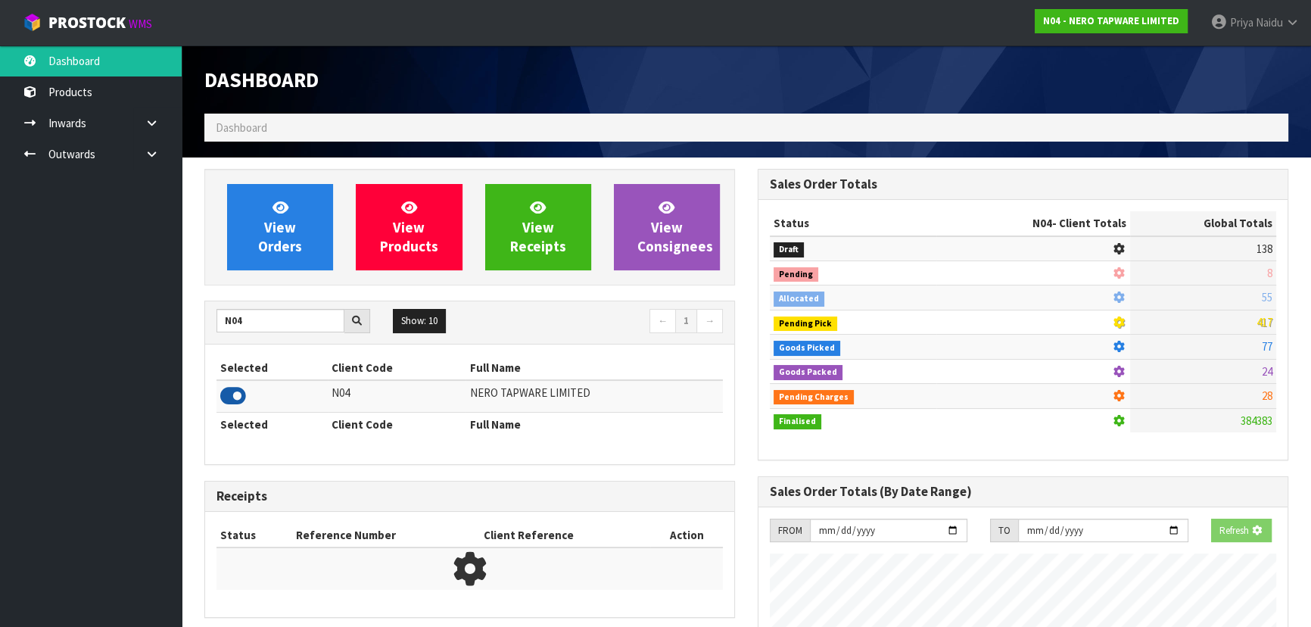
scroll to position [1177, 553]
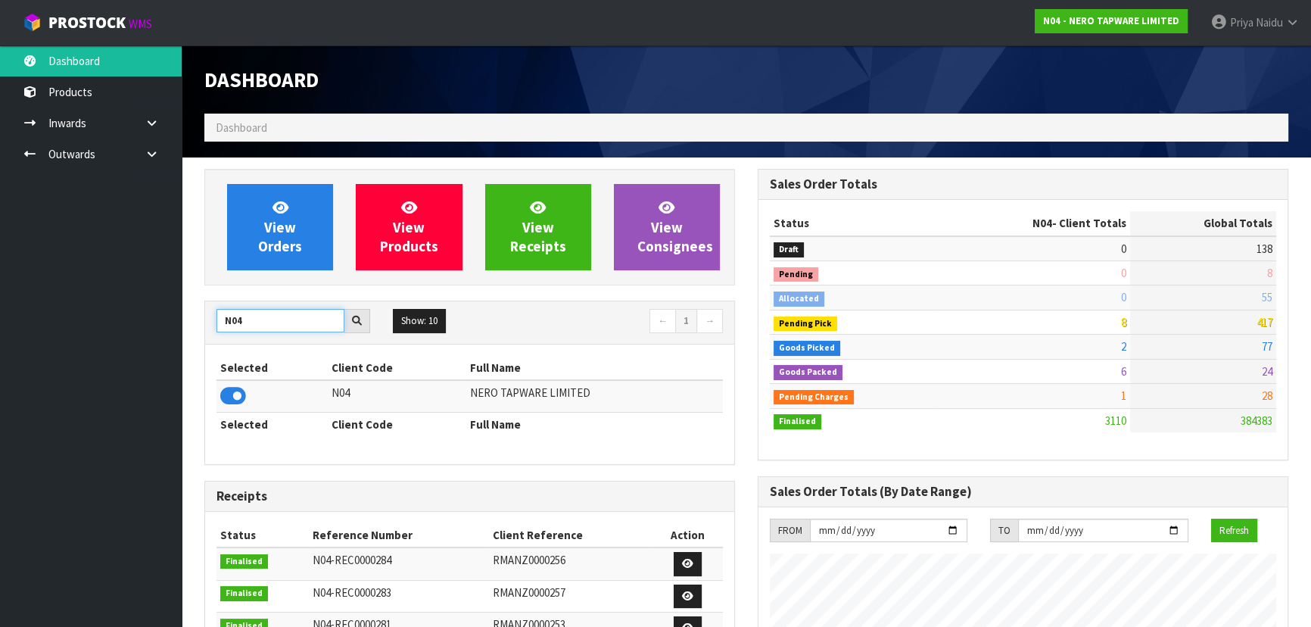
click at [311, 319] on input "N04" at bounding box center [280, 320] width 128 height 23
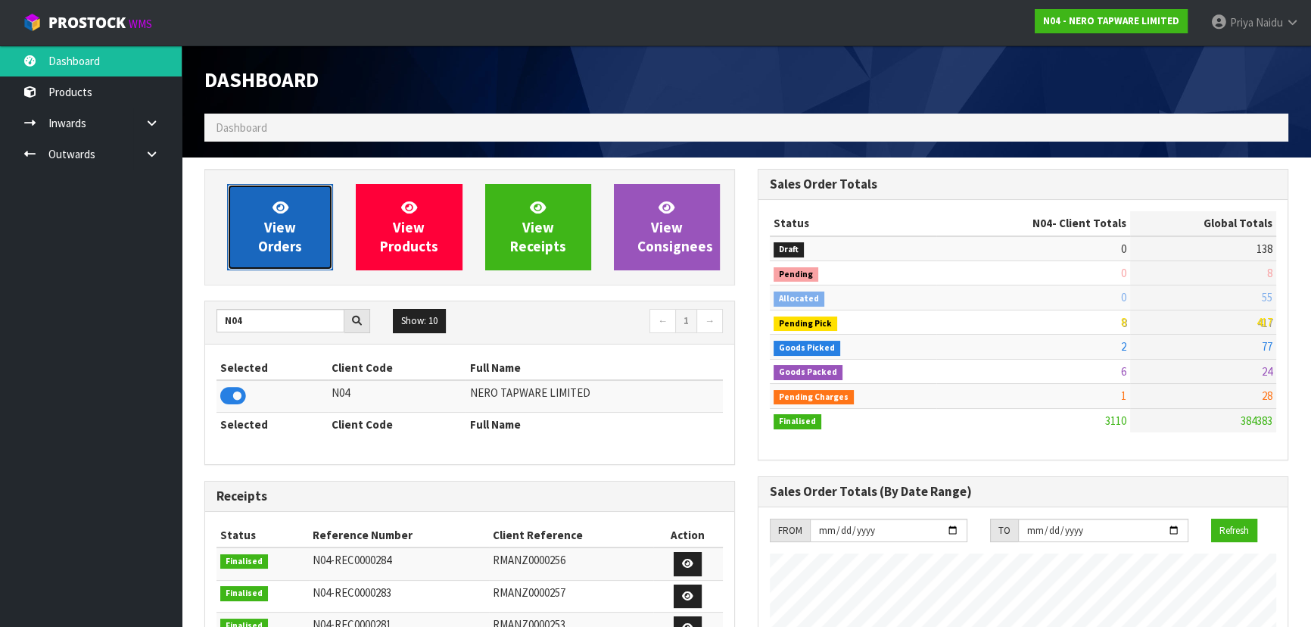
click at [294, 244] on span "View Orders" at bounding box center [280, 226] width 44 height 57
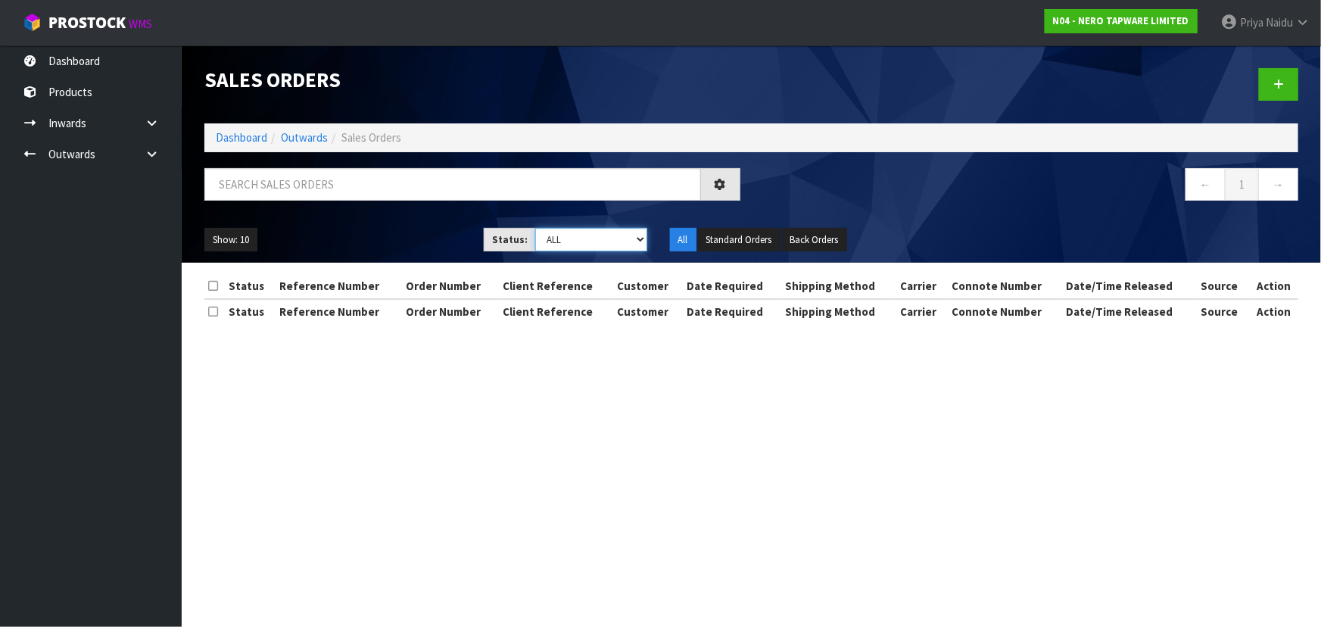
click at [567, 241] on select "Draft Pending Allocated Pending Pick Goods Picked Goods Packed Pending Charges …" at bounding box center [591, 239] width 112 height 23
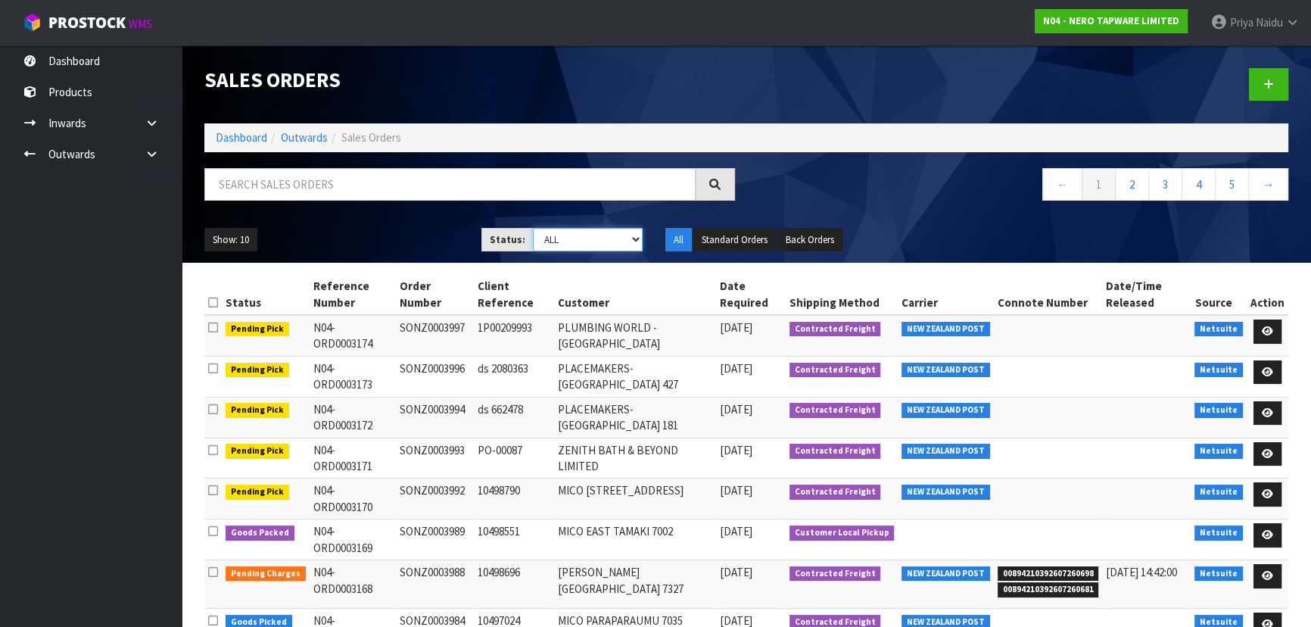
select select "string:3"
click at [533, 228] on select "Draft Pending Allocated Pending Pick Goods Picked Goods Packed Pending Charges …" at bounding box center [588, 239] width 111 height 23
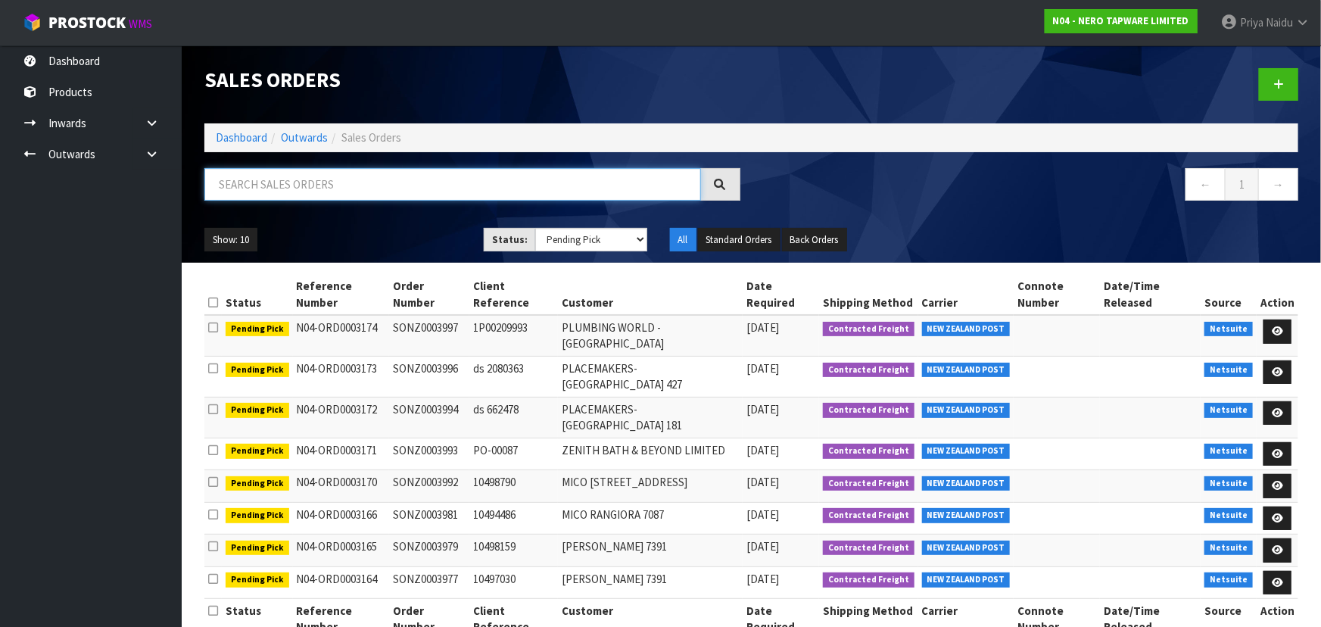
click at [279, 182] on input "text" at bounding box center [452, 184] width 497 height 33
click at [251, 137] on link "Dashboard" at bounding box center [241, 137] width 51 height 14
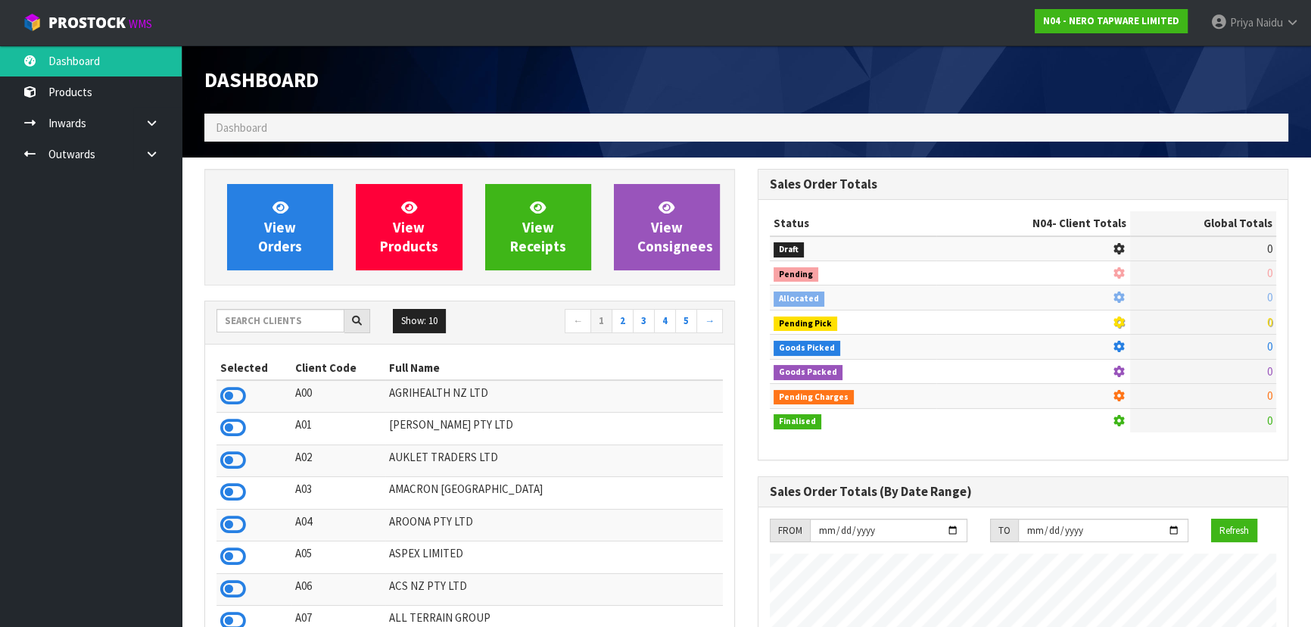
scroll to position [1177, 553]
click at [284, 316] on input "text" at bounding box center [280, 320] width 128 height 23
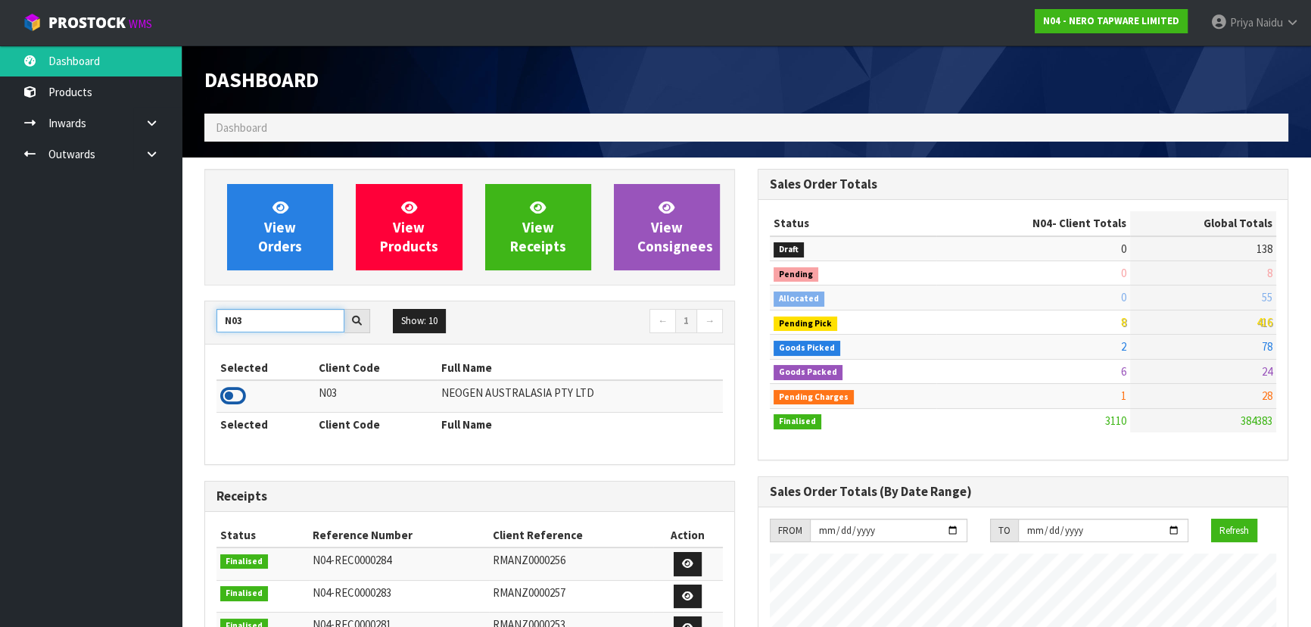
type input "N03"
click at [227, 394] on icon at bounding box center [233, 396] width 26 height 23
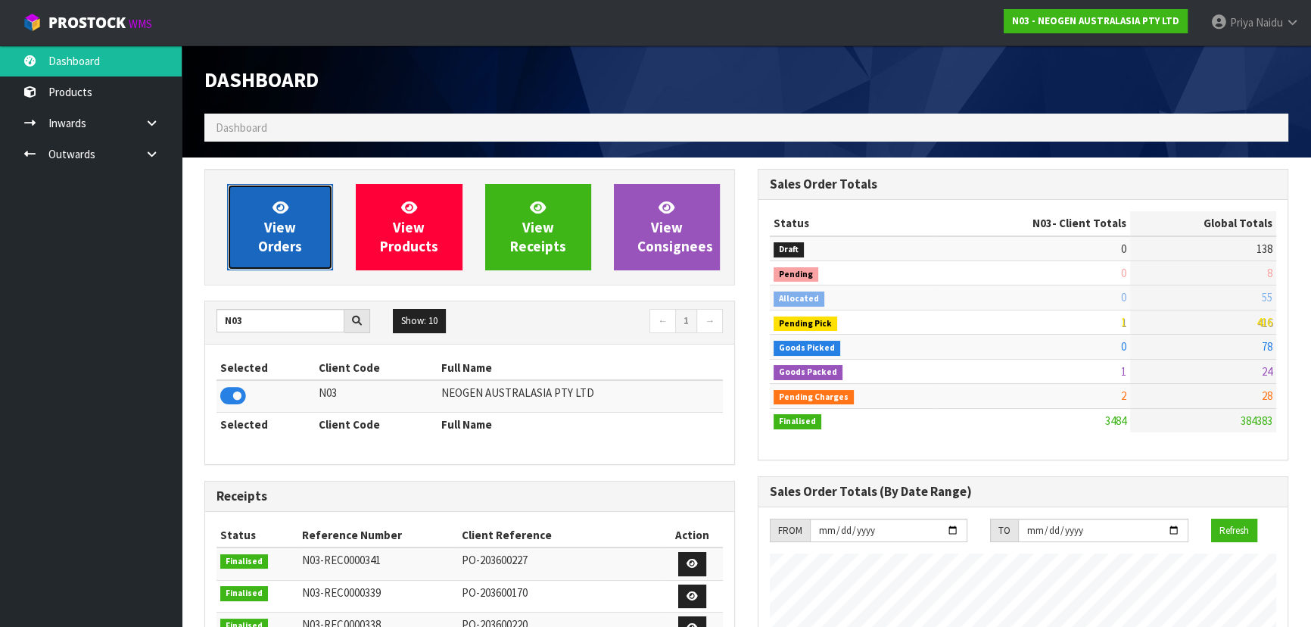
click at [277, 230] on span "View Orders" at bounding box center [280, 226] width 44 height 57
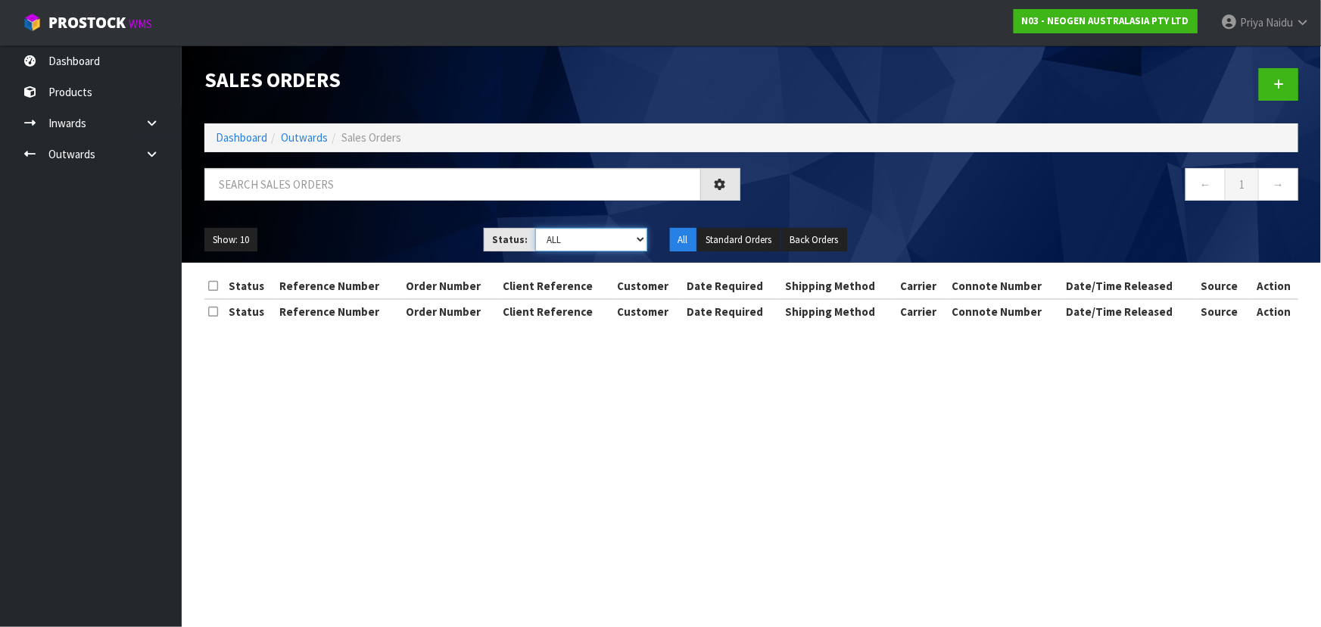
click at [568, 245] on select "Draft Pending Allocated Pending Pick Goods Picked Goods Packed Pending Charges …" at bounding box center [591, 239] width 112 height 23
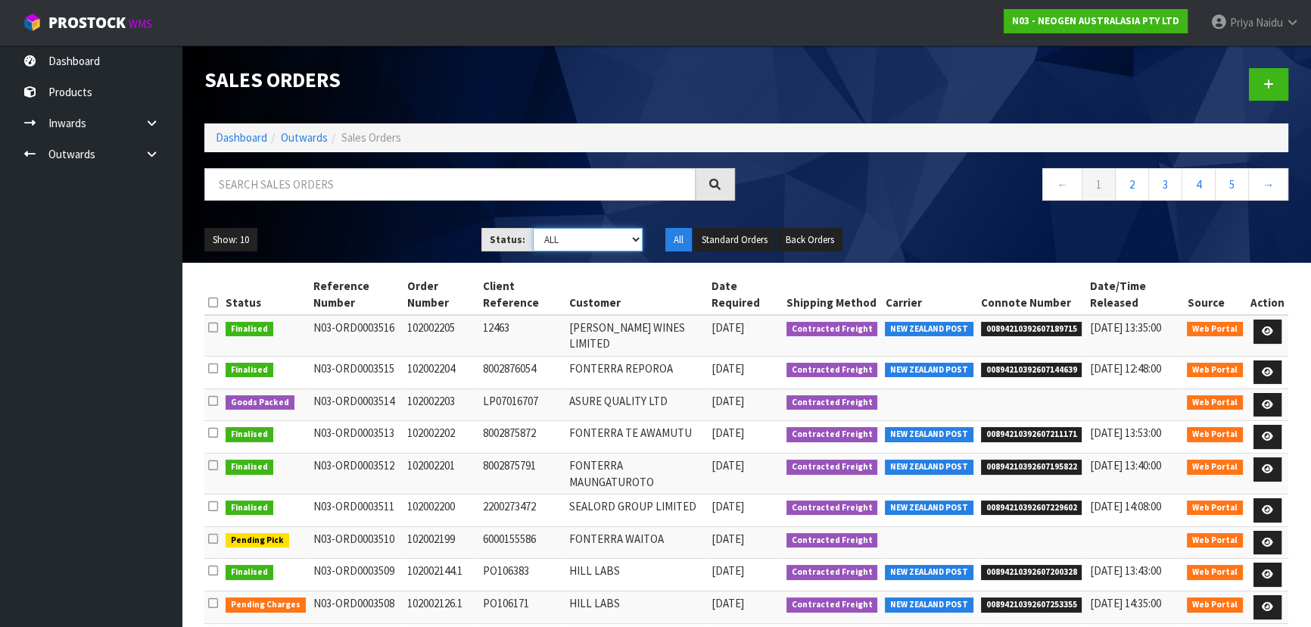
select select "string:3"
click at [533, 228] on select "Draft Pending Allocated Pending Pick Goods Picked Goods Packed Pending Charges …" at bounding box center [588, 239] width 111 height 23
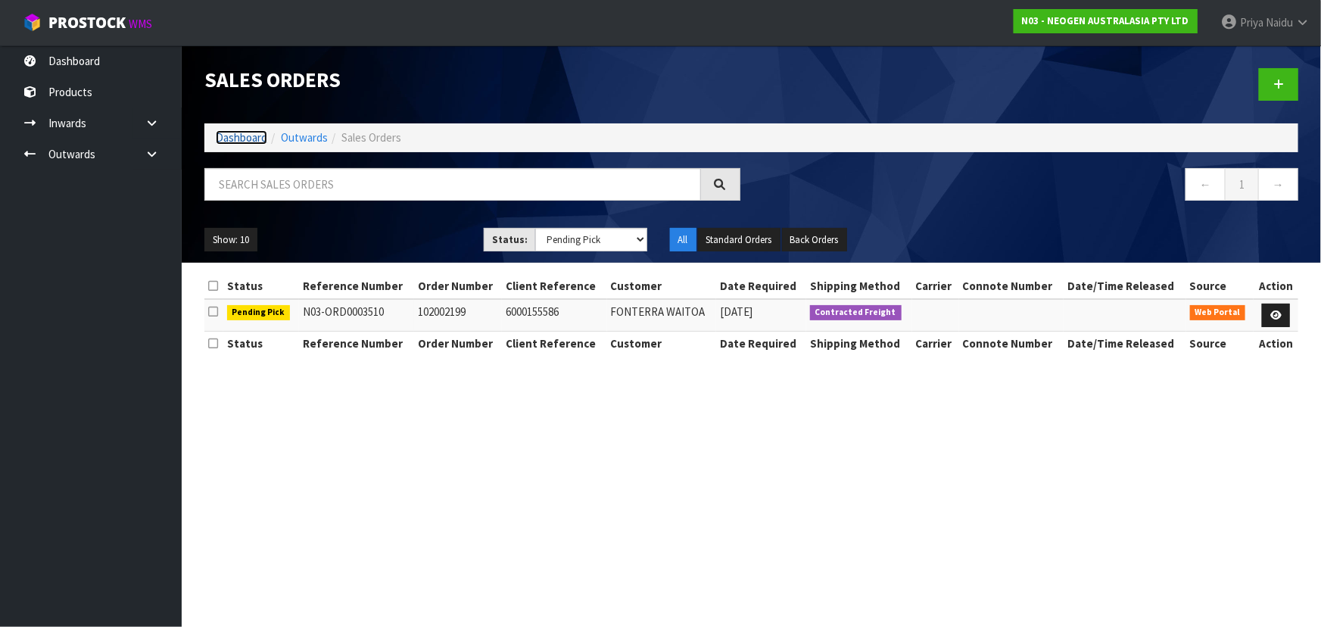
click at [245, 140] on link "Dashboard" at bounding box center [241, 137] width 51 height 14
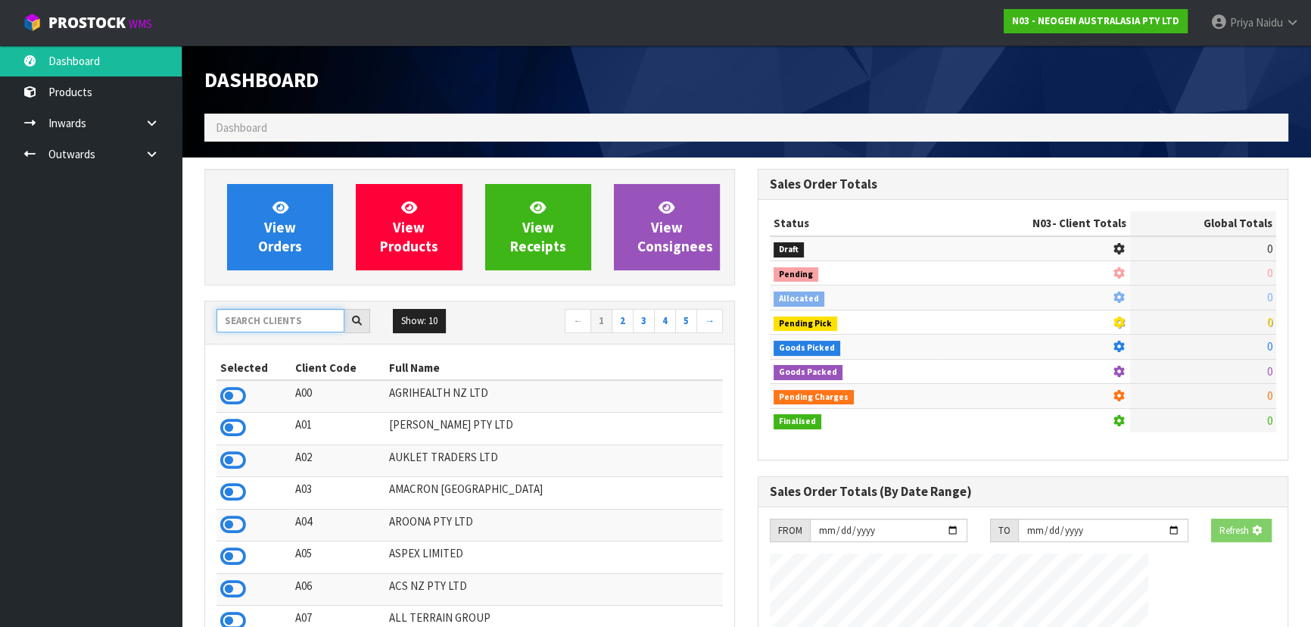
click at [273, 319] on input "text" at bounding box center [280, 320] width 128 height 23
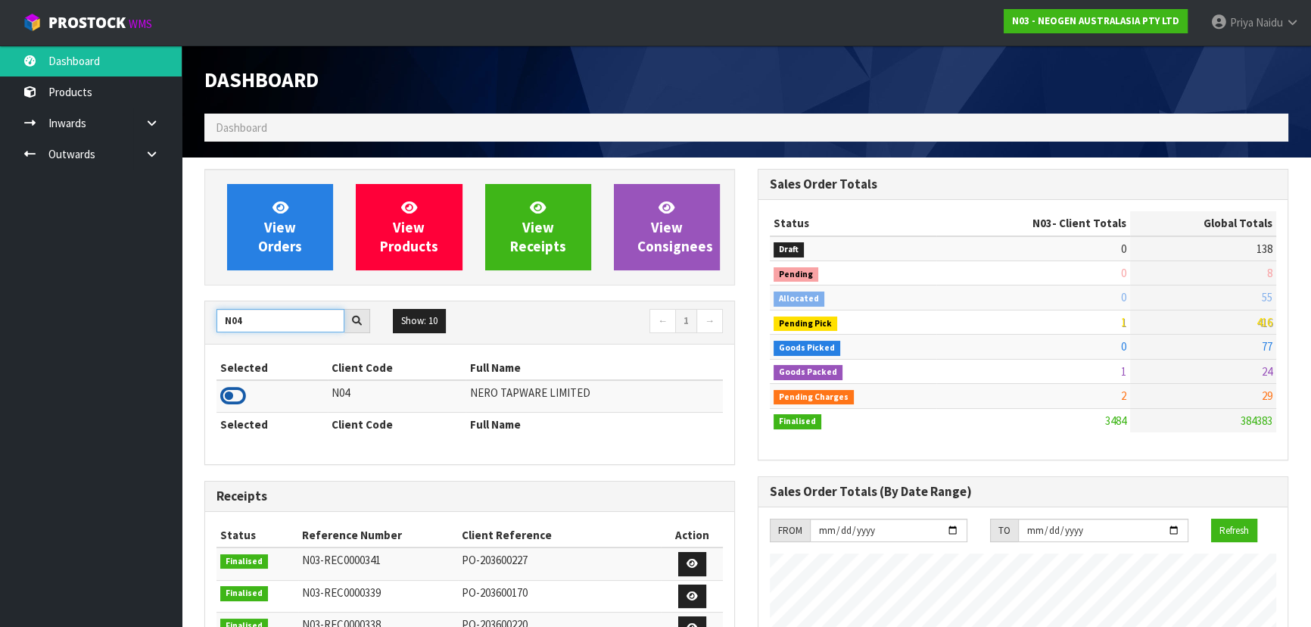
type input "N04"
click at [241, 397] on icon at bounding box center [233, 396] width 26 height 23
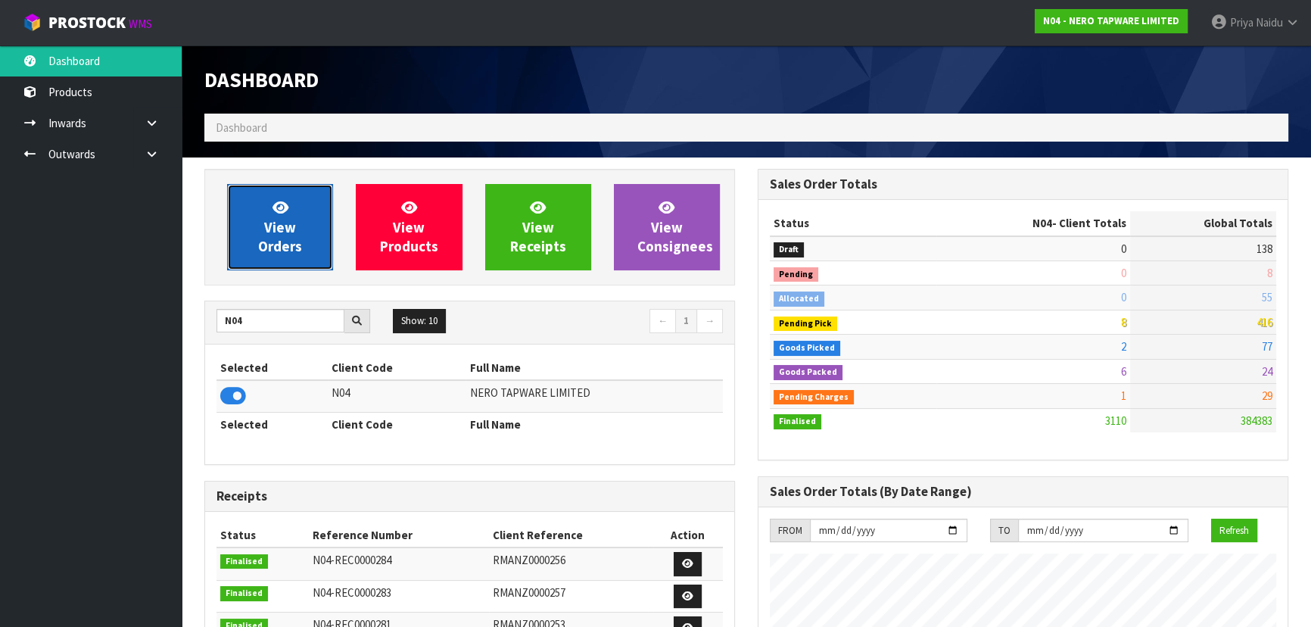
click at [300, 236] on span "View Orders" at bounding box center [280, 226] width 44 height 57
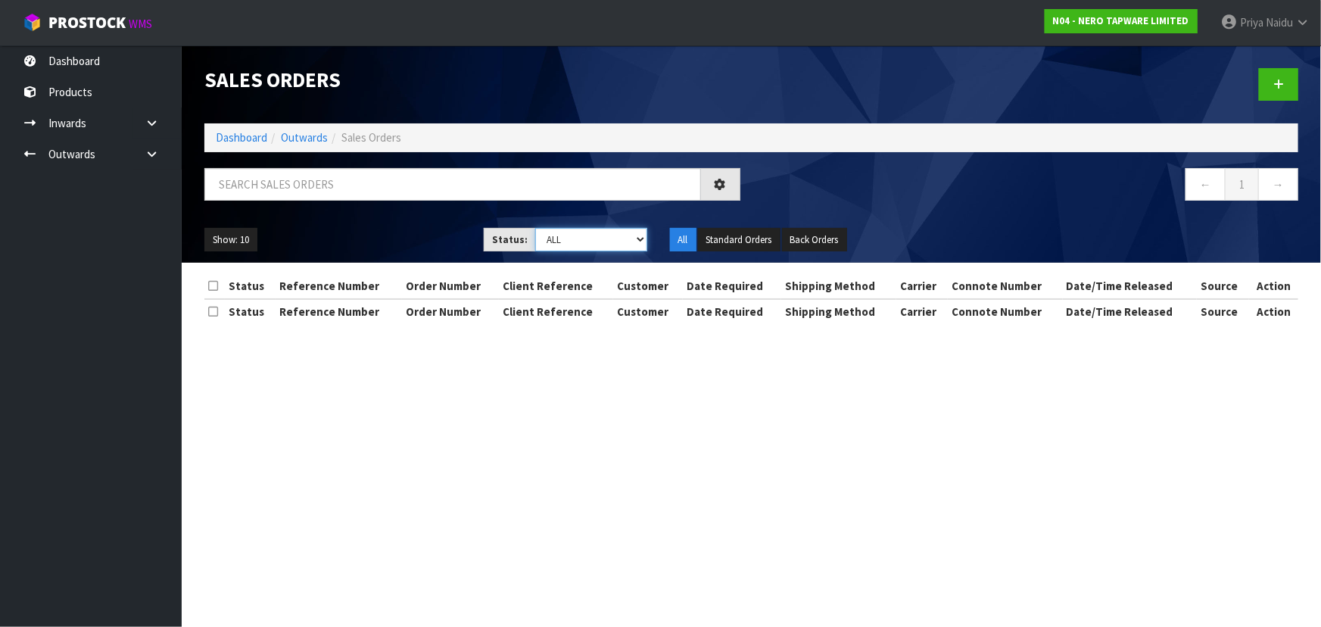
click at [547, 228] on select "Draft Pending Allocated Pending Pick Goods Picked Goods Packed Pending Charges …" at bounding box center [591, 239] width 112 height 23
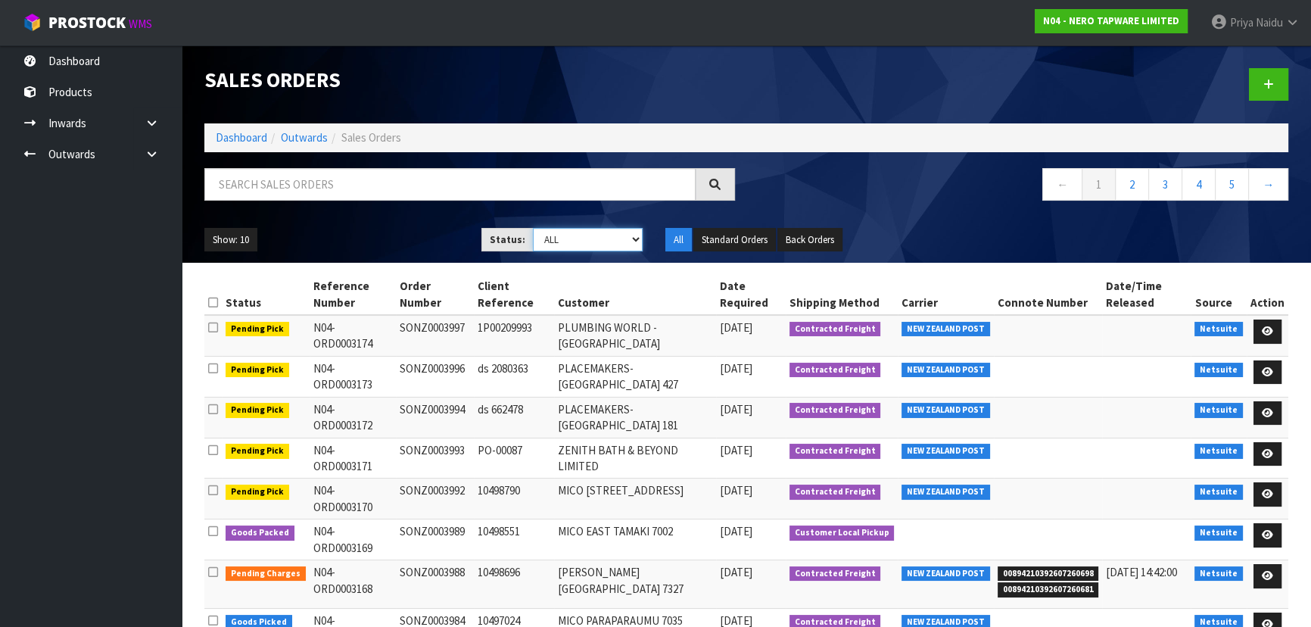
select select "string:3"
click at [533, 228] on select "Draft Pending Allocated Pending Pick Goods Picked Goods Packed Pending Charges …" at bounding box center [588, 239] width 111 height 23
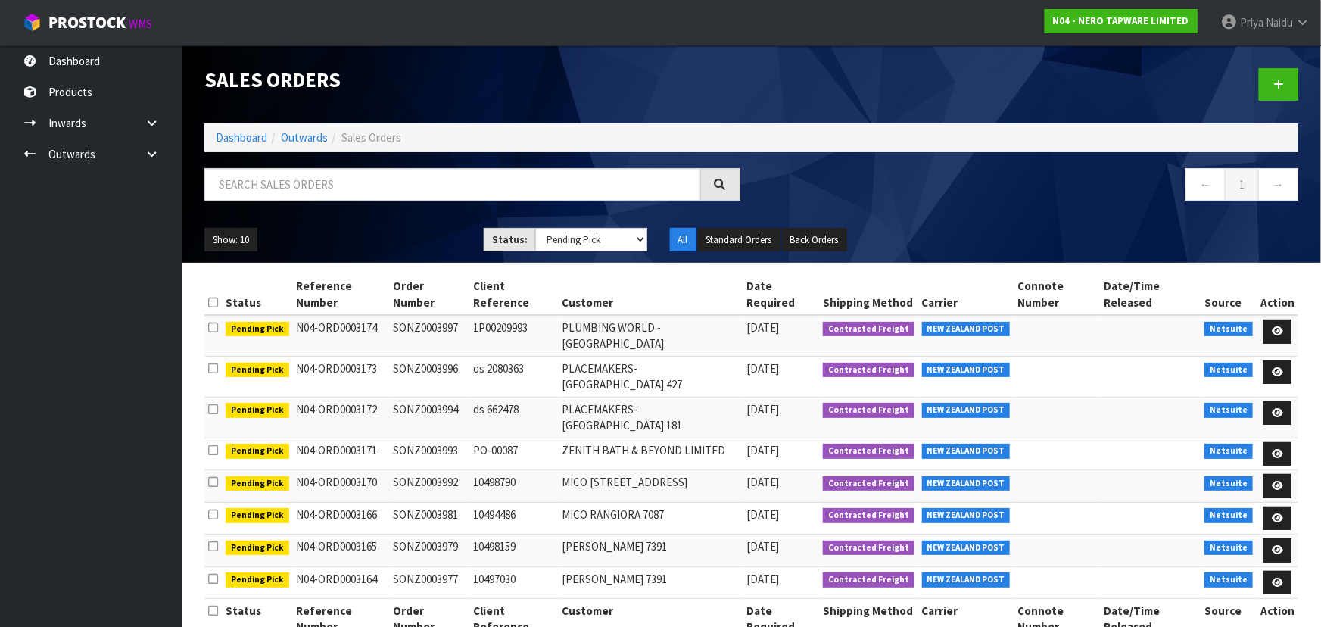
click at [224, 129] on li "Dashboard" at bounding box center [241, 137] width 51 height 16
click at [244, 135] on link "Dashboard" at bounding box center [241, 137] width 51 height 14
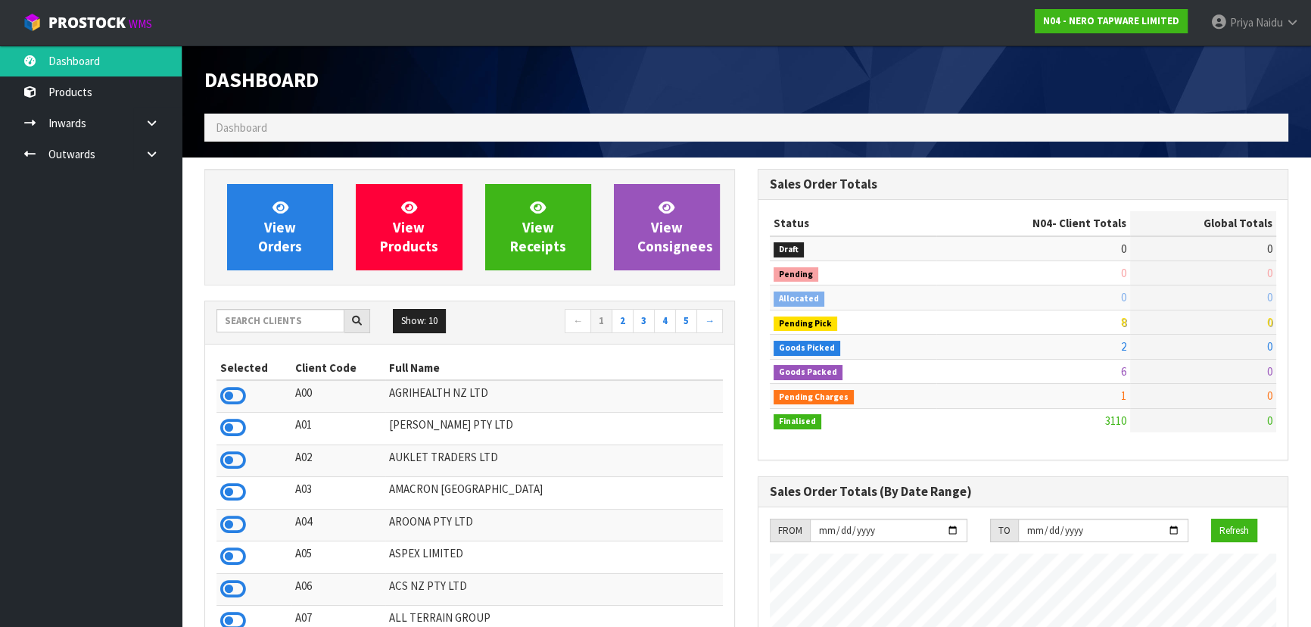
scroll to position [1177, 553]
click at [248, 142] on ol "Dashboard" at bounding box center [746, 128] width 1084 height 28
click at [251, 139] on ol "Dashboard" at bounding box center [746, 128] width 1084 height 28
click at [156, 124] on icon at bounding box center [152, 122] width 14 height 11
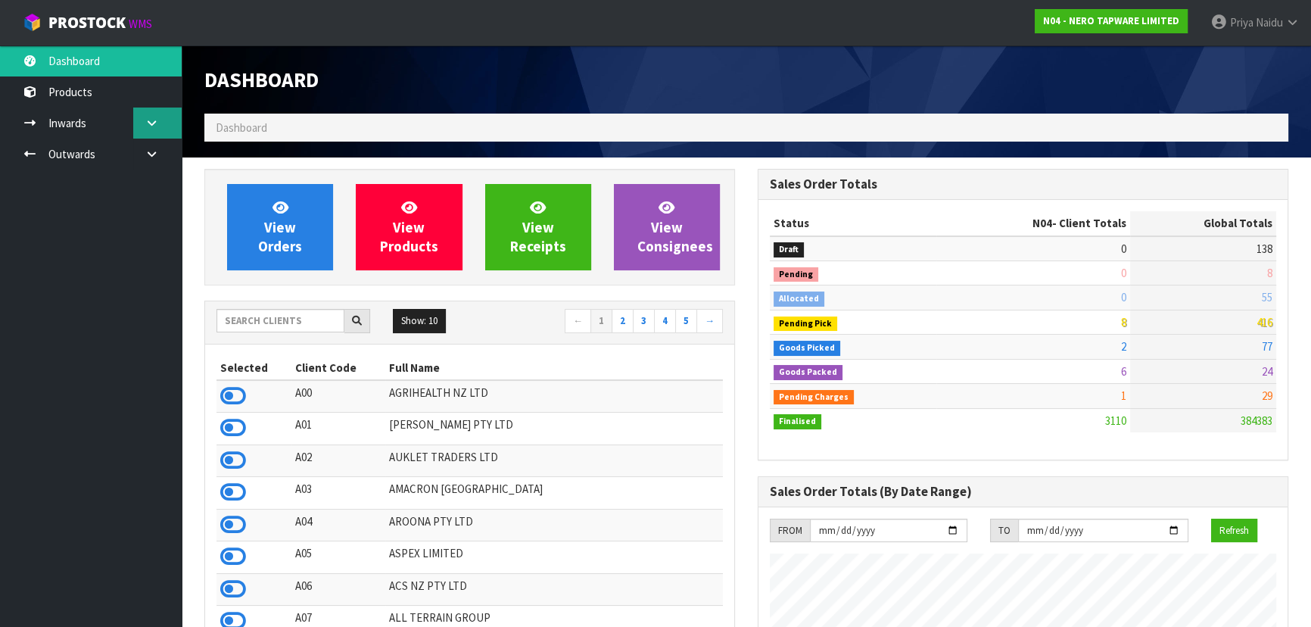
click at [155, 124] on icon at bounding box center [152, 122] width 14 height 11
click at [269, 331] on input "text" at bounding box center [280, 320] width 128 height 23
click at [279, 316] on input "text" at bounding box center [280, 320] width 128 height 23
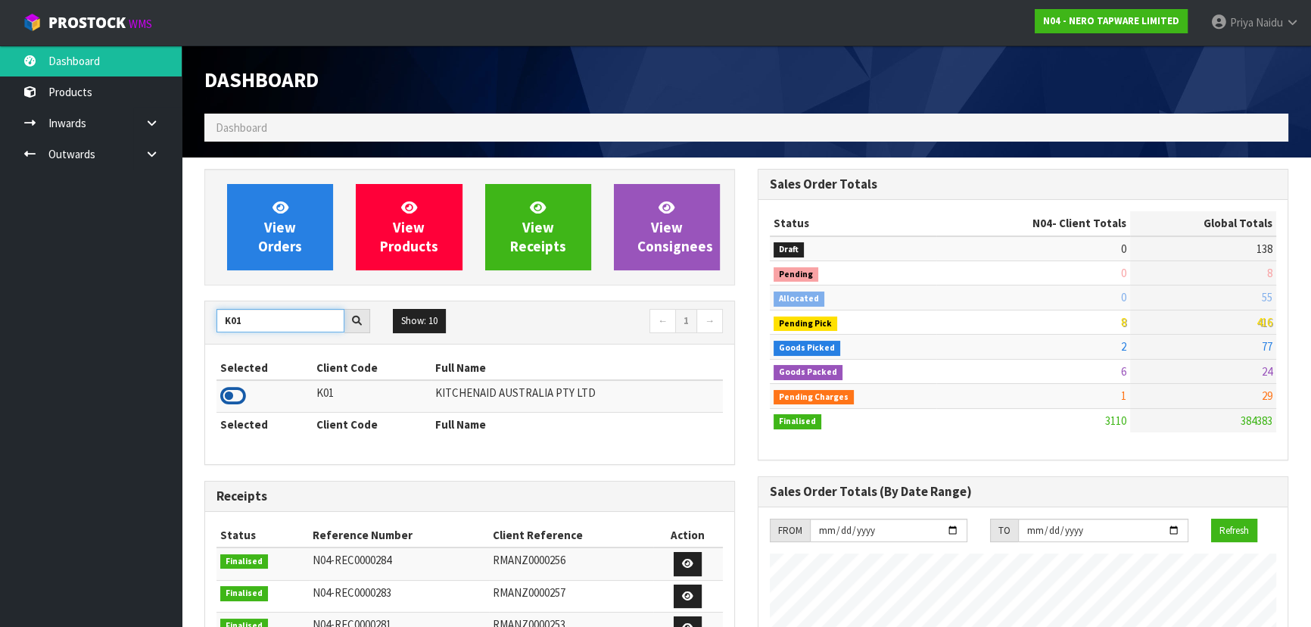
type input "K01"
click at [232, 394] on icon at bounding box center [233, 396] width 26 height 23
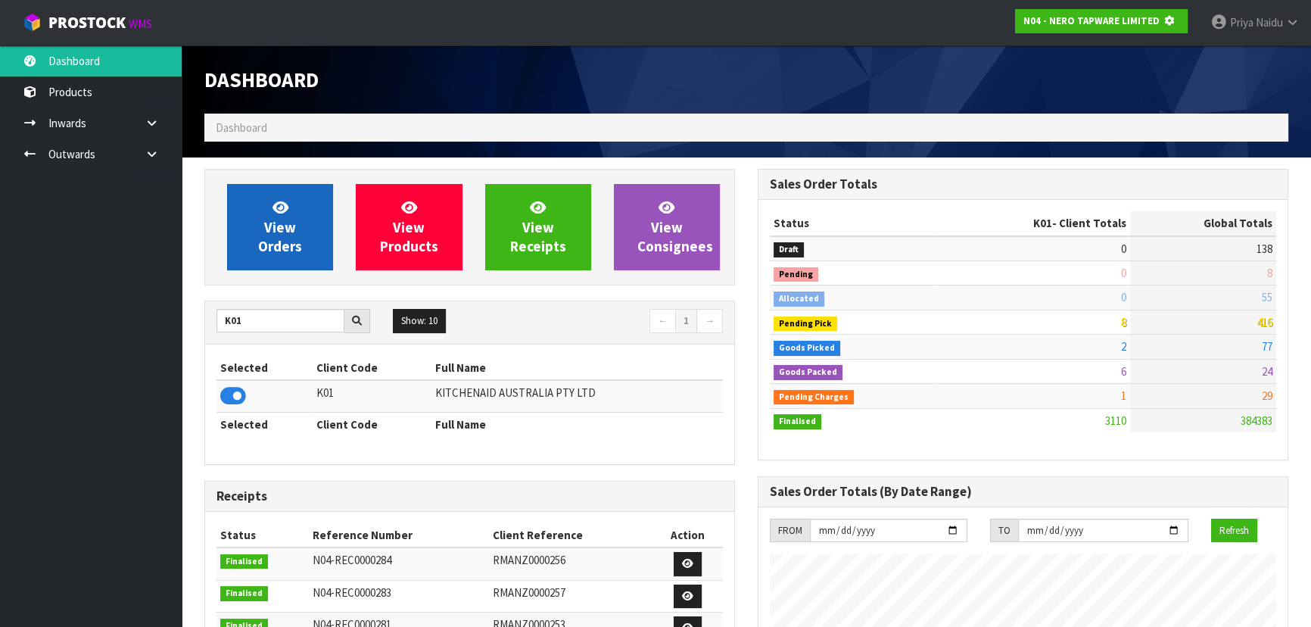
scroll to position [756028, 756417]
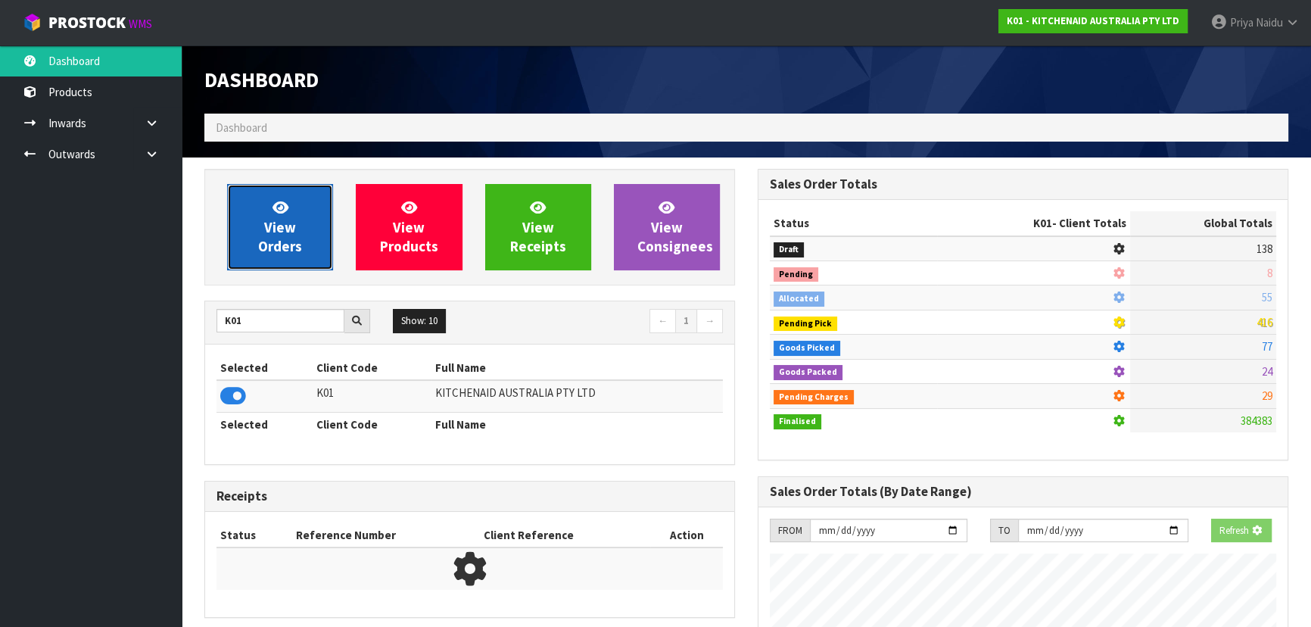
click at [279, 234] on span "View Orders" at bounding box center [280, 226] width 44 height 57
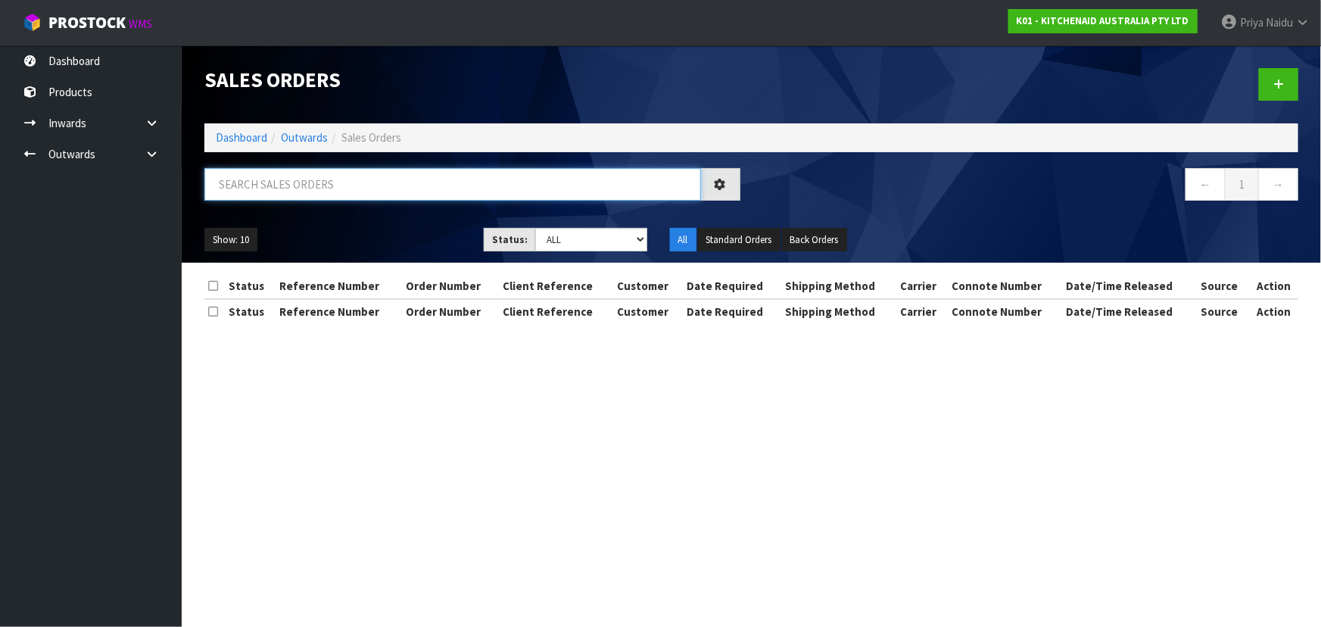
click at [313, 174] on input "text" at bounding box center [452, 184] width 497 height 33
type input "80126"
click at [363, 214] on div "80126 ← 1 →" at bounding box center [751, 192] width 1117 height 48
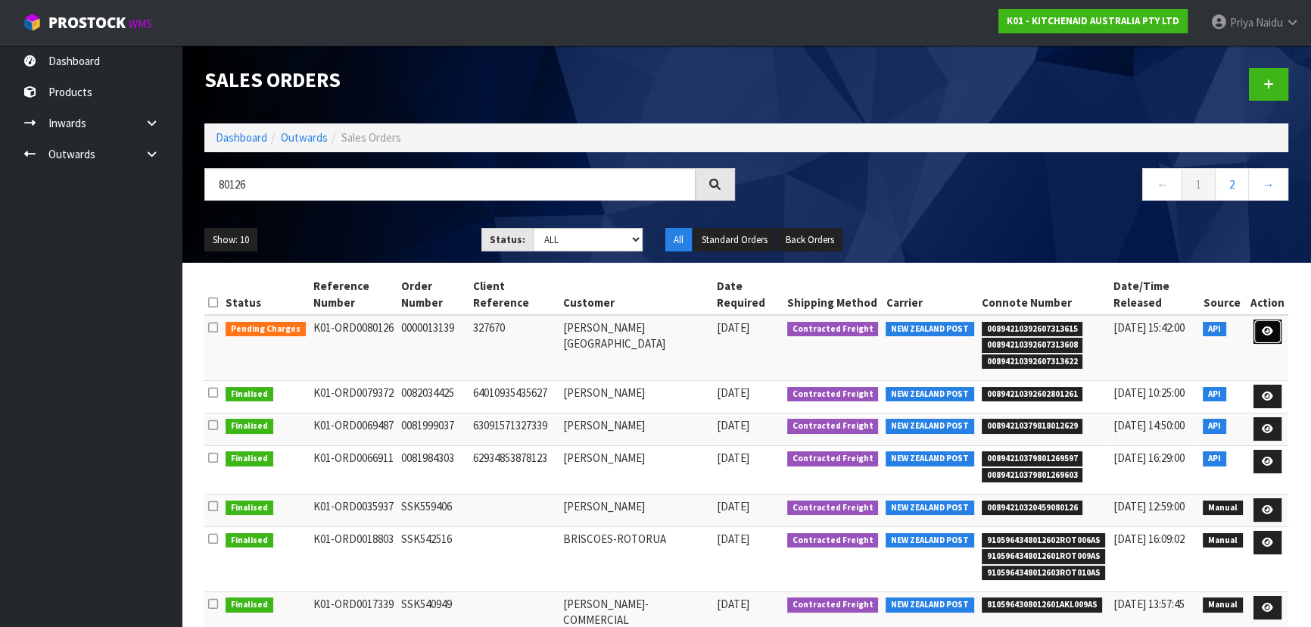
click at [1270, 326] on icon at bounding box center [1267, 331] width 11 height 10
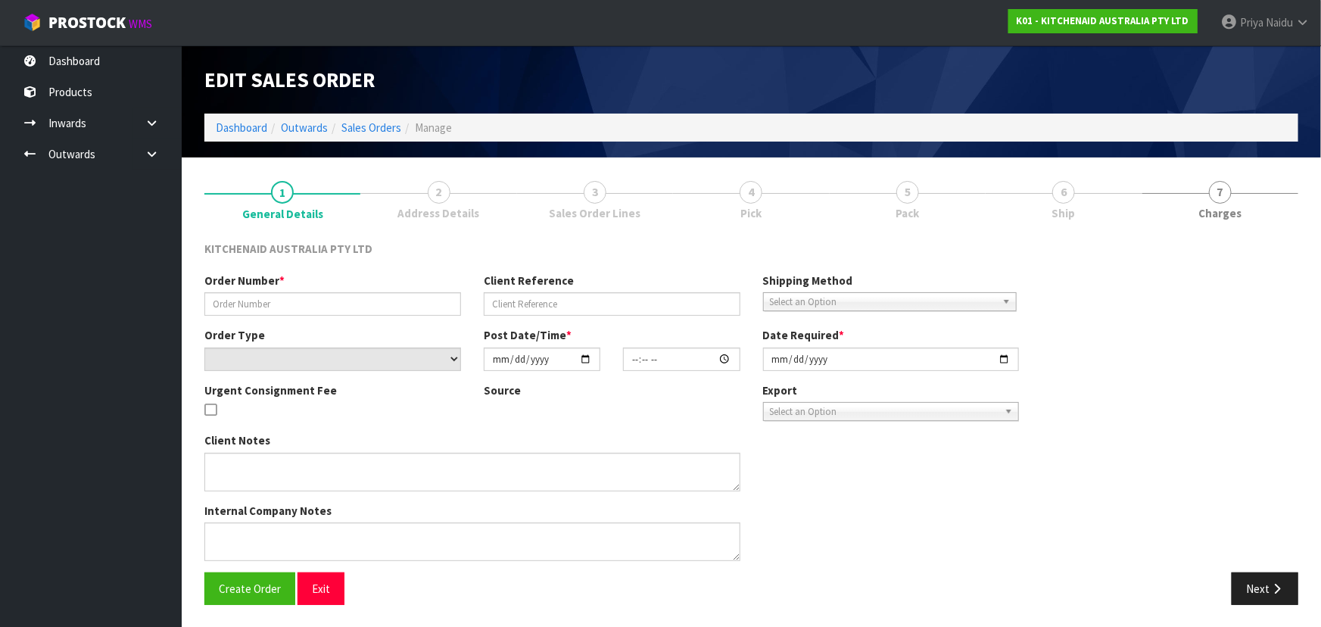
type input "0000013139"
type input "327670"
select select "number:0"
type input "[DATE]"
type input "12:33:44.000"
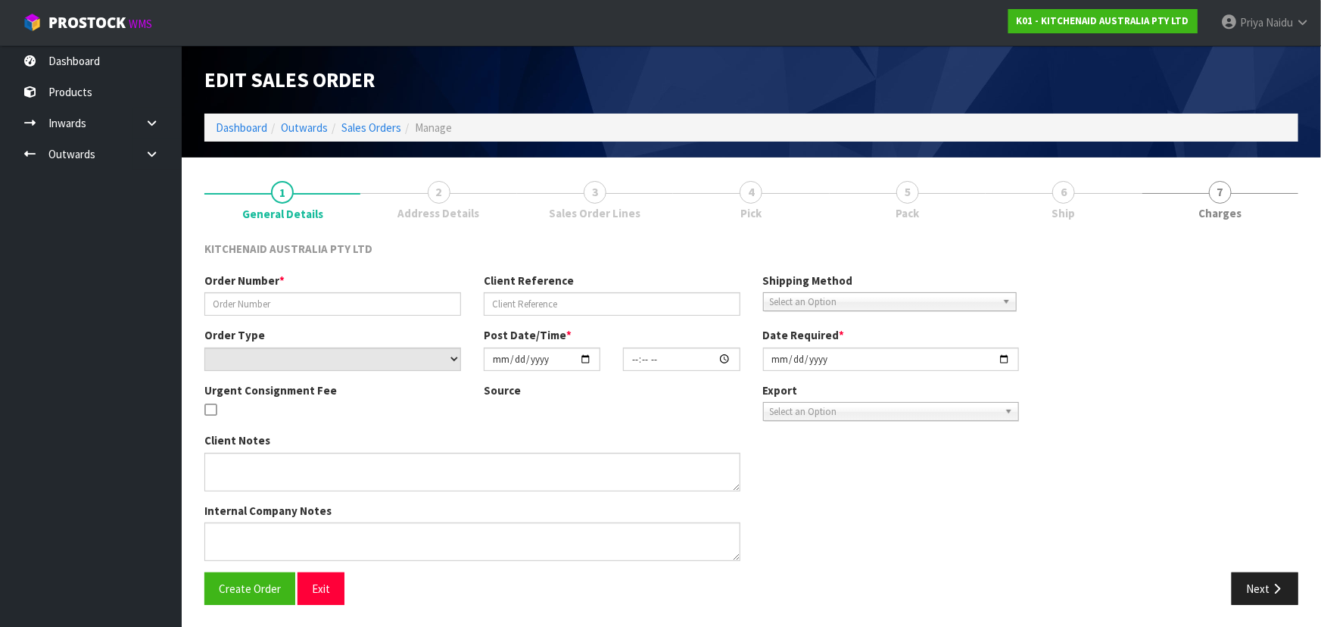
type input "[DATE]"
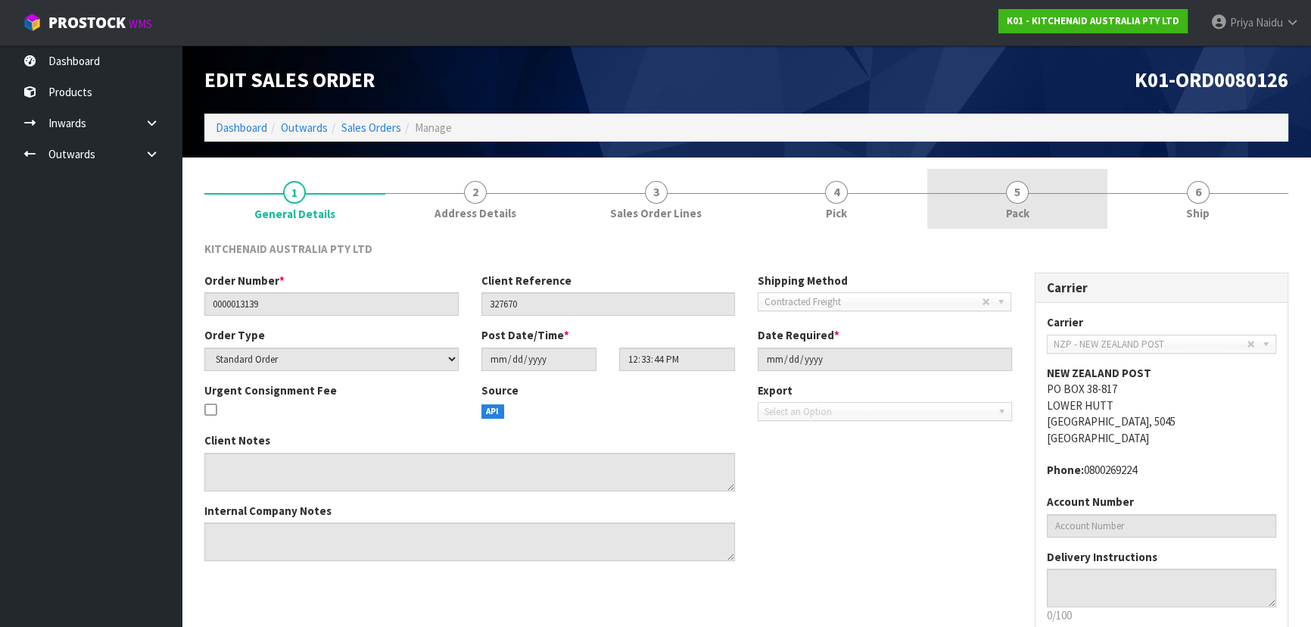
click at [1022, 202] on link "5 Pack" at bounding box center [1017, 199] width 181 height 60
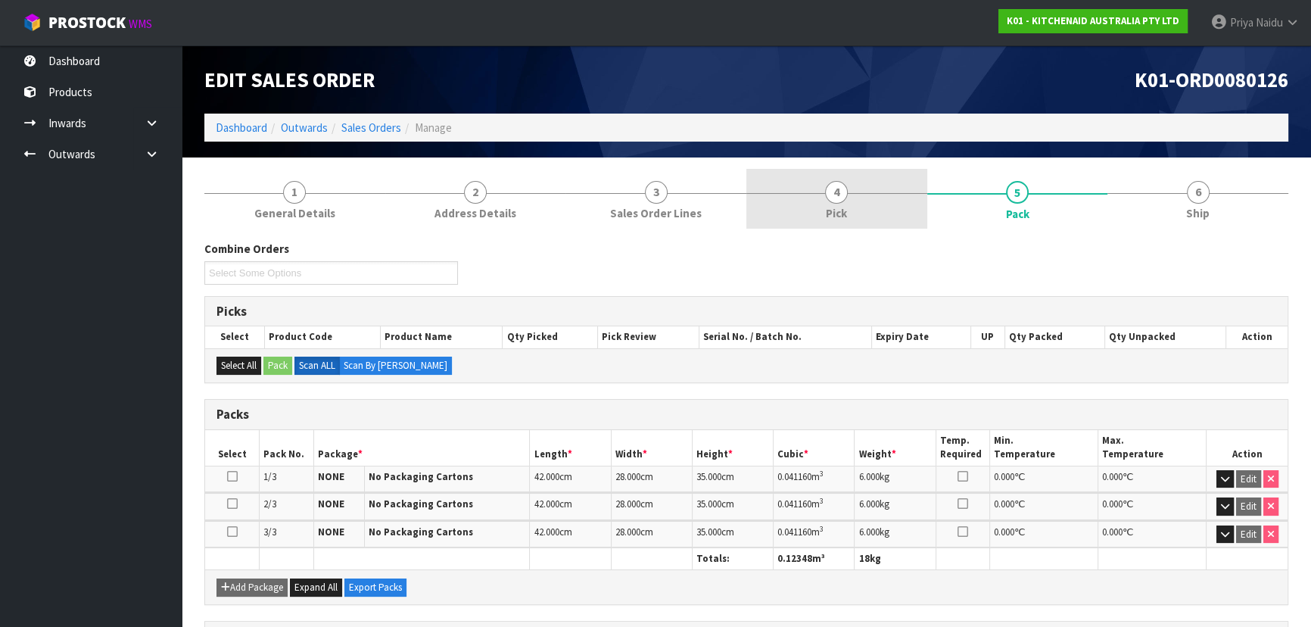
drag, startPoint x: 1211, startPoint y: 186, endPoint x: 879, endPoint y: 221, distance: 334.1
click at [1211, 188] on link "6 Ship" at bounding box center [1197, 199] width 181 height 60
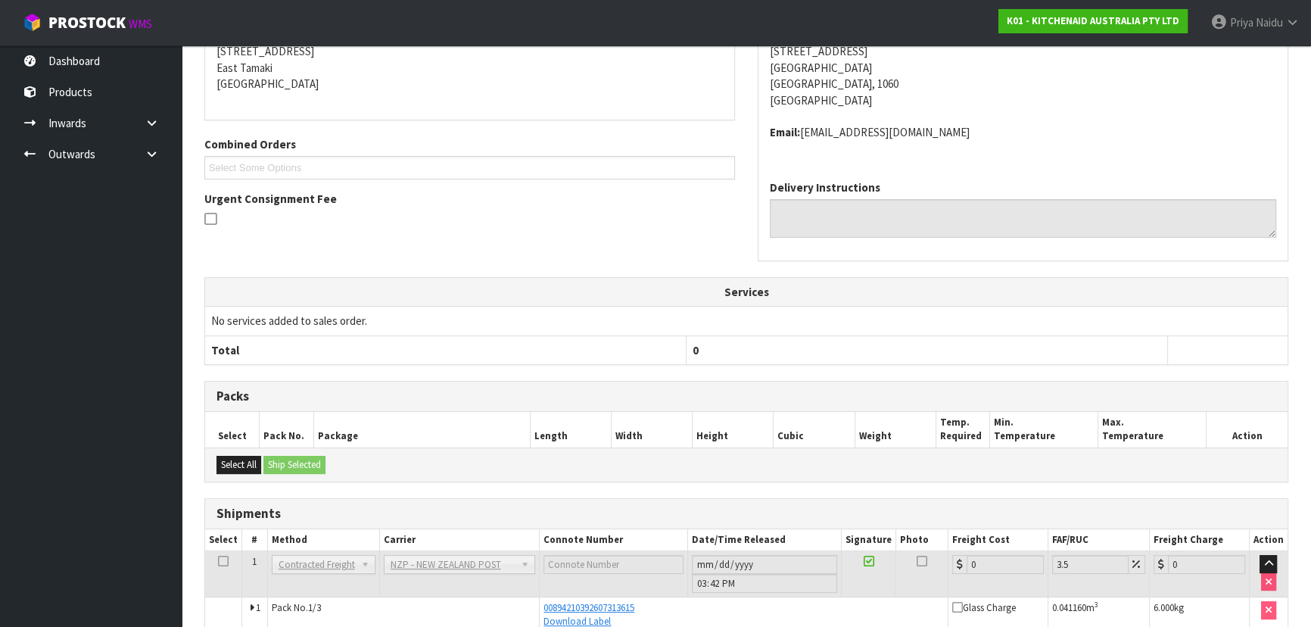
scroll to position [383, 0]
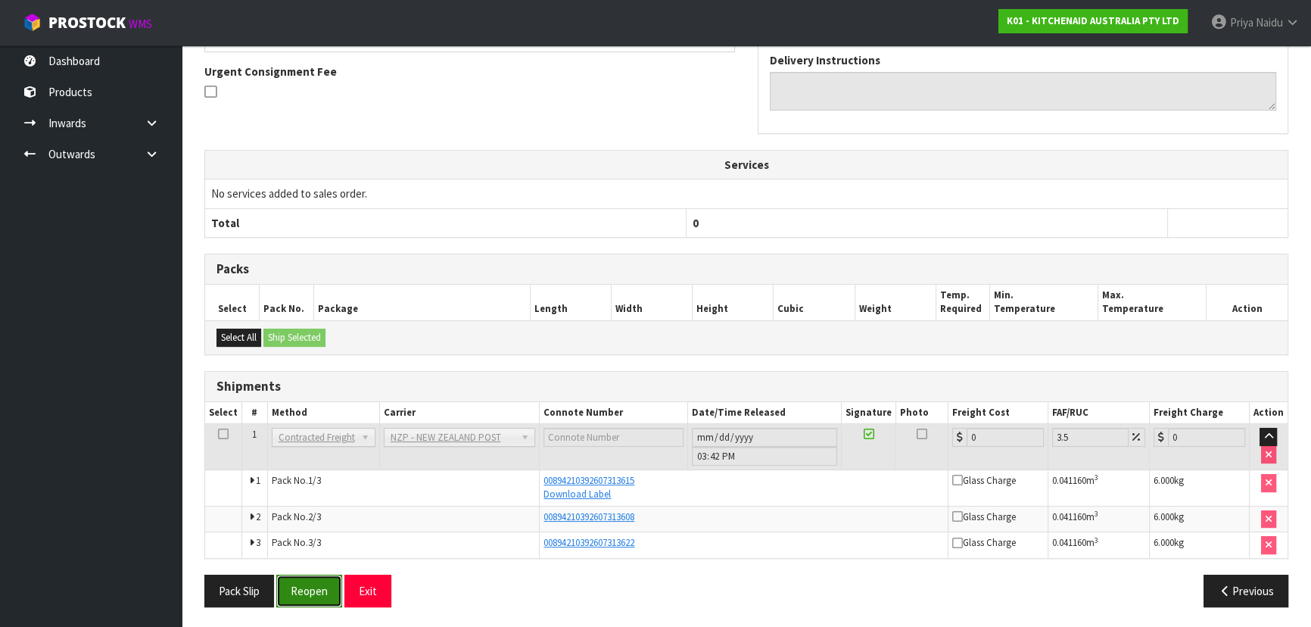
click at [304, 575] on button "Reopen" at bounding box center [309, 591] width 66 height 33
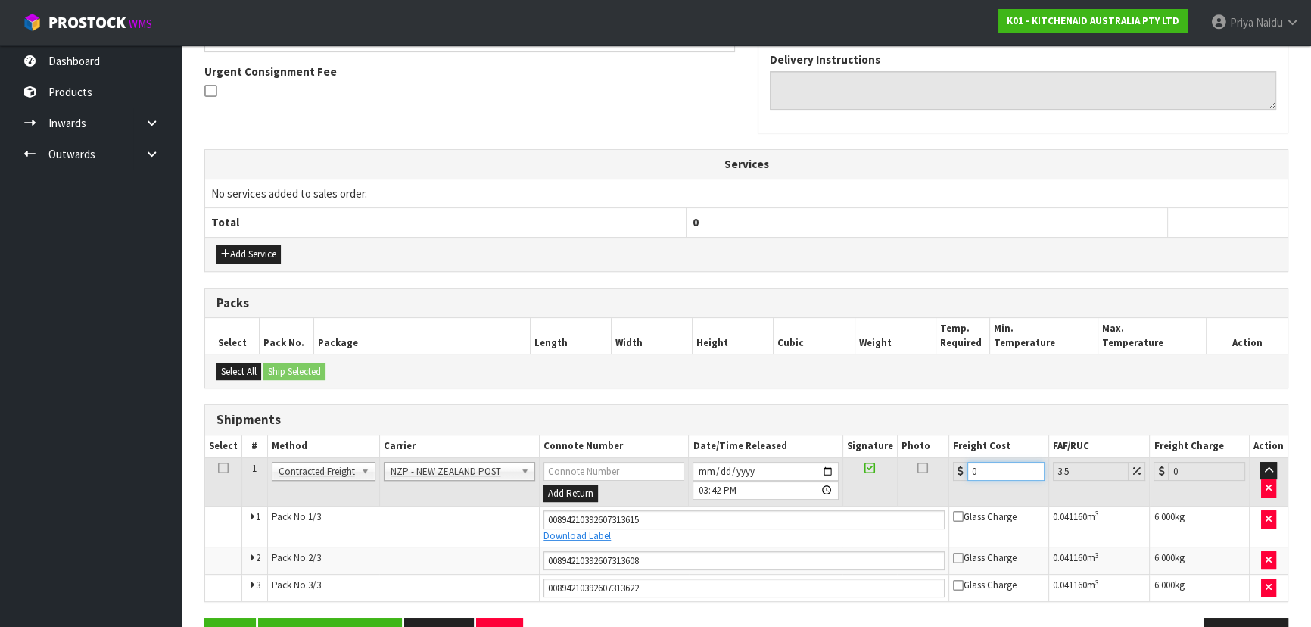
click at [994, 469] on input "0" at bounding box center [1005, 471] width 77 height 19
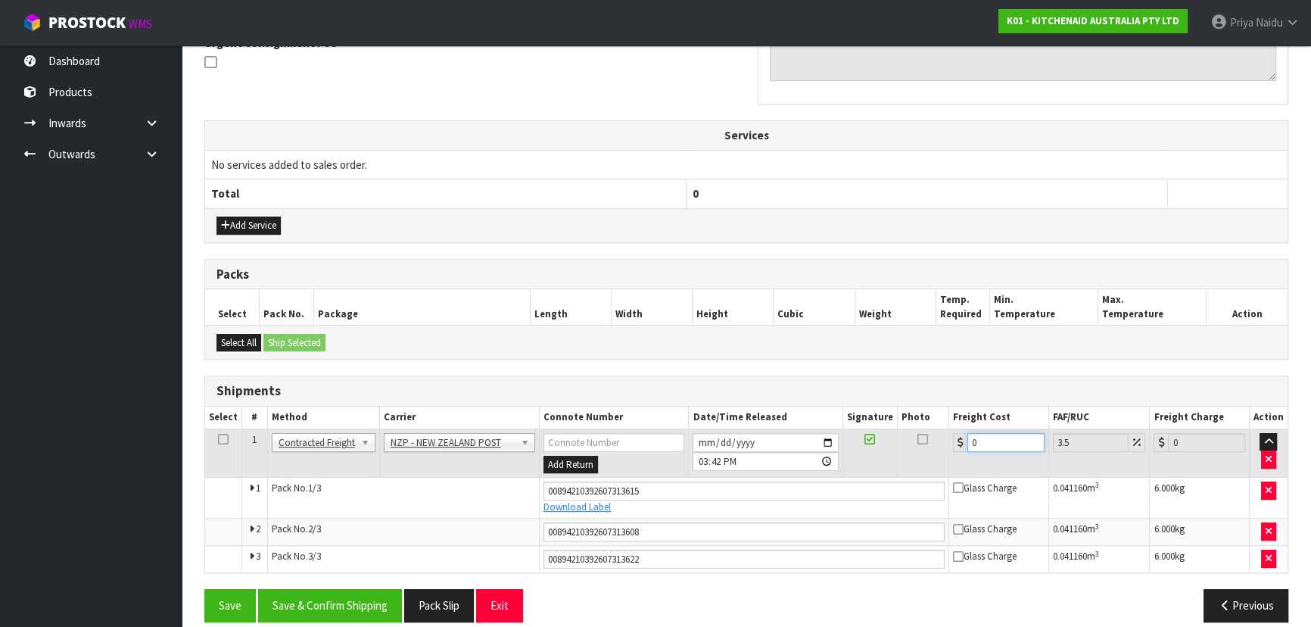
scroll to position [481, 0]
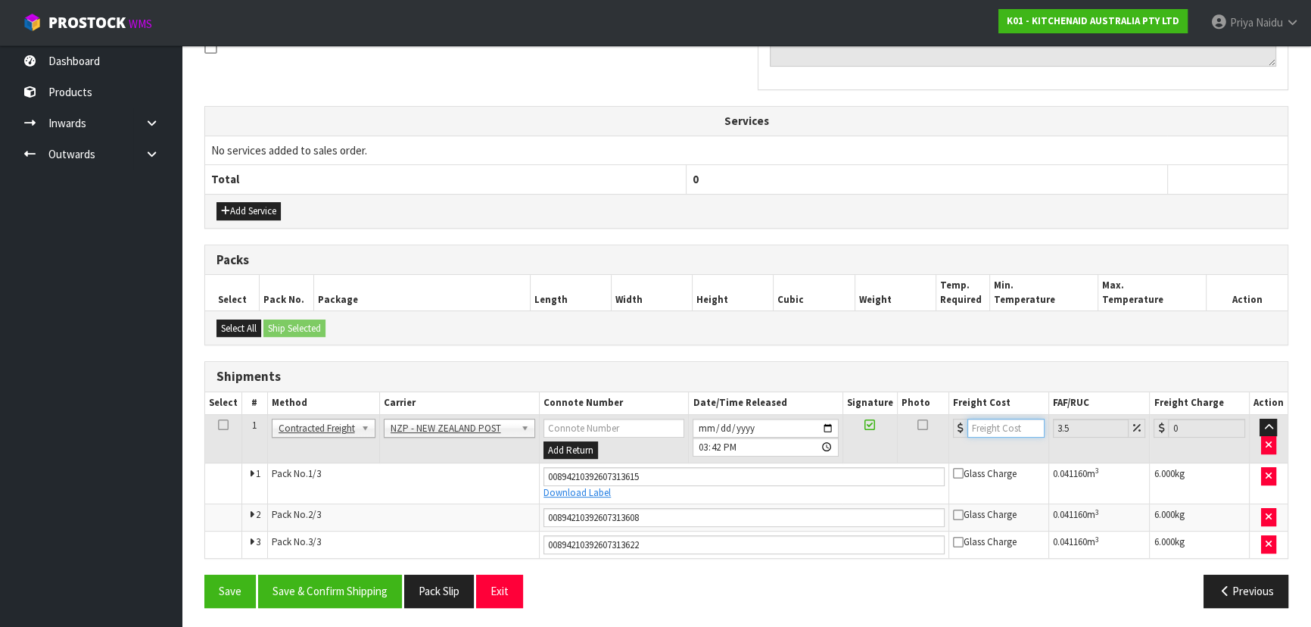
type input "1"
type input "1.03"
type input "12"
type input "12.42"
type input "12.9"
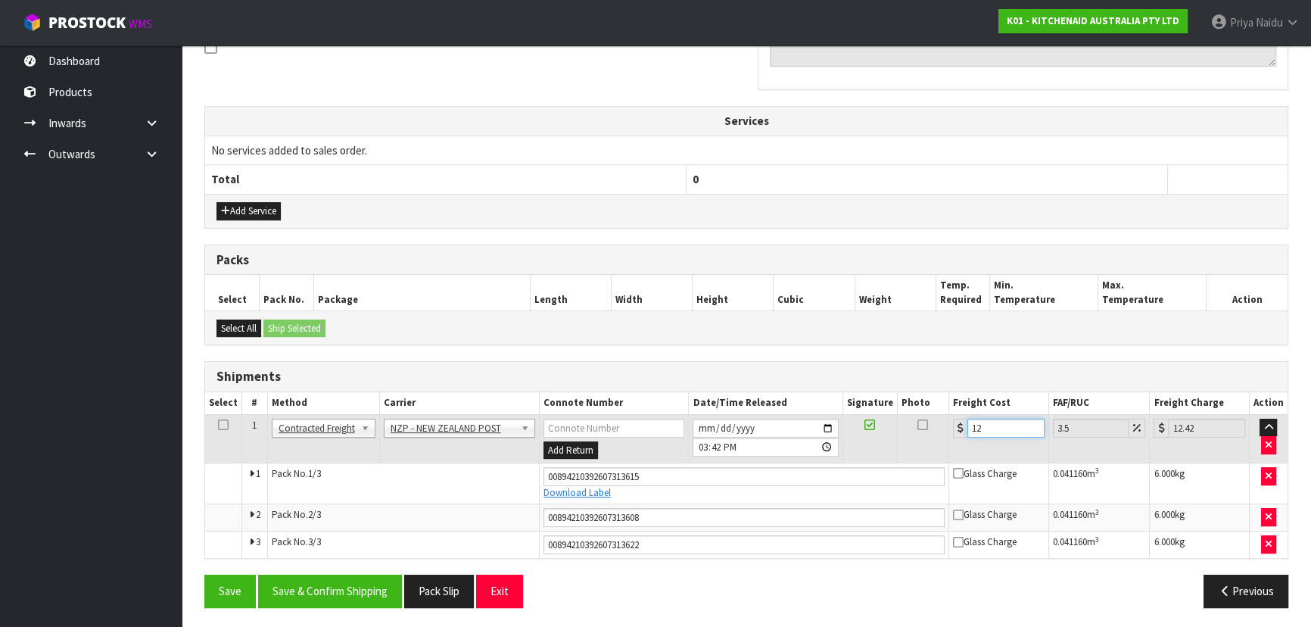
type input "13.35"
type input "12.99"
type input "13.44"
type input "12.99"
drag, startPoint x: 337, startPoint y: 589, endPoint x: 348, endPoint y: 578, distance: 15.5
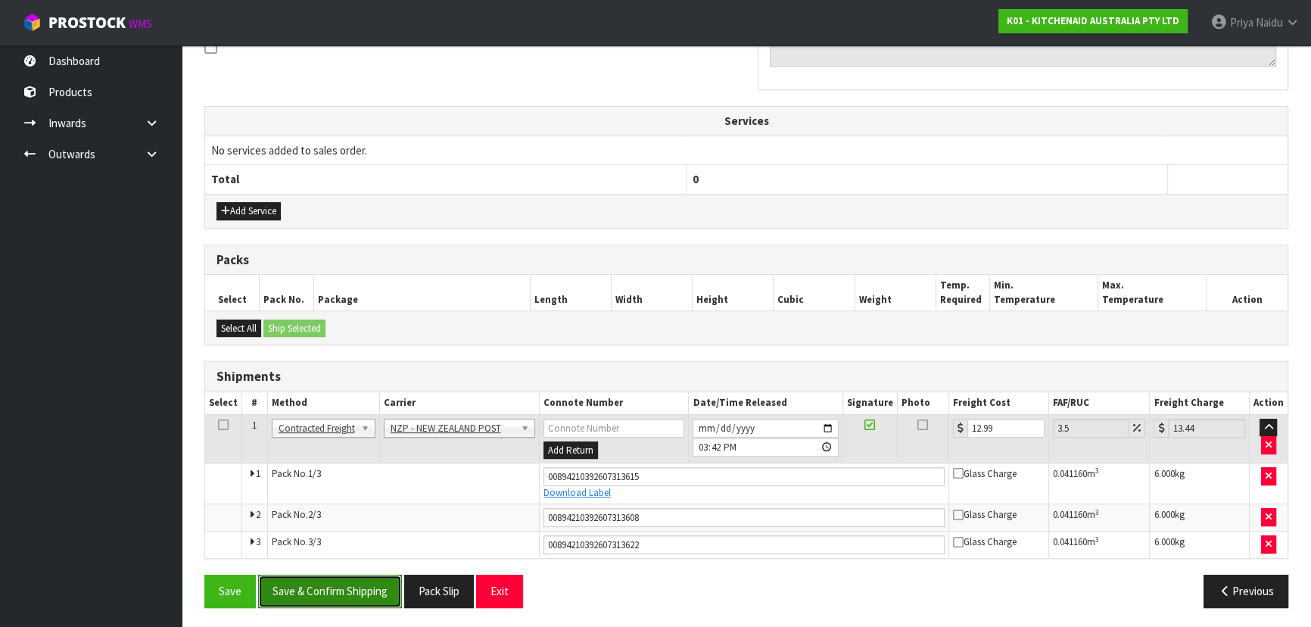
click at [337, 590] on button "Save & Confirm Shipping" at bounding box center [330, 591] width 144 height 33
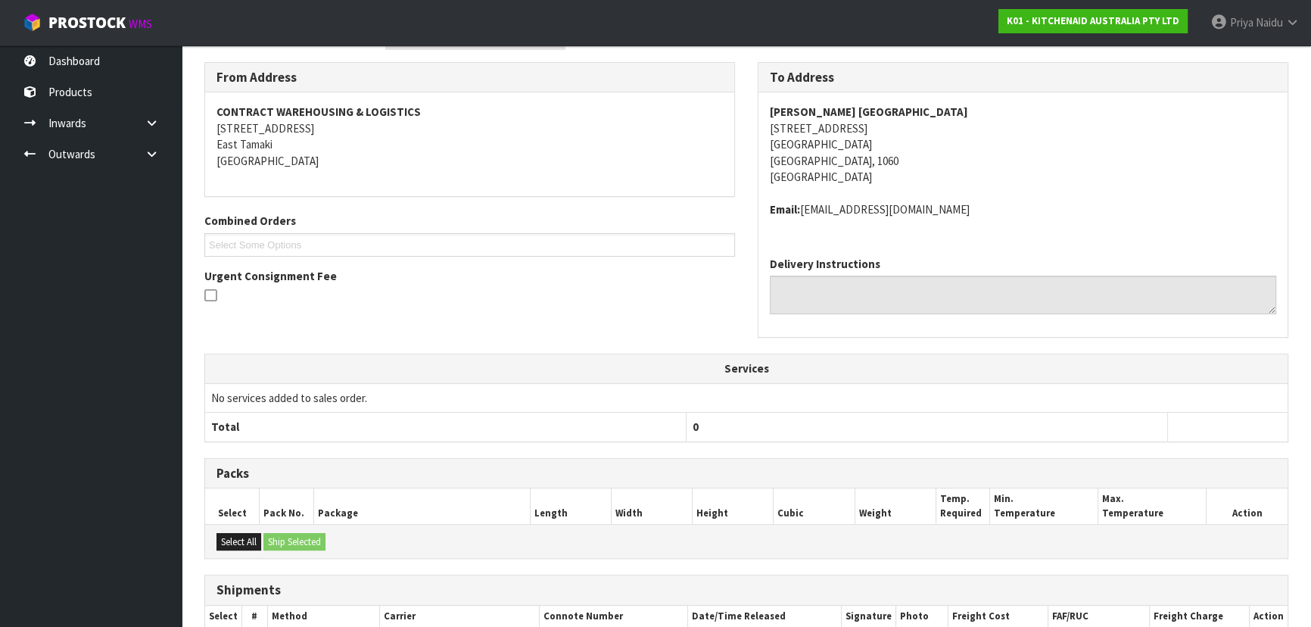
scroll to position [0, 0]
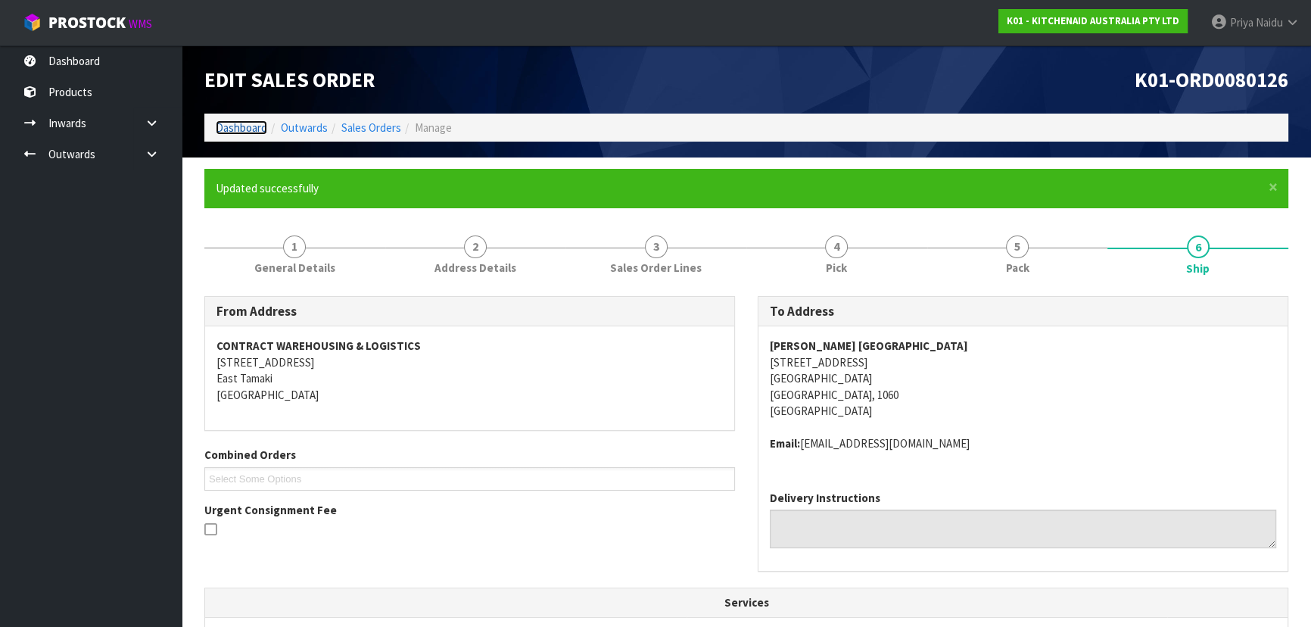
drag, startPoint x: 245, startPoint y: 124, endPoint x: 287, endPoint y: 111, distance: 43.6
click at [245, 124] on link "Dashboard" at bounding box center [241, 127] width 51 height 14
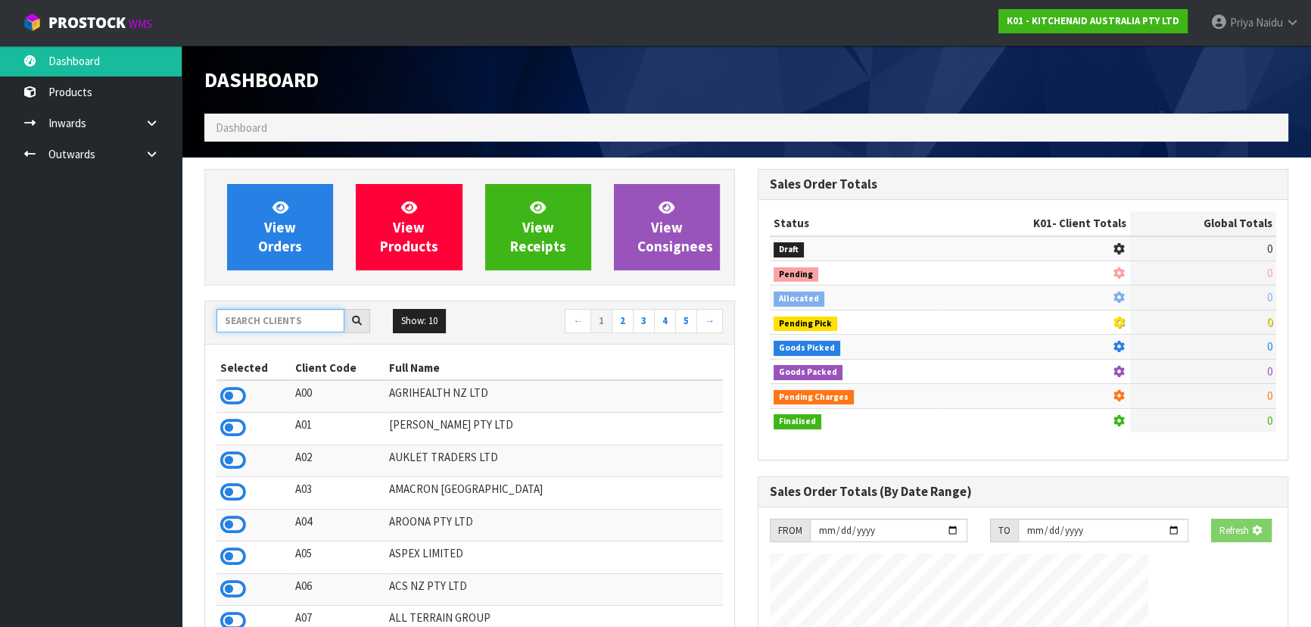
click at [279, 314] on input "text" at bounding box center [280, 320] width 128 height 23
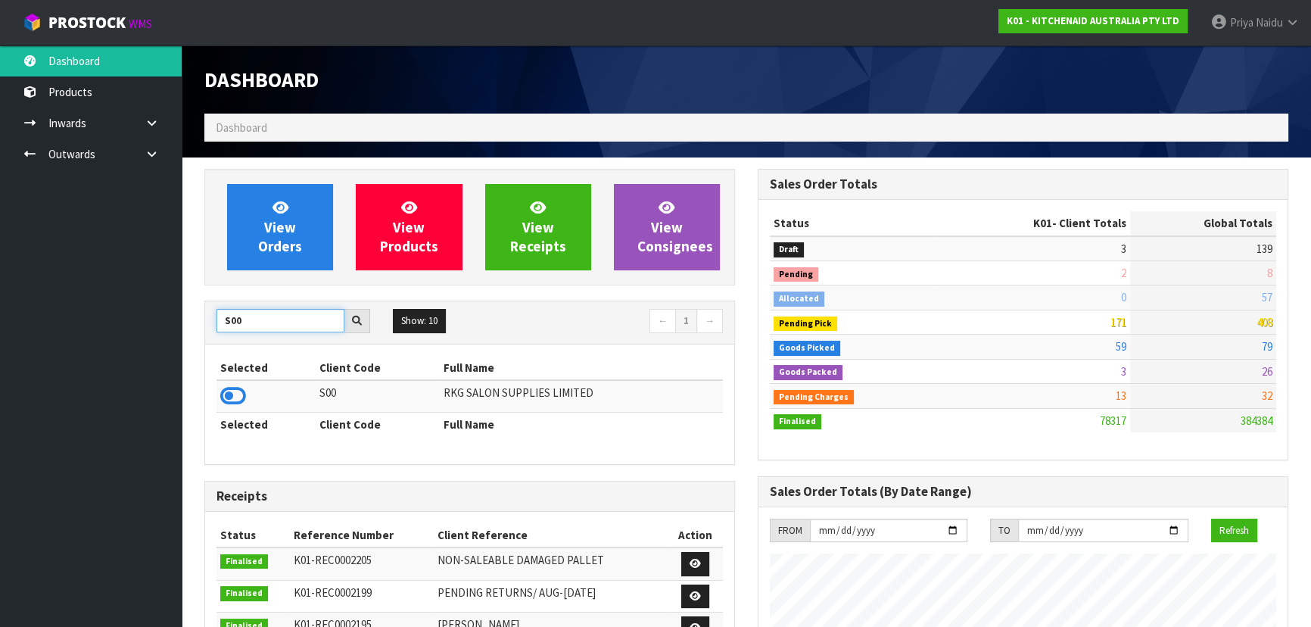
type input "S00"
click at [235, 391] on icon at bounding box center [233, 396] width 26 height 23
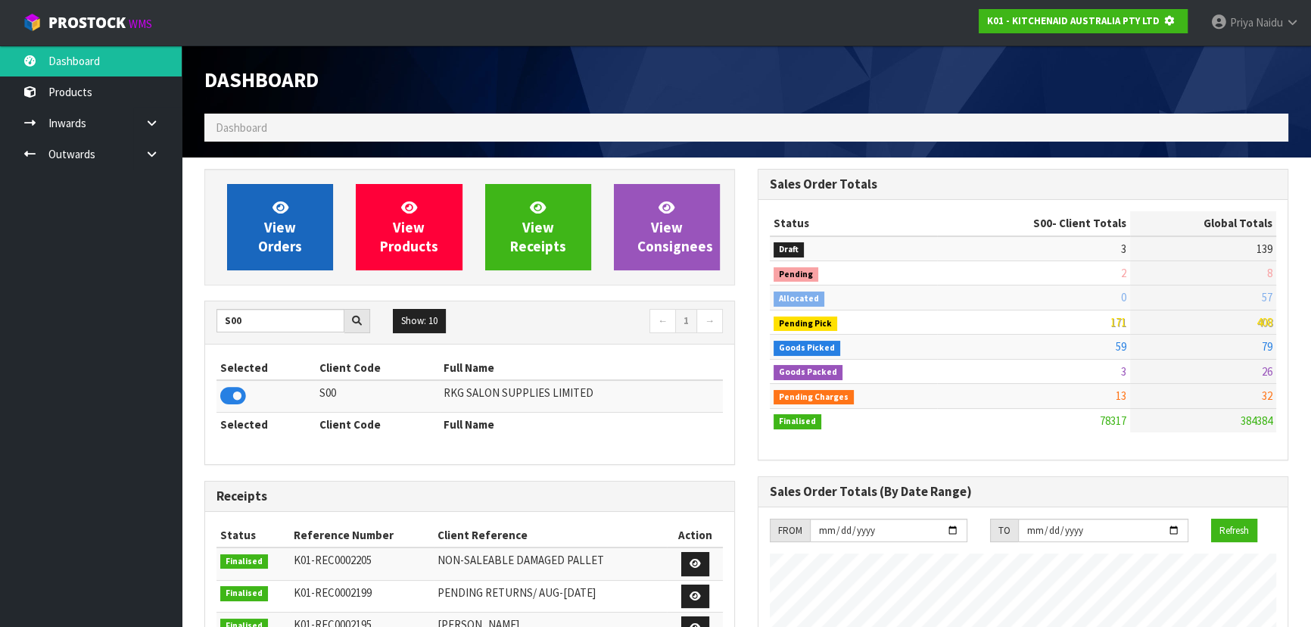
scroll to position [756028, 756417]
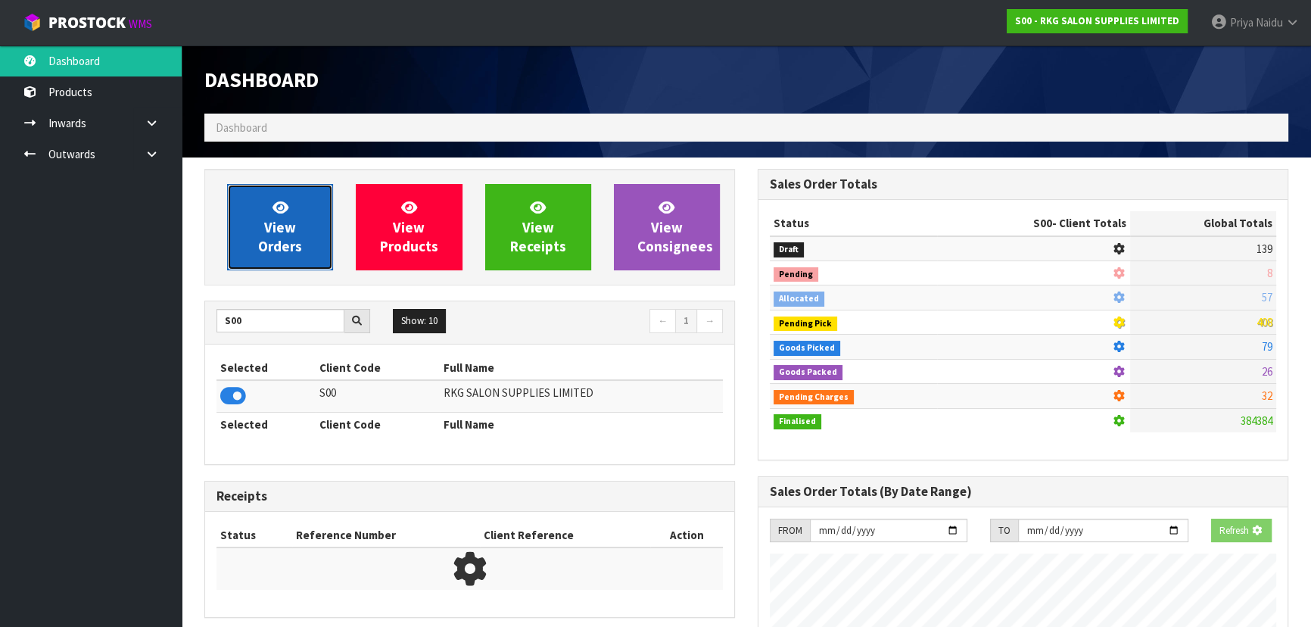
click at [307, 254] on link "View Orders" at bounding box center [280, 227] width 106 height 86
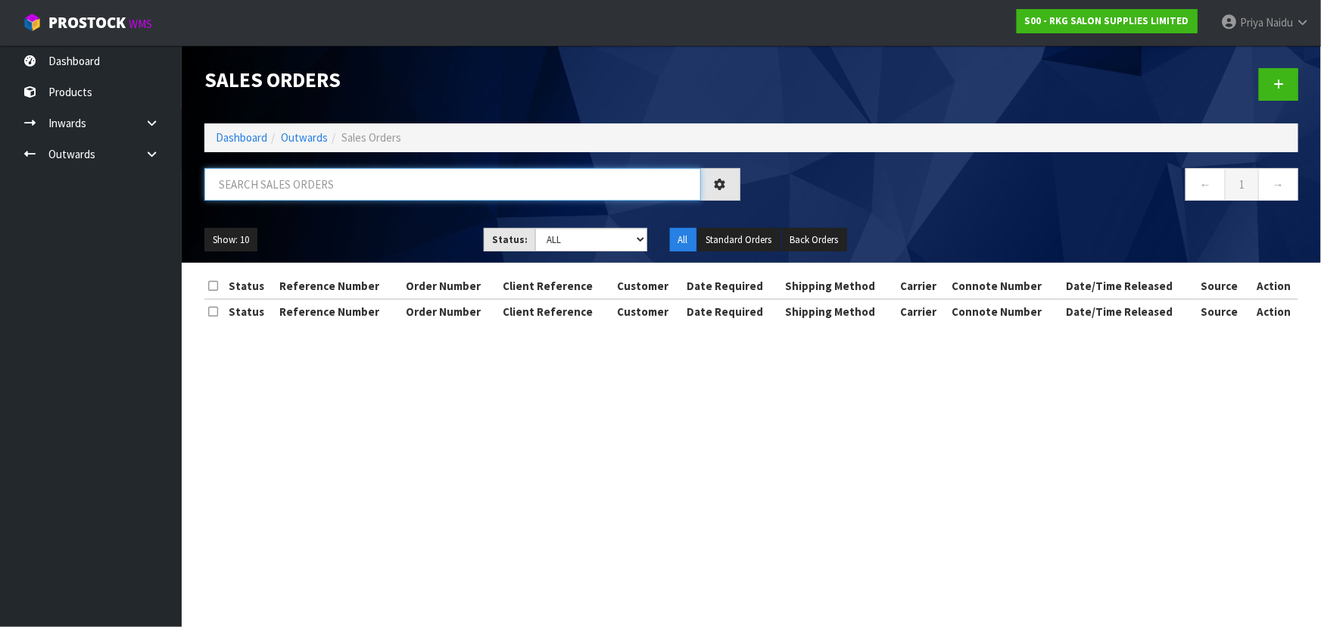
click at [303, 184] on input "text" at bounding box center [452, 184] width 497 height 33
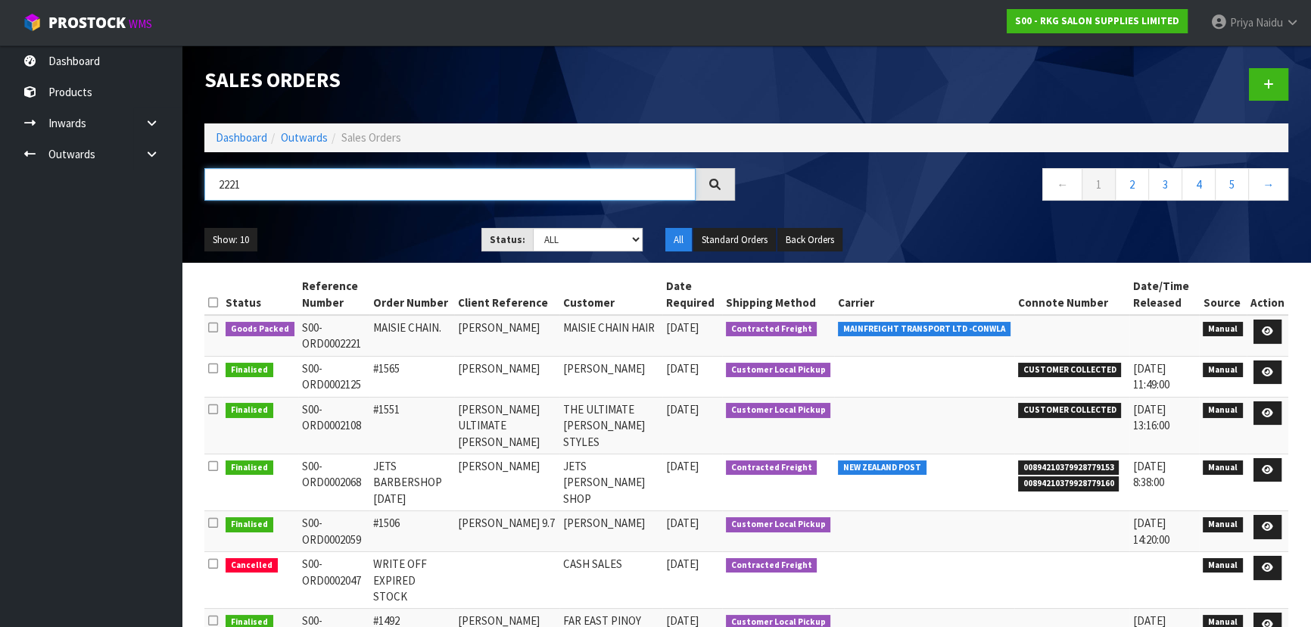
type input "2221"
click at [421, 225] on div "Show: 10 5 10 25 50 Status: Draft Pending Allocated Pending Pick Goods Picked G…" at bounding box center [746, 239] width 1107 height 47
click at [378, 226] on div "Show: 10 5 10 25 50 Status: Draft Pending Allocated Pending Pick Goods Picked G…" at bounding box center [746, 239] width 1107 height 47
click at [413, 237] on ul "Show: 10 5 10 25 50" at bounding box center [331, 240] width 254 height 24
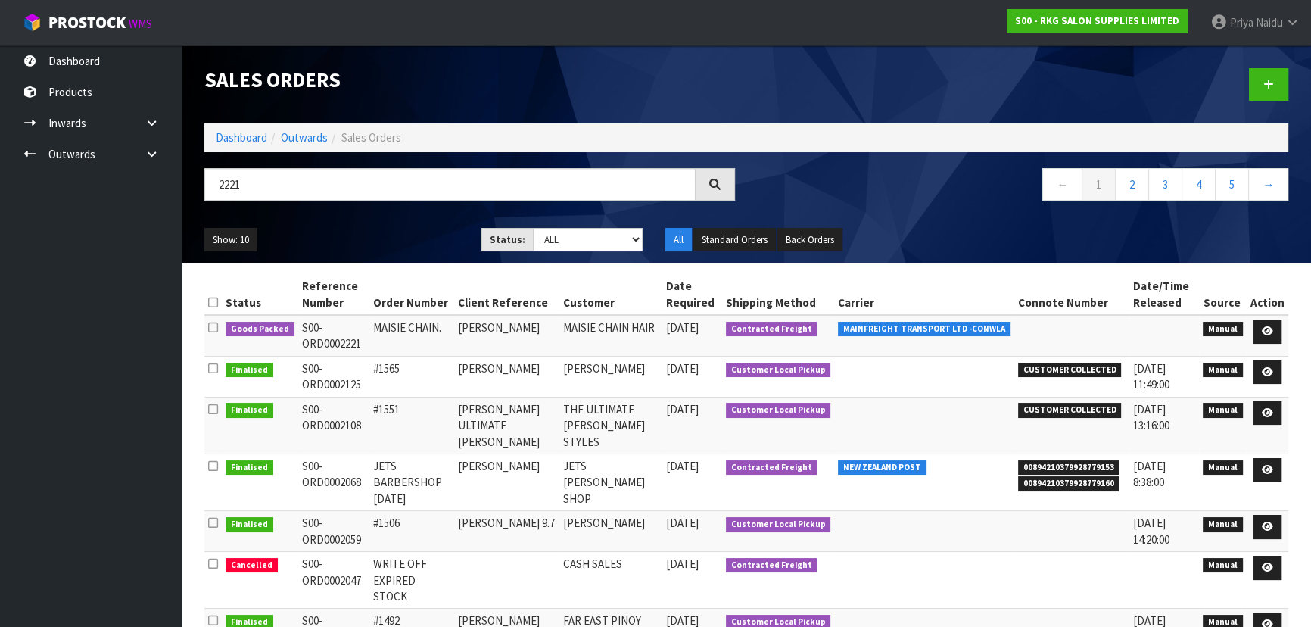
click at [414, 237] on ul "Show: 10 5 10 25 50" at bounding box center [331, 240] width 254 height 24
click at [1267, 325] on link at bounding box center [1268, 331] width 28 height 24
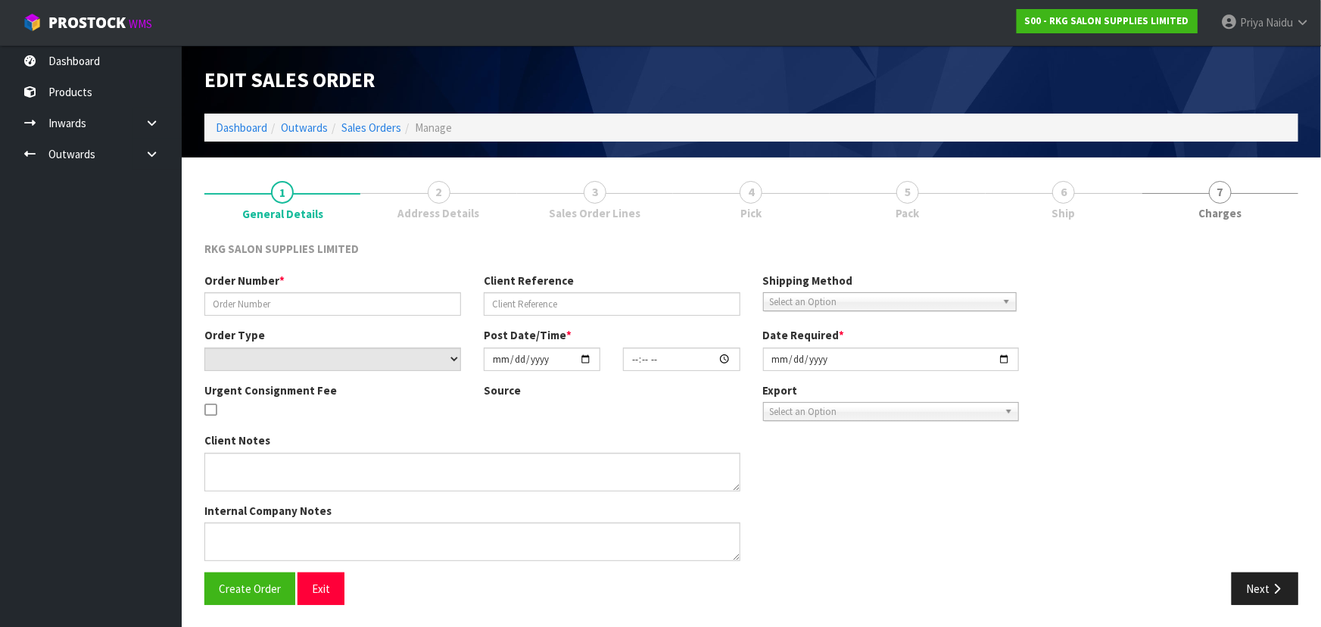
type input "MAISIE CHAIN."
type input "[PERSON_NAME]"
select select "number:0"
type input "[DATE]"
type input "15:00:00.000"
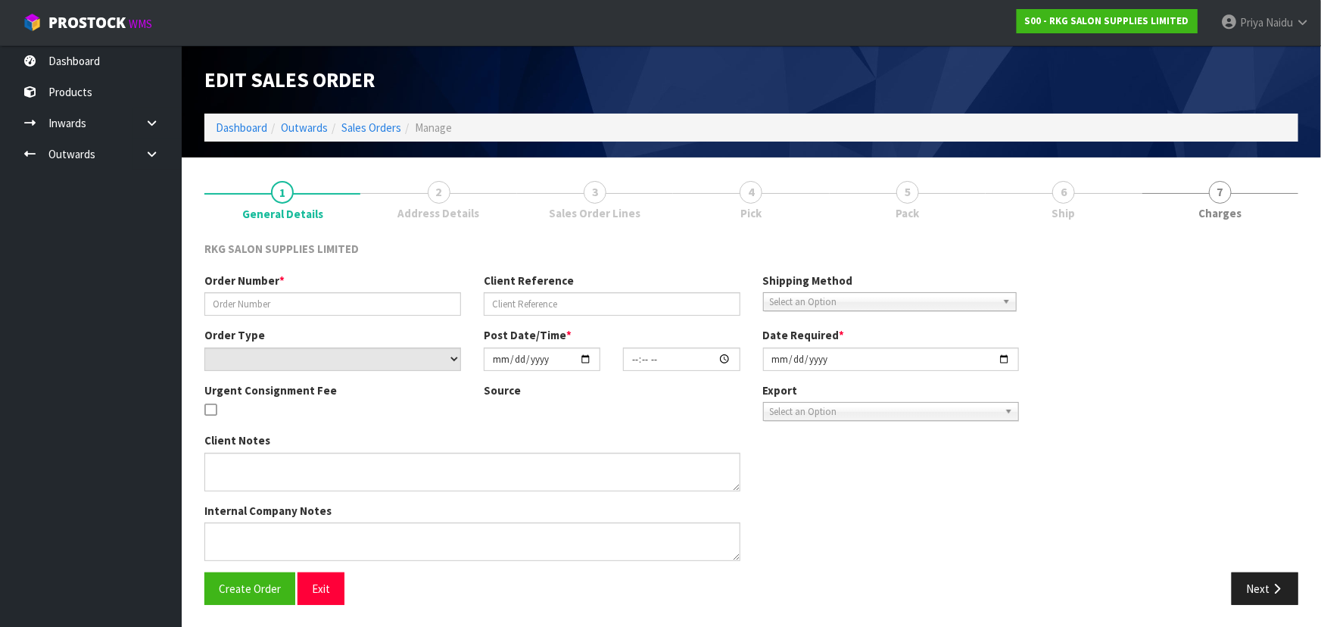
type input "[DATE]"
type textarea "REPACK THE 2 USED CHAIRS INTO SHIPPER CARTONS AND SEND ALL LOOSE ON MF"
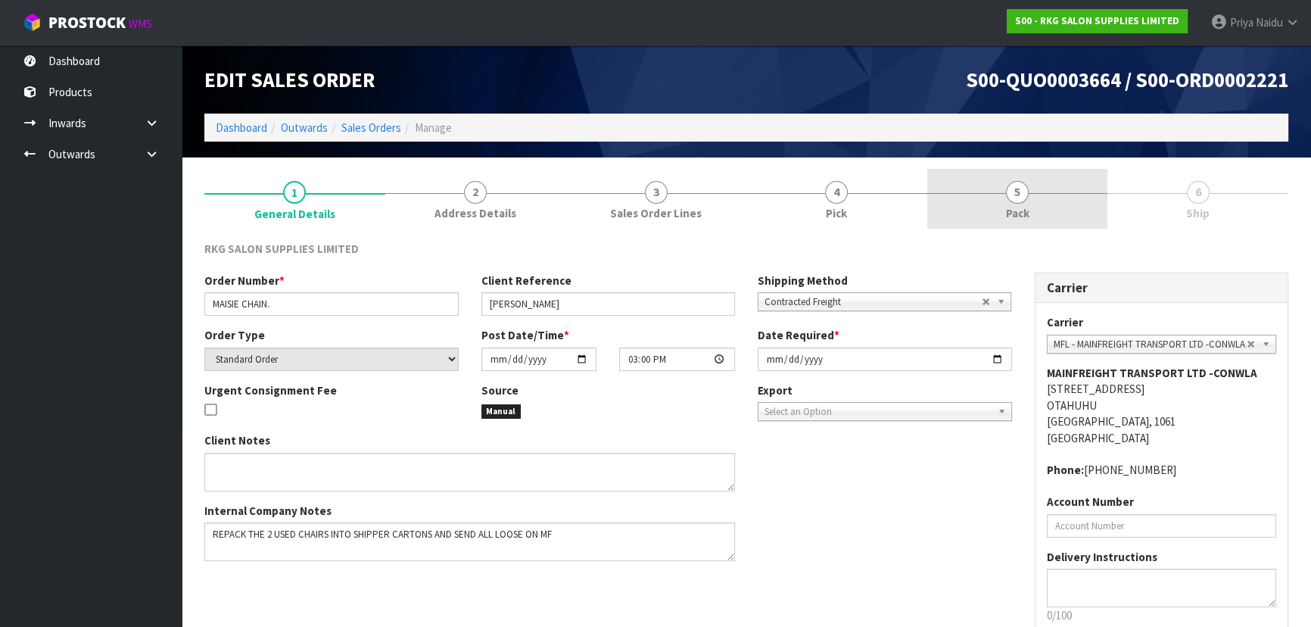
click at [1022, 188] on span "5" at bounding box center [1017, 192] width 23 height 23
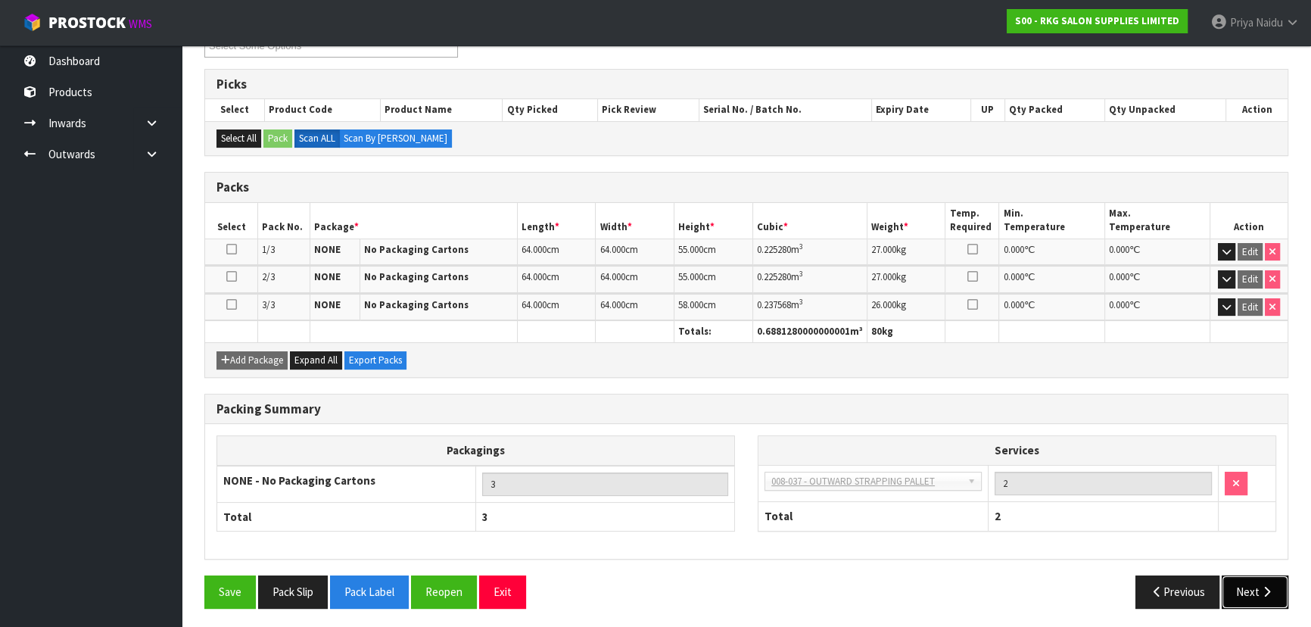
click at [1241, 592] on button "Next" at bounding box center [1255, 591] width 67 height 33
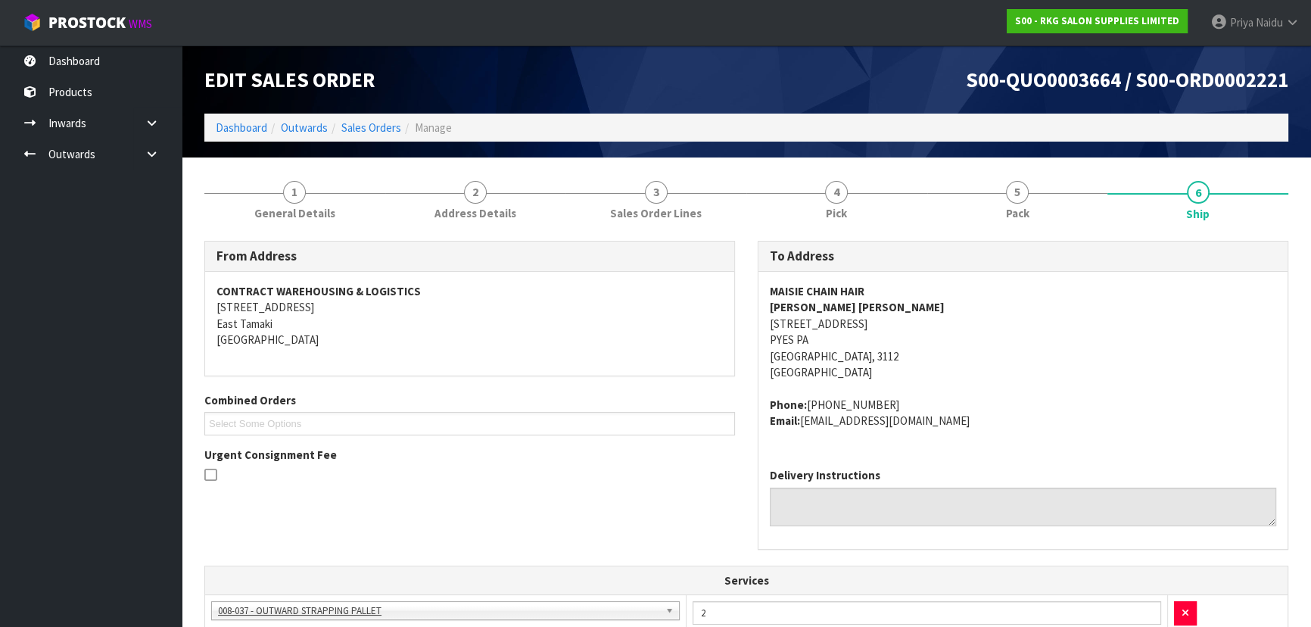
click at [975, 336] on address "MAISIE CHAIN HAIR LEIGH ANNE IRELAND 227 TE RANGA MEMORIAL DRIVE PYES PA Tauran…" at bounding box center [1023, 332] width 506 height 98
drag, startPoint x: 758, startPoint y: 288, endPoint x: 893, endPoint y: 284, distance: 134.8
click at [893, 284] on div "MAISIE CHAIN HAIR LEIGH ANNE IRELAND 227 TE RANGA MEMORIAL DRIVE PYES PA Tauran…" at bounding box center [1022, 364] width 529 height 184
drag, startPoint x: 759, startPoint y: 300, endPoint x: 829, endPoint y: 315, distance: 71.3
click at [889, 308] on div "MAISIE CHAIN HAIR LEIGH ANNE IRELAND 227 TE RANGA MEMORIAL DRIVE PYES PA Tauran…" at bounding box center [1022, 364] width 529 height 184
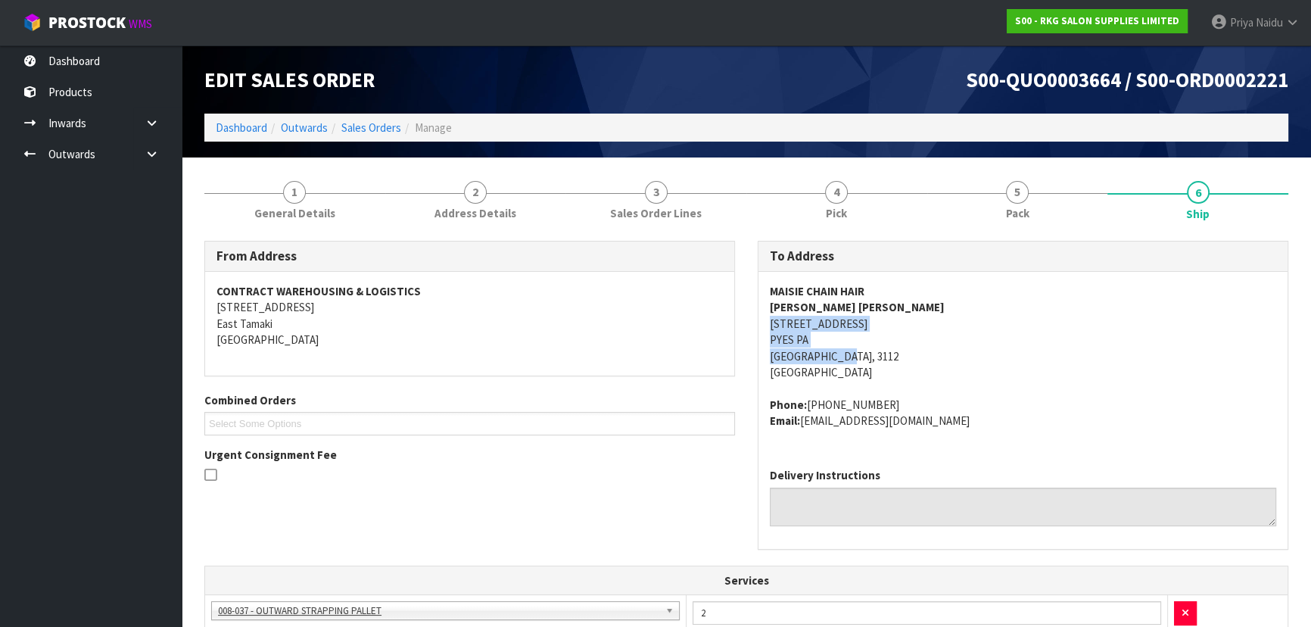
drag, startPoint x: 764, startPoint y: 325, endPoint x: 893, endPoint y: 357, distance: 133.3
click at [947, 357] on div "MAISIE CHAIN HAIR LEIGH ANNE IRELAND 227 TE RANGA MEMORIAL DRIVE PYES PA Tauran…" at bounding box center [1022, 364] width 529 height 184
click at [765, 332] on div "MAISIE CHAIN HAIR LEIGH ANNE IRELAND 227 TE RANGA MEMORIAL DRIVE PYES PA Tauran…" at bounding box center [1022, 364] width 529 height 184
drag, startPoint x: 832, startPoint y: 340, endPoint x: 863, endPoint y: 339, distance: 31.0
click at [863, 339] on address "MAISIE CHAIN HAIR LEIGH ANNE IRELAND 227 TE RANGA MEMORIAL DRIVE PYES PA Tauran…" at bounding box center [1023, 332] width 506 height 98
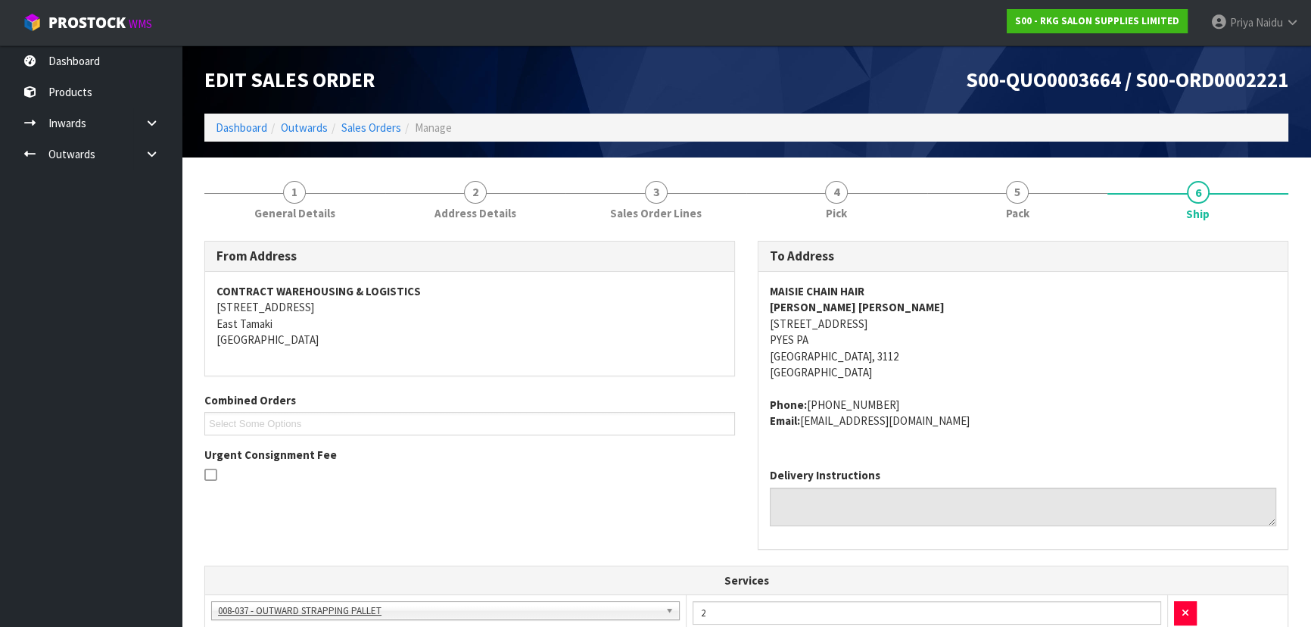
click at [764, 336] on div "MAISIE CHAIN HAIR LEIGH ANNE IRELAND 227 TE RANGA MEMORIAL DRIVE PYES PA Tauran…" at bounding box center [1022, 364] width 529 height 184
drag, startPoint x: 765, startPoint y: 336, endPoint x: 821, endPoint y: 336, distance: 55.3
click at [821, 336] on div "MAISIE CHAIN HAIR LEIGH ANNE IRELAND 227 TE RANGA MEMORIAL DRIVE PYES PA Tauran…" at bounding box center [1022, 364] width 529 height 184
click at [766, 355] on div "MAISIE CHAIN HAIR LEIGH ANNE IRELAND 227 TE RANGA MEMORIAL DRIVE PYES PA Tauran…" at bounding box center [1022, 364] width 529 height 184
click at [755, 354] on div "To Address MAISIE CHAIN HAIR LEIGH ANNE IRELAND 227 TE RANGA MEMORIAL DRIVE PYE…" at bounding box center [1022, 403] width 553 height 324
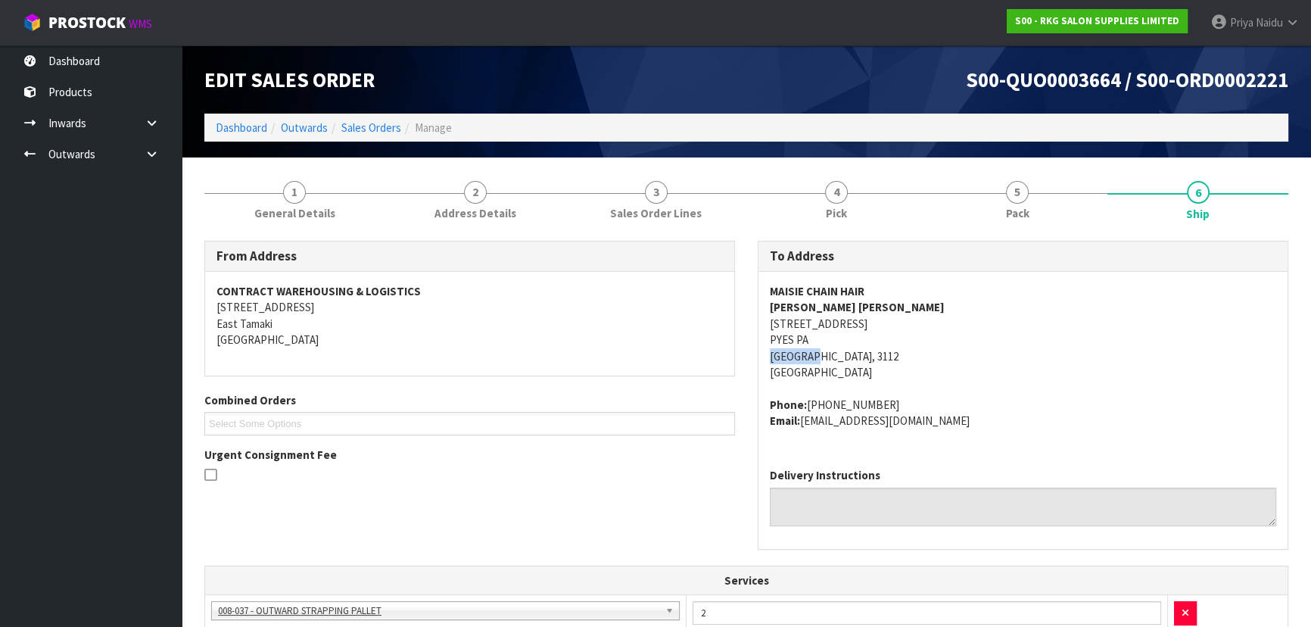
drag, startPoint x: 765, startPoint y: 356, endPoint x: 801, endPoint y: 363, distance: 36.2
click at [803, 363] on div "MAISIE CHAIN HAIR LEIGH ANNE IRELAND 227 TE RANGA MEMORIAL DRIVE PYES PA Tauran…" at bounding box center [1022, 364] width 529 height 184
drag, startPoint x: 976, startPoint y: 359, endPoint x: 871, endPoint y: 385, distance: 108.5
click at [976, 359] on address "MAISIE CHAIN HAIR LEIGH ANNE IRELAND 227 TE RANGA MEMORIAL DRIVE PYES PA Tauran…" at bounding box center [1023, 332] width 506 height 98
drag, startPoint x: 807, startPoint y: 403, endPoint x: 886, endPoint y: 394, distance: 79.9
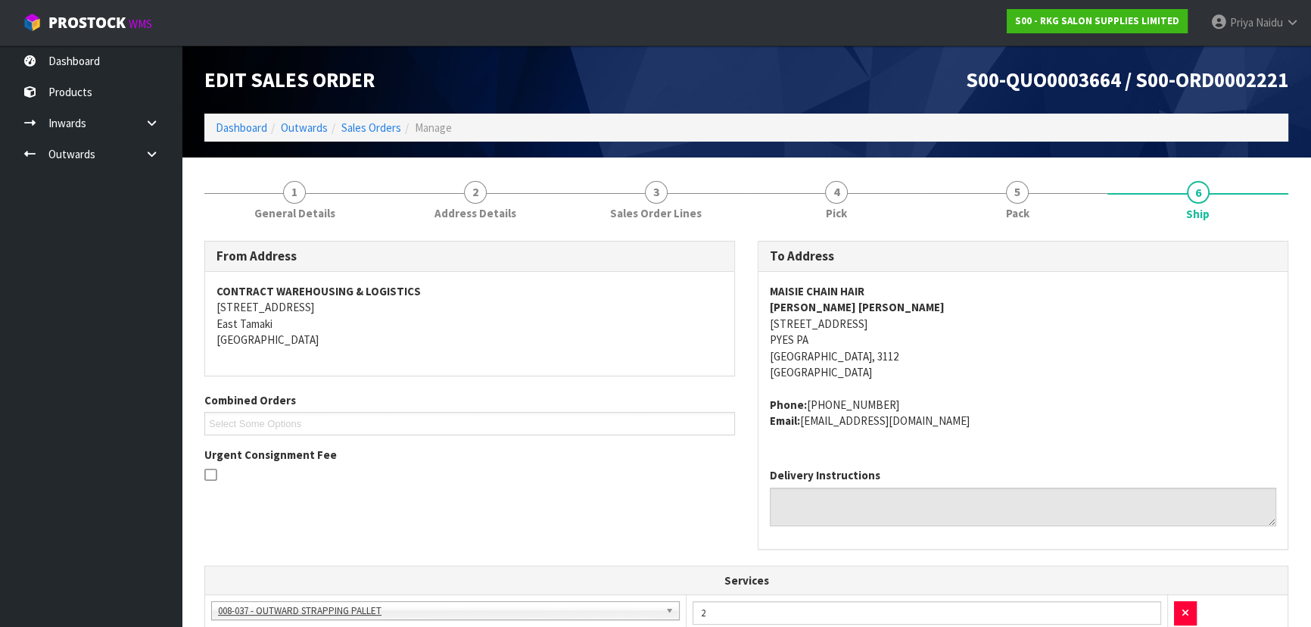
click at [886, 394] on span "MAISIE CHAIN HAIR LEIGH ANNE IRELAND 227 TE RANGA MEMORIAL DRIVE PYES PA Tauran…" at bounding box center [1023, 355] width 506 height 145
drag, startPoint x: 804, startPoint y: 422, endPoint x: 945, endPoint y: 431, distance: 141.1
click at [945, 431] on div "MAISIE CHAIN HAIR LEIGH ANNE IRELAND 227 TE RANGA MEMORIAL DRIVE PYES PA Tauran…" at bounding box center [1022, 364] width 529 height 184
click at [296, 199] on span "1" at bounding box center [294, 192] width 23 height 23
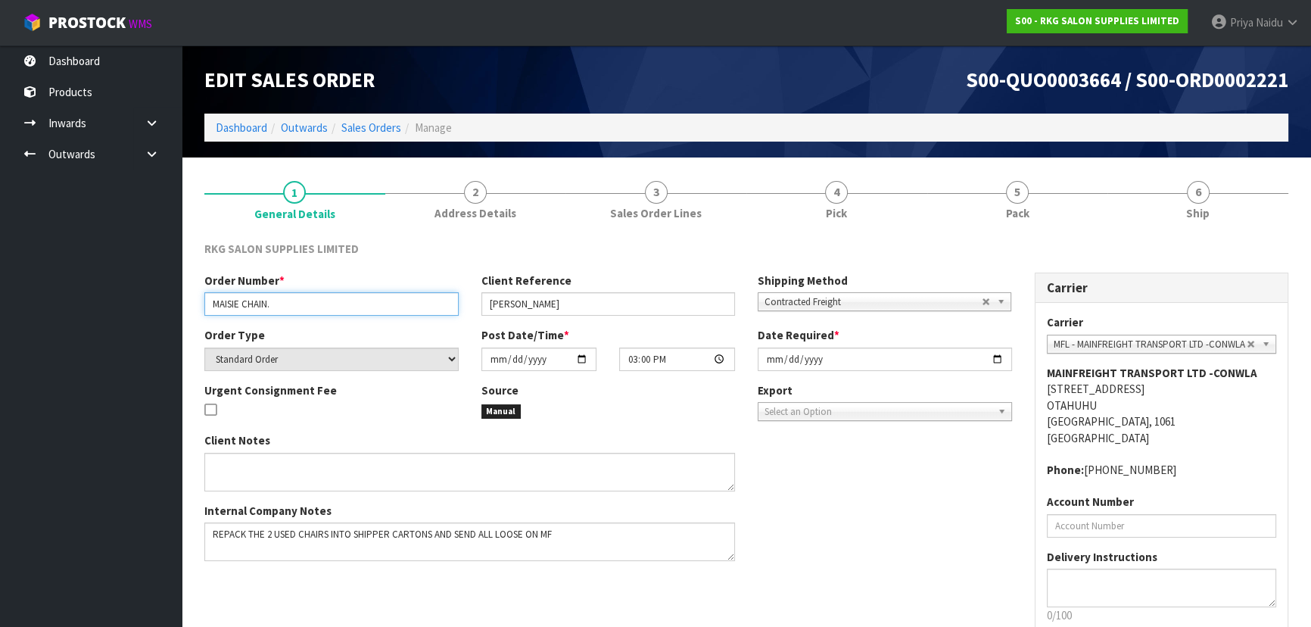
drag, startPoint x: 221, startPoint y: 304, endPoint x: 305, endPoint y: 306, distance: 84.0
click at [305, 306] on input "MAISIE CHAIN." at bounding box center [331, 303] width 254 height 23
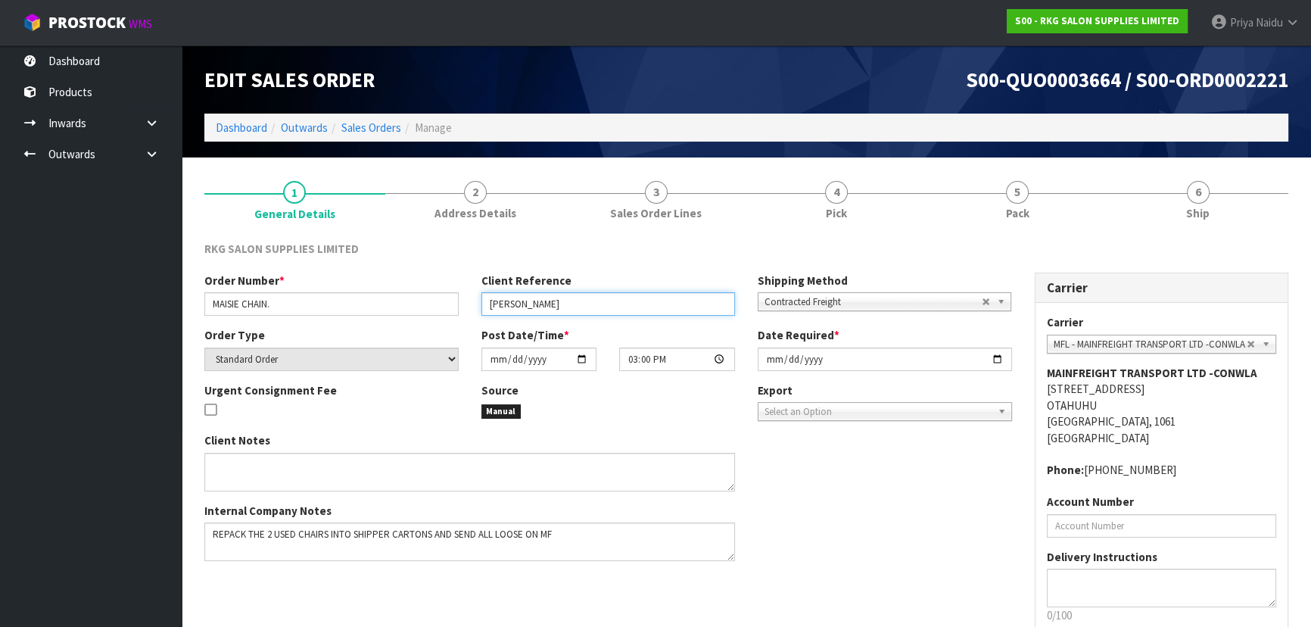
drag, startPoint x: 484, startPoint y: 306, endPoint x: 578, endPoint y: 306, distance: 93.9
click at [578, 306] on input "[PERSON_NAME]" at bounding box center [608, 303] width 254 height 23
click at [1052, 235] on div "RKG SALON SUPPLIES LIMITED Order Number * MAISIE CHAIN. Client Reference LEIGH …" at bounding box center [746, 468] width 1084 height 478
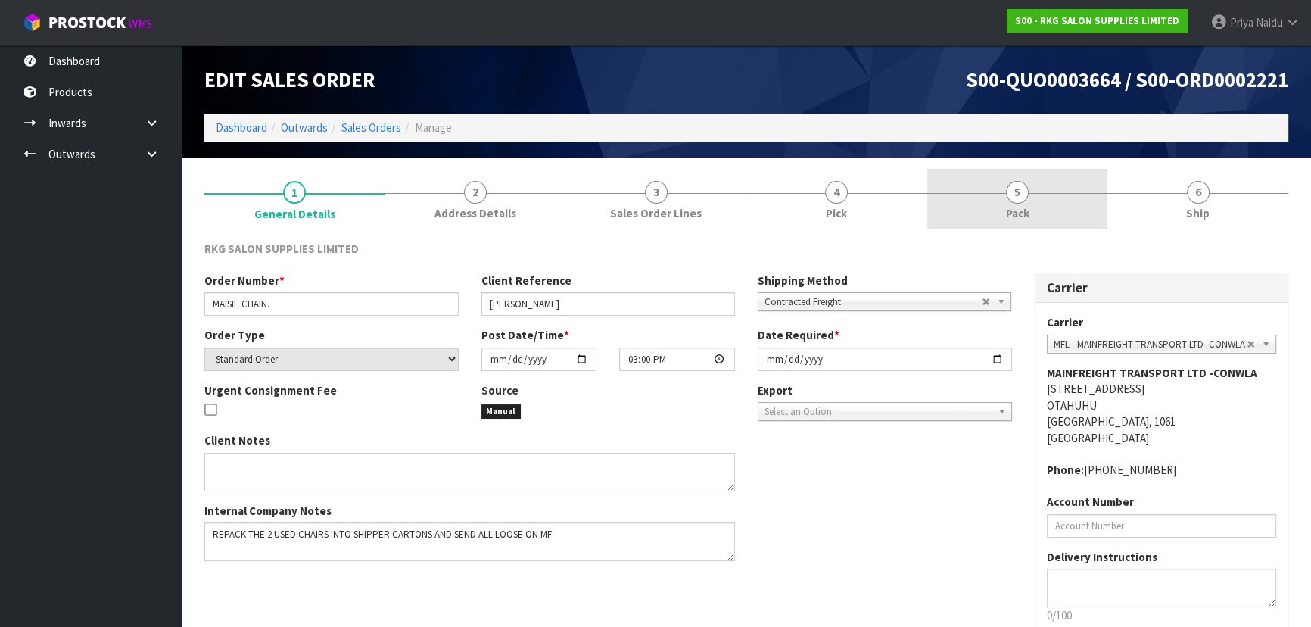
drag, startPoint x: 1022, startPoint y: 211, endPoint x: 997, endPoint y: 222, distance: 27.1
click at [1021, 211] on span "Pack" at bounding box center [1017, 213] width 23 height 16
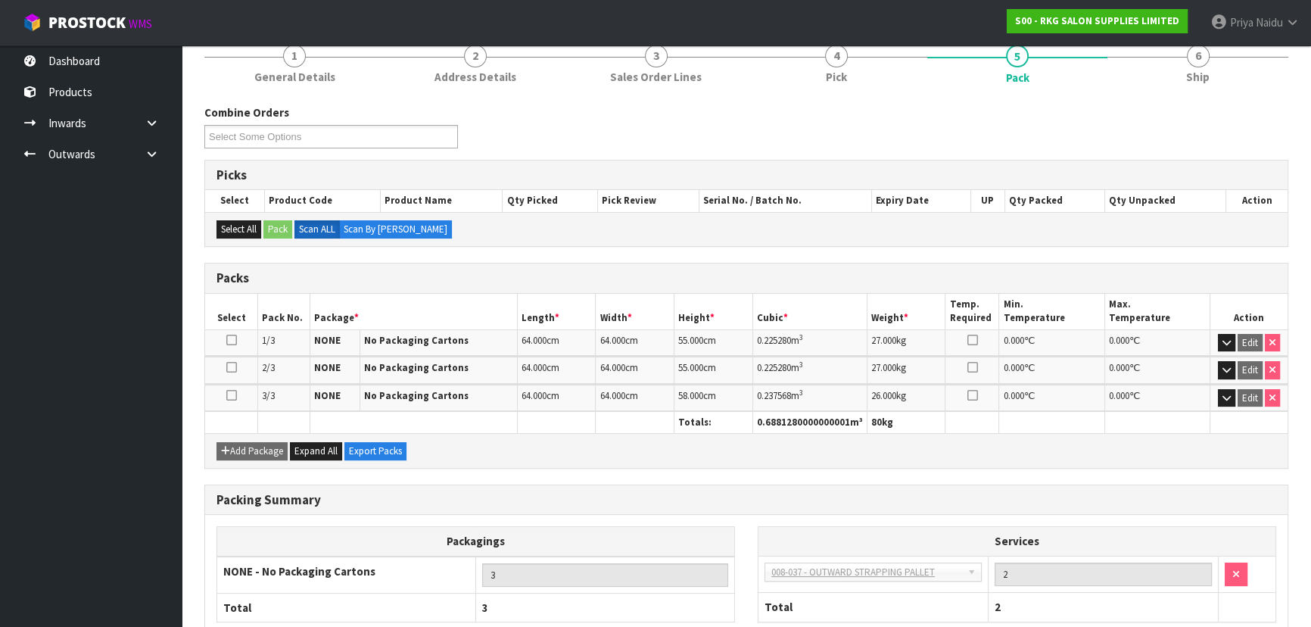
scroll to position [137, 0]
drag, startPoint x: 1223, startPoint y: 89, endPoint x: 1216, endPoint y: 77, distance: 13.9
click at [1221, 85] on link "6 Ship" at bounding box center [1197, 62] width 181 height 60
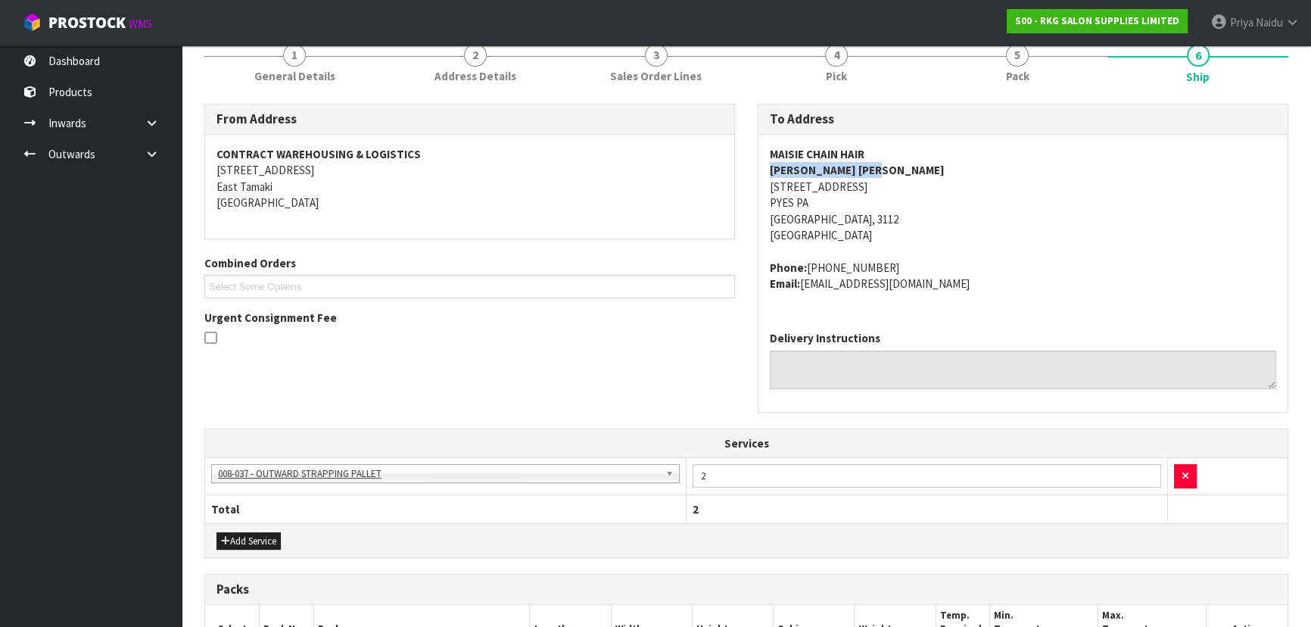
drag, startPoint x: 764, startPoint y: 171, endPoint x: 919, endPoint y: 165, distance: 155.3
click at [919, 165] on div "MAISIE CHAIN HAIR LEIGH ANNE IRELAND 227 TE RANGA MEMORIAL DRIVE PYES PA Tauran…" at bounding box center [1022, 227] width 529 height 184
drag, startPoint x: 756, startPoint y: 266, endPoint x: 737, endPoint y: 290, distance: 31.2
click at [934, 302] on div "To Address MAISIE CHAIN HAIR LEIGH ANNE IRELAND 227 TE RANGA MEMORIAL DRIVE PYE…" at bounding box center [1022, 266] width 553 height 324
drag, startPoint x: 763, startPoint y: 154, endPoint x: 883, endPoint y: 159, distance: 119.7
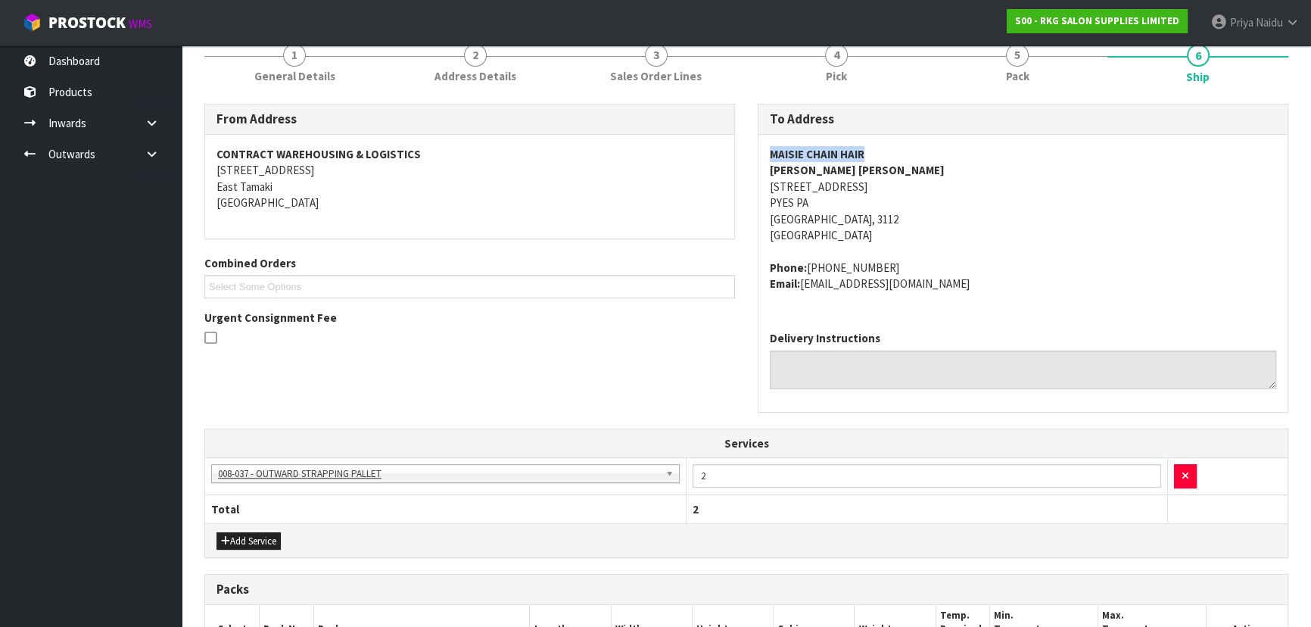
click at [883, 159] on div "MAISIE CHAIN HAIR LEIGH ANNE IRELAND 227 TE RANGA MEMORIAL DRIVE PYES PA Tauran…" at bounding box center [1022, 227] width 529 height 184
drag, startPoint x: 762, startPoint y: 181, endPoint x: 970, endPoint y: 222, distance: 212.1
click at [970, 222] on div "MAISIE CHAIN HAIR LEIGH ANNE IRELAND 227 TE RANGA MEMORIAL DRIVE PYES PA Tauran…" at bounding box center [1022, 227] width 529 height 184
click at [1091, 260] on address "Phone: 020-4005-2999 Email: hello@maisiechain.com" at bounding box center [1023, 276] width 506 height 33
click at [1022, 216] on address "MAISIE CHAIN HAIR LEIGH ANNE IRELAND 227 TE RANGA MEMORIAL DRIVE PYES PA Tauran…" at bounding box center [1023, 195] width 506 height 98
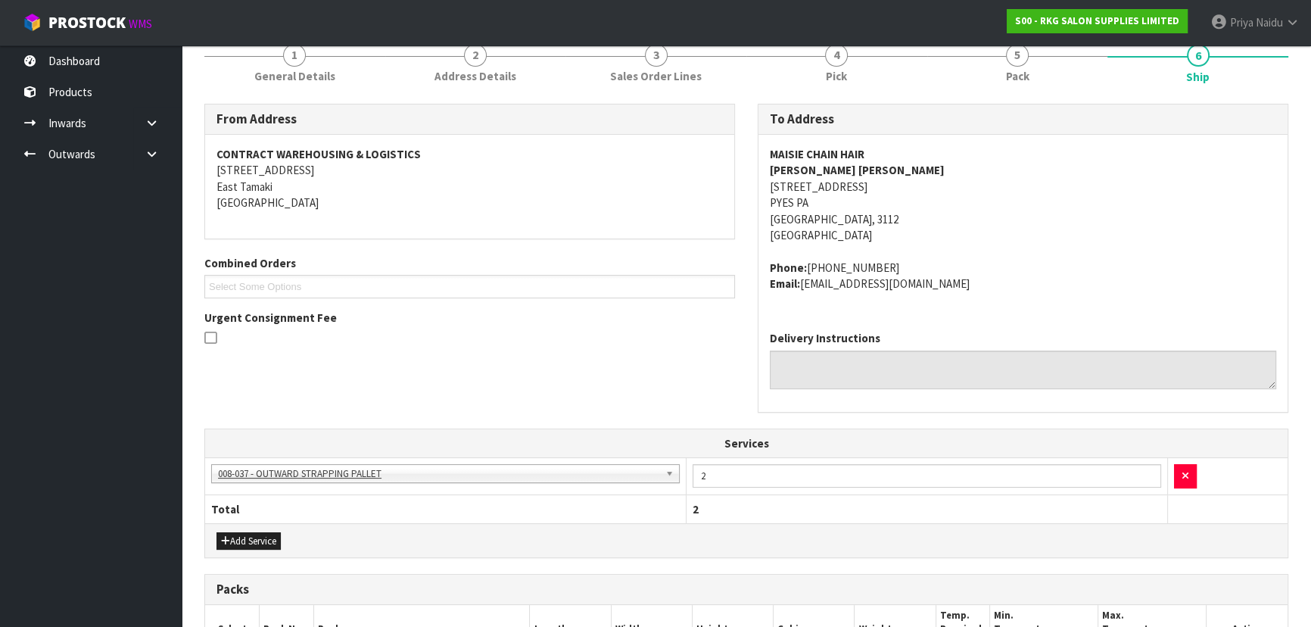
drag, startPoint x: 1049, startPoint y: 255, endPoint x: 1039, endPoint y: 253, distance: 10.8
click at [1051, 253] on span "MAISIE CHAIN HAIR LEIGH ANNE IRELAND 227 TE RANGA MEMORIAL DRIVE PYES PA Tauran…" at bounding box center [1023, 218] width 506 height 145
click at [1048, 193] on address "MAISIE CHAIN HAIR LEIGH ANNE IRELAND 227 TE RANGA MEMORIAL DRIVE PYES PA Tauran…" at bounding box center [1023, 195] width 506 height 98
drag, startPoint x: 756, startPoint y: 188, endPoint x: 934, endPoint y: 185, distance: 177.9
click at [943, 185] on div "To Address MAISIE CHAIN HAIR LEIGH ANNE IRELAND 227 TE RANGA MEMORIAL DRIVE PYE…" at bounding box center [1022, 266] width 553 height 324
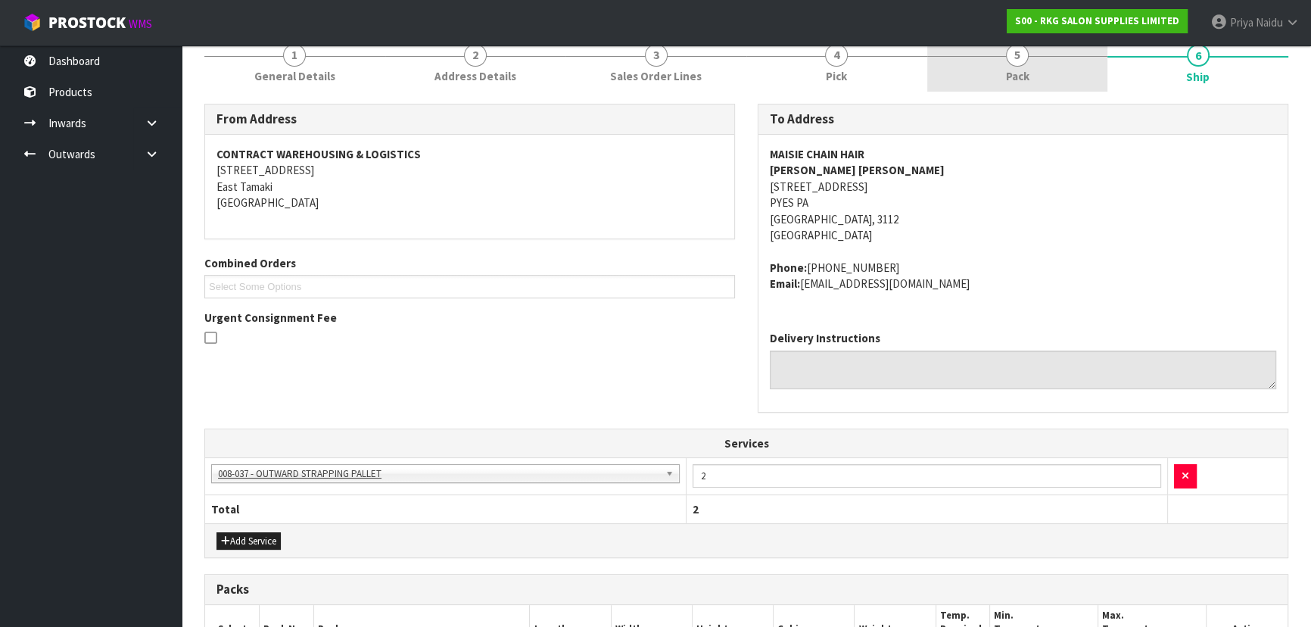
click at [1025, 79] on span "Pack" at bounding box center [1017, 76] width 23 height 16
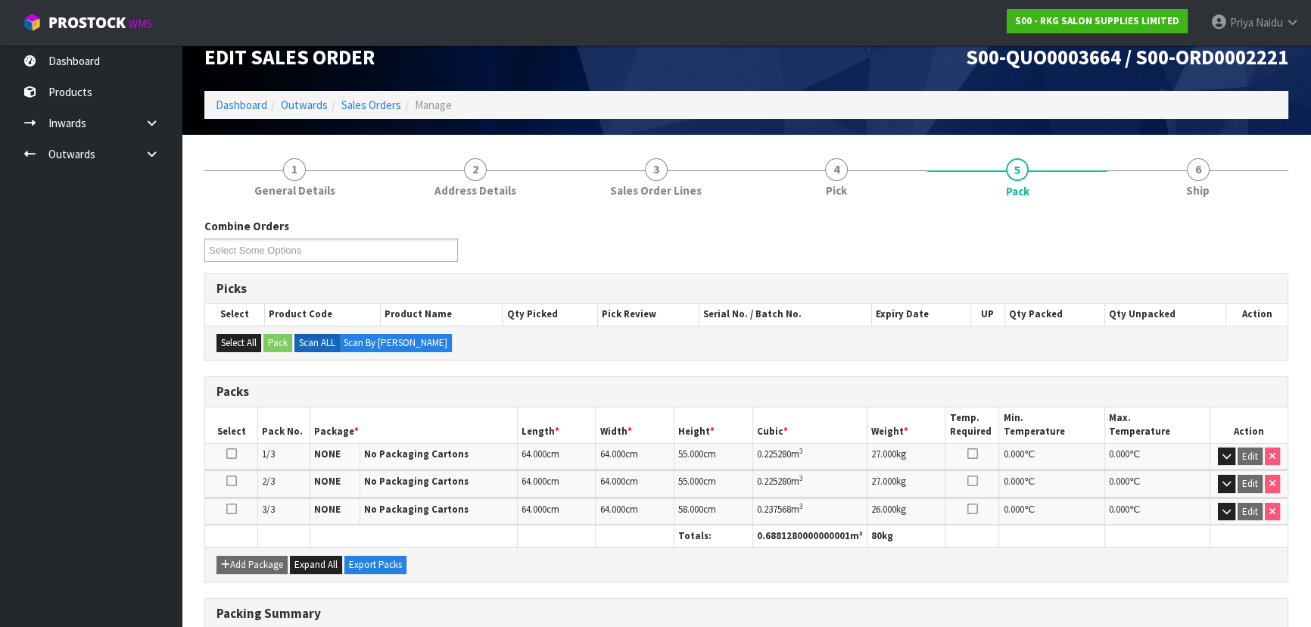
scroll to position [0, 0]
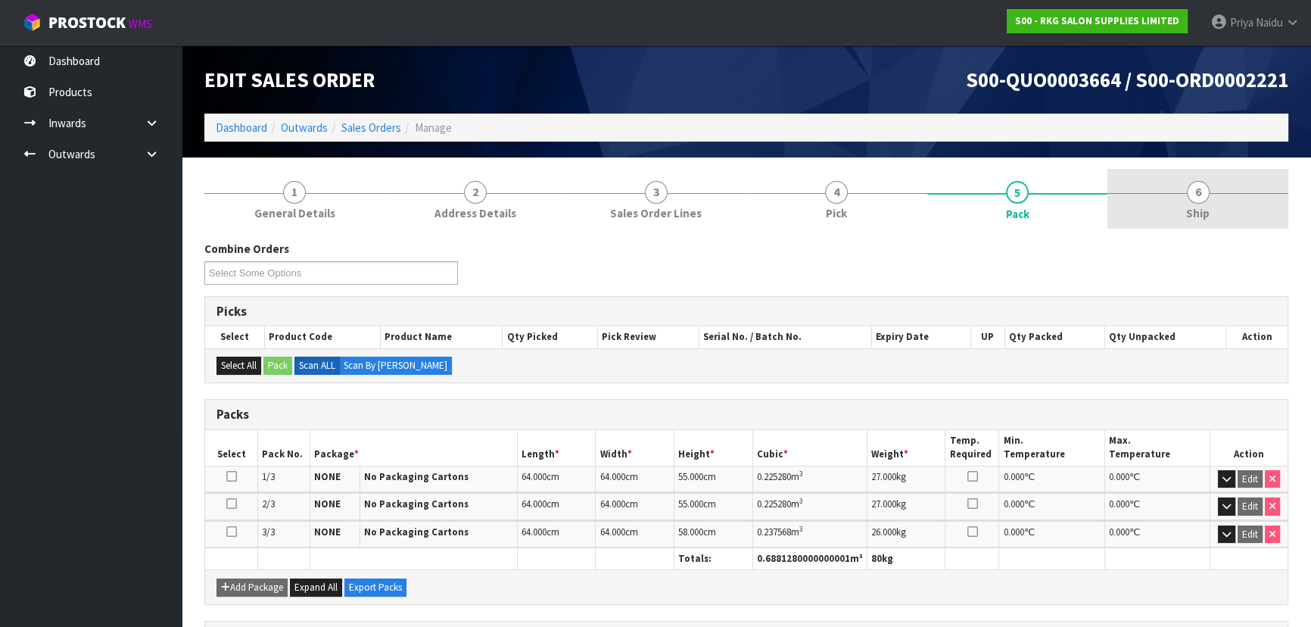
click at [1227, 220] on link "6 Ship" at bounding box center [1197, 199] width 181 height 60
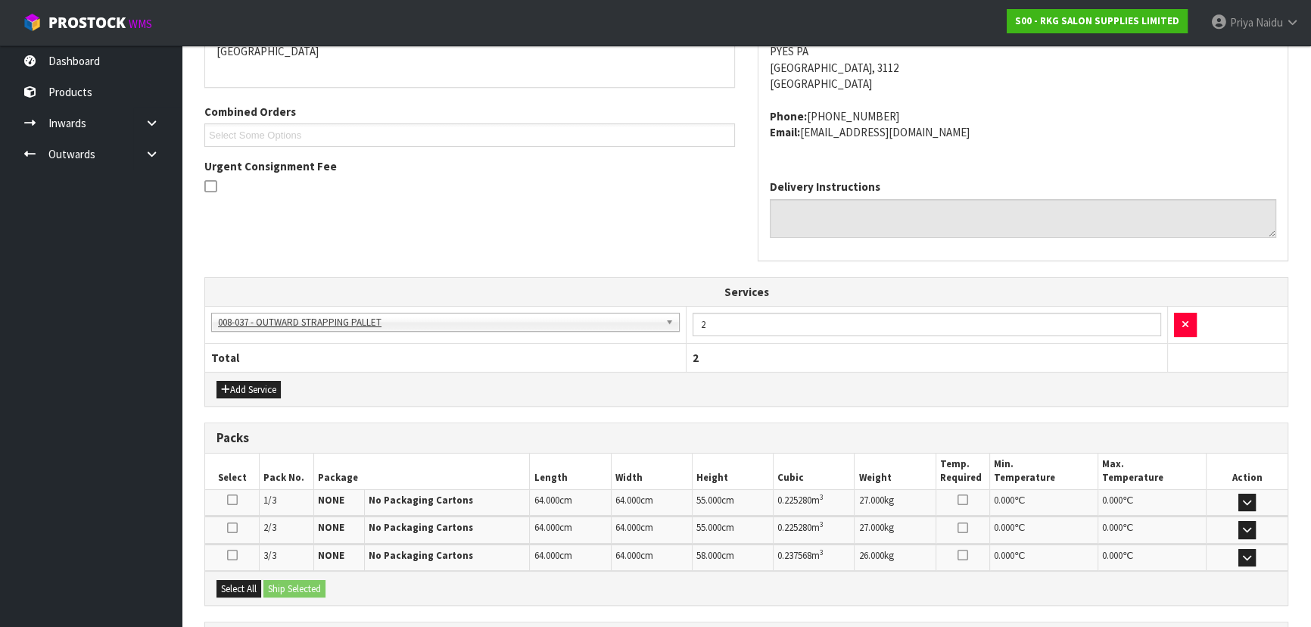
scroll to position [344, 0]
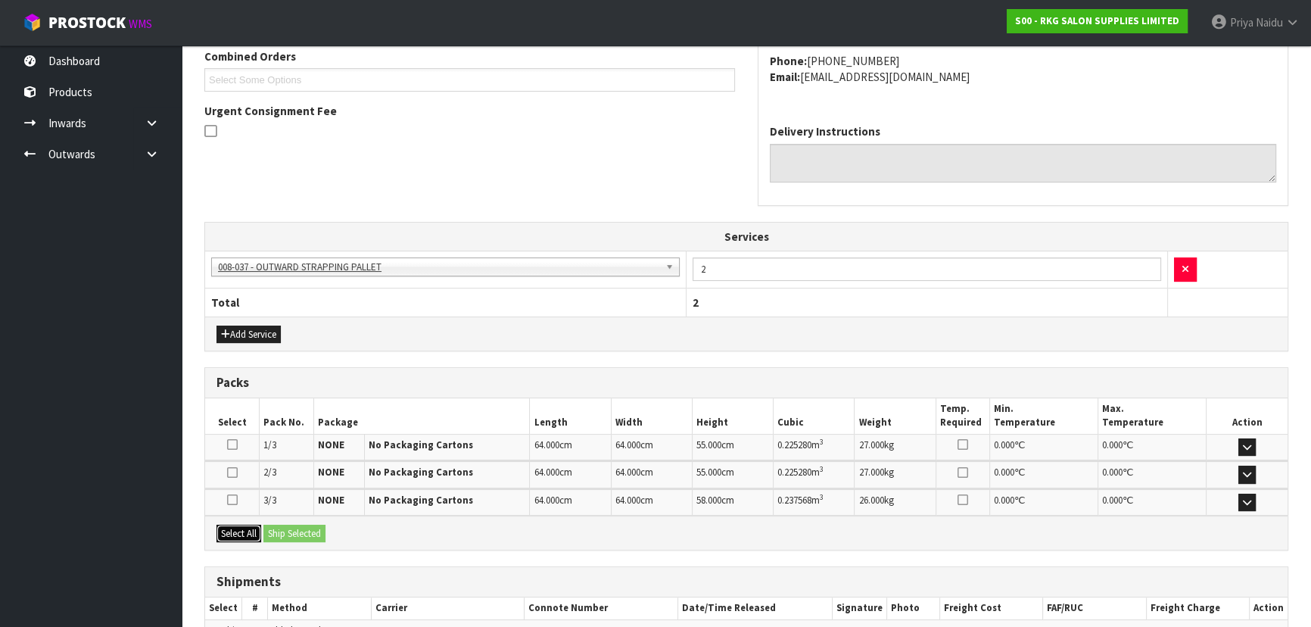
click at [248, 528] on button "Select All" at bounding box center [238, 534] width 45 height 18
click at [285, 527] on button "Ship Selected" at bounding box center [294, 534] width 62 height 18
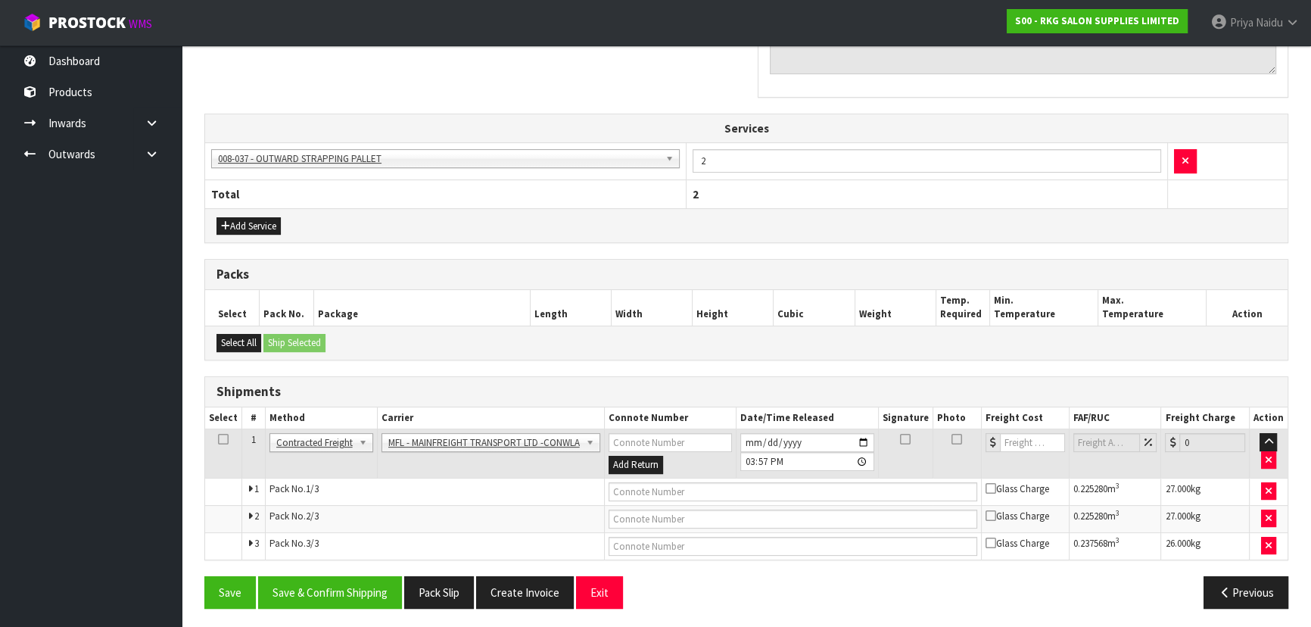
scroll to position [453, 0]
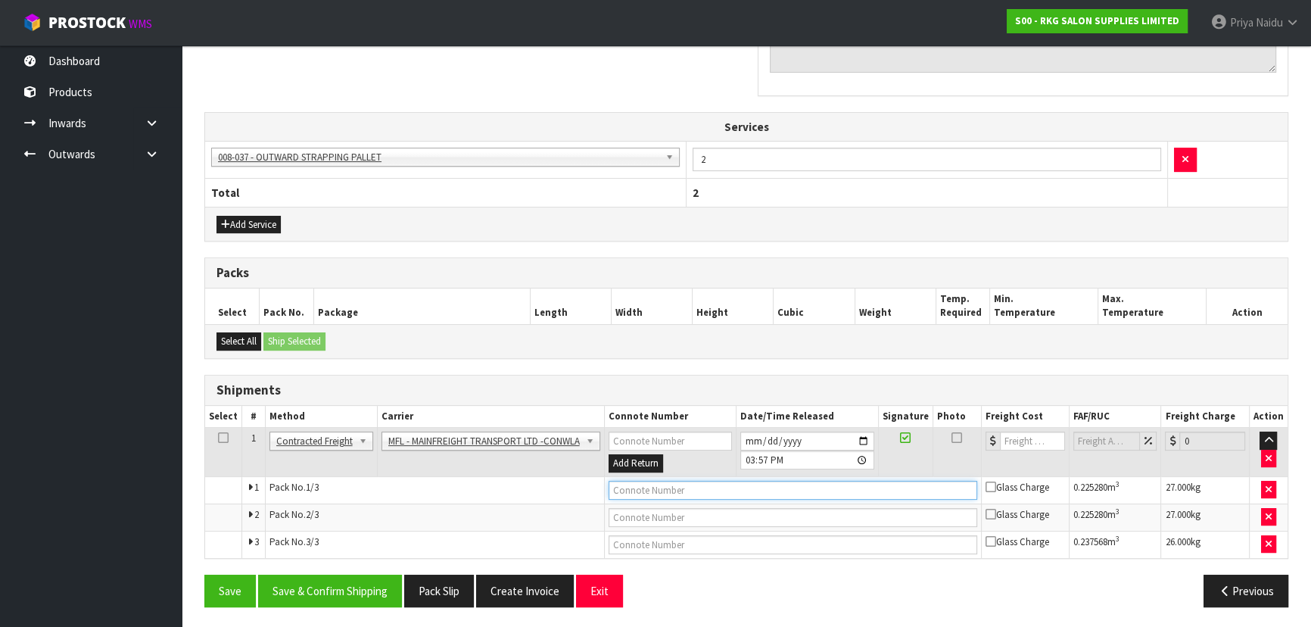
click at [668, 481] on input "text" at bounding box center [793, 490] width 369 height 19
paste input "FWM58978193"
type input "FWM58978193"
drag, startPoint x: 1024, startPoint y: 445, endPoint x: 1013, endPoint y: 416, distance: 30.9
click at [1023, 444] on input "number" at bounding box center [1032, 440] width 65 height 19
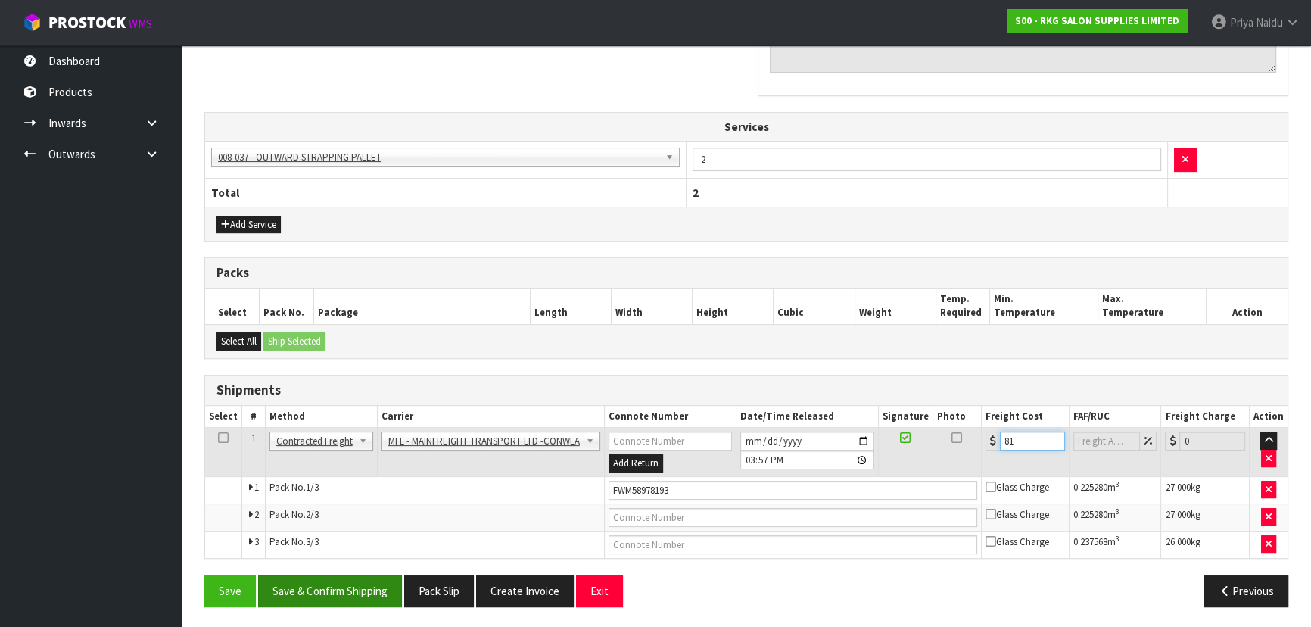
type input "81"
click at [323, 597] on button "Save & Confirm Shipping" at bounding box center [330, 591] width 144 height 33
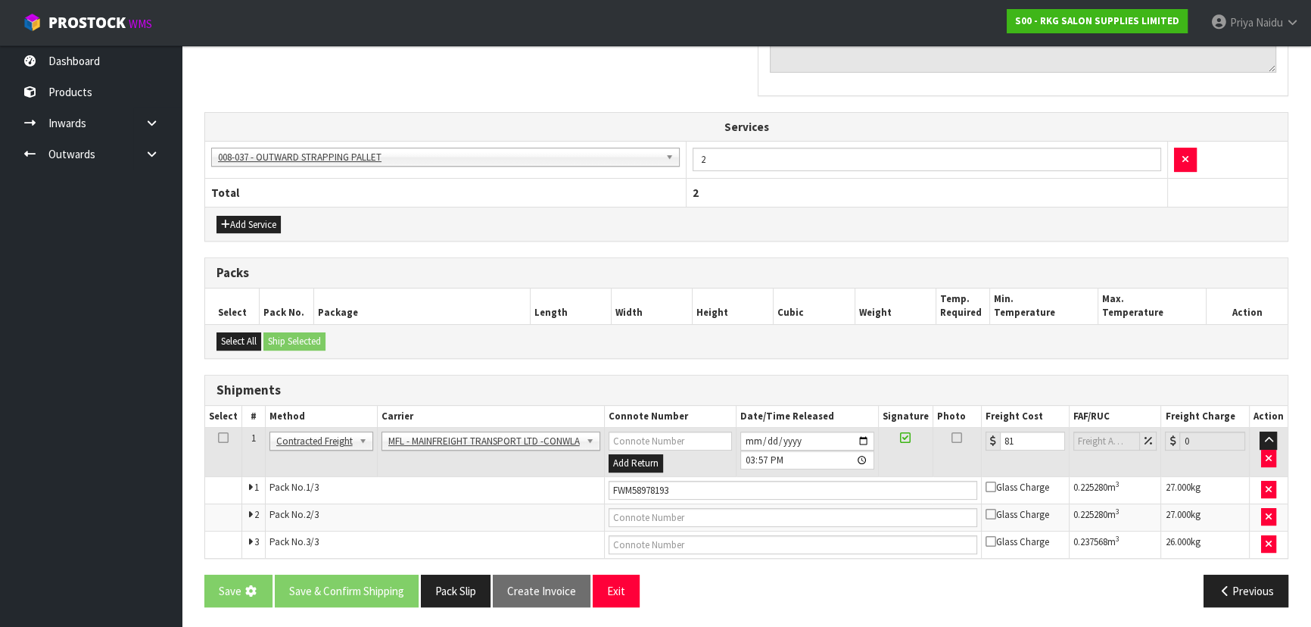
scroll to position [0, 0]
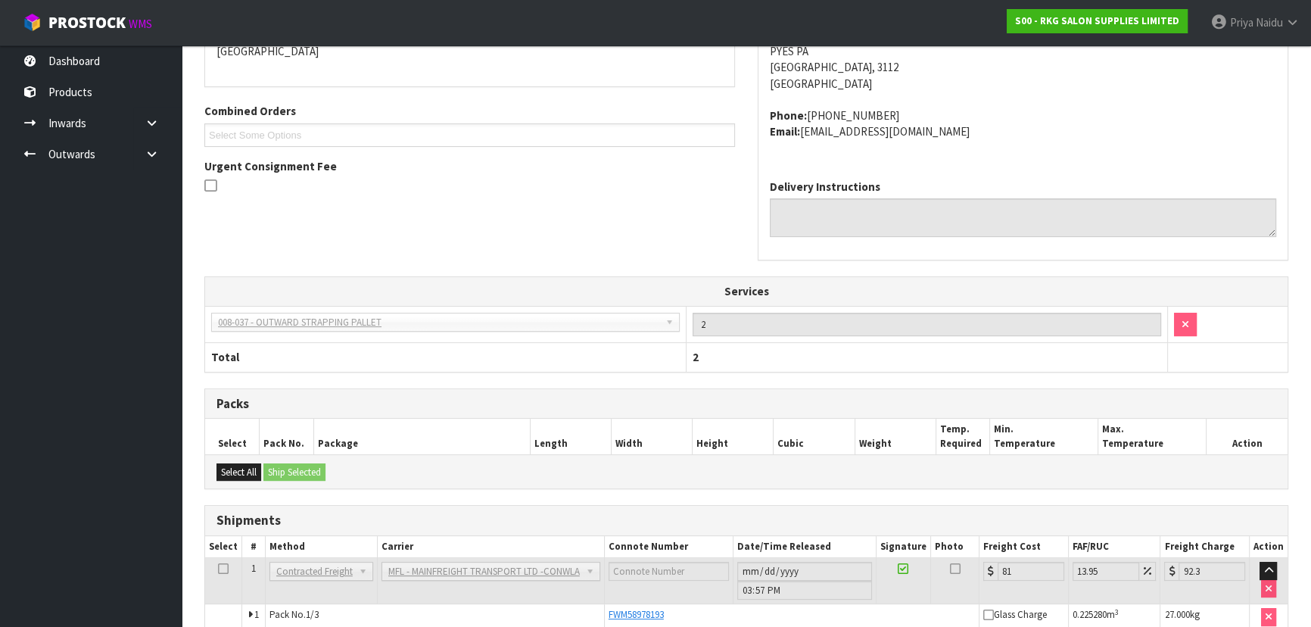
drag, startPoint x: 920, startPoint y: 416, endPoint x: 672, endPoint y: 497, distance: 261.2
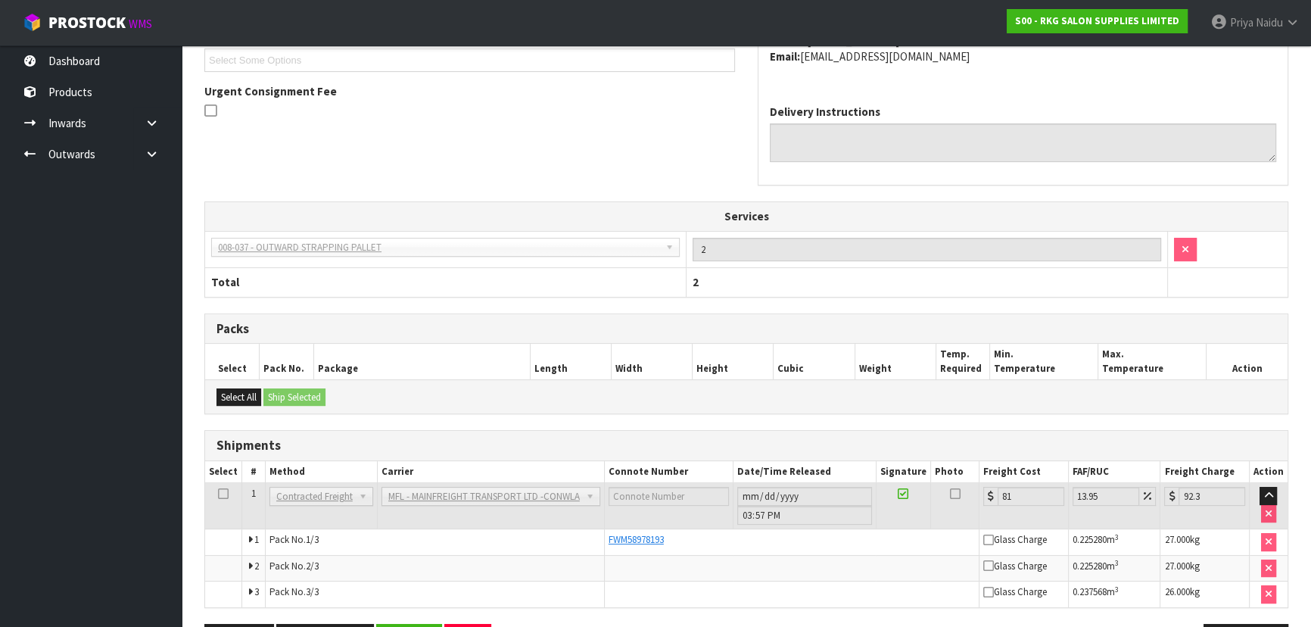
scroll to position [468, 0]
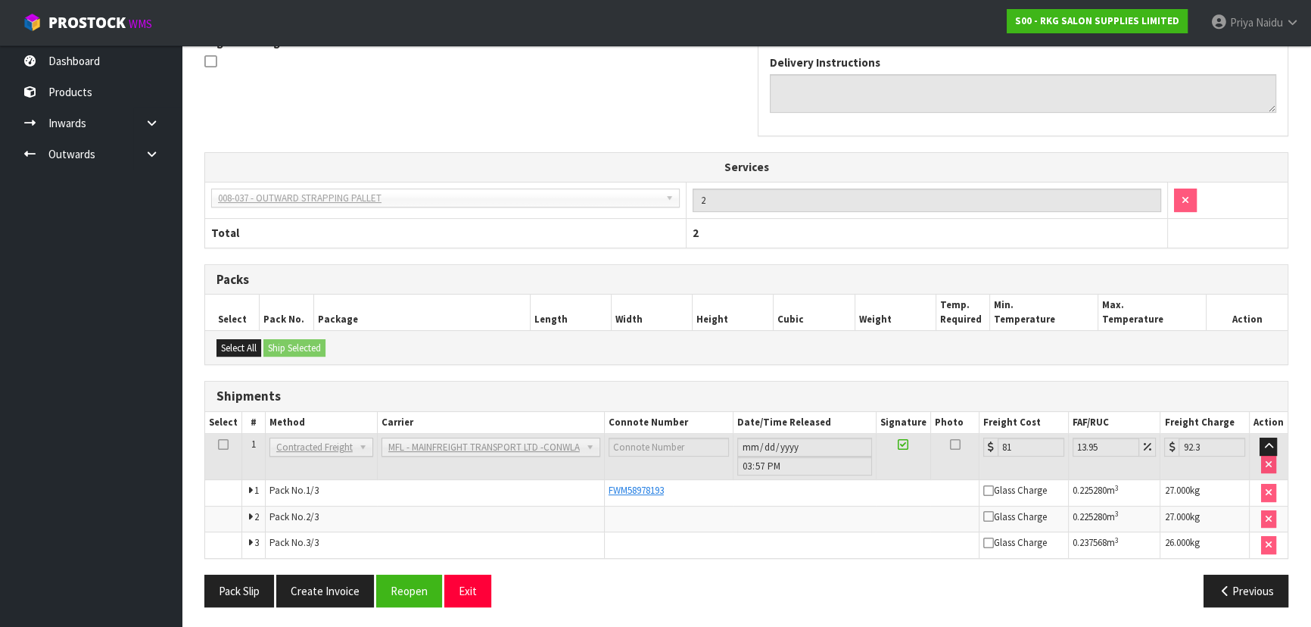
drag, startPoint x: 672, startPoint y: 497, endPoint x: 449, endPoint y: 485, distance: 223.6
click at [425, 500] on td "Pack No. 1/3" at bounding box center [434, 493] width 339 height 26
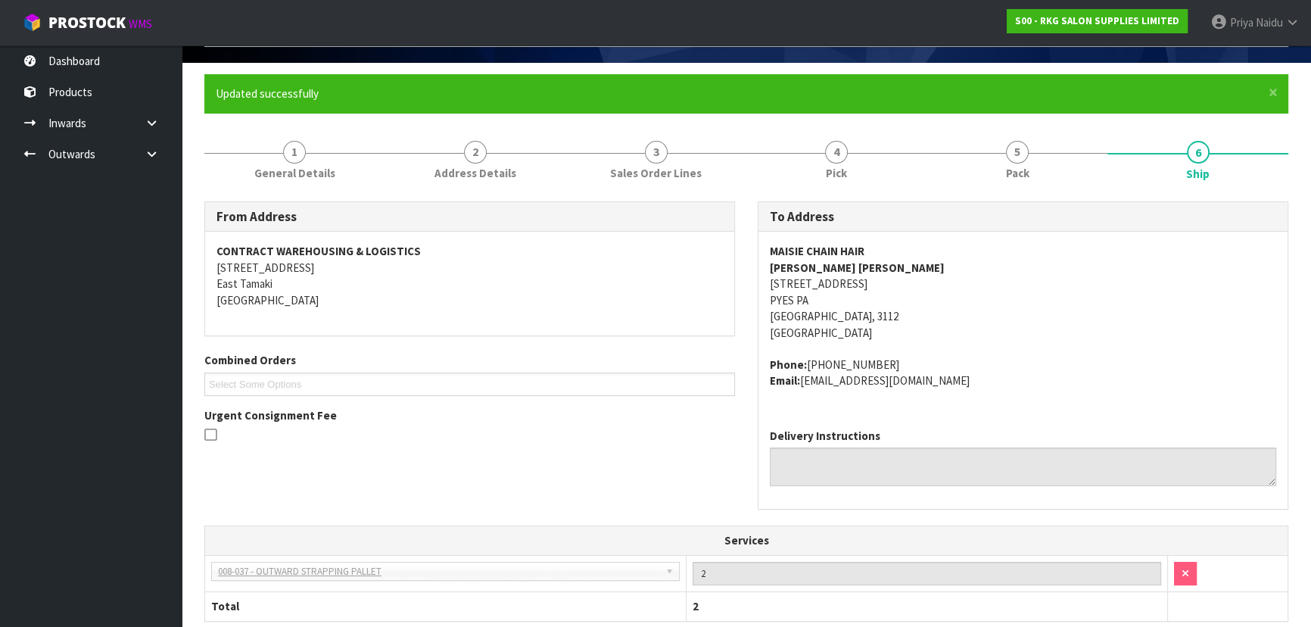
scroll to position [0, 0]
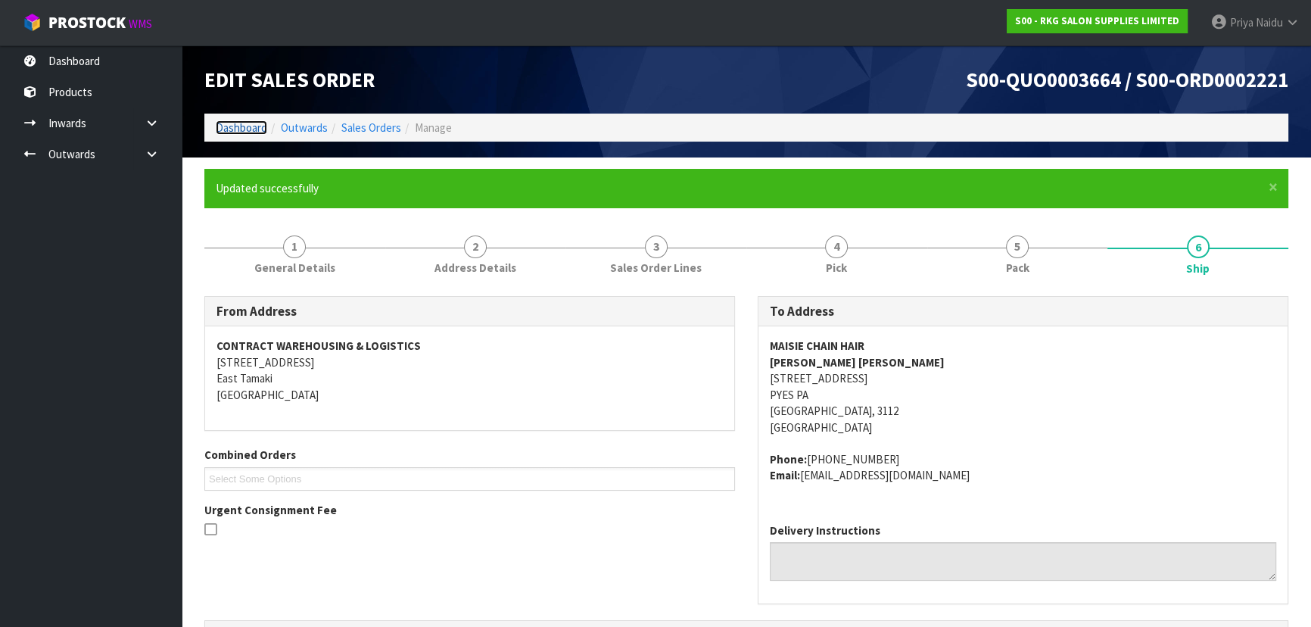
drag, startPoint x: 237, startPoint y: 127, endPoint x: 248, endPoint y: 135, distance: 13.6
click at [237, 127] on link "Dashboard" at bounding box center [241, 127] width 51 height 14
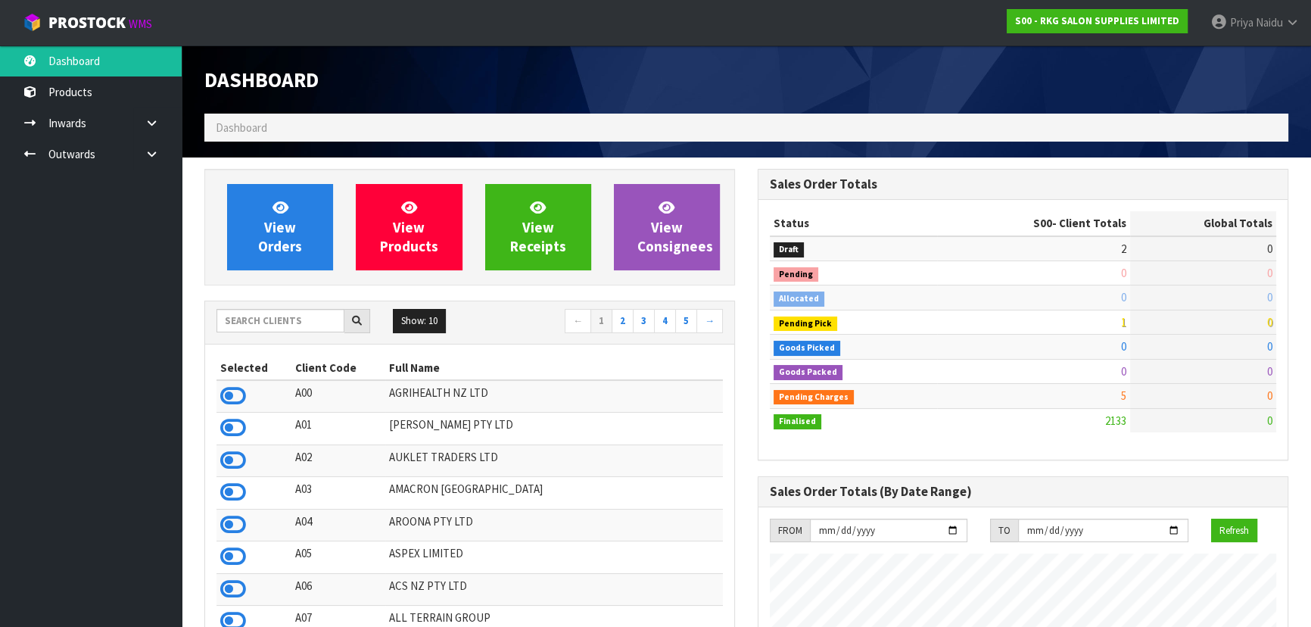
scroll to position [1145, 553]
click at [288, 309] on input "text" at bounding box center [280, 320] width 128 height 23
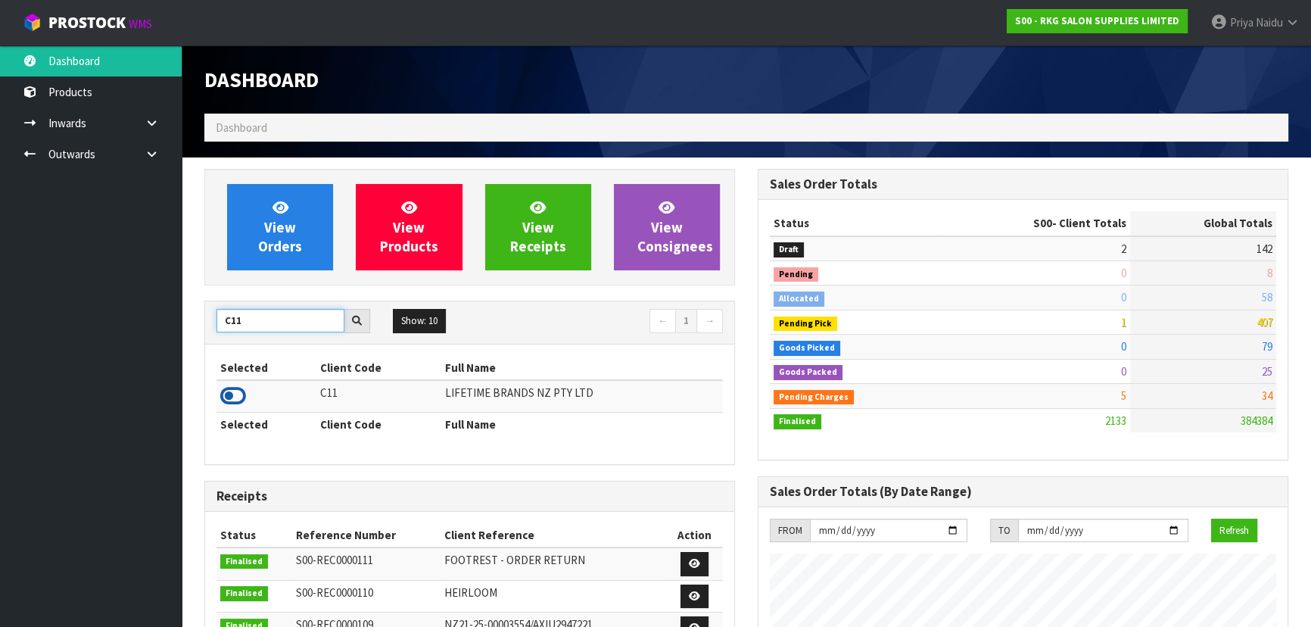
type input "C11"
drag, startPoint x: 234, startPoint y: 388, endPoint x: 242, endPoint y: 371, distance: 19.3
click at [234, 388] on icon at bounding box center [233, 396] width 26 height 23
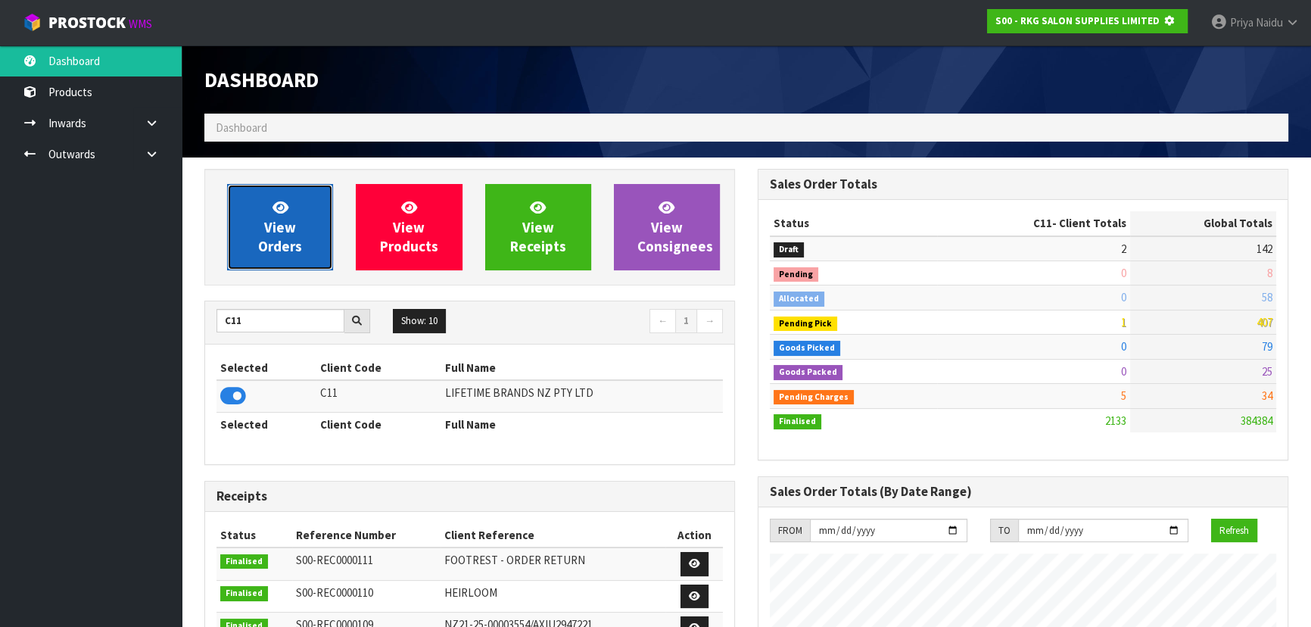
scroll to position [756028, 756417]
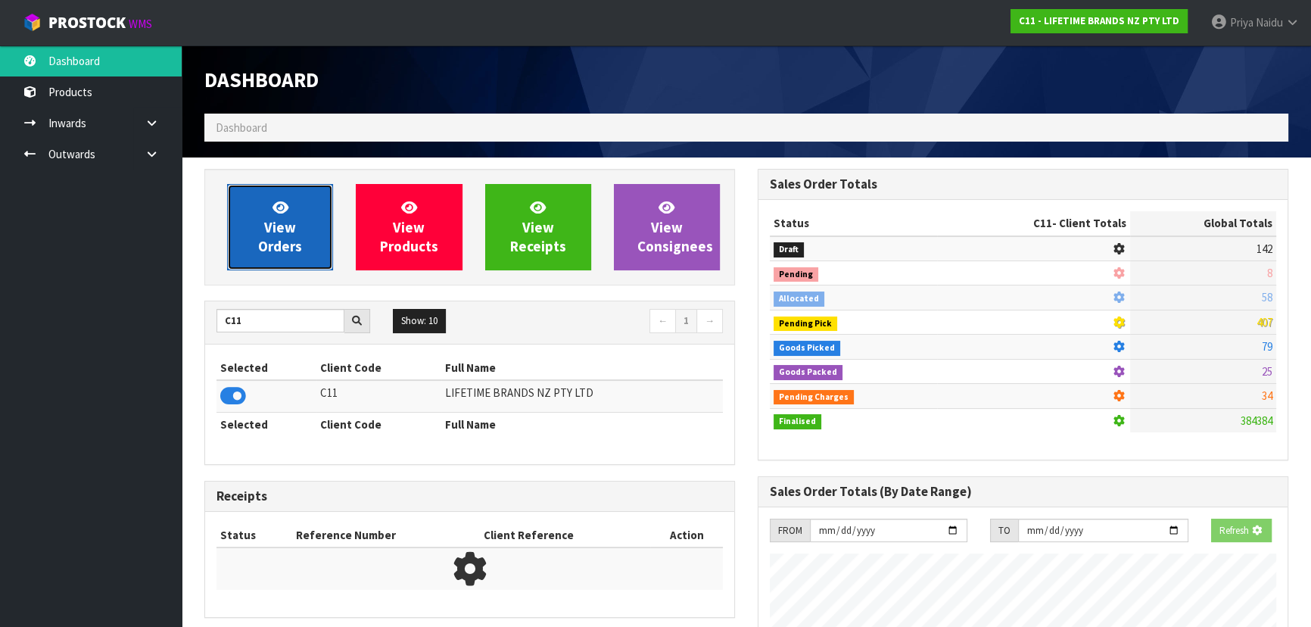
click at [278, 222] on span "View Orders" at bounding box center [280, 226] width 44 height 57
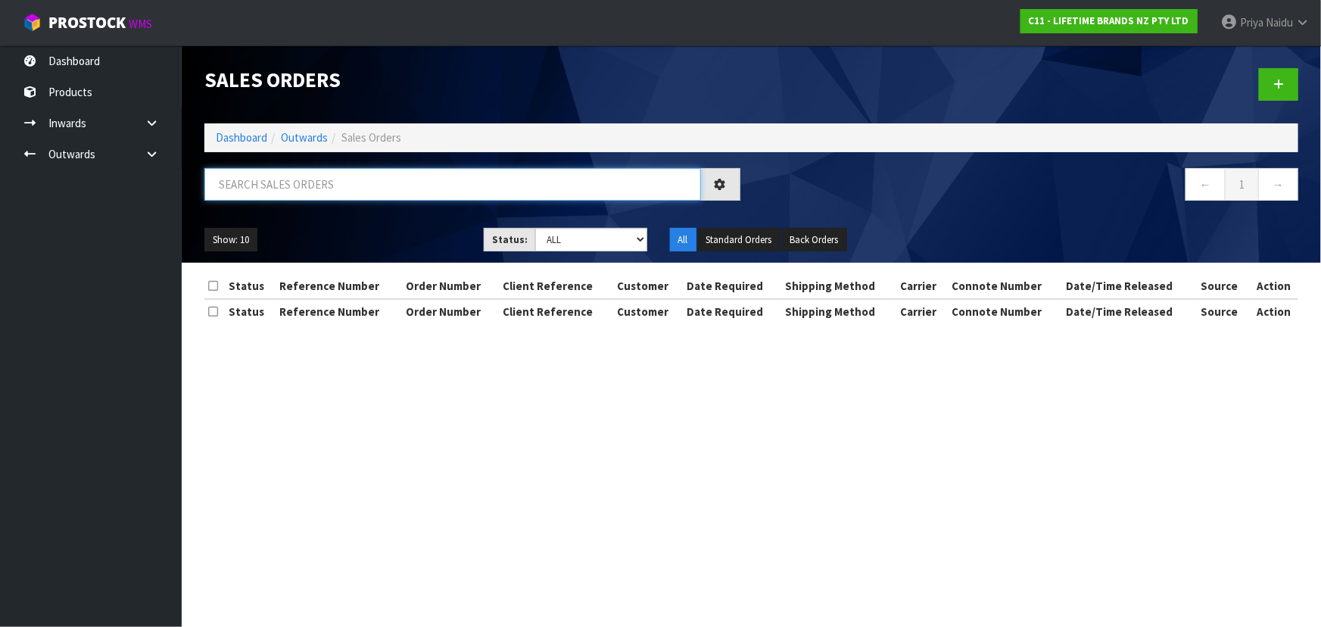
click at [315, 187] on input "text" at bounding box center [452, 184] width 497 height 33
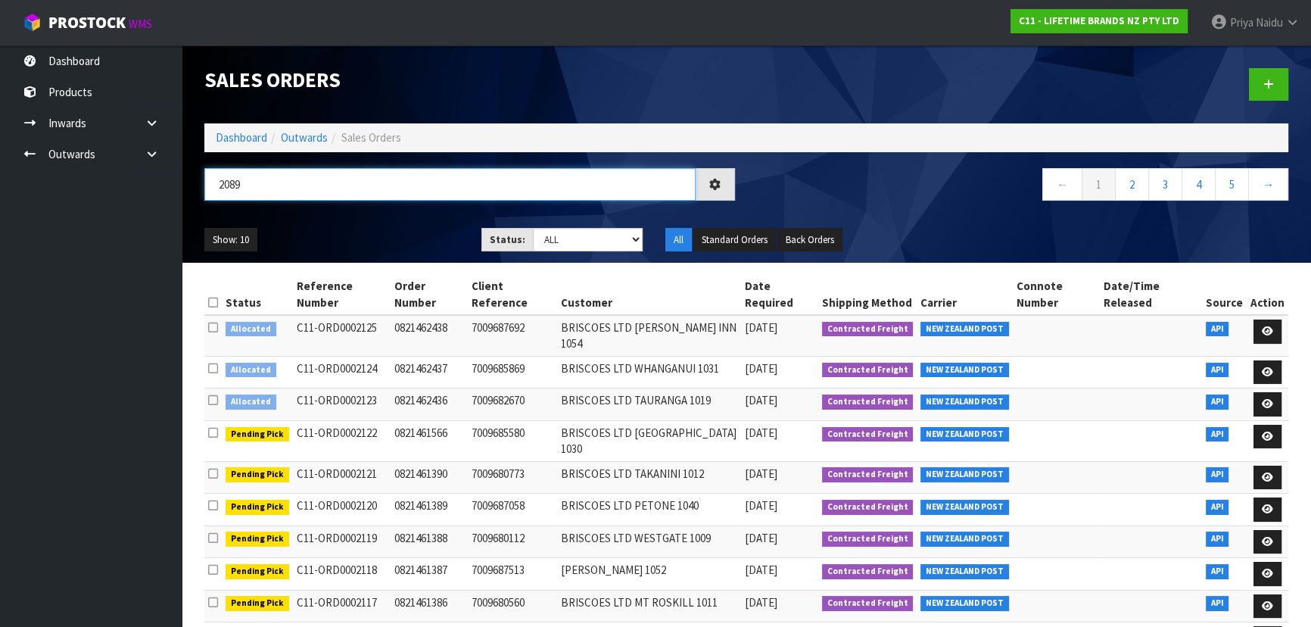
type input "2089"
click at [356, 226] on div "Show: 10 5 10 25 50 Status: Draft Pending Allocated Pending Pick Goods Picked G…" at bounding box center [746, 239] width 1107 height 47
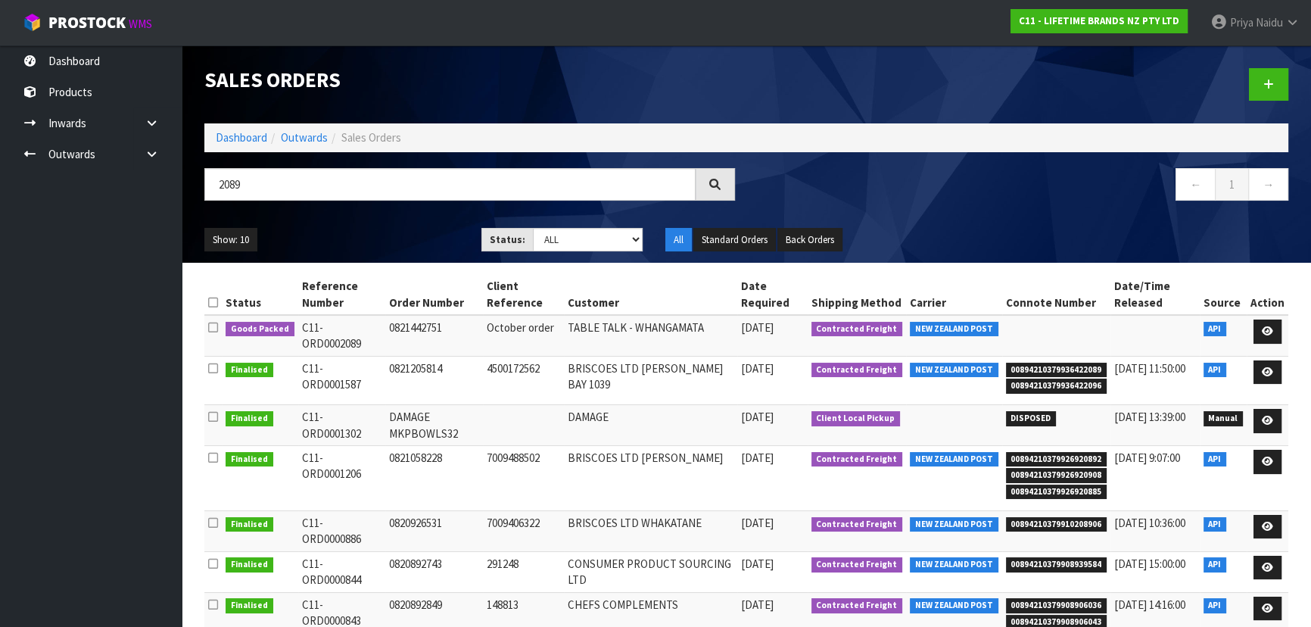
click at [373, 220] on div "Show: 10 5 10 25 50 Status: Draft Pending Allocated Pending Pick Goods Picked G…" at bounding box center [746, 239] width 1107 height 47
click at [1269, 333] on icon at bounding box center [1267, 331] width 11 height 10
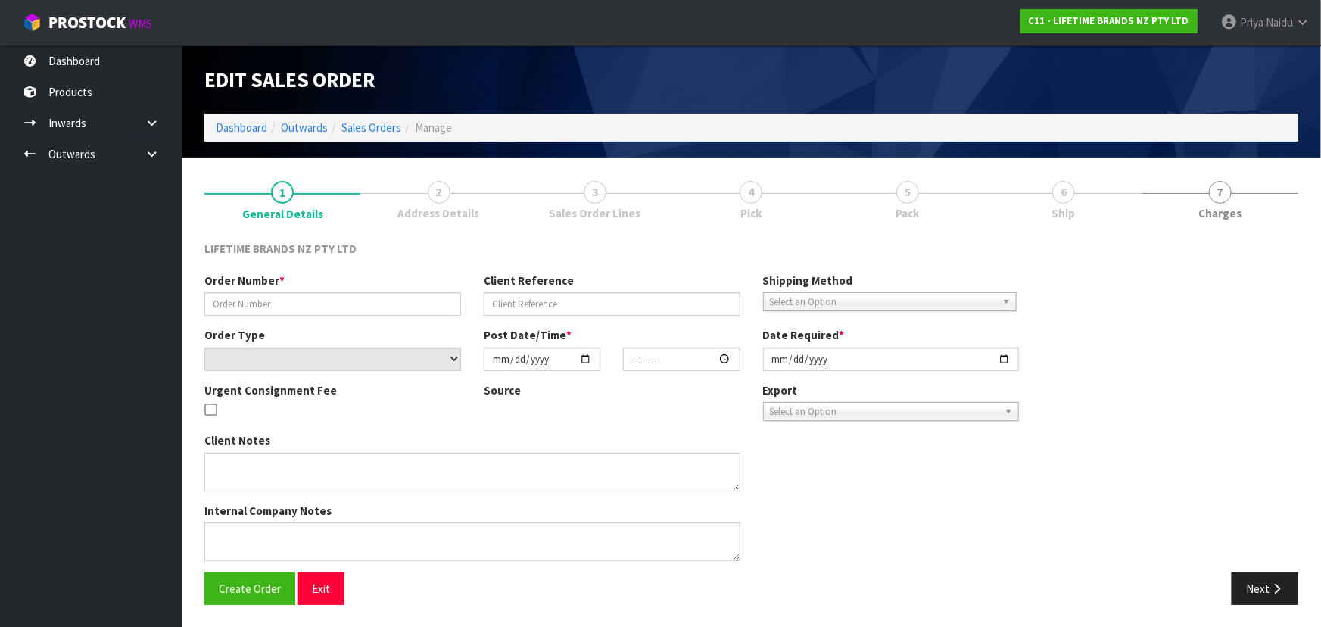
type input "0821442751"
type input "October order"
select select "number:0"
type input "[DATE]"
type input "15:54:32.000"
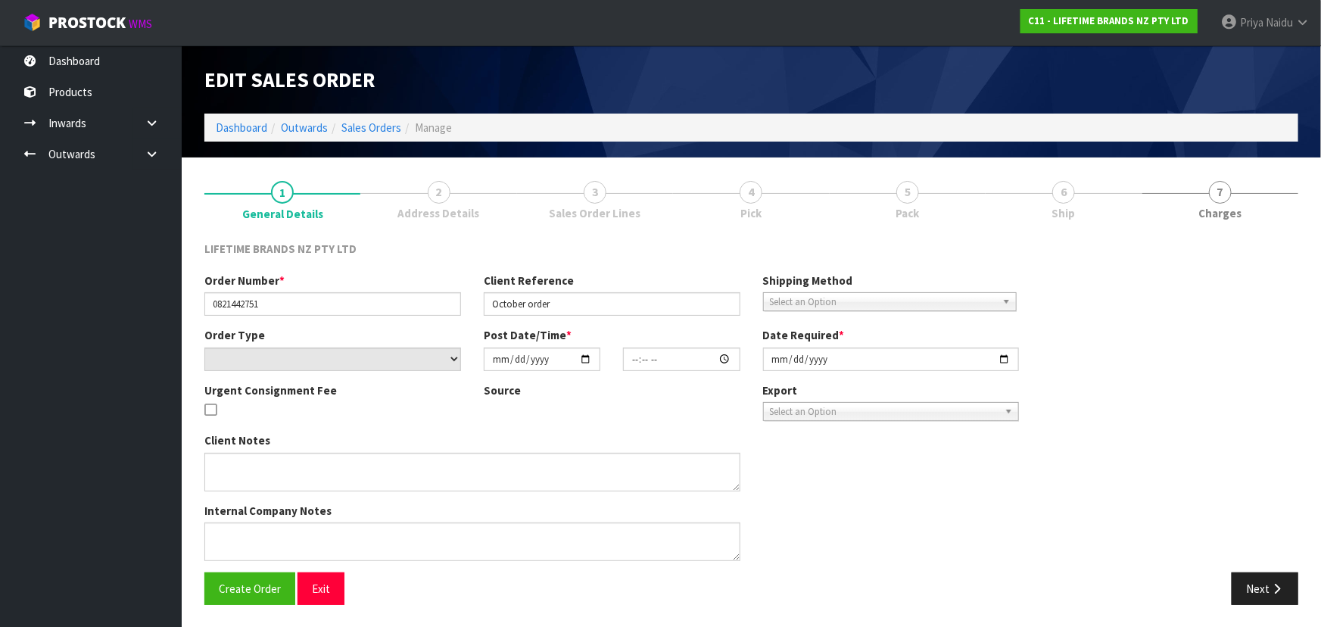
type input "[DATE]"
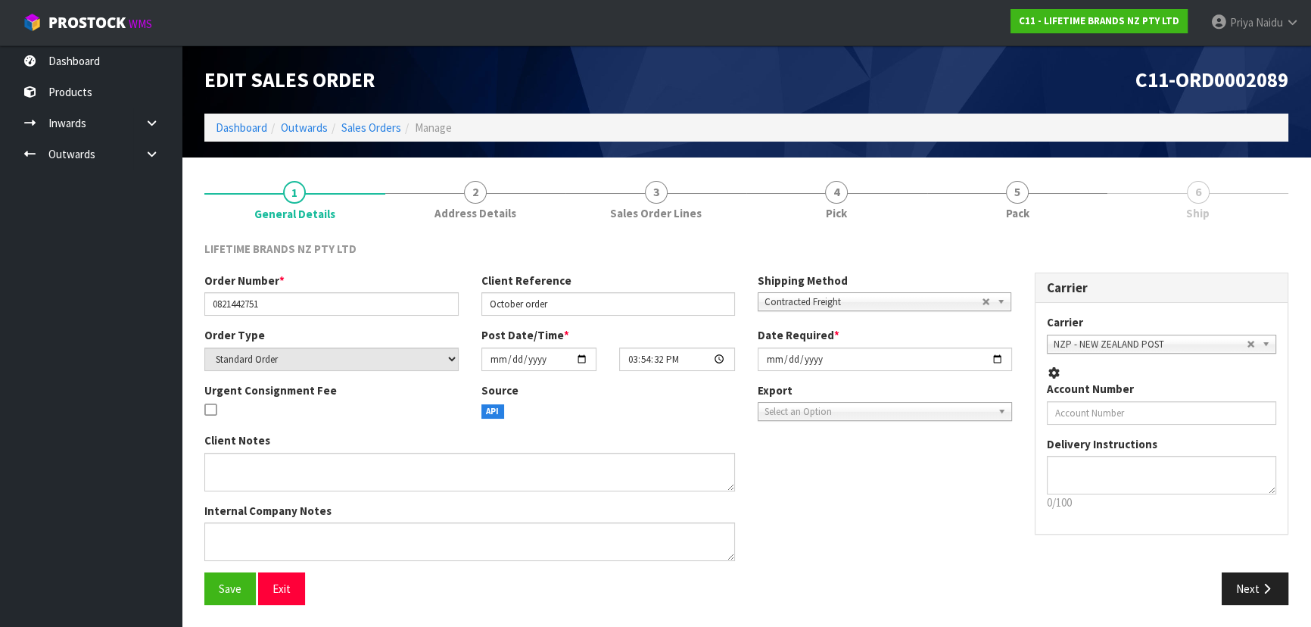
click at [1078, 183] on link "5 Pack" at bounding box center [1017, 199] width 181 height 60
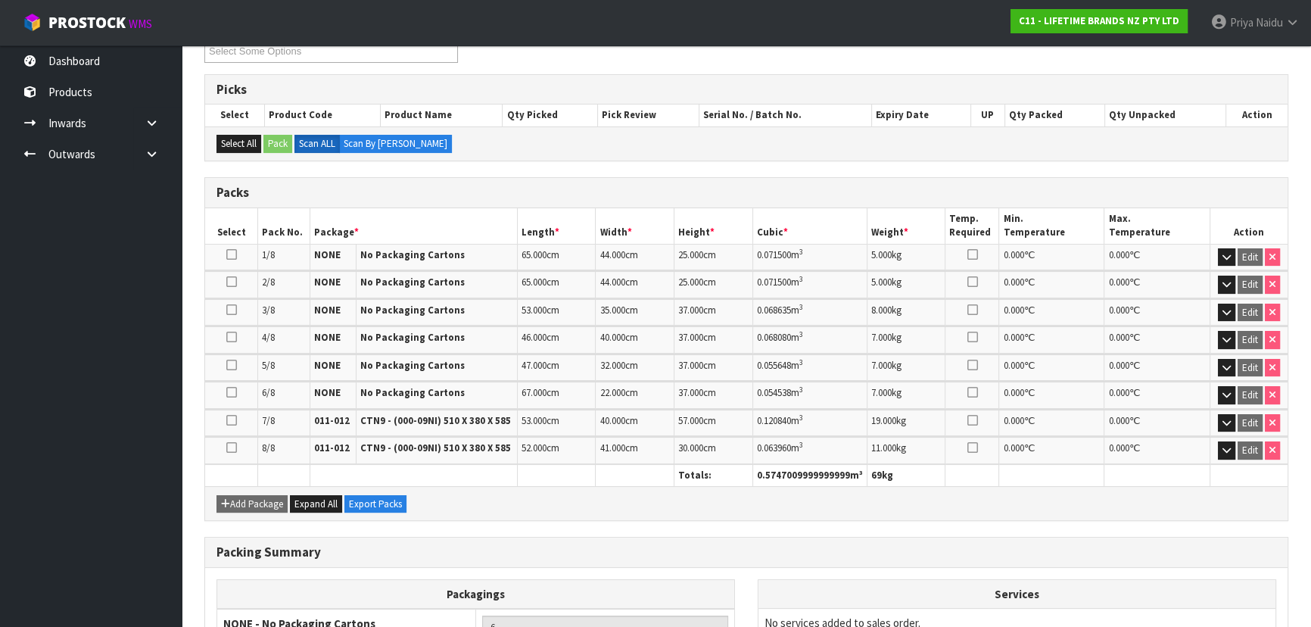
scroll to position [400, 0]
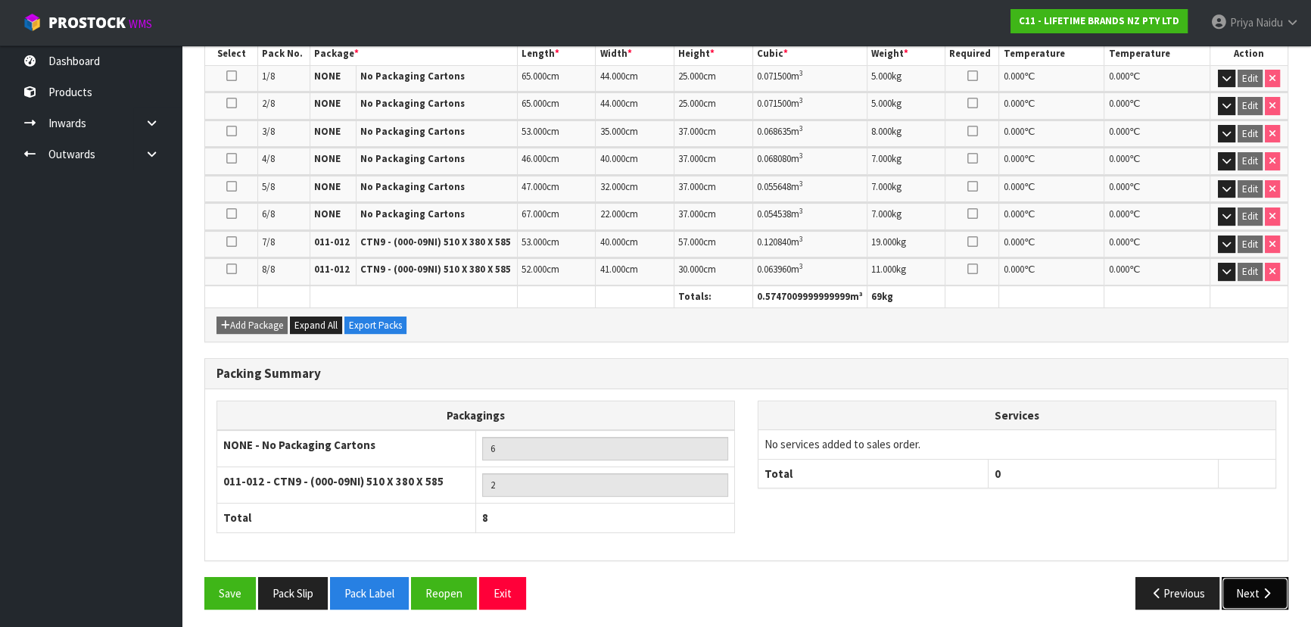
click at [1247, 578] on button "Next" at bounding box center [1255, 593] width 67 height 33
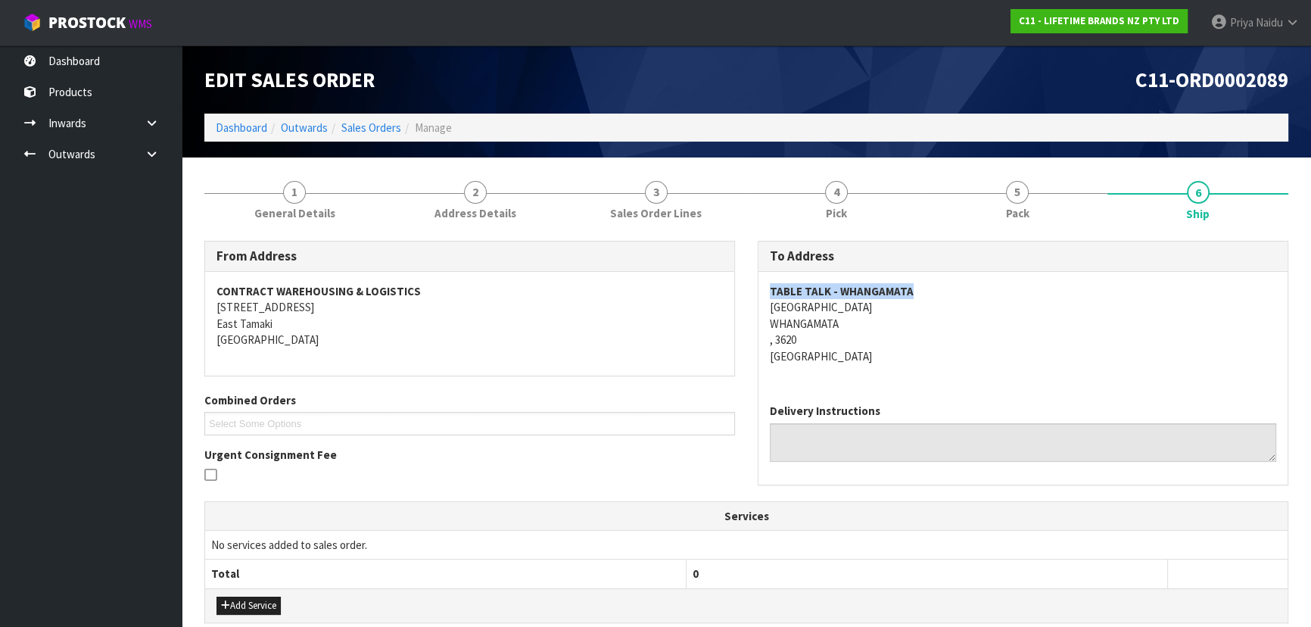
drag, startPoint x: 772, startPoint y: 285, endPoint x: 950, endPoint y: 295, distance: 178.2
click at [950, 295] on div "TABLE TALK - WHANGAMATA 652 PORT ROAD WHANGAMATA , 3620 New Zealand" at bounding box center [1022, 332] width 529 height 120
drag, startPoint x: 765, startPoint y: 304, endPoint x: 846, endPoint y: 342, distance: 90.1
click at [877, 350] on div "TABLE TALK - WHANGAMATA 652 PORT ROAD WHANGAMATA , 3620 New Zealand" at bounding box center [1022, 332] width 529 height 120
click at [767, 301] on div "TABLE TALK - WHANGAMATA 652 PORT ROAD WHANGAMATA , 3620 New Zealand" at bounding box center [1022, 332] width 529 height 120
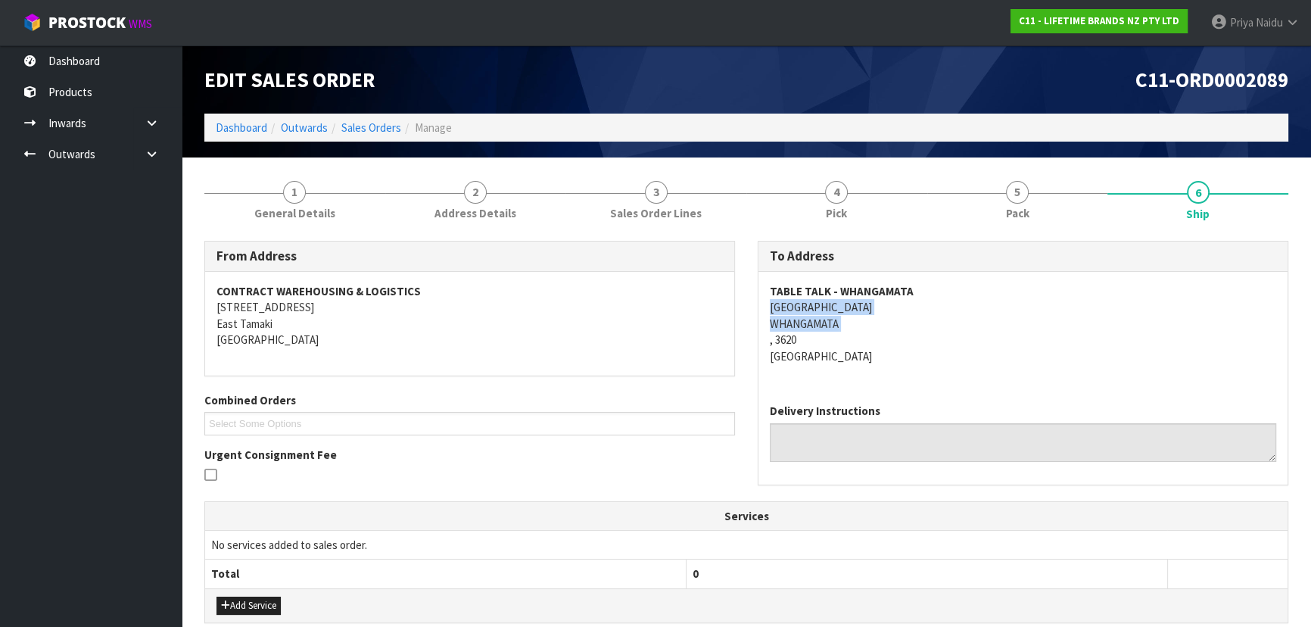
drag, startPoint x: 767, startPoint y: 301, endPoint x: 866, endPoint y: 319, distance: 100.8
click at [866, 319] on div "TABLE TALK - WHANGAMATA 652 PORT ROAD WHANGAMATA , 3620 New Zealand" at bounding box center [1022, 332] width 529 height 120
drag, startPoint x: 276, startPoint y: 208, endPoint x: 274, endPoint y: 227, distance: 19.0
click at [276, 208] on span "General Details" at bounding box center [294, 213] width 81 height 16
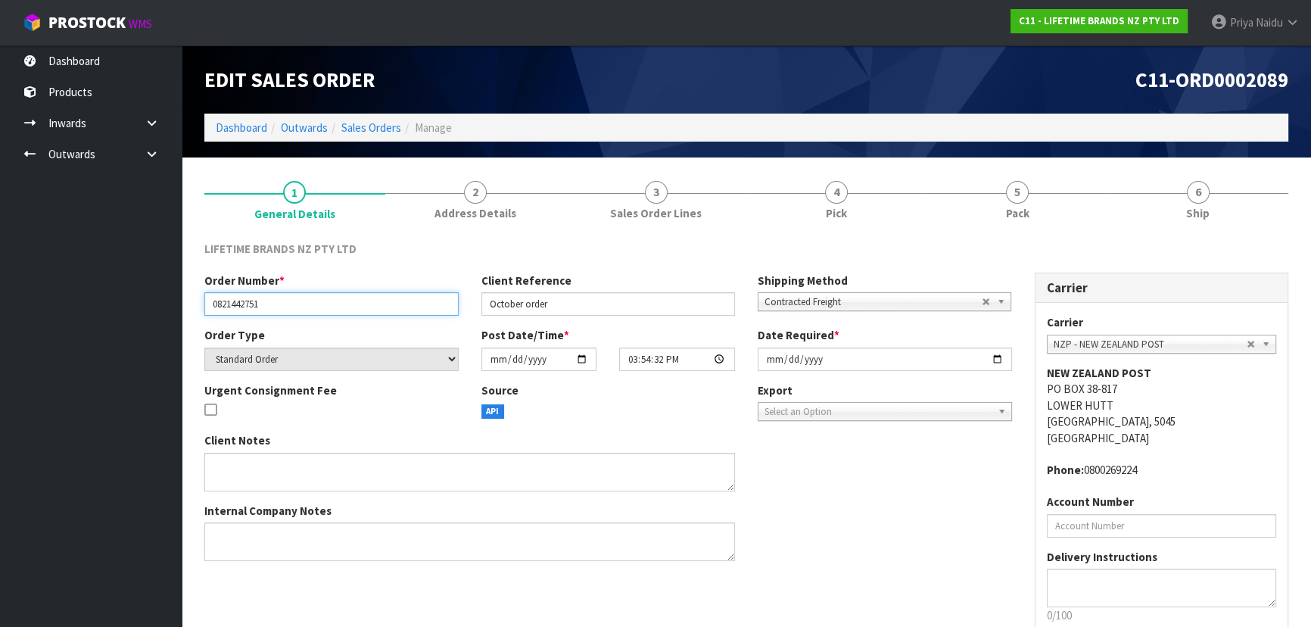
drag, startPoint x: 209, startPoint y: 301, endPoint x: 199, endPoint y: 294, distance: 11.6
click at [301, 296] on input "0821442751" at bounding box center [331, 303] width 254 height 23
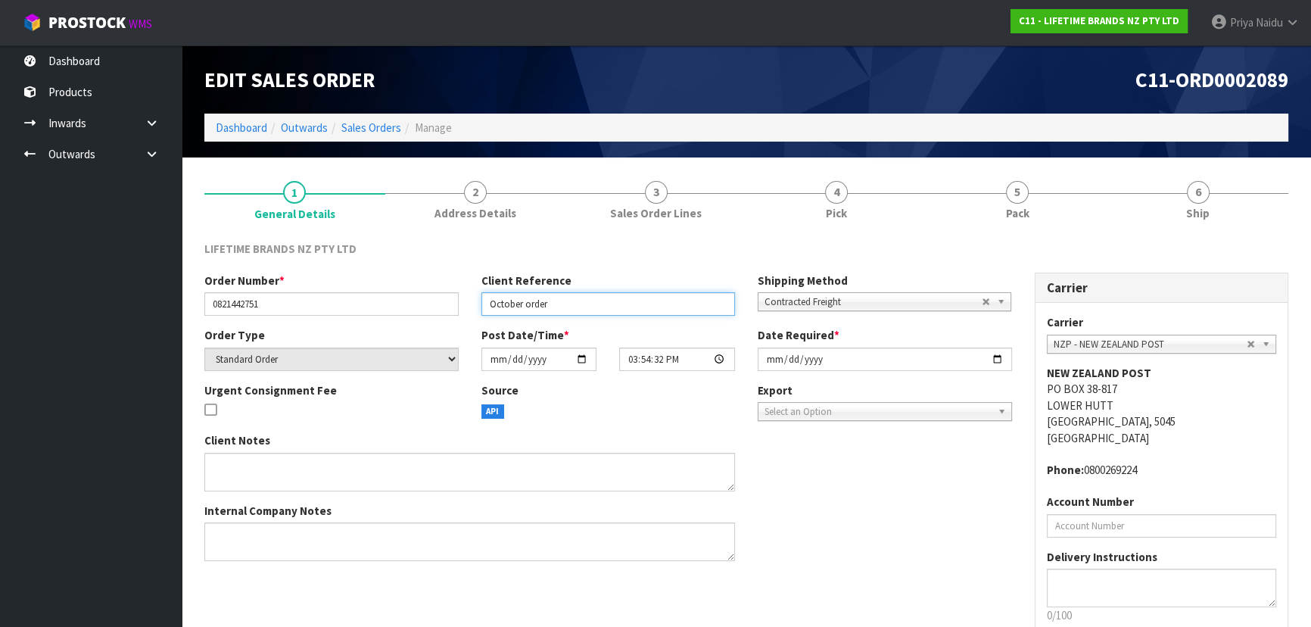
drag, startPoint x: 521, startPoint y: 310, endPoint x: 574, endPoint y: 315, distance: 53.3
click at [574, 315] on input "October order" at bounding box center [608, 303] width 254 height 23
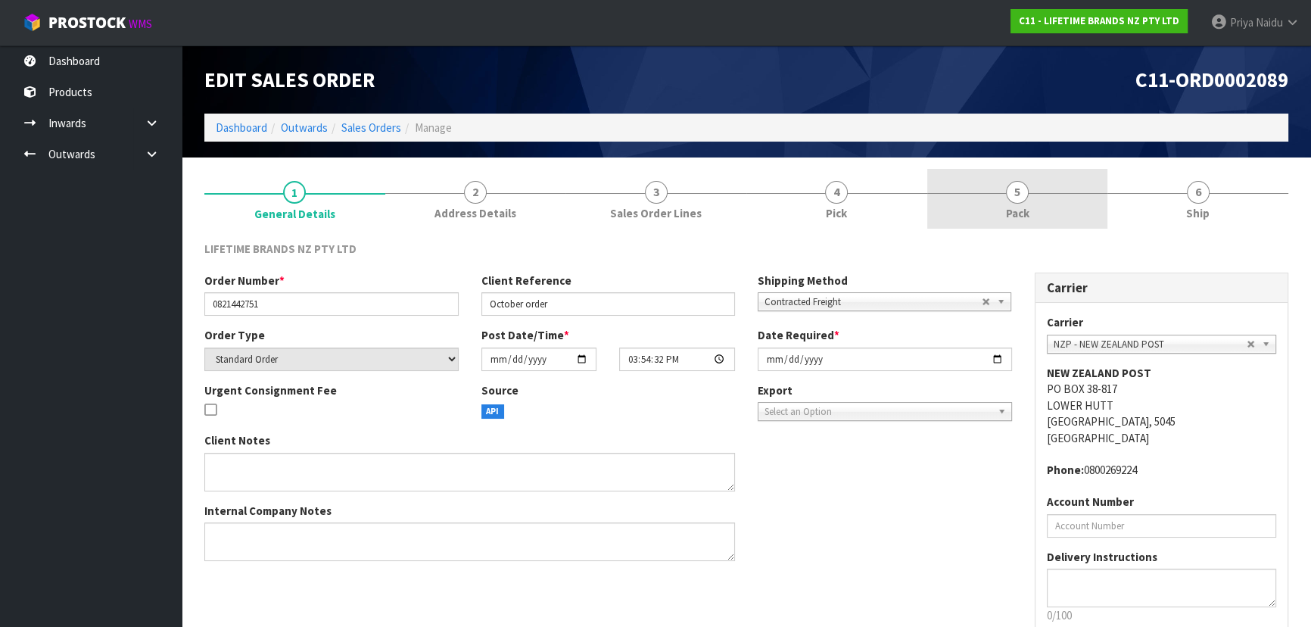
click at [1014, 208] on span "Pack" at bounding box center [1017, 213] width 23 height 16
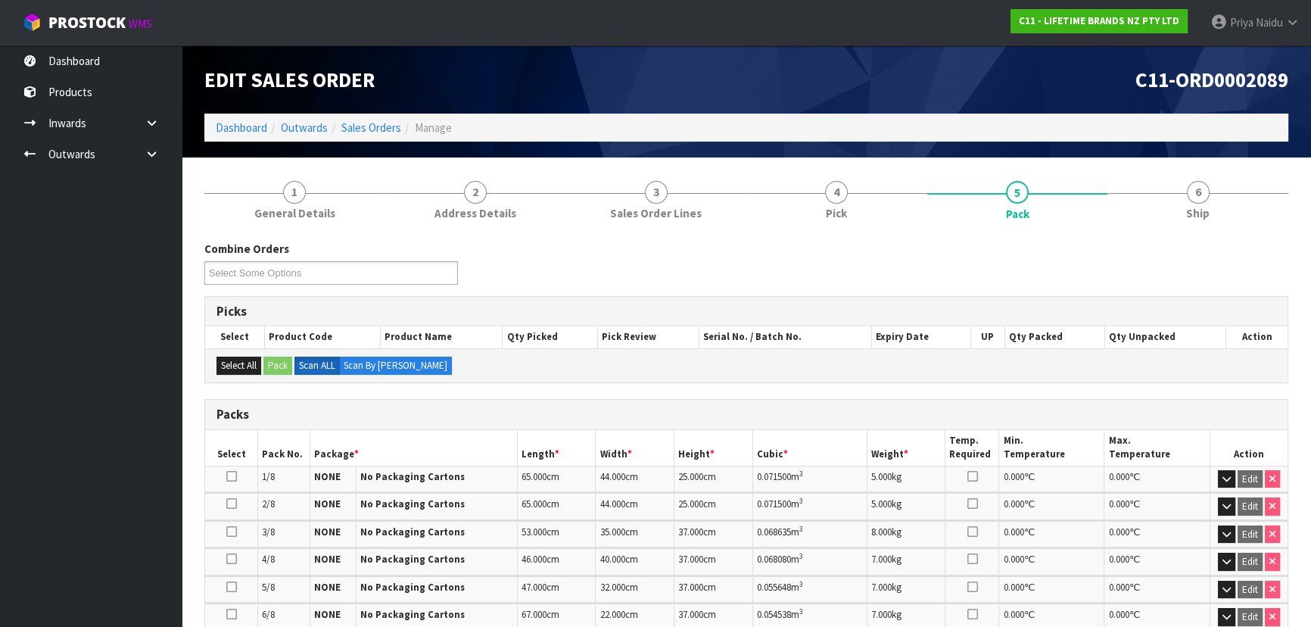
click at [1198, 232] on div "Combine Orders C11-ORD0002041 C11-ORD0002065 C11-ORD0002072 C11-ORD0002073 C11-…" at bounding box center [746, 625] width 1084 height 792
click at [1188, 225] on link "6 Ship" at bounding box center [1197, 199] width 181 height 60
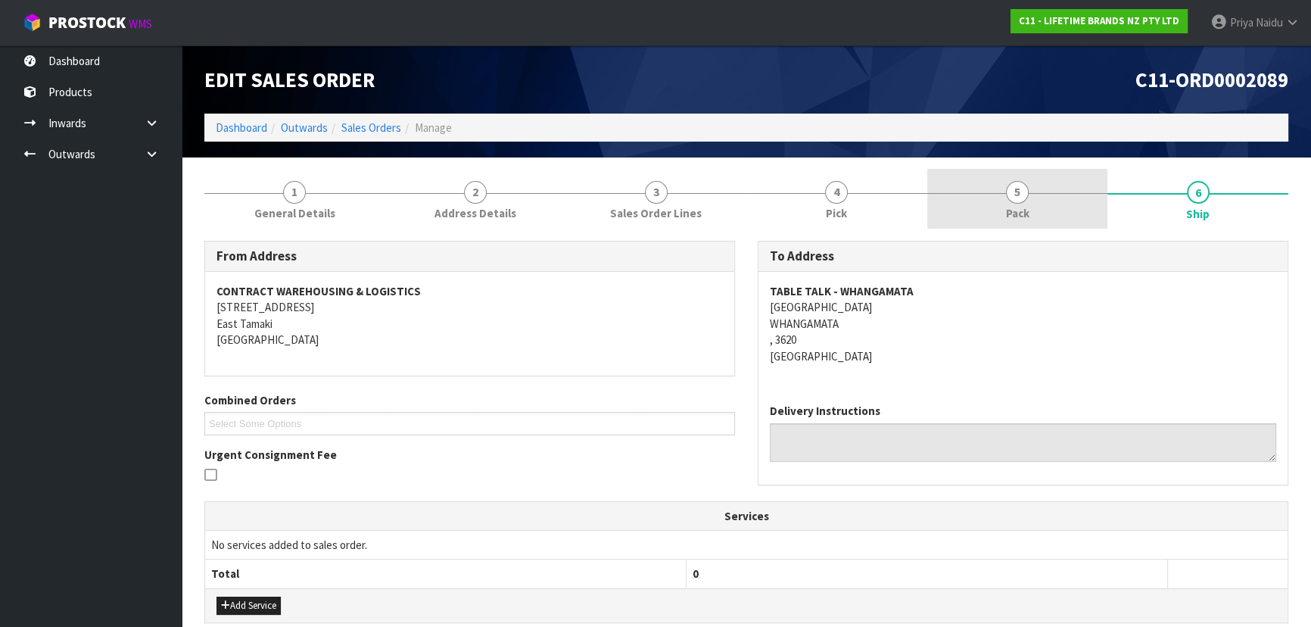
click at [1023, 215] on span "Pack" at bounding box center [1017, 213] width 23 height 16
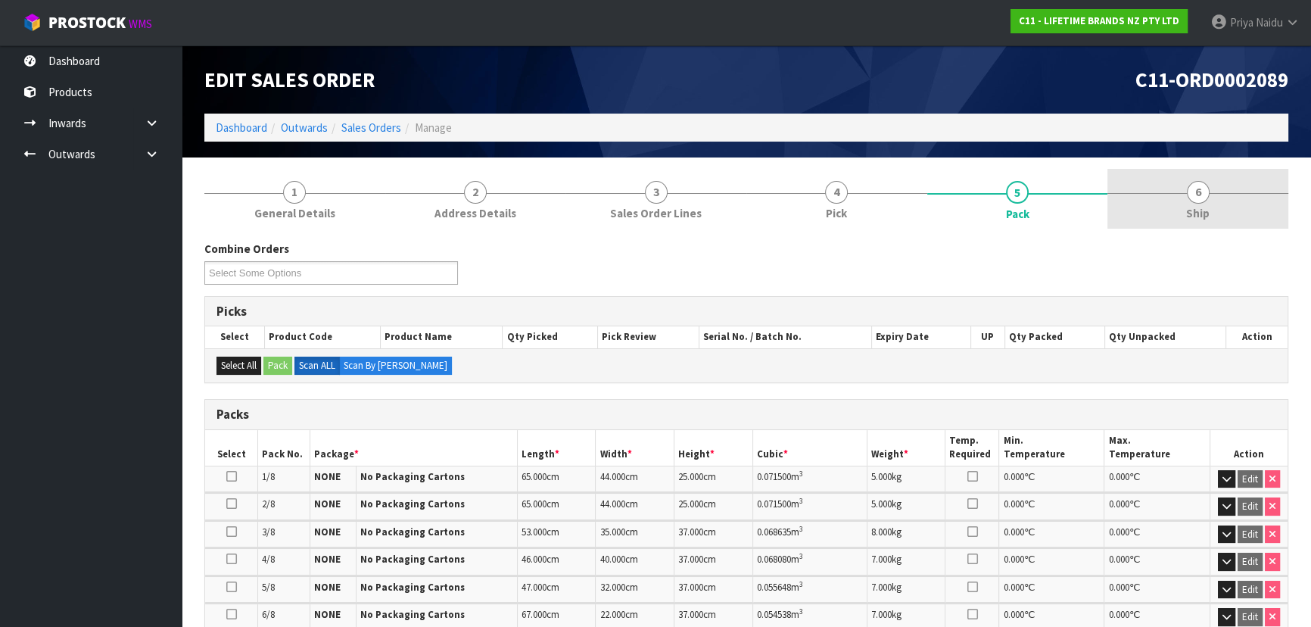
click at [1184, 183] on link "6 Ship" at bounding box center [1197, 199] width 181 height 60
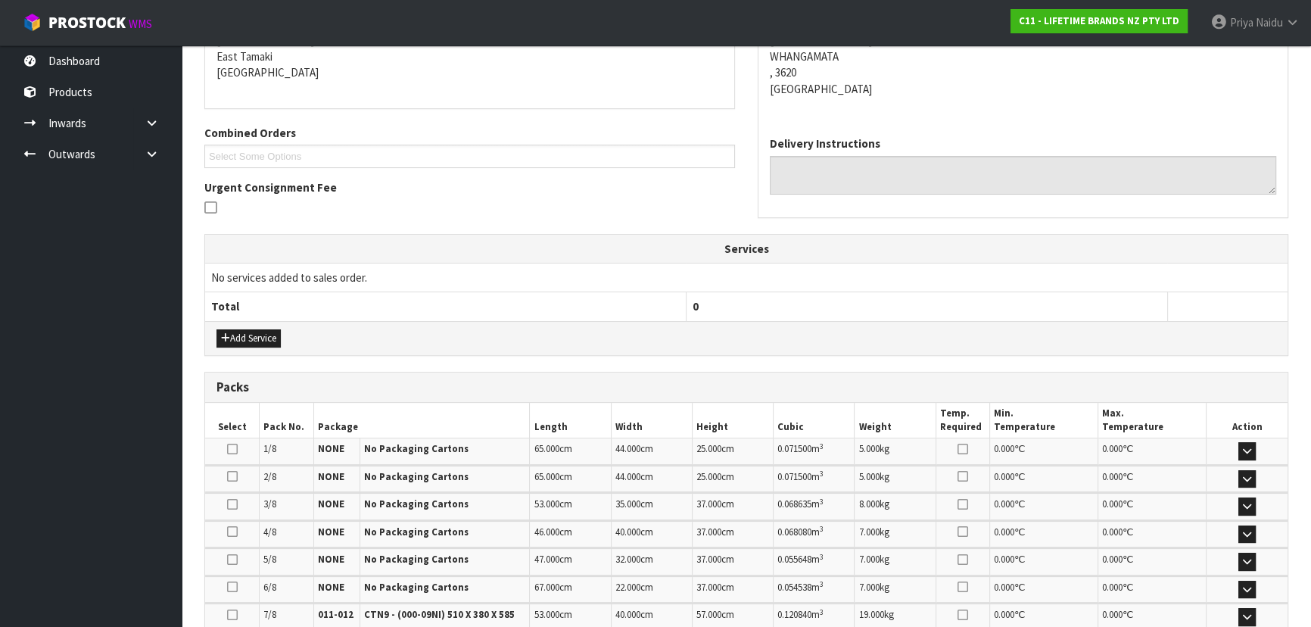
scroll to position [413, 0]
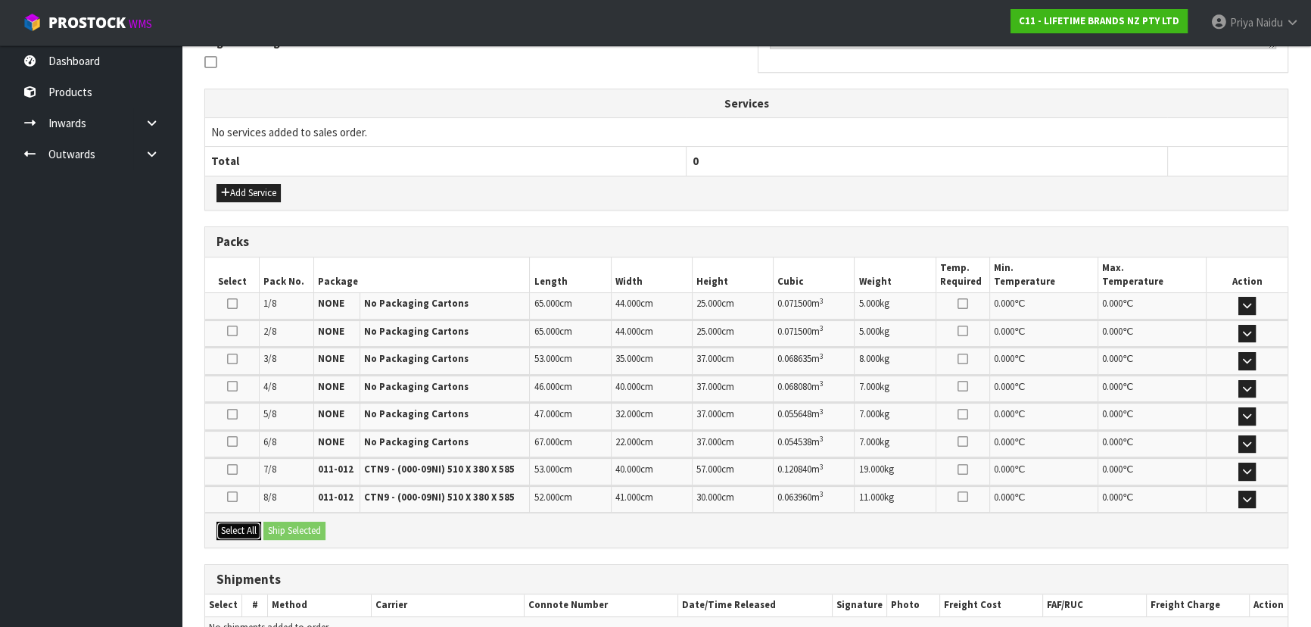
click at [248, 522] on button "Select All" at bounding box center [238, 531] width 45 height 18
click at [290, 512] on div "Select All Ship Selected" at bounding box center [746, 529] width 1082 height 34
click at [307, 534] on button "Ship Selected" at bounding box center [294, 531] width 62 height 18
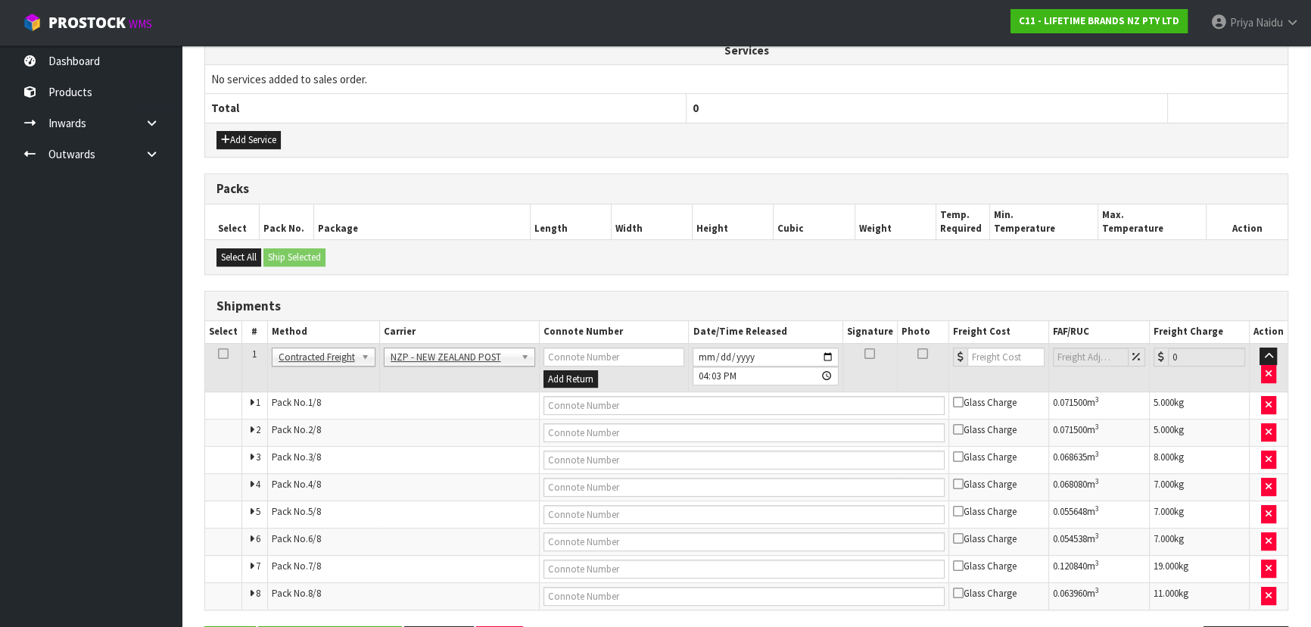
scroll to position [516, 0]
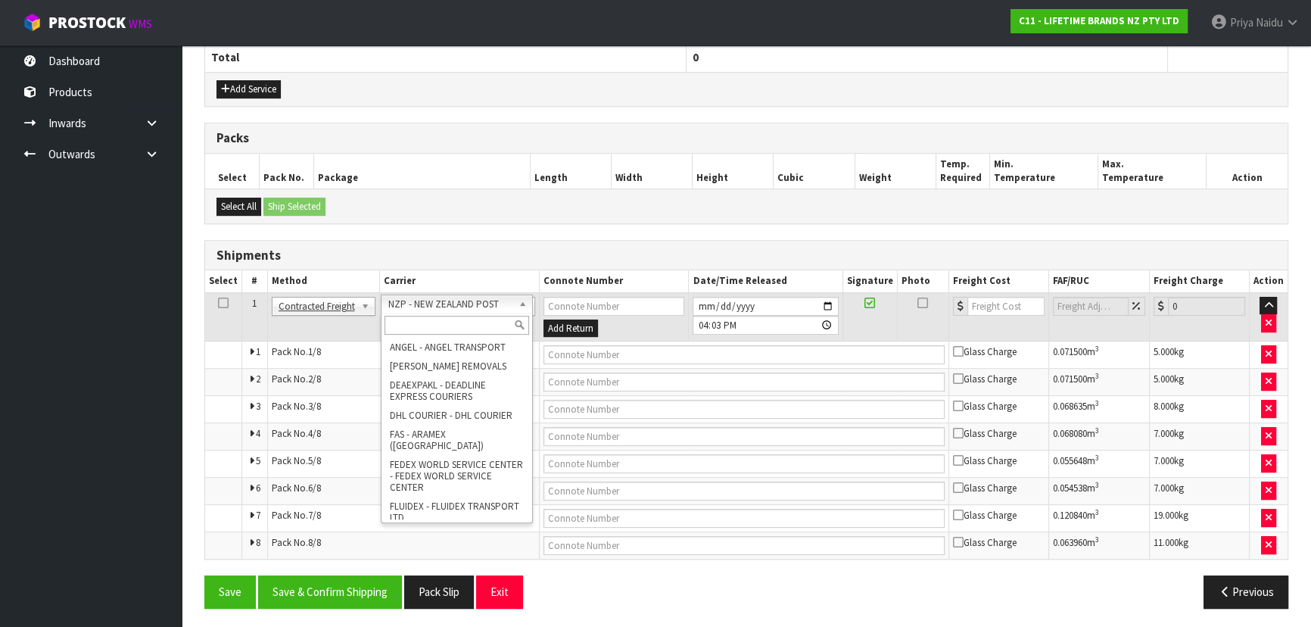
click at [454, 322] on input "text" at bounding box center [457, 325] width 145 height 19
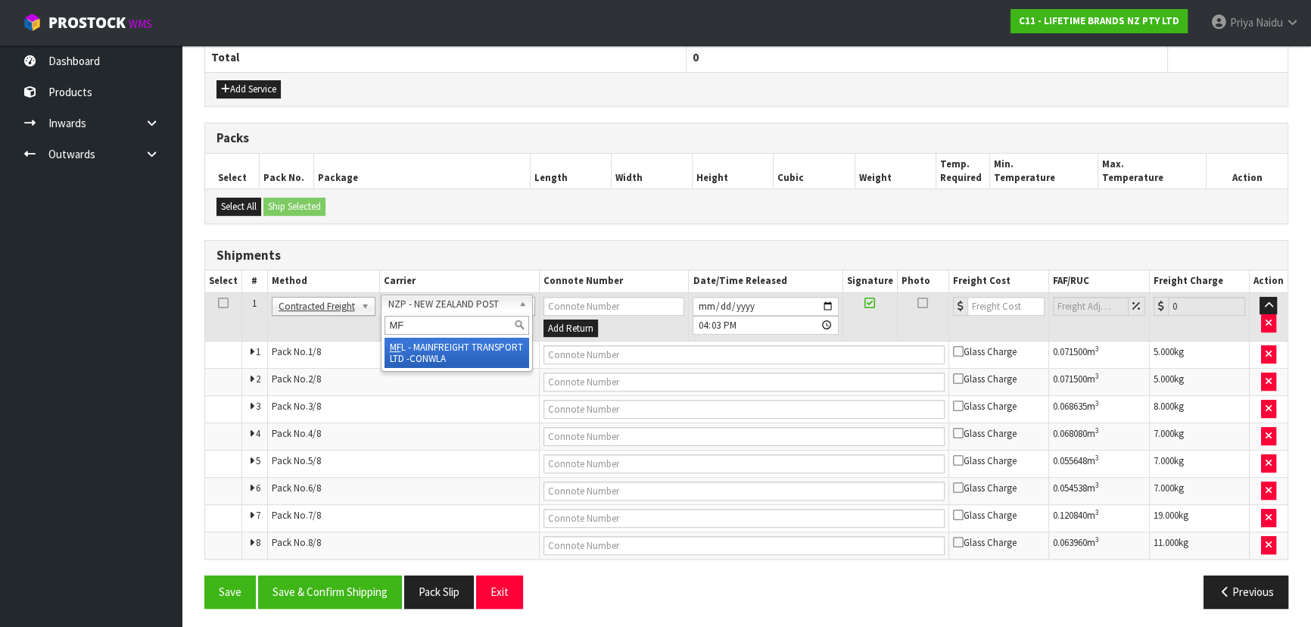
type input "MF"
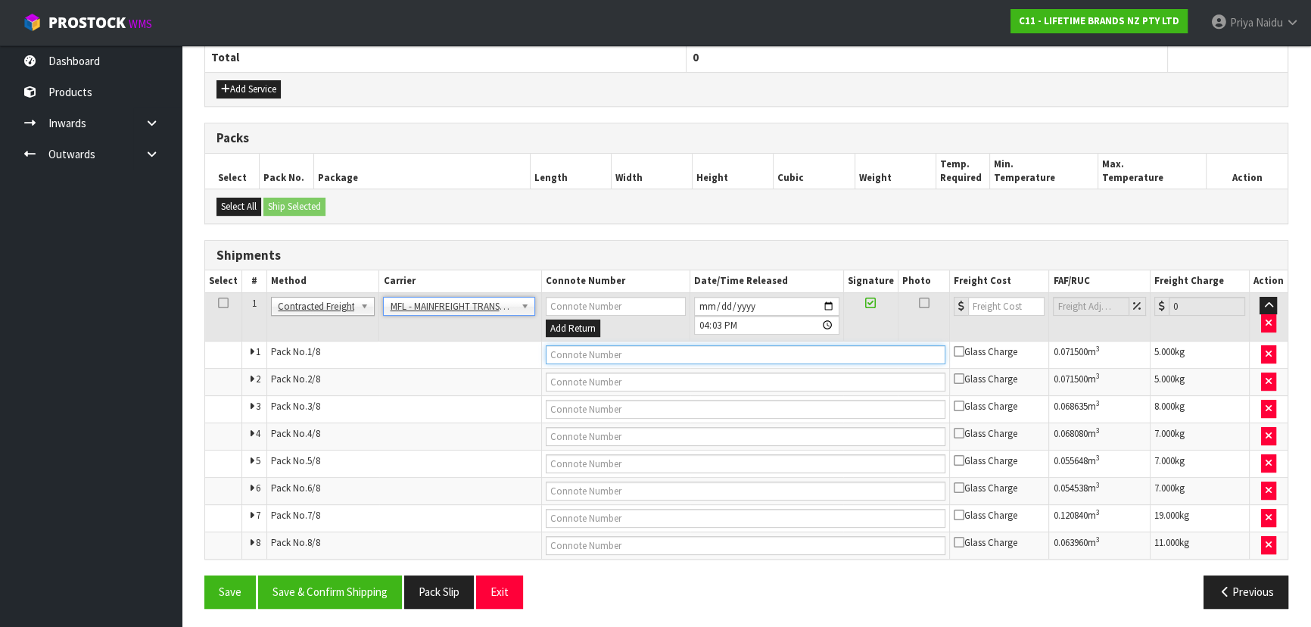
click at [560, 349] on input "text" at bounding box center [746, 354] width 400 height 19
paste input "FWM58978301"
type input "FWM58978301"
click at [993, 304] on input "number" at bounding box center [1006, 306] width 76 height 19
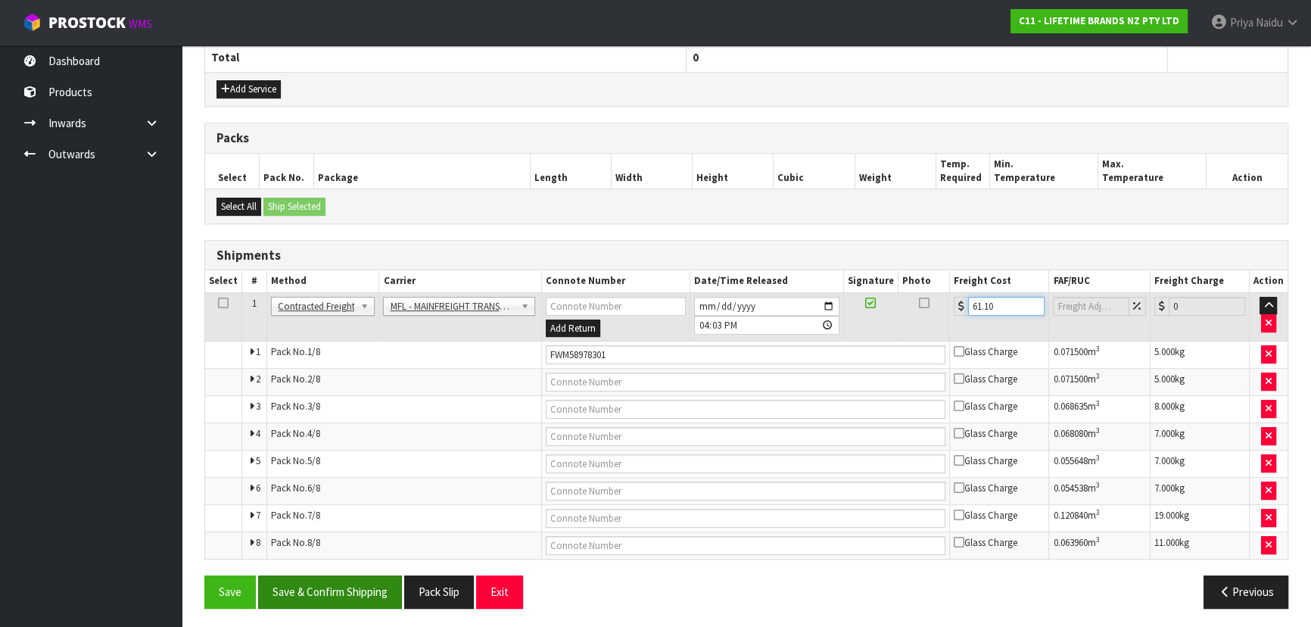
type input "61.10"
click at [343, 600] on button "Save & Confirm Shipping" at bounding box center [330, 591] width 144 height 33
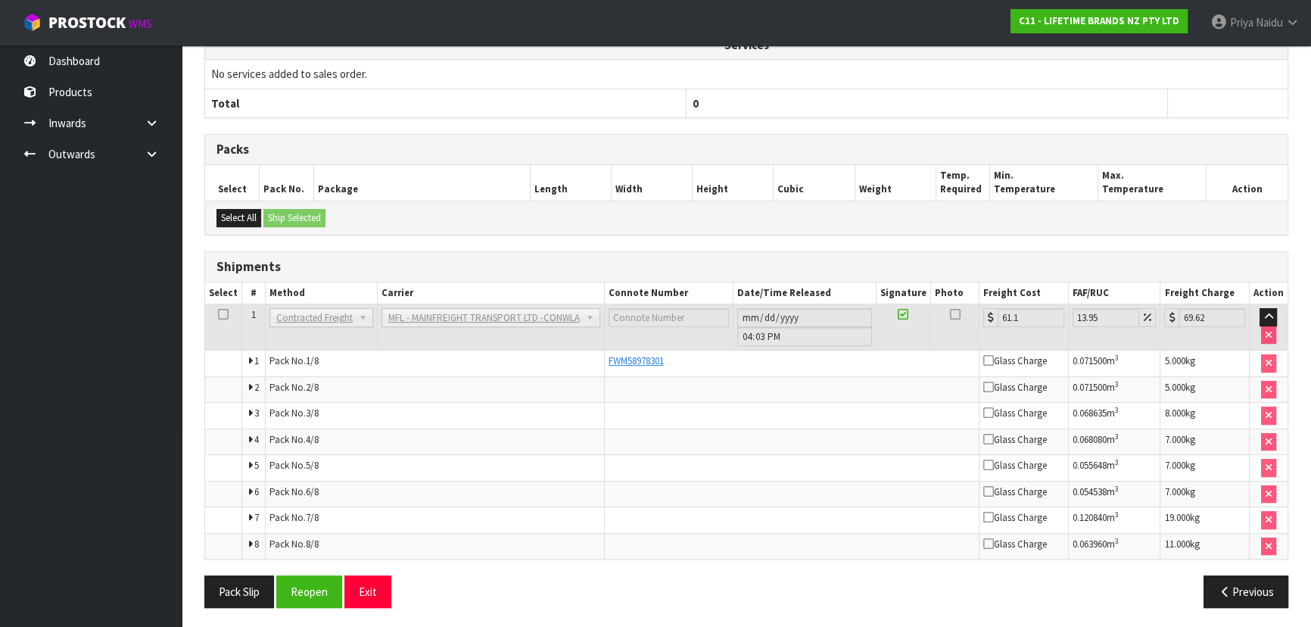
scroll to position [0, 0]
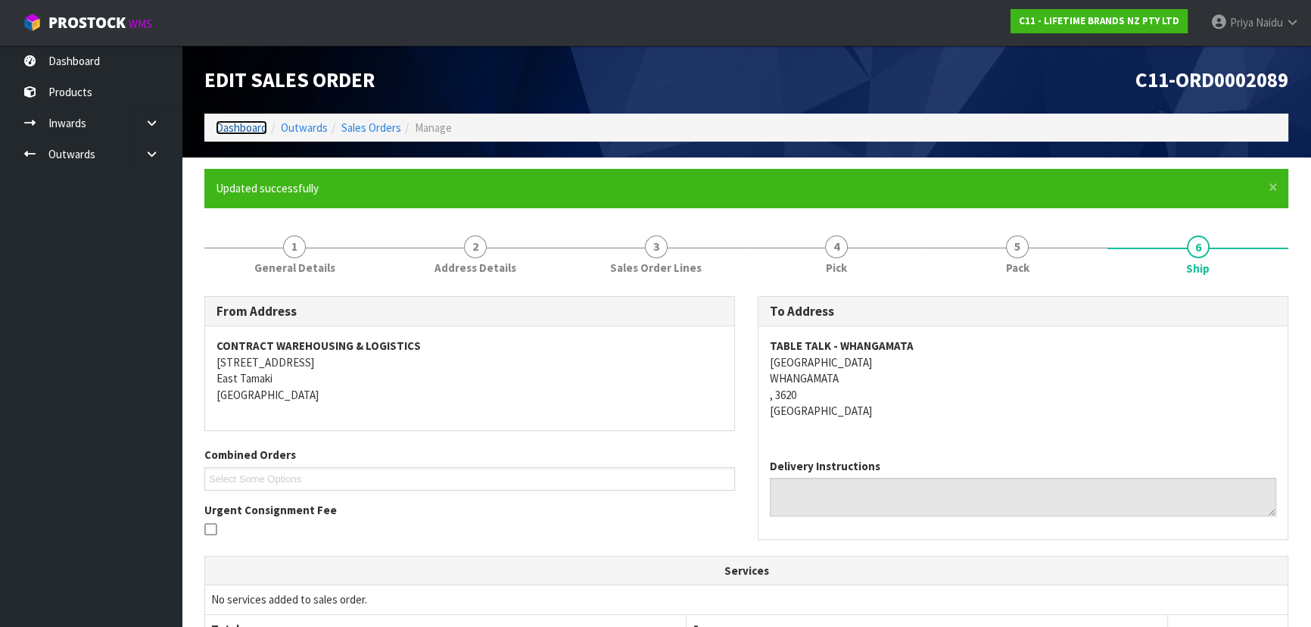
click at [248, 126] on link "Dashboard" at bounding box center [241, 127] width 51 height 14
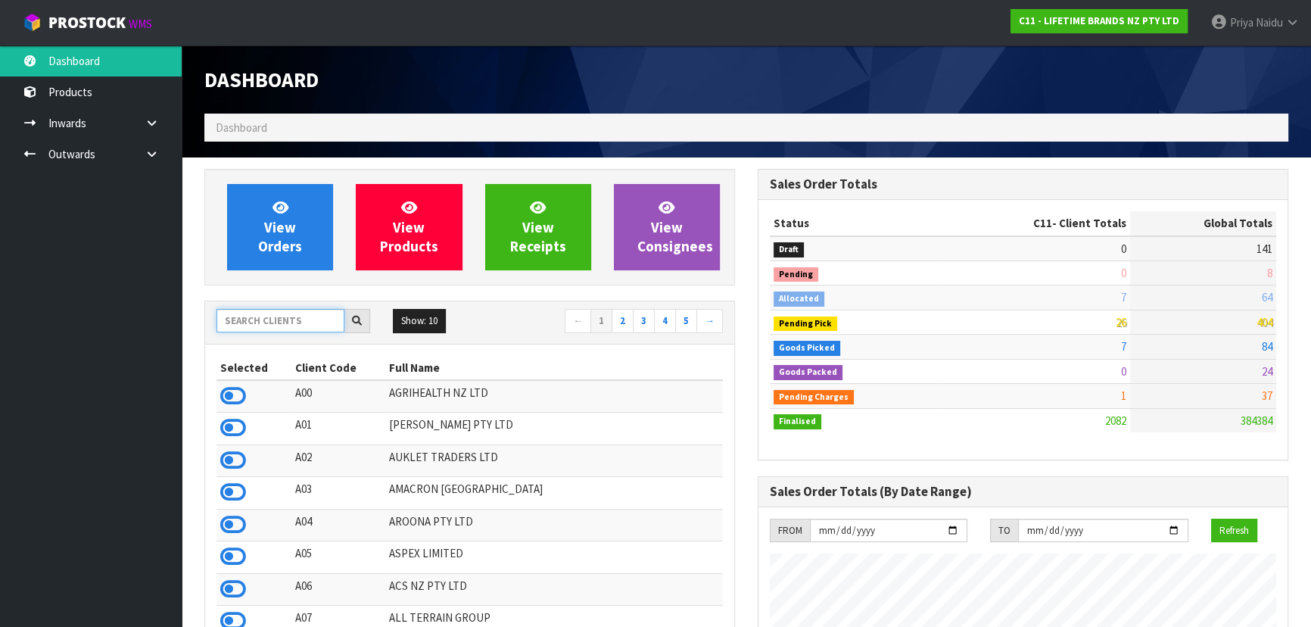
click at [295, 322] on input "text" at bounding box center [280, 320] width 128 height 23
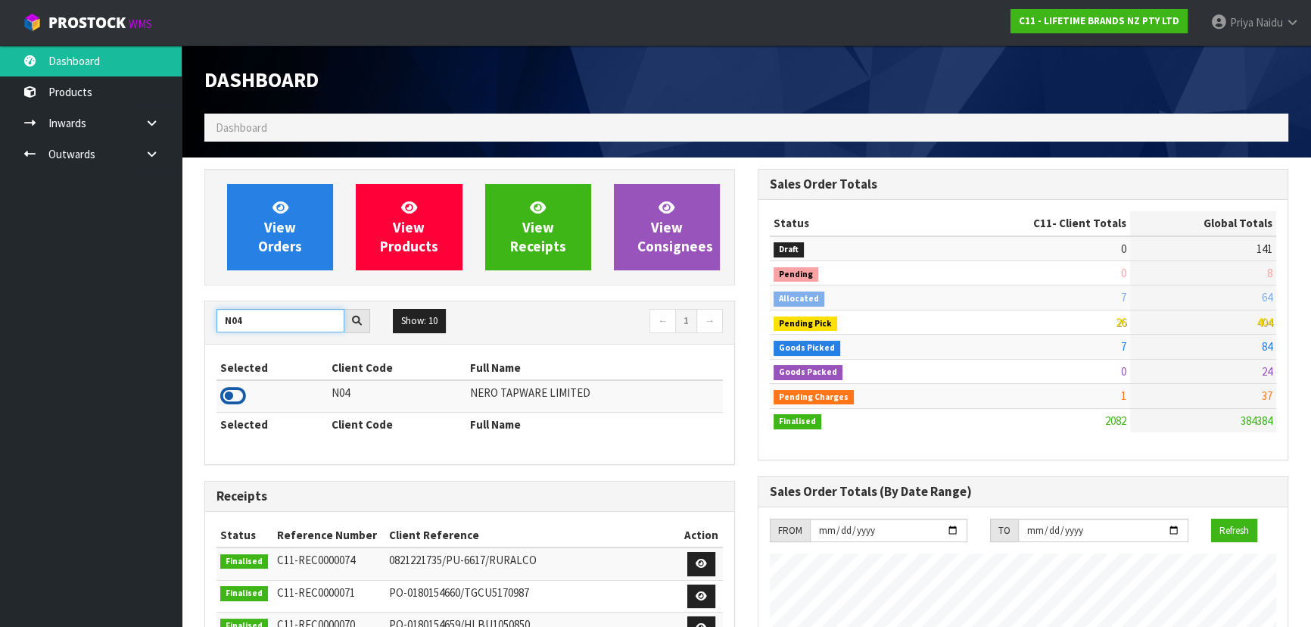
type input "N04"
click at [237, 396] on icon at bounding box center [233, 396] width 26 height 23
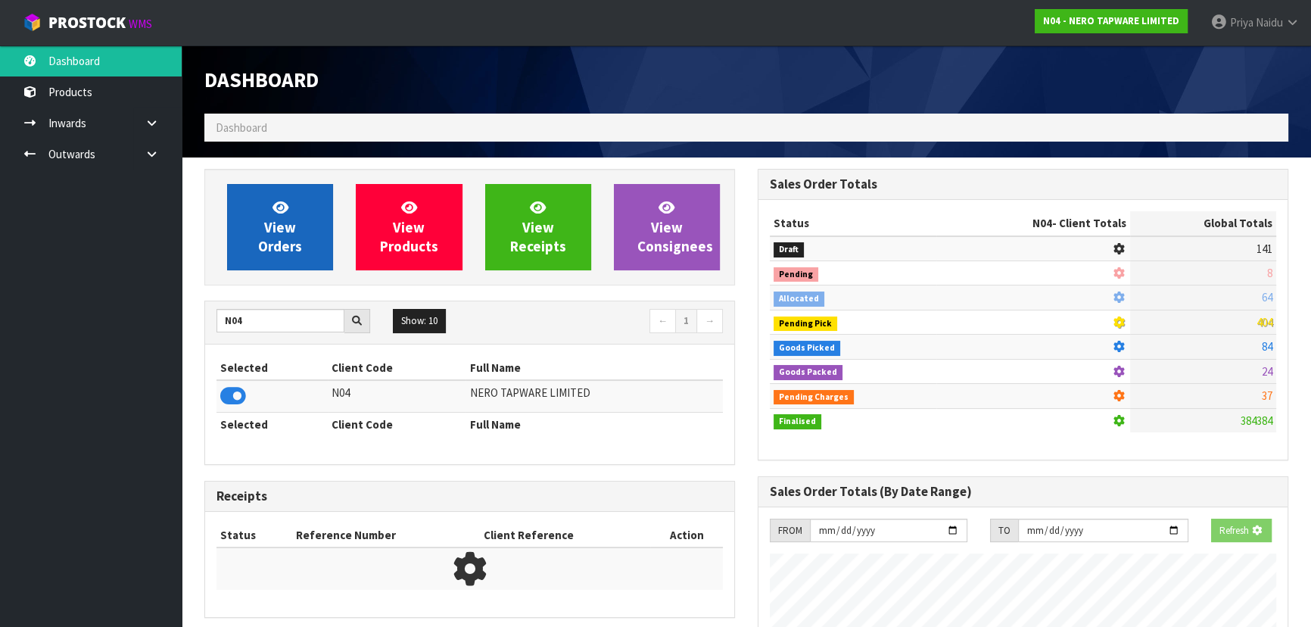
scroll to position [756028, 756417]
click at [285, 238] on span "View Orders" at bounding box center [280, 226] width 44 height 57
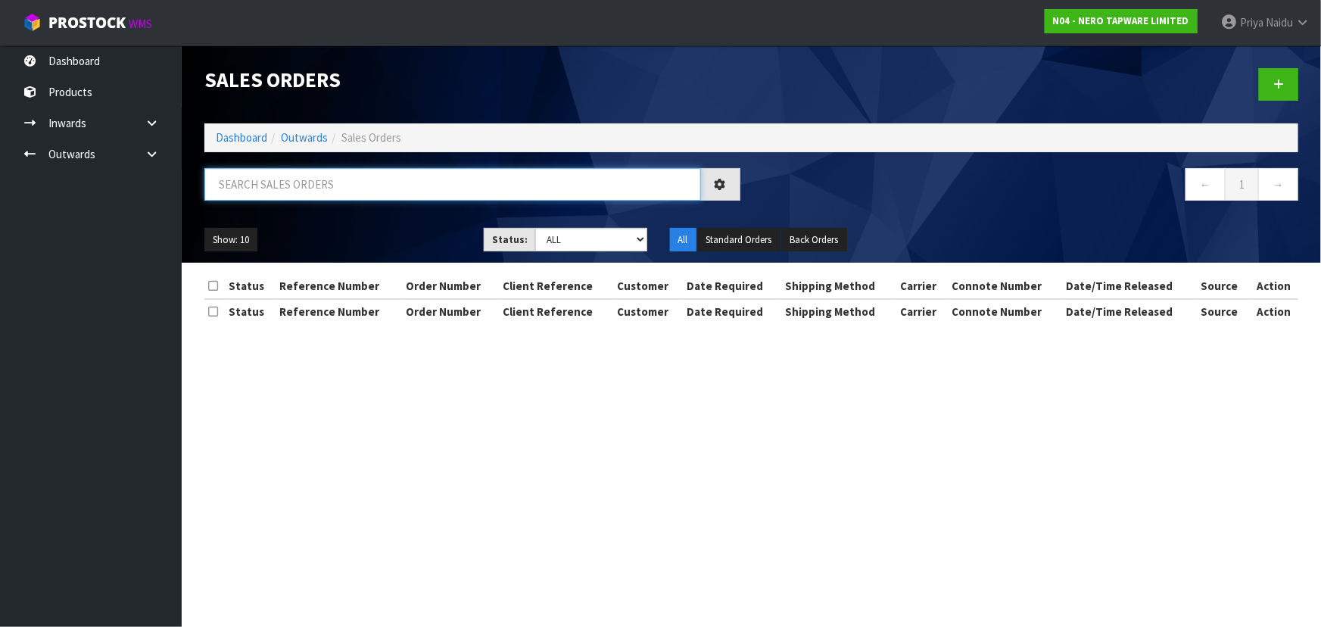
click at [342, 185] on input "text" at bounding box center [452, 184] width 497 height 33
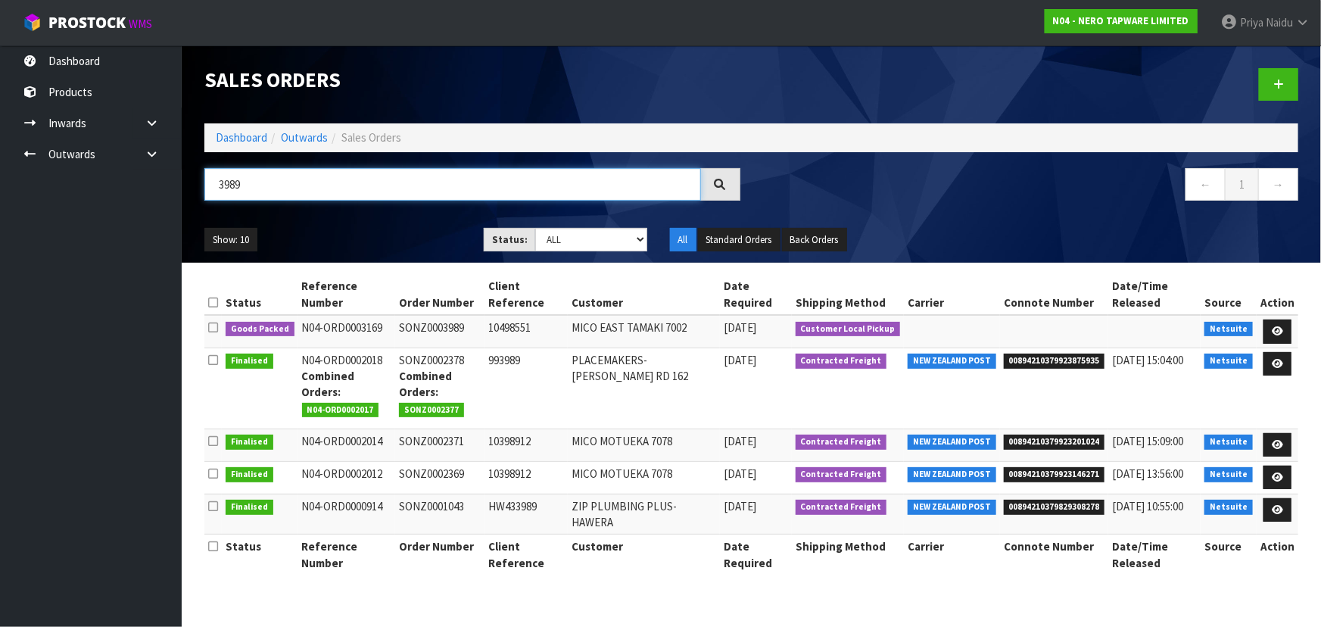
type input "3989"
click at [393, 225] on div "Show: 10 5 10 25 50 Status: Draft Pending Allocated Pending Pick Goods Picked G…" at bounding box center [751, 239] width 1117 height 47
click at [1279, 328] on icon at bounding box center [1277, 331] width 11 height 10
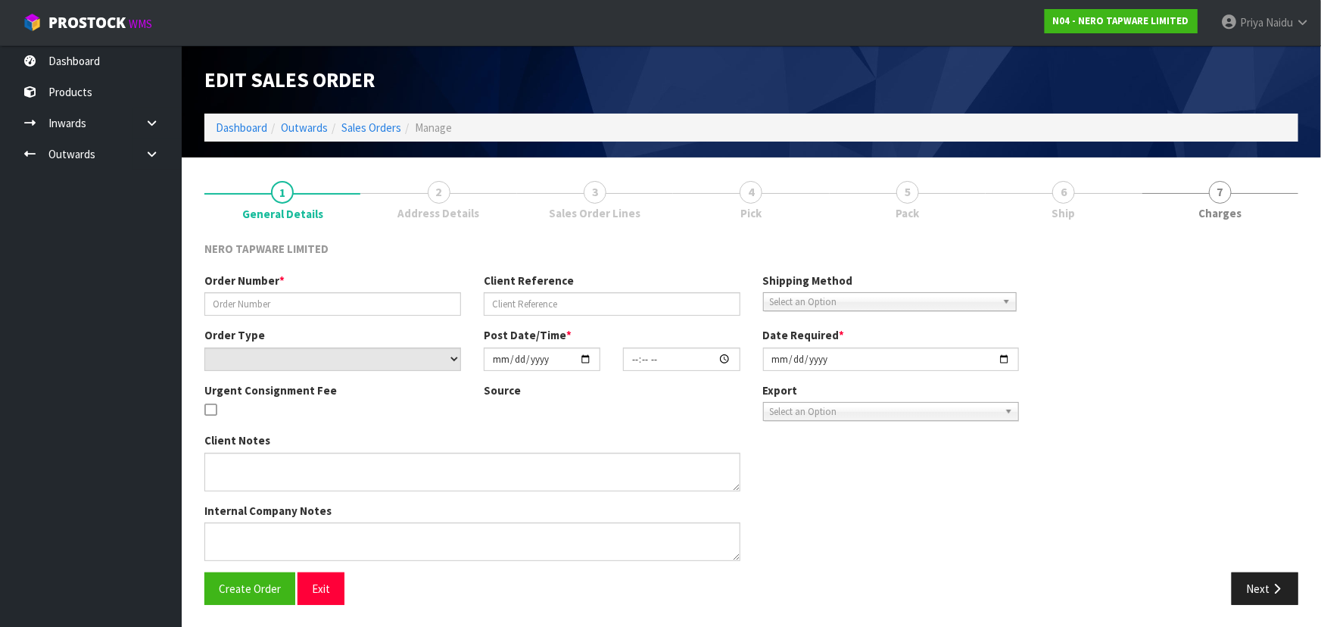
type input "SONZ0003989"
type input "10498551"
select select "number:0"
type input "[DATE]"
type input "12:30:10.000"
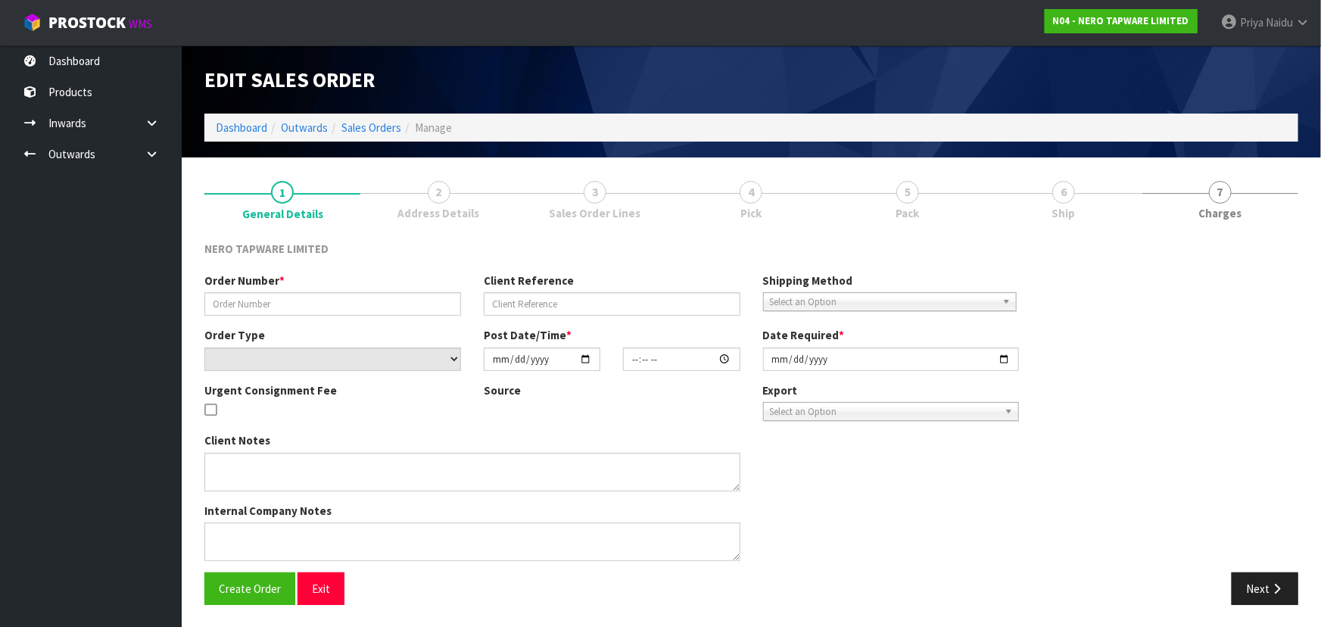
type input "[DATE]"
type textarea "customer pick up 06/10"
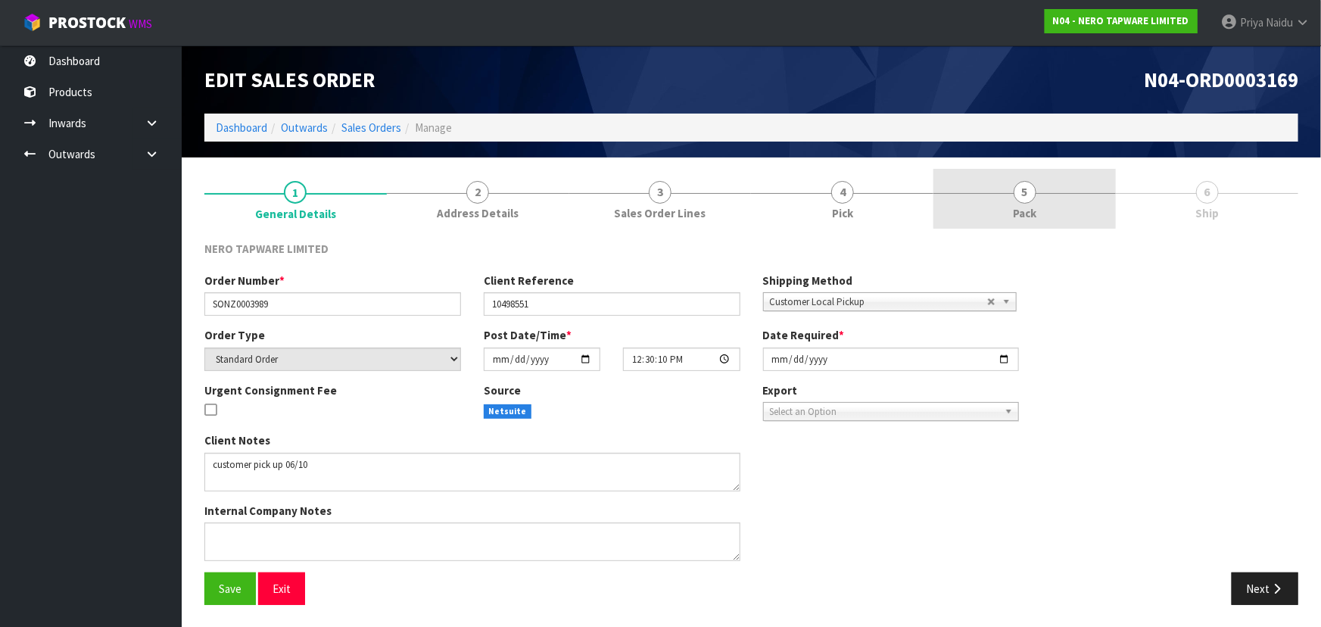
click at [1004, 204] on link "5 Pack" at bounding box center [1024, 199] width 182 height 60
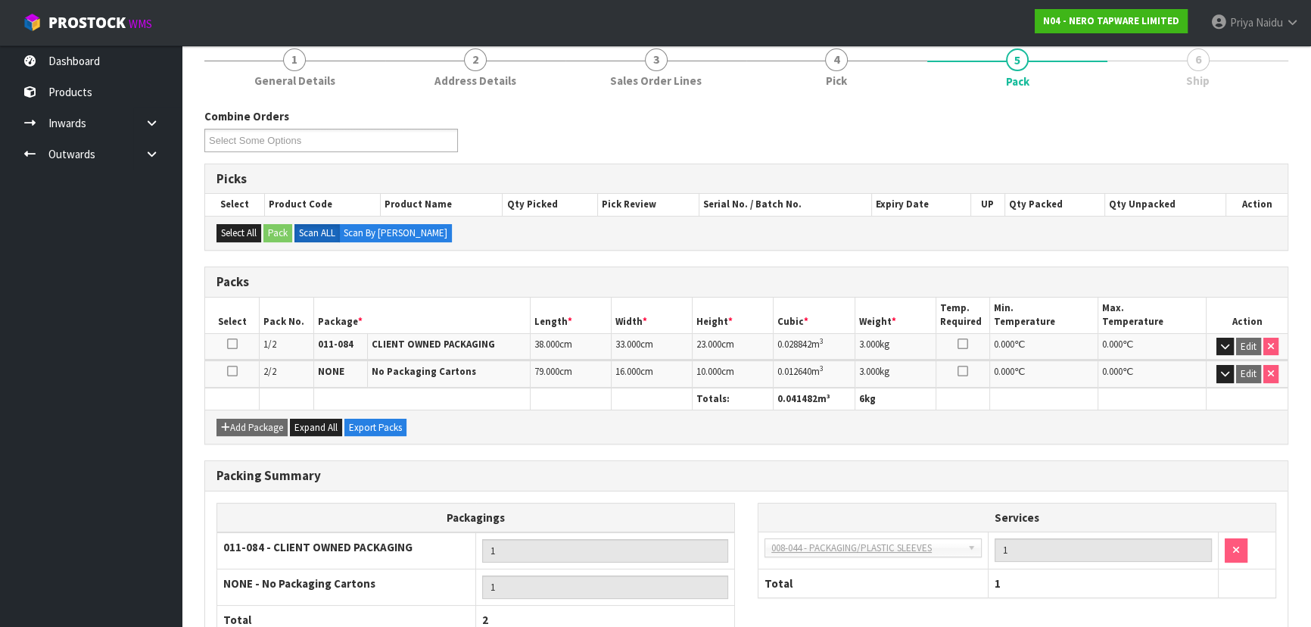
scroll to position [236, 0]
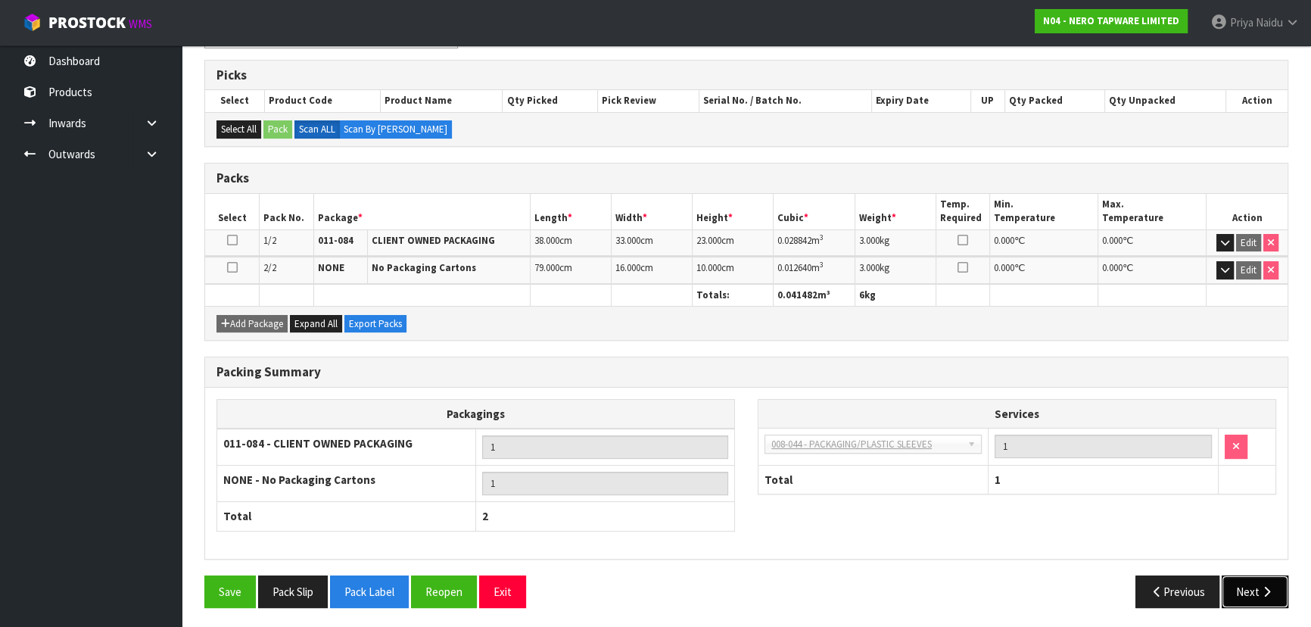
click at [1257, 575] on button "Next" at bounding box center [1255, 591] width 67 height 33
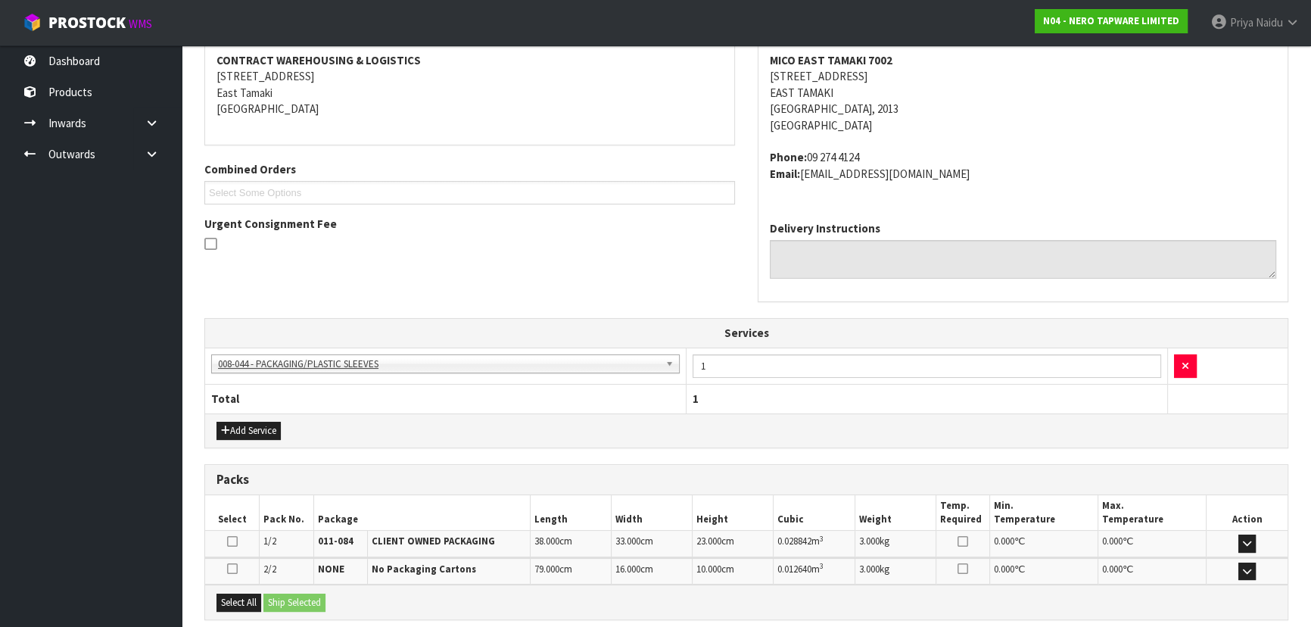
scroll to position [383, 0]
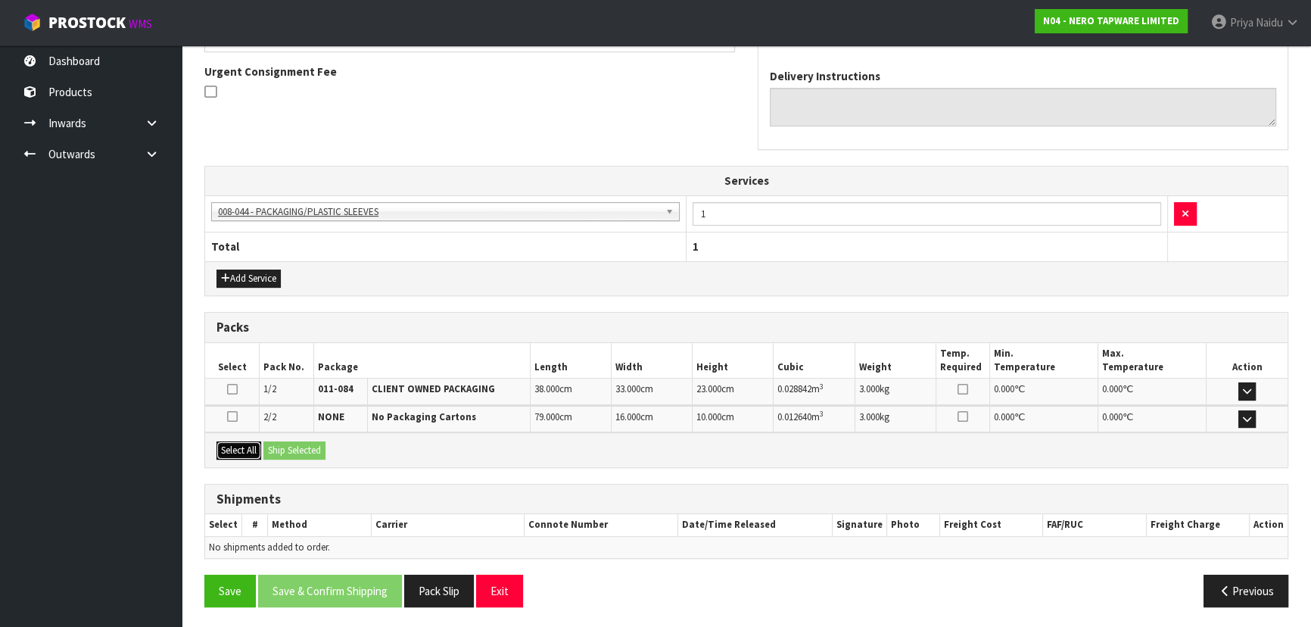
click at [247, 449] on button "Select All" at bounding box center [238, 450] width 45 height 18
click at [300, 450] on button "Ship Selected" at bounding box center [294, 450] width 62 height 18
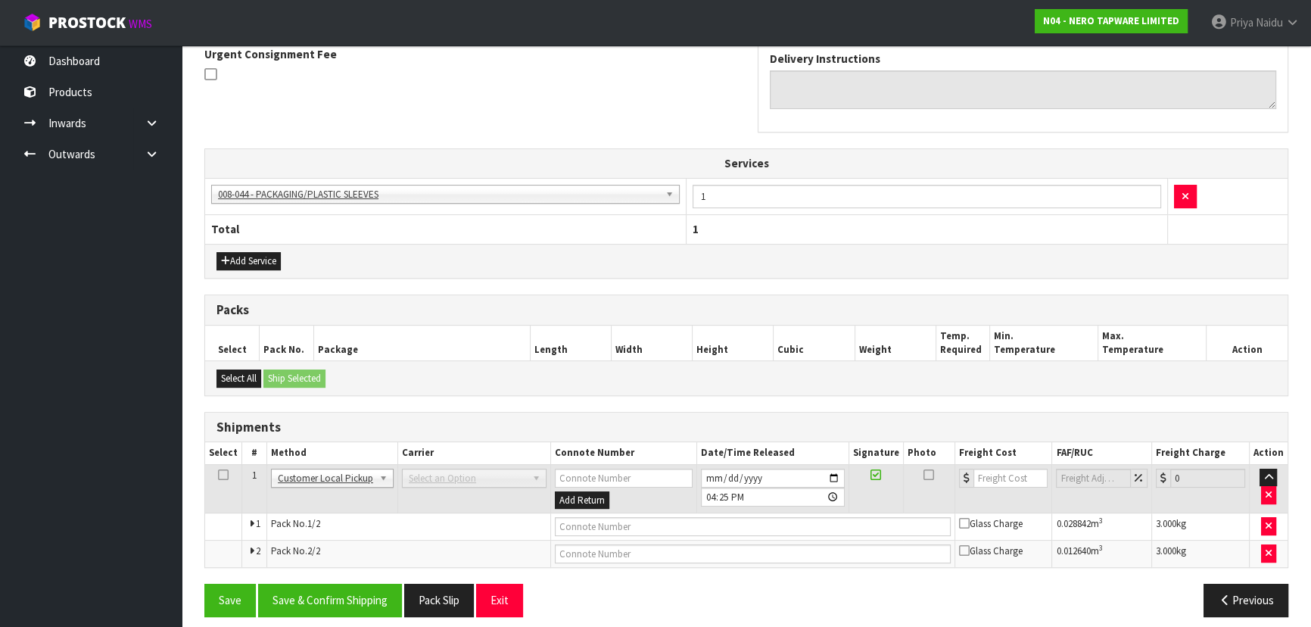
scroll to position [409, 0]
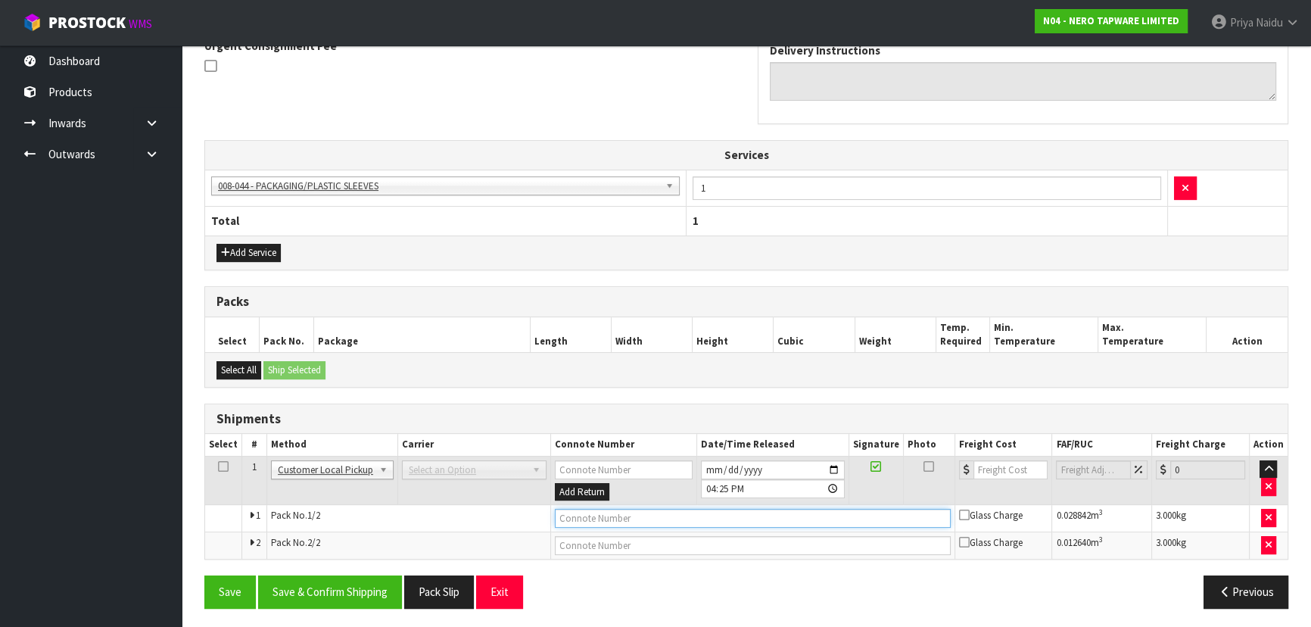
click at [555, 513] on input "text" at bounding box center [753, 518] width 396 height 19
type input "CUSTOMER COLLECTED"
click at [355, 598] on button "Save & Confirm Shipping" at bounding box center [330, 591] width 144 height 33
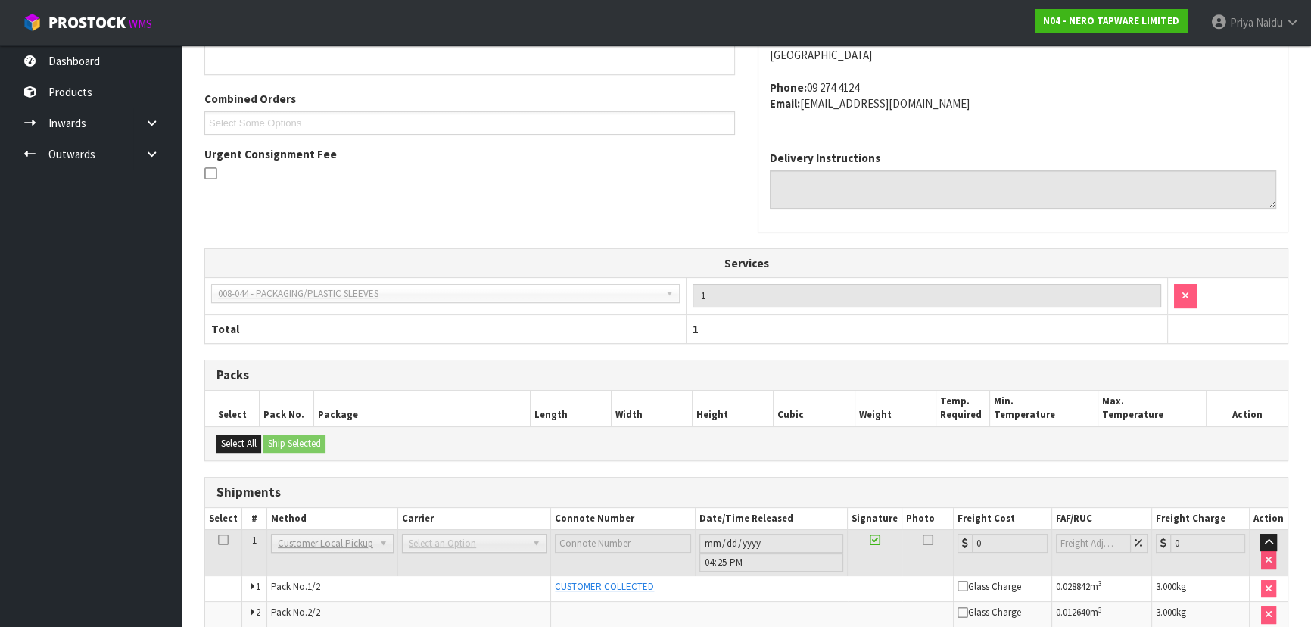
scroll to position [0, 0]
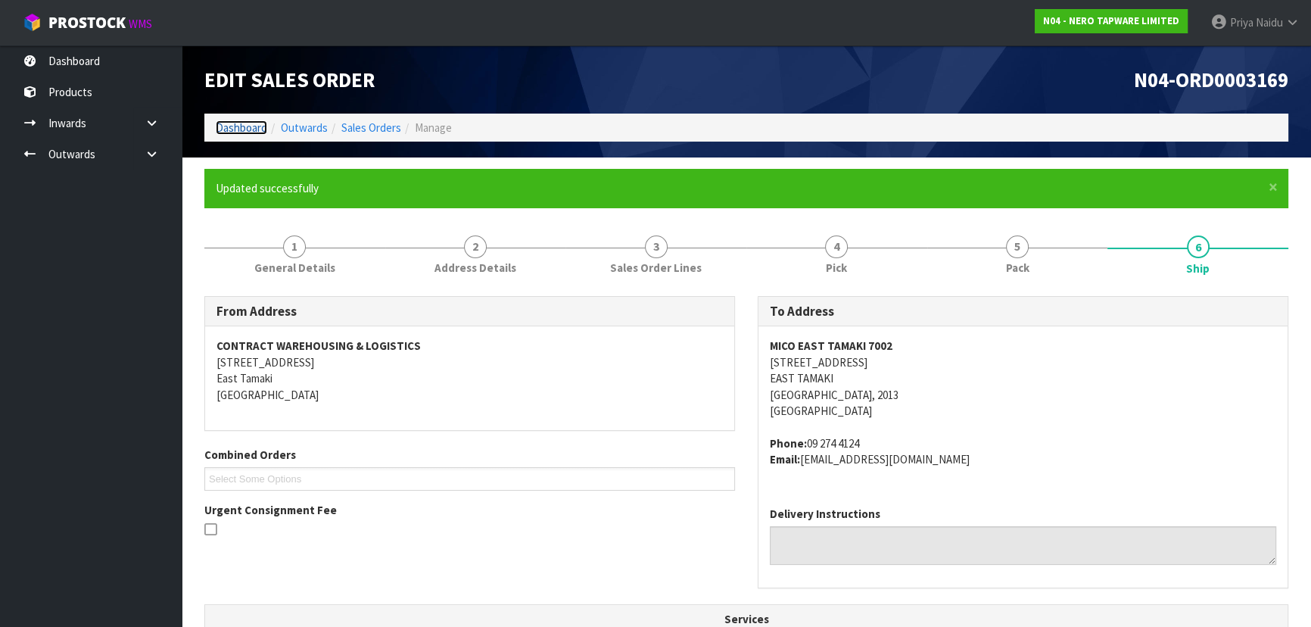
click at [235, 130] on link "Dashboard" at bounding box center [241, 127] width 51 height 14
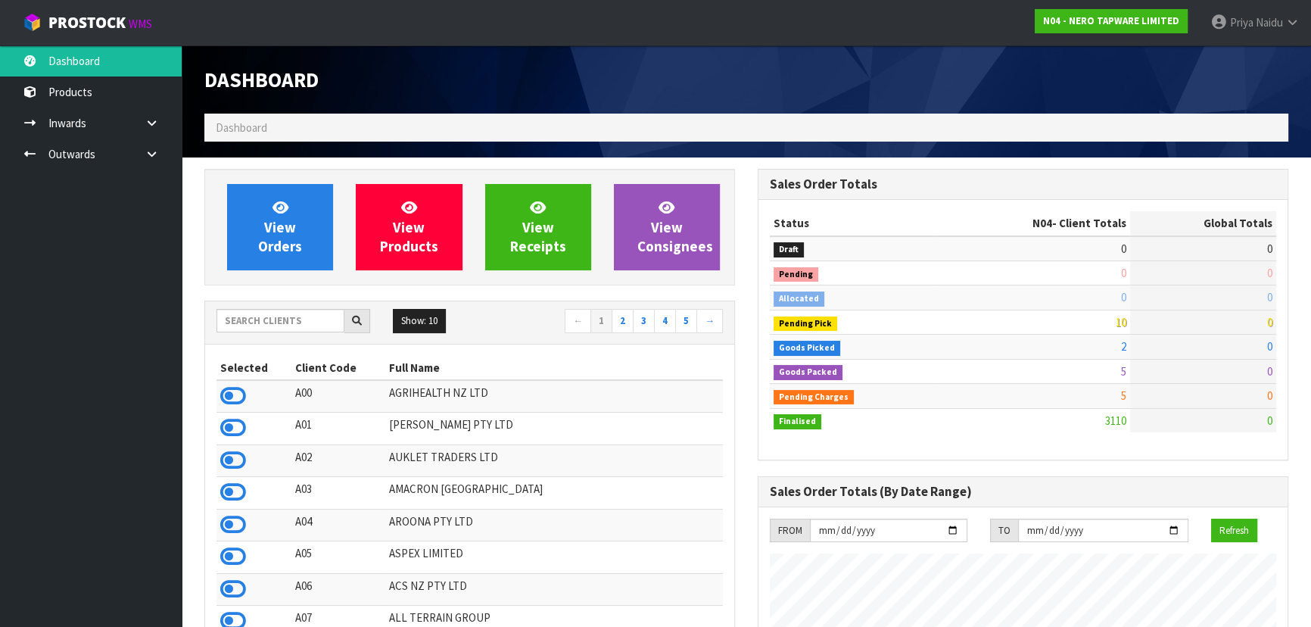
scroll to position [1177, 553]
click at [289, 322] on input "text" at bounding box center [280, 320] width 128 height 23
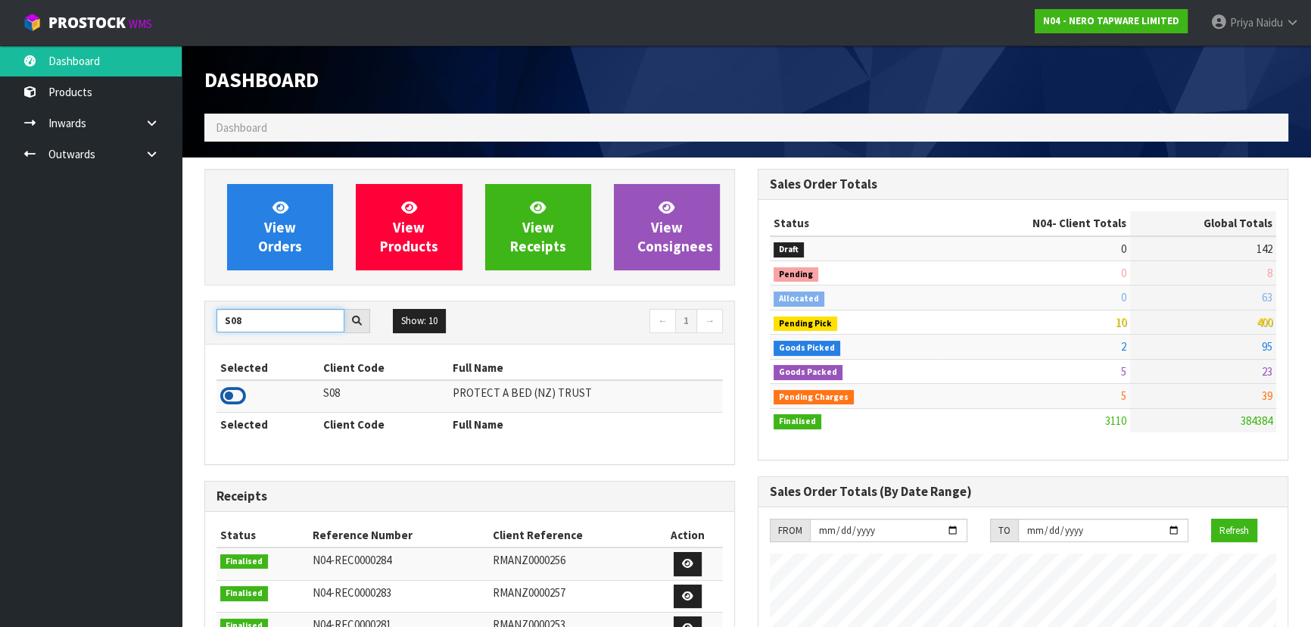
type input "S08"
click at [229, 388] on icon at bounding box center [233, 396] width 26 height 23
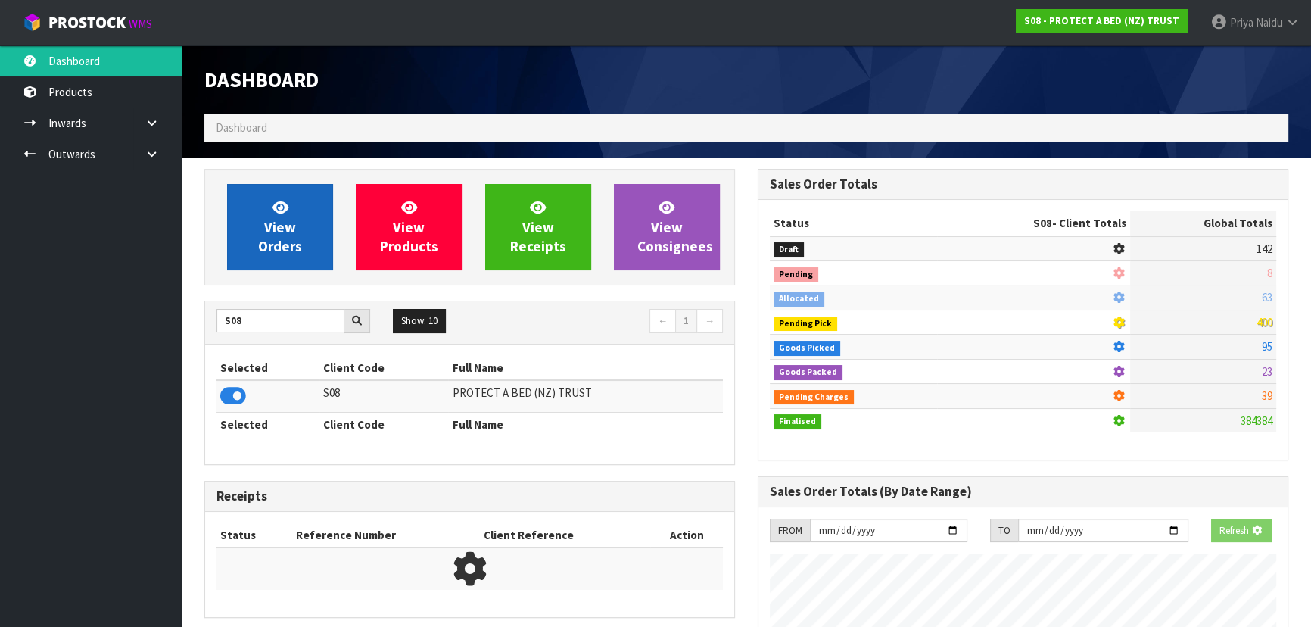
scroll to position [756028, 756417]
click at [273, 253] on span "View Orders" at bounding box center [280, 226] width 44 height 57
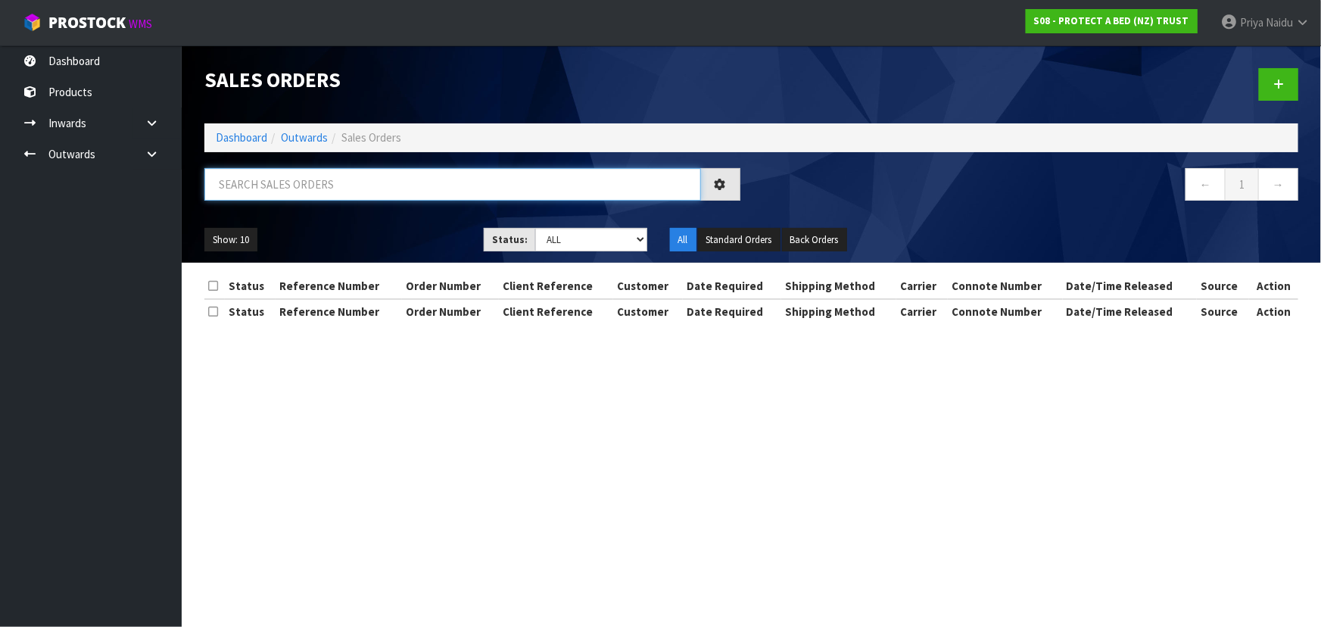
click at [326, 195] on input "text" at bounding box center [452, 184] width 497 height 33
type input "33642"
click at [291, 136] on link "Outwards" at bounding box center [304, 137] width 47 height 14
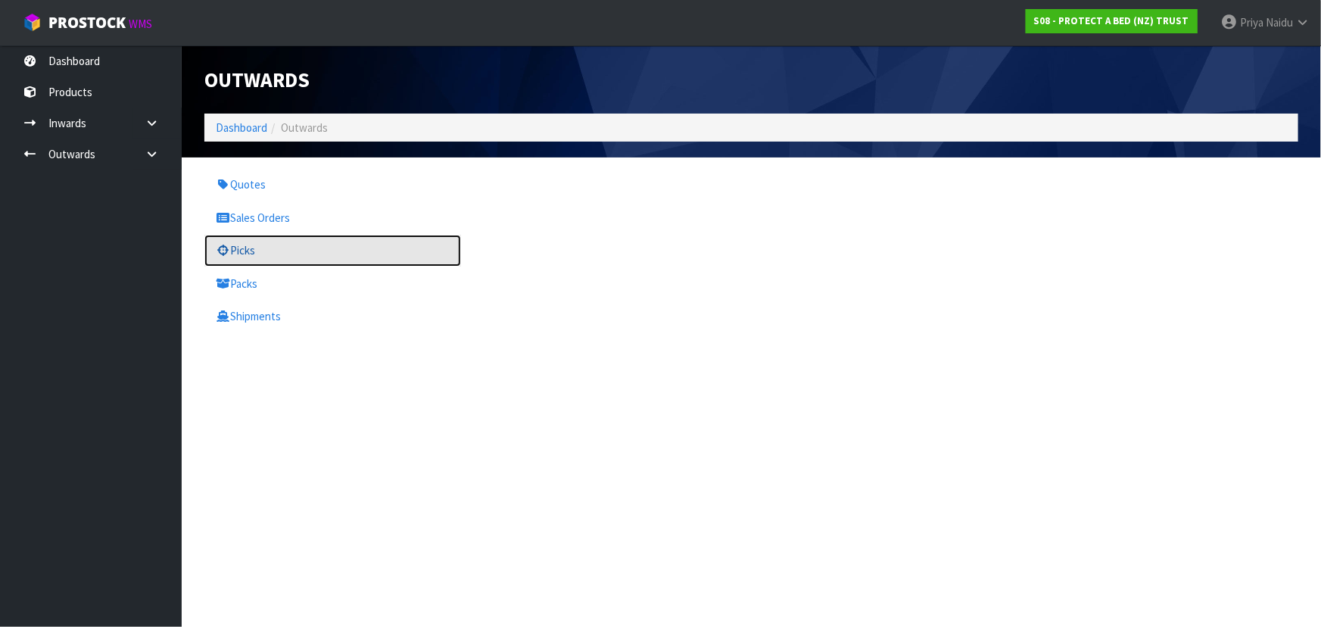
click at [254, 248] on link "Picks" at bounding box center [332, 250] width 257 height 31
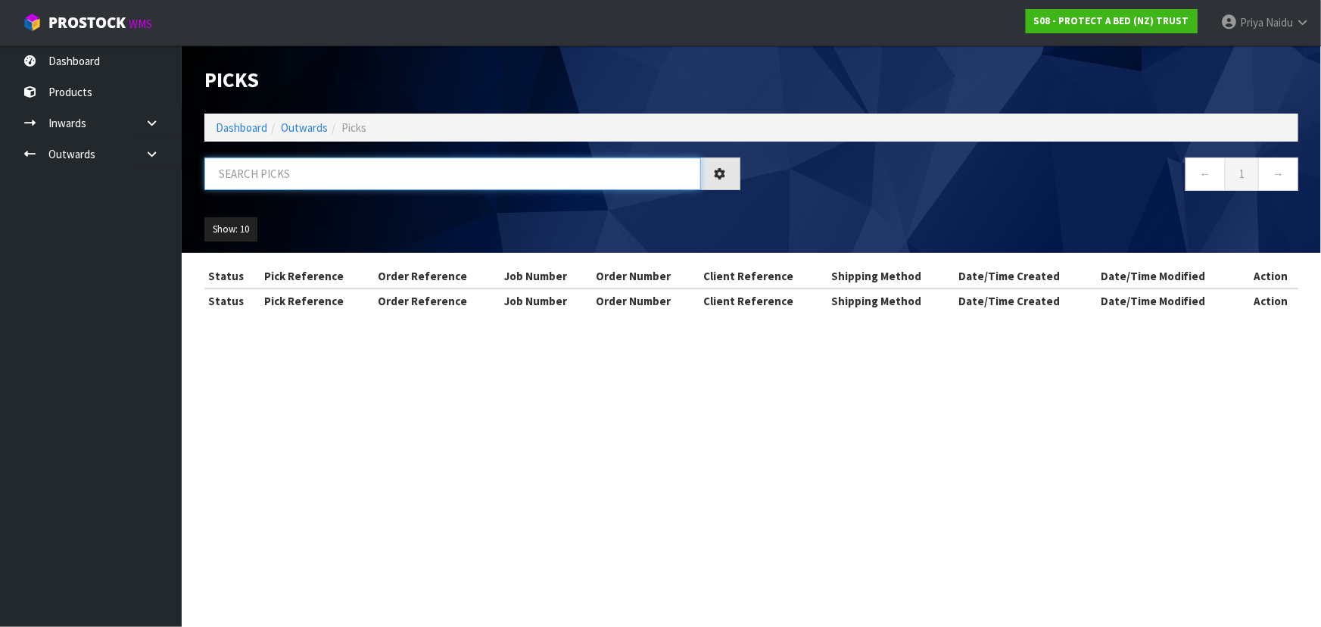
click at [282, 182] on input "text" at bounding box center [452, 173] width 497 height 33
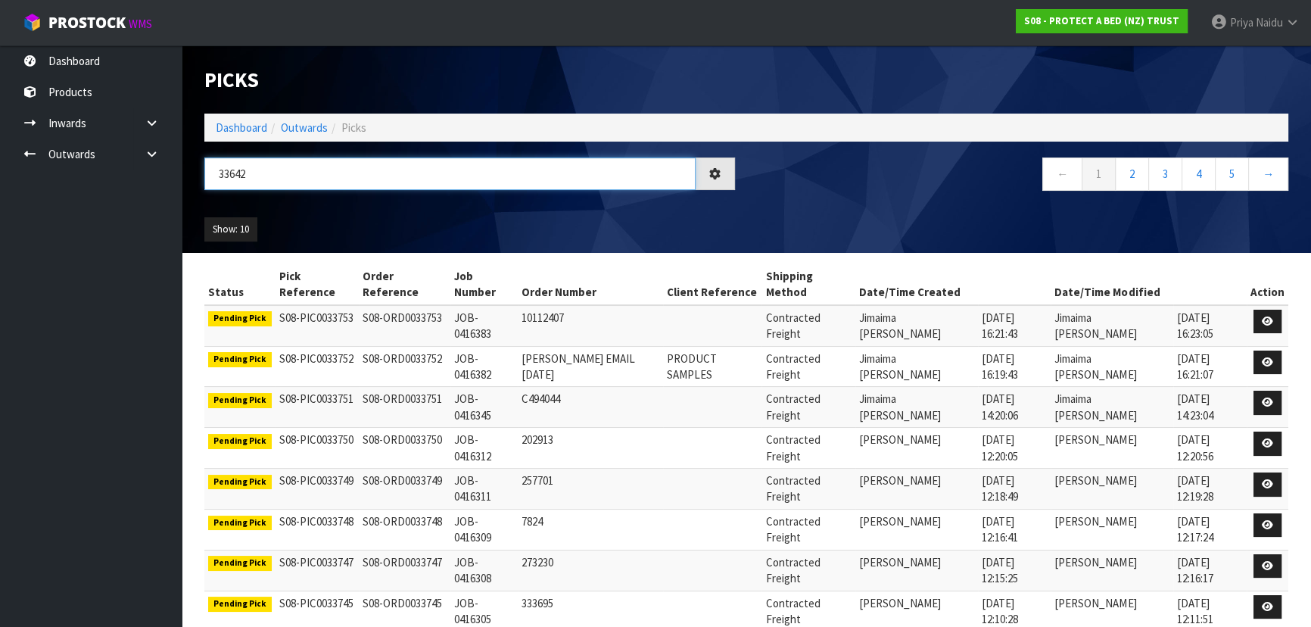
type input "33642"
click at [338, 206] on div "Show: 10 5 10 25 50" at bounding box center [746, 229] width 1107 height 47
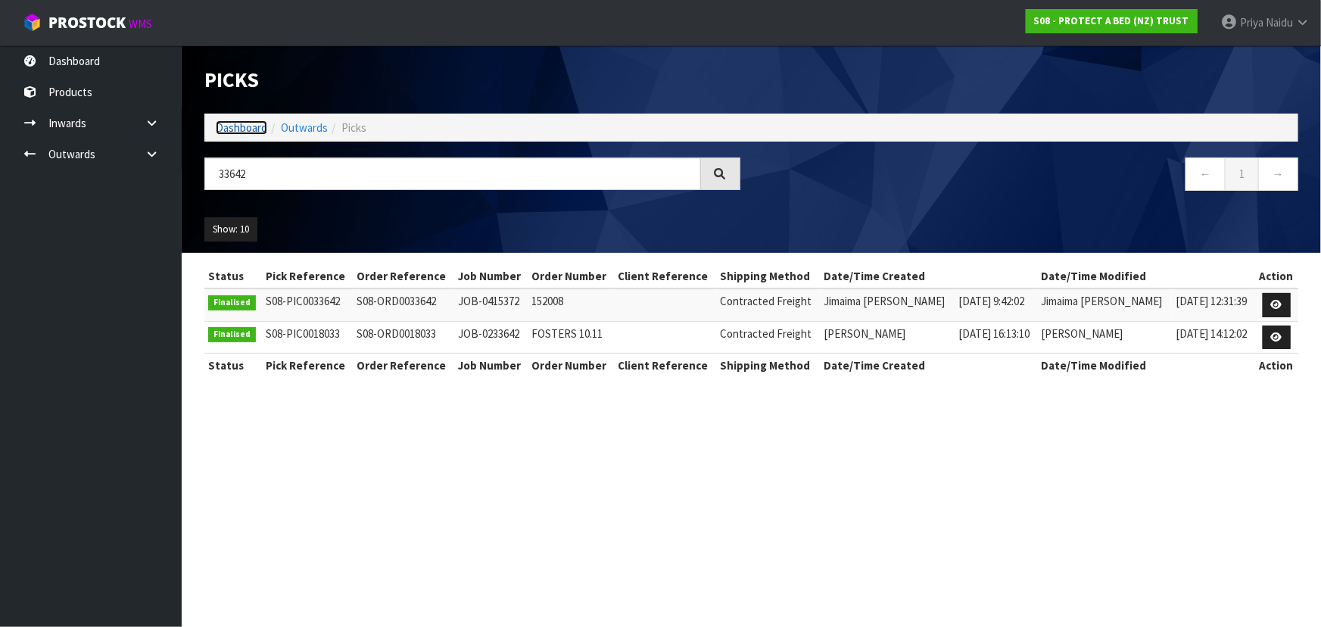
click at [250, 129] on link "Dashboard" at bounding box center [241, 127] width 51 height 14
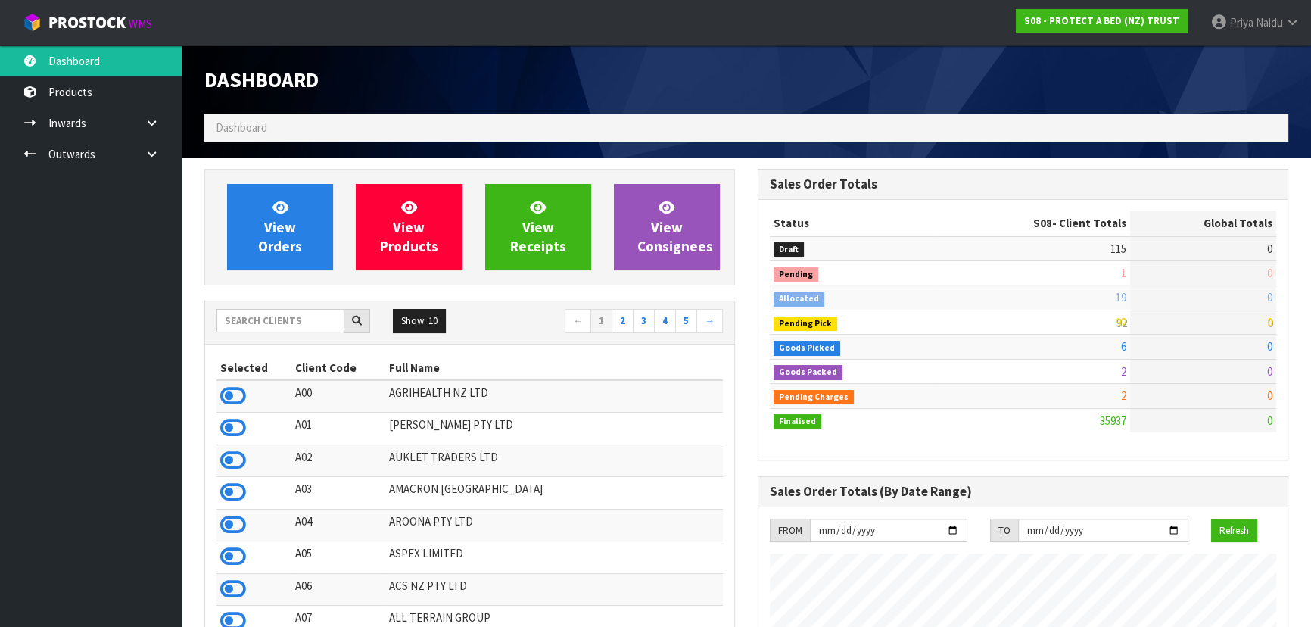
scroll to position [1145, 553]
click at [266, 324] on input "text" at bounding box center [280, 320] width 128 height 23
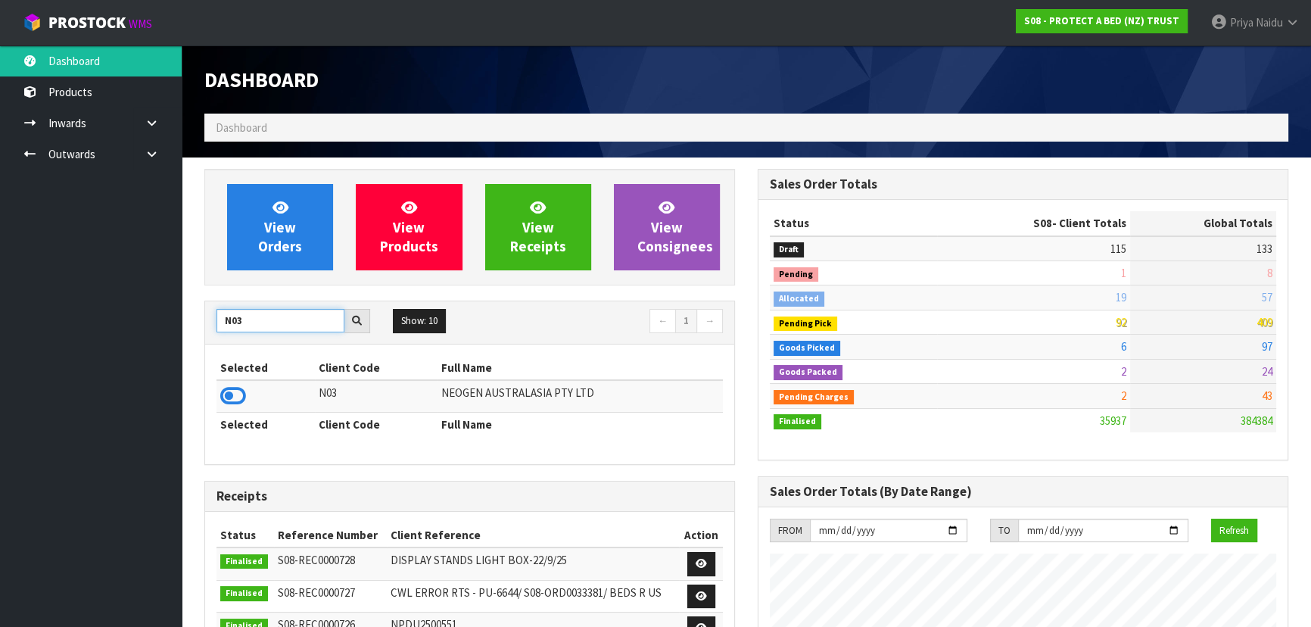
type input "N03"
click at [235, 394] on icon at bounding box center [233, 396] width 26 height 23
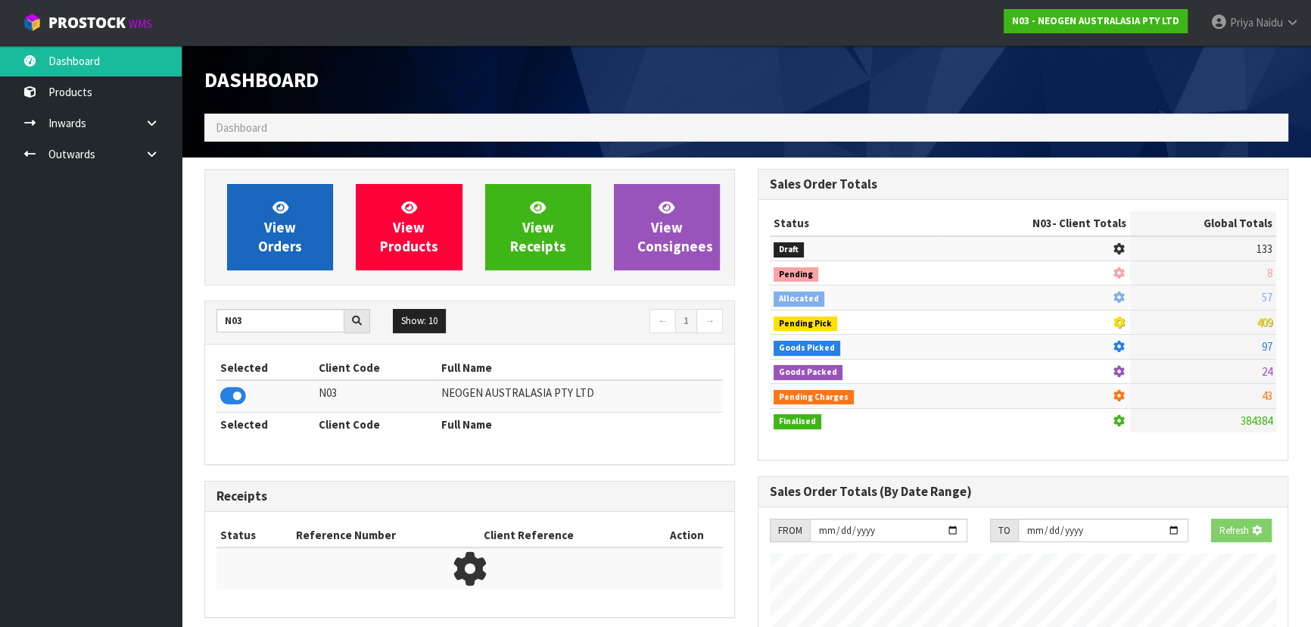
scroll to position [756028, 756417]
click at [276, 235] on span "View Orders" at bounding box center [280, 226] width 44 height 57
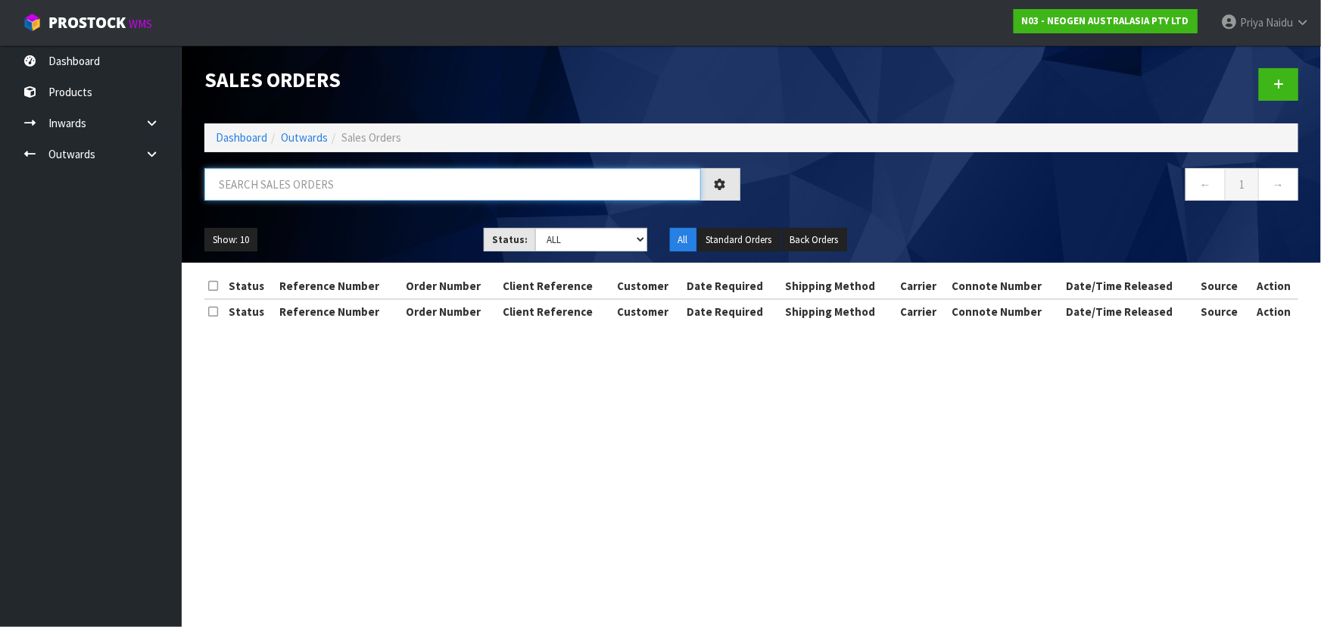
click at [332, 177] on input "text" at bounding box center [452, 184] width 497 height 33
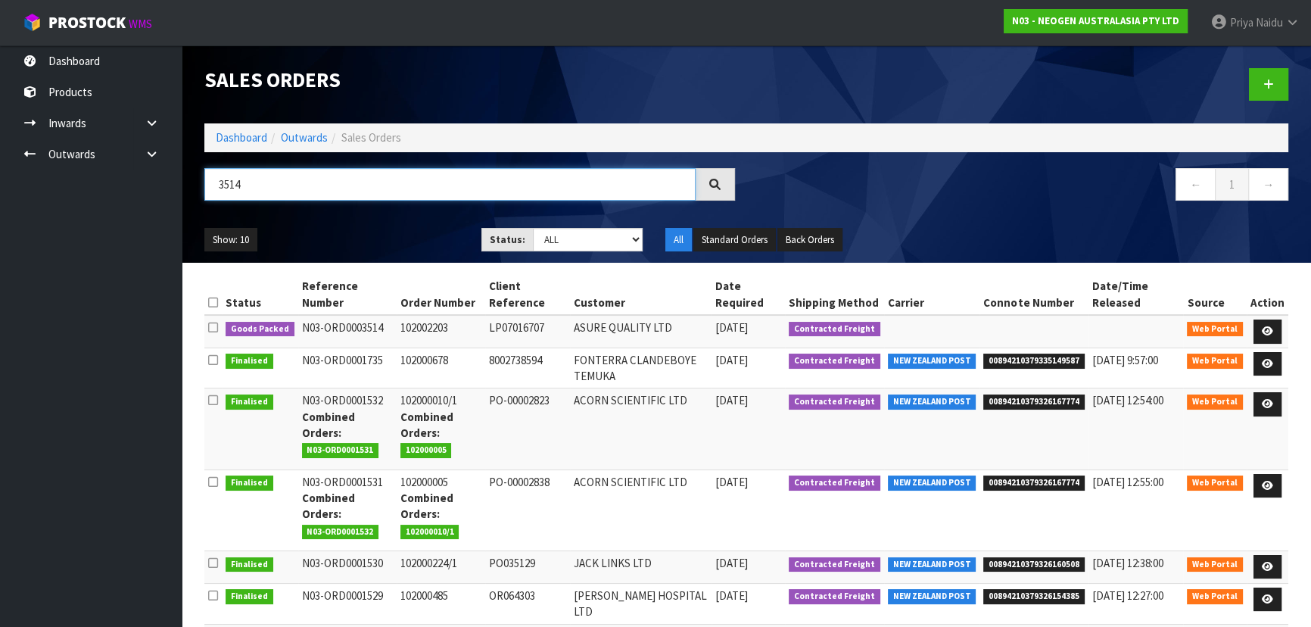
type input "3514"
click at [400, 214] on div "3514 ← 1 →" at bounding box center [746, 192] width 1107 height 48
click at [398, 224] on div "Show: 10 5 10 25 50 Status: Draft Pending Allocated Pending Pick Goods Picked G…" at bounding box center [746, 239] width 1107 height 47
click at [406, 237] on ul "Show: 10 5 10 25 50" at bounding box center [331, 240] width 254 height 24
click at [398, 238] on ul "Show: 10 5 10 25 50" at bounding box center [331, 240] width 254 height 24
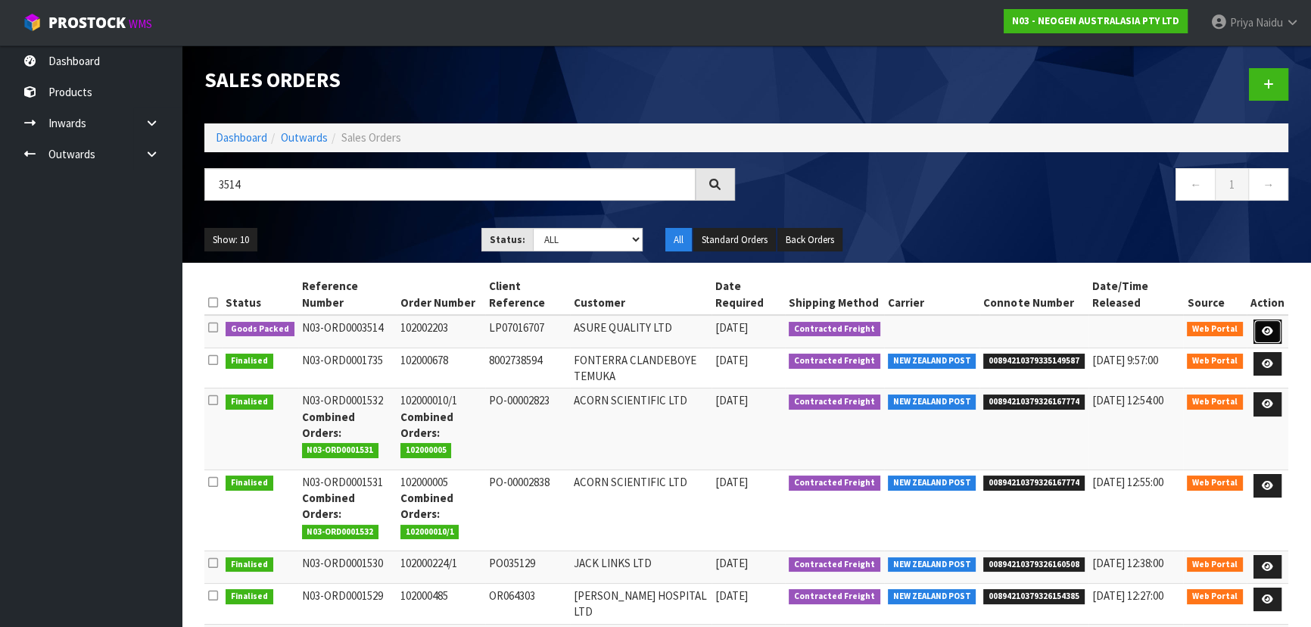
click at [1275, 325] on link at bounding box center [1268, 331] width 28 height 24
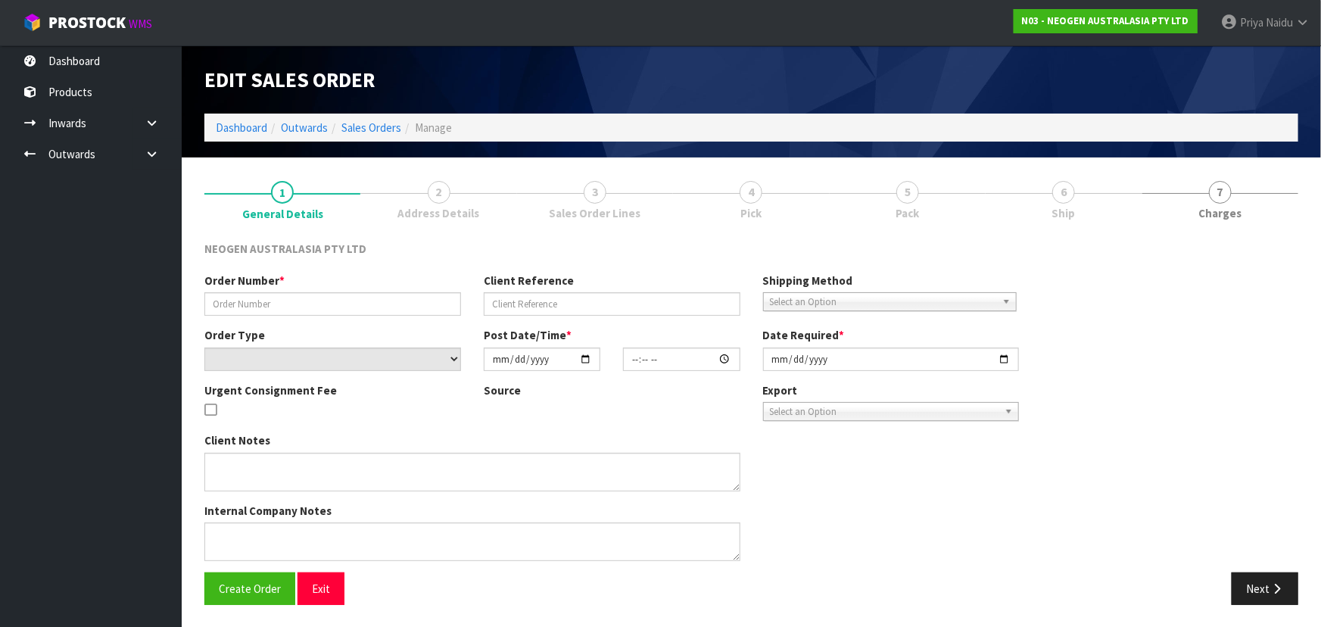
type input "102002203"
type input "LP07016707"
select select "number:0"
type input "[DATE]"
type input "17:46:00.000"
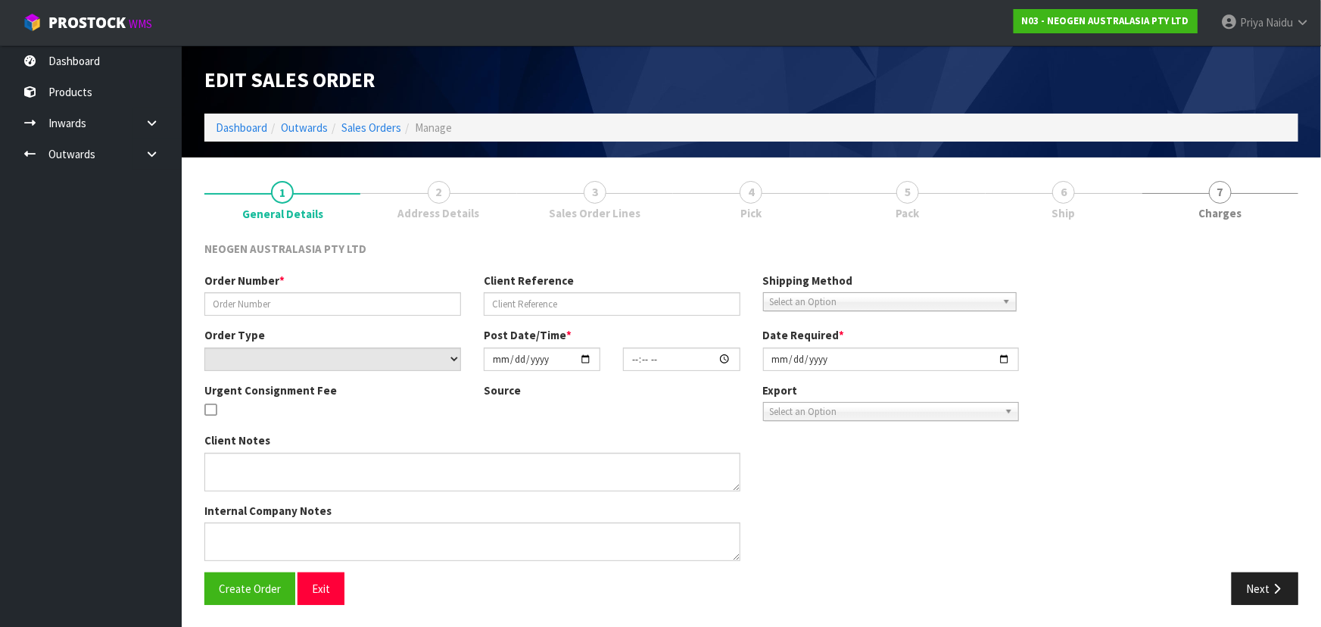
type input "[DATE]"
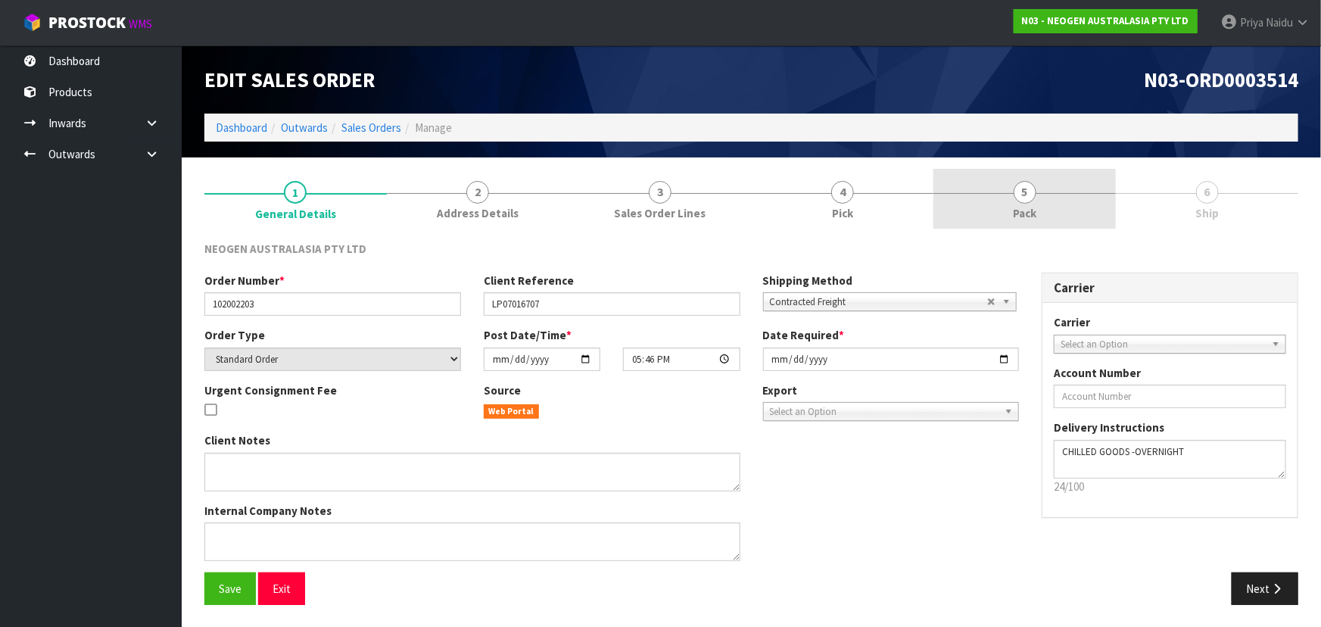
click at [1042, 202] on link "5 Pack" at bounding box center [1024, 199] width 182 height 60
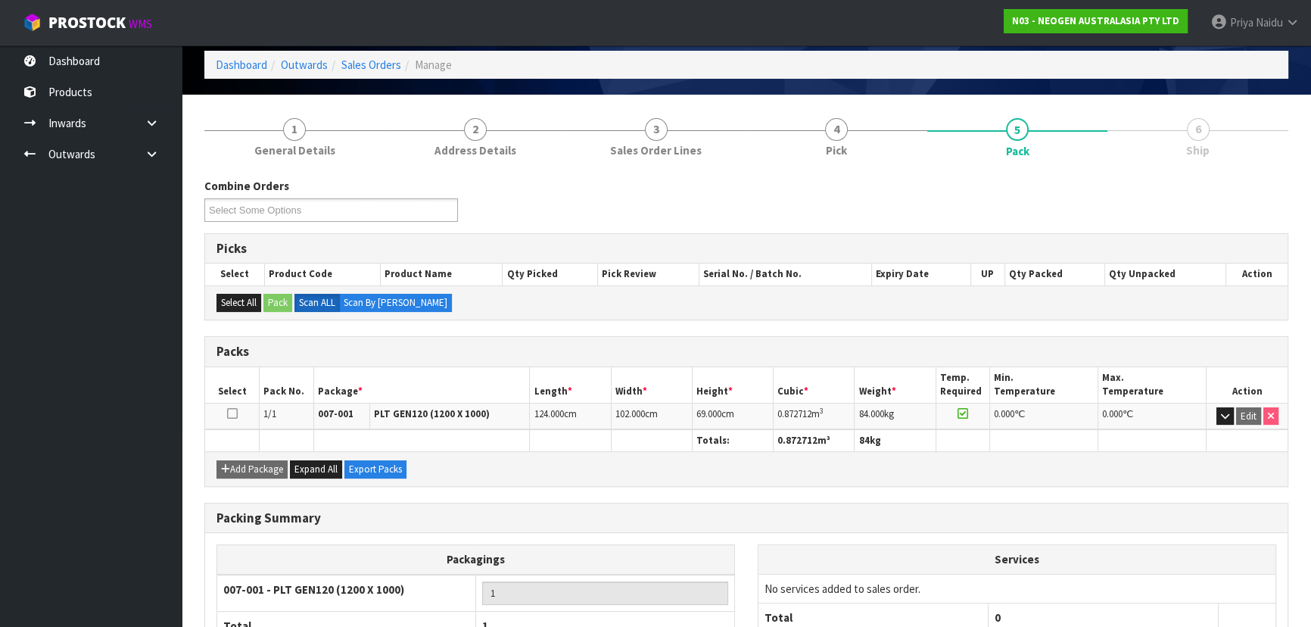
scroll to position [173, 0]
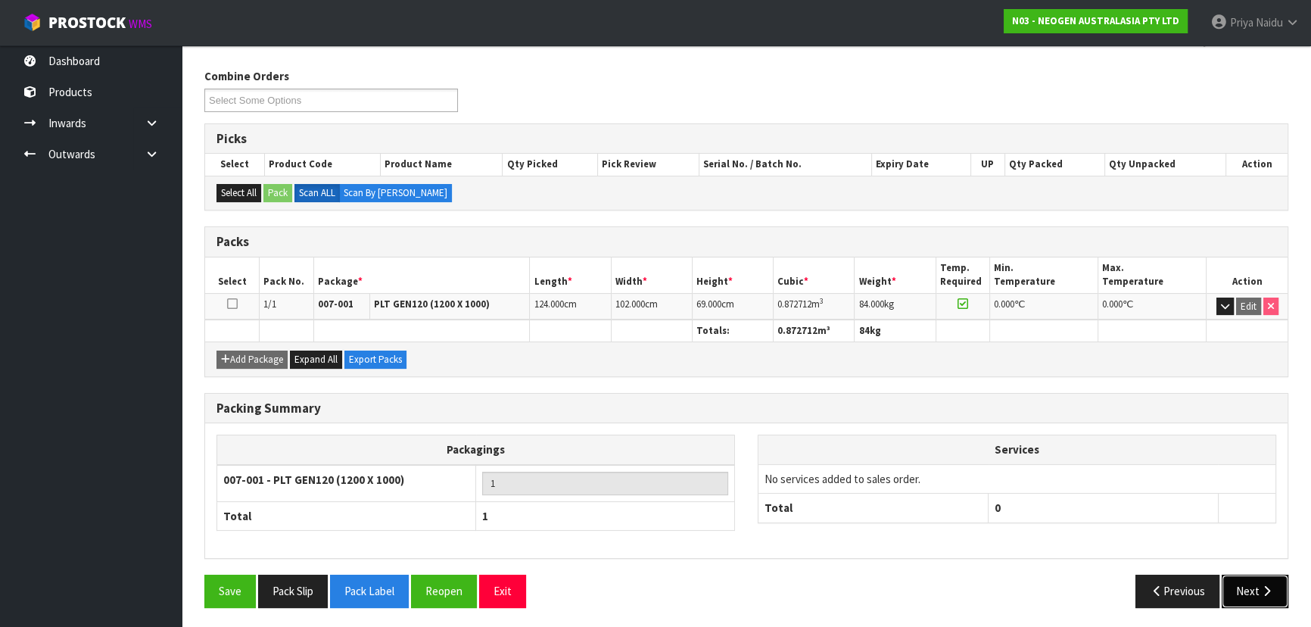
click at [1256, 590] on button "Next" at bounding box center [1255, 591] width 67 height 33
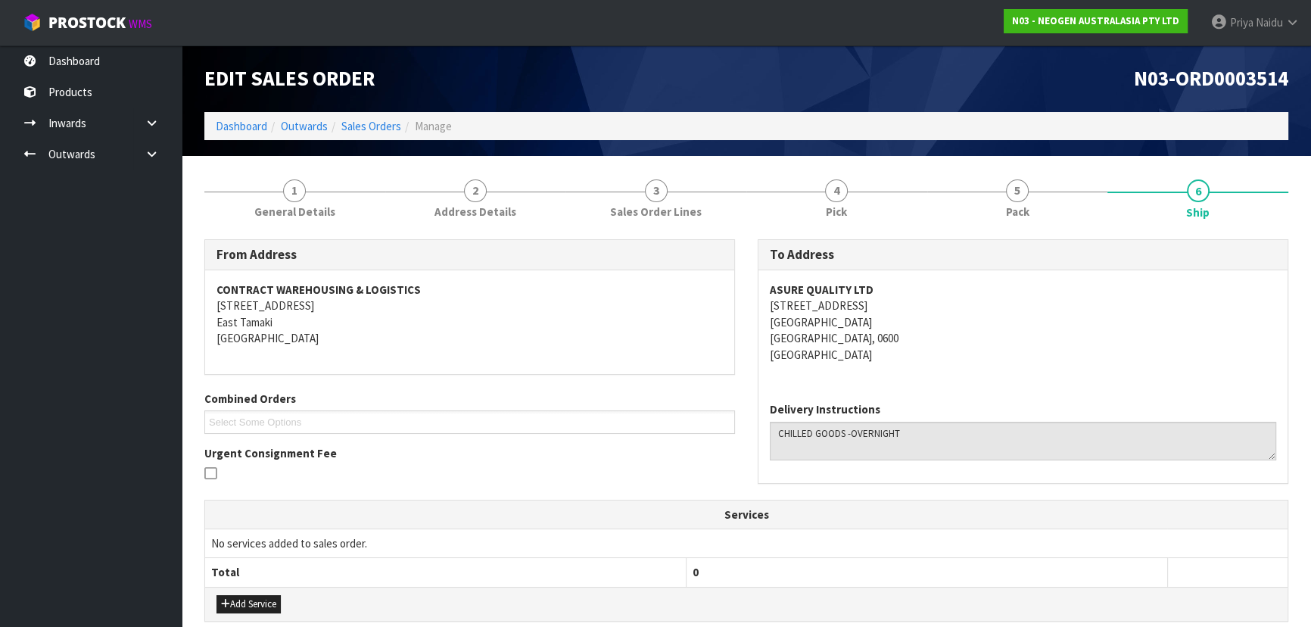
scroll to position [0, 0]
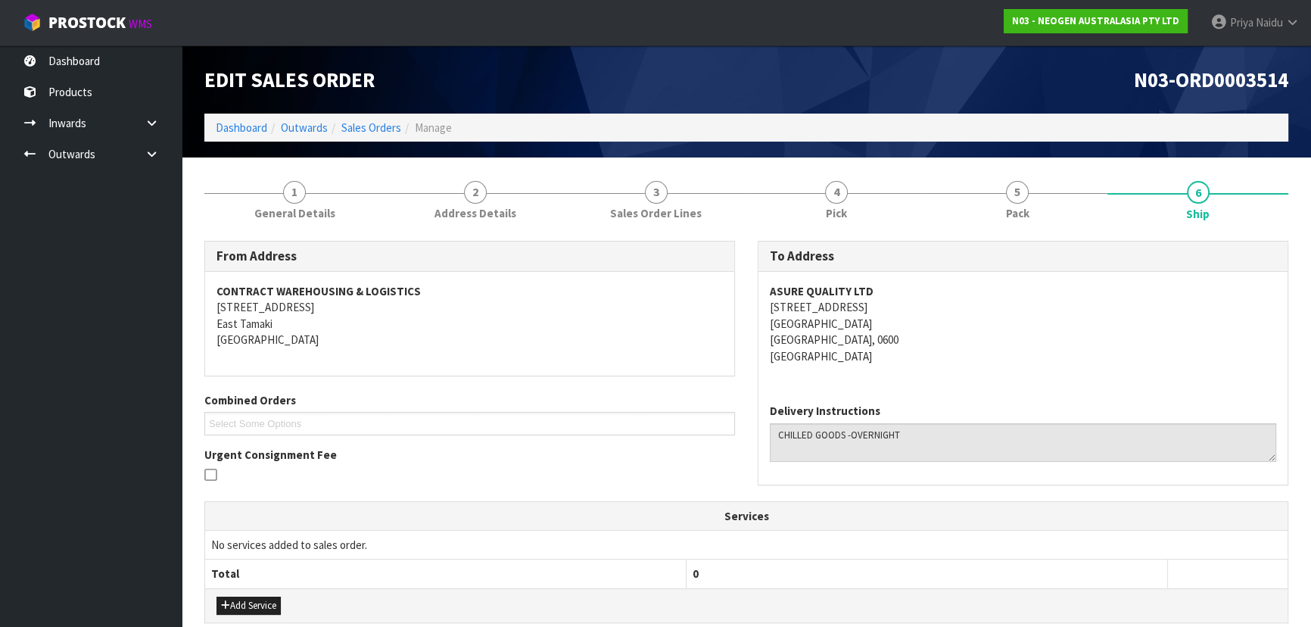
click at [1037, 350] on address "ASURE QUALITY LTD 131 BOUNDARY ROAD BLOCKHOUSE BAY Auckland, 0600 New Zealand" at bounding box center [1023, 323] width 506 height 81
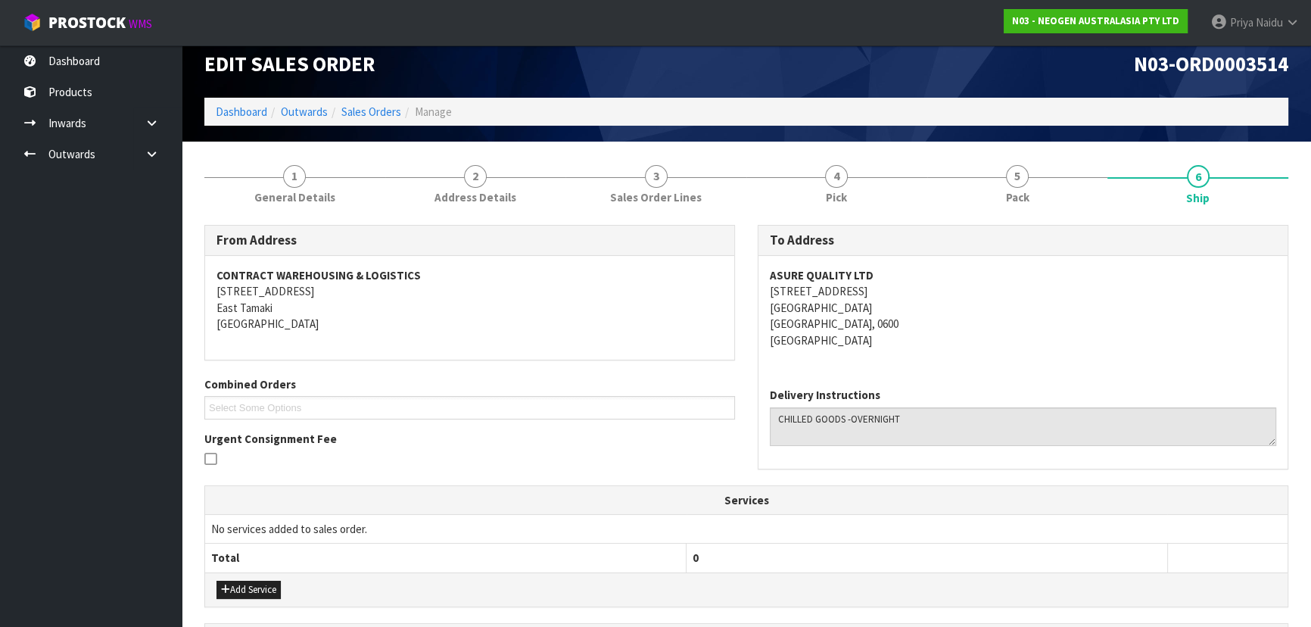
scroll to position [300, 0]
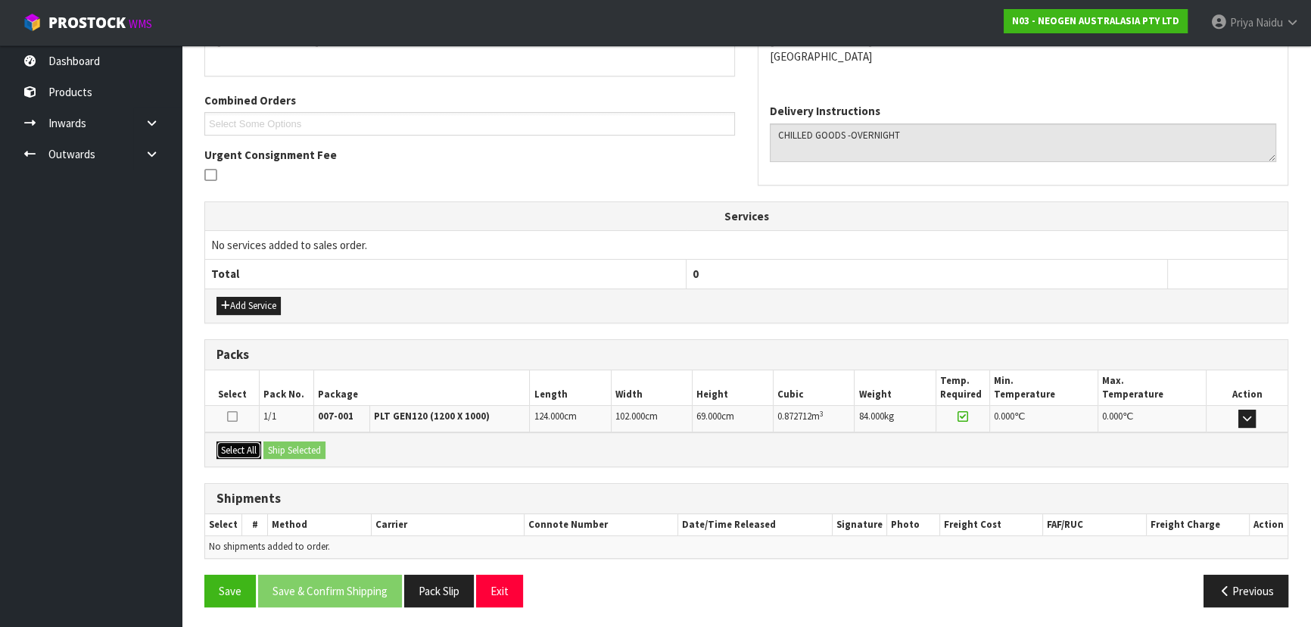
click at [254, 451] on button "Select All" at bounding box center [238, 450] width 45 height 18
click at [288, 450] on button "Ship Selected" at bounding box center [294, 450] width 62 height 18
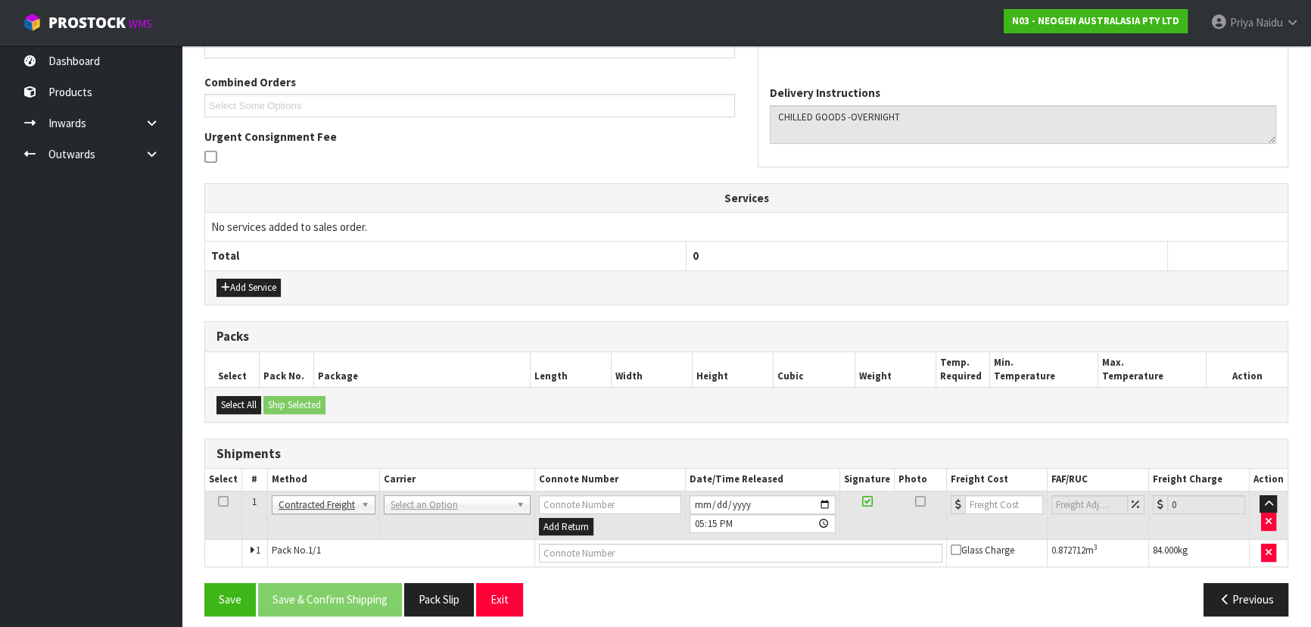
scroll to position [326, 0]
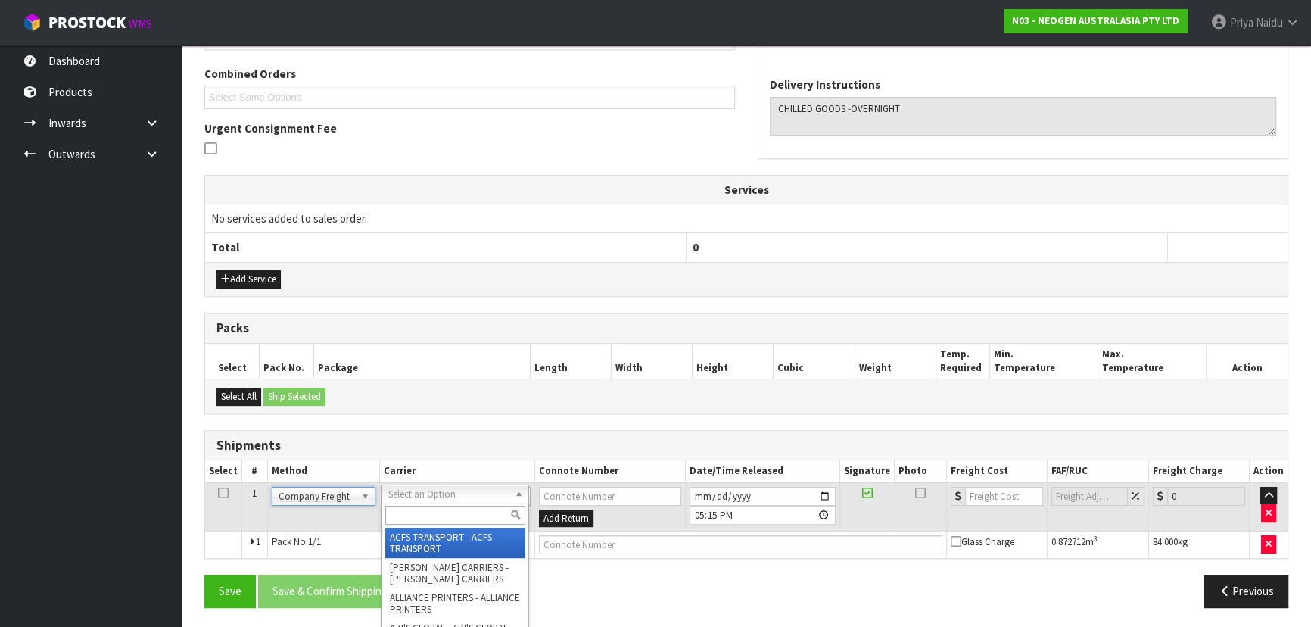
click at [411, 515] on input "text" at bounding box center [455, 515] width 140 height 19
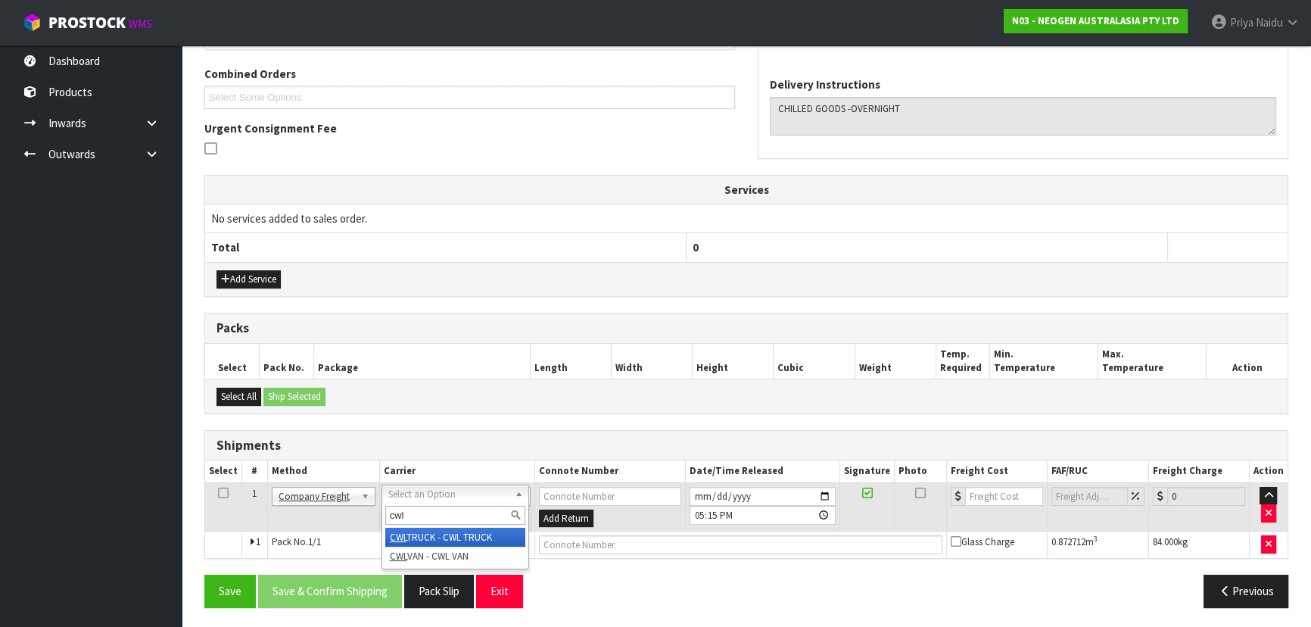
type input "cwl"
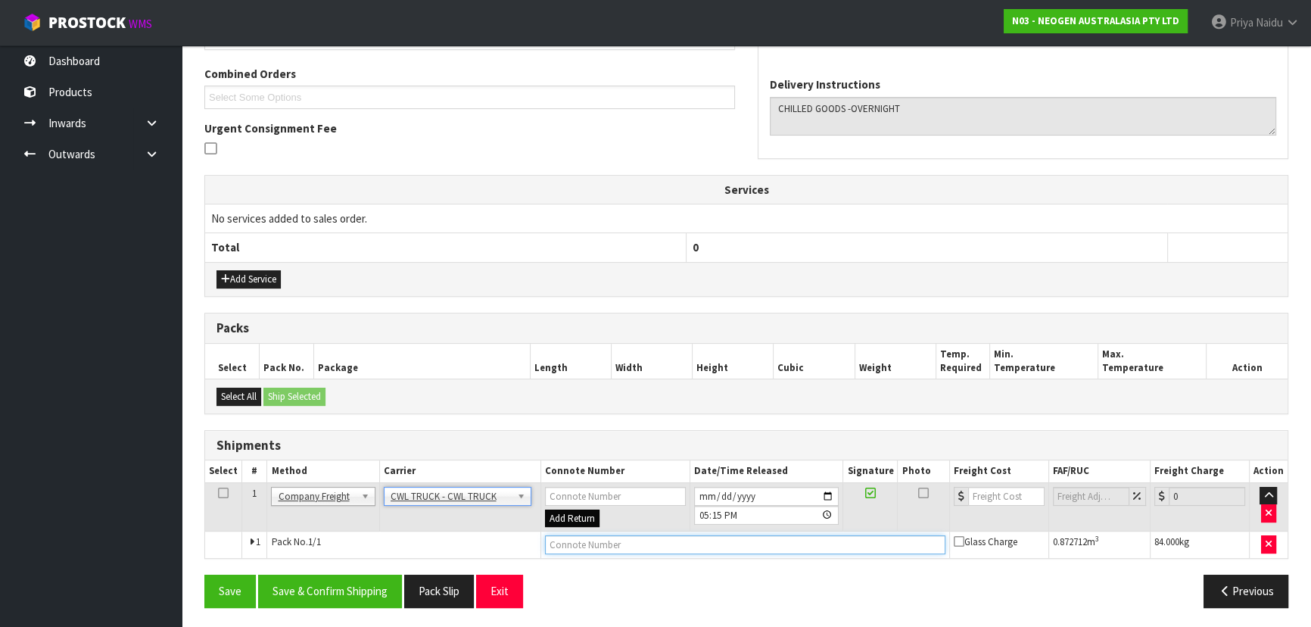
click at [568, 537] on input "text" at bounding box center [745, 544] width 400 height 19
type input "CWL TRUCK DELIVERY"
click at [834, 498] on input "[DATE]" at bounding box center [766, 496] width 145 height 19
type input "2025-10-07"
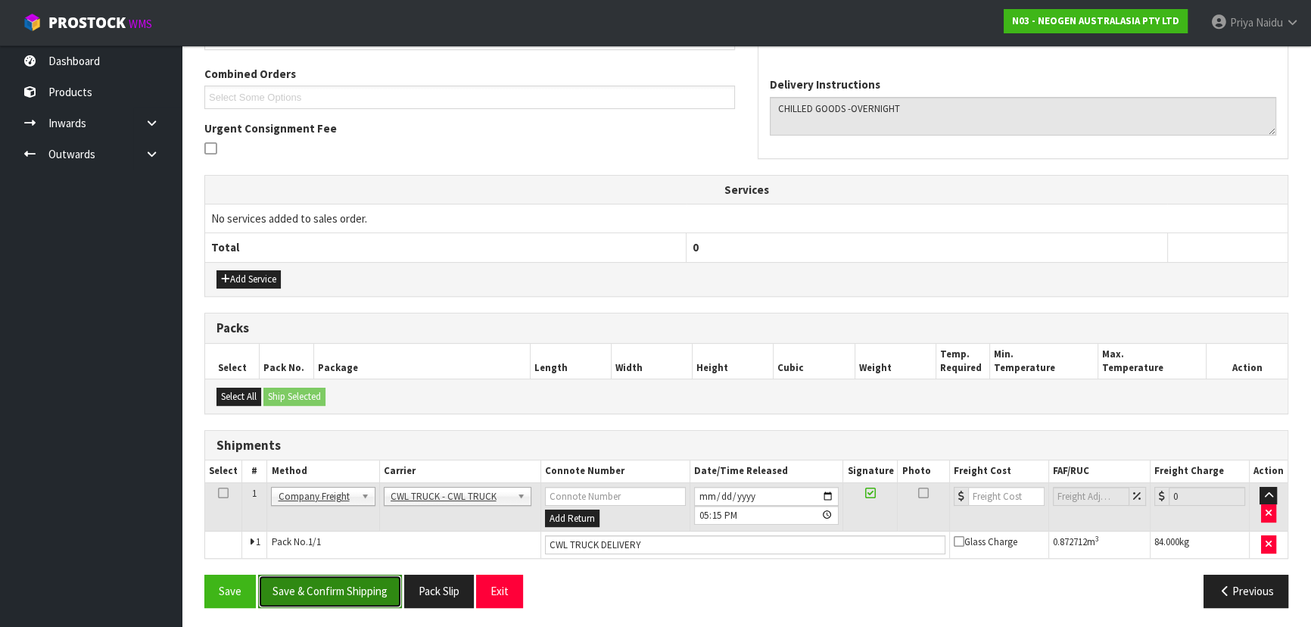
click at [335, 597] on button "Save & Confirm Shipping" at bounding box center [330, 591] width 144 height 33
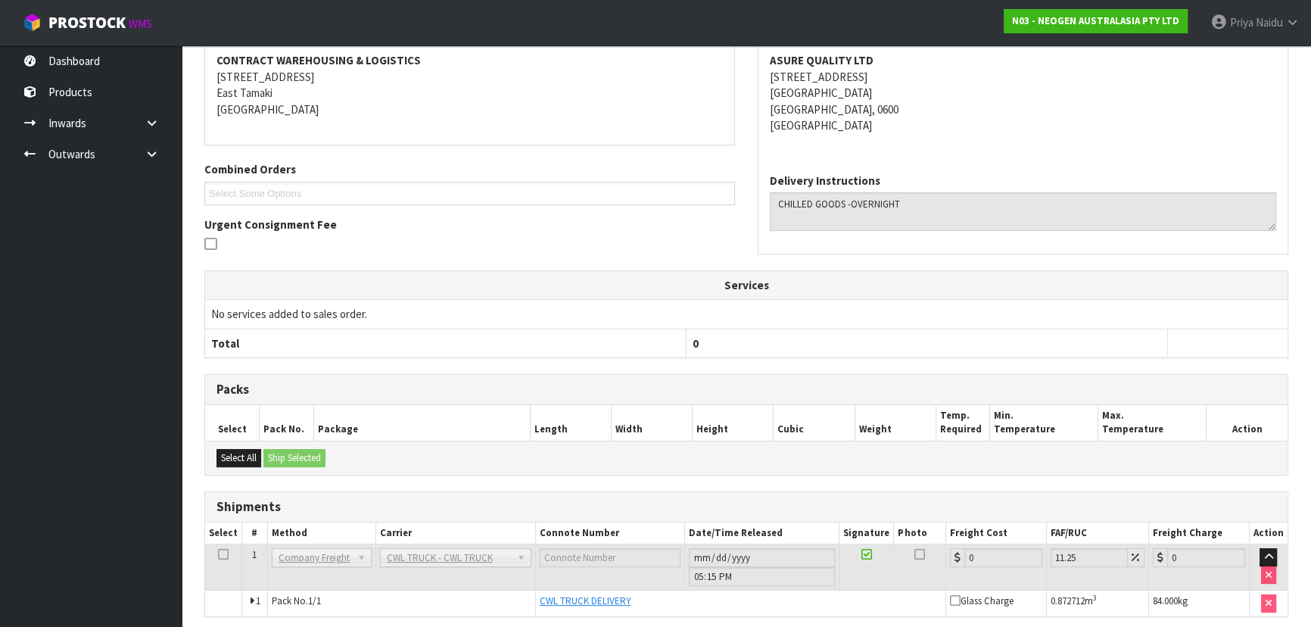
scroll to position [344, 0]
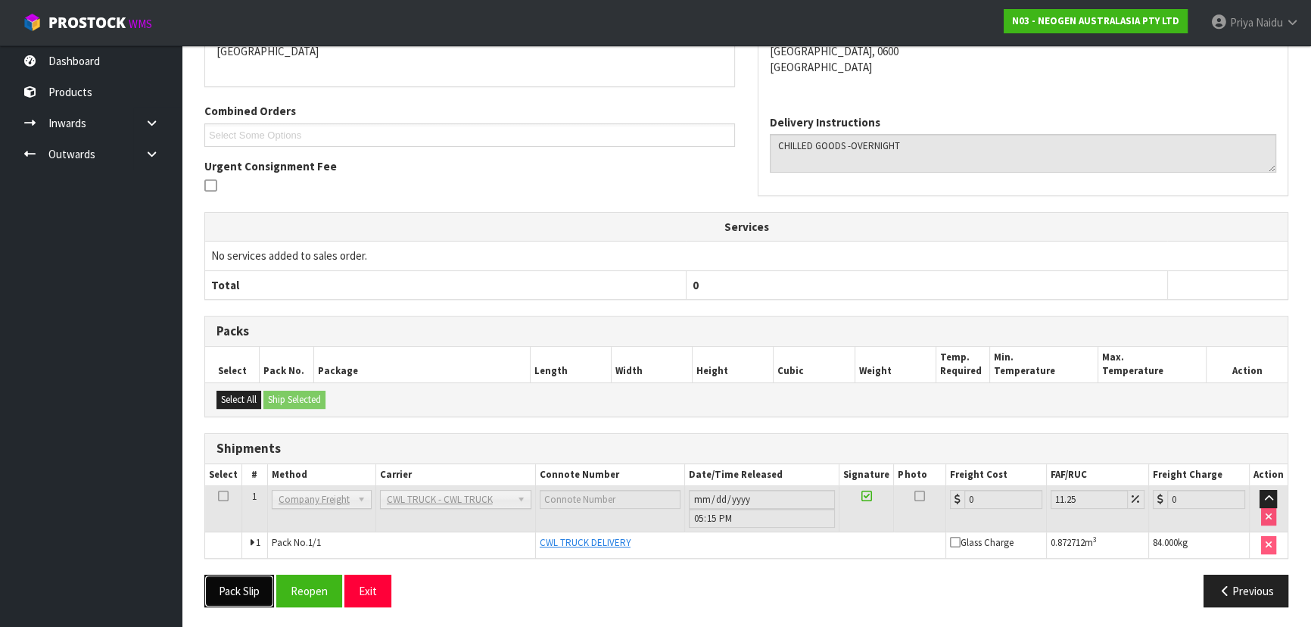
drag, startPoint x: 228, startPoint y: 587, endPoint x: 244, endPoint y: 580, distance: 17.3
click at [229, 587] on button "Pack Slip" at bounding box center [239, 591] width 70 height 33
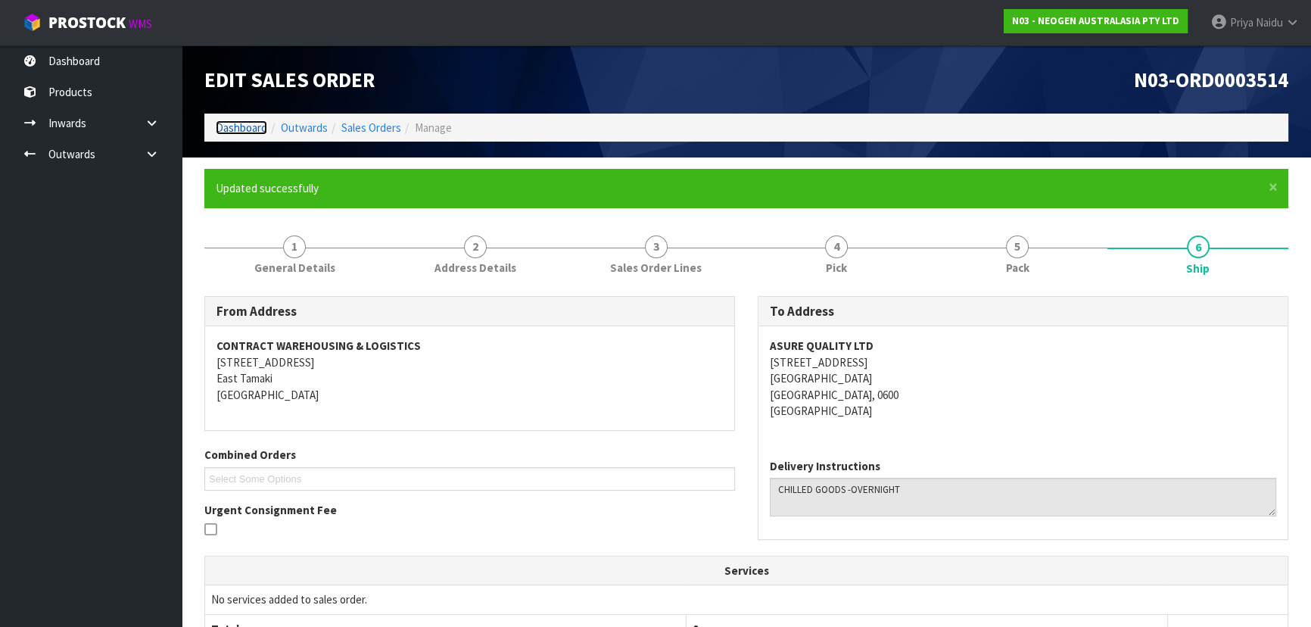
click at [228, 122] on link "Dashboard" at bounding box center [241, 127] width 51 height 14
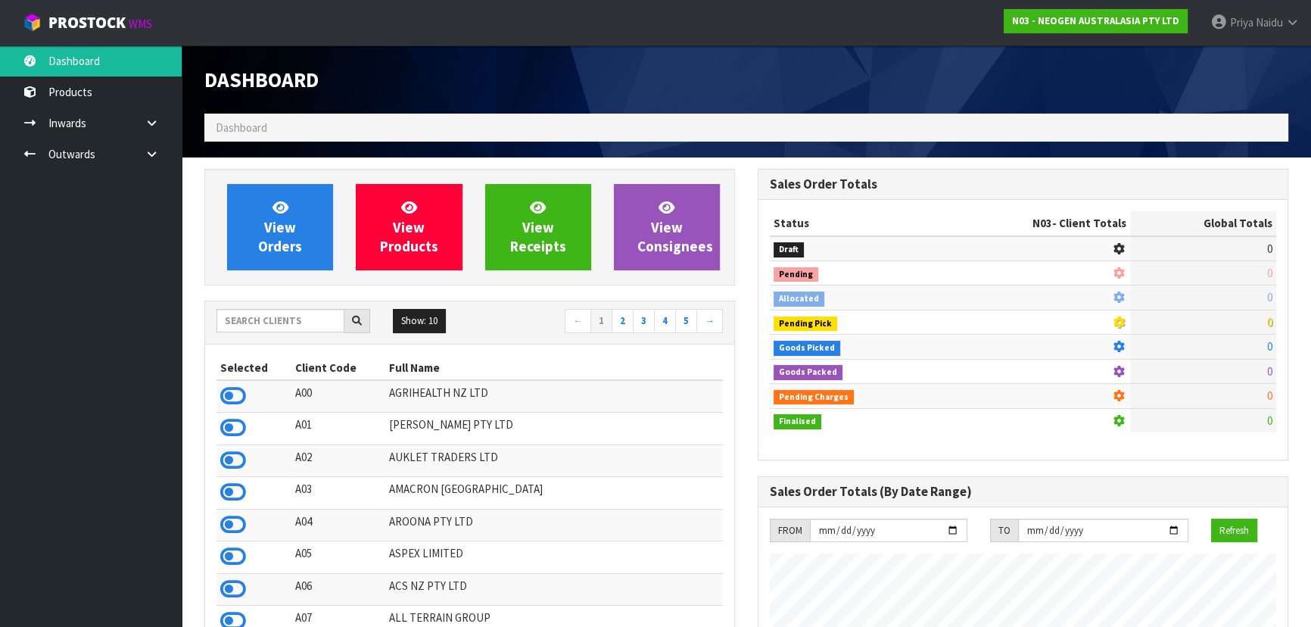
scroll to position [1145, 553]
click at [266, 319] on input "text" at bounding box center [280, 320] width 128 height 23
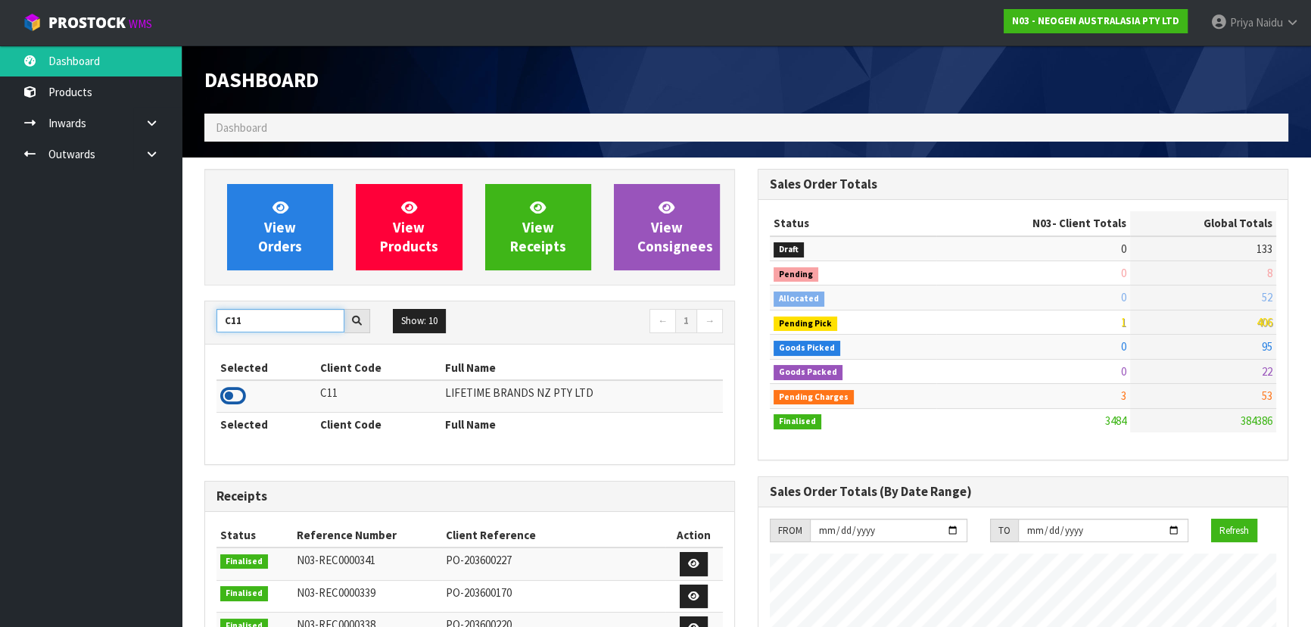
type input "C11"
click at [231, 393] on icon at bounding box center [233, 396] width 26 height 23
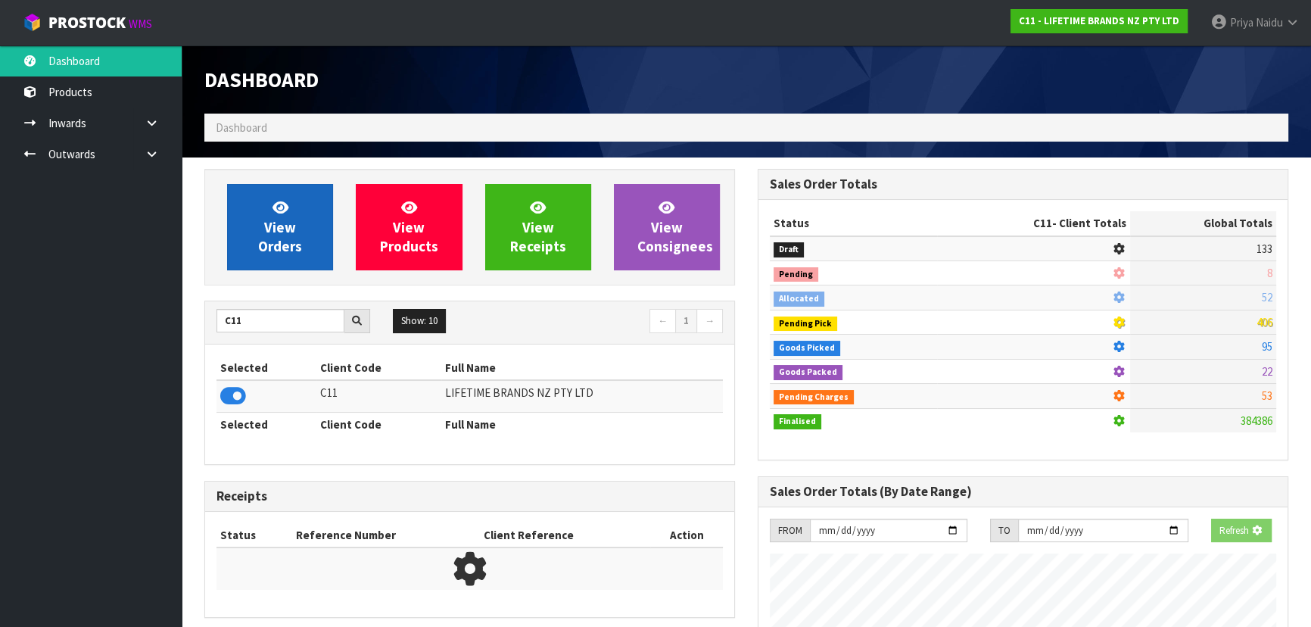
scroll to position [756028, 756417]
click at [250, 248] on link "View Orders" at bounding box center [280, 227] width 106 height 86
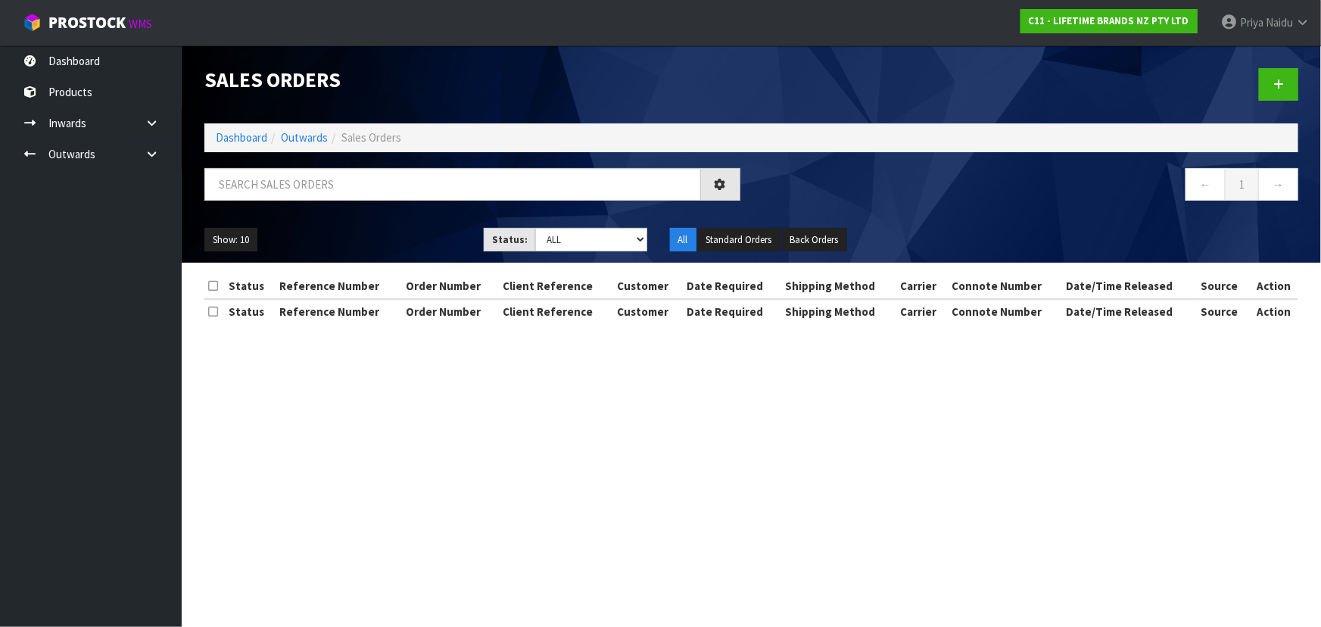
click at [279, 204] on div at bounding box center [472, 190] width 559 height 44
click at [281, 185] on input "text" at bounding box center [452, 184] width 497 height 33
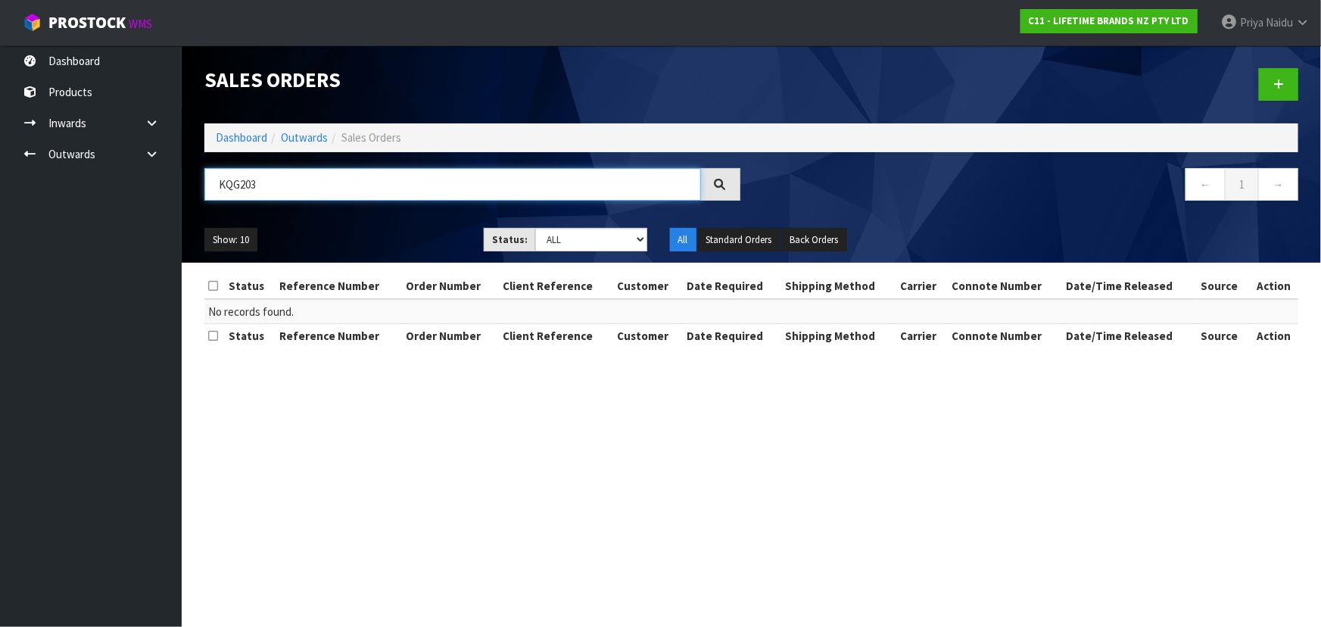
type input "KQG203"
drag, startPoint x: 600, startPoint y: 241, endPoint x: 600, endPoint y: 249, distance: 8.3
click at [600, 241] on select "Draft Pending Allocated Pending Pick Goods Picked Goods Packed Pending Charges …" at bounding box center [591, 239] width 112 height 23
click at [347, 217] on div "Show: 10 5 10 25 50 Status: Draft Pending Allocated Pending Pick Goods Picked G…" at bounding box center [751, 239] width 1117 height 47
click at [557, 235] on select "Draft Pending Allocated Pending Pick Goods Picked Goods Packed Pending Charges …" at bounding box center [591, 239] width 112 height 23
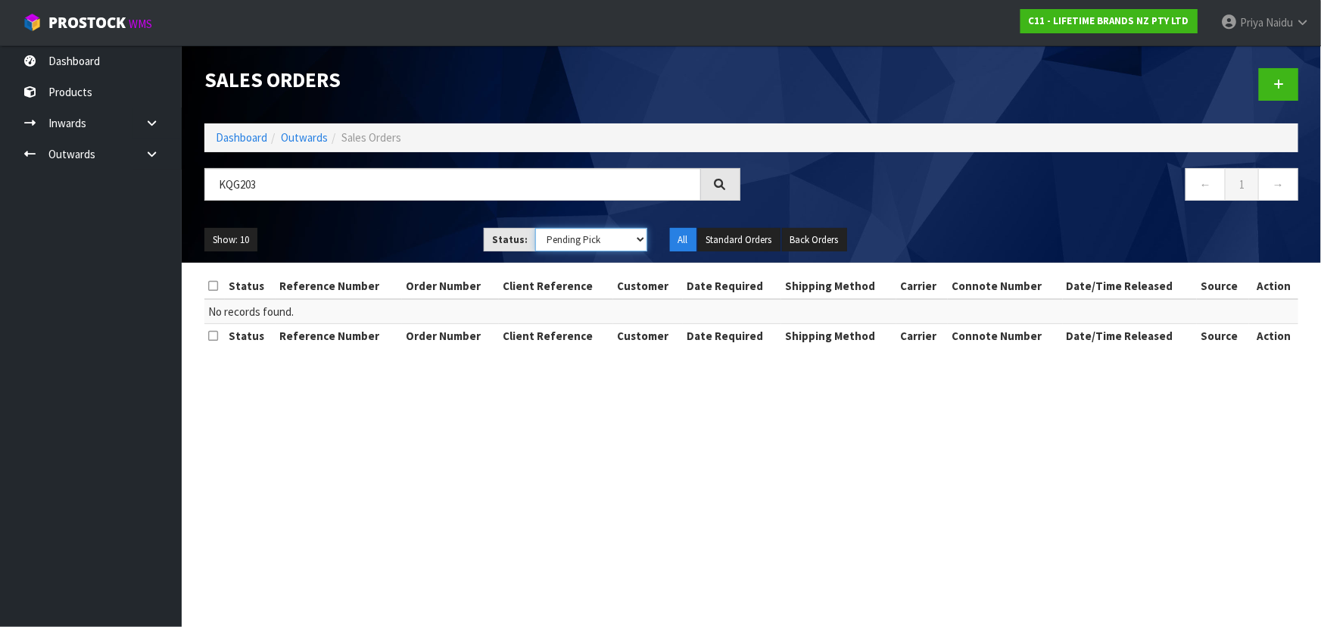
click at [535, 228] on select "Draft Pending Allocated Pending Pick Goods Picked Goods Packed Pending Charges …" at bounding box center [591, 239] width 112 height 23
click at [385, 232] on ul "Show: 10 5 10 25 50" at bounding box center [332, 240] width 257 height 24
click at [572, 239] on select "Draft Pending Allocated Pending Pick Goods Picked Goods Packed Pending Charges …" at bounding box center [591, 239] width 112 height 23
click at [535, 228] on select "Draft Pending Allocated Pending Pick Goods Picked Goods Packed Pending Charges …" at bounding box center [591, 239] width 112 height 23
click at [315, 191] on input "KQG203" at bounding box center [452, 184] width 497 height 33
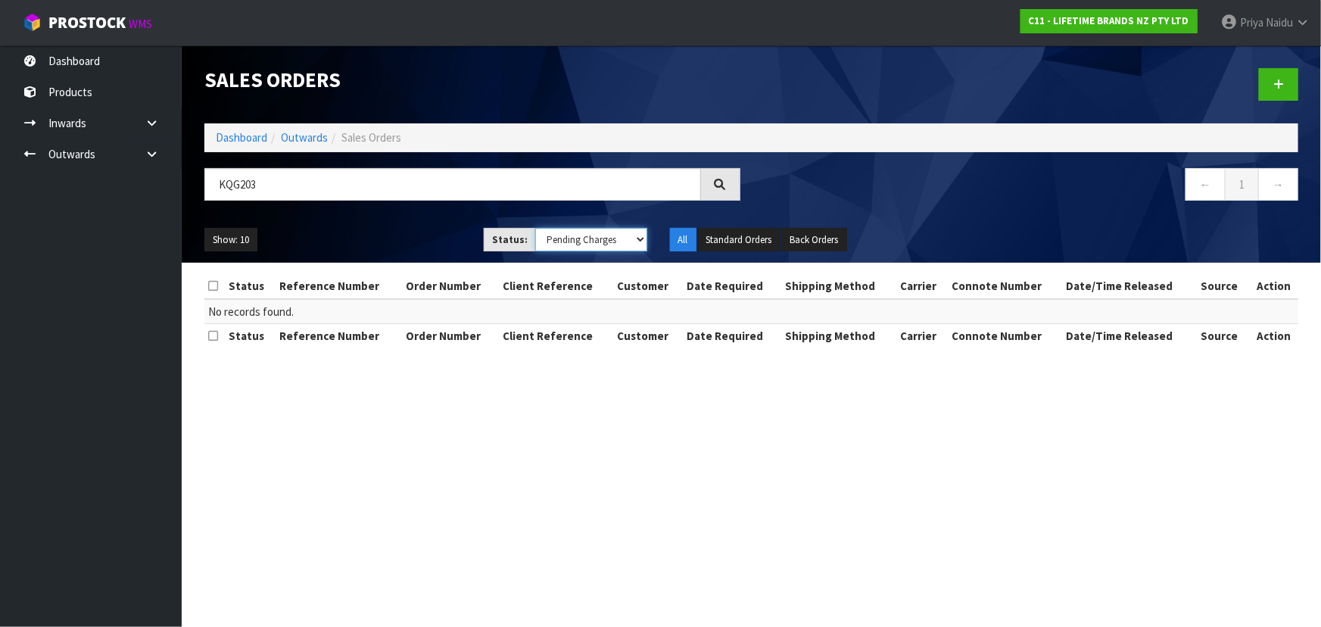
drag, startPoint x: 569, startPoint y: 243, endPoint x: 574, endPoint y: 250, distance: 8.2
click at [569, 243] on select "Draft Pending Allocated Pending Pick Goods Picked Goods Packed Pending Charges …" at bounding box center [591, 239] width 112 height 23
select select "string:ALL"
click at [535, 228] on select "Draft Pending Allocated Pending Pick Goods Picked Goods Packed Pending Charges …" at bounding box center [591, 239] width 112 height 23
click at [353, 195] on input "KQG203" at bounding box center [452, 184] width 497 height 33
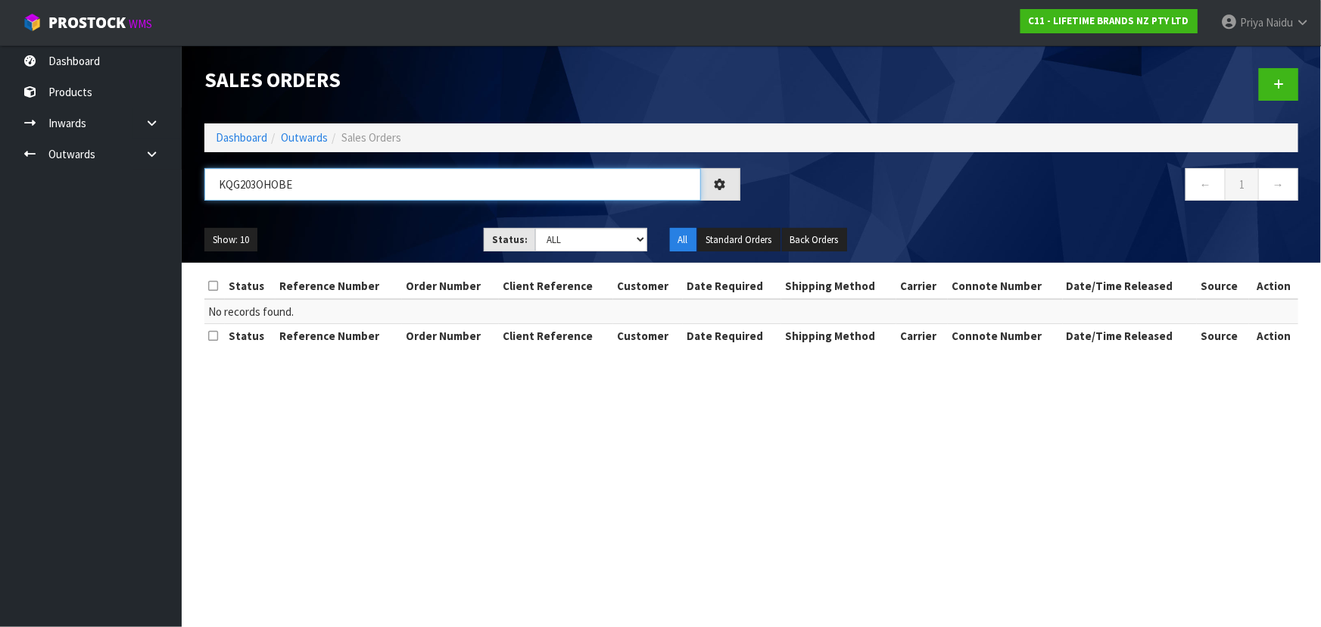
type input "KQG203OHOBE"
click at [382, 225] on div "Show: 10 5 10 25 50 Status: Draft Pending Allocated Pending Pick Goods Picked G…" at bounding box center [751, 239] width 1117 height 47
click at [236, 130] on link "Dashboard" at bounding box center [241, 137] width 51 height 14
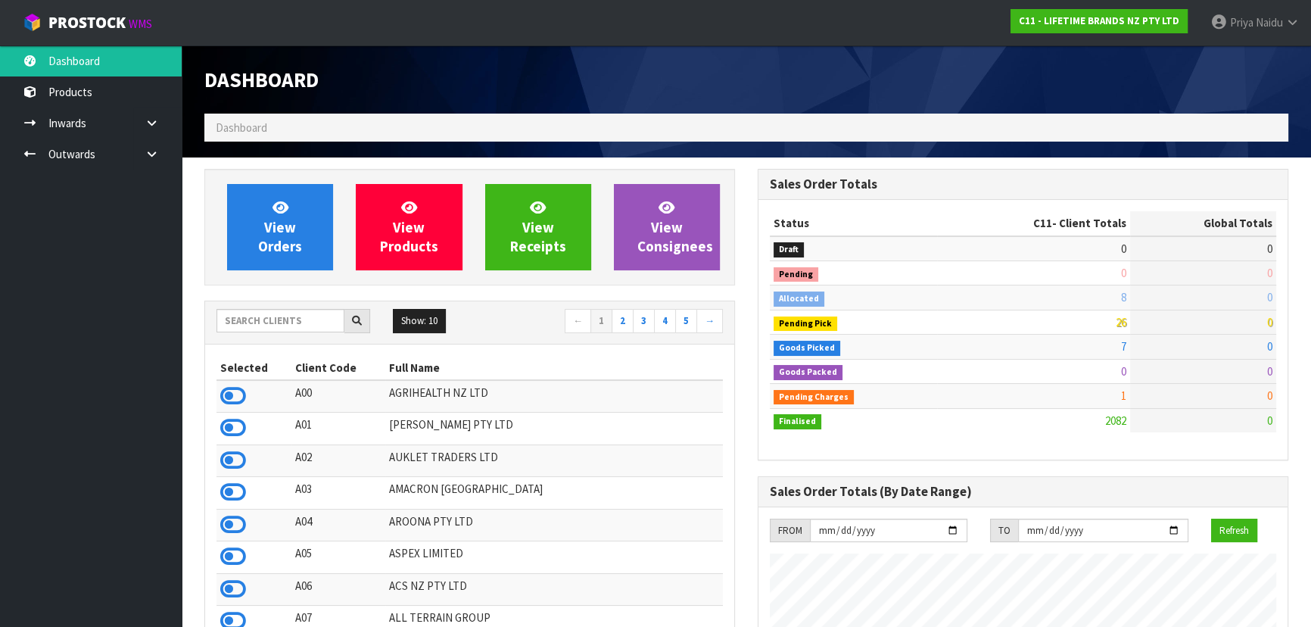
scroll to position [1145, 553]
